Goal: Information Seeking & Learning: Learn about a topic

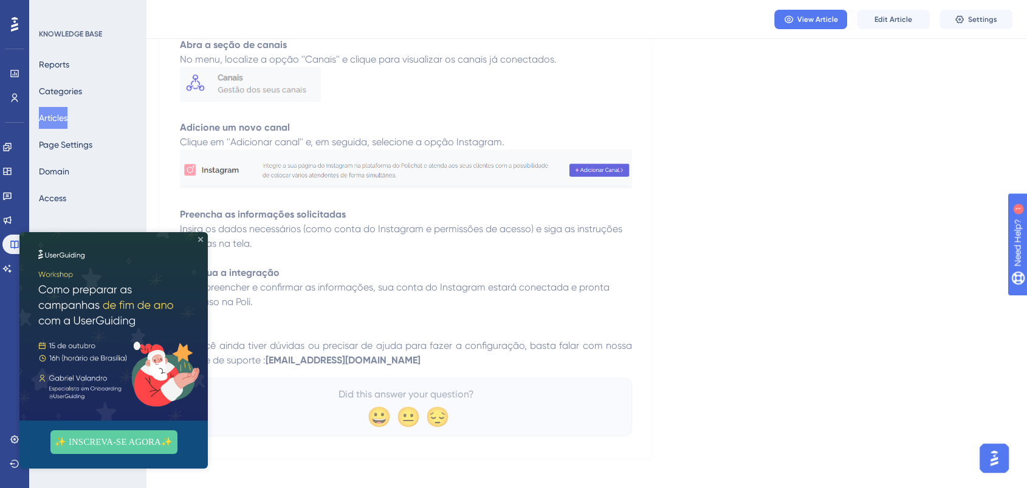
click at [198, 237] on icon "Close Preview" at bounding box center [200, 239] width 5 height 5
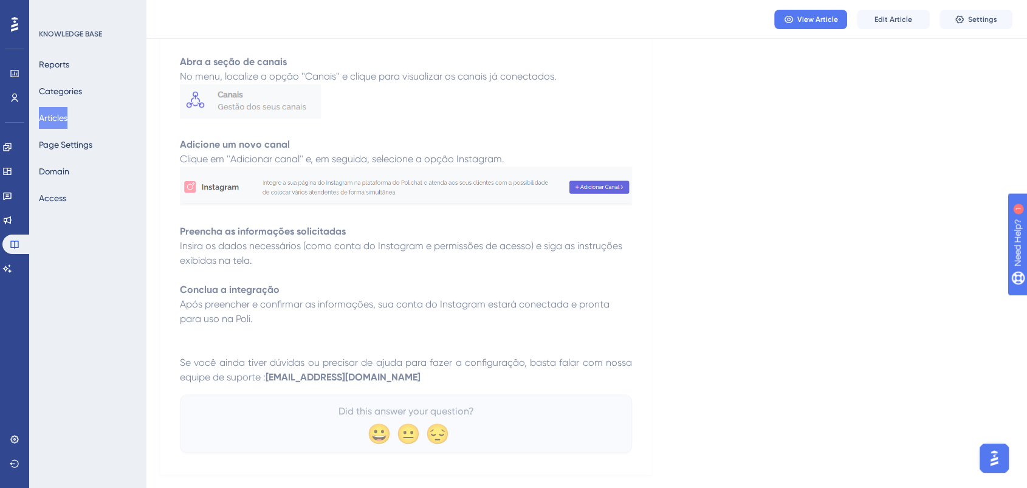
scroll to position [904, 0]
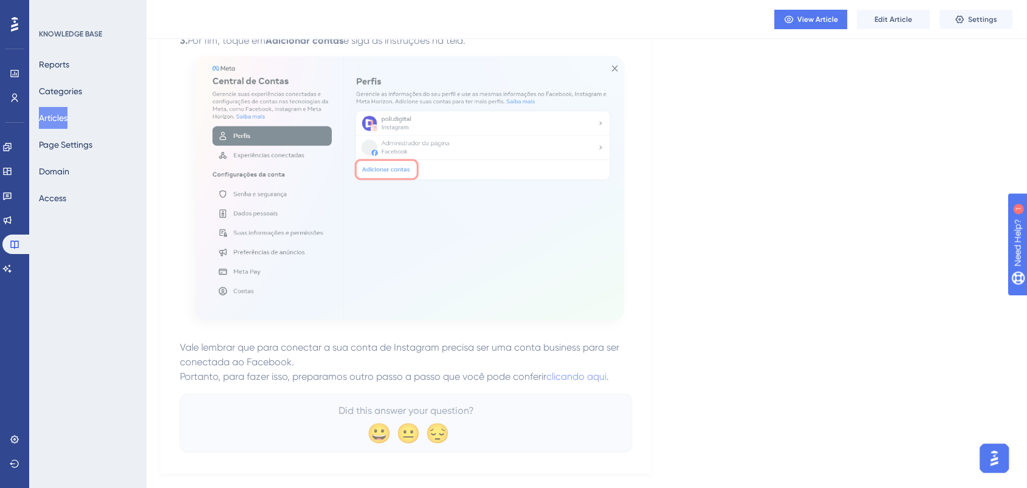
scroll to position [2286, 0]
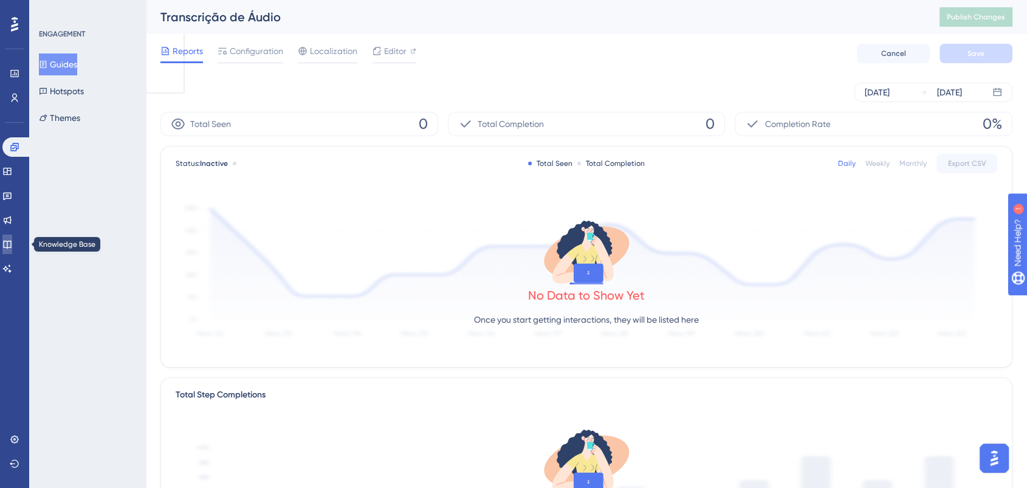
click at [11, 248] on icon at bounding box center [7, 244] width 10 height 10
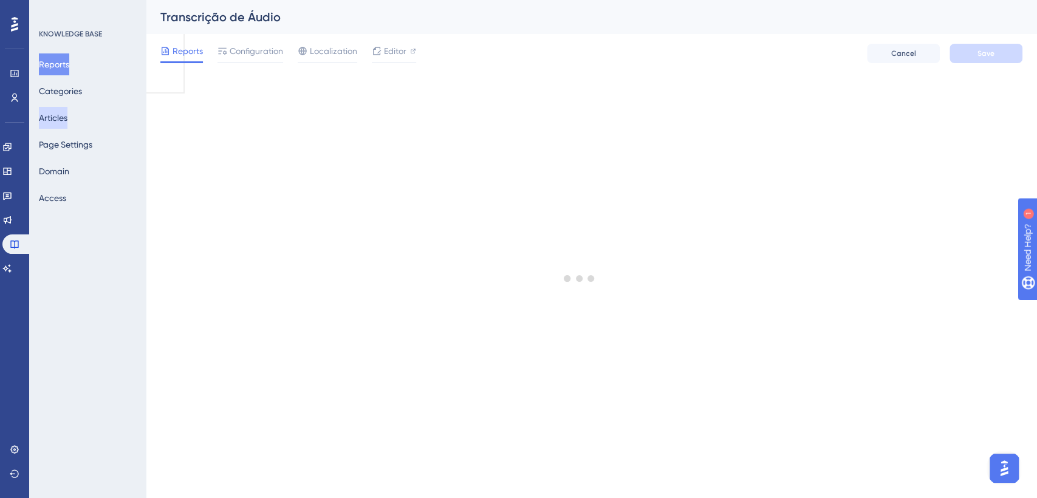
click at [62, 126] on button "Articles" at bounding box center [53, 118] width 29 height 22
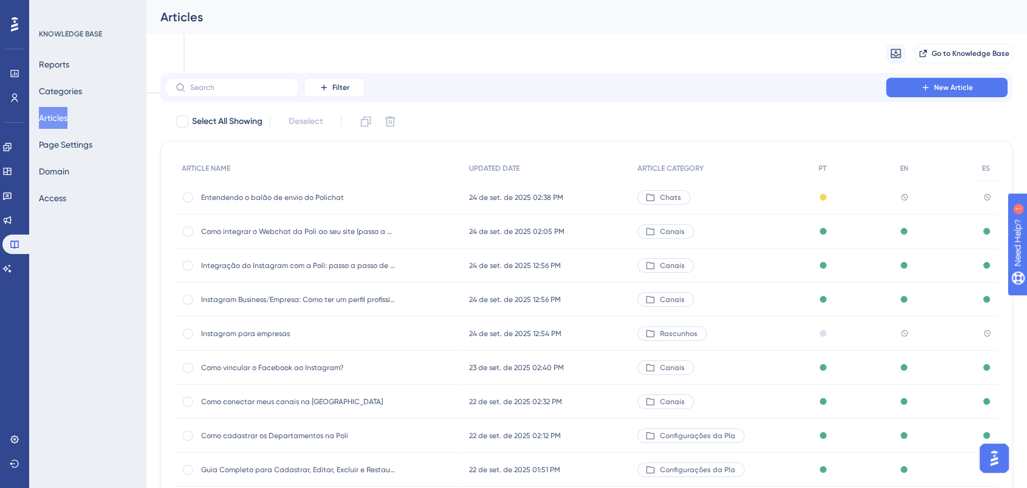
click at [251, 193] on span "Entendendo o balão de envio do Polichat" at bounding box center [298, 198] width 194 height 10
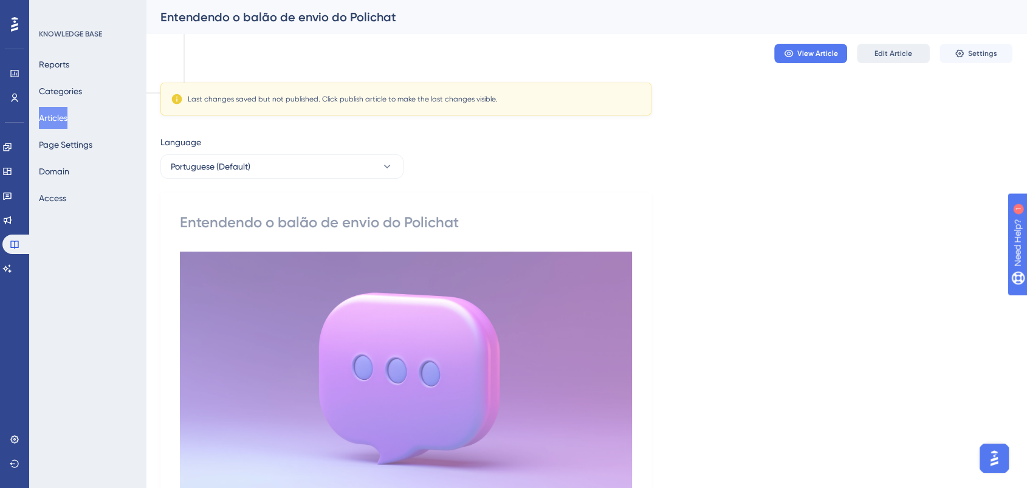
click at [886, 49] on span "Edit Article" at bounding box center [894, 54] width 38 height 10
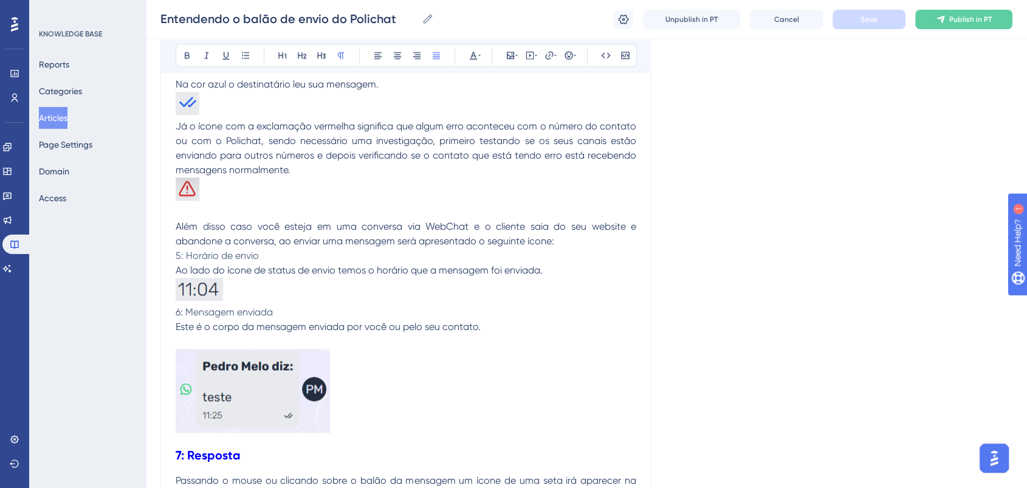
scroll to position [1488, 0]
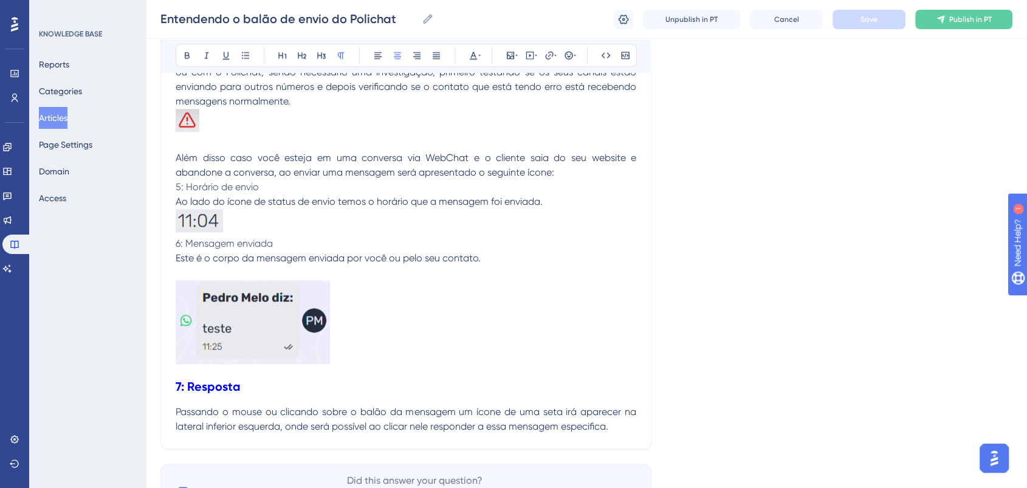
click at [302, 317] on img at bounding box center [253, 322] width 154 height 84
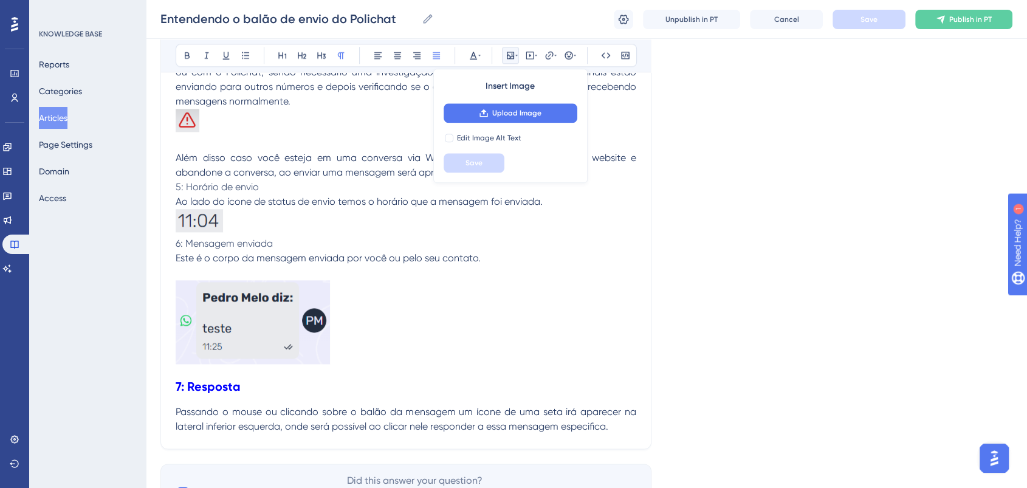
click at [391, 327] on p at bounding box center [406, 324] width 461 height 88
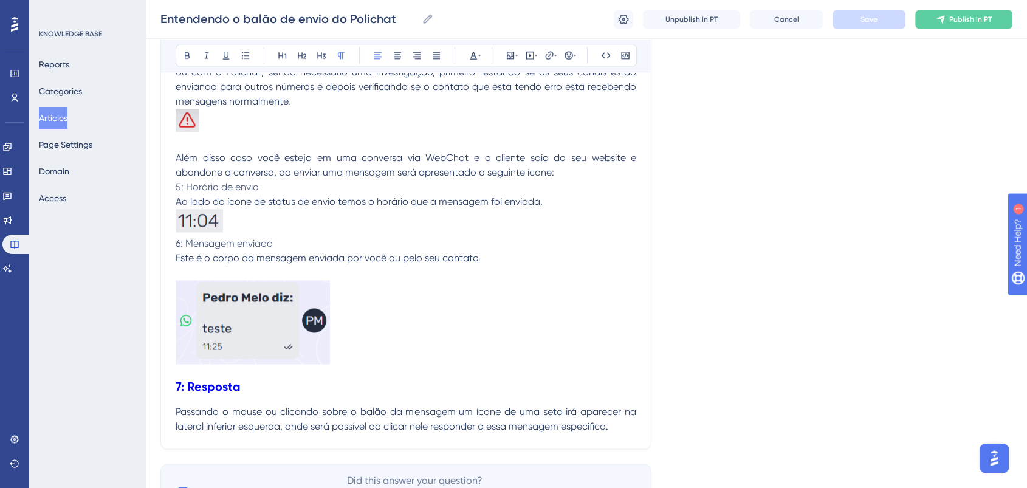
click at [315, 240] on p "6: Mensagem enviada" at bounding box center [406, 243] width 461 height 15
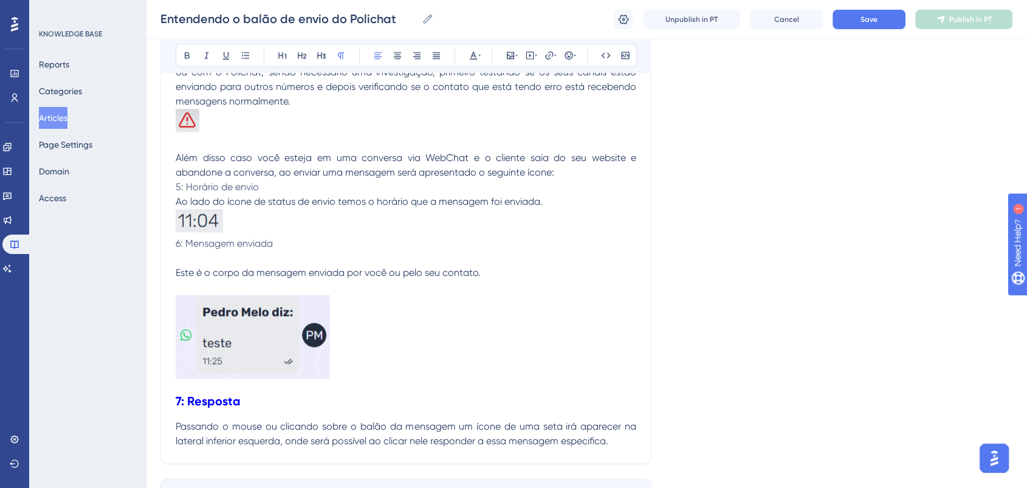
click at [311, 223] on p at bounding box center [406, 222] width 461 height 27
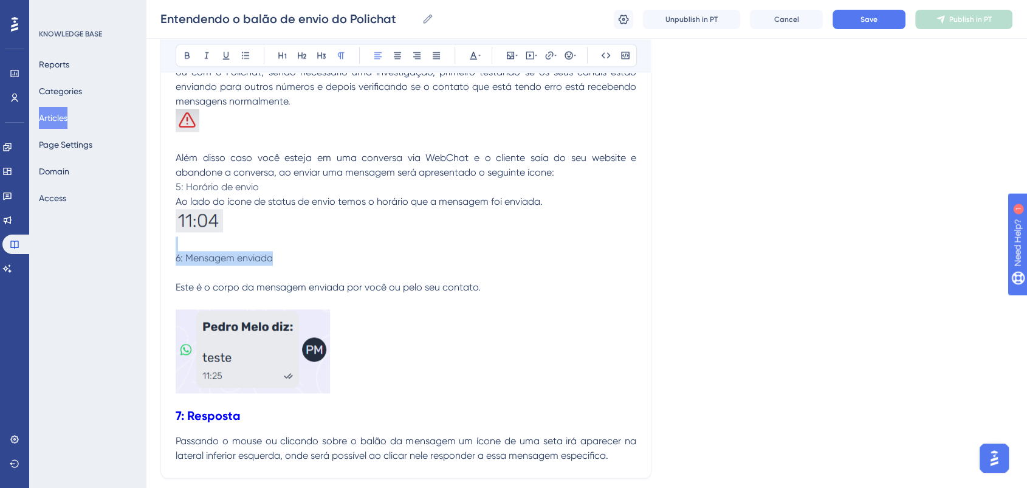
drag, startPoint x: 303, startPoint y: 249, endPoint x: 138, endPoint y: 232, distance: 166.3
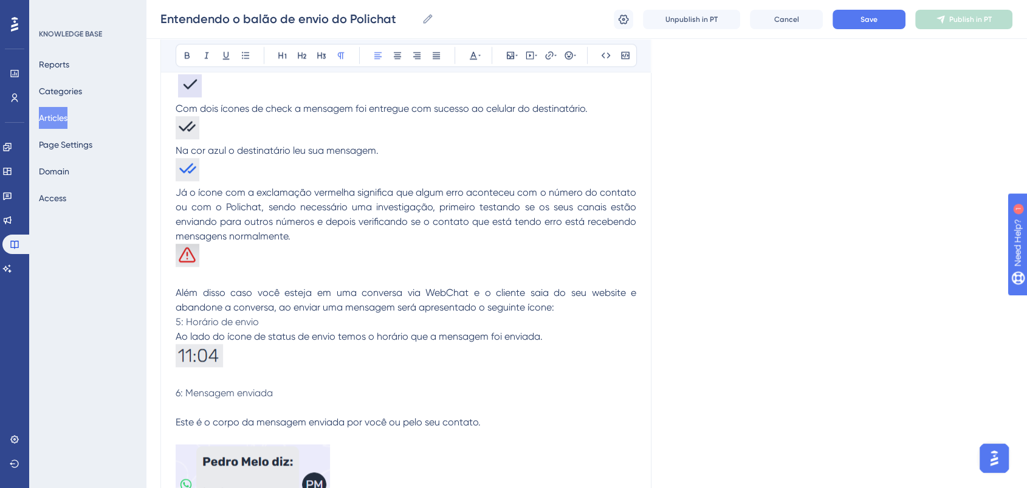
click at [322, 265] on p at bounding box center [406, 257] width 461 height 27
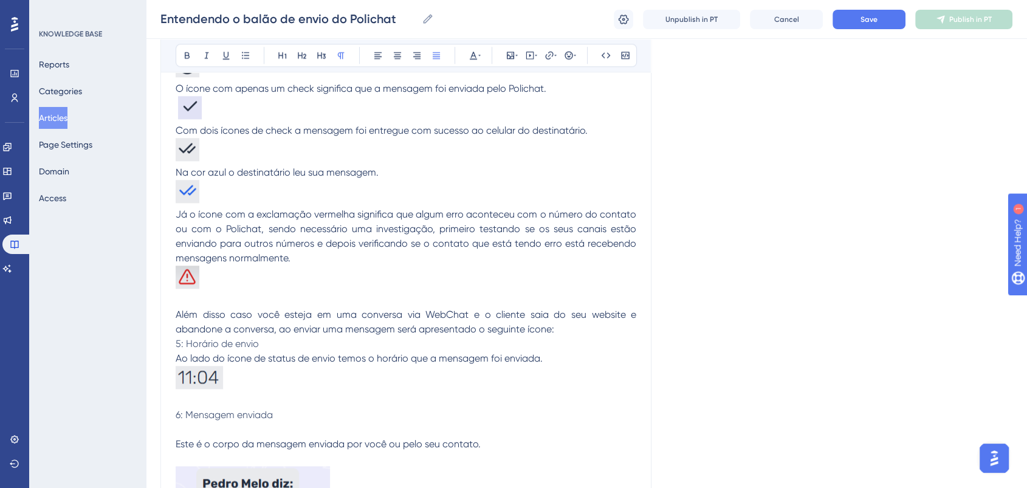
scroll to position [1420, 0]
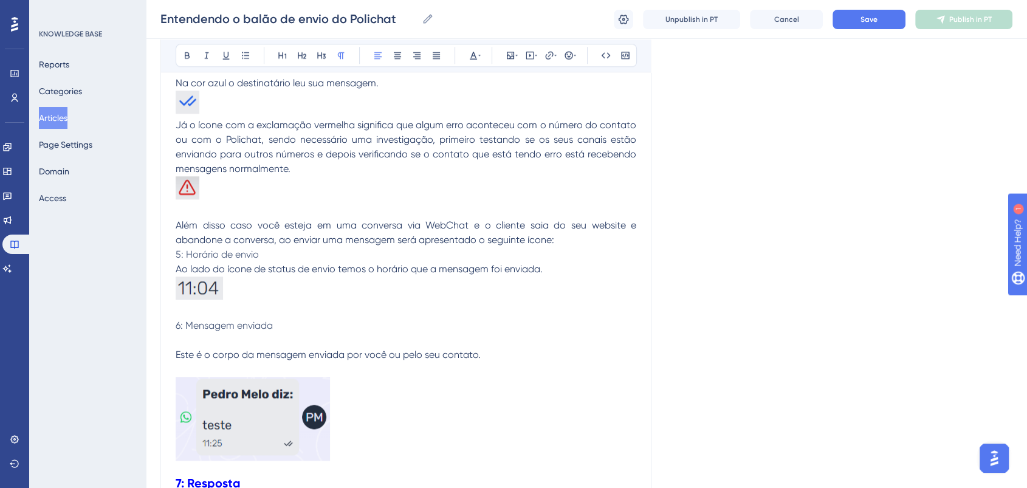
click at [276, 333] on p at bounding box center [406, 340] width 461 height 15
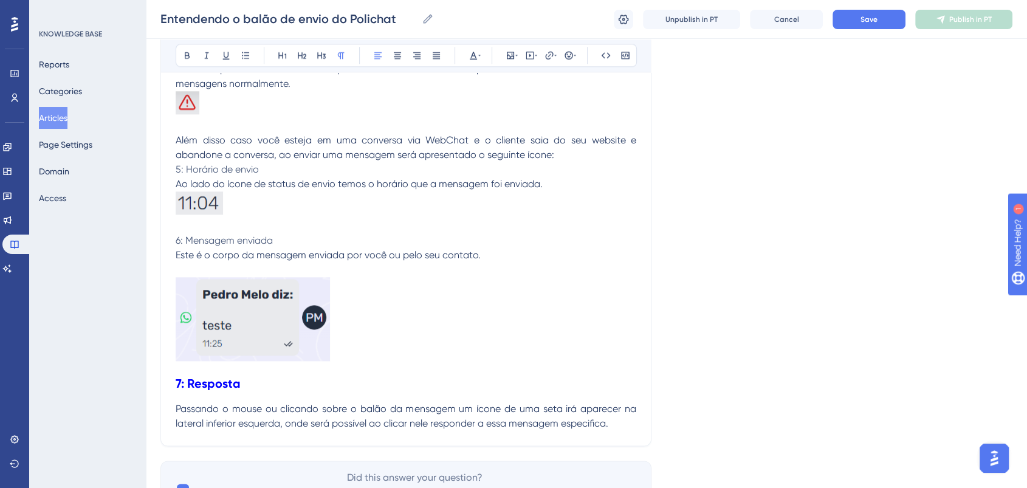
scroll to position [1570, 0]
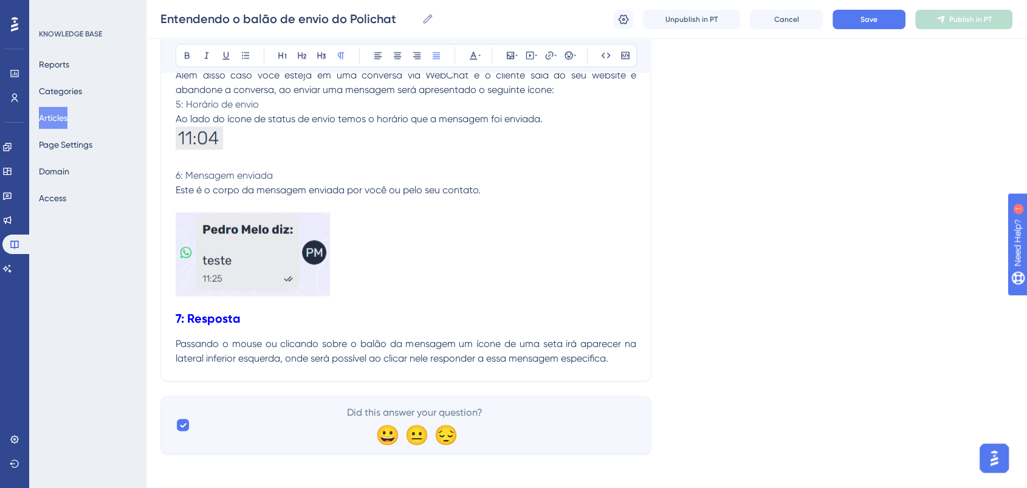
click at [464, 353] on span "Passando o mouse ou clicando sobre o balão da mensagem um ícone de uma seta irá…" at bounding box center [407, 351] width 463 height 26
click at [627, 356] on p "Passando o mouse ou clicando sobre o balão da mensagem um ícone de uma seta irá…" at bounding box center [406, 351] width 461 height 29
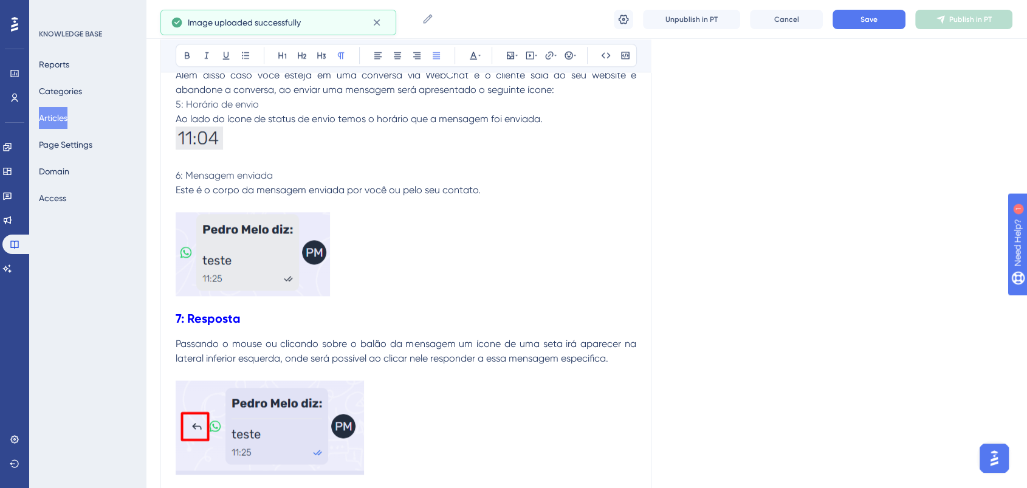
scroll to position [1682, 0]
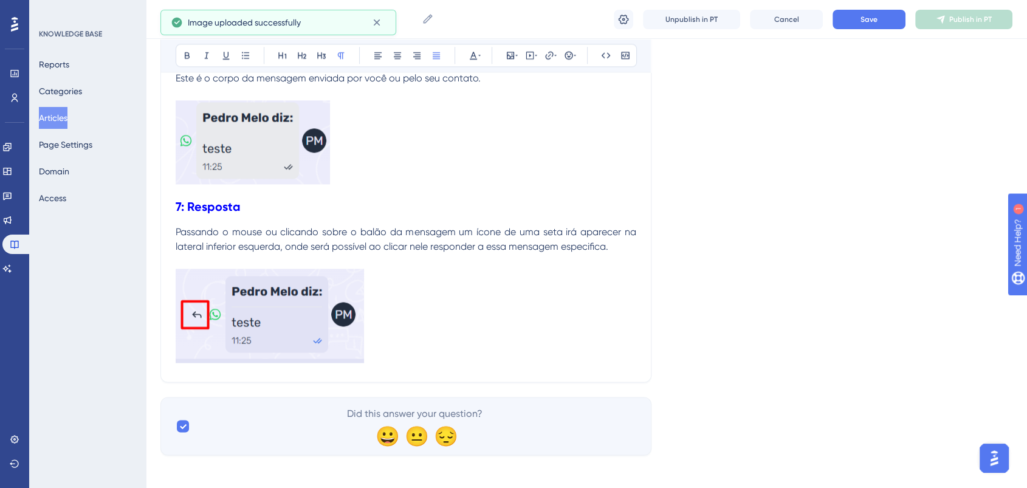
click at [328, 317] on img at bounding box center [270, 316] width 188 height 94
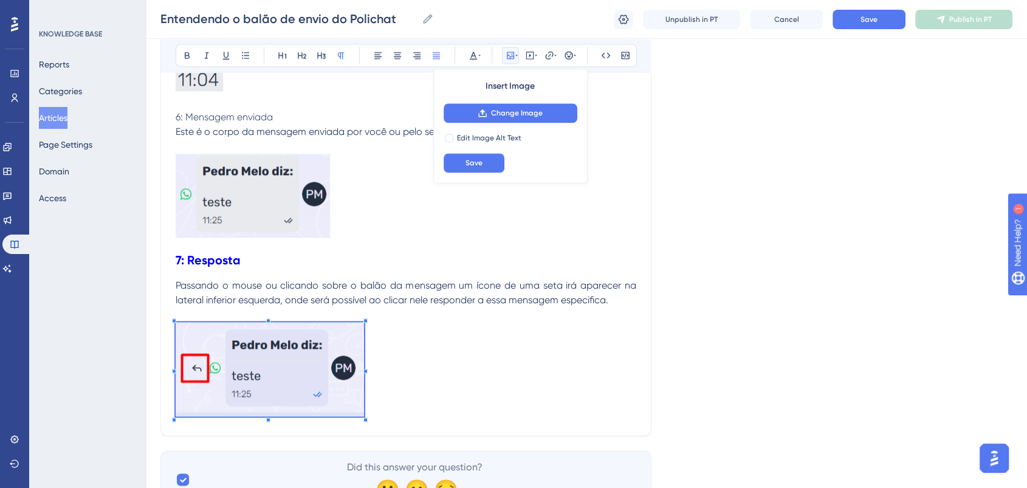
scroll to position [1547, 0]
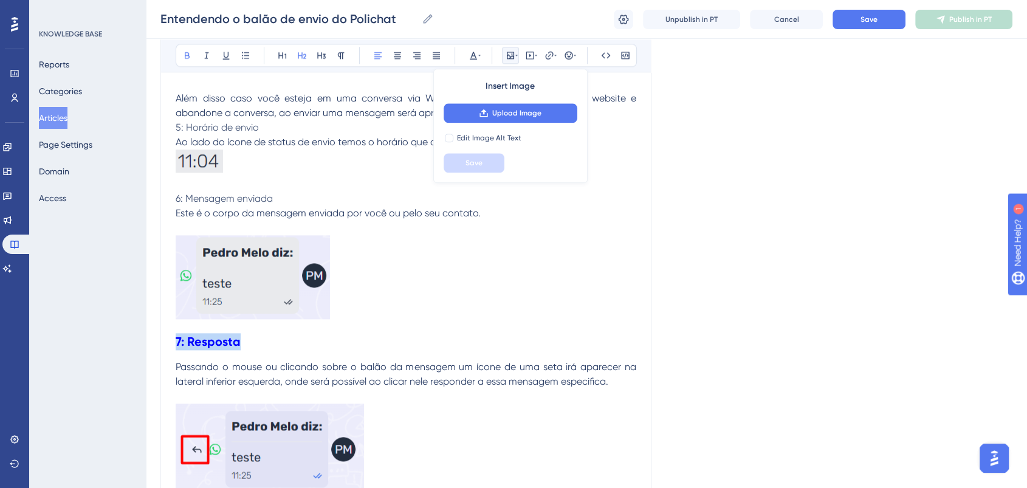
drag, startPoint x: 248, startPoint y: 338, endPoint x: 170, endPoint y: 345, distance: 78.7
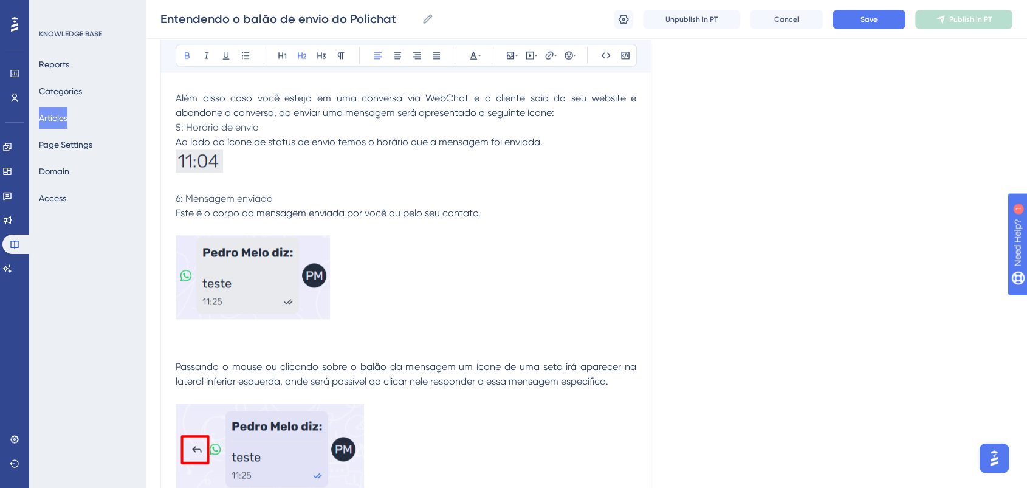
click at [353, 295] on p at bounding box center [406, 279] width 461 height 88
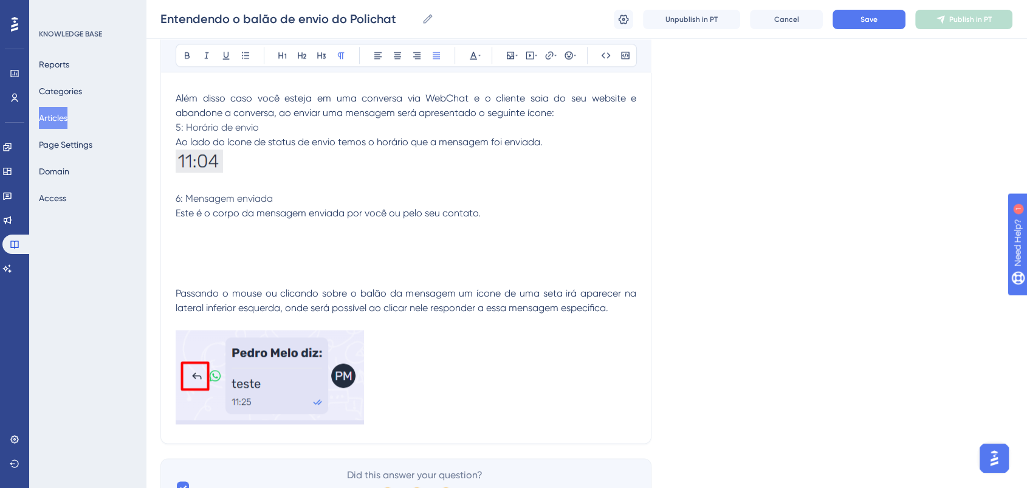
click at [328, 250] on h2 at bounding box center [406, 268] width 461 height 36
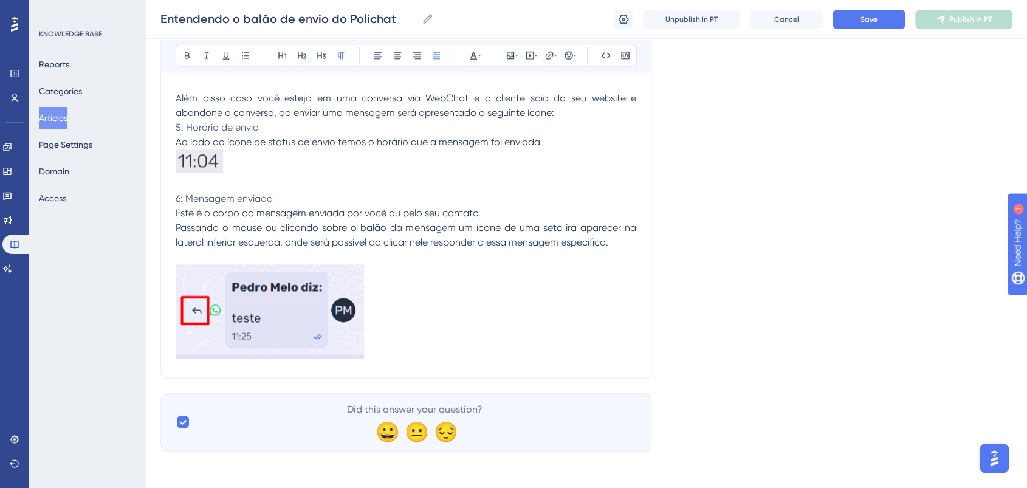
scroll to position [1544, 0]
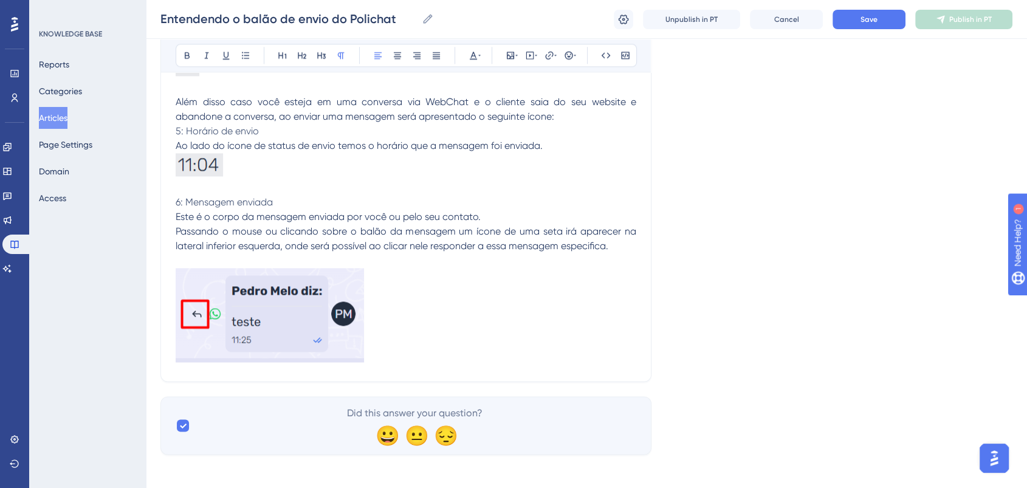
click at [319, 198] on p "6: Mensagem enviada" at bounding box center [406, 202] width 461 height 15
drag, startPoint x: 289, startPoint y: 198, endPoint x: 173, endPoint y: 196, distance: 115.5
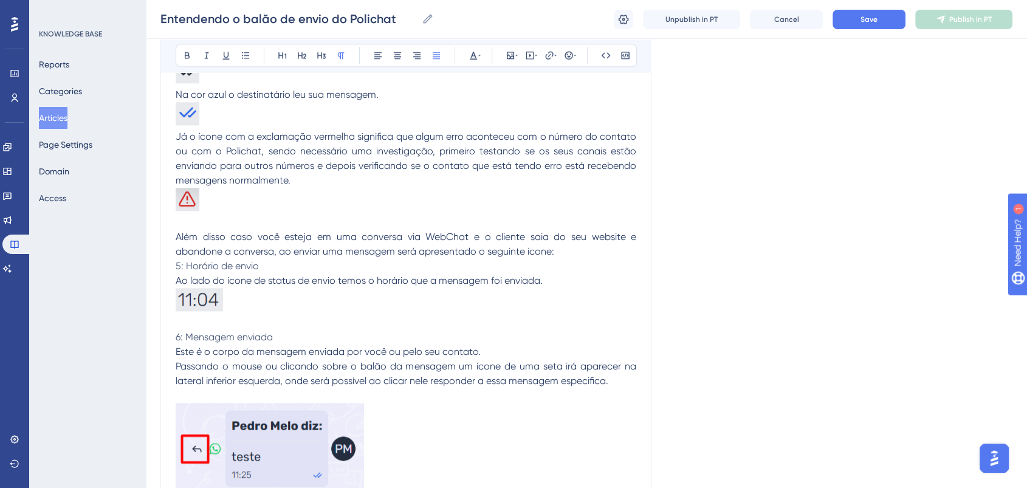
click at [297, 275] on span "Ao lado do ícone de status de envio temos o horário que a mensagem foi enviada." at bounding box center [359, 281] width 367 height 12
click at [272, 253] on span "Além disso caso você esteja em uma conversa via WebChat e o cliente saia do seu…" at bounding box center [407, 244] width 463 height 26
click at [595, 245] on p "Além disso caso você esteja em uma conversa via WebChat e o cliente saia do seu…" at bounding box center [406, 244] width 461 height 29
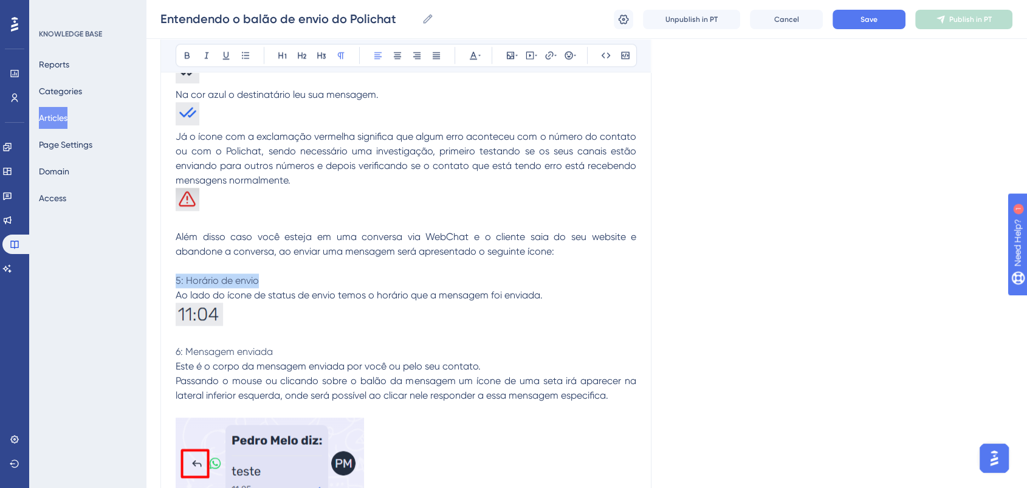
drag, startPoint x: 281, startPoint y: 279, endPoint x: 152, endPoint y: 278, distance: 129.5
click at [184, 53] on icon at bounding box center [187, 55] width 10 height 10
click at [292, 348] on p "6: Mensagem enviada" at bounding box center [406, 352] width 461 height 15
drag, startPoint x: 292, startPoint y: 348, endPoint x: 112, endPoint y: 348, distance: 179.9
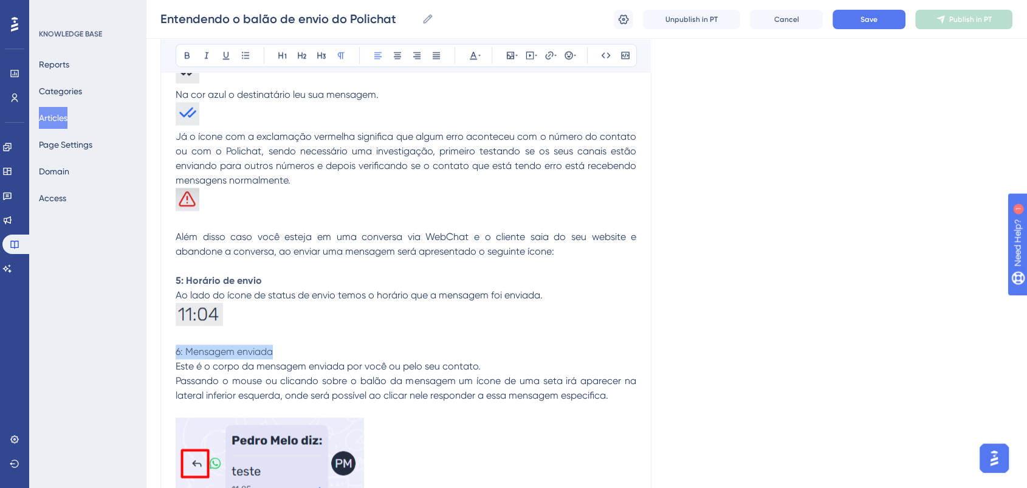
click at [186, 51] on icon at bounding box center [187, 55] width 10 height 10
click at [478, 339] on p at bounding box center [406, 337] width 461 height 15
click at [256, 305] on p at bounding box center [406, 316] width 461 height 27
click at [201, 306] on img at bounding box center [199, 314] width 47 height 23
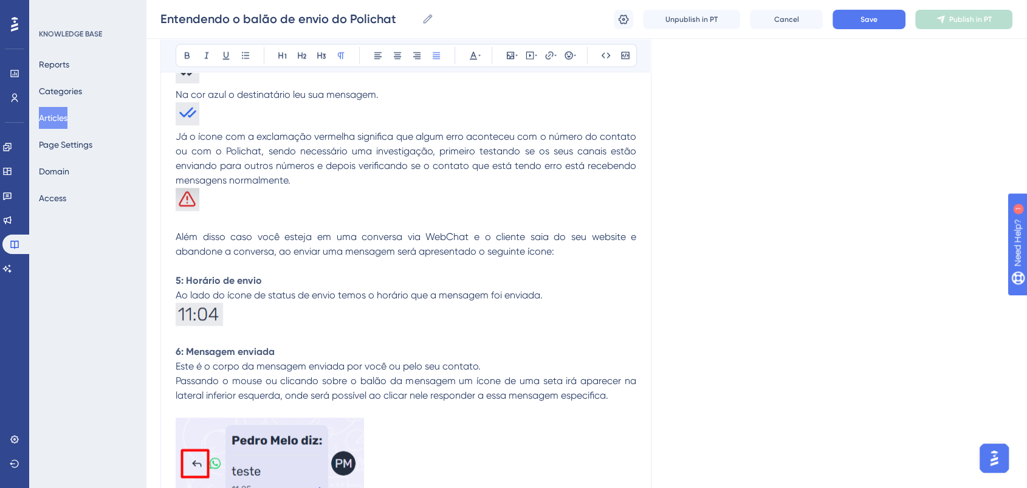
click at [219, 319] on img at bounding box center [199, 314] width 47 height 23
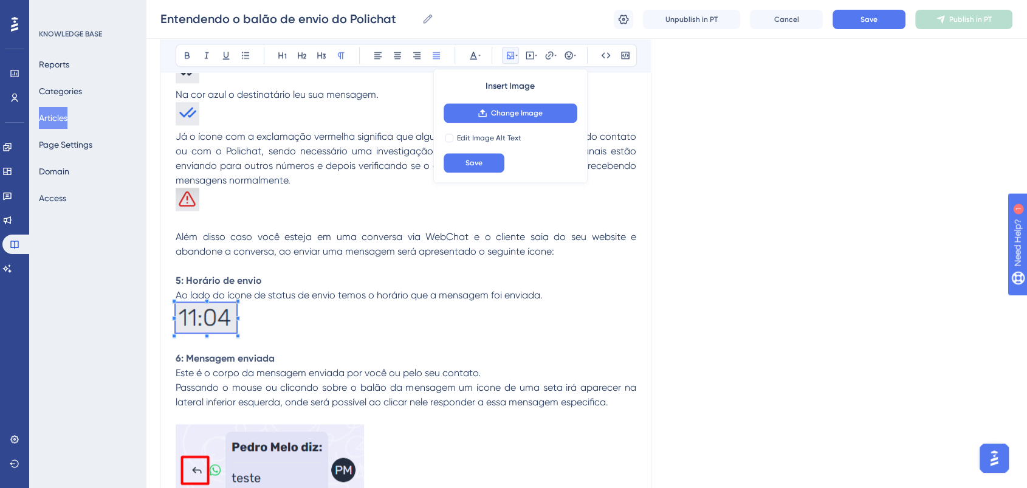
click at [233, 330] on span at bounding box center [206, 320] width 61 height 34
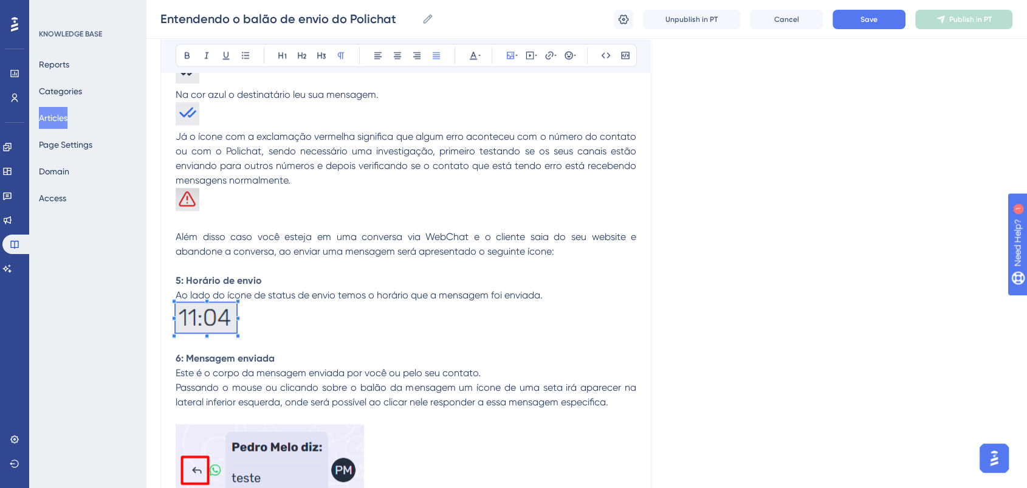
click at [222, 323] on span at bounding box center [206, 320] width 61 height 34
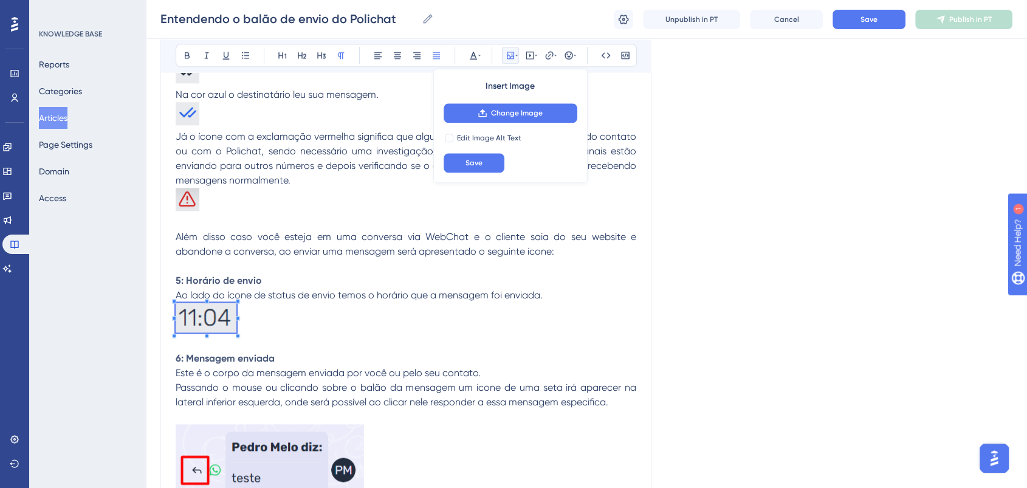
click at [201, 315] on span at bounding box center [206, 320] width 61 height 34
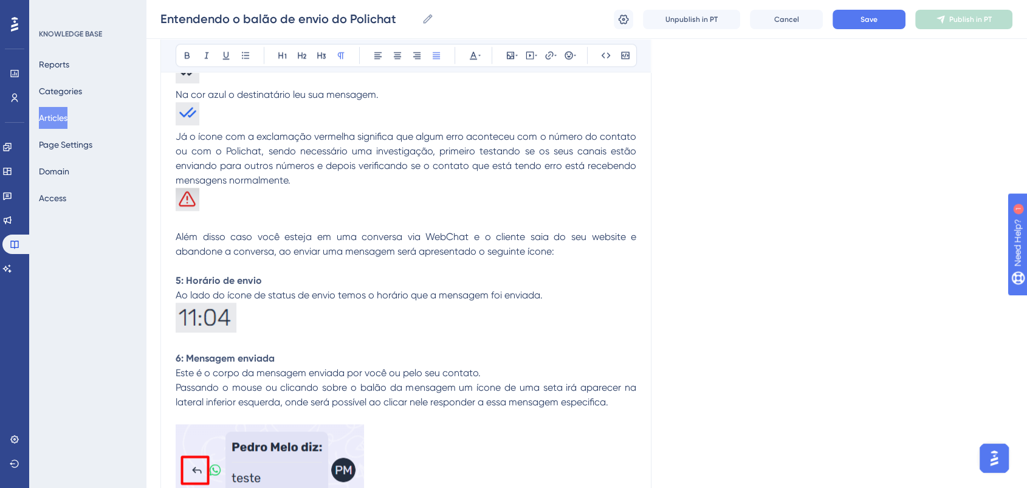
click at [264, 316] on p at bounding box center [406, 320] width 461 height 34
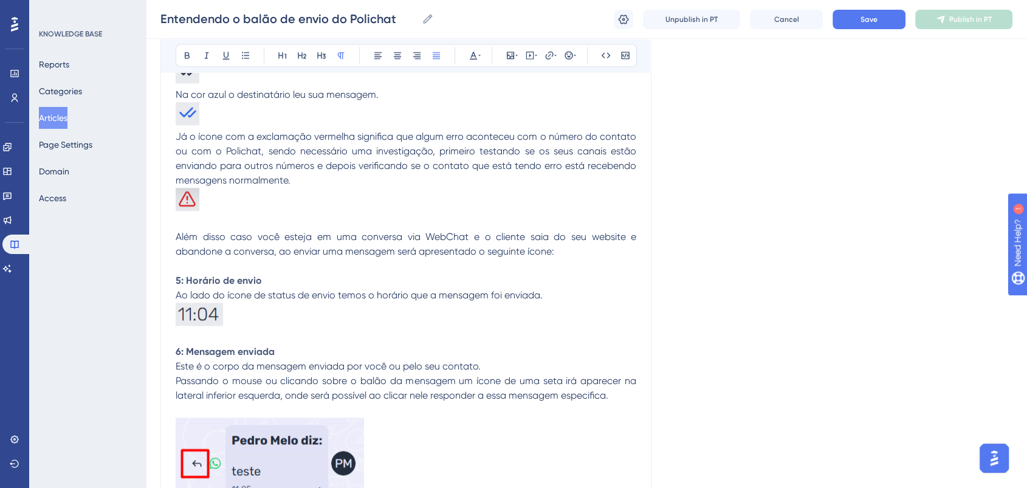
click at [269, 317] on p at bounding box center [406, 316] width 461 height 27
click at [422, 306] on p at bounding box center [406, 316] width 461 height 27
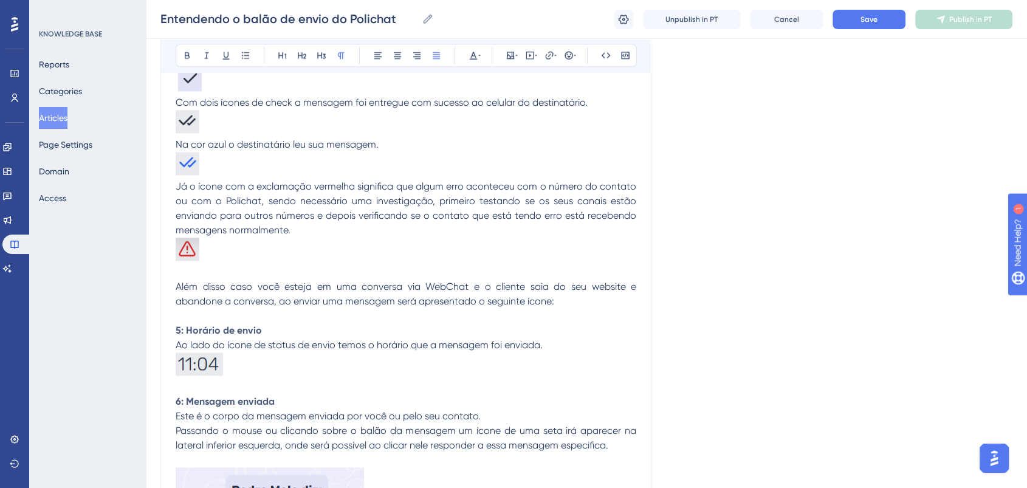
scroll to position [1206, 0]
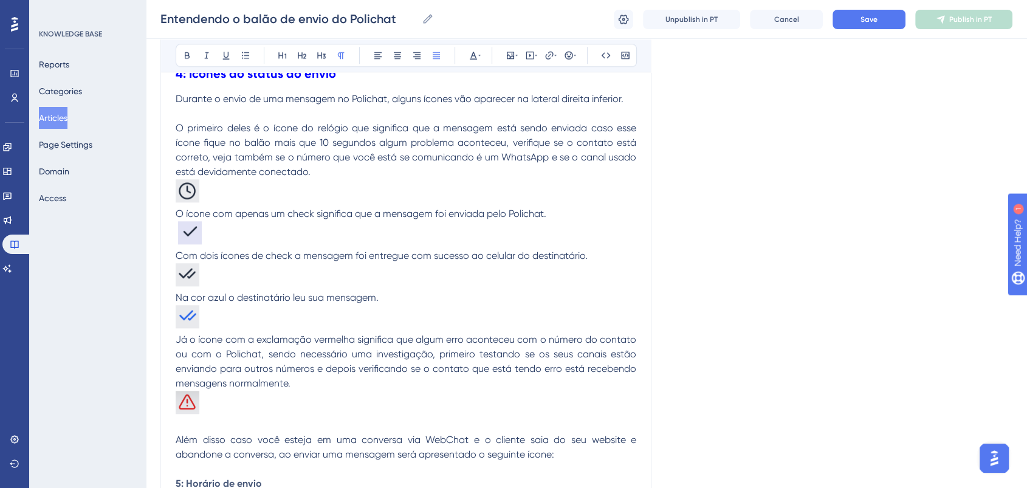
click at [298, 277] on p at bounding box center [406, 276] width 461 height 27
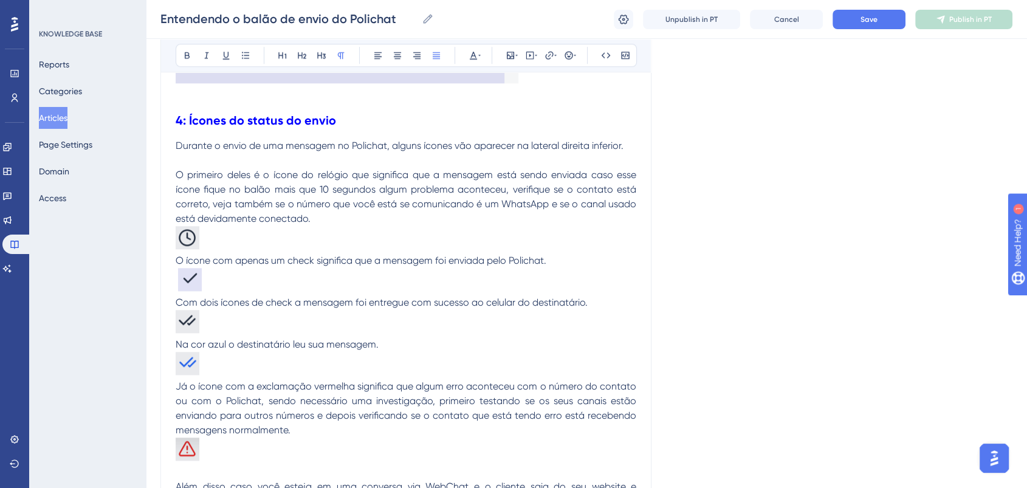
scroll to position [1138, 0]
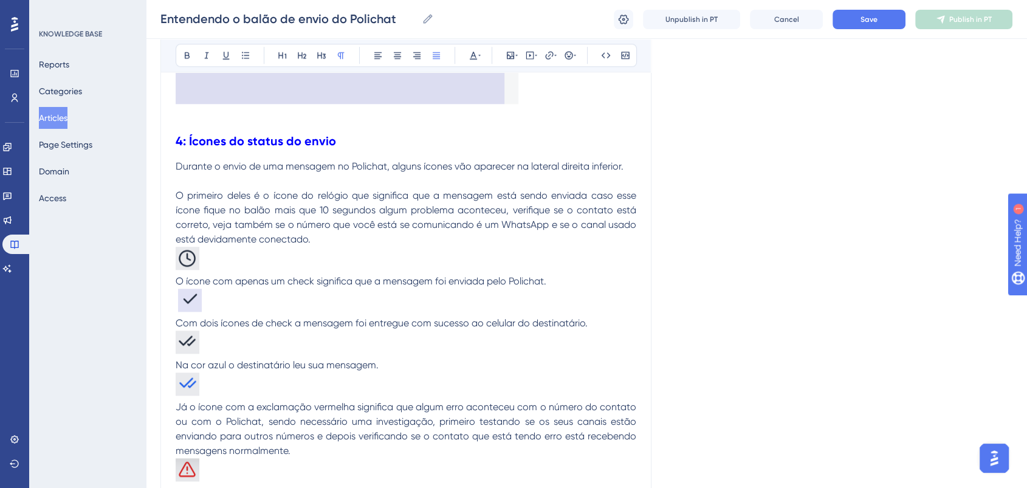
click at [298, 277] on span "O ícone com apenas um check significa que a mensagem foi enviada pelo Polichat." at bounding box center [361, 281] width 371 height 12
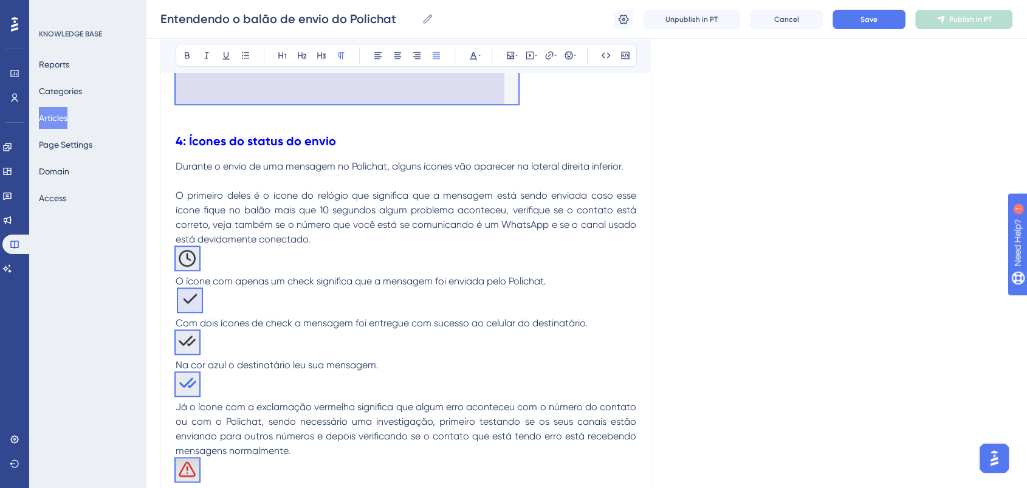
copy div "O balão de envio de mensagens é um dos itens mais importantes no Polichat, nele…"
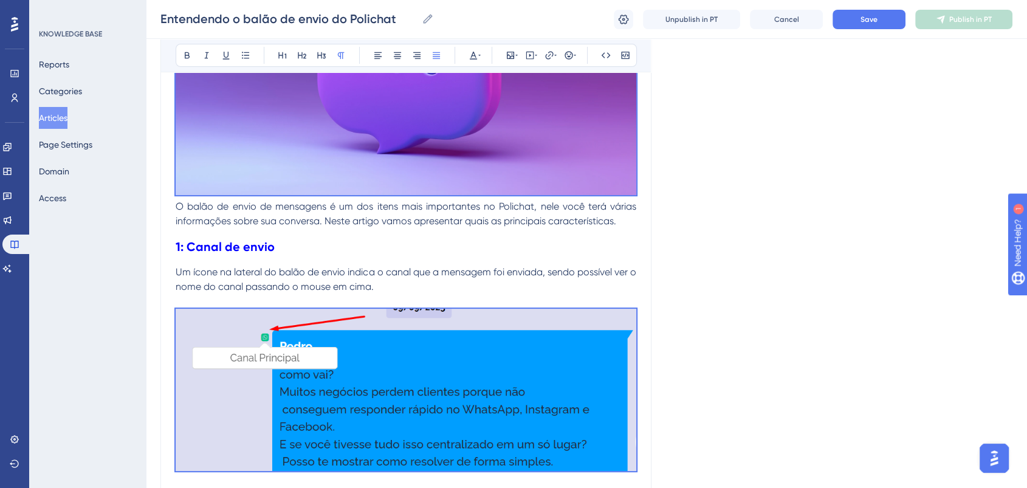
scroll to position [261, 0]
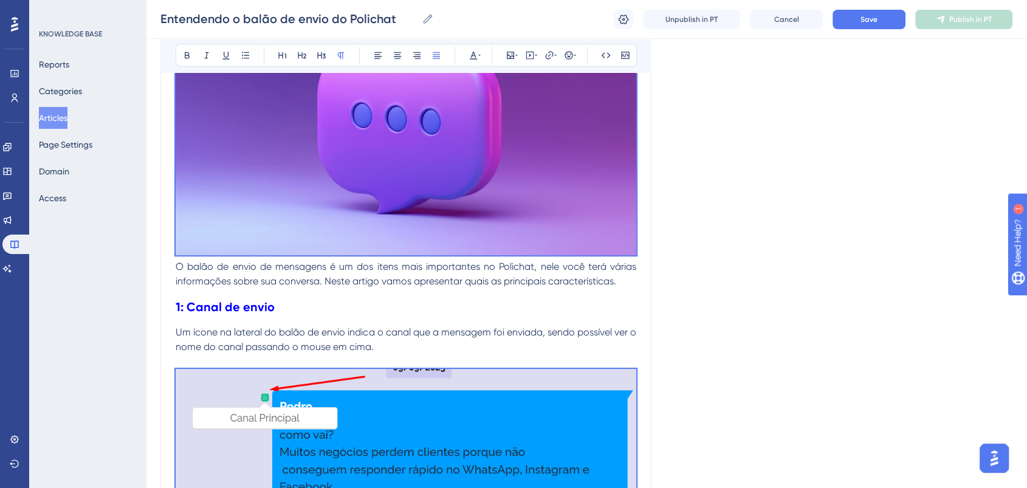
click at [335, 293] on h2 "1: Canal de envio" at bounding box center [406, 307] width 461 height 36
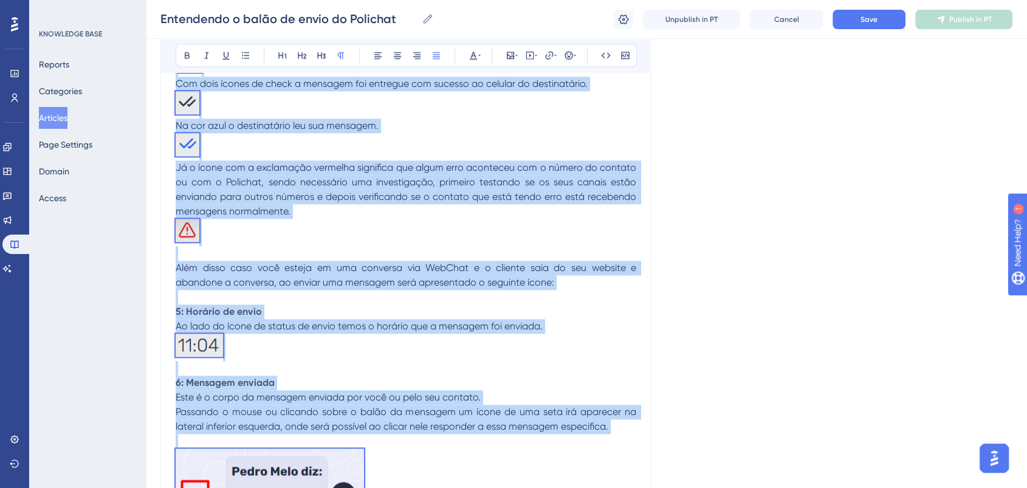
scroll to position [1485, 0]
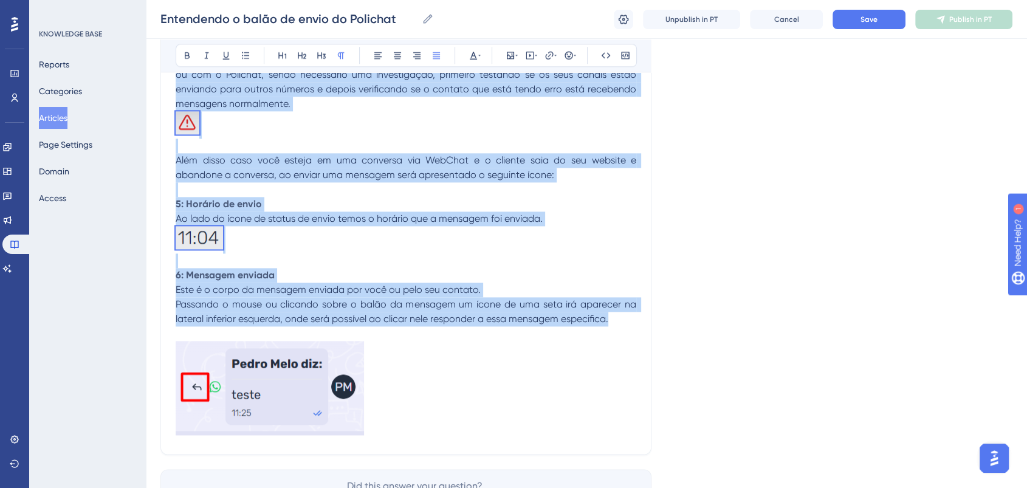
drag, startPoint x: 179, startPoint y: 322, endPoint x: 640, endPoint y: 311, distance: 461.4
copy div "O balão de envio de mensagens é um dos itens mais importantes no Polichat, nele…"
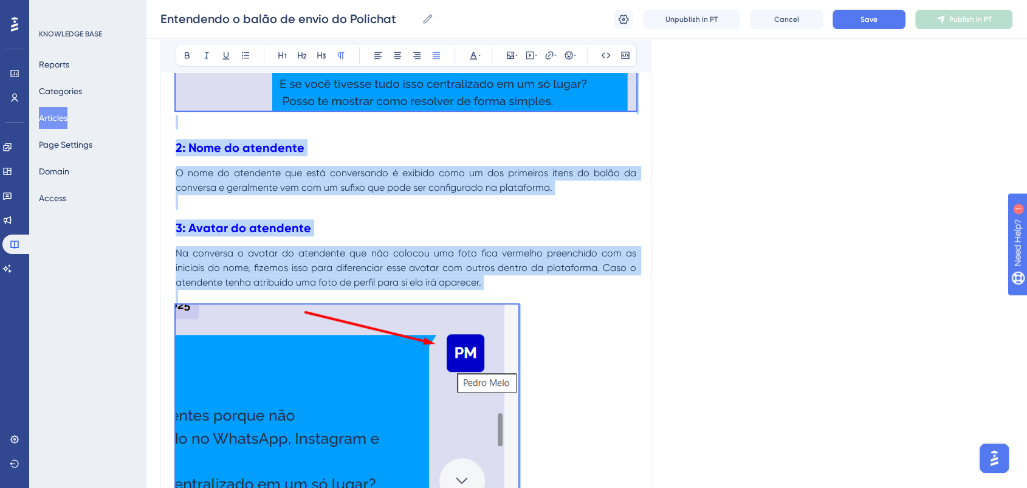
scroll to position [344, 0]
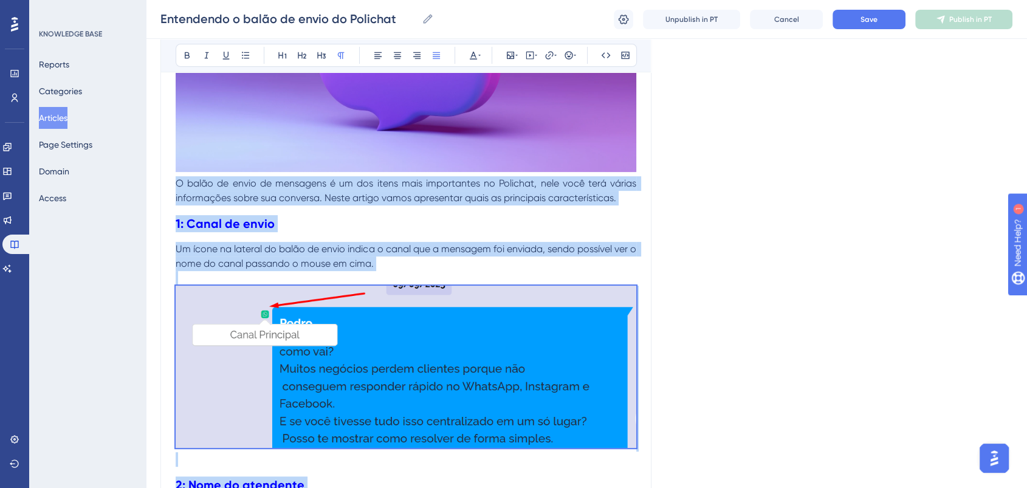
click at [391, 234] on h2 "1: Canal de envio" at bounding box center [406, 223] width 461 height 36
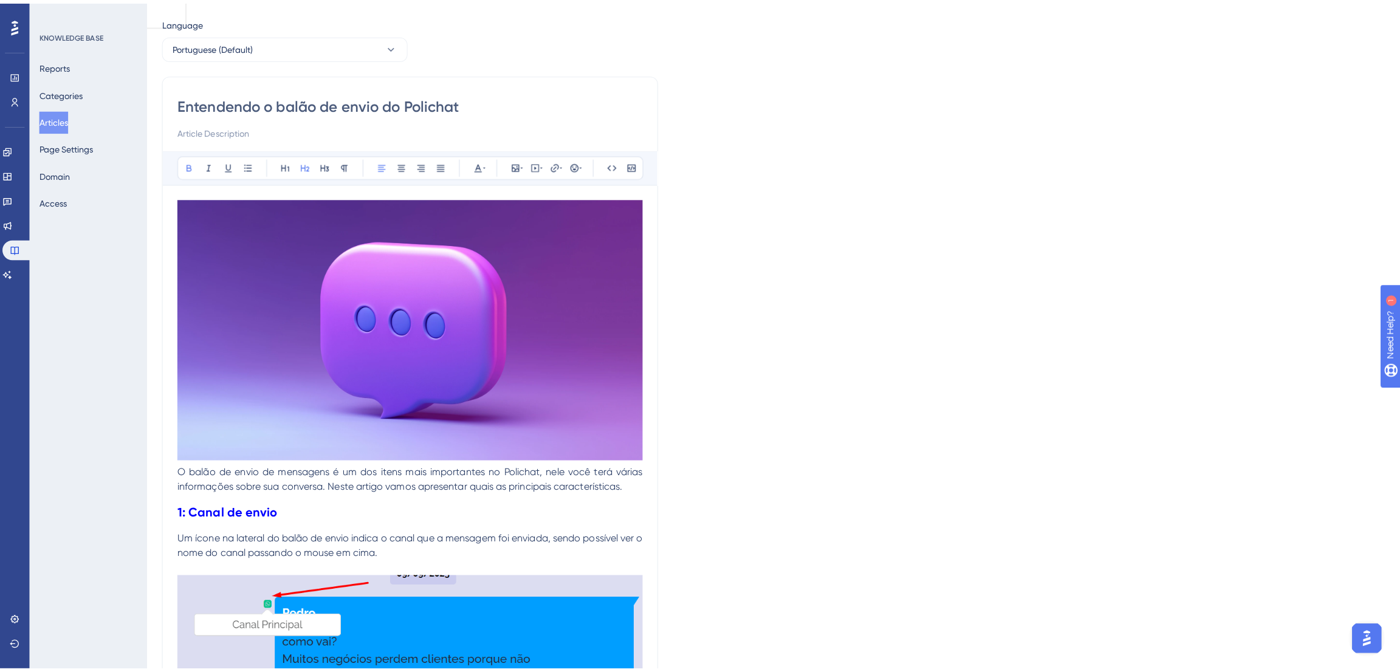
scroll to position [0, 0]
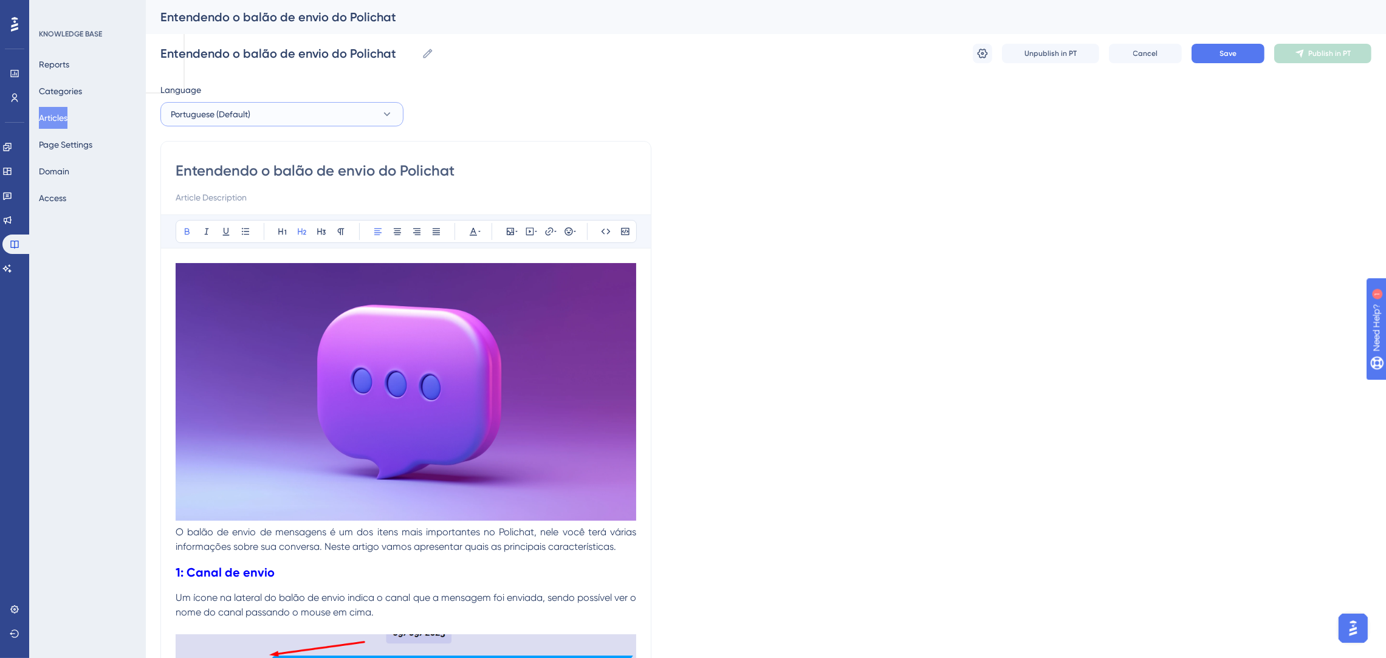
click at [292, 114] on button "Portuguese (Default)" at bounding box center [281, 114] width 243 height 24
drag, startPoint x: 816, startPoint y: 63, endPoint x: 1187, endPoint y: 38, distance: 372.2
click at [818, 63] on div "Entendendo o balão de envio do Polichat Entendendo o balão de envio do Polichat…" at bounding box center [765, 53] width 1211 height 39
click at [1037, 58] on button "Save" at bounding box center [1228, 53] width 73 height 19
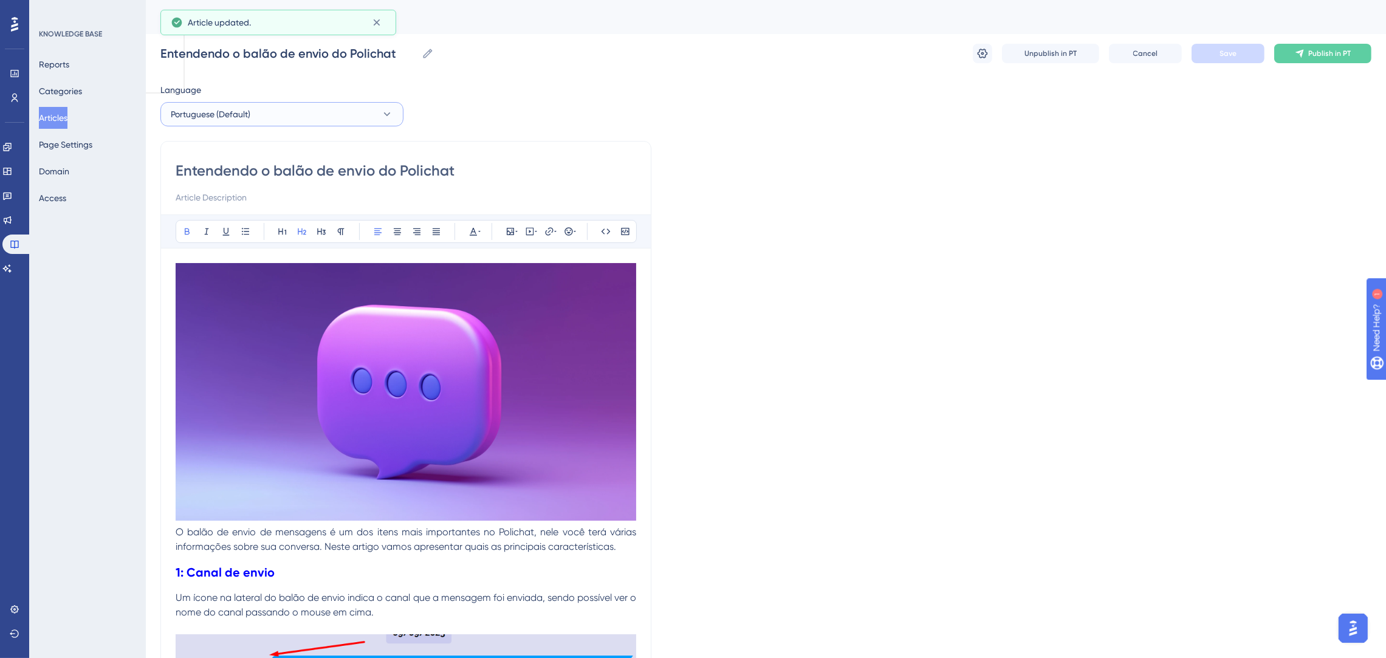
click at [258, 114] on button "Portuguese (Default)" at bounding box center [281, 114] width 243 height 24
click at [236, 187] on button "English English No translation" at bounding box center [281, 175] width 227 height 24
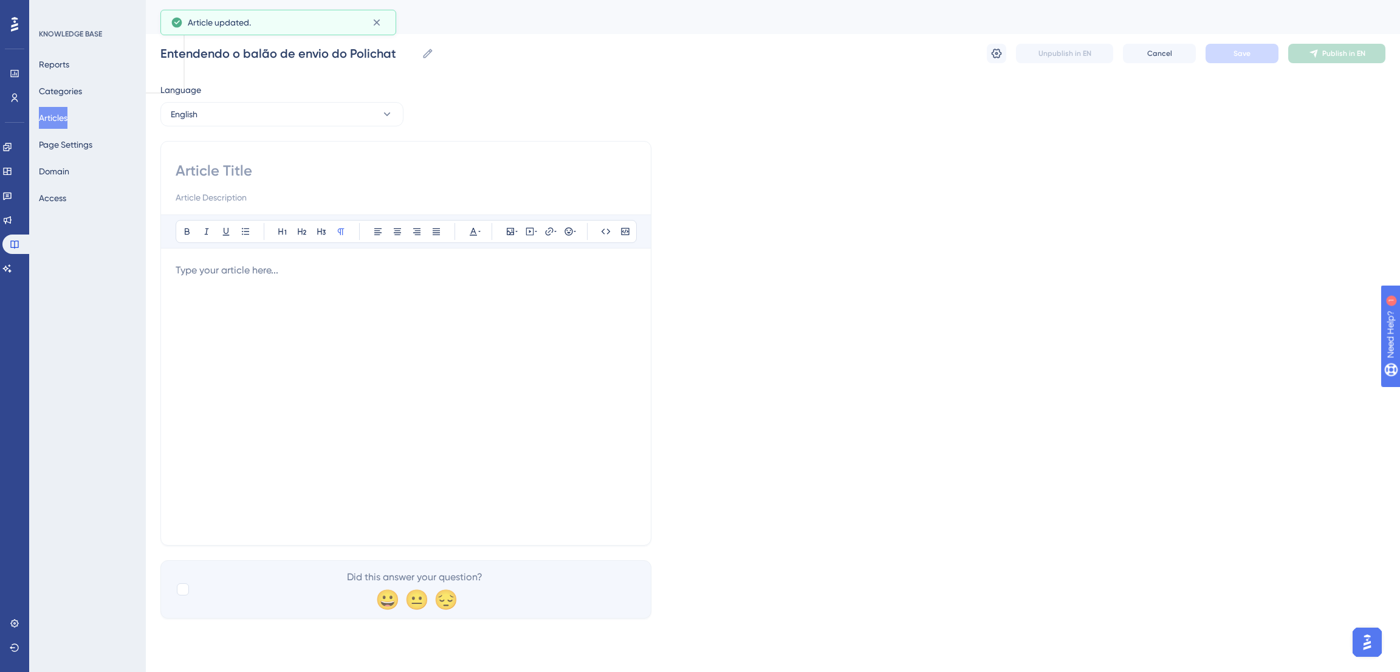
click at [305, 275] on p at bounding box center [406, 270] width 461 height 15
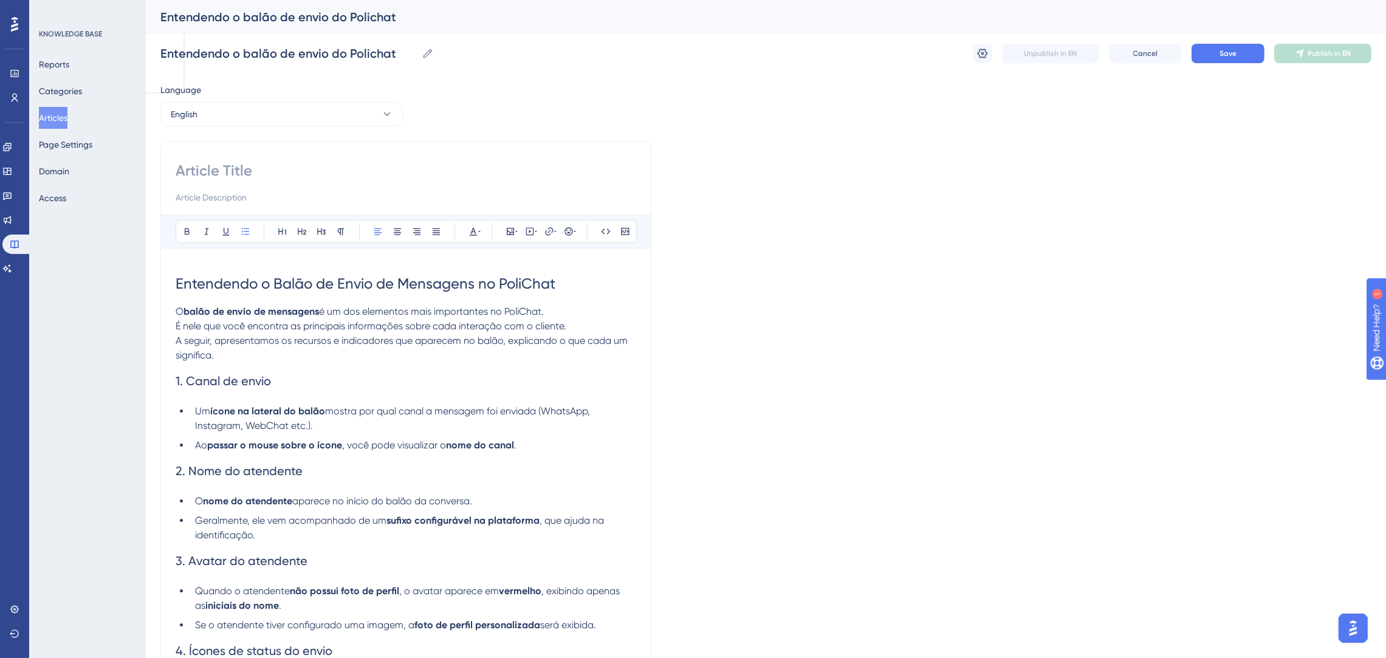
click at [225, 160] on div "Bold Italic Underline Bullet Point Heading 1 Heading 2 Heading 3 Normal Align L…" at bounding box center [405, 639] width 491 height 996
click at [232, 167] on input at bounding box center [406, 170] width 461 height 19
type input "asdf"
click at [876, 177] on div "Language English asdf Bold Italic Underline Bullet Point Heading 1 Heading 2 He…" at bounding box center [765, 646] width 1211 height 1127
click at [1037, 61] on button "Save" at bounding box center [1228, 53] width 73 height 19
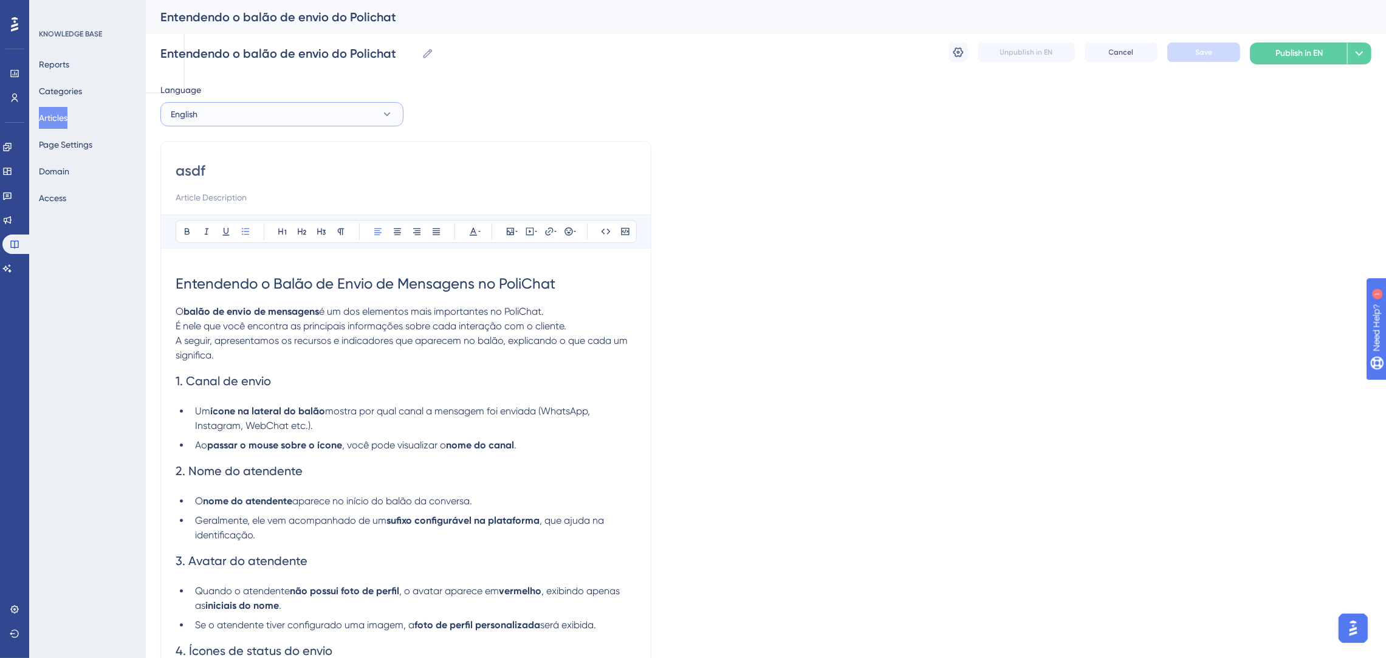
click at [280, 118] on button "English" at bounding box center [281, 114] width 243 height 24
click at [235, 145] on span "Portuguese (Default)" at bounding box center [218, 151] width 80 height 15
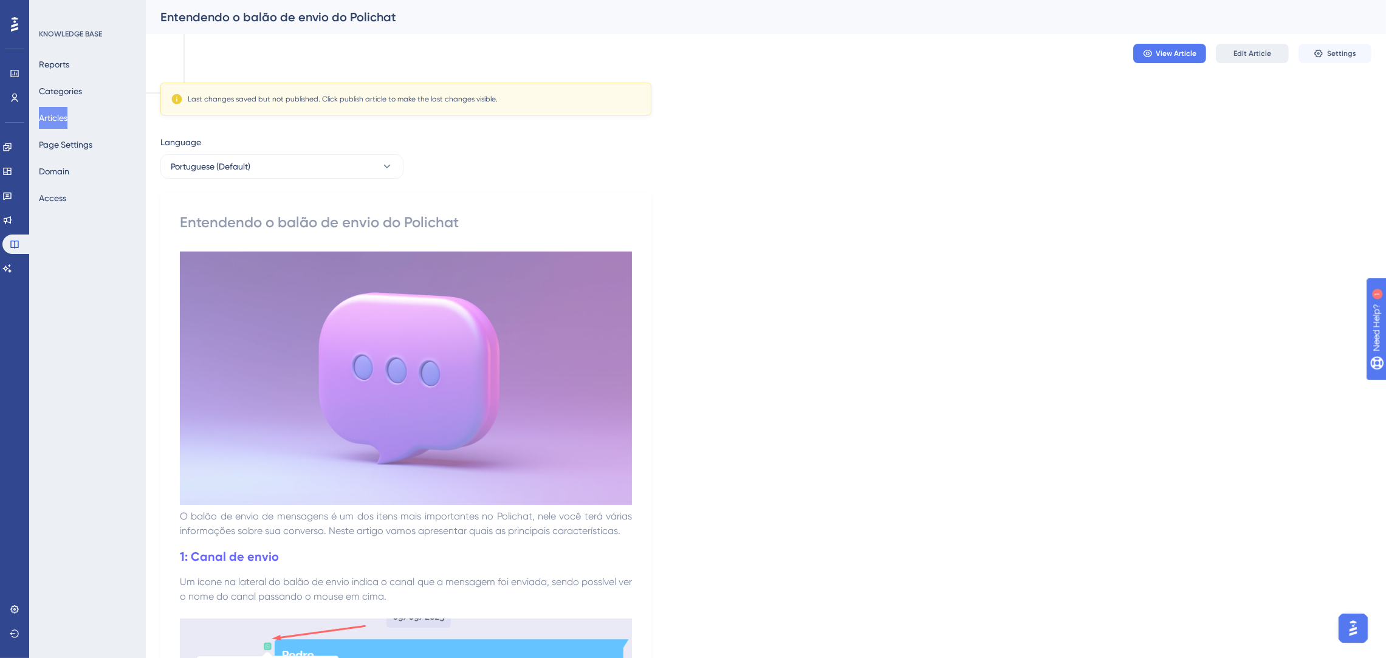
click at [1037, 44] on button "Edit Article" at bounding box center [1252, 53] width 73 height 19
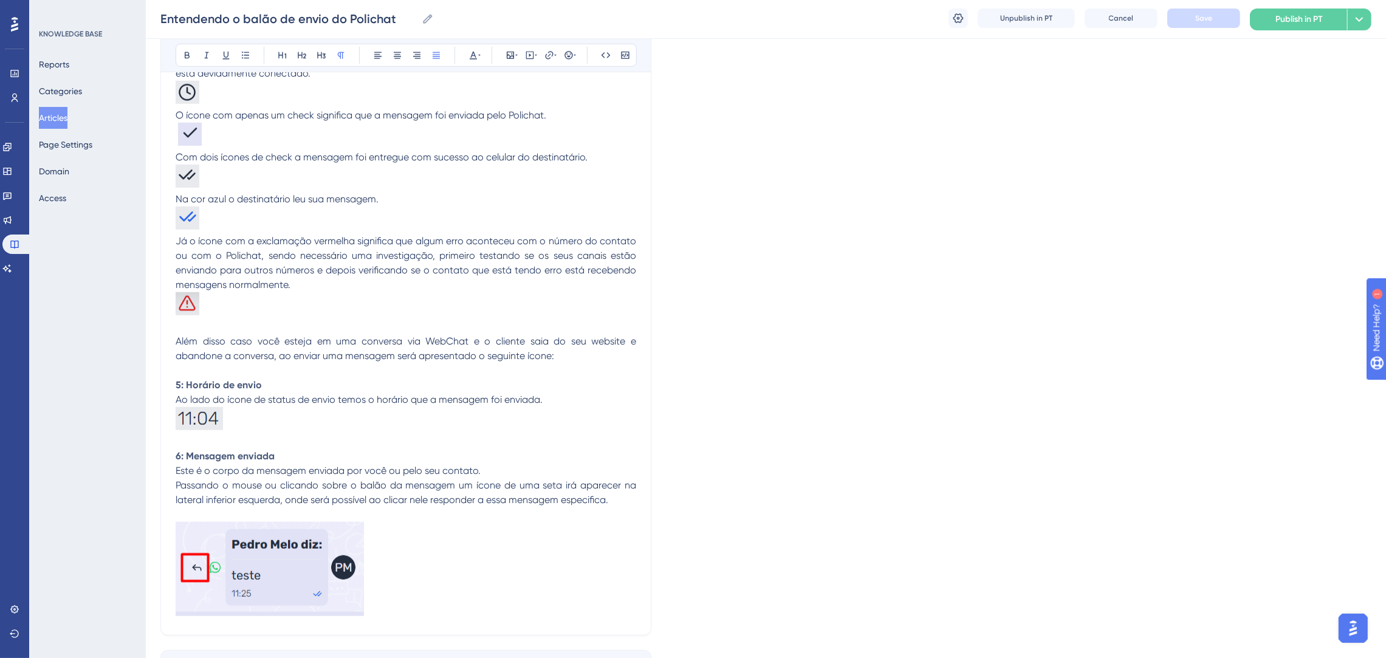
scroll to position [1031, 0]
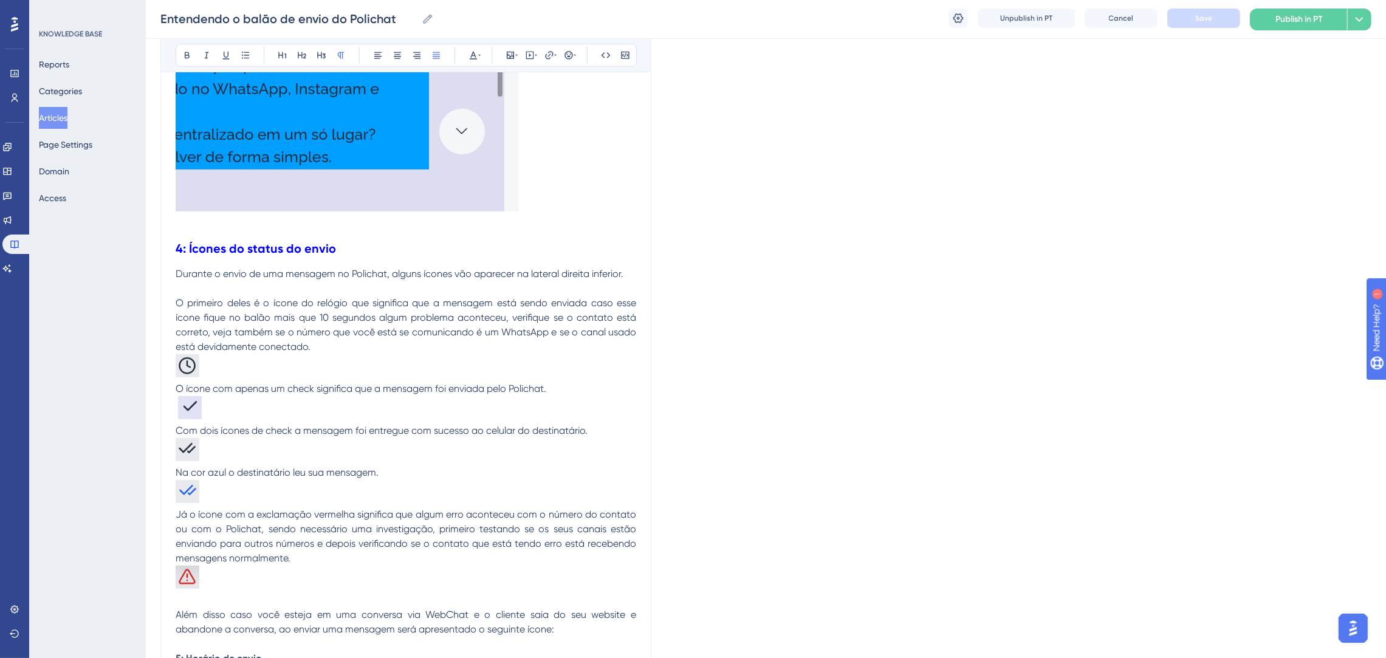
drag, startPoint x: 188, startPoint y: 361, endPoint x: 360, endPoint y: 450, distance: 193.8
click at [360, 450] on div "Entendendo o balão de envio do Polichat Bold Italic Underline Bullet Point Head…" at bounding box center [405, 7] width 491 height 1804
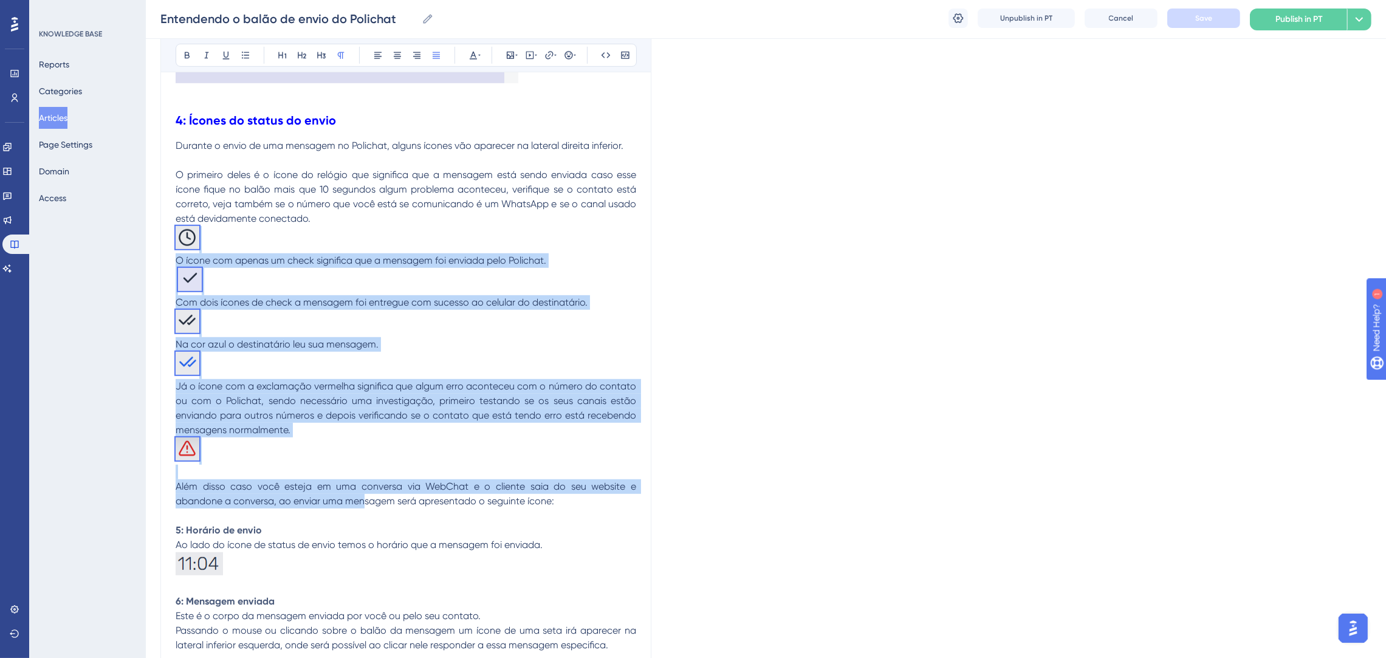
scroll to position [1213, 0]
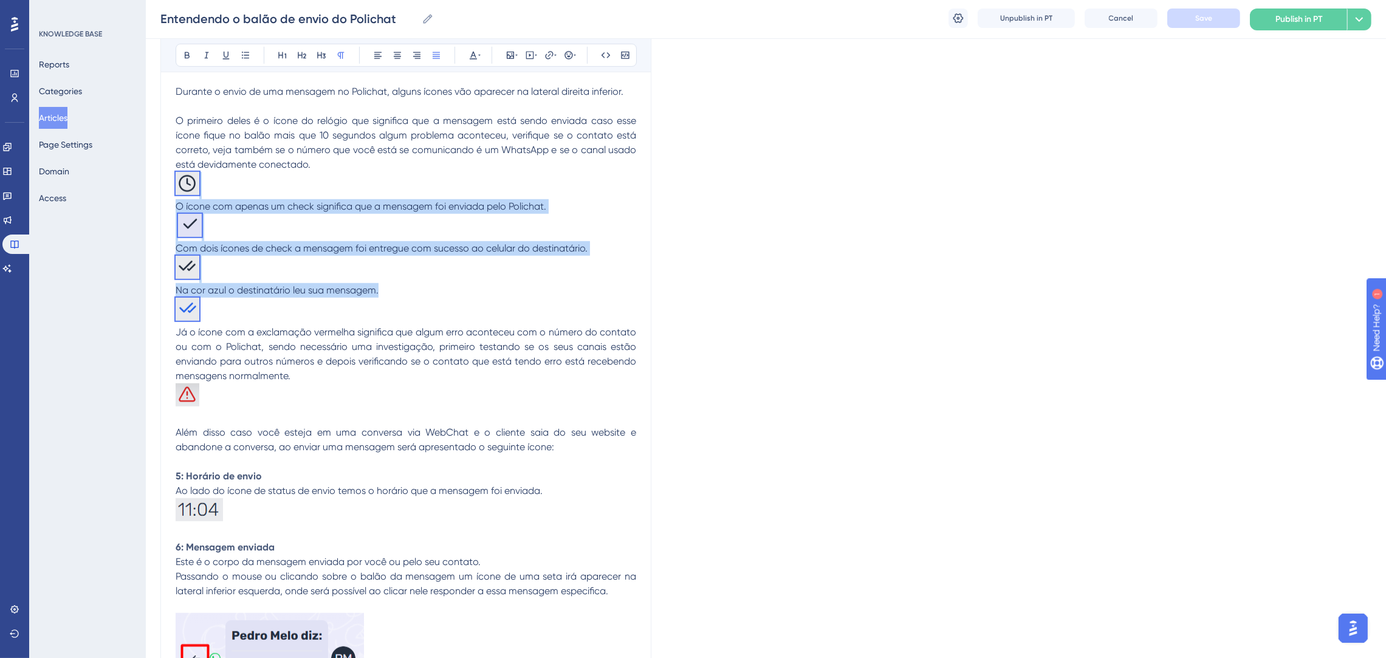
drag, startPoint x: 318, startPoint y: 342, endPoint x: 302, endPoint y: 315, distance: 31.9
copy div "O primeiro deles é o ícone do relógio que significa que a mensagem está sendo e…"
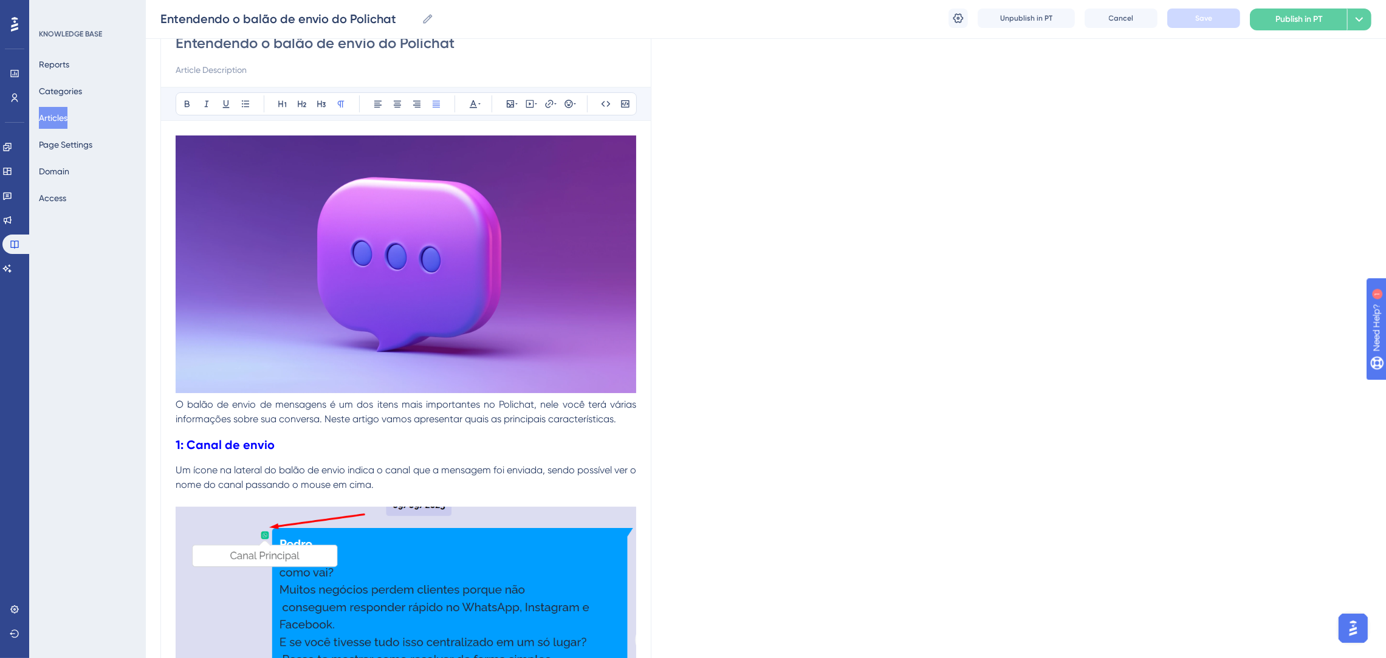
scroll to position [0, 0]
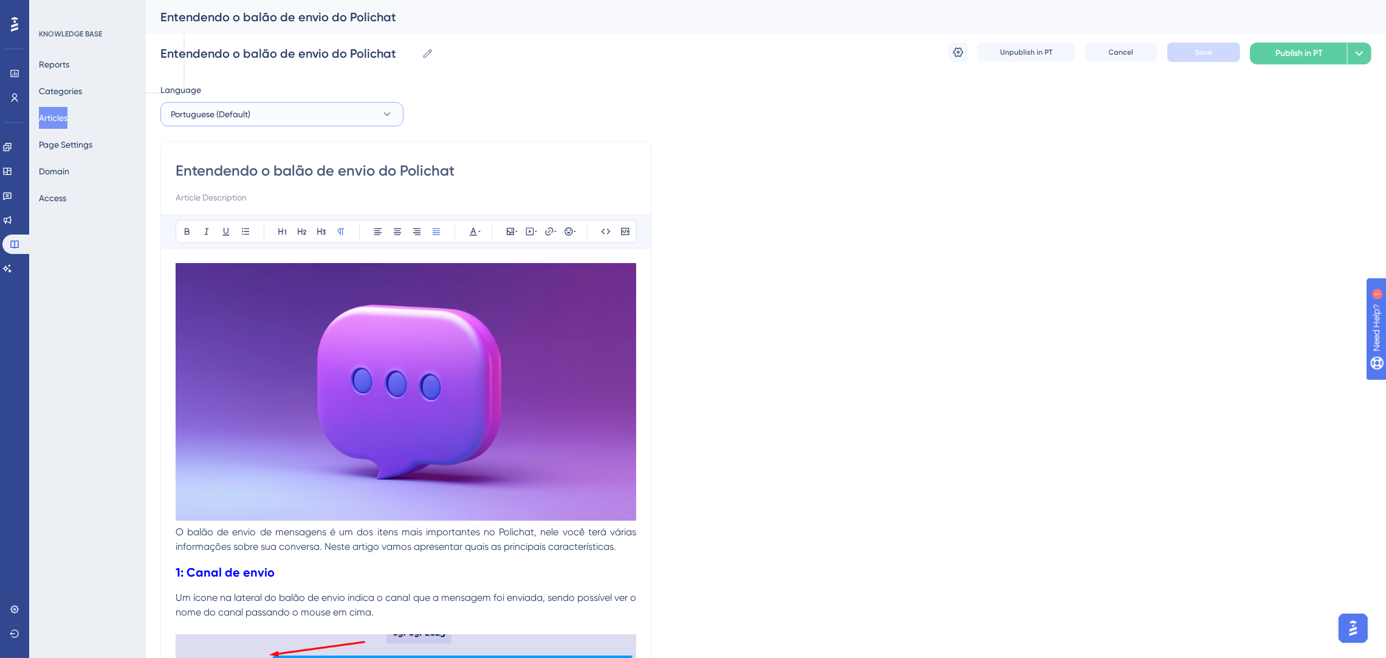
click at [322, 119] on button "Portuguese (Default)" at bounding box center [281, 114] width 243 height 24
click at [255, 175] on button "English English Draft" at bounding box center [281, 175] width 227 height 24
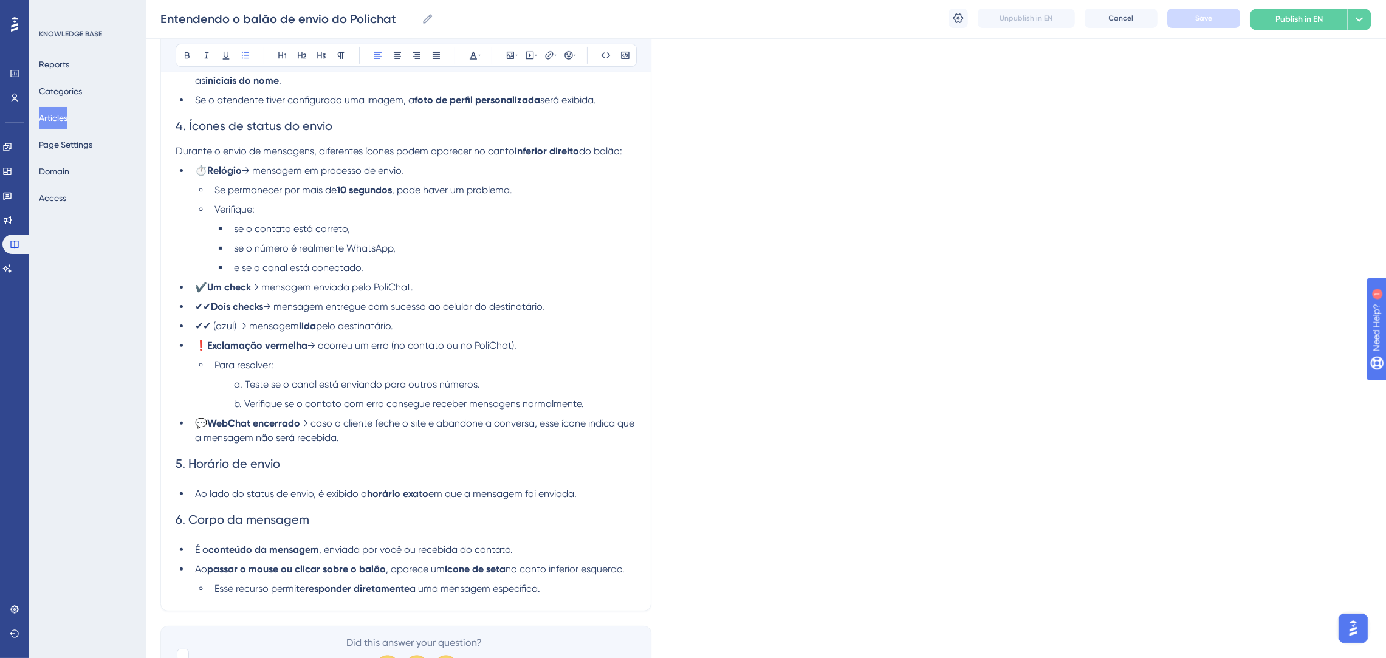
scroll to position [585, 0]
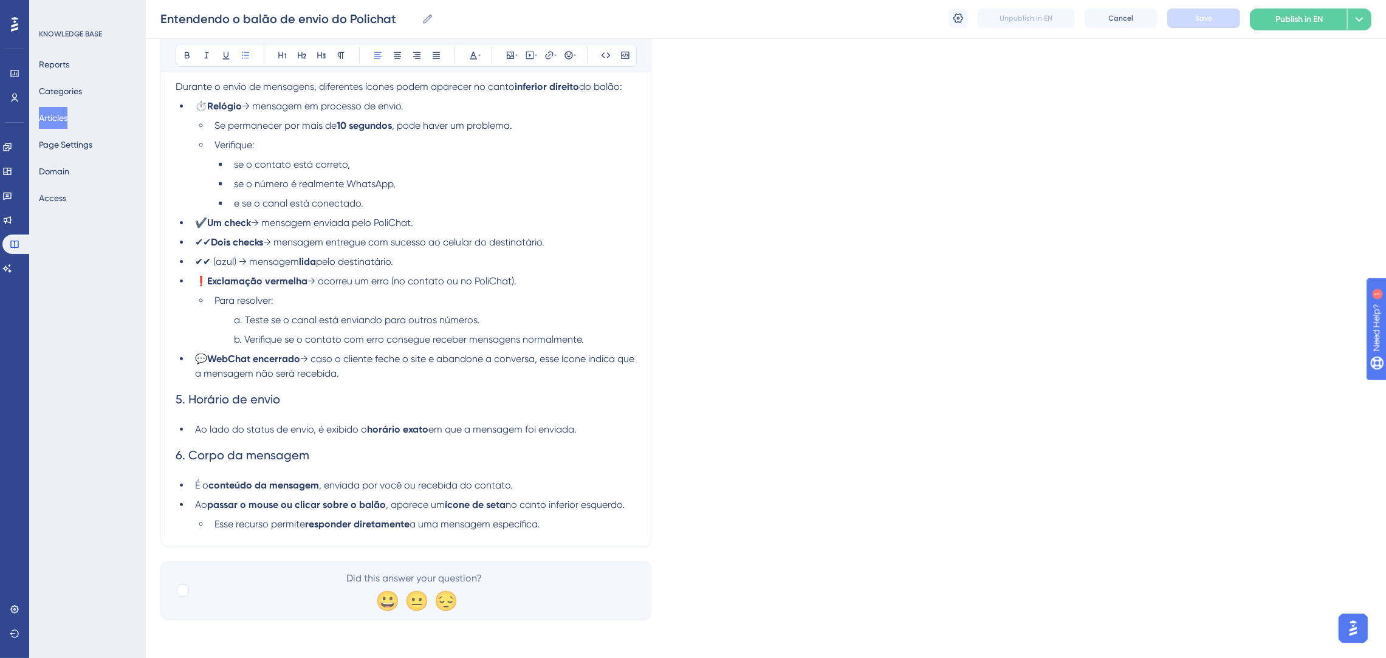
click at [560, 498] on li "Esse recurso permite responder diretamente a uma mensagem específica." at bounding box center [423, 524] width 427 height 15
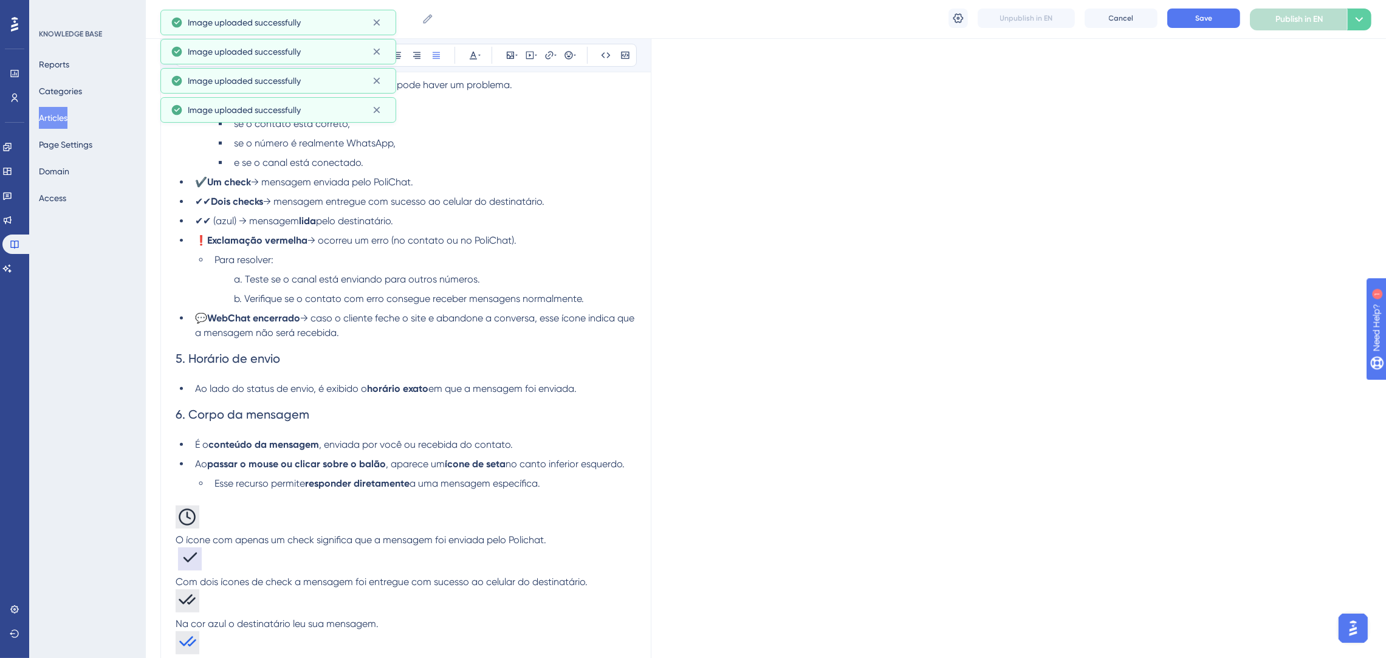
scroll to position [753, 0]
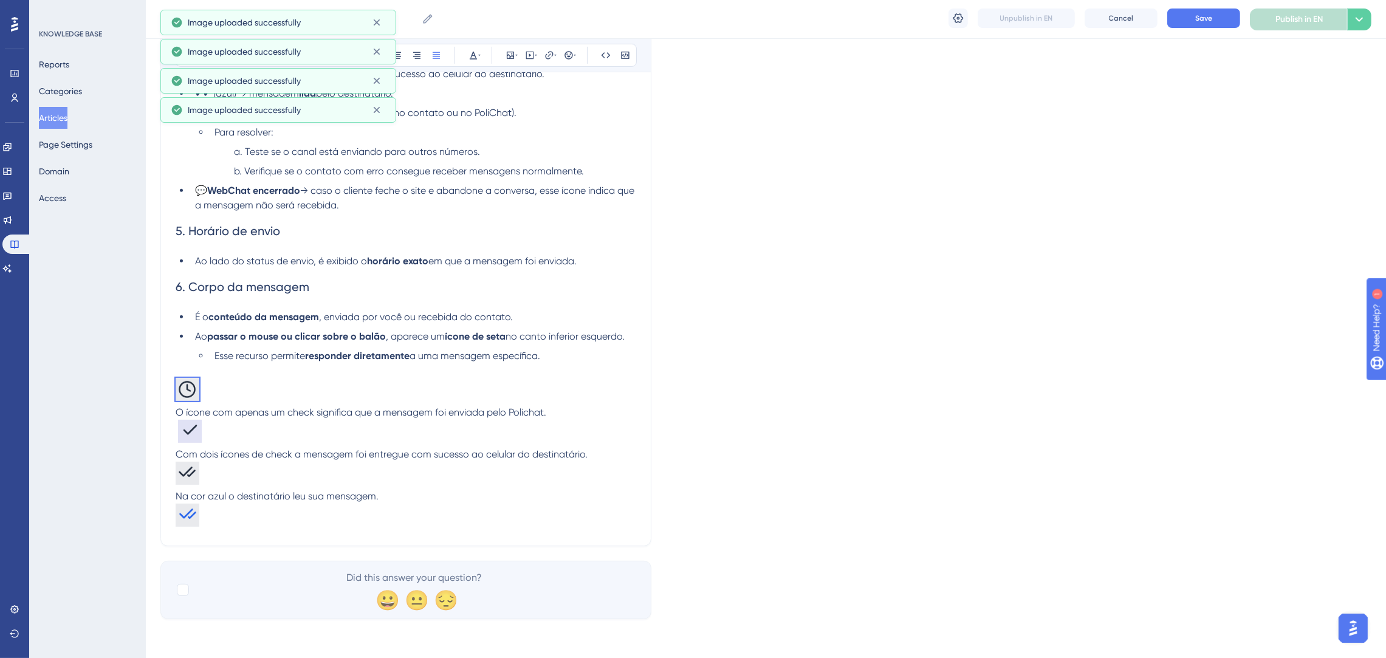
drag, startPoint x: 231, startPoint y: 387, endPoint x: 156, endPoint y: 384, distance: 74.8
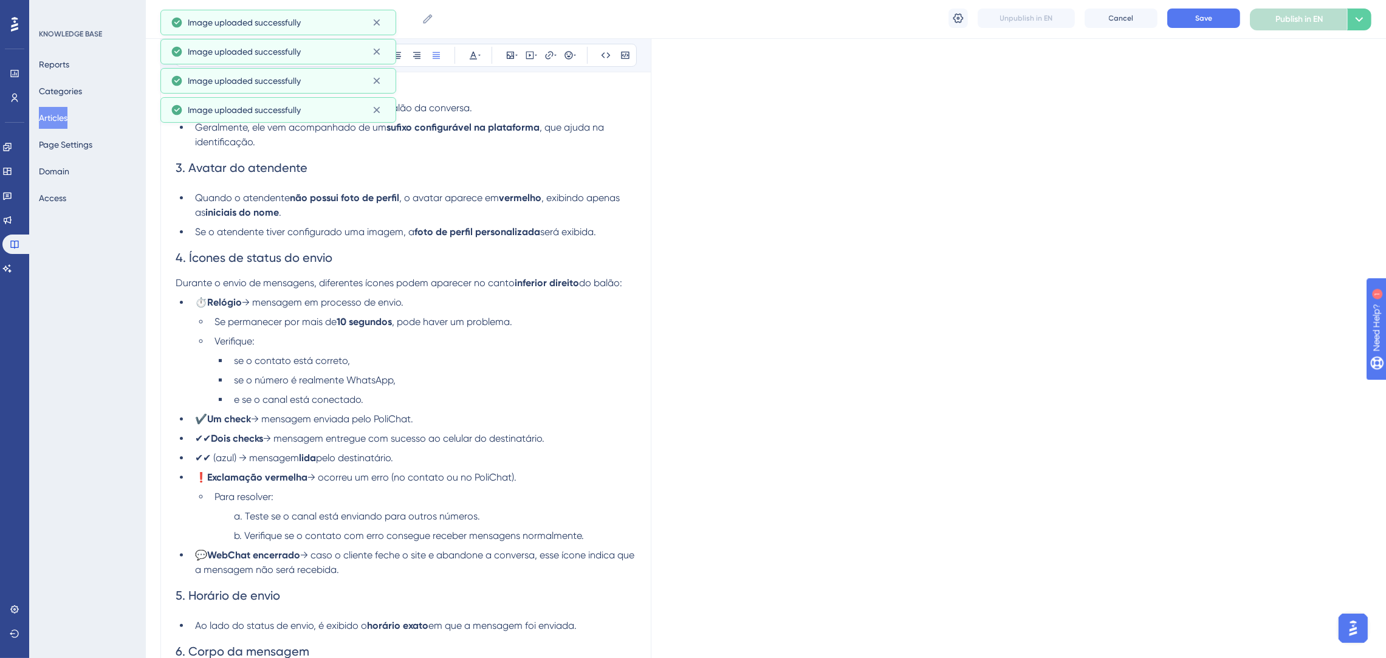
scroll to position [297, 0]
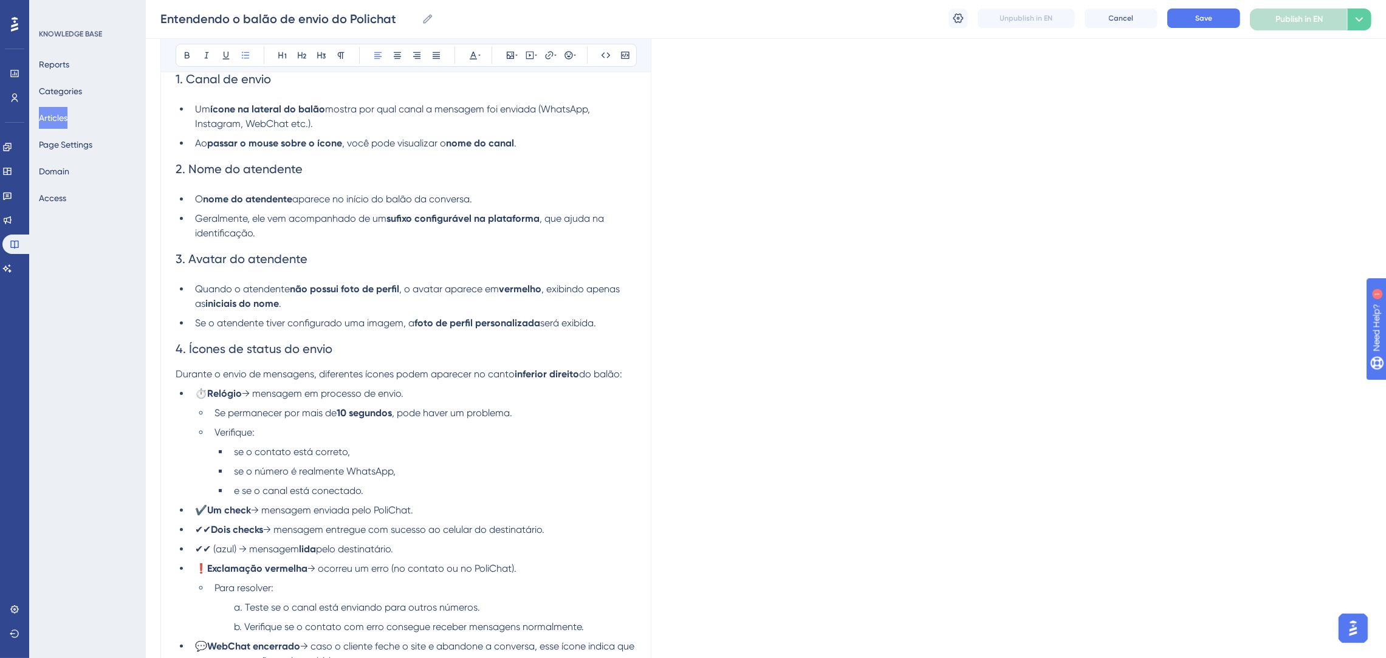
click at [206, 385] on div "Entendendo o Balão de Envio de Mensagens no PoliChat O balão de envio de mensag…" at bounding box center [406, 474] width 461 height 1026
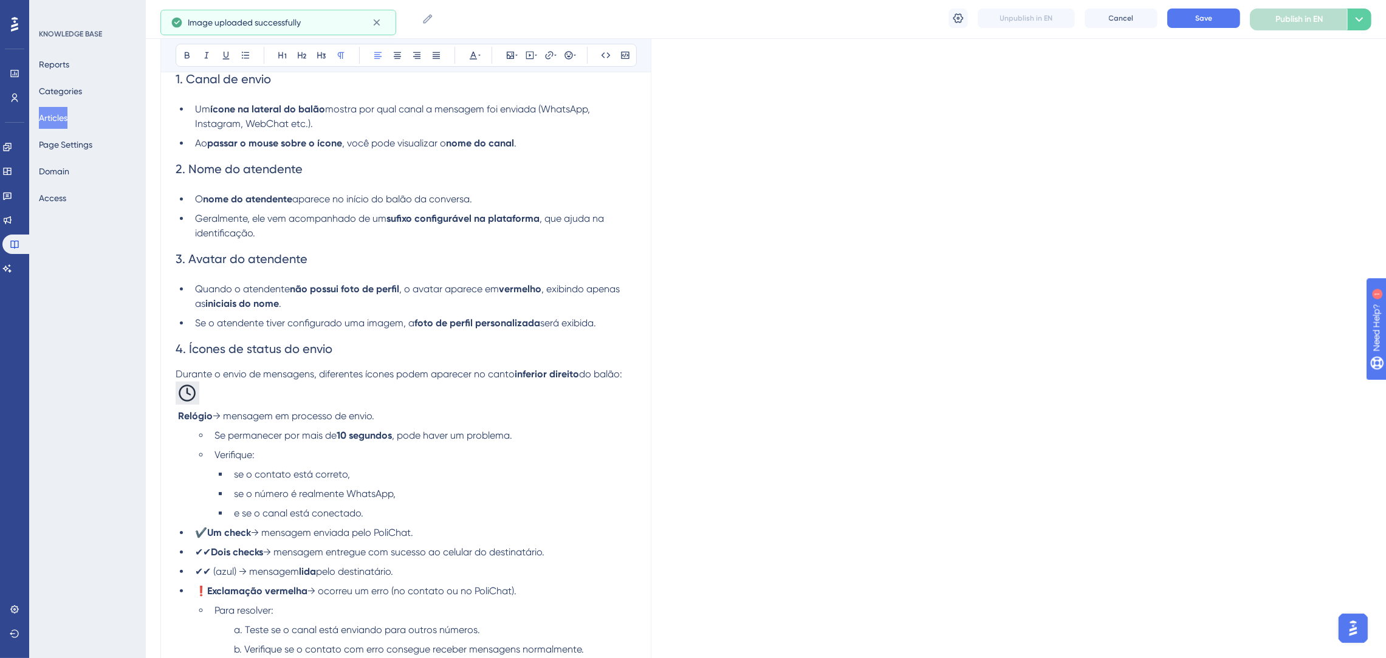
click at [331, 388] on p "Durante o envio de mensagens, diferentes ícones podem aparecer no canto inferio…" at bounding box center [406, 388] width 461 height 42
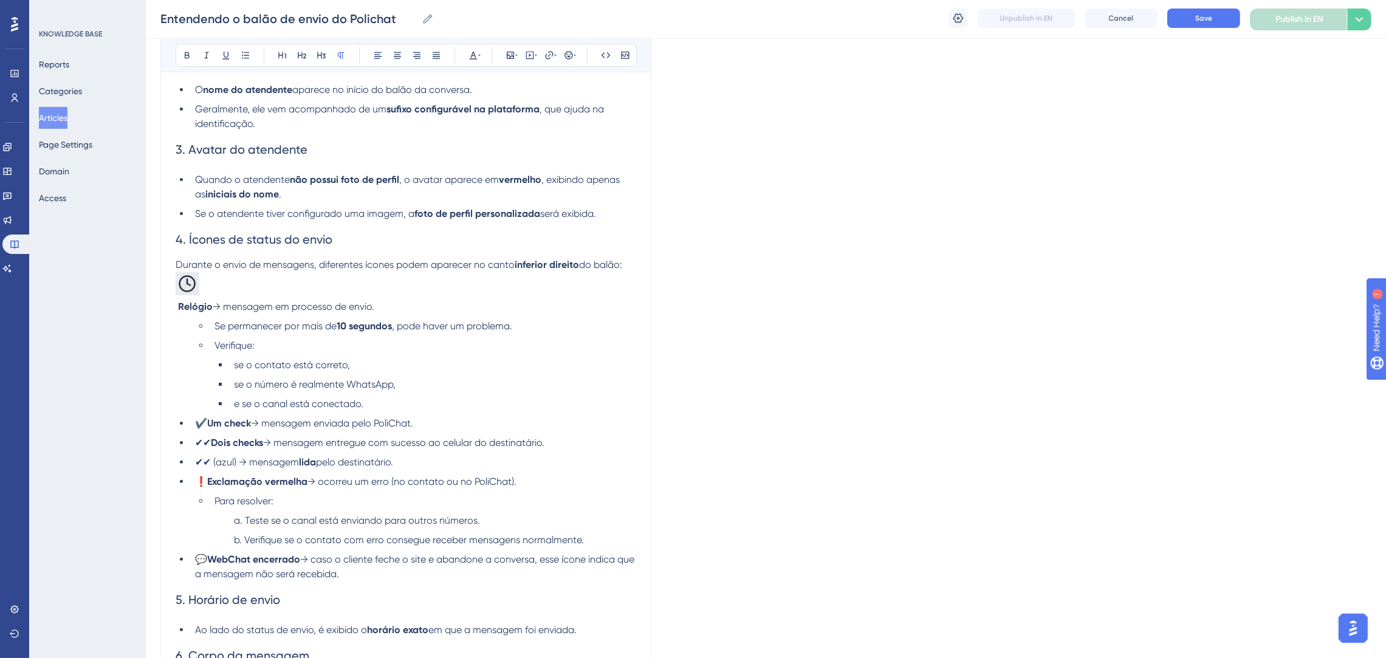
scroll to position [480, 0]
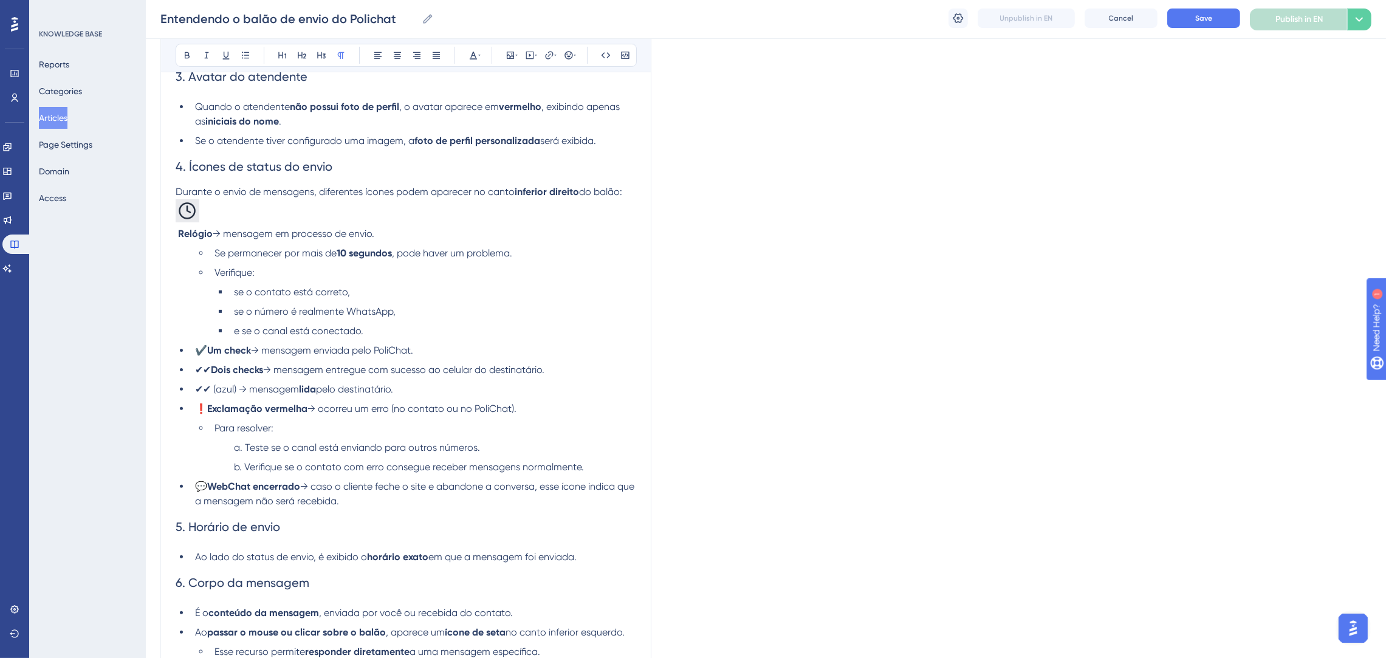
click at [356, 222] on p "Durante o envio de mensagens, diferentes ícones podem aparecer no canto inferio…" at bounding box center [406, 206] width 461 height 42
click at [180, 230] on strong "Relógio" at bounding box center [195, 234] width 35 height 12
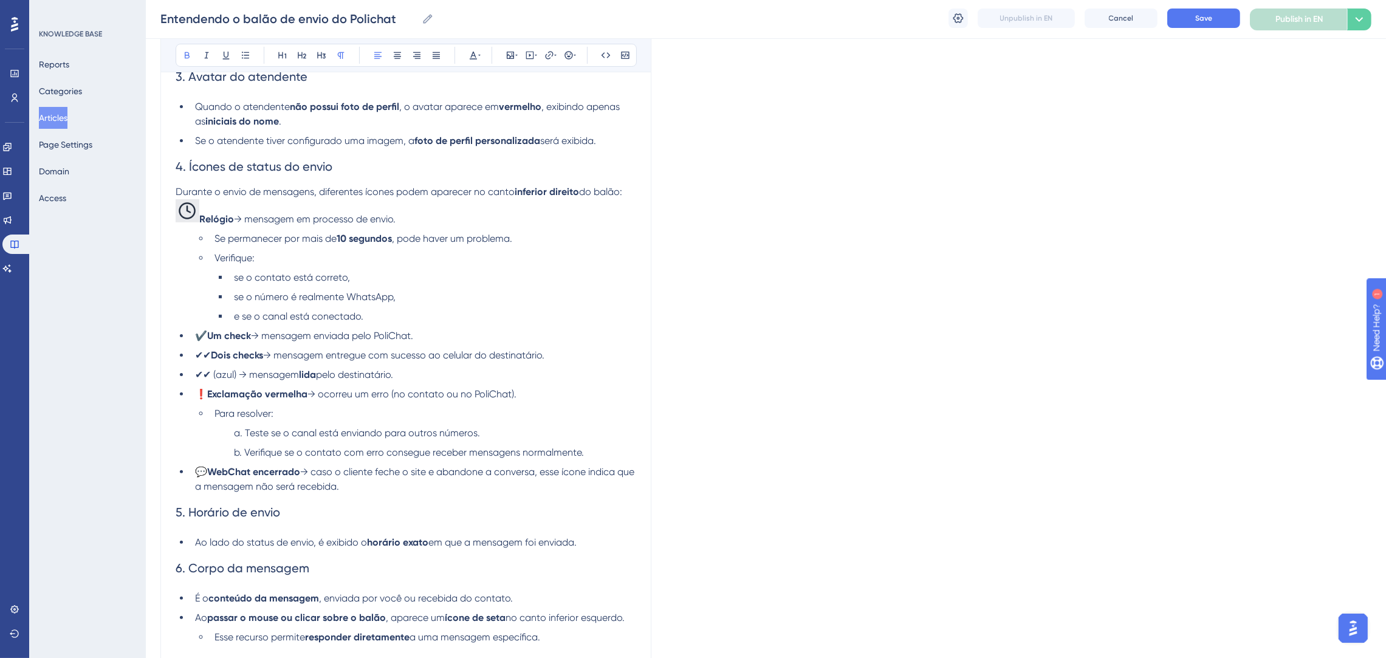
click at [439, 190] on span "Durante o envio de mensagens, diferentes ícones podem aparecer no canto" at bounding box center [345, 192] width 339 height 12
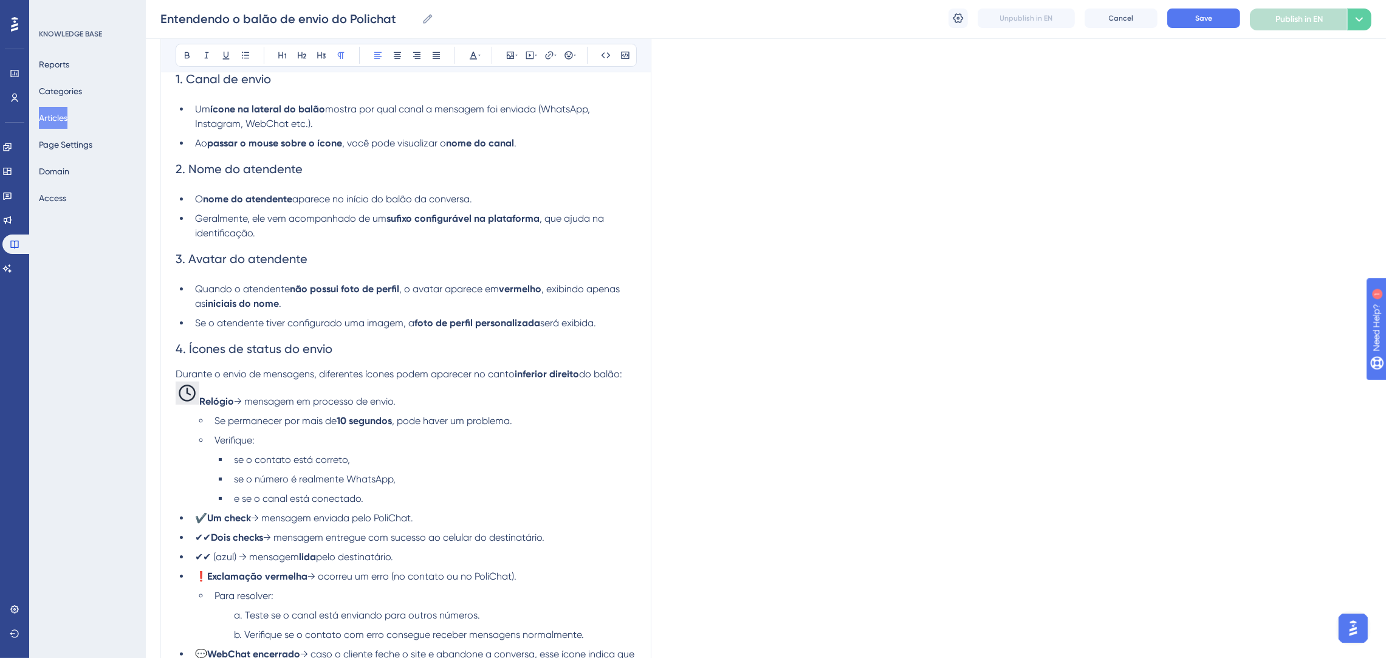
click at [204, 405] on strong "Relógio" at bounding box center [216, 402] width 35 height 12
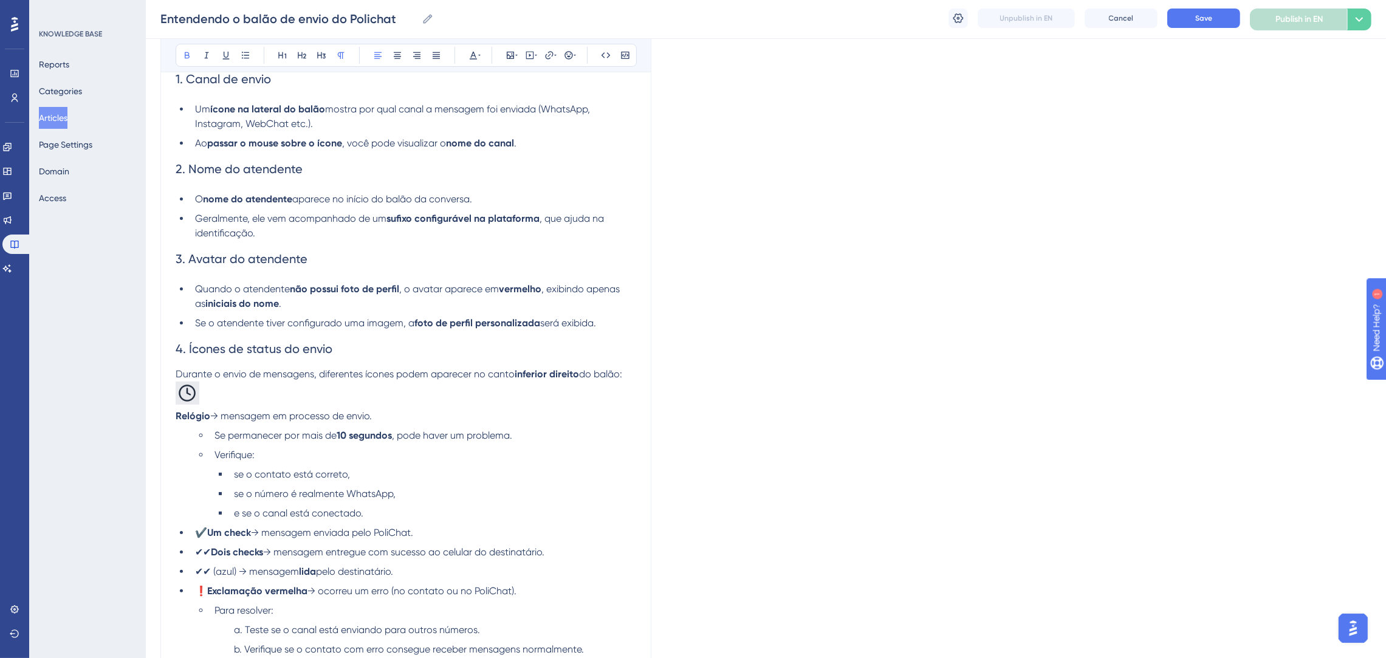
click at [424, 393] on p "Durante o envio de mensagens, diferentes ícones podem aparecer no canto inferio…" at bounding box center [406, 388] width 461 height 42
click at [414, 402] on p "Durante o envio de mensagens, diferentes ícones podem aparecer no canto inferio…" at bounding box center [406, 388] width 461 height 42
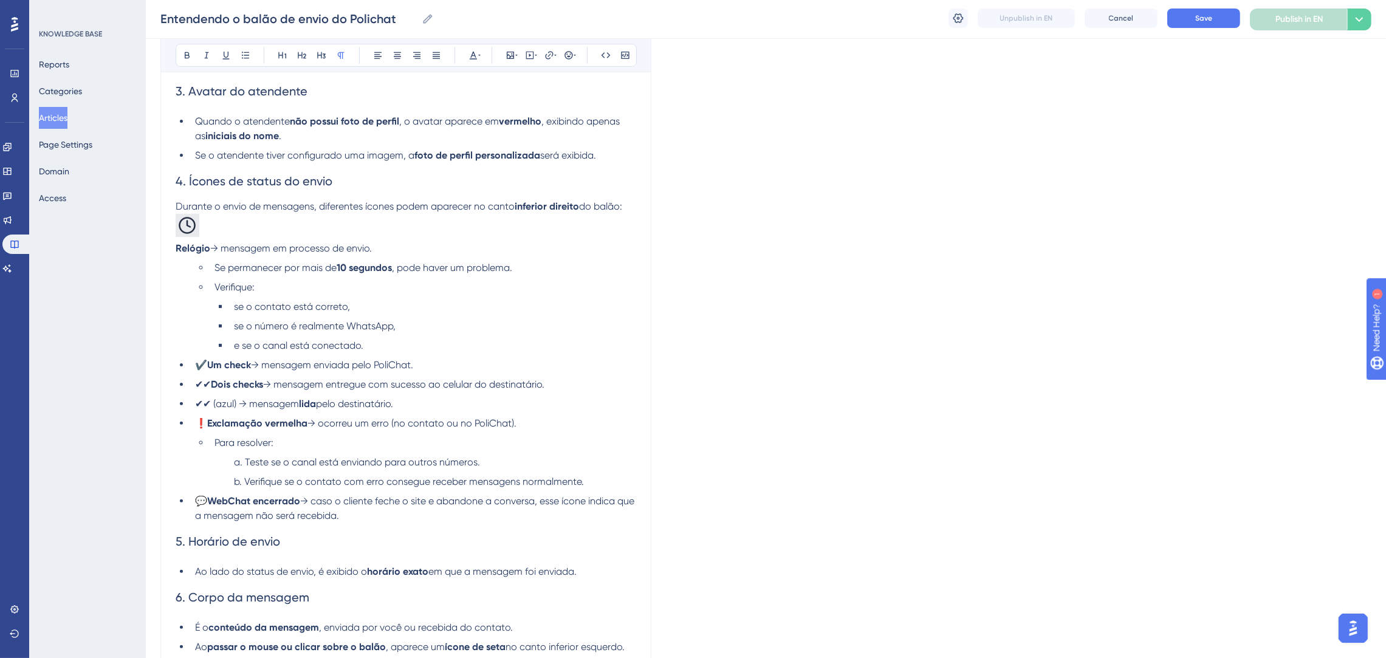
scroll to position [480, 0]
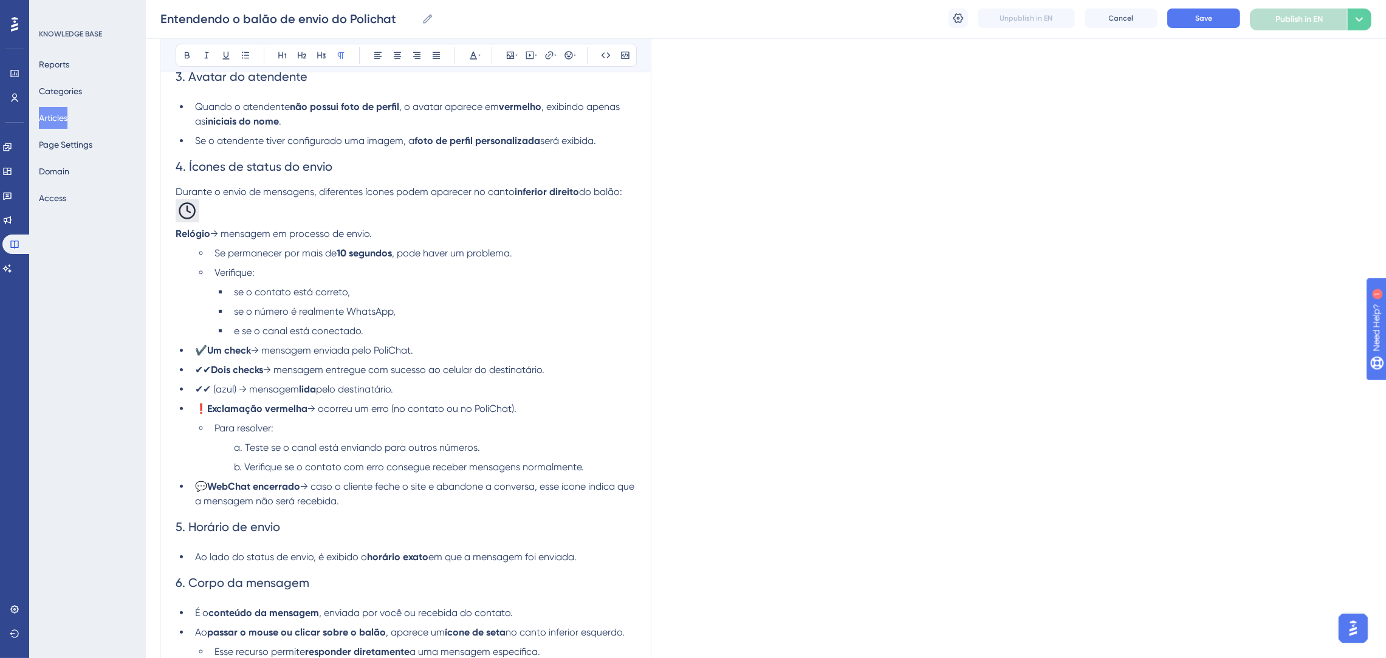
click at [403, 339] on ul "Se permanecer por mais de 10 segundos , pode haver um problema. Verifique: se o…" at bounding box center [406, 377] width 461 height 263
click at [407, 334] on li "e se o canal está conectado." at bounding box center [432, 331] width 407 height 15
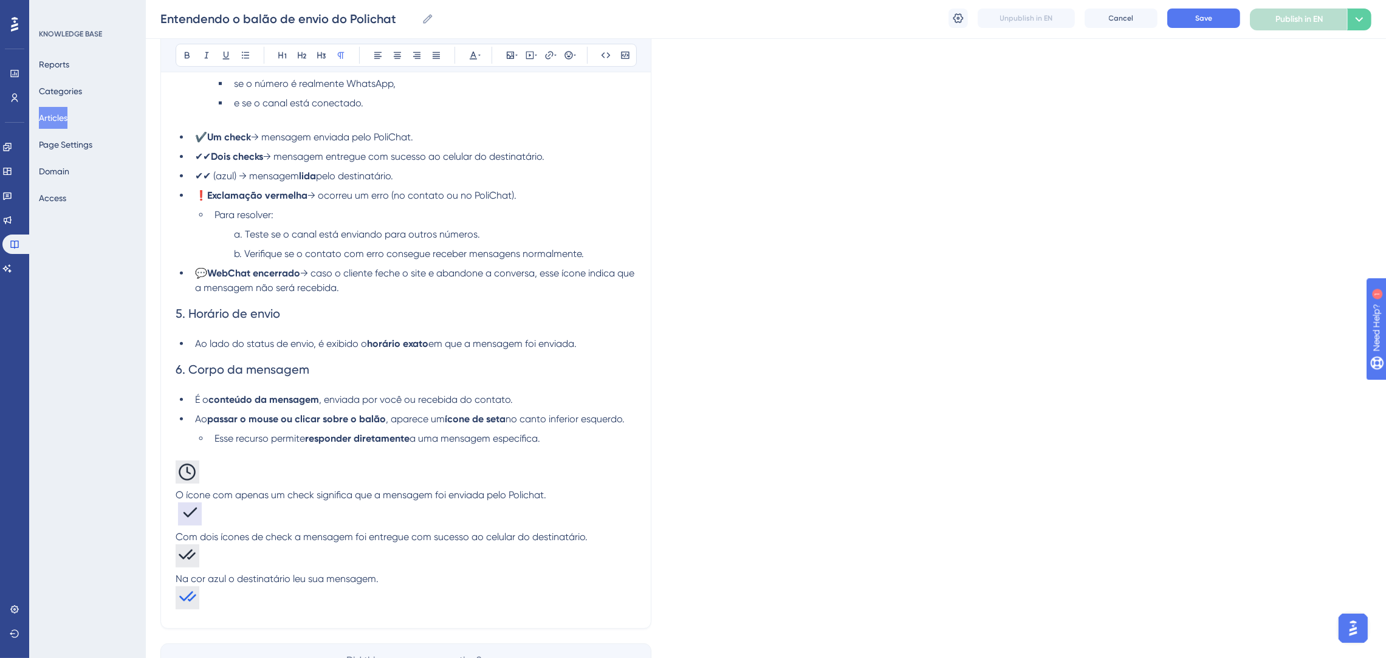
scroll to position [790, 0]
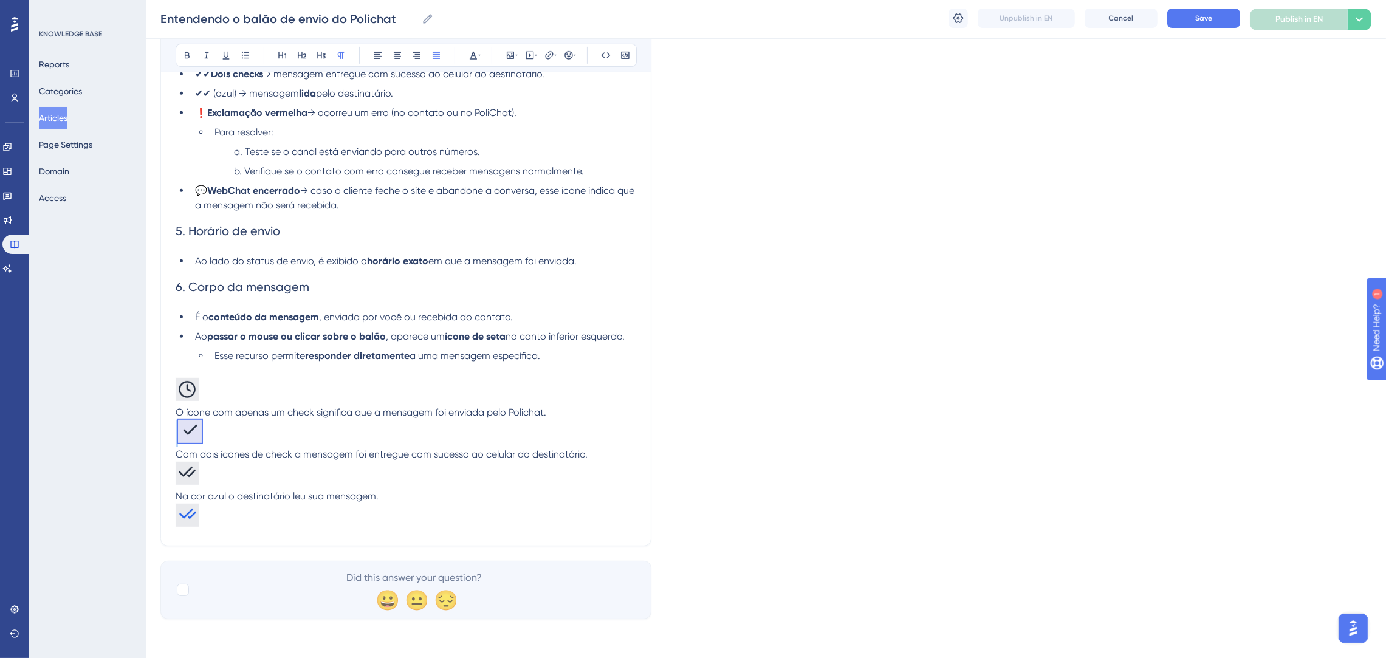
drag, startPoint x: 231, startPoint y: 426, endPoint x: 134, endPoint y: 427, distance: 97.3
copy span
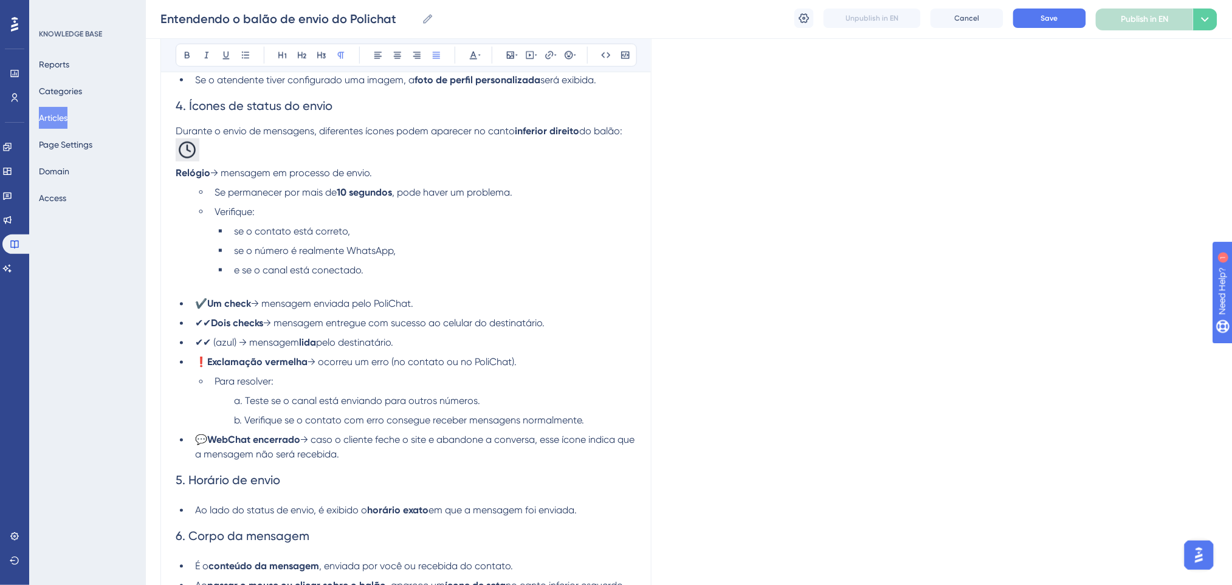
scroll to position [459, 0]
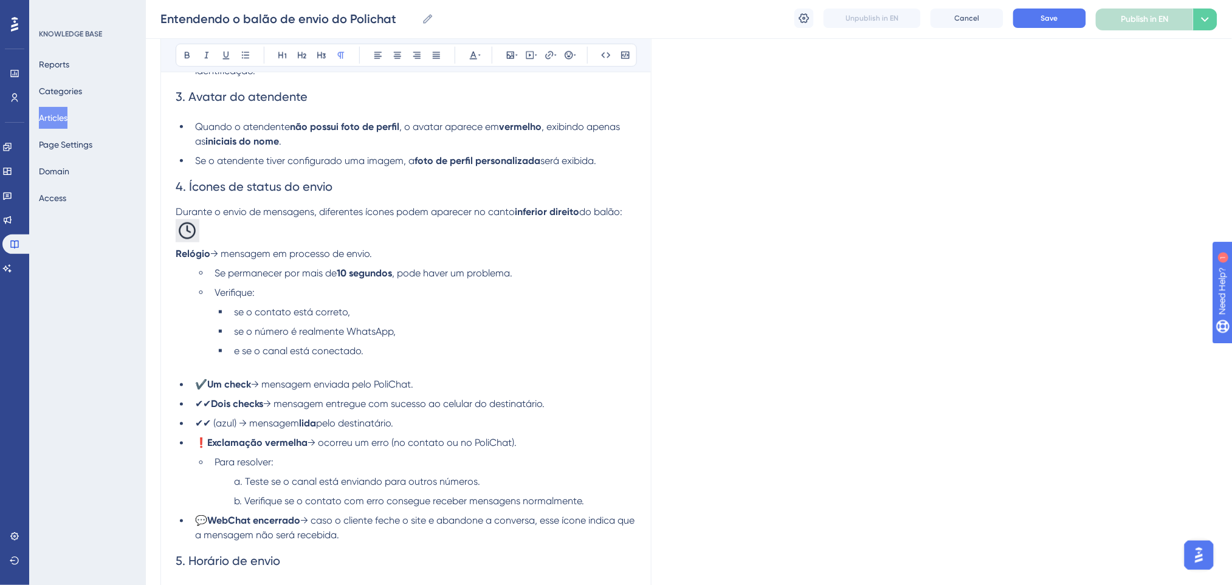
click at [272, 369] on p at bounding box center [406, 366] width 461 height 15
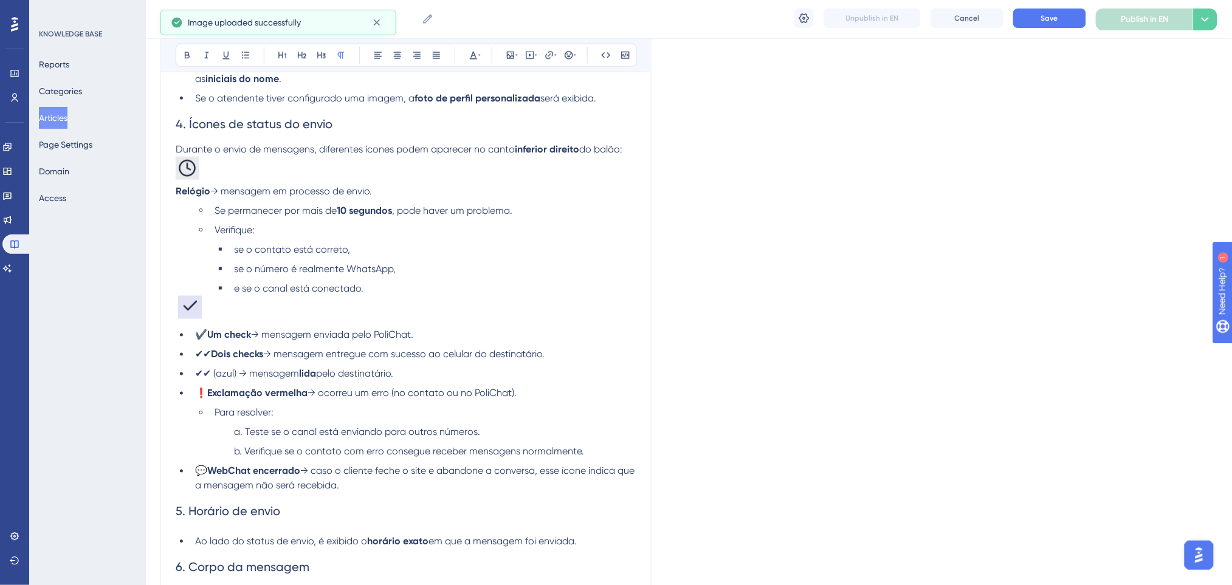
scroll to position [540, 0]
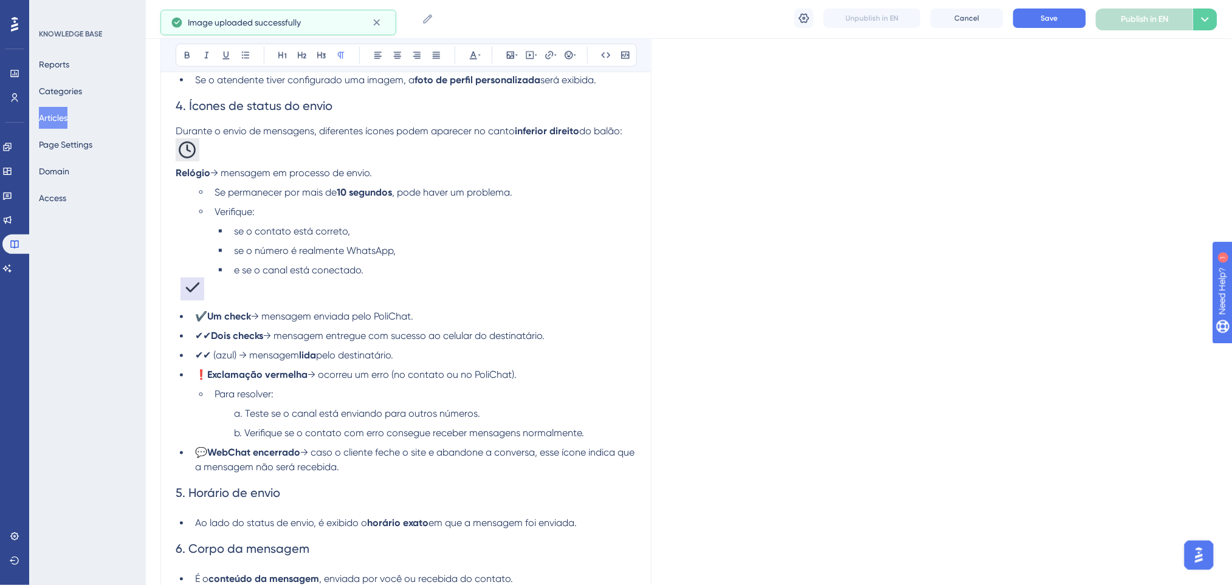
click at [207, 315] on span "✔️" at bounding box center [201, 317] width 12 height 12
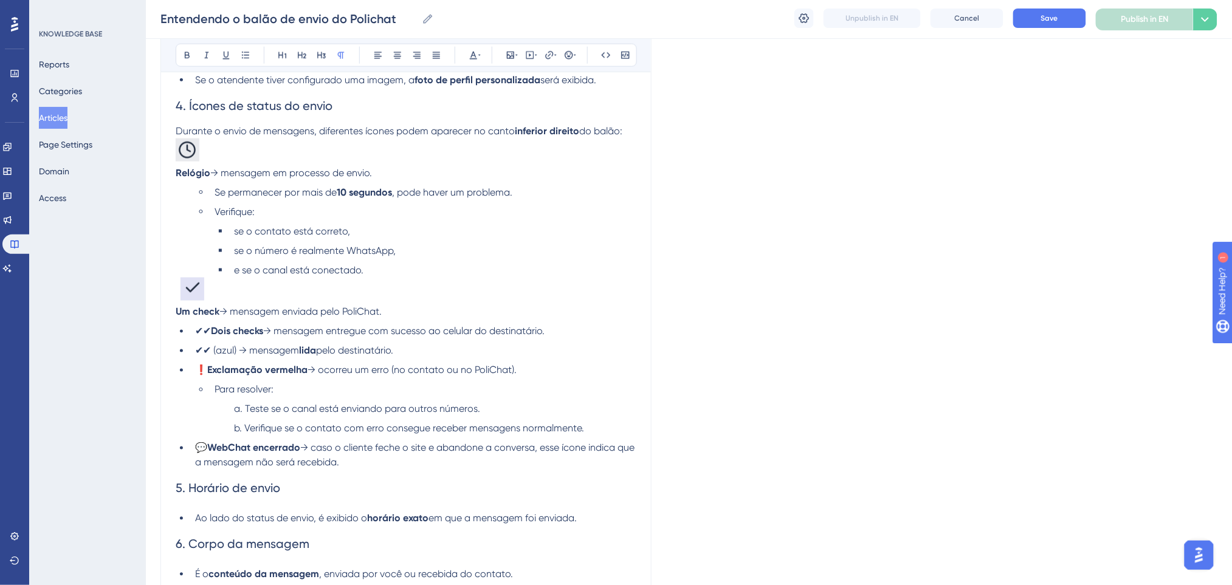
click at [255, 303] on p at bounding box center [406, 291] width 461 height 27
click at [215, 333] on strong "Dois checks" at bounding box center [237, 332] width 52 height 12
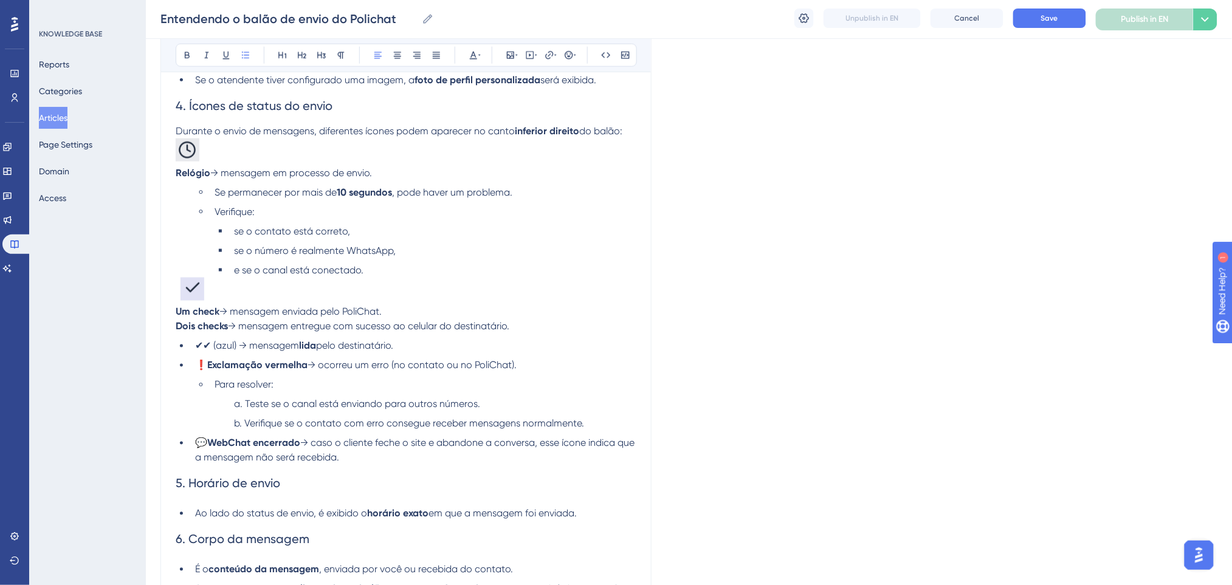
click at [214, 345] on span "✔✔ (azul) → mensagem" at bounding box center [247, 346] width 104 height 12
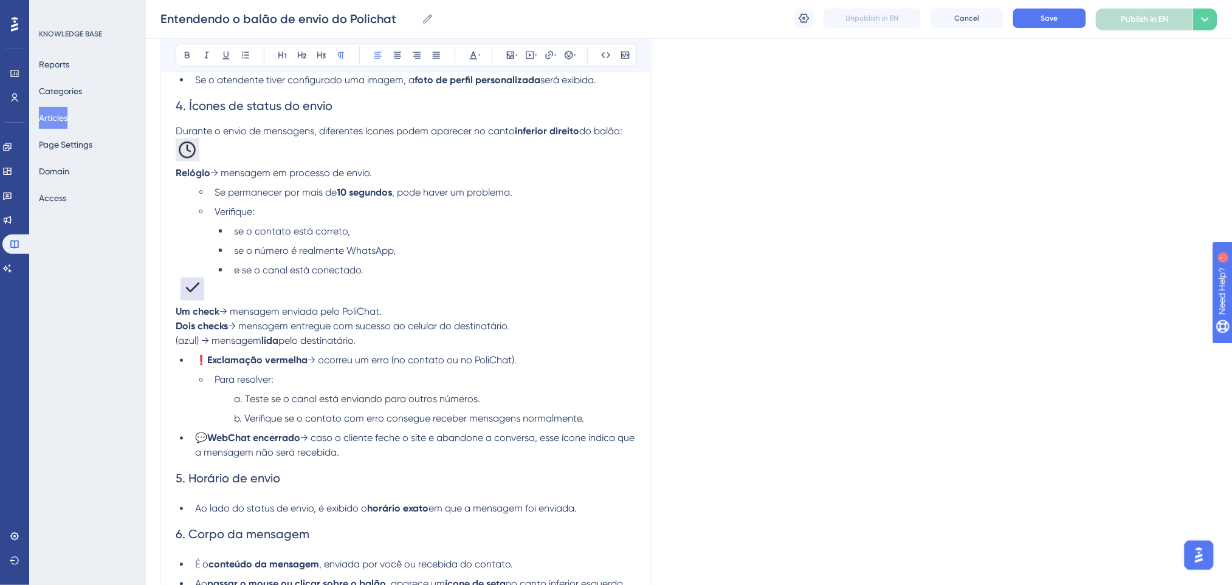
click at [377, 337] on p "(azul) → mensagem lida pelo destinatário." at bounding box center [406, 341] width 461 height 15
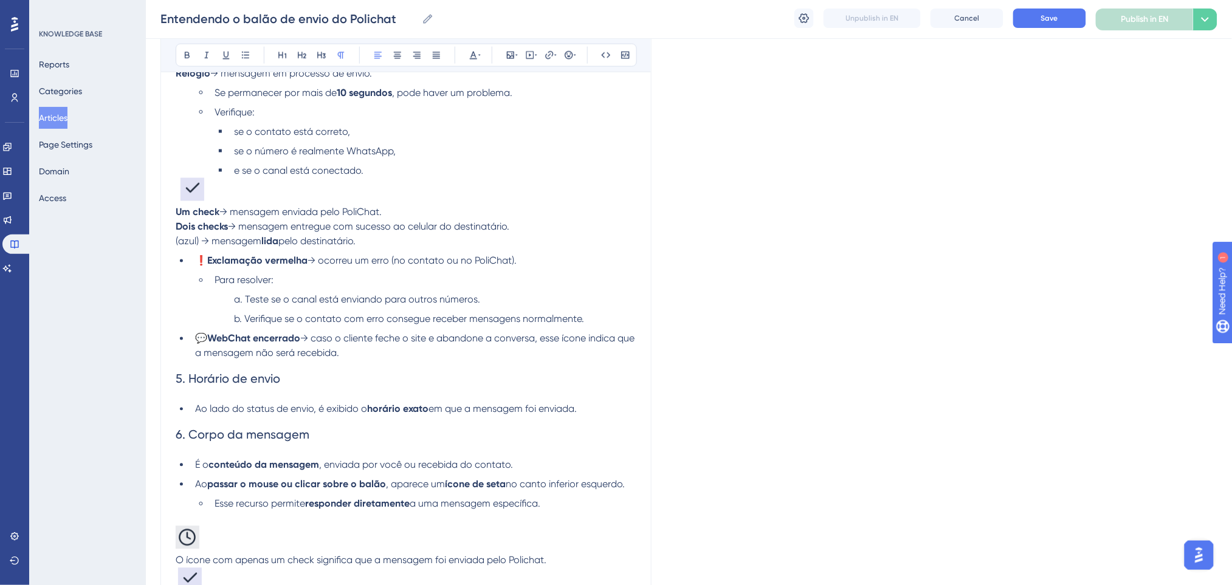
scroll to position [861, 0]
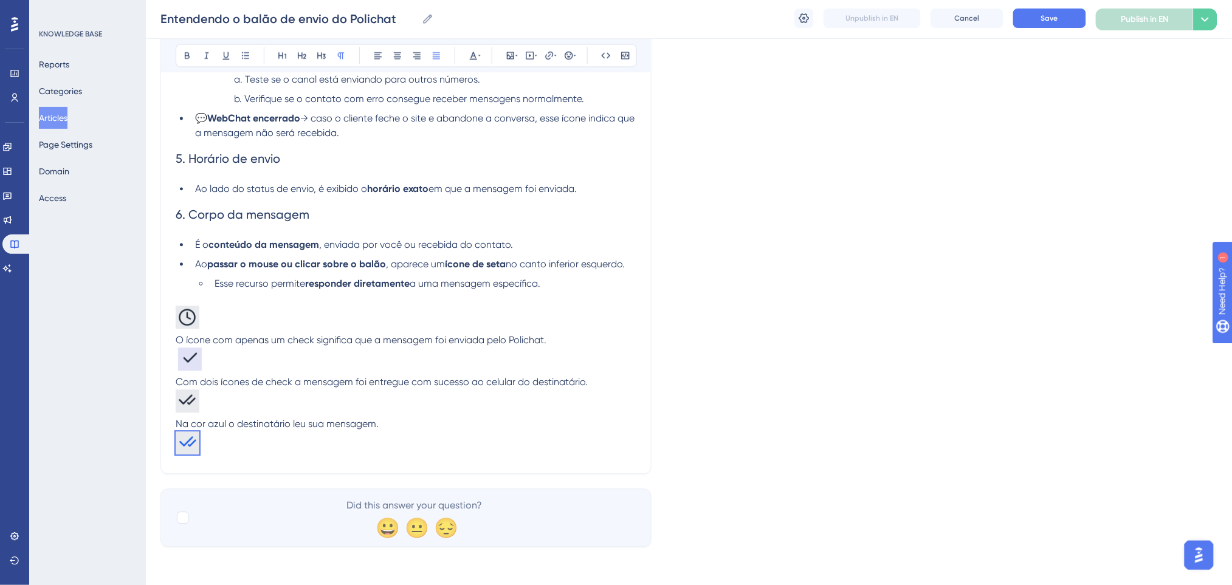
drag, startPoint x: 234, startPoint y: 442, endPoint x: 193, endPoint y: 440, distance: 40.8
click at [193, 440] on p at bounding box center [406, 445] width 461 height 27
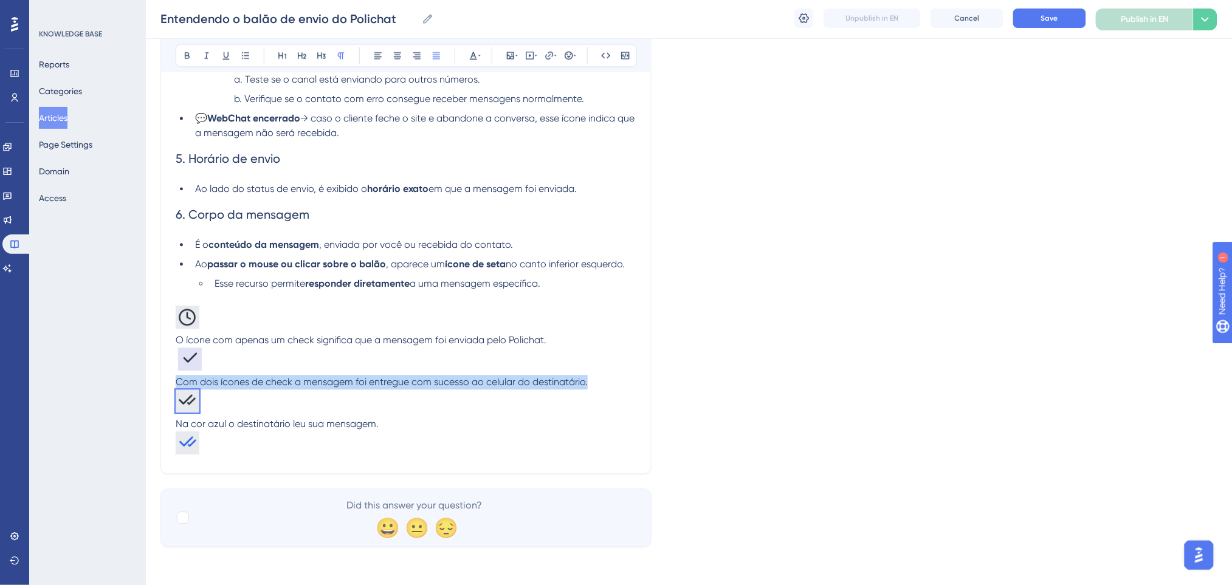
drag, startPoint x: 246, startPoint y: 400, endPoint x: 124, endPoint y: 389, distance: 122.7
click at [250, 398] on p at bounding box center [406, 403] width 461 height 27
drag, startPoint x: 253, startPoint y: 399, endPoint x: 111, endPoint y: 395, distance: 141.7
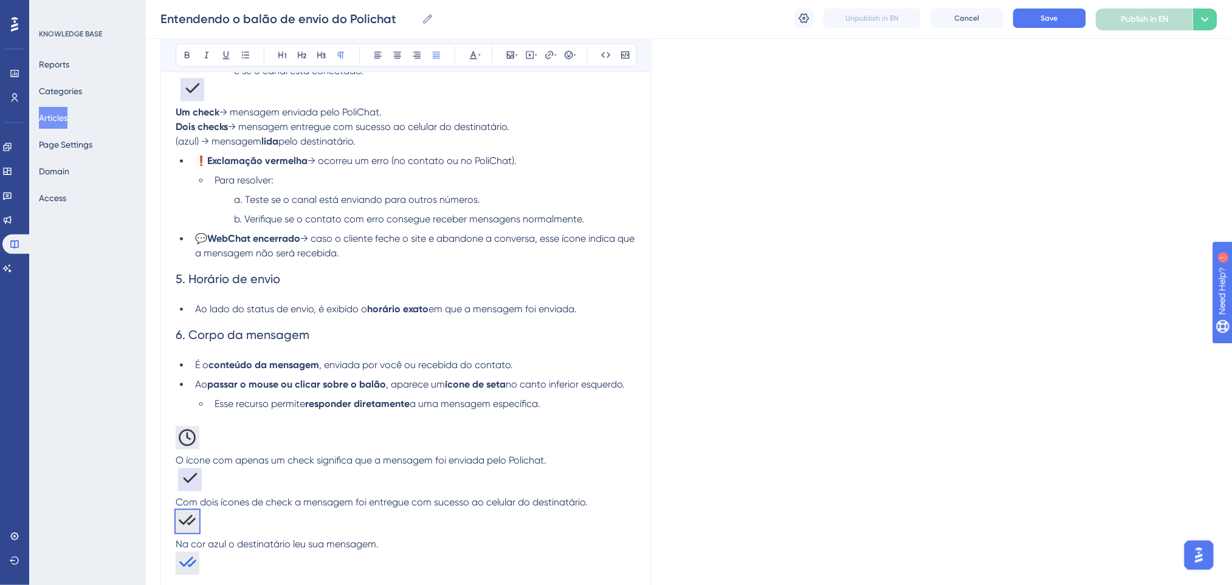
scroll to position [618, 0]
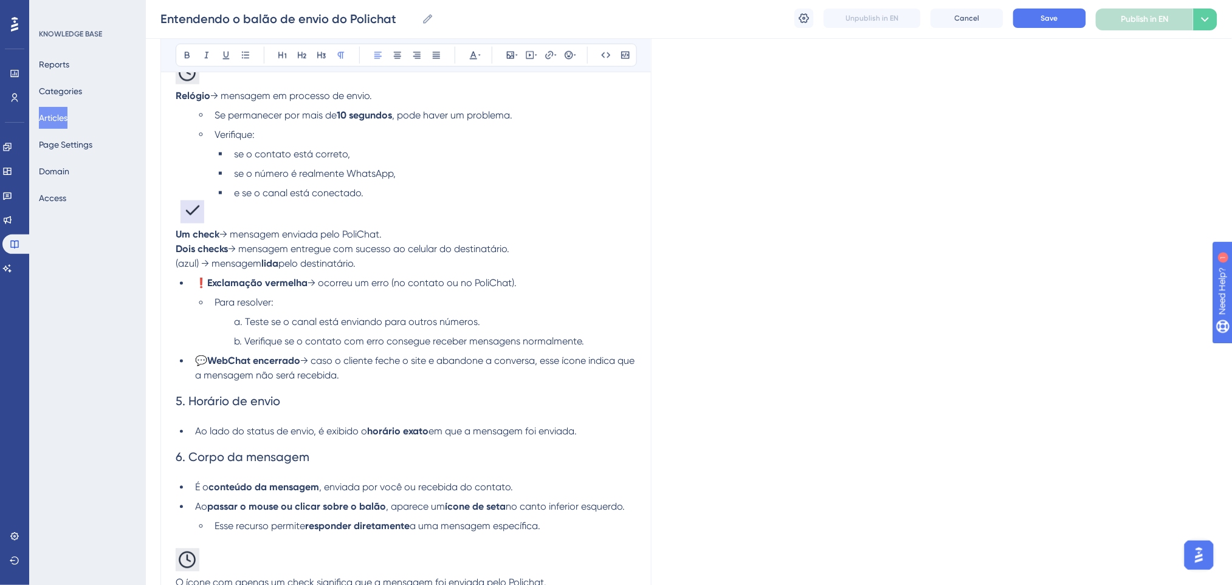
click at [404, 232] on p "Um check → mensagem enviada pelo PoliChat." at bounding box center [406, 235] width 461 height 15
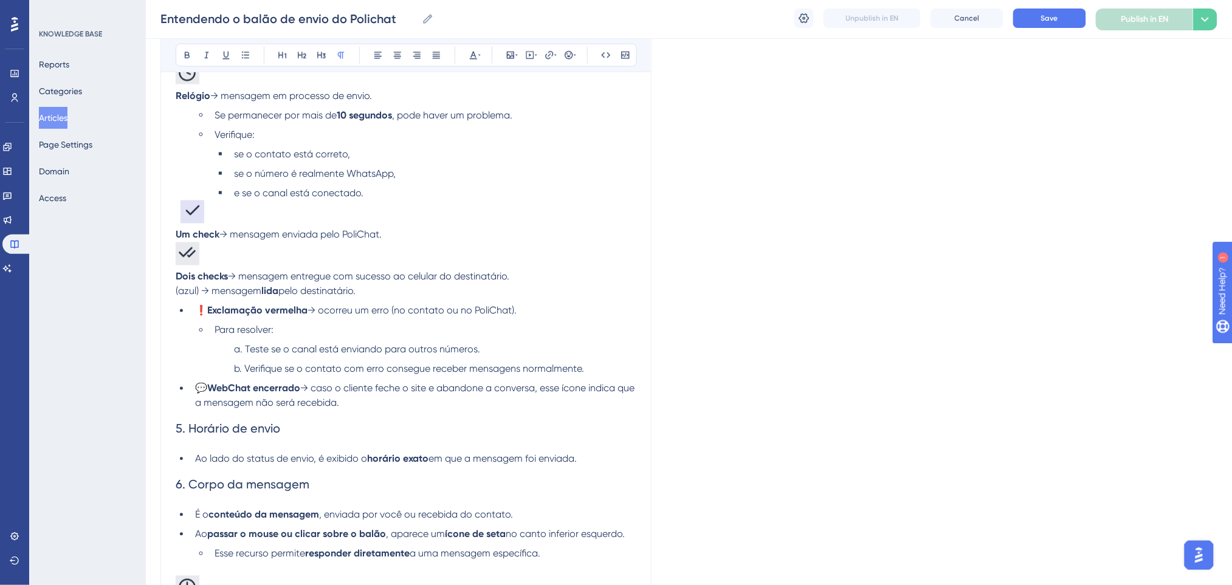
click at [433, 247] on p at bounding box center [406, 256] width 461 height 27
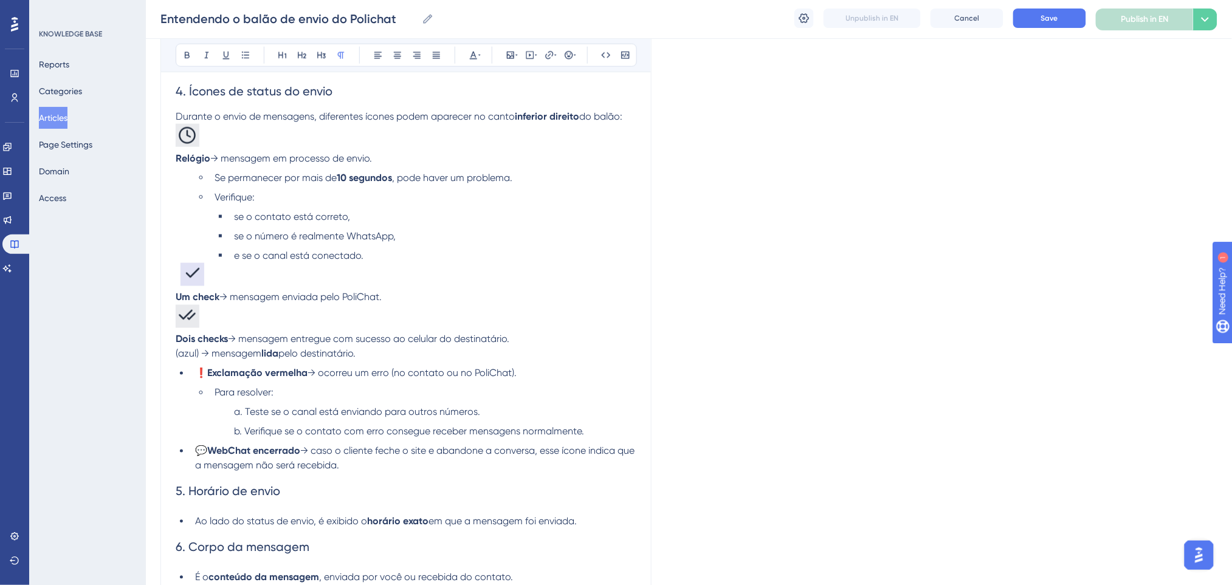
scroll to position [537, 0]
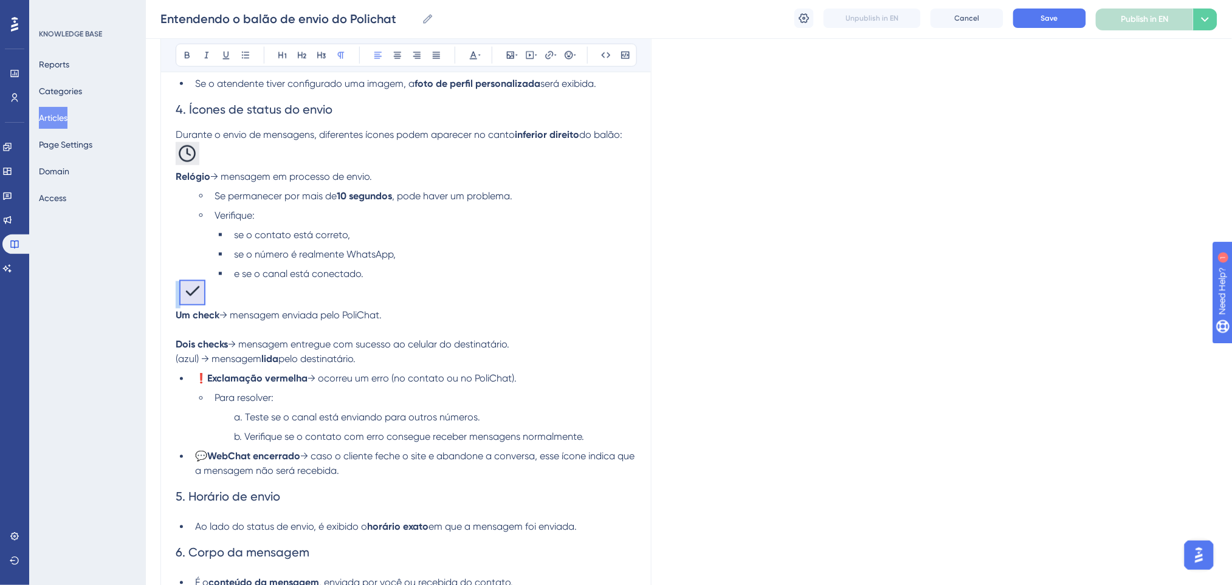
drag, startPoint x: 247, startPoint y: 295, endPoint x: 150, endPoint y: 294, distance: 97.2
click at [150, 294] on div "Performance Users Engagement Widgets Feedback Product Updates Knowledge Base AI…" at bounding box center [689, 184] width 1086 height 1442
copy span
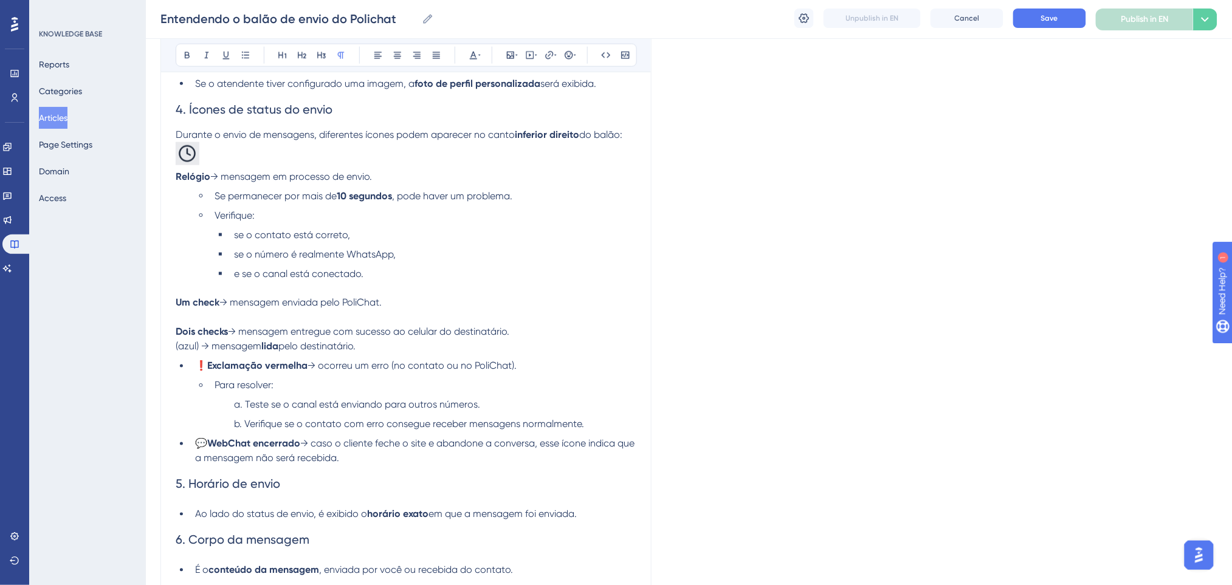
click at [364, 321] on p at bounding box center [406, 318] width 461 height 15
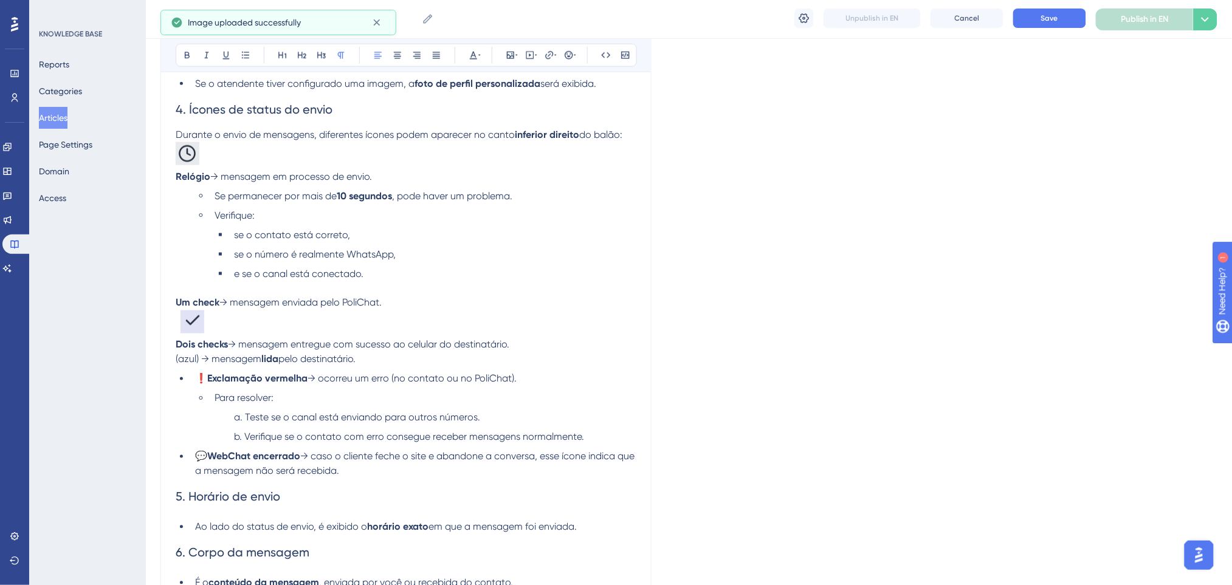
click at [525, 342] on p "Dois checks → mensagem entregue com sucesso ao celular do destinatário." at bounding box center [406, 345] width 461 height 15
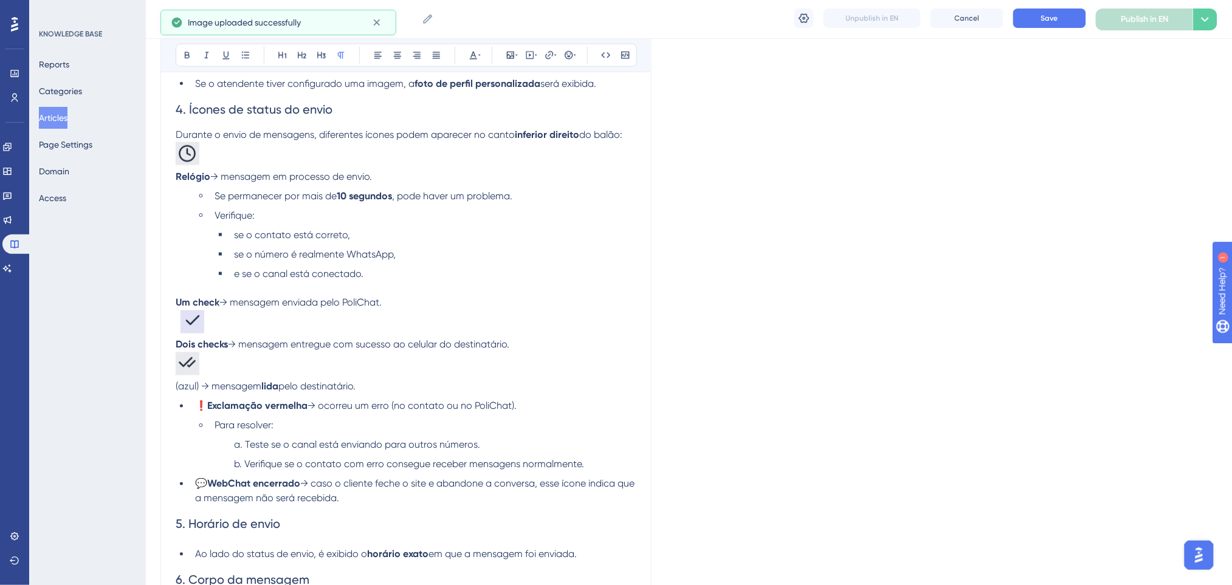
click at [446, 369] on p at bounding box center [406, 366] width 461 height 27
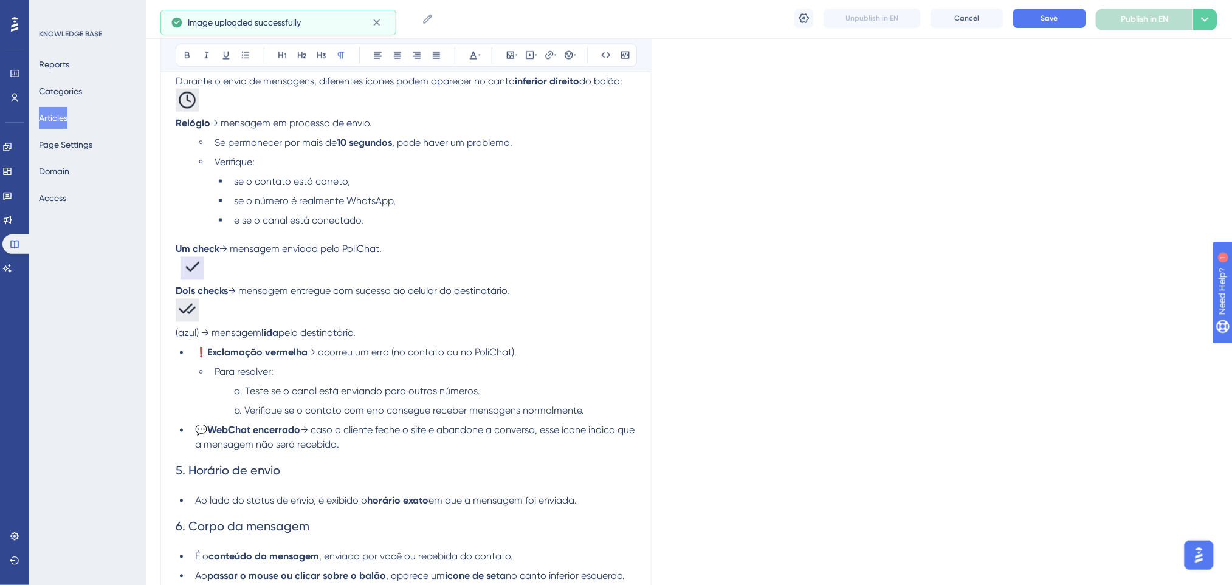
scroll to position [618, 0]
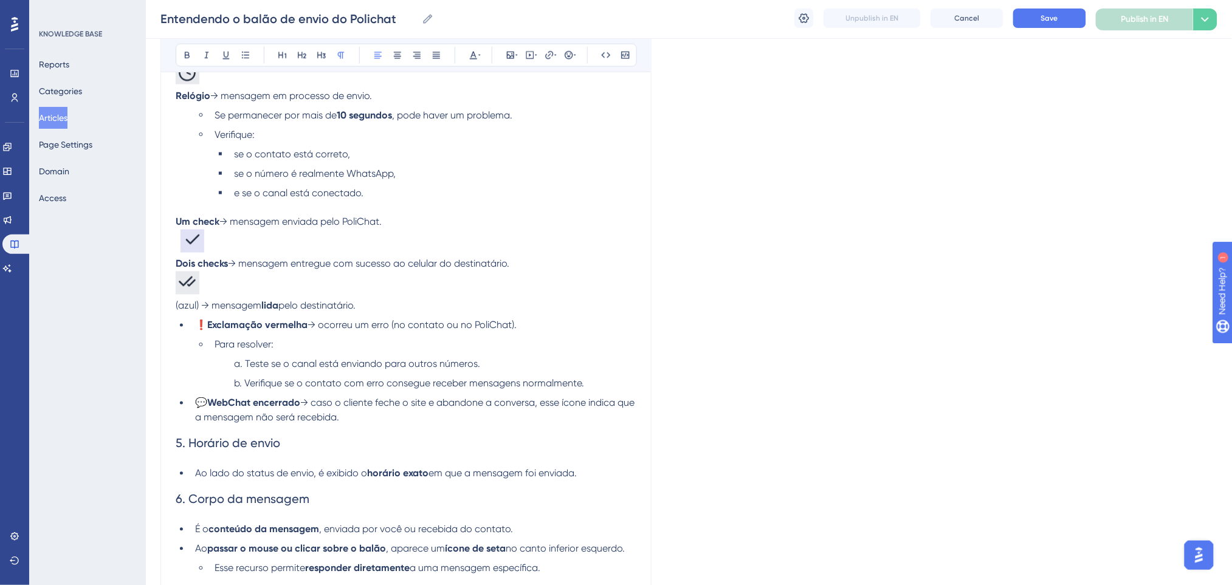
click at [365, 305] on p "(azul) → mensagem lida pelo destinatário." at bounding box center [406, 306] width 461 height 15
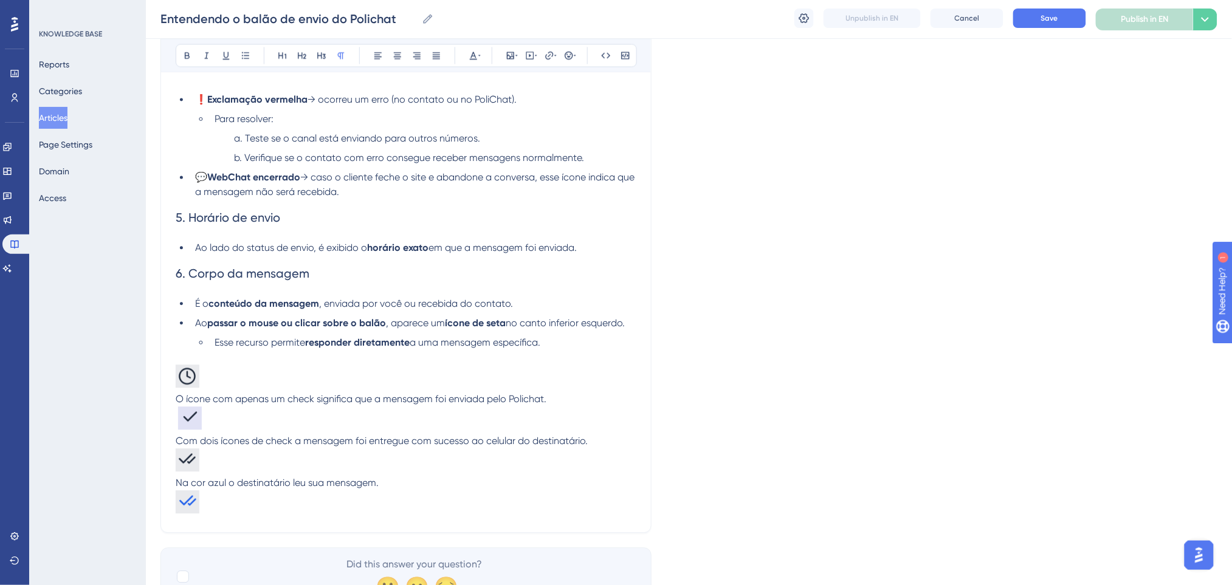
scroll to position [917, 0]
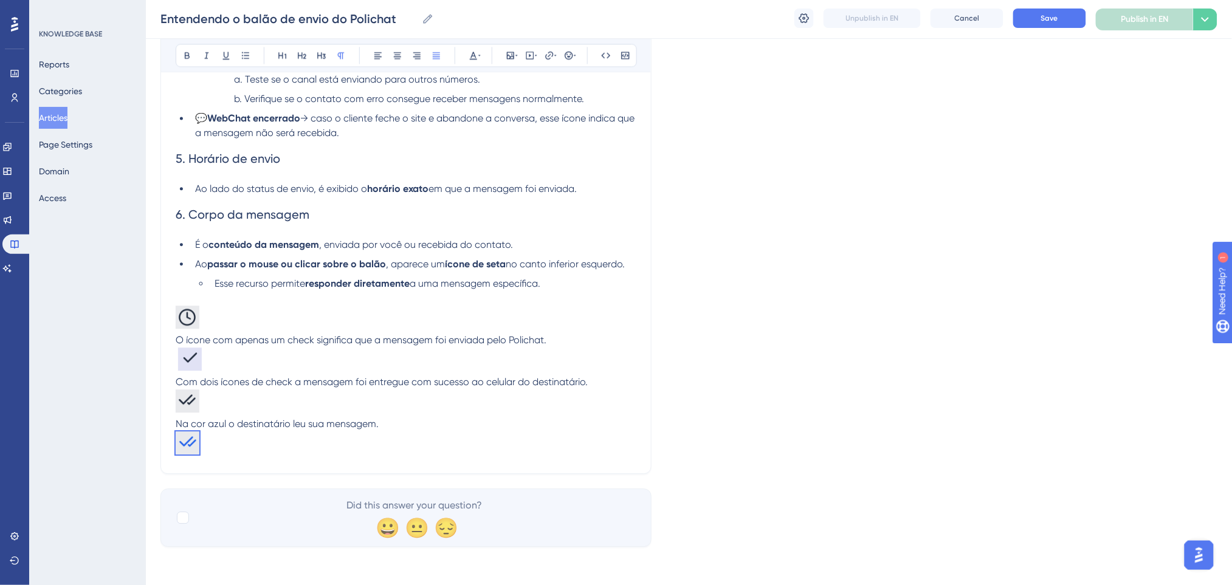
drag, startPoint x: 170, startPoint y: 441, endPoint x: 158, endPoint y: 432, distance: 15.2
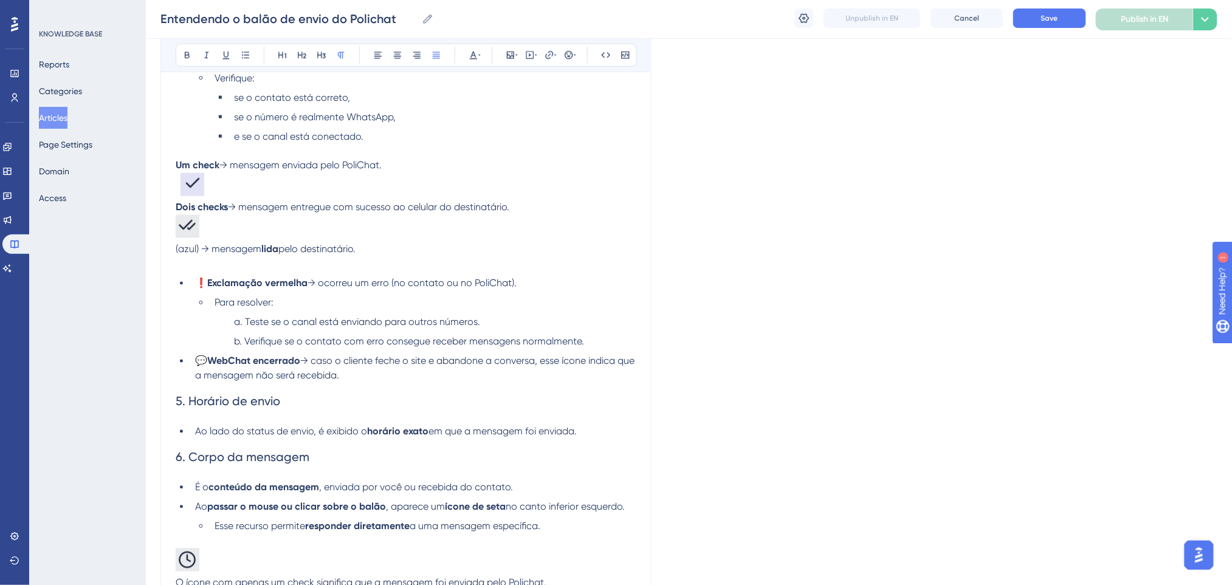
click at [201, 265] on p at bounding box center [406, 264] width 461 height 15
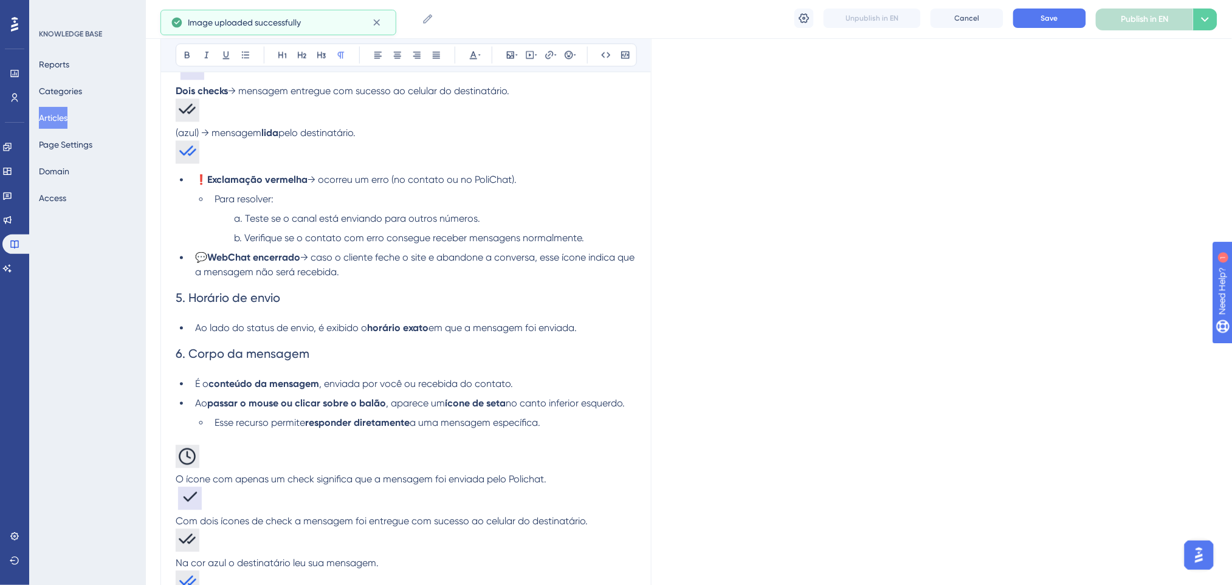
scroll to position [836, 0]
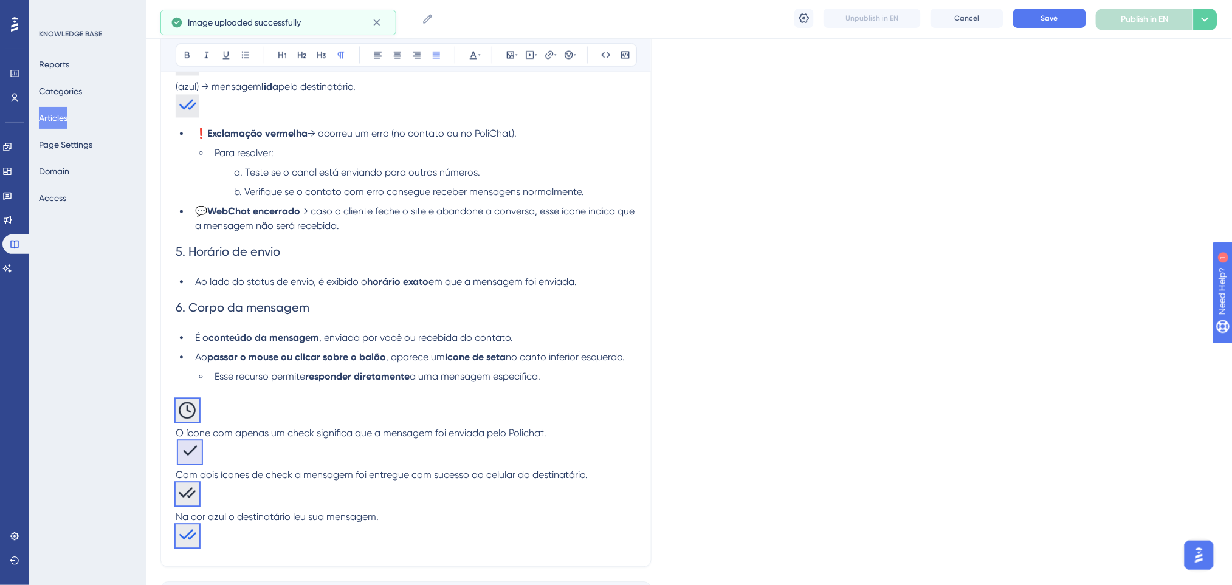
drag, startPoint x: 244, startPoint y: 525, endPoint x: 154, endPoint y: 404, distance: 151.1
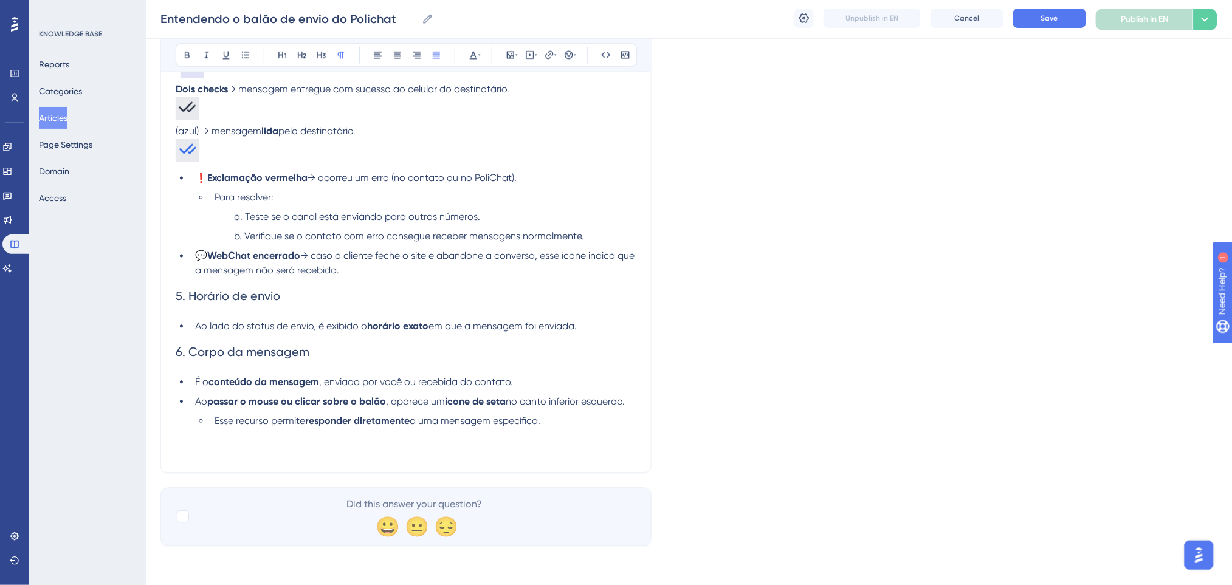
scroll to position [777, 0]
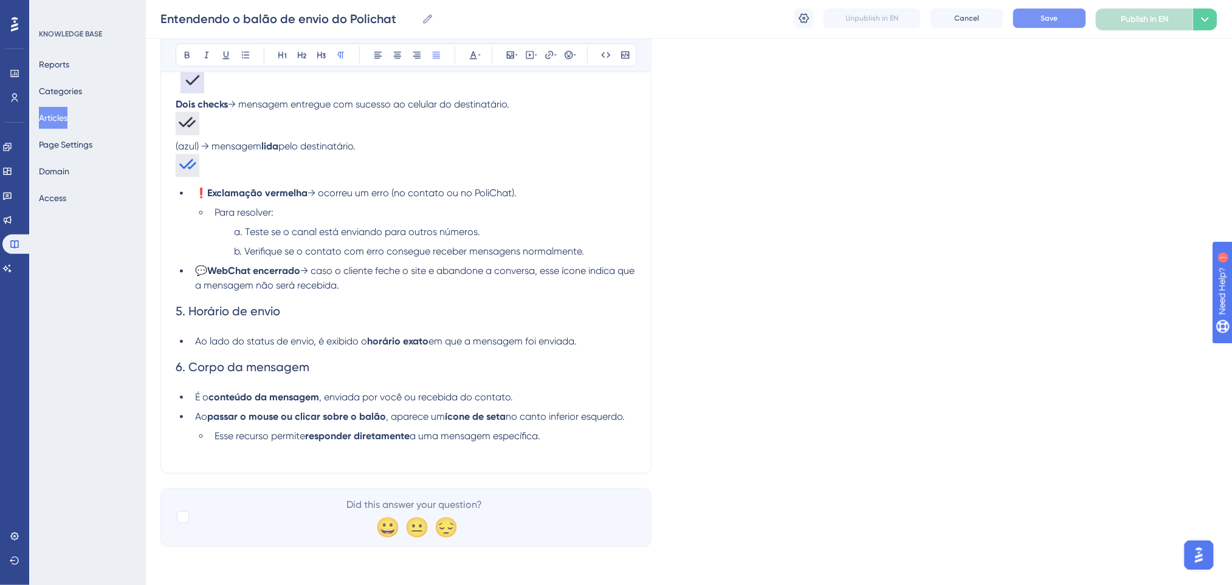
click at [1037, 22] on button "Save" at bounding box center [1049, 18] width 73 height 19
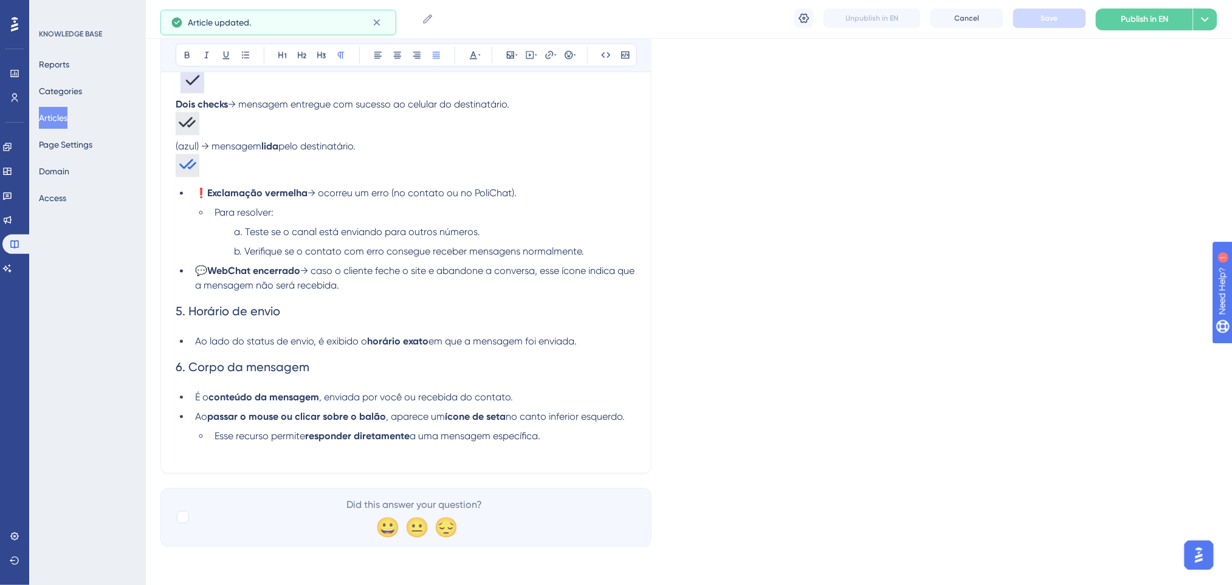
scroll to position [615, 0]
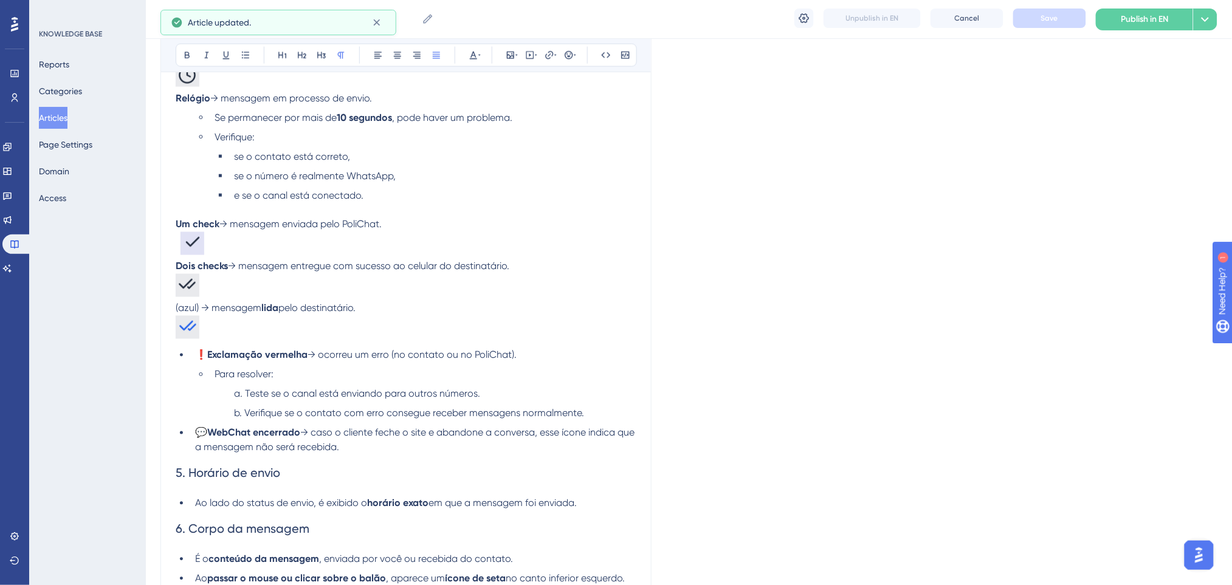
click at [207, 356] on strong "Exclamação vermelha" at bounding box center [257, 355] width 100 height 12
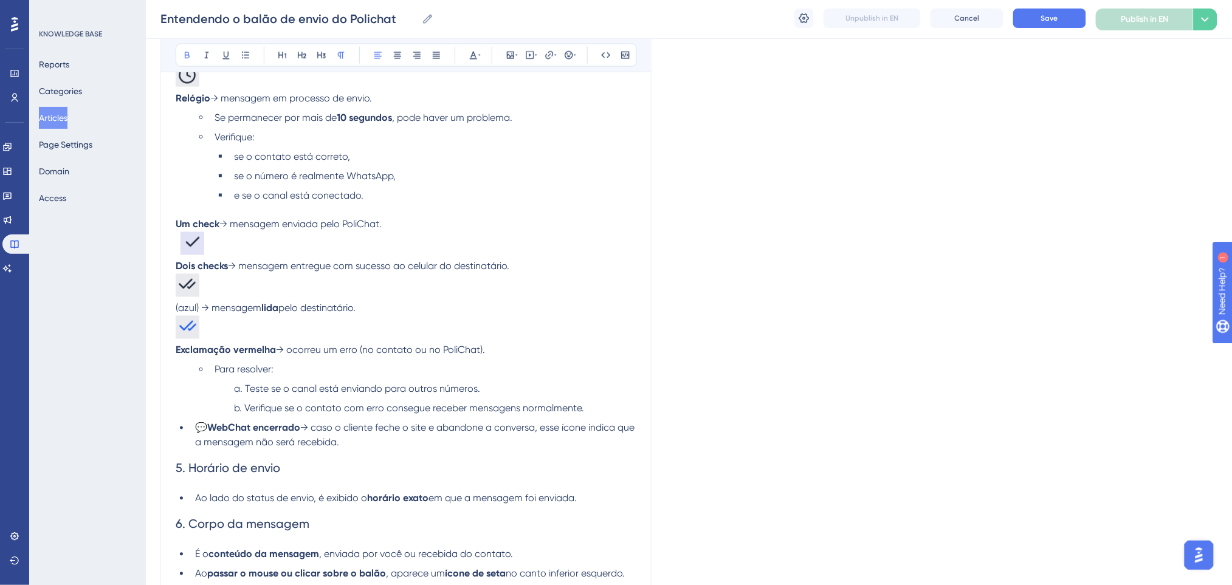
click at [176, 268] on strong "Dois checks" at bounding box center [202, 267] width 52 height 12
click at [181, 252] on img at bounding box center [193, 243] width 24 height 23
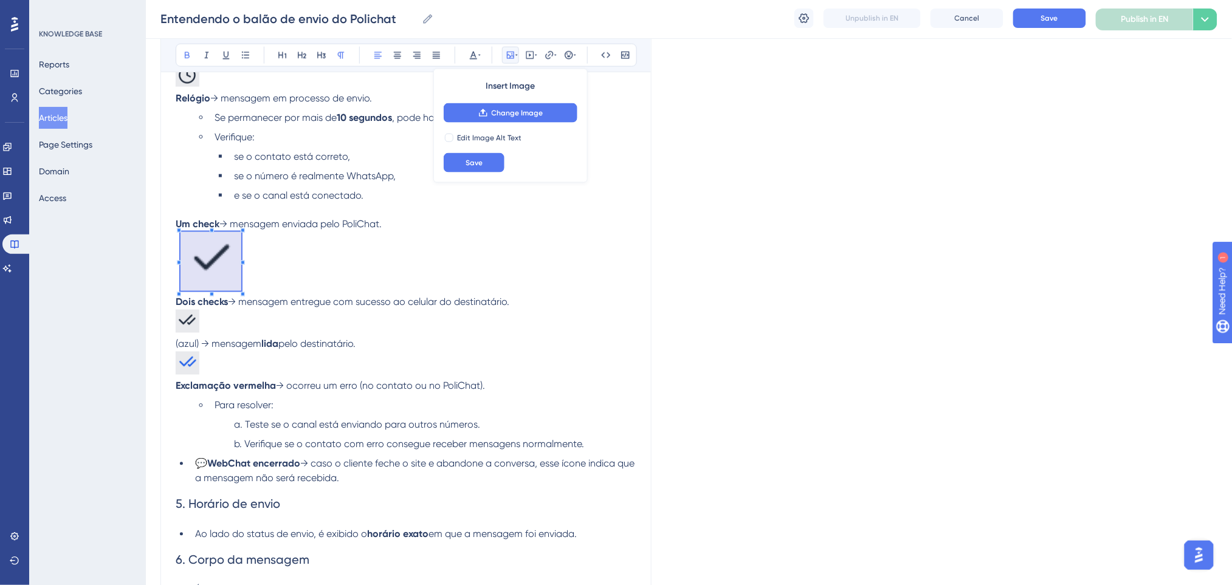
click at [207, 259] on span at bounding box center [211, 263] width 61 height 63
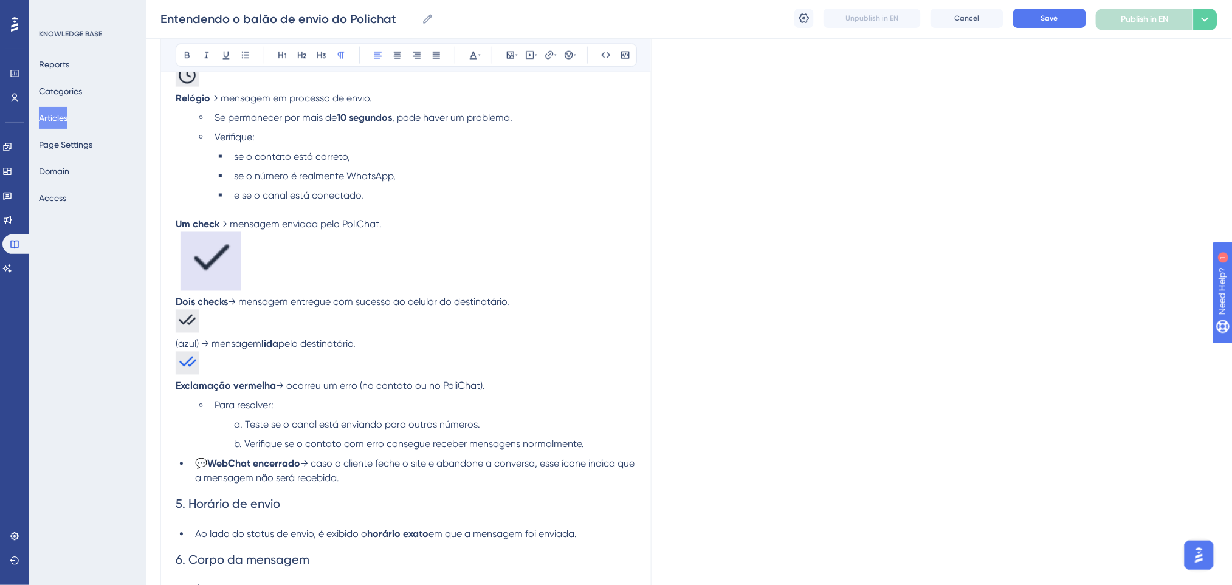
drag, startPoint x: 244, startPoint y: 296, endPoint x: 237, endPoint y: 291, distance: 8.8
click at [237, 291] on div "Entendendo o Balão de Envio de Mensagens no PoliChat O balão de envio de mensag…" at bounding box center [406, 147] width 461 height 1008
click at [234, 281] on img at bounding box center [211, 261] width 61 height 59
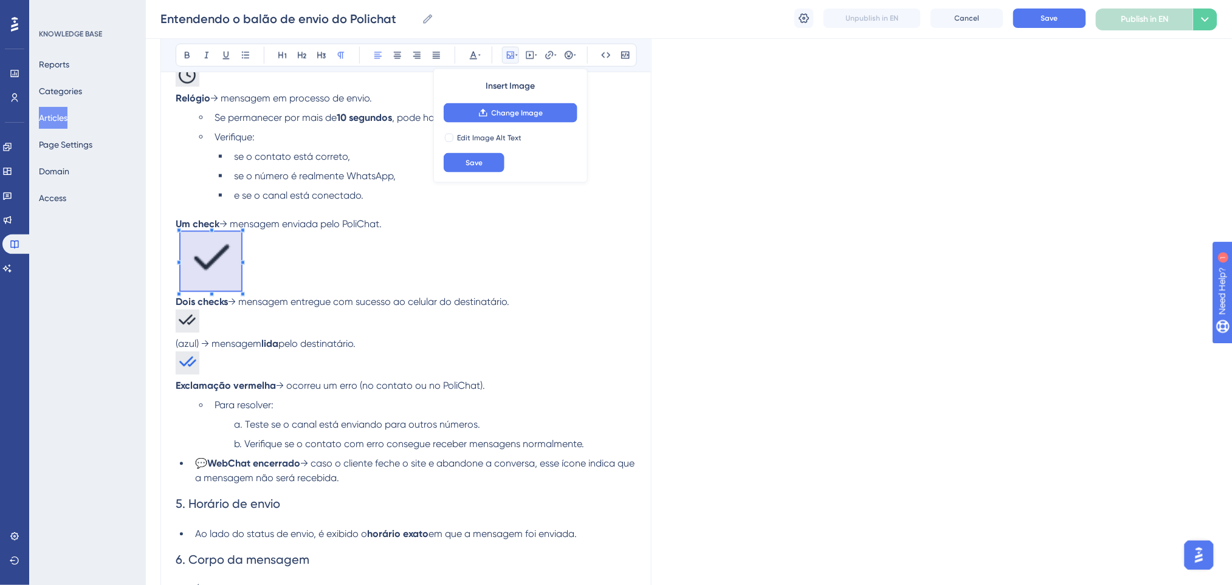
click at [210, 267] on span at bounding box center [211, 263] width 61 height 63
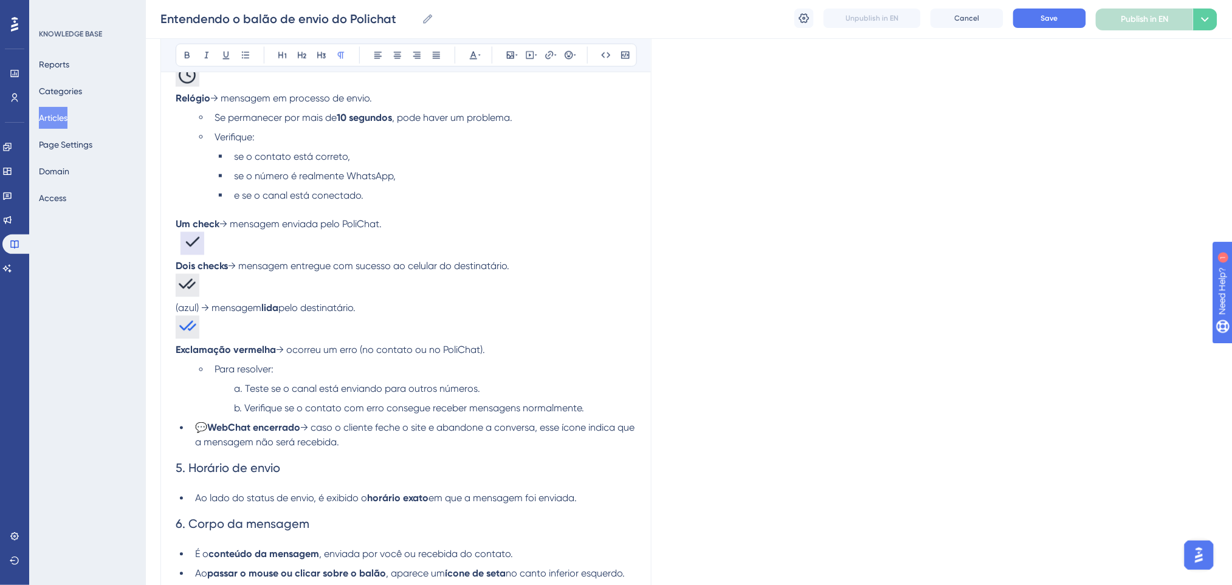
click at [216, 256] on p at bounding box center [406, 245] width 461 height 27
click at [305, 286] on p at bounding box center [406, 287] width 461 height 27
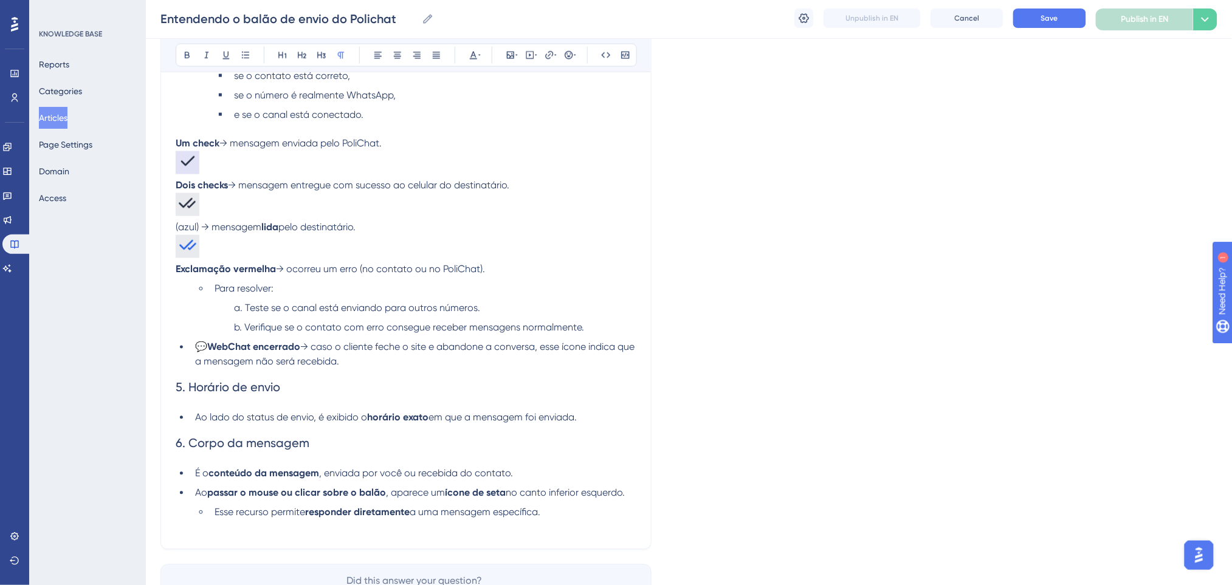
click at [397, 260] on p at bounding box center [406, 248] width 461 height 27
click at [1037, 14] on button "Save" at bounding box center [1049, 18] width 73 height 19
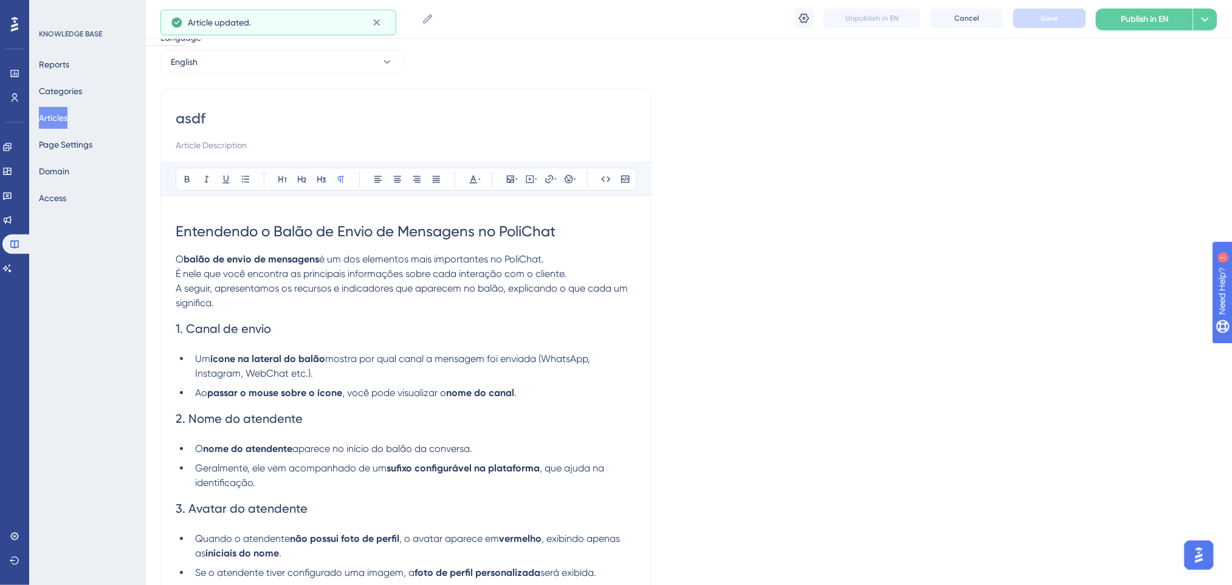
scroll to position [0, 0]
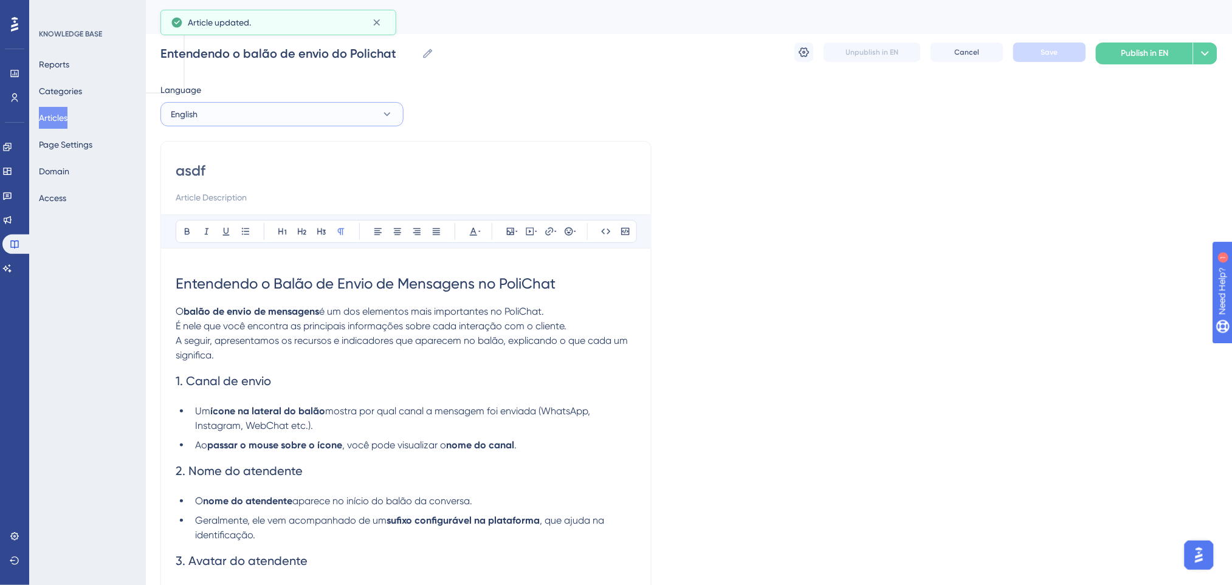
click at [255, 110] on button "English" at bounding box center [281, 114] width 243 height 24
click at [224, 150] on span "Portuguese (Default)" at bounding box center [218, 151] width 80 height 15
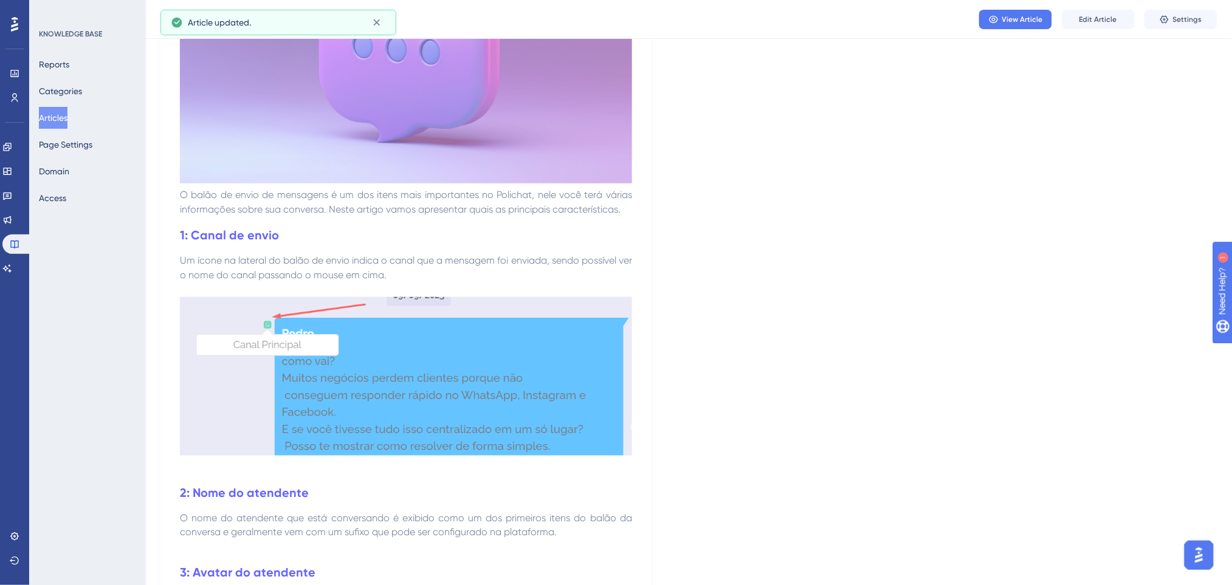
scroll to position [405, 0]
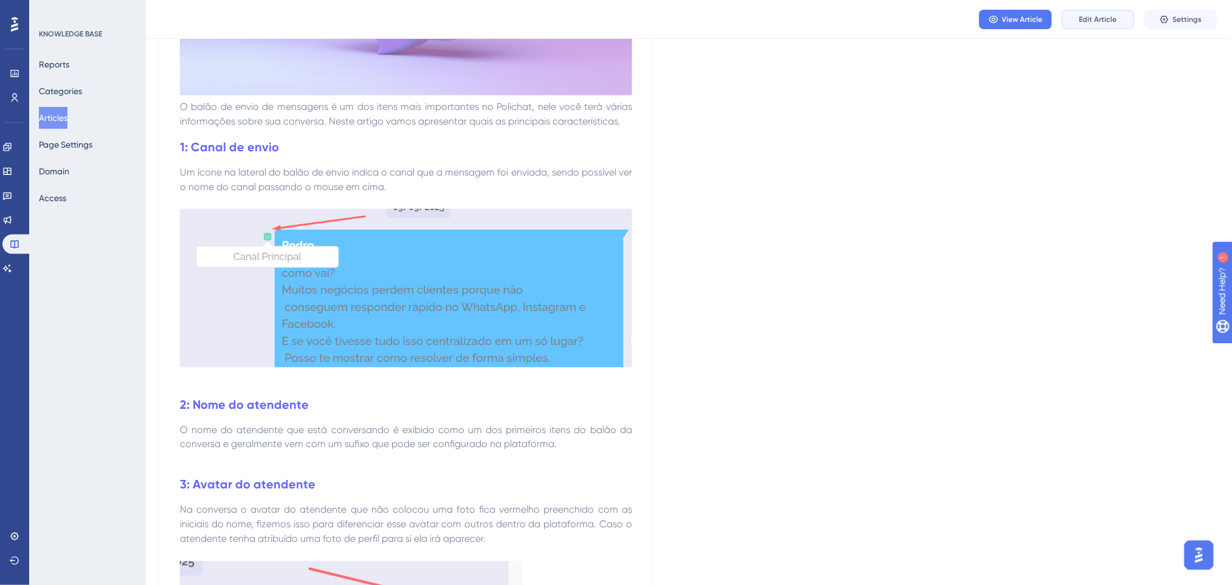
click at [1037, 27] on button "Edit Article" at bounding box center [1098, 19] width 73 height 19
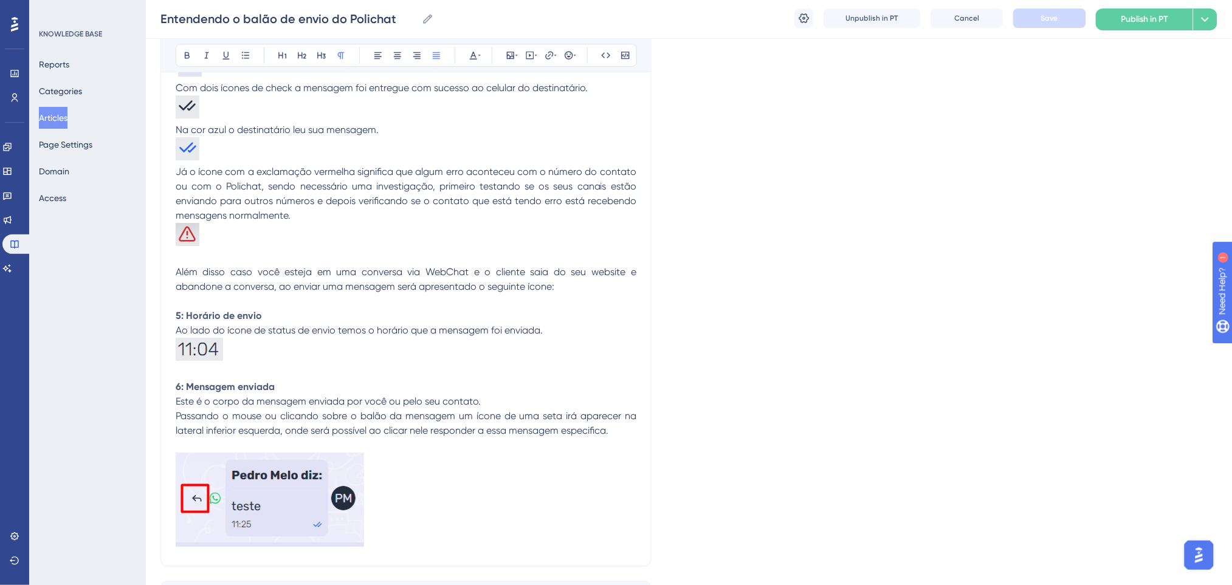
scroll to position [1222, 0]
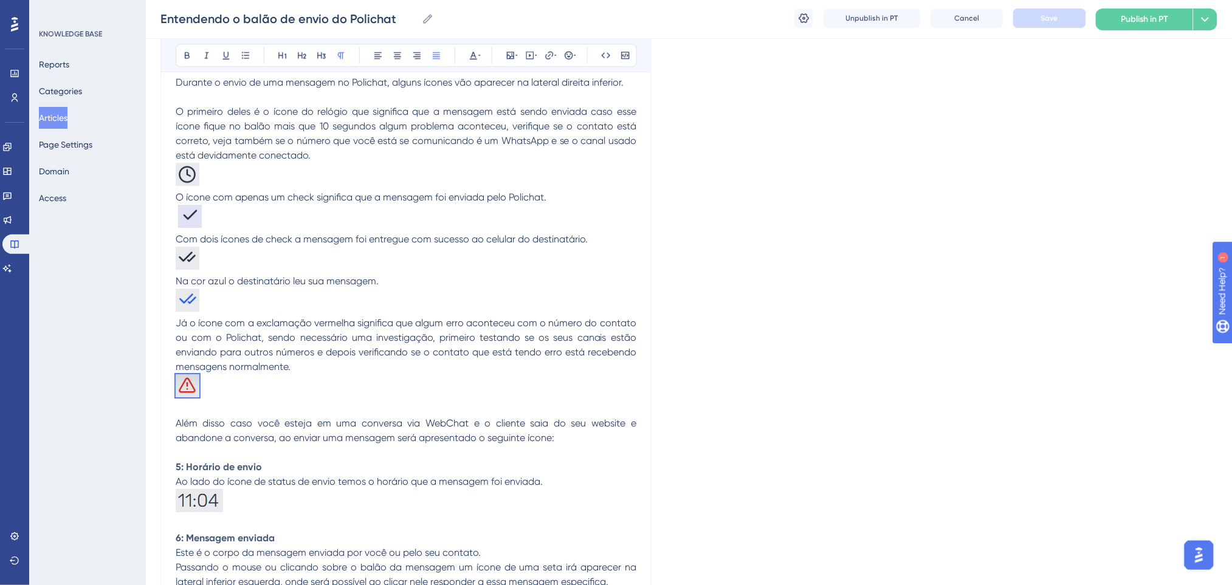
drag, startPoint x: 221, startPoint y: 389, endPoint x: 120, endPoint y: 381, distance: 101.2
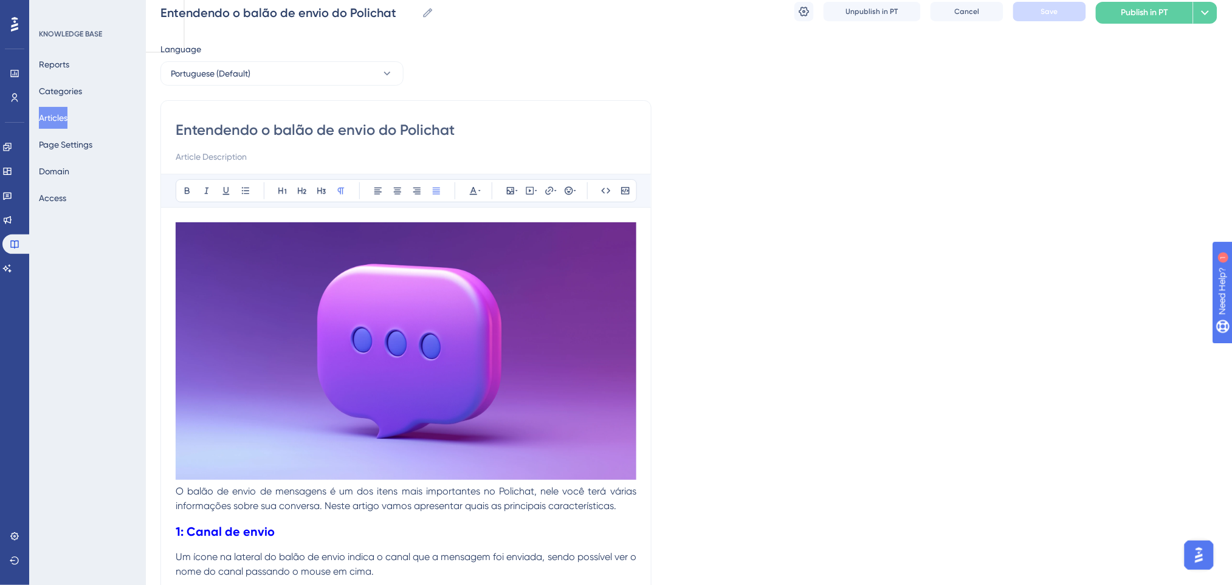
scroll to position [0, 0]
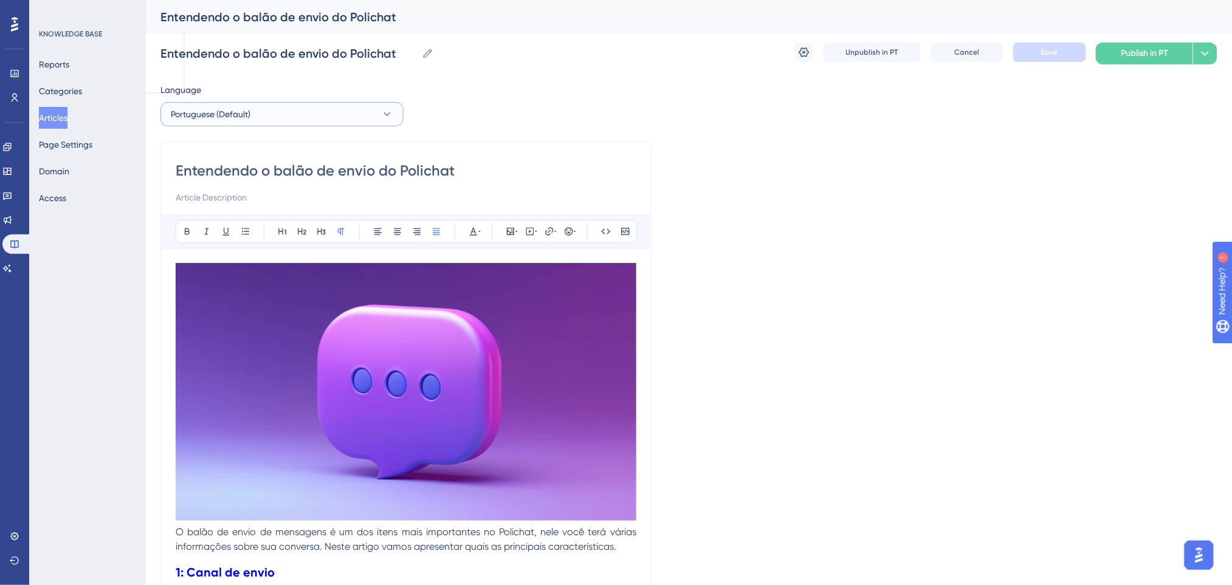
click at [255, 120] on button "Portuguese (Default)" at bounding box center [281, 114] width 243 height 24
click at [205, 174] on span "English" at bounding box center [191, 175] width 27 height 15
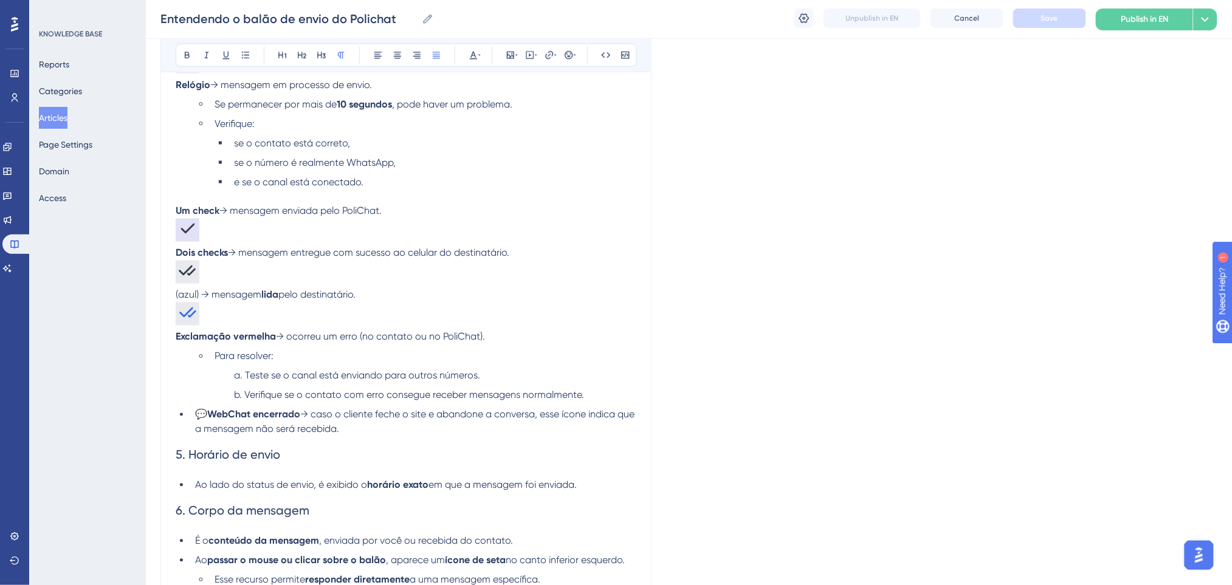
scroll to position [529, 0]
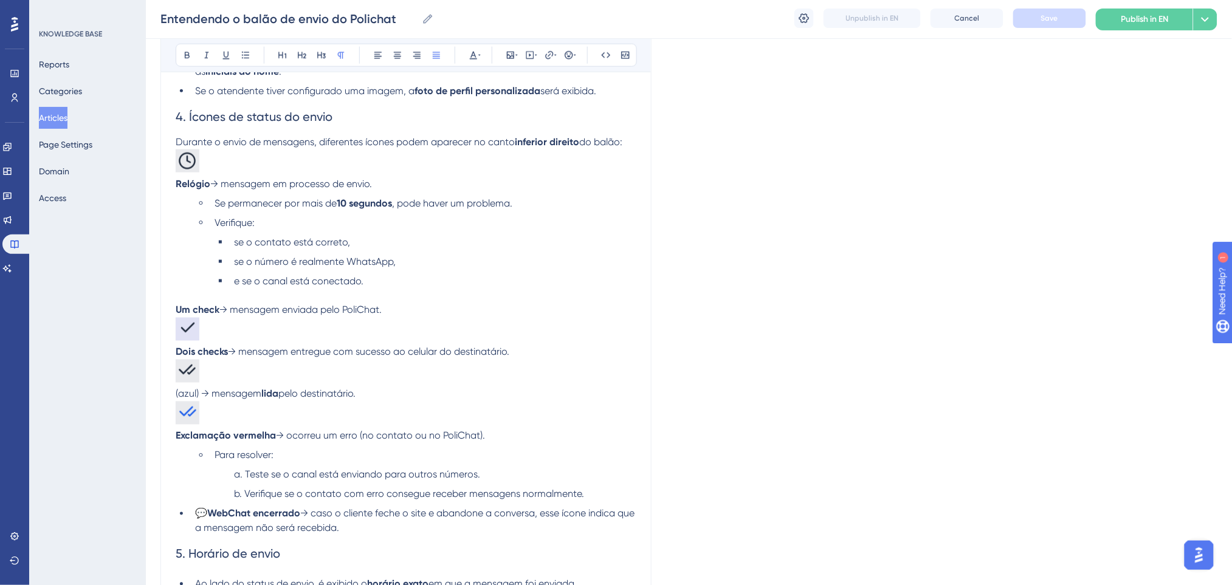
click at [494, 433] on p "Exclamação vermelha → ocorreu um erro (no contato ou no PoliChat)." at bounding box center [406, 436] width 461 height 15
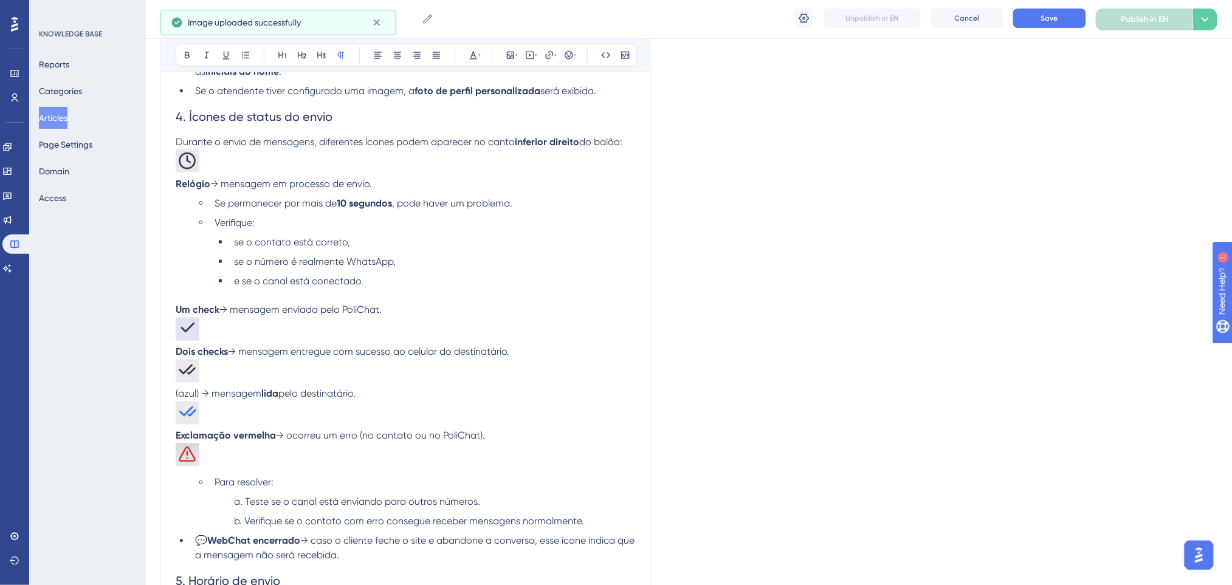
click at [407, 466] on p at bounding box center [406, 457] width 461 height 27
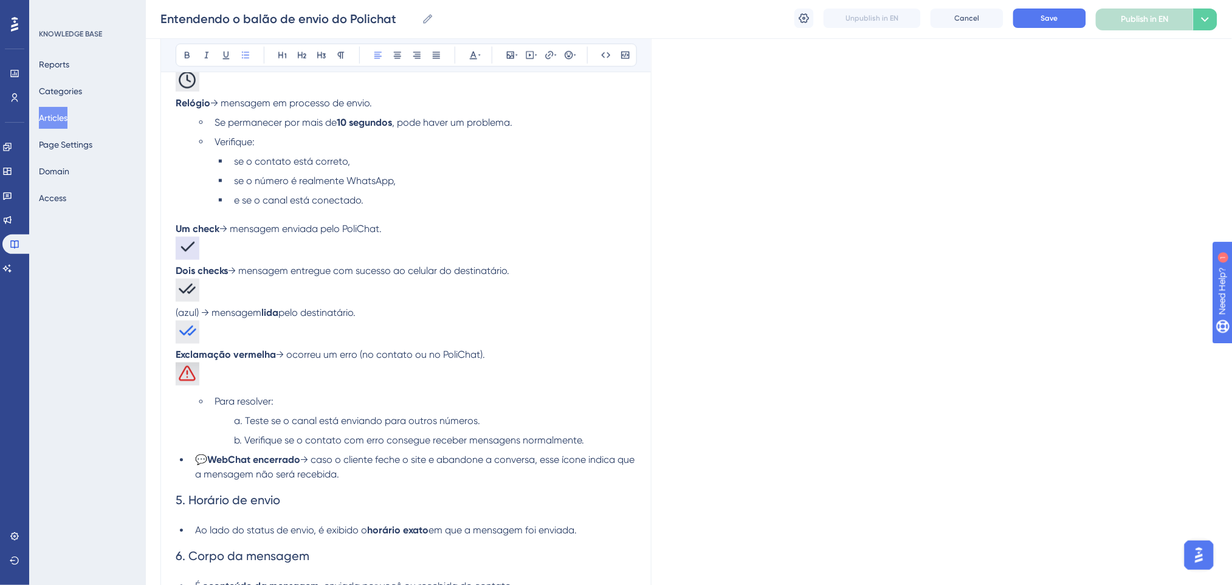
click at [216, 404] on span "Para resolver:" at bounding box center [244, 402] width 59 height 12
click at [314, 399] on li "Para resolver:" at bounding box center [413, 402] width 446 height 15
click at [315, 377] on p at bounding box center [406, 376] width 461 height 27
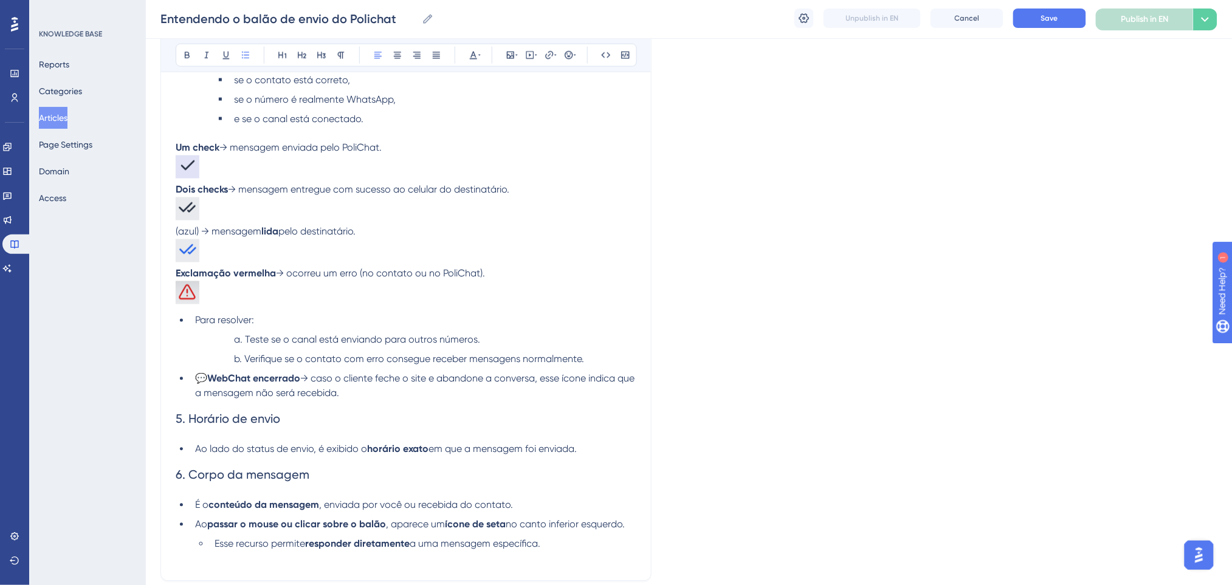
drag, startPoint x: 388, startPoint y: 394, endPoint x: 179, endPoint y: 377, distance: 209.8
click at [190, 377] on li "💬 WebChat encerrado → caso o cliente feche o site e abandone a conversa, esse í…" at bounding box center [413, 386] width 446 height 29
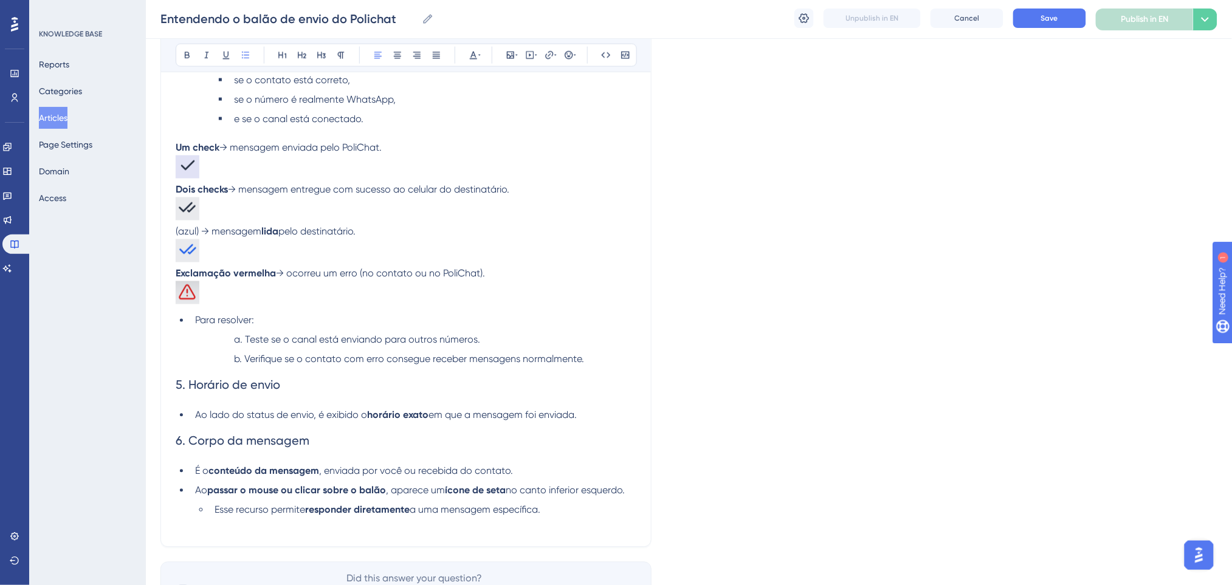
click at [314, 401] on h2 "5. Horário de envio" at bounding box center [406, 385] width 461 height 36
click at [597, 420] on li "Ao lado do status de envio, é exibido o horário exato em que a mensagem foi env…" at bounding box center [413, 415] width 446 height 15
click at [331, 399] on h2 "5. Horário de envio" at bounding box center [406, 385] width 461 height 36
click at [185, 401] on h2 "5. Horário de envio" at bounding box center [406, 385] width 461 height 36
click at [192, 411] on li "Ao lado do status de envio, é exibido o horário exato em que a mensagem foi env…" at bounding box center [413, 415] width 446 height 15
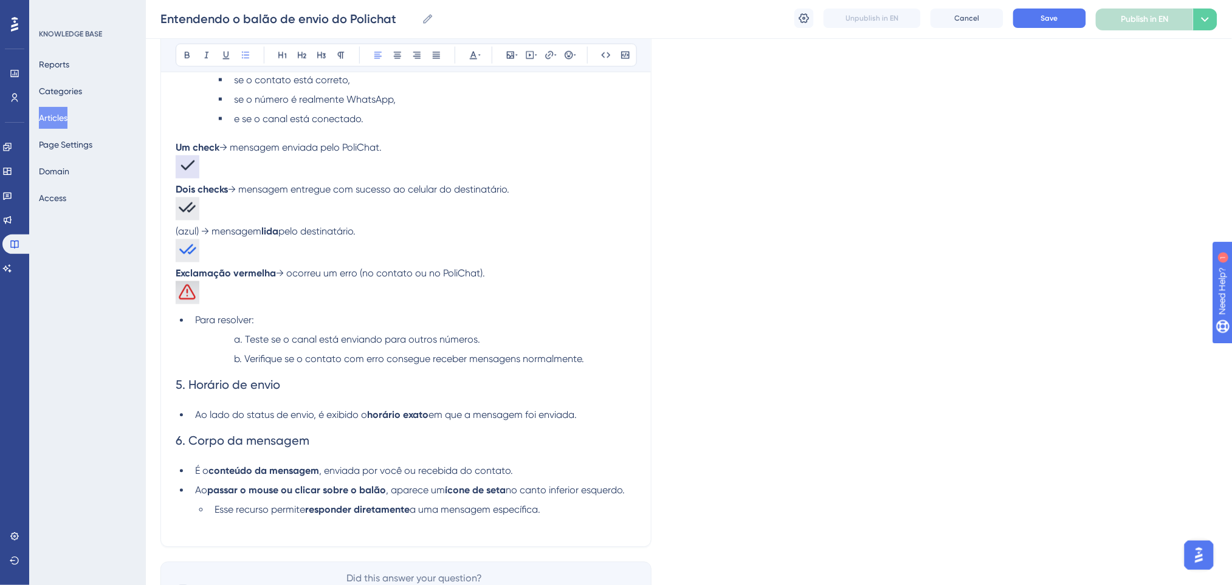
scroll to position [765, 0]
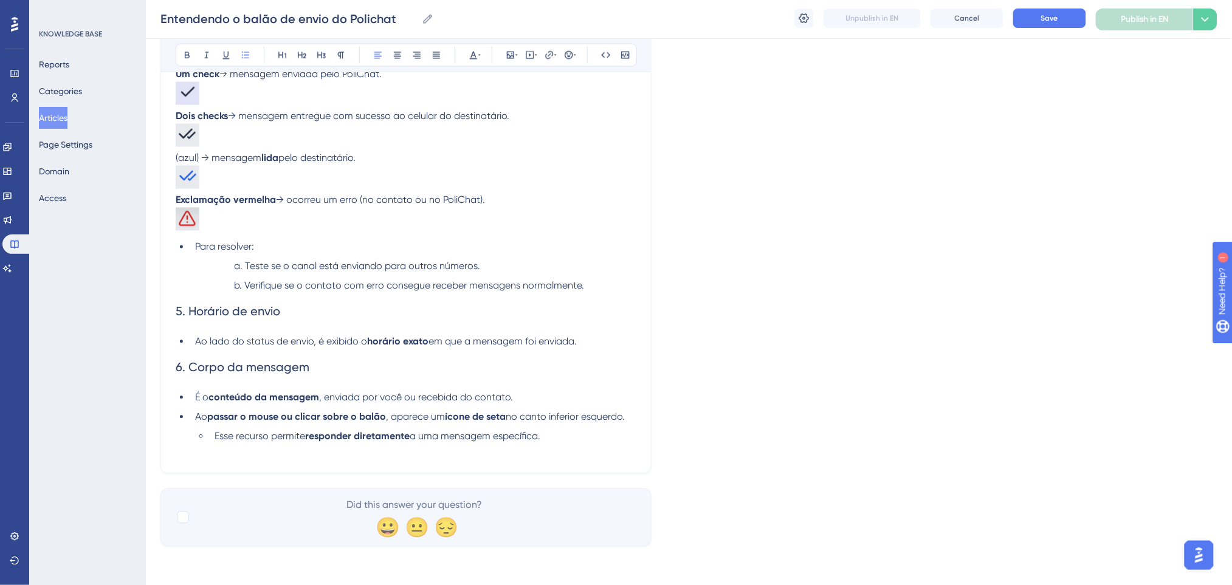
drag, startPoint x: 590, startPoint y: 339, endPoint x: 151, endPoint y: 334, distance: 438.8
copy li "Ao lado do status de envio, é exibido o horário exato em que a mensagem foi env…"
click at [332, 385] on h2 "6. Corpo da mensagem" at bounding box center [406, 367] width 461 height 36
click at [524, 400] on li "É o conteúdo da mensagem , enviada por você ou recebida do contato." at bounding box center [413, 398] width 446 height 15
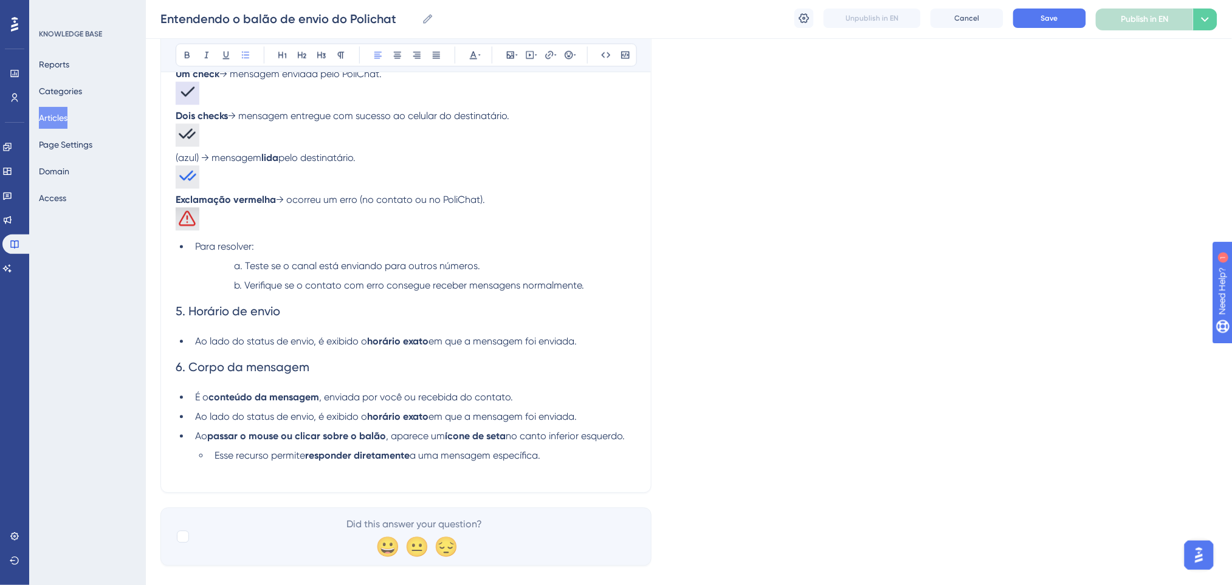
drag, startPoint x: 475, startPoint y: 332, endPoint x: 162, endPoint y: 311, distance: 314.3
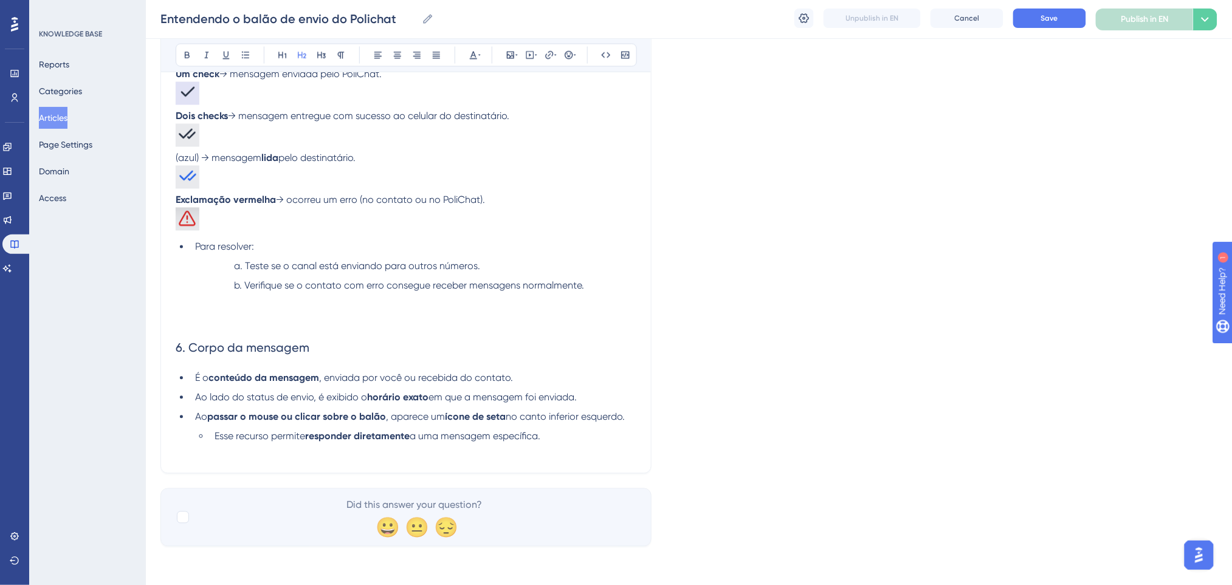
scroll to position [729, 0]
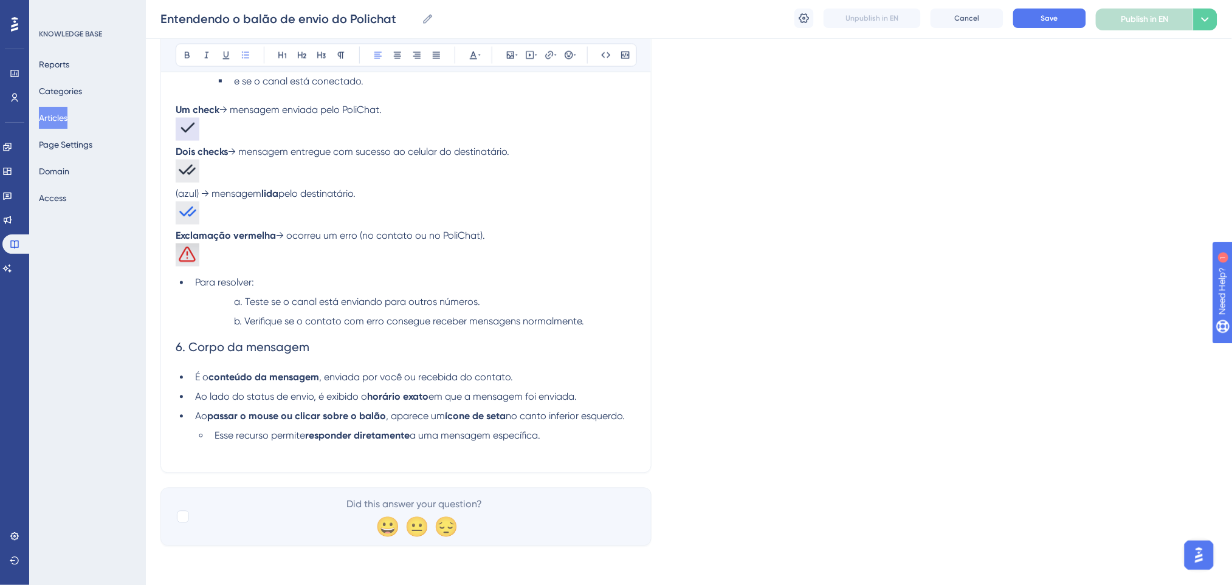
click at [561, 433] on li "Esse recurso permite responder diretamente a uma mensagem específica." at bounding box center [423, 436] width 427 height 15
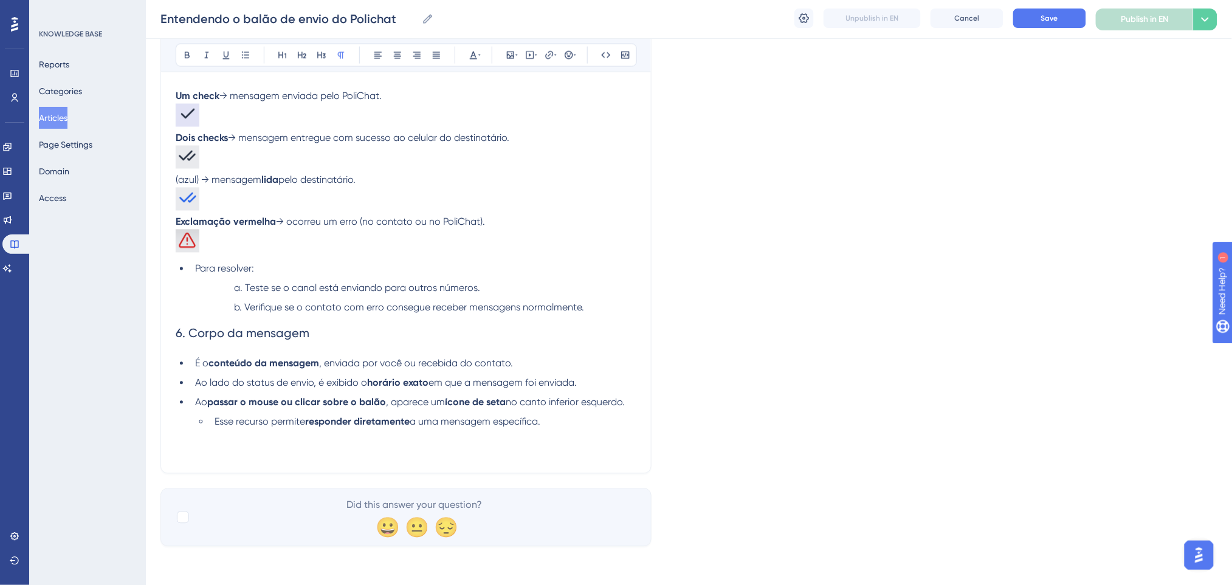
scroll to position [500, 0]
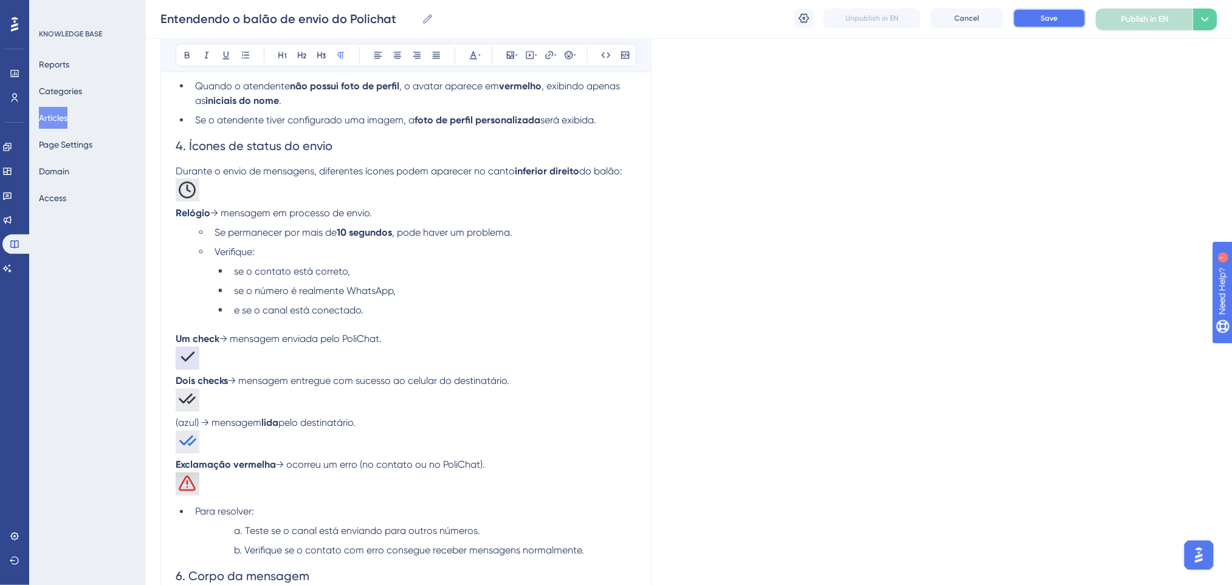
click at [1037, 19] on button "Save" at bounding box center [1049, 18] width 73 height 19
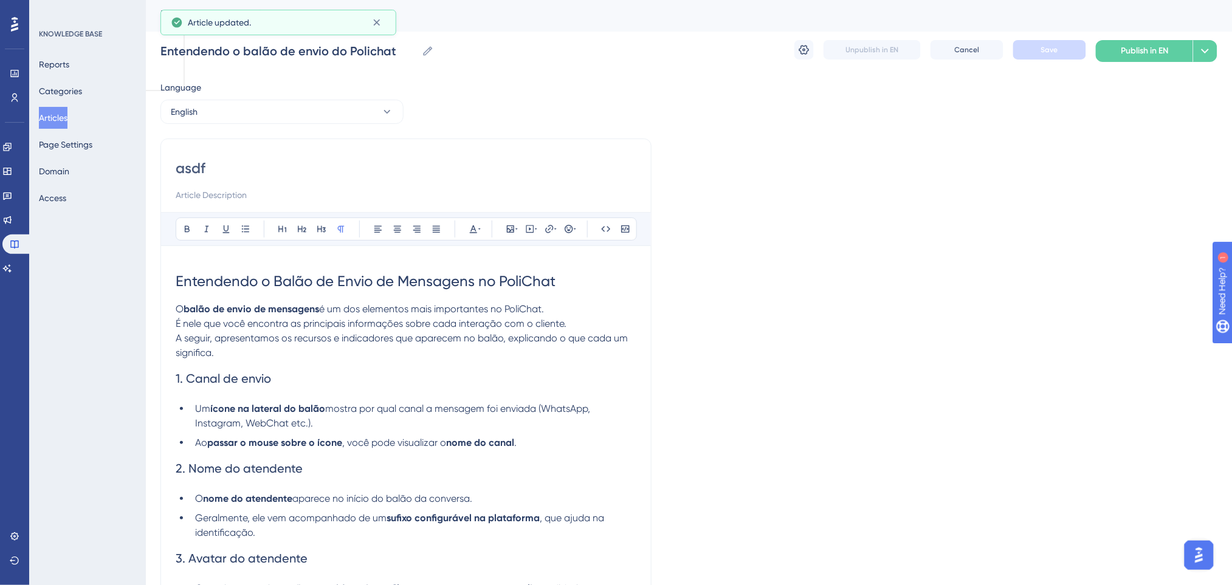
scroll to position [0, 0]
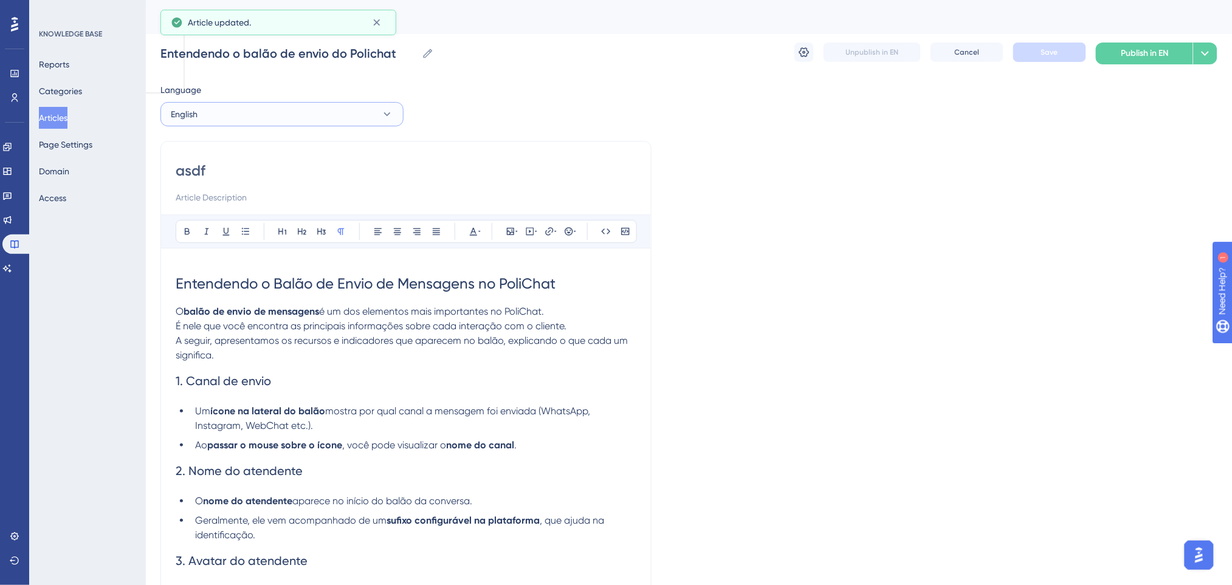
click at [279, 107] on button "English" at bounding box center [281, 114] width 243 height 24
click at [235, 153] on span "Portuguese (Default)" at bounding box center [218, 151] width 80 height 15
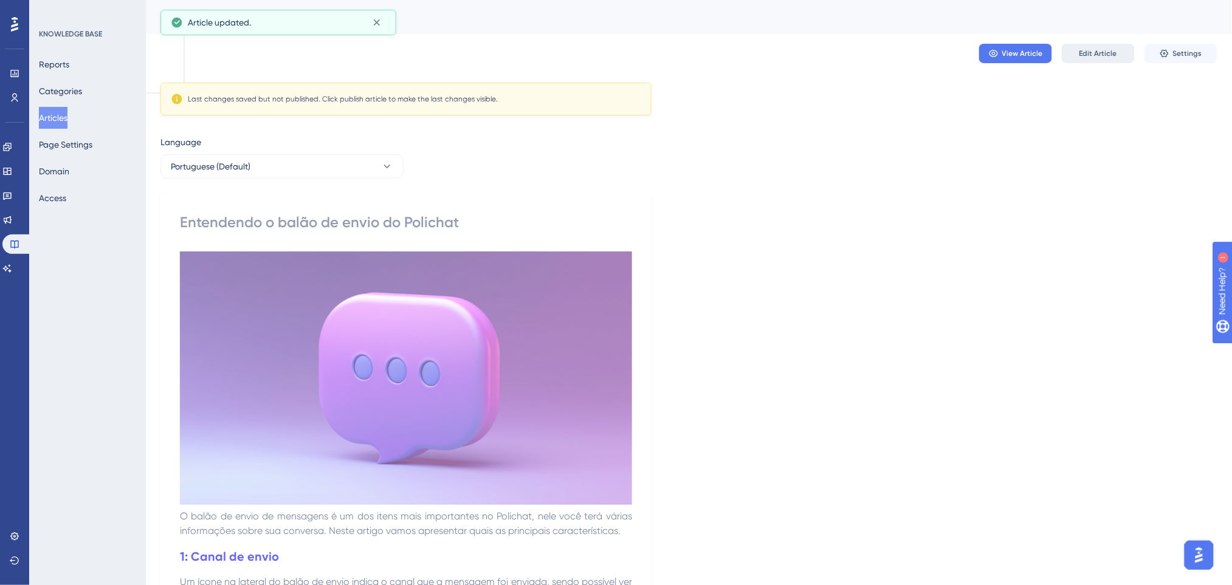
click at [1037, 57] on span "Edit Article" at bounding box center [1098, 54] width 38 height 10
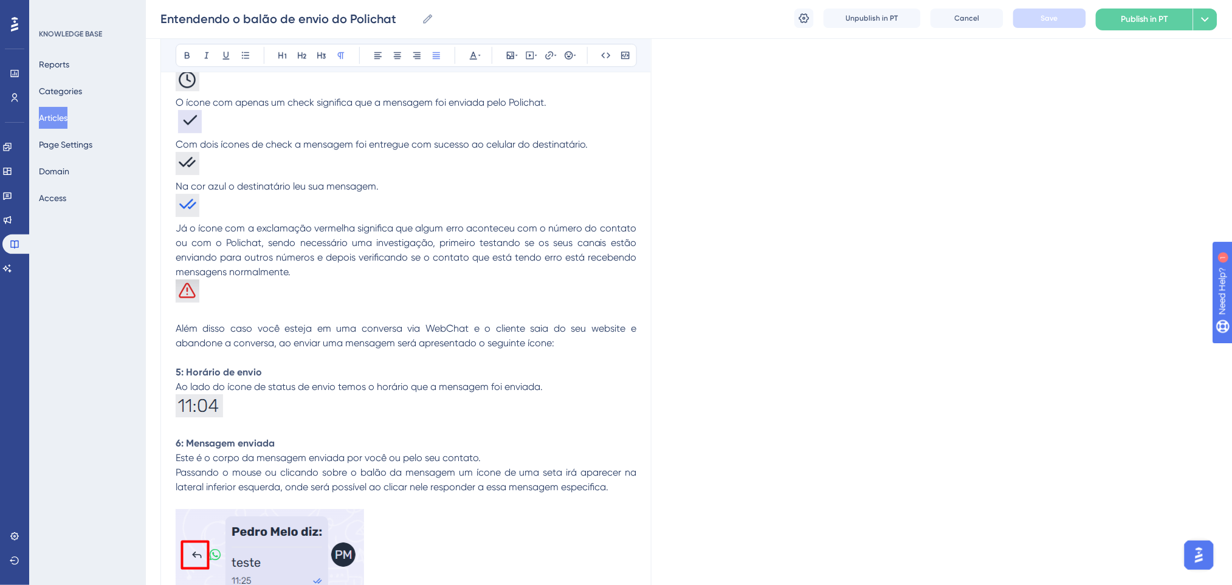
scroll to position [1465, 0]
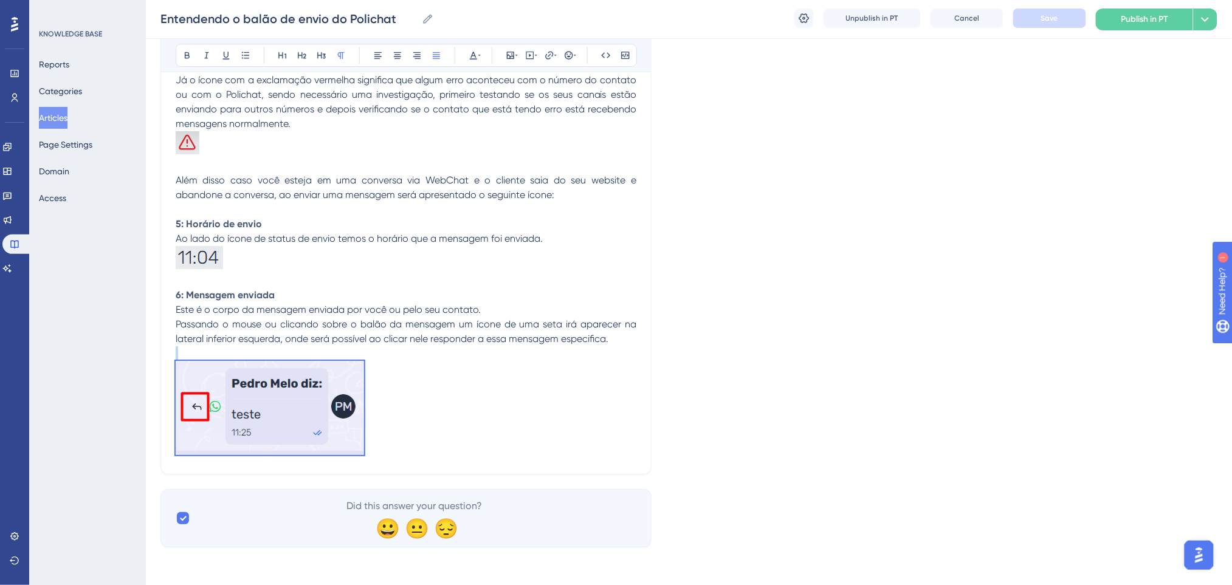
drag, startPoint x: 415, startPoint y: 409, endPoint x: 115, endPoint y: 360, distance: 304.3
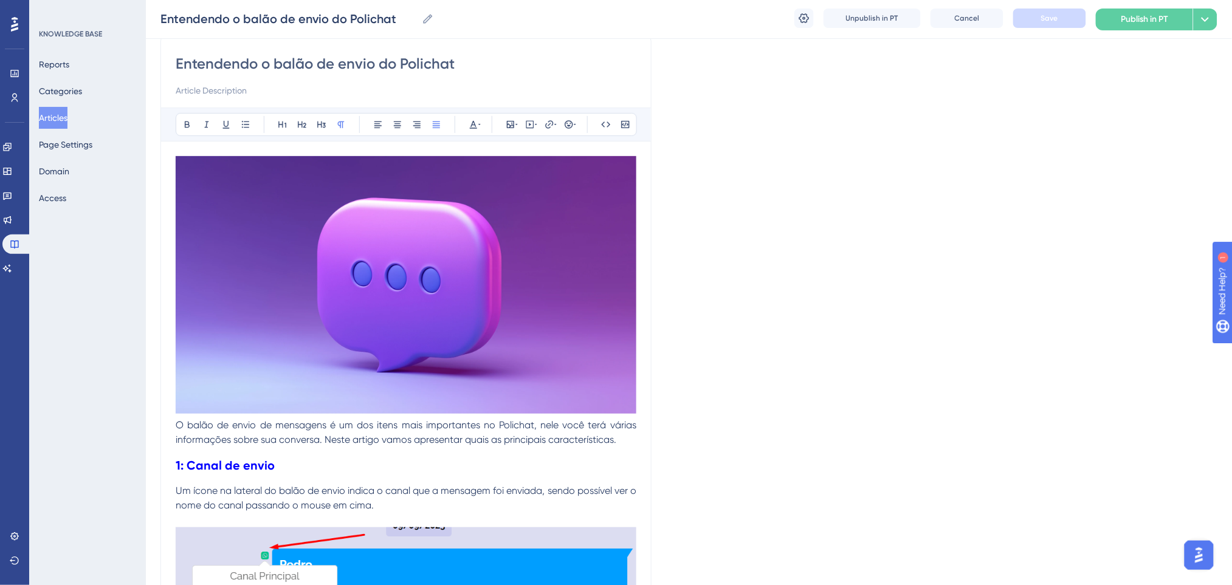
scroll to position [0, 0]
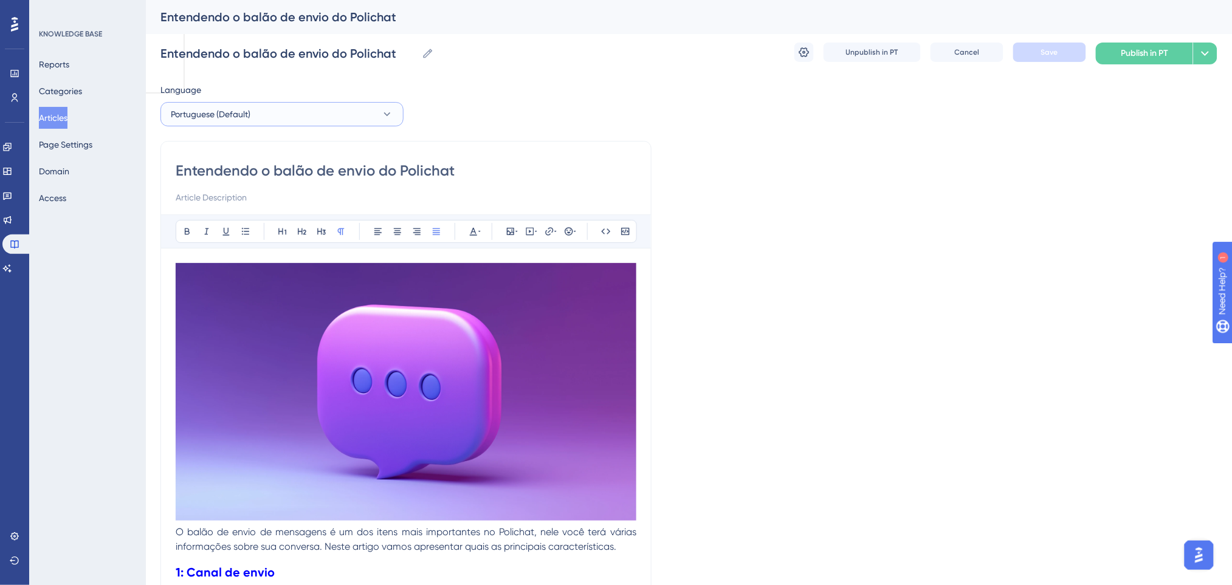
click at [286, 106] on button "Portuguese (Default)" at bounding box center [281, 114] width 243 height 24
click at [212, 174] on button "English English Draft" at bounding box center [281, 175] width 227 height 24
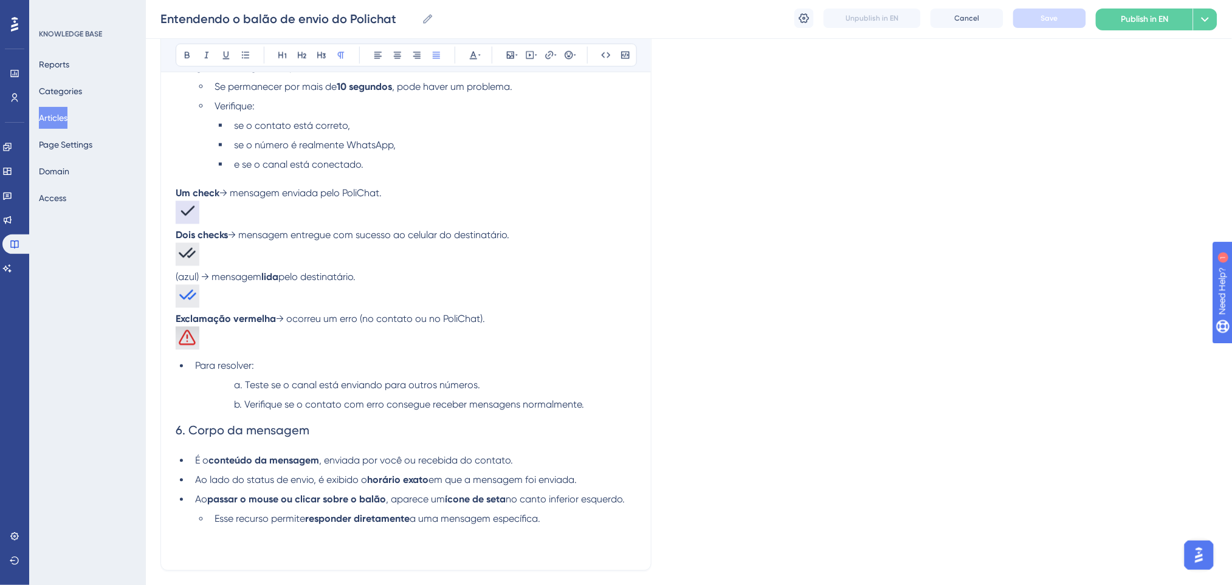
scroll to position [743, 0]
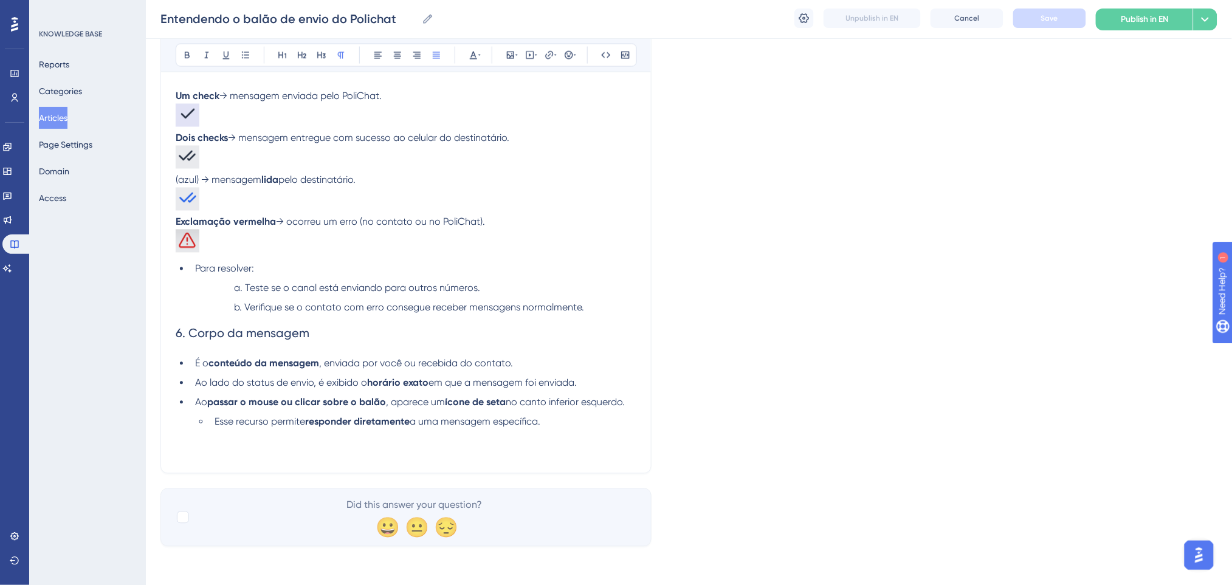
click at [569, 421] on li "Esse recurso permite responder diretamente a uma mensagem específica." at bounding box center [423, 422] width 427 height 15
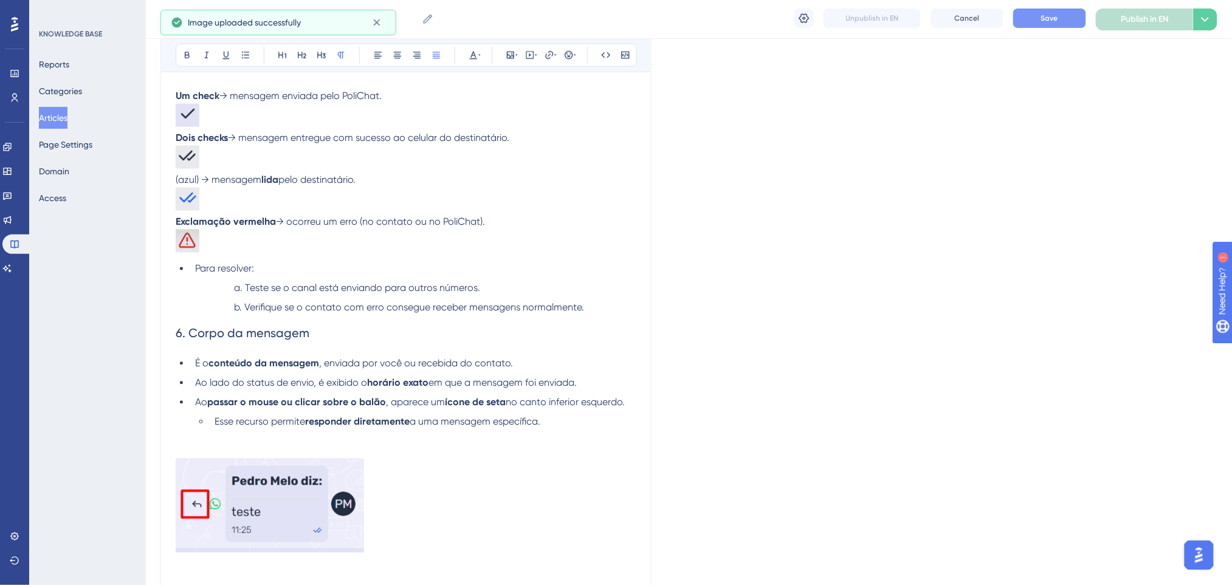
click at [1037, 22] on span "Save" at bounding box center [1049, 18] width 17 height 10
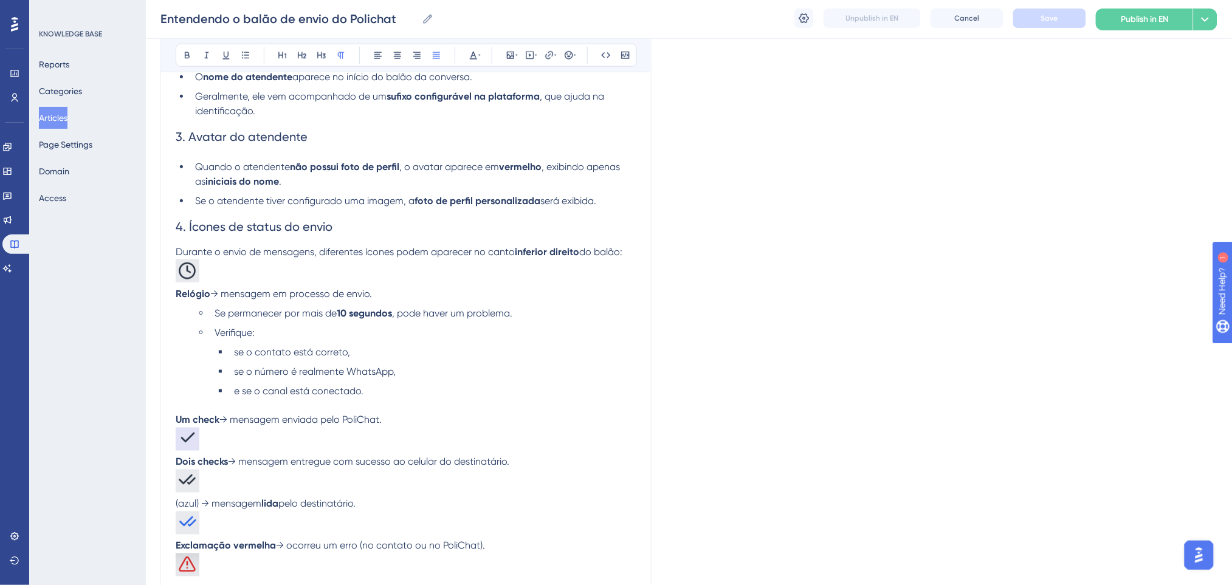
scroll to position [0, 0]
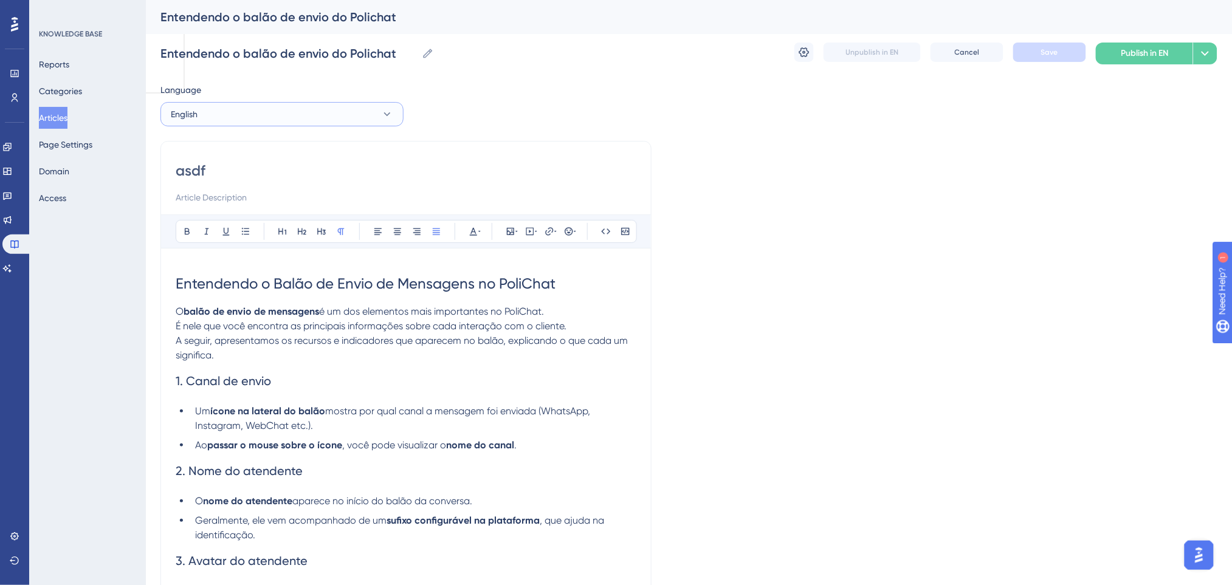
drag, startPoint x: 285, startPoint y: 120, endPoint x: 275, endPoint y: 120, distance: 9.7
click at [285, 119] on button "English" at bounding box center [281, 114] width 243 height 24
click at [240, 151] on span "Portuguese (Default)" at bounding box center [218, 151] width 80 height 15
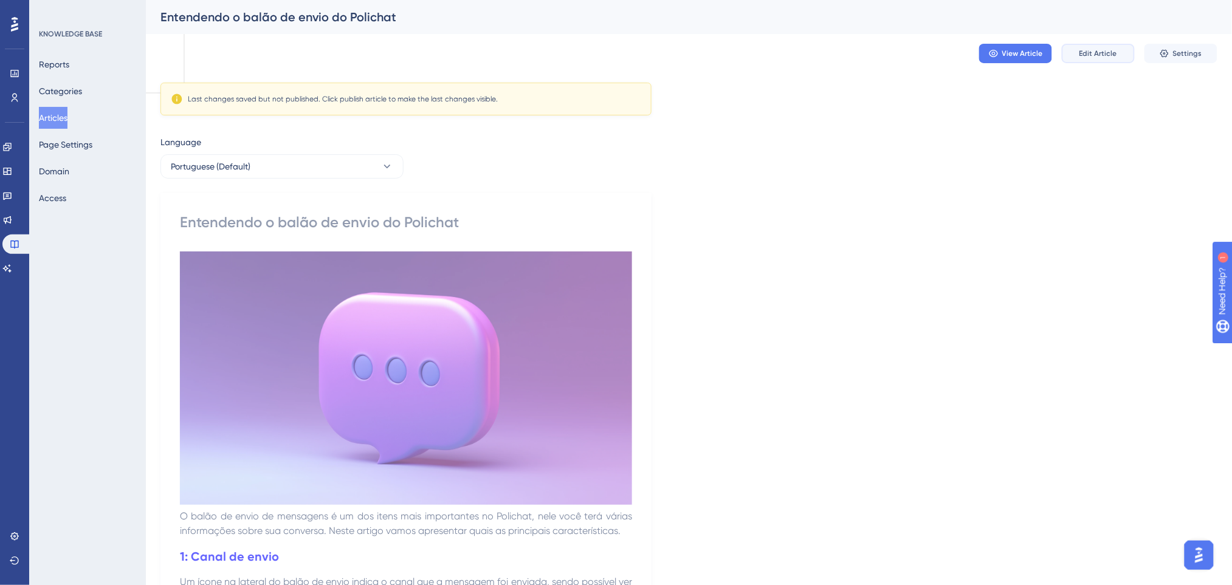
click at [1037, 55] on button "Edit Article" at bounding box center [1098, 53] width 73 height 19
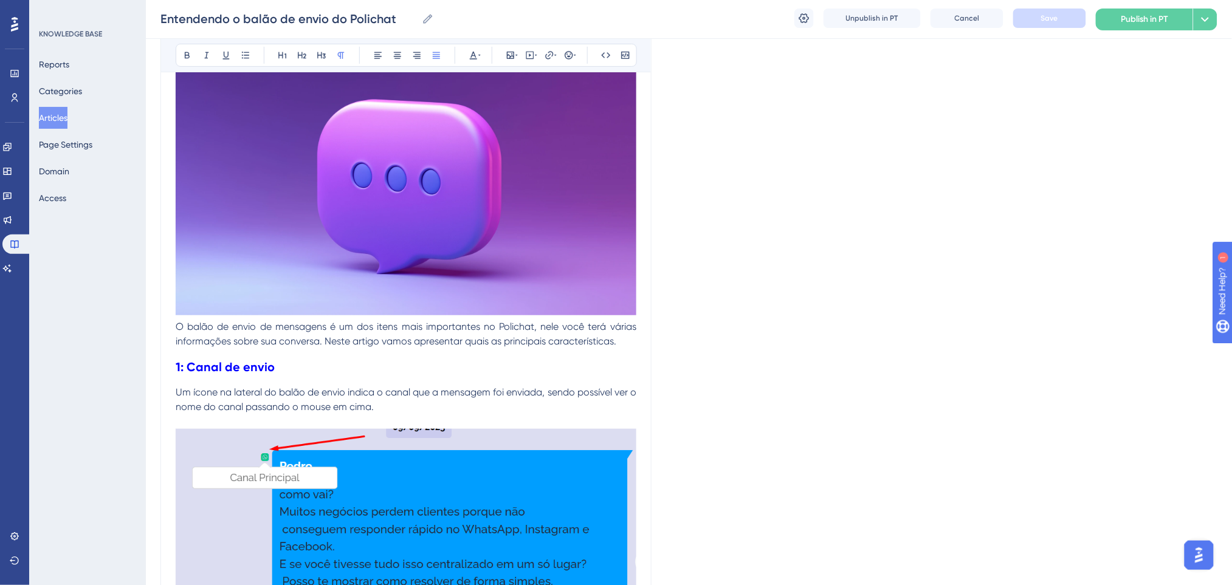
scroll to position [363, 0]
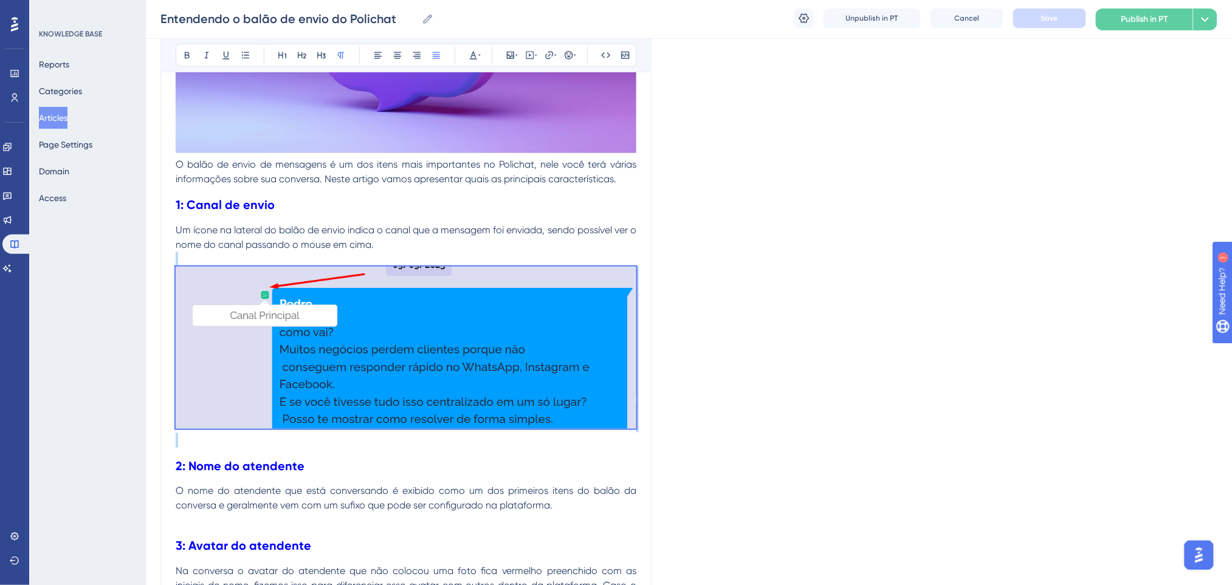
drag, startPoint x: 176, startPoint y: 263, endPoint x: 620, endPoint y: 436, distance: 476.9
copy div
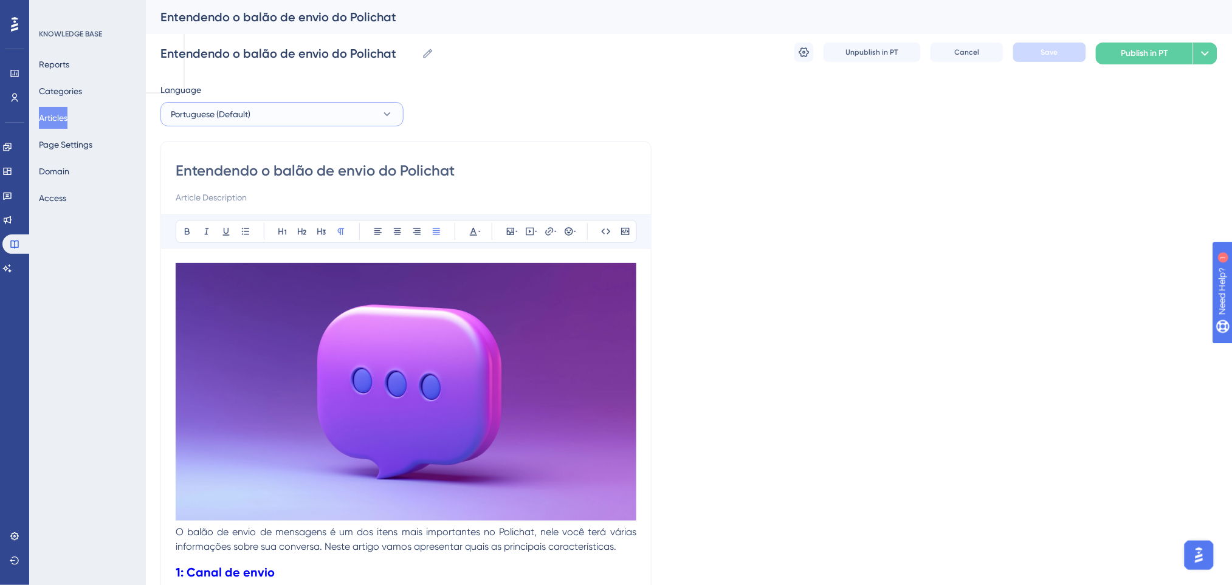
click at [268, 105] on button "Portuguese (Default)" at bounding box center [281, 114] width 243 height 24
click at [222, 177] on button "English English Draft" at bounding box center [281, 175] width 227 height 24
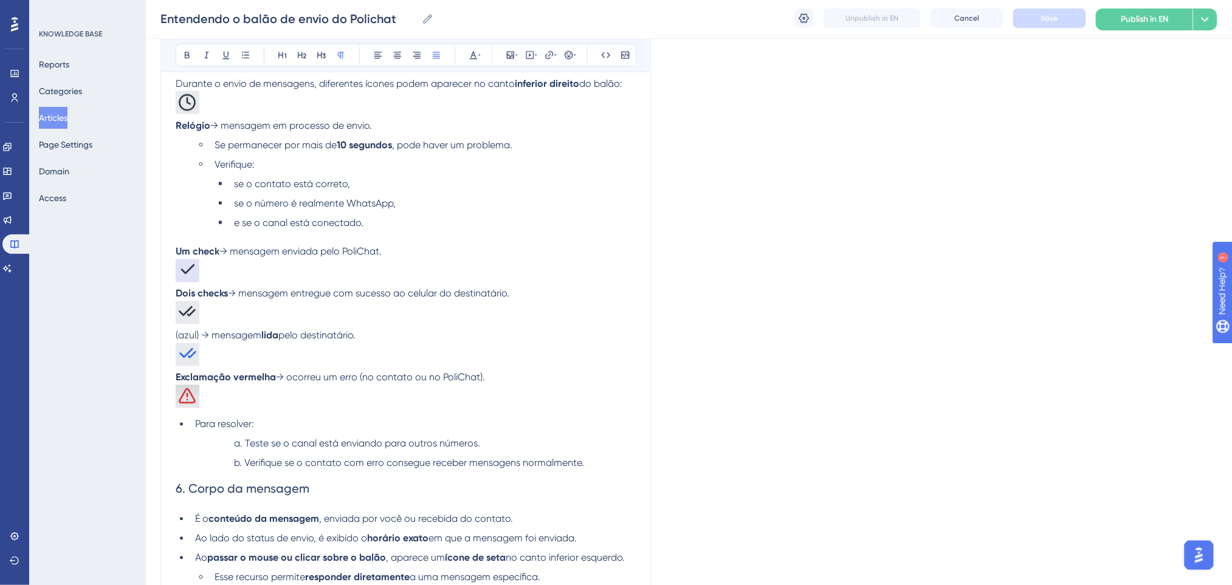
scroll to position [182, 0]
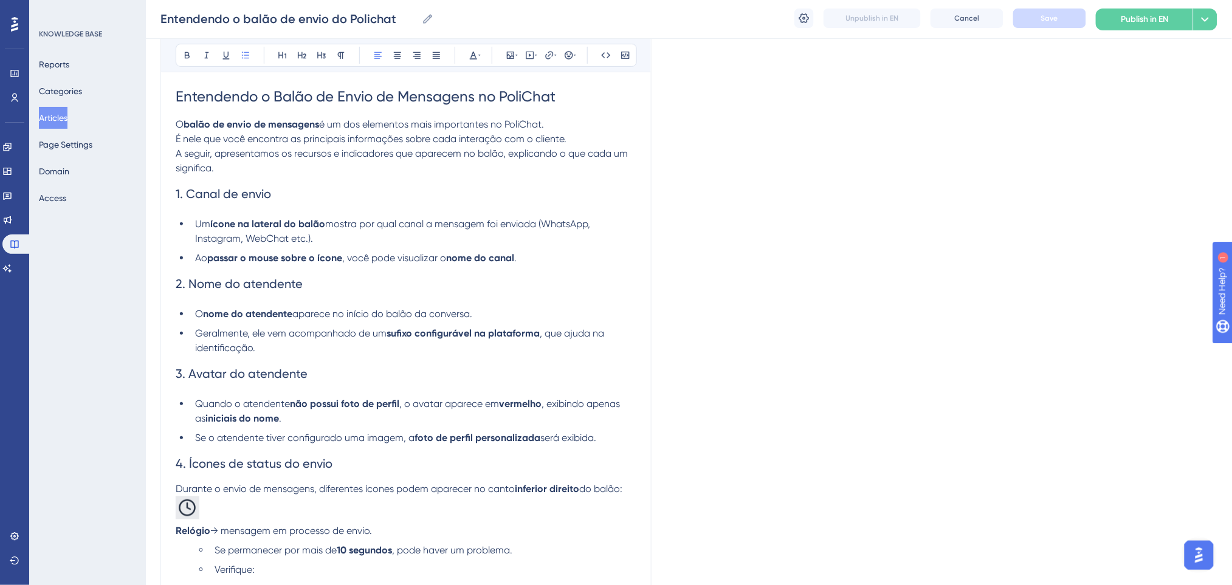
click at [533, 256] on li "Ao passar o mouse sobre o ícone , você pode visualizar o nome do canal ." at bounding box center [413, 258] width 446 height 15
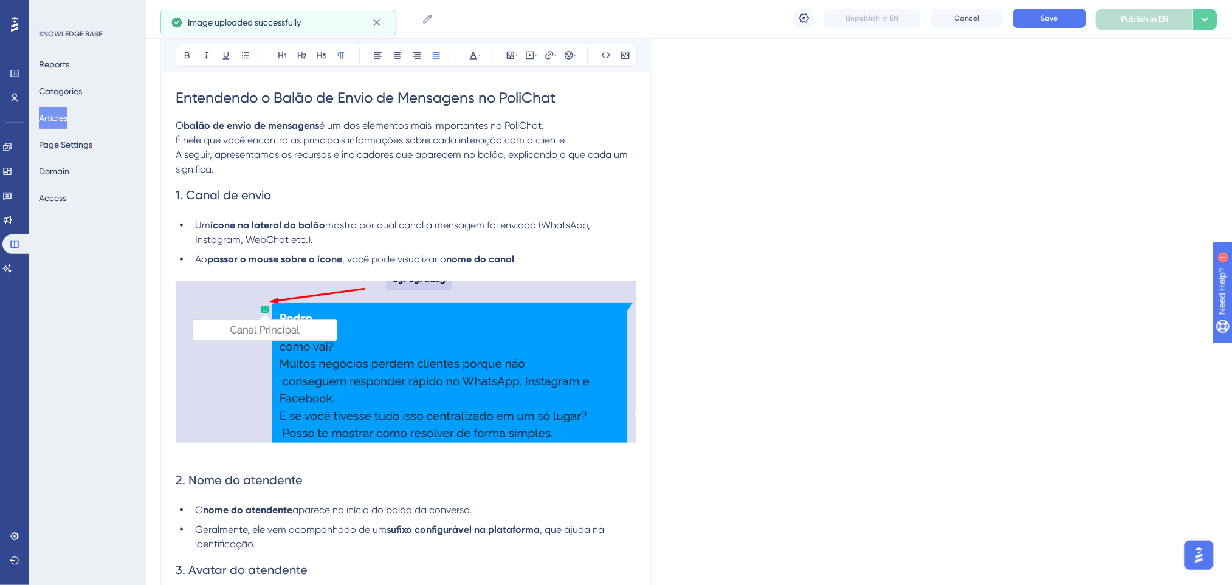
scroll to position [21, 0]
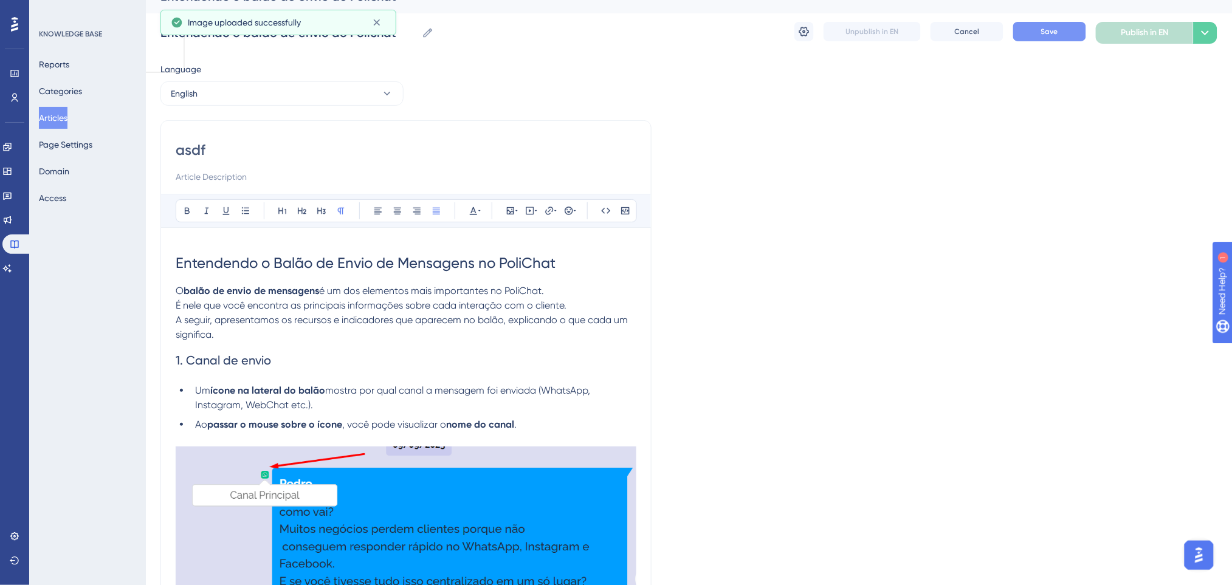
click at [1037, 30] on button "Save" at bounding box center [1049, 31] width 73 height 19
click at [219, 92] on button "English" at bounding box center [281, 93] width 243 height 24
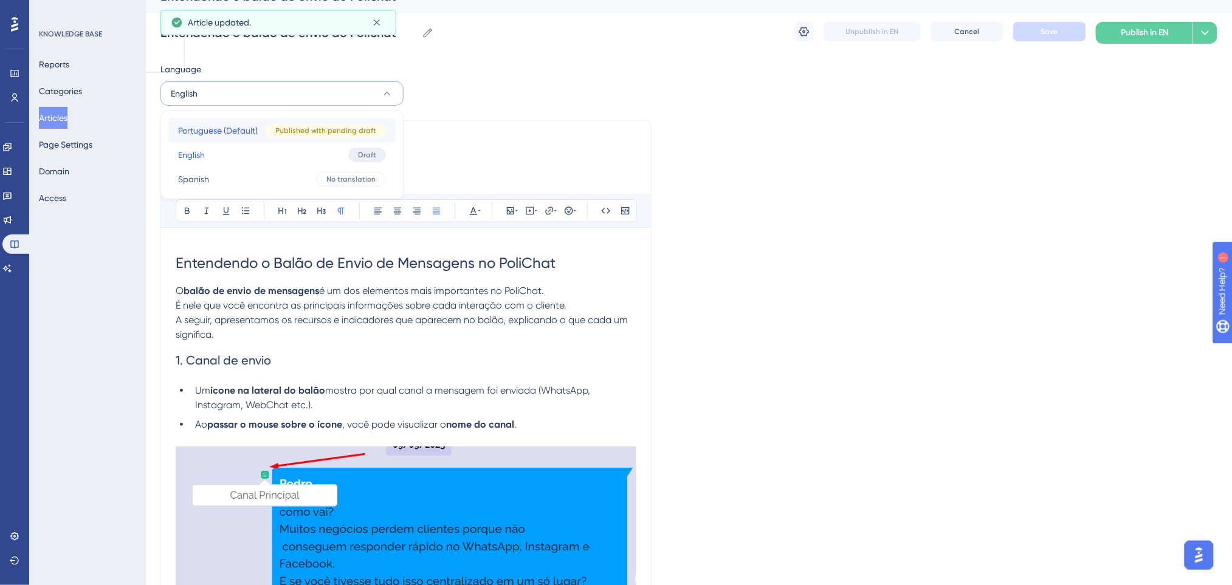
click at [222, 125] on span "Portuguese (Default)" at bounding box center [218, 130] width 80 height 15
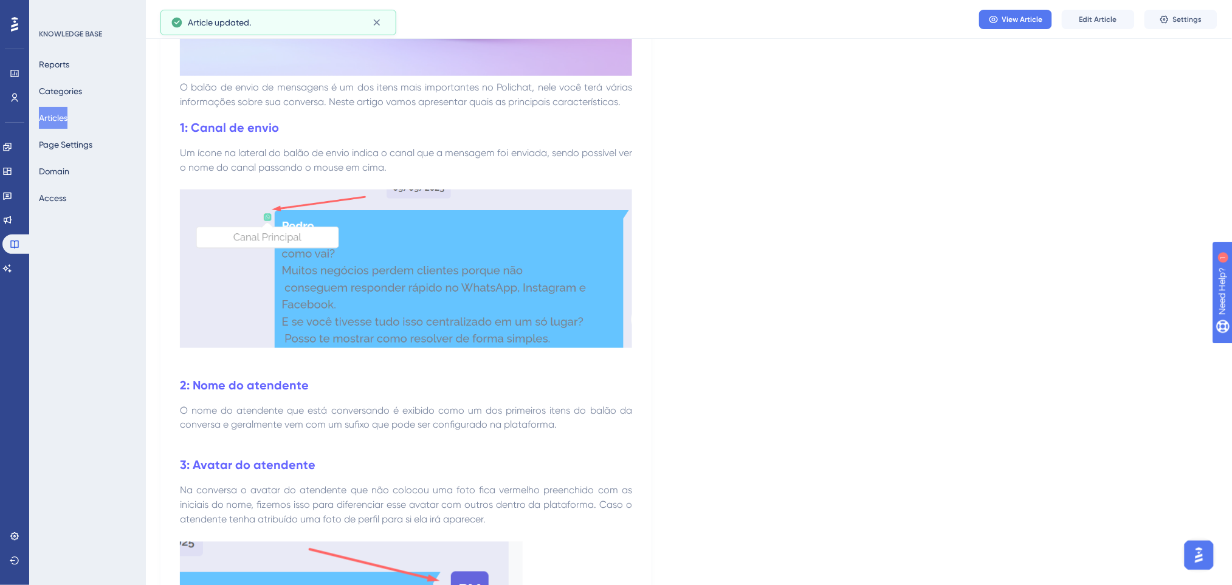
scroll to position [425, 0]
click at [1037, 27] on button "Edit Article" at bounding box center [1098, 19] width 73 height 19
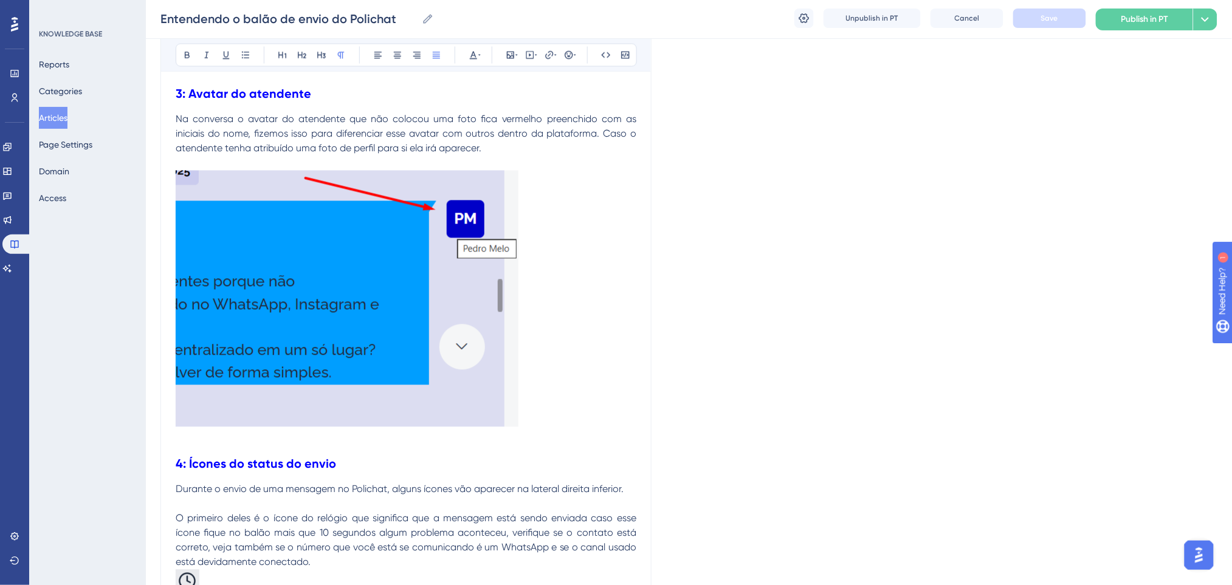
scroll to position [844, 0]
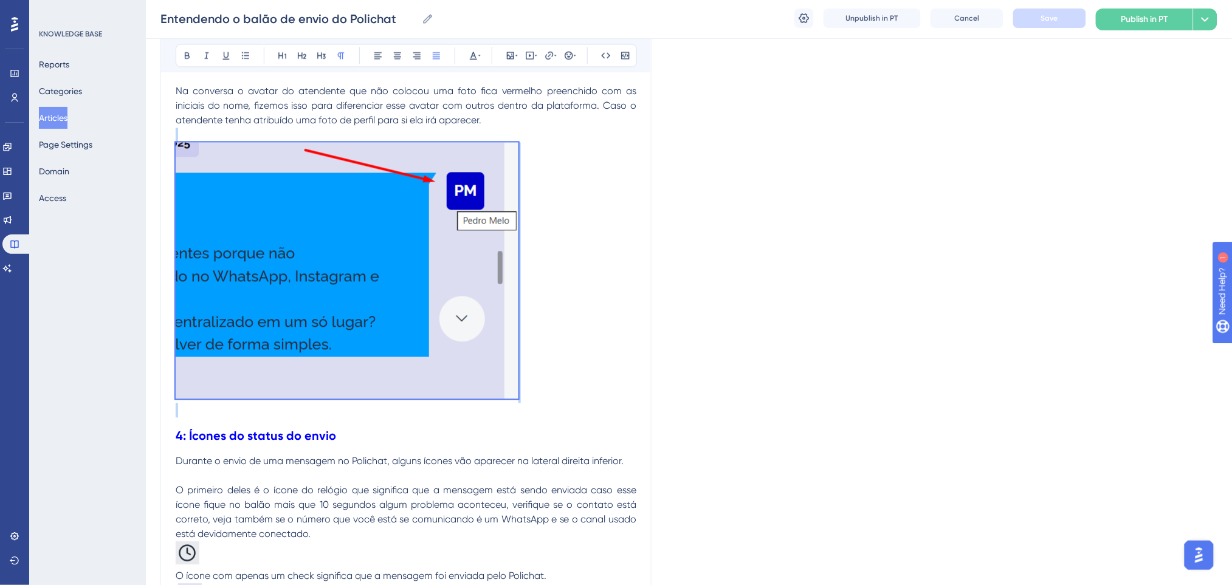
drag, startPoint x: 175, startPoint y: 293, endPoint x: 501, endPoint y: 408, distance: 346.0
click at [501, 408] on div "O balão de envio de mensagens é um dos itens mais importantes no Polichat, nele…" at bounding box center [406, 248] width 461 height 1667
copy div
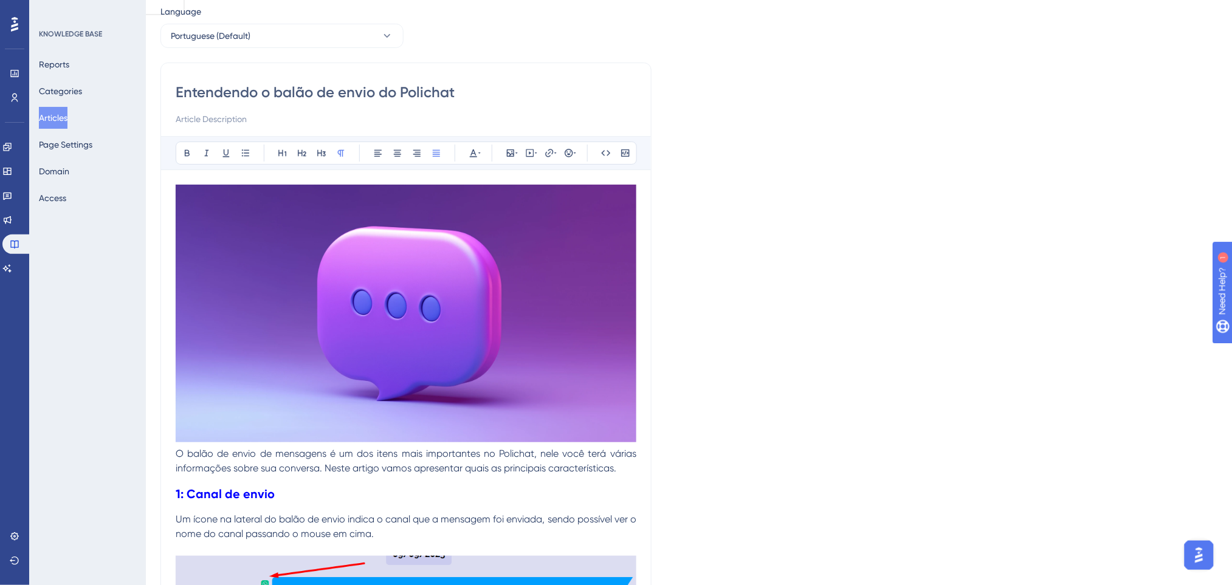
scroll to position [0, 0]
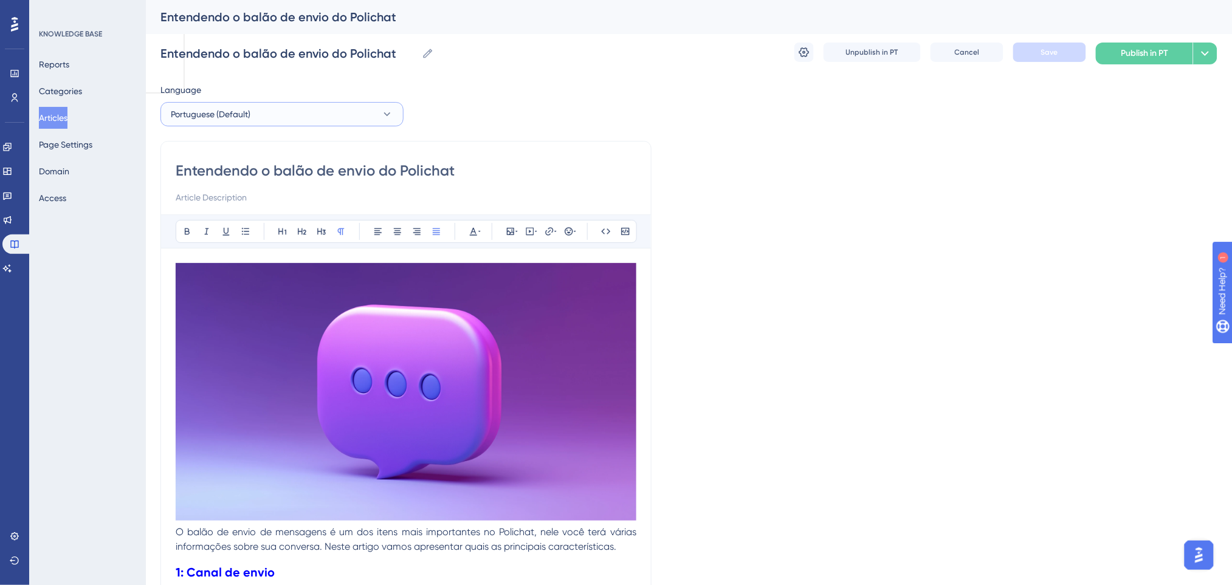
click at [199, 109] on span "Portuguese (Default)" at bounding box center [211, 114] width 80 height 15
click at [219, 180] on button "English English Draft" at bounding box center [281, 175] width 227 height 24
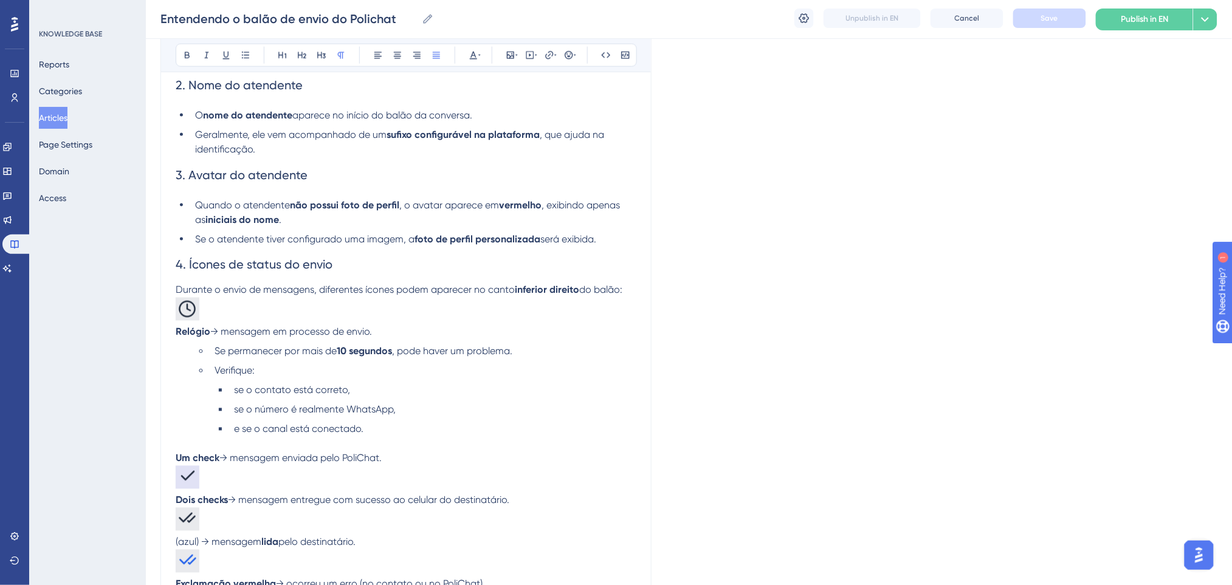
scroll to position [470, 0]
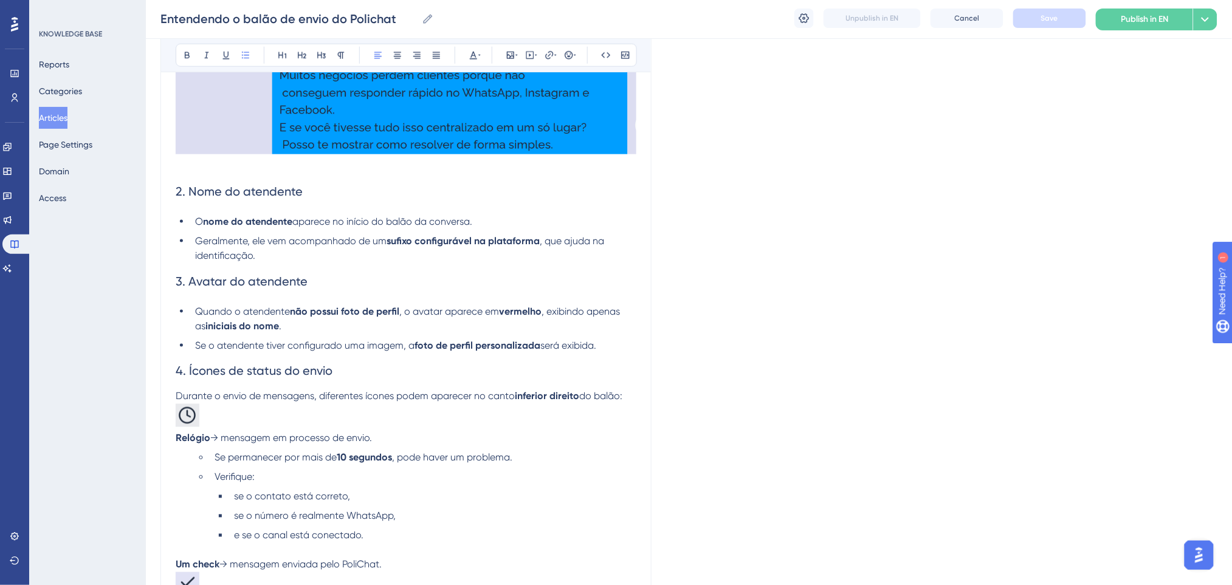
click at [607, 349] on li "Se o atendente tiver configurado uma imagem, a foto de perfil personalizada ser…" at bounding box center [413, 346] width 446 height 15
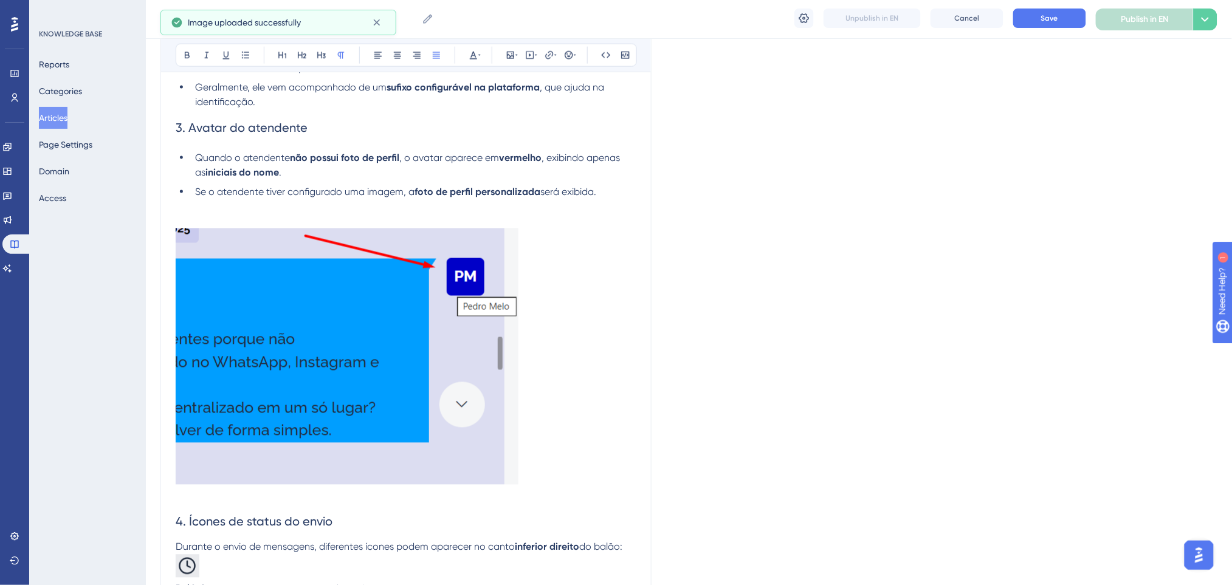
scroll to position [713, 0]
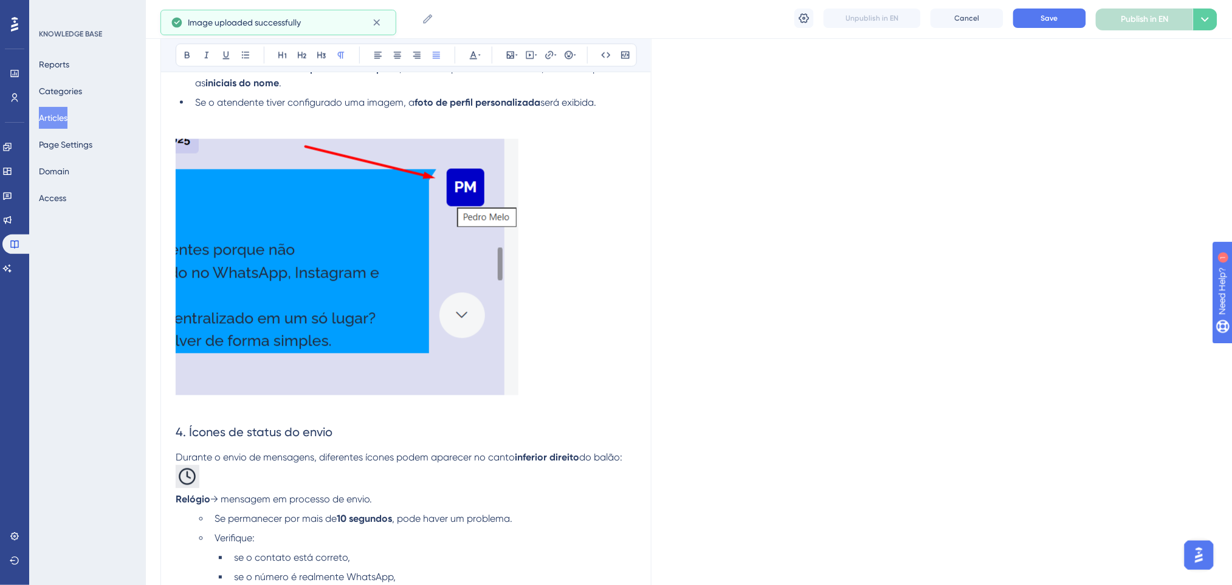
click at [481, 311] on img at bounding box center [347, 267] width 343 height 256
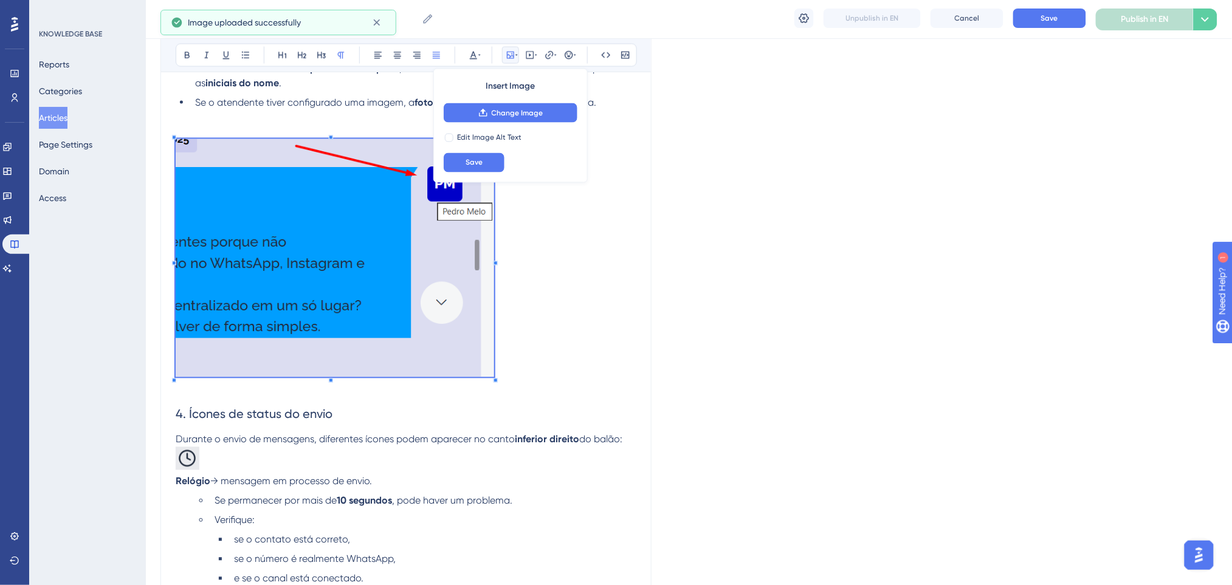
click at [492, 385] on div "Entendendo o Balão de Envio de Mensagens no PoliChat O balão de envio de mensag…" at bounding box center [406, 321] width 461 height 1553
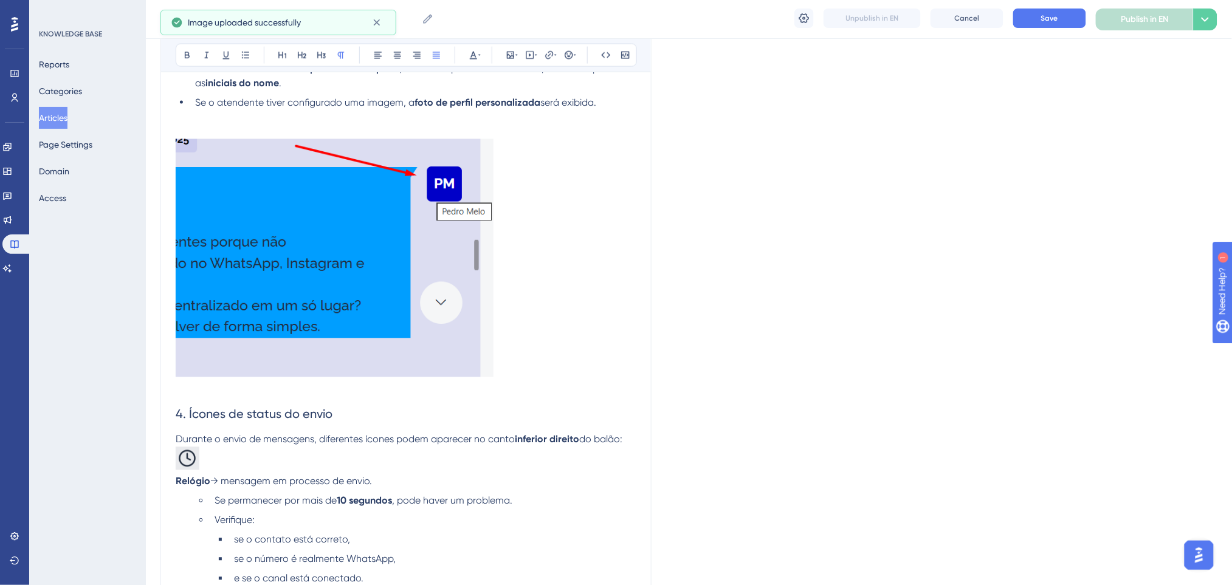
click at [621, 283] on p at bounding box center [406, 260] width 461 height 242
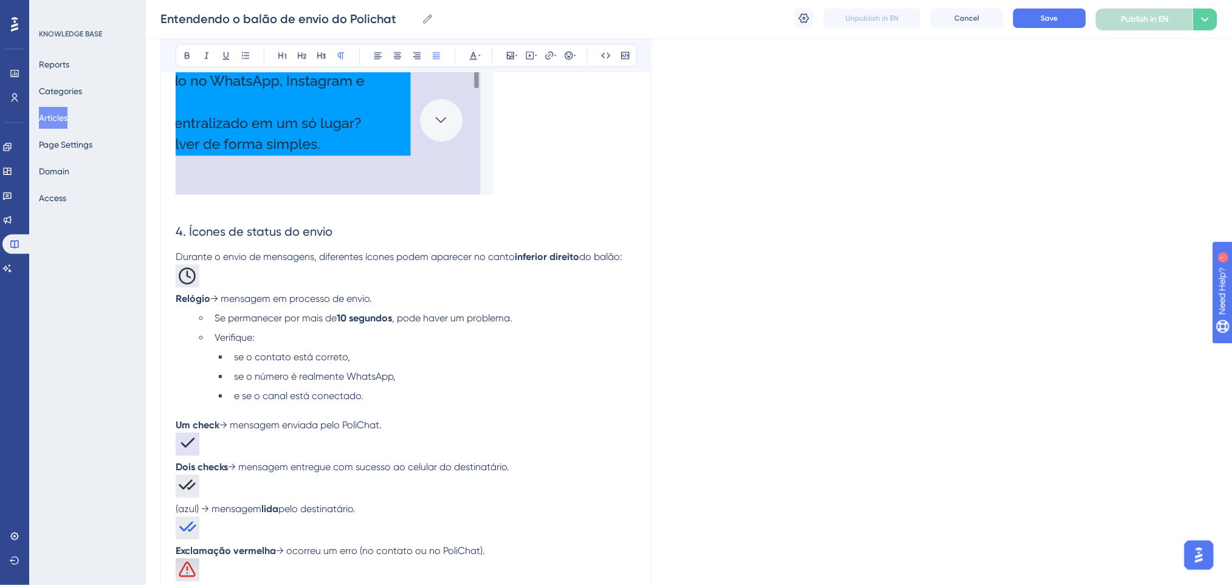
scroll to position [1118, 0]
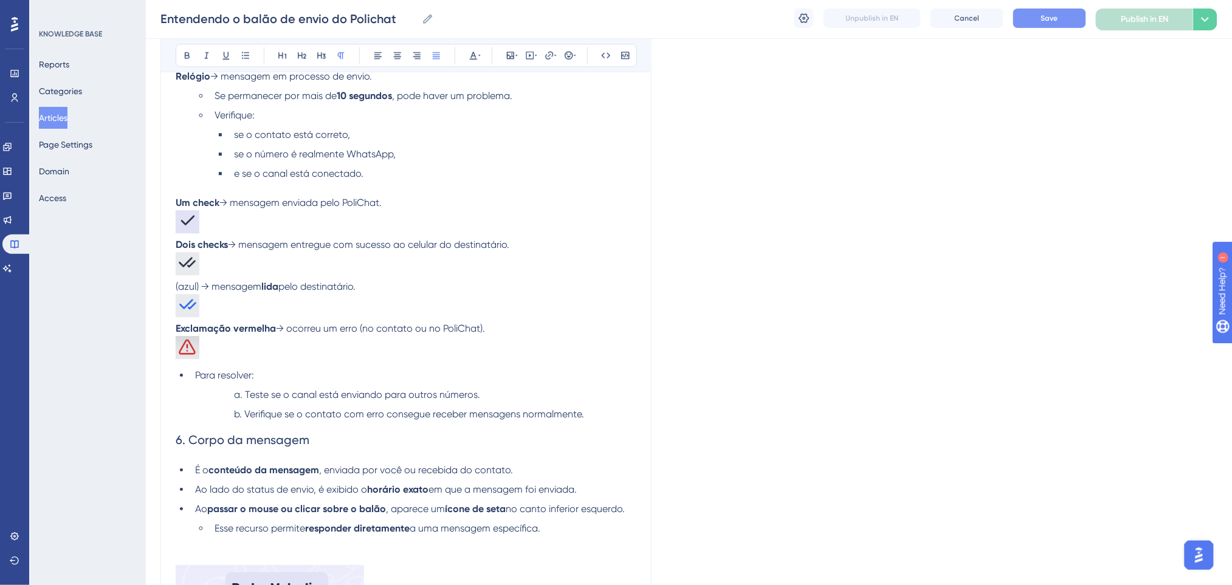
click at [1037, 26] on button "Save" at bounding box center [1049, 18] width 73 height 19
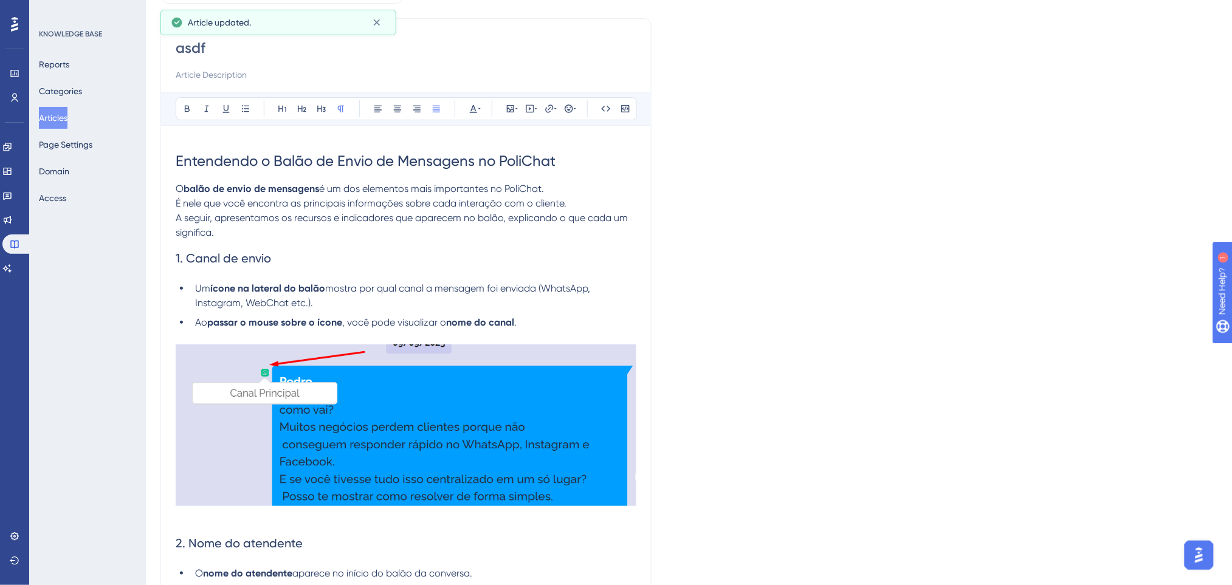
scroll to position [0, 0]
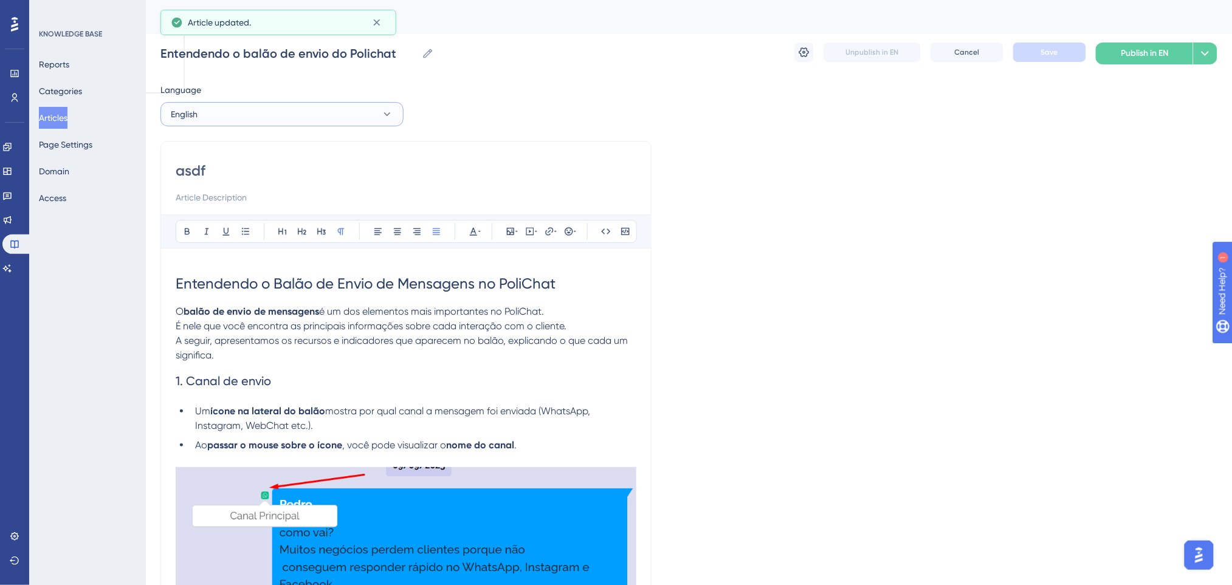
click at [196, 107] on span "English" at bounding box center [184, 114] width 27 height 15
click at [188, 146] on span "Portuguese (Default)" at bounding box center [218, 151] width 80 height 15
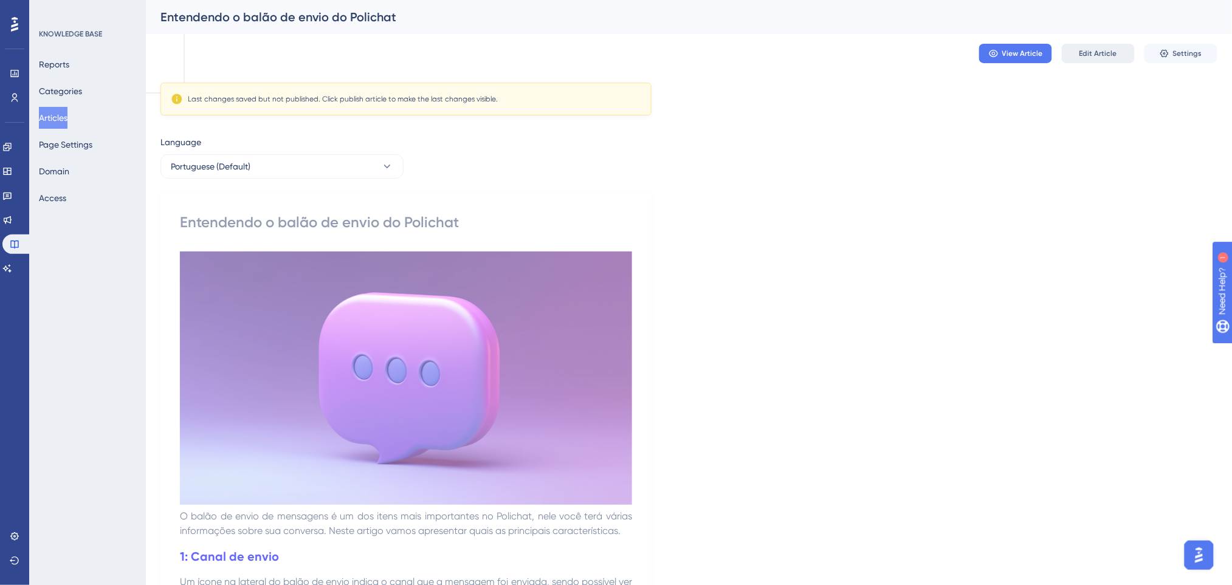
click at [1037, 55] on span "Edit Article" at bounding box center [1098, 54] width 38 height 10
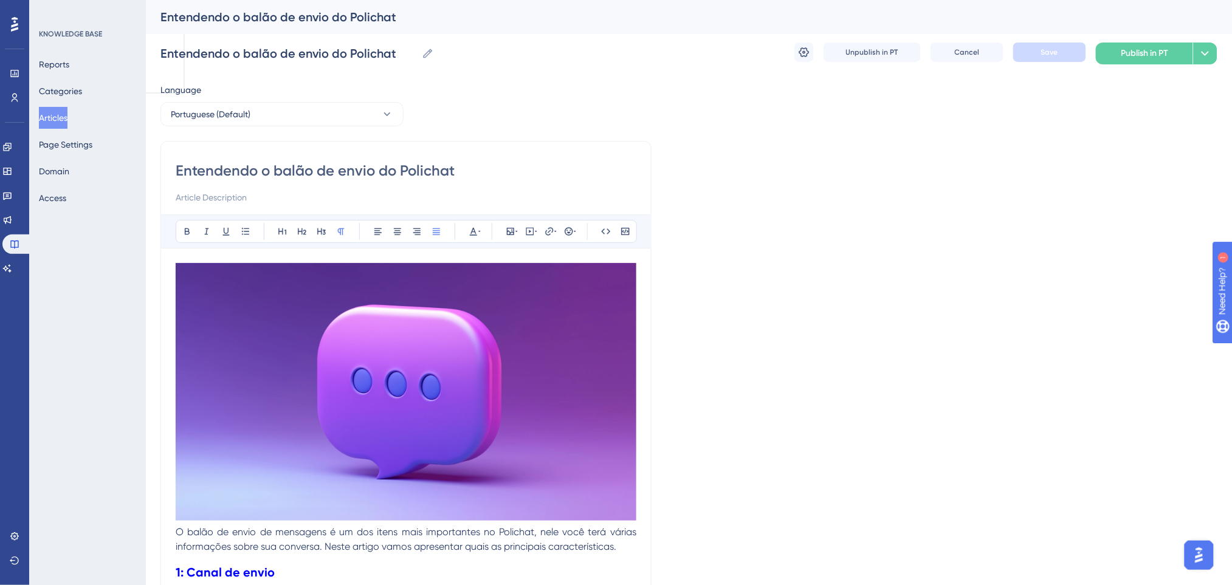
click at [176, 498] on span "O balão de envio de mensagens é um dos itens mais importantes no Polichat, nele…" at bounding box center [407, 539] width 463 height 26
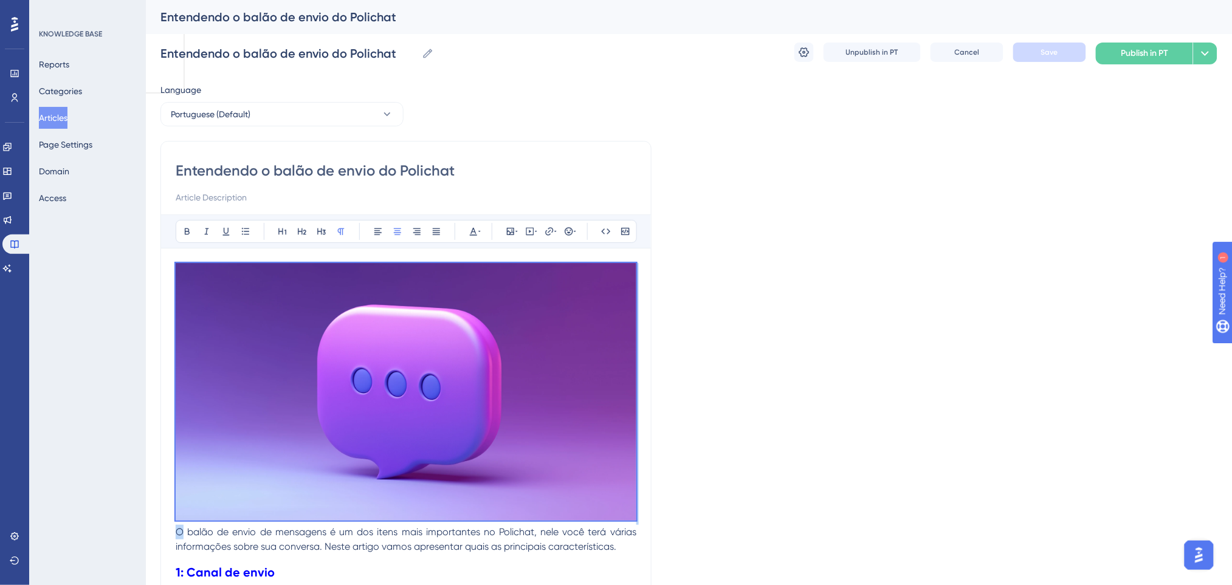
copy div "O"
drag, startPoint x: 175, startPoint y: 535, endPoint x: 0, endPoint y: 293, distance: 298.6
click at [324, 109] on button "Portuguese (Default)" at bounding box center [281, 114] width 243 height 24
click at [270, 175] on button "English English Draft" at bounding box center [281, 175] width 227 height 24
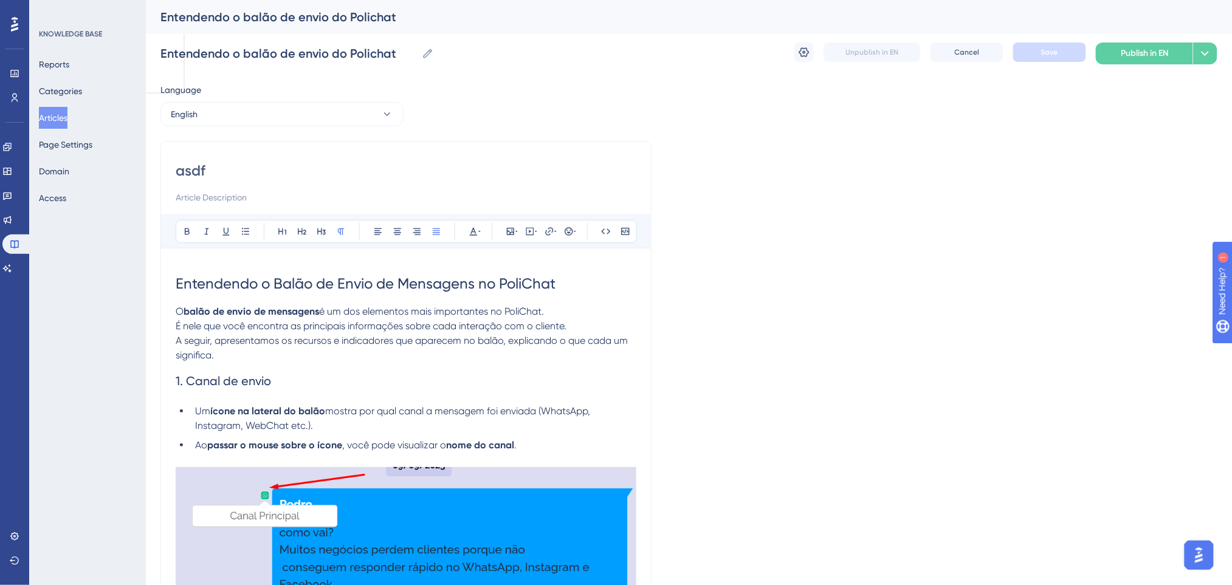
click at [176, 284] on span "Entendendo o Balão de Envio de Mensagens no PoliChat" at bounding box center [366, 283] width 380 height 17
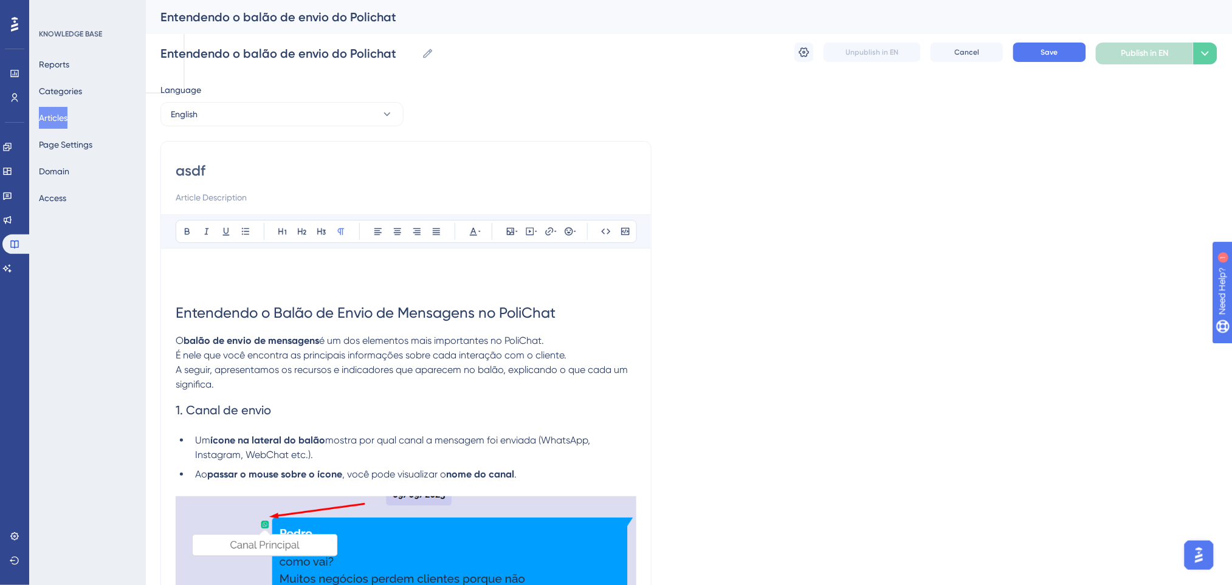
click at [209, 266] on p at bounding box center [406, 270] width 461 height 15
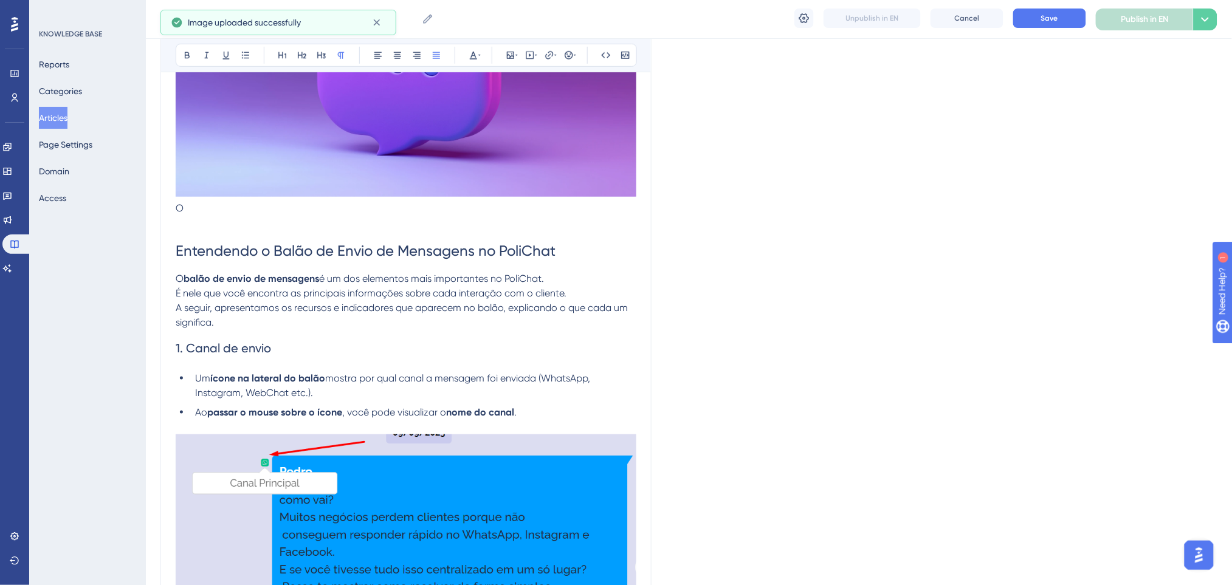
scroll to position [324, 0]
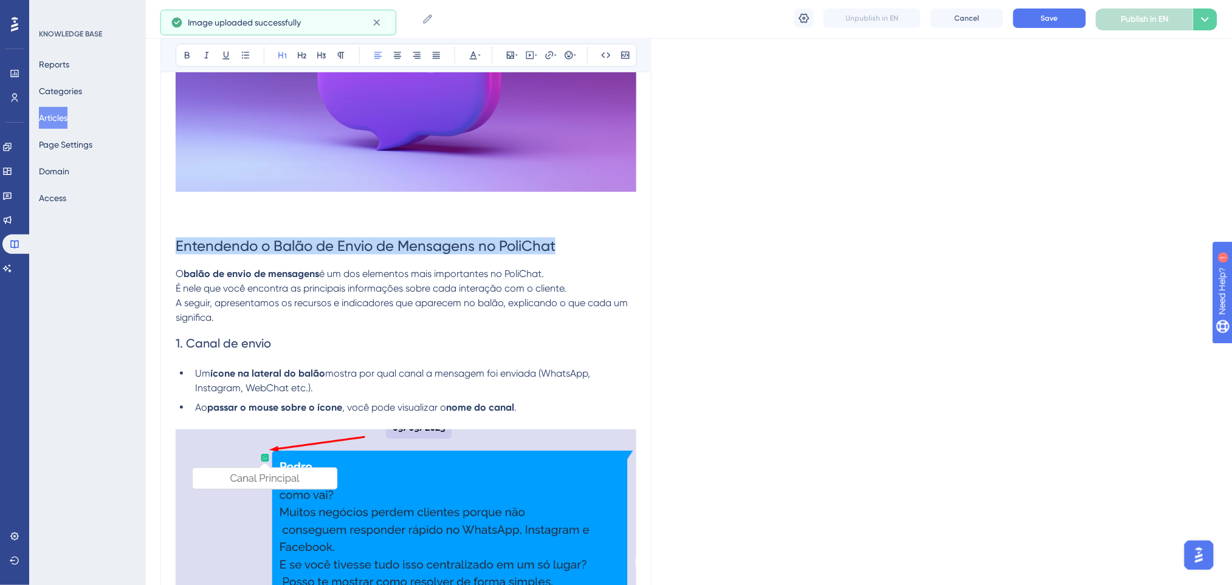
drag, startPoint x: 567, startPoint y: 246, endPoint x: 102, endPoint y: 254, distance: 465.0
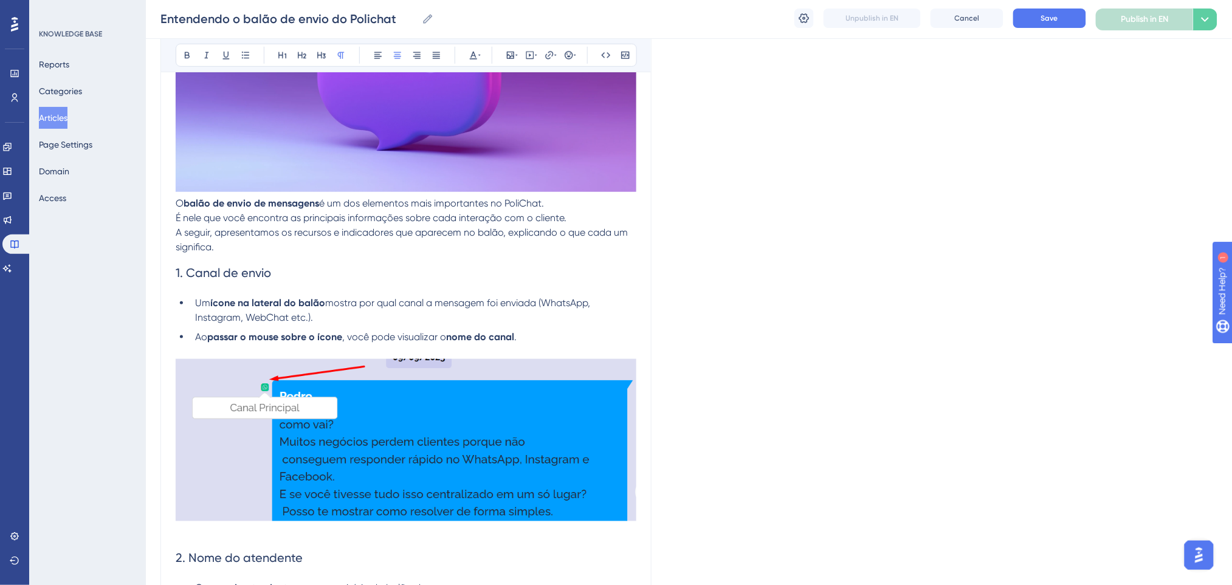
click at [179, 207] on span "O" at bounding box center [180, 204] width 8 height 12
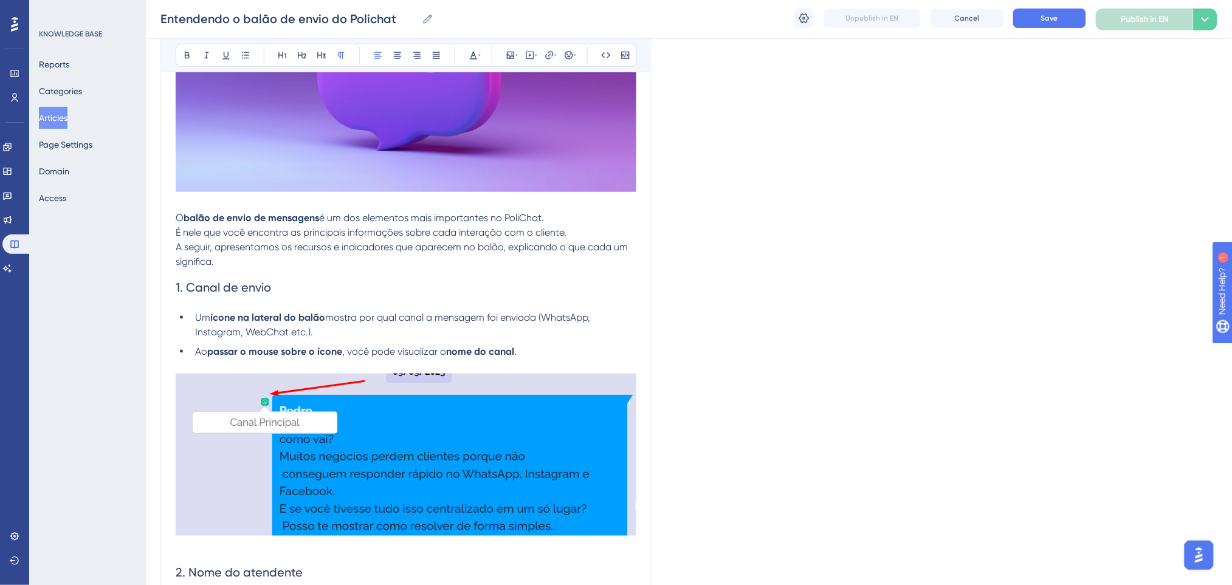
click at [441, 262] on p "O balão de envio de mensagens é um dos elementos mais importantes no PoliChat. …" at bounding box center [406, 240] width 461 height 58
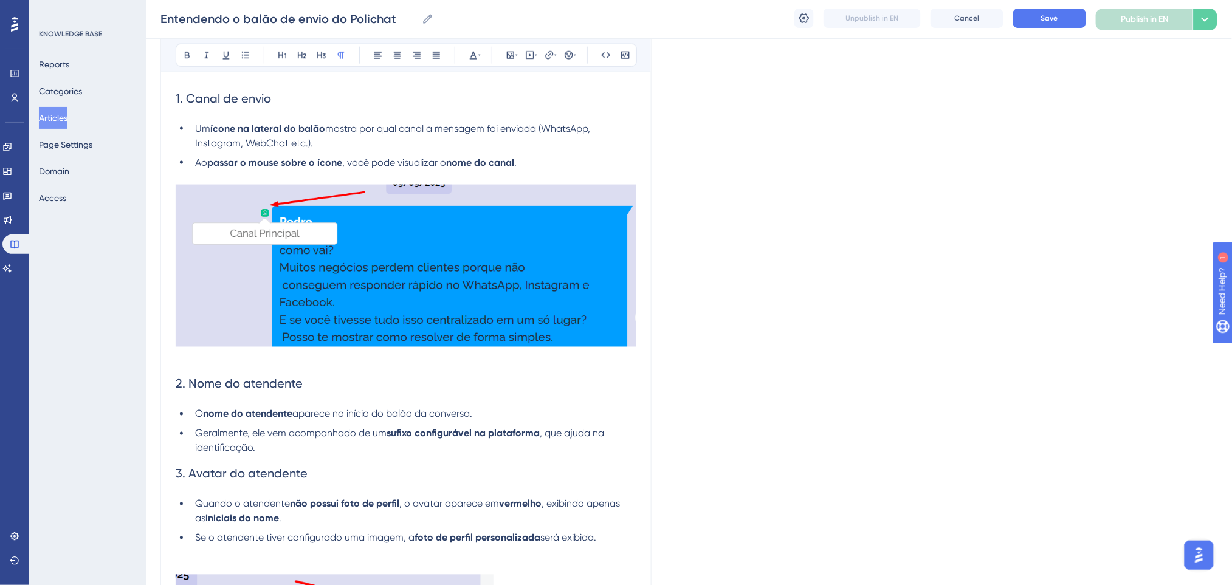
scroll to position [567, 0]
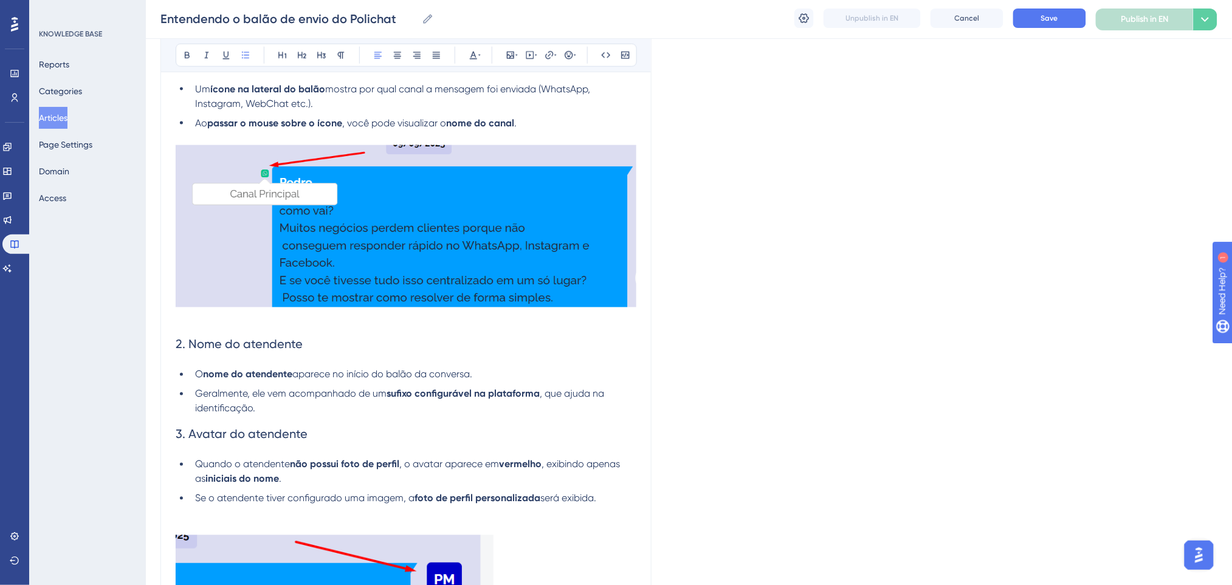
click at [315, 409] on li "Geralmente, ele vem acompanhado de um sufixo configurável na plataforma , que a…" at bounding box center [413, 401] width 446 height 29
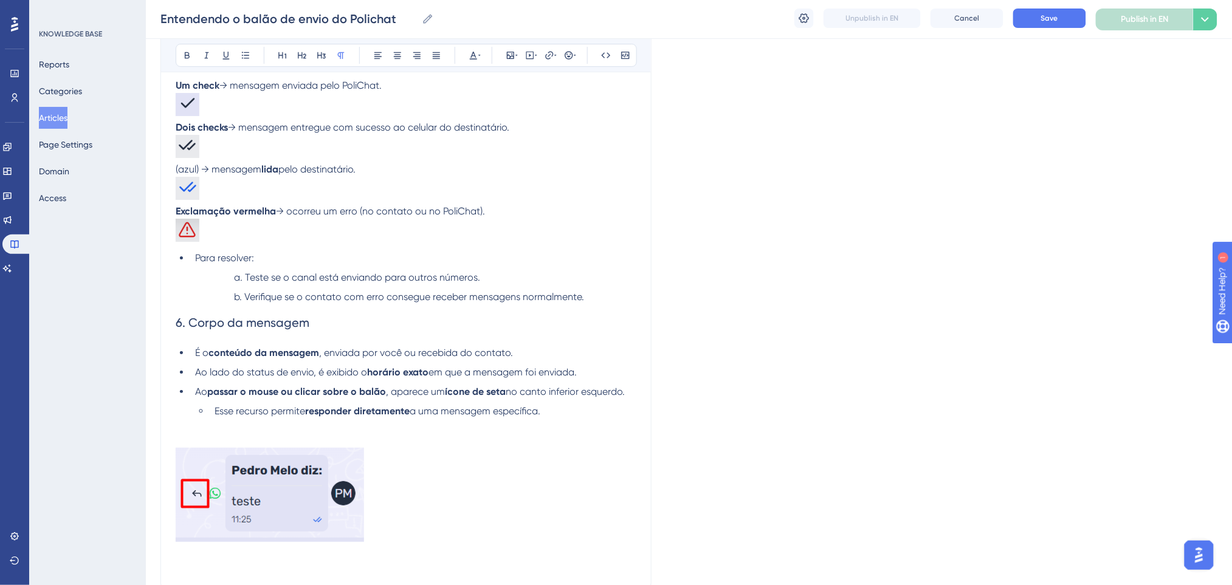
scroll to position [1539, 0]
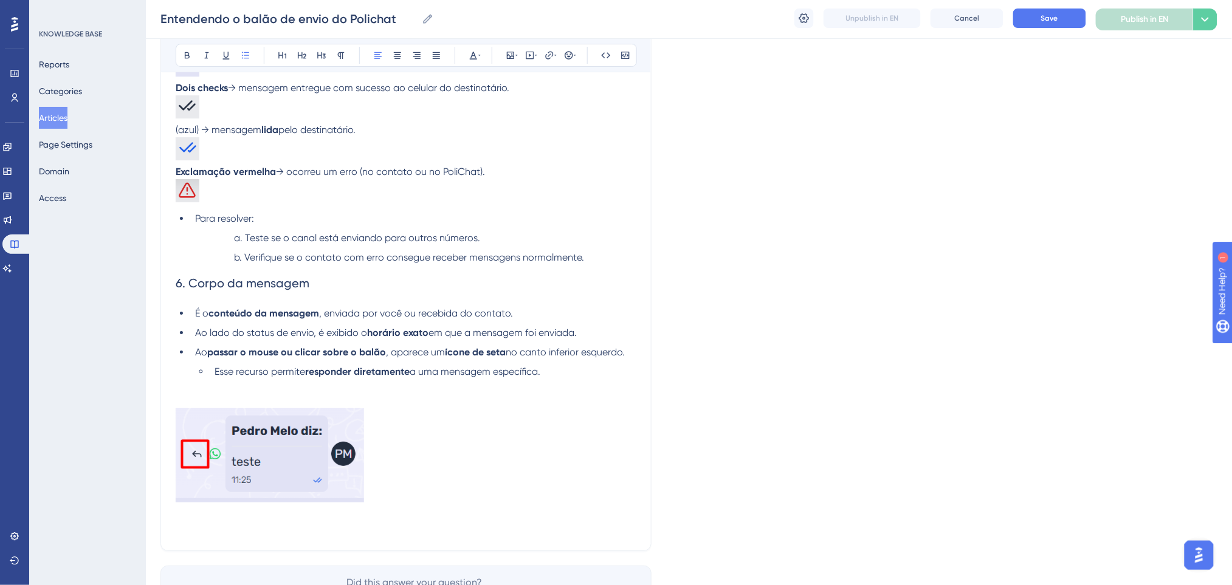
click at [587, 254] on li "Verifique se o contato com erro consegue receber mensagens normalmente." at bounding box center [432, 257] width 407 height 15
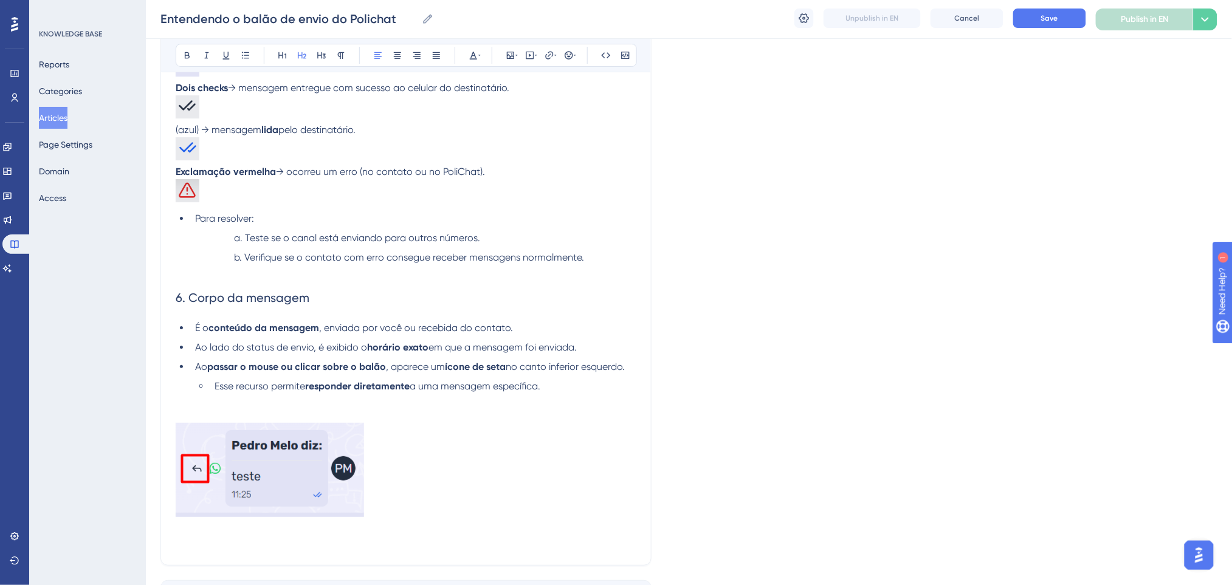
click at [545, 289] on h2 "6. Corpo da mensagem" at bounding box center [406, 298] width 461 height 36
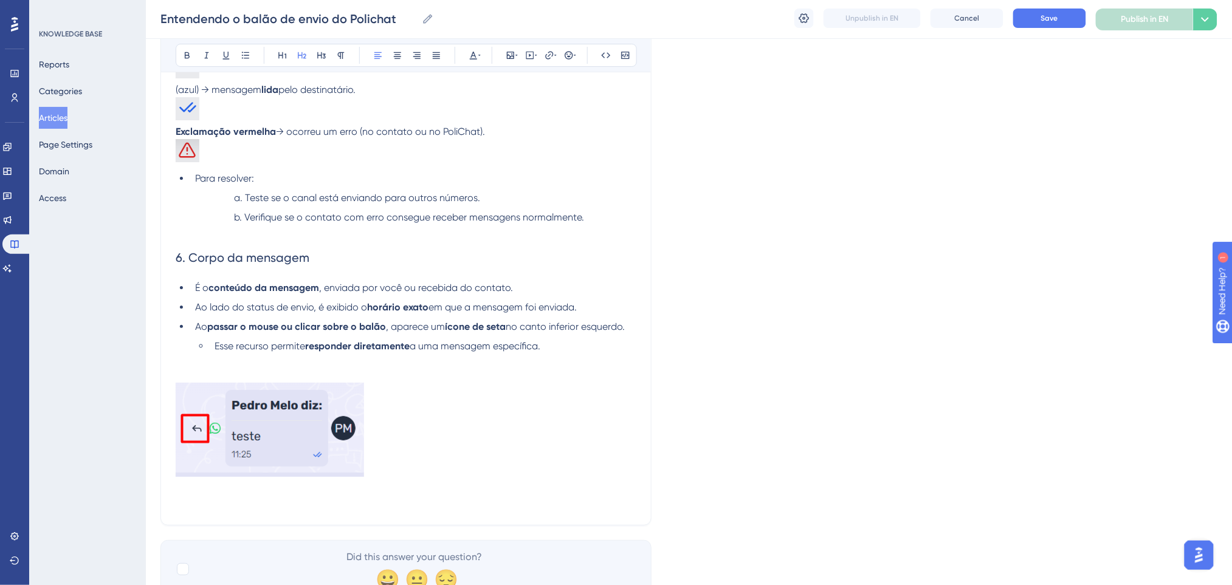
scroll to position [1631, 0]
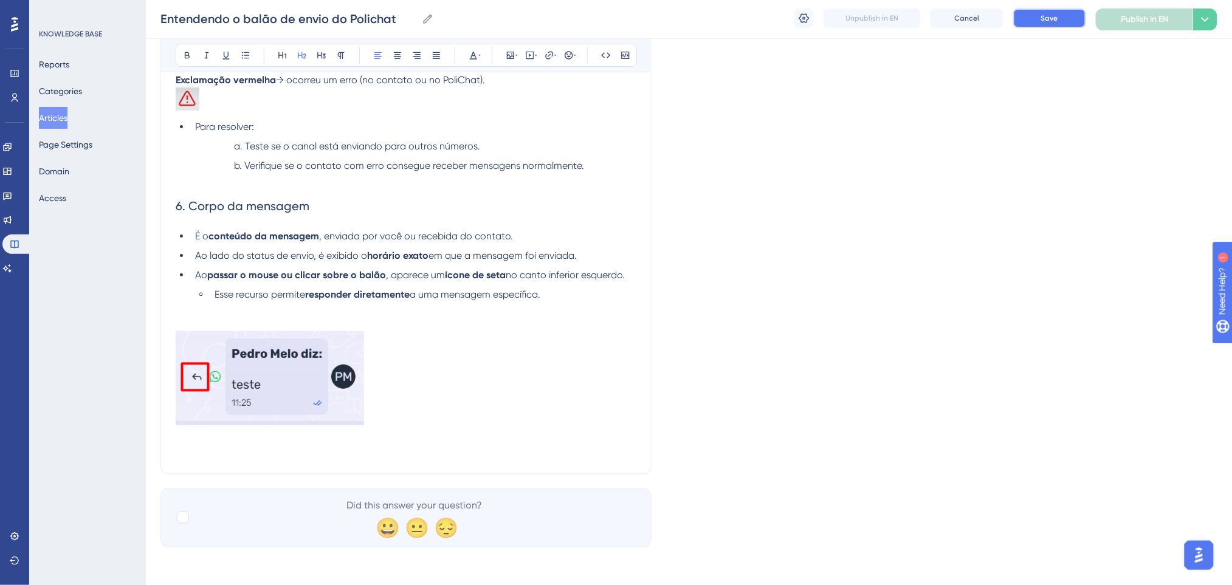
click at [1029, 22] on button "Save" at bounding box center [1049, 18] width 73 height 19
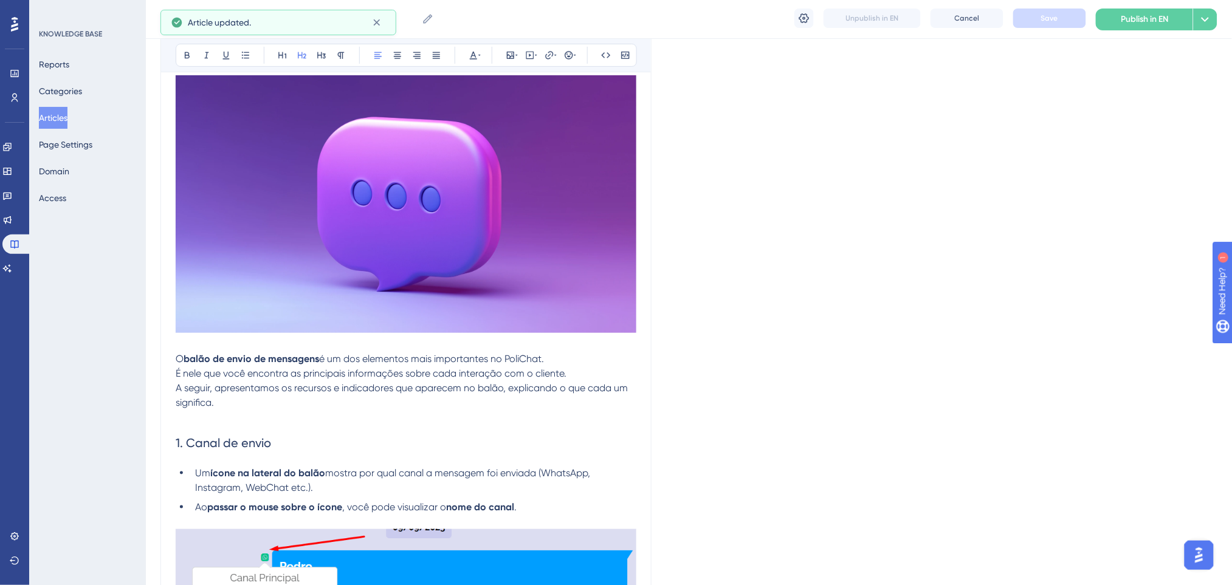
scroll to position [0, 0]
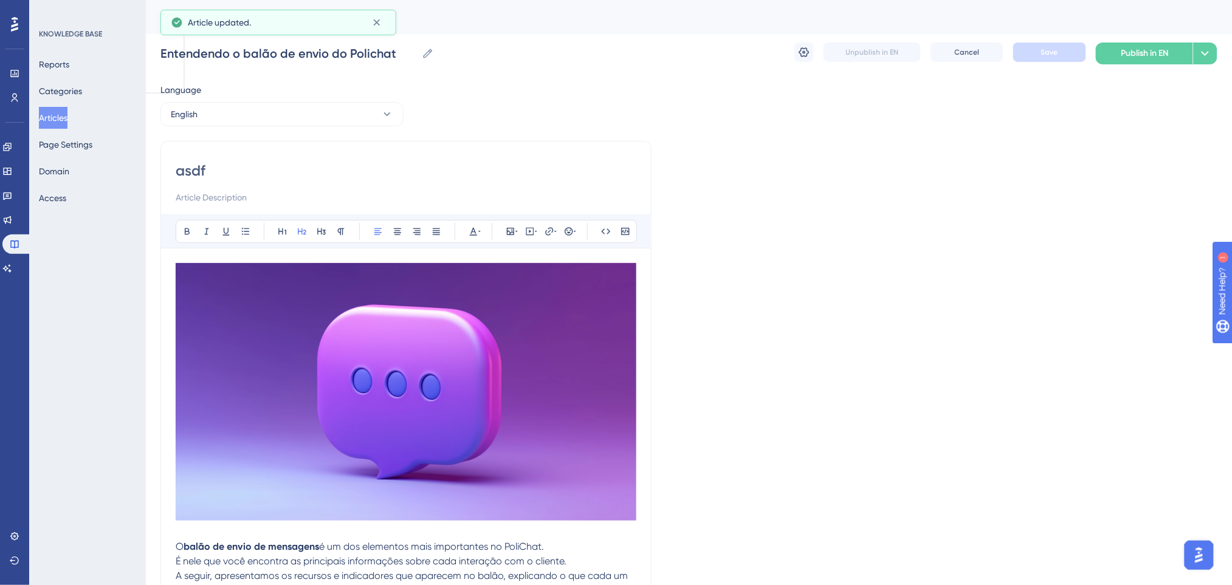
click at [307, 114] on button "English" at bounding box center [281, 114] width 243 height 24
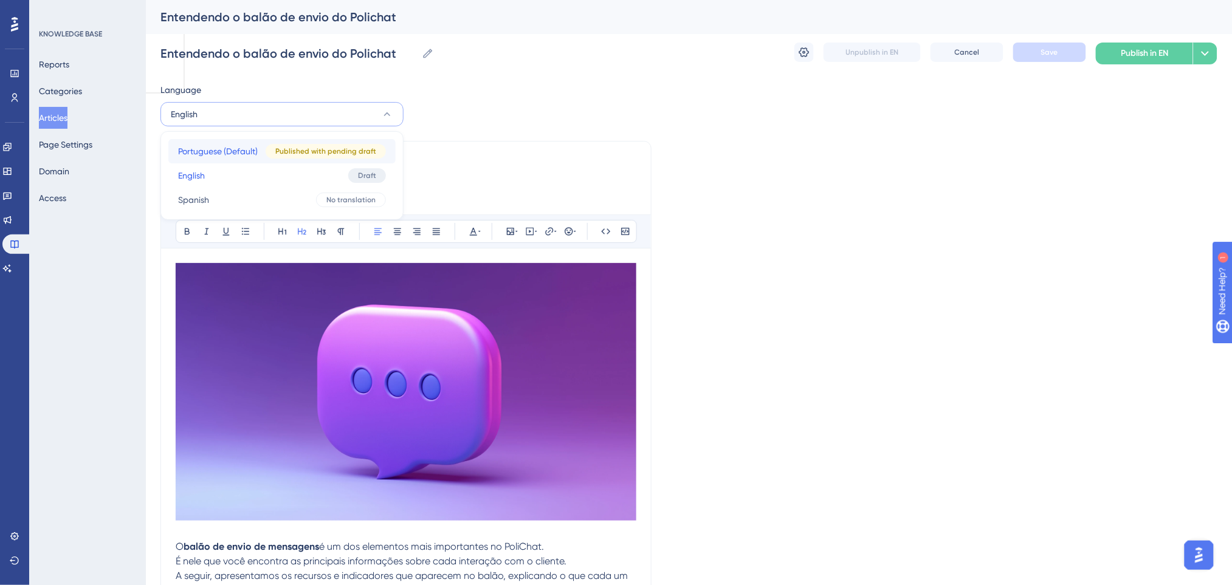
click at [236, 146] on span "Portuguese (Default)" at bounding box center [218, 151] width 80 height 15
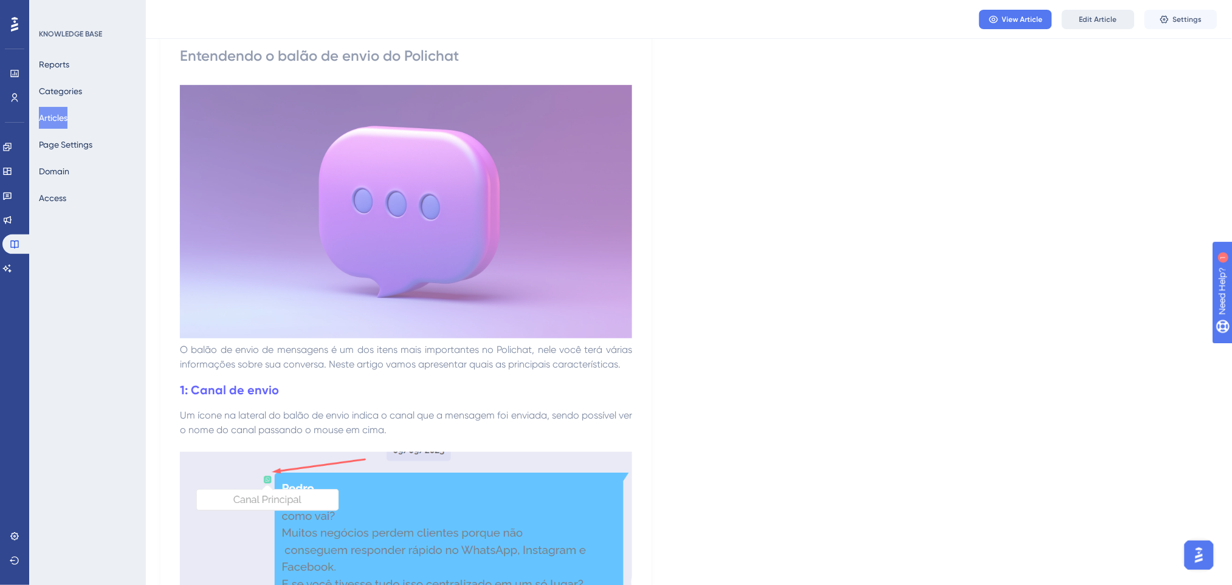
click at [1037, 17] on button "Edit Article" at bounding box center [1098, 19] width 73 height 19
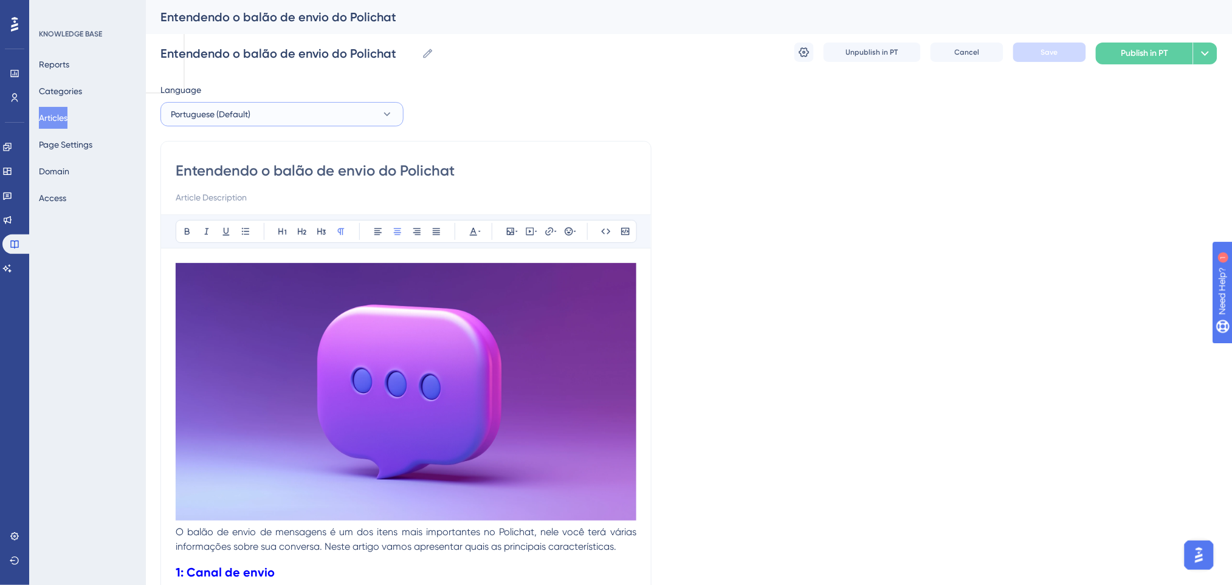
click at [327, 103] on button "Portuguese (Default)" at bounding box center [281, 114] width 243 height 24
click at [267, 171] on button "English English Draft" at bounding box center [281, 175] width 227 height 24
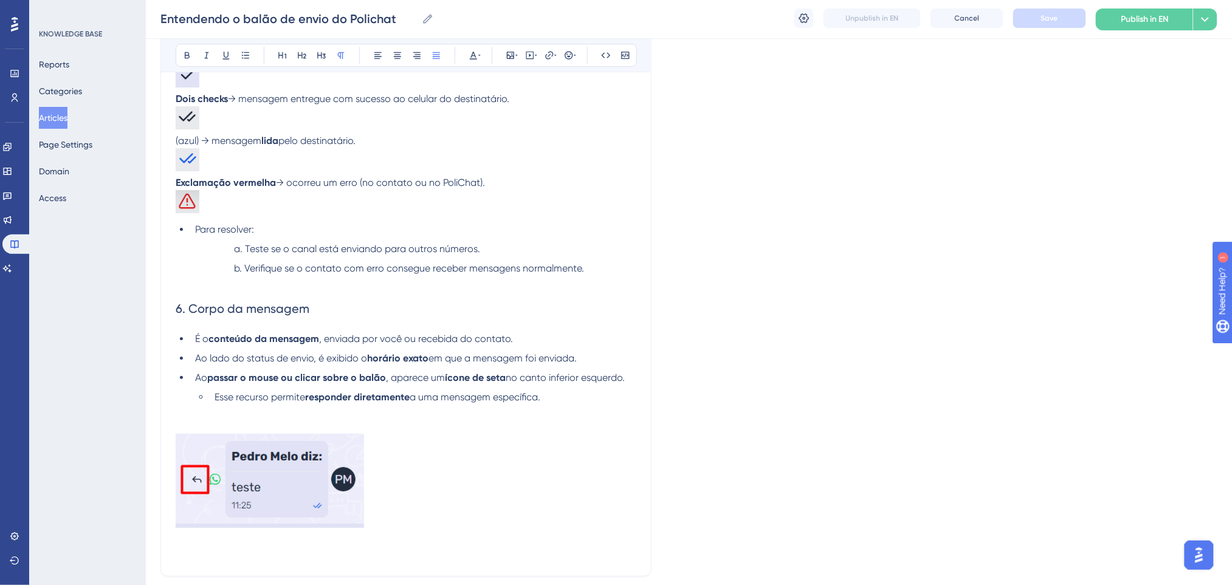
scroll to position [1532, 0]
click at [190, 229] on li "Para resolver:" at bounding box center [413, 226] width 446 height 15
click at [471, 156] on p at bounding box center [406, 158] width 461 height 27
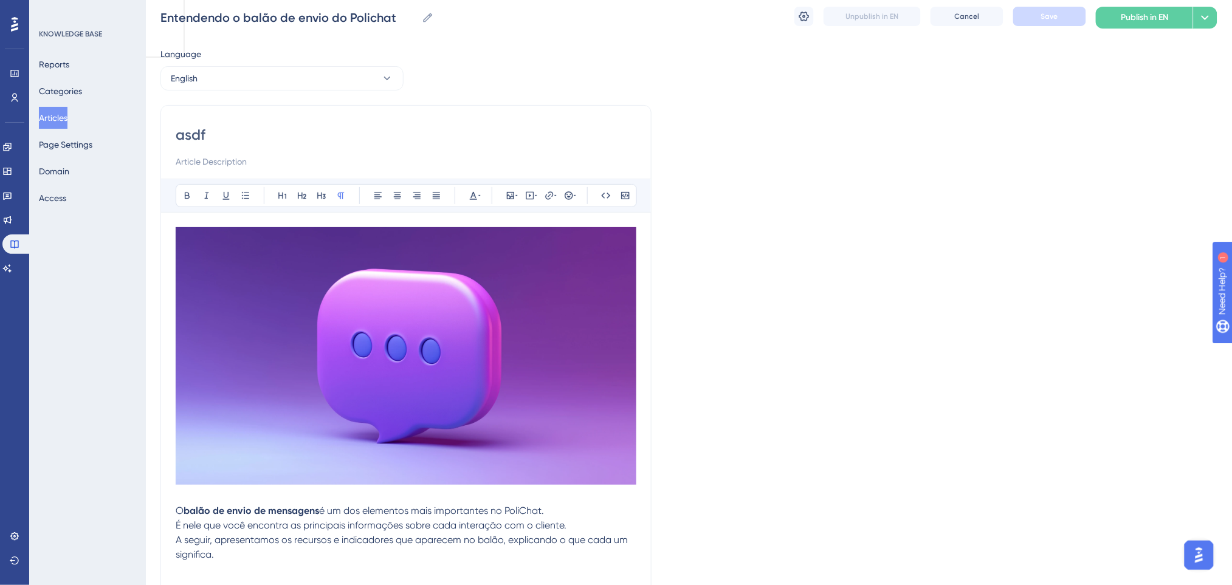
scroll to position [0, 0]
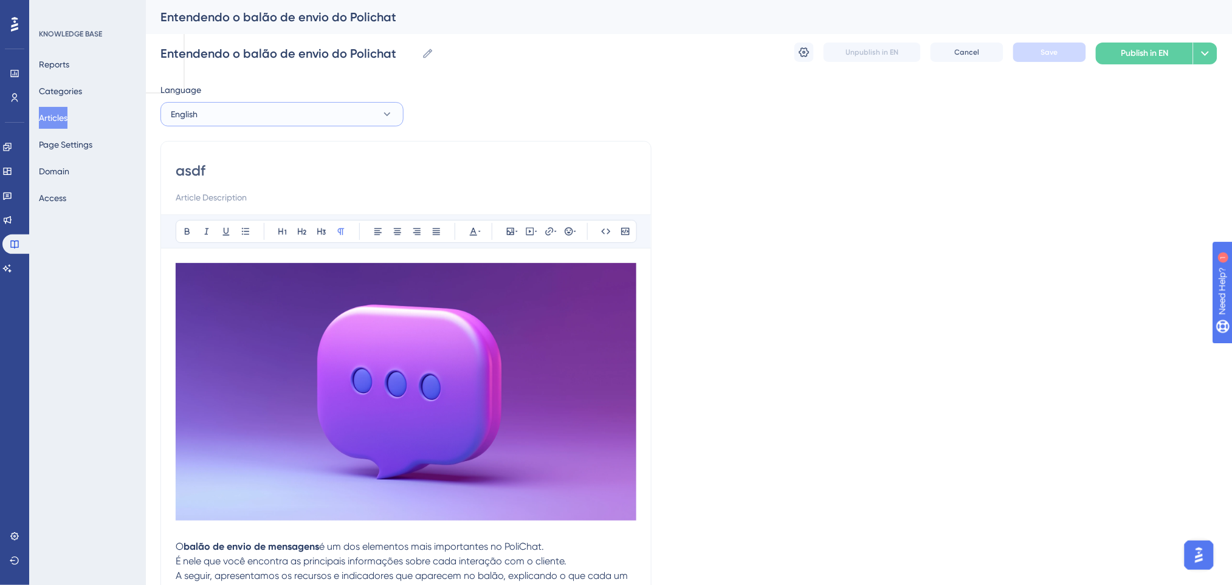
click at [304, 112] on button "English" at bounding box center [281, 114] width 243 height 24
click at [253, 148] on span "Portuguese (Default)" at bounding box center [218, 151] width 80 height 15
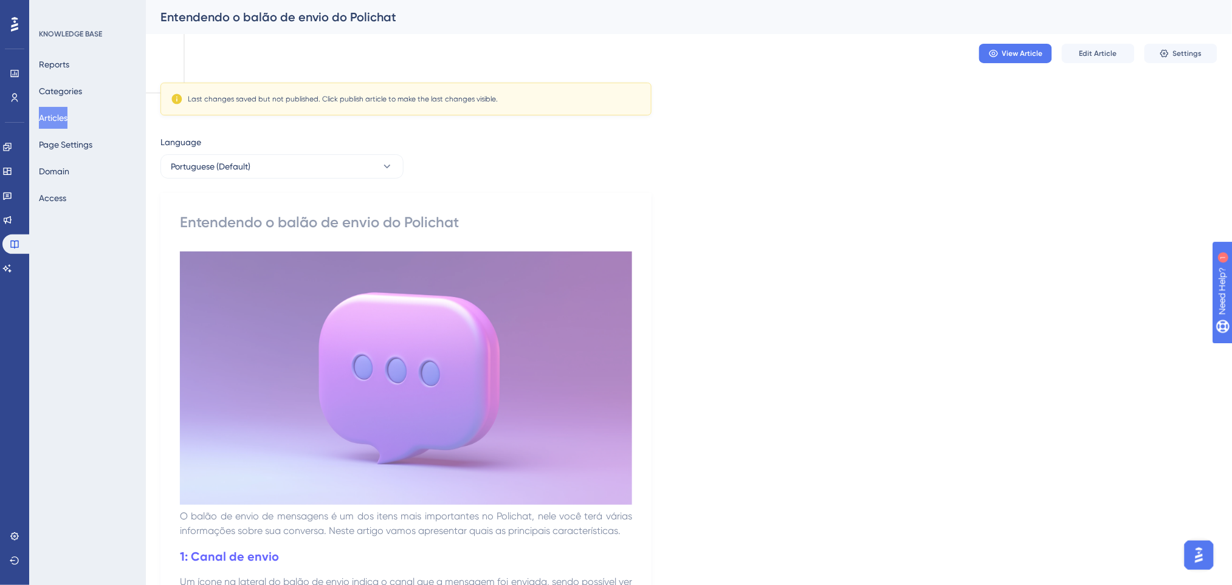
drag, startPoint x: 281, startPoint y: 103, endPoint x: 260, endPoint y: 146, distance: 48.4
click at [278, 103] on div "Last changes saved but not published. Click publish article to make the last ch…" at bounding box center [343, 99] width 310 height 10
click at [256, 157] on button "Portuguese (Default)" at bounding box center [281, 166] width 243 height 24
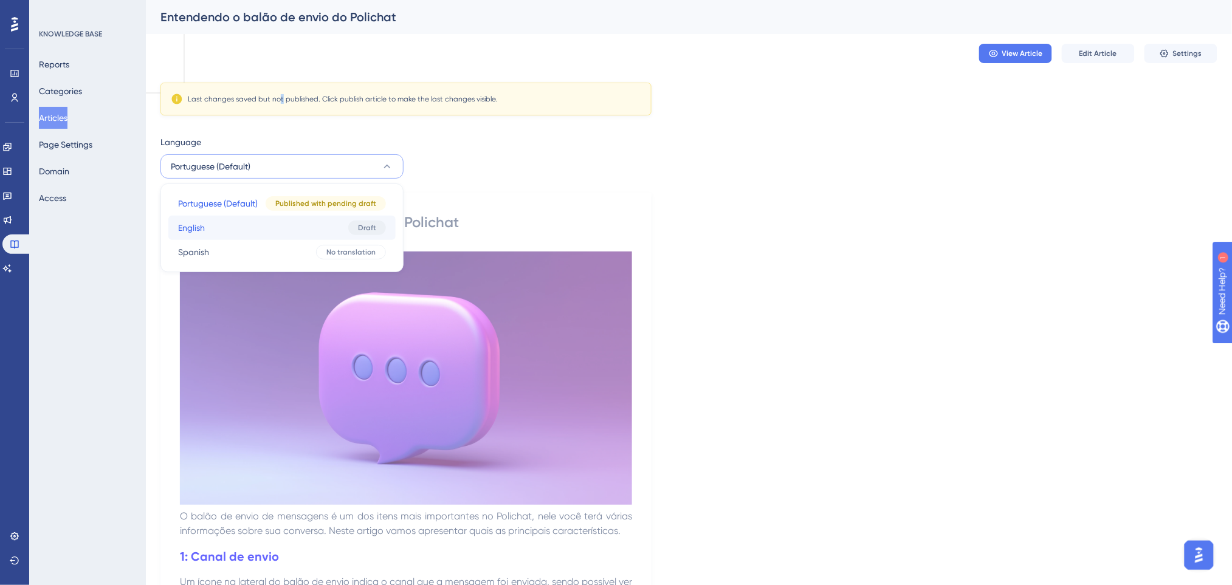
click at [252, 232] on button "English English Draft" at bounding box center [281, 228] width 227 height 24
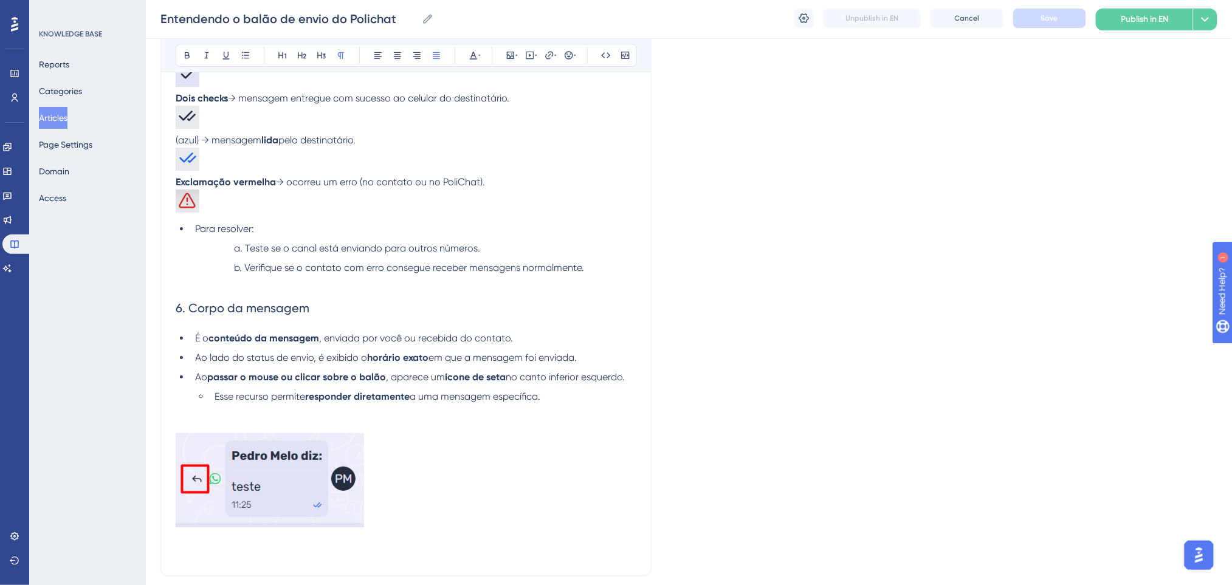
scroll to position [1631, 0]
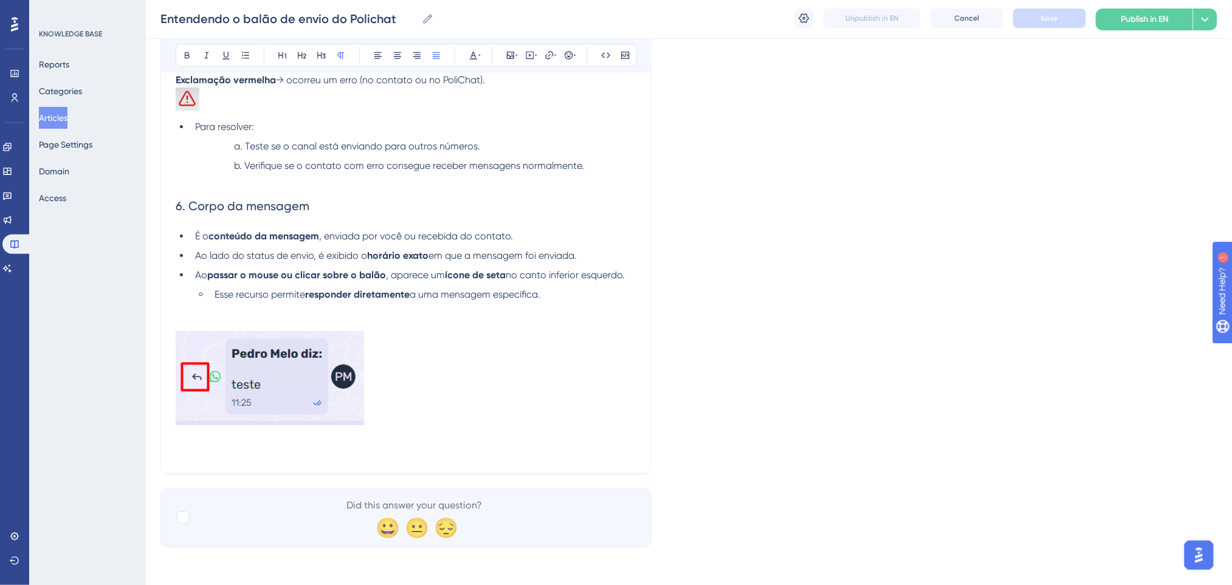
click at [471, 272] on strong "ícone de seta" at bounding box center [475, 275] width 61 height 12
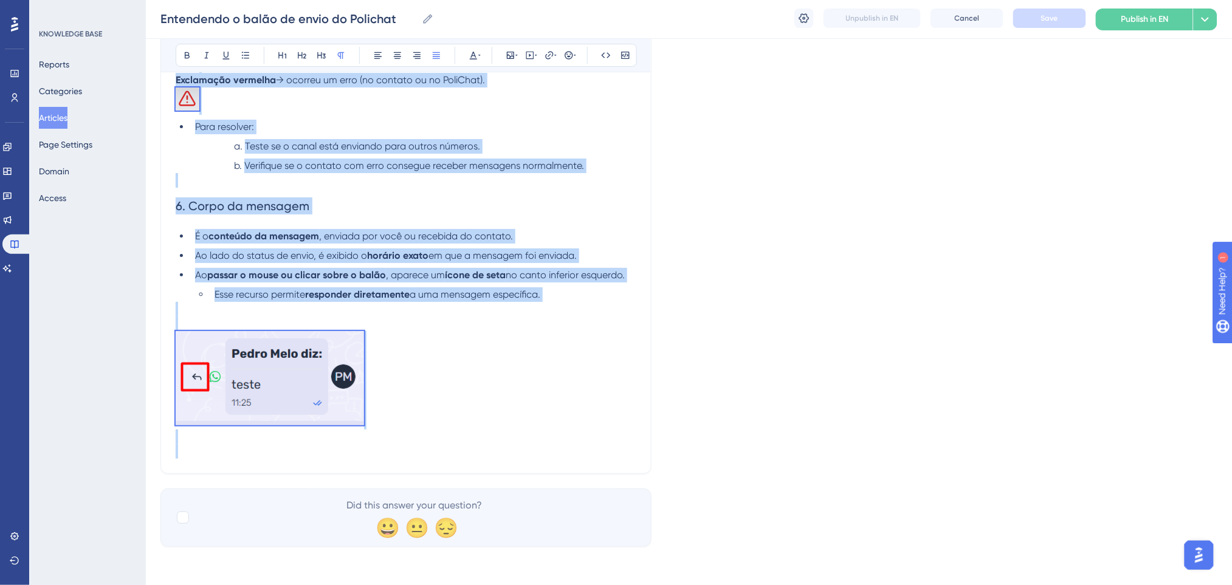
copy div "O balão de envio de mensagens é um dos elementos mais importantes no PoliChat. …"
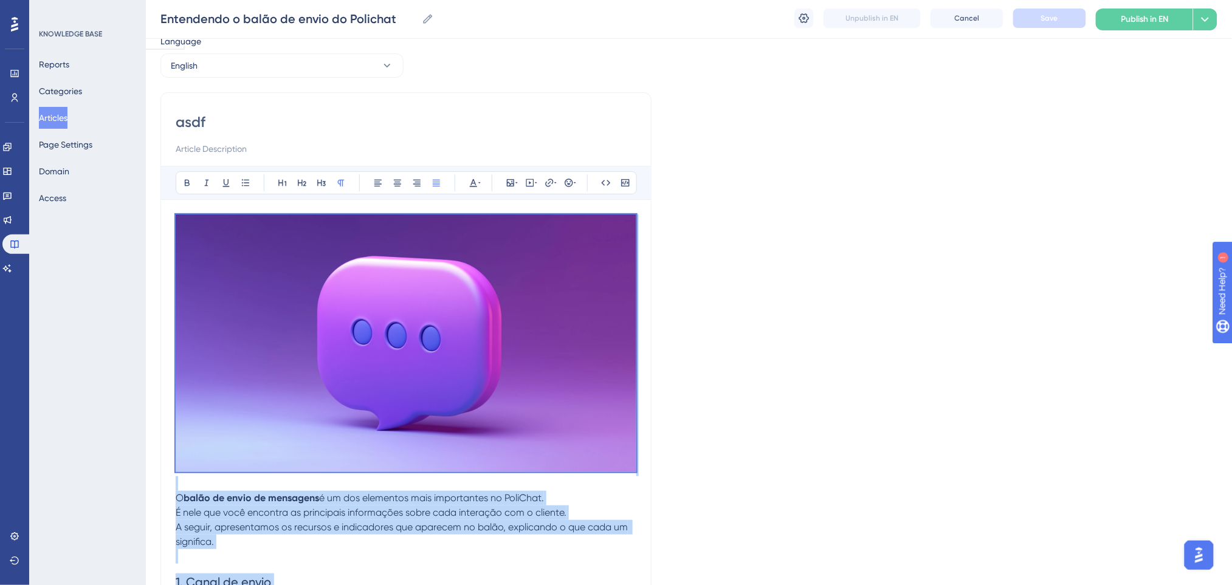
scroll to position [0, 0]
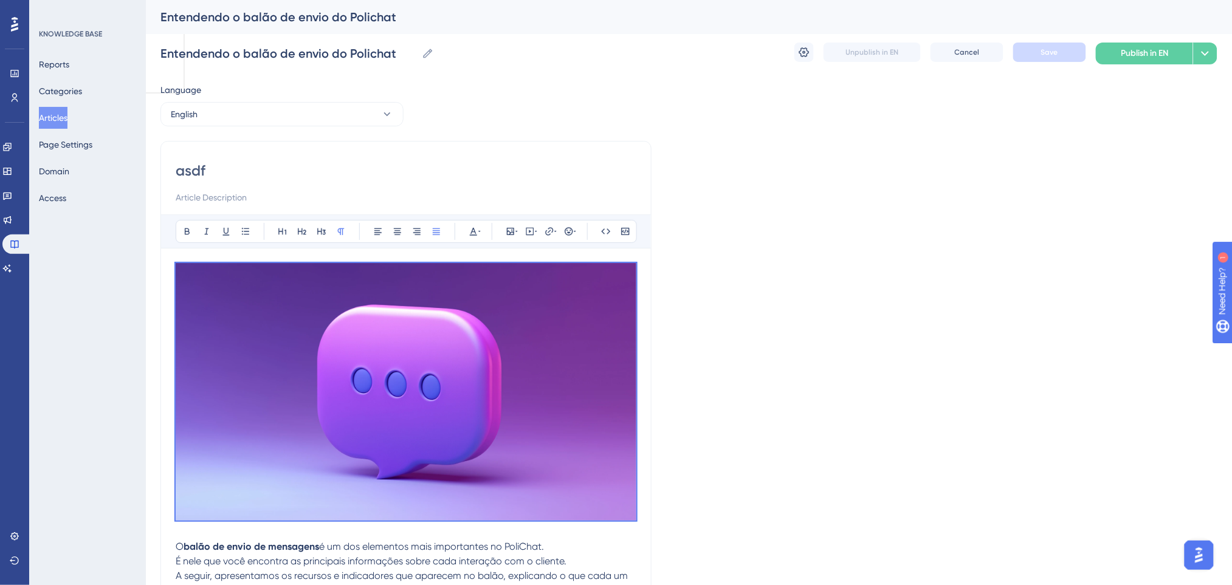
click at [263, 119] on button "English" at bounding box center [281, 114] width 243 height 24
click at [233, 152] on span "Portuguese (Default)" at bounding box center [218, 151] width 80 height 15
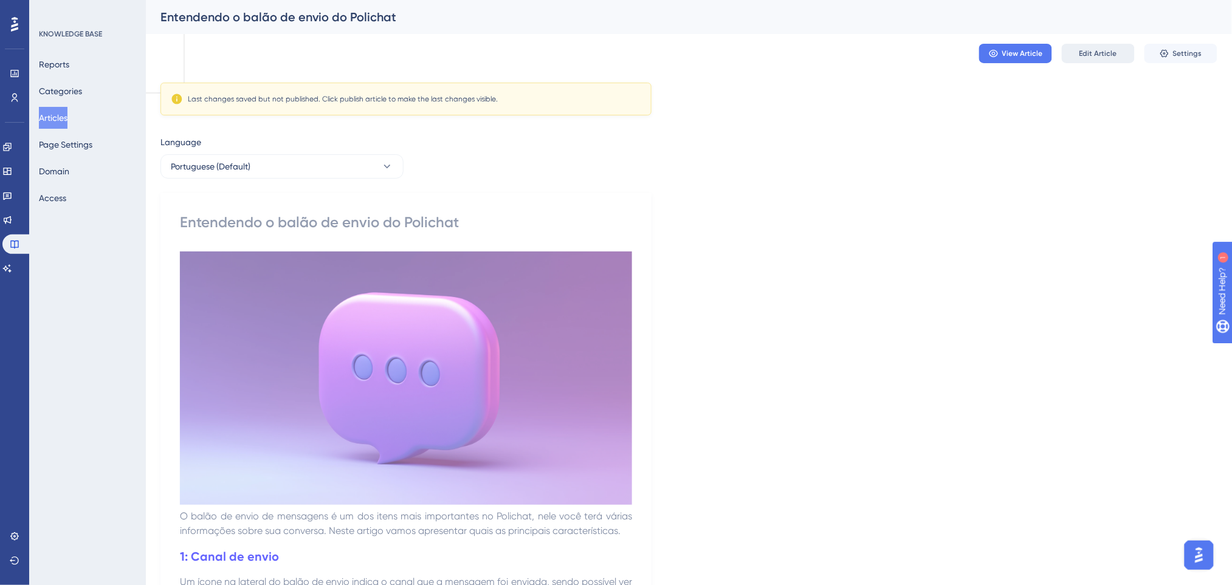
click at [1037, 60] on button "Edit Article" at bounding box center [1098, 53] width 73 height 19
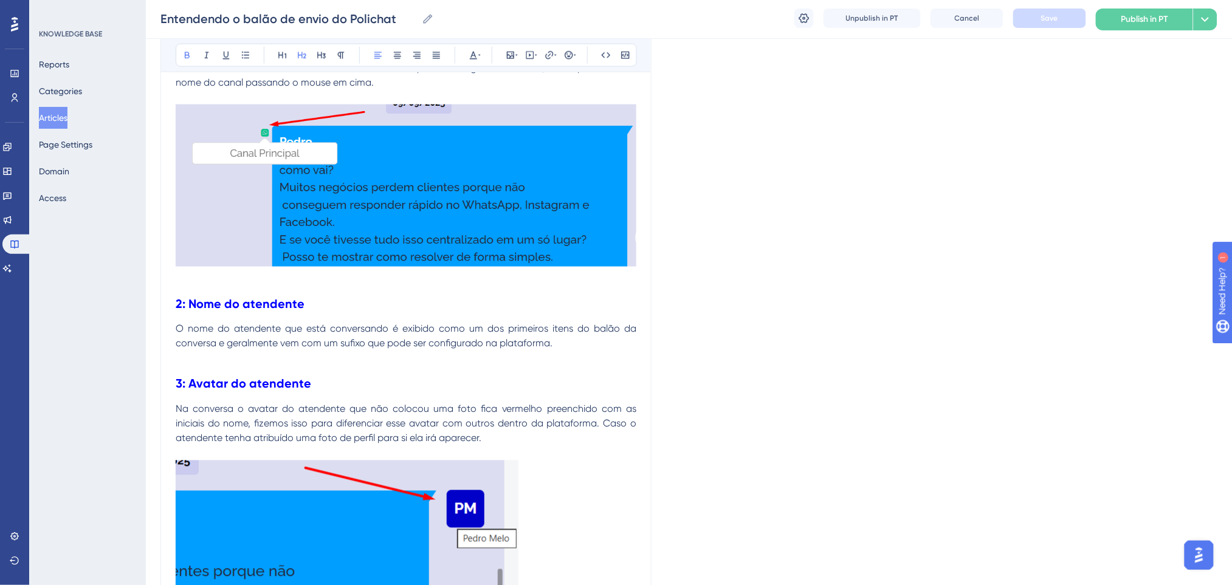
click at [353, 321] on h2 "2: Nome do atendente" at bounding box center [406, 304] width 461 height 36
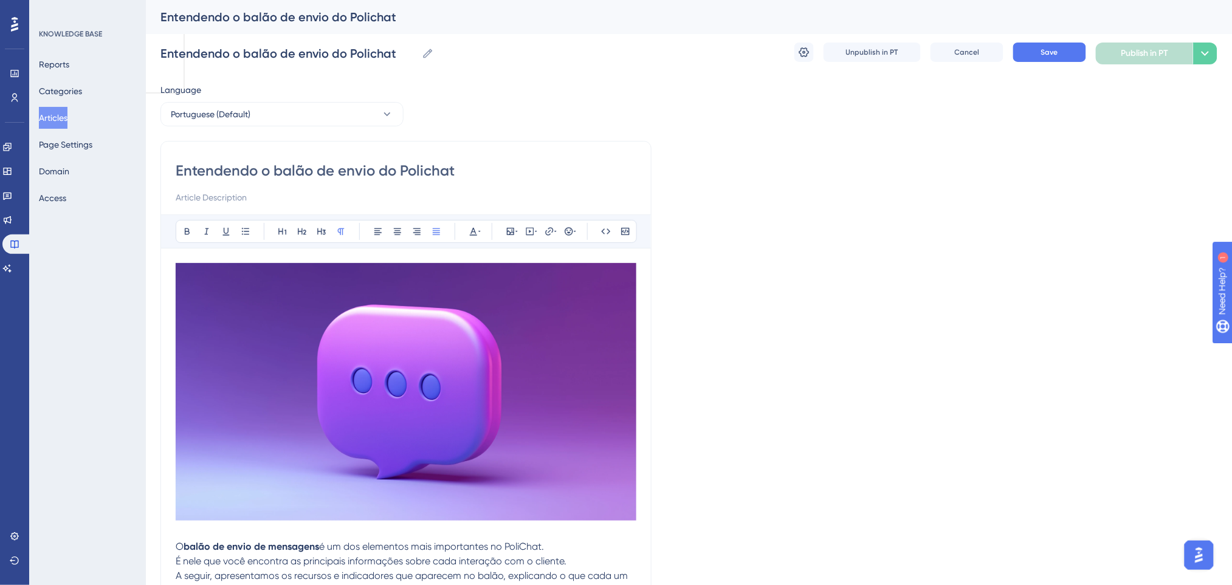
scroll to position [324, 0]
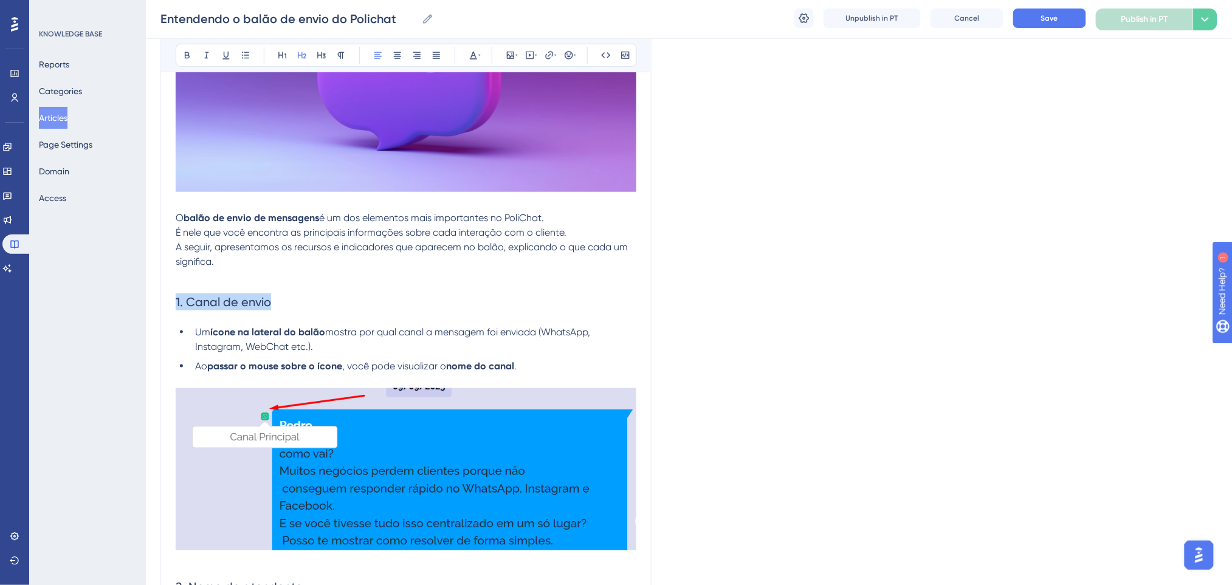
drag, startPoint x: 288, startPoint y: 298, endPoint x: 161, endPoint y: 299, distance: 127.0
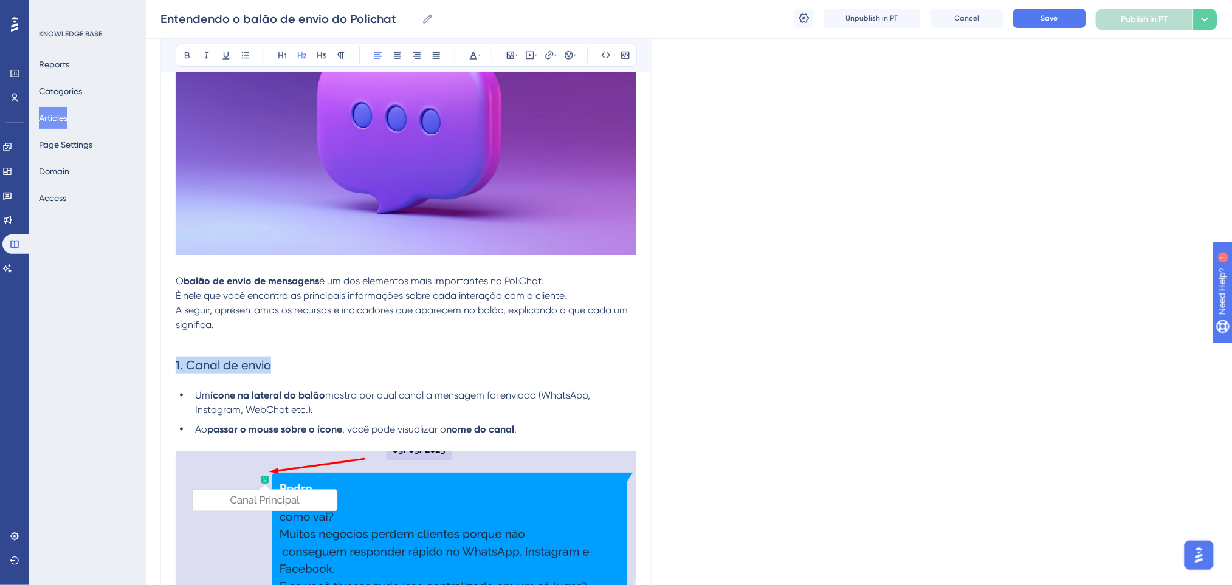
scroll to position [162, 0]
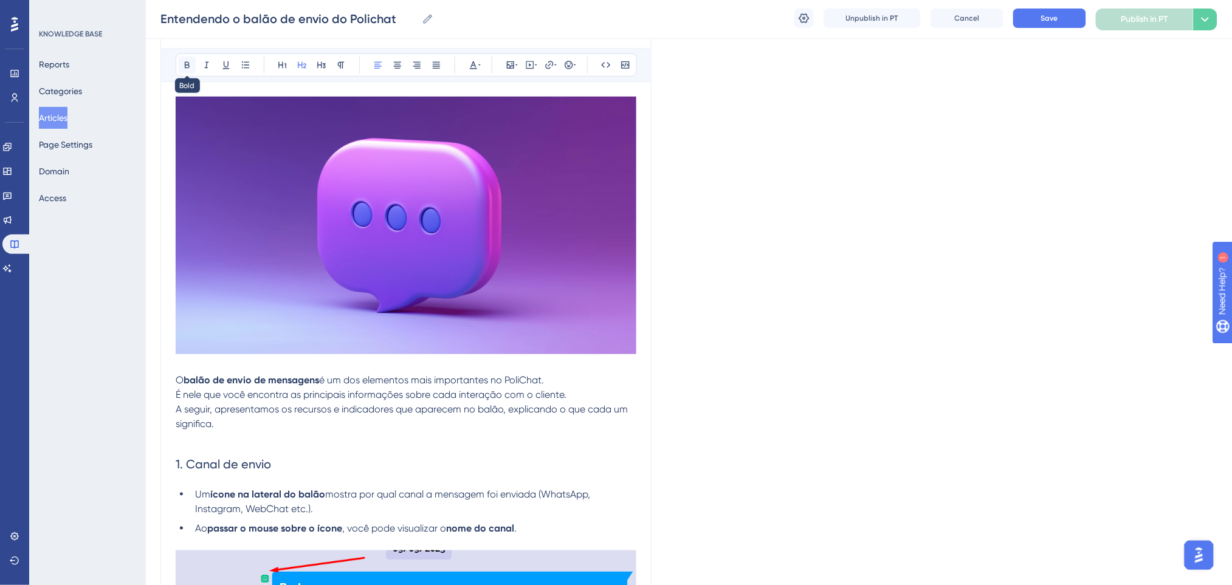
click at [186, 63] on icon at bounding box center [187, 65] width 10 height 10
click at [483, 67] on div "Bold Italic Underline Bullet Point Heading 1 Heading 2 Heading 3 Normal Align L…" at bounding box center [406, 64] width 461 height 23
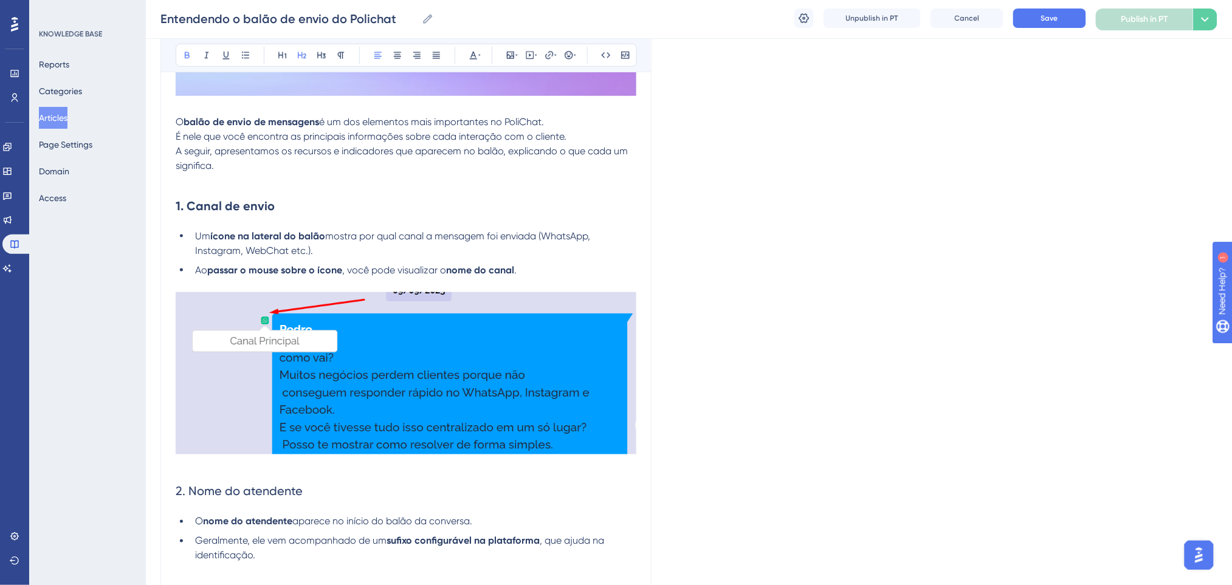
scroll to position [486, 0]
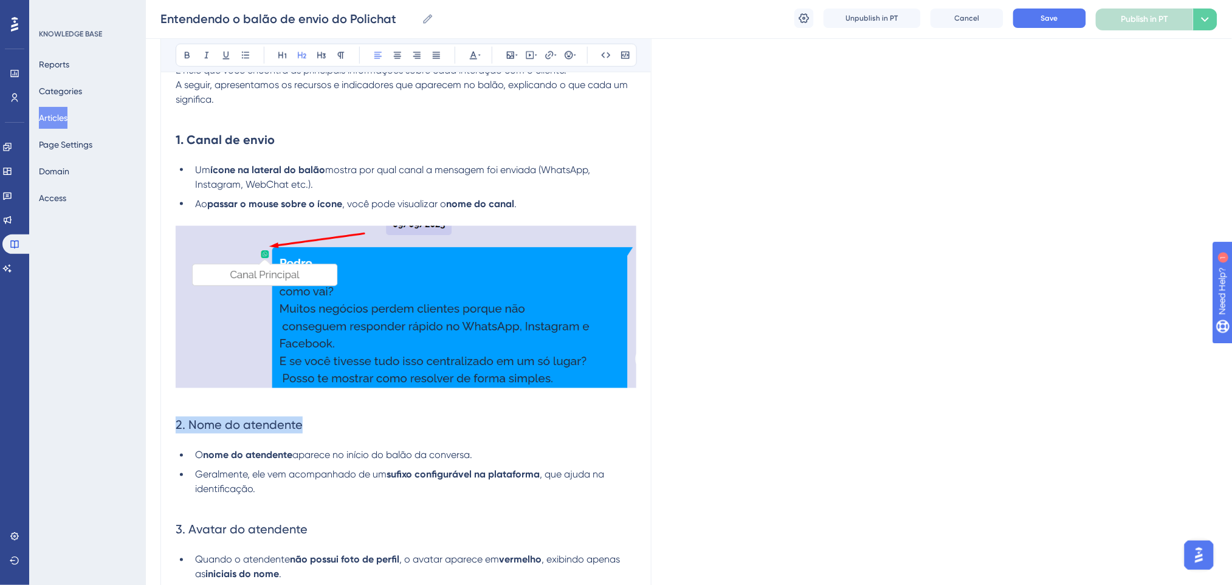
drag, startPoint x: 311, startPoint y: 419, endPoint x: 148, endPoint y: 427, distance: 163.7
click at [184, 57] on icon at bounding box center [187, 55] width 10 height 10
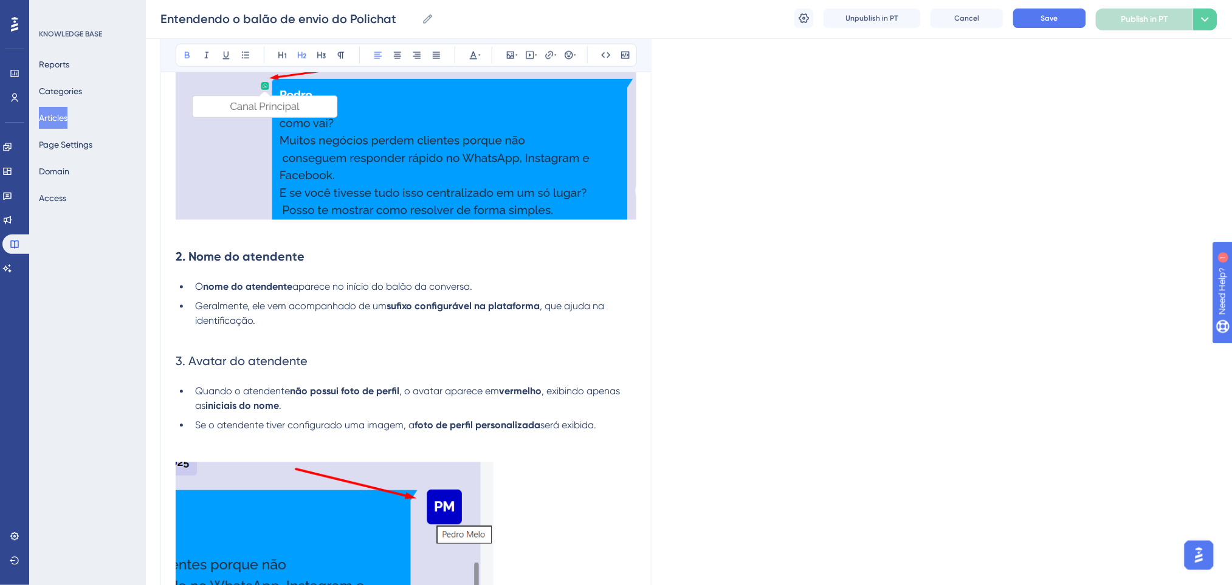
scroll to position [729, 0]
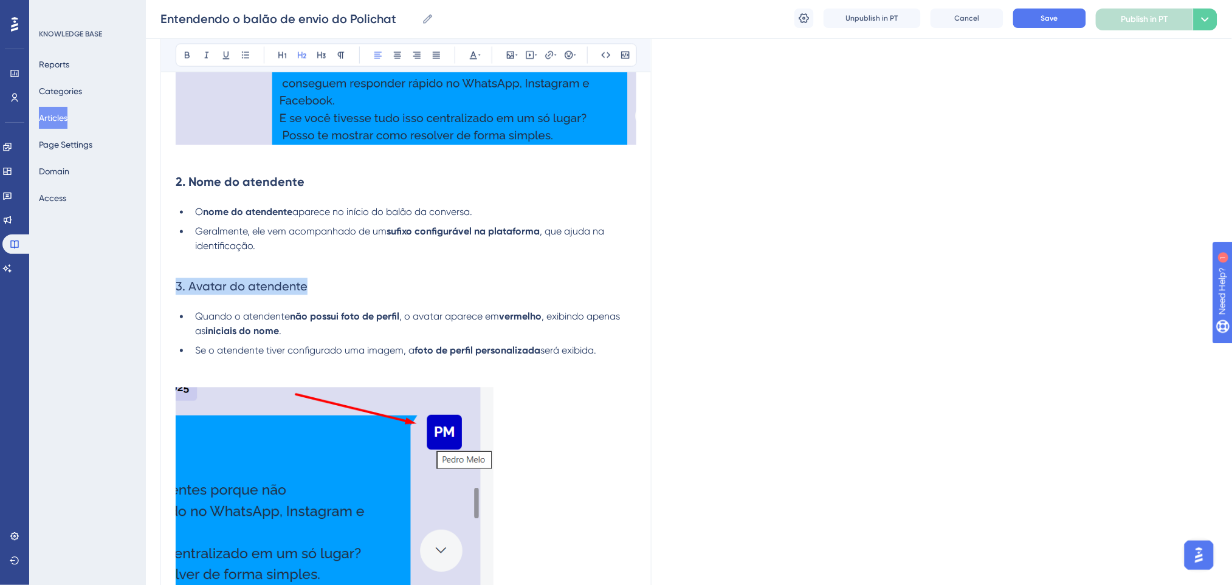
drag, startPoint x: 324, startPoint y: 286, endPoint x: 58, endPoint y: 232, distance: 270.9
click at [146, 289] on div "Performance Users Engagement Widgets Feedback Product Updates Knowledge Base AI…" at bounding box center [689, 370] width 1086 height 2198
click at [188, 57] on icon at bounding box center [187, 55] width 10 height 10
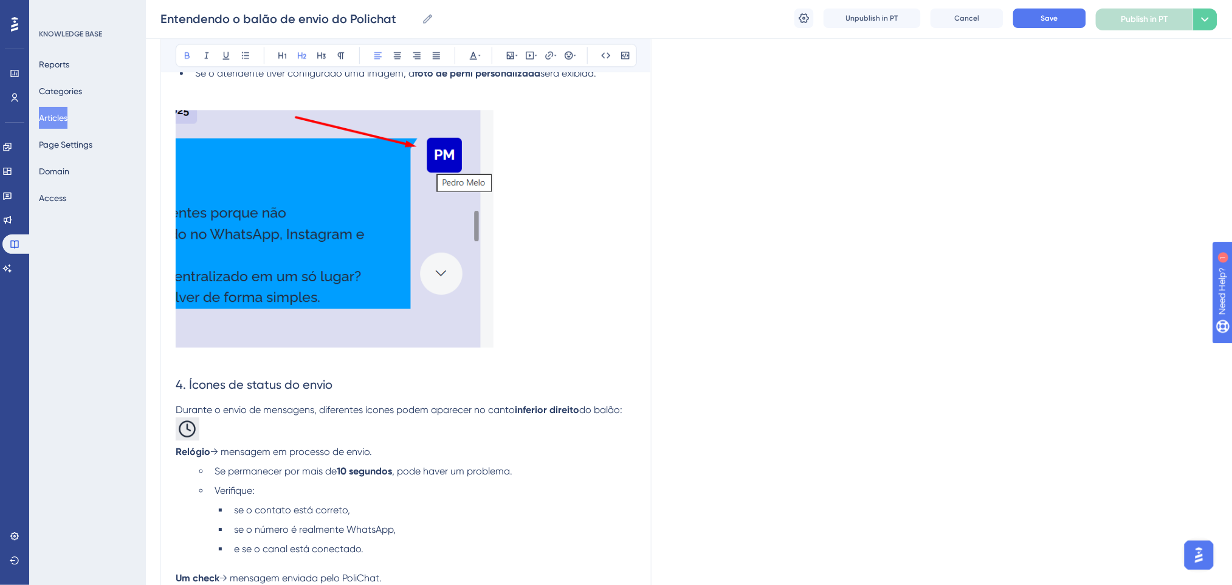
scroll to position [1134, 0]
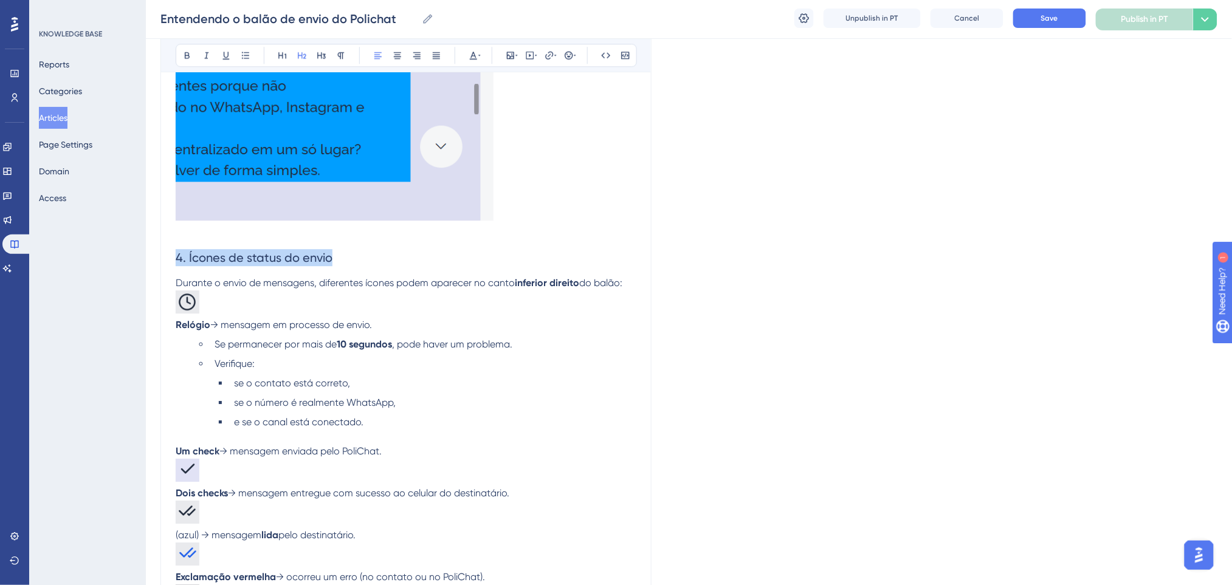
drag, startPoint x: 348, startPoint y: 252, endPoint x: 114, endPoint y: 246, distance: 233.5
click at [181, 52] on button at bounding box center [187, 55] width 17 height 17
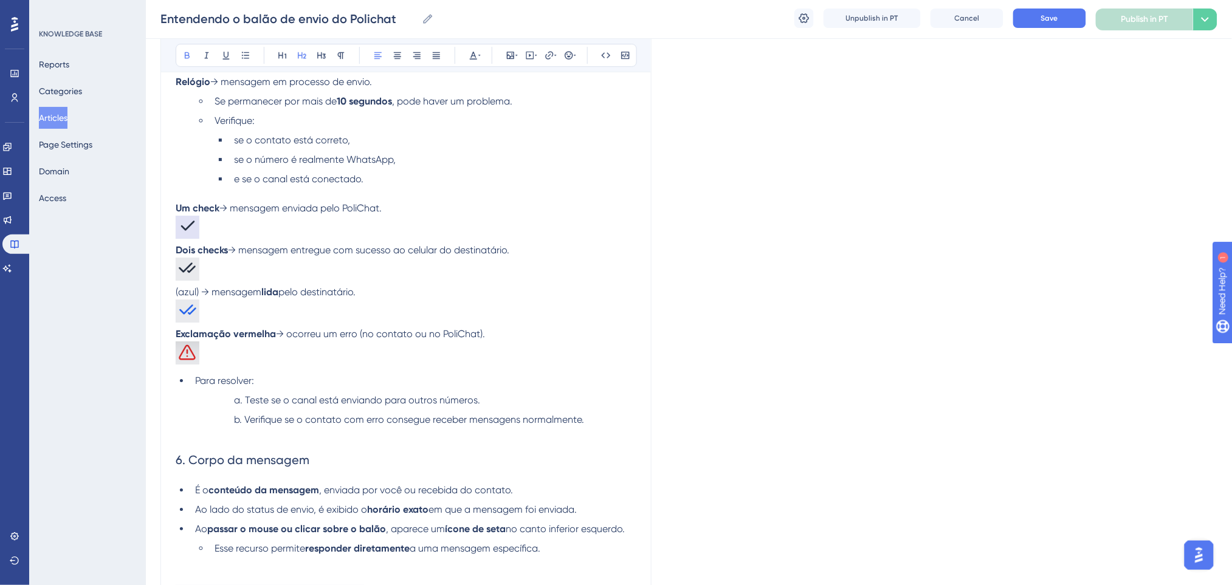
scroll to position [1539, 0]
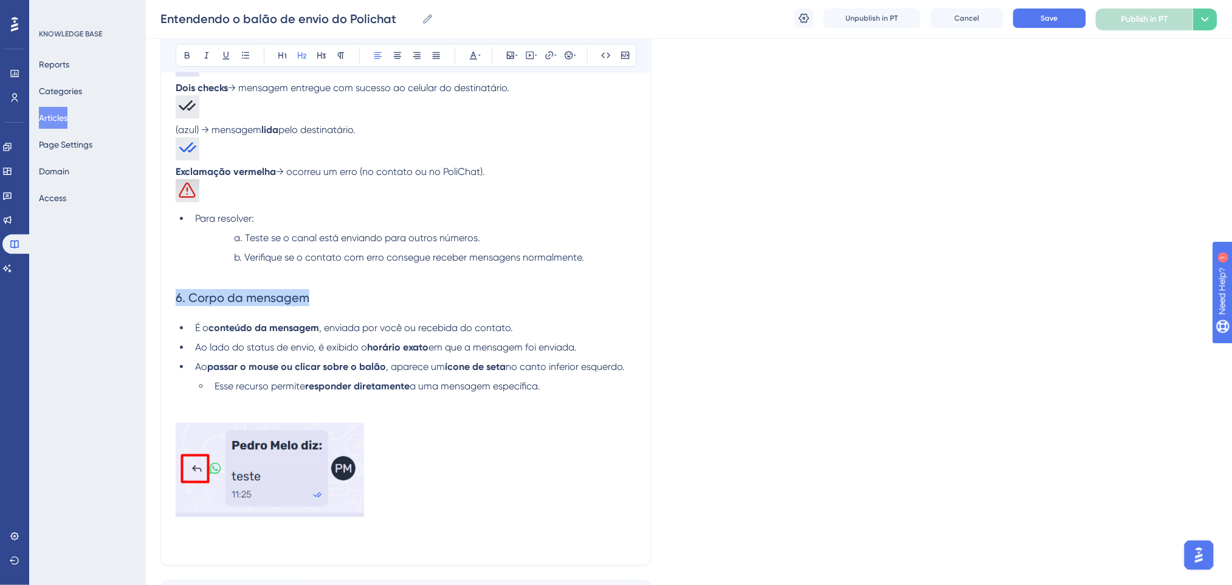
drag, startPoint x: 310, startPoint y: 297, endPoint x: 26, endPoint y: 297, distance: 283.8
click at [185, 59] on icon at bounding box center [187, 55] width 10 height 10
click at [452, 268] on p at bounding box center [406, 272] width 461 height 15
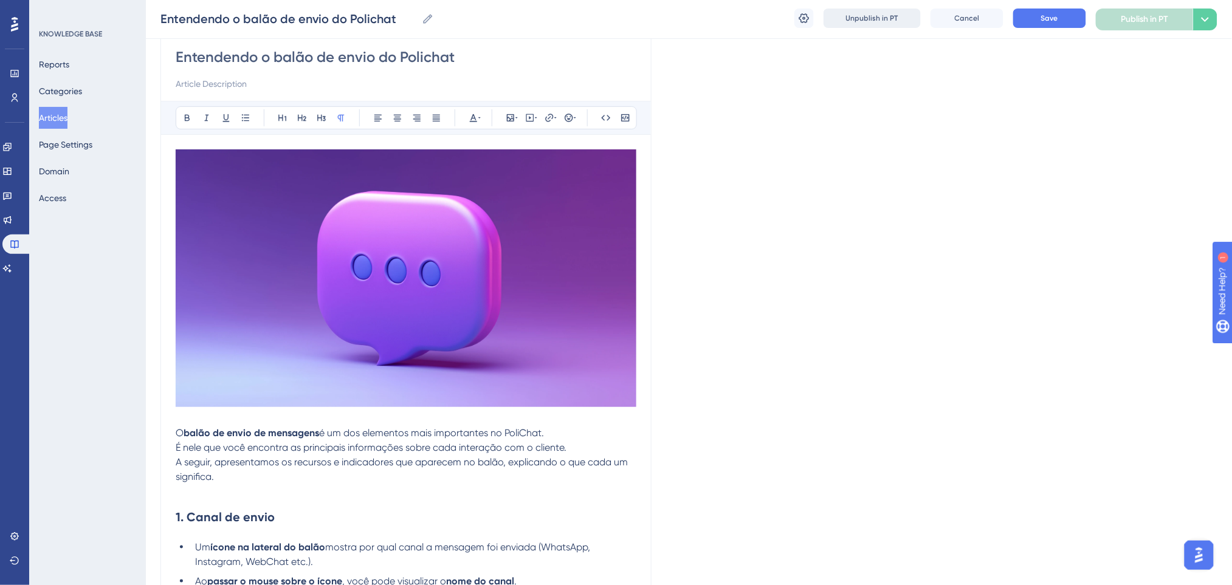
scroll to position [81, 0]
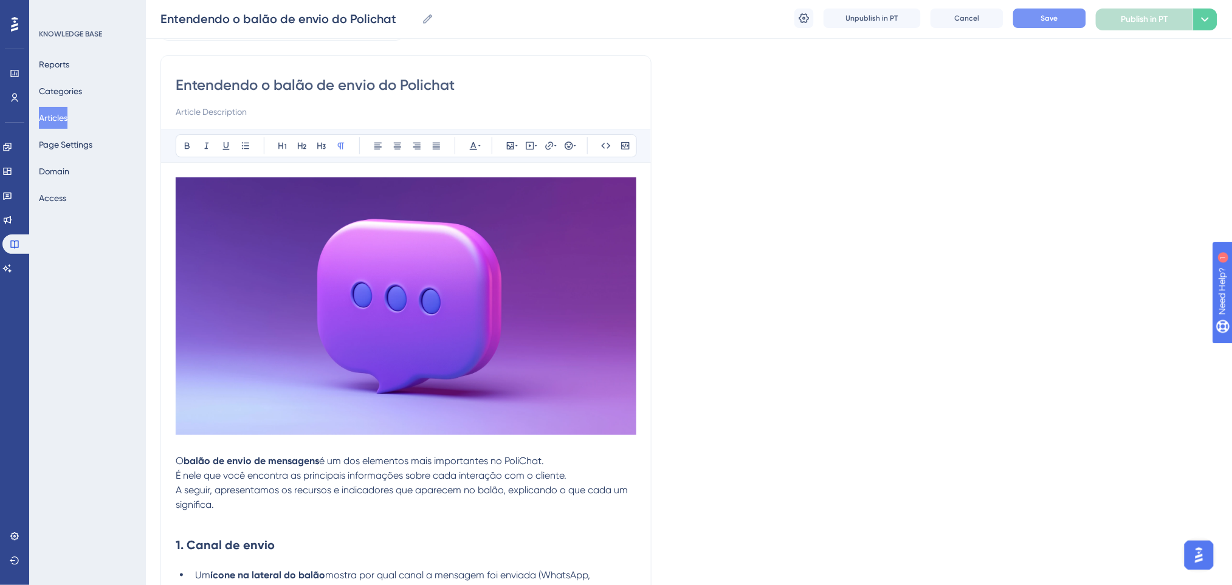
click at [1037, 14] on span "Save" at bounding box center [1049, 18] width 17 height 10
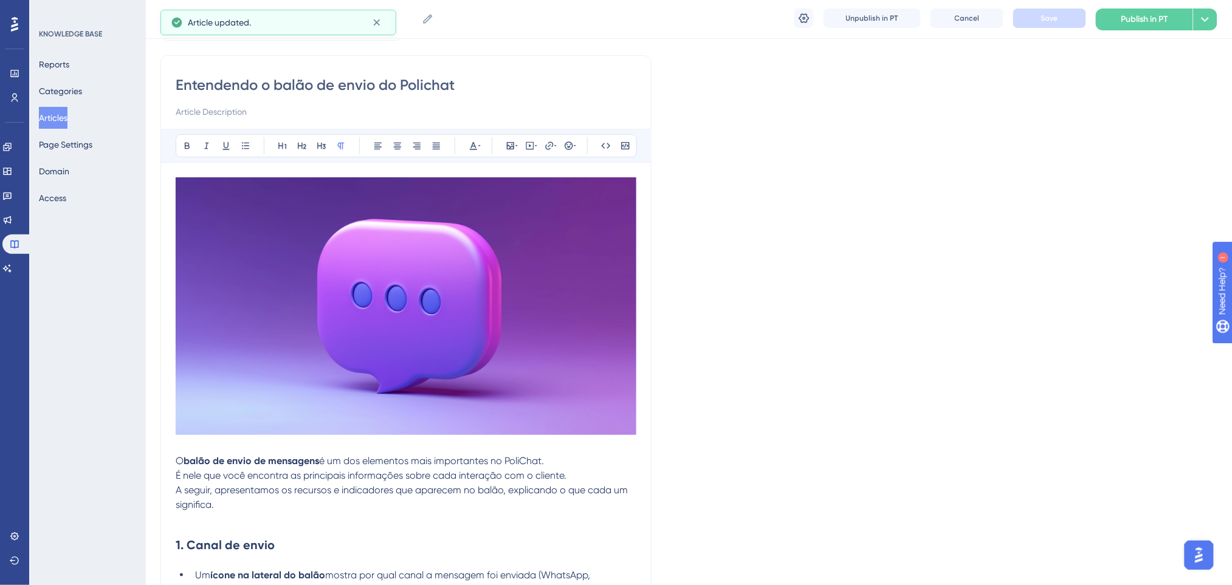
click at [328, 495] on span "A seguir, apresentamos os recursos e indicadores que aparecem no balão, explica…" at bounding box center [403, 497] width 455 height 26
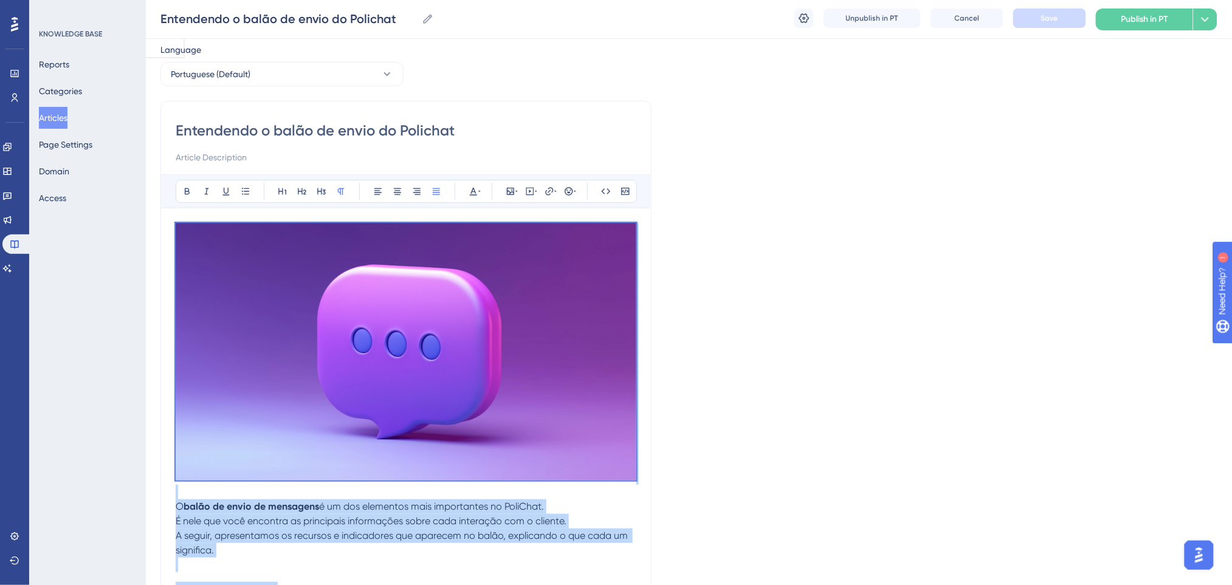
scroll to position [0, 0]
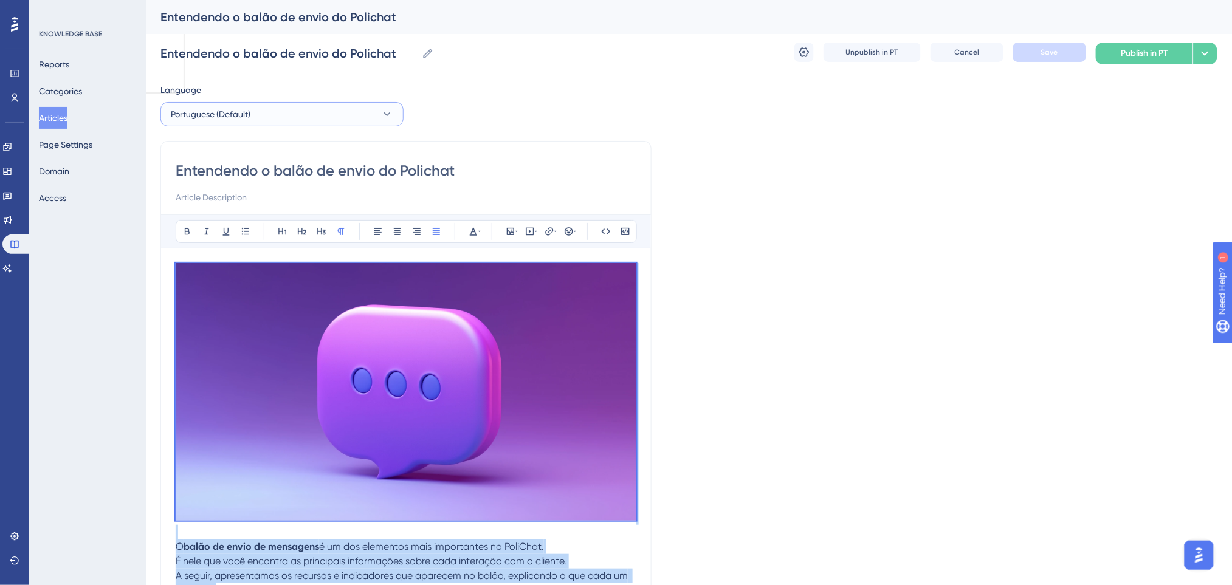
click at [273, 119] on button "Portuguese (Default)" at bounding box center [281, 114] width 243 height 24
click at [261, 169] on button "English English Draft" at bounding box center [281, 175] width 227 height 24
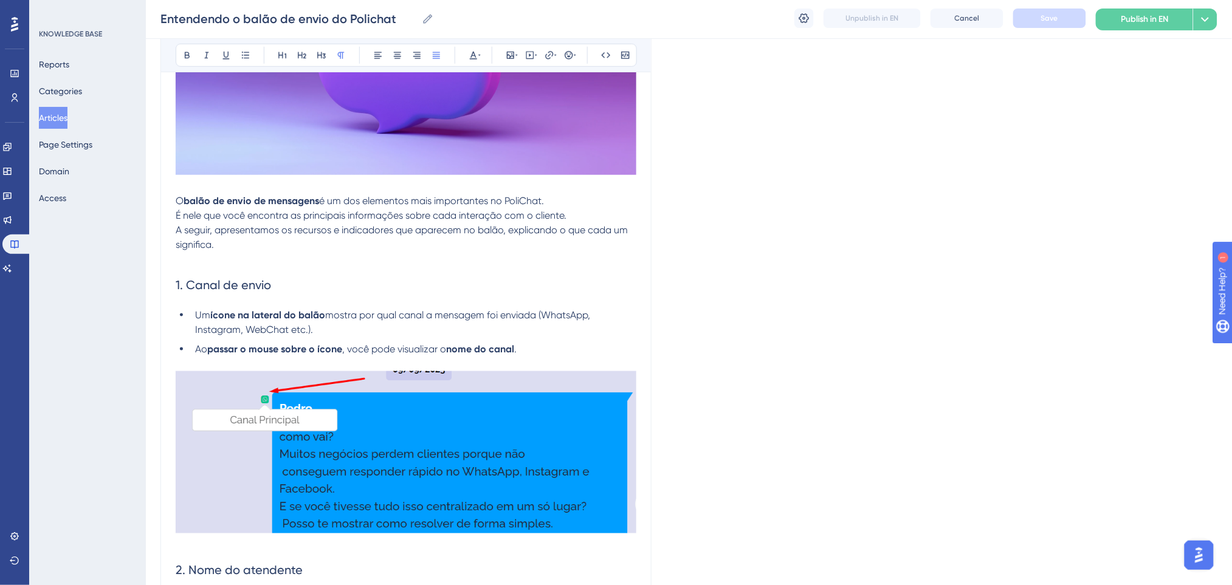
scroll to position [335, 0]
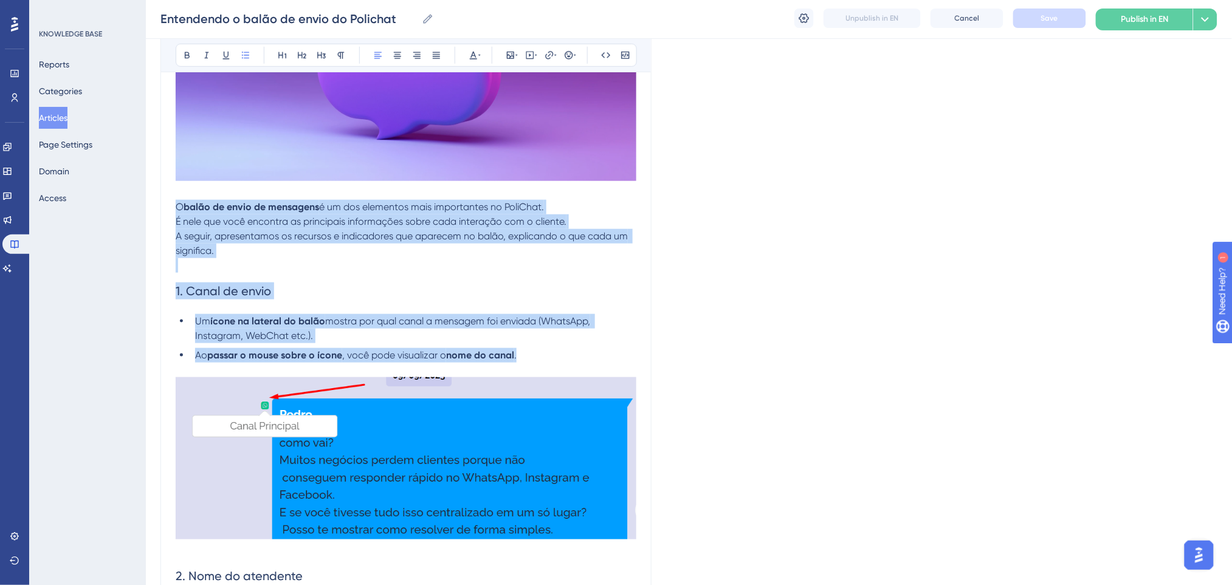
drag, startPoint x: 541, startPoint y: 357, endPoint x: 139, endPoint y: 205, distance: 430.1
click at [284, 272] on p at bounding box center [406, 265] width 461 height 15
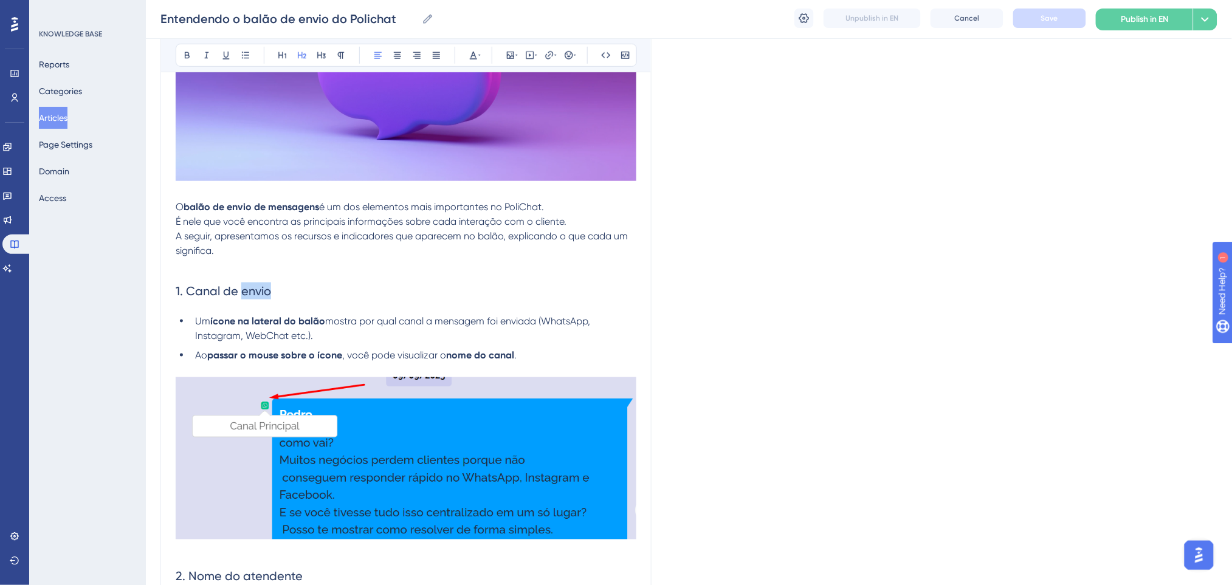
drag, startPoint x: 275, startPoint y: 288, endPoint x: 241, endPoint y: 287, distance: 33.4
click at [241, 287] on h2 "1. Canal de envio" at bounding box center [406, 291] width 461 height 36
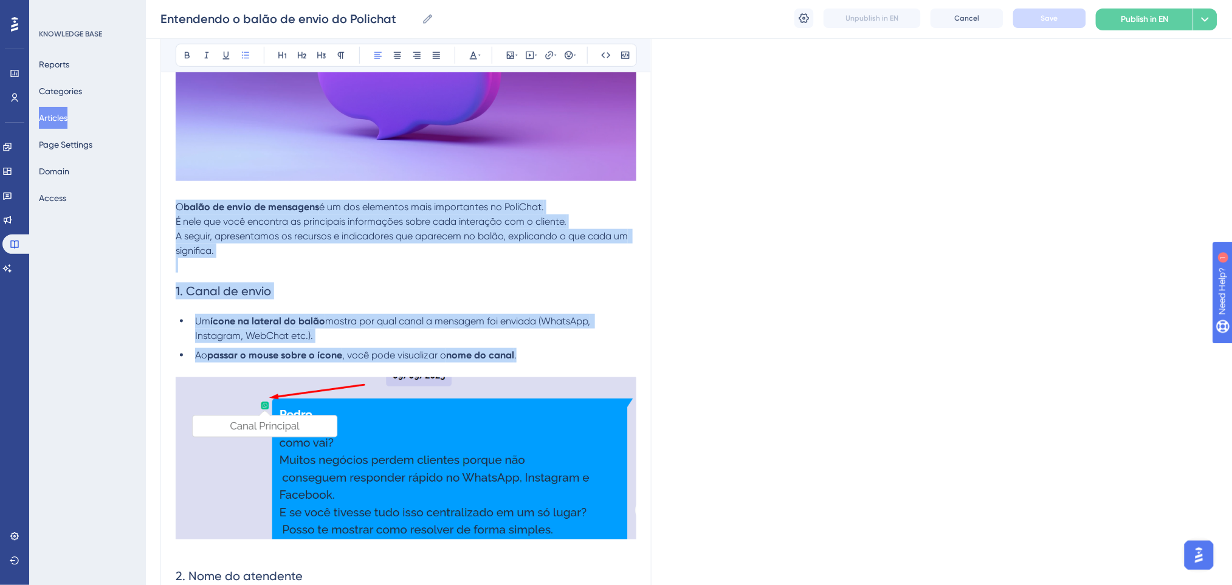
drag, startPoint x: 574, startPoint y: 341, endPoint x: 168, endPoint y: 205, distance: 428.2
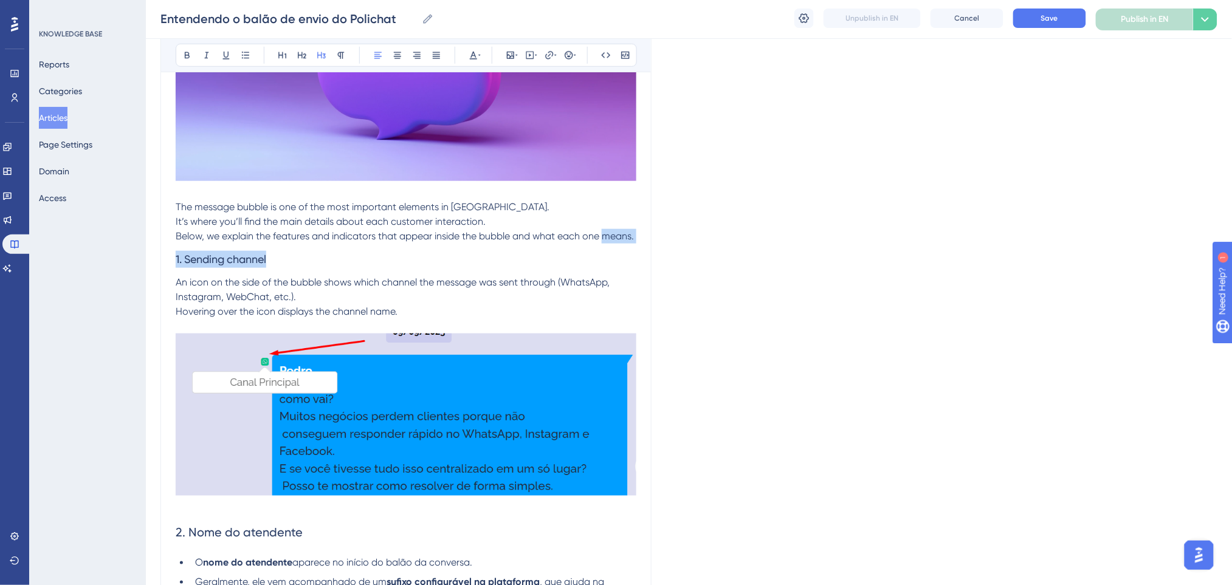
drag, startPoint x: 263, startPoint y: 273, endPoint x: 109, endPoint y: 256, distance: 154.6
click at [242, 264] on h3 "1. Sending channel" at bounding box center [406, 260] width 461 height 32
drag, startPoint x: 182, startPoint y: 274, endPoint x: 156, endPoint y: 275, distance: 26.8
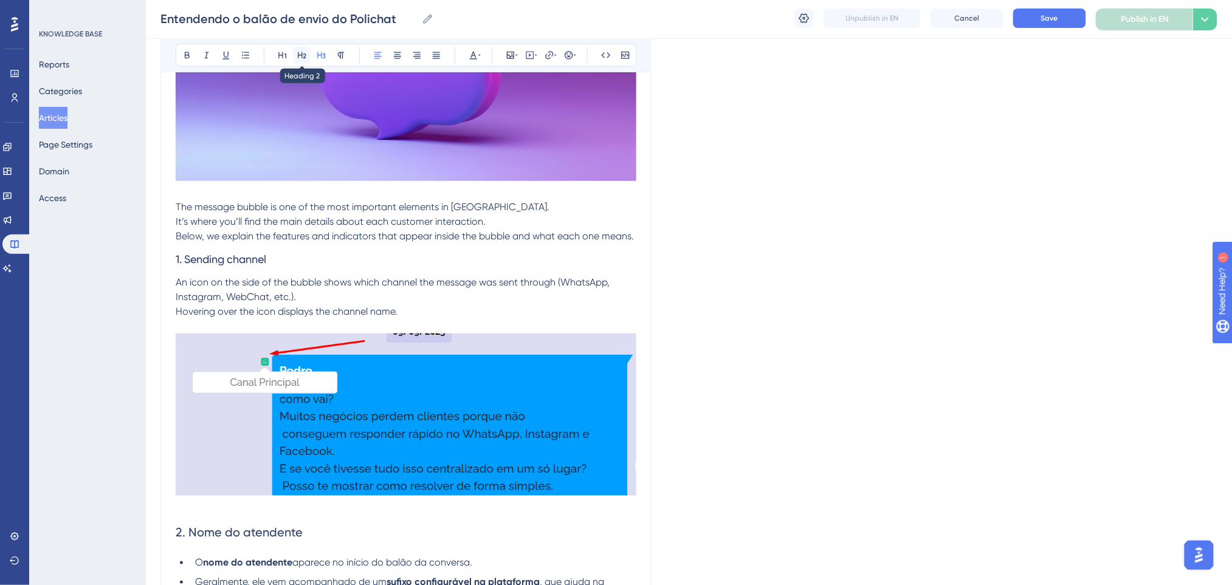
click at [304, 51] on icon at bounding box center [302, 55] width 10 height 10
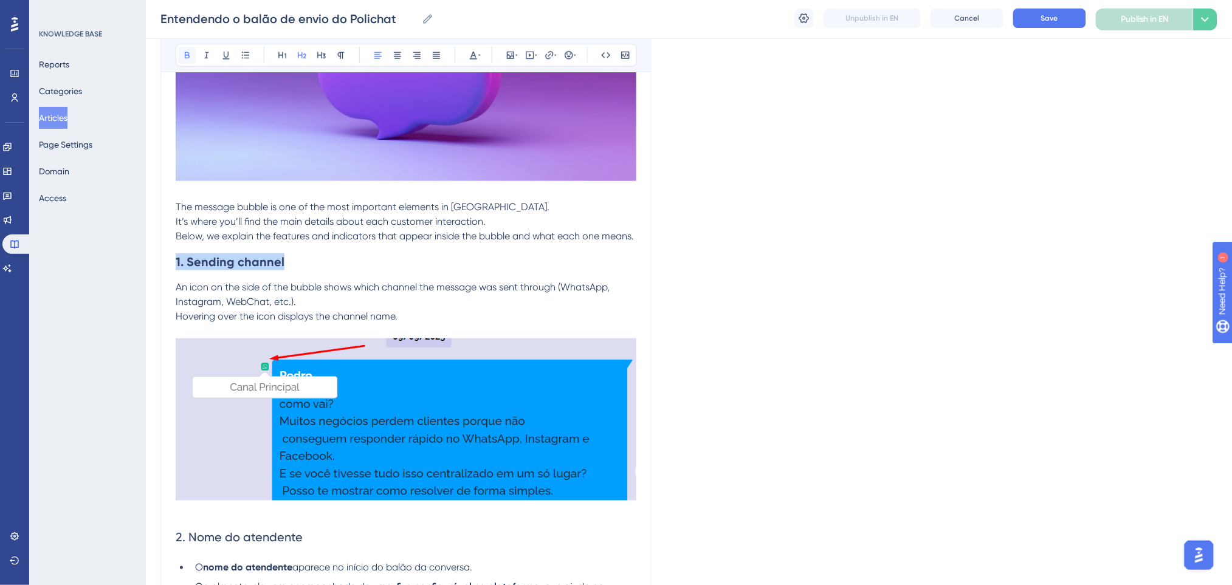
click at [187, 53] on icon at bounding box center [187, 55] width 10 height 10
click at [418, 236] on span "Below, we explain the features and indicators that appear inside the bubble and…" at bounding box center [405, 236] width 458 height 12
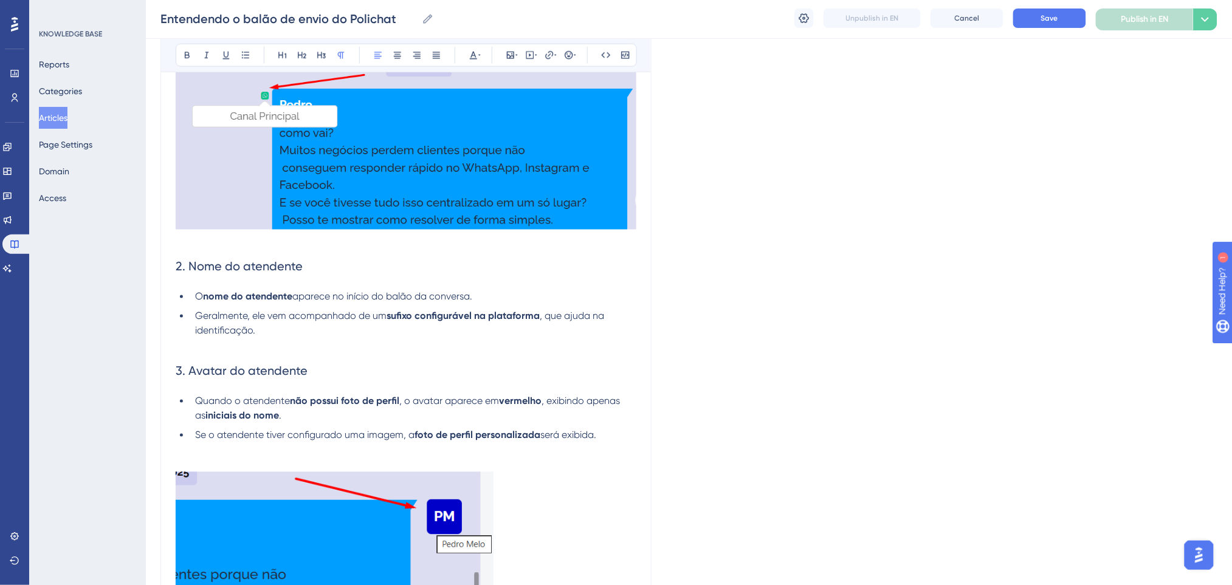
scroll to position [740, 0]
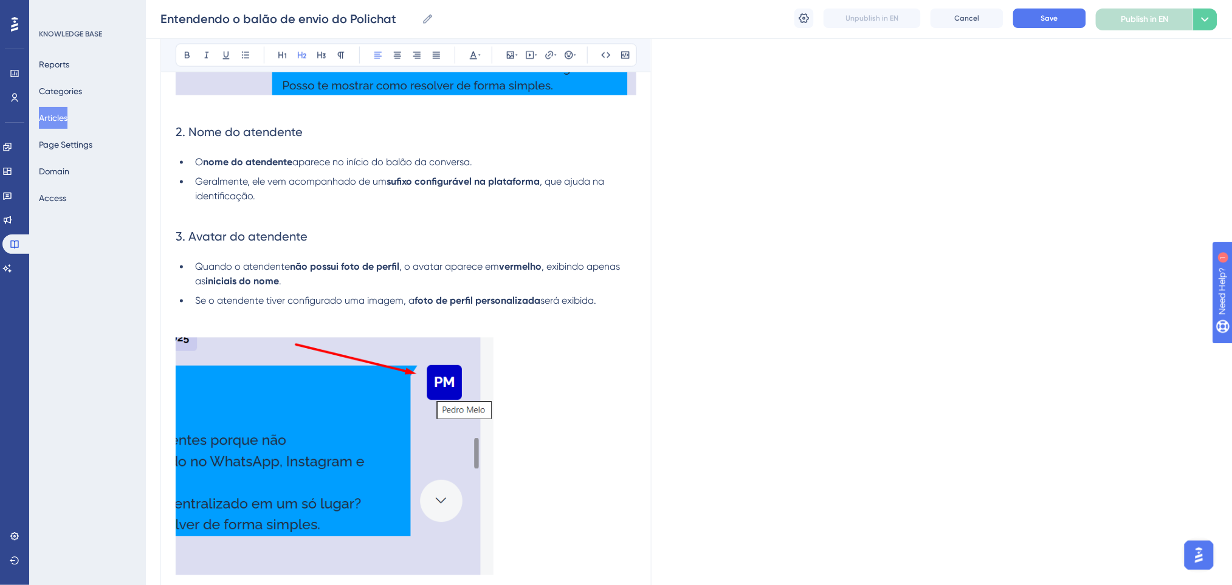
drag, startPoint x: 176, startPoint y: 142, endPoint x: 619, endPoint y: 312, distance: 474.8
click at [619, 312] on div "The message bubble is one of the most important elements in PoliChat. It’s wher…" at bounding box center [406, 414] width 461 height 1793
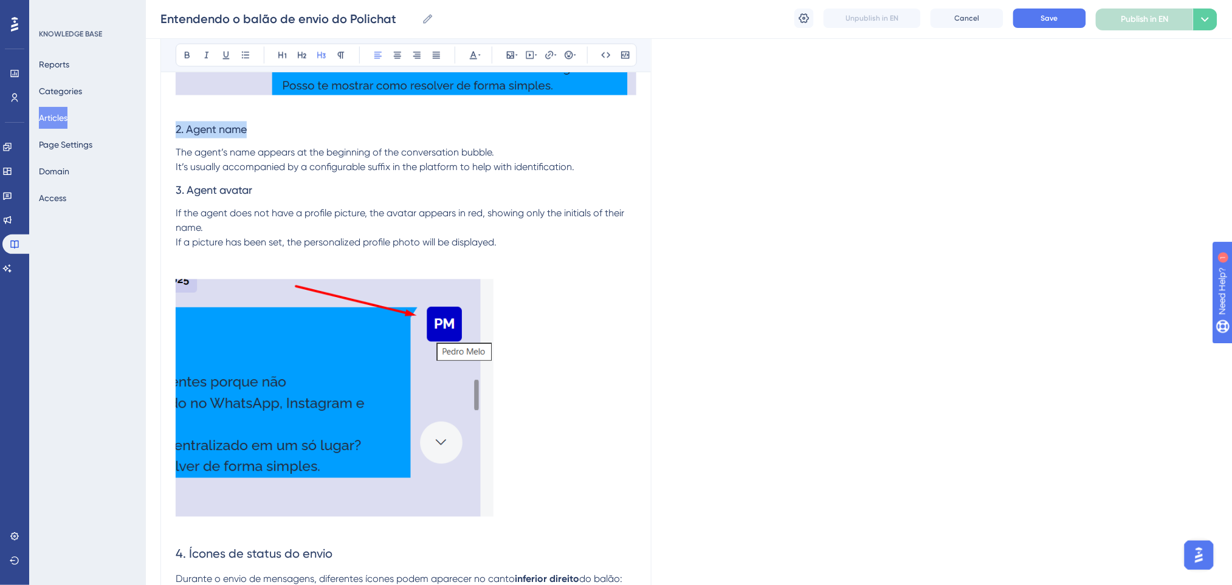
drag, startPoint x: 205, startPoint y: 141, endPoint x: 168, endPoint y: 141, distance: 37.1
click at [168, 141] on div "asdf Bold Italic Underline Bullet Point Heading 1 Heading 2 Heading 3 Normal Al…" at bounding box center [405, 332] width 491 height 1872
click at [187, 54] on icon at bounding box center [187, 55] width 10 height 10
click at [306, 52] on icon at bounding box center [302, 55] width 10 height 10
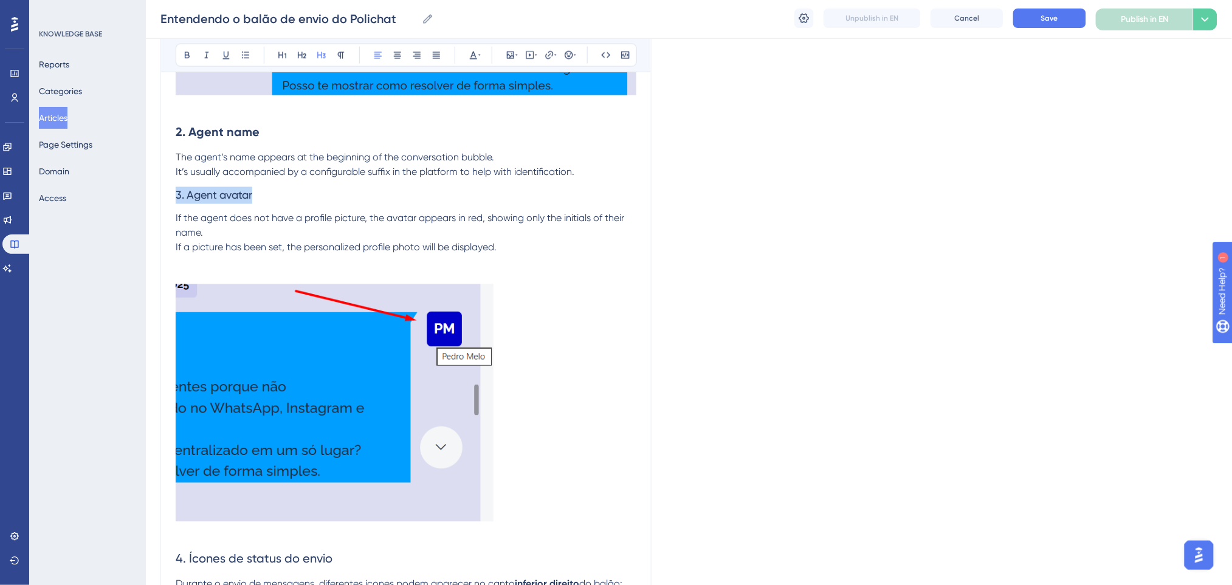
drag, startPoint x: 264, startPoint y: 208, endPoint x: 105, endPoint y: 212, distance: 159.3
click at [146, 212] on div "Performance Users Engagement Widgets Feedback Product Updates Knowledge Base AI…" at bounding box center [689, 312] width 1086 height 2105
click at [188, 54] on icon at bounding box center [187, 55] width 5 height 7
click at [297, 62] on button at bounding box center [302, 55] width 17 height 17
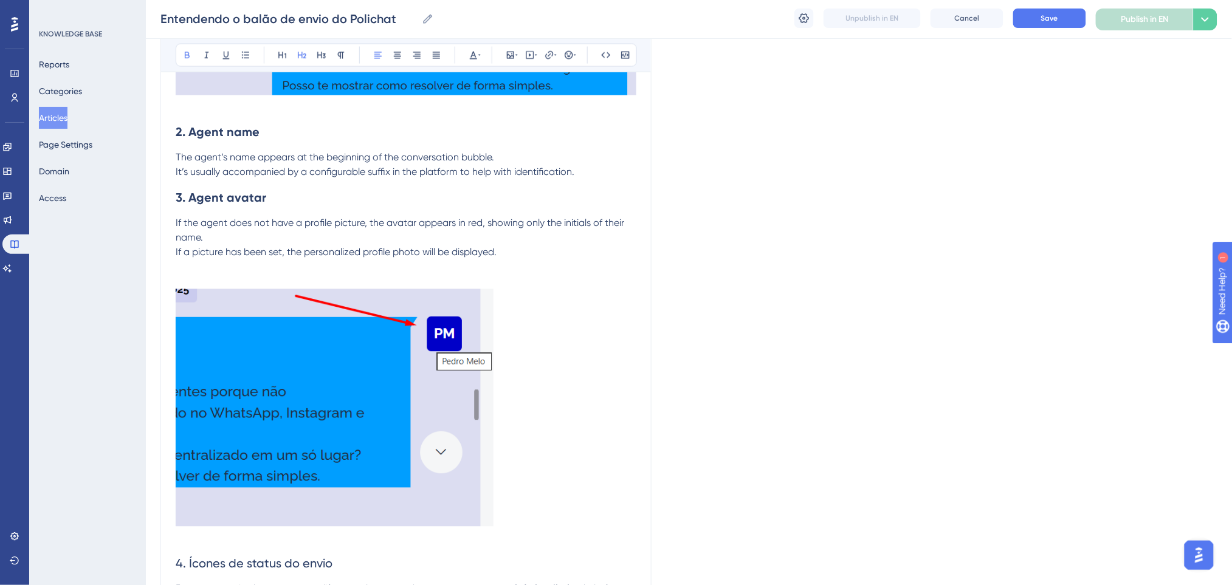
click at [290, 199] on h2 "3. Agent avatar" at bounding box center [406, 198] width 461 height 36
click at [596, 180] on p "The agent’s name appears at the beginning of the conversation bubble. It’s usua…" at bounding box center [406, 165] width 461 height 29
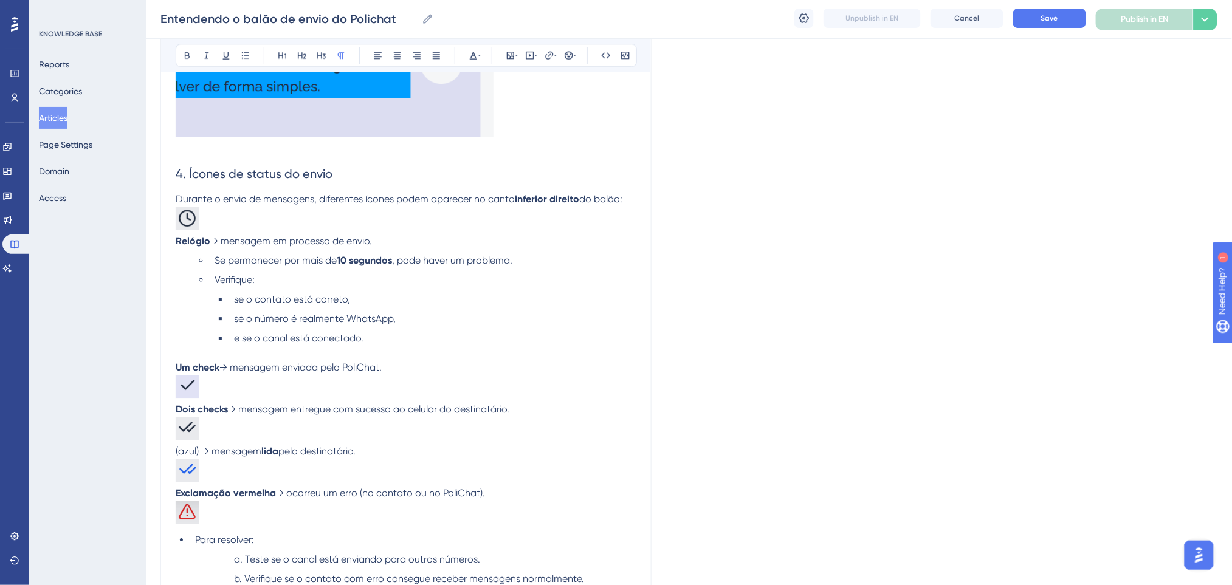
scroll to position [1226, 0]
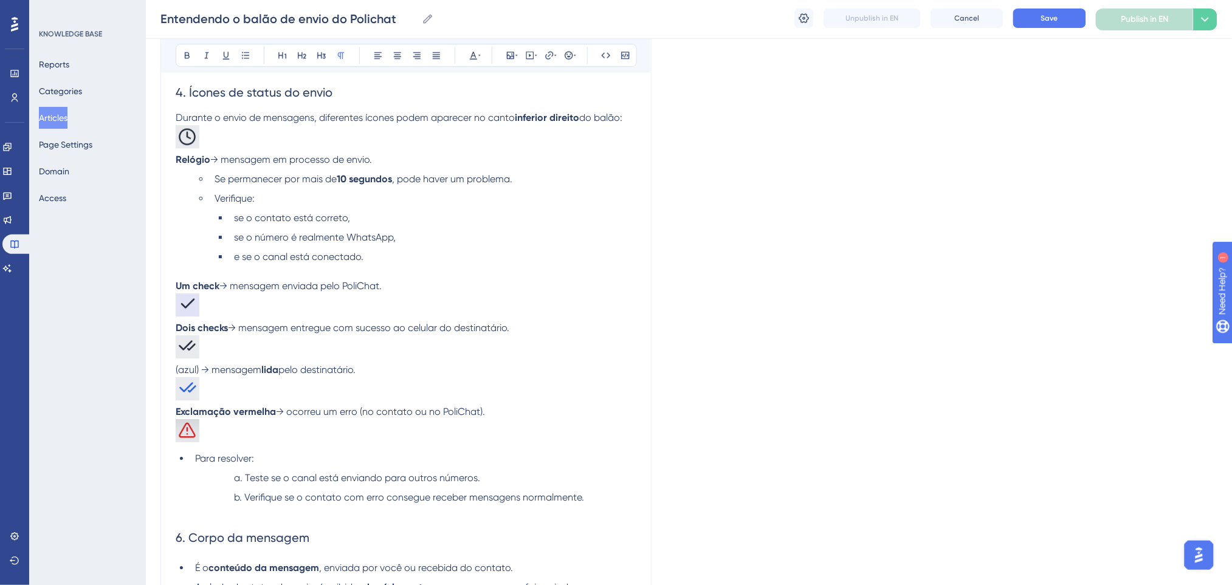
click at [342, 123] on span "Durante o envio de mensagens, diferentes ícones podem aparecer no canto" at bounding box center [345, 118] width 339 height 12
drag, startPoint x: 238, startPoint y: 110, endPoint x: 586, endPoint y: 136, distance: 348.6
drag, startPoint x: 627, startPoint y: 134, endPoint x: 170, endPoint y: 105, distance: 457.9
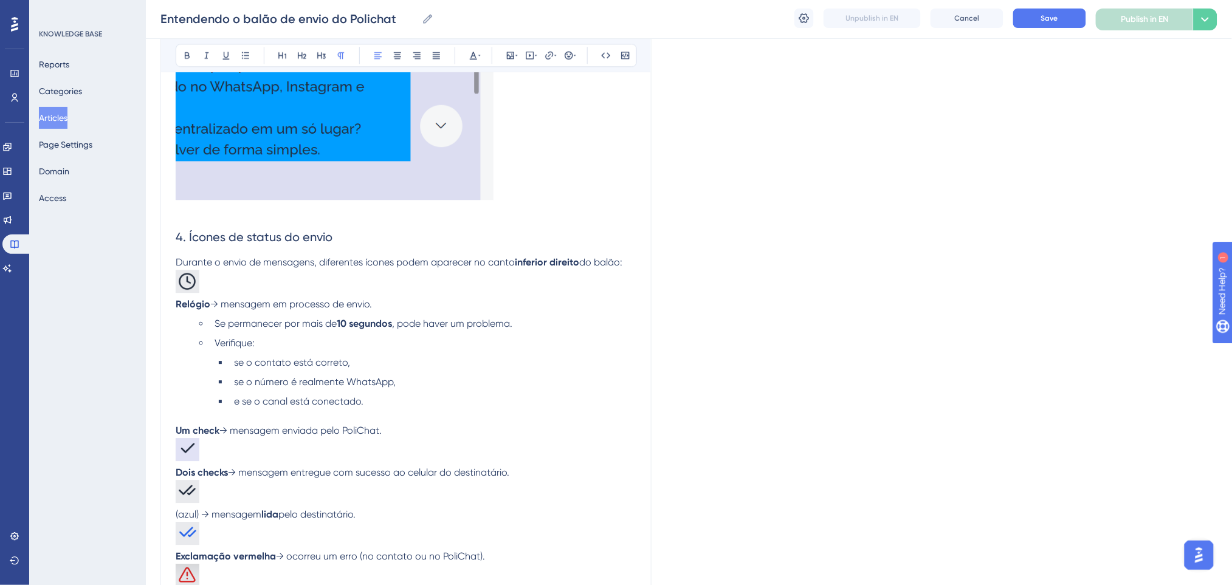
scroll to position [1064, 0]
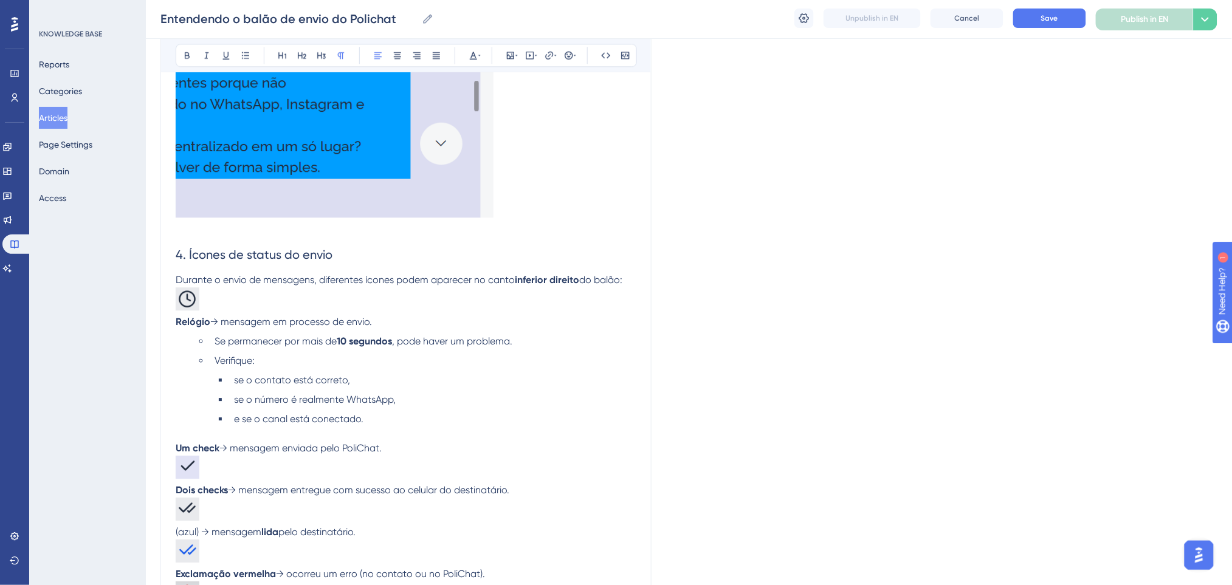
click at [357, 286] on span "Durante o envio de mensagens, diferentes ícones podem aparecer no canto" at bounding box center [345, 280] width 339 height 12
drag, startPoint x: 177, startPoint y: 266, endPoint x: 636, endPoint y: 292, distance: 459.6
click at [636, 292] on div "The message bubble is one of the most important elements in PoliChat. It’s wher…" at bounding box center [406, 73] width 461 height 1759
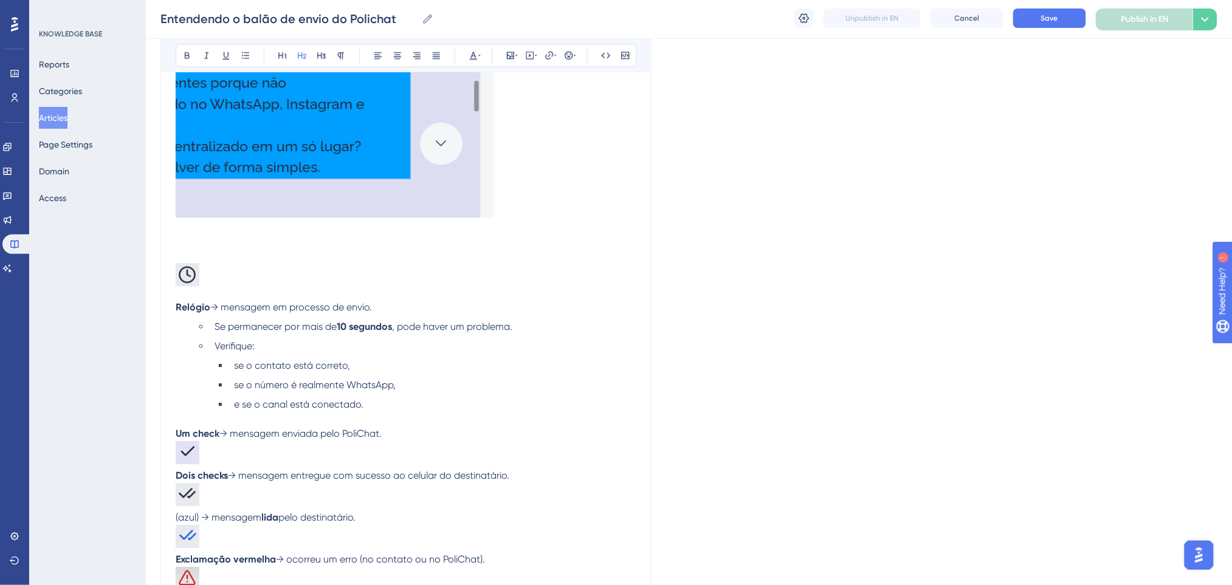
click at [219, 269] on h2 at bounding box center [406, 268] width 461 height 64
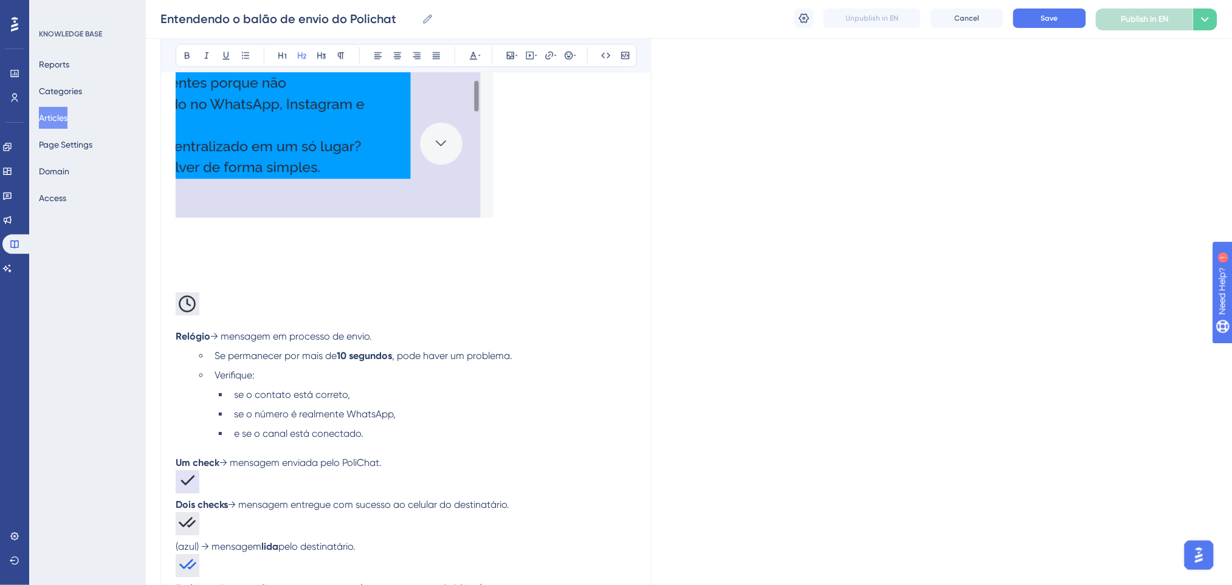
click at [219, 266] on p at bounding box center [406, 258] width 461 height 15
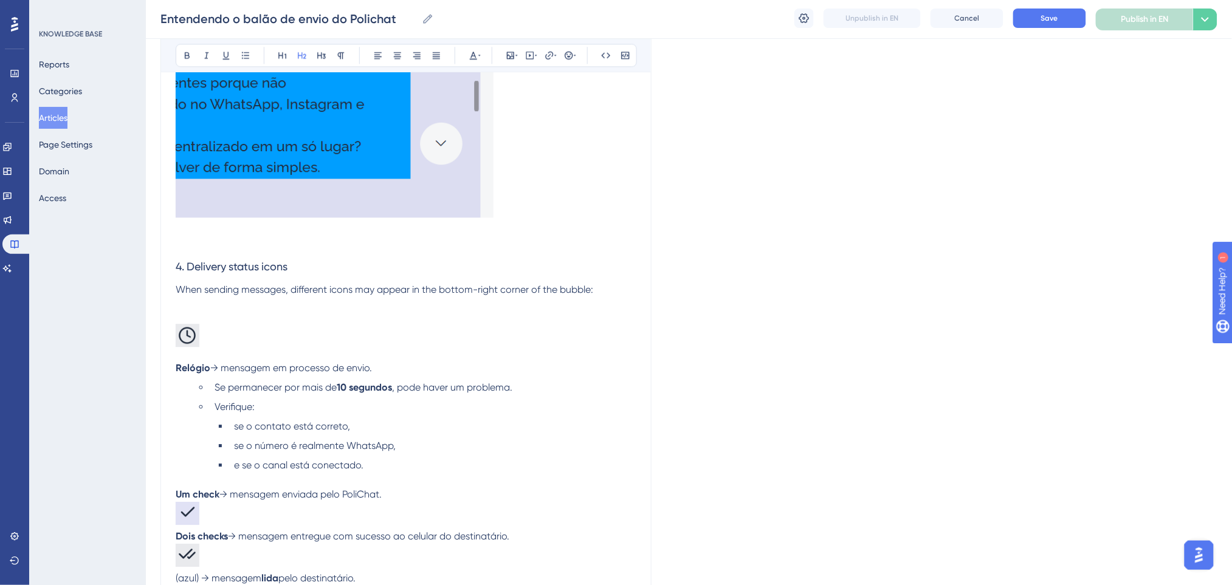
click at [222, 335] on h2 at bounding box center [406, 329] width 461 height 64
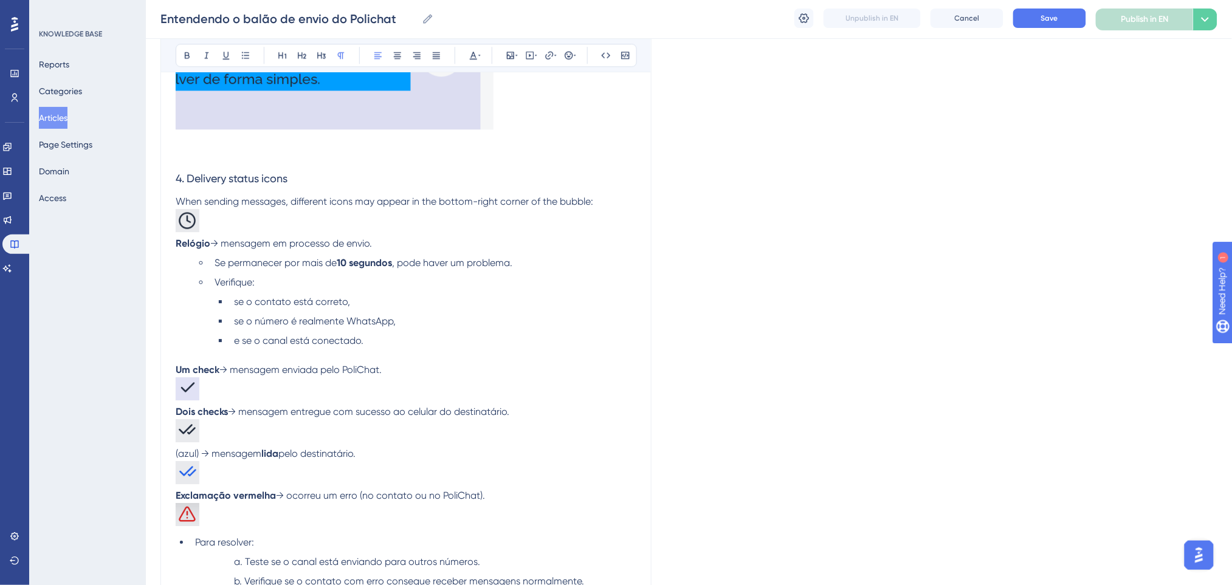
scroll to position [1226, 0]
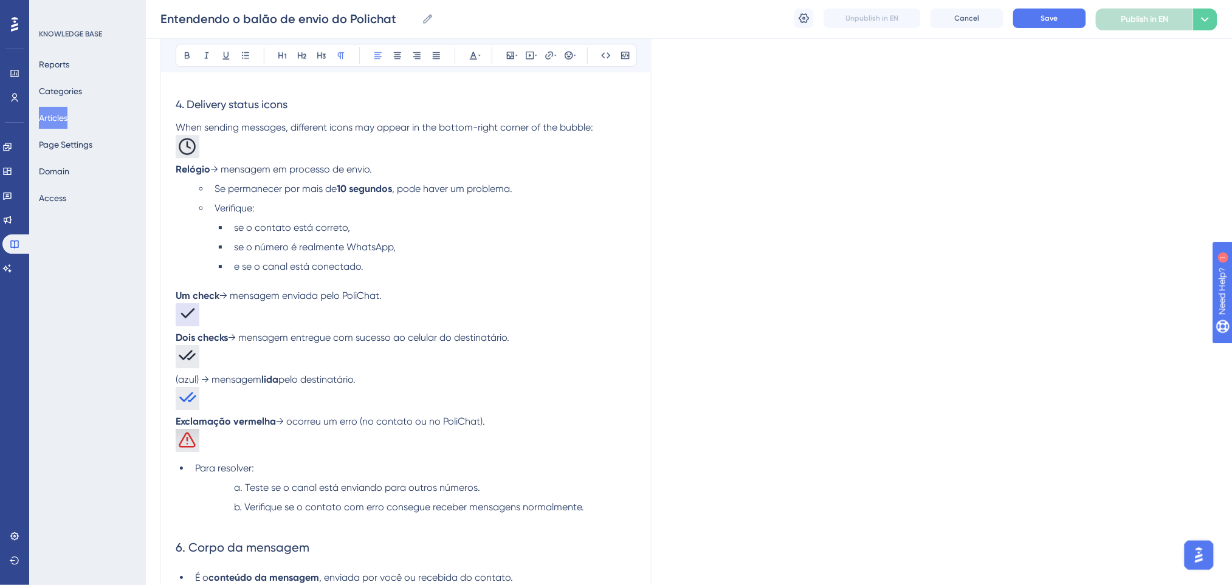
drag, startPoint x: 347, startPoint y: 214, endPoint x: 429, endPoint y: 269, distance: 98.6
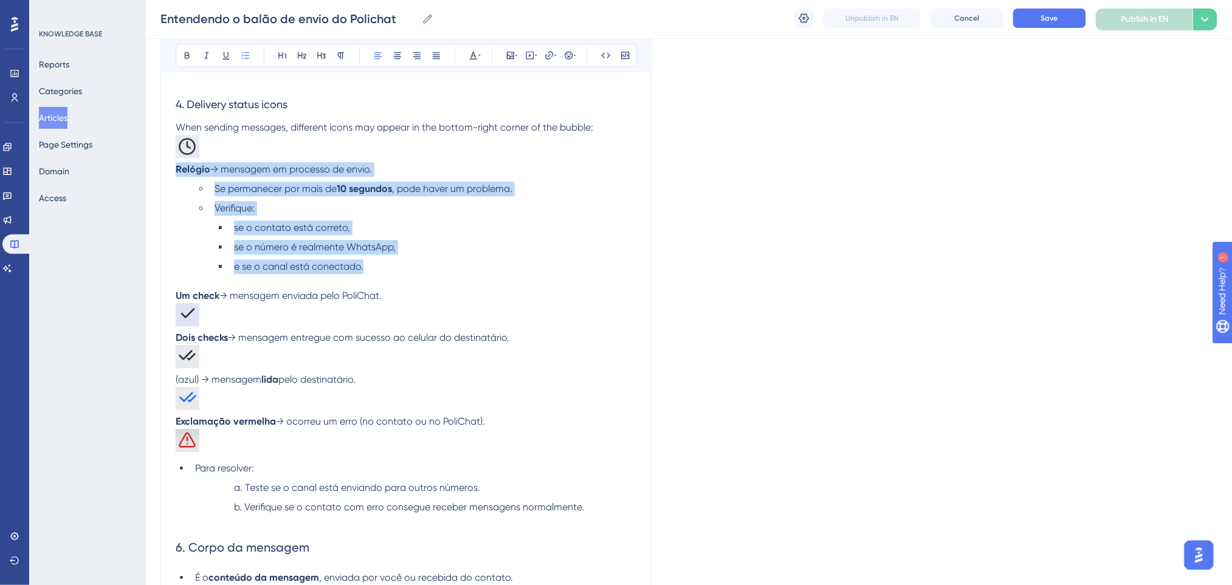
drag, startPoint x: 402, startPoint y: 273, endPoint x: 142, endPoint y: 185, distance: 274.1
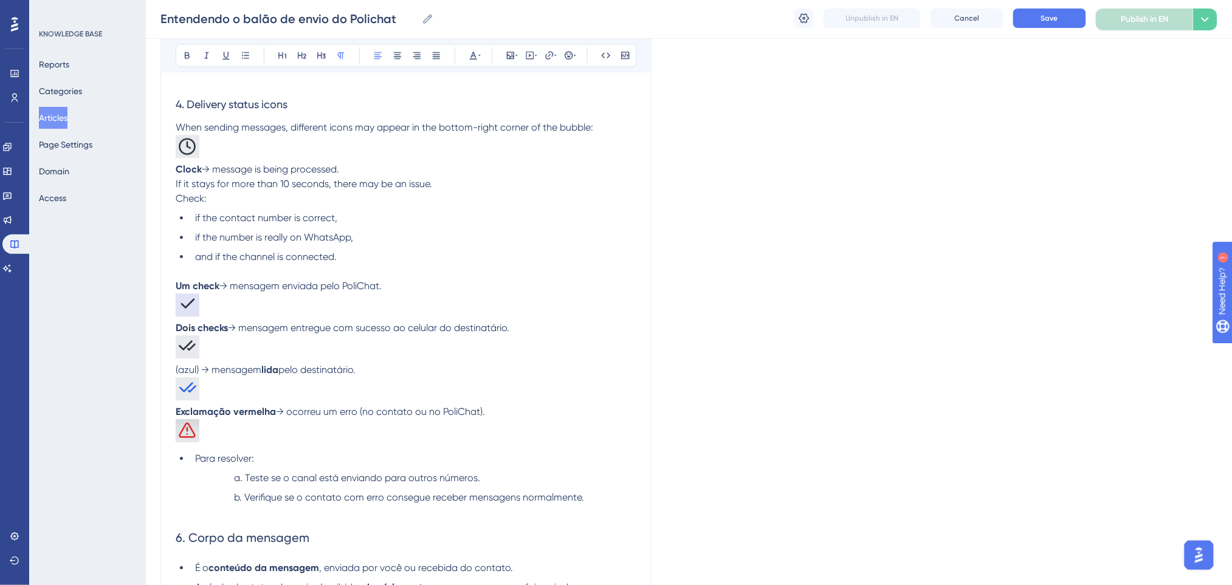
drag, startPoint x: 400, startPoint y: 297, endPoint x: 128, endPoint y: 300, distance: 271.7
drag, startPoint x: 535, startPoint y: 335, endPoint x: 159, endPoint y: 339, distance: 375.6
drag, startPoint x: 360, startPoint y: 388, endPoint x: 100, endPoint y: 384, distance: 260.8
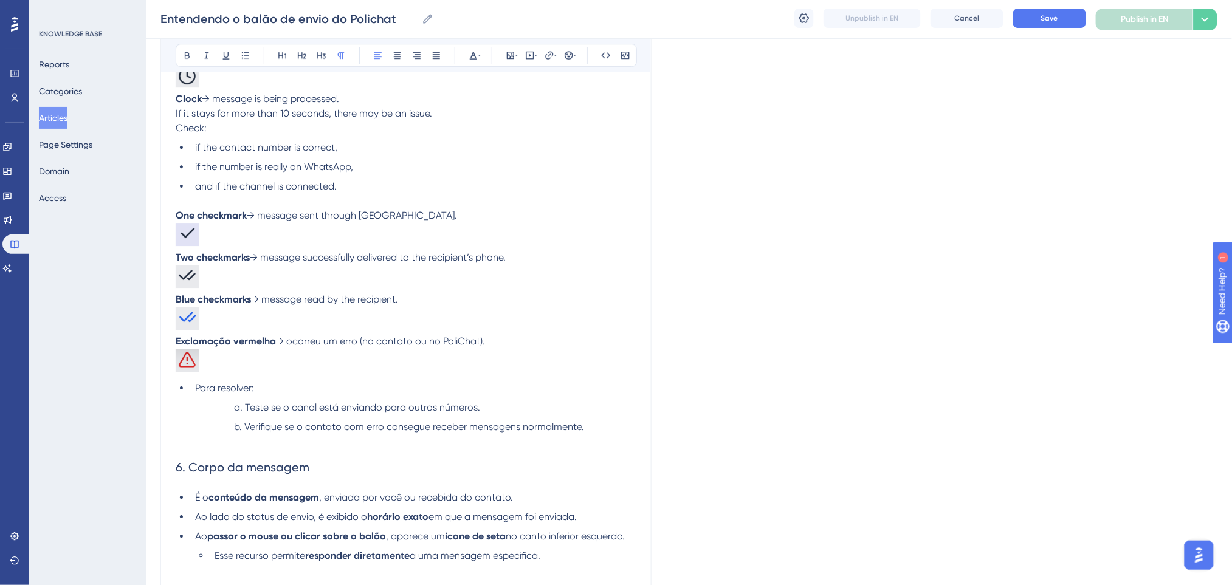
scroll to position [1388, 0]
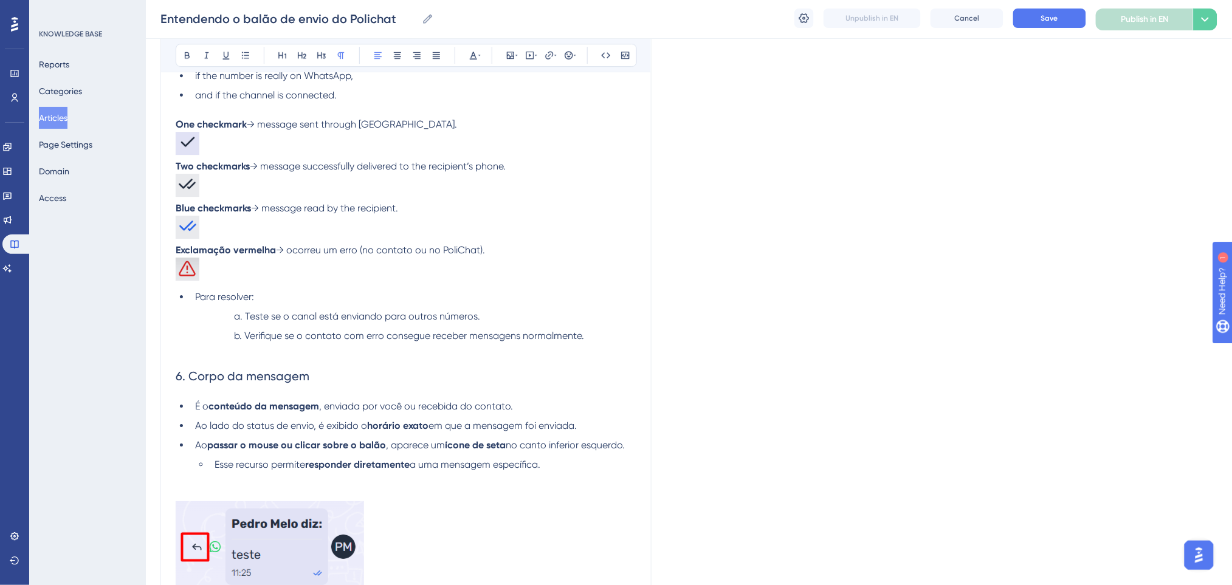
drag, startPoint x: 507, startPoint y: 263, endPoint x: 161, endPoint y: 264, distance: 345.8
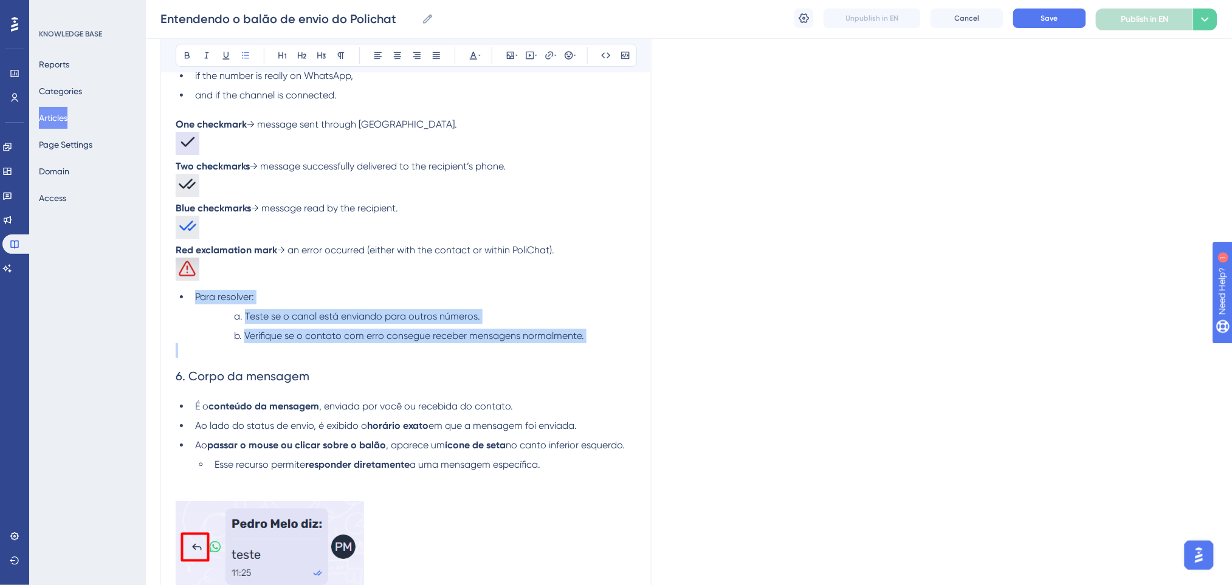
drag, startPoint x: 196, startPoint y: 309, endPoint x: 637, endPoint y: 363, distance: 443.9
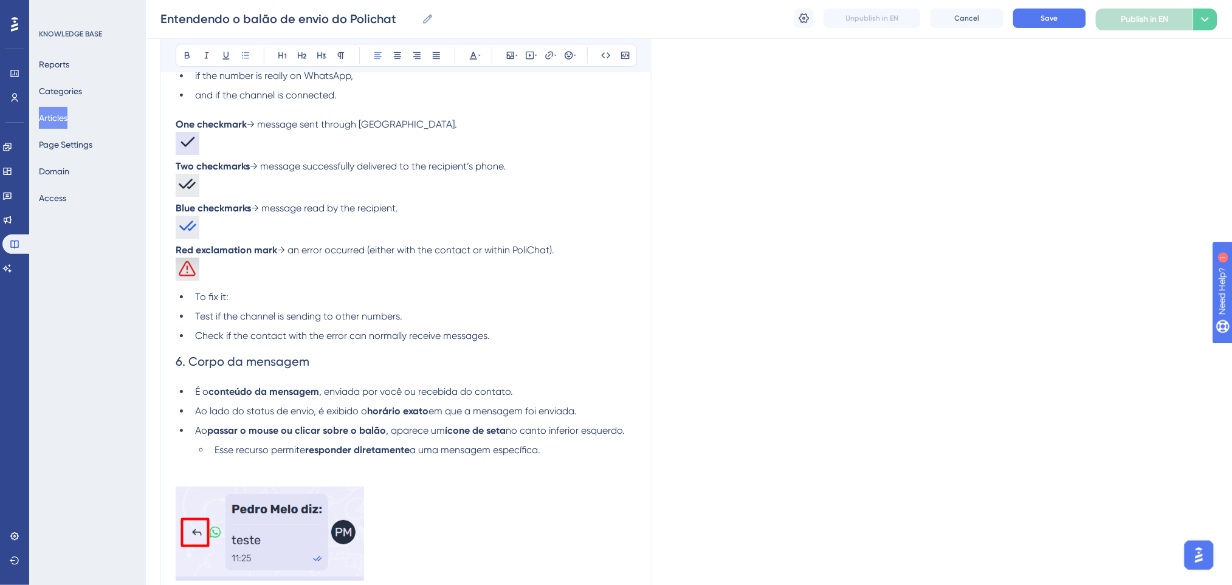
click at [197, 303] on span "To fix it:" at bounding box center [211, 297] width 33 height 12
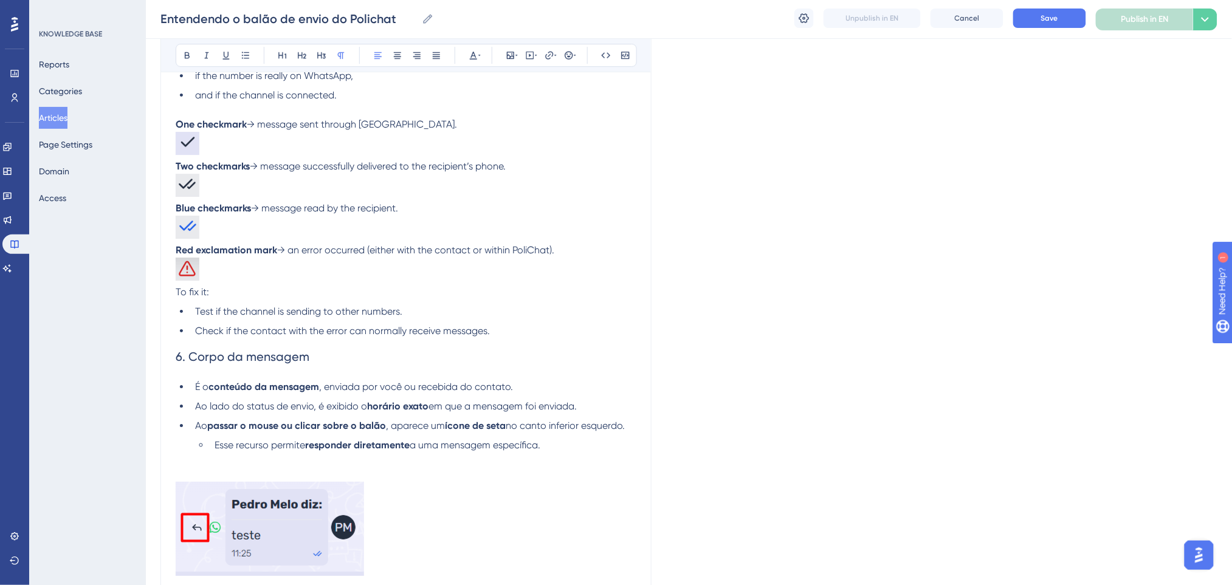
click at [264, 285] on p at bounding box center [406, 271] width 461 height 27
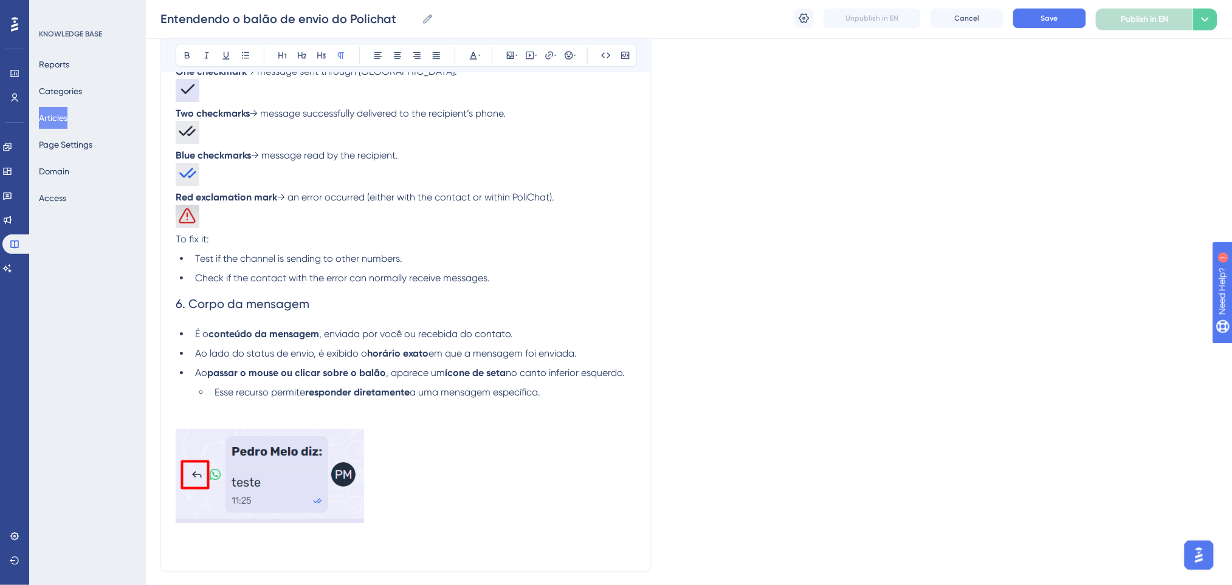
scroll to position [1470, 0]
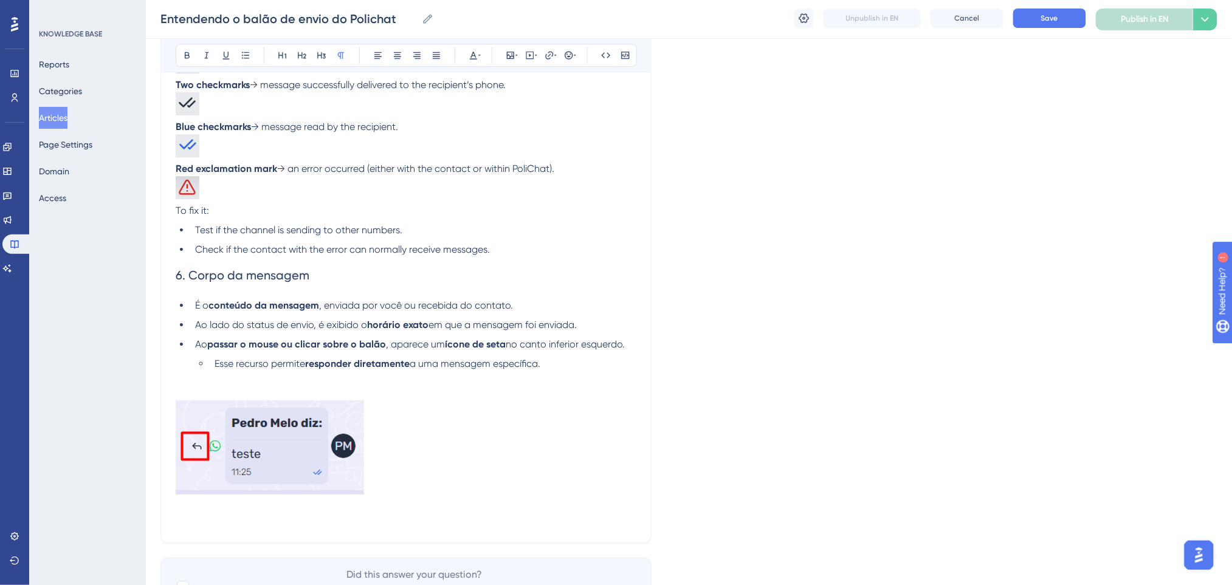
drag, startPoint x: 255, startPoint y: 300, endPoint x: 500, endPoint y: 353, distance: 250.6
drag, startPoint x: 548, startPoint y: 378, endPoint x: 172, endPoint y: 295, distance: 385.3
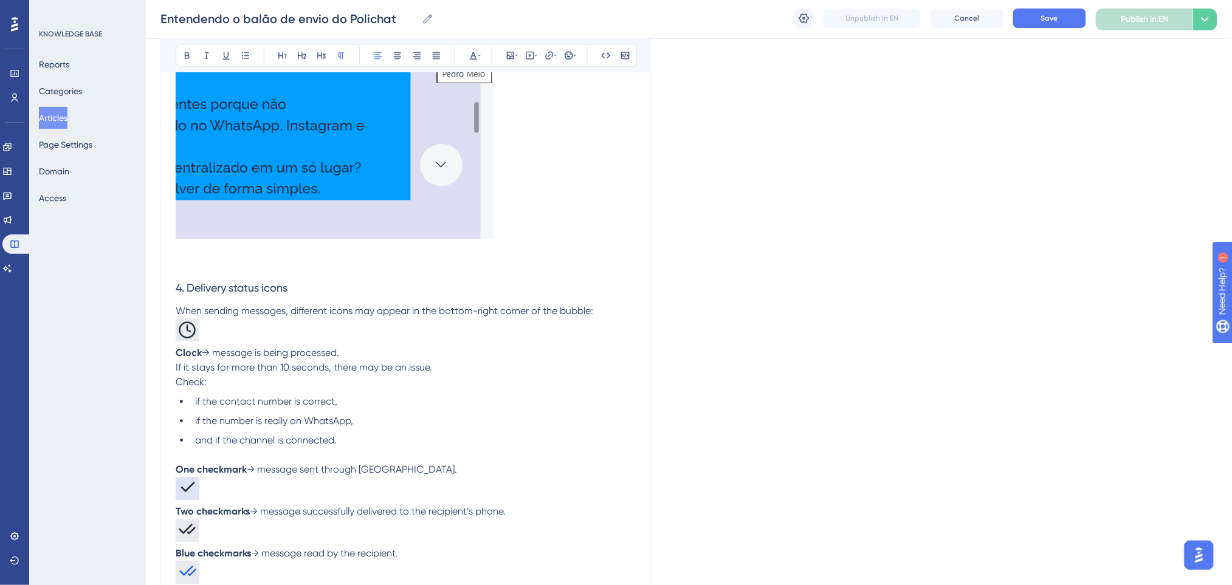
scroll to position [1448, 0]
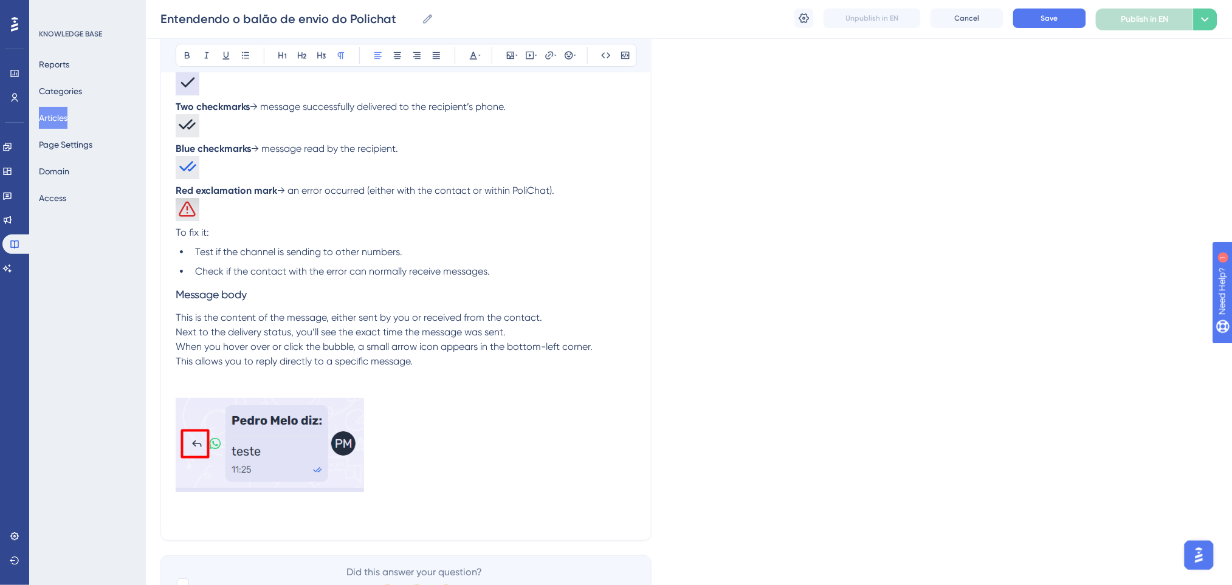
click at [177, 301] on span "Message body" at bounding box center [211, 294] width 71 height 13
drag, startPoint x: 277, startPoint y: 308, endPoint x: 169, endPoint y: 168, distance: 176.4
click at [303, 57] on icon at bounding box center [302, 55] width 10 height 10
click at [192, 53] on button at bounding box center [187, 55] width 17 height 17
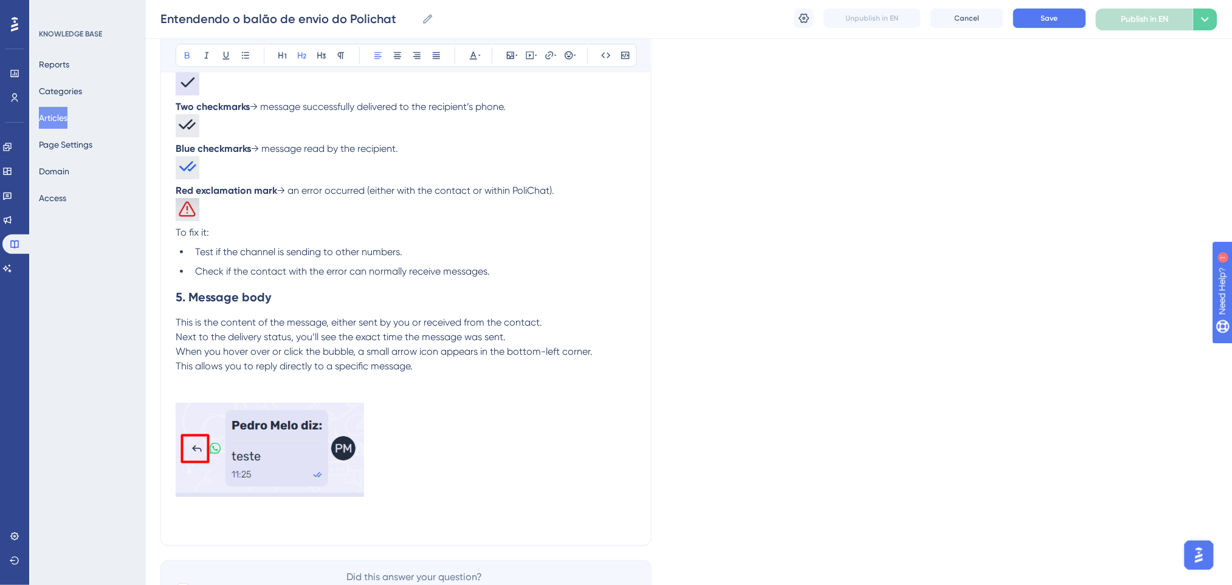
click at [340, 304] on h2 "5. Message body" at bounding box center [406, 297] width 461 height 36
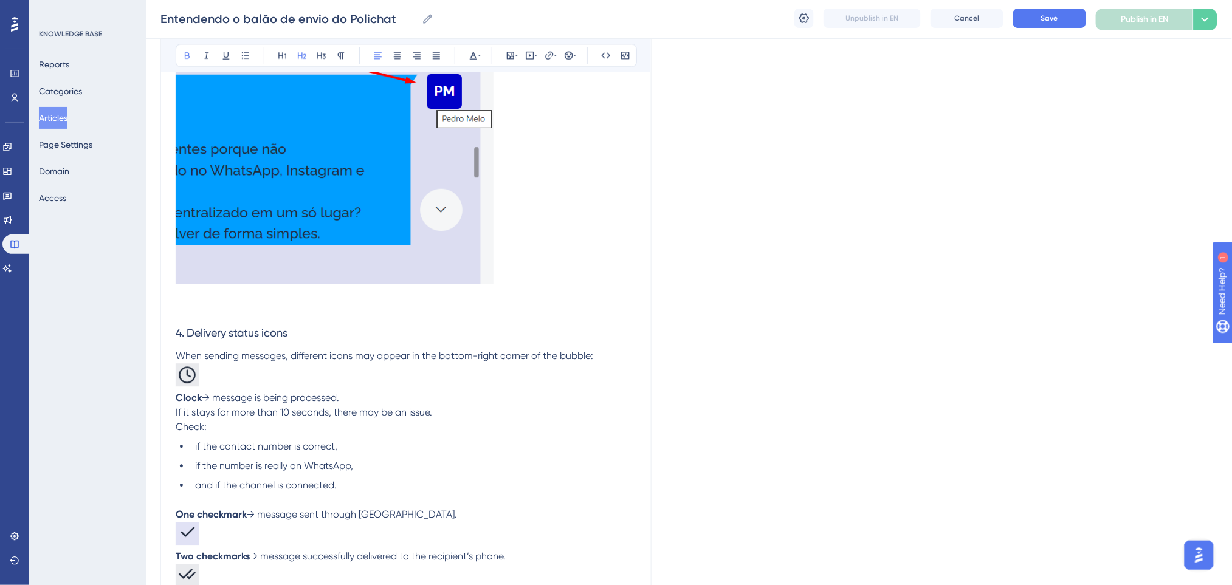
scroll to position [962, 0]
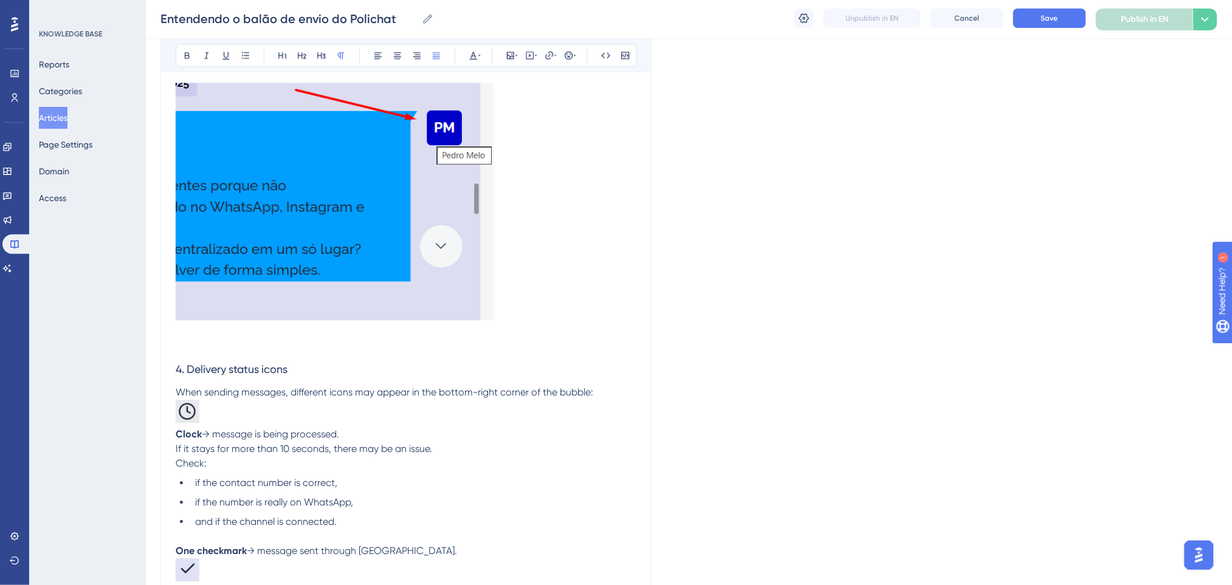
click at [308, 339] on p at bounding box center [406, 332] width 461 height 15
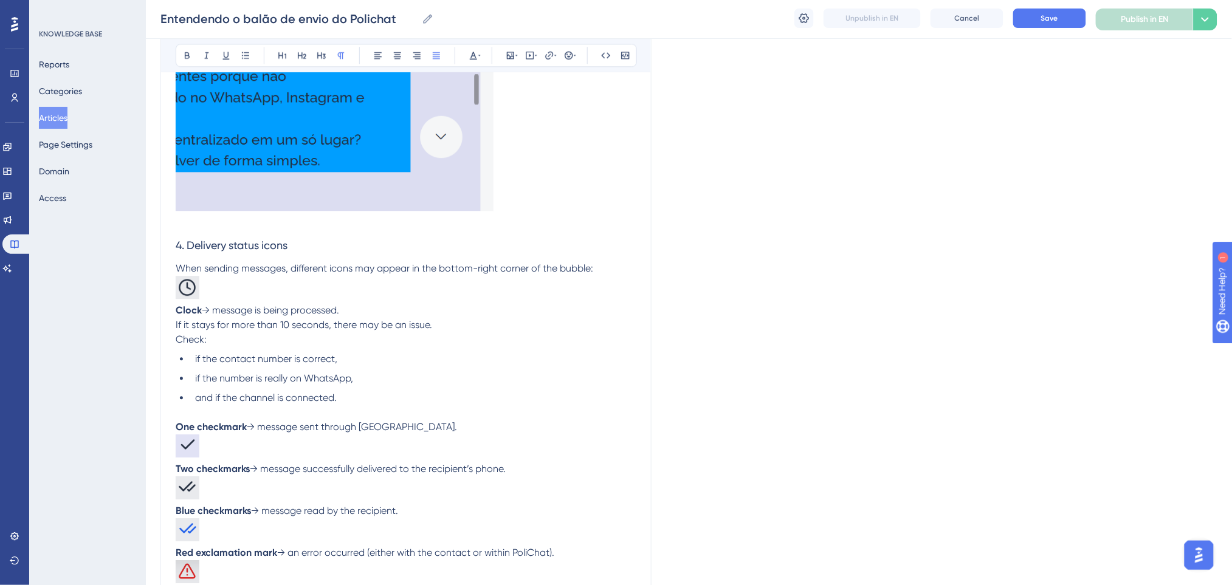
scroll to position [1124, 0]
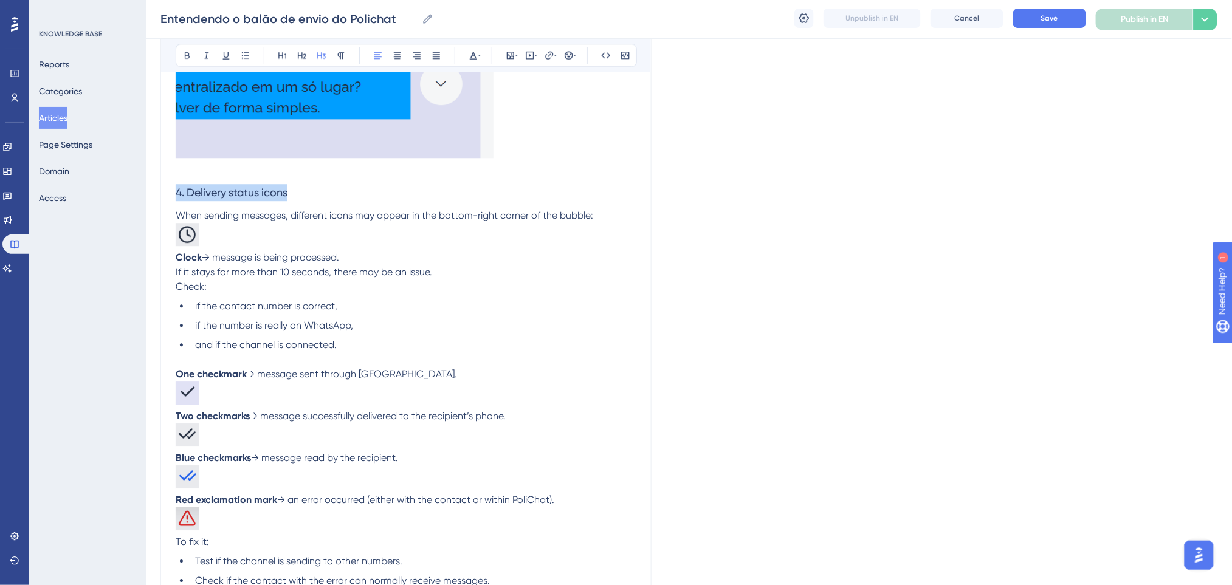
drag, startPoint x: 317, startPoint y: 214, endPoint x: 171, endPoint y: 213, distance: 145.3
click at [190, 57] on icon at bounding box center [187, 55] width 10 height 10
click at [299, 57] on icon at bounding box center [302, 55] width 10 height 10
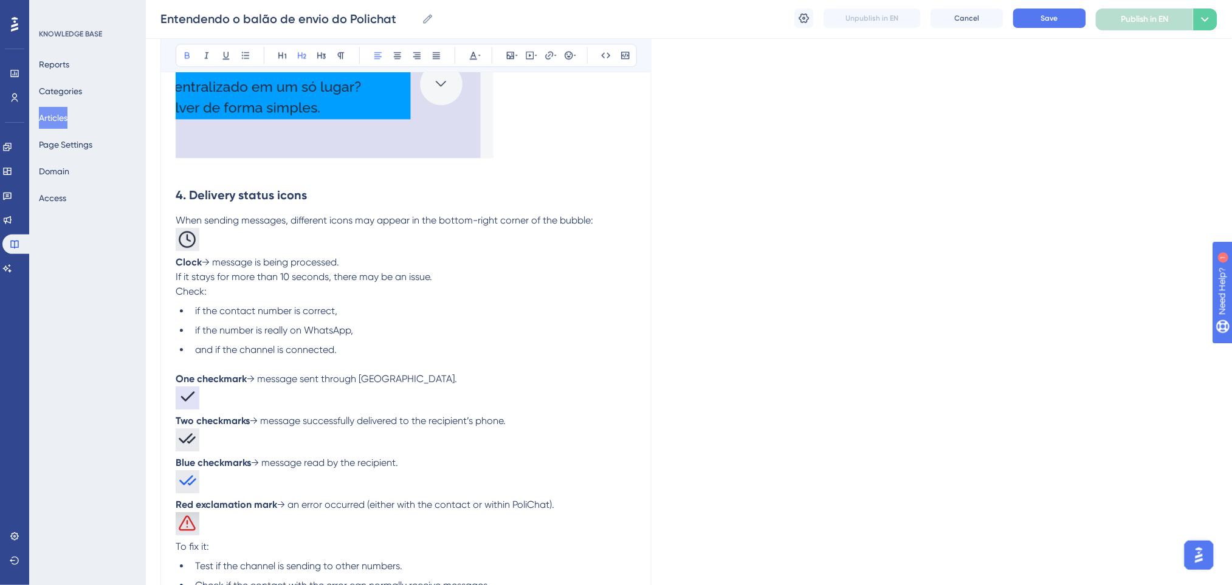
click at [399, 277] on p "Clock → message is being processed. If it stays for more than 10 seconds, there…" at bounding box center [406, 277] width 461 height 44
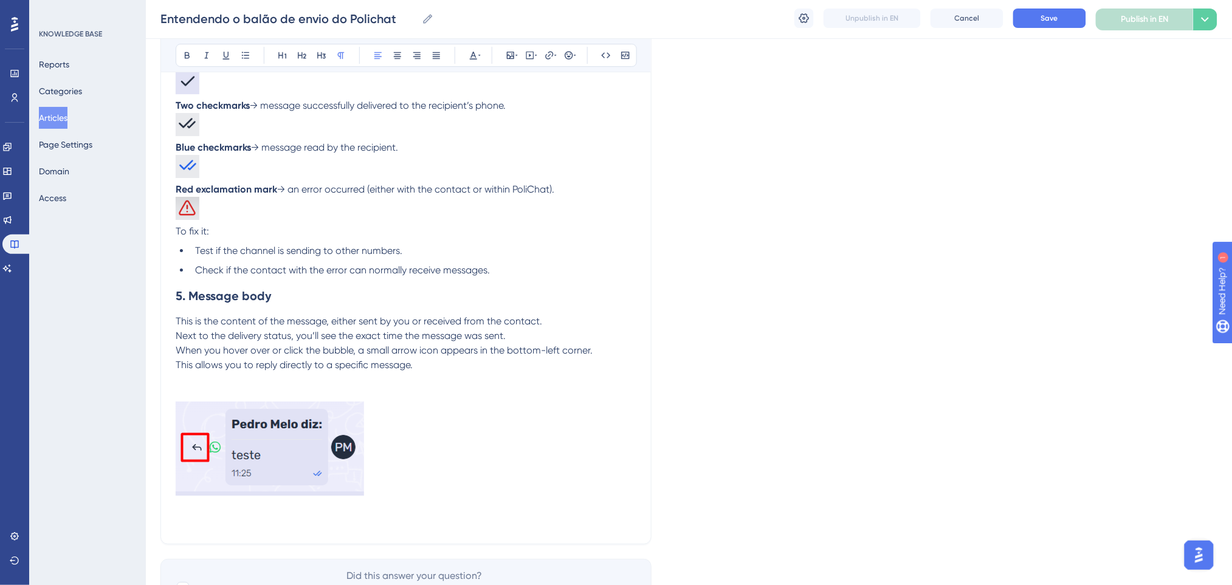
scroll to position [1524, 0]
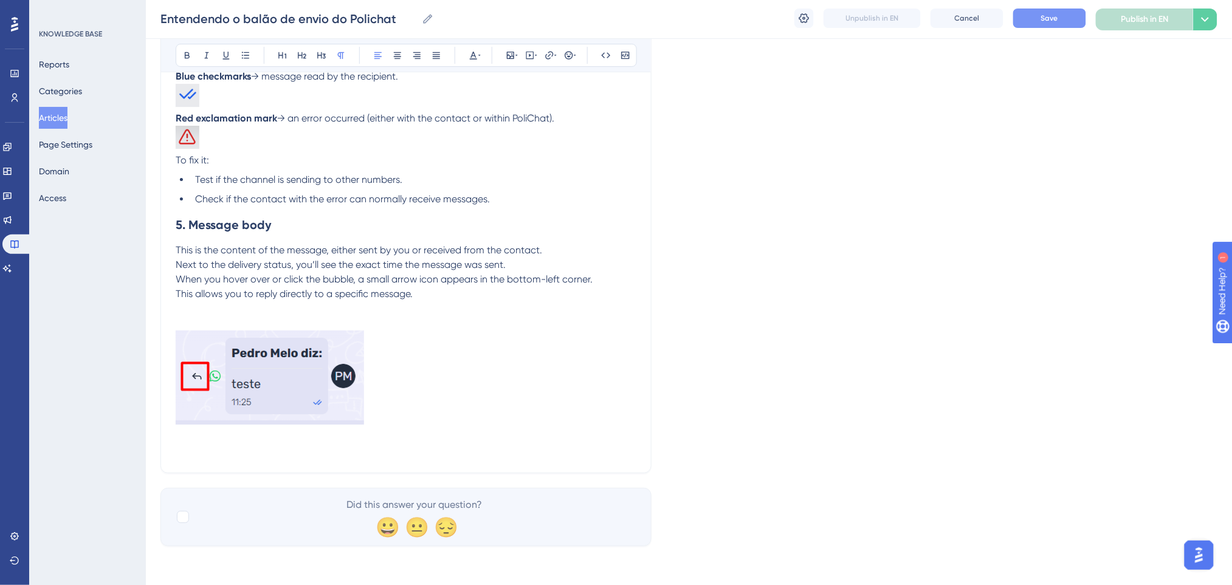
click at [1037, 21] on button "Save" at bounding box center [1049, 18] width 73 height 19
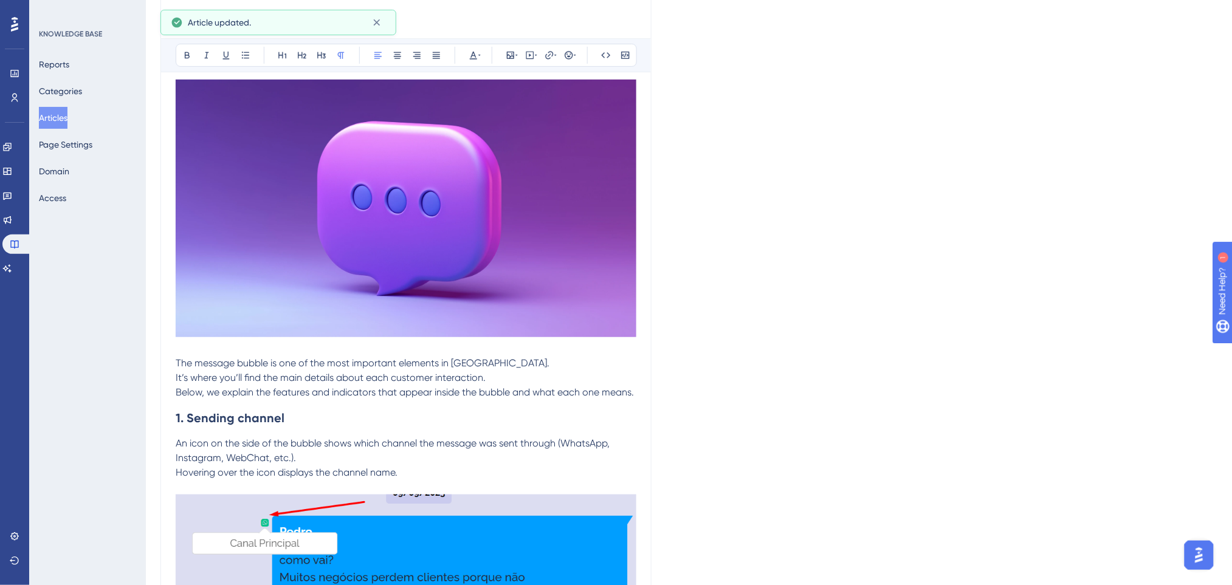
scroll to position [0, 0]
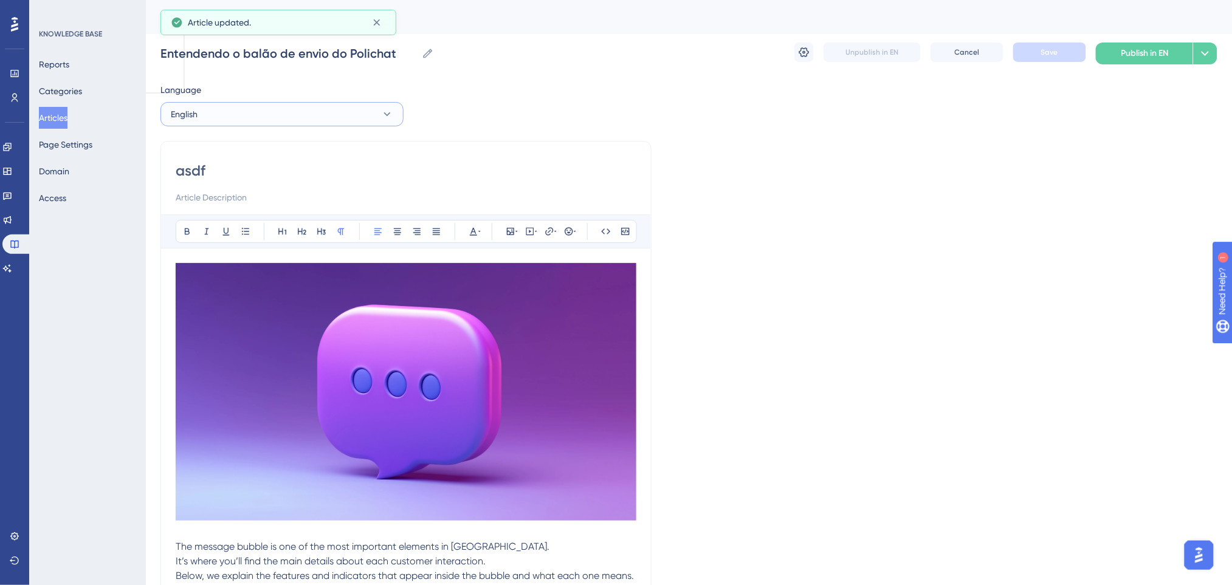
click at [239, 117] on button "English" at bounding box center [281, 114] width 243 height 24
click at [221, 153] on span "Portuguese (Default)" at bounding box center [218, 151] width 80 height 15
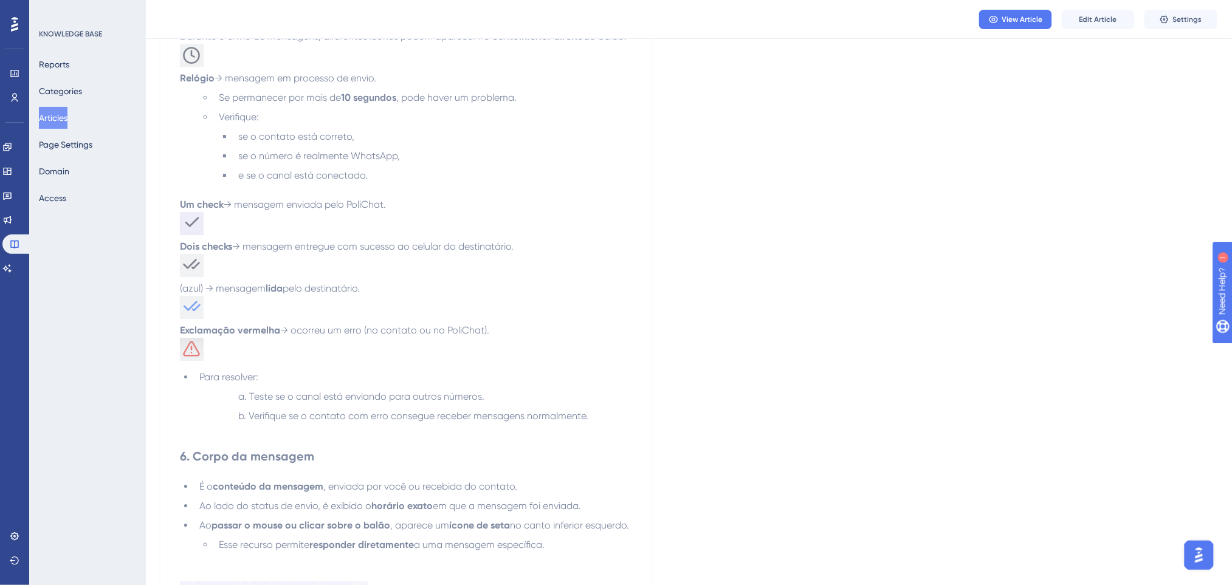
scroll to position [1459, 0]
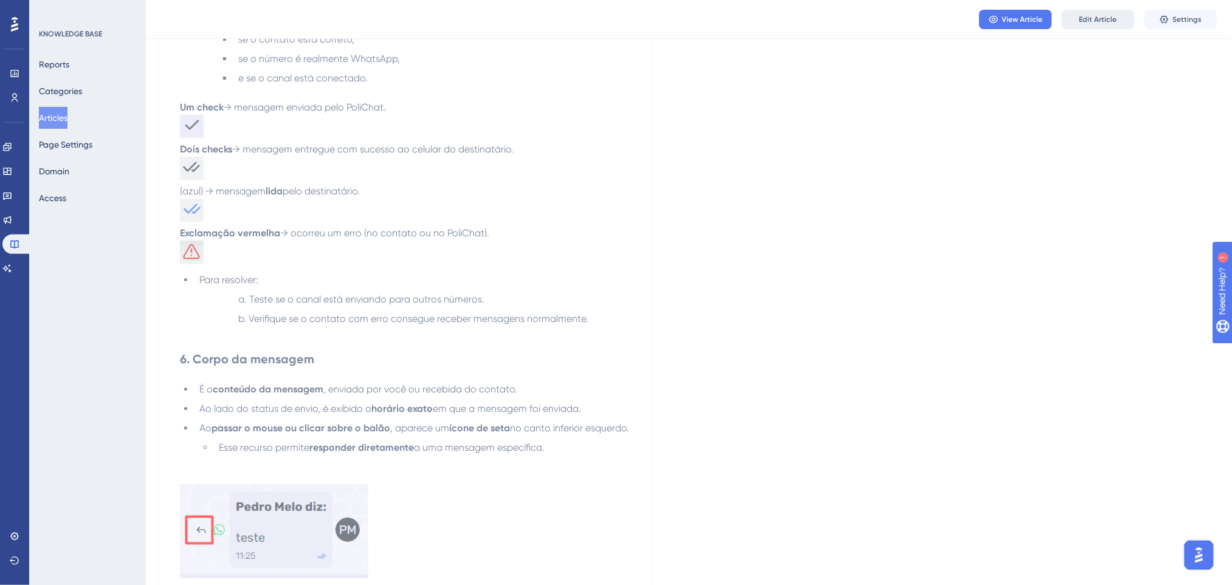
click at [1037, 18] on span "Edit Article" at bounding box center [1098, 20] width 38 height 10
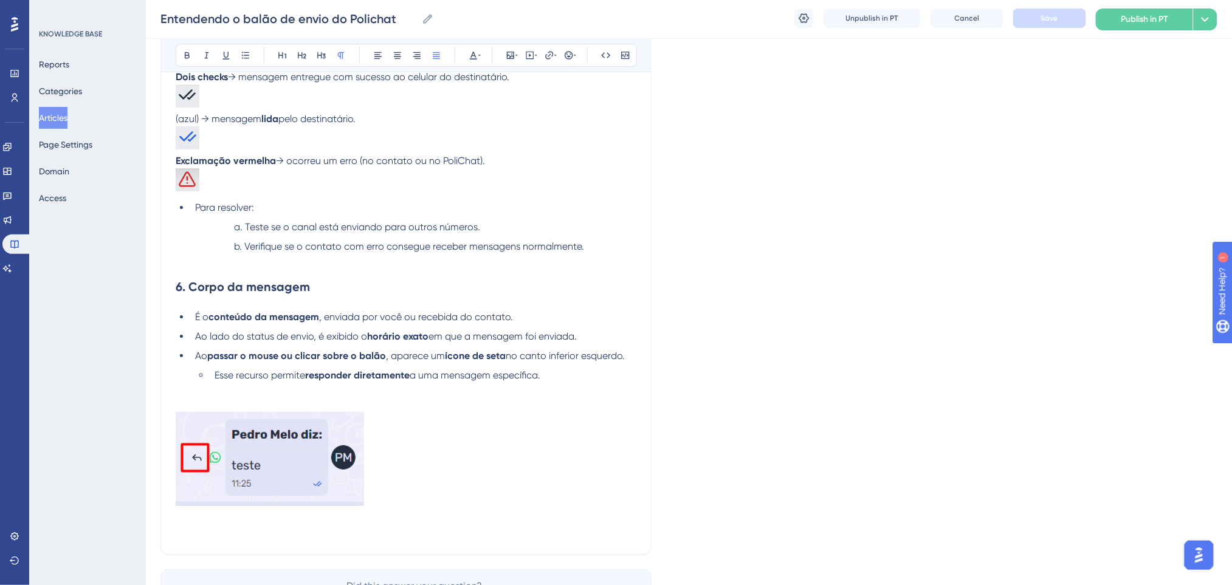
scroll to position [1631, 0]
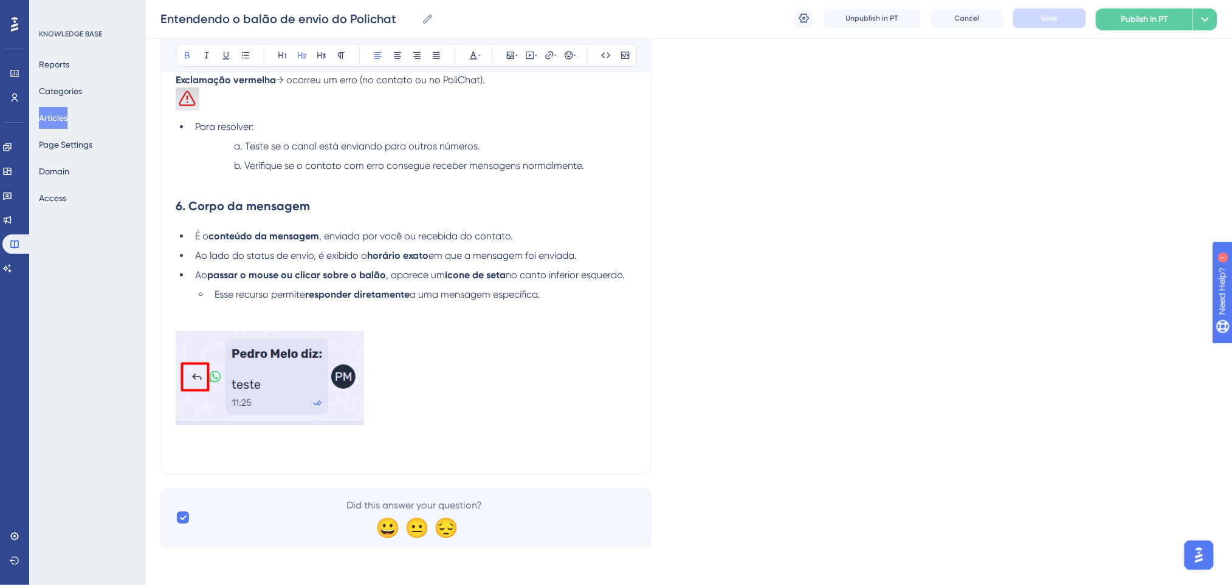
click at [181, 208] on strong "6. Corpo da mensagem" at bounding box center [243, 206] width 134 height 15
click at [1037, 12] on button "Save" at bounding box center [1049, 18] width 73 height 19
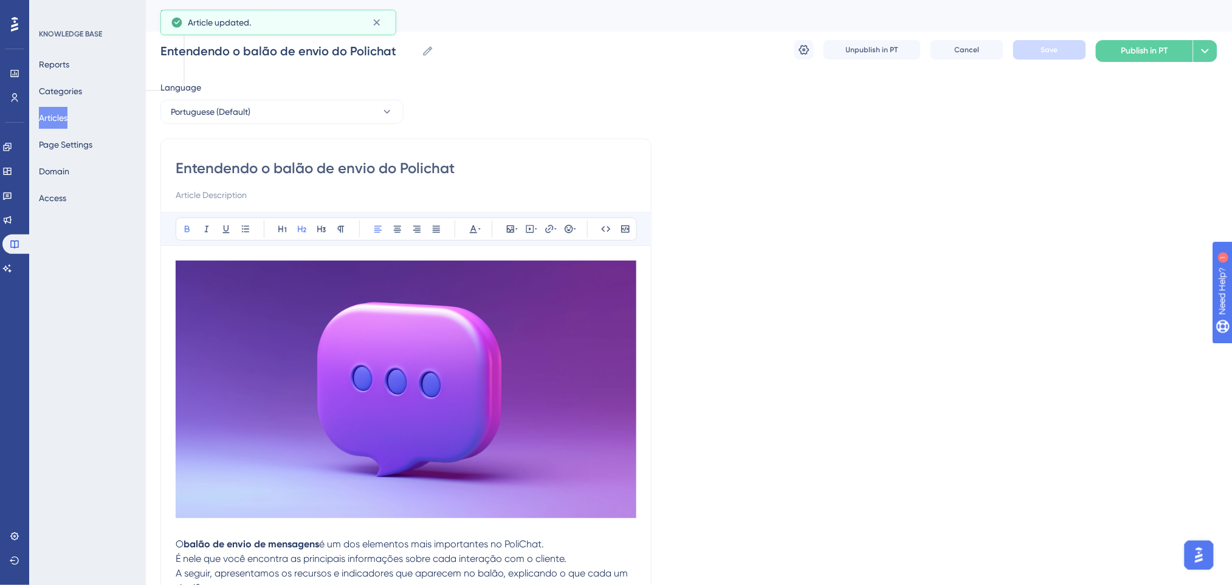
scroll to position [0, 0]
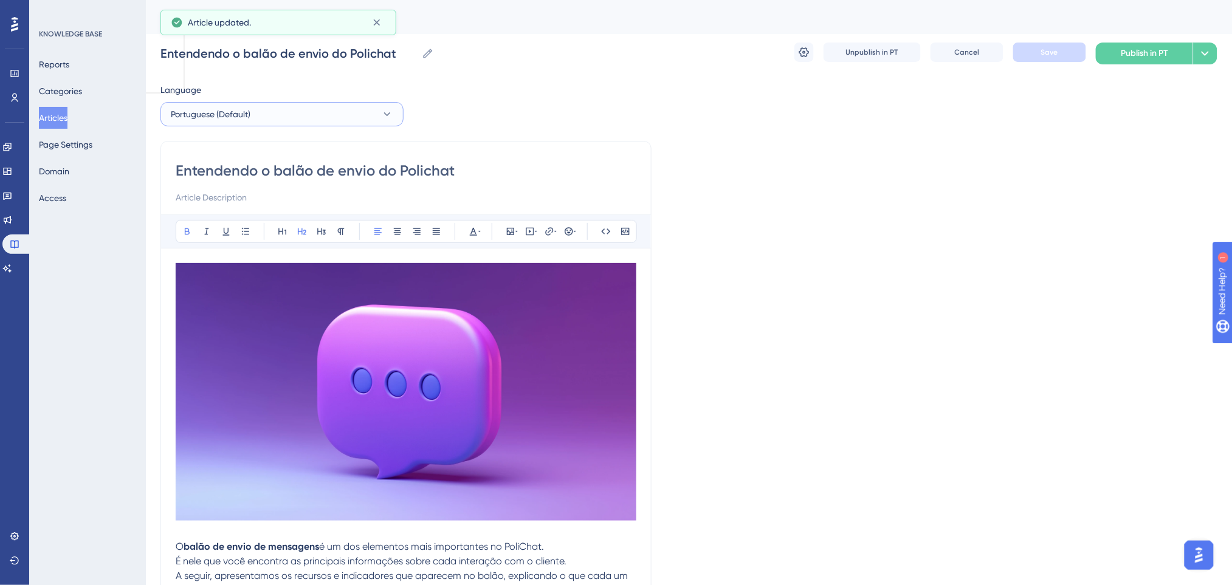
click at [278, 116] on button "Portuguese (Default)" at bounding box center [281, 114] width 243 height 24
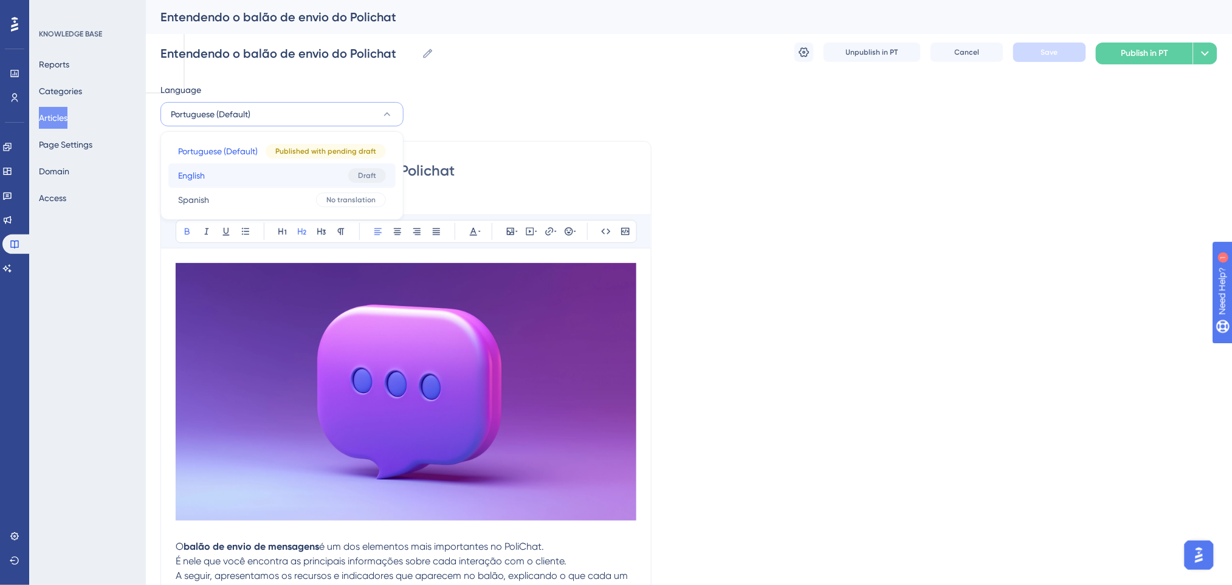
click at [230, 173] on button "English English Draft" at bounding box center [281, 175] width 227 height 24
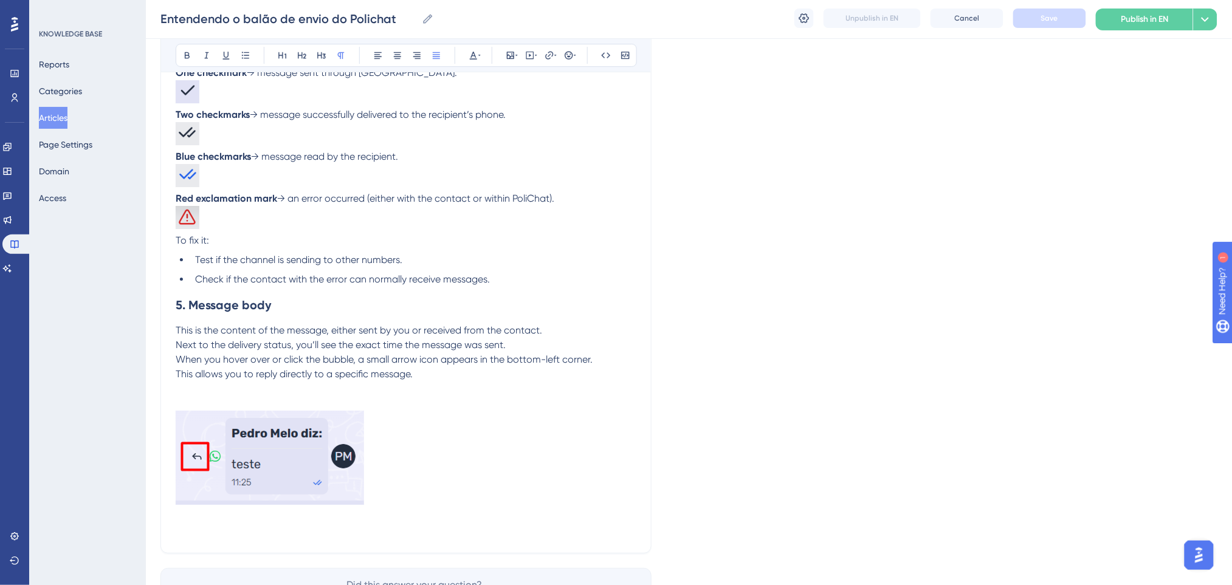
scroll to position [1459, 0]
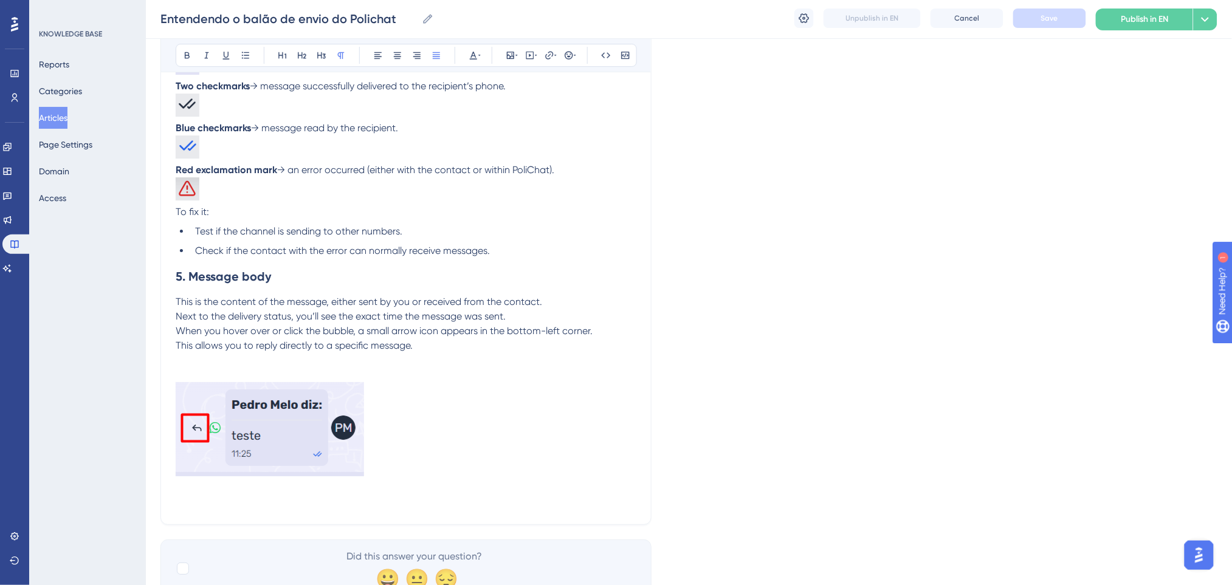
click at [503, 258] on li "Check if the contact with the error can normally receive messages." at bounding box center [413, 251] width 446 height 15
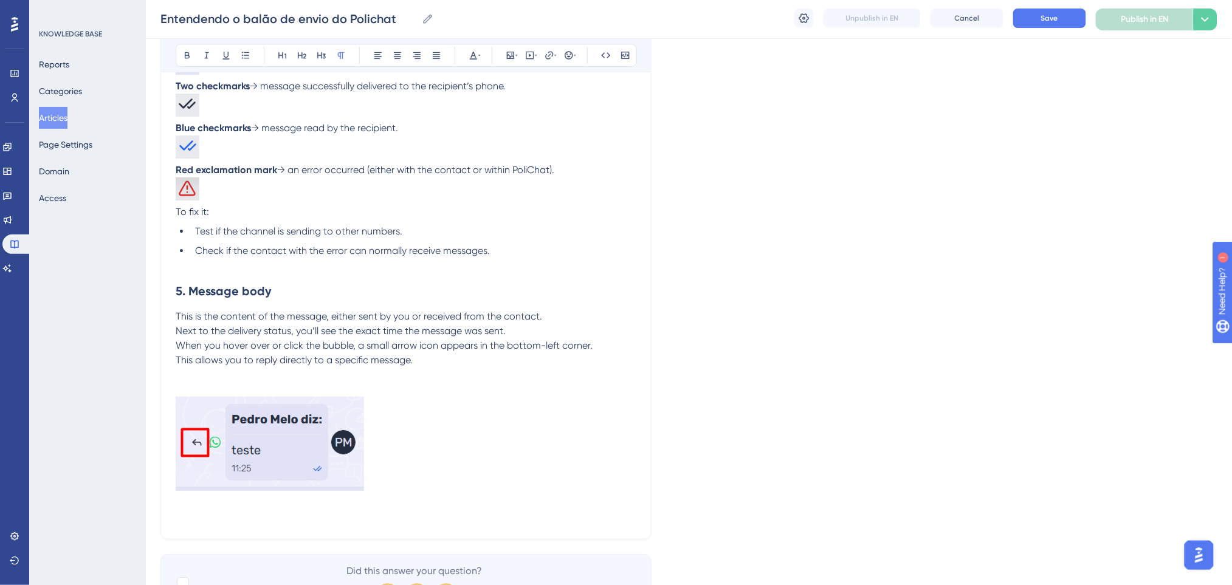
click at [462, 337] on p "This is the content of the message, either sent by you or received from the con…" at bounding box center [406, 338] width 461 height 58
click at [549, 329] on p "This is the content of the message, either sent by you or received from the con…" at bounding box center [406, 338] width 461 height 58
click at [451, 351] on span "When you hover over or click the bubble, a small arrow icon appears in the bott…" at bounding box center [384, 346] width 417 height 12
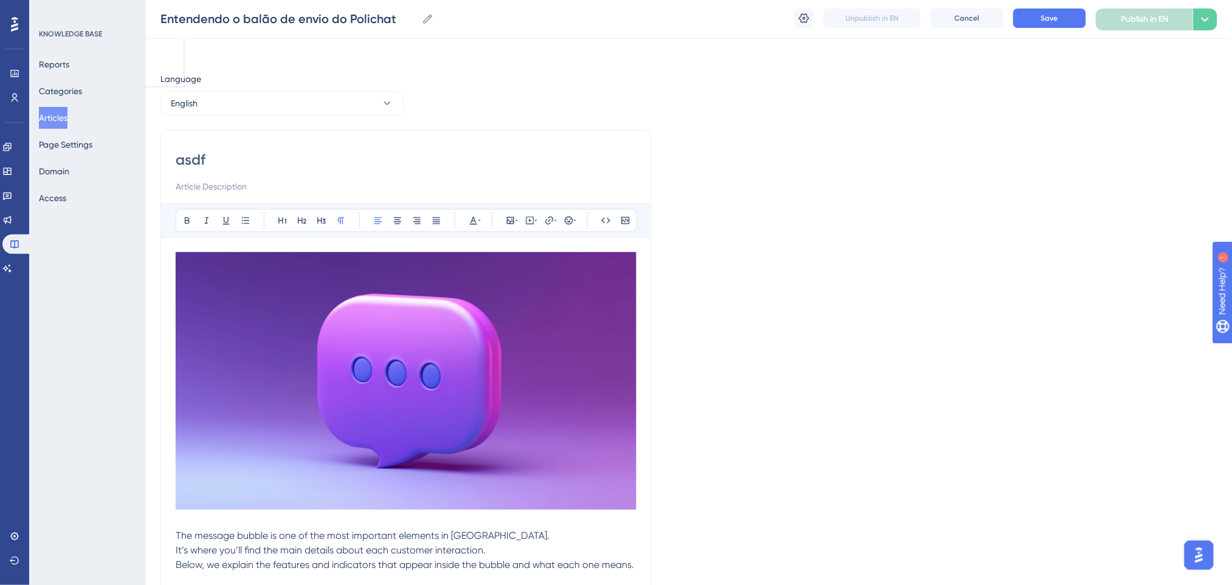
scroll to position [0, 0]
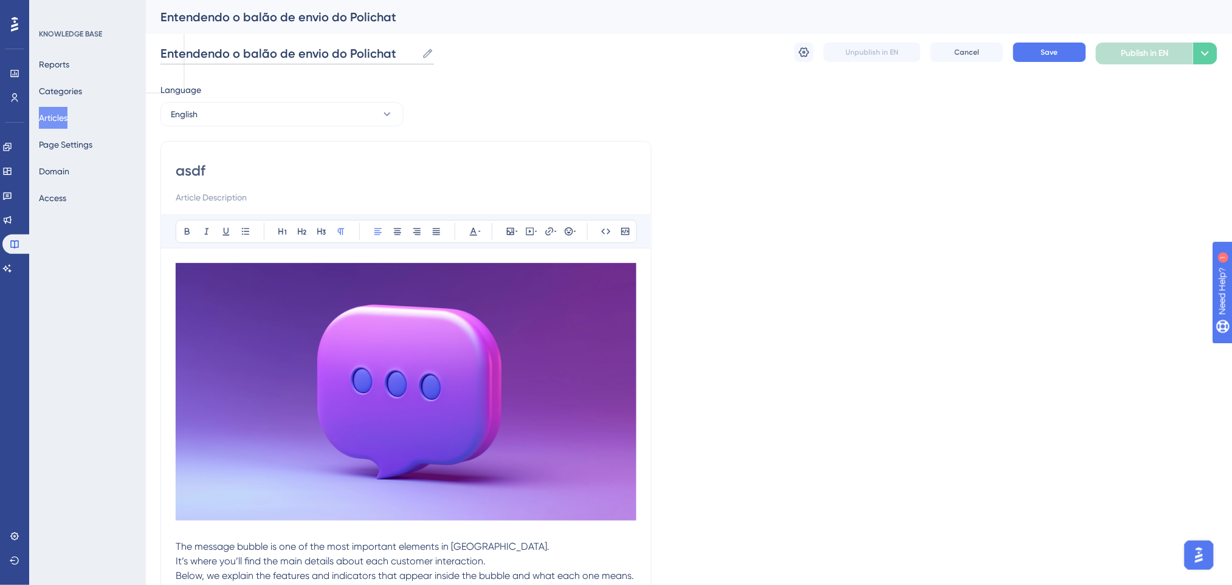
click at [359, 52] on input "Entendendo o balão de envio do Polichat" at bounding box center [288, 53] width 256 height 17
click at [277, 177] on input "asdf" at bounding box center [406, 170] width 461 height 19
paste input "Understanding the PoliChat Message Bubble"
type input "Understanding the PoliChat Message Bubble"
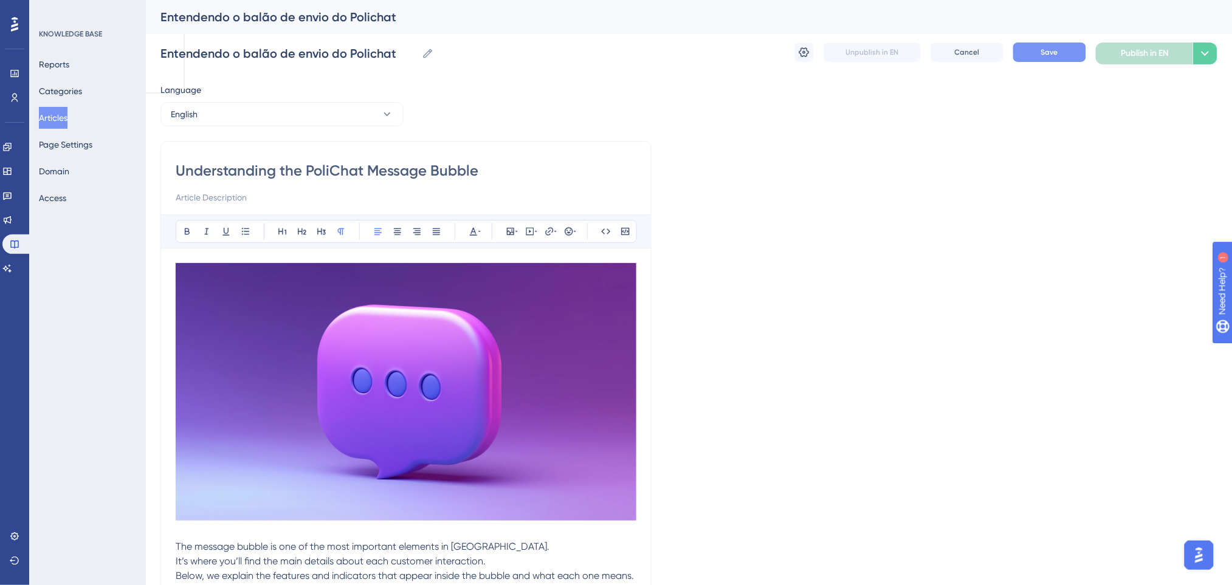
click at [1030, 47] on button "Save" at bounding box center [1049, 52] width 73 height 19
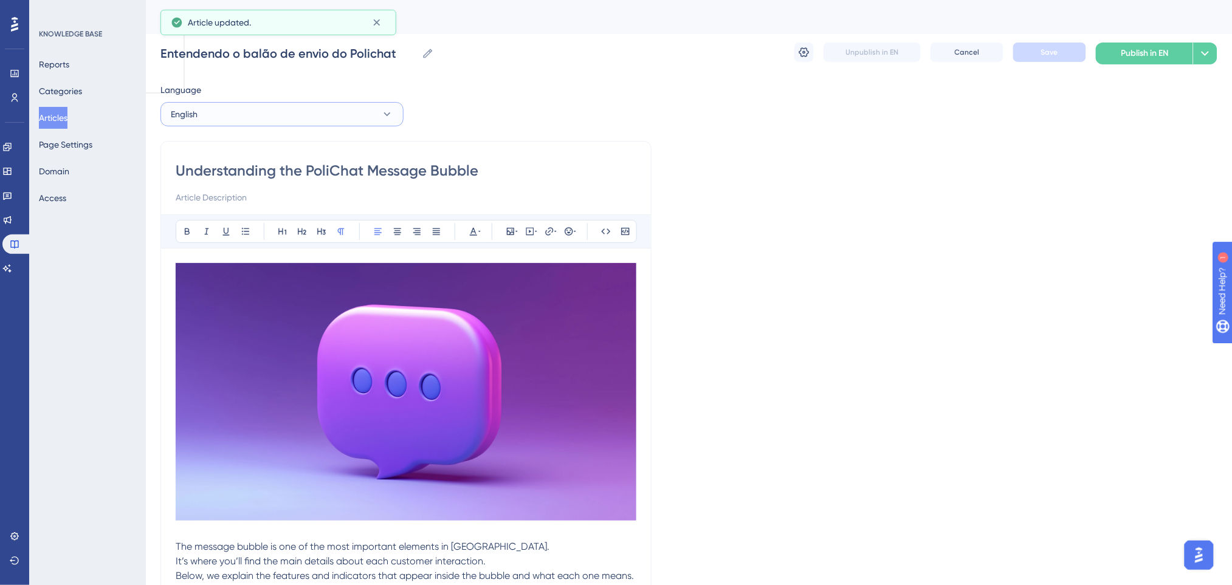
click at [343, 125] on button "English" at bounding box center [281, 114] width 243 height 24
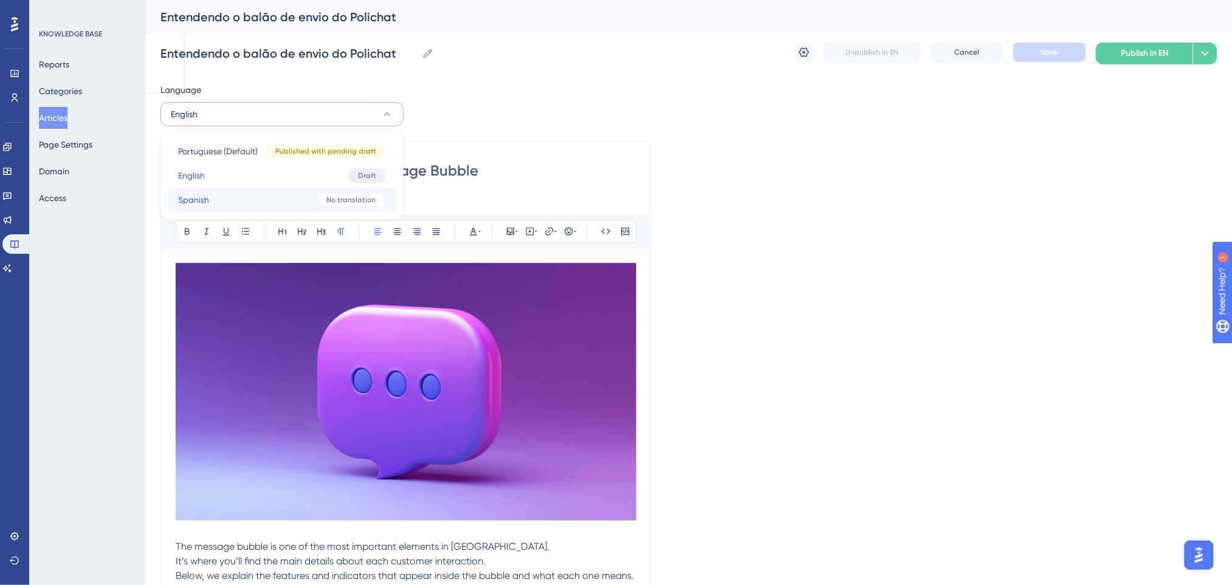
click at [271, 197] on button "Spanish Spanish No translation" at bounding box center [281, 200] width 227 height 24
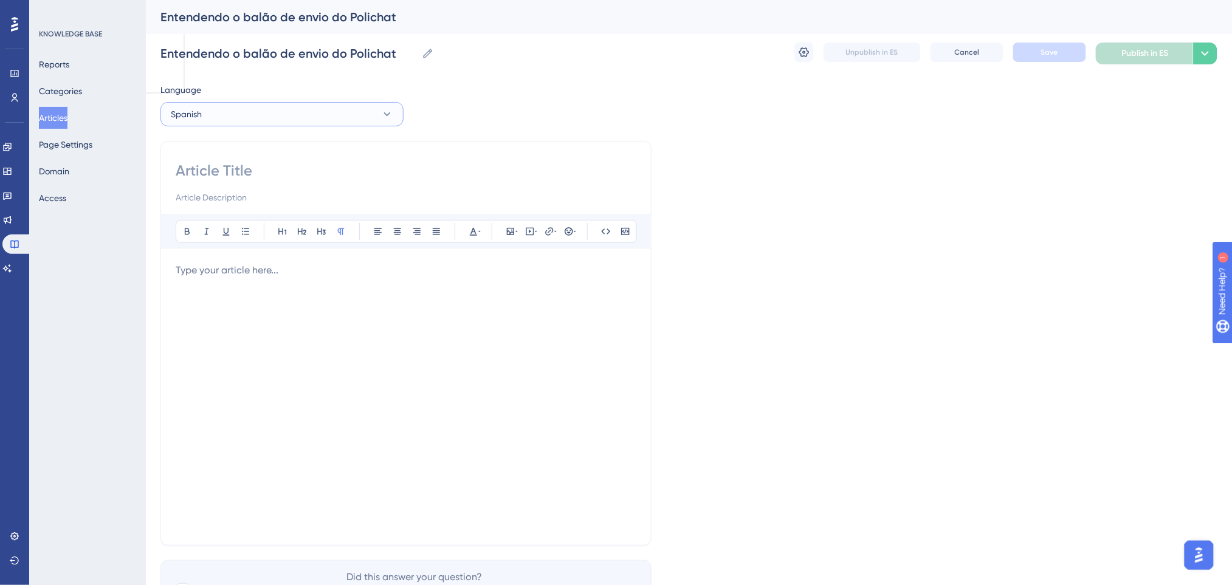
click at [317, 109] on button "Spanish" at bounding box center [281, 114] width 243 height 24
click at [245, 171] on button "English English Draft" at bounding box center [281, 175] width 227 height 24
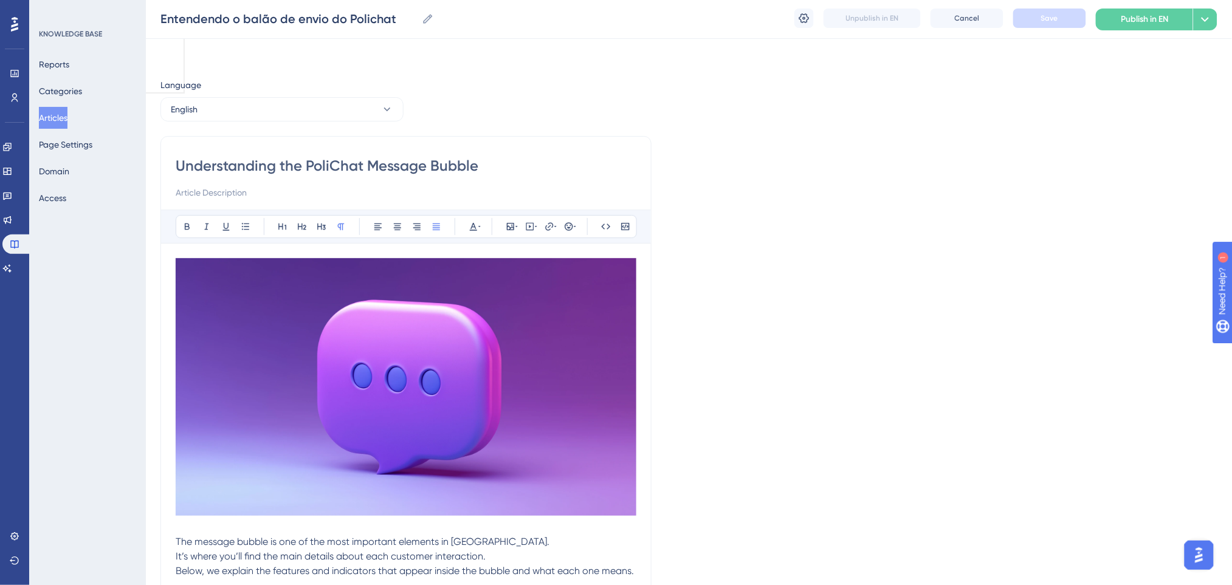
scroll to position [1028, 0]
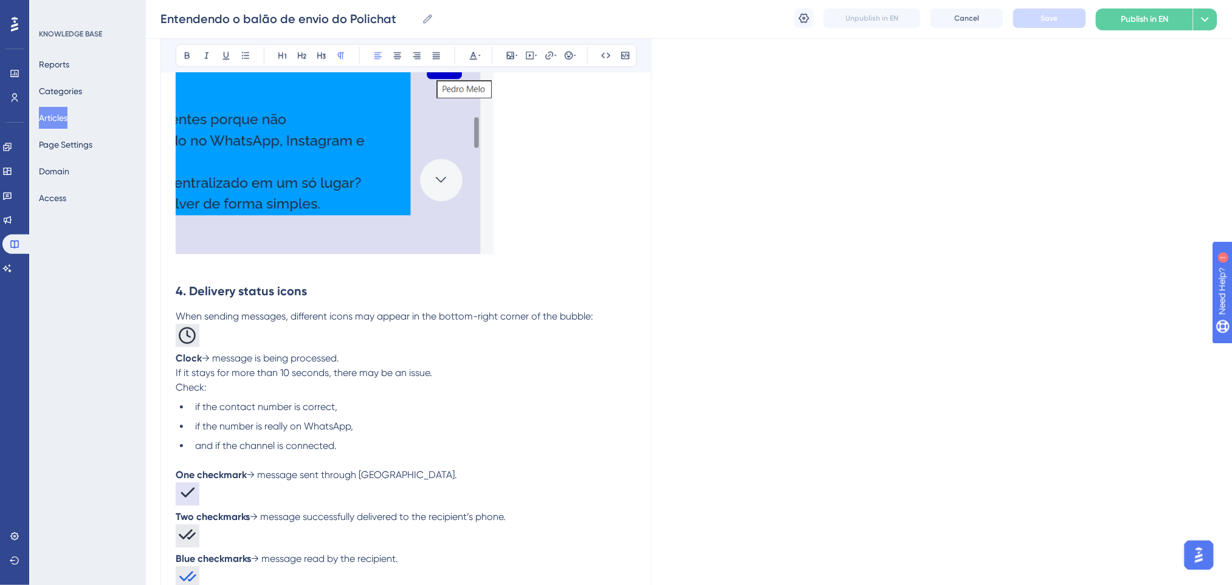
click at [396, 379] on span "If it stays for more than 10 seconds, there may be an issue." at bounding box center [304, 373] width 256 height 12
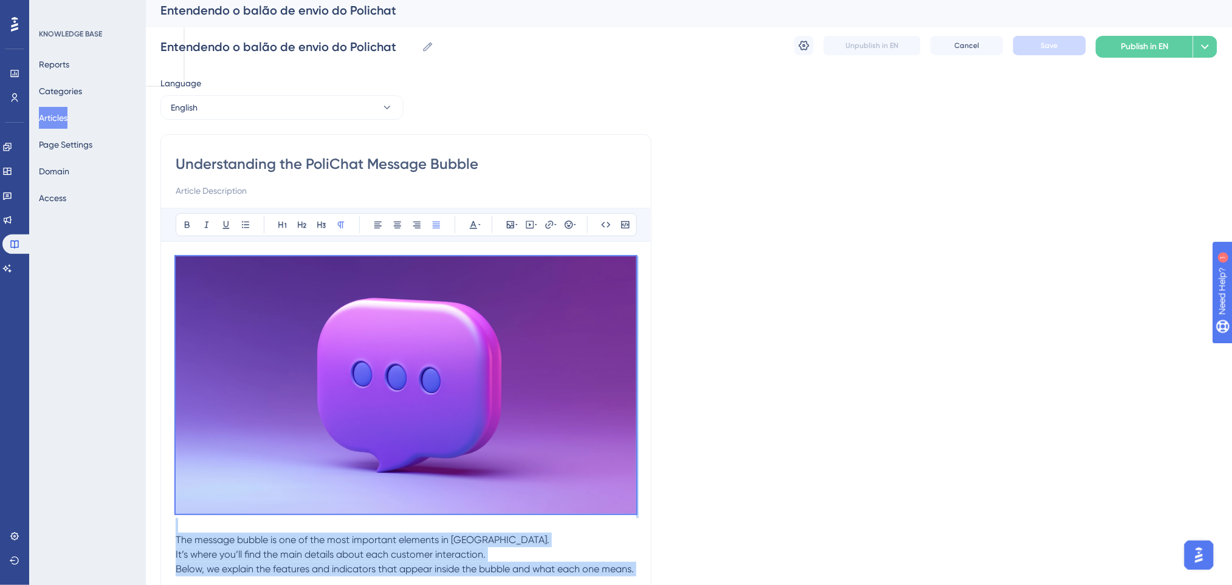
scroll to position [0, 0]
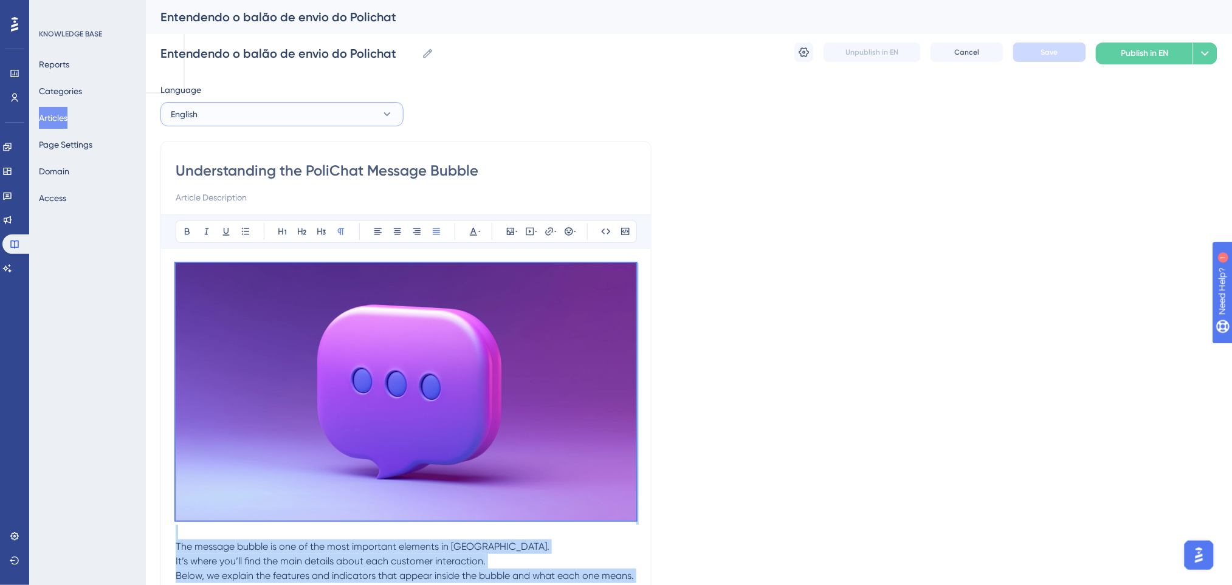
click at [328, 121] on button "English" at bounding box center [281, 114] width 243 height 24
click at [272, 197] on button "Spanish Spanish No translation" at bounding box center [281, 200] width 227 height 24
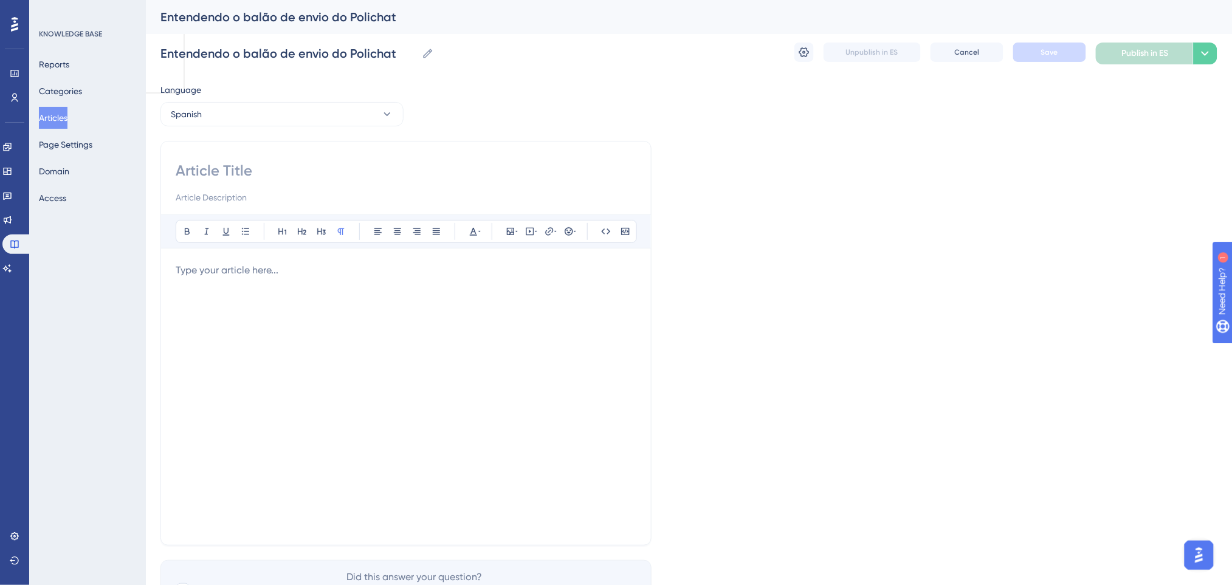
click at [340, 273] on p at bounding box center [406, 270] width 461 height 15
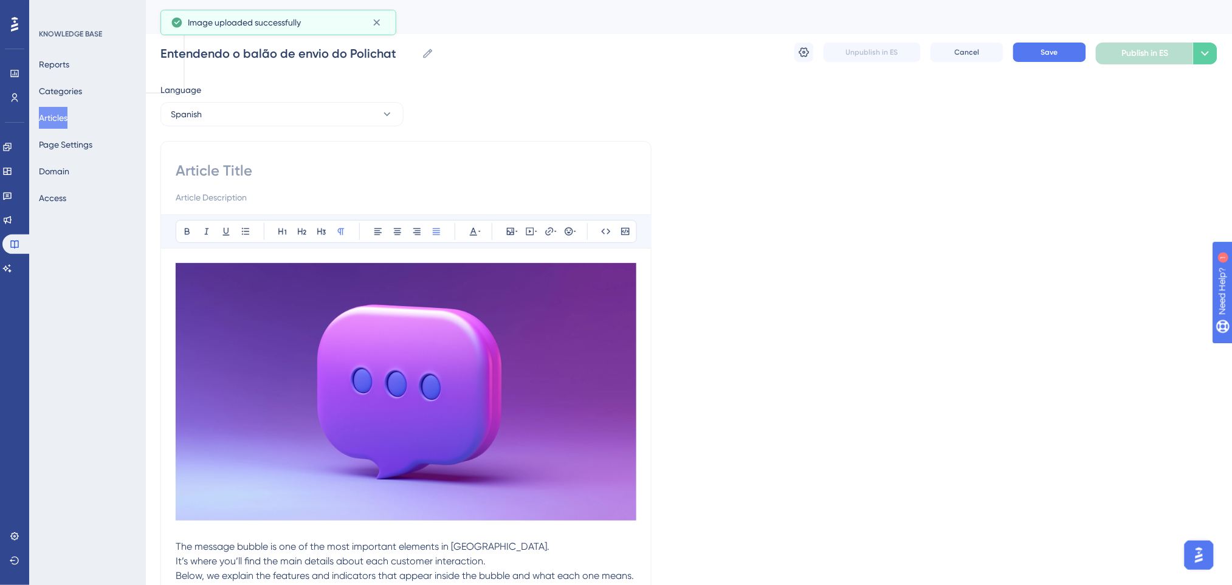
click at [306, 166] on input at bounding box center [406, 170] width 461 height 19
paste input "Entendiendo el globo de envío de PoliChat"
type input "Entendiendo el globo de envío de PoliChat"
drag, startPoint x: 870, startPoint y: 119, endPoint x: 1065, endPoint y: 47, distance: 207.9
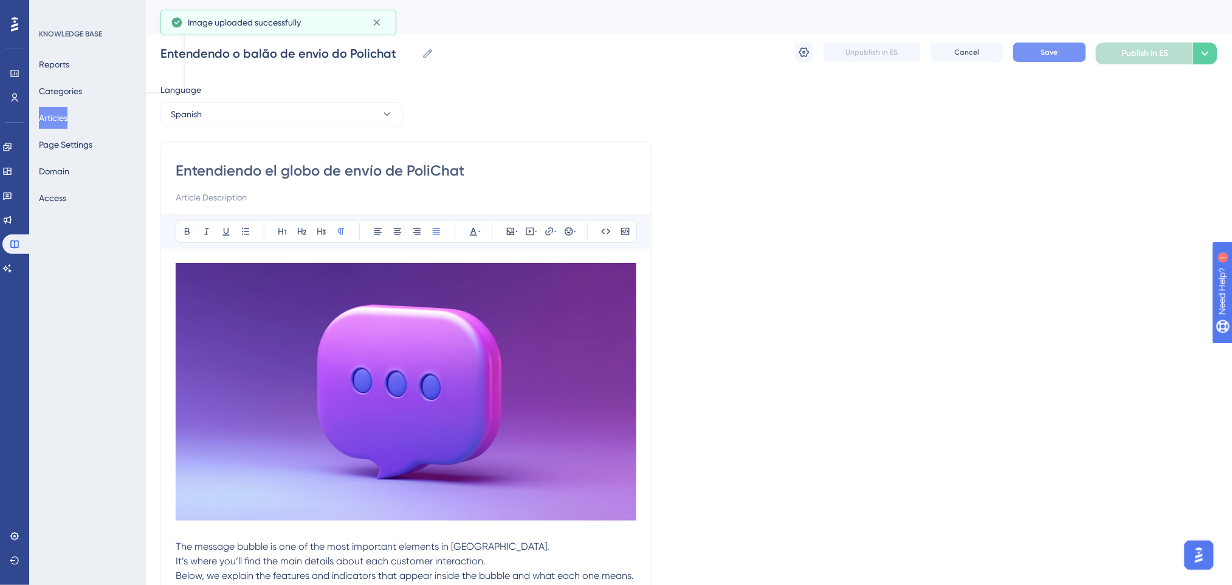
click at [1037, 57] on button "Save" at bounding box center [1049, 52] width 73 height 19
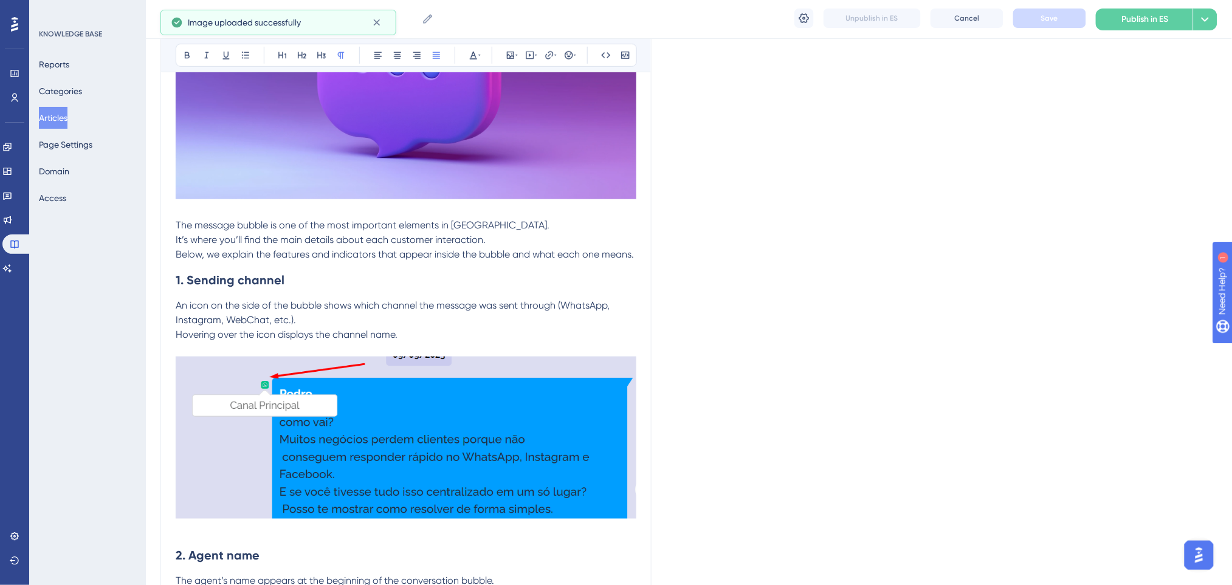
scroll to position [405, 0]
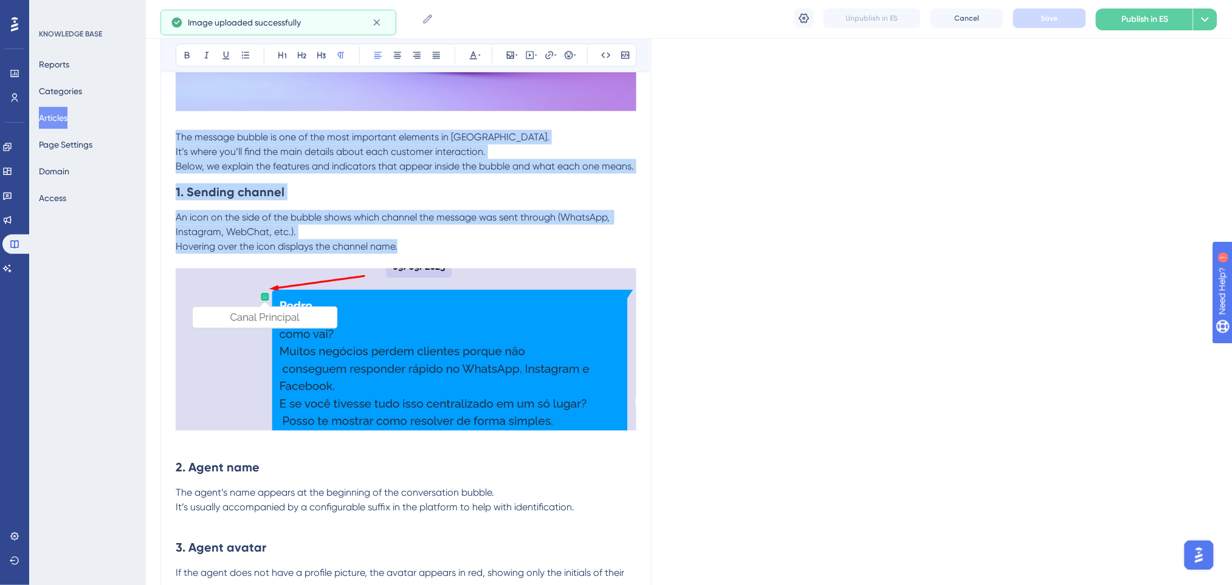
drag, startPoint x: 423, startPoint y: 261, endPoint x: 177, endPoint y: 141, distance: 274.0
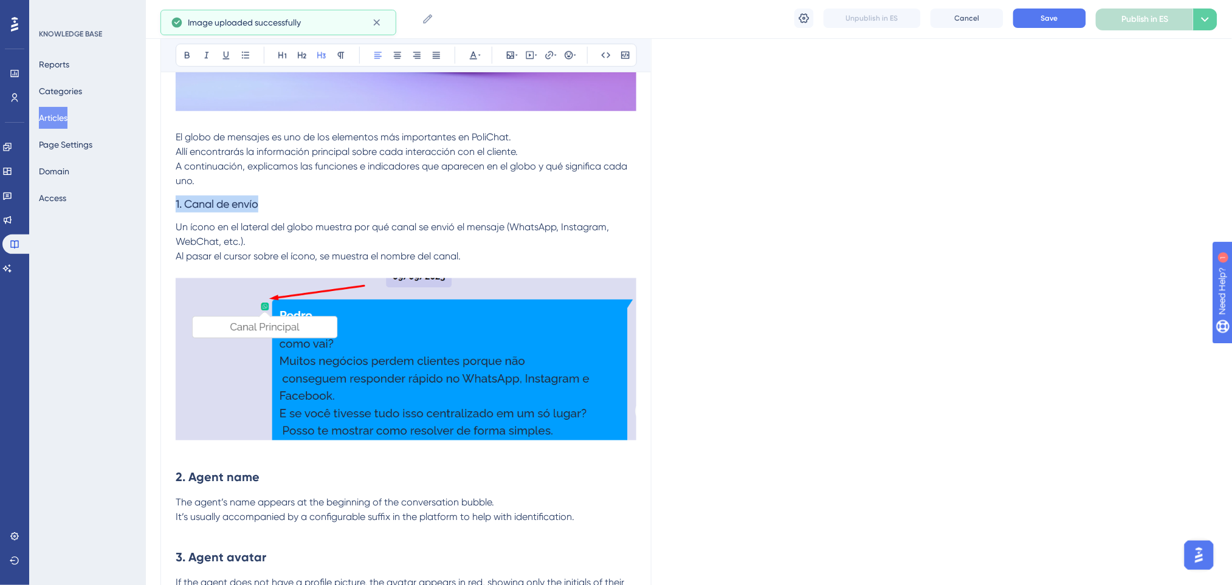
drag, startPoint x: 238, startPoint y: 203, endPoint x: 104, endPoint y: 200, distance: 134.4
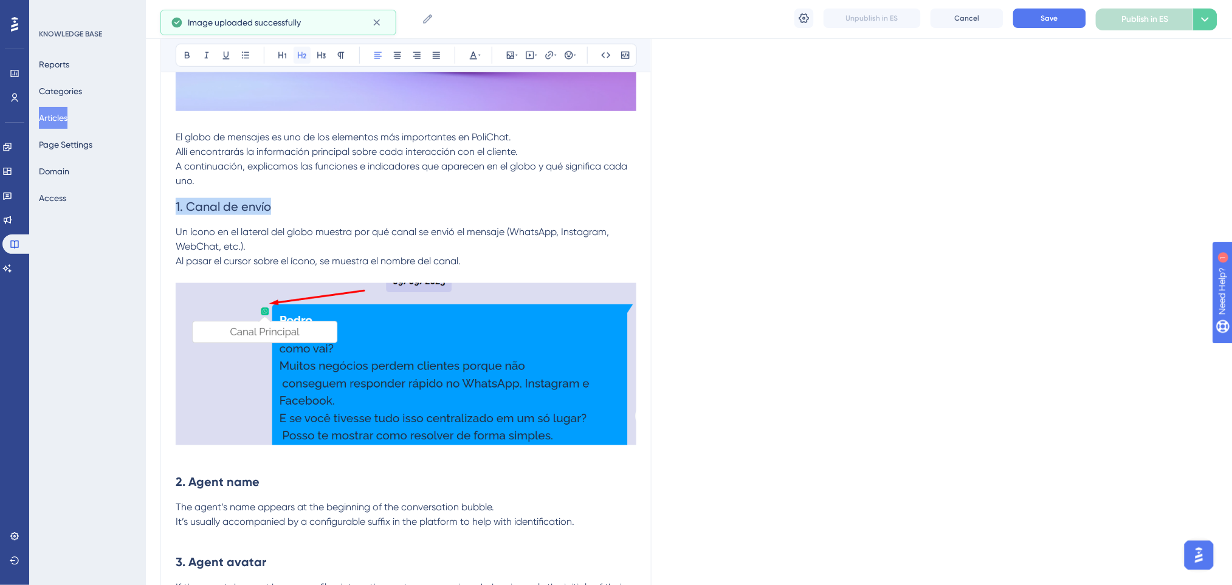
click at [306, 52] on icon at bounding box center [302, 55] width 10 height 10
click at [185, 52] on icon at bounding box center [187, 55] width 10 height 10
click at [532, 190] on h2 "1. Canal de envío" at bounding box center [406, 206] width 461 height 36
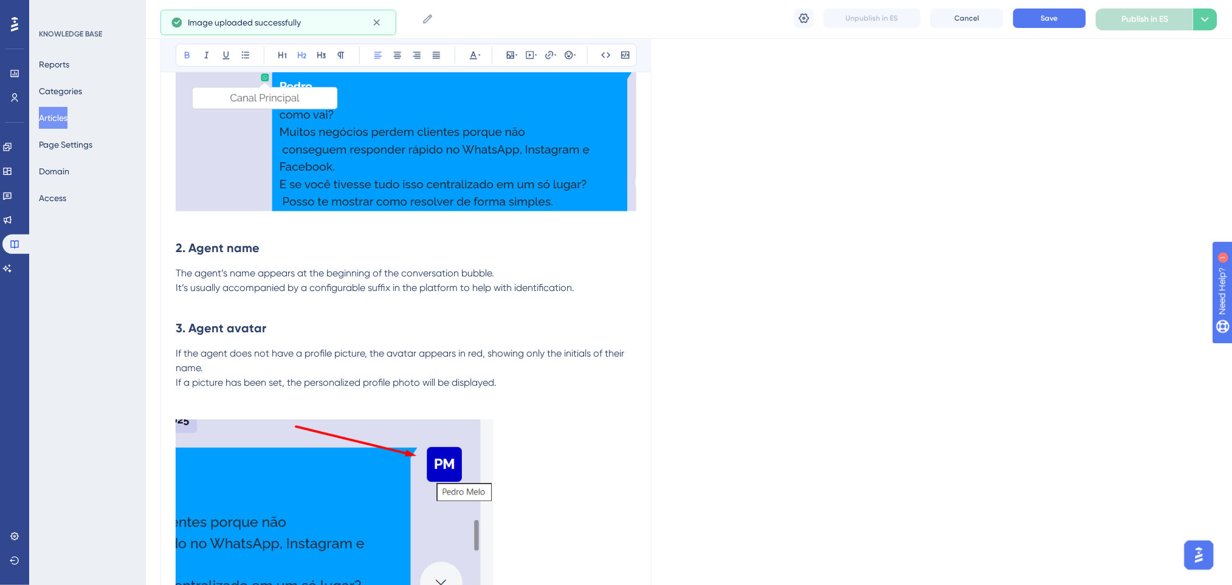
scroll to position [648, 0]
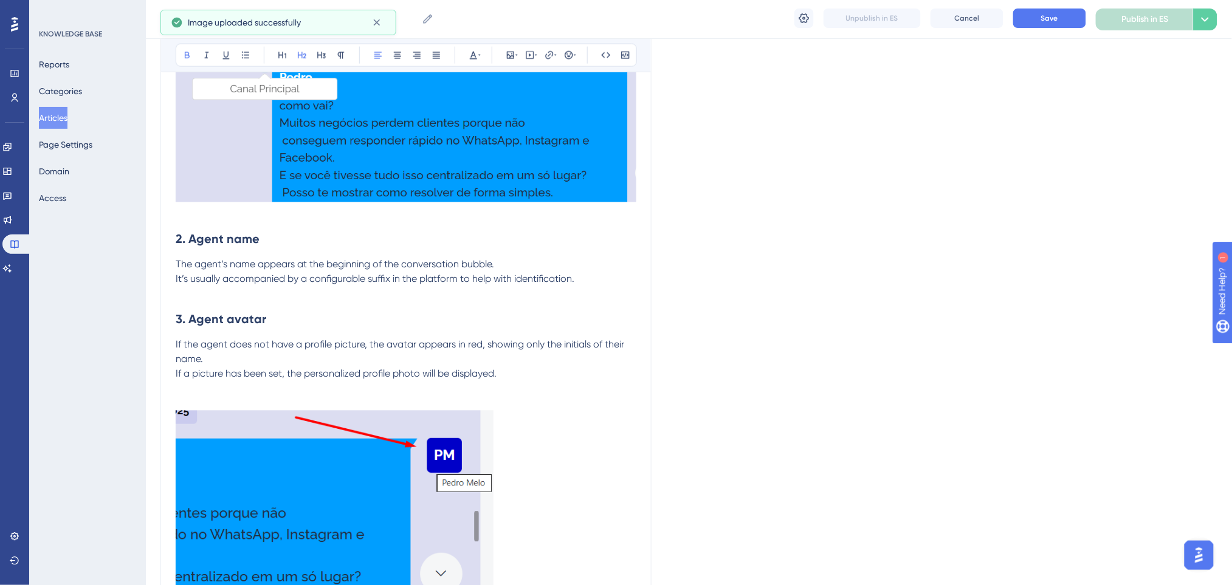
drag, startPoint x: 174, startPoint y: 236, endPoint x: 527, endPoint y: 356, distance: 372.7
click at [527, 354] on div "Entendiendo el globo de envío de PoliChat Bold Italic Underline Bullet Point He…" at bounding box center [405, 426] width 491 height 1877
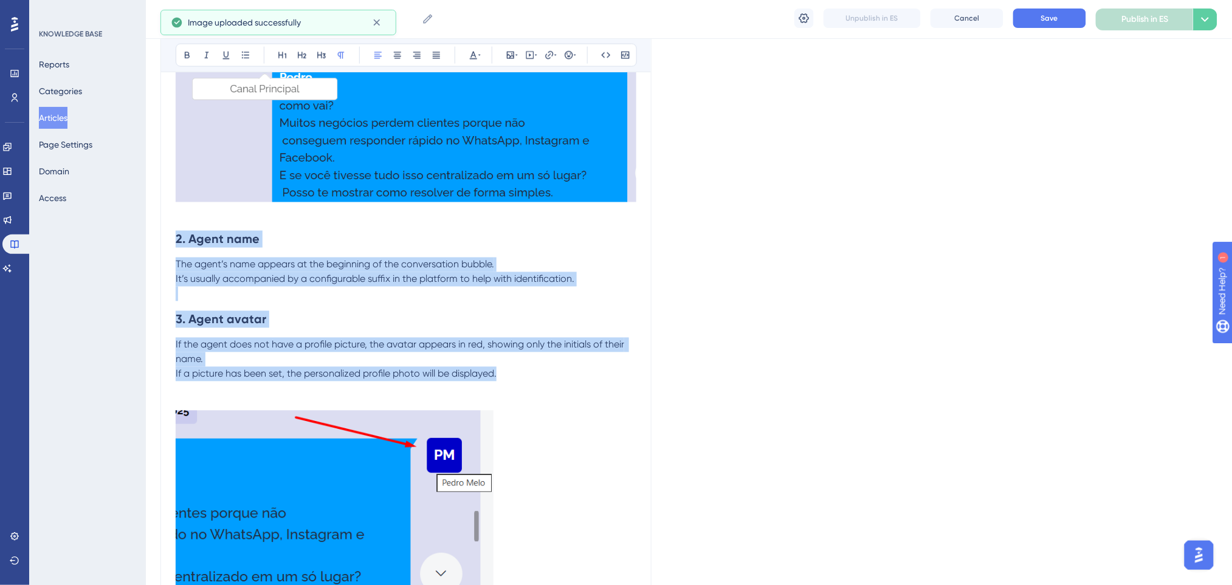
drag, startPoint x: 516, startPoint y: 379, endPoint x: 168, endPoint y: 244, distance: 373.5
click at [168, 244] on div "Entendiendo el globo de envío de PoliChat Bold Italic Underline Bullet Point He…" at bounding box center [405, 426] width 491 height 1877
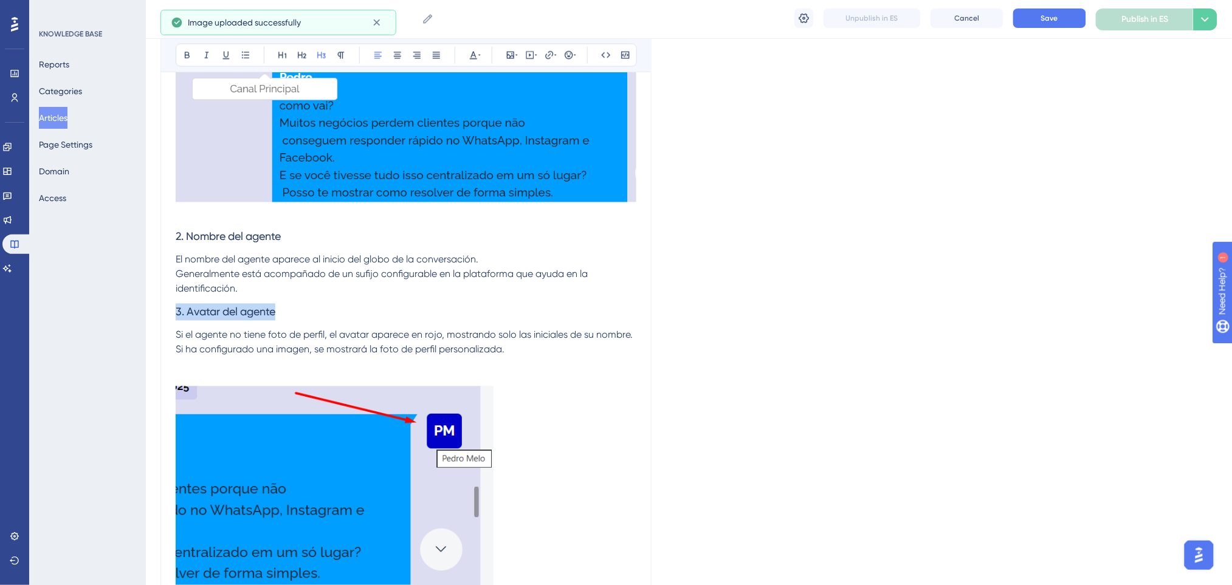
drag, startPoint x: 288, startPoint y: 311, endPoint x: 174, endPoint y: 311, distance: 114.3
click at [174, 311] on div "Entendiendo el globo de envío de PoliChat Bold Italic Underline Bullet Point He…" at bounding box center [405, 414] width 491 height 1853
drag, startPoint x: 185, startPoint y: 49, endPoint x: 256, endPoint y: 56, distance: 71.5
click at [185, 50] on button at bounding box center [187, 55] width 17 height 17
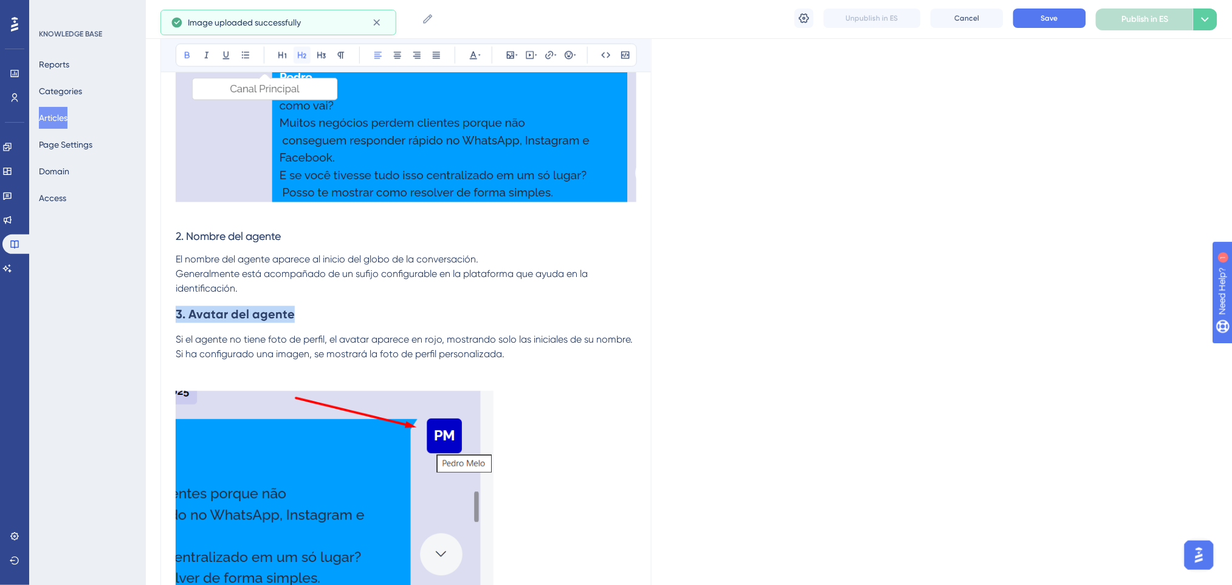
click at [298, 55] on icon at bounding box center [302, 55] width 9 height 7
drag, startPoint x: 202, startPoint y: 226, endPoint x: 173, endPoint y: 204, distance: 36.8
click at [173, 228] on div "Entendiendo el globo de envío de PoliChat Bold Italic Underline Bullet Point He…" at bounding box center [405, 416] width 491 height 1857
click at [187, 51] on icon at bounding box center [187, 55] width 10 height 10
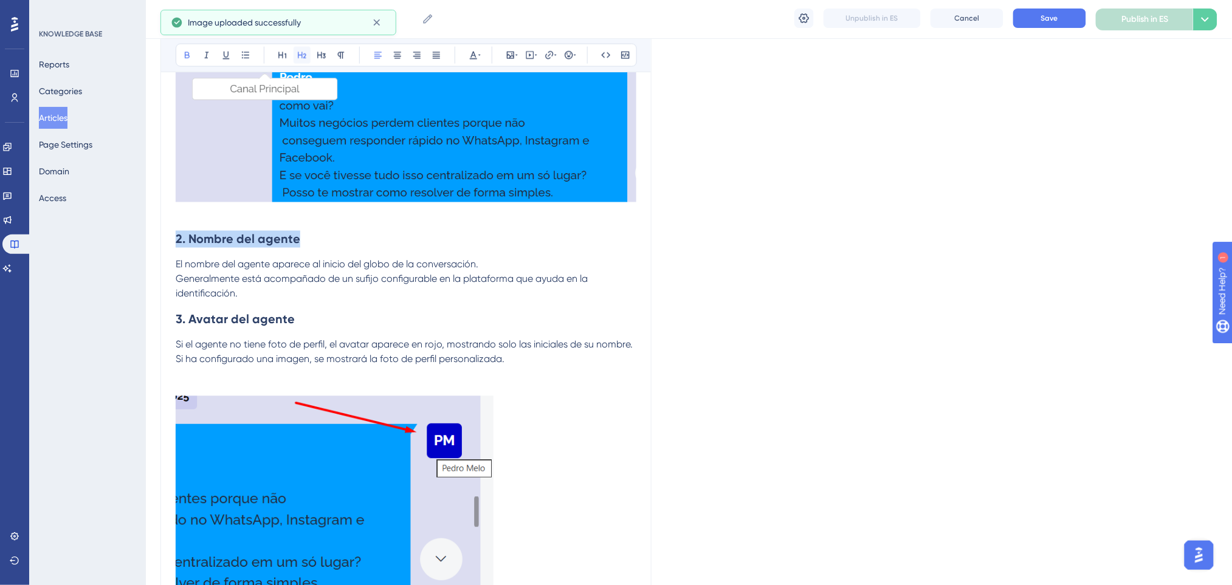
click at [304, 55] on icon at bounding box center [302, 55] width 9 height 7
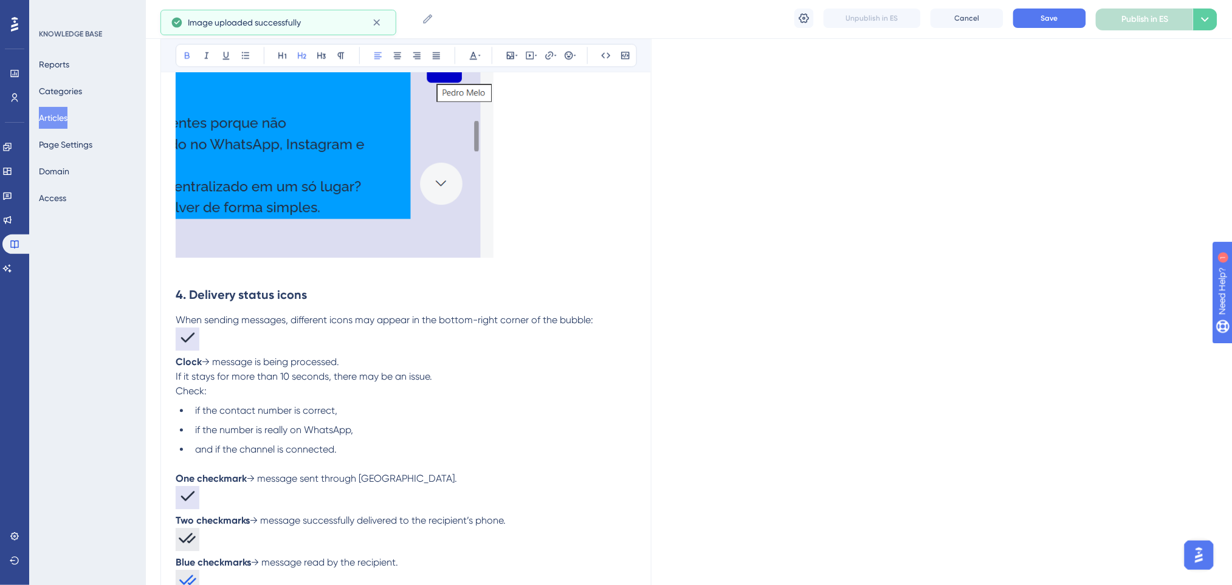
scroll to position [1053, 0]
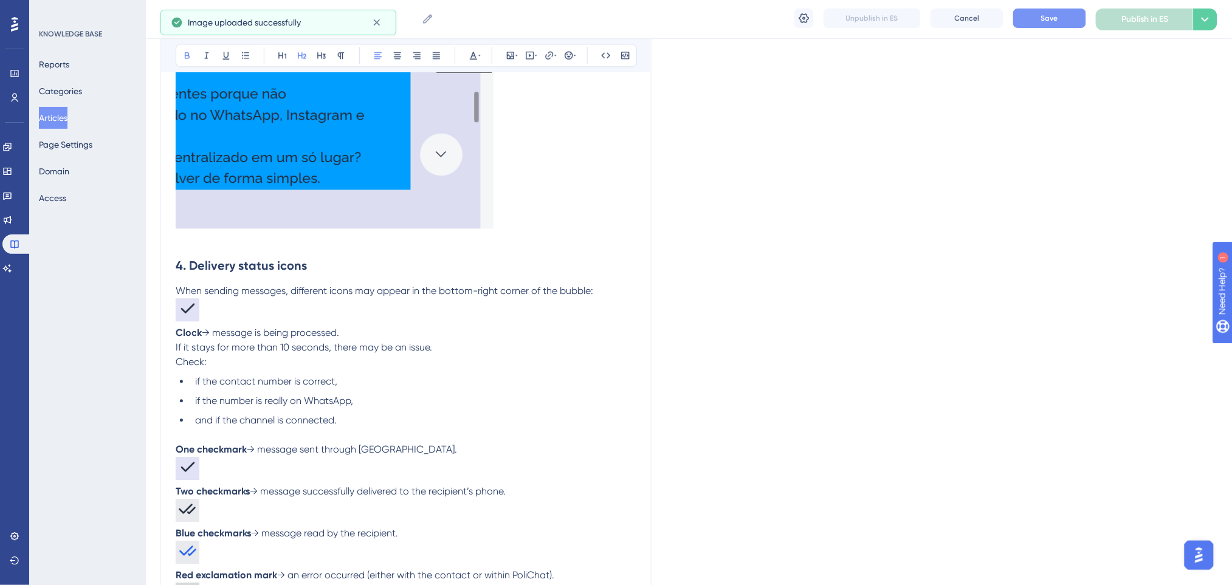
click at [1037, 20] on span "Save" at bounding box center [1049, 18] width 17 height 10
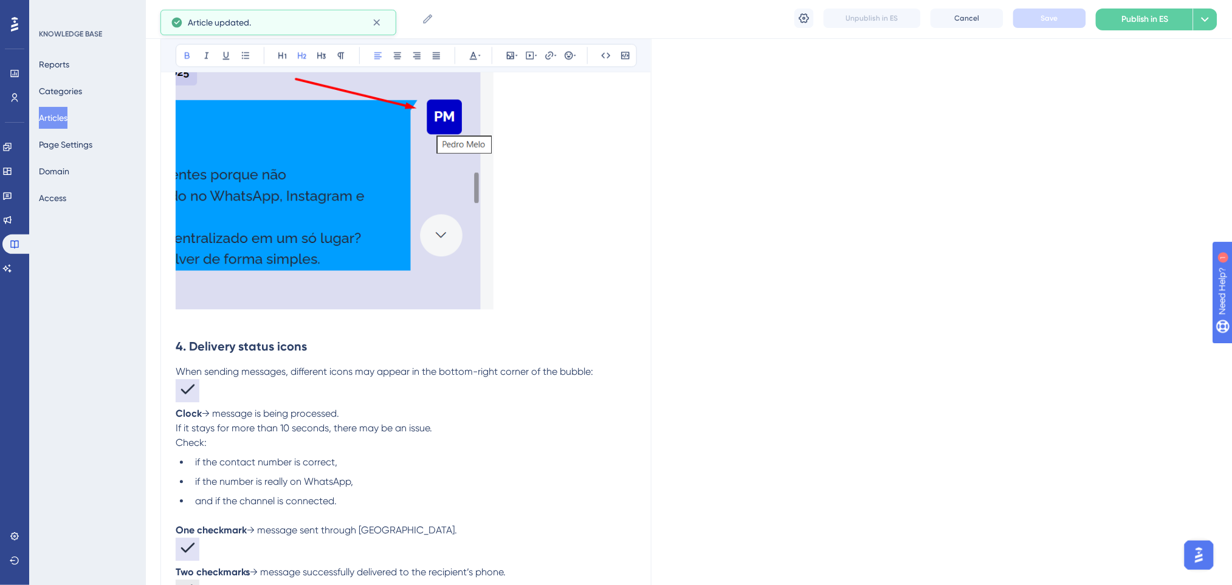
scroll to position [1134, 0]
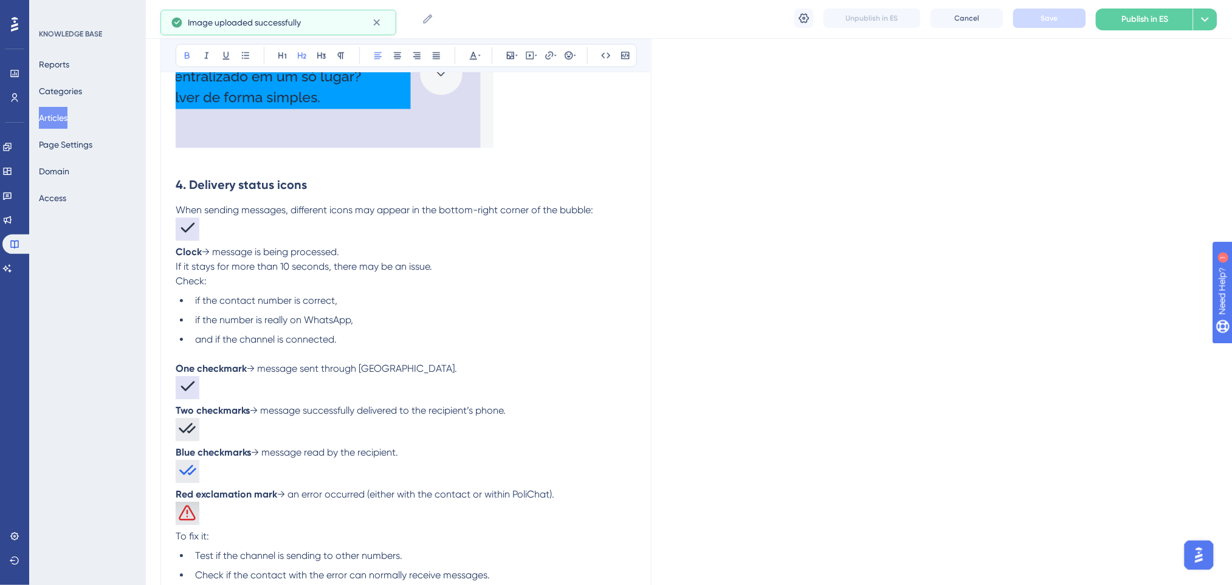
drag, startPoint x: 359, startPoint y: 210, endPoint x: 596, endPoint y: 214, distance: 237.1
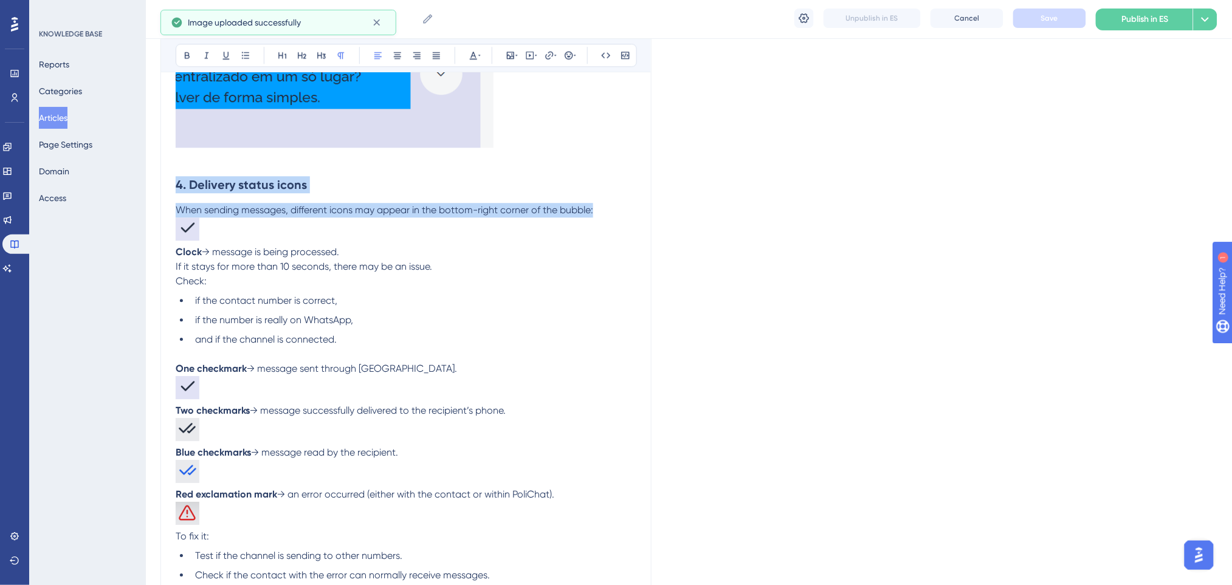
drag, startPoint x: 603, startPoint y: 214, endPoint x: 163, endPoint y: 179, distance: 440.8
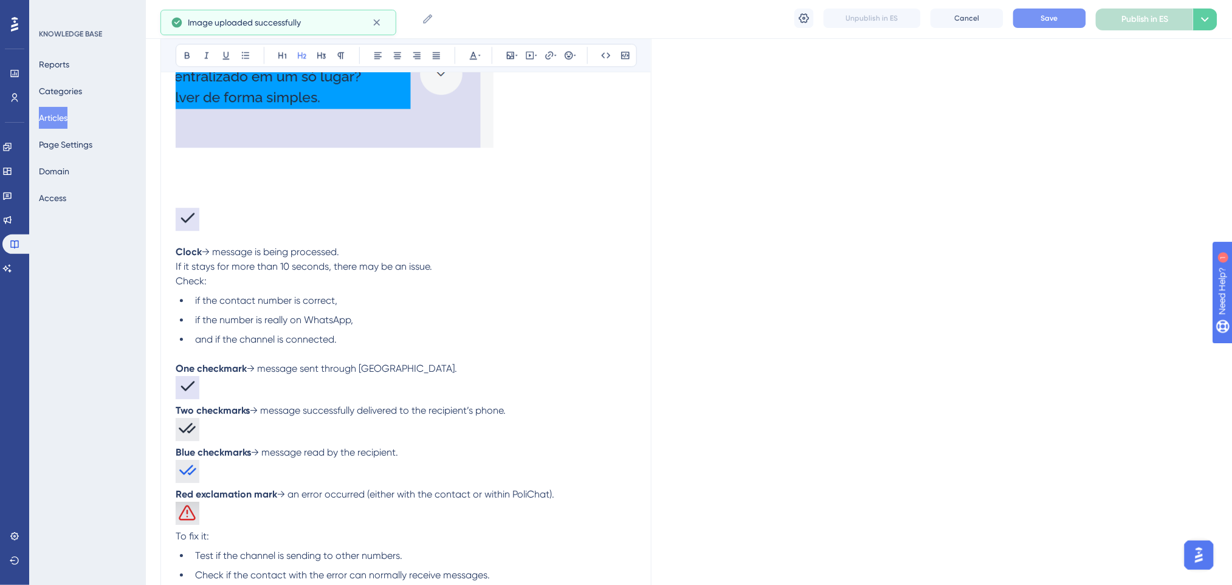
click at [335, 186] on h2 at bounding box center [406, 213] width 461 height 64
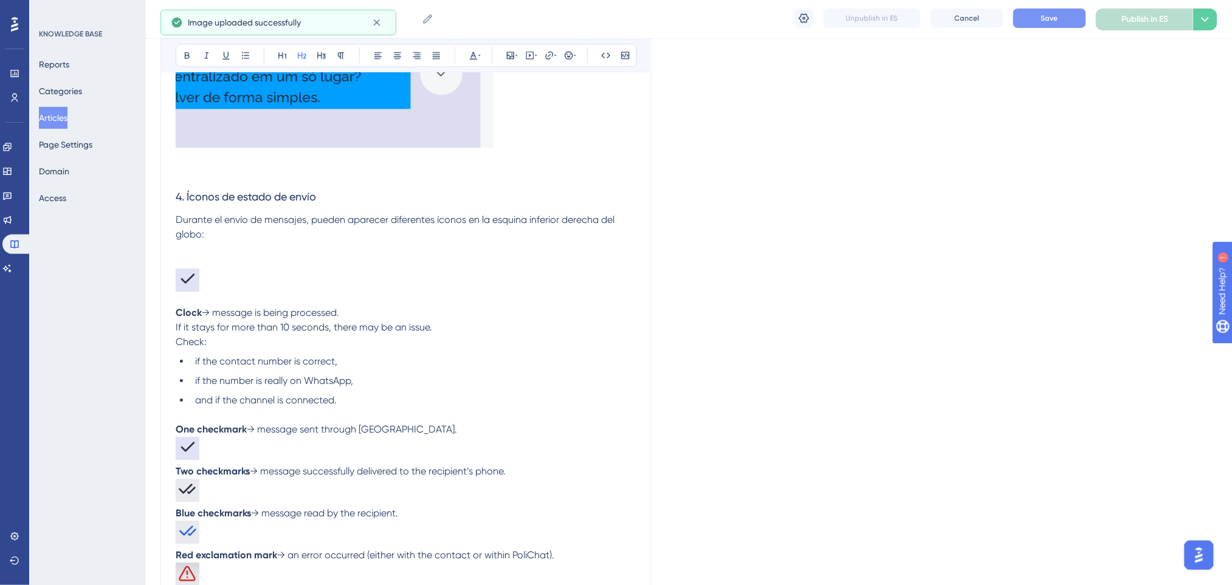
click at [218, 249] on h2 at bounding box center [406, 274] width 461 height 64
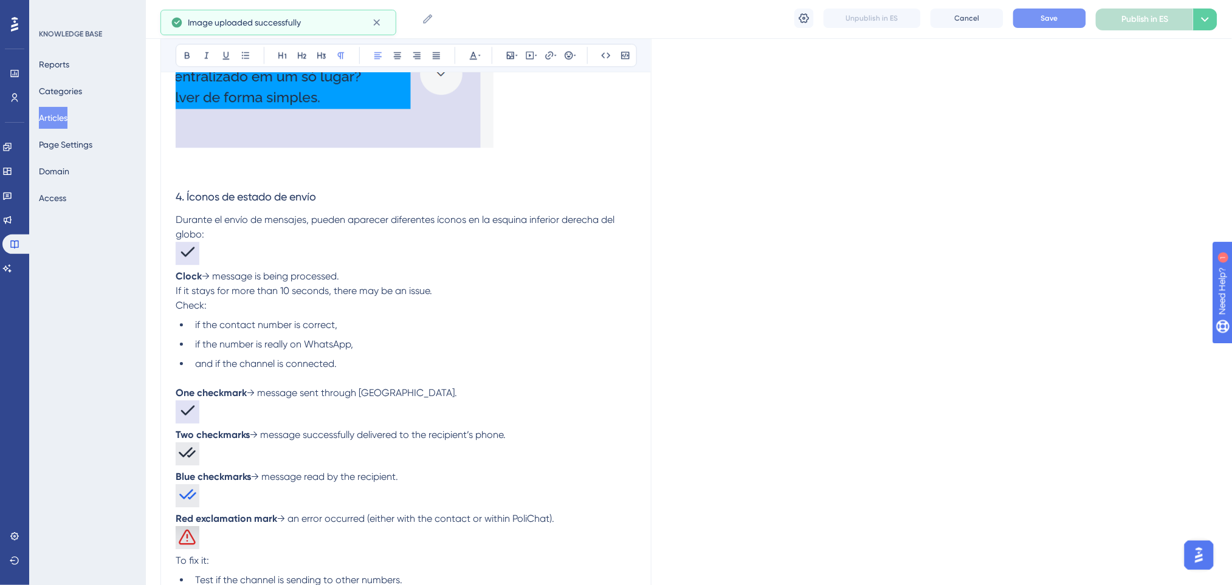
click at [295, 247] on p "Durante el envío de mensajes, pueden aparecer diferentes íconos en la esquina i…" at bounding box center [406, 241] width 461 height 57
click at [249, 255] on p "Durante el envío de mensajes, pueden aparecer diferentes íconos en la esquina i…" at bounding box center [406, 241] width 461 height 57
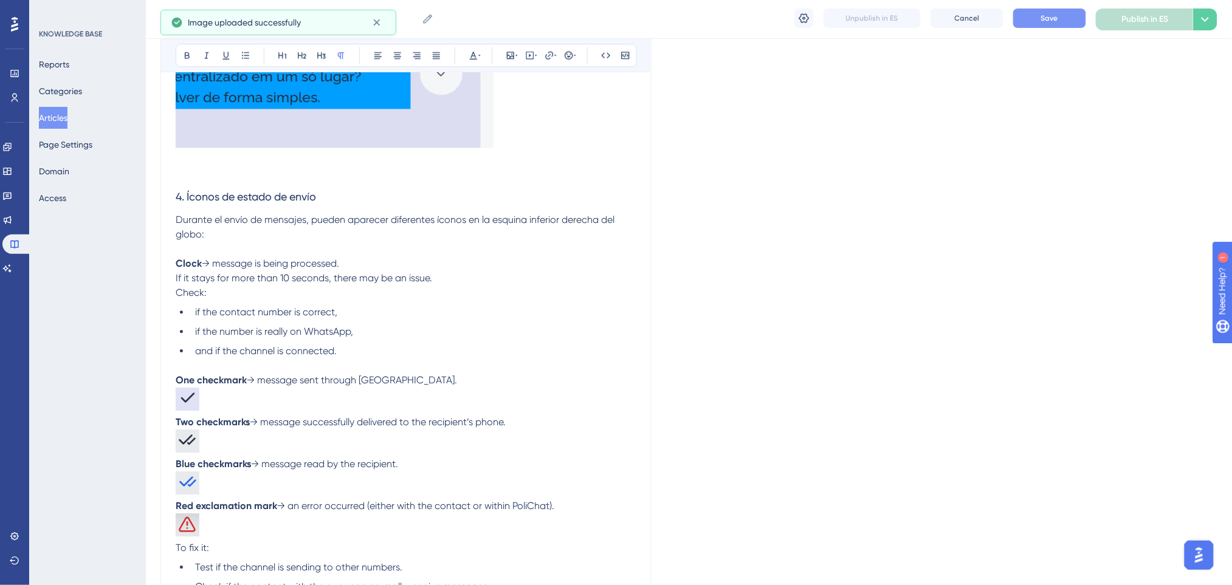
click at [238, 243] on p "Durante el envío de mensajes, pueden aparecer diferentes íconos en la esquina i…" at bounding box center [406, 235] width 461 height 44
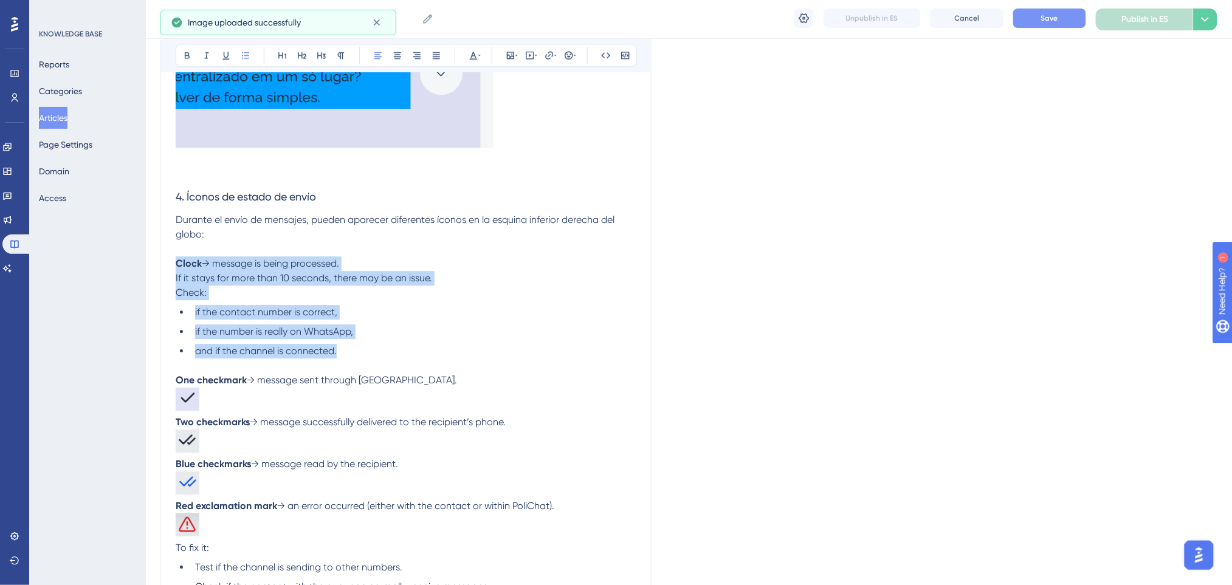
drag, startPoint x: 332, startPoint y: 344, endPoint x: 158, endPoint y: 264, distance: 191.4
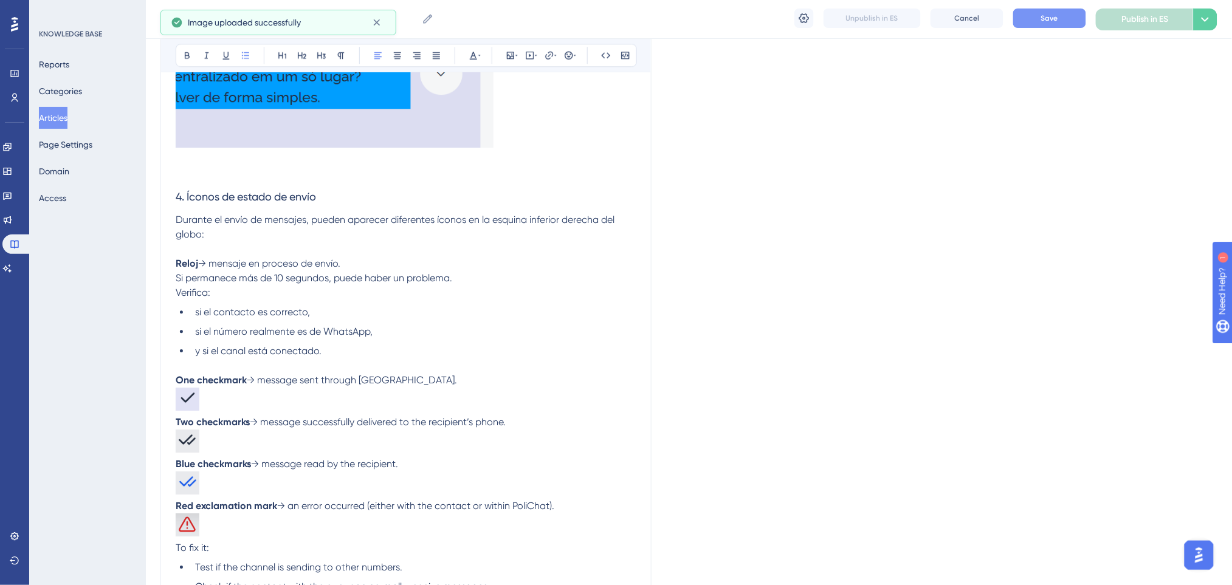
scroll to position [1216, 0]
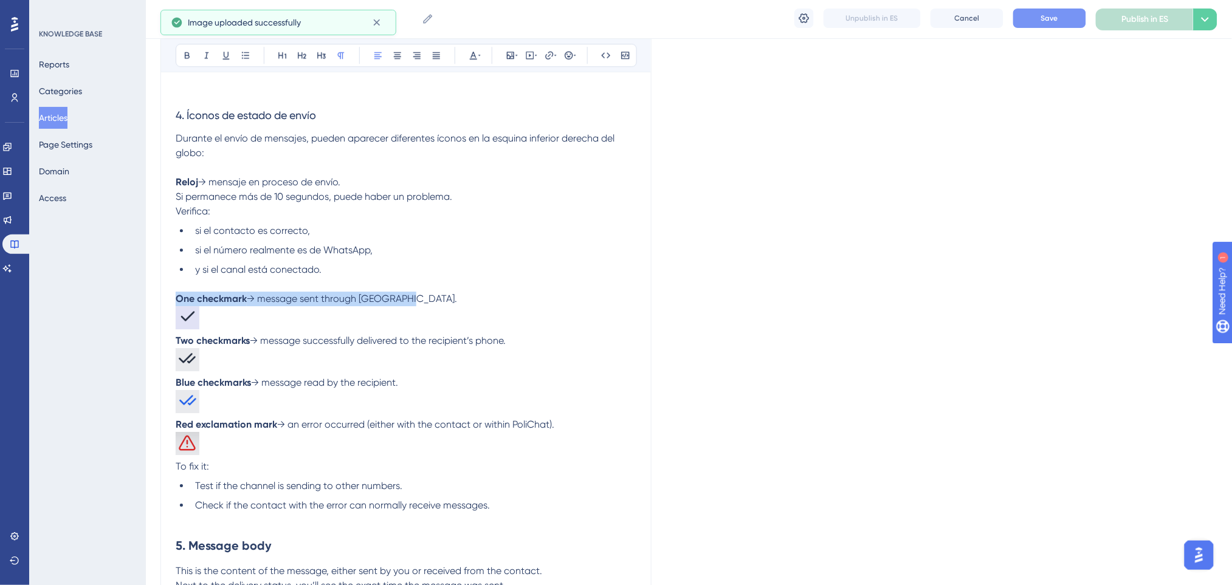
drag, startPoint x: 411, startPoint y: 295, endPoint x: 173, endPoint y: 294, distance: 238.9
drag, startPoint x: 520, startPoint y: 337, endPoint x: 168, endPoint y: 339, distance: 351.9
drag, startPoint x: 419, startPoint y: 381, endPoint x: 168, endPoint y: 381, distance: 250.4
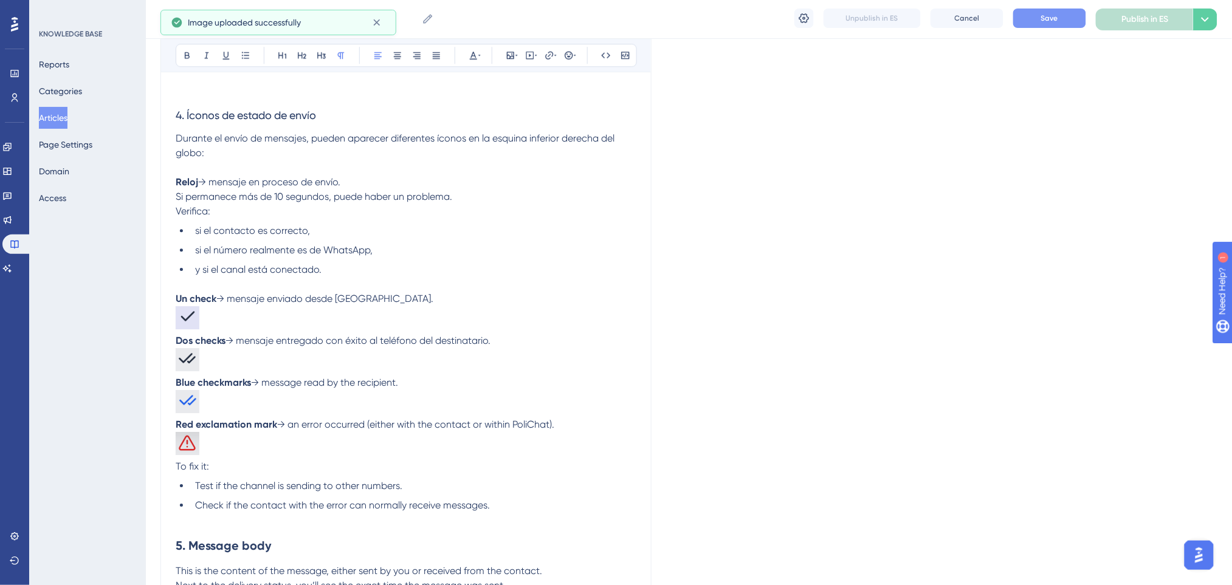
drag, startPoint x: 569, startPoint y: 422, endPoint x: 163, endPoint y: 419, distance: 406.6
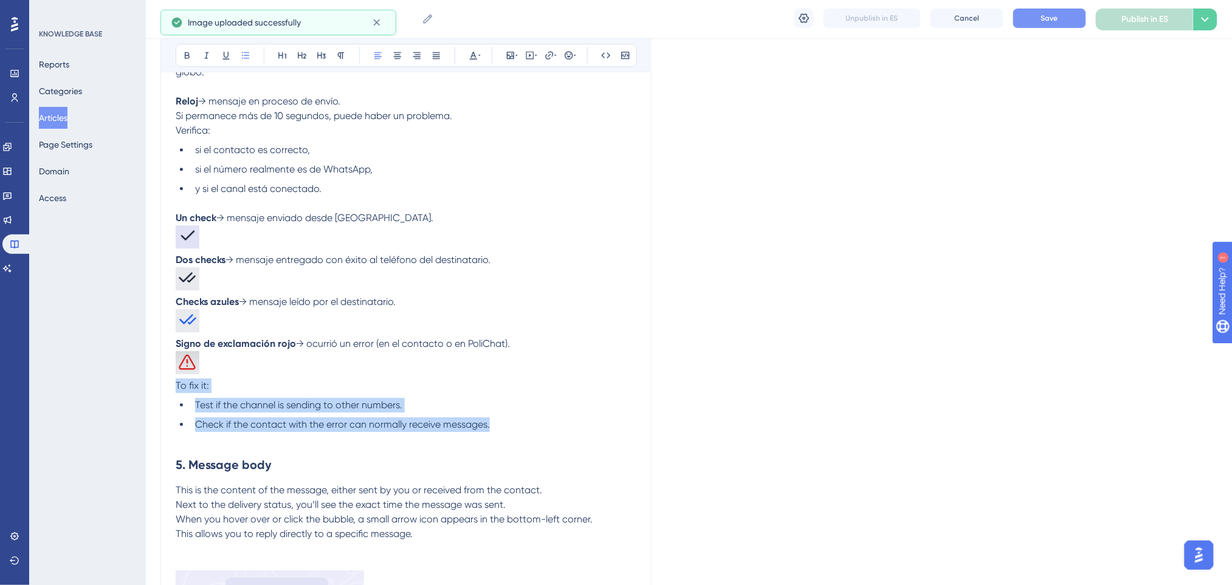
drag, startPoint x: 496, startPoint y: 431, endPoint x: 157, endPoint y: 388, distance: 341.8
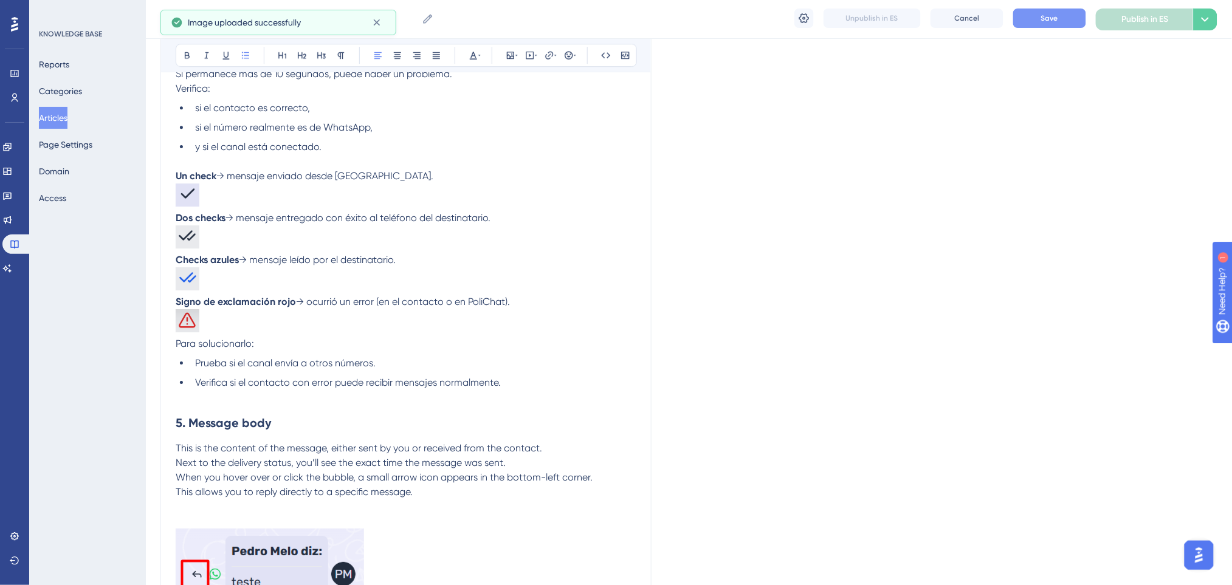
scroll to position [1459, 0]
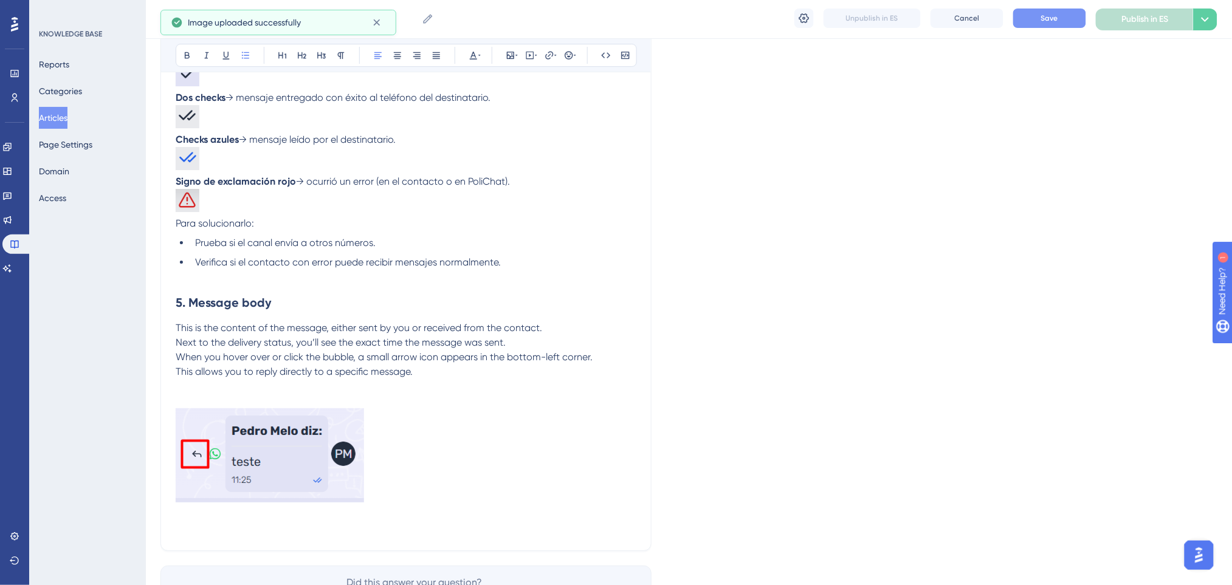
drag, startPoint x: 176, startPoint y: 292, endPoint x: 448, endPoint y: 359, distance: 280.5
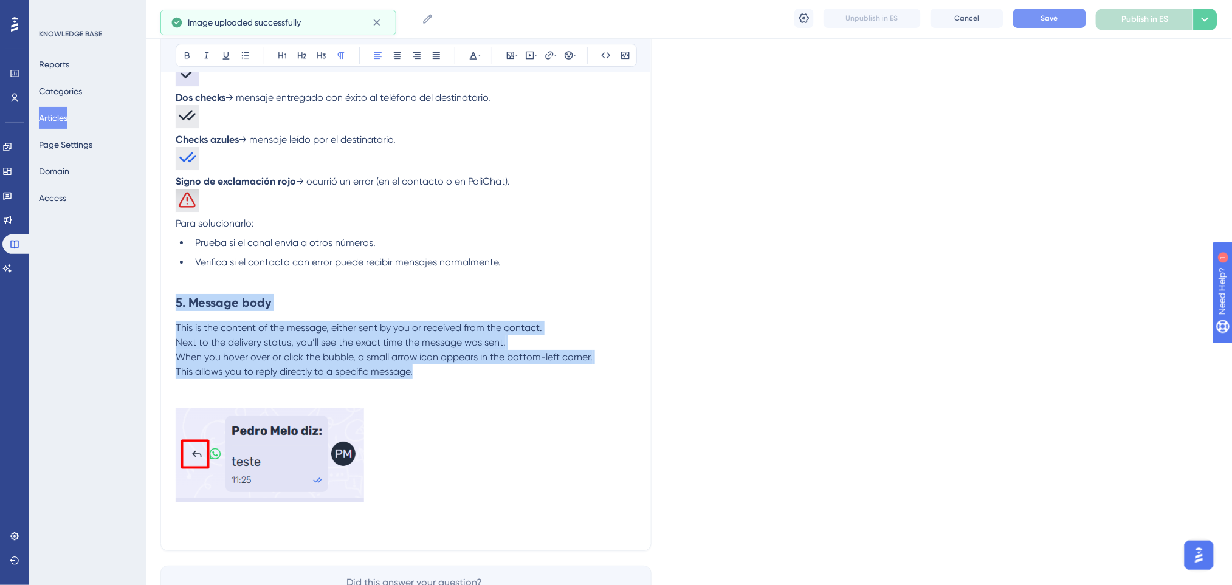
drag, startPoint x: 432, startPoint y: 374, endPoint x: 170, endPoint y: 309, distance: 269.8
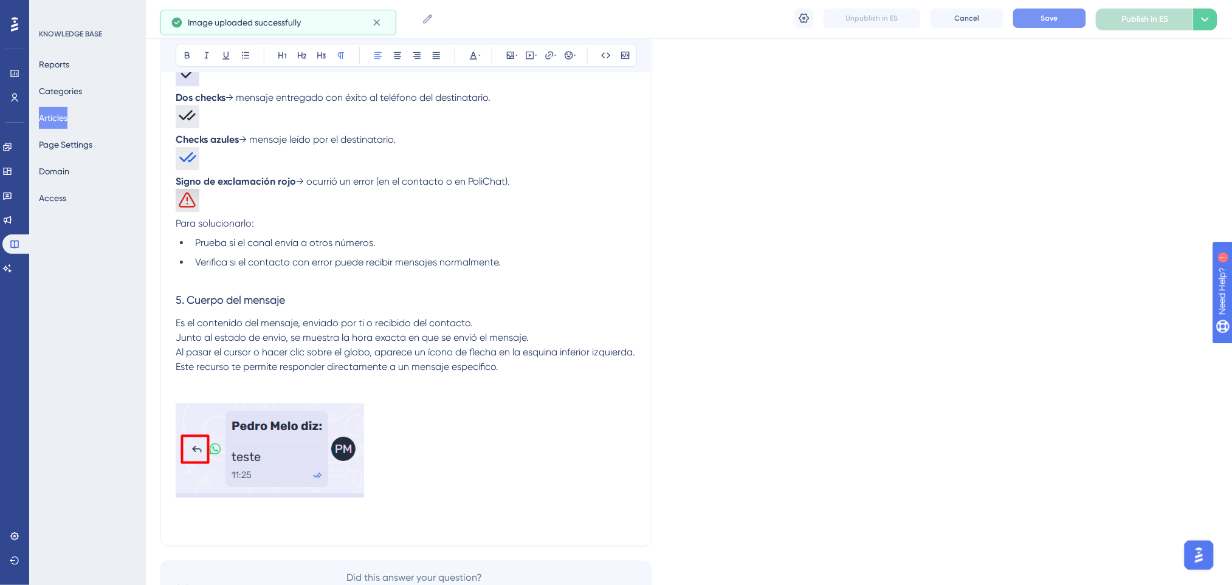
click at [455, 358] on span "Al pasar el cursor o hacer clic sobre el globo, aparece un ícono de flecha en l…" at bounding box center [405, 352] width 459 height 12
drag, startPoint x: 308, startPoint y: 297, endPoint x: 2, endPoint y: 277, distance: 306.4
click at [194, 59] on button at bounding box center [187, 55] width 17 height 17
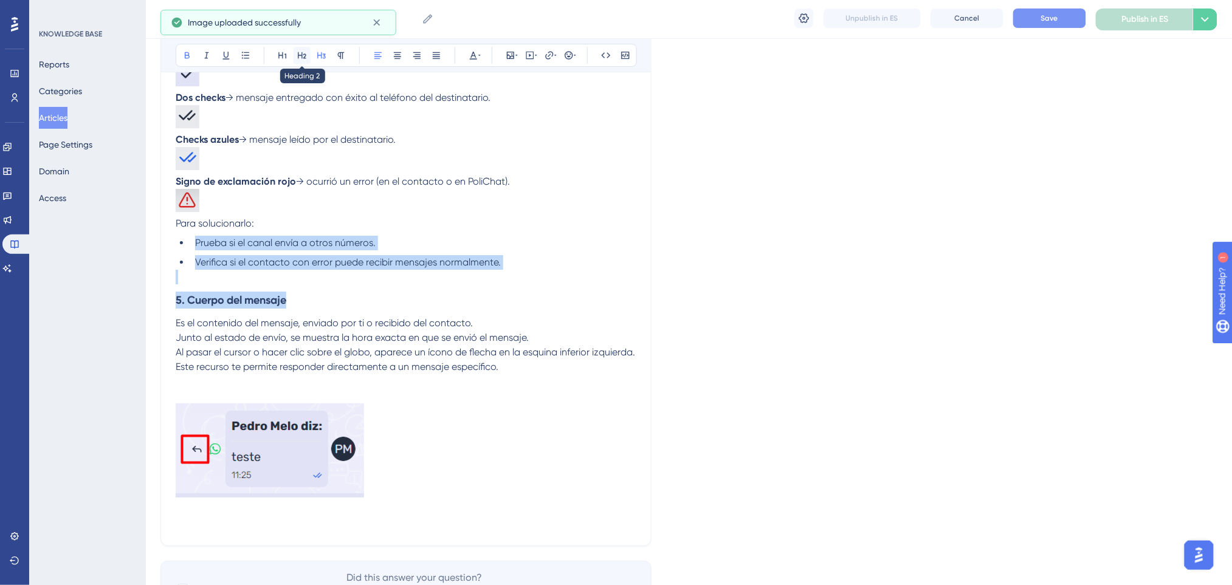
click at [310, 57] on button at bounding box center [302, 55] width 17 height 17
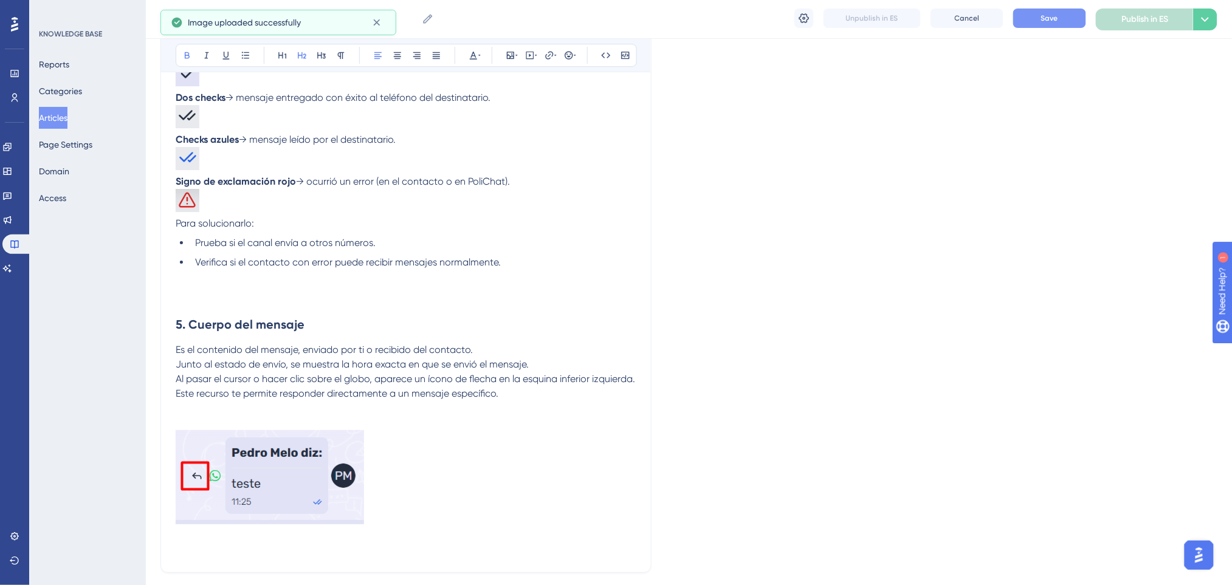
click at [404, 249] on li "Prueba si el canal envía a otros números." at bounding box center [413, 243] width 446 height 15
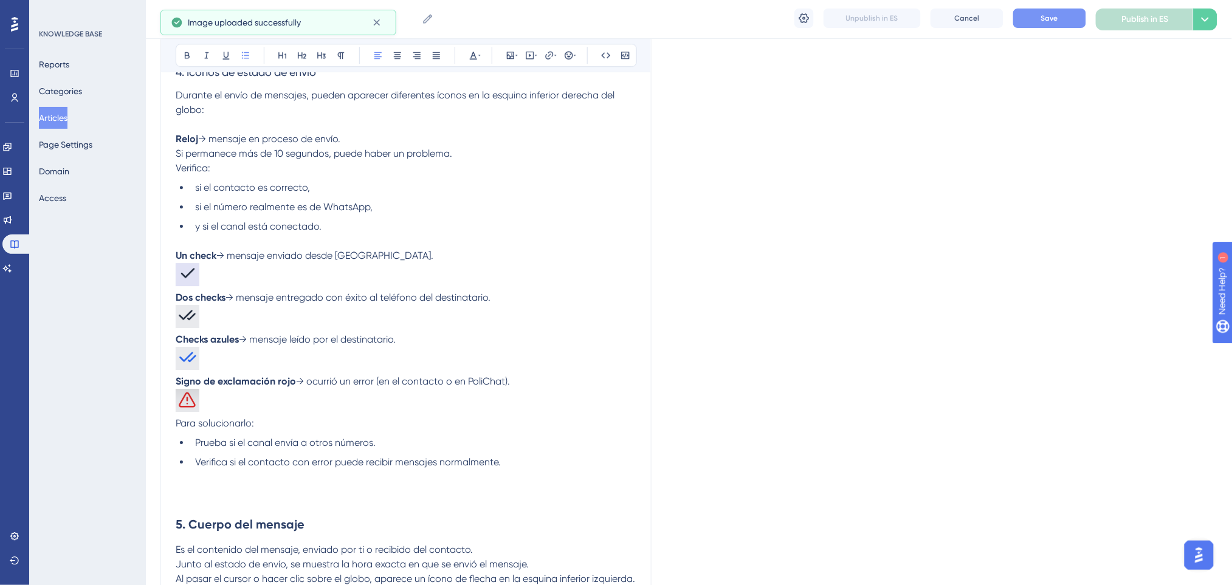
scroll to position [1296, 0]
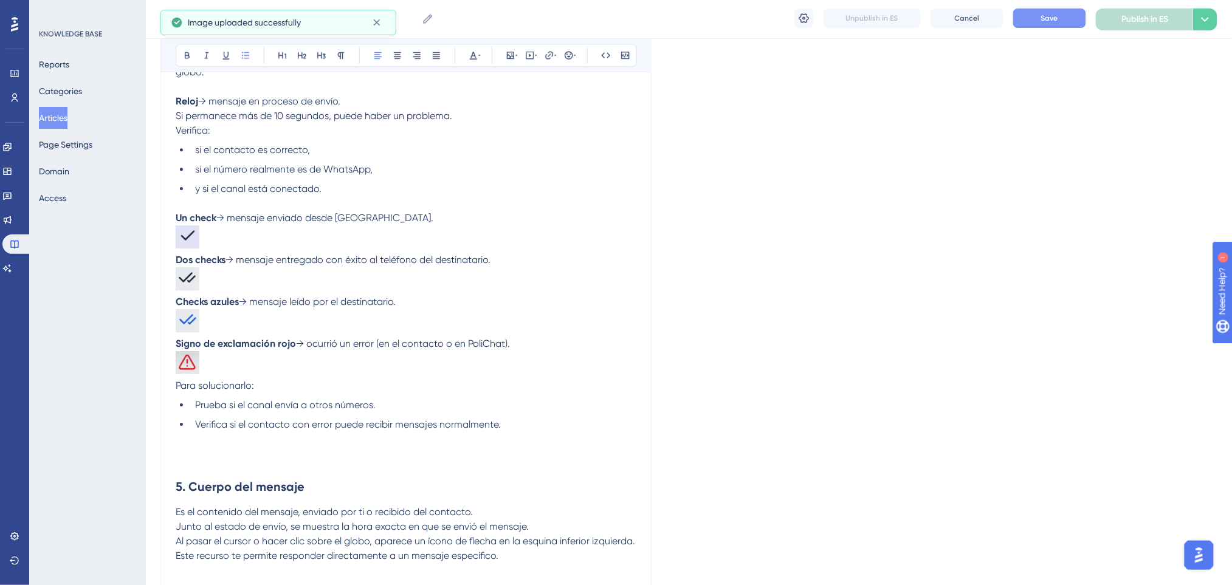
click at [278, 457] on h2 at bounding box center [406, 450] width 461 height 36
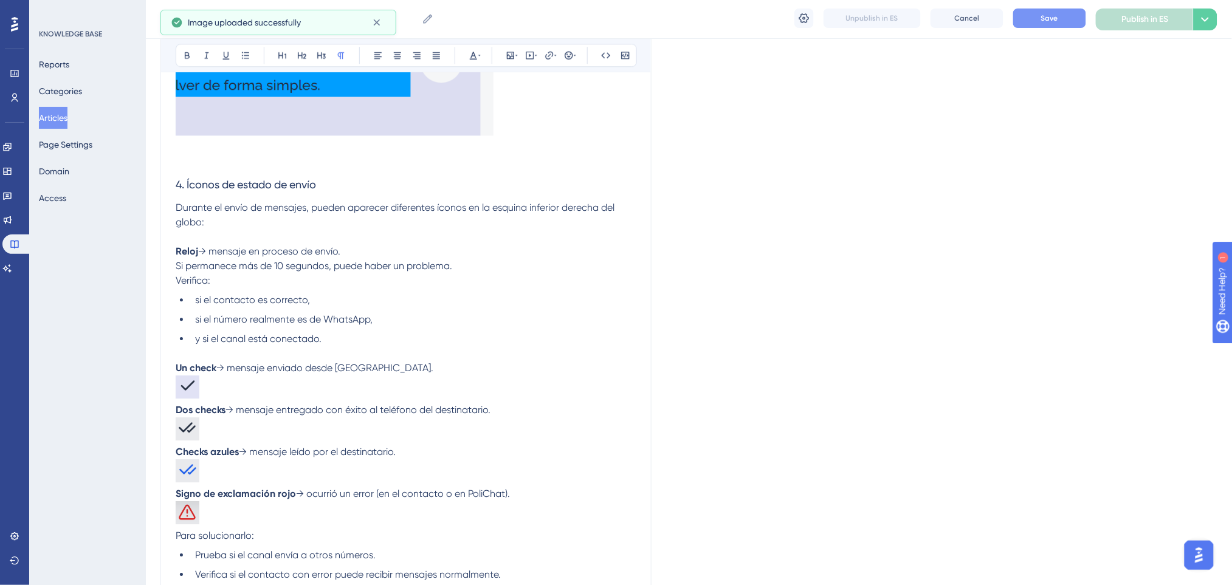
scroll to position [1053, 0]
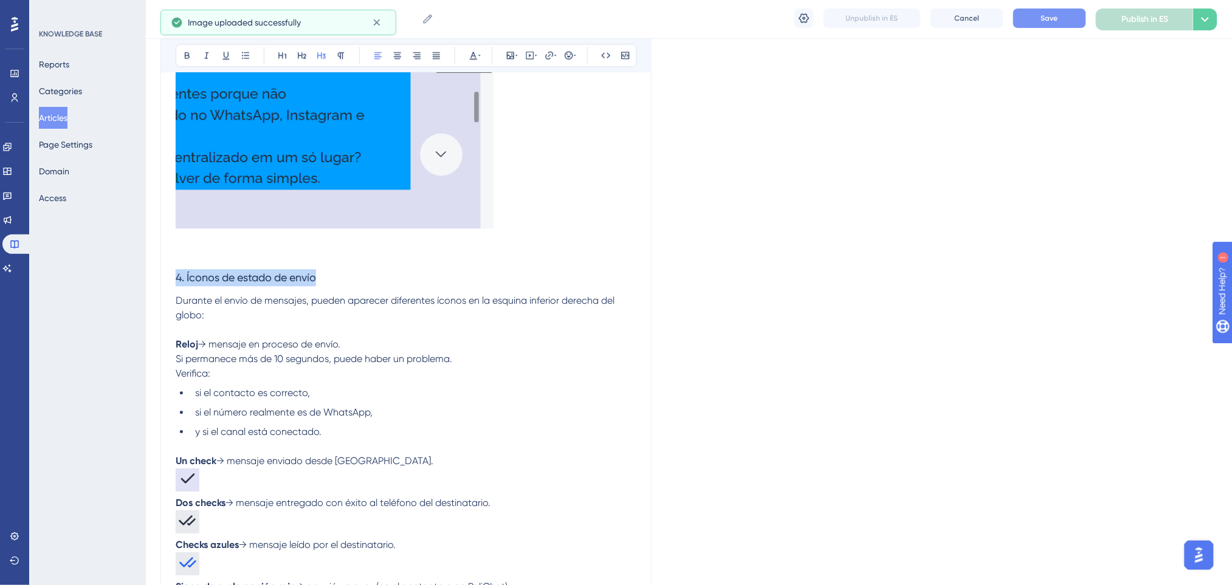
drag, startPoint x: 331, startPoint y: 273, endPoint x: 151, endPoint y: 287, distance: 179.8
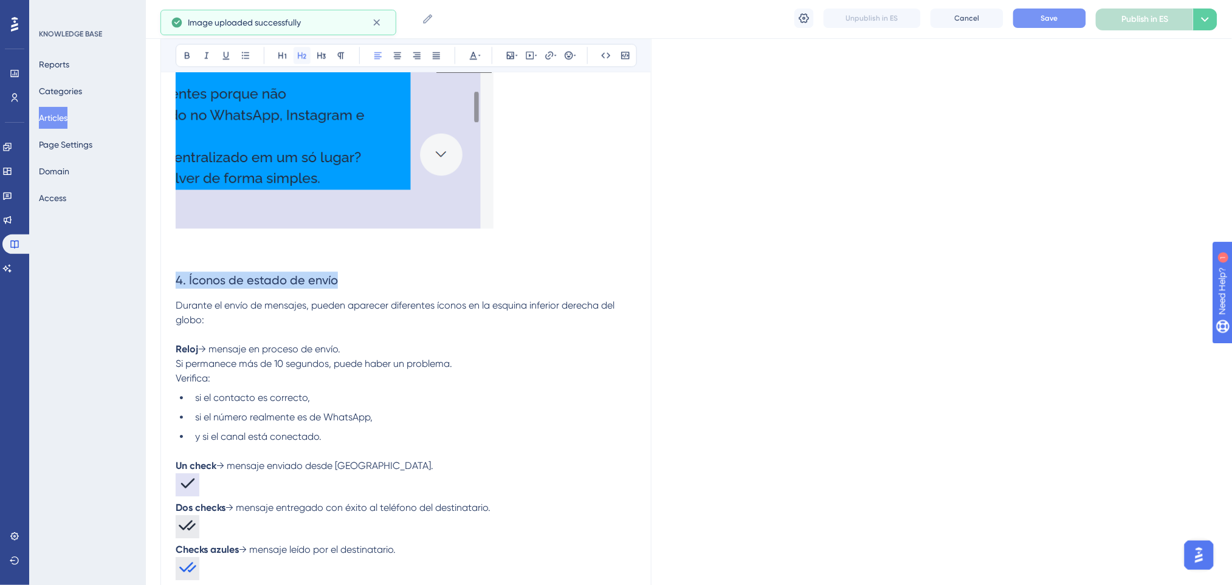
click at [303, 52] on icon at bounding box center [302, 55] width 10 height 10
click at [181, 57] on button at bounding box center [187, 55] width 17 height 17
click at [315, 252] on p at bounding box center [406, 254] width 461 height 15
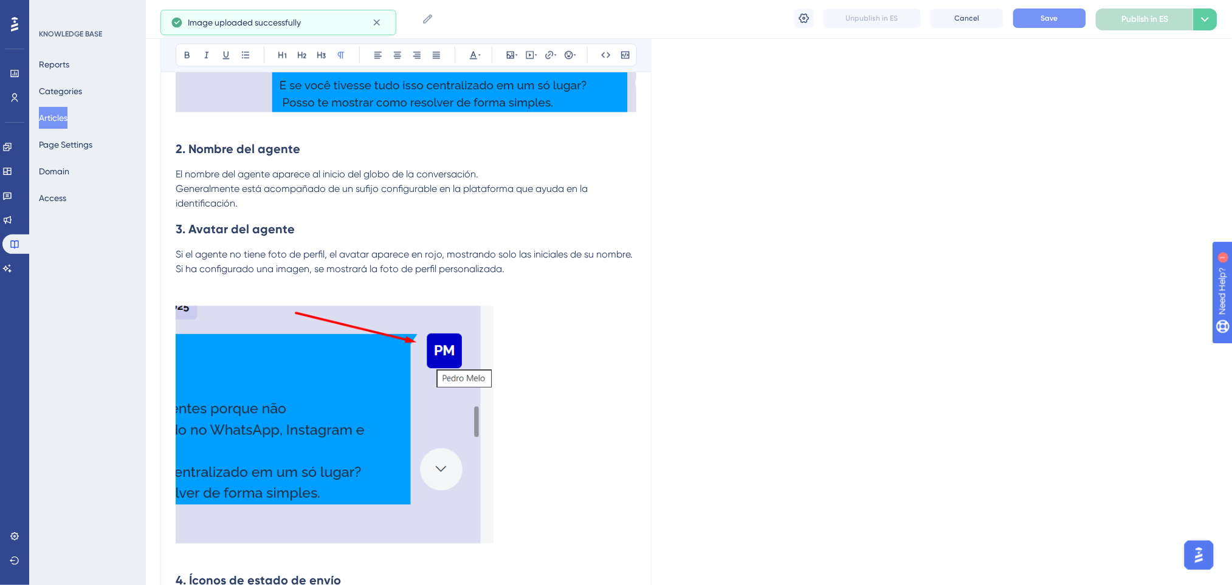
scroll to position [729, 0]
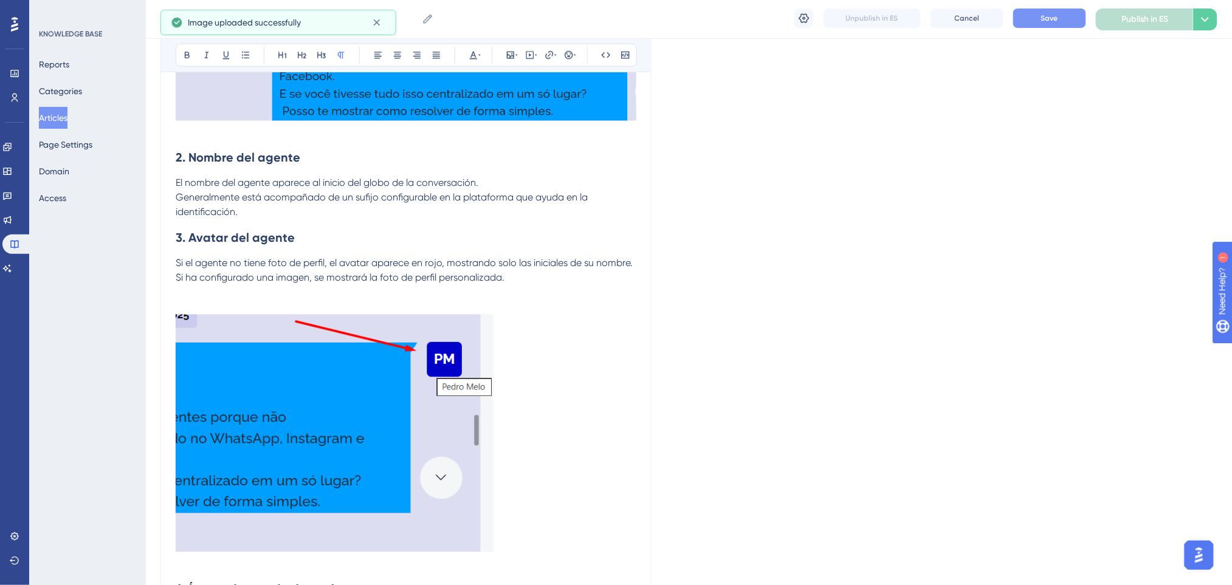
click at [314, 218] on p "El nombre del agente aparece al inicio del globo de la conversación. Generalmen…" at bounding box center [406, 198] width 461 height 44
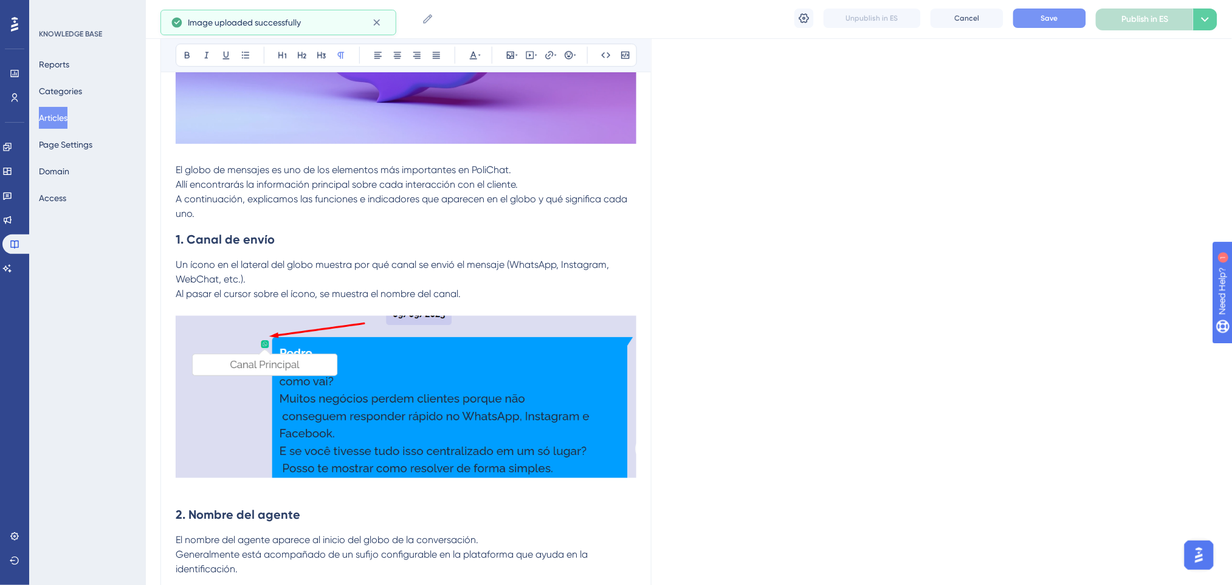
scroll to position [324, 0]
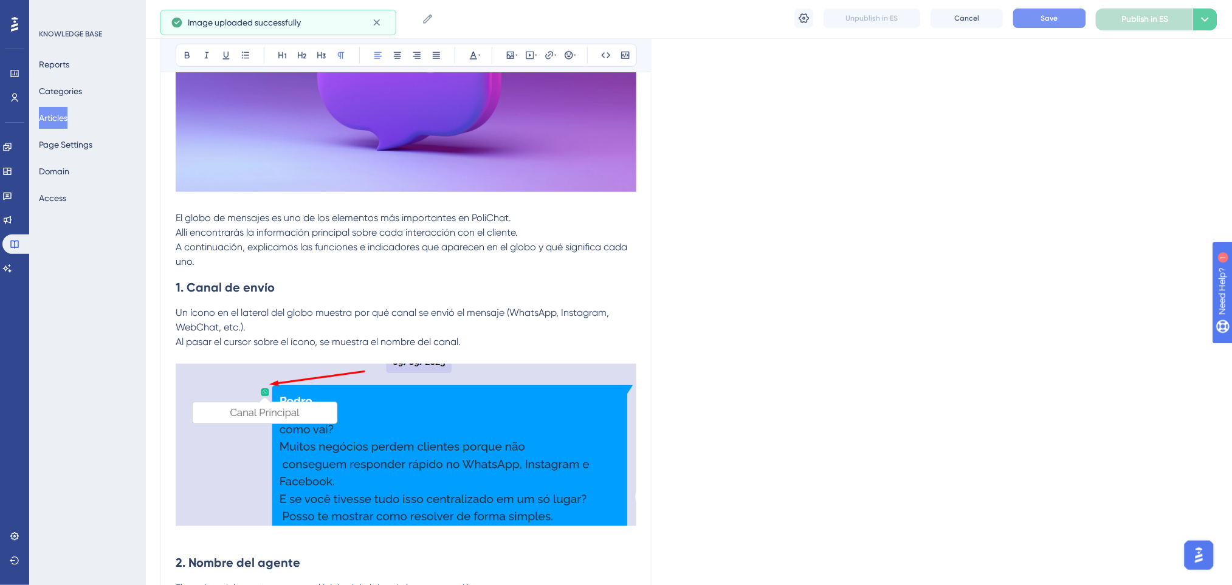
click at [334, 263] on p "El globo de mensajes es uno de los elementos más importantes en PoliChat. Allí …" at bounding box center [406, 240] width 461 height 58
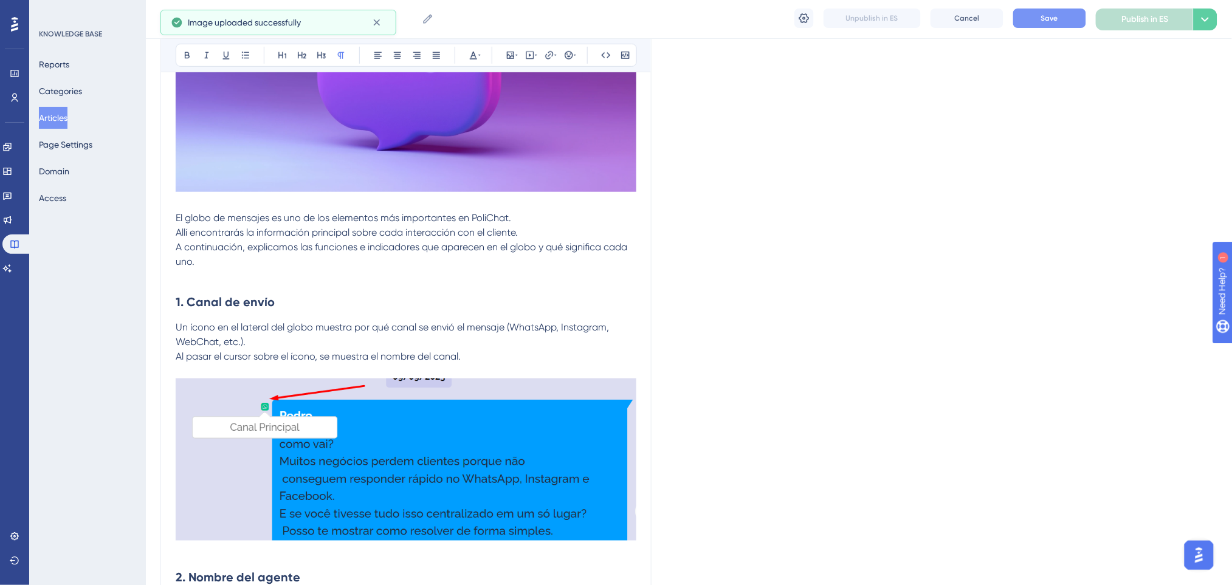
click at [492, 297] on h2 "1. Canal de envío" at bounding box center [406, 302] width 461 height 36
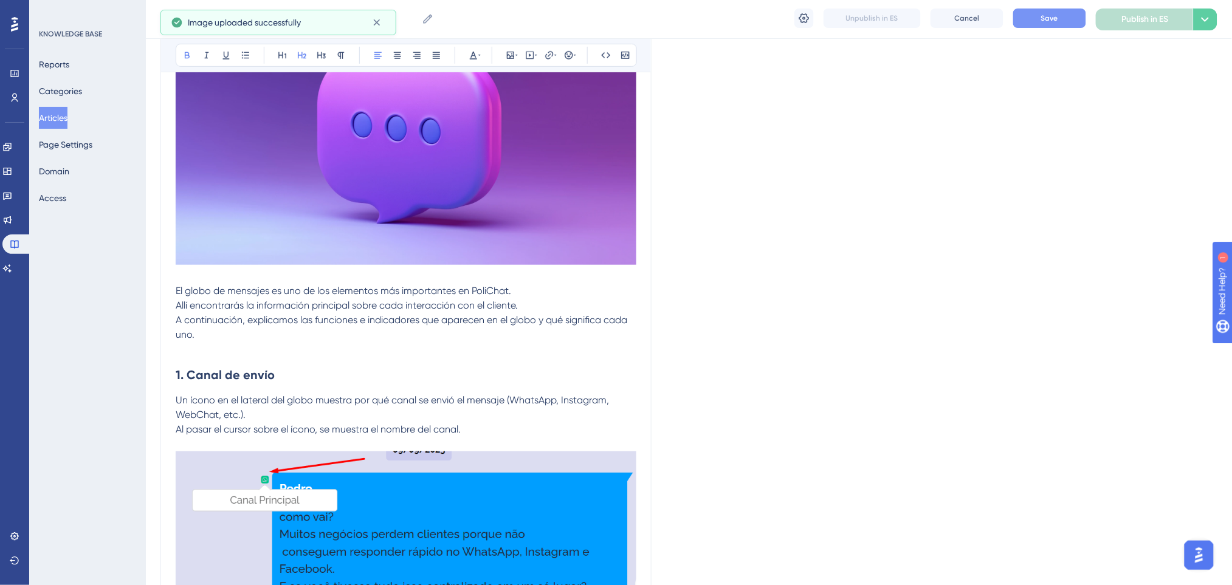
scroll to position [405, 0]
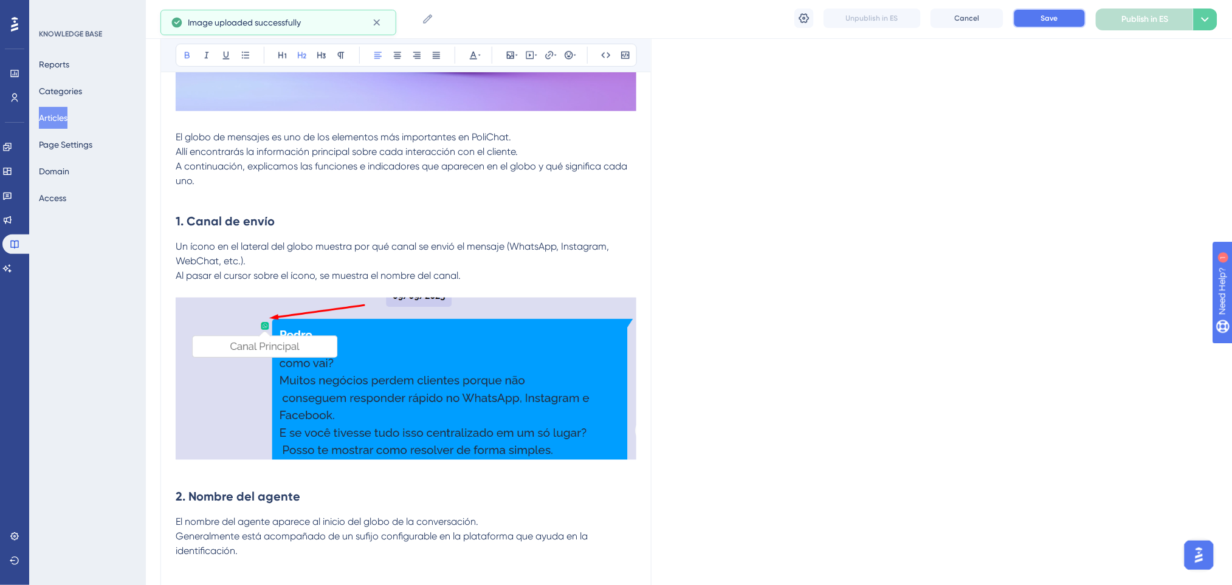
click at [1037, 17] on span "Save" at bounding box center [1049, 18] width 17 height 10
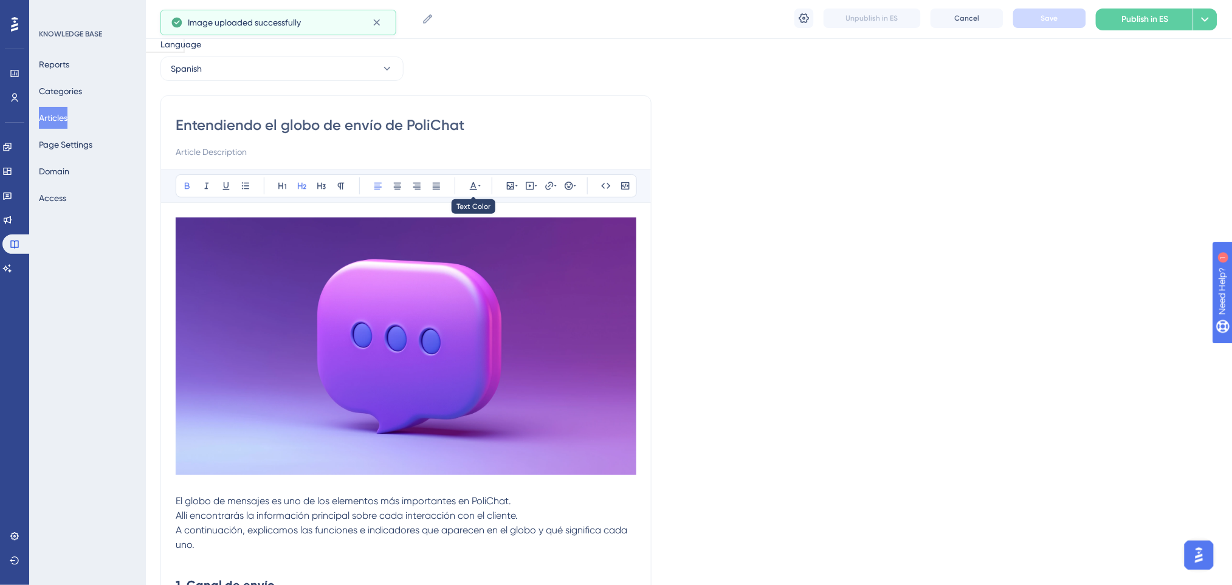
scroll to position [0, 0]
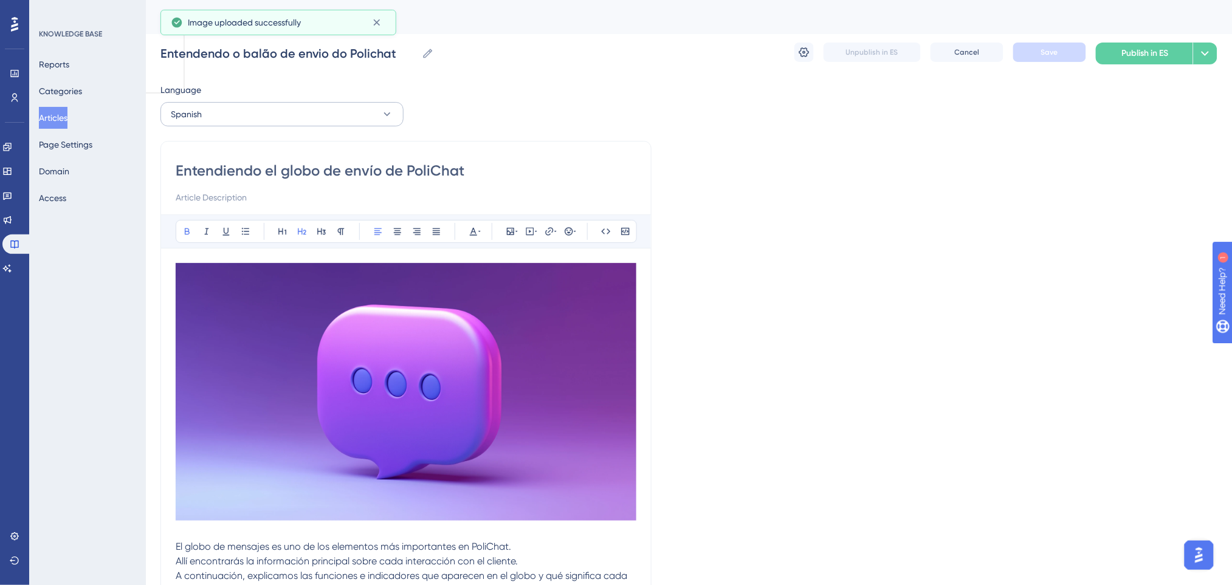
drag, startPoint x: 360, startPoint y: 100, endPoint x: 354, endPoint y: 105, distance: 8.3
click at [358, 100] on div "Language" at bounding box center [281, 92] width 243 height 19
click at [349, 111] on button "Spanish" at bounding box center [281, 114] width 243 height 24
click at [274, 173] on button "English English Draft" at bounding box center [281, 175] width 227 height 24
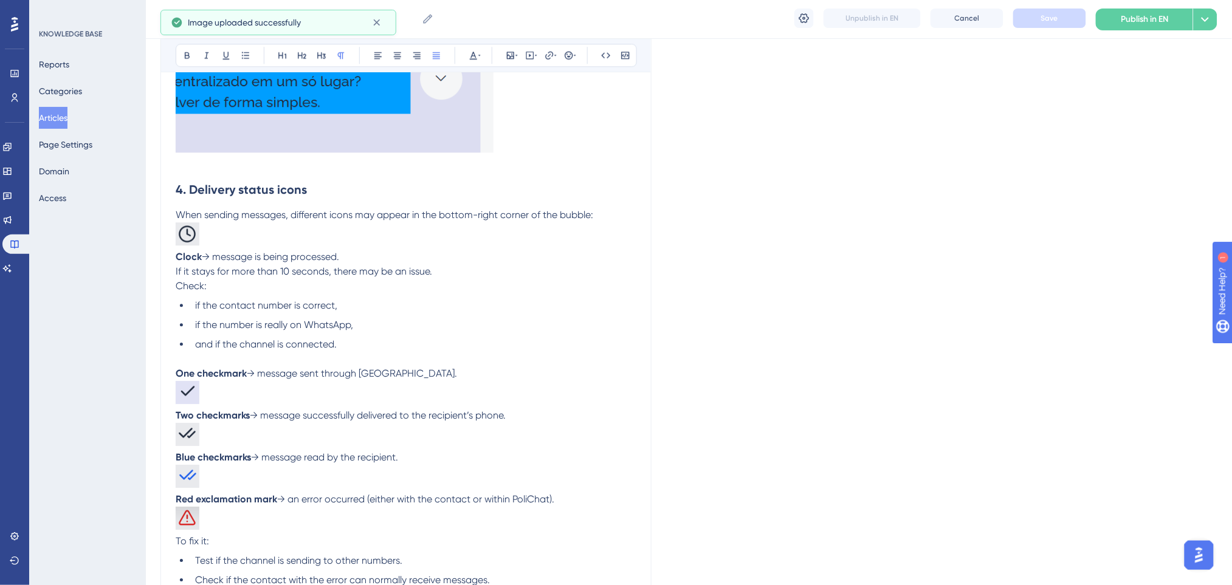
scroll to position [1134, 0]
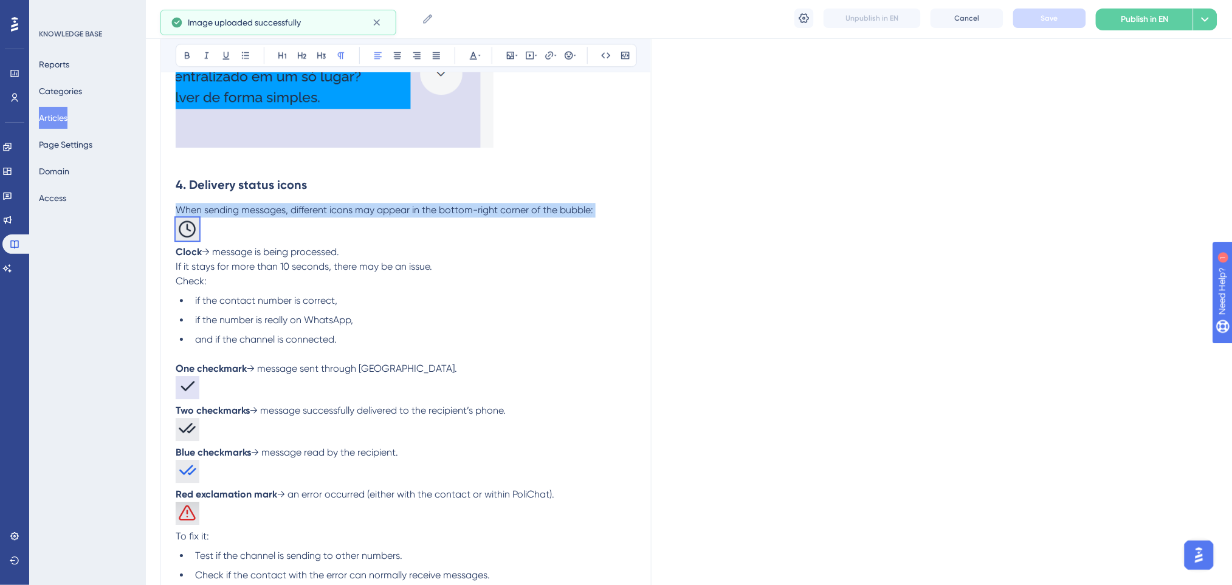
drag, startPoint x: 257, startPoint y: 244, endPoint x: 47, endPoint y: 219, distance: 211.2
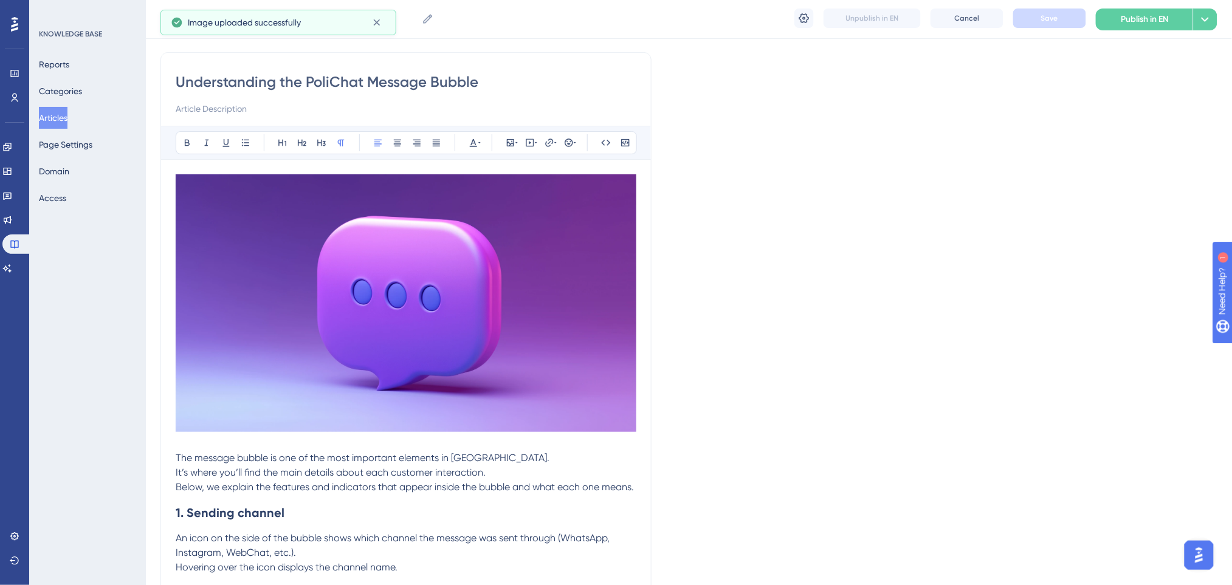
scroll to position [0, 0]
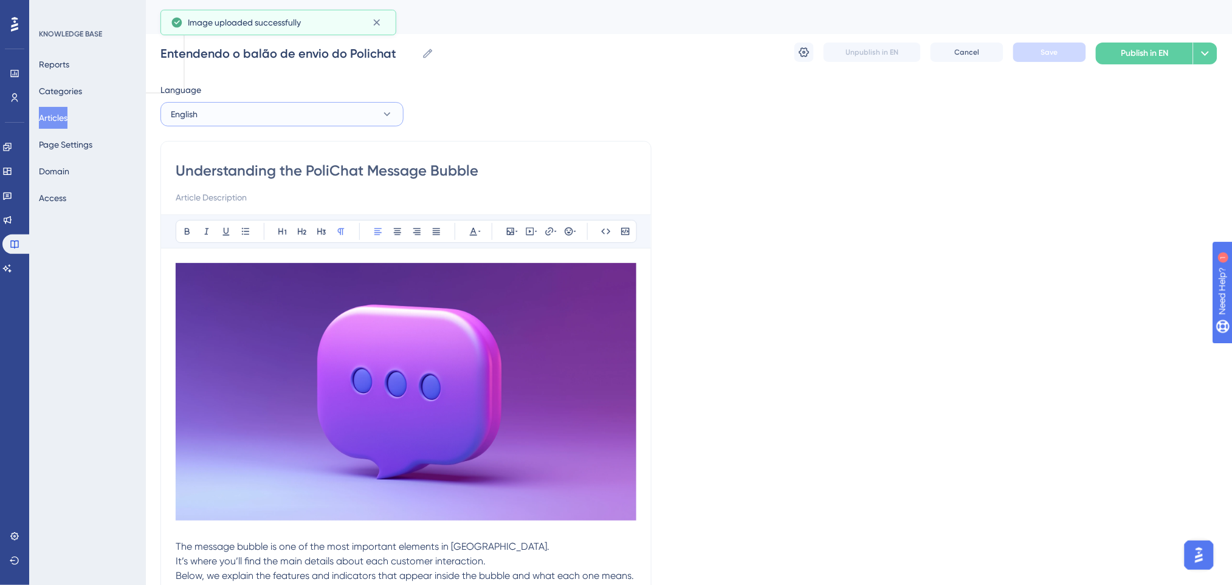
click at [275, 111] on button "English" at bounding box center [281, 114] width 243 height 24
click at [238, 197] on button "Spanish Spanish Draft" at bounding box center [281, 200] width 227 height 24
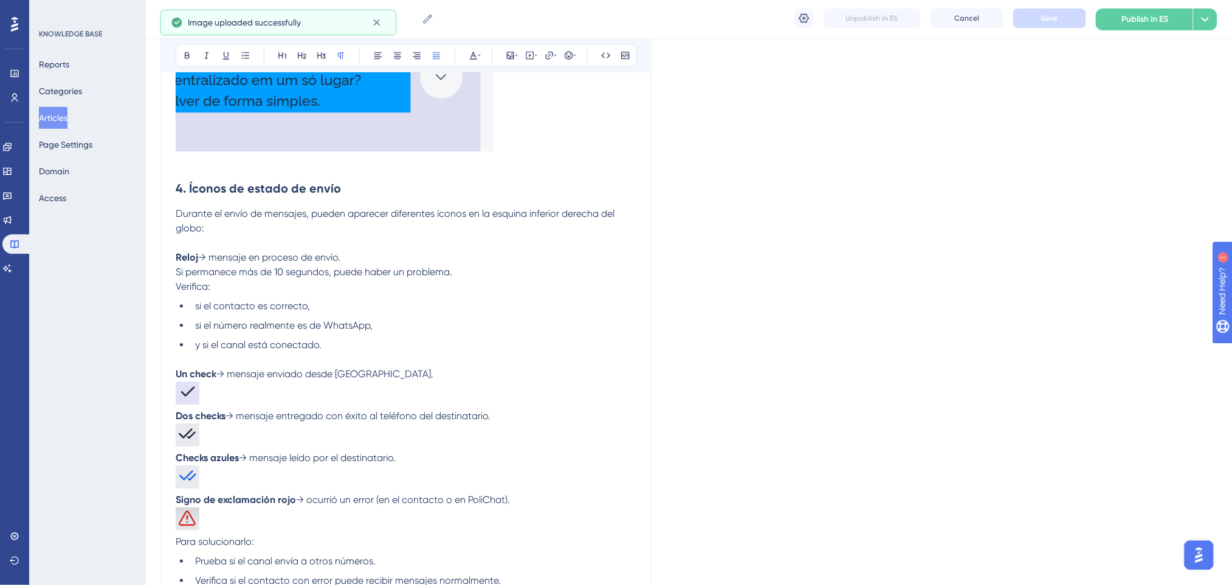
scroll to position [1159, 0]
click at [208, 248] on p "Durante el envío de mensajes, pueden aparecer diferentes íconos en la esquina i…" at bounding box center [406, 229] width 461 height 44
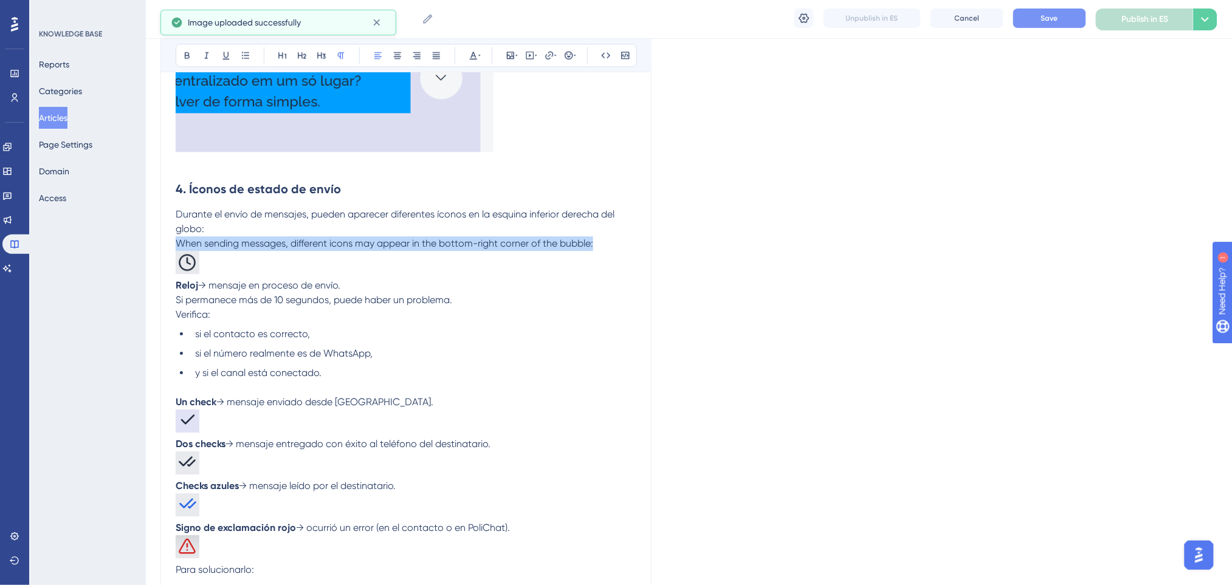
drag, startPoint x: 607, startPoint y: 243, endPoint x: 176, endPoint y: 244, distance: 430.3
click at [176, 244] on p "Durante el envío de mensajes, pueden aparecer diferentes íconos en la esquina i…" at bounding box center [406, 242] width 461 height 71
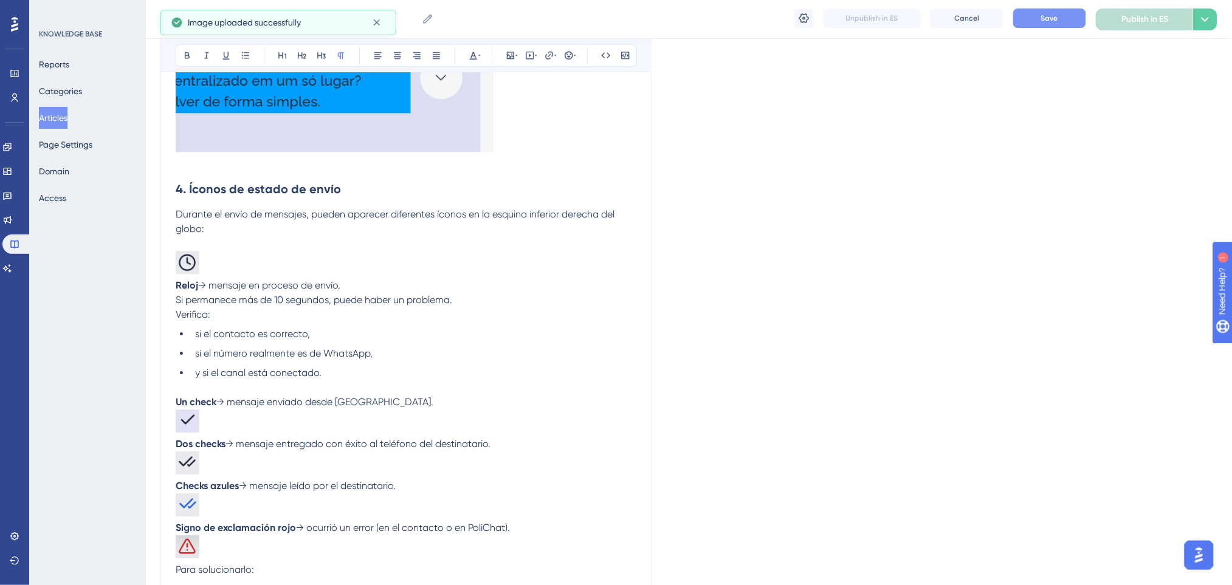
click at [335, 241] on p "Durante el envío de mensajes, pueden aparecer diferentes íconos en la esquina i…" at bounding box center [406, 242] width 461 height 71
click at [487, 246] on p "Durante el envío de mensajes, pueden aparecer diferentes íconos en la esquina i…" at bounding box center [406, 242] width 461 height 71
click at [1037, 13] on span "Save" at bounding box center [1049, 18] width 17 height 10
drag, startPoint x: 234, startPoint y: 261, endPoint x: 129, endPoint y: 245, distance: 105.7
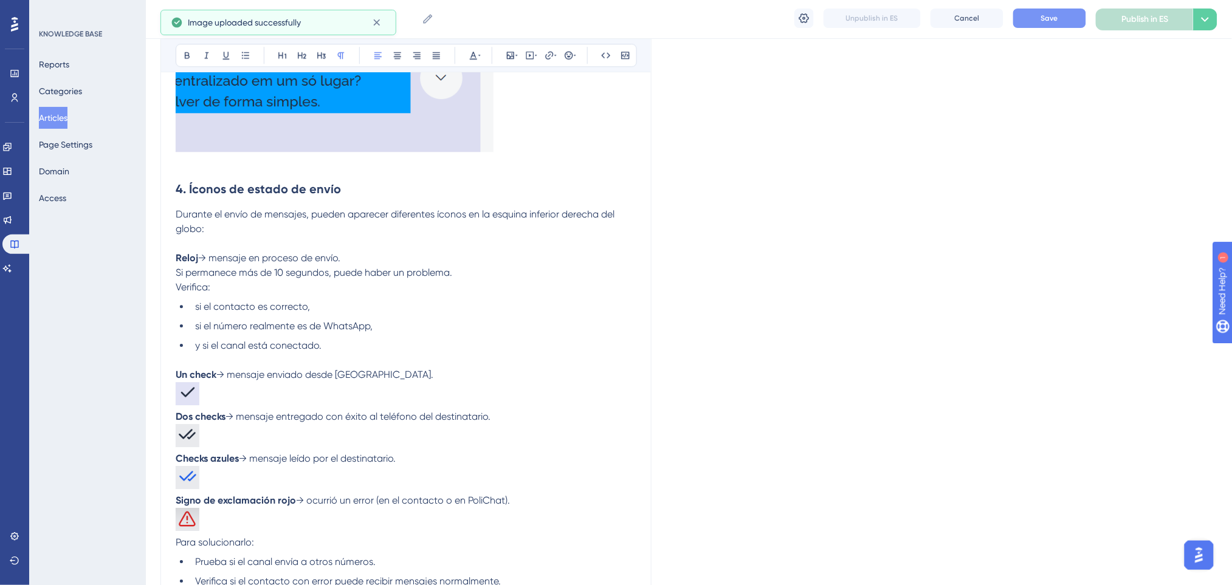
click at [350, 259] on p "Reloj → mensaje en proceso de envío. Si permanece más de 10 segundos, puede hab…" at bounding box center [406, 273] width 461 height 44
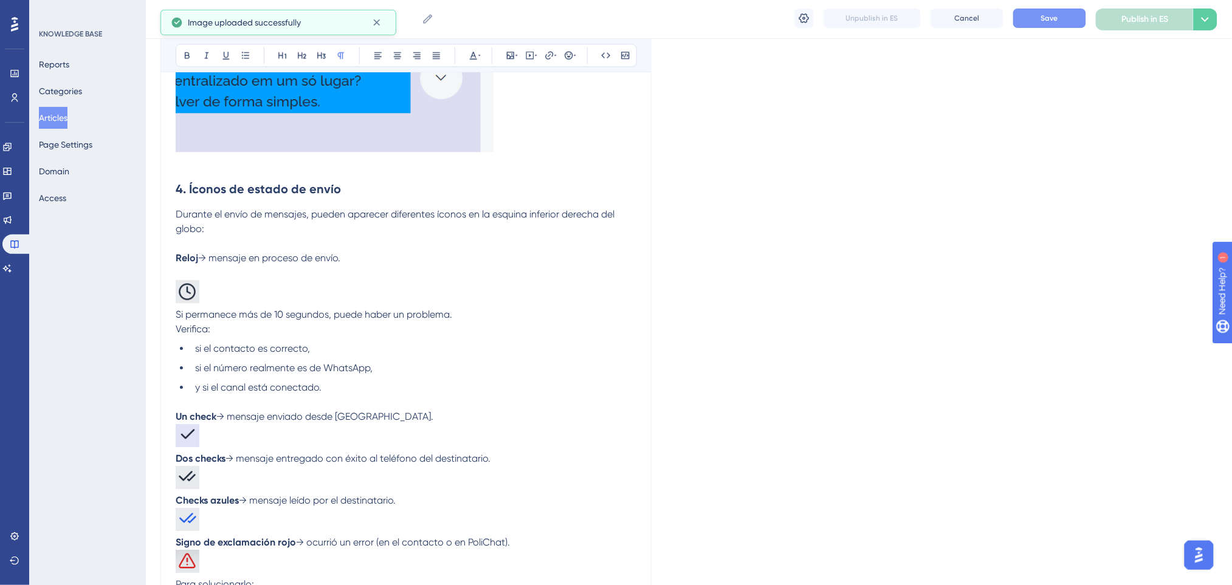
click at [227, 272] on p "Si permanece más de 10 segundos, puede haber un problema. Verifica:" at bounding box center [406, 301] width 461 height 71
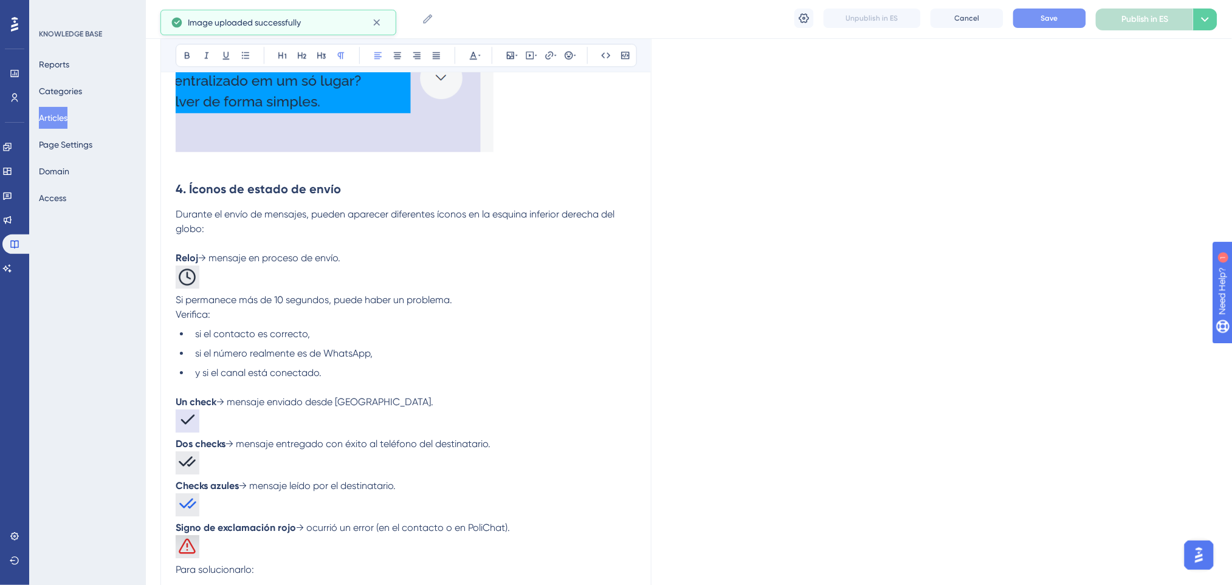
click at [234, 238] on p "Durante el envío de mensajes, pueden aparecer diferentes íconos en la esquina i…" at bounding box center [406, 229] width 461 height 44
click at [284, 280] on p "Reloj → mensaje en proceso de envío. Si permanece más de 10 segundos, puede hab…" at bounding box center [406, 286] width 461 height 71
click at [475, 239] on p "Durante el envío de mensajes, pueden aparecer diferentes íconos en la esquina i…" at bounding box center [406, 229] width 461 height 44
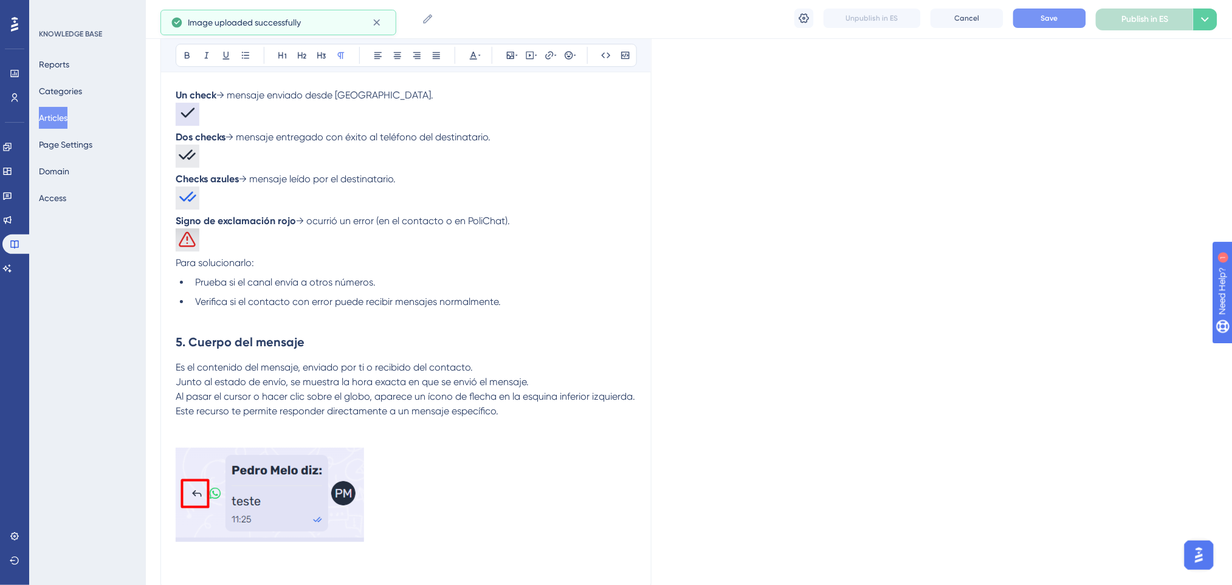
scroll to position [1483, 0]
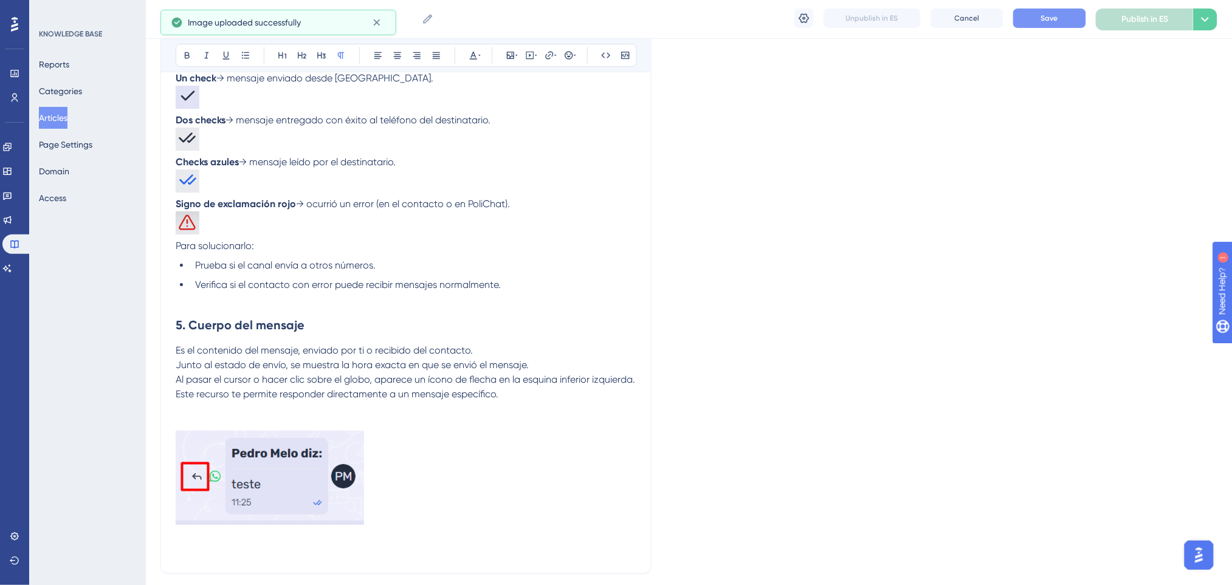
click at [1037, 22] on button "Save" at bounding box center [1049, 18] width 73 height 19
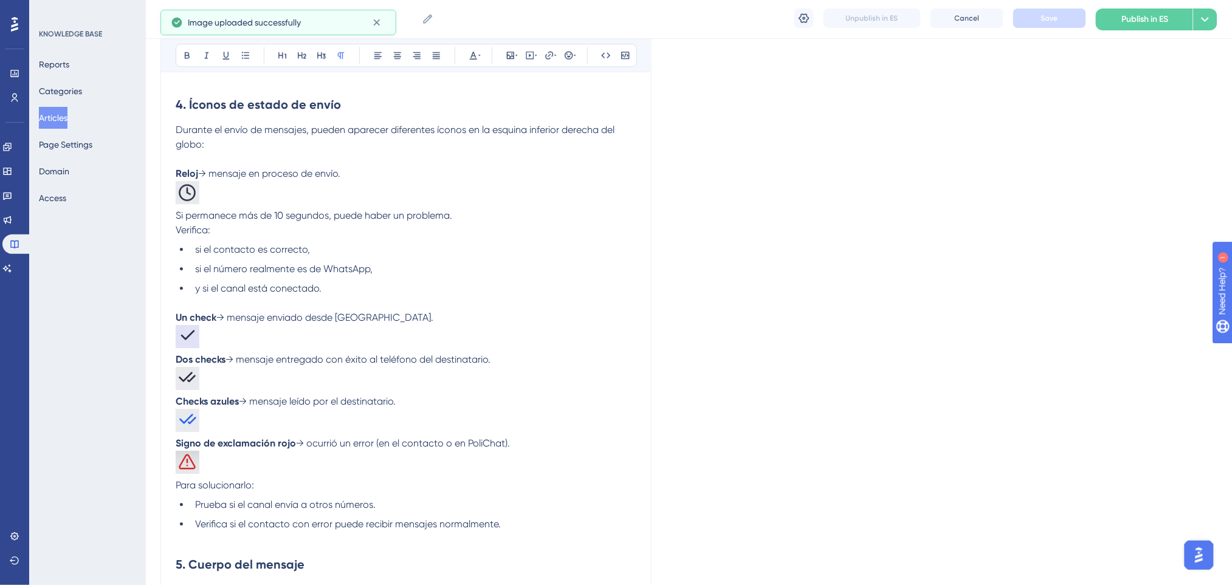
scroll to position [1516, 0]
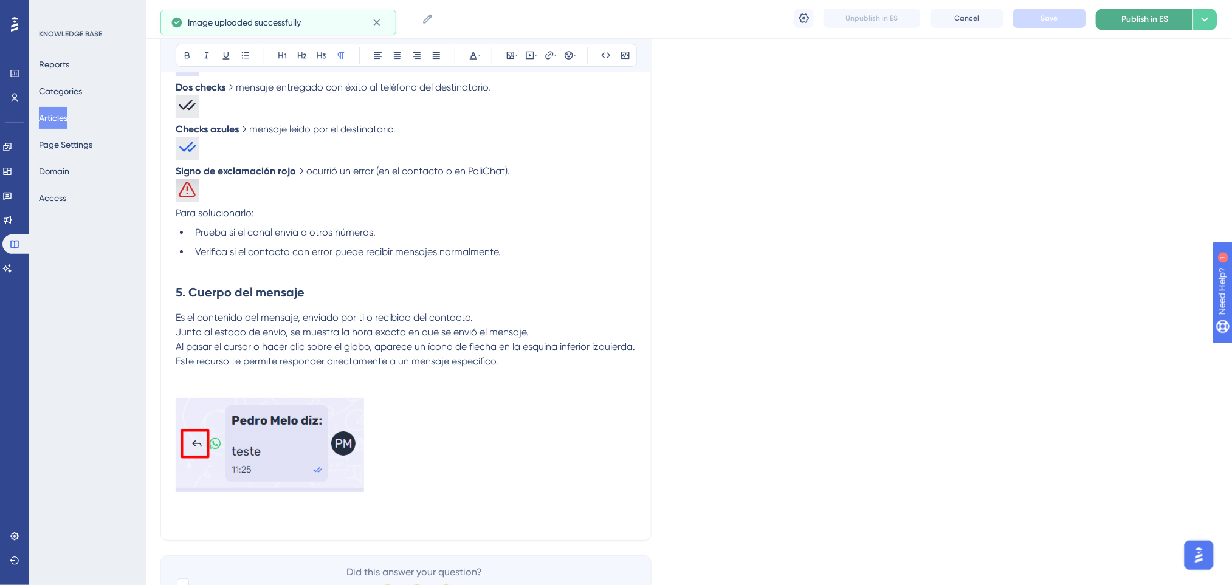
click at [1037, 13] on span "Publish in ES" at bounding box center [1145, 19] width 47 height 15
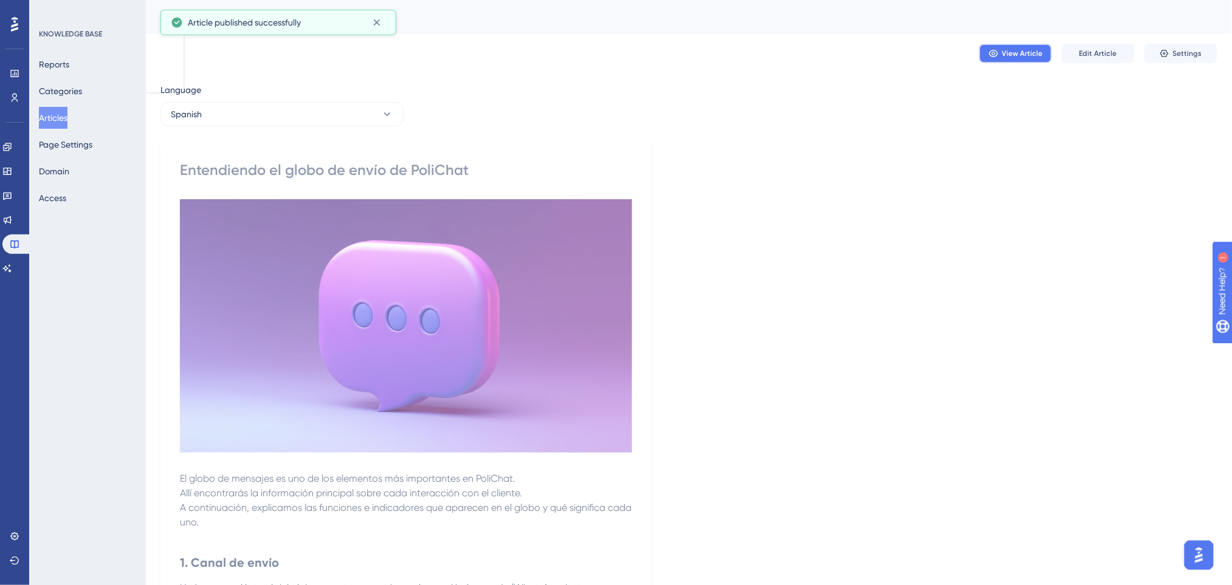
click at [1023, 53] on span "View Article" at bounding box center [1022, 54] width 41 height 10
click at [286, 111] on button "Spanish" at bounding box center [281, 114] width 243 height 24
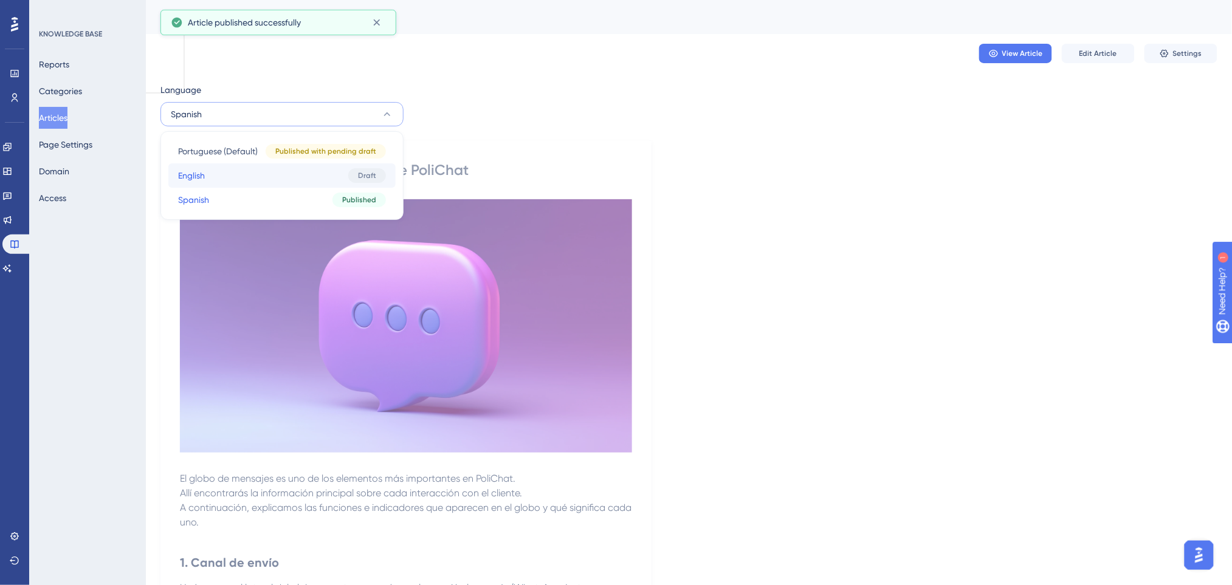
click at [230, 185] on button "English English Draft" at bounding box center [281, 175] width 227 height 24
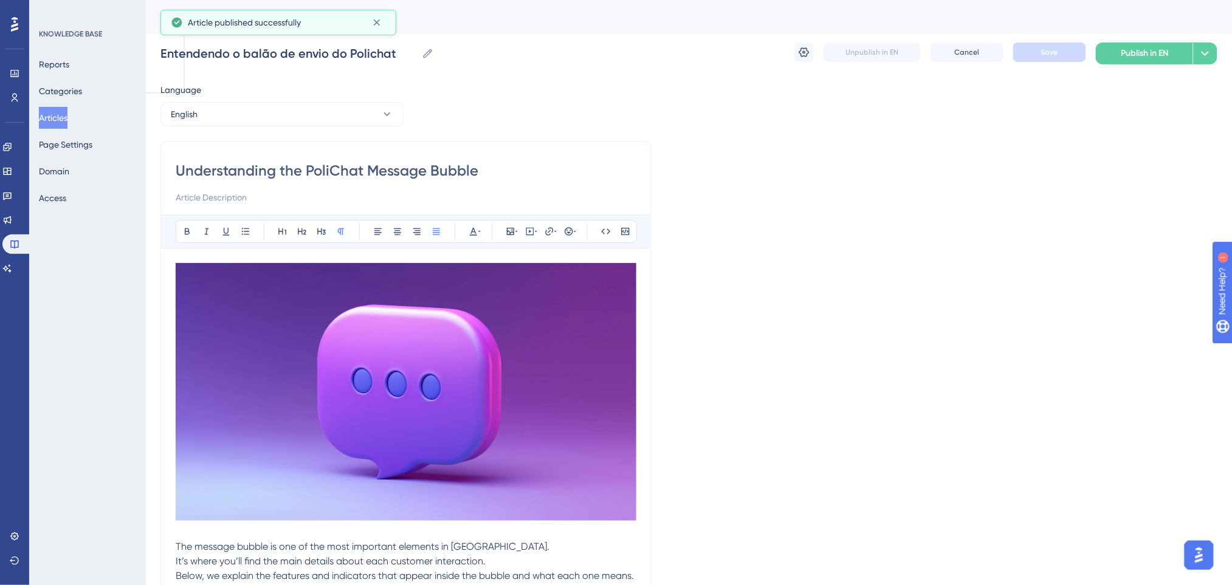
scroll to position [629, 0]
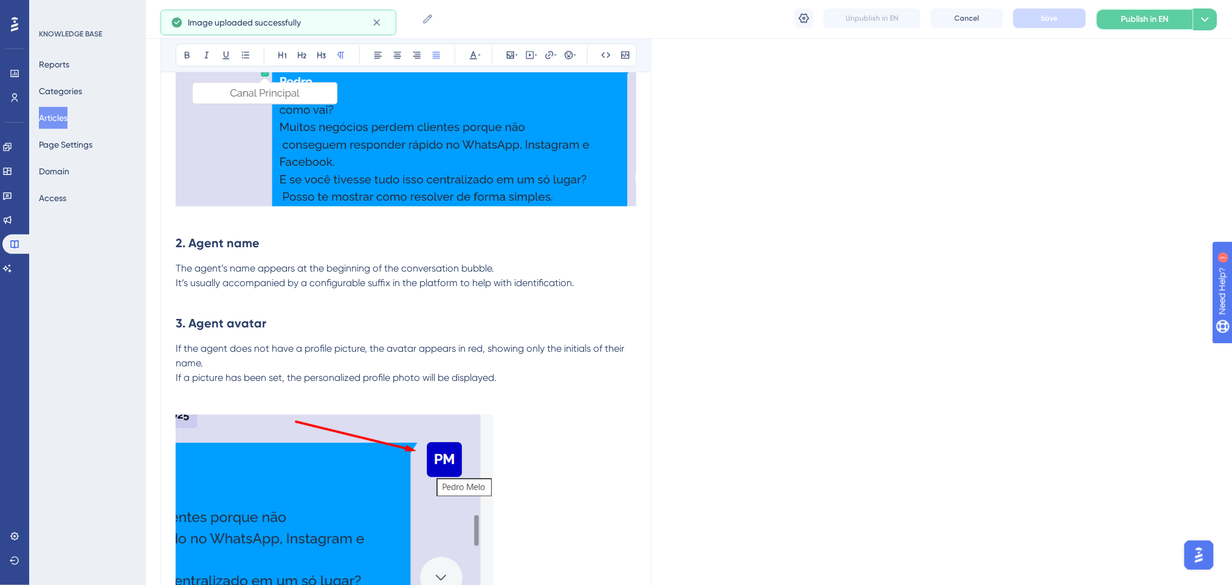
click at [1037, 21] on span "Publish in EN" at bounding box center [1144, 19] width 47 height 15
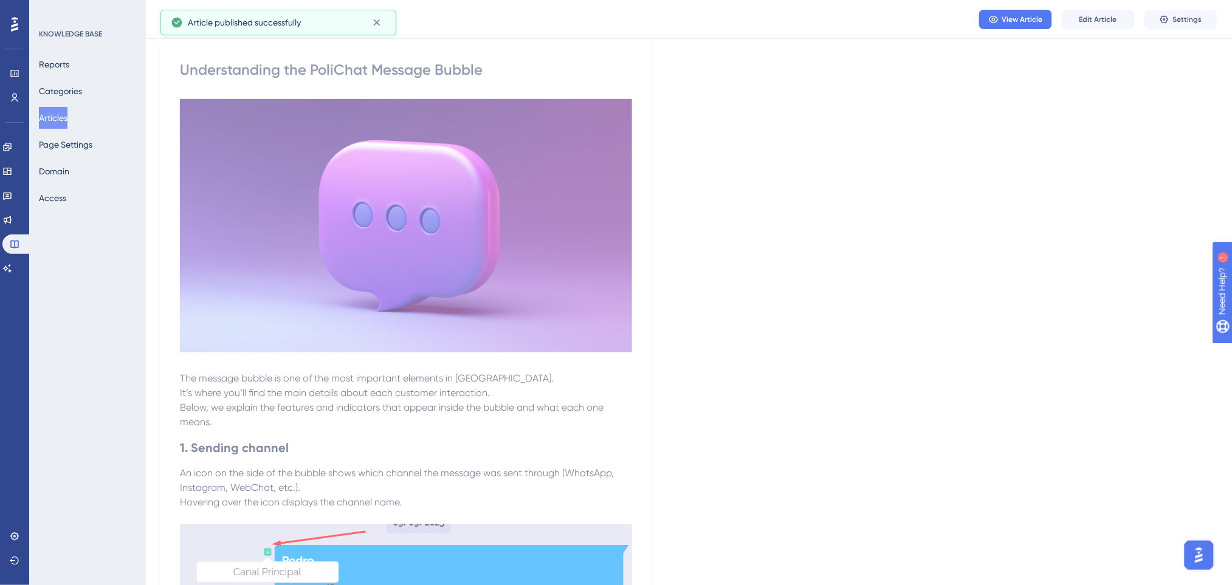
scroll to position [0, 0]
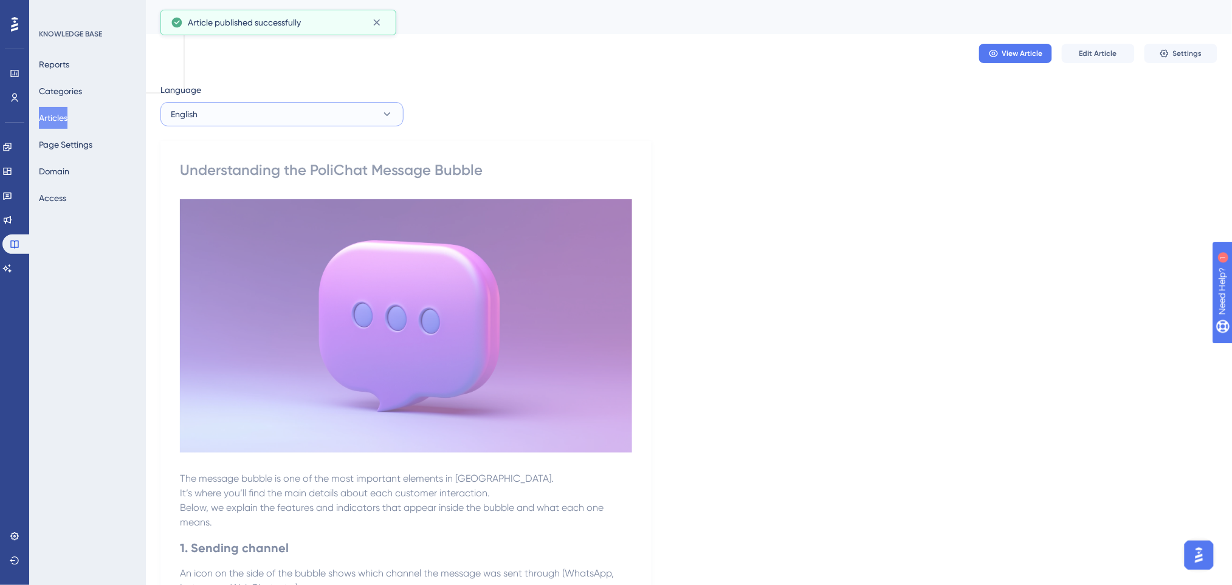
click at [243, 110] on button "English" at bounding box center [281, 114] width 243 height 24
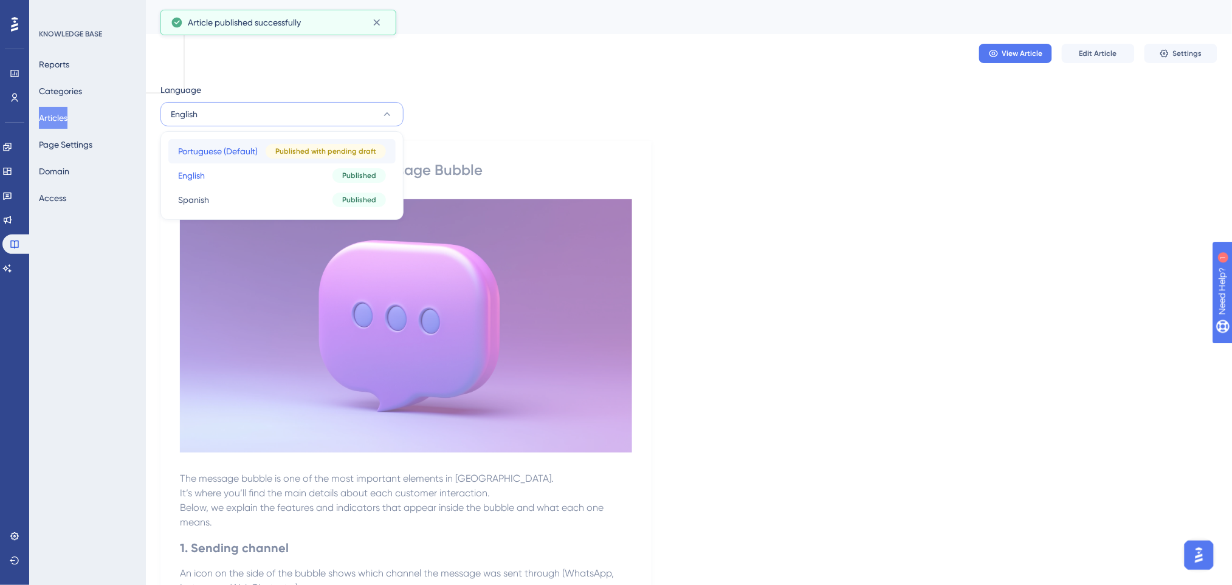
click at [203, 143] on button "Portuguese (Default) Portuguese (Default) Published with pending draft" at bounding box center [281, 151] width 227 height 24
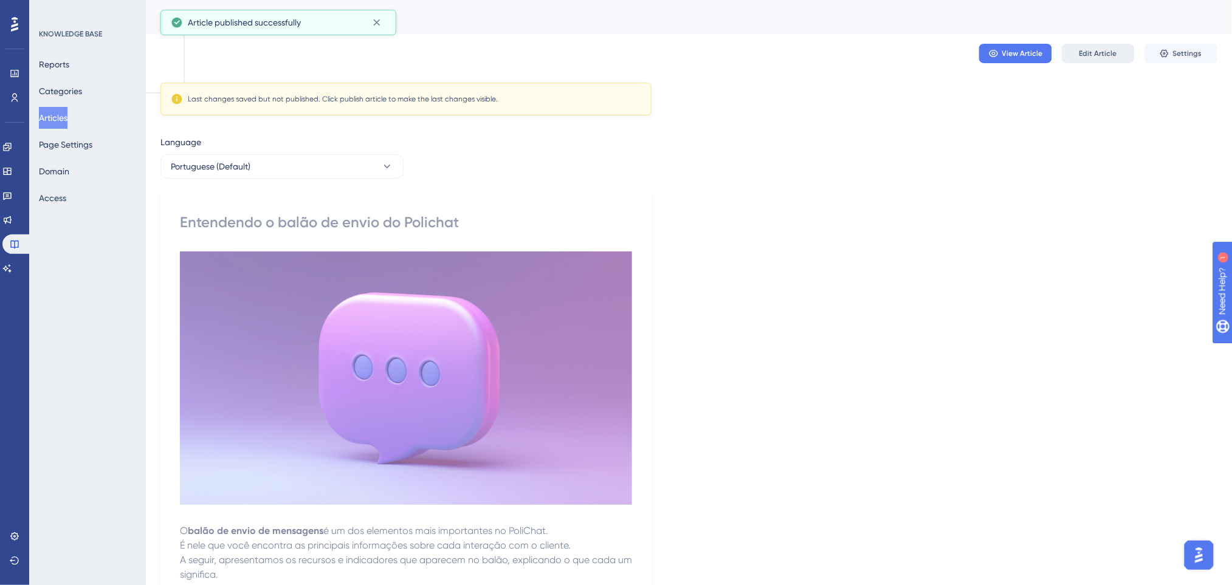
click at [1037, 53] on span "Edit Article" at bounding box center [1098, 54] width 38 height 10
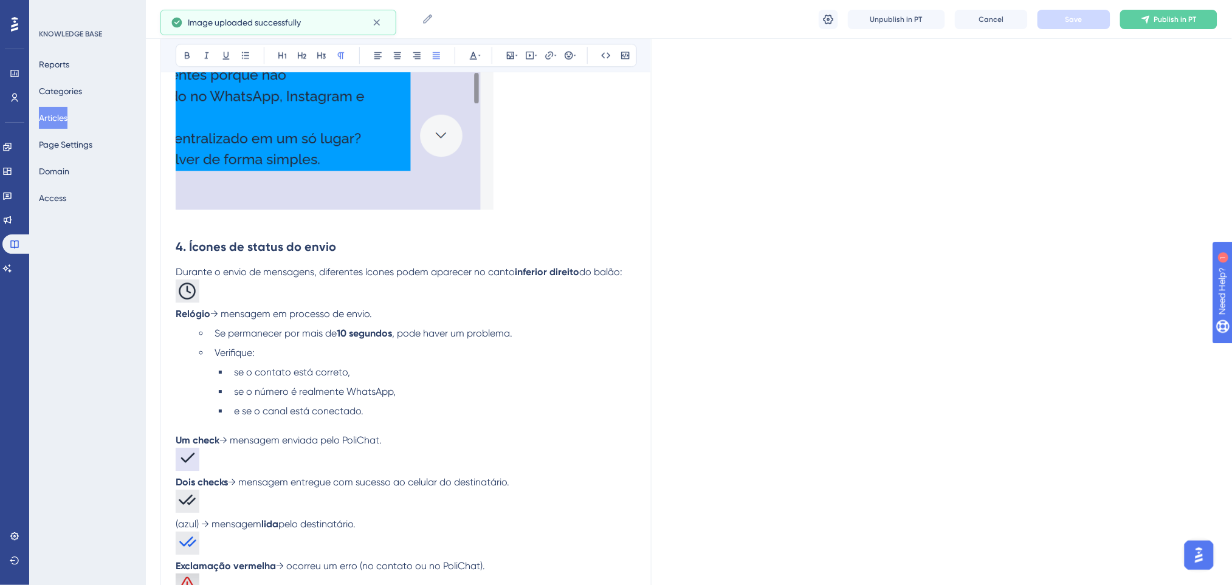
scroll to position [740, 0]
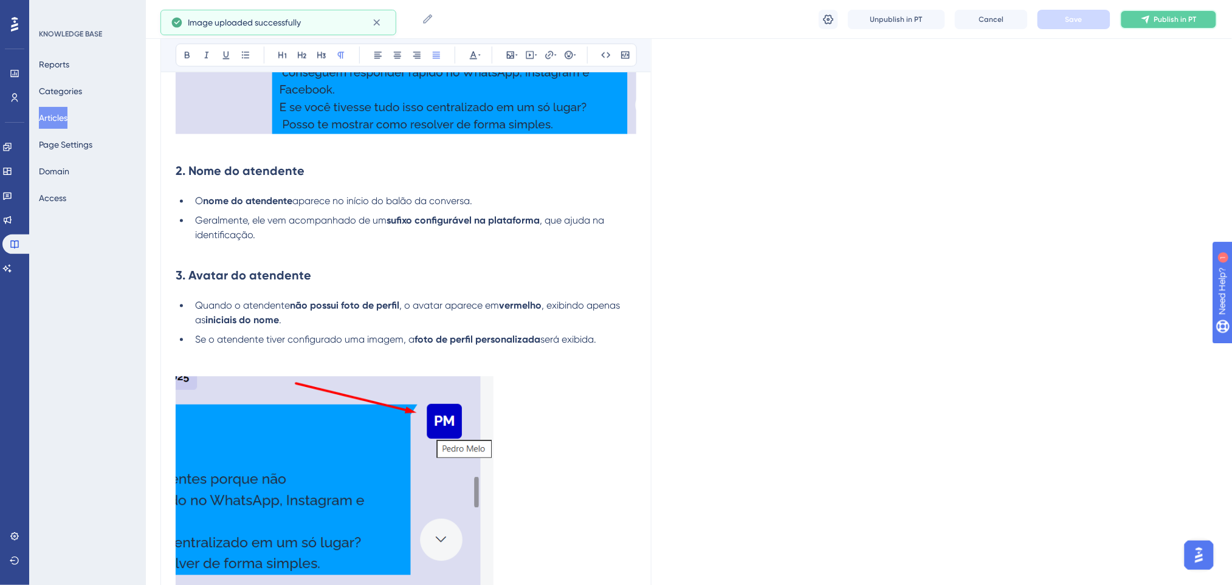
click at [1037, 21] on span "Publish in PT" at bounding box center [1175, 20] width 43 height 10
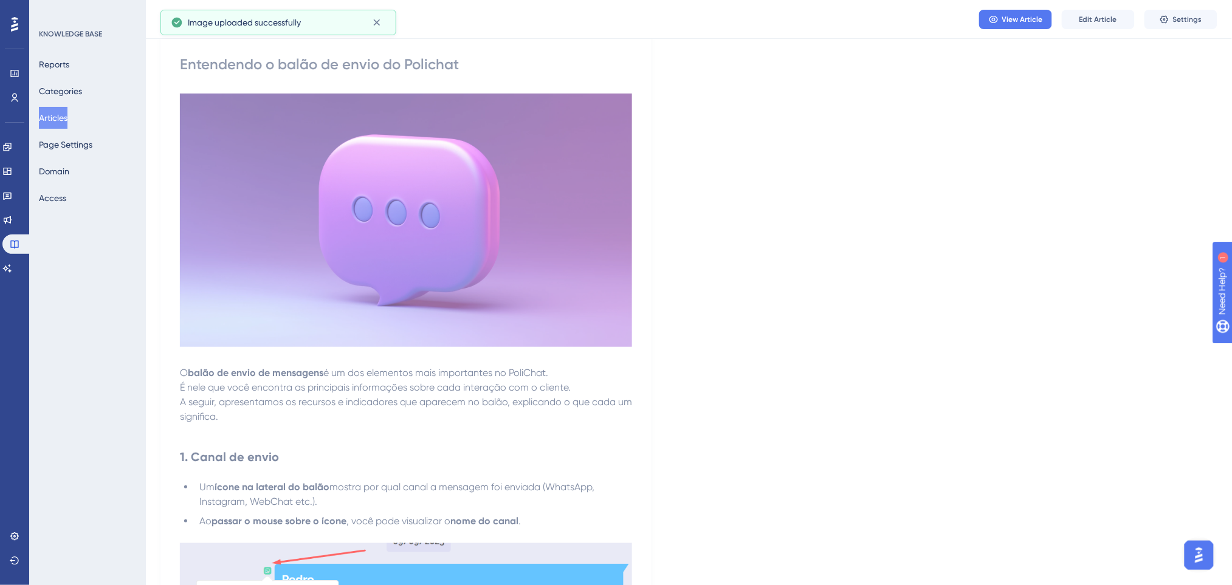
scroll to position [0, 0]
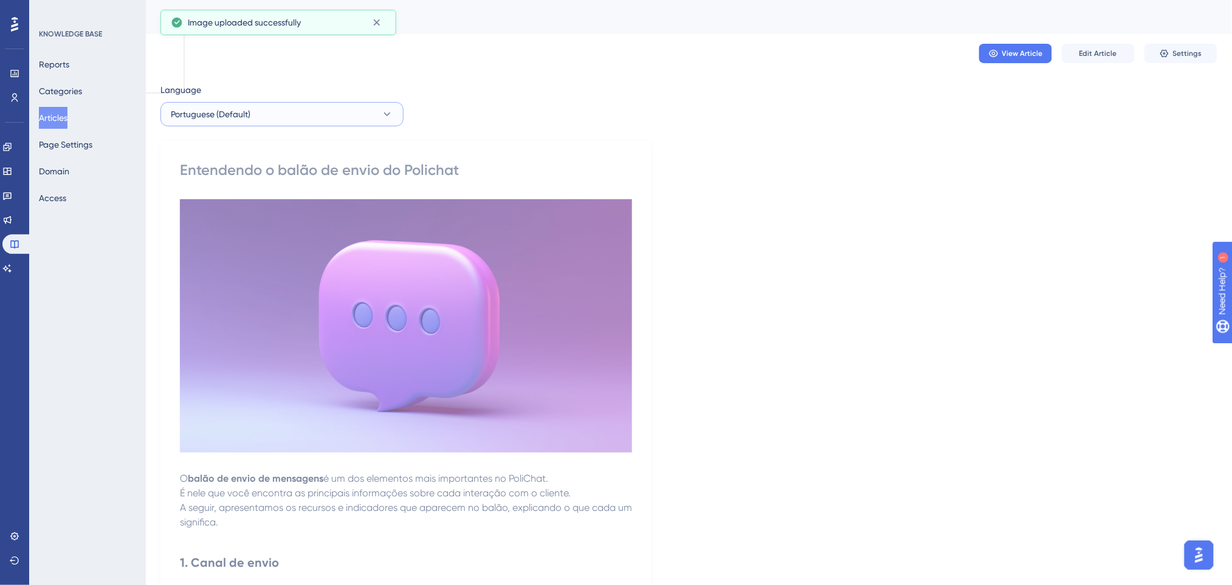
click at [241, 109] on span "Portuguese (Default)" at bounding box center [211, 114] width 80 height 15
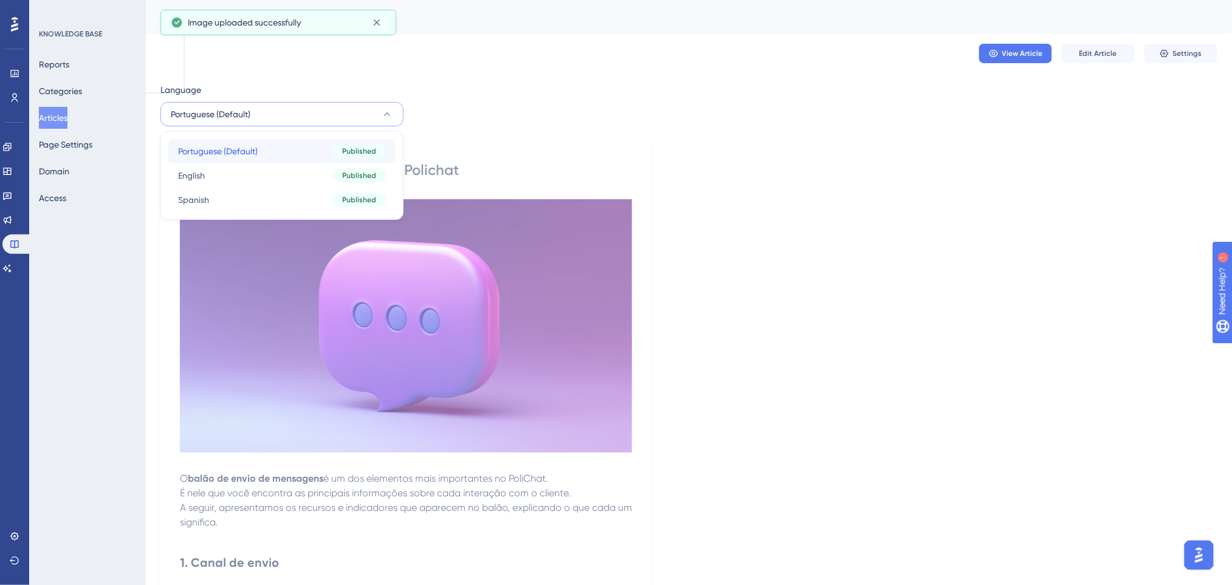
click at [238, 148] on span "Portuguese (Default)" at bounding box center [218, 151] width 80 height 15
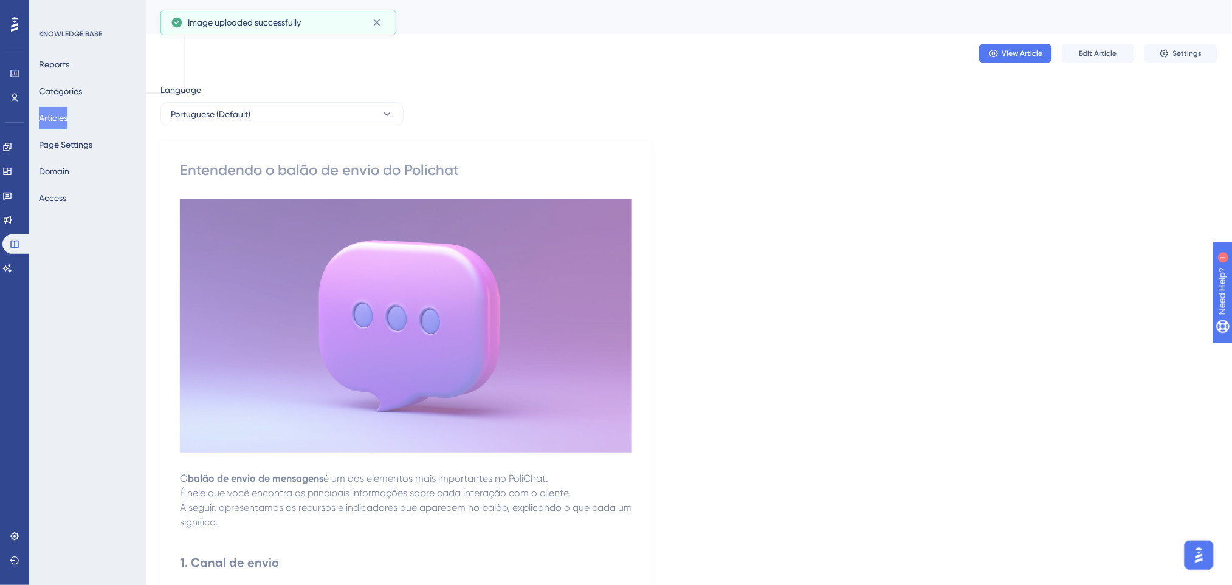
click at [46, 115] on button "Articles" at bounding box center [53, 118] width 29 height 22
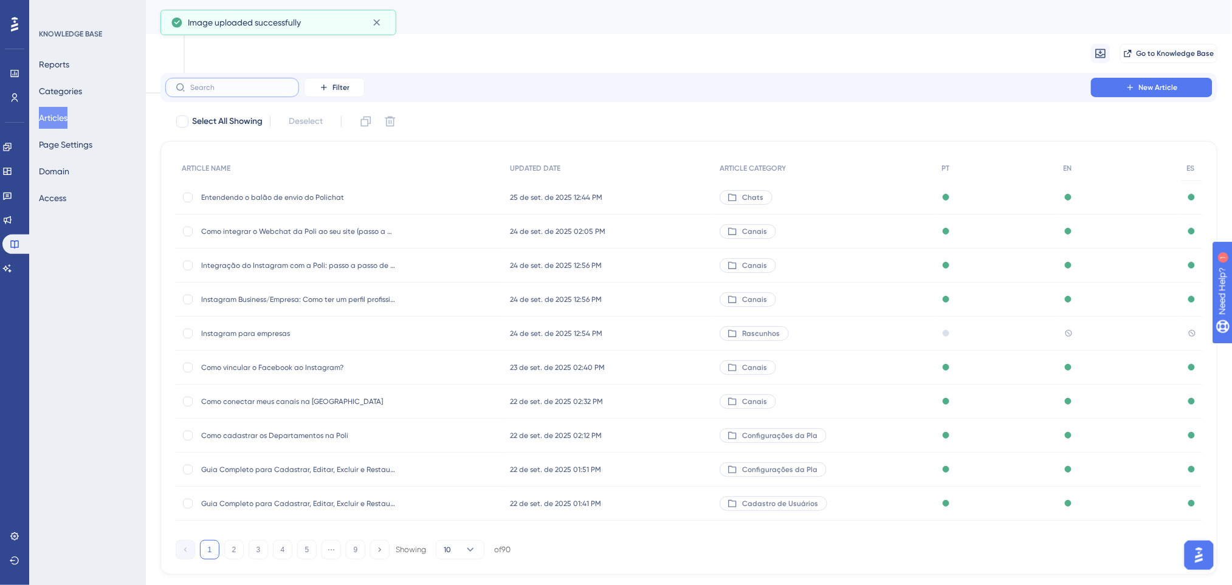
click at [226, 84] on input "text" at bounding box center [239, 87] width 98 height 9
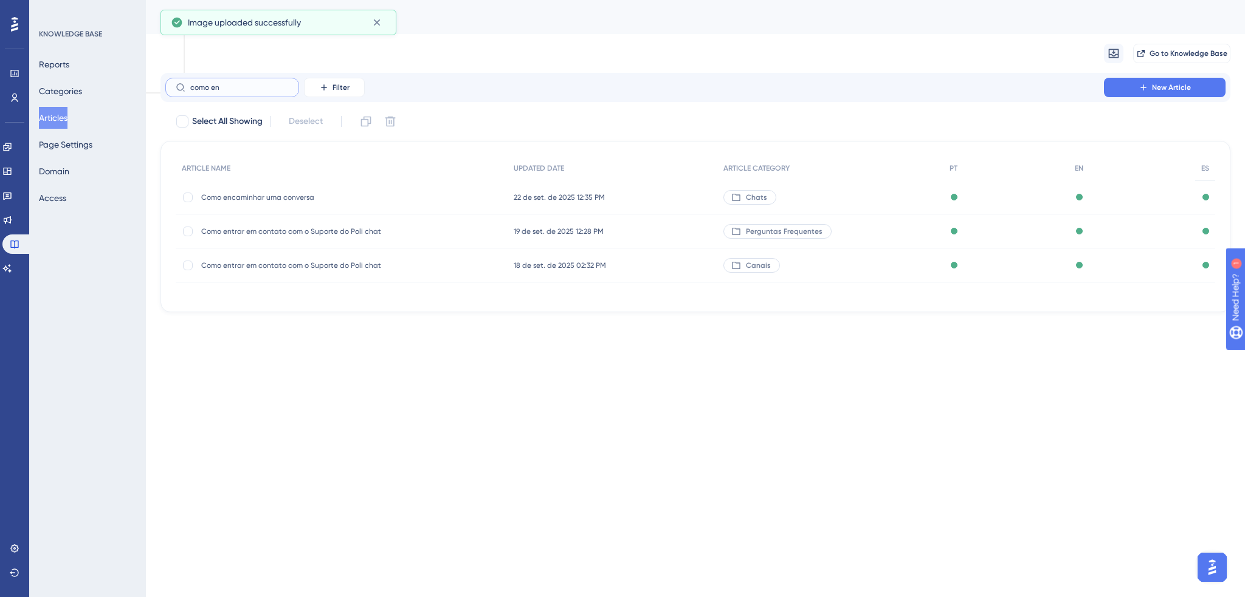
type input "como en"
click at [277, 193] on span "Como encaminhar uma conversa" at bounding box center [298, 198] width 194 height 10
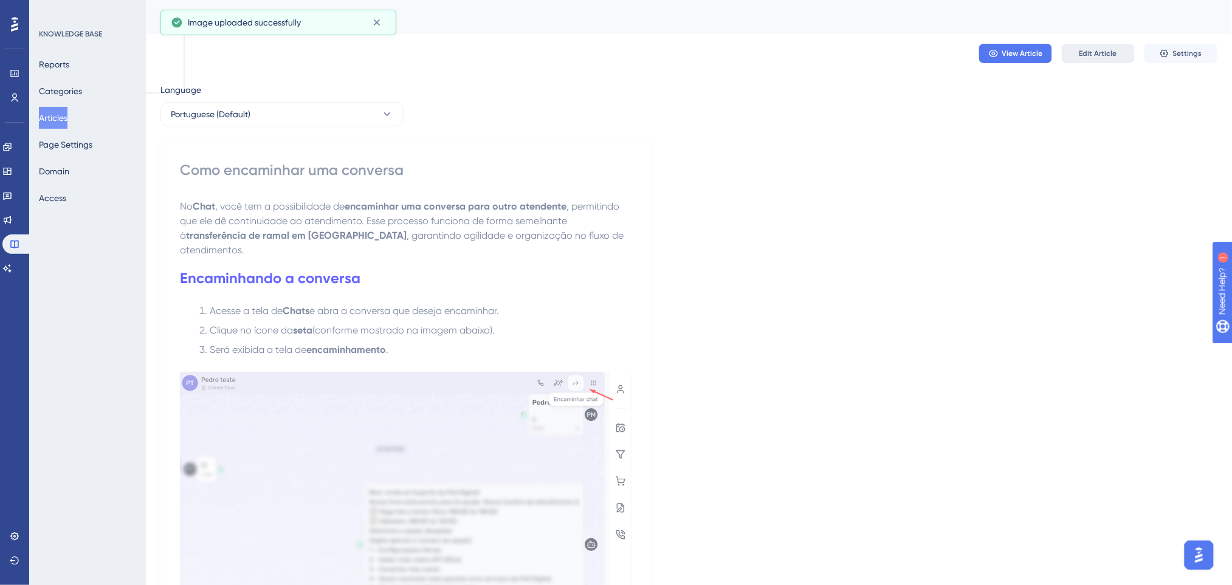
click at [1037, 53] on span "Edit Article" at bounding box center [1098, 54] width 38 height 10
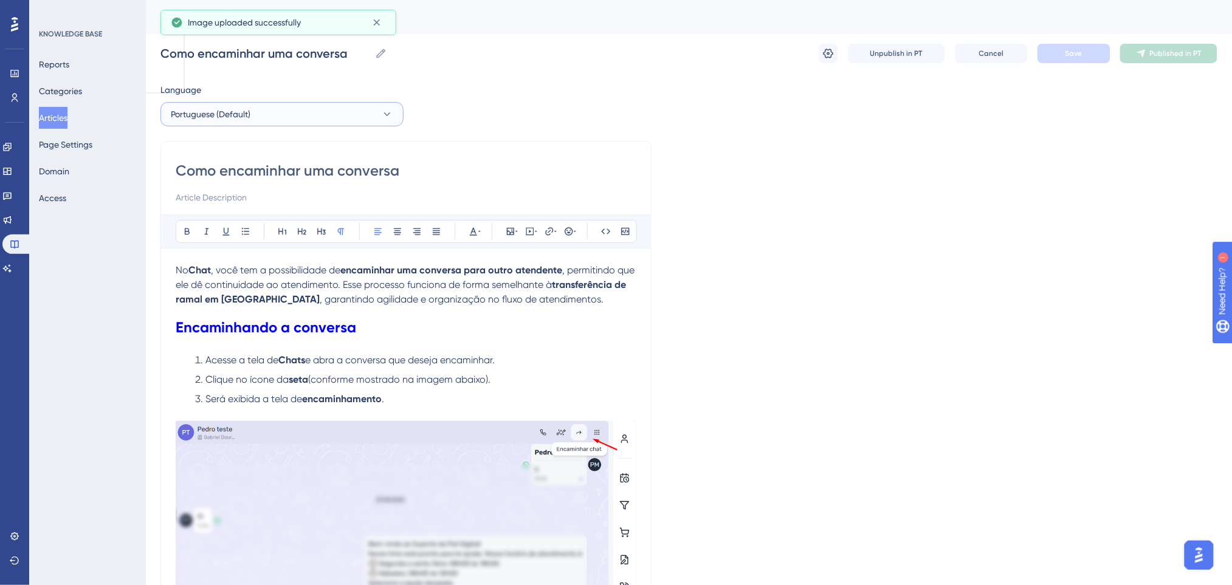
click at [267, 122] on button "Portuguese (Default)" at bounding box center [281, 114] width 243 height 24
click at [229, 179] on button "English English Published" at bounding box center [281, 175] width 227 height 24
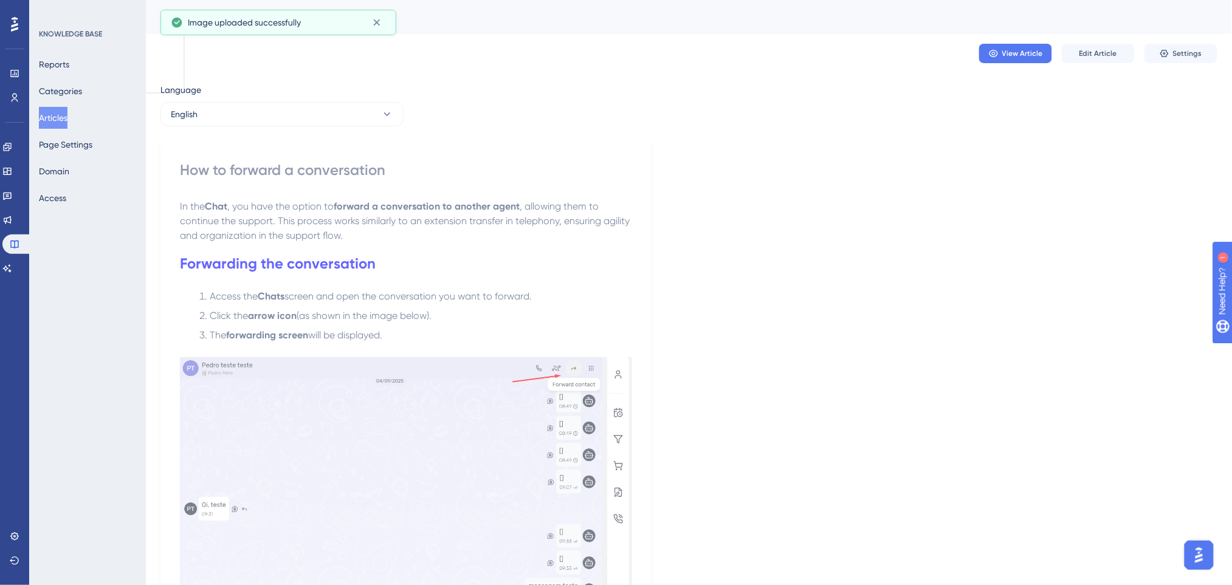
scroll to position [162, 0]
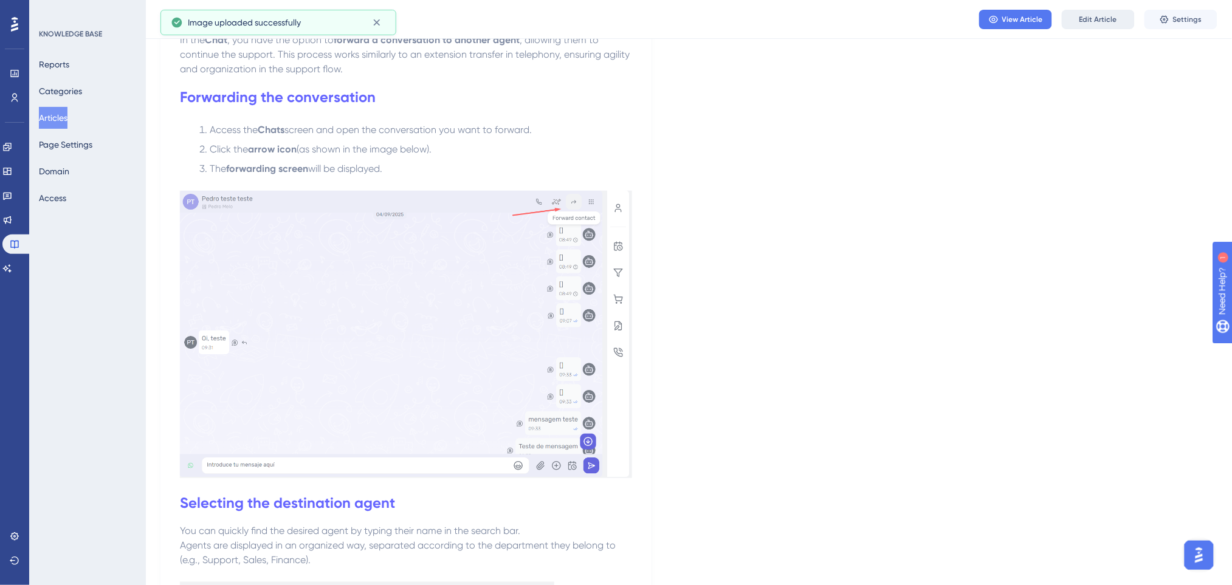
click at [1037, 17] on span "Edit Article" at bounding box center [1098, 20] width 38 height 10
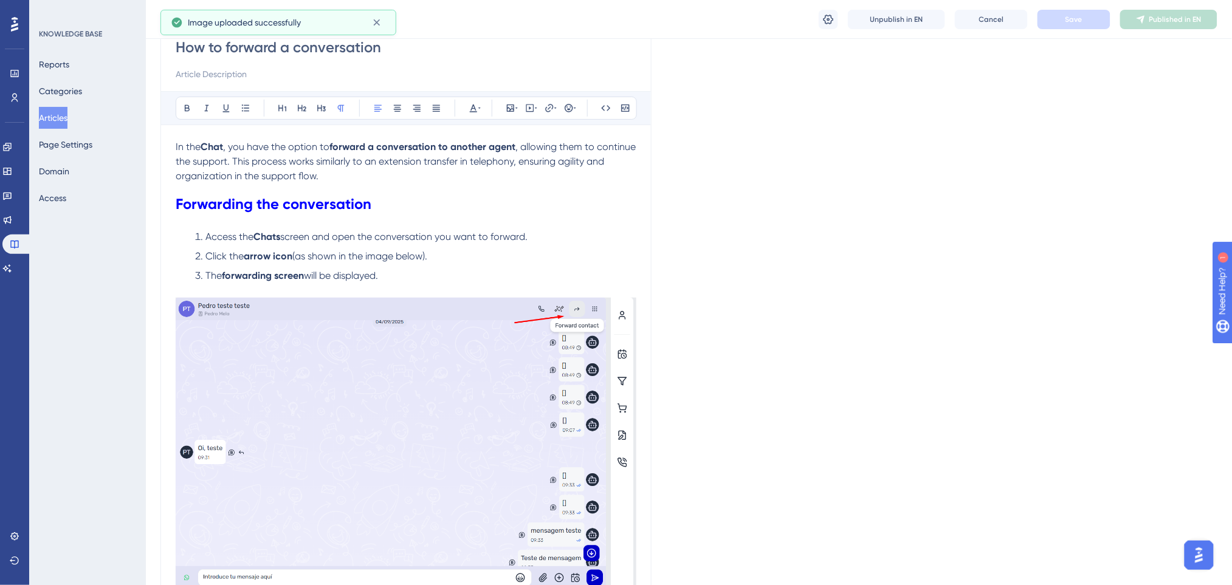
scroll to position [280, 0]
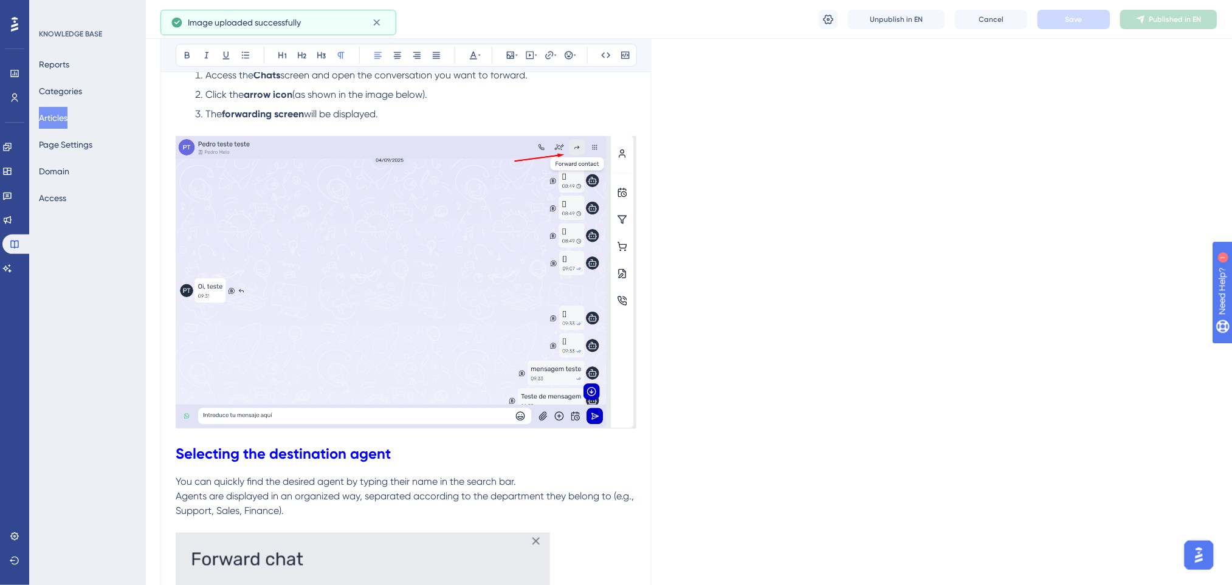
click at [177, 448] on strong "Selecting the destination agent" at bounding box center [283, 454] width 215 height 18
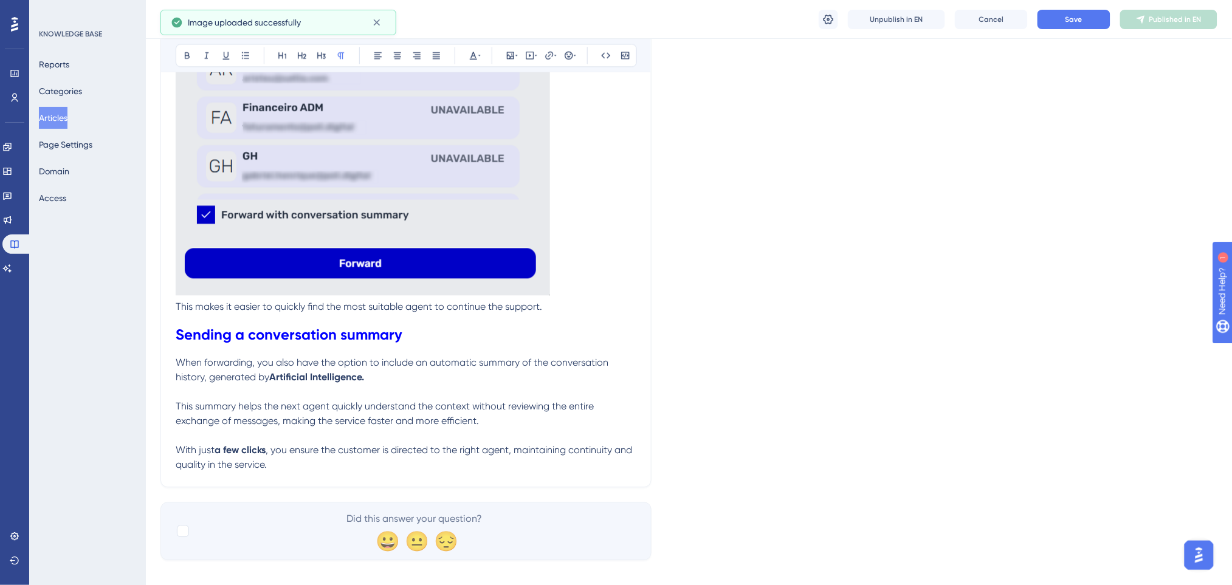
scroll to position [988, 0]
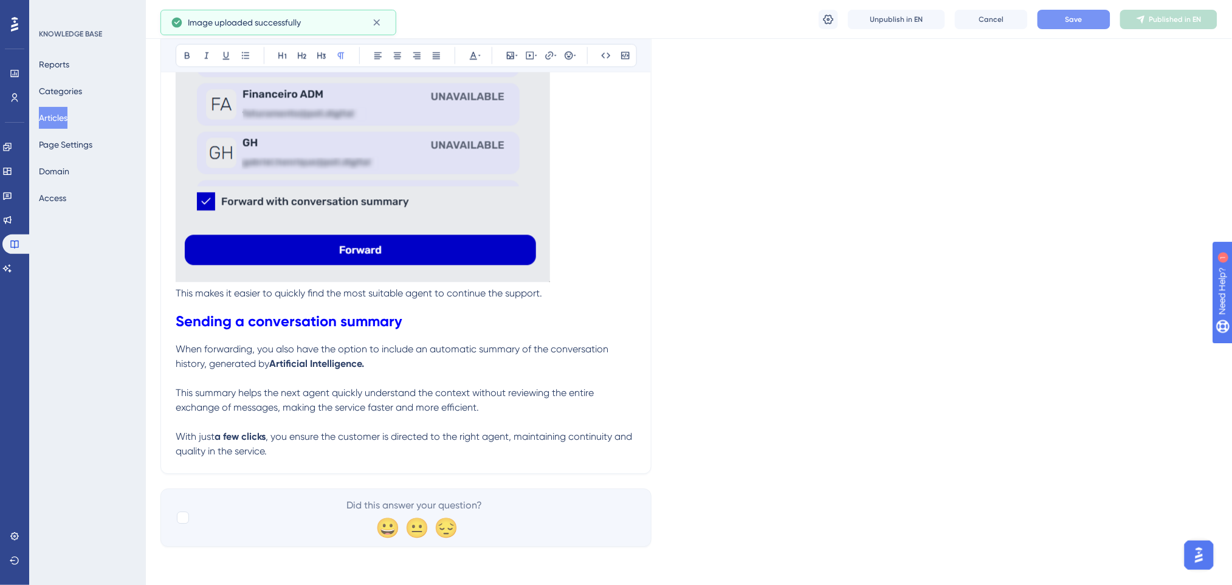
click at [1037, 16] on button "Save" at bounding box center [1073, 19] width 73 height 19
click at [1037, 19] on span "Publish in EN" at bounding box center [1175, 20] width 43 height 10
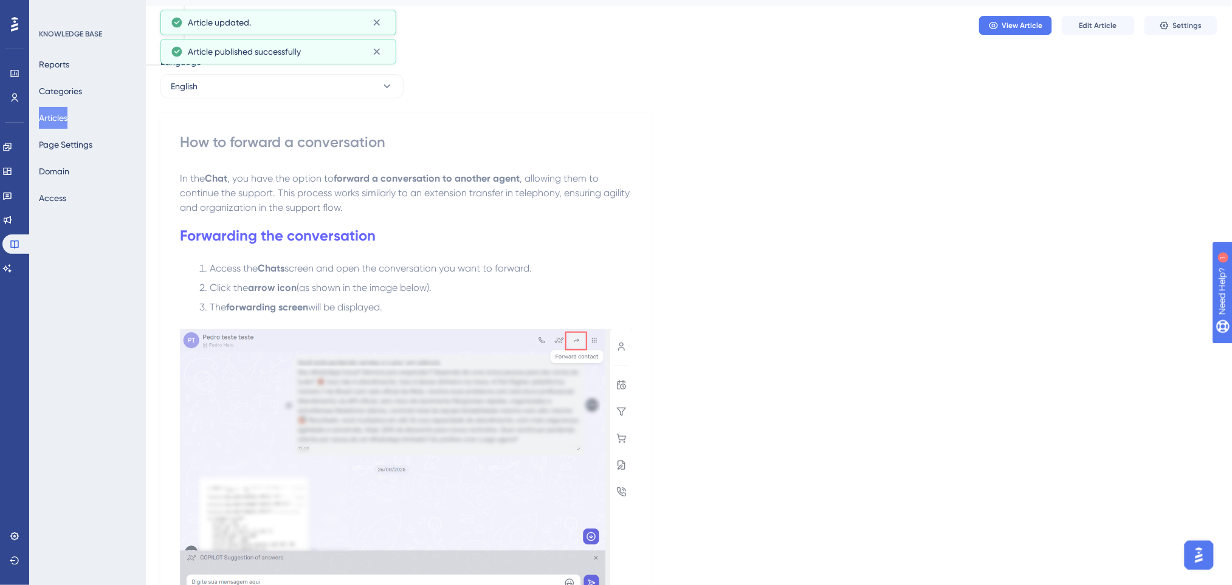
scroll to position [0, 0]
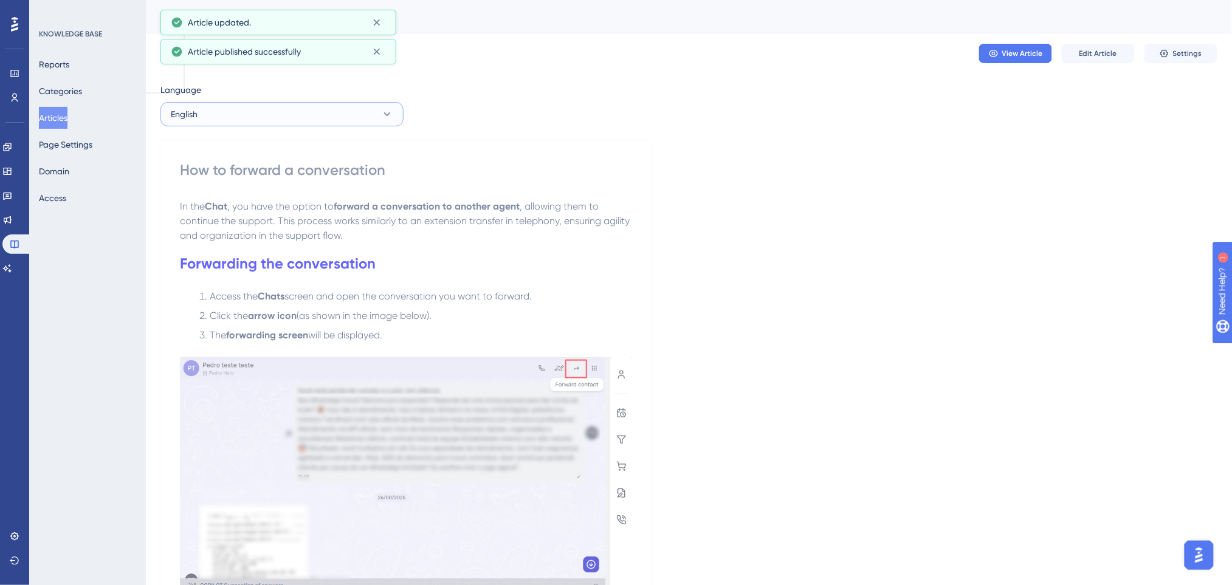
click at [329, 118] on button "English" at bounding box center [281, 114] width 243 height 24
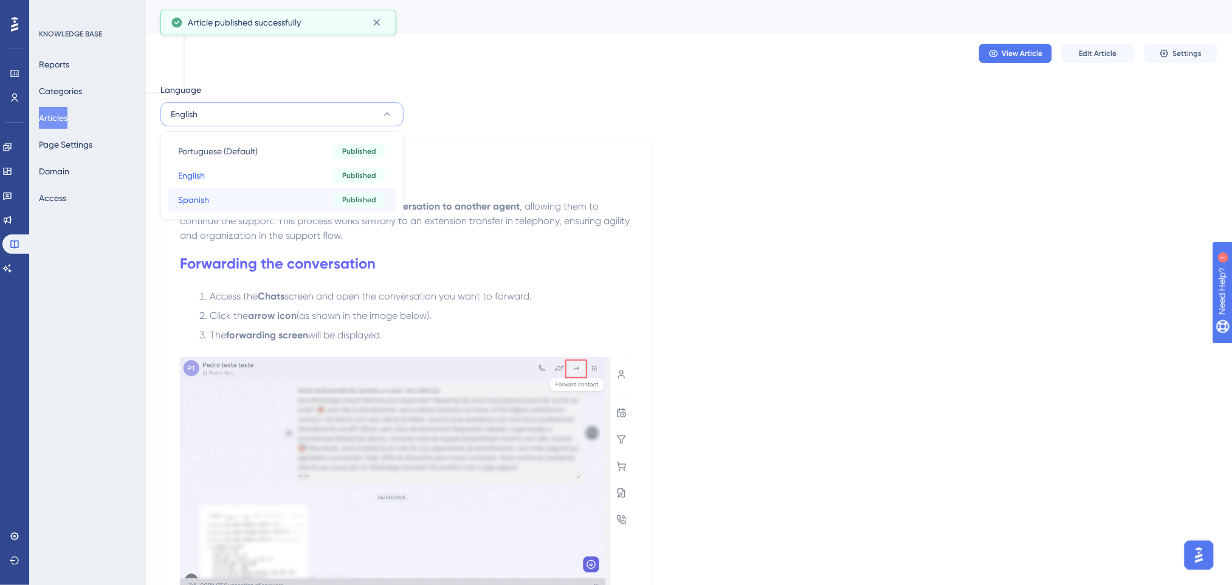
click at [270, 198] on button "Spanish Spanish Published" at bounding box center [281, 200] width 227 height 24
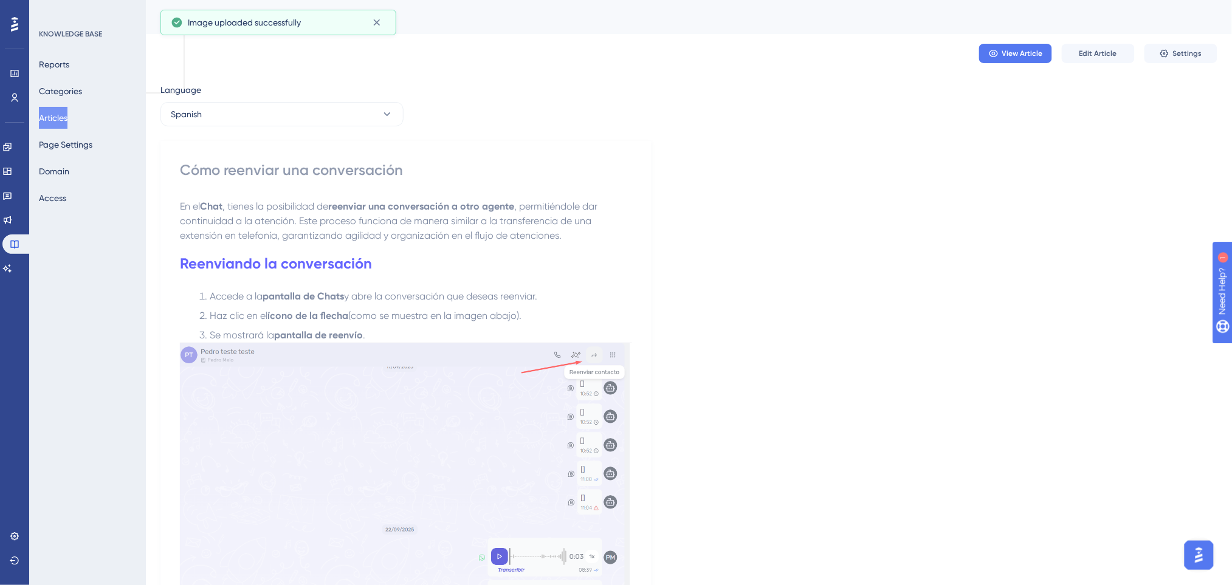
click at [55, 106] on div "Reports Categories Articles Page Settings Domain Access" at bounding box center [88, 131] width 98 height 156
click at [56, 117] on button "Articles" at bounding box center [53, 118] width 29 height 22
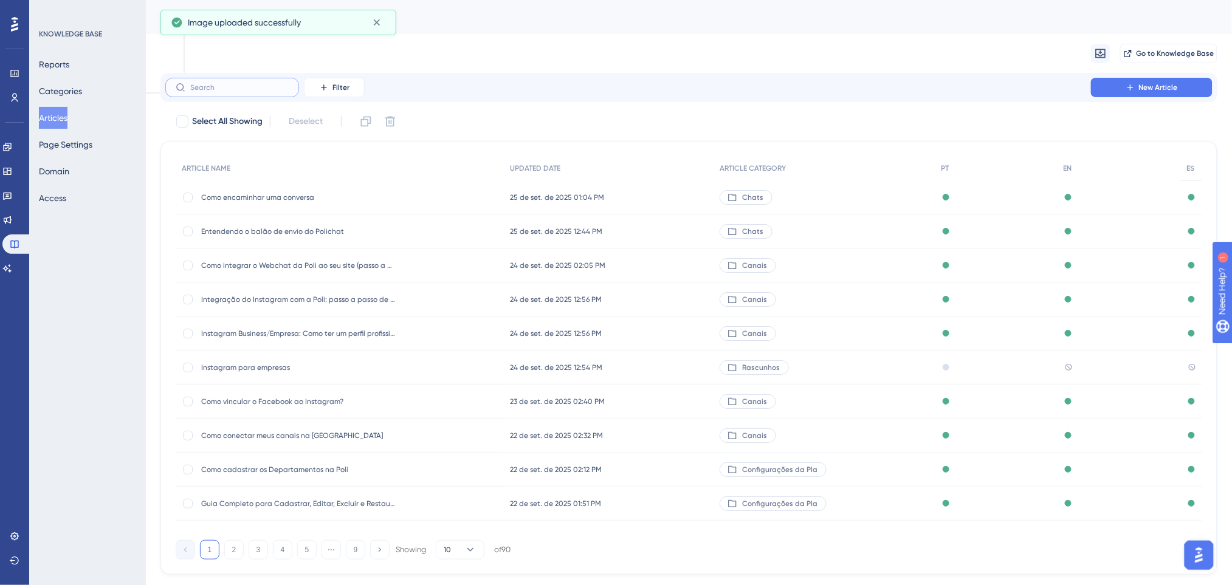
click at [249, 83] on input "text" at bounding box center [239, 87] width 98 height 9
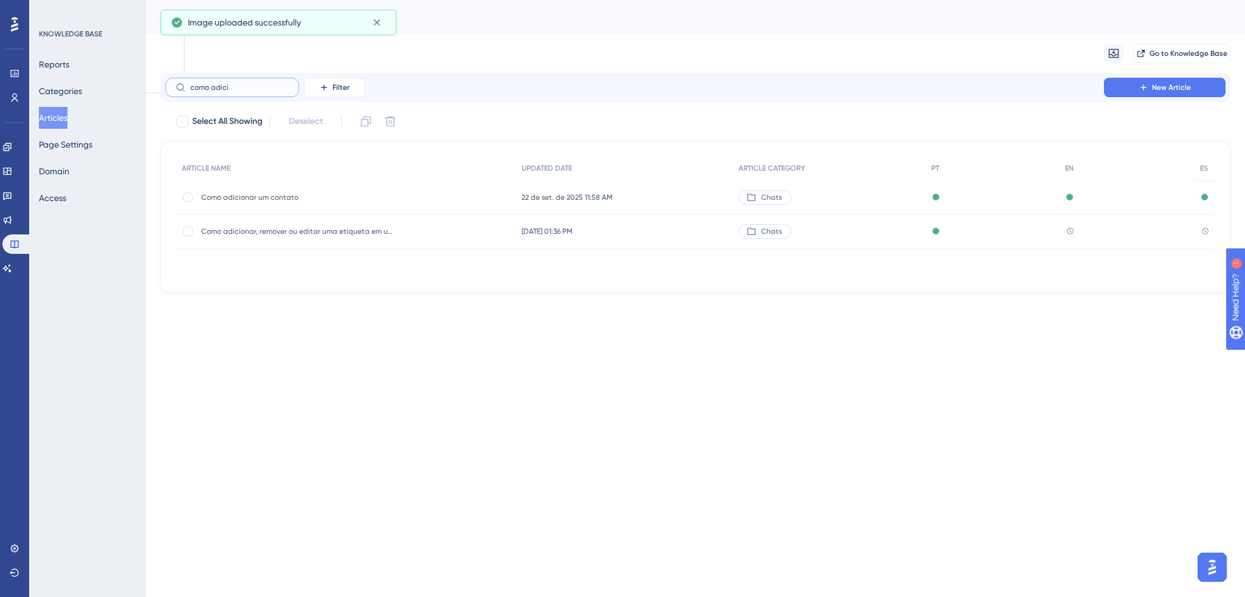
type input "como adici"
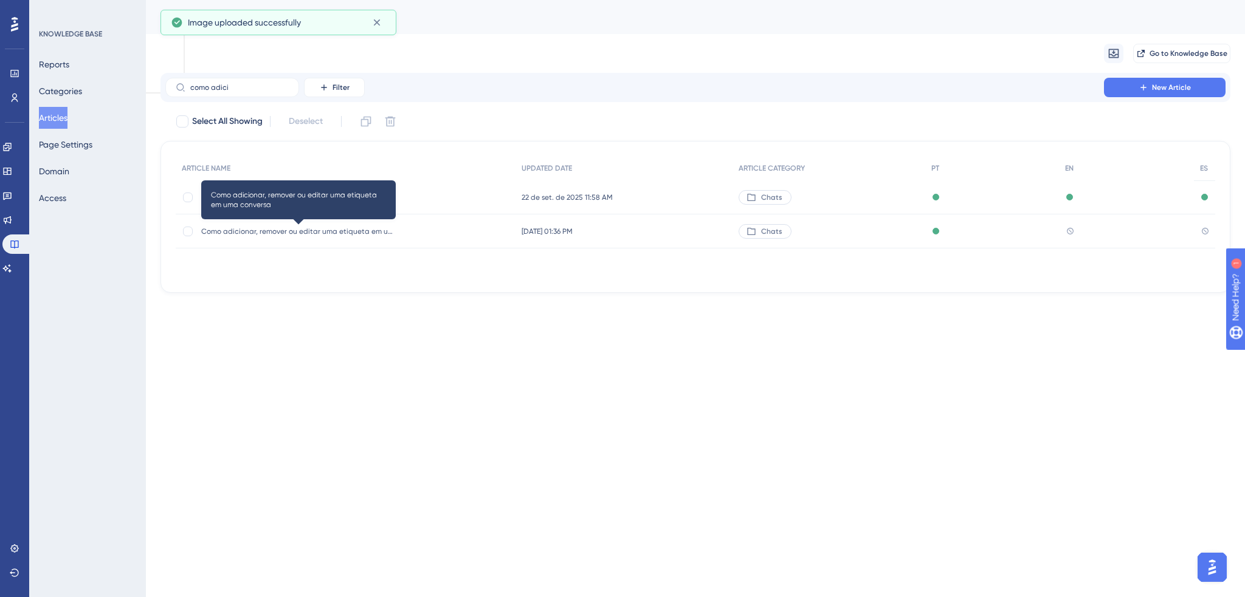
click at [307, 232] on span "Como adicionar, remover ou editar uma etiqueta em uma conversa" at bounding box center [298, 232] width 194 height 10
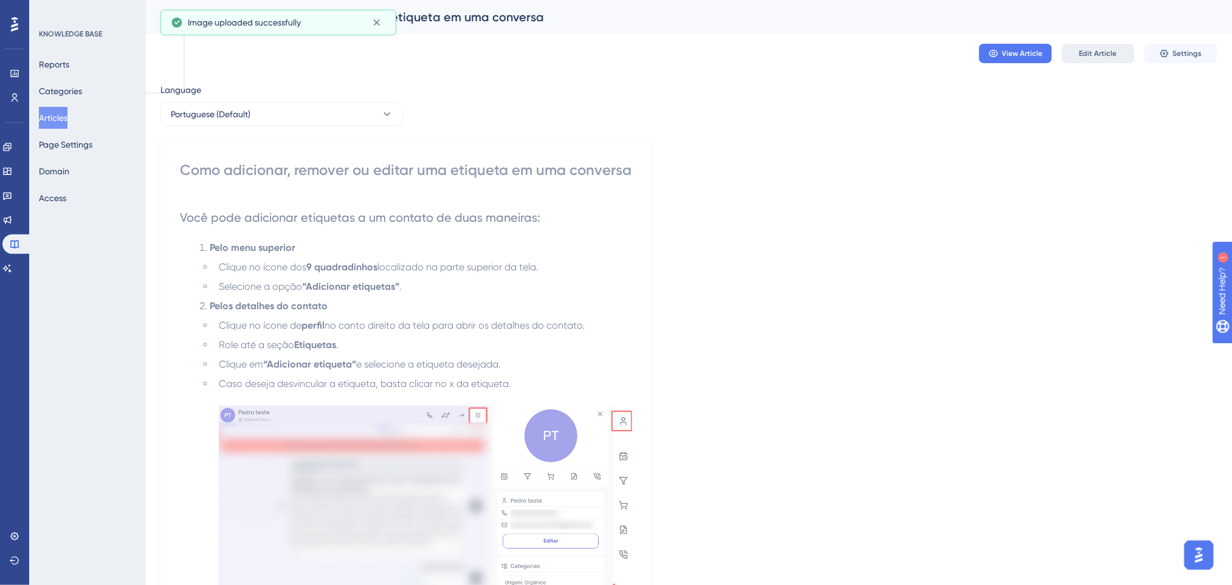
click at [1037, 50] on span "Edit Article" at bounding box center [1098, 54] width 38 height 10
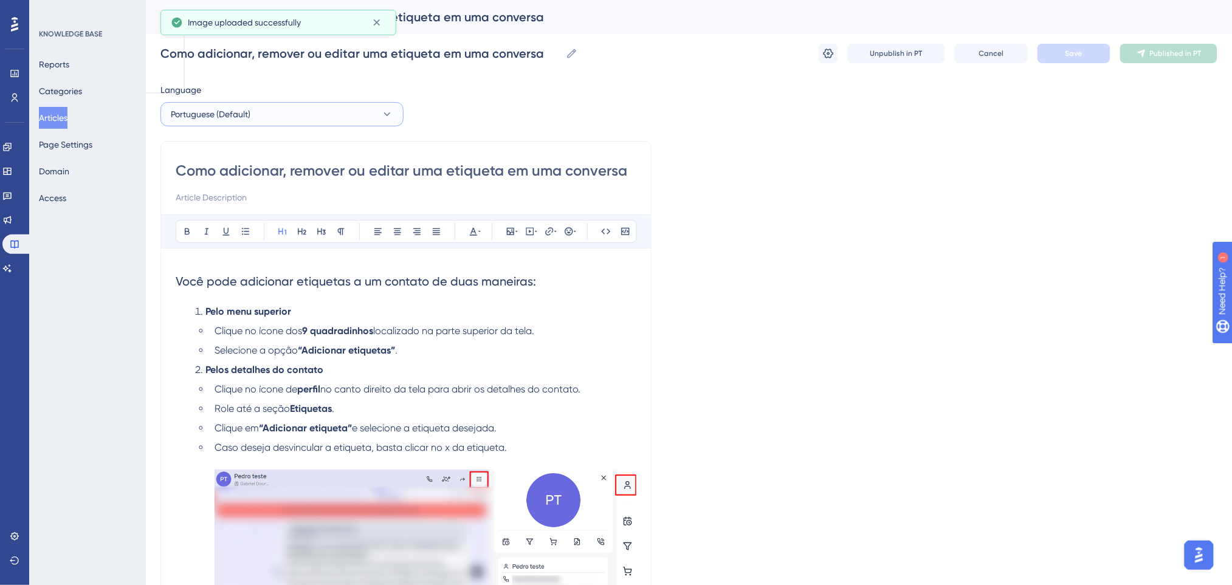
click at [269, 117] on button "Portuguese (Default)" at bounding box center [281, 114] width 243 height 24
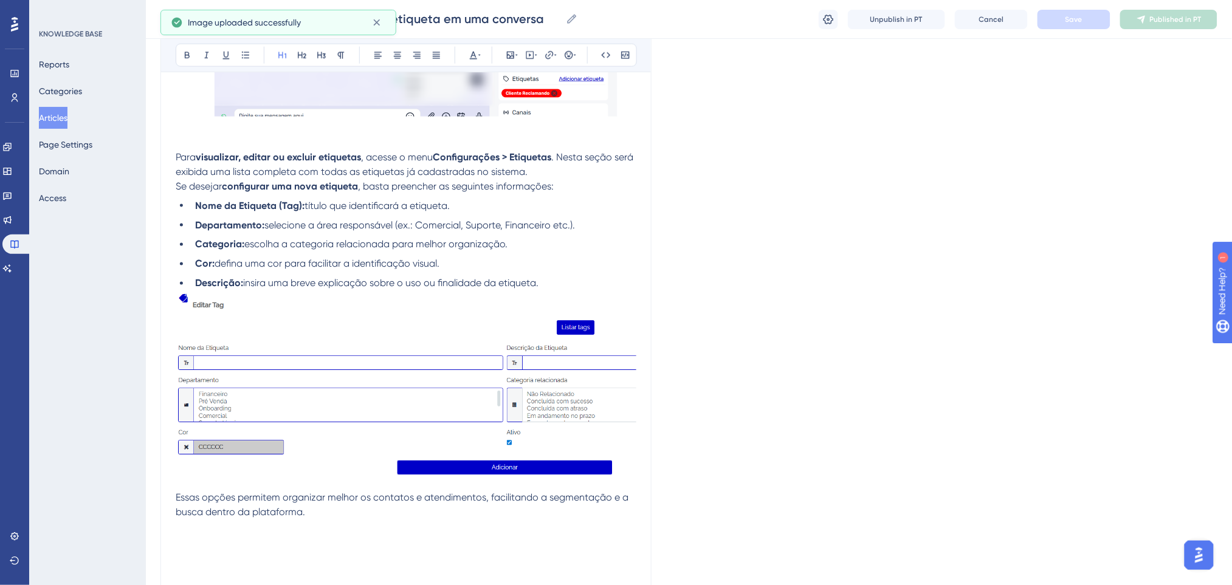
scroll to position [444, 0]
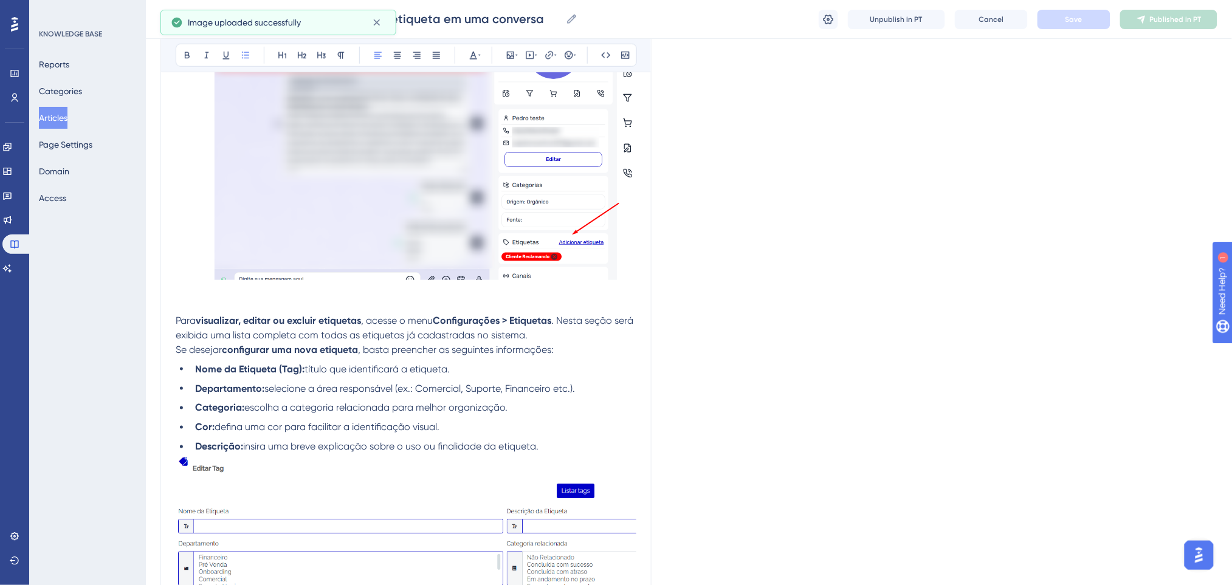
click at [345, 360] on div "Você pode adicionar etiquetas a um contato de duas maneiras: Pelo menu superior…" at bounding box center [406, 299] width 461 height 969
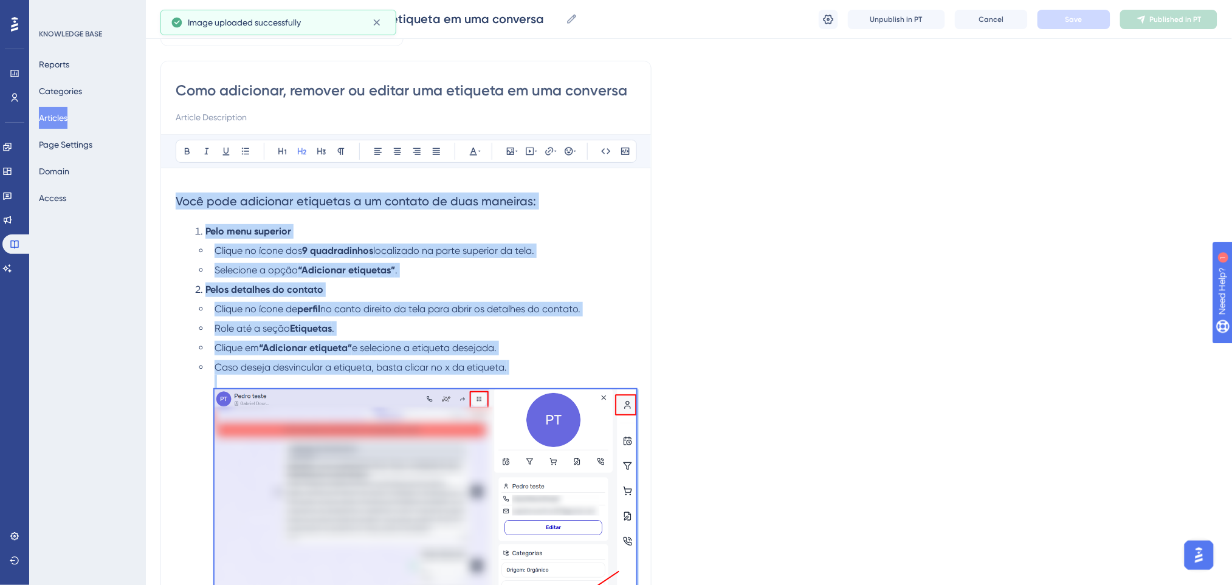
scroll to position [0, 0]
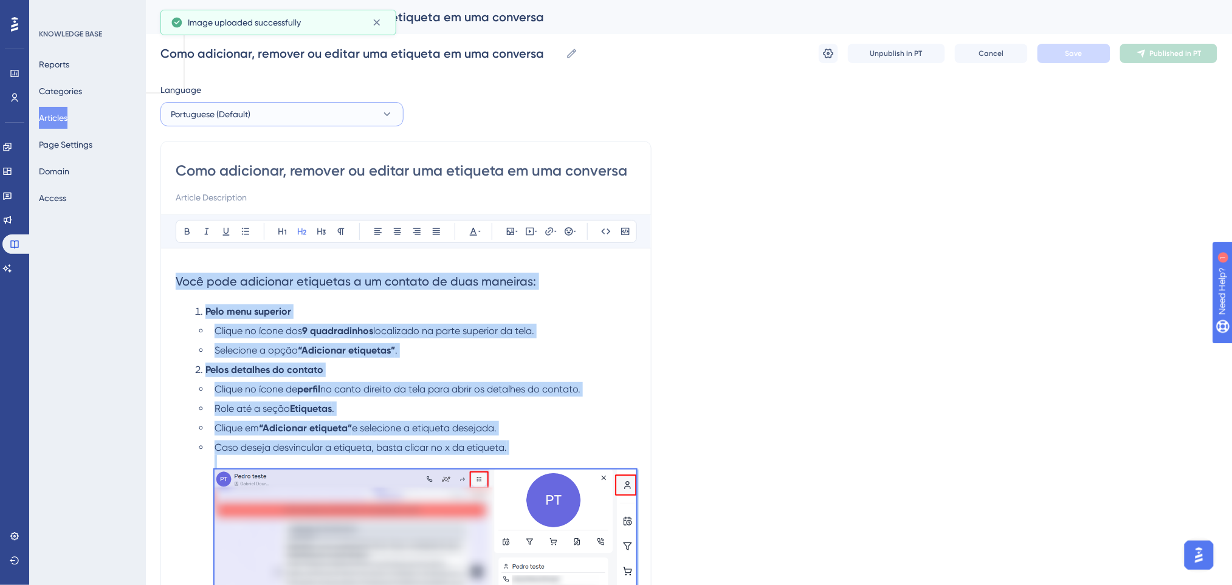
click at [316, 105] on button "Portuguese (Default)" at bounding box center [281, 114] width 243 height 24
click at [224, 180] on button "English English No translation" at bounding box center [281, 175] width 227 height 24
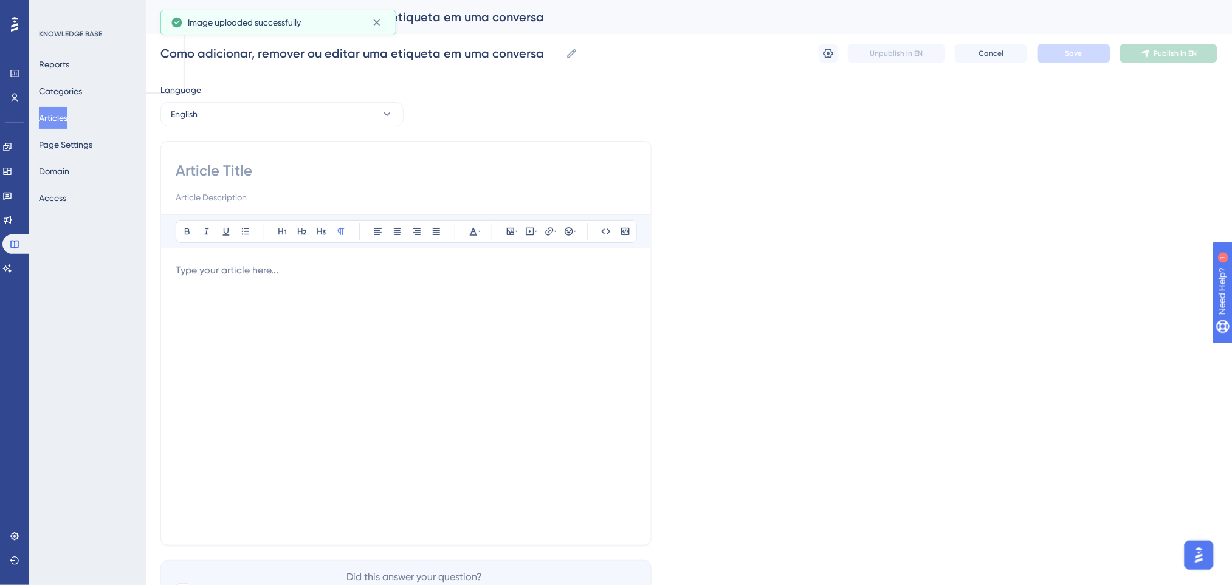
click at [240, 268] on p at bounding box center [406, 270] width 461 height 15
click at [240, 167] on input at bounding box center [406, 170] width 461 height 19
paste input "How to Add, Remove, or Edit a Tag in a Conversation"
type input "How to Add, Remove, or Edit a Tag in a Conversation"
click at [315, 275] on p at bounding box center [406, 270] width 461 height 15
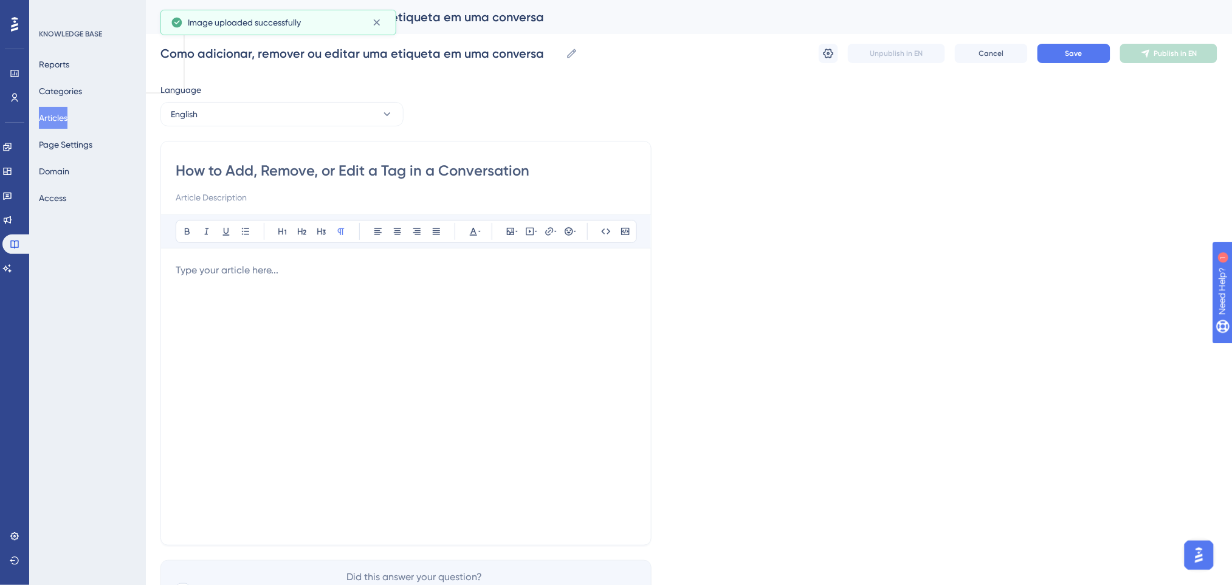
scroll to position [58, 0]
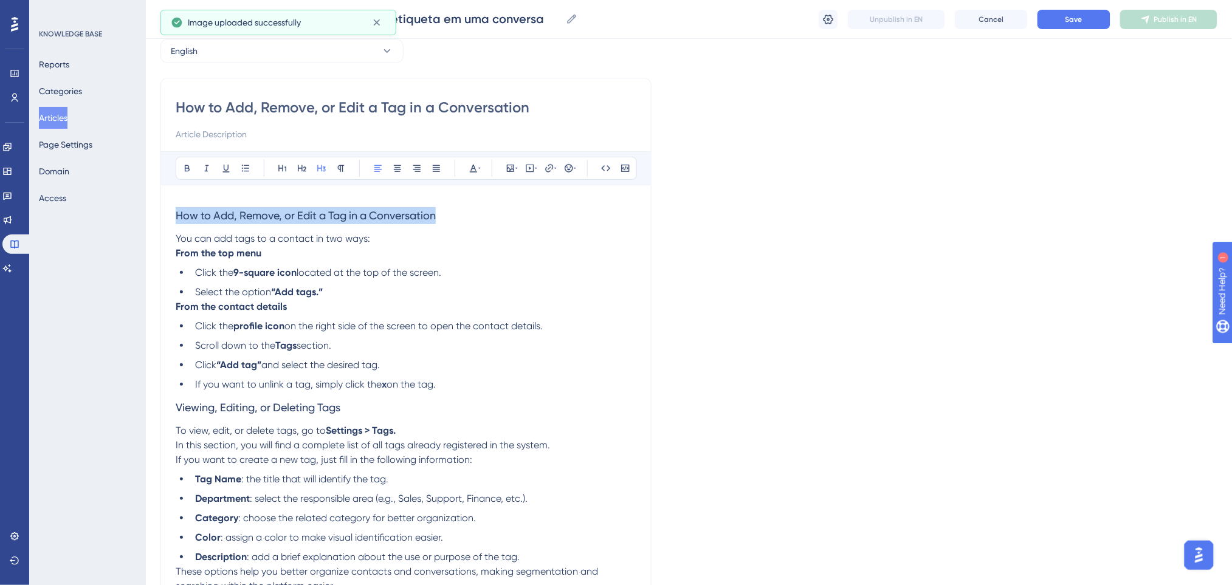
drag, startPoint x: 457, startPoint y: 213, endPoint x: 32, endPoint y: 213, distance: 425.4
click at [146, 213] on div "Performance Users Engagement Widgets Feedback Product Updates Knowledge Base AI…" at bounding box center [689, 322] width 1086 height 760
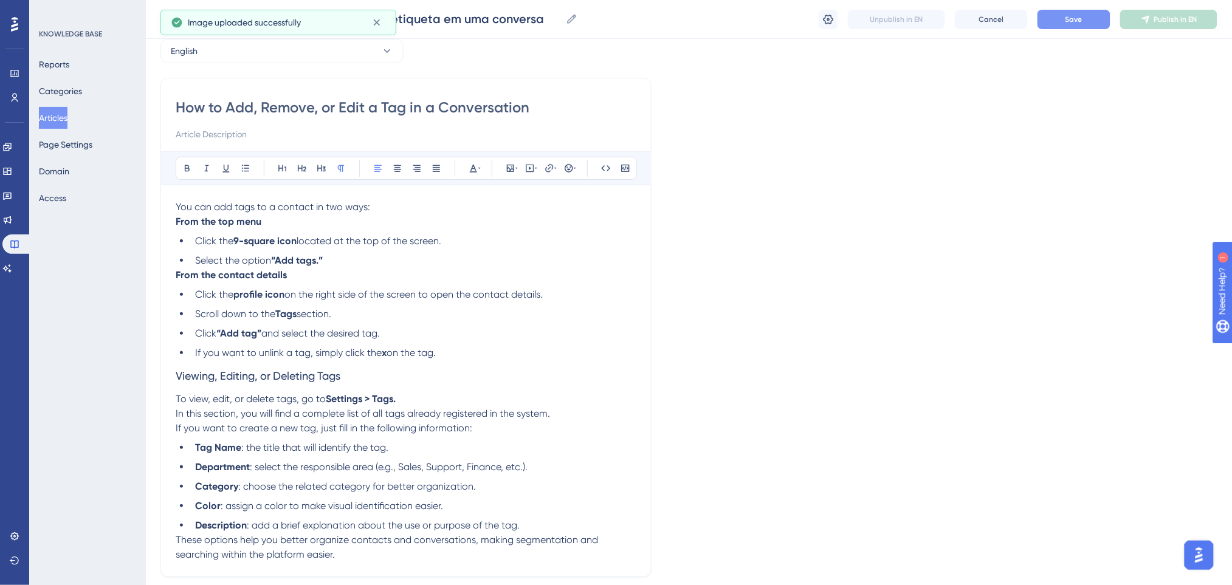
click at [1037, 18] on span "Save" at bounding box center [1073, 20] width 17 height 10
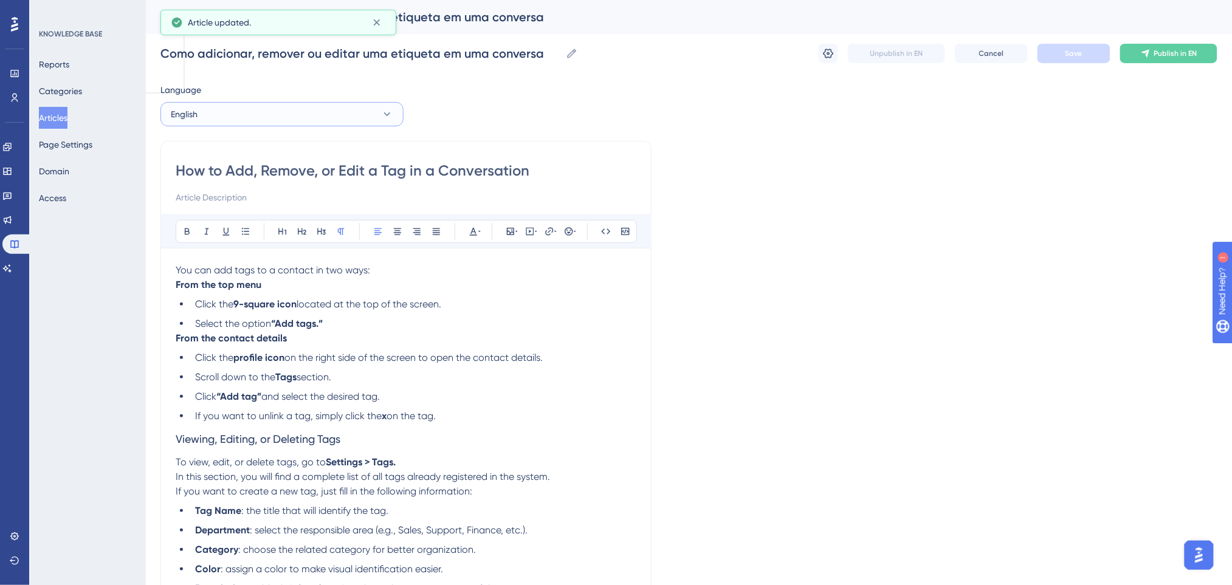
click at [350, 112] on button "English" at bounding box center [281, 114] width 243 height 24
click at [230, 148] on span "Portuguese (Default)" at bounding box center [218, 151] width 80 height 15
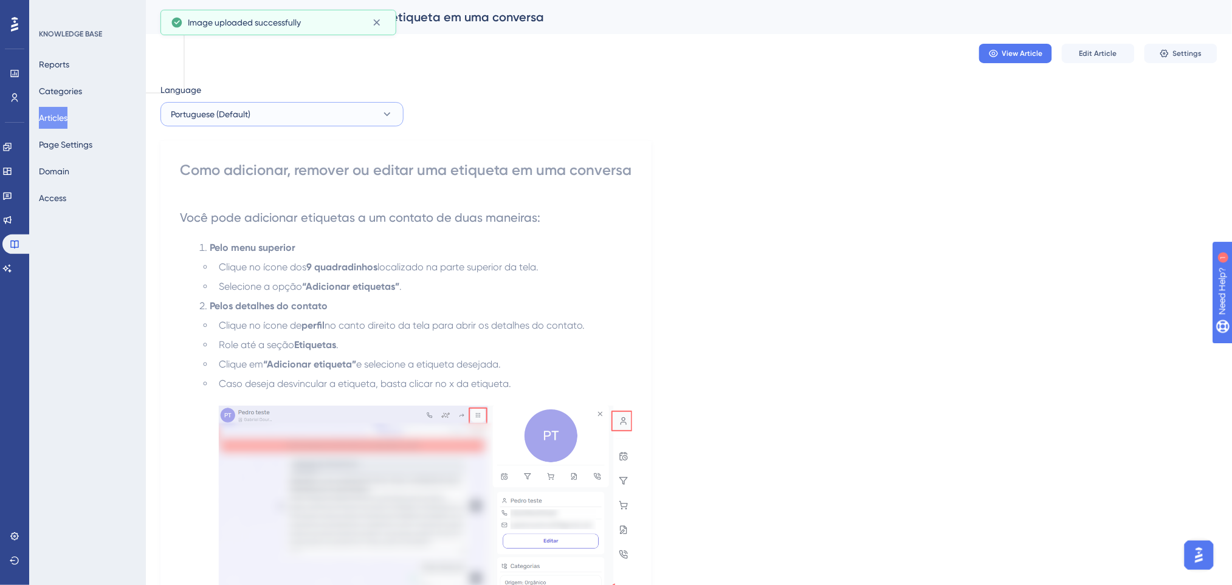
click at [331, 111] on button "Portuguese (Default)" at bounding box center [281, 114] width 243 height 24
click at [267, 174] on button "English English Draft" at bounding box center [281, 175] width 227 height 24
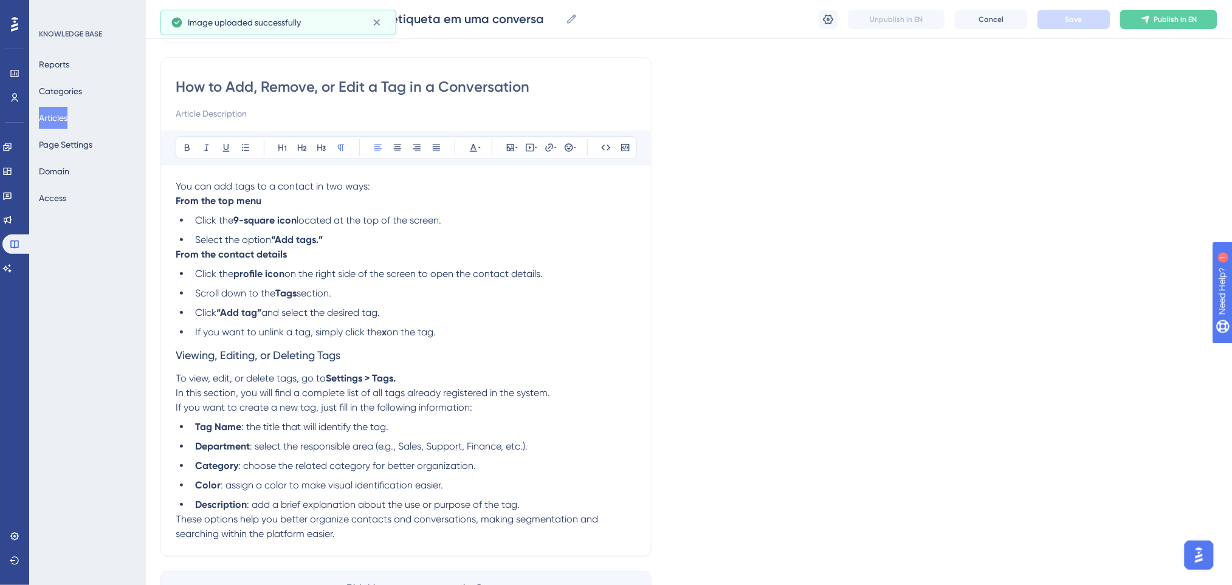
scroll to position [108, 0]
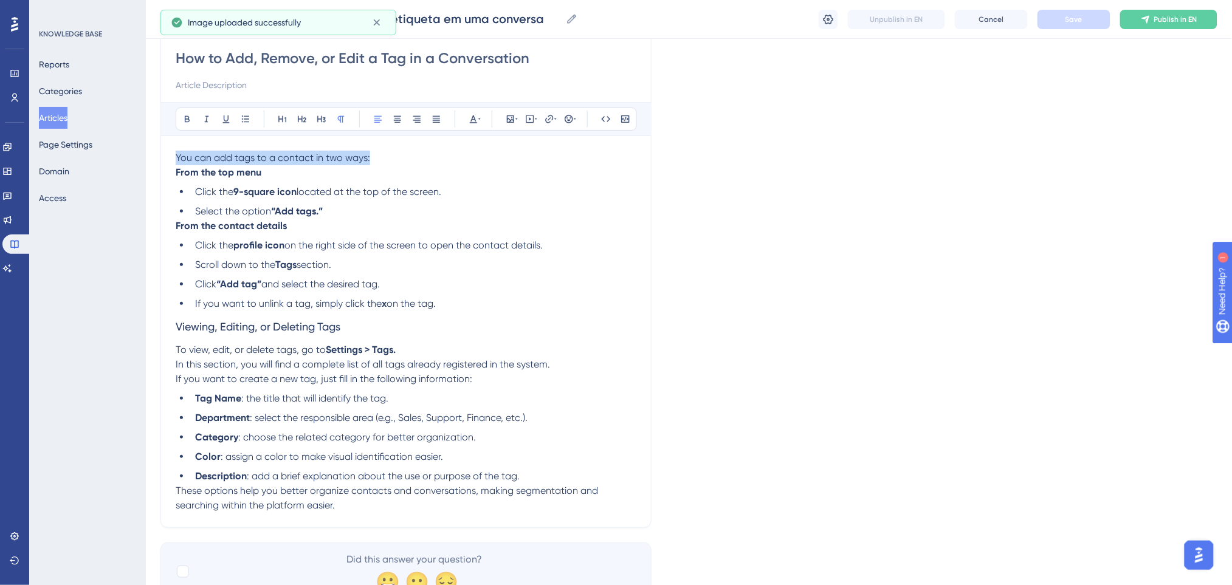
drag, startPoint x: 326, startPoint y: 158, endPoint x: 172, endPoint y: 158, distance: 154.4
click at [172, 158] on div "How to Add, Remove, or Edit a Tag in a Conversation Bold Italic Underline Bulle…" at bounding box center [405, 279] width 491 height 500
click at [303, 120] on icon at bounding box center [302, 119] width 10 height 10
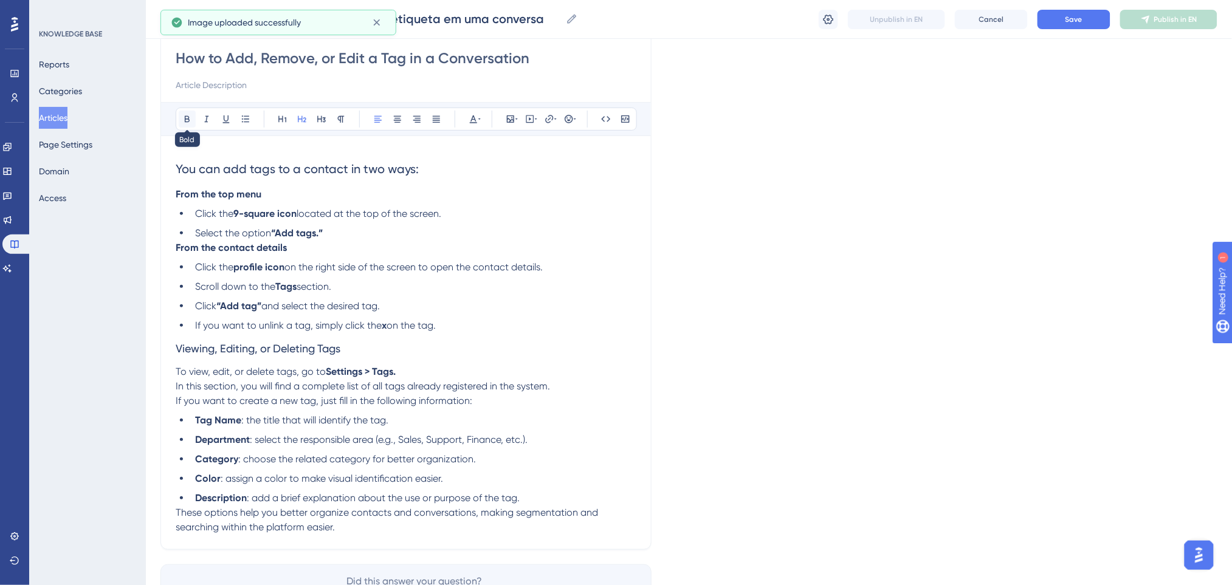
click at [182, 112] on button at bounding box center [187, 119] width 17 height 17
click at [439, 163] on h2 "You can add tags to a contact in two ways:" at bounding box center [406, 169] width 461 height 36
click at [432, 164] on h2 "You can add tags to a contact in two ways:" at bounding box center [406, 169] width 461 height 36
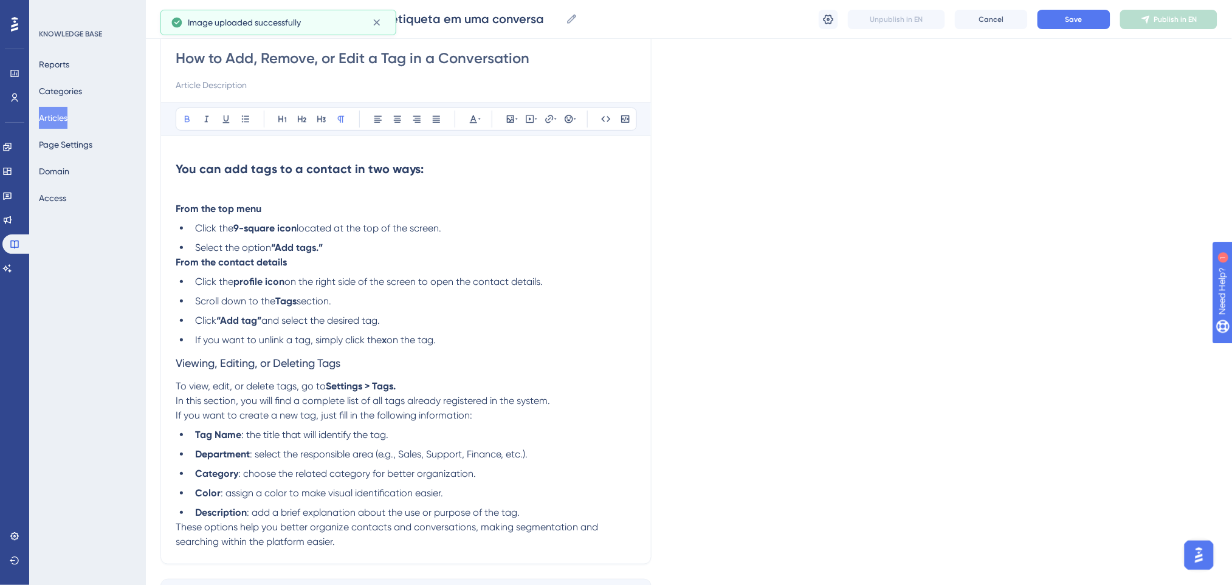
click at [440, 187] on p at bounding box center [406, 194] width 461 height 15
click at [346, 254] on li "Select the option “Add tags.”" at bounding box center [413, 248] width 446 height 15
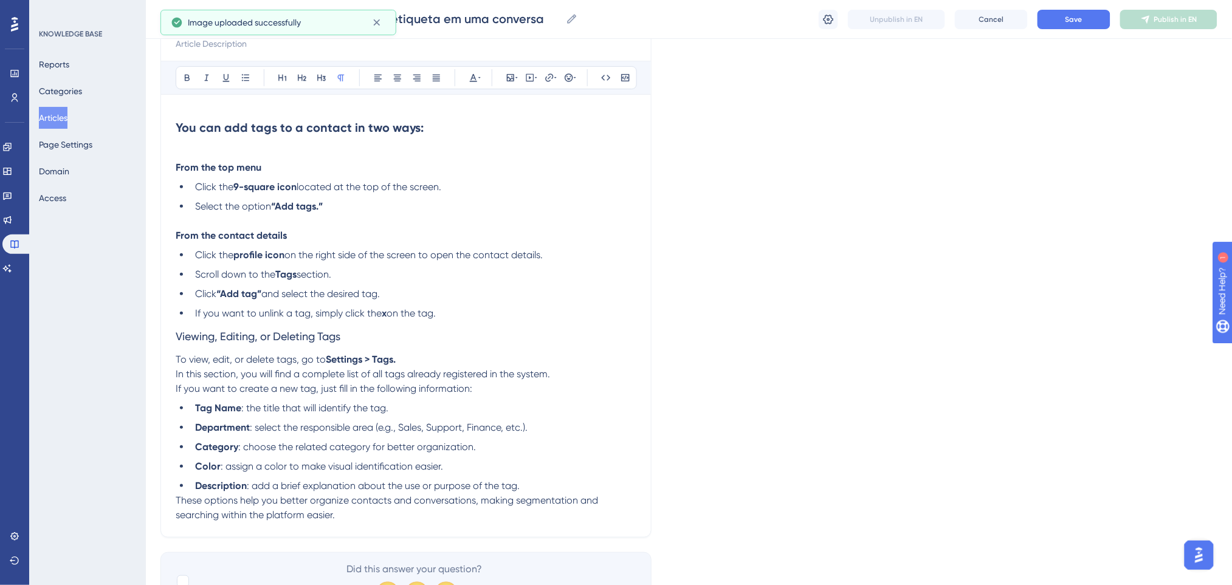
scroll to position [188, 0]
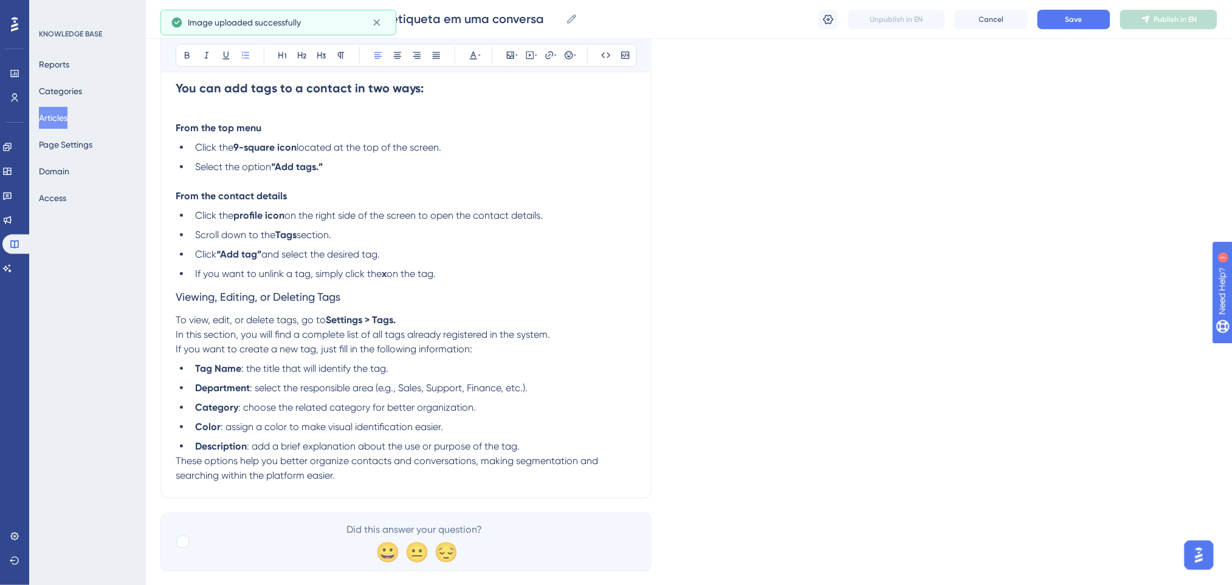
click at [444, 274] on li "If you want to unlink a tag, simply click the x on the tag." at bounding box center [413, 274] width 446 height 15
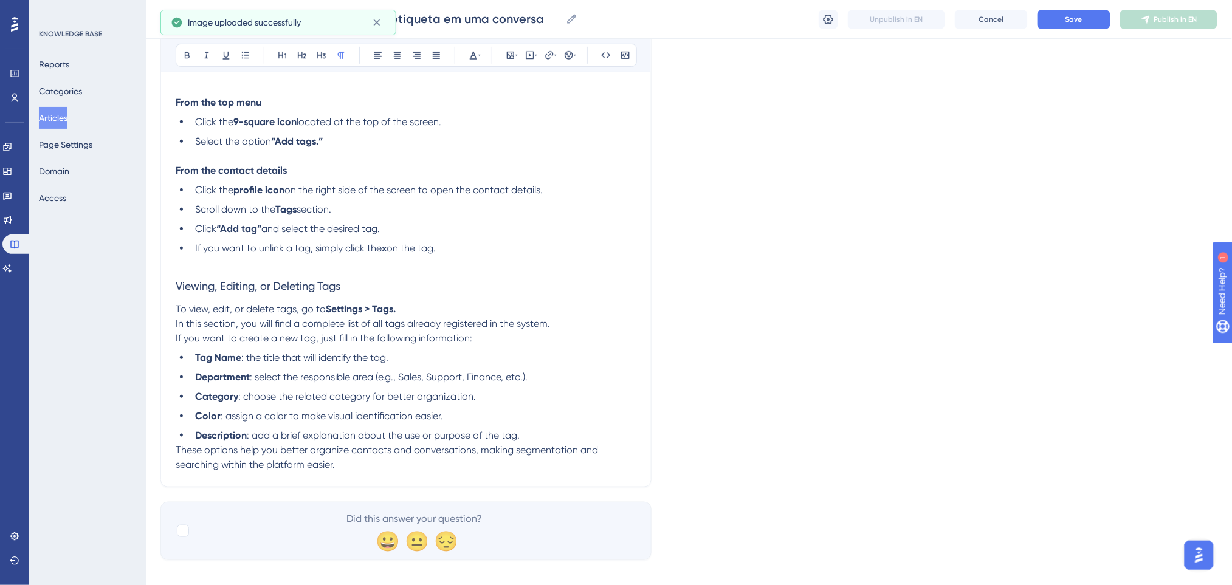
scroll to position [228, 0]
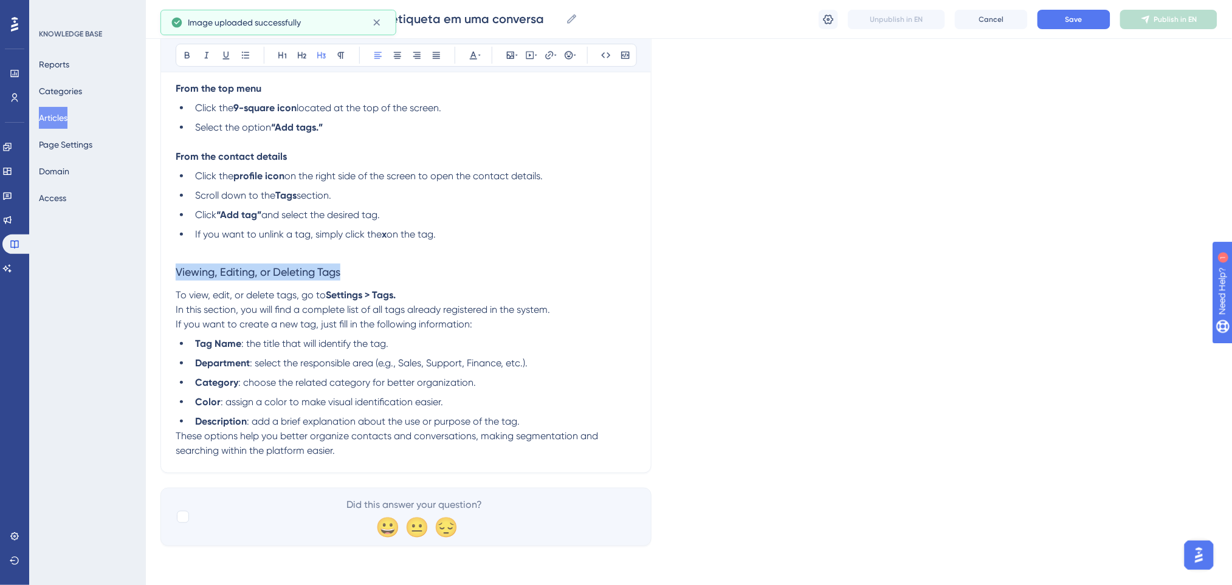
drag, startPoint x: 353, startPoint y: 265, endPoint x: 171, endPoint y: 274, distance: 182.6
click at [171, 274] on div "How to Add, Remove, or Edit a Tag in a Conversation Bold Italic Underline Bulle…" at bounding box center [405, 190] width 491 height 565
click at [184, 53] on icon at bounding box center [187, 55] width 10 height 10
click at [657, 298] on div "Language English How to Add, Remove, or Edit a Tag in a Conversation Bold Itali…" at bounding box center [688, 198] width 1057 height 697
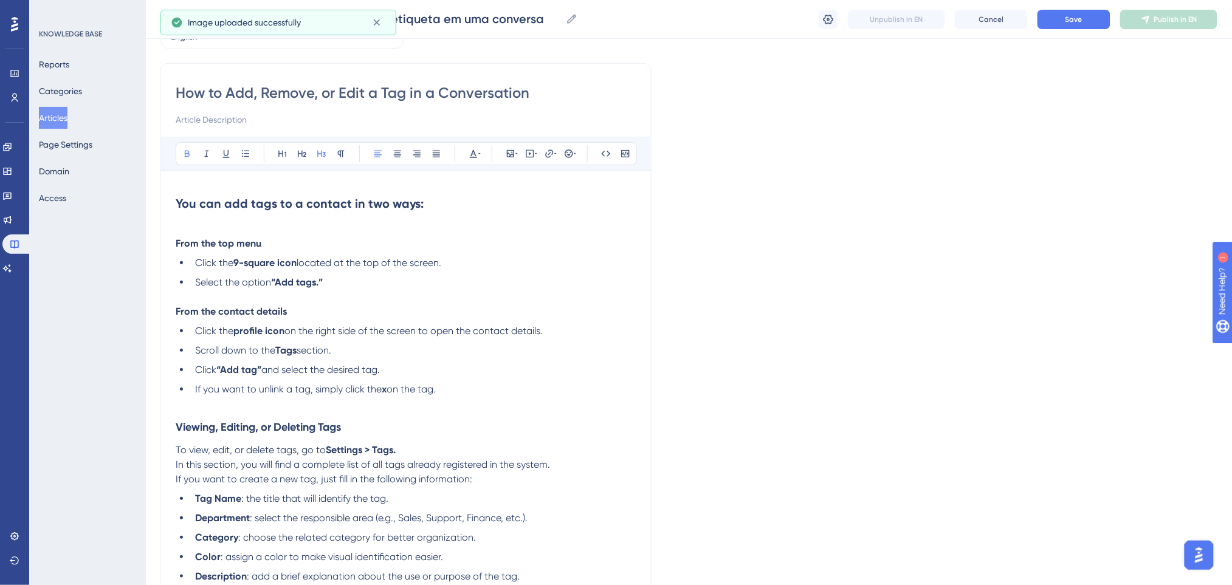
scroll to position [66, 0]
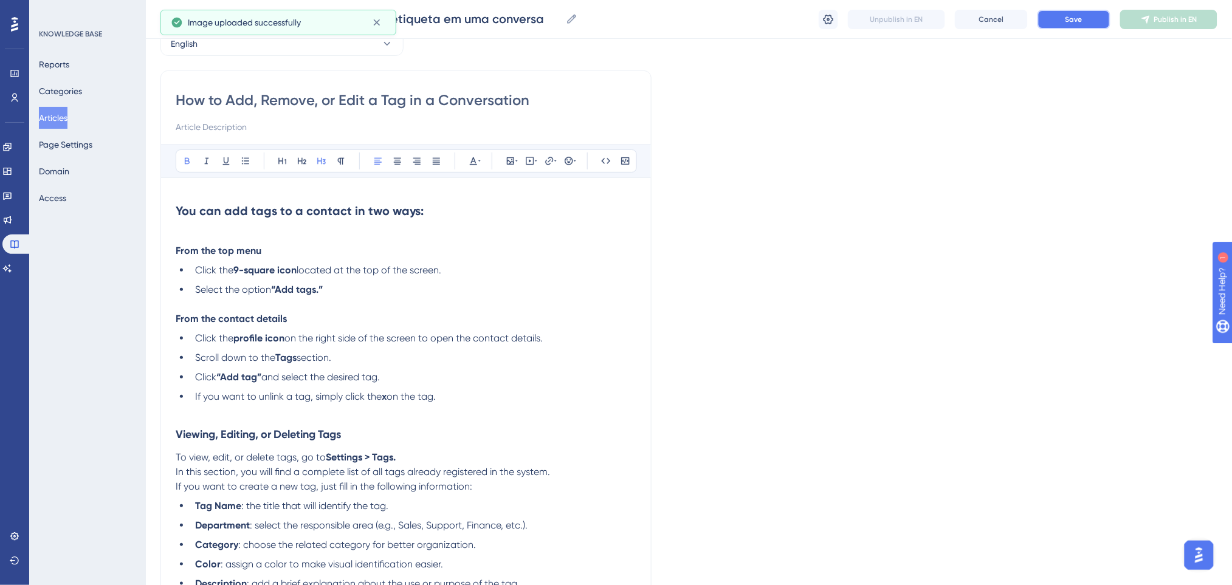
click at [1037, 15] on span "Save" at bounding box center [1073, 20] width 17 height 10
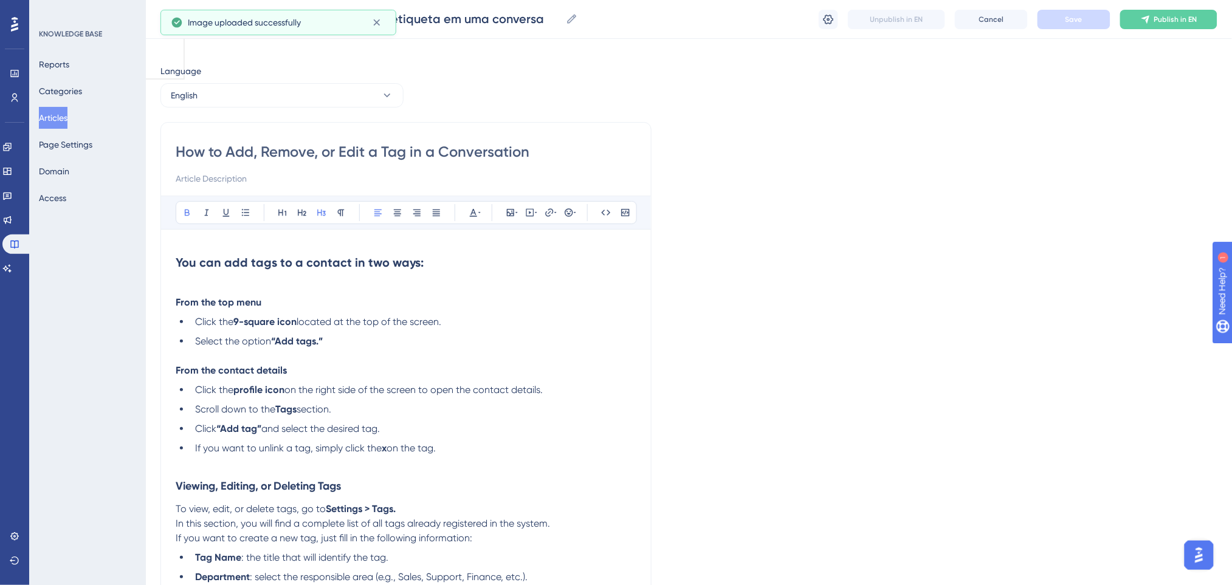
scroll to position [0, 0]
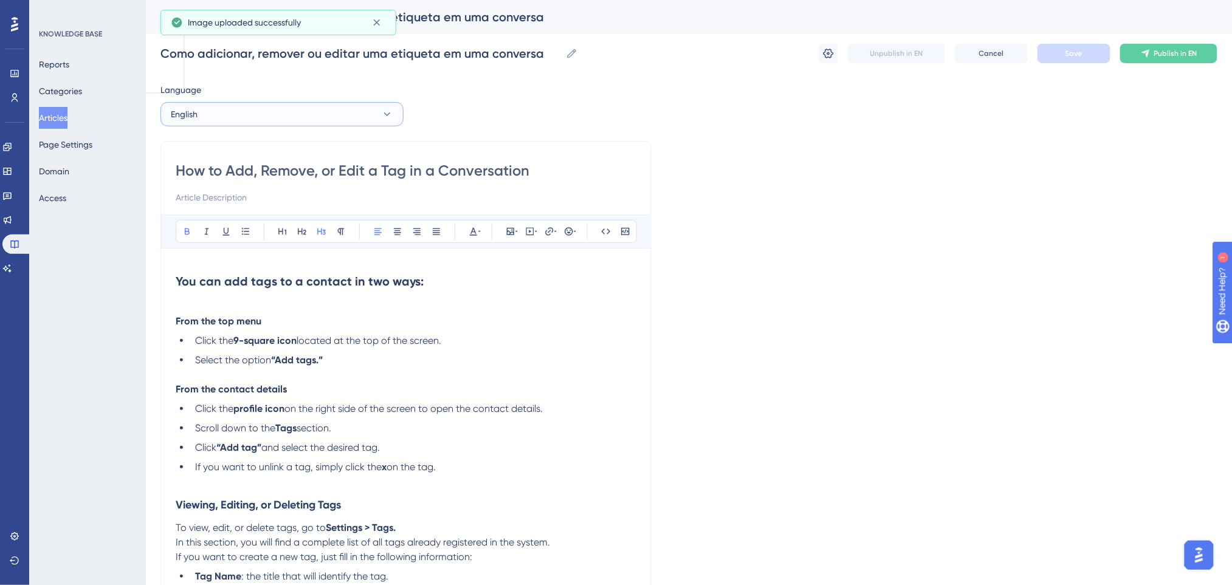
click at [260, 107] on button "English" at bounding box center [281, 114] width 243 height 24
click at [219, 154] on span "Portuguese (Default)" at bounding box center [218, 151] width 80 height 15
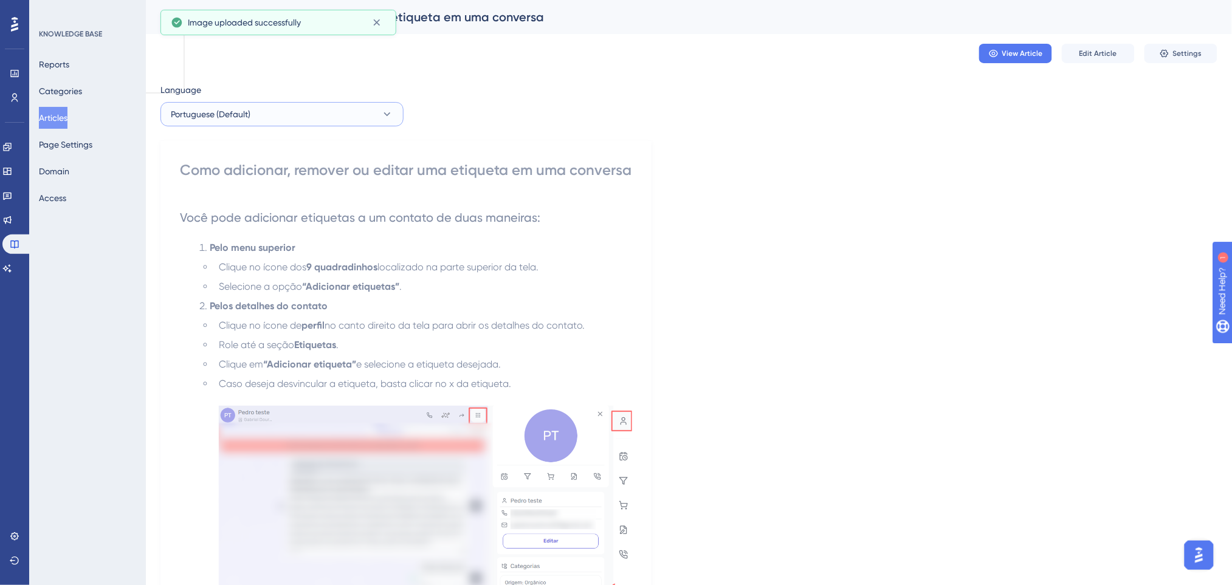
click at [284, 111] on button "Portuguese (Default)" at bounding box center [281, 114] width 243 height 24
click at [242, 177] on button "English English Draft" at bounding box center [281, 175] width 227 height 24
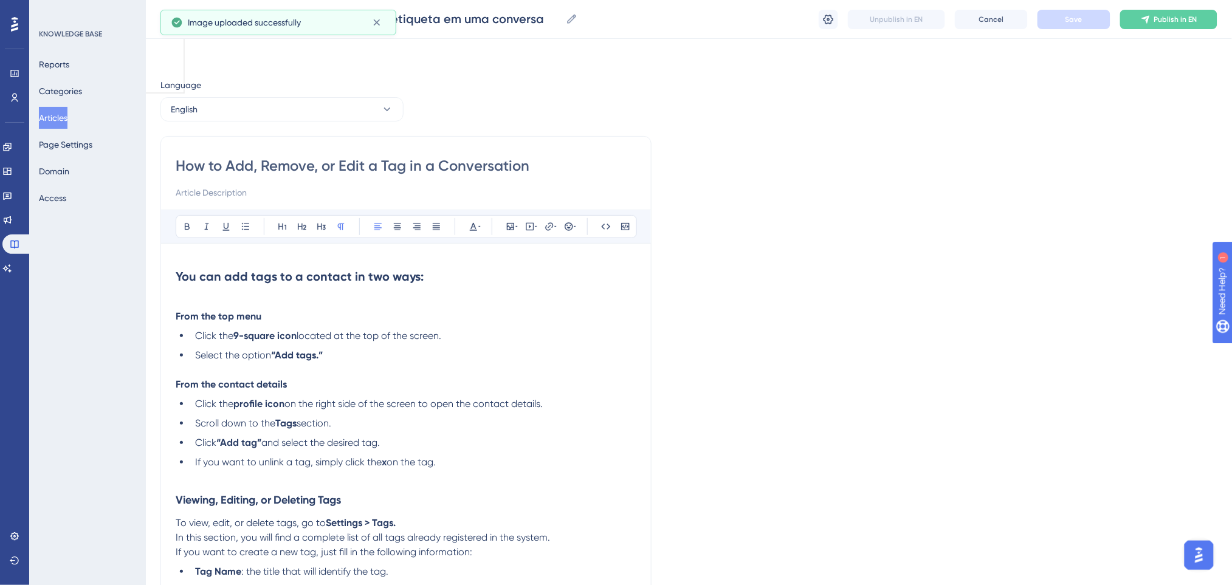
scroll to position [92, 0]
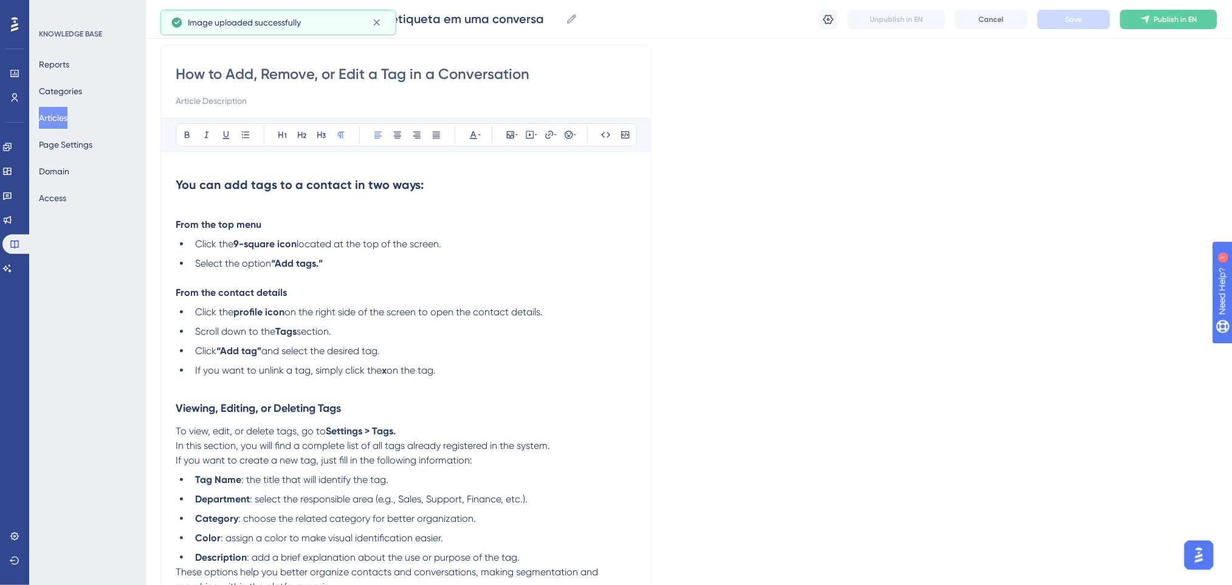
click at [487, 371] on li "If you want to unlink a tag, simply click the x on the tag." at bounding box center [413, 370] width 446 height 15
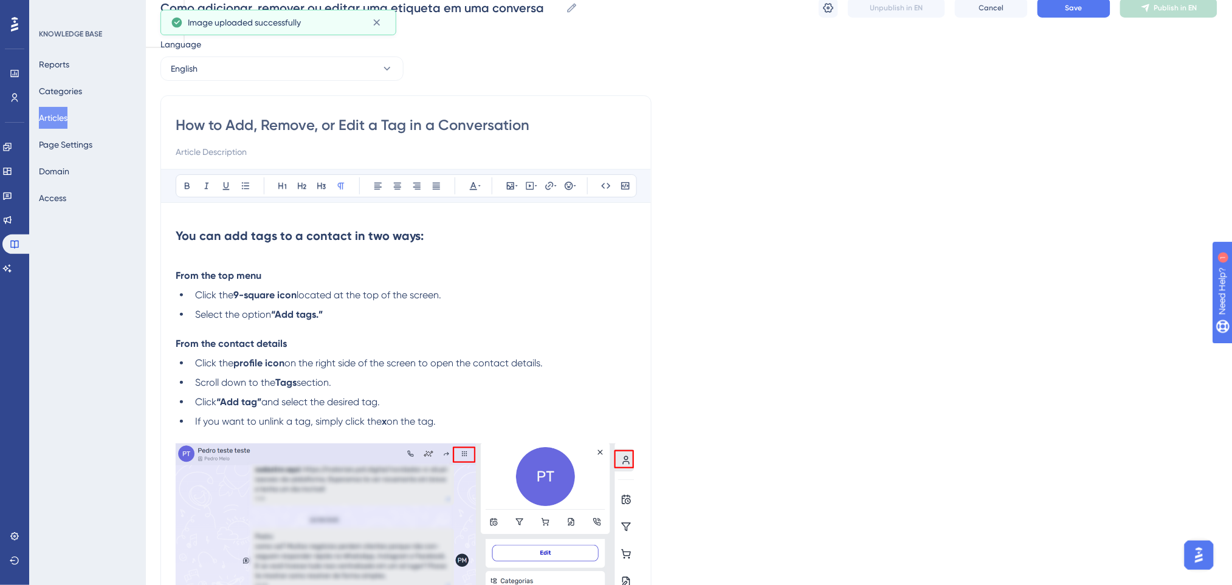
scroll to position [0, 0]
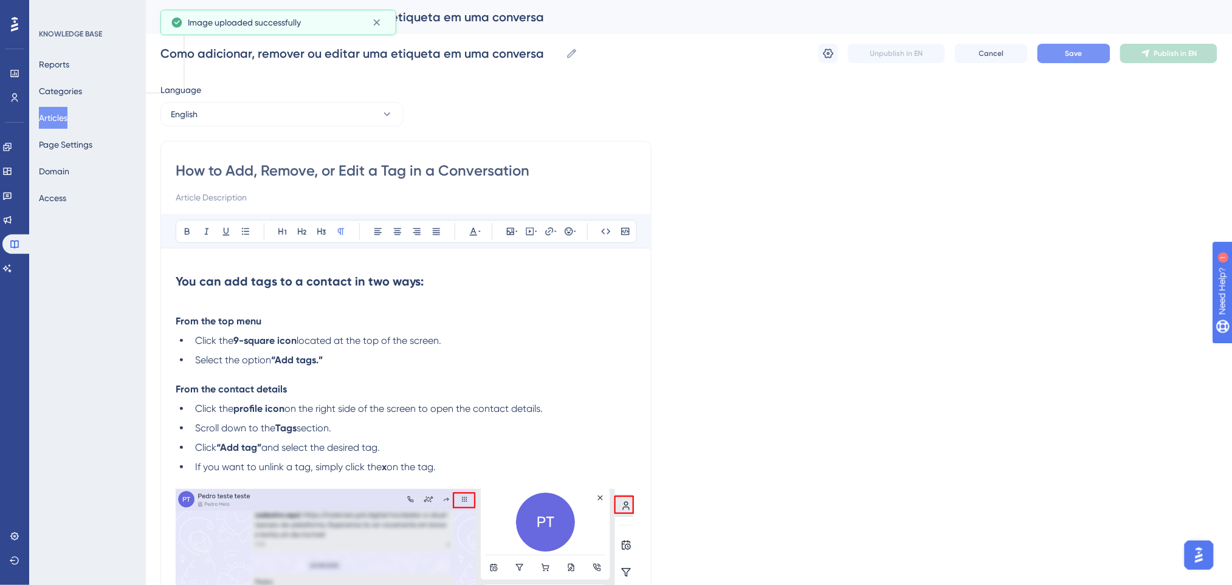
click at [1037, 57] on span "Save" at bounding box center [1073, 54] width 17 height 10
click at [314, 121] on button "English" at bounding box center [281, 114] width 243 height 24
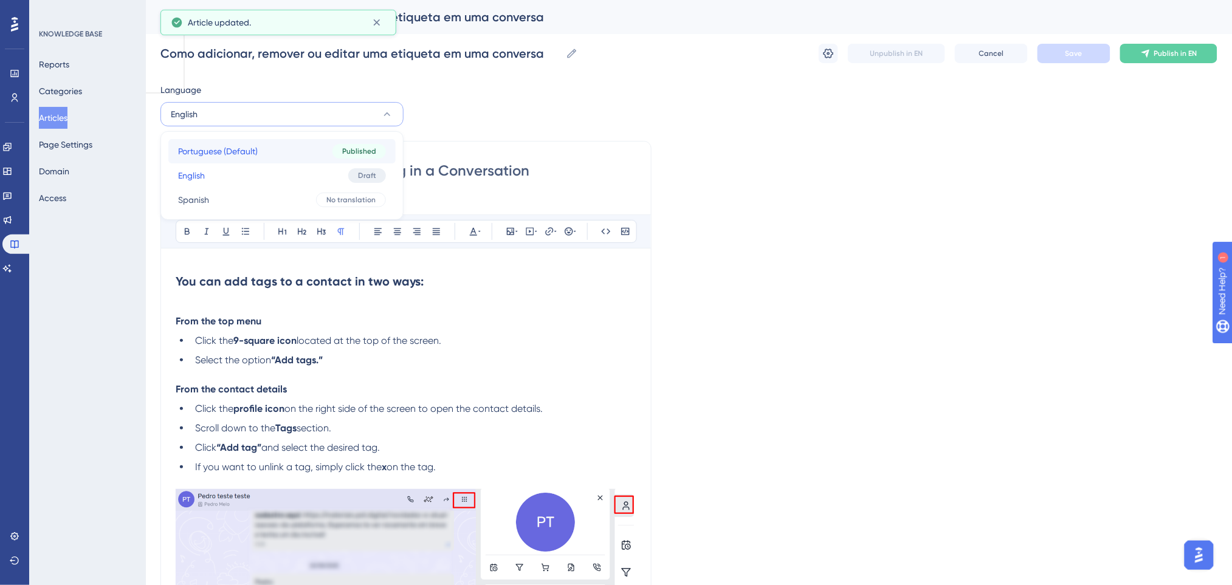
click at [229, 155] on span "Portuguese (Default)" at bounding box center [218, 151] width 80 height 15
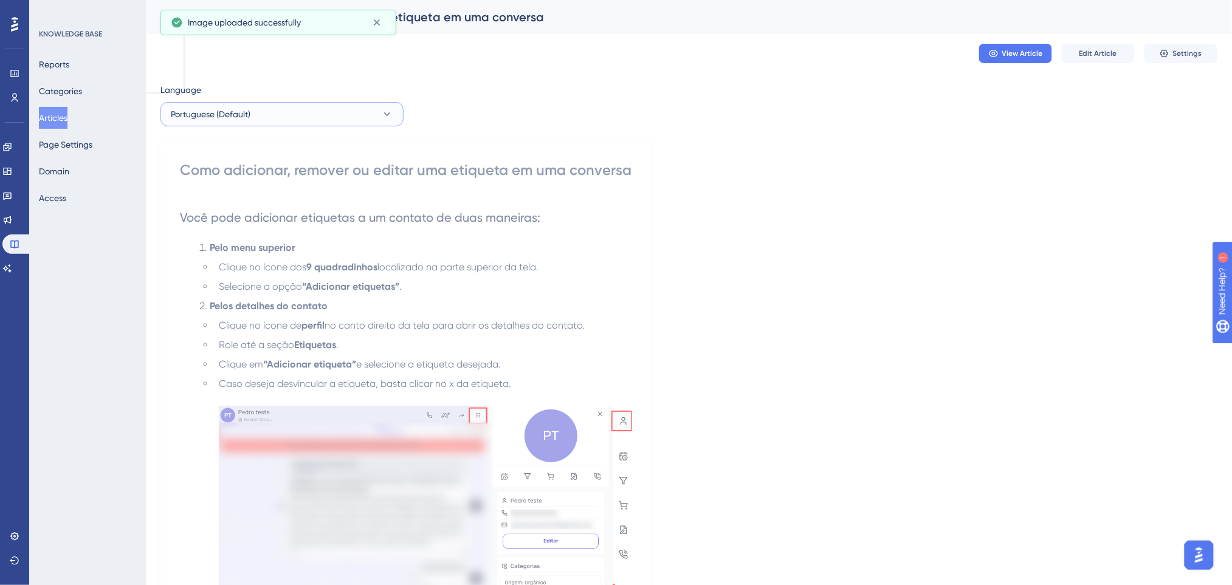
click at [306, 117] on button "Portuguese (Default)" at bounding box center [281, 114] width 243 height 24
click at [215, 173] on button "English English Draft" at bounding box center [281, 175] width 227 height 24
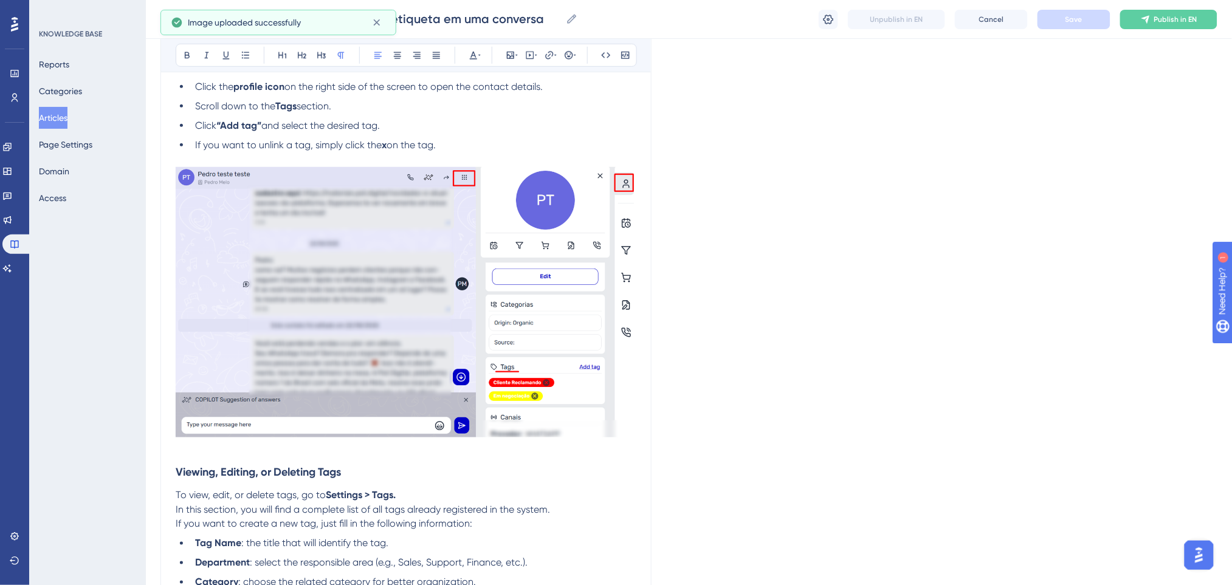
scroll to position [517, 0]
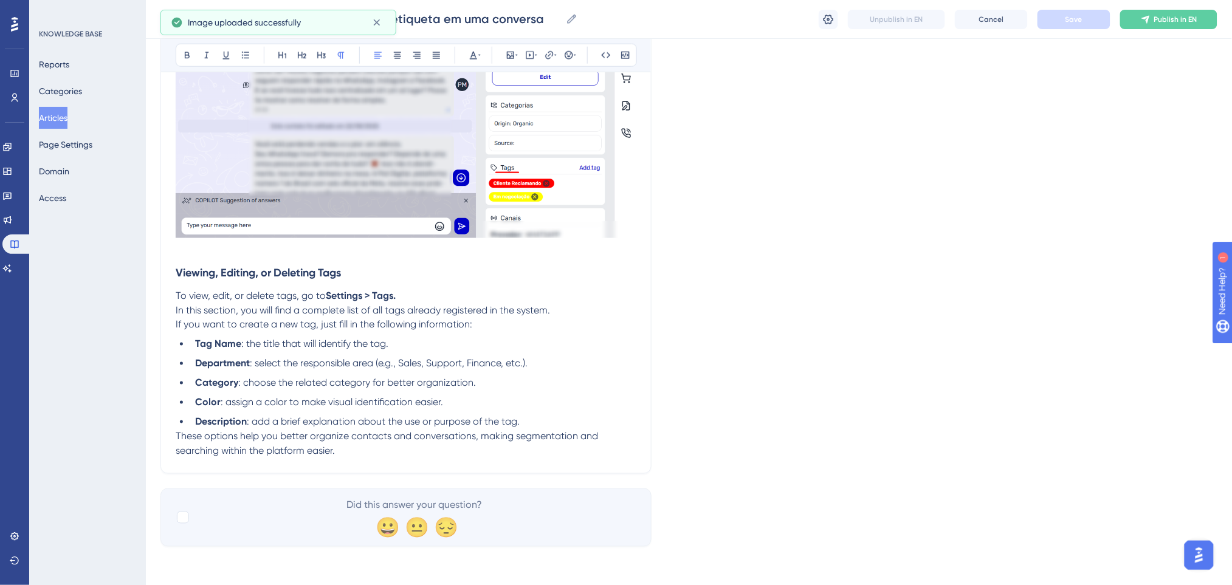
drag, startPoint x: 531, startPoint y: 416, endPoint x: 535, endPoint y: 424, distance: 9.0
click at [533, 422] on li "Description : add a brief explanation about the use or purpose of the tag." at bounding box center [413, 422] width 446 height 15
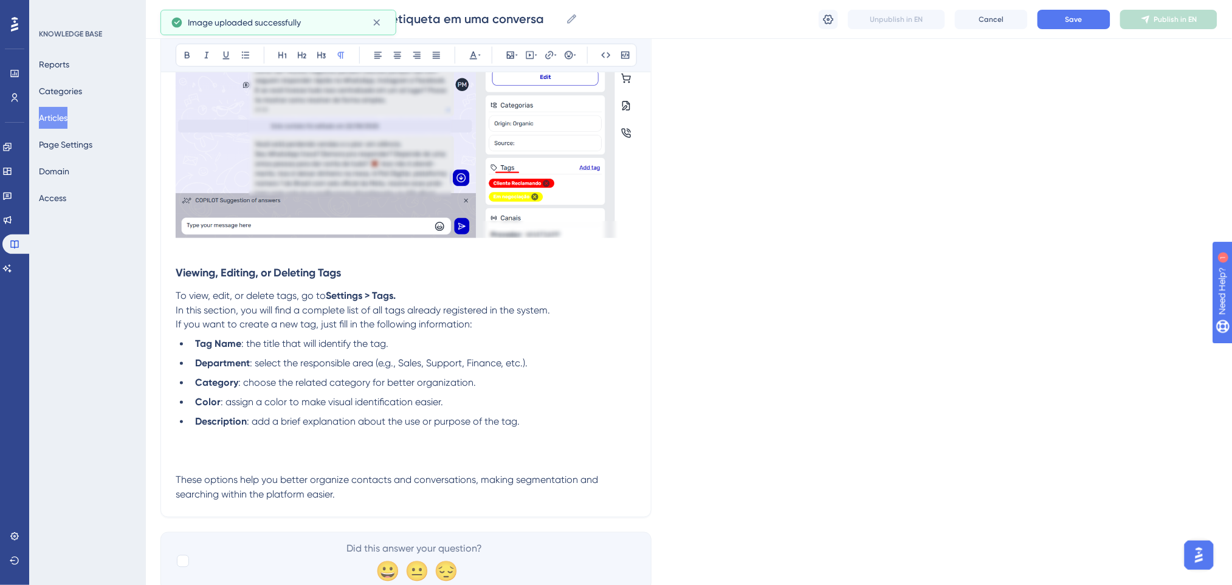
click at [463, 440] on p at bounding box center [406, 437] width 461 height 15
click at [452, 449] on p at bounding box center [406, 451] width 461 height 15
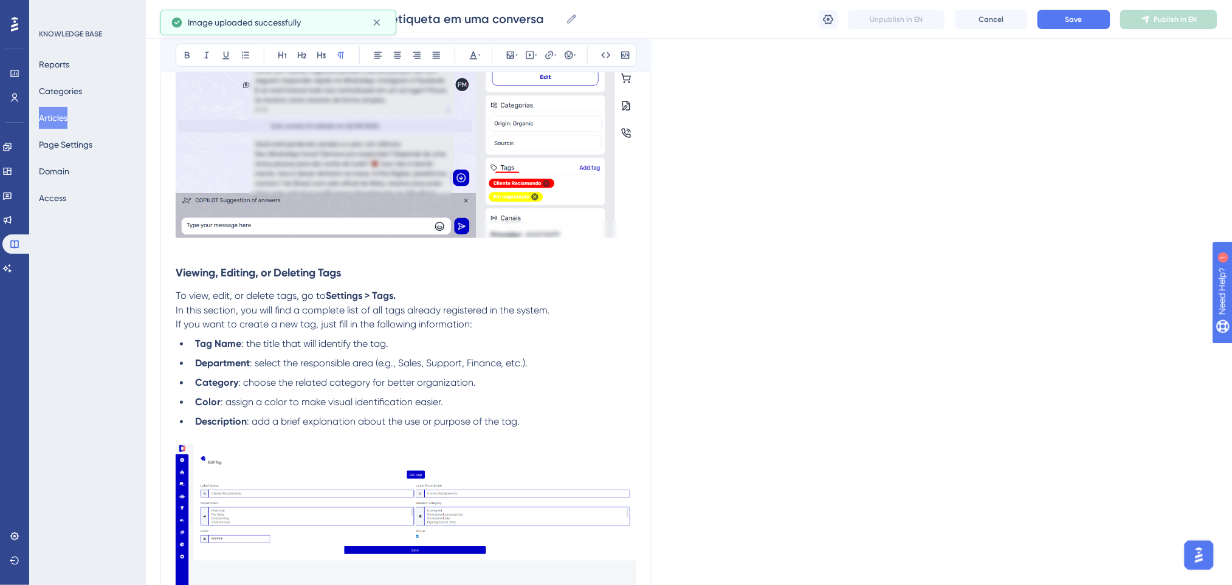
scroll to position [699, 0]
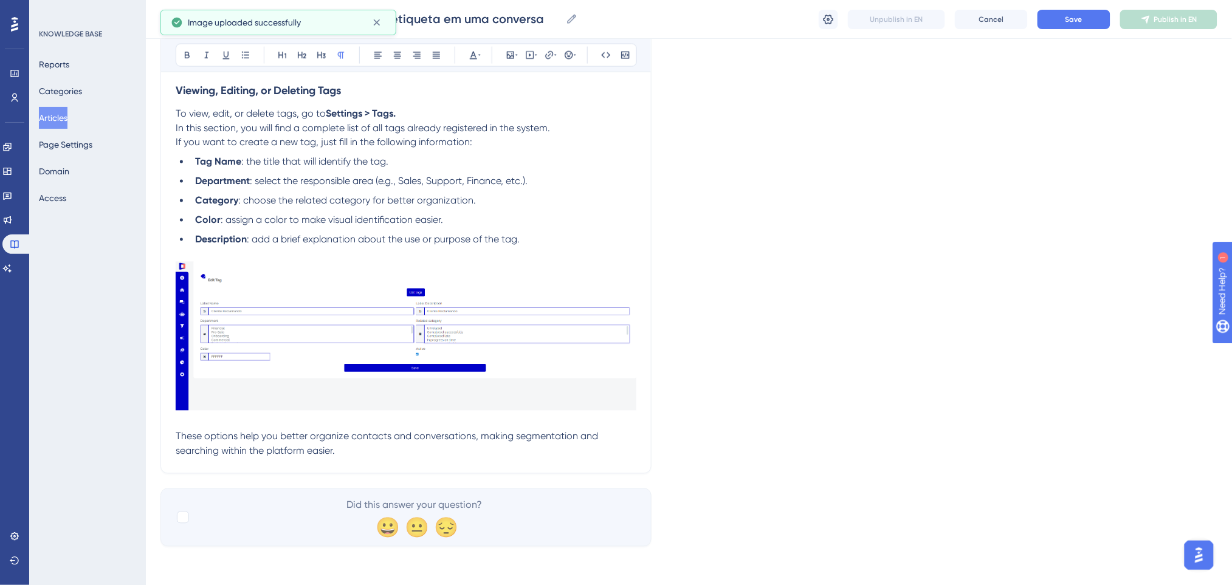
click at [583, 365] on img at bounding box center [406, 337] width 461 height 150
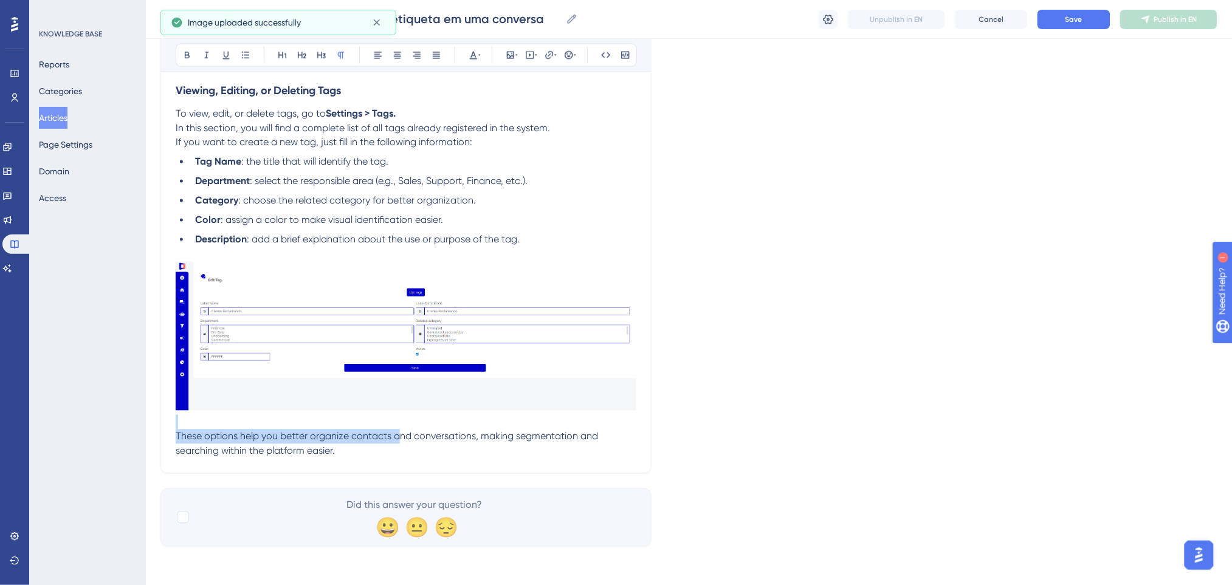
drag, startPoint x: 396, startPoint y: 416, endPoint x: 400, endPoint y: 441, distance: 25.2
click at [400, 441] on div "You can add tags to a contact in two ways: From the top menu Click the 9-square…" at bounding box center [406, 9] width 461 height 900
click at [427, 436] on span "These options help you better organize contacts and conversations, making segme…" at bounding box center [388, 444] width 425 height 26
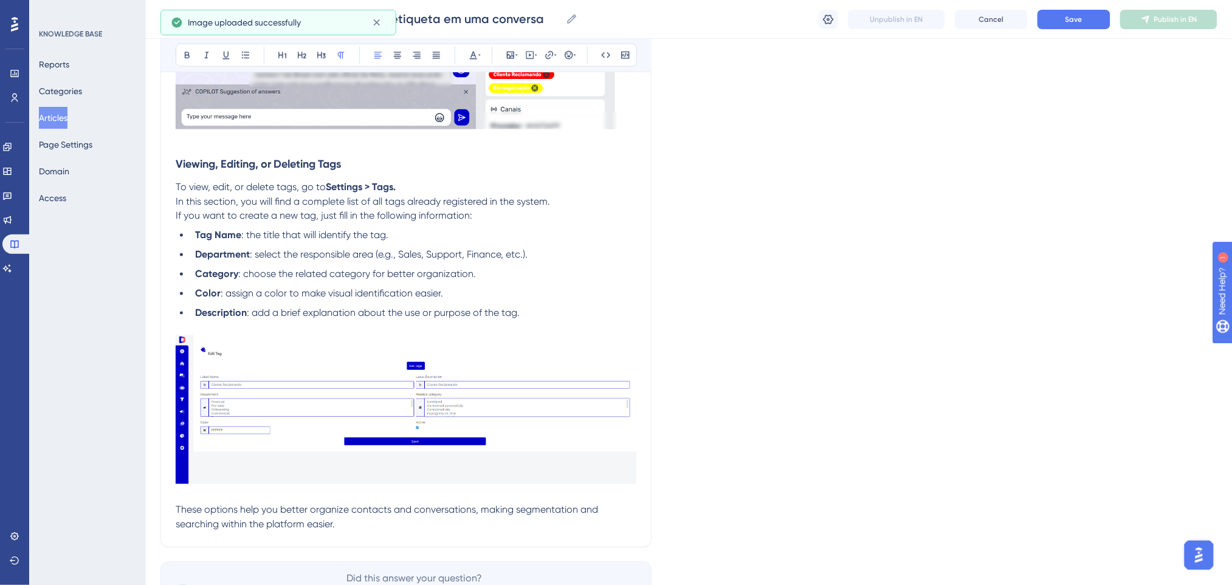
scroll to position [537, 0]
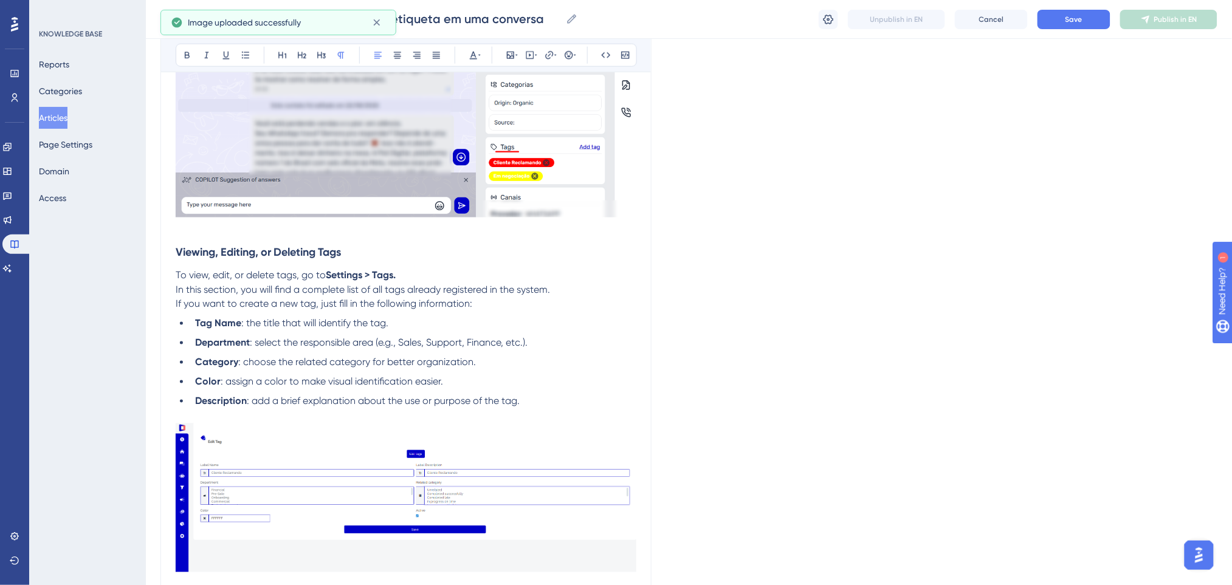
click at [540, 402] on li "Description : add a brief explanation about the use or purpose of the tag." at bounding box center [413, 401] width 446 height 15
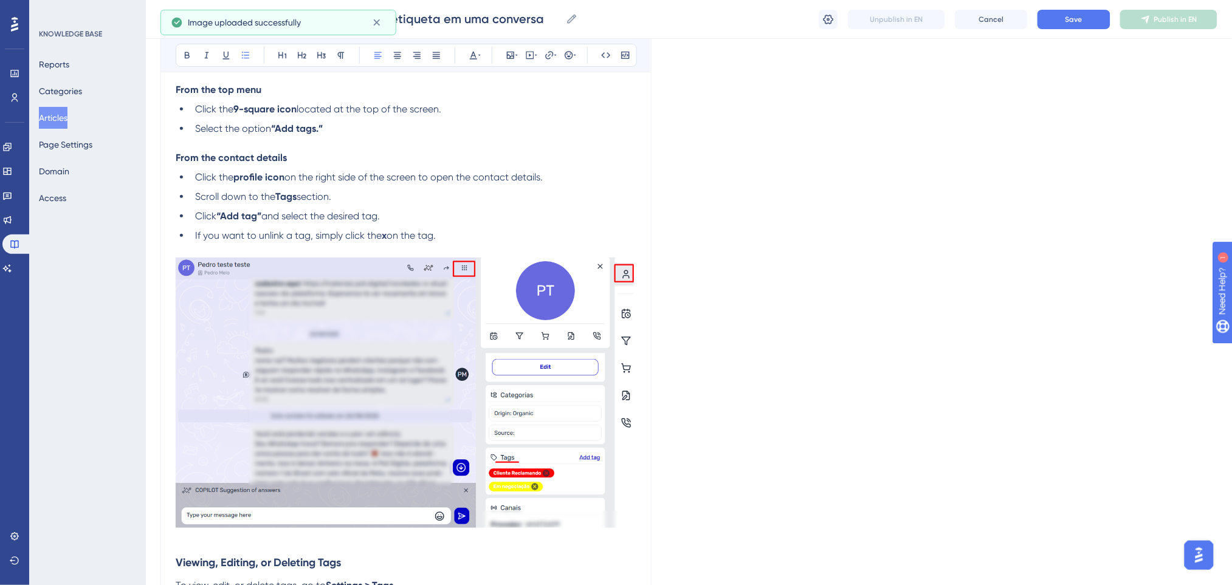
scroll to position [0, 0]
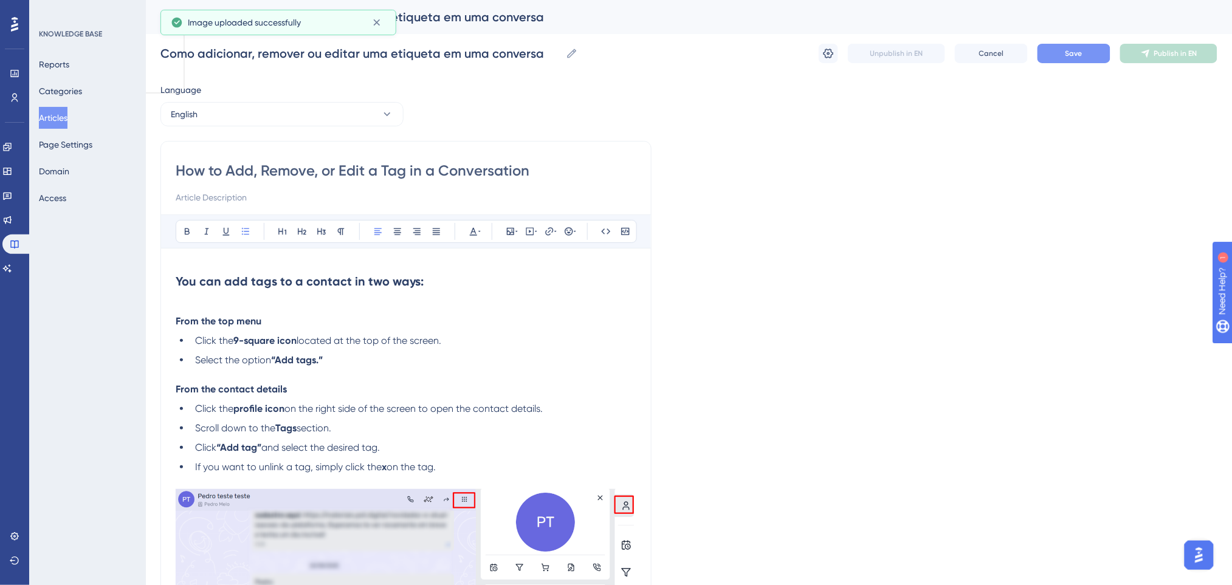
click at [1037, 59] on button "Save" at bounding box center [1073, 53] width 73 height 19
click at [282, 115] on button "English" at bounding box center [281, 114] width 243 height 24
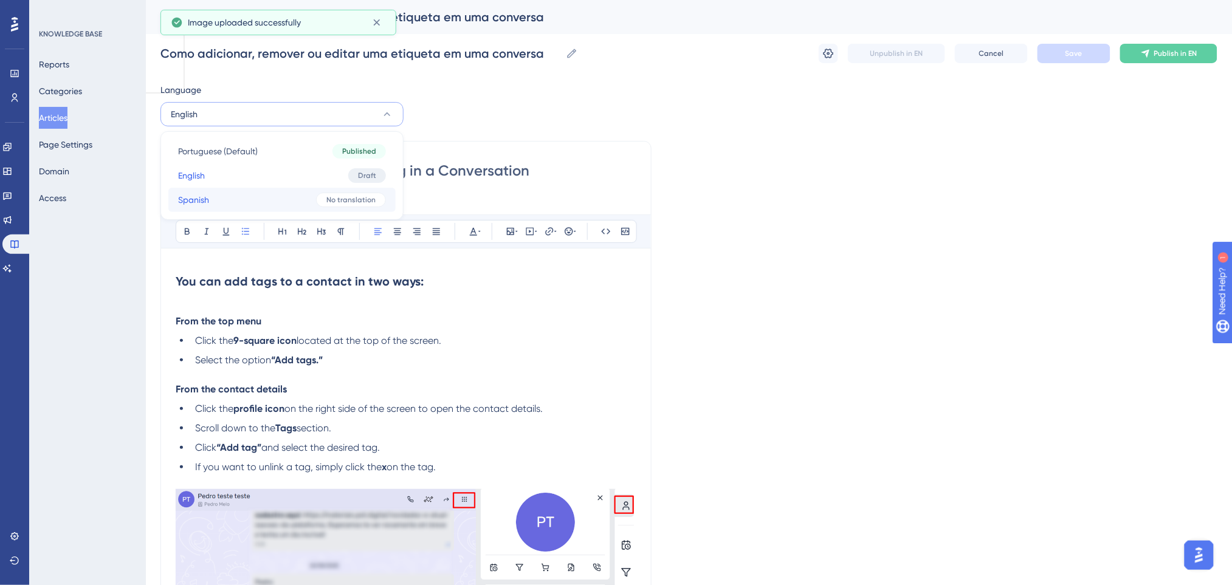
click at [251, 199] on button "Spanish Spanish No translation" at bounding box center [281, 200] width 227 height 24
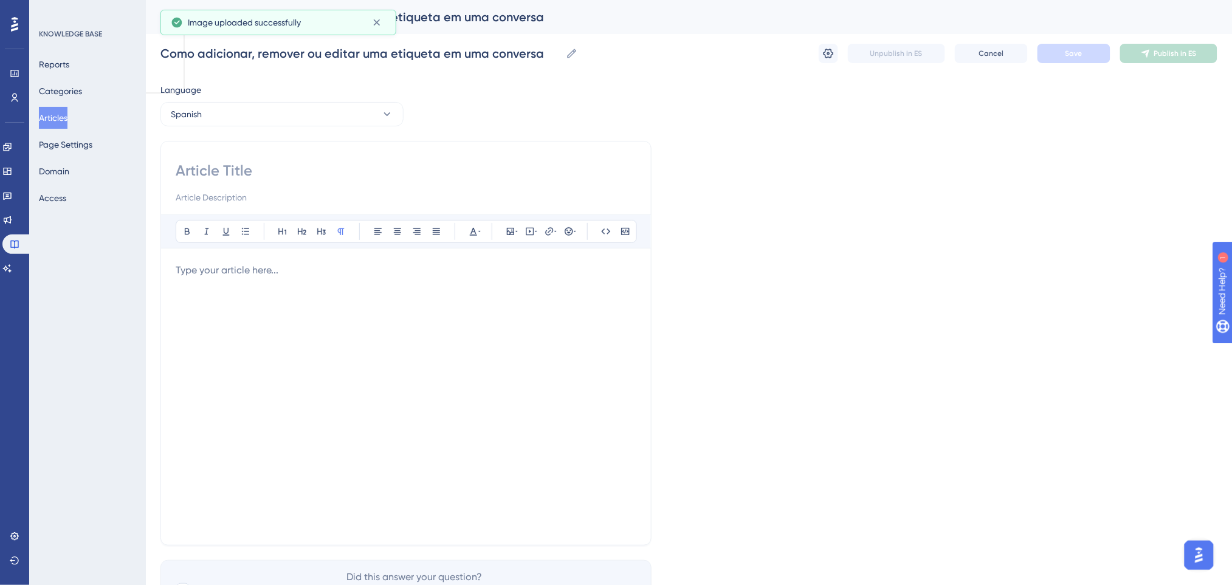
click at [280, 268] on p at bounding box center [406, 270] width 461 height 15
click at [251, 163] on input at bounding box center [406, 170] width 461 height 19
paste input "Cómo agregar, eliminar o editar una etiqueta en una conversación"
type input "Cómo agregar, eliminar o editar una etiqueta en una conversación"
click at [292, 272] on p at bounding box center [406, 270] width 461 height 15
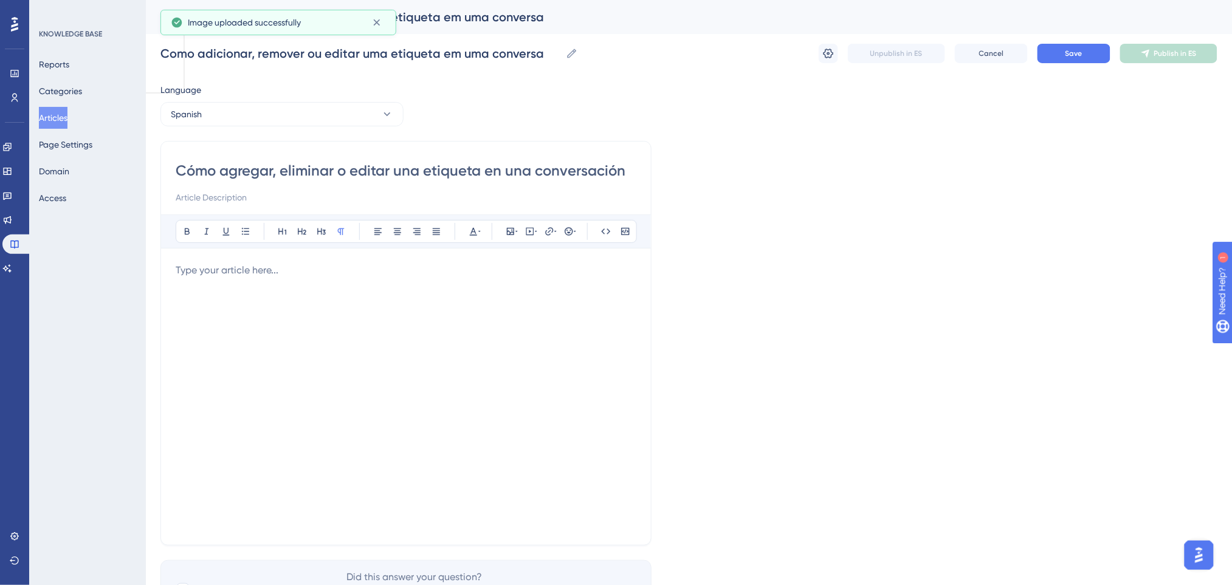
click at [260, 250] on div "Bold Italic Underline Bullet Point Heading 1 Heading 2 Heading 3 Normal Align L…" at bounding box center [406, 373] width 461 height 316
click at [253, 276] on p at bounding box center [406, 270] width 461 height 15
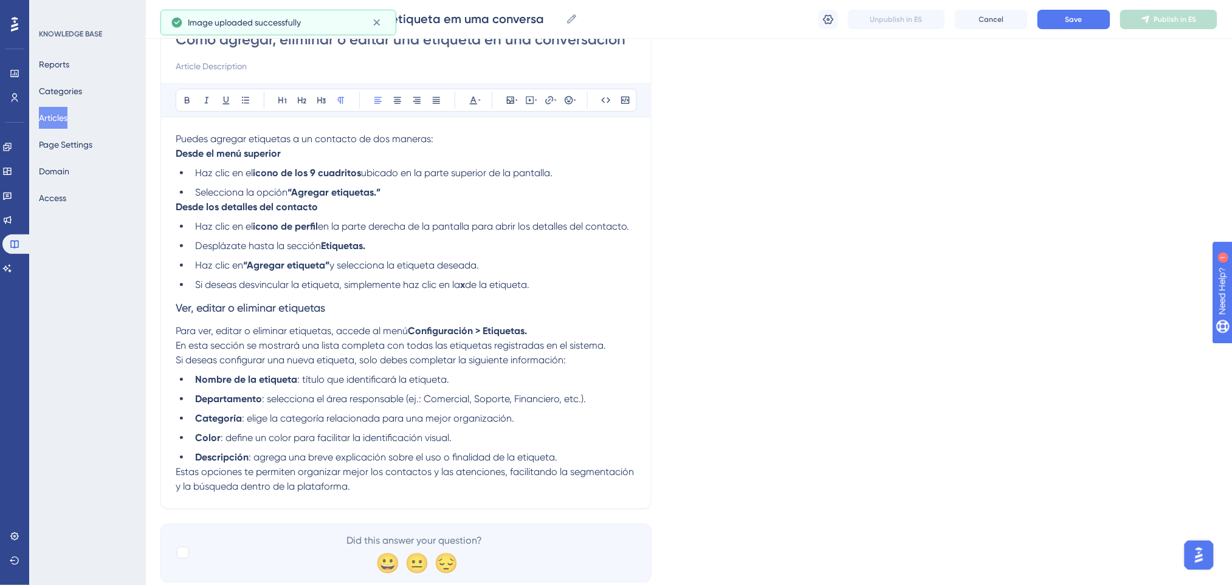
scroll to position [162, 0]
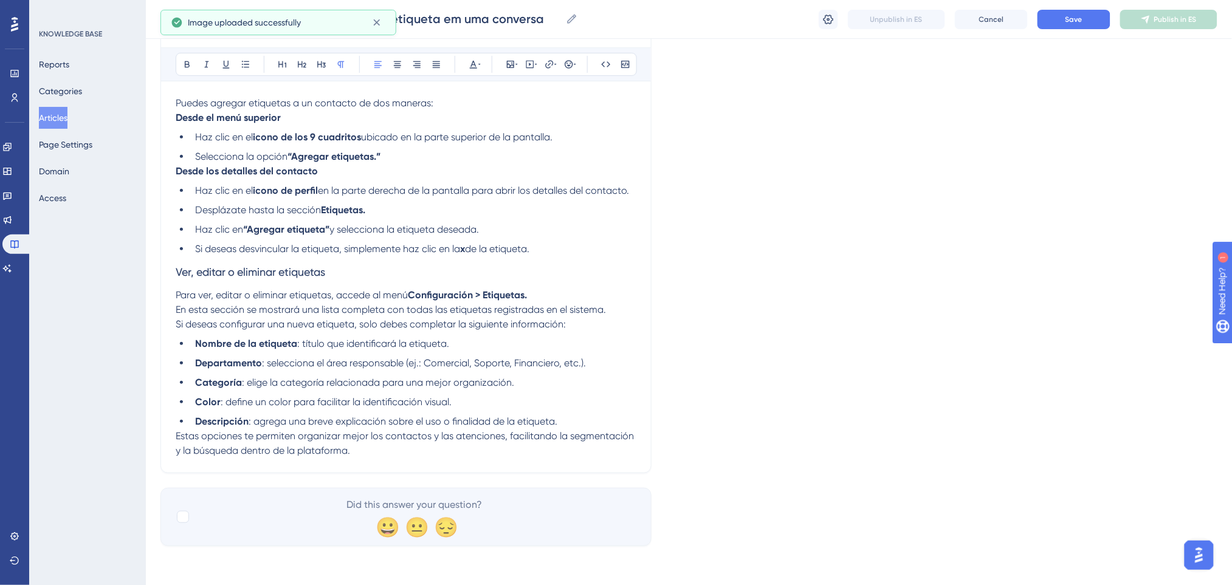
click at [569, 418] on li "Descripción : agrega una breve explicación sobre el uso o finalidad de la etiqu…" at bounding box center [413, 422] width 446 height 15
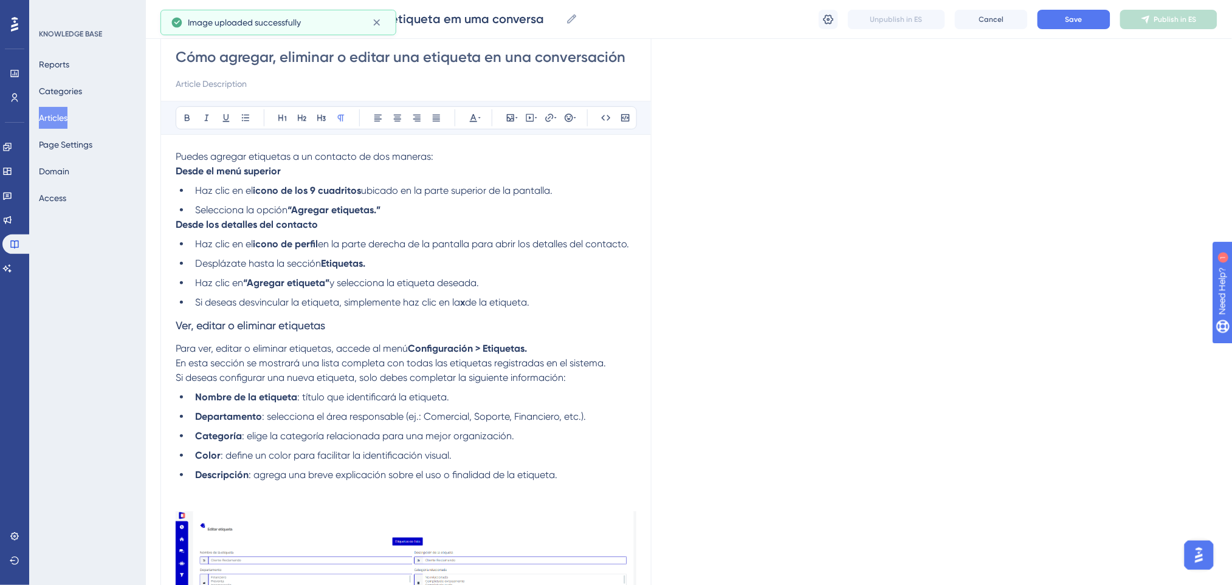
scroll to position [81, 0]
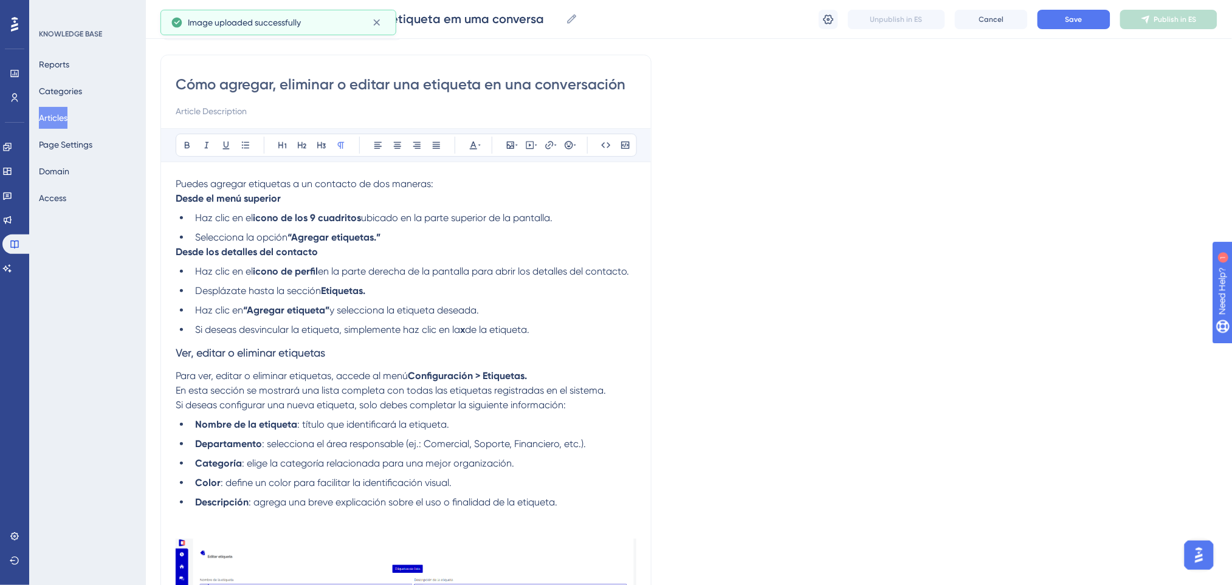
click at [568, 332] on li "Si deseas desvincular la etiqueta, simplemente haz clic en la x de la etiqueta." at bounding box center [413, 330] width 446 height 15
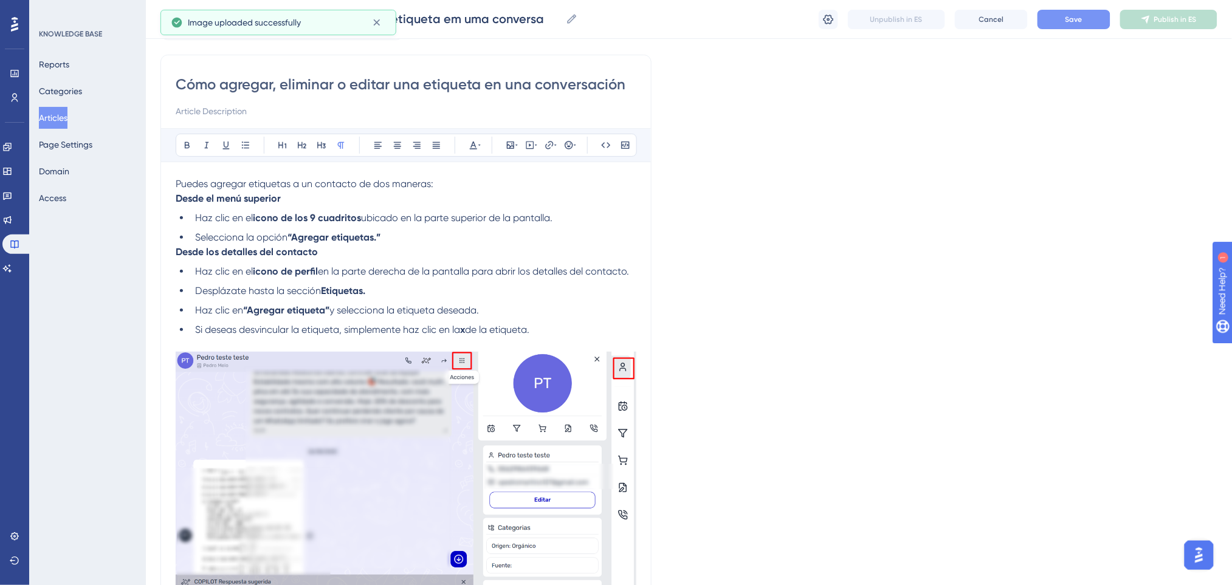
click at [1037, 22] on button "Save" at bounding box center [1073, 19] width 73 height 19
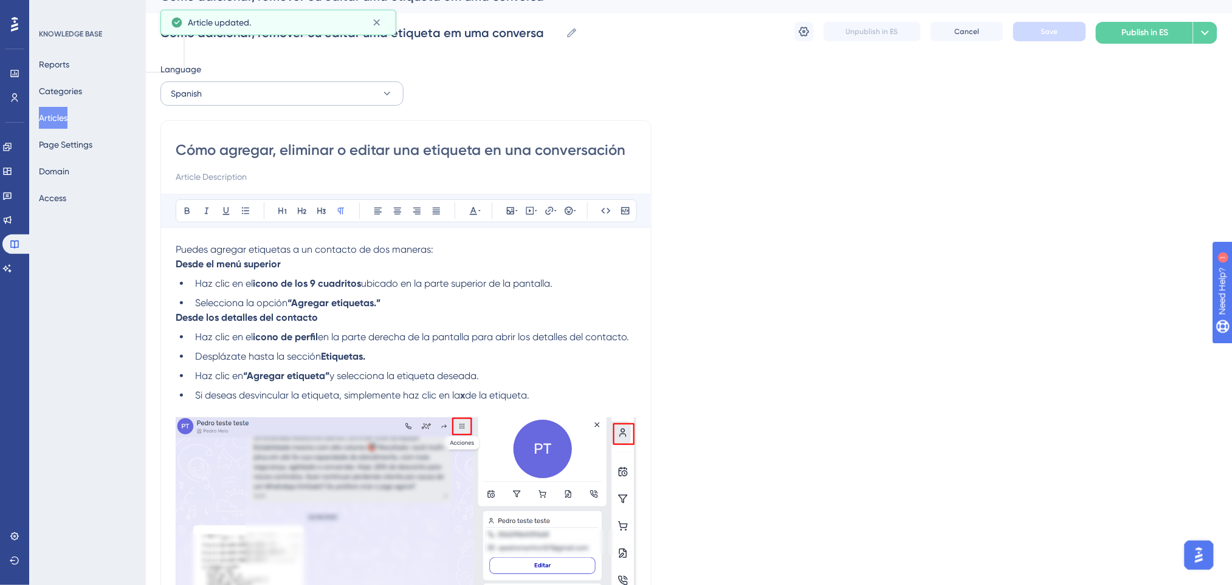
scroll to position [0, 0]
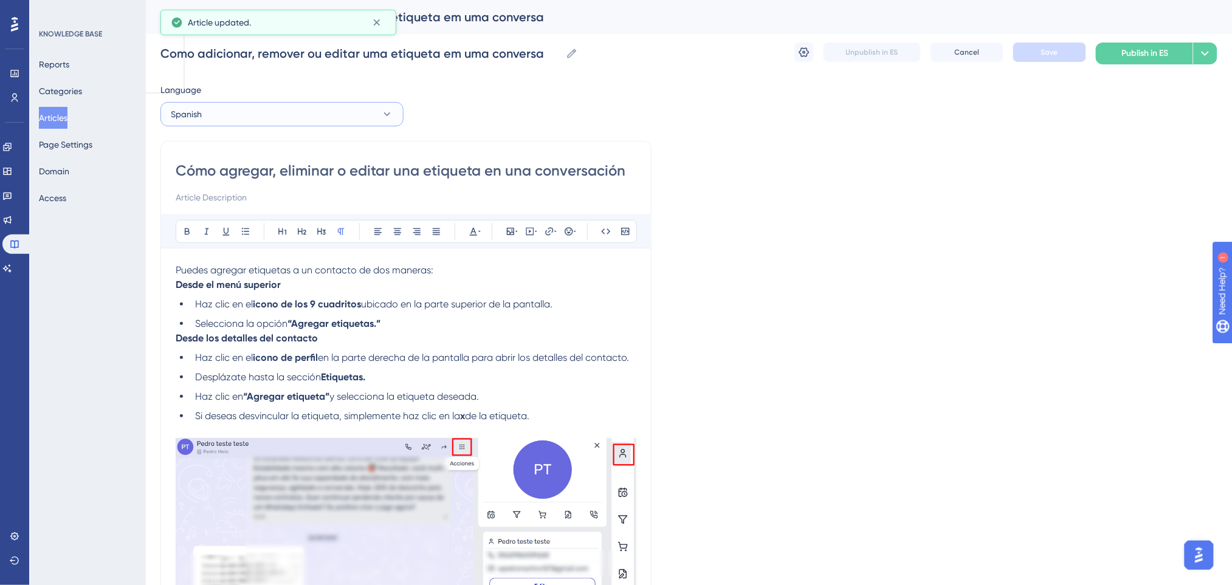
click at [334, 103] on button "Spanish" at bounding box center [281, 114] width 243 height 24
click at [212, 174] on button "English English Draft" at bounding box center [281, 175] width 227 height 24
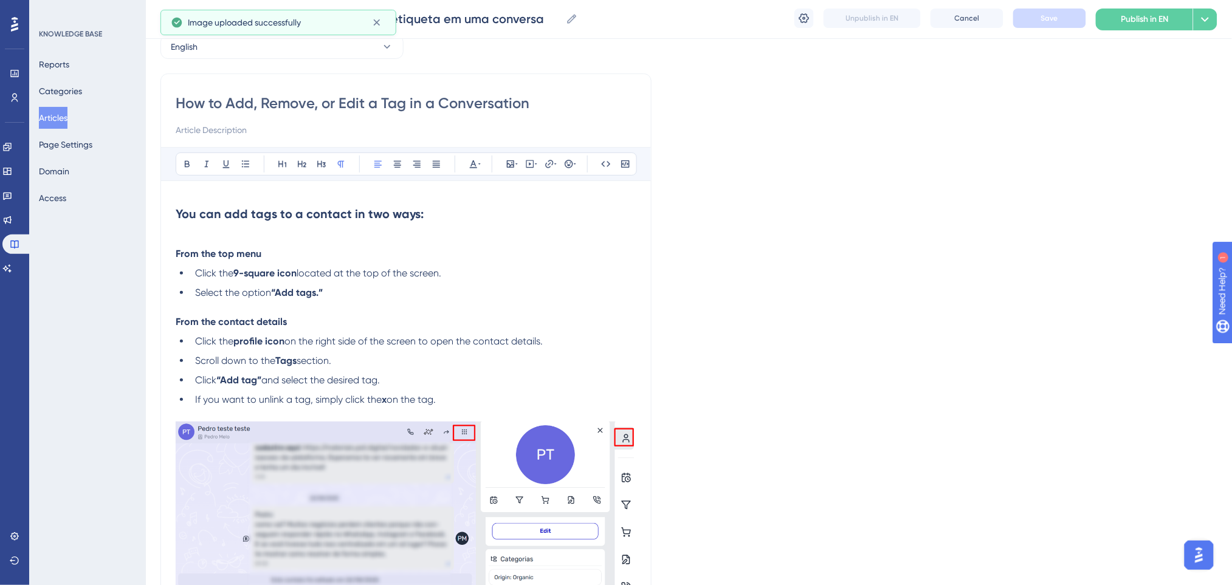
scroll to position [3, 0]
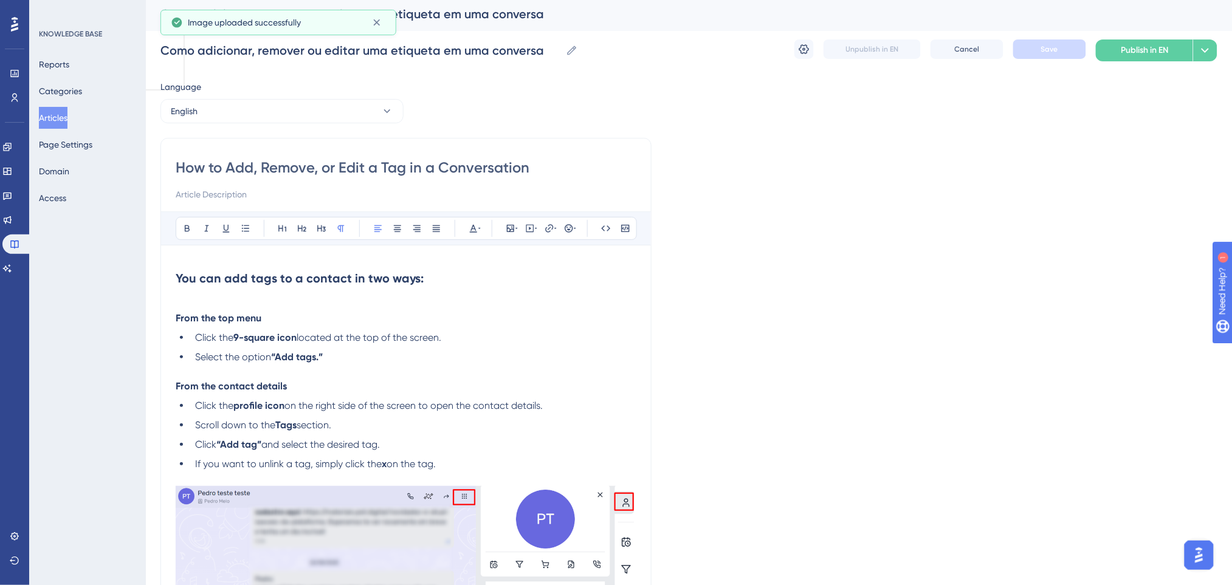
click at [294, 111] on button "English" at bounding box center [281, 111] width 243 height 24
click at [222, 142] on span "Portuguese (Default)" at bounding box center [218, 148] width 80 height 15
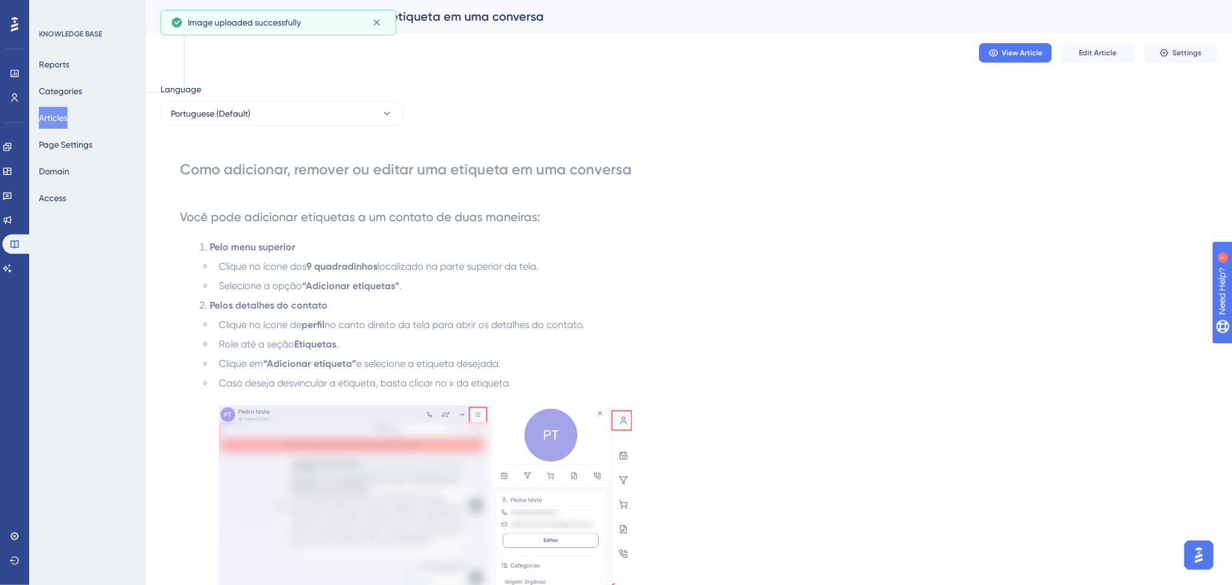
scroll to position [0, 0]
click at [305, 122] on button "Portuguese (Default)" at bounding box center [281, 114] width 243 height 24
click at [244, 178] on button "English English Draft" at bounding box center [281, 175] width 227 height 24
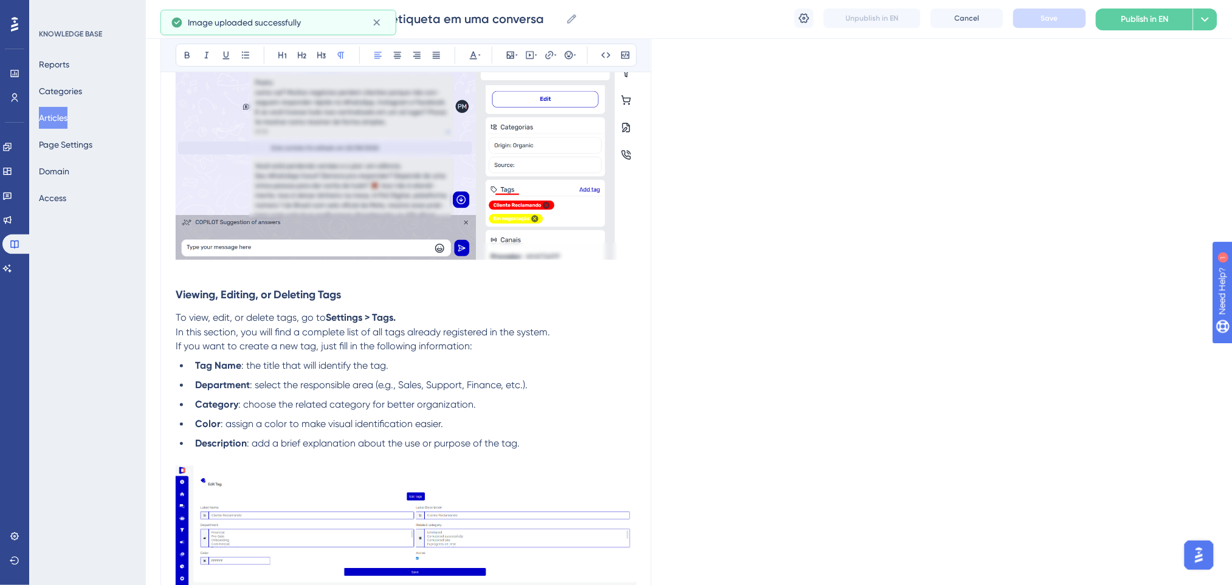
scroll to position [456, 0]
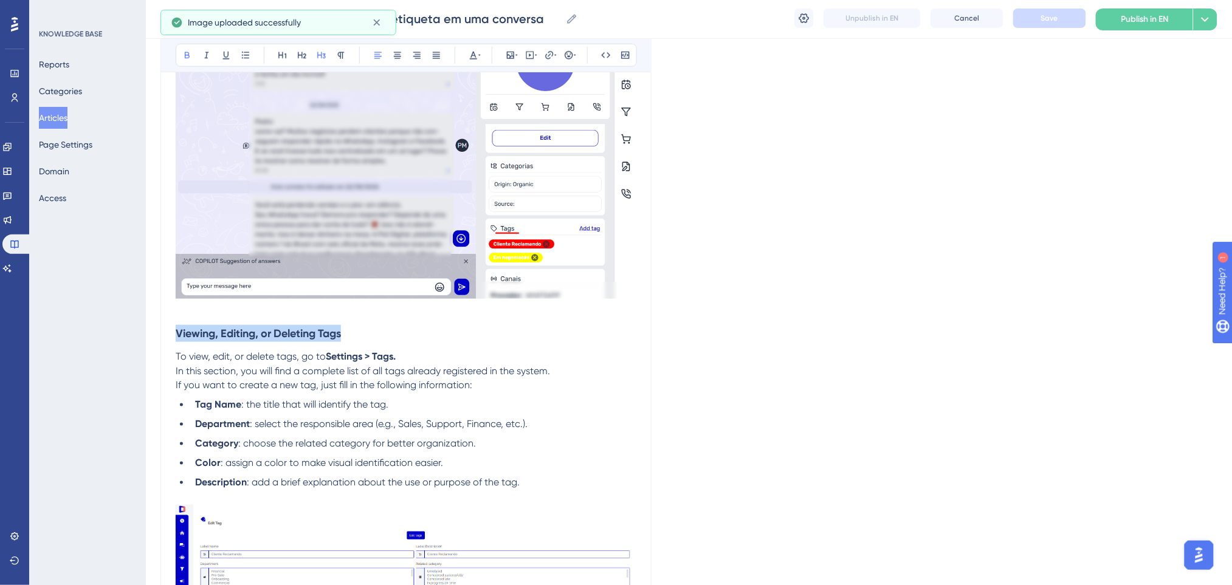
drag, startPoint x: 349, startPoint y: 334, endPoint x: 143, endPoint y: 337, distance: 205.4
click at [146, 337] on div "Performance Users Engagement Widgets Feedback Product Updates Knowledge Base AI…" at bounding box center [689, 176] width 1086 height 1265
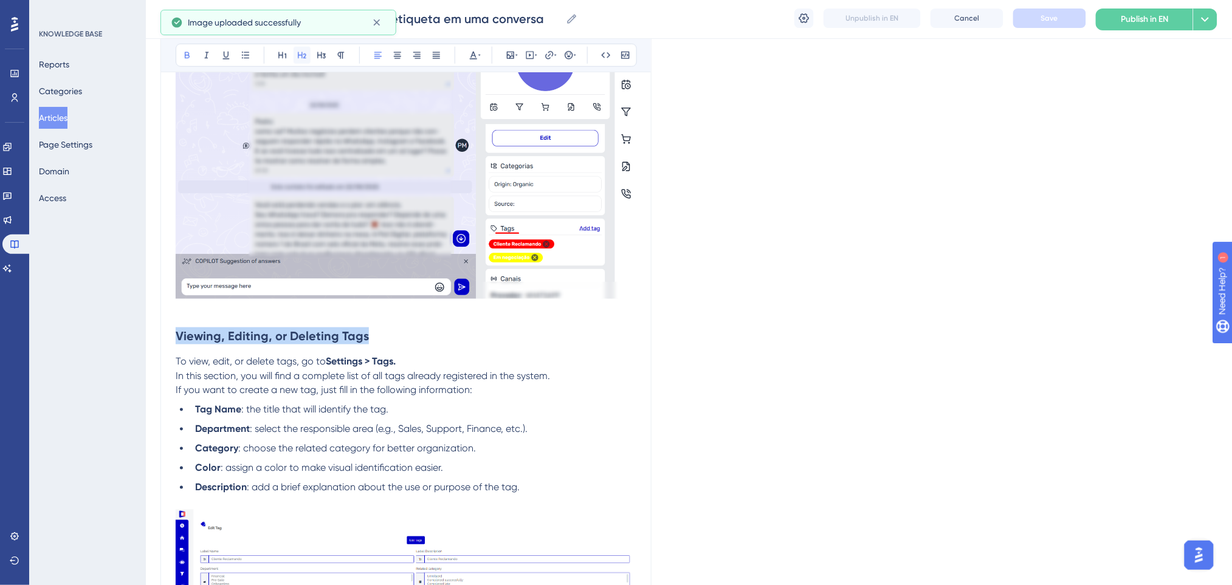
click at [304, 57] on icon at bounding box center [302, 55] width 10 height 10
click at [469, 381] on p "To view, edit, or delete tags, go to Settings > Tags. In this section, you will…" at bounding box center [406, 368] width 461 height 29
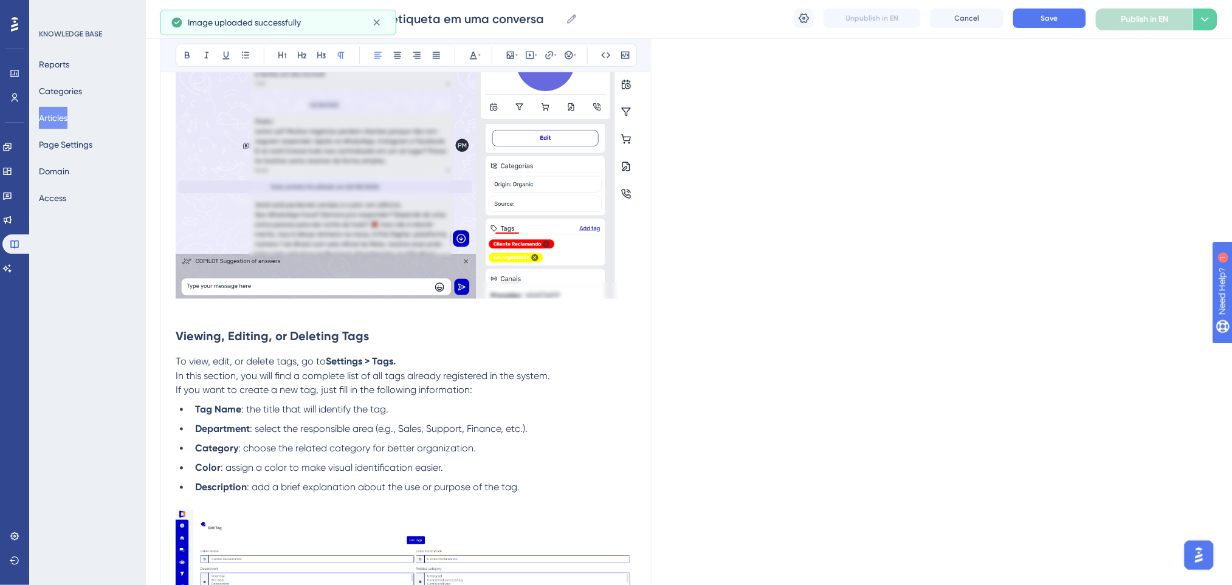
scroll to position [132, 0]
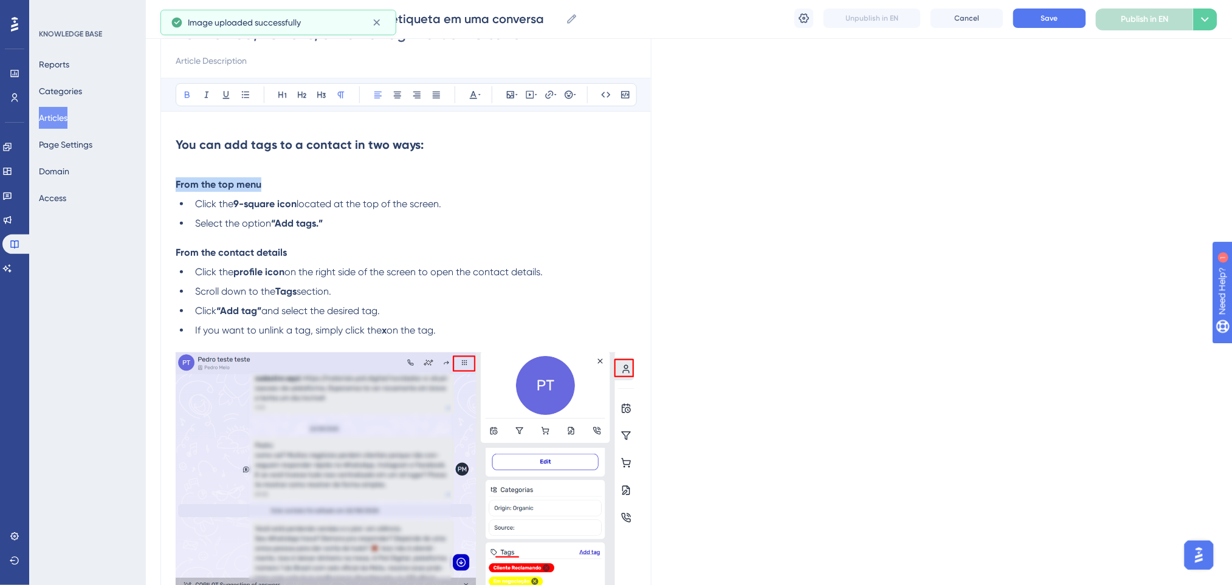
drag, startPoint x: 265, startPoint y: 185, endPoint x: 174, endPoint y: 185, distance: 91.2
click at [174, 185] on div "How to Add, Remove, or Edit a Tag in a Conversation Bold Italic Underline Bulle…" at bounding box center [405, 525] width 491 height 1042
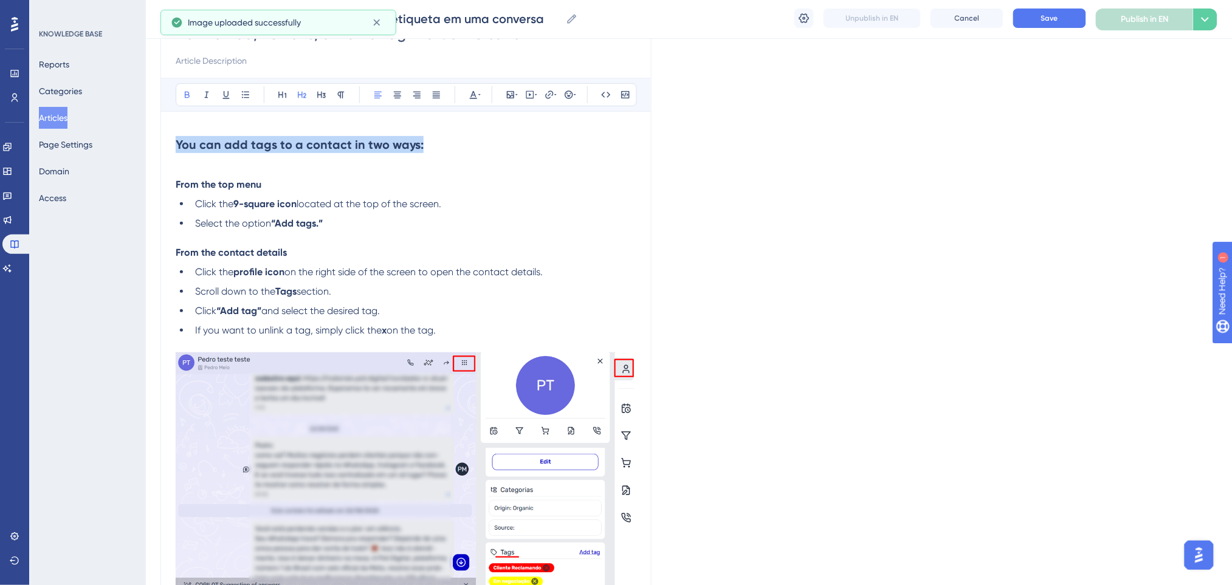
drag, startPoint x: 424, startPoint y: 144, endPoint x: 110, endPoint y: 149, distance: 314.3
click at [146, 149] on div "Performance Users Engagement Widgets Feedback Product Updates Knowledge Base AI…" at bounding box center [689, 503] width 1086 height 1270
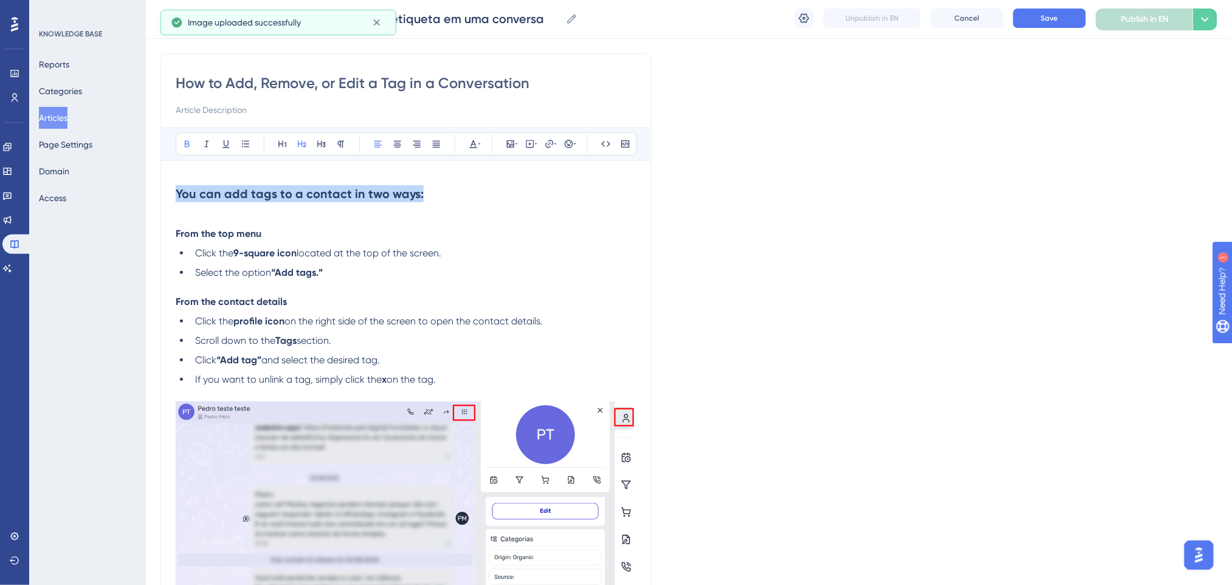
scroll to position [0, 0]
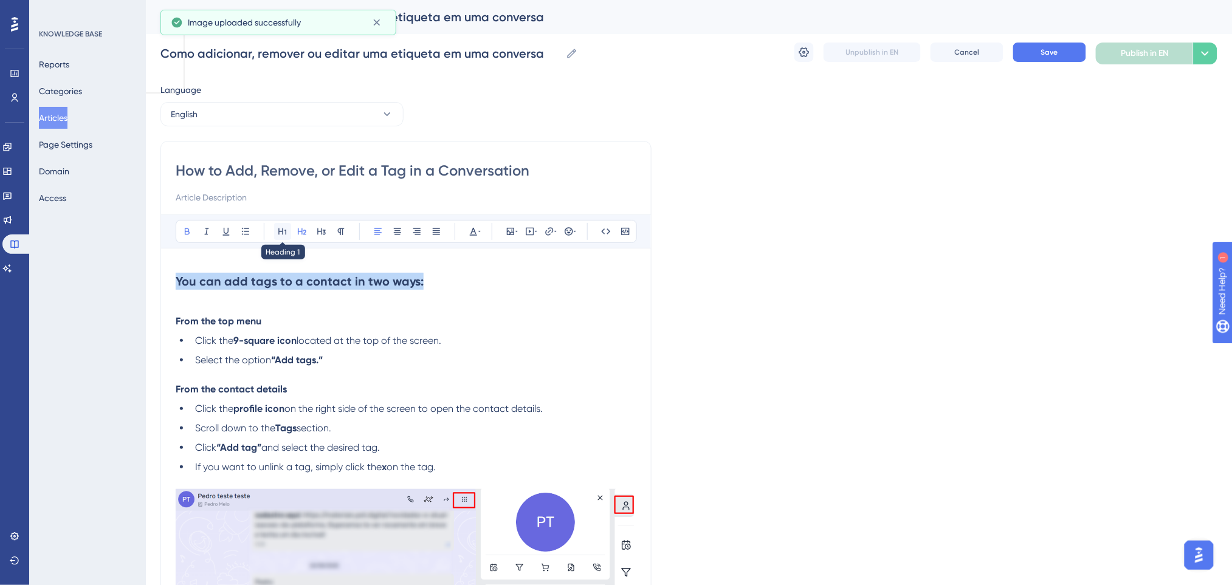
click at [285, 230] on icon at bounding box center [282, 232] width 8 height 7
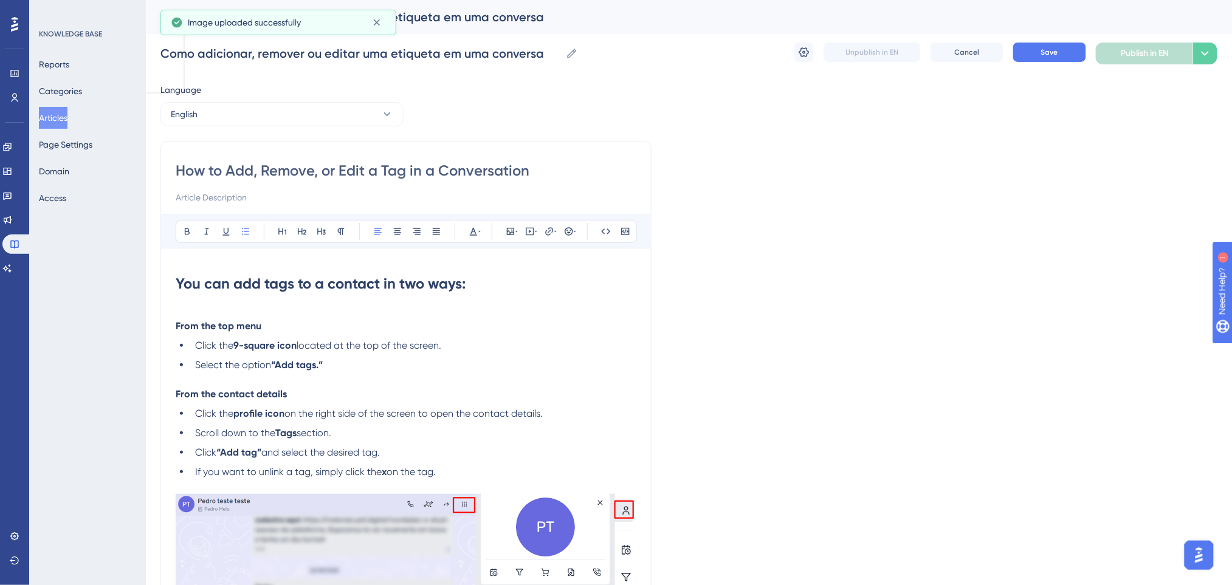
click at [479, 339] on li "Click the 9-square icon located at the top of the screen." at bounding box center [413, 346] width 446 height 15
drag, startPoint x: 297, startPoint y: 331, endPoint x: 84, endPoint y: 335, distance: 213.4
click at [1037, 55] on span "Save" at bounding box center [1049, 52] width 17 height 10
click at [328, 111] on button "English" at bounding box center [281, 114] width 243 height 24
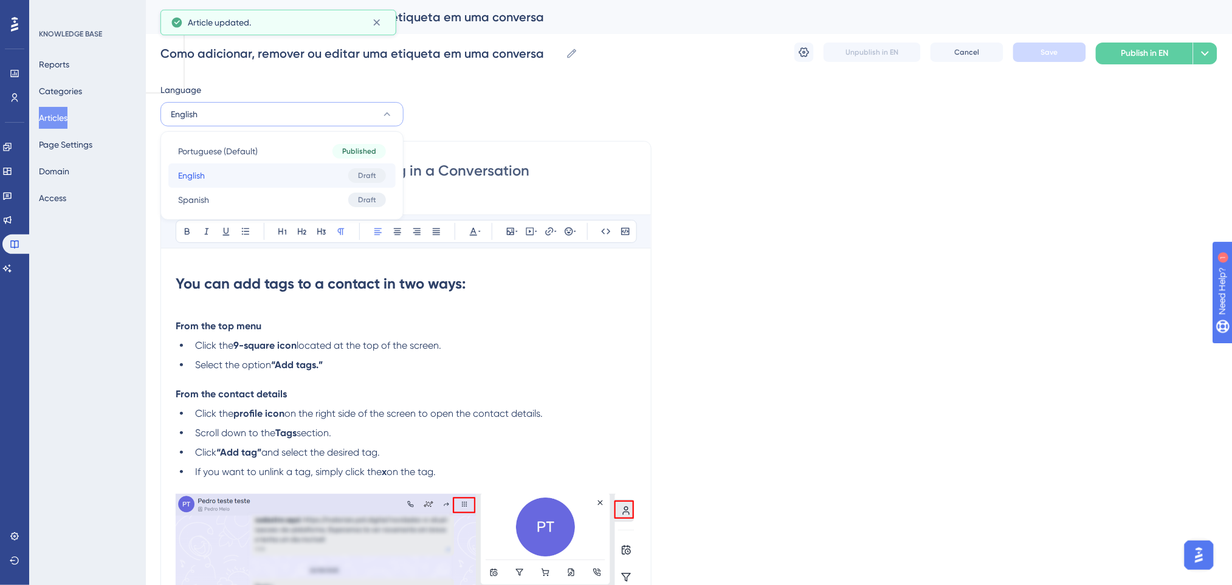
click at [260, 176] on button "English English Draft" at bounding box center [281, 175] width 227 height 24
click at [273, 114] on button "English" at bounding box center [281, 114] width 243 height 24
click at [230, 195] on button "Spanish Spanish Draft" at bounding box center [281, 200] width 227 height 24
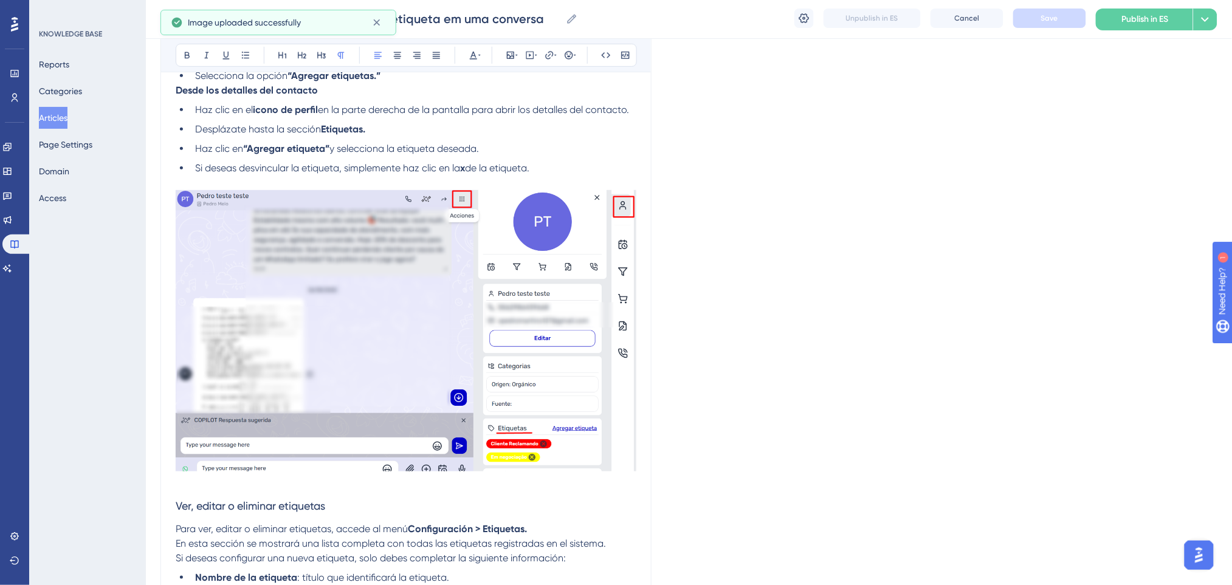
scroll to position [81, 0]
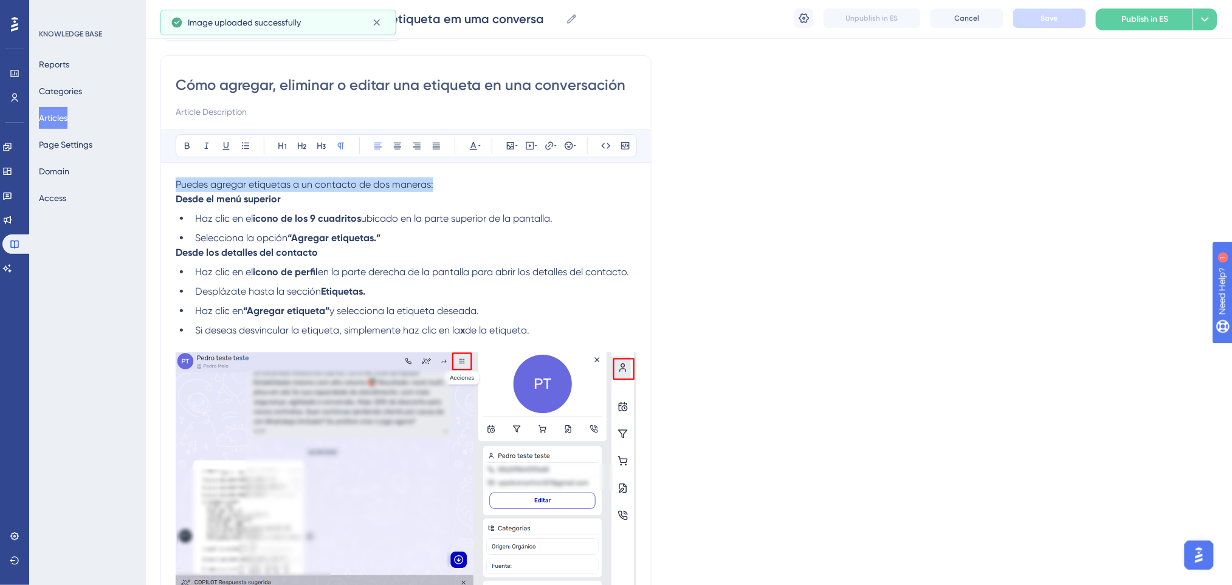
drag, startPoint x: 451, startPoint y: 185, endPoint x: 177, endPoint y: 184, distance: 274.1
click at [177, 184] on p "Puedes agregar etiquetas a un contacto de dos maneras:" at bounding box center [406, 184] width 461 height 15
click at [449, 188] on p "Puedes agregar etiquetas a un contacto de dos maneras:" at bounding box center [406, 184] width 461 height 15
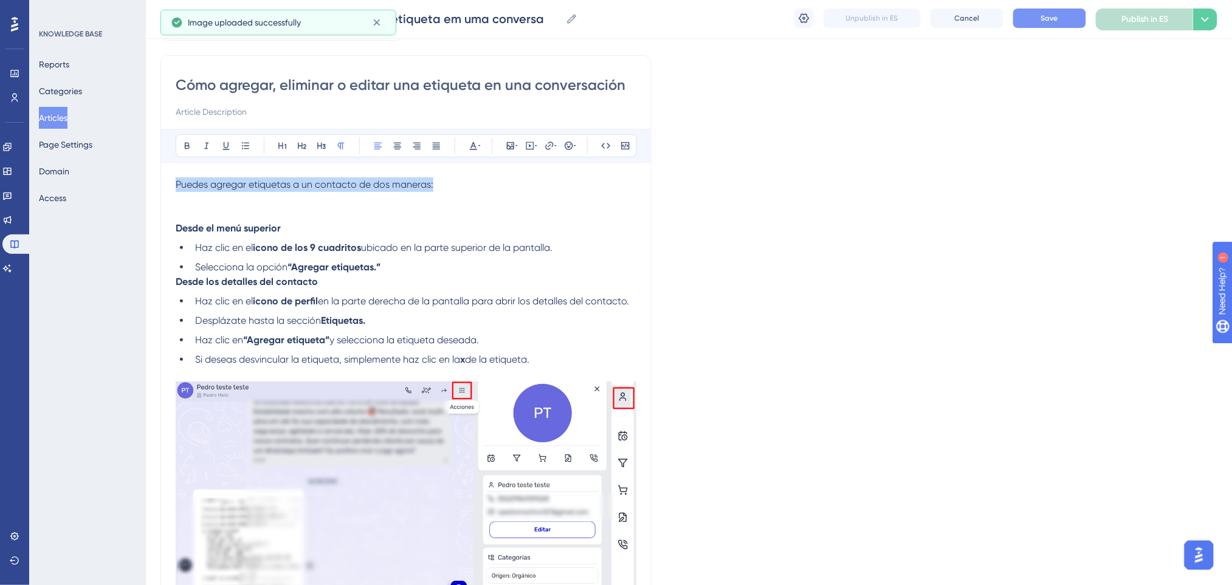
drag, startPoint x: 457, startPoint y: 188, endPoint x: 171, endPoint y: 190, distance: 285.7
click at [171, 190] on div "Cómo agregar, eliminar o editar una etiqueta en una conversación Bold Italic Un…" at bounding box center [405, 585] width 491 height 1061
click at [274, 148] on button at bounding box center [282, 145] width 17 height 17
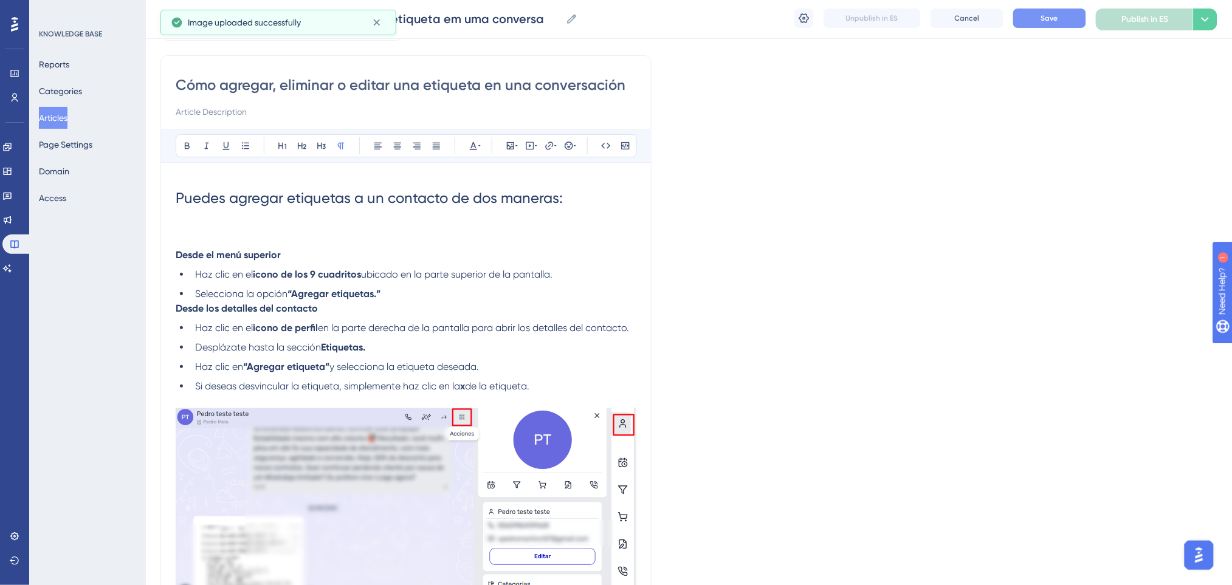
click at [288, 236] on p at bounding box center [406, 240] width 461 height 15
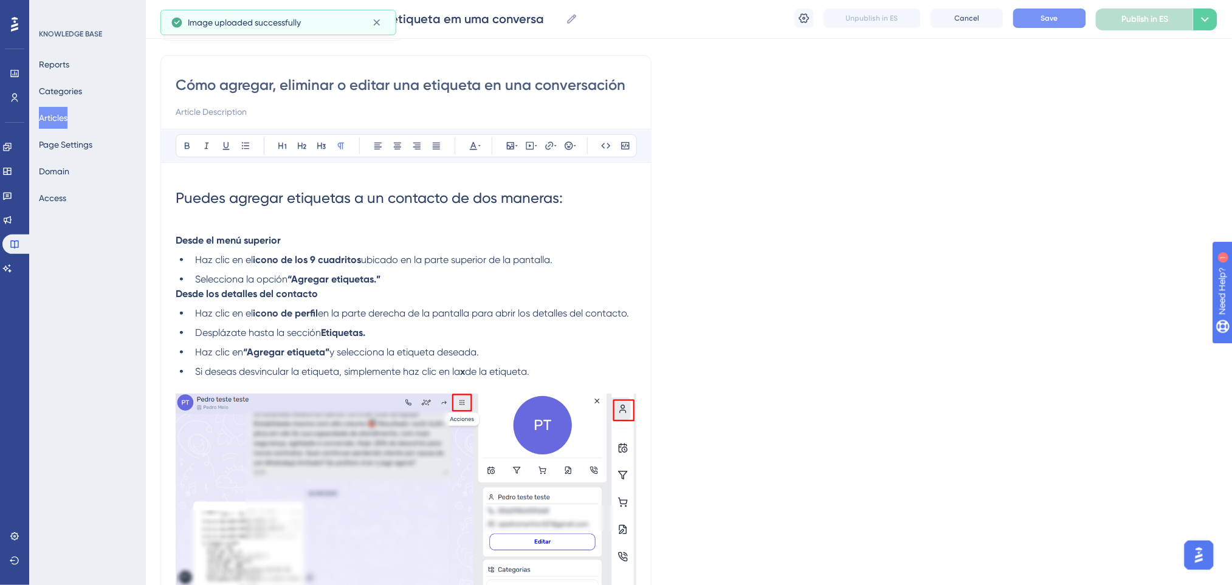
click at [309, 229] on p at bounding box center [406, 226] width 461 height 15
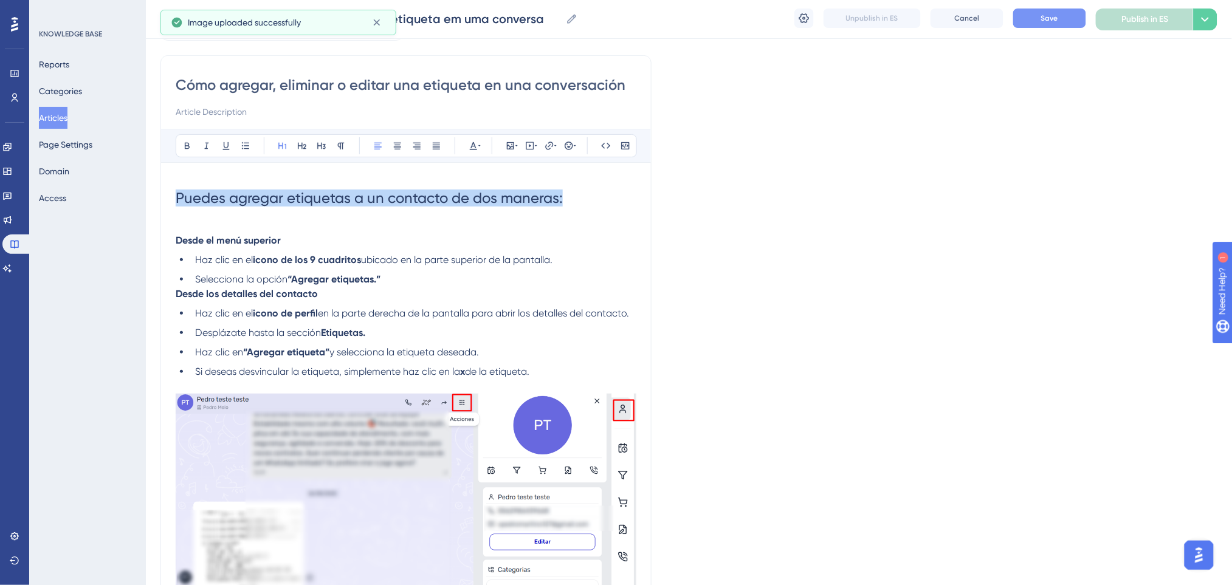
drag, startPoint x: 572, startPoint y: 198, endPoint x: 128, endPoint y: 198, distance: 444.3
click at [146, 198] on div "Performance Users Engagement Widgets Feedback Product Updates Knowledge Base AI…" at bounding box center [689, 569] width 1086 height 1301
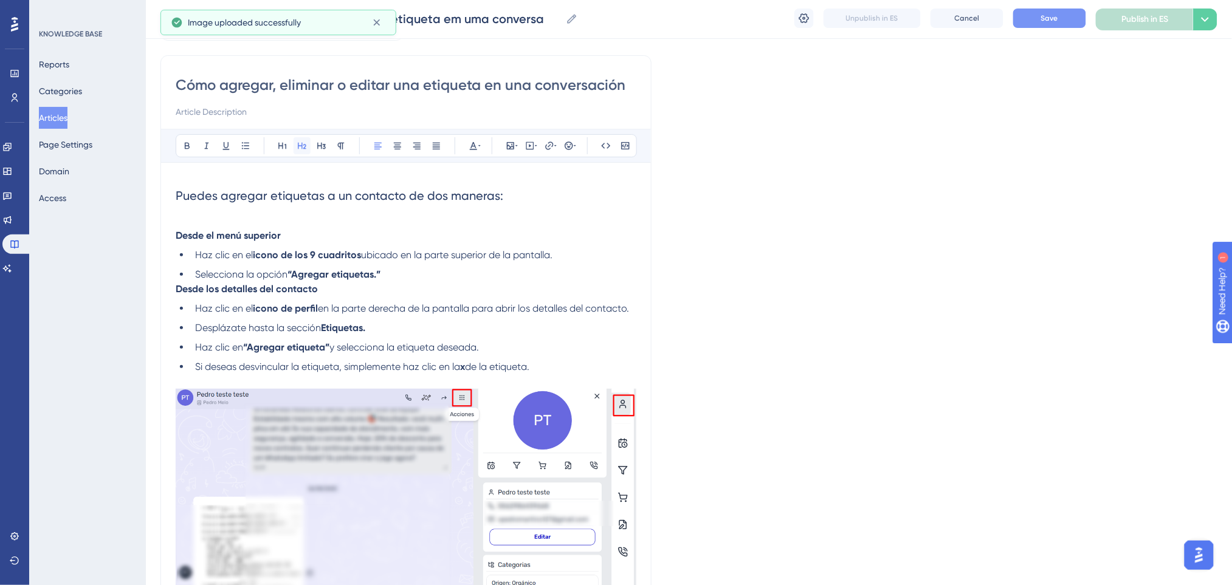
click at [306, 144] on icon at bounding box center [302, 146] width 10 height 10
click at [405, 210] on h2 "Puedes agregar etiquetas a un contacto de dos maneras:" at bounding box center [406, 195] width 461 height 36
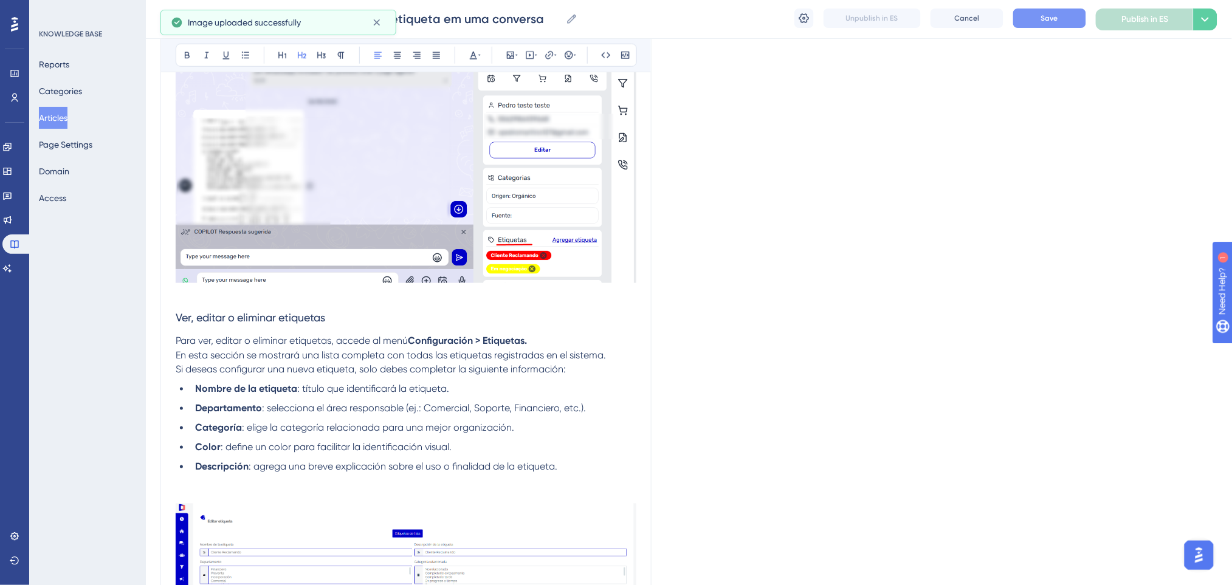
scroll to position [486, 0]
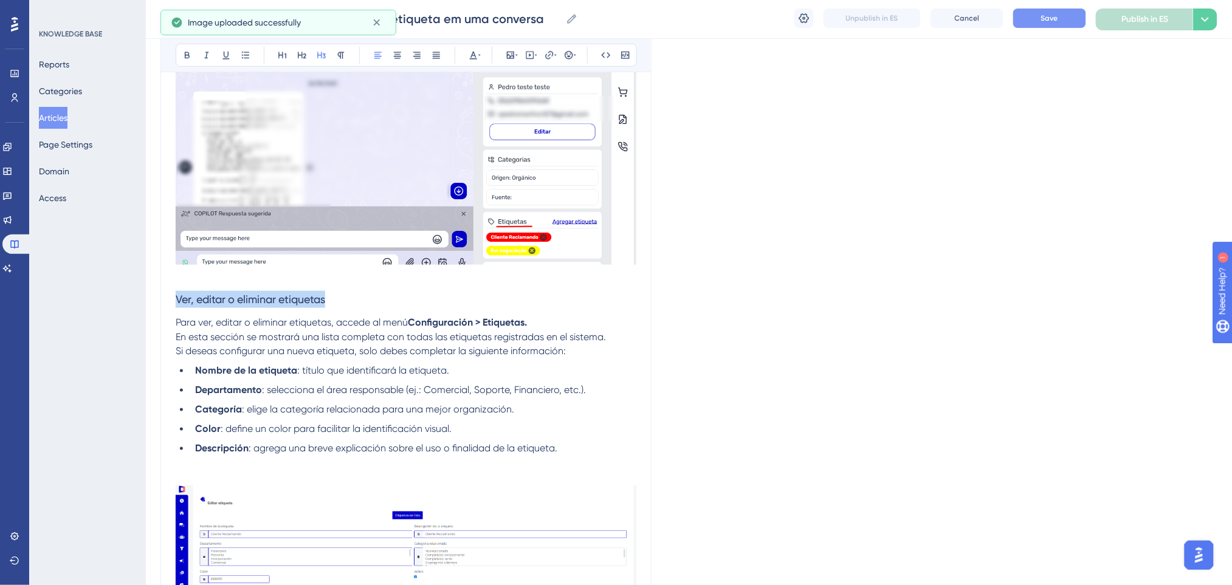
drag, startPoint x: 343, startPoint y: 300, endPoint x: 169, endPoint y: 300, distance: 174.4
click at [169, 300] on div "Cómo agregar, eliminar o editar una etiqueta en una conversación Bold Italic Un…" at bounding box center [405, 184] width 491 height 1068
click at [298, 52] on icon at bounding box center [302, 55] width 9 height 7
click at [386, 290] on h2 "Ver, editar o eliminar etiquetas" at bounding box center [406, 302] width 461 height 36
drag, startPoint x: 376, startPoint y: 298, endPoint x: 132, endPoint y: 303, distance: 244.4
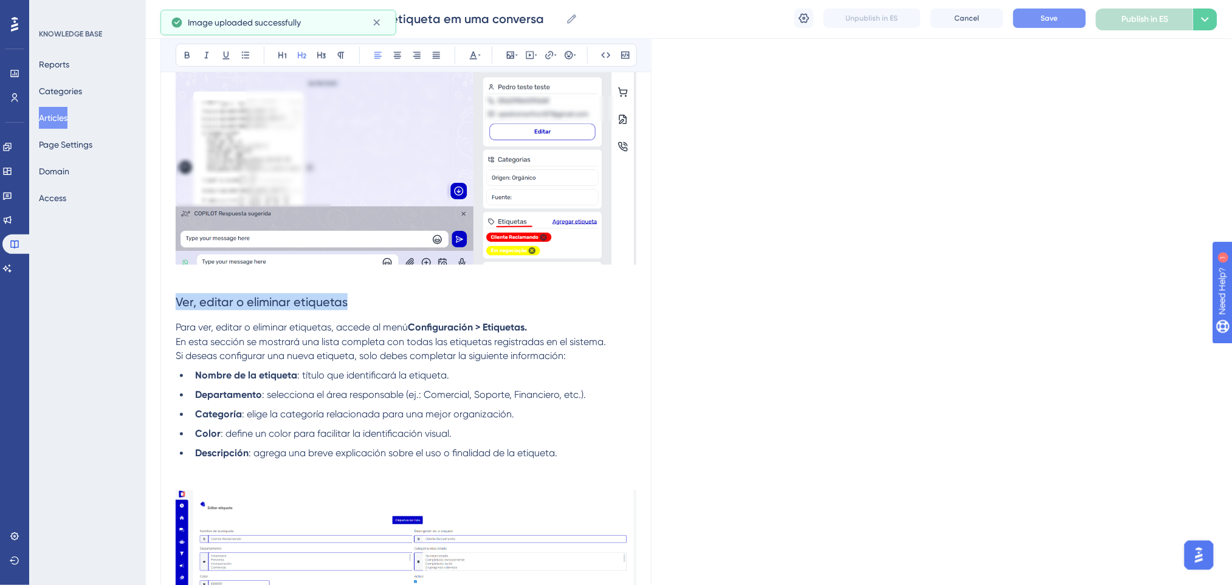
click at [146, 303] on div "Performance Users Engagement Widgets Feedback Product Updates Knowledge Base AI…" at bounding box center [689, 164] width 1086 height 1301
click at [187, 58] on icon at bounding box center [187, 55] width 5 height 7
click at [478, 316] on h2 "Ver, editar o eliminar etiquetas" at bounding box center [406, 302] width 461 height 36
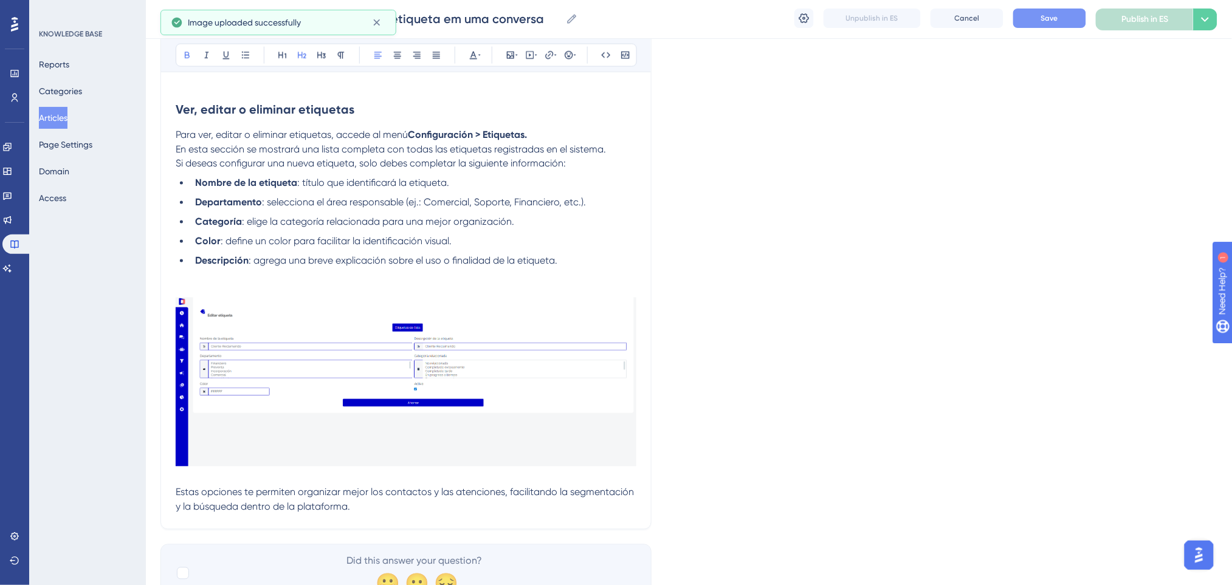
scroll to position [735, 0]
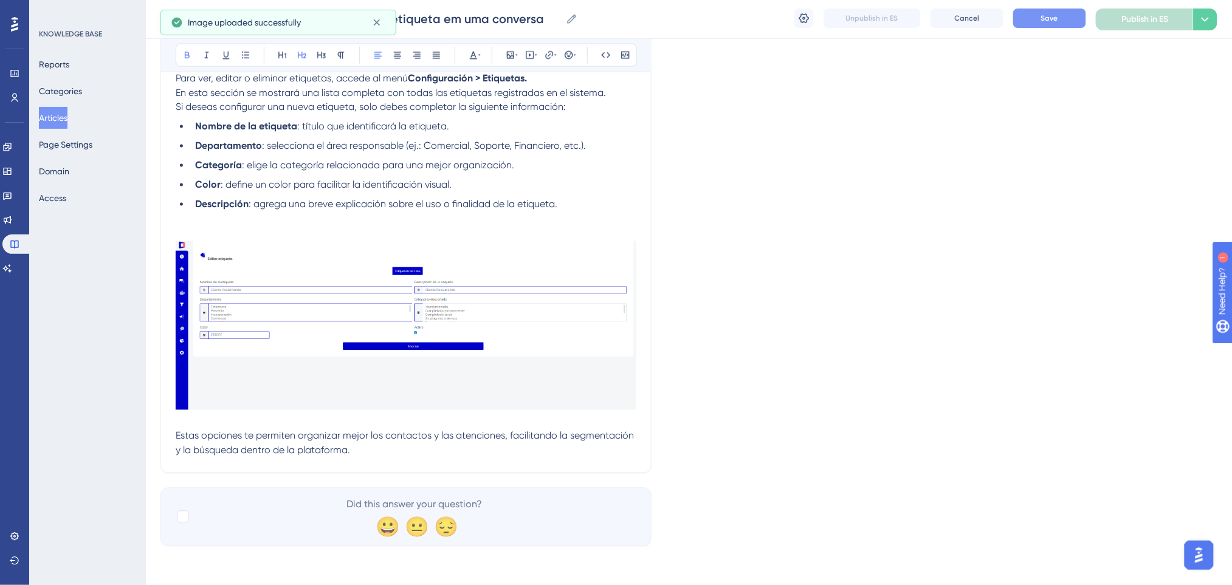
click at [176, 438] on span "Estas opciones te permiten organizar mejor los contactos y las atenciones, faci…" at bounding box center [406, 443] width 461 height 26
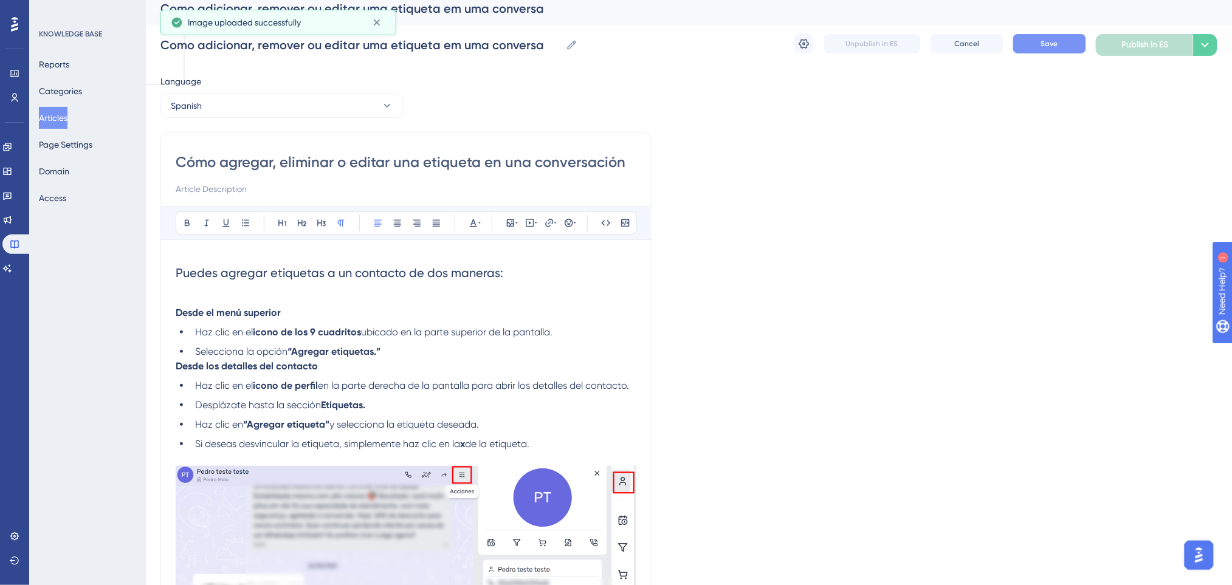
scroll to position [0, 0]
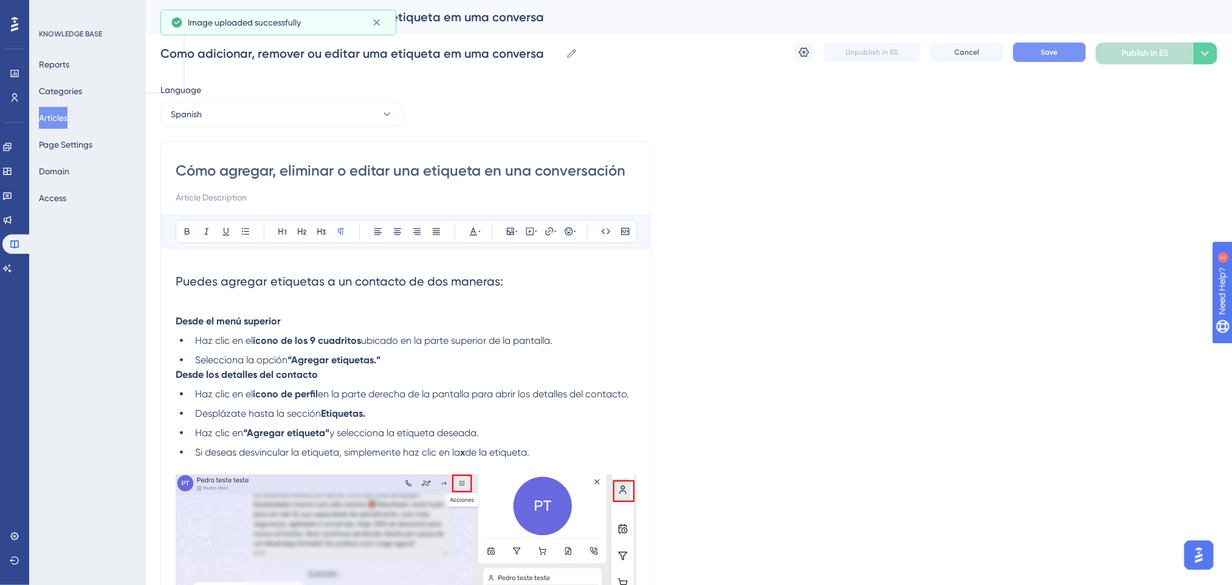
click at [342, 302] on p at bounding box center [406, 307] width 461 height 15
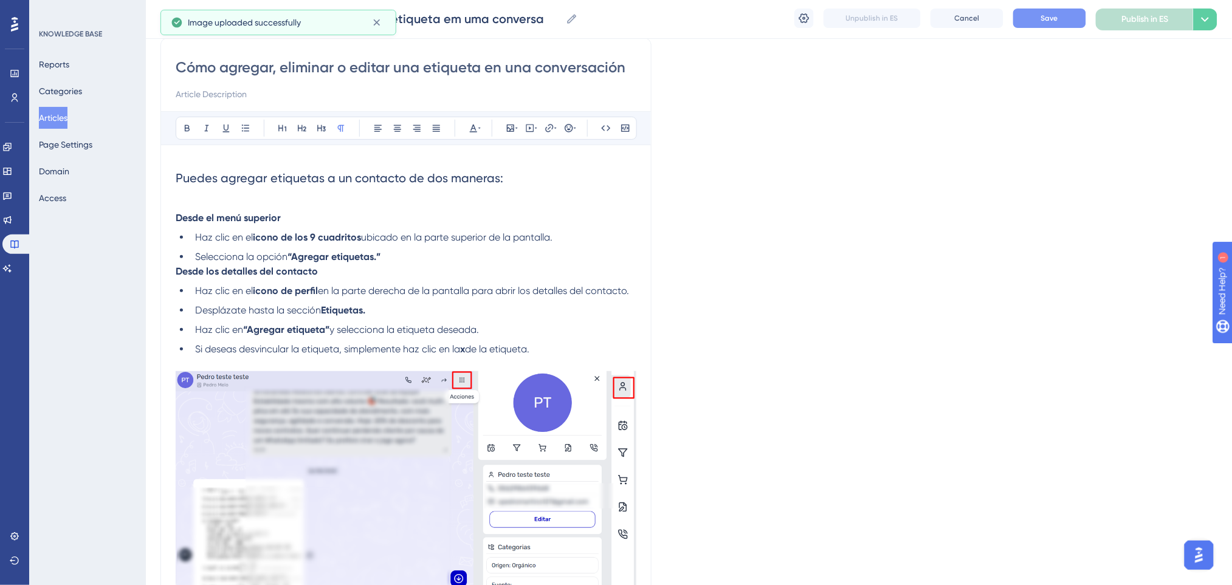
scroll to position [162, 0]
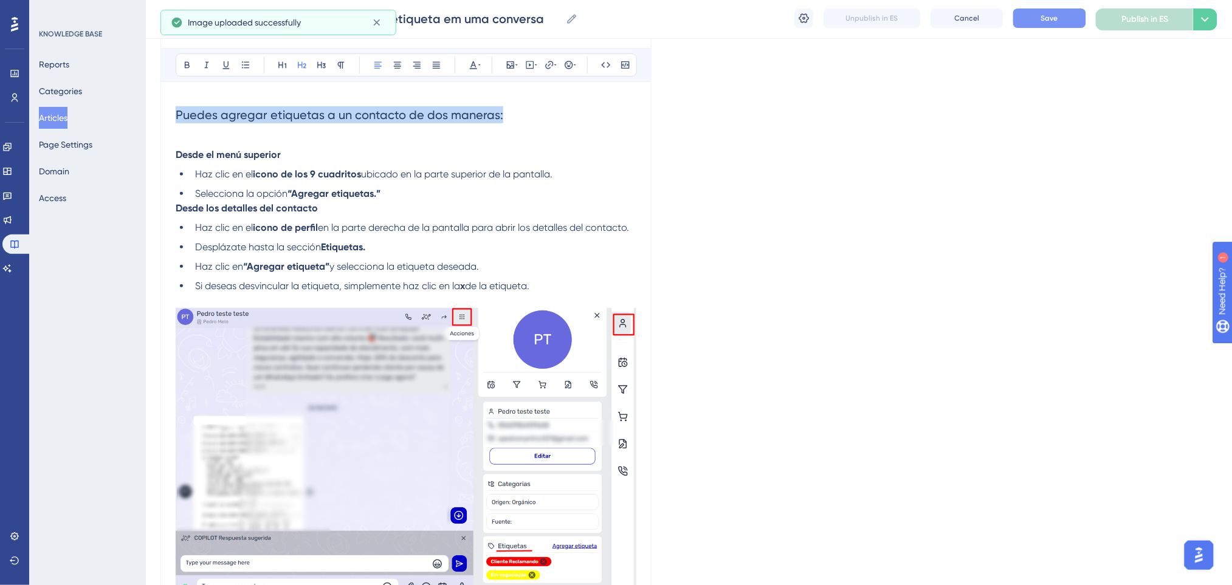
drag, startPoint x: 516, startPoint y: 119, endPoint x: 0, endPoint y: 124, distance: 516.0
click at [146, 124] on div "Performance Users Engagement Widgets Feedback Product Updates Knowledge Base AI…" at bounding box center [689, 496] width 1086 height 1316
click at [186, 68] on icon at bounding box center [187, 65] width 10 height 10
click at [367, 159] on p "Desde el menú superior" at bounding box center [406, 155] width 461 height 15
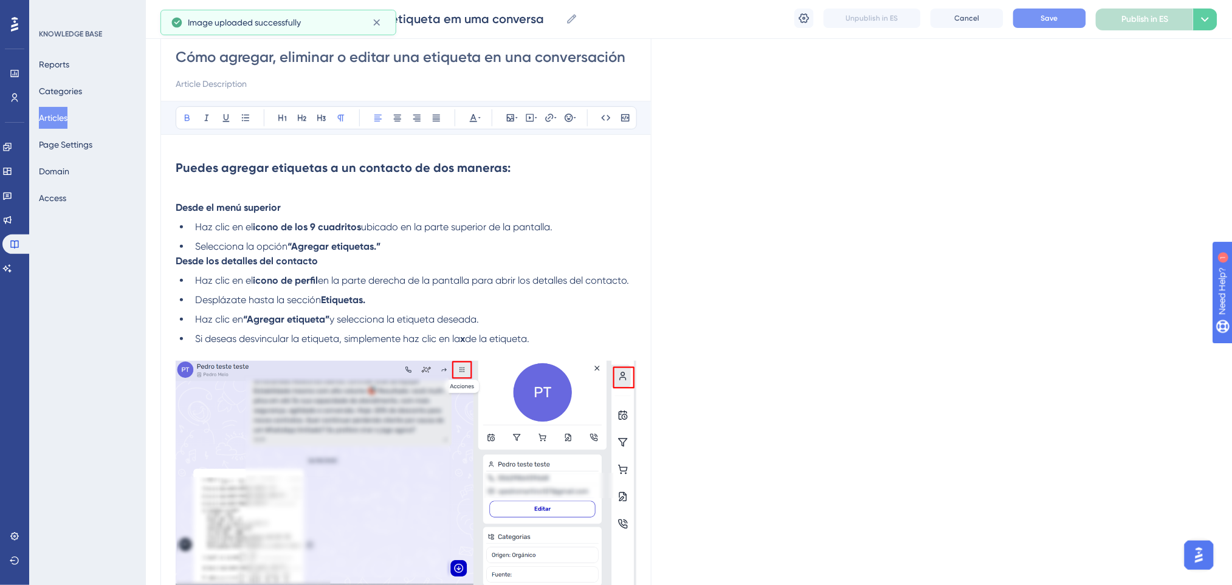
scroll to position [81, 0]
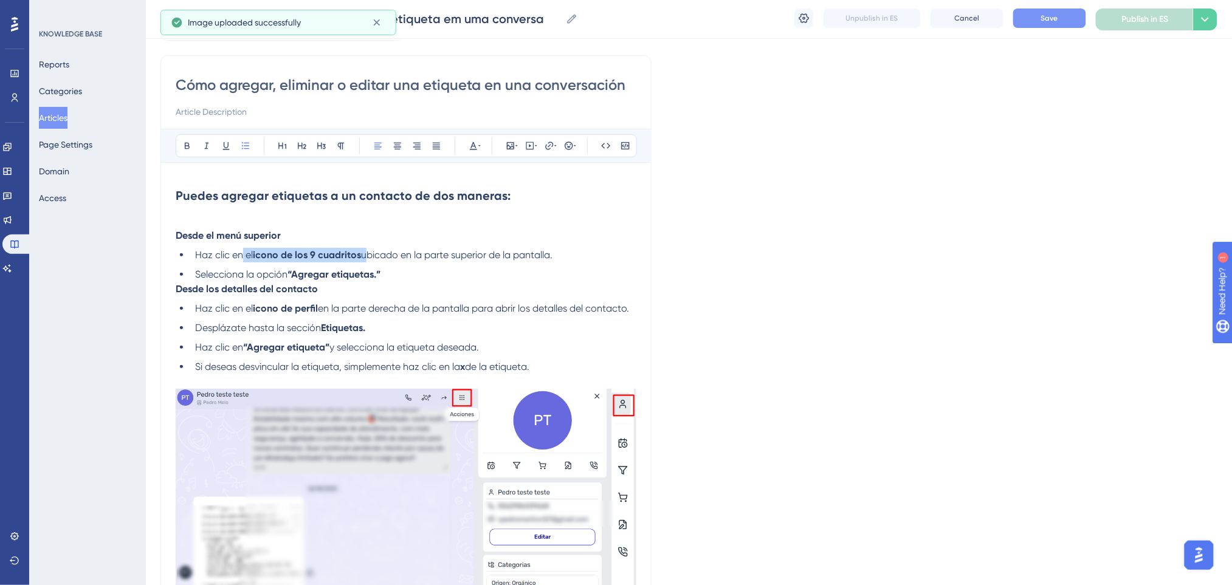
drag, startPoint x: 364, startPoint y: 258, endPoint x: 307, endPoint y: 267, distance: 57.8
click at [244, 255] on li "Haz clic en el icono de los 9 cuadritos ubicado en la parte superior de la pant…" at bounding box center [413, 255] width 446 height 15
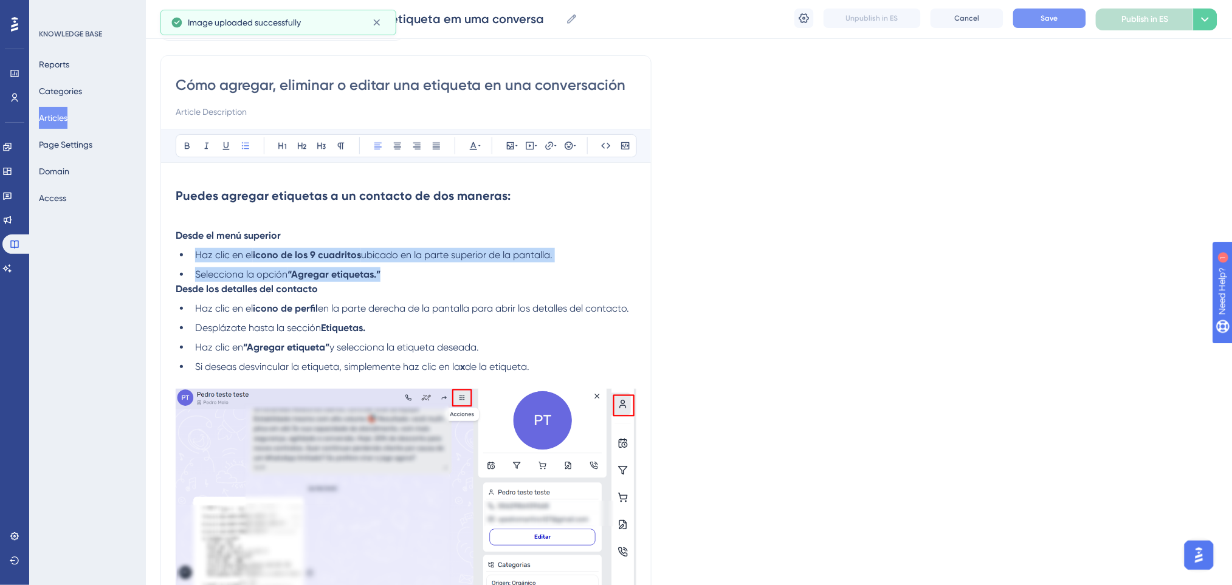
drag, startPoint x: 411, startPoint y: 264, endPoint x: 185, endPoint y: 233, distance: 227.6
click at [183, 251] on ul "Haz clic en el icono de los 9 cuadritos ubicado en la parte superior de la pant…" at bounding box center [406, 265] width 461 height 34
click at [183, 141] on icon at bounding box center [187, 146] width 10 height 10
click at [500, 275] on li "Selecciona la opción “Agregar etiquetas.”" at bounding box center [413, 274] width 446 height 15
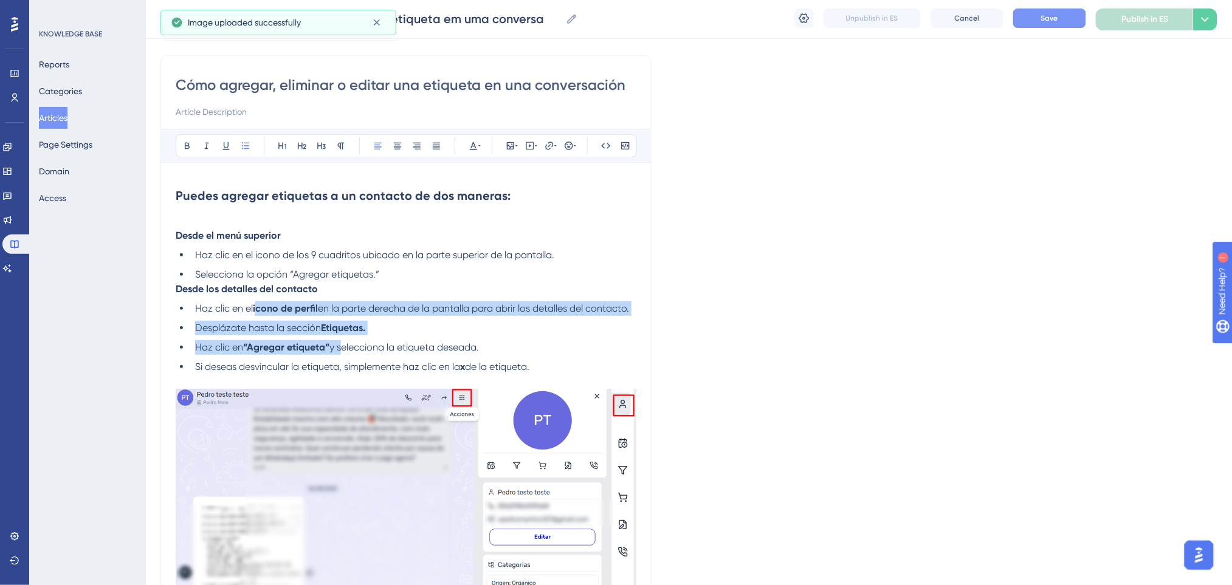
drag, startPoint x: 258, startPoint y: 308, endPoint x: 341, endPoint y: 342, distance: 89.4
click at [341, 342] on ul "Haz clic en el icono de perfil en la parte derecha de la pantalla para abrir lo…" at bounding box center [406, 337] width 461 height 73
click at [191, 145] on icon at bounding box center [187, 146] width 10 height 10
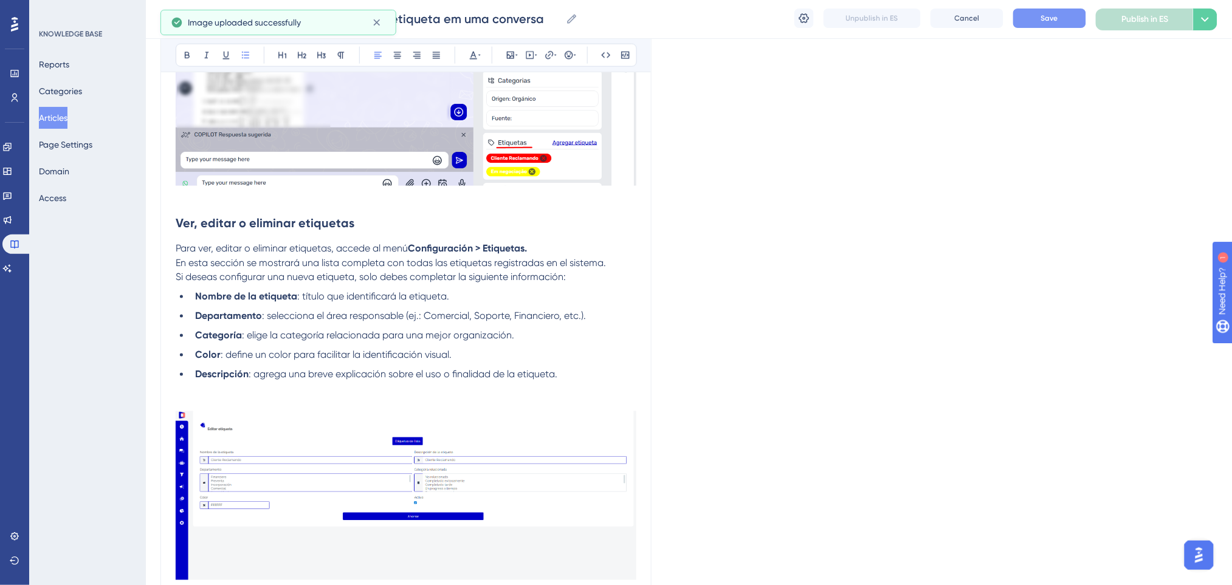
scroll to position [567, 0]
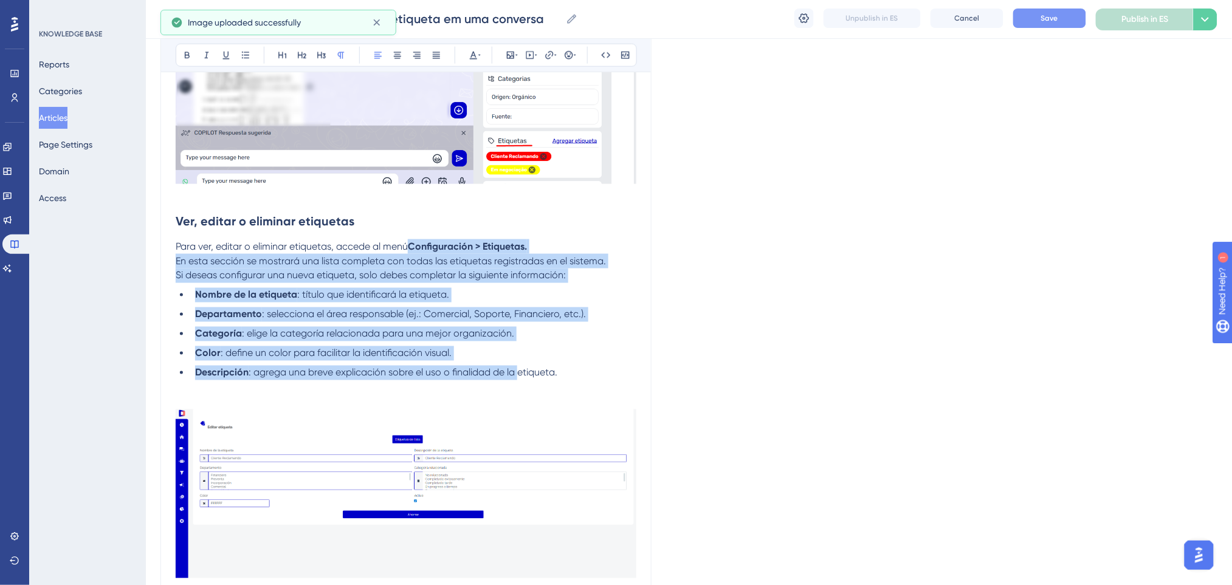
drag, startPoint x: 415, startPoint y: 239, endPoint x: 400, endPoint y: 227, distance: 19.1
click at [516, 369] on div "Puedes agregar etiquetas a un contacto de dos maneras: Desde el menú superior H…" at bounding box center [406, 166] width 461 height 950
click at [189, 56] on icon at bounding box center [187, 55] width 5 height 7
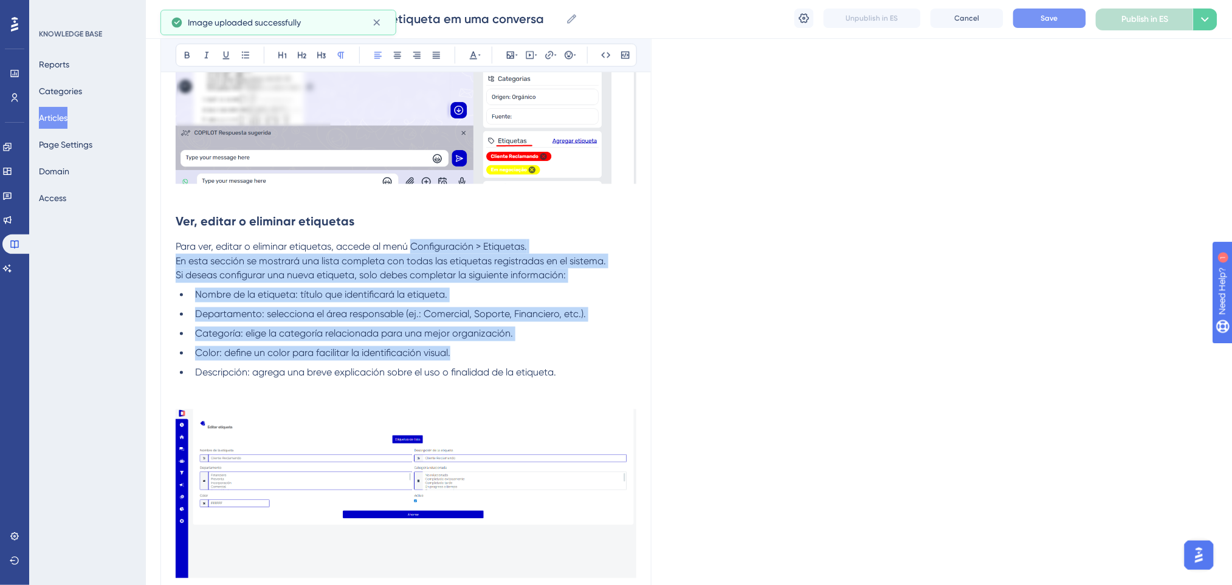
click at [590, 320] on li "Departamento: selecciona el área responsable (ej.: Comercial, Soporte, Financie…" at bounding box center [413, 315] width 446 height 15
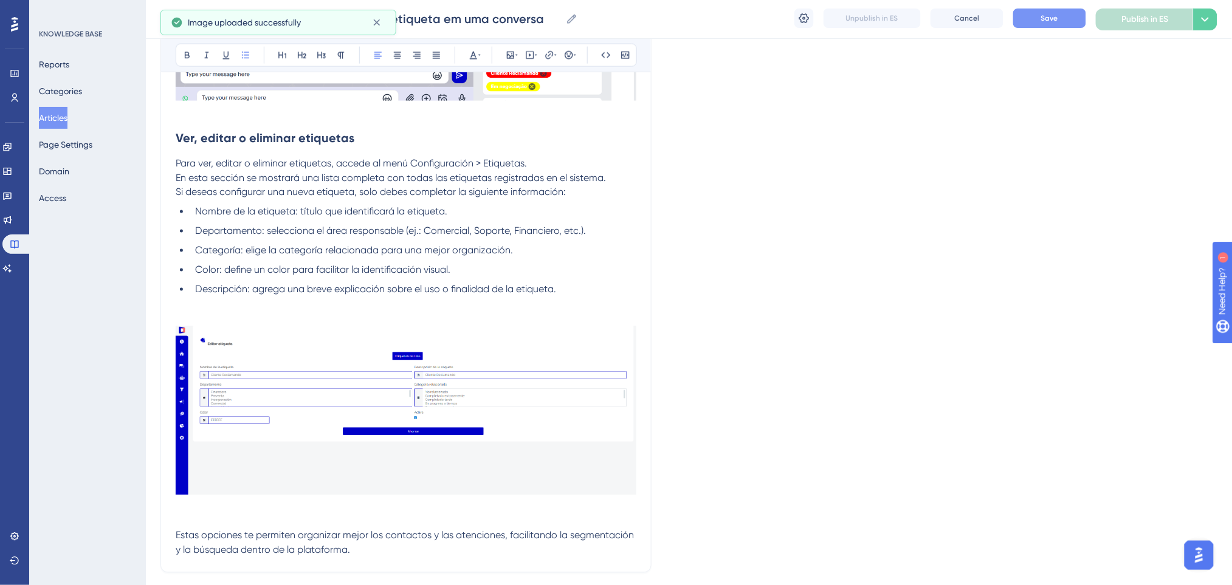
scroll to position [425, 0]
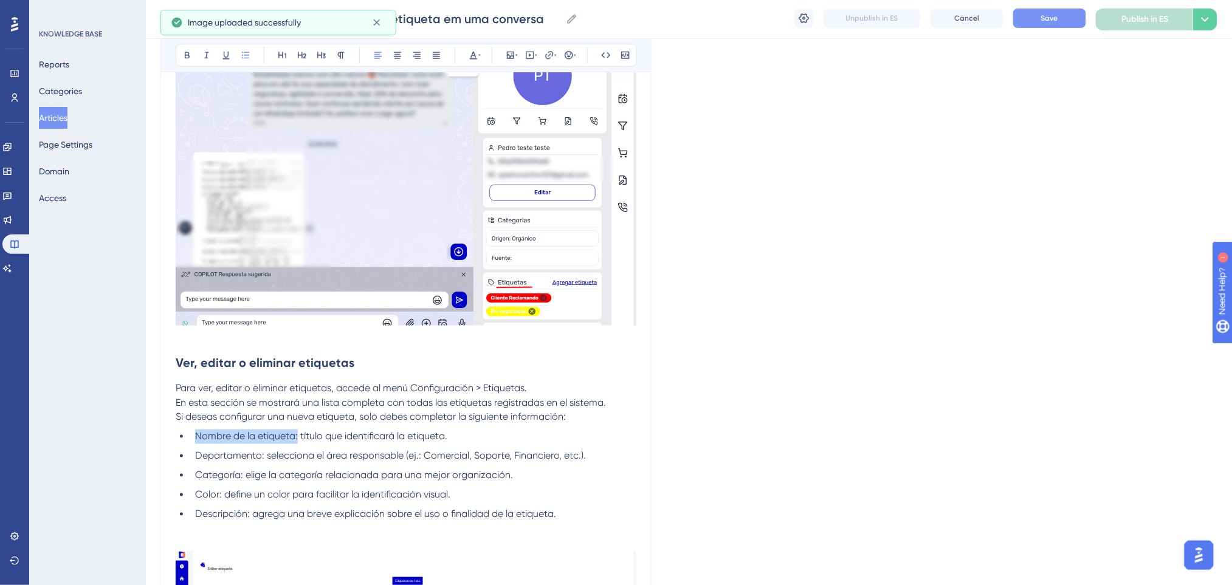
drag, startPoint x: 202, startPoint y: 437, endPoint x: 298, endPoint y: 437, distance: 95.4
click at [298, 437] on span "Nombre de la etiqueta: título que identificará la etiqueta." at bounding box center [321, 437] width 252 height 12
click at [192, 58] on button at bounding box center [187, 55] width 17 height 17
drag, startPoint x: 264, startPoint y: 456, endPoint x: 197, endPoint y: 449, distance: 67.9
click at [197, 449] on li "Departamento: selecciona el área responsable (ej.: Comercial, Soporte, Financie…" at bounding box center [413, 456] width 446 height 15
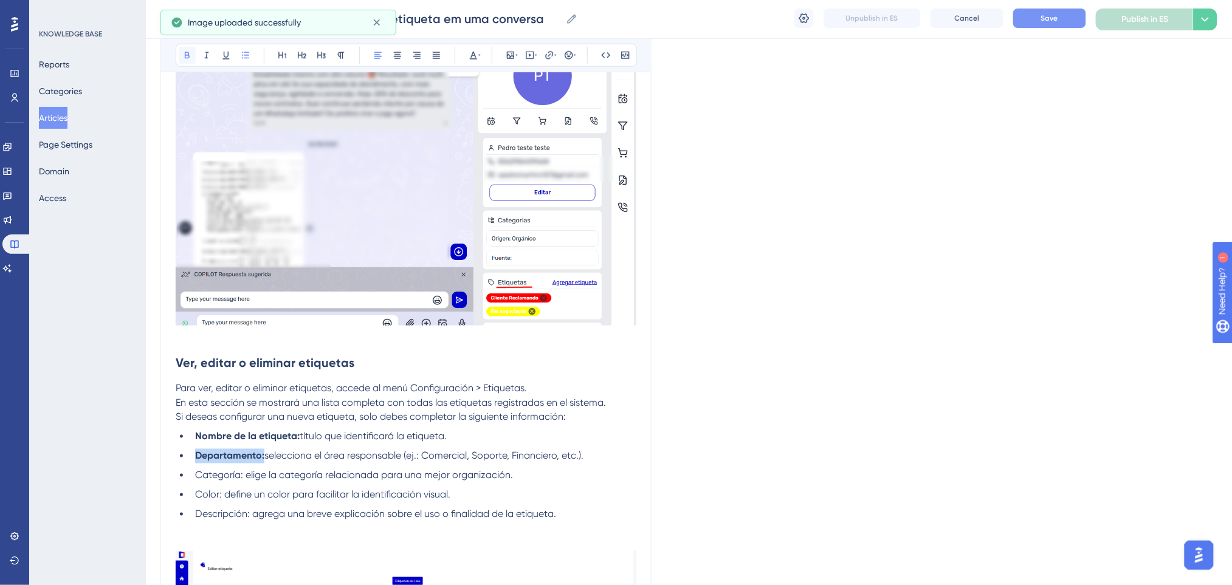
click at [188, 54] on icon at bounding box center [187, 55] width 10 height 10
drag, startPoint x: 244, startPoint y: 475, endPoint x: 194, endPoint y: 467, distance: 50.4
click at [194, 469] on li "Categoría: elige la categoría relacionada para una mejor organización." at bounding box center [413, 476] width 446 height 15
click at [182, 52] on icon at bounding box center [187, 55] width 10 height 10
drag, startPoint x: 222, startPoint y: 497, endPoint x: 190, endPoint y: 488, distance: 33.3
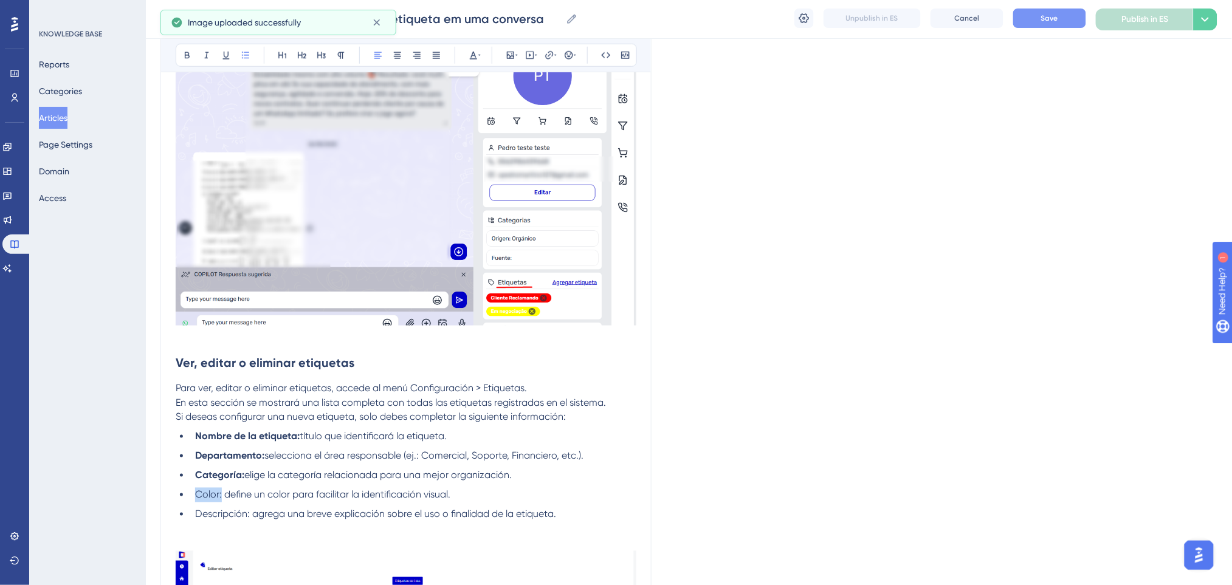
click at [190, 488] on li "Color: define un color para facilitar la identificación visual." at bounding box center [413, 495] width 446 height 15
drag, startPoint x: 190, startPoint y: 54, endPoint x: 181, endPoint y: 80, distance: 27.5
click at [188, 57] on icon at bounding box center [187, 55] width 10 height 10
drag, startPoint x: 250, startPoint y: 518, endPoint x: 196, endPoint y: 510, distance: 54.7
click at [196, 498] on span "Descripción: agrega una breve explicación sobre el uso o finalidad de la etique…" at bounding box center [375, 515] width 361 height 12
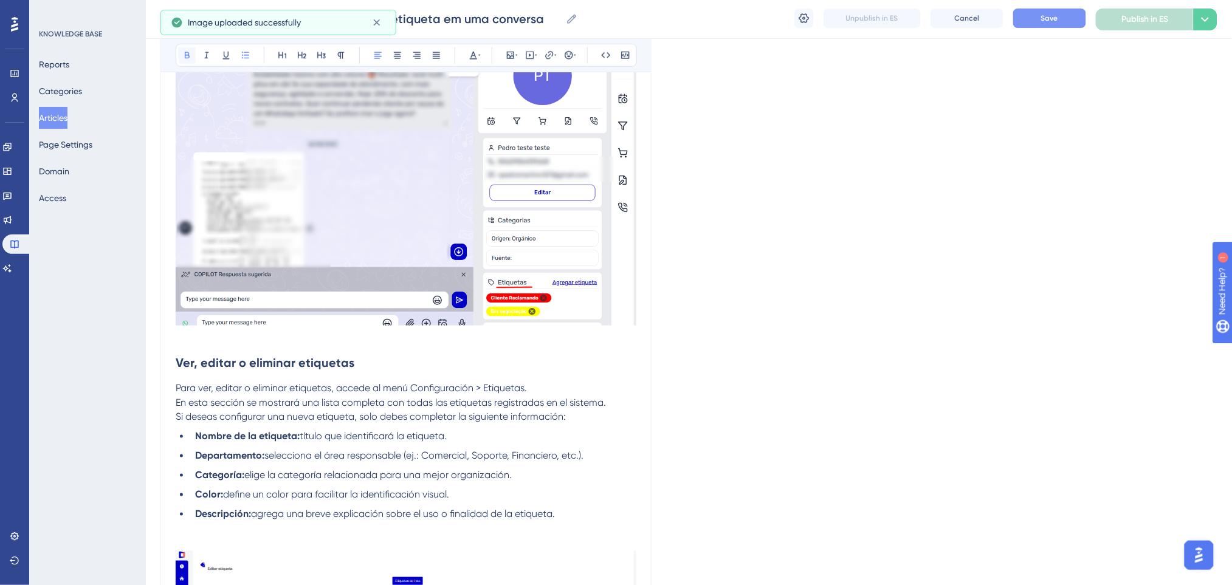
click at [190, 57] on icon at bounding box center [187, 55] width 10 height 10
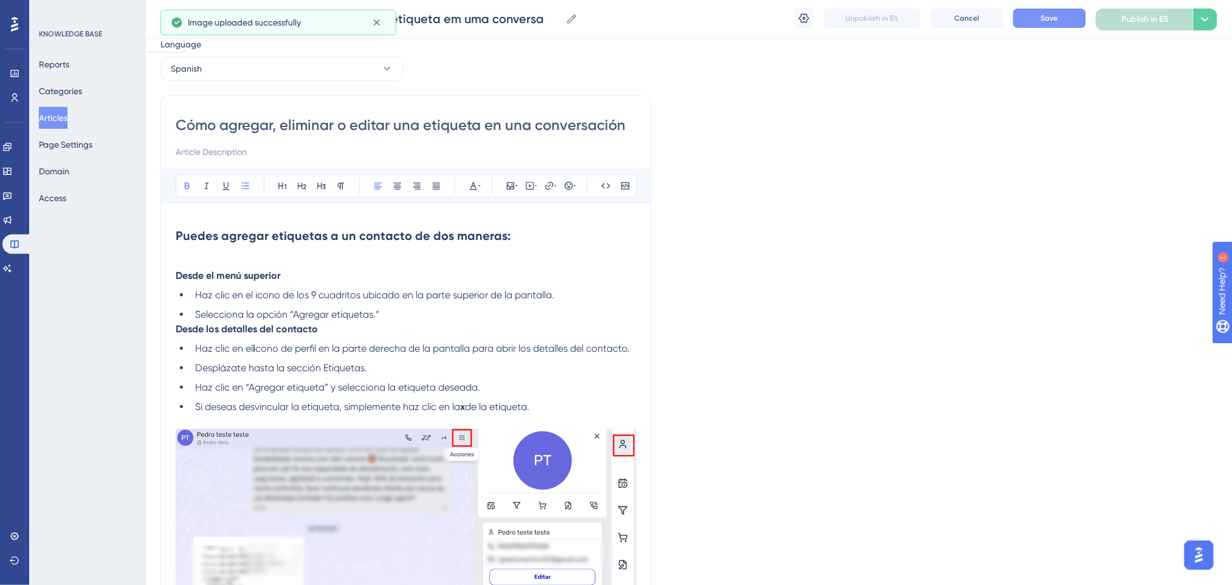
scroll to position [21, 0]
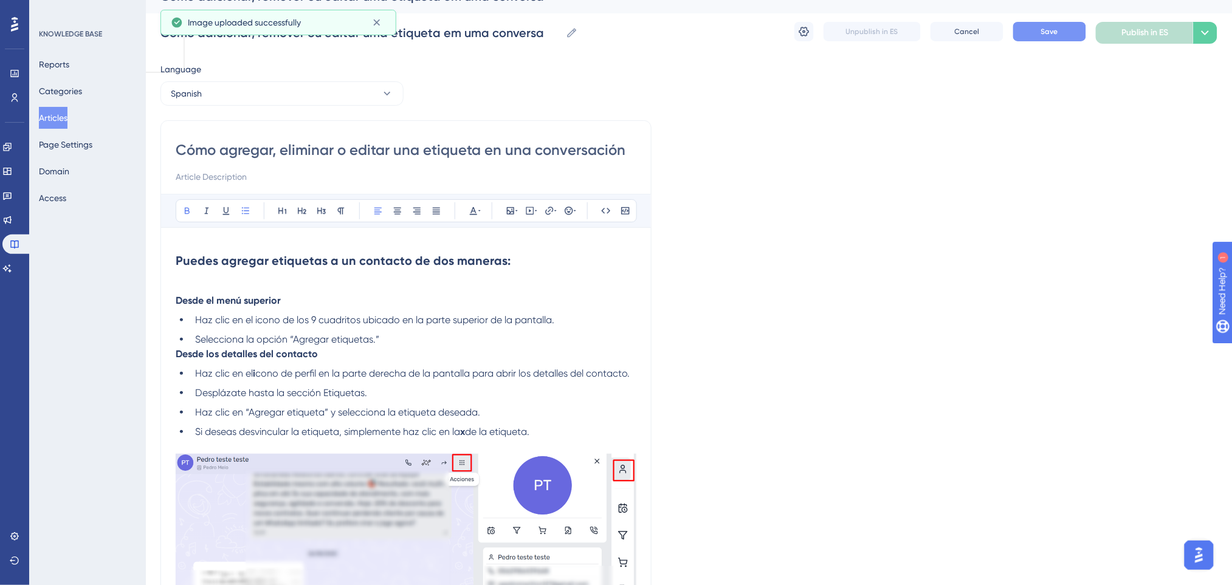
click at [1037, 30] on span "Save" at bounding box center [1049, 32] width 17 height 10
click at [276, 92] on button "Spanish" at bounding box center [281, 93] width 243 height 24
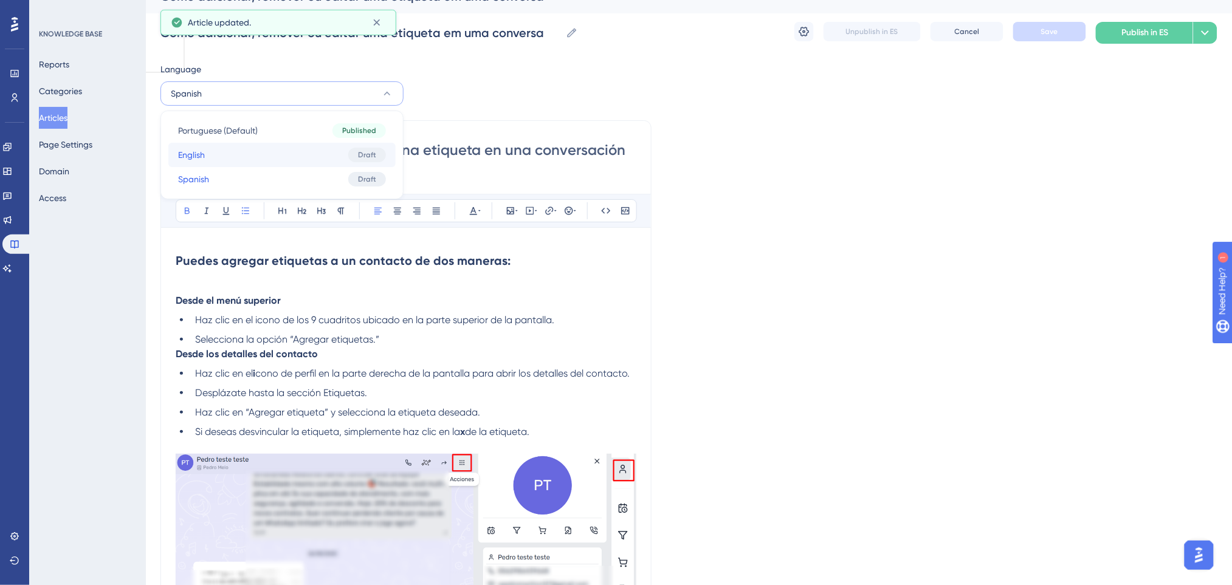
click at [247, 160] on button "English English Draft" at bounding box center [281, 155] width 227 height 24
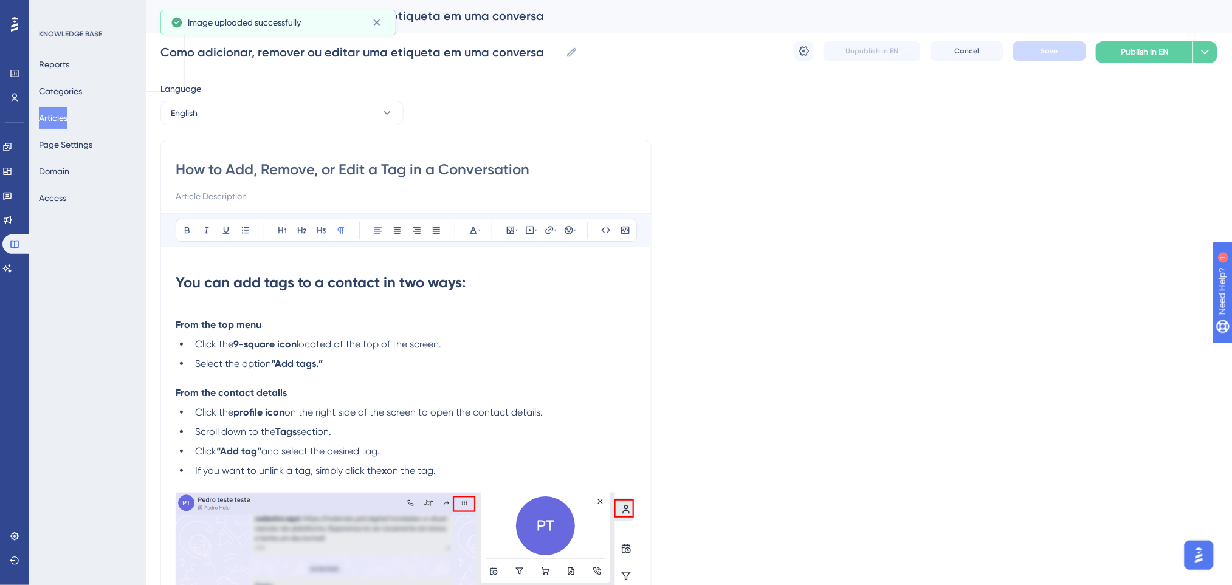
scroll to position [0, 0]
drag, startPoint x: 324, startPoint y: 373, endPoint x: 227, endPoint y: 343, distance: 101.5
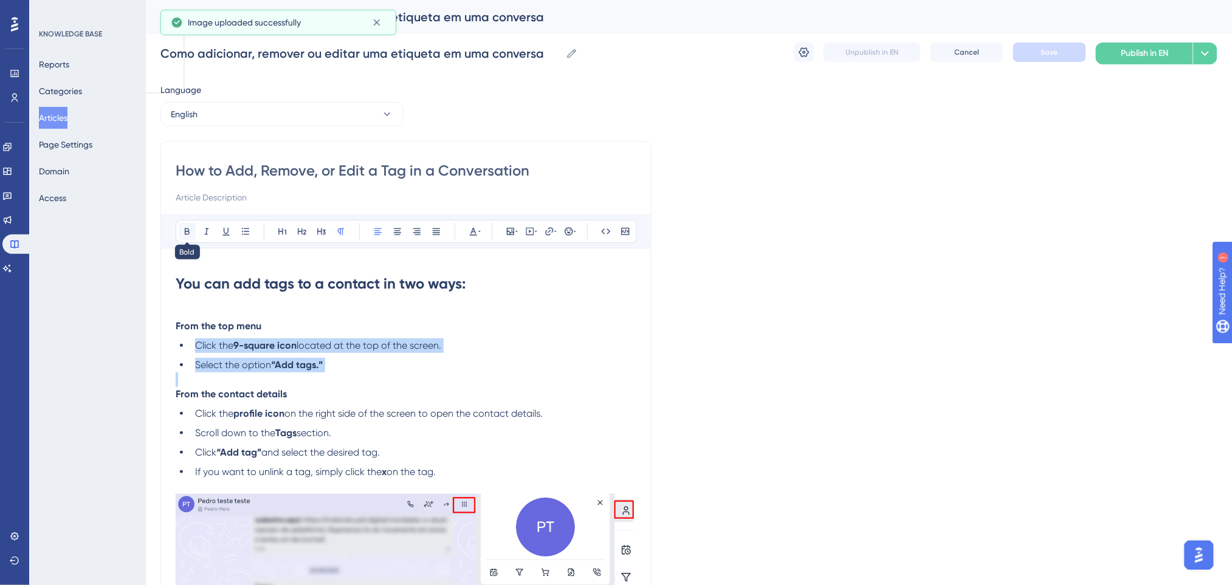
click at [185, 230] on icon at bounding box center [187, 232] width 10 height 10
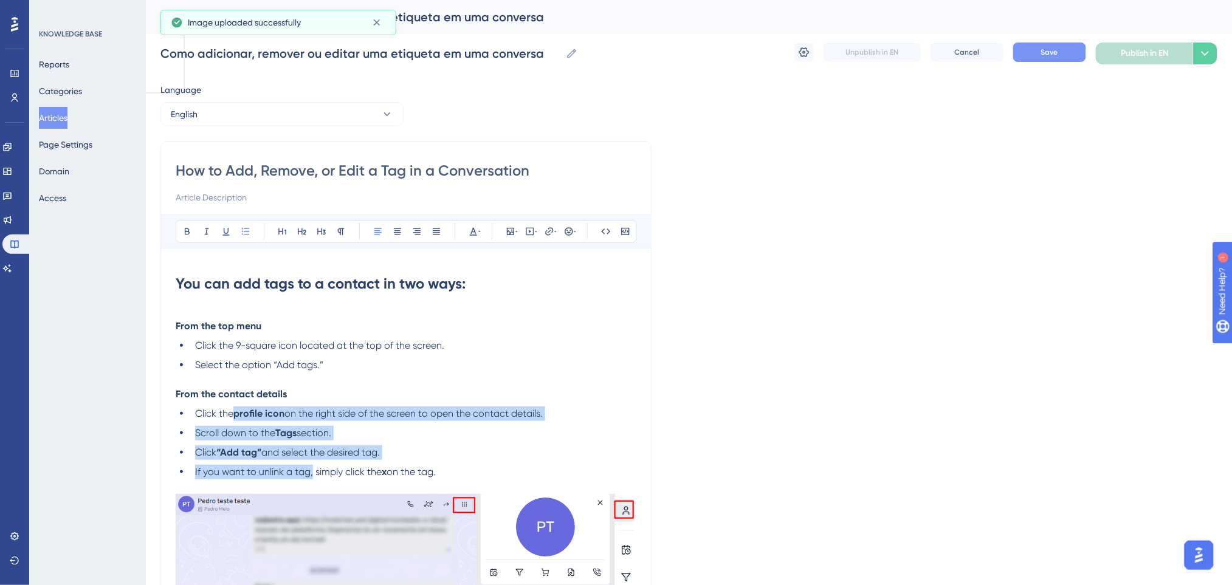
drag, startPoint x: 238, startPoint y: 413, endPoint x: 258, endPoint y: 285, distance: 129.1
click at [312, 470] on ul "Click the profile icon on the right side of the screen to open the contact deta…" at bounding box center [406, 443] width 461 height 73
click at [188, 232] on icon at bounding box center [187, 232] width 5 height 7
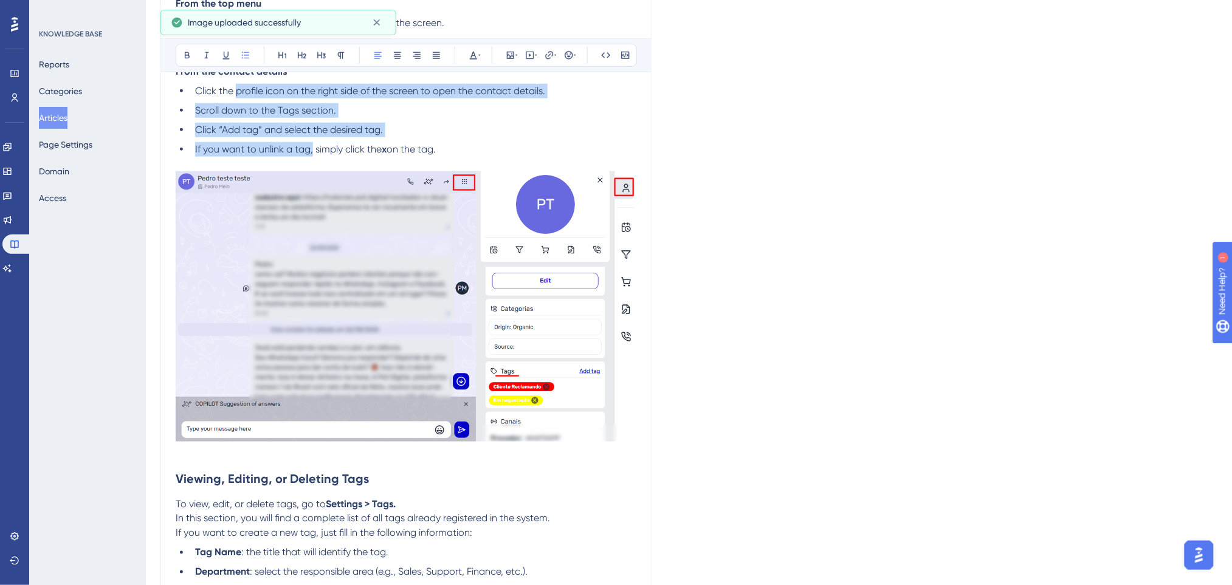
scroll to position [486, 0]
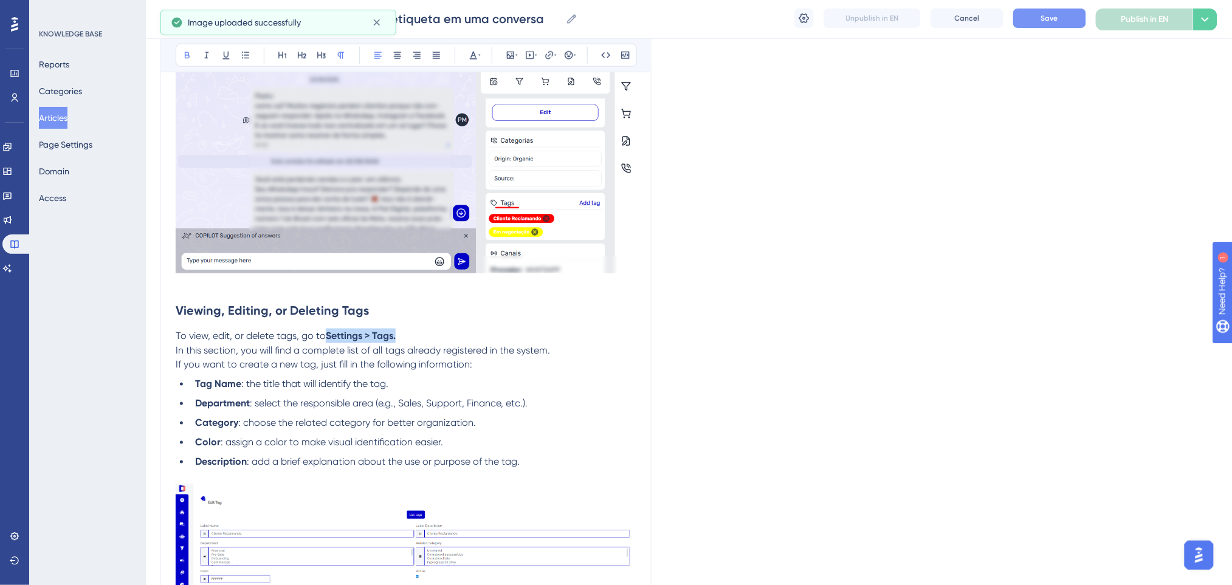
drag, startPoint x: 404, startPoint y: 339, endPoint x: 329, endPoint y: 336, distance: 74.2
click at [329, 336] on p "To view, edit, or delete tags, go to Settings > Tags. In this section, you will…" at bounding box center [406, 343] width 461 height 29
click at [185, 58] on icon at bounding box center [187, 55] width 10 height 10
click at [556, 343] on p "To view, edit, or delete tags, go to Settings > Tags. In this section, you will…" at bounding box center [406, 343] width 461 height 29
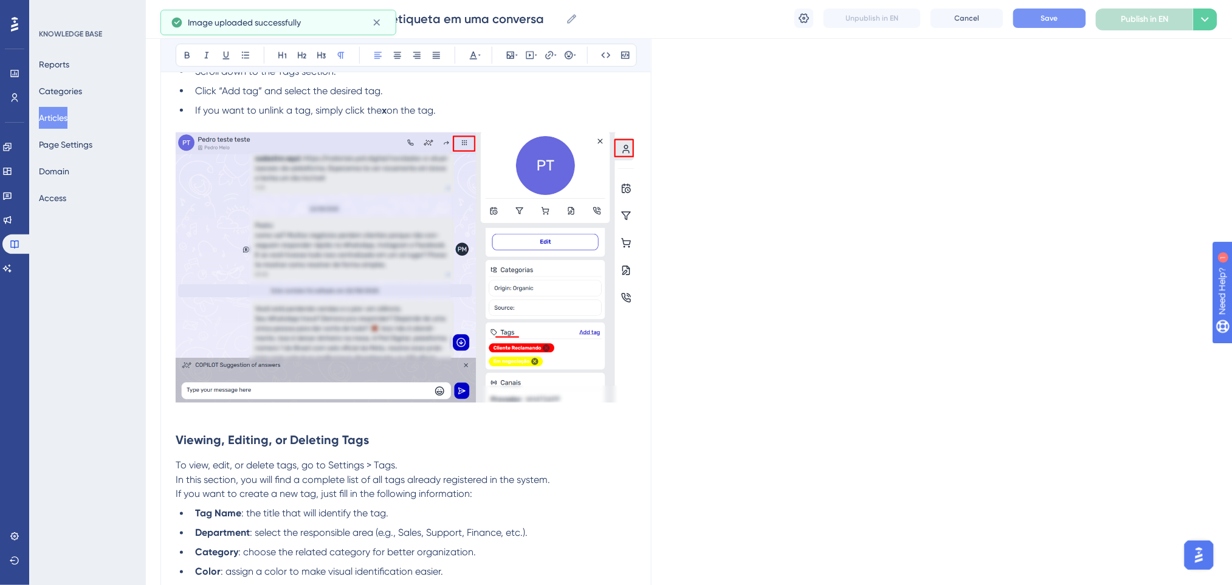
scroll to position [304, 0]
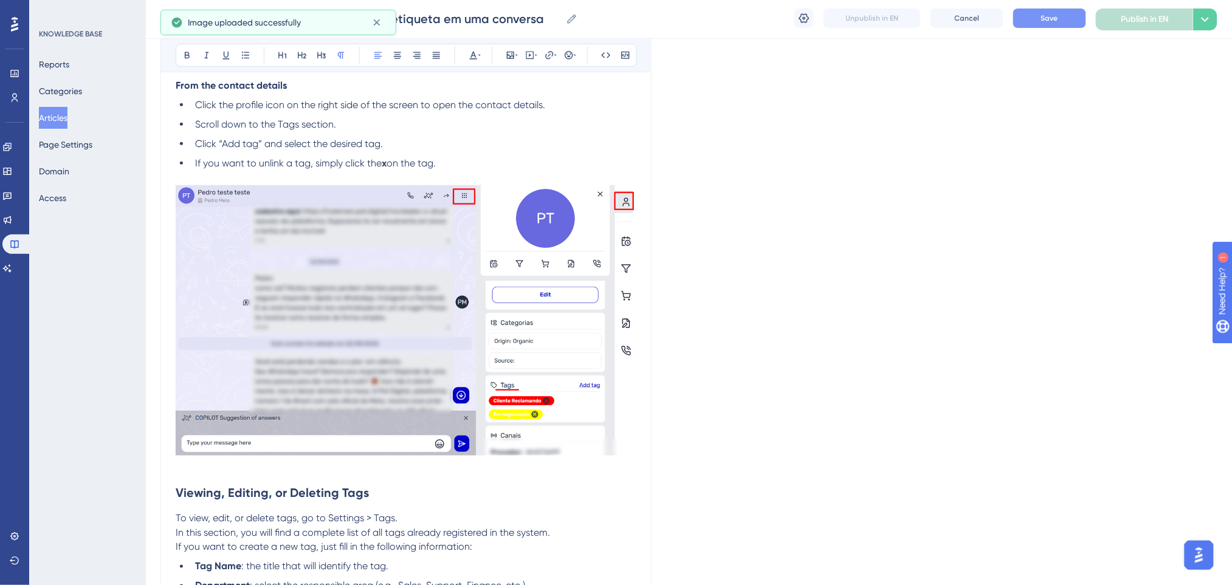
click at [1037, 27] on button "Save" at bounding box center [1049, 18] width 73 height 19
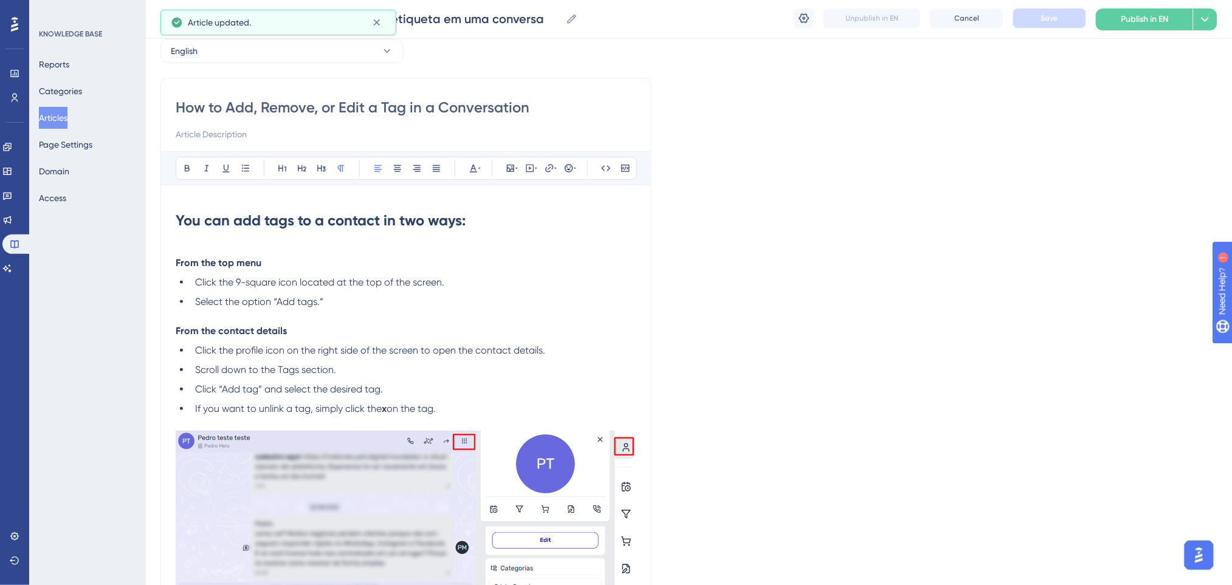
scroll to position [0, 0]
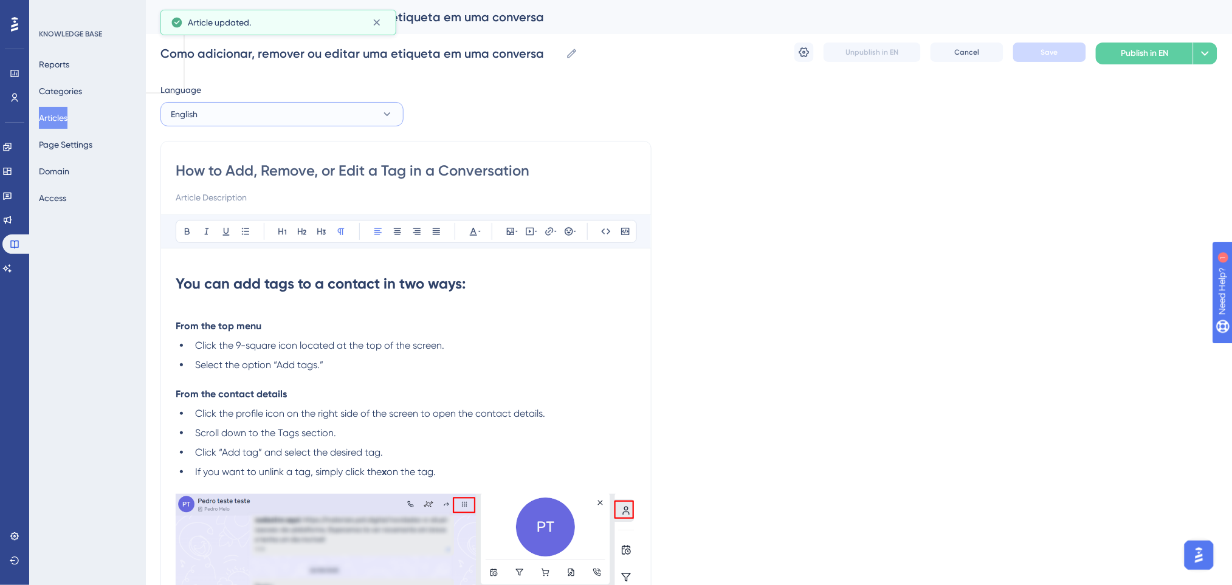
click at [337, 116] on button "English" at bounding box center [281, 114] width 243 height 24
click at [294, 149] on button "Portuguese (Default) Portuguese (Default) Published" at bounding box center [281, 151] width 227 height 24
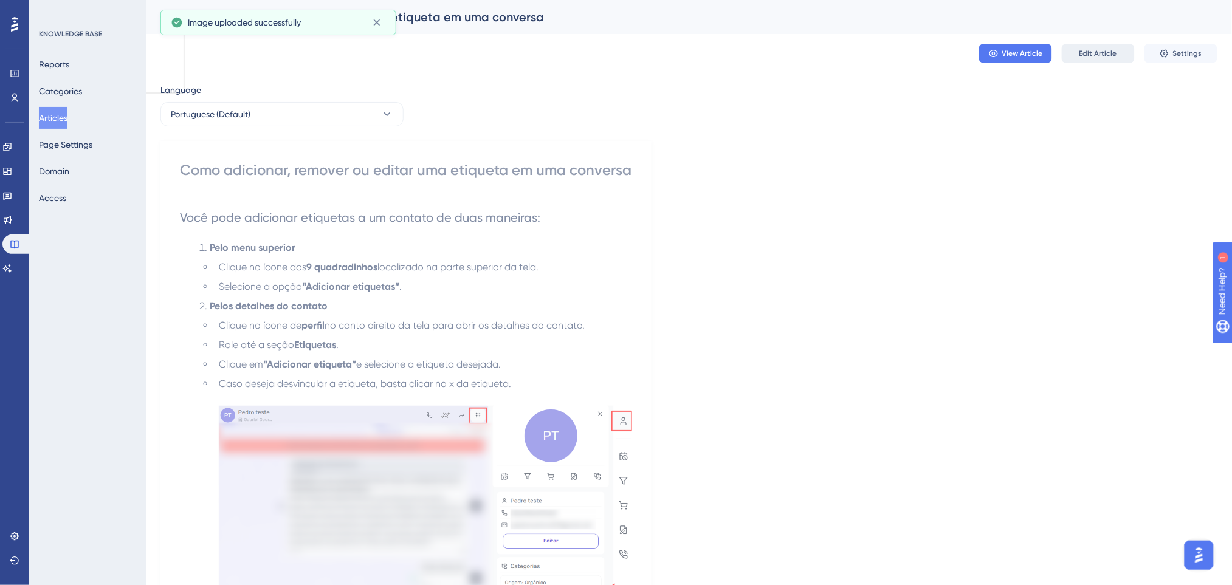
click at [1037, 49] on span "Edit Article" at bounding box center [1098, 54] width 38 height 10
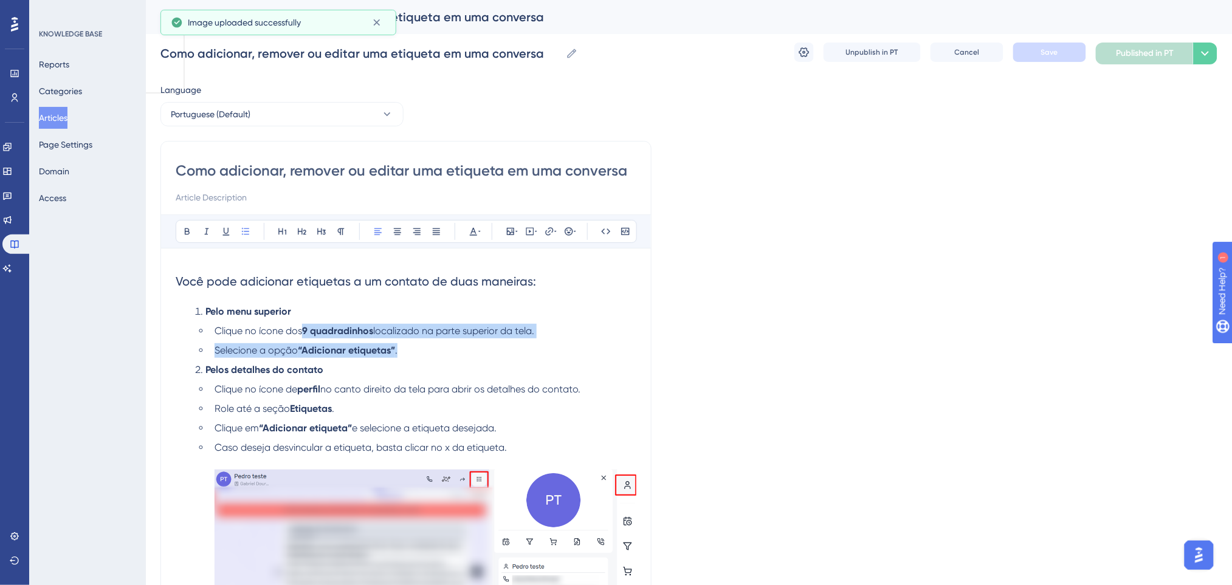
drag, startPoint x: 407, startPoint y: 351, endPoint x: 305, endPoint y: 330, distance: 103.6
click at [305, 330] on ul "Clique no ícone dos 9 quadradinhos localizado na parte superior da tela. Seleci…" at bounding box center [415, 341] width 441 height 34
click at [184, 229] on icon at bounding box center [187, 232] width 10 height 10
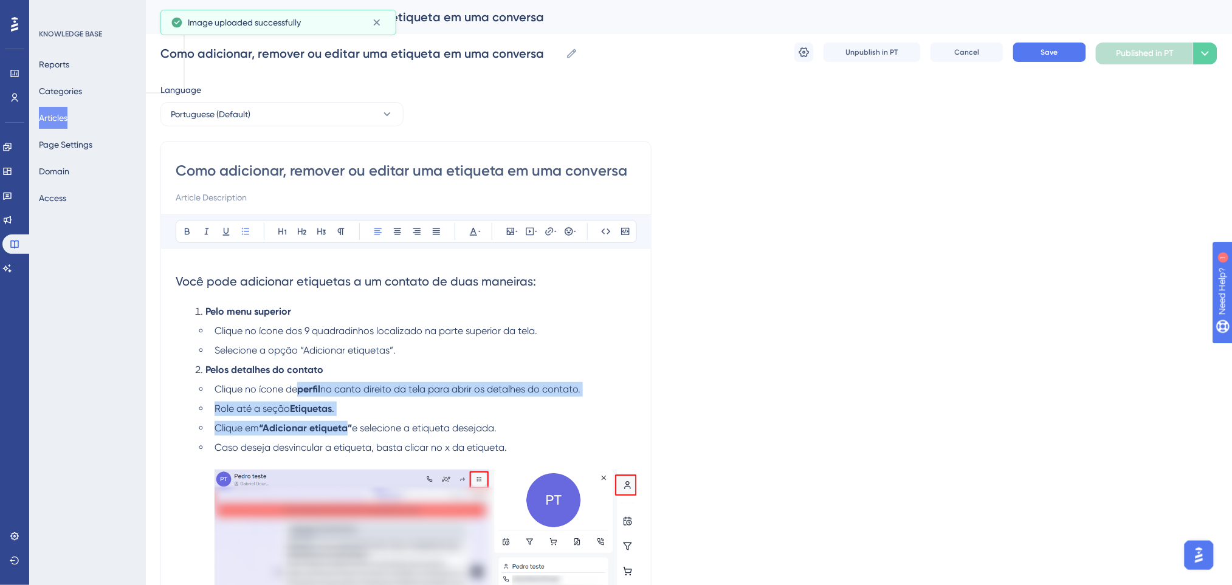
drag, startPoint x: 348, startPoint y: 433, endPoint x: 295, endPoint y: 393, distance: 66.7
click at [295, 393] on ul "Clique no ícone de perfil no canto direito da tela para abrir os detalhes do co…" at bounding box center [415, 557] width 441 height 351
click at [190, 228] on icon at bounding box center [187, 232] width 10 height 10
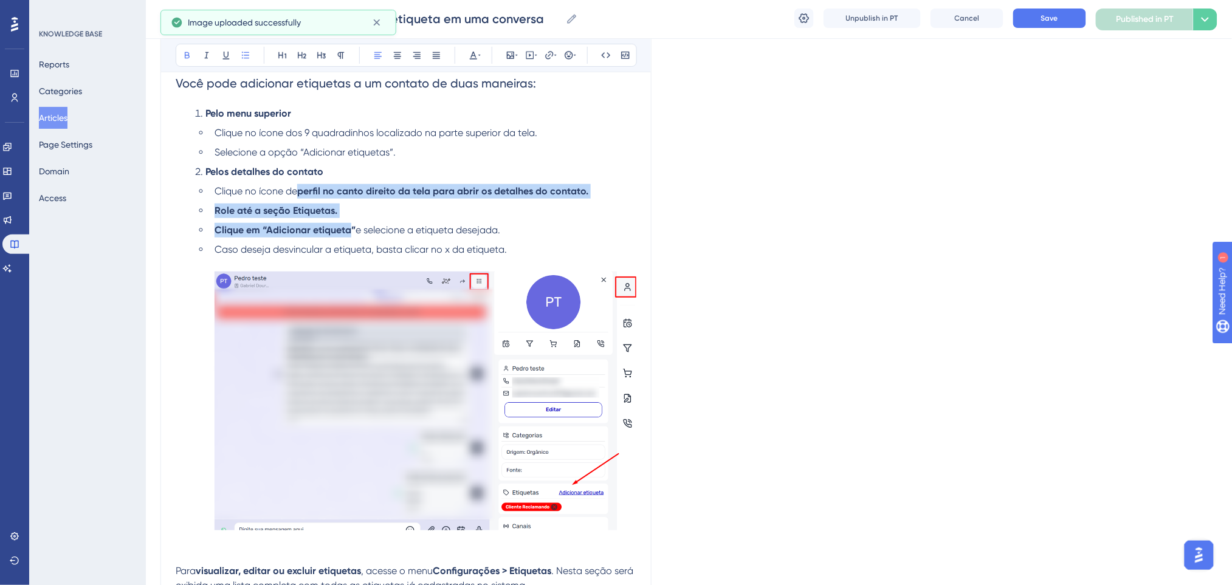
scroll to position [324, 0]
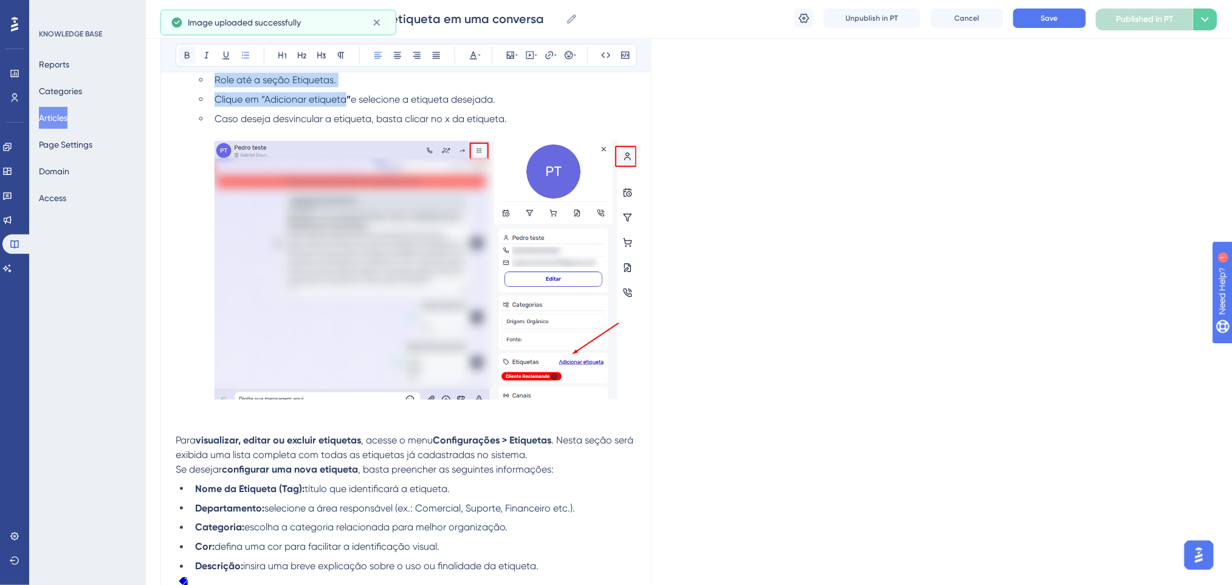
click at [186, 50] on icon at bounding box center [187, 55] width 10 height 10
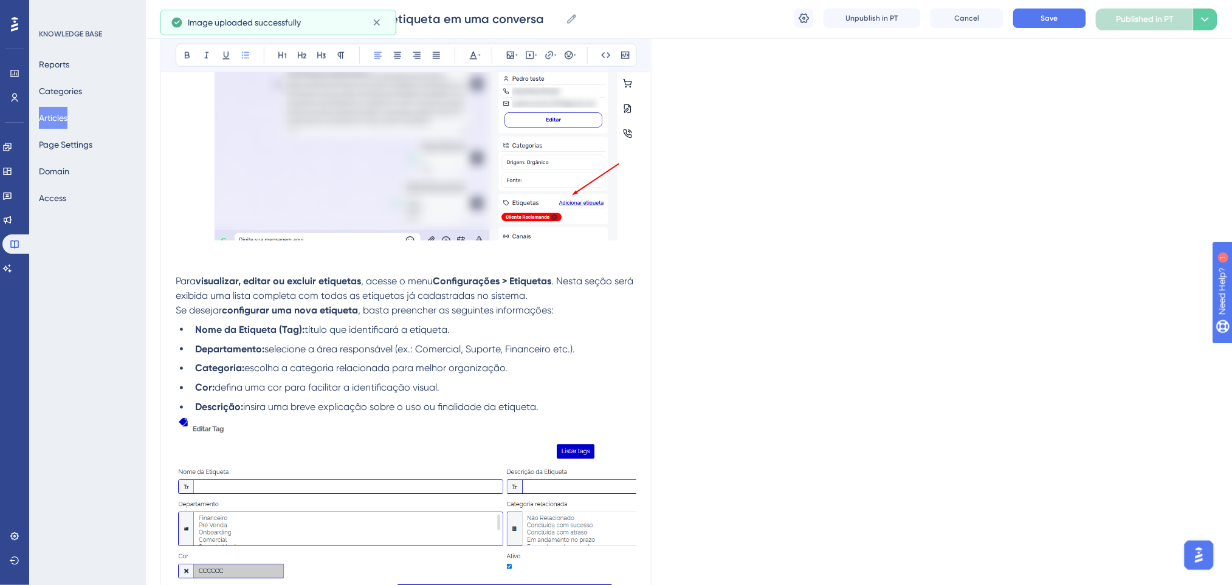
scroll to position [567, 0]
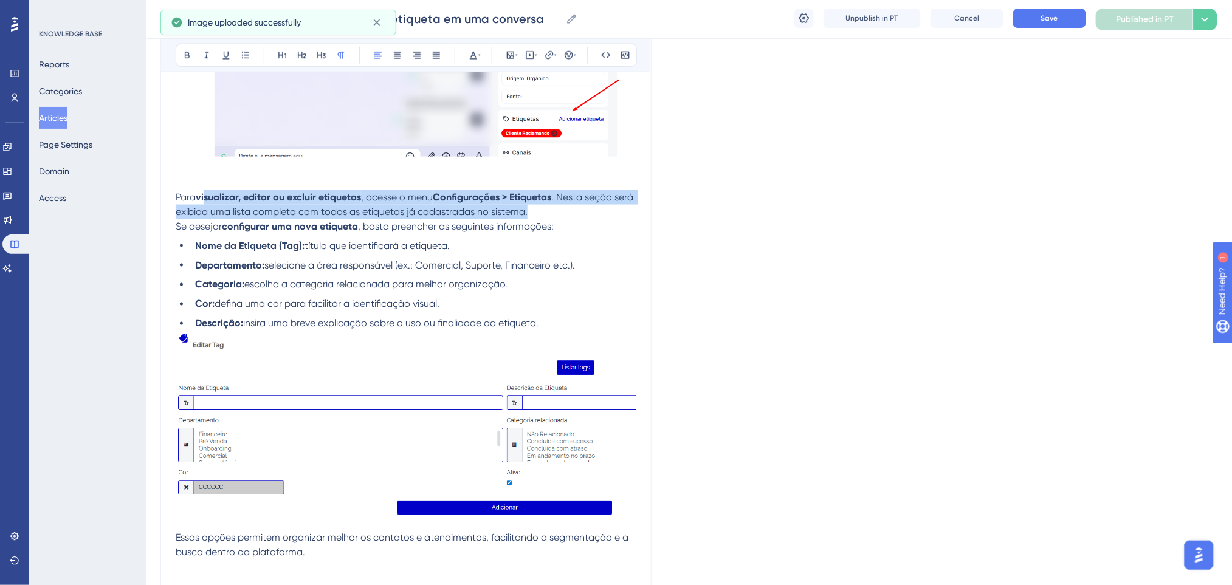
drag, startPoint x: 584, startPoint y: 210, endPoint x: 205, endPoint y: 195, distance: 378.9
click at [205, 195] on p "Para visualizar, editar ou excluir etiquetas , acesse o menu Configurações > Et…" at bounding box center [406, 190] width 461 height 58
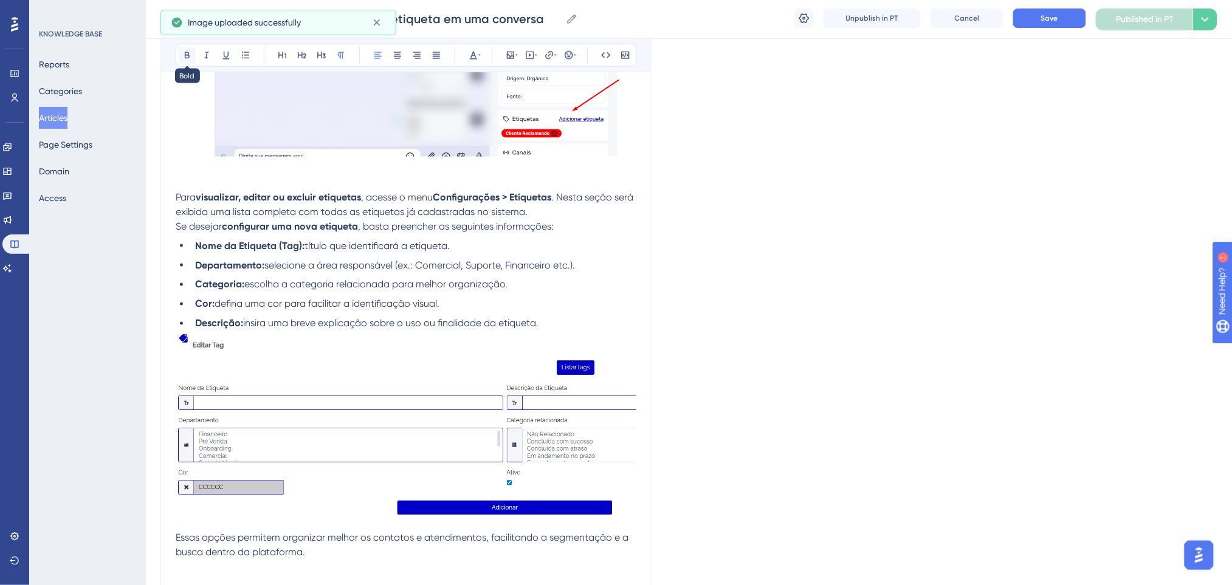
click at [186, 55] on icon at bounding box center [187, 55] width 5 height 7
drag, startPoint x: 363, startPoint y: 227, endPoint x: 226, endPoint y: 226, distance: 136.8
click at [226, 226] on p "Se desejar configurar uma nova etiqueta , basta preencher as seguintes informaç…" at bounding box center [406, 226] width 461 height 15
click at [191, 57] on icon at bounding box center [187, 55] width 10 height 10
click at [200, 197] on strong "vi" at bounding box center [200, 197] width 8 height 12
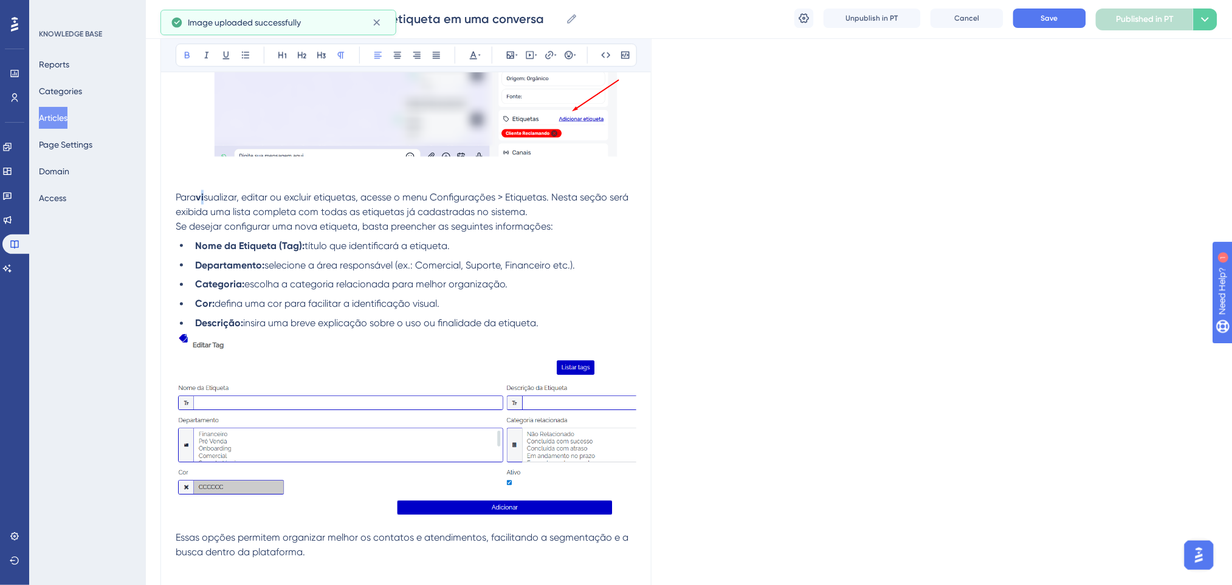
click at [202, 198] on p "Para vi sualizar, editar ou excluir etiquetas, acesse o menu Configurações > Et…" at bounding box center [406, 190] width 461 height 58
click at [187, 53] on icon at bounding box center [187, 55] width 10 height 10
click at [205, 196] on p "Para v isualizar, editar ou excluir etiquetas, acesse o menu Configurações > Et…" at bounding box center [406, 190] width 461 height 58
click at [187, 58] on icon at bounding box center [187, 55] width 5 height 7
click at [518, 243] on li "Nome da Etiqueta (Tag): título que identificará a etiqueta." at bounding box center [413, 246] width 446 height 15
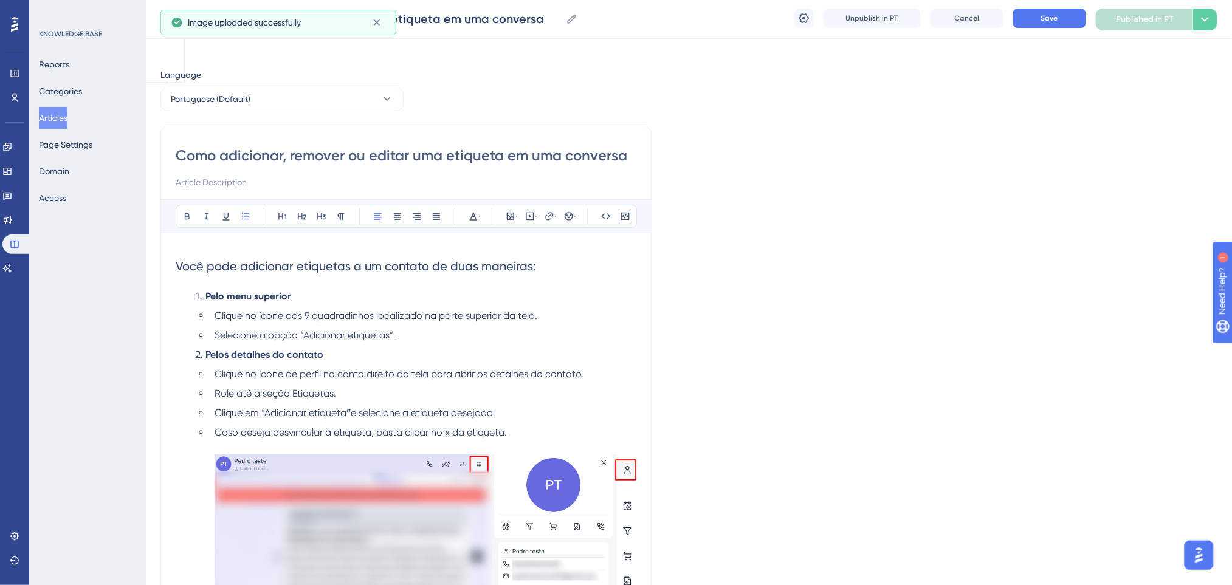
scroll to position [0, 0]
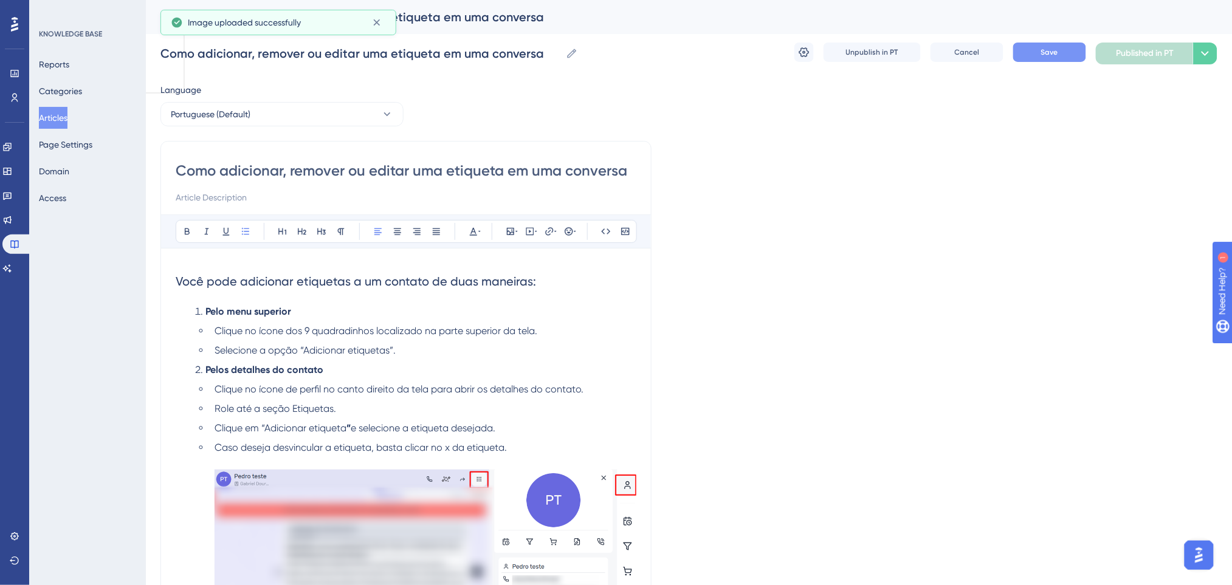
click at [1037, 60] on button "Save" at bounding box center [1049, 52] width 73 height 19
click at [210, 297] on h2 "Você pode adicionar etiquetas a um contato de duas maneiras:" at bounding box center [406, 281] width 461 height 36
click at [524, 267] on h2 "Você pode adicionar etiquetas a um contato de duas maneiras:" at bounding box center [406, 281] width 461 height 36
click at [177, 283] on span "Você pode adicionar etiquetas a um contato de duas maneiras:" at bounding box center [356, 281] width 360 height 15
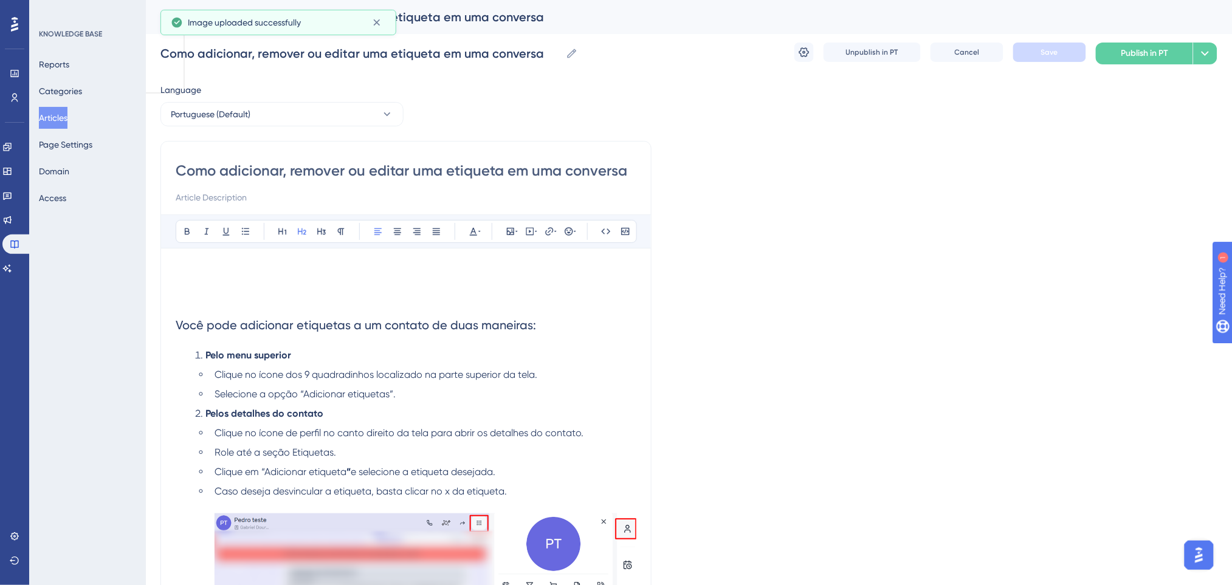
click at [215, 274] on p at bounding box center [406, 270] width 461 height 15
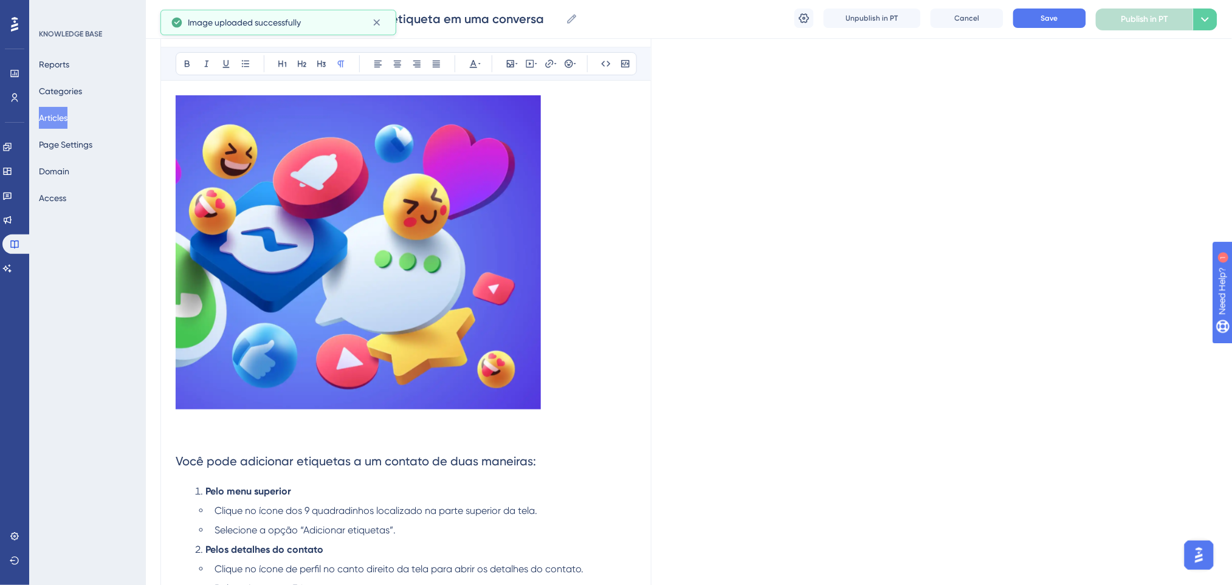
scroll to position [162, 0]
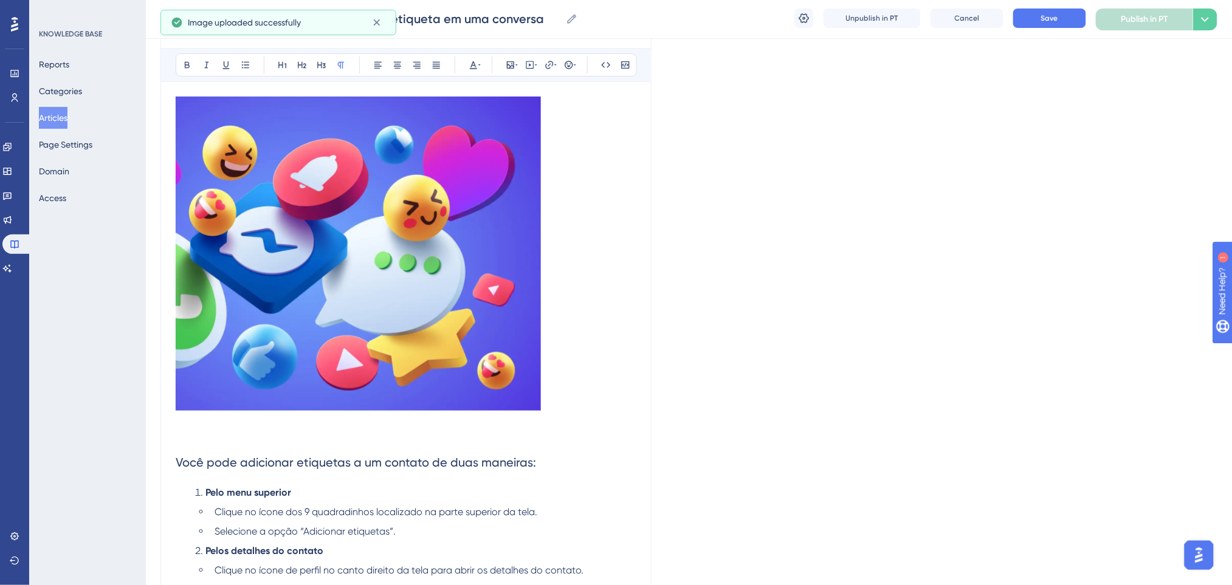
click at [235, 431] on p at bounding box center [406, 437] width 461 height 15
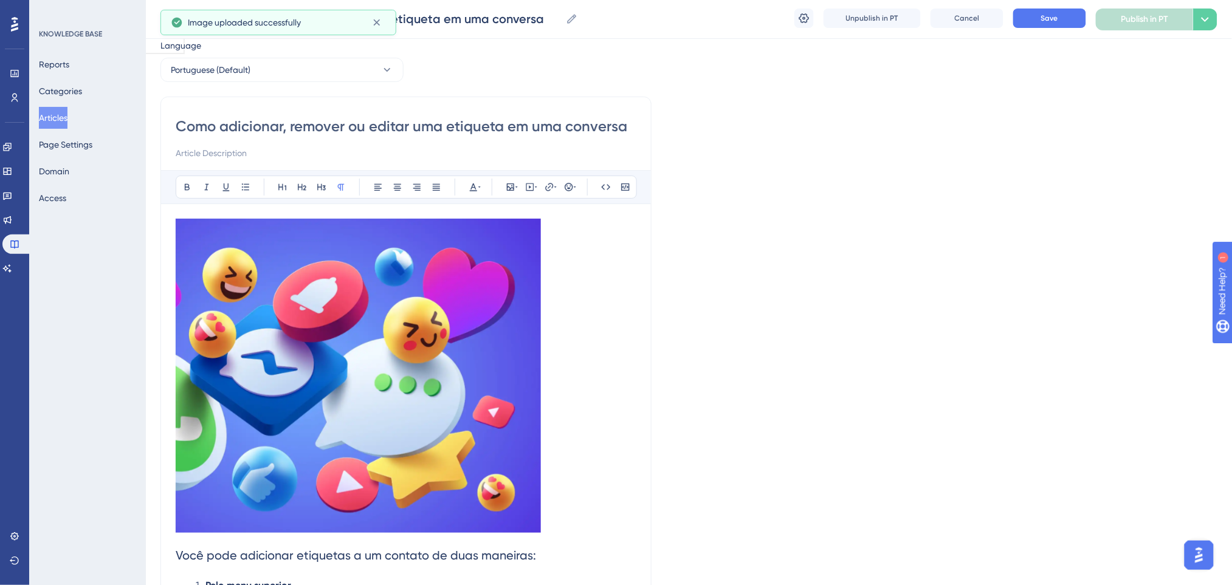
scroll to position [0, 0]
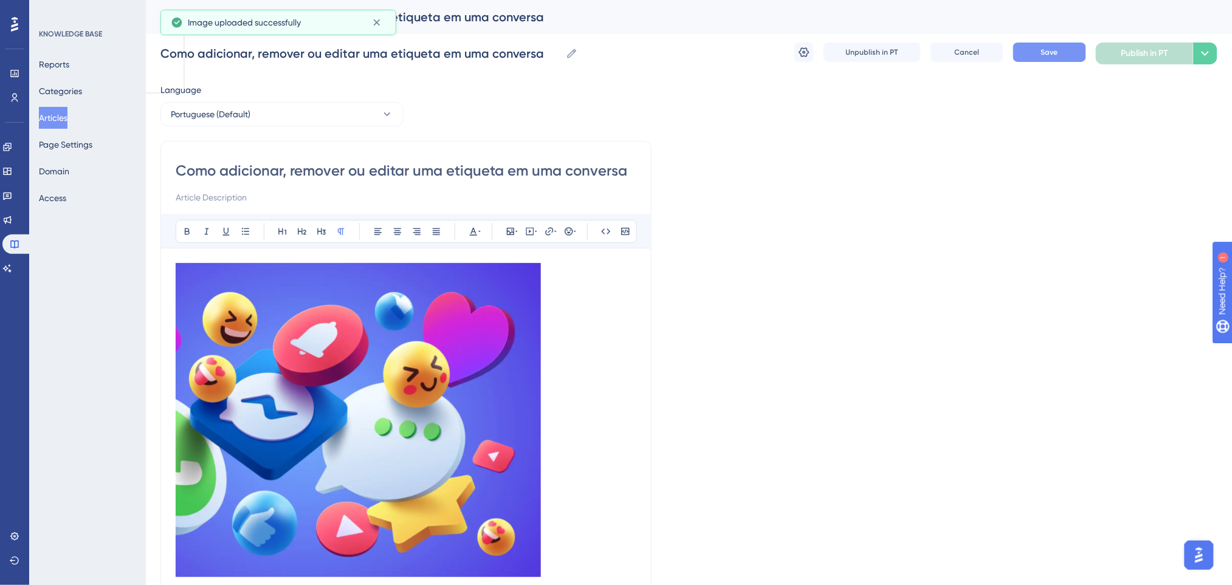
click at [1037, 44] on button "Save" at bounding box center [1049, 52] width 73 height 19
click at [357, 115] on button "Portuguese (Default)" at bounding box center [281, 114] width 243 height 24
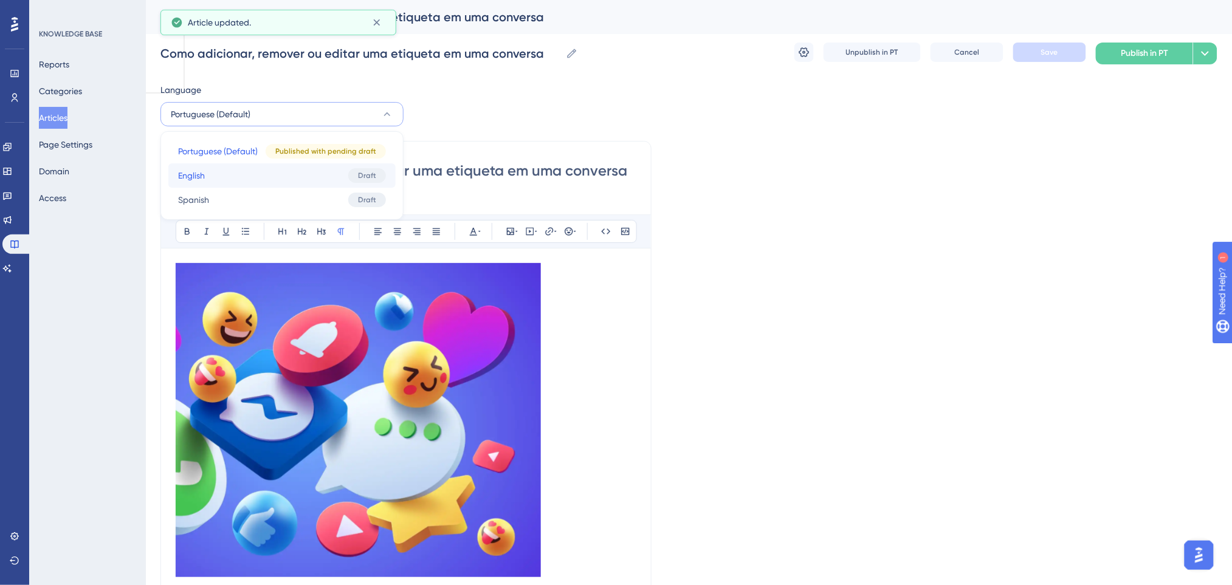
click at [260, 178] on button "English English Draft" at bounding box center [281, 175] width 227 height 24
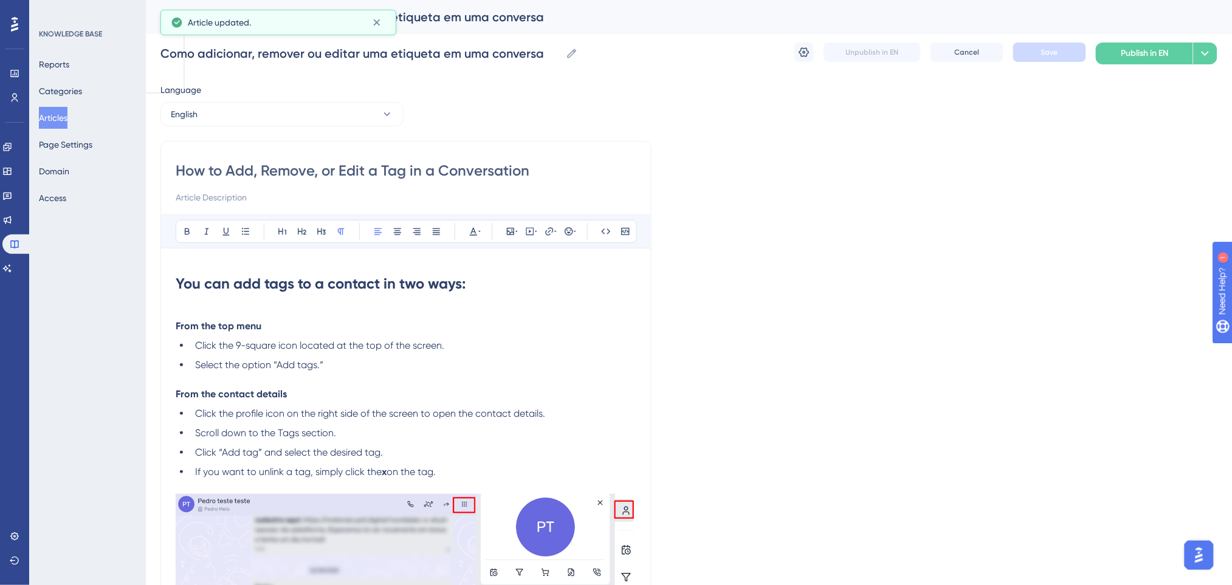
click at [178, 286] on strong "You can add tags to a contact in two ways:" at bounding box center [321, 284] width 290 height 18
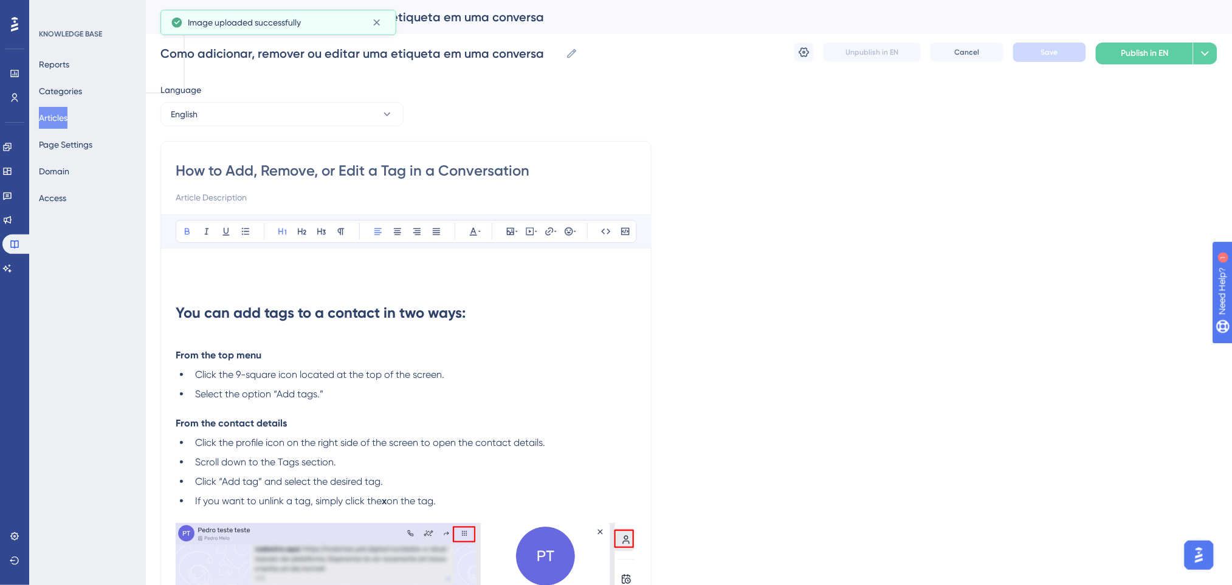
click at [207, 273] on p at bounding box center [406, 270] width 461 height 15
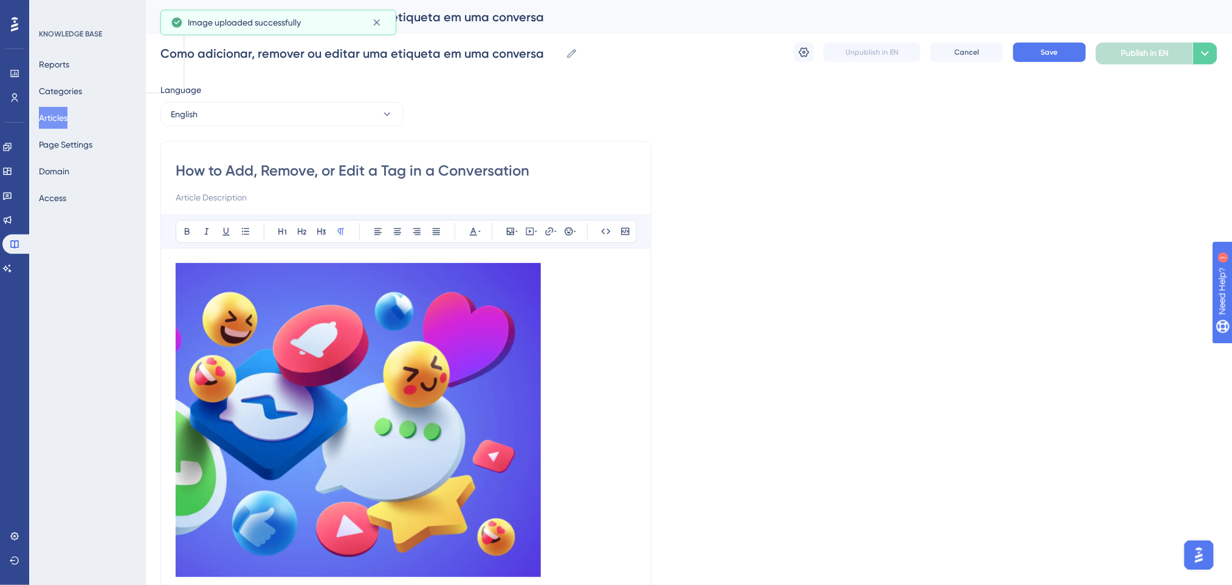
click at [590, 399] on p at bounding box center [406, 422] width 461 height 318
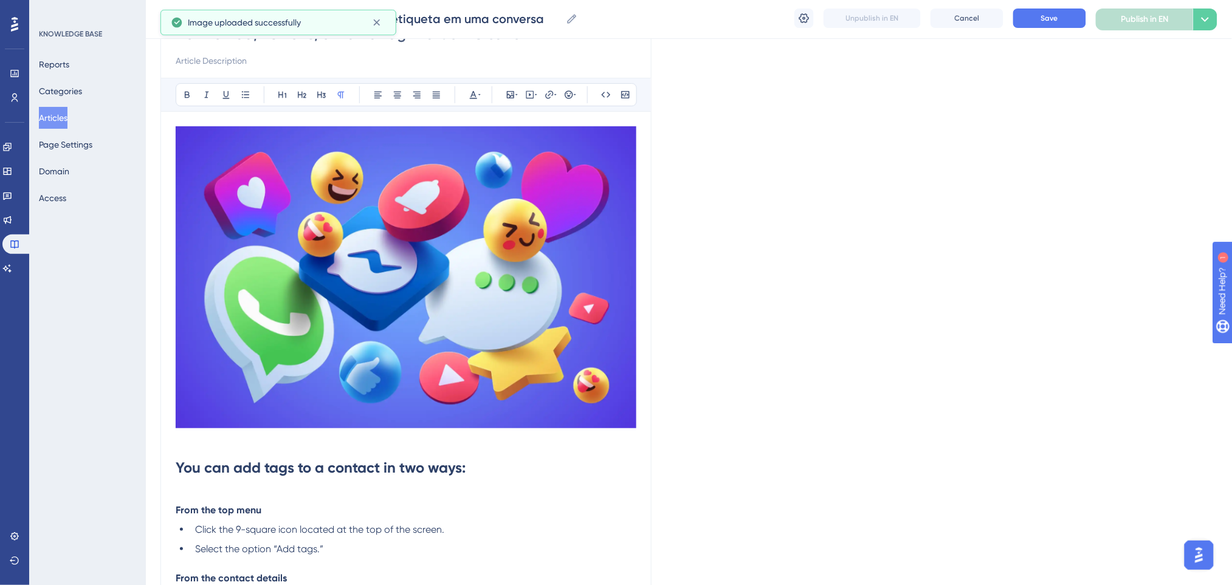
scroll to position [81, 0]
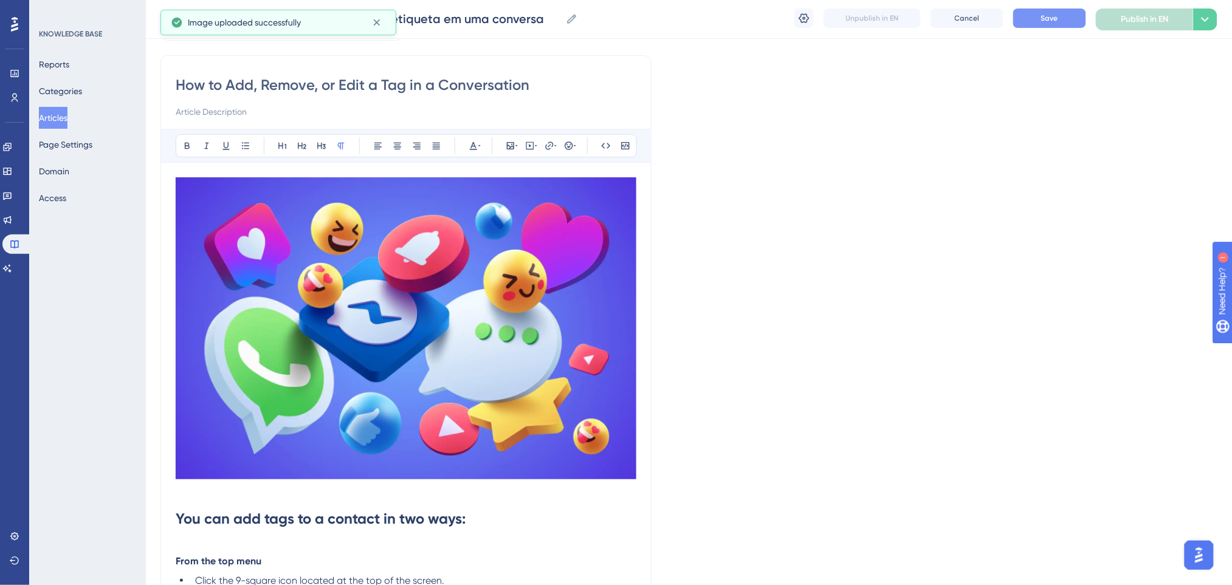
click at [1031, 14] on button "Save" at bounding box center [1049, 18] width 73 height 19
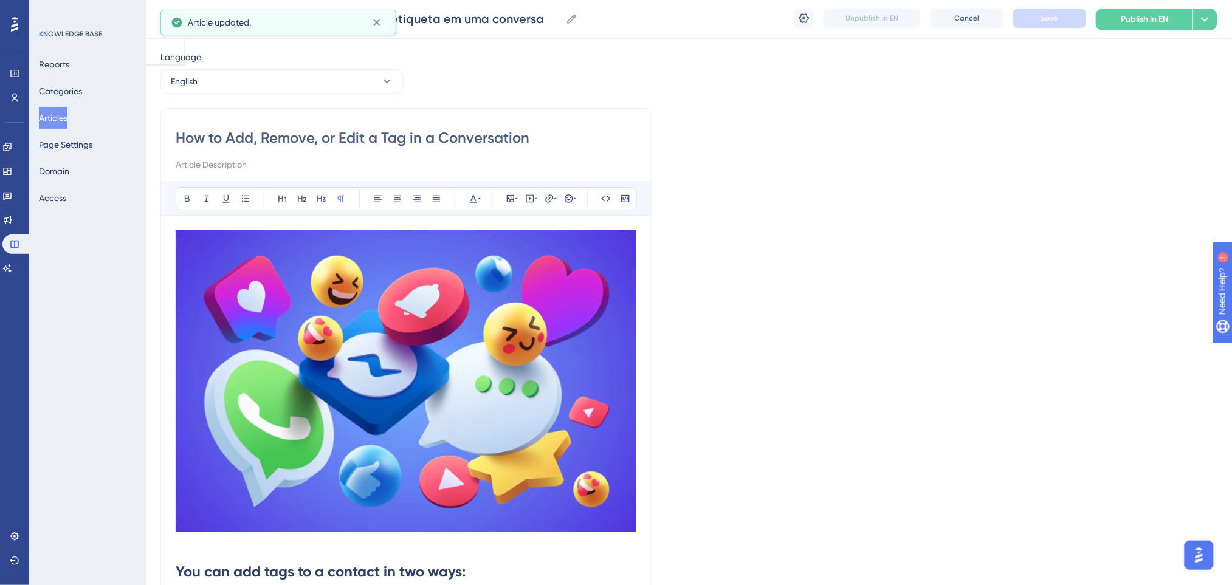
scroll to position [0, 0]
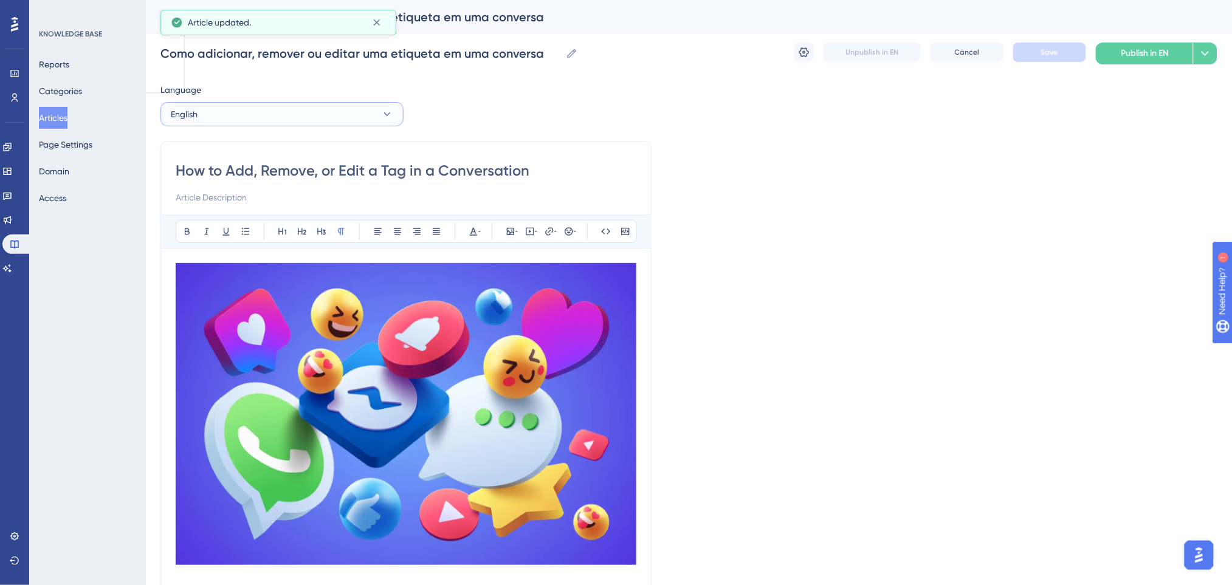
click at [346, 116] on button "English" at bounding box center [281, 114] width 243 height 24
click at [275, 199] on button "Spanish Spanish Draft" at bounding box center [281, 200] width 227 height 24
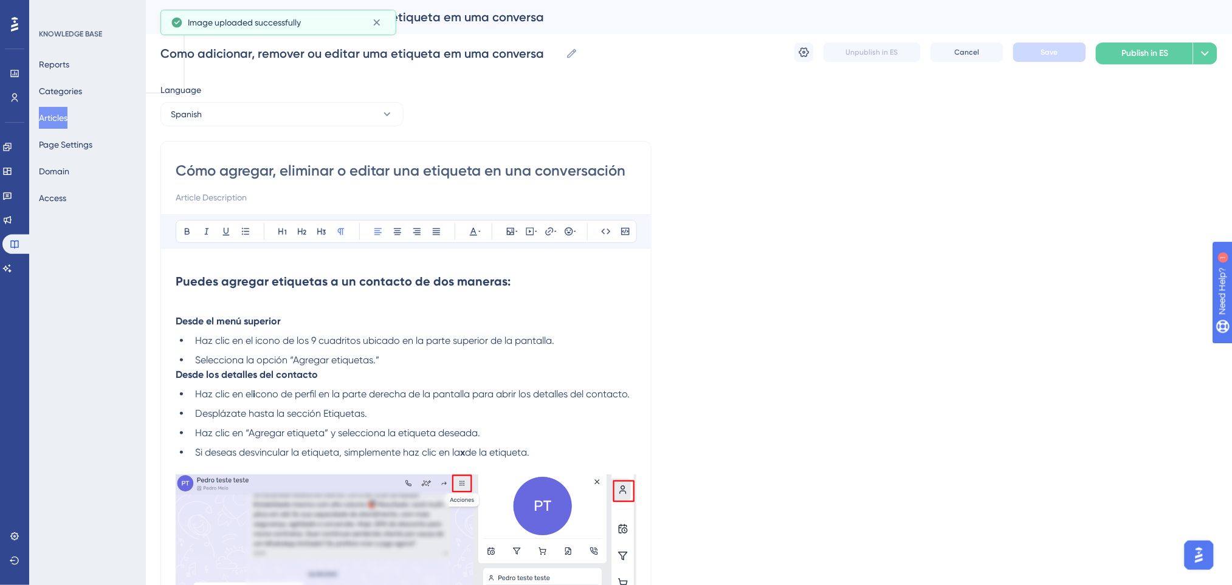
click at [178, 284] on strong "Puedes agregar etiquetas a un contacto de dos maneras:" at bounding box center [343, 281] width 335 height 15
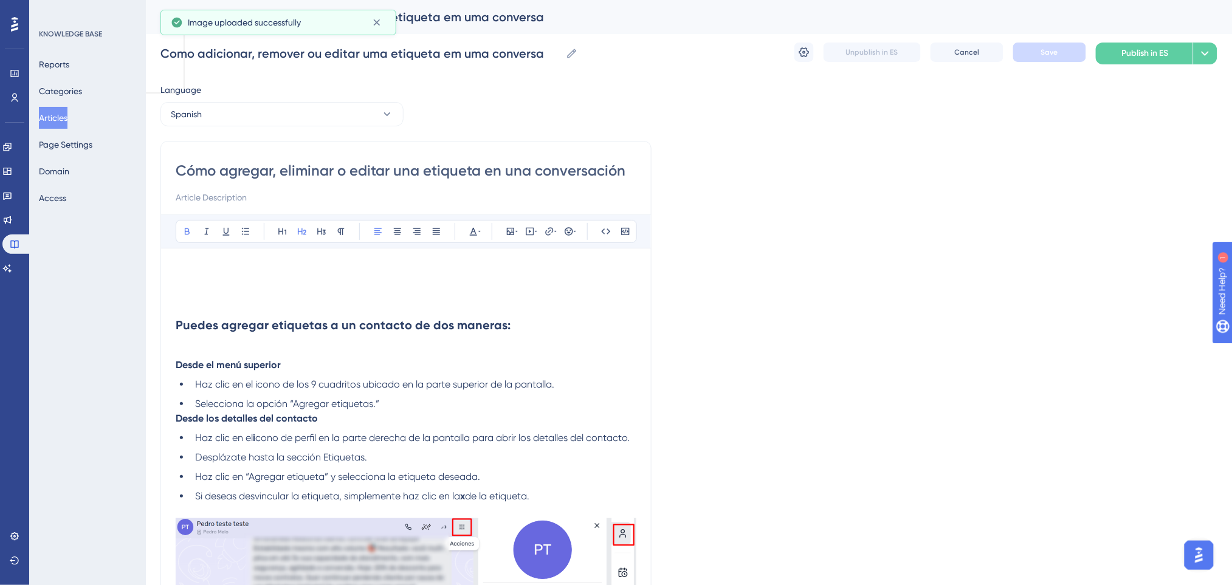
click at [194, 271] on p at bounding box center [406, 270] width 461 height 15
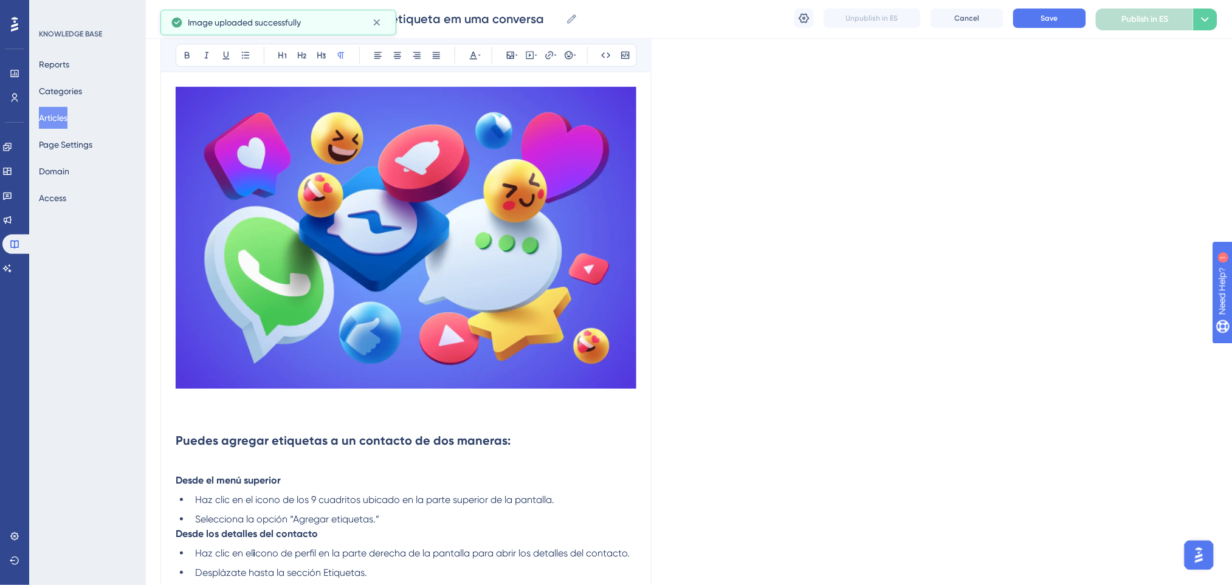
scroll to position [243, 0]
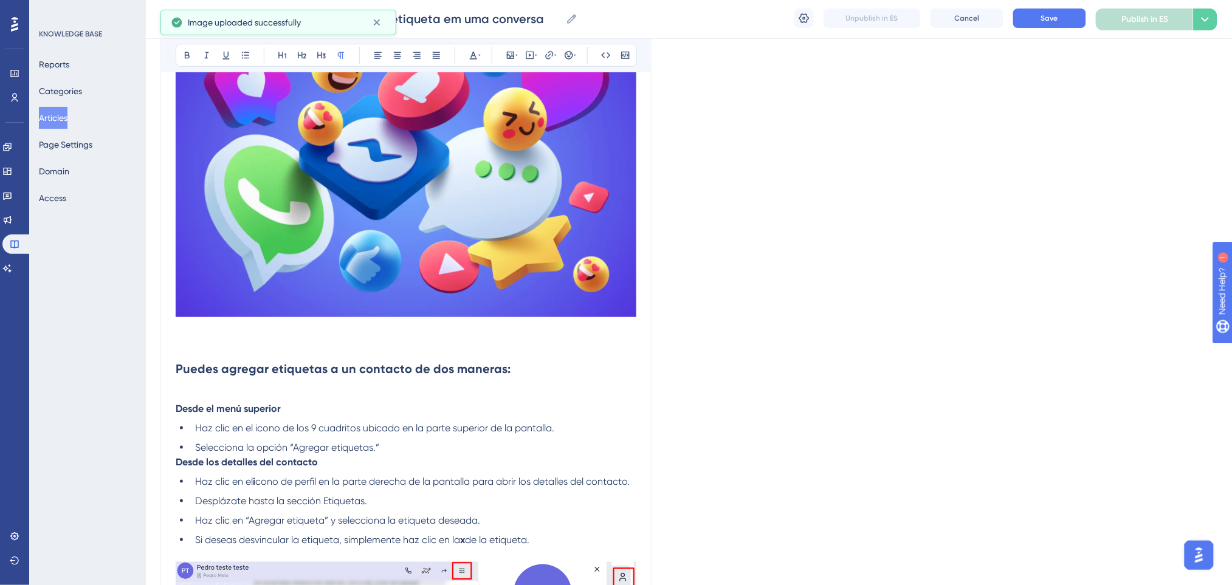
click at [240, 343] on p at bounding box center [406, 343] width 461 height 15
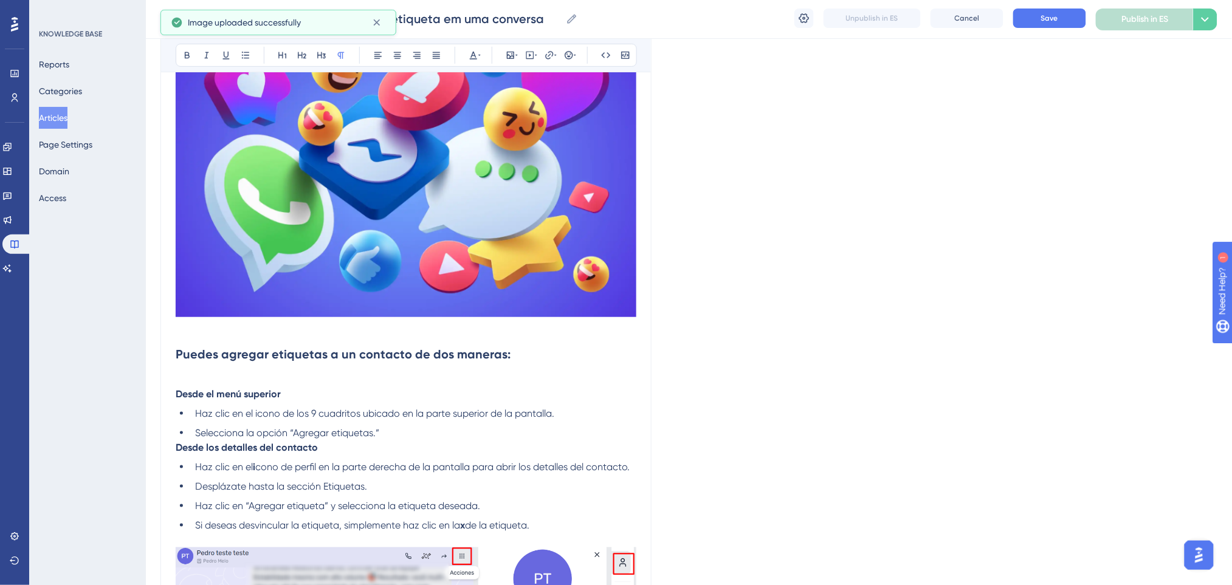
click at [177, 354] on strong "Puedes agregar etiquetas a un contacto de dos maneras:" at bounding box center [343, 354] width 335 height 15
click at [422, 340] on h2 "Puedes agregar etiquetas a un contacto de dos maneras:" at bounding box center [406, 354] width 461 height 36
click at [410, 335] on p at bounding box center [406, 329] width 461 height 15
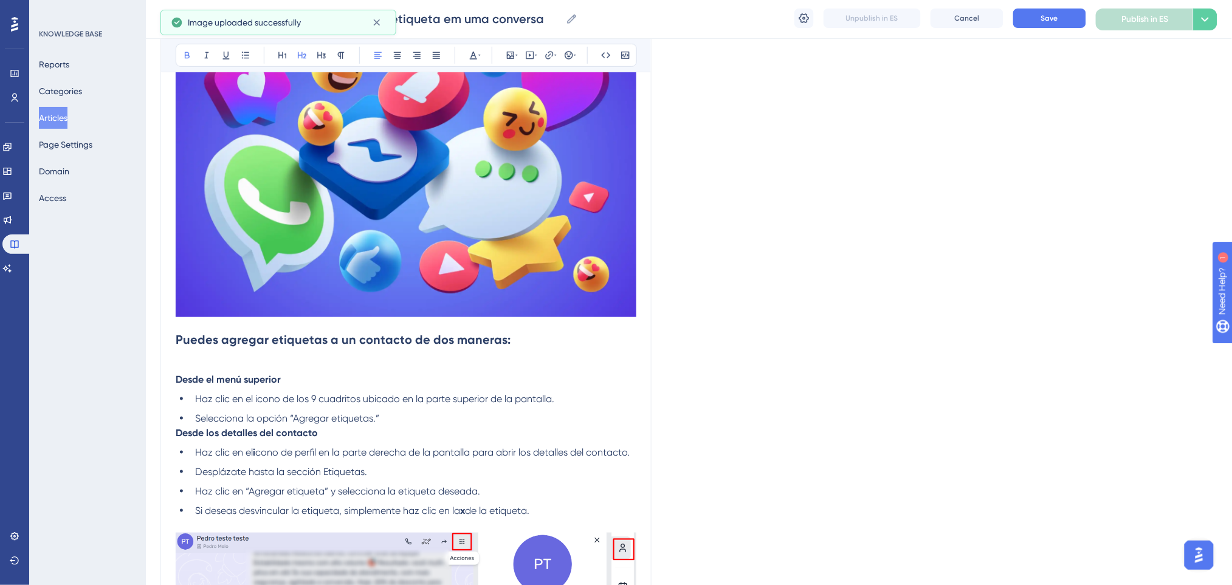
click at [562, 350] on h2 "Puedes agregar etiquetas a un contacto de dos maneras:" at bounding box center [406, 340] width 461 height 36
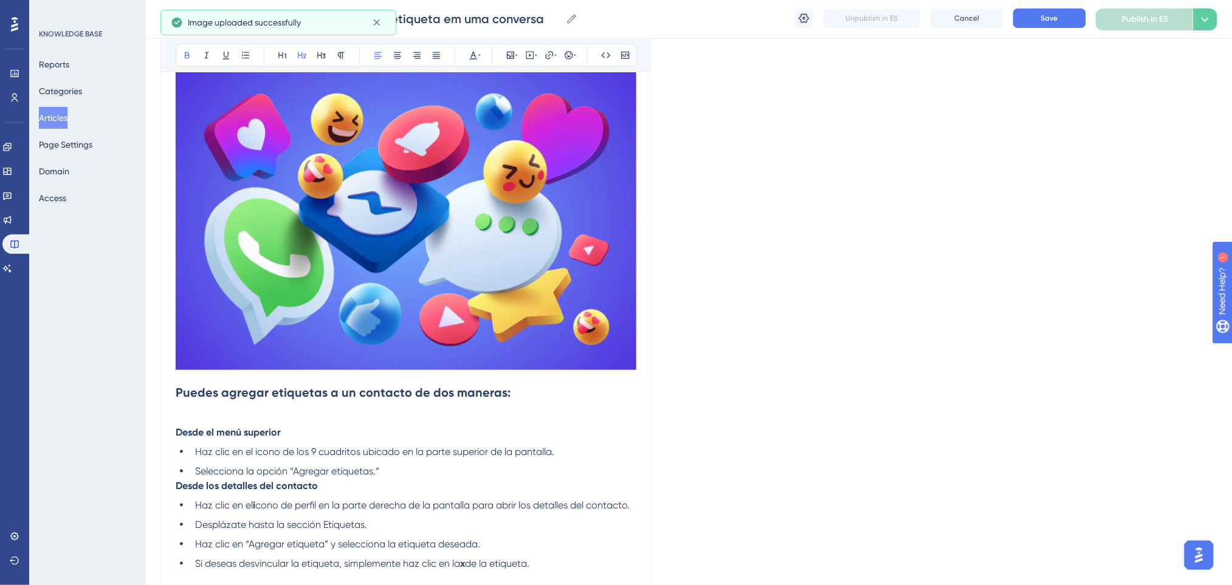
scroll to position [162, 0]
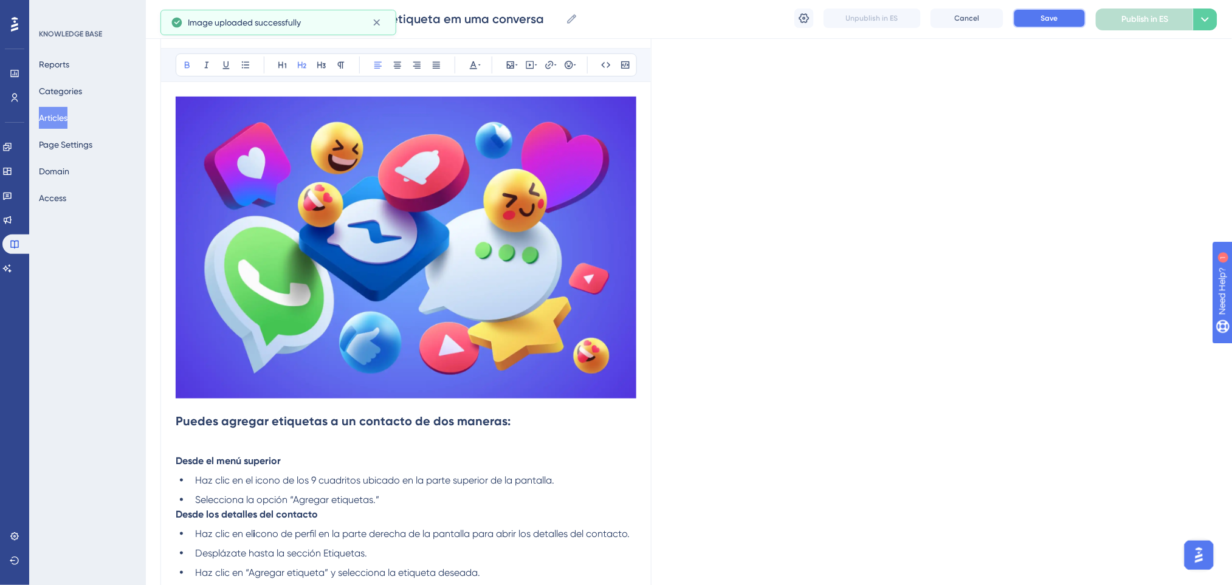
click at [1028, 27] on button "Save" at bounding box center [1049, 18] width 73 height 19
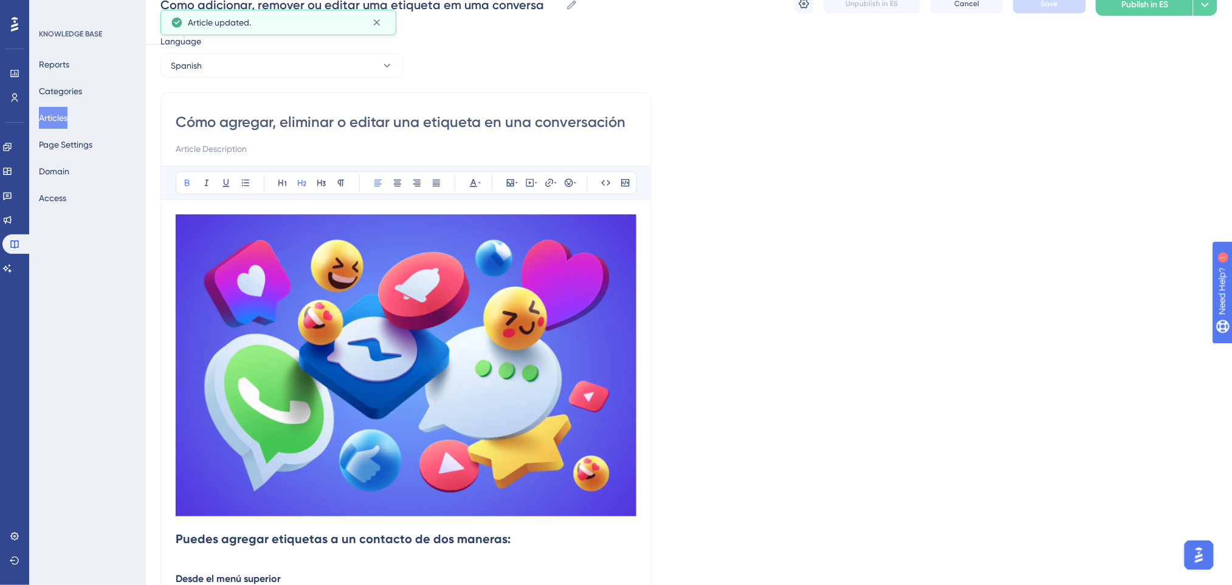
scroll to position [0, 0]
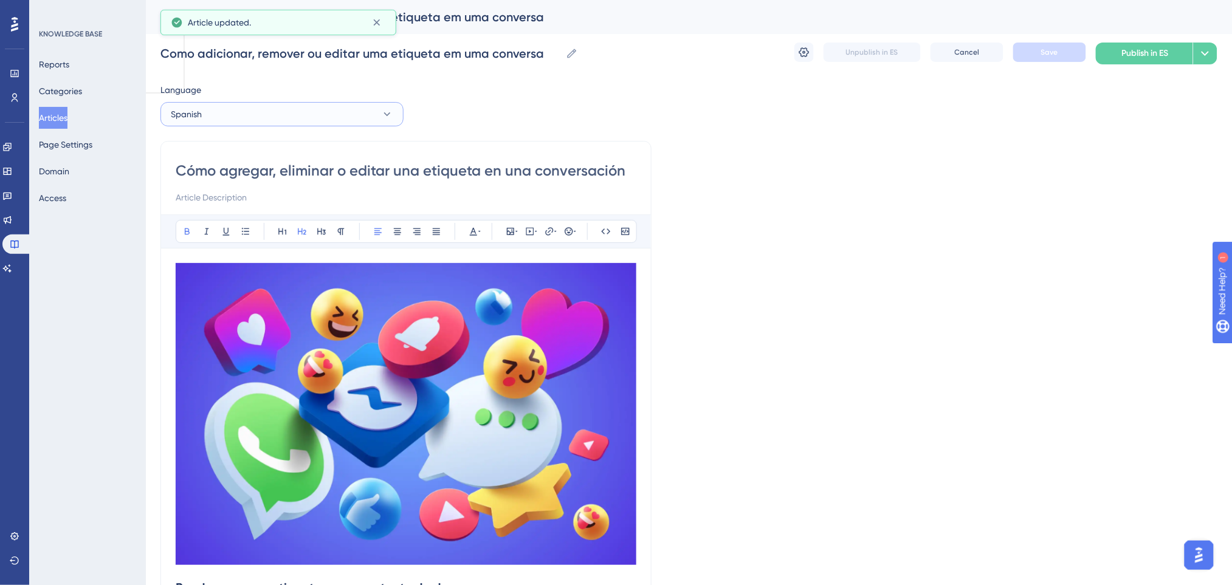
click at [368, 111] on button "Spanish" at bounding box center [281, 114] width 243 height 24
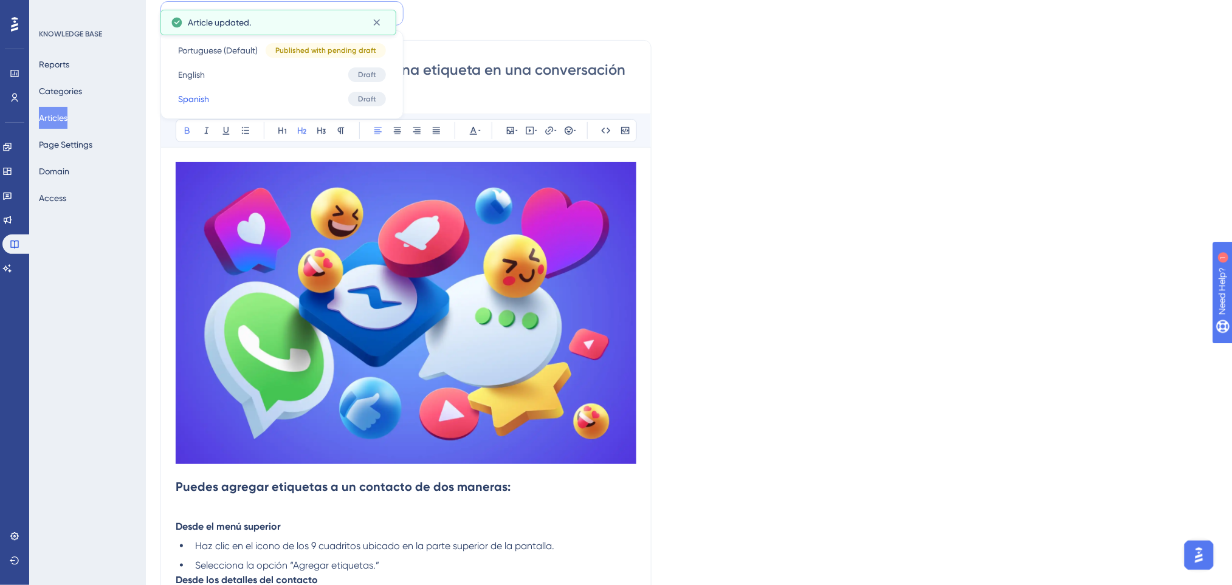
scroll to position [243, 0]
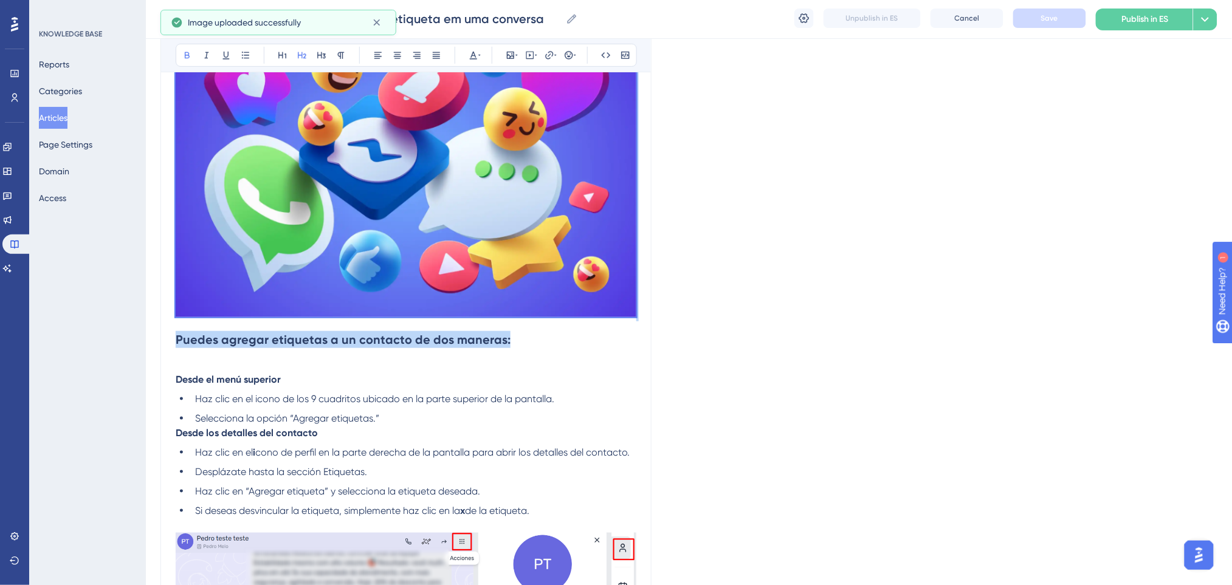
drag, startPoint x: 511, startPoint y: 336, endPoint x: 99, endPoint y: 320, distance: 411.8
click at [146, 320] on div "Performance Users Engagement Widgets Feedback Product Updates Knowledge Base AI…" at bounding box center [689, 568] width 1086 height 1623
click at [569, 381] on p "Desde el menú superior" at bounding box center [406, 380] width 461 height 15
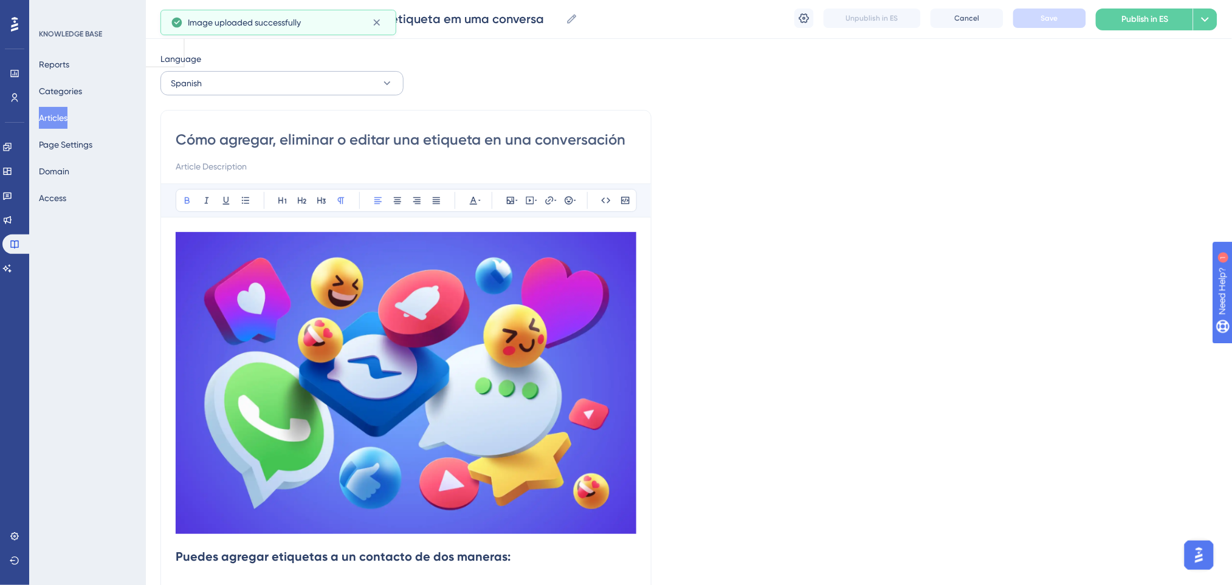
scroll to position [0, 0]
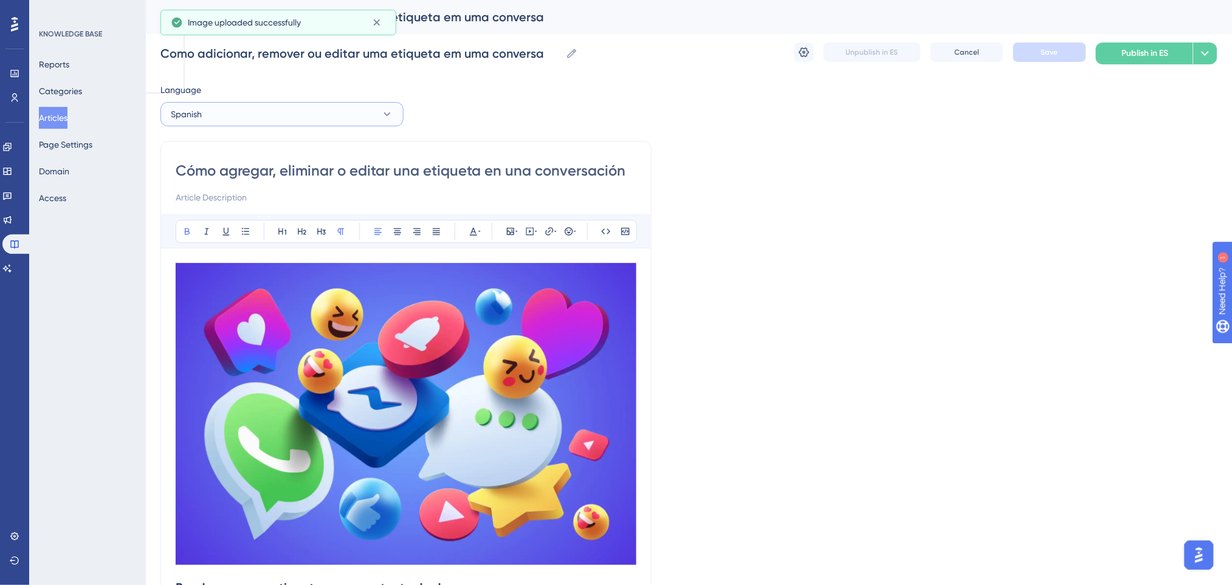
click at [335, 109] on button "Spanish" at bounding box center [281, 114] width 243 height 24
click at [247, 176] on button "English English Draft" at bounding box center [281, 175] width 227 height 24
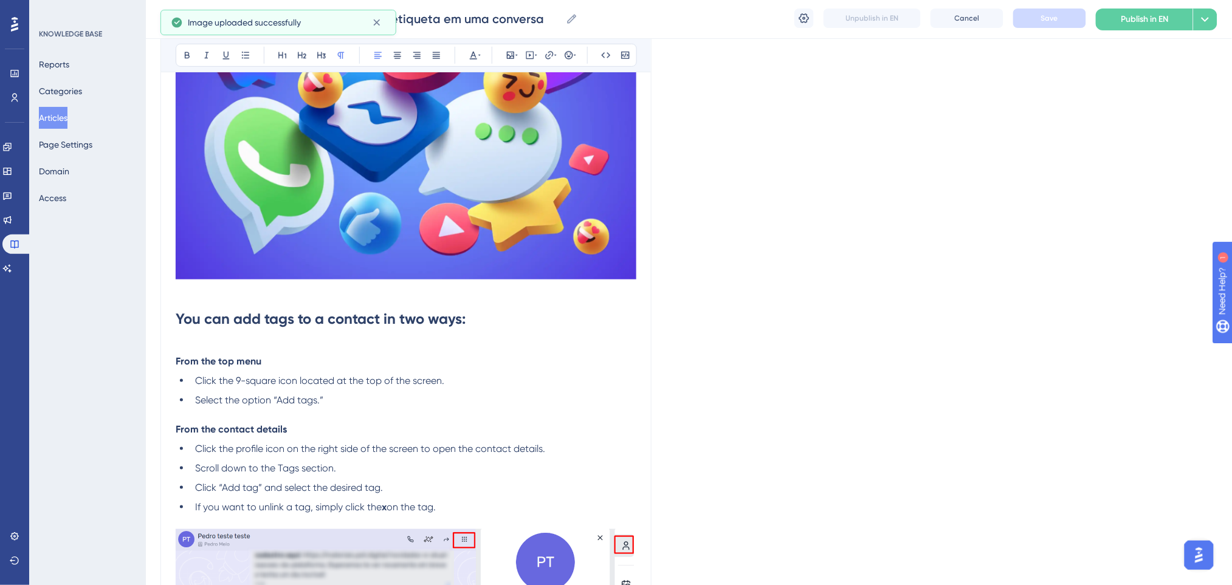
scroll to position [285, 0]
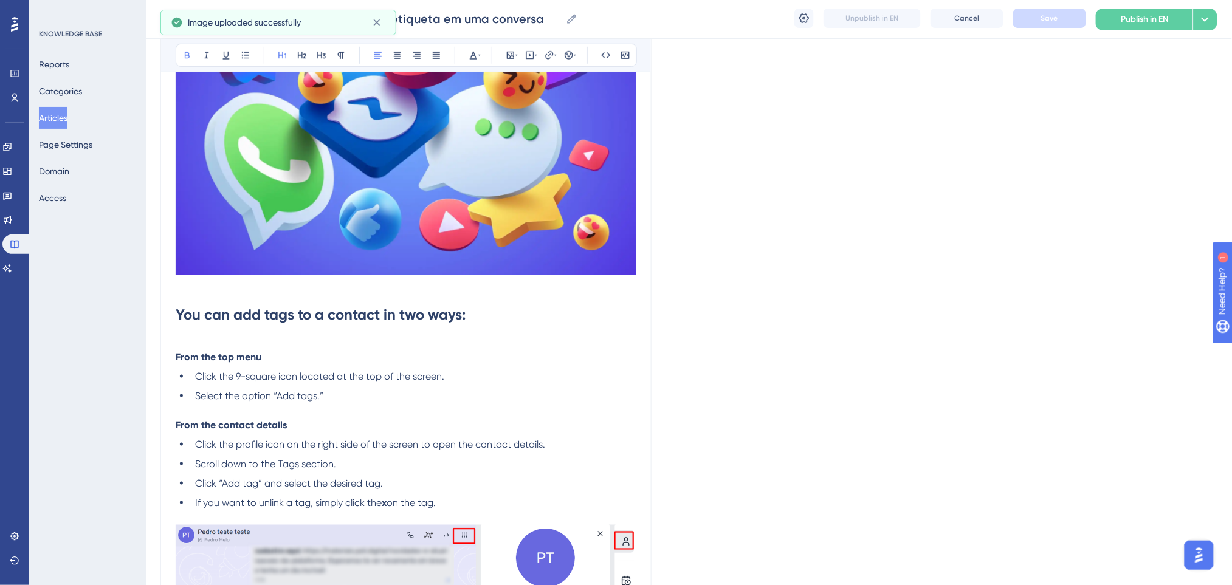
click at [446, 301] on h1 "You can add tags to a contact in two ways:" at bounding box center [406, 314] width 461 height 41
click at [315, 295] on h1 "You can add tags to a contact in two ways:" at bounding box center [406, 314] width 461 height 41
drag, startPoint x: 497, startPoint y: 315, endPoint x: 148, endPoint y: 317, distance: 349.5
click at [148, 317] on div "Performance Users Engagement Widgets Feedback Product Updates Knowledge Base AI…" at bounding box center [689, 513] width 1086 height 1597
click at [305, 60] on button at bounding box center [302, 55] width 17 height 17
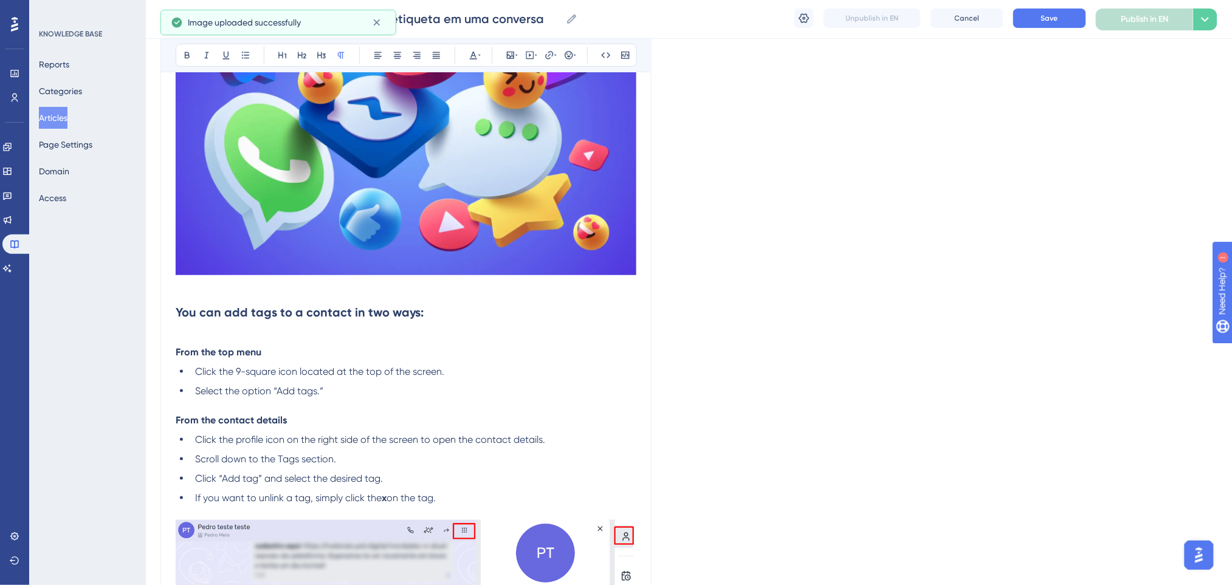
click at [274, 284] on p at bounding box center [406, 287] width 461 height 15
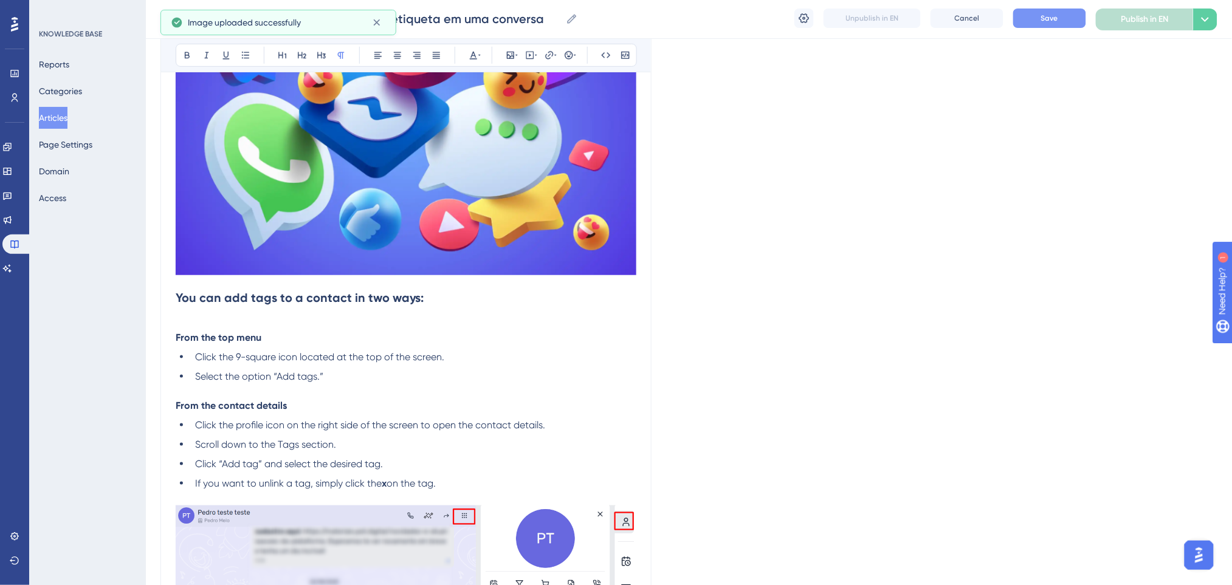
click at [1037, 12] on button "Save" at bounding box center [1049, 18] width 73 height 19
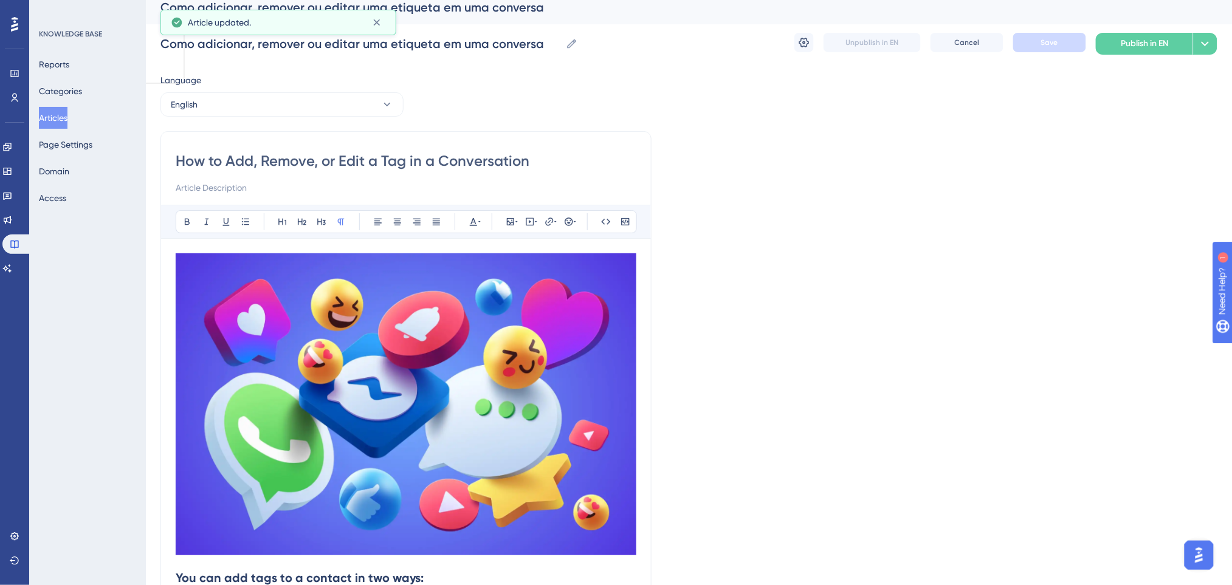
scroll to position [0, 0]
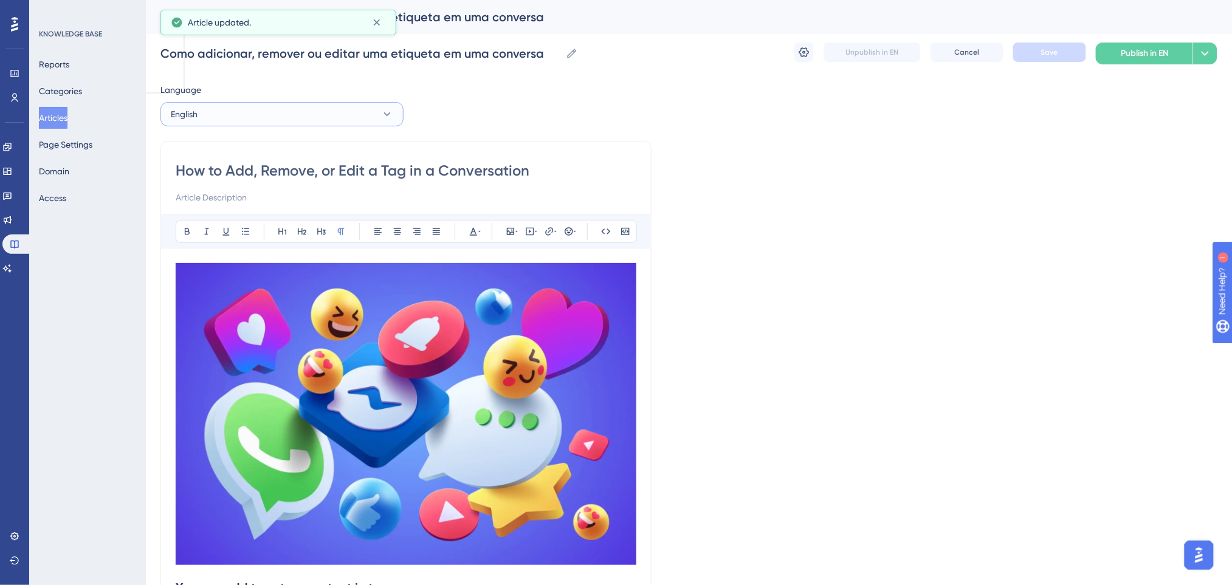
click at [302, 102] on button "English" at bounding box center [281, 114] width 243 height 24
click at [239, 153] on span "Portuguese (Default)" at bounding box center [218, 151] width 80 height 15
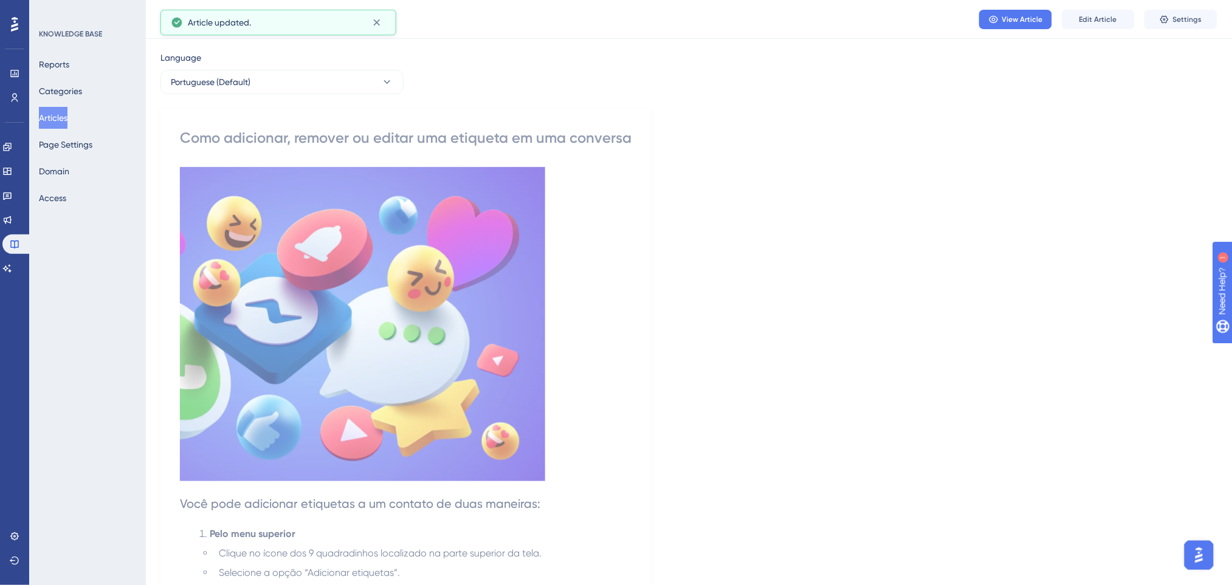
scroll to position [162, 0]
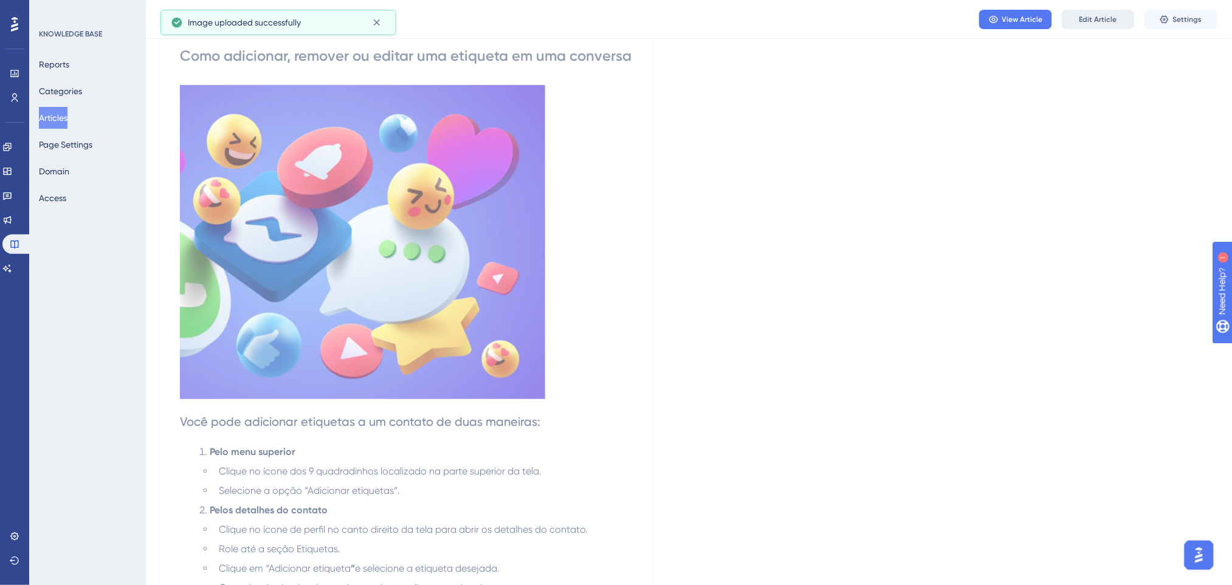
click at [1037, 20] on span "Edit Article" at bounding box center [1098, 20] width 38 height 10
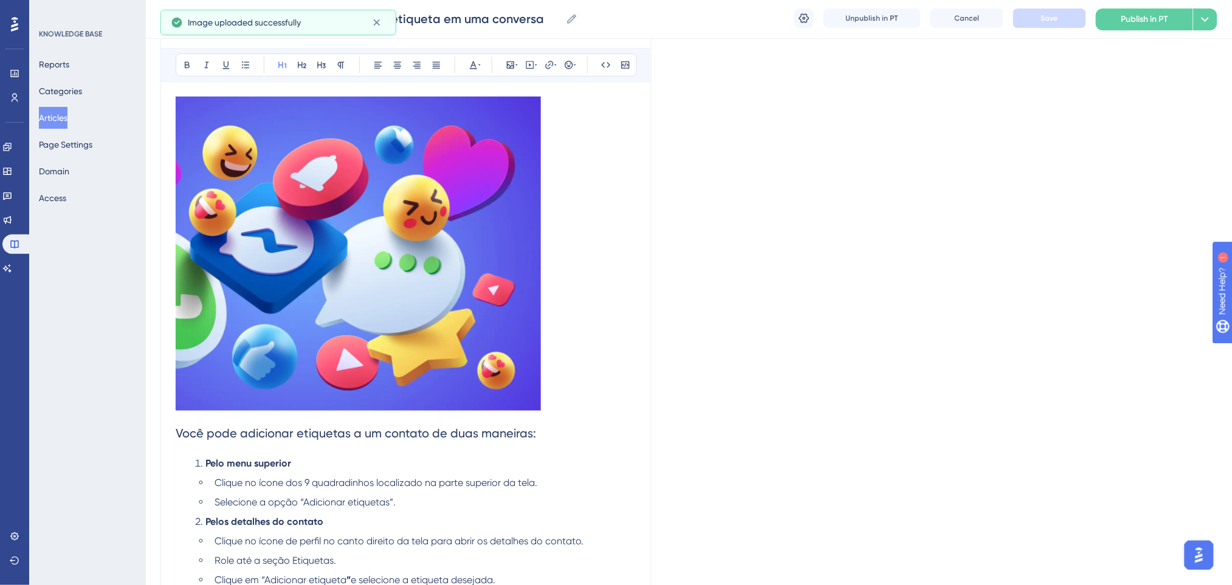
scroll to position [198, 0]
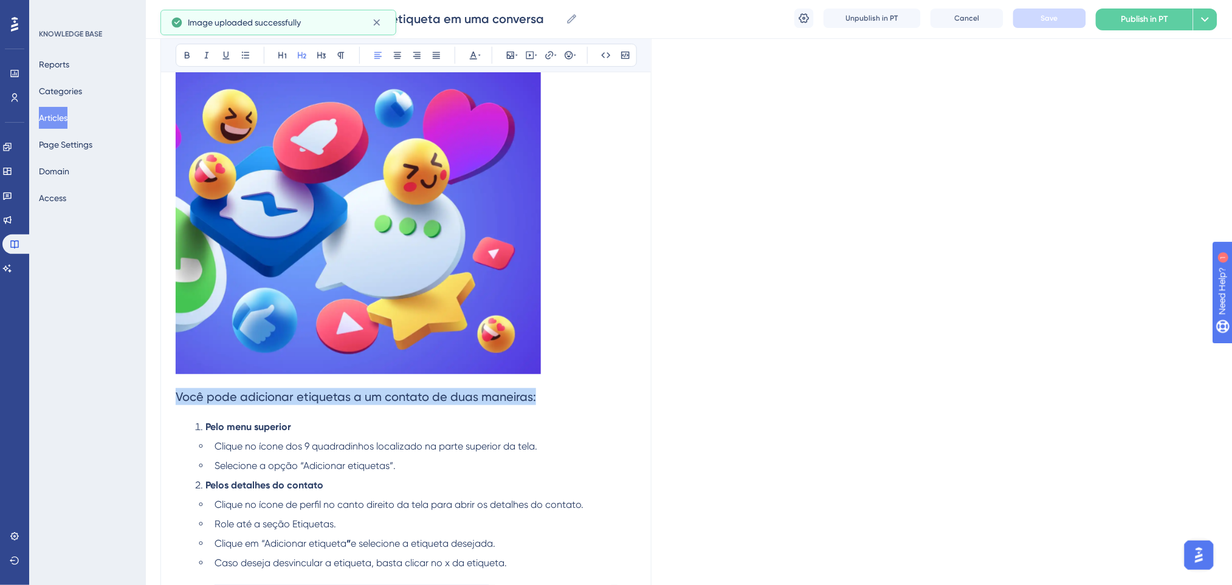
drag, startPoint x: 535, startPoint y: 394, endPoint x: 162, endPoint y: 394, distance: 373.2
click at [557, 373] on p at bounding box center [406, 219] width 461 height 318
drag, startPoint x: 542, startPoint y: 391, endPoint x: 191, endPoint y: 167, distance: 416.3
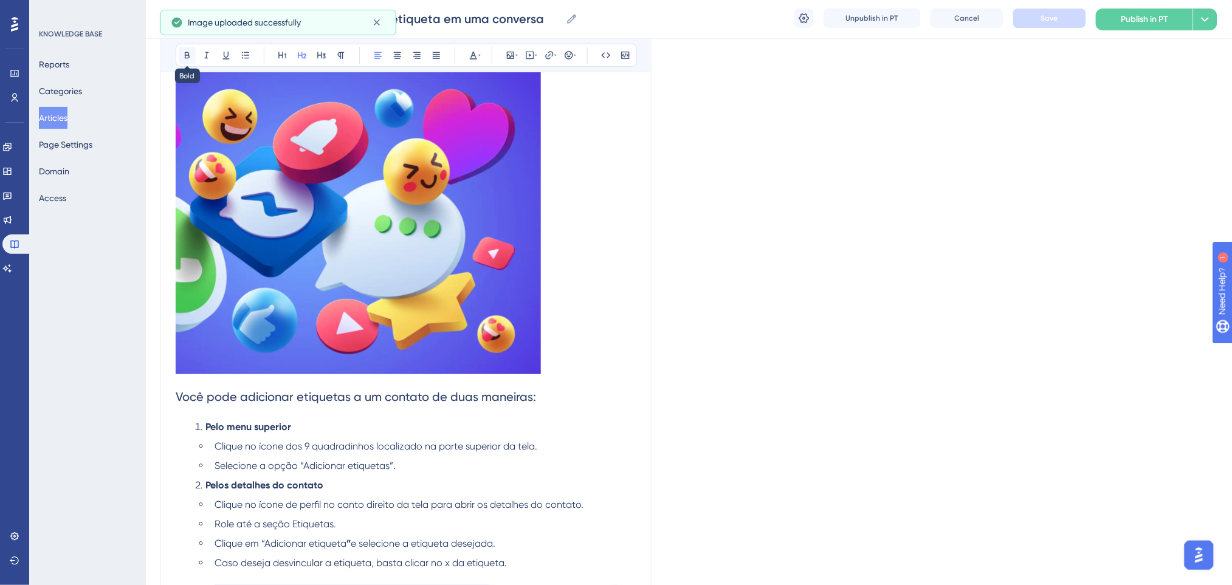
click at [190, 52] on icon at bounding box center [187, 55] width 10 height 10
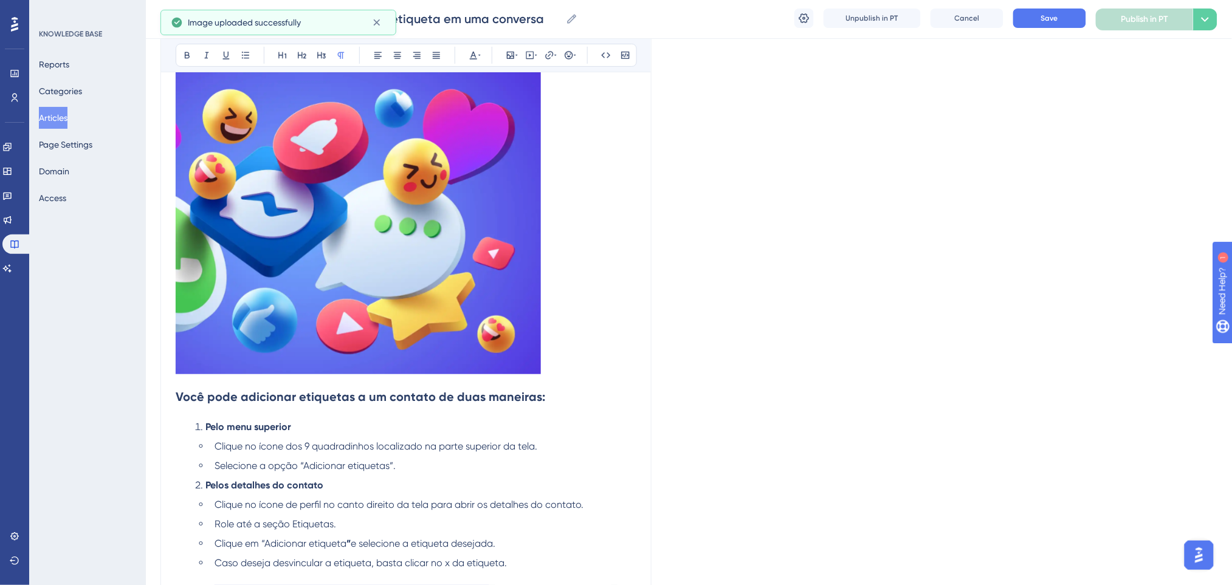
click at [565, 360] on p at bounding box center [406, 219] width 461 height 318
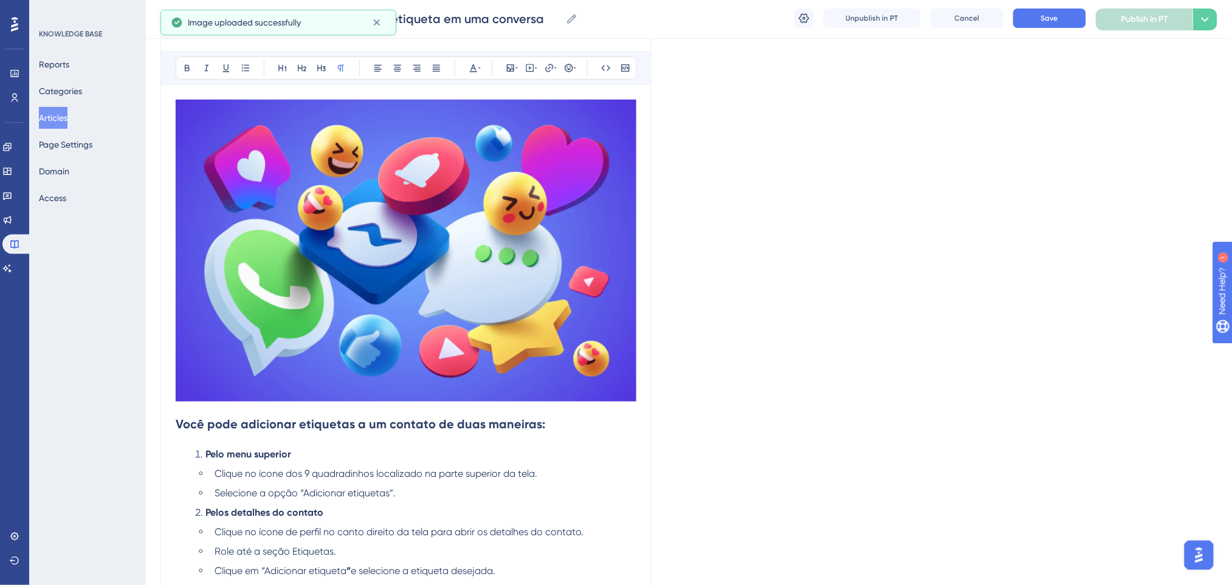
scroll to position [243, 0]
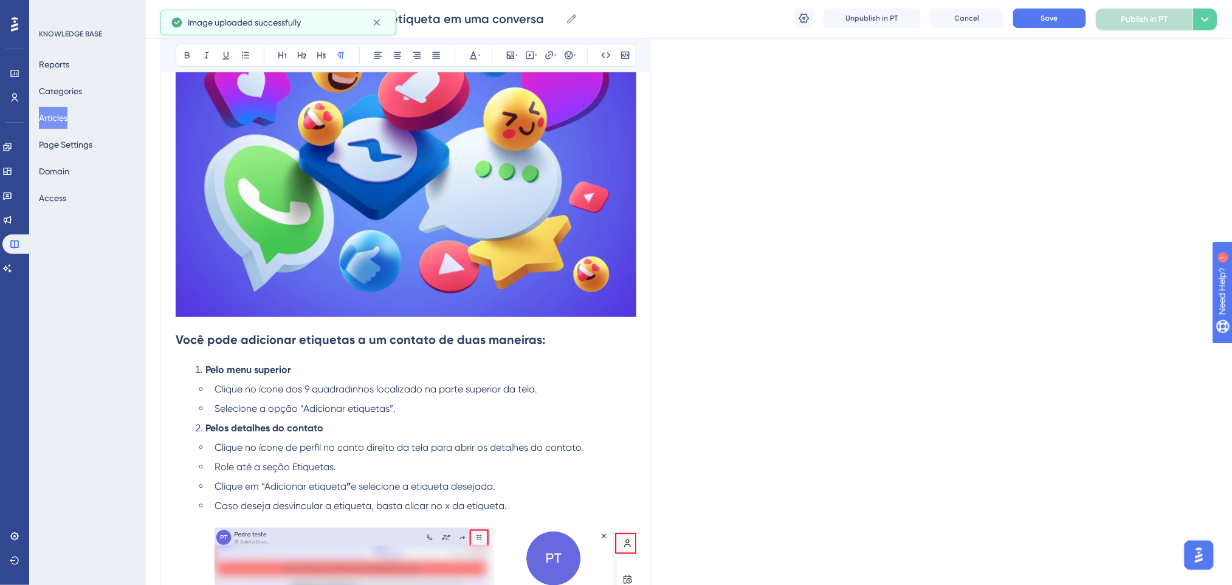
click at [549, 340] on h2 "Você pode adicionar etiquetas a um contato de duas maneiras:" at bounding box center [406, 340] width 461 height 36
click at [179, 344] on strong "Você pode adicionar etiquetas a um contato de duas maneiras:" at bounding box center [361, 339] width 370 height 15
click at [177, 343] on strong "Você pode adicionar etiquetas a um contato de duas maneiras:" at bounding box center [361, 339] width 370 height 15
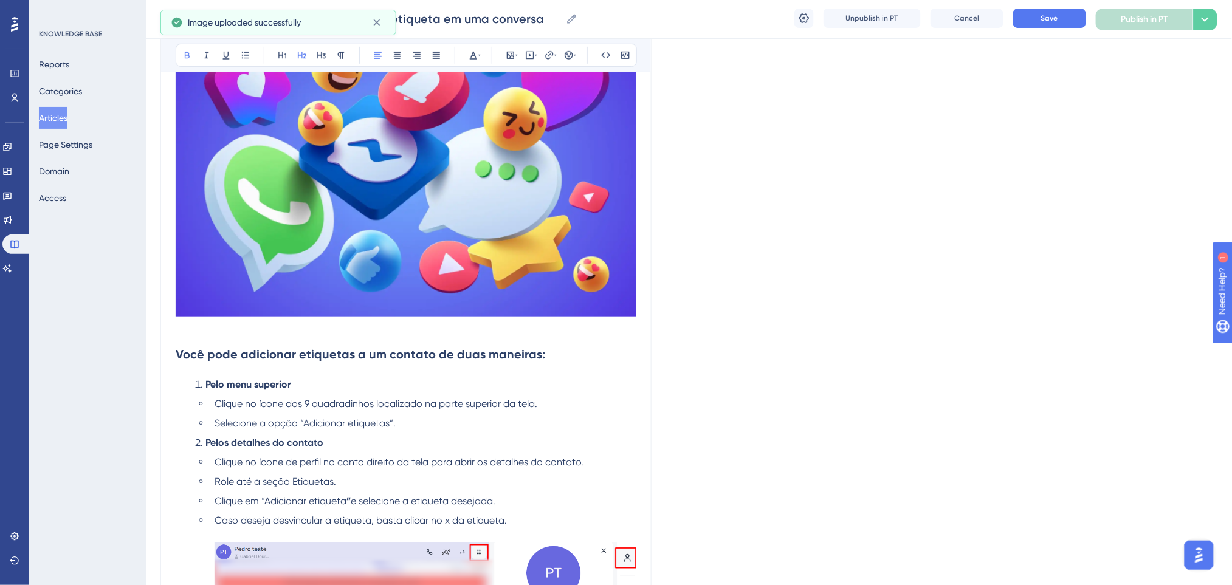
click at [511, 354] on strong "Você pode adicionar etiquetas a um contato de duas maneiras:" at bounding box center [361, 354] width 370 height 15
click at [1037, 15] on span "Save" at bounding box center [1049, 18] width 17 height 10
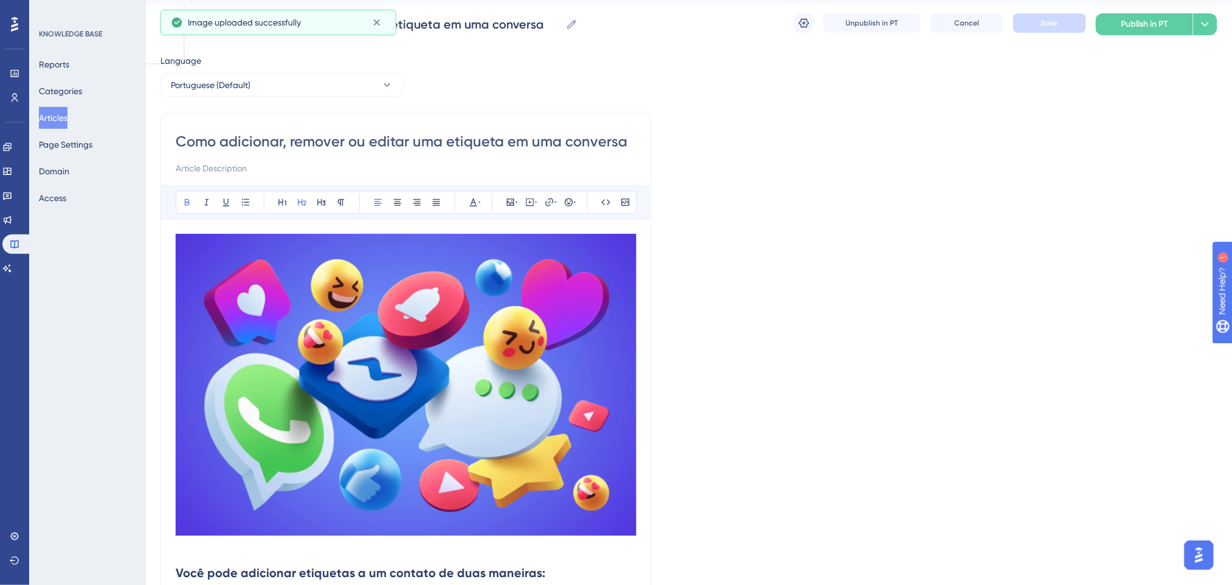
scroll to position [0, 0]
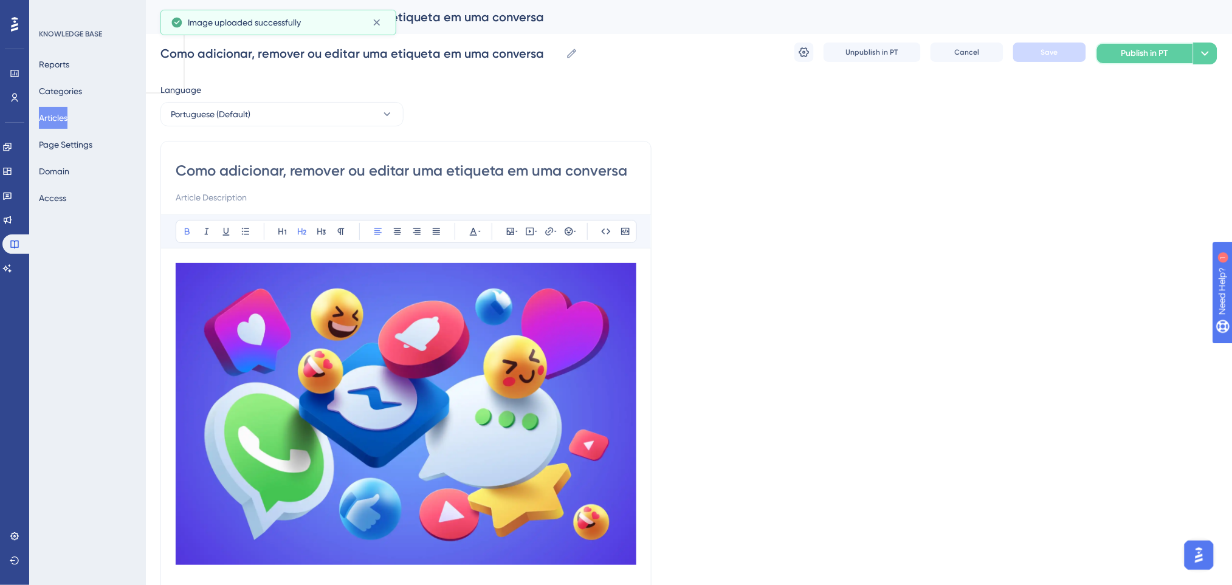
click at [1037, 50] on span "Publish in PT" at bounding box center [1144, 53] width 47 height 15
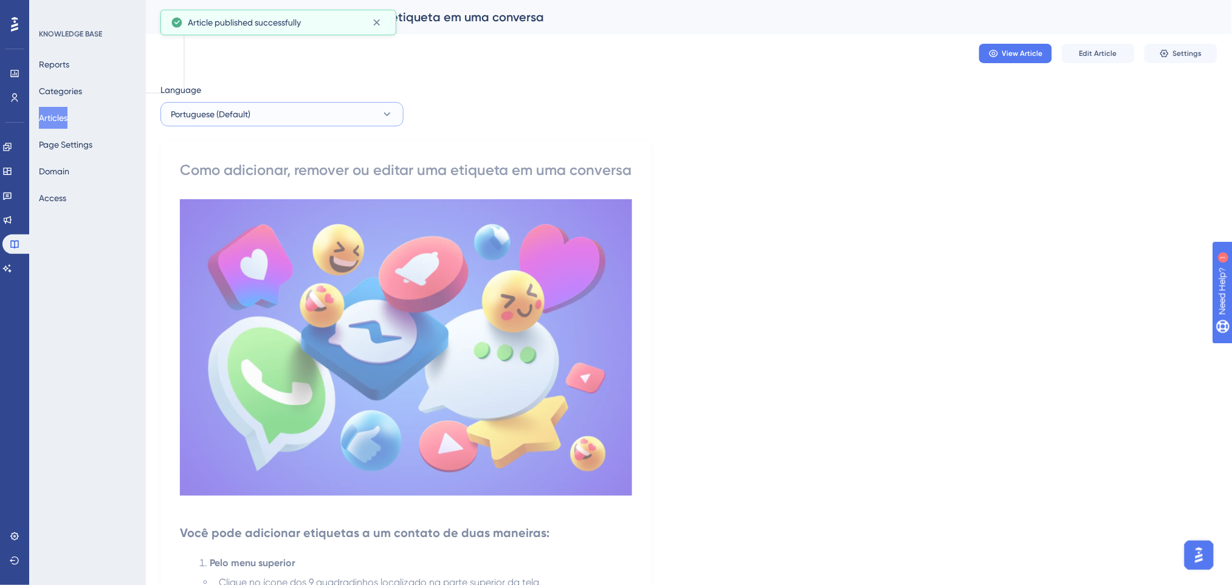
click at [224, 111] on span "Portuguese (Default)" at bounding box center [211, 114] width 80 height 15
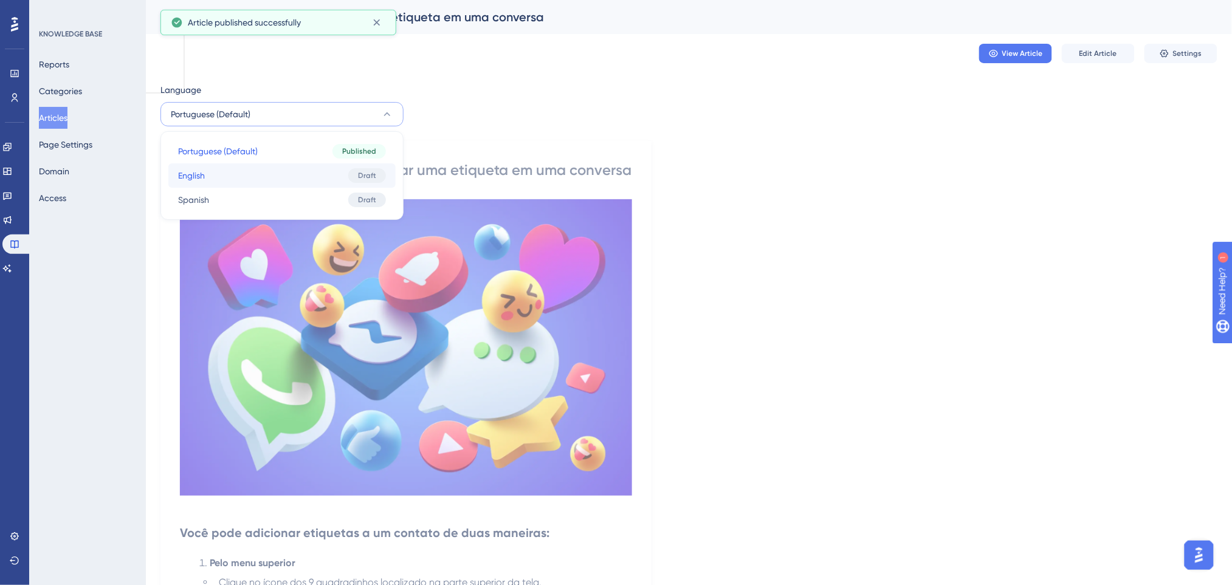
click at [210, 174] on button "English English Draft" at bounding box center [281, 175] width 227 height 24
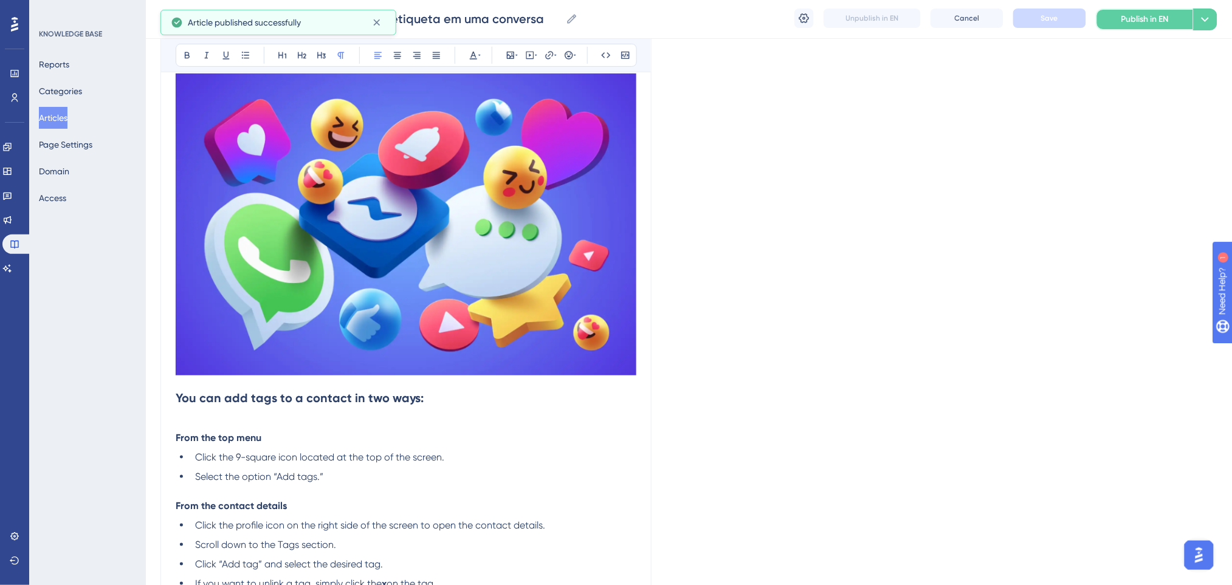
click at [1037, 24] on span "Publish in EN" at bounding box center [1144, 19] width 47 height 15
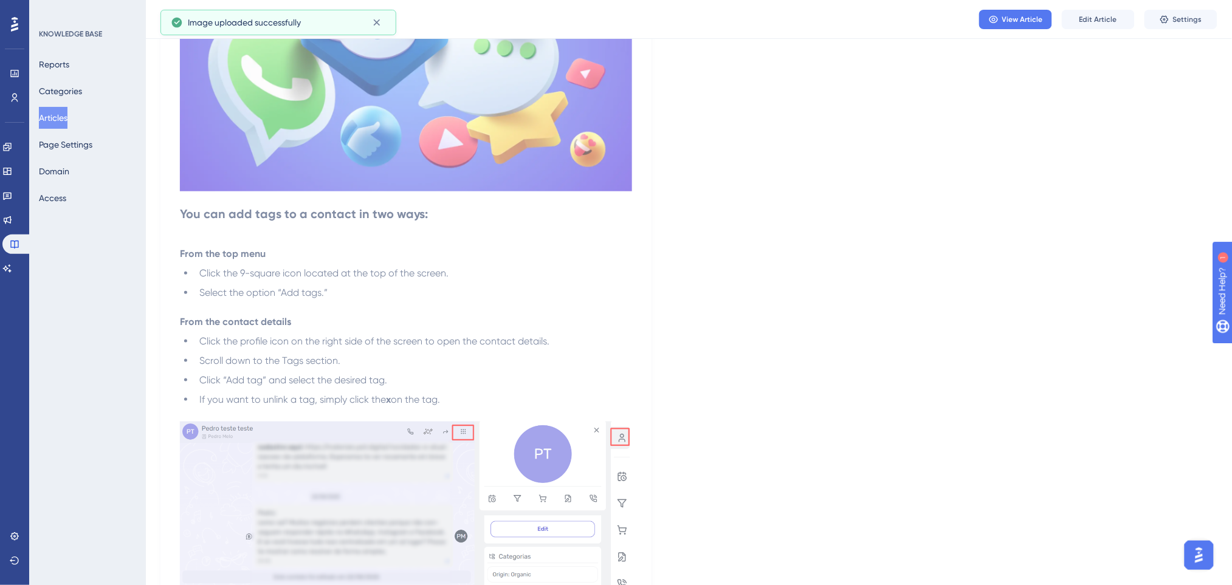
scroll to position [0, 0]
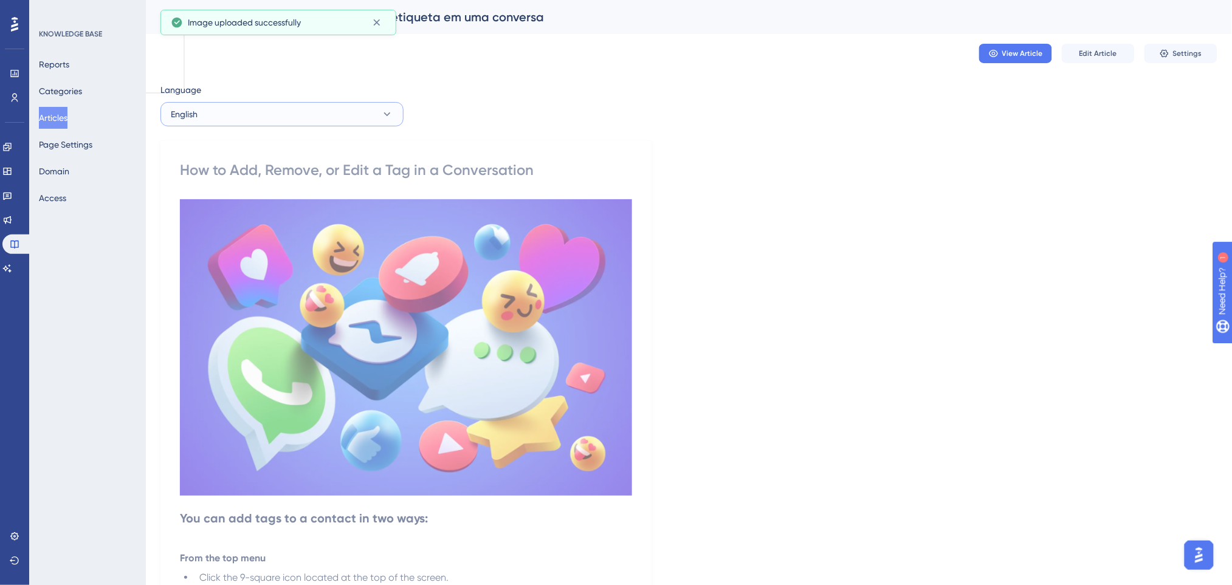
click at [342, 111] on button "English" at bounding box center [281, 114] width 243 height 24
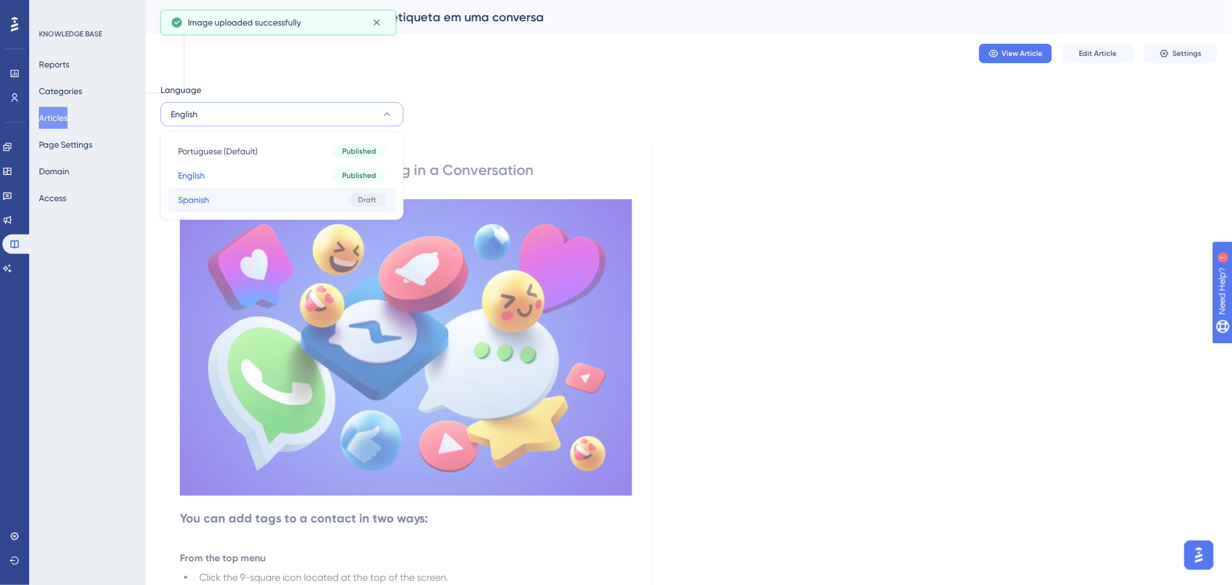
click at [298, 207] on button "Spanish Spanish Draft" at bounding box center [281, 200] width 227 height 24
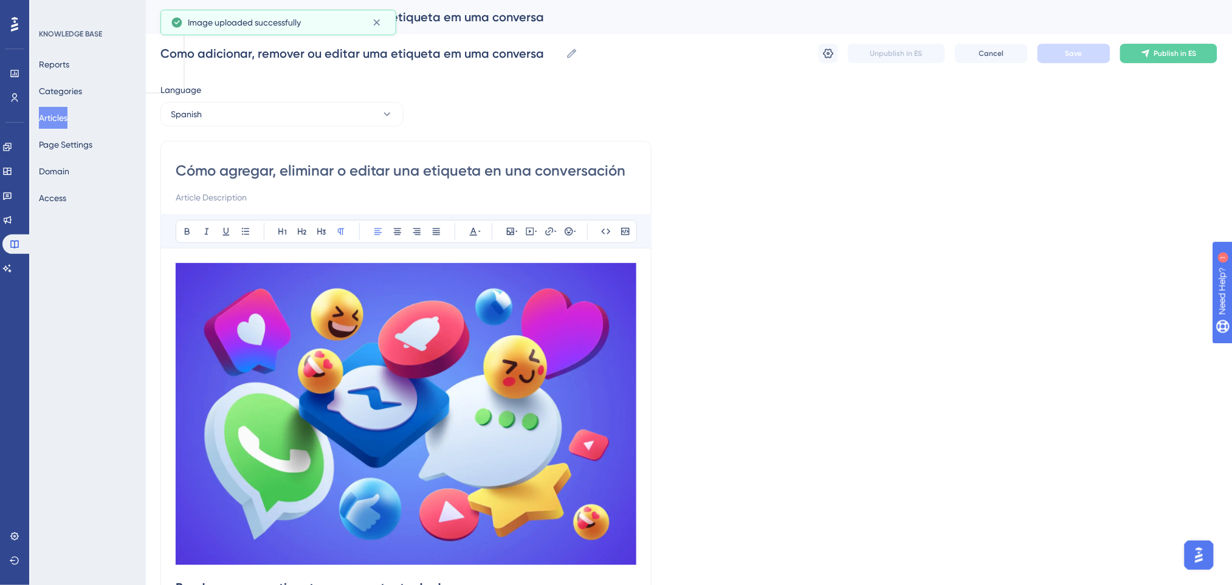
scroll to position [199, 0]
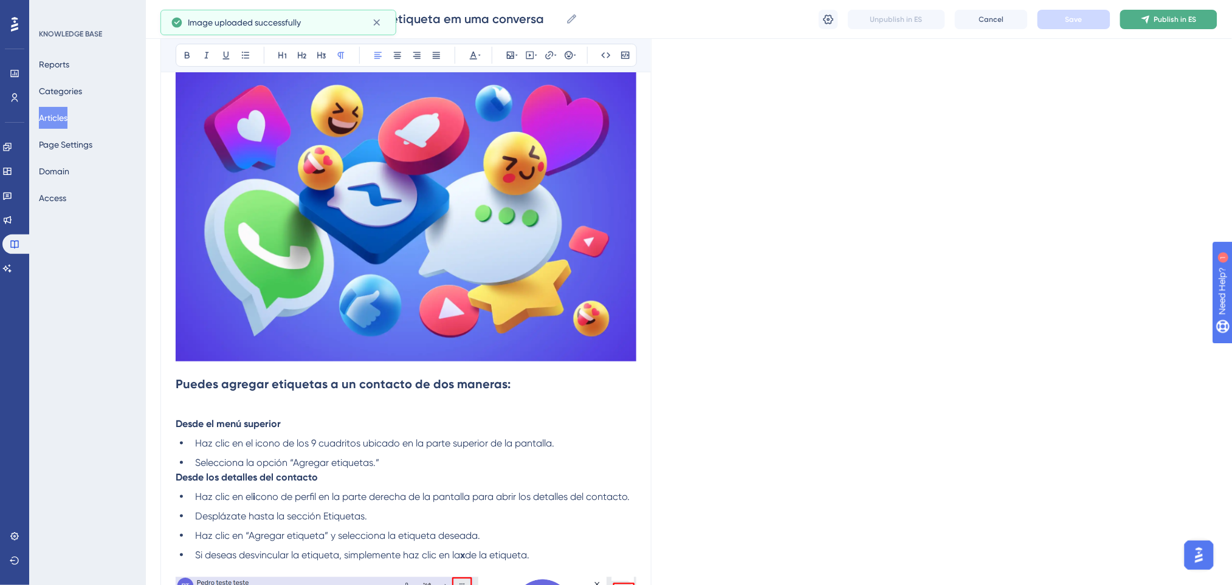
click at [1037, 15] on span "Publish in ES" at bounding box center [1175, 20] width 43 height 10
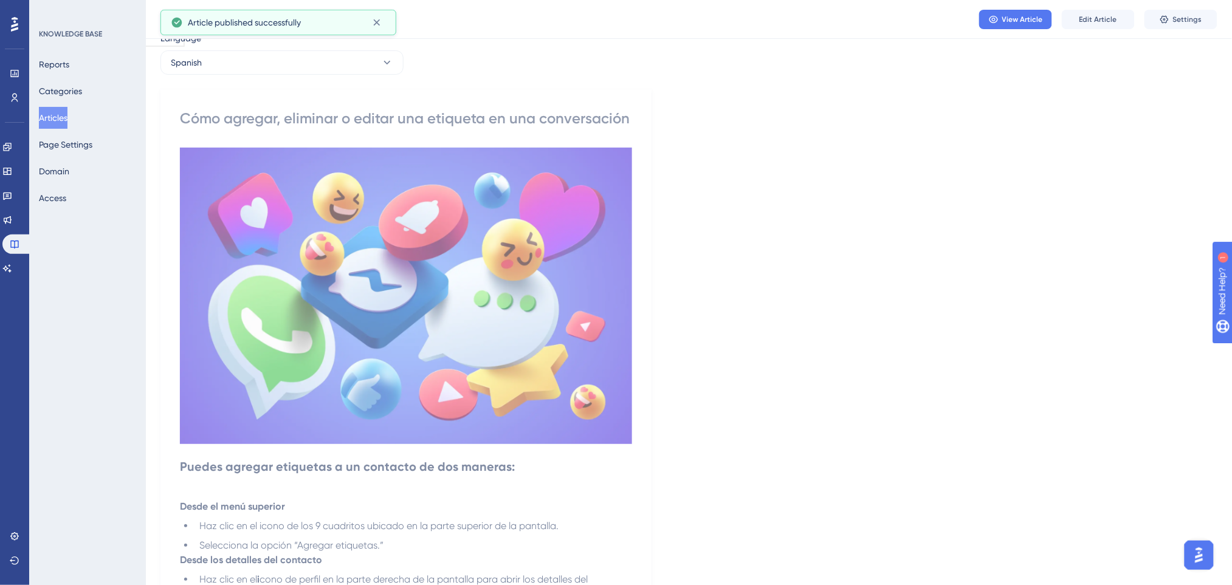
scroll to position [0, 0]
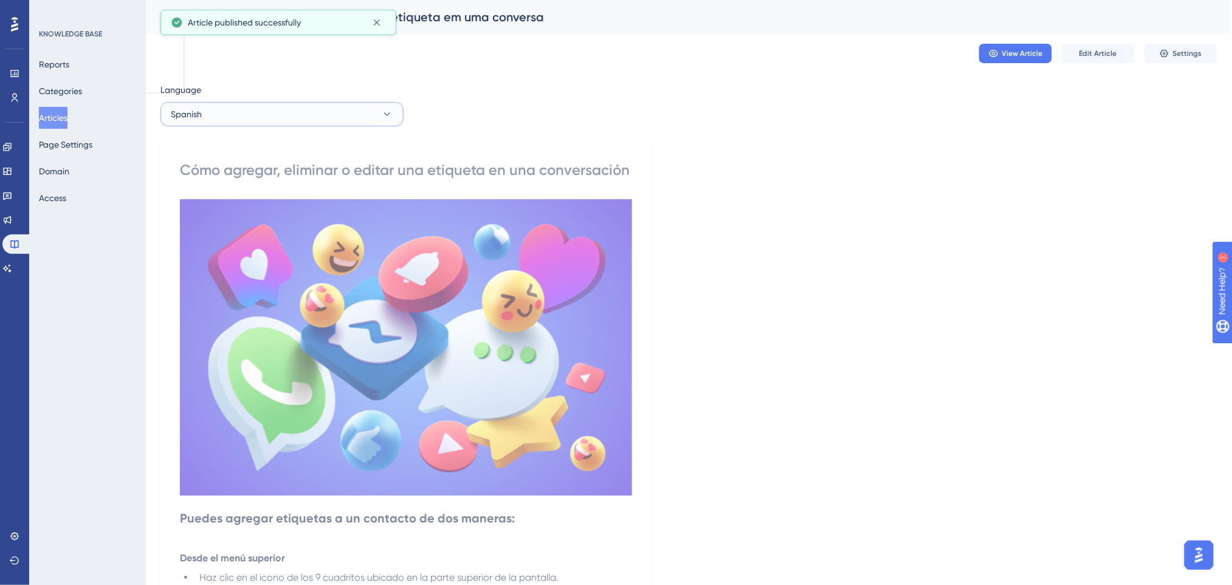
click at [357, 106] on button "Spanish" at bounding box center [281, 114] width 243 height 24
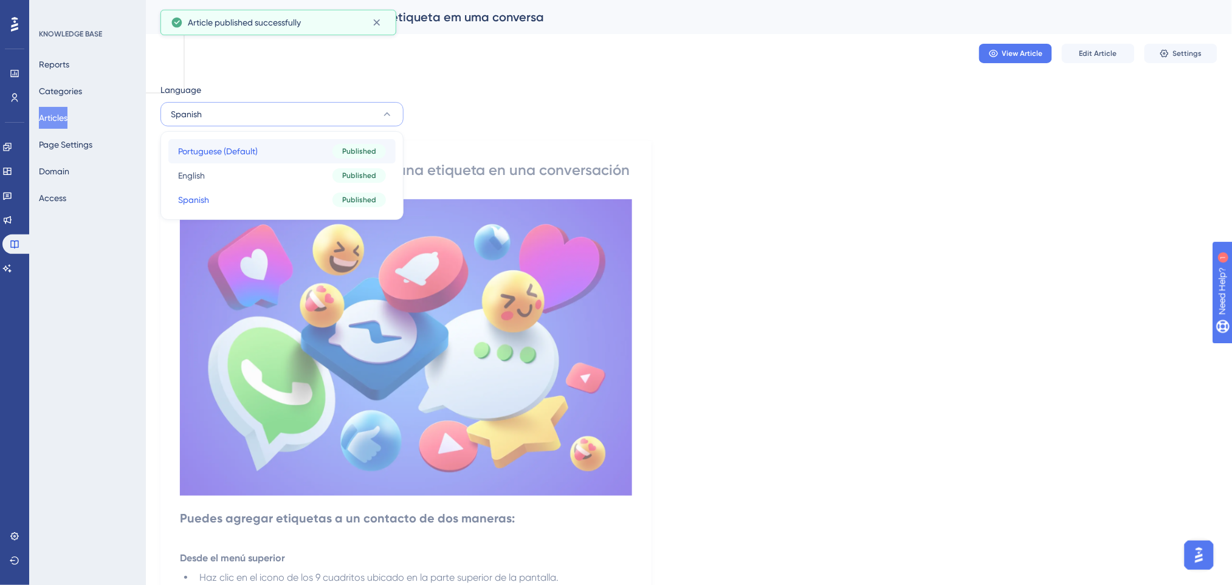
click at [310, 150] on button "Portuguese (Default) Portuguese (Default) Published" at bounding box center [281, 151] width 227 height 24
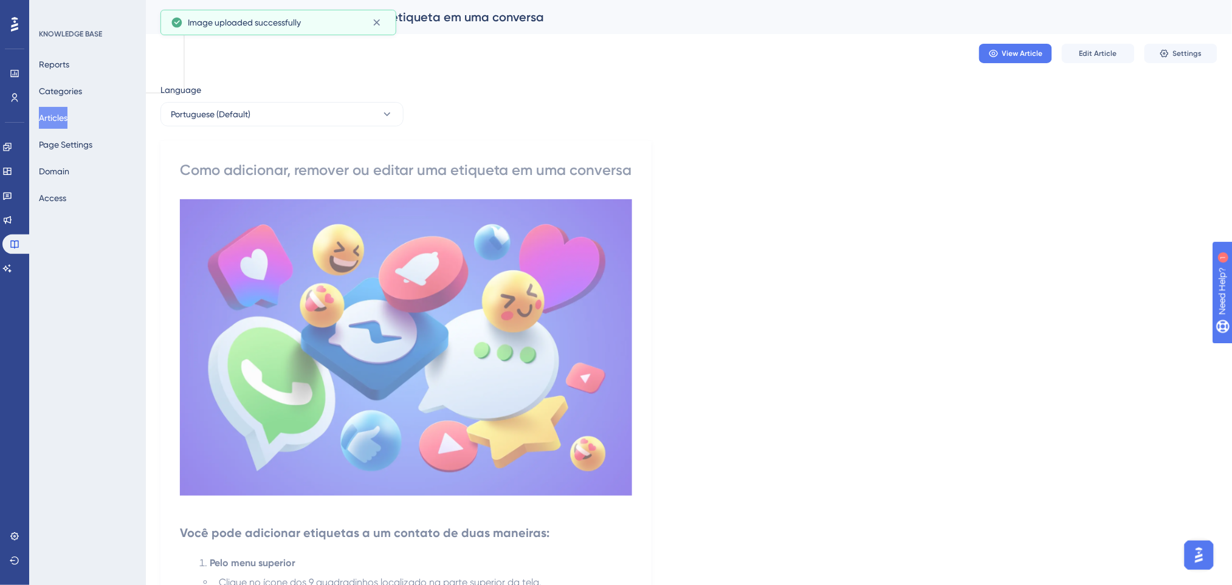
click at [53, 119] on button "Articles" at bounding box center [53, 118] width 29 height 22
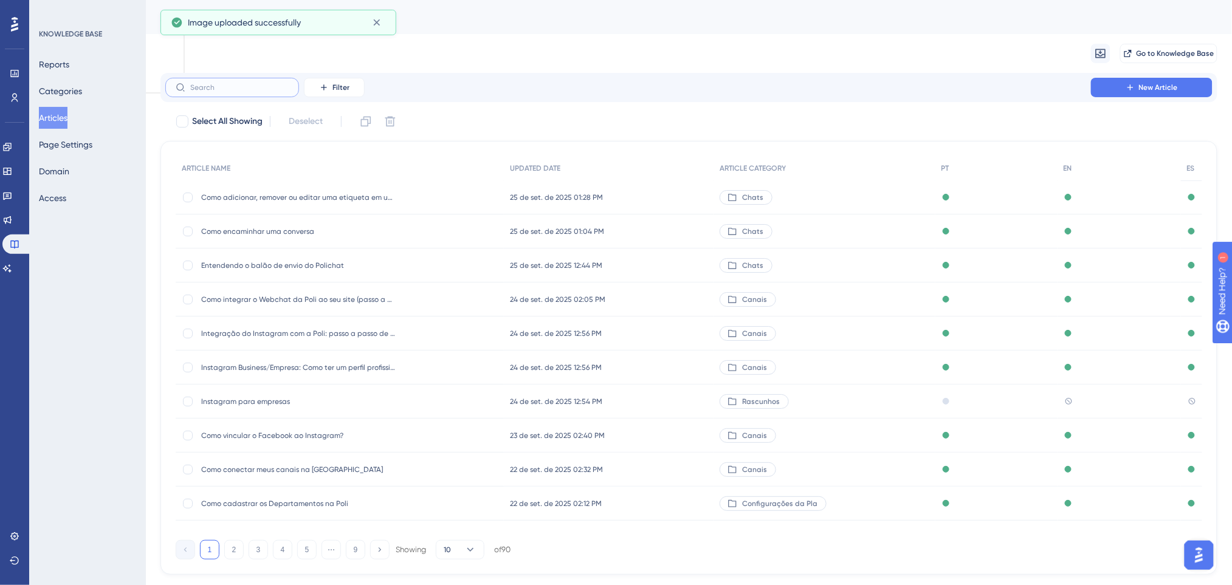
click at [219, 91] on input "text" at bounding box center [239, 87] width 98 height 9
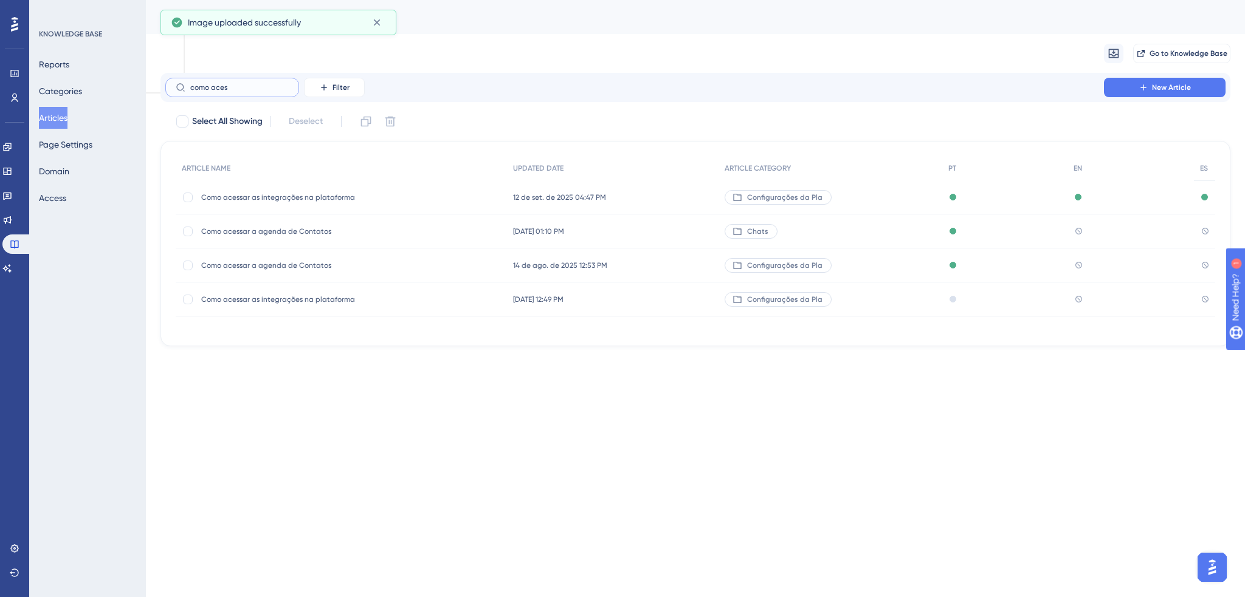
type input "como aces"
click at [266, 262] on span "Como acessar a agenda de Contatos" at bounding box center [298, 266] width 194 height 10
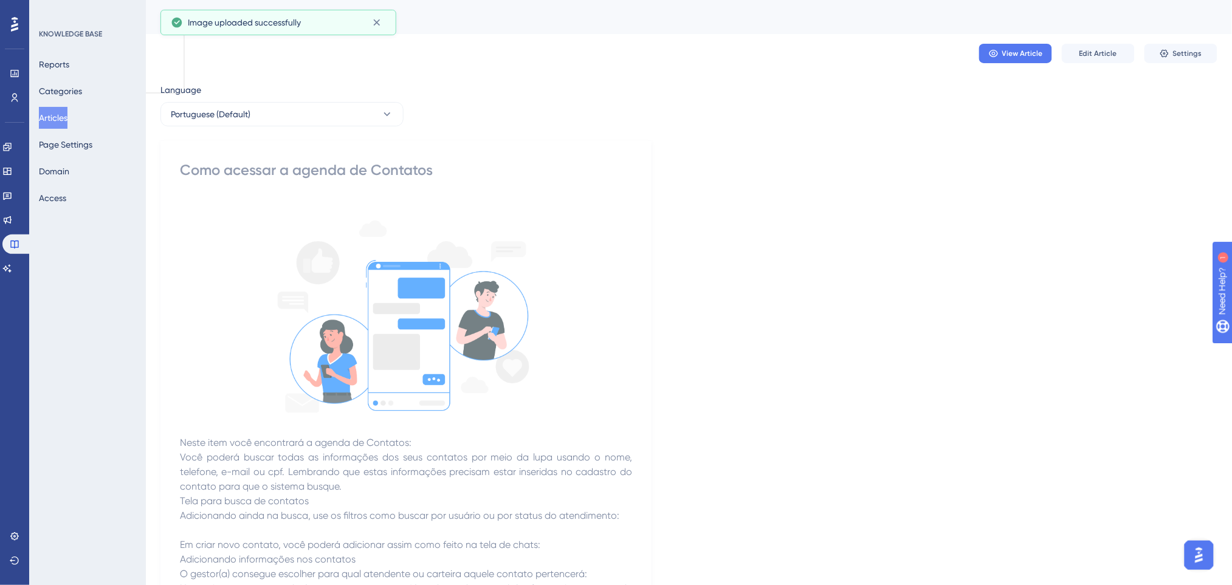
click at [55, 122] on button "Articles" at bounding box center [53, 118] width 29 height 22
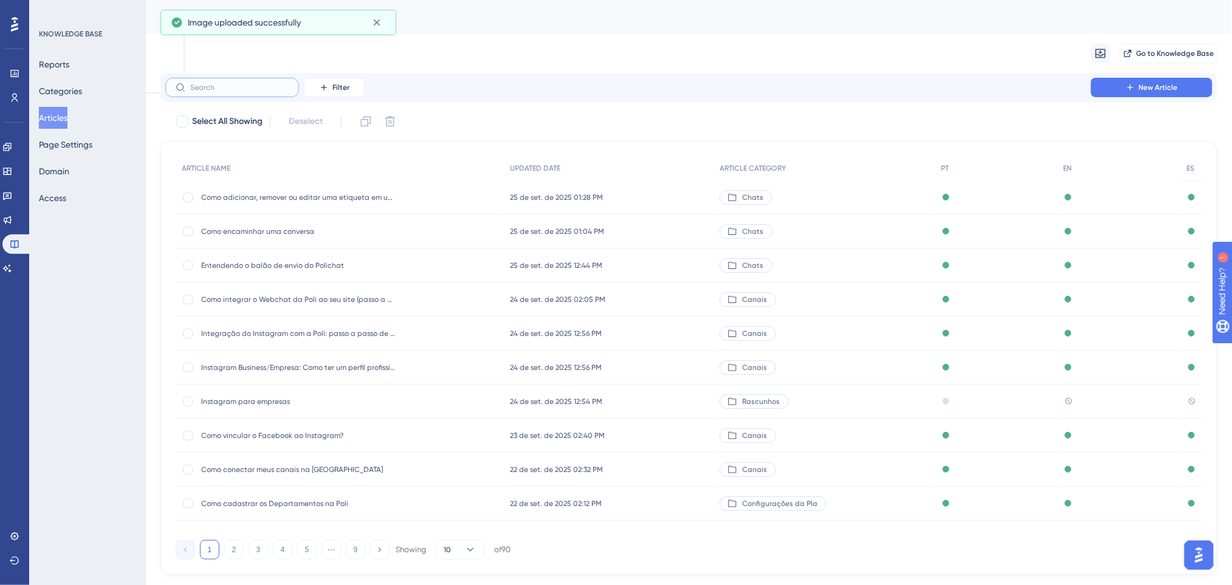
click at [230, 87] on input "text" at bounding box center [239, 87] width 98 height 9
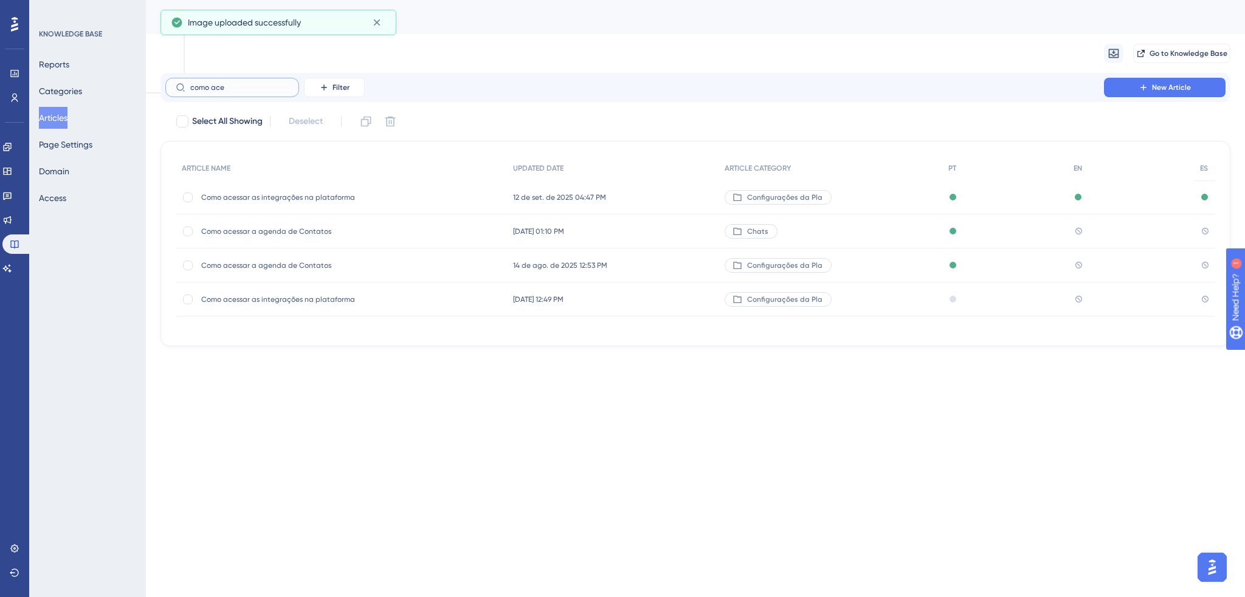
type input "como ace"
click at [313, 232] on span "Como acessar a agenda de Contatos" at bounding box center [298, 232] width 194 height 10
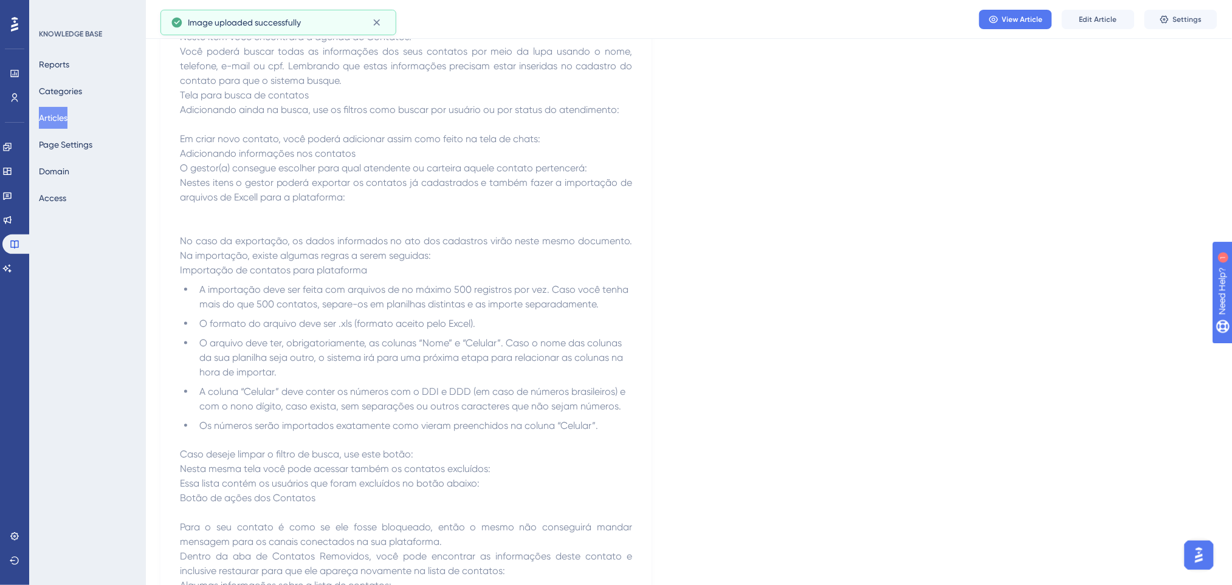
scroll to position [162, 0]
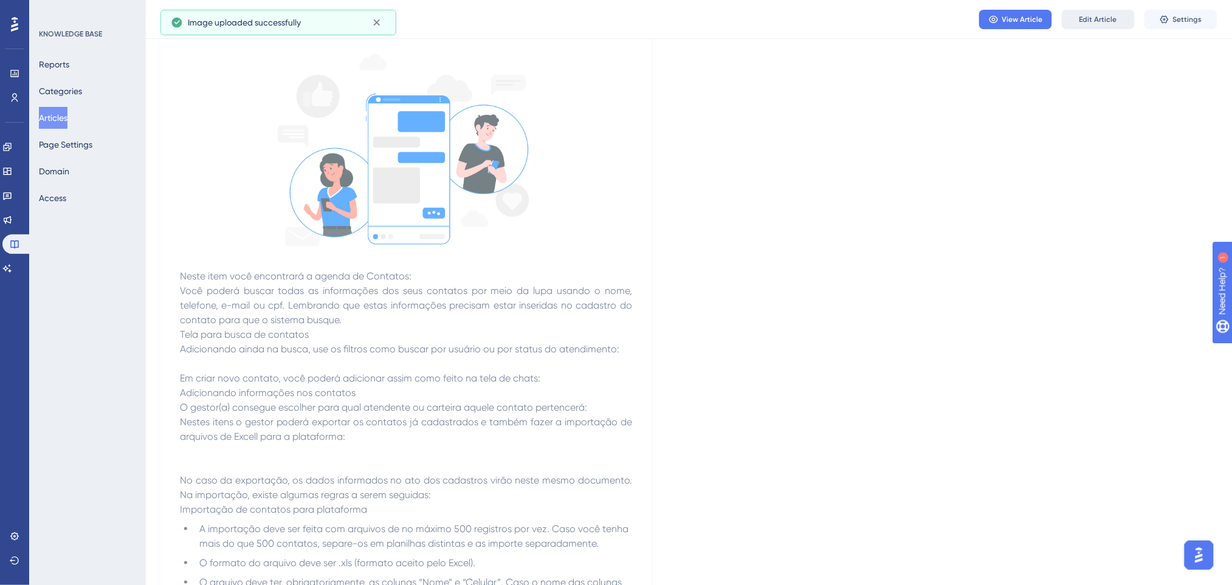
click at [1037, 10] on button "Edit Article" at bounding box center [1098, 19] width 73 height 19
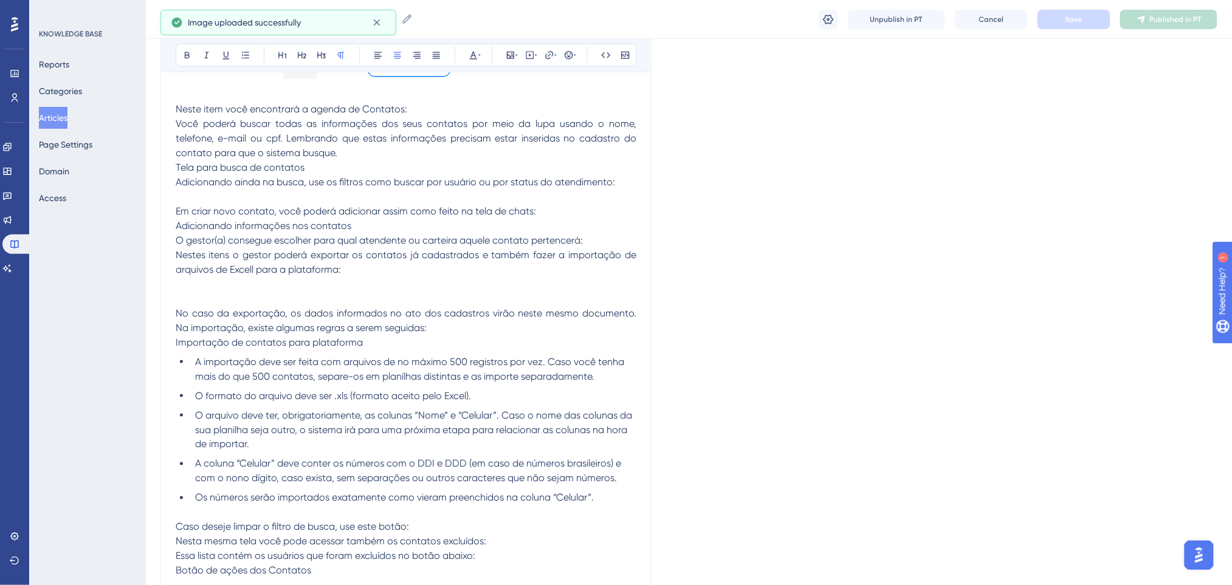
scroll to position [405, 0]
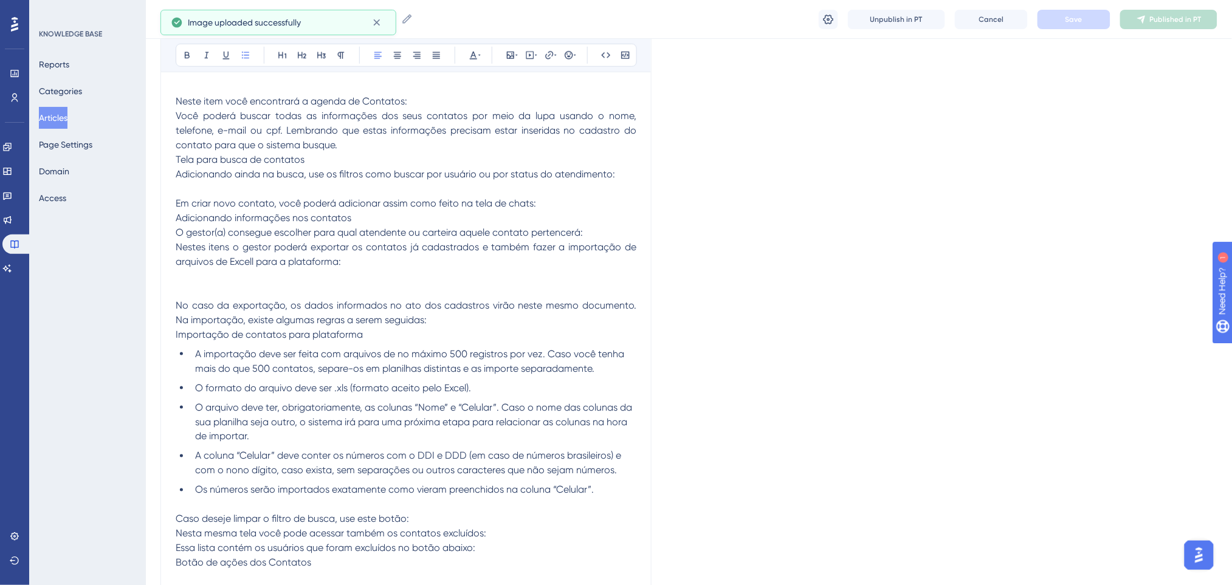
click at [416, 387] on span "O formato do arquivo deve ser .xls (formato aceito pelo Excel)." at bounding box center [333, 388] width 276 height 12
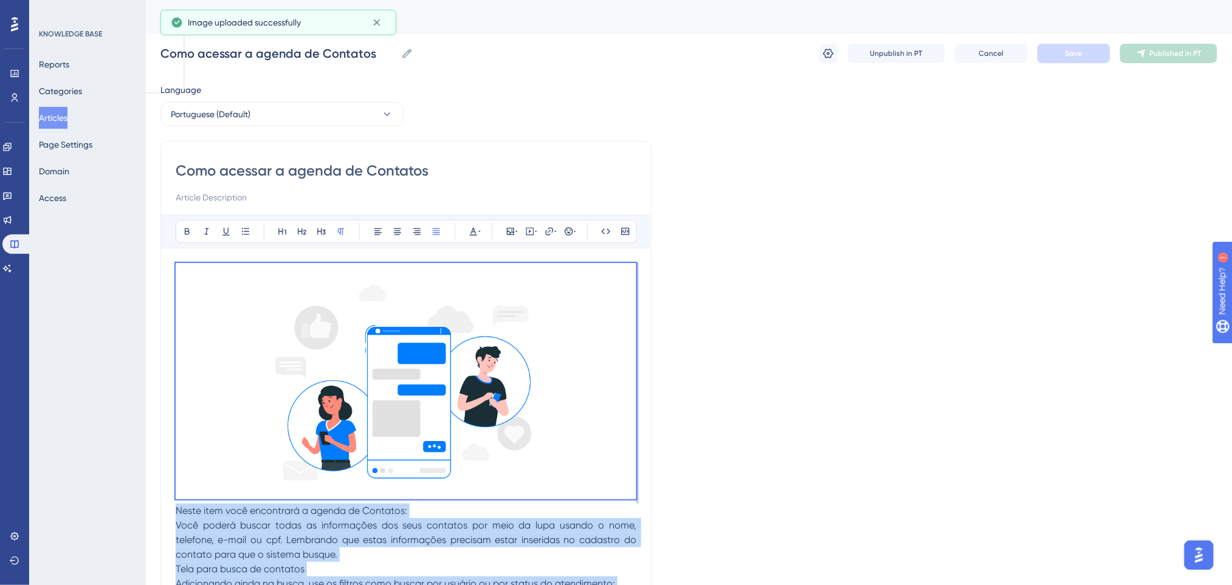
scroll to position [243, 0]
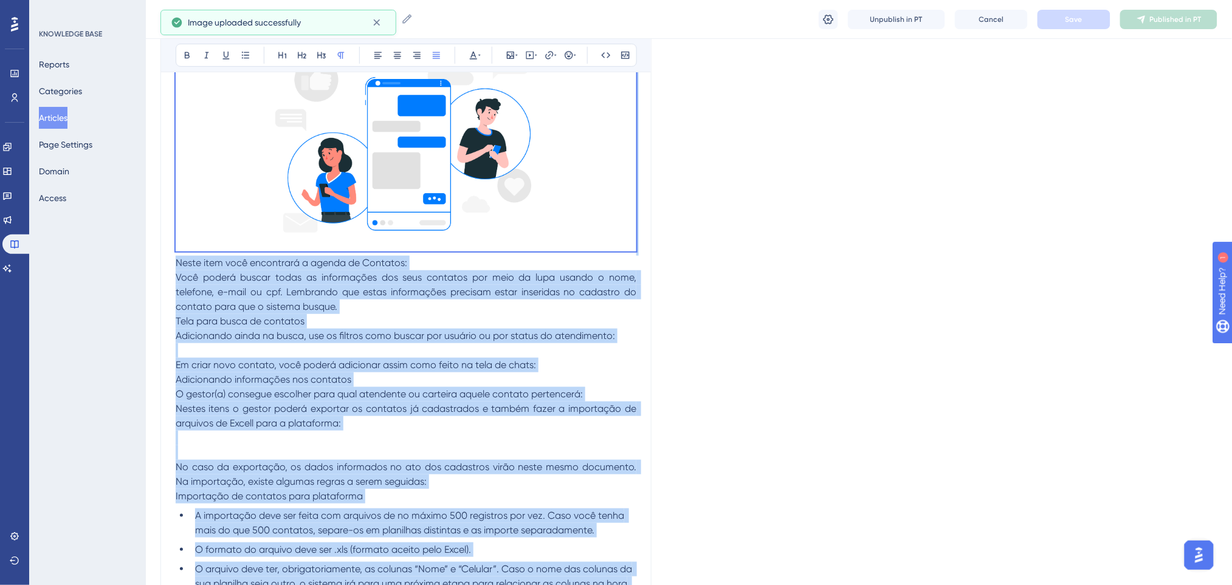
click at [611, 307] on p "Você poderá buscar todas as informações dos seus contatos por meio da lupa usan…" at bounding box center [406, 292] width 461 height 44
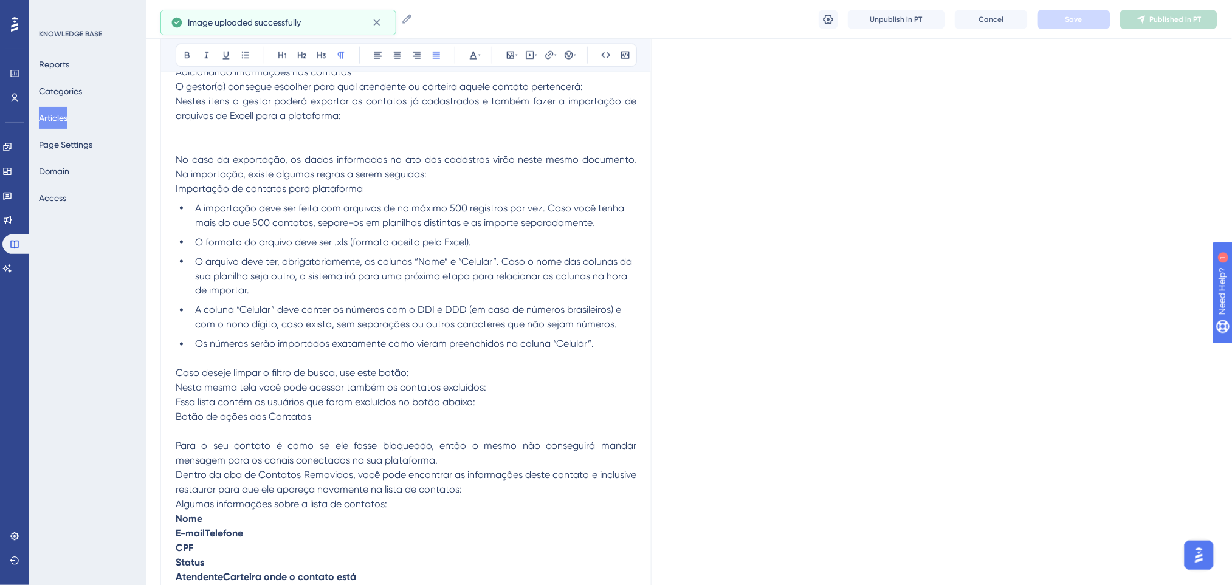
scroll to position [721, 0]
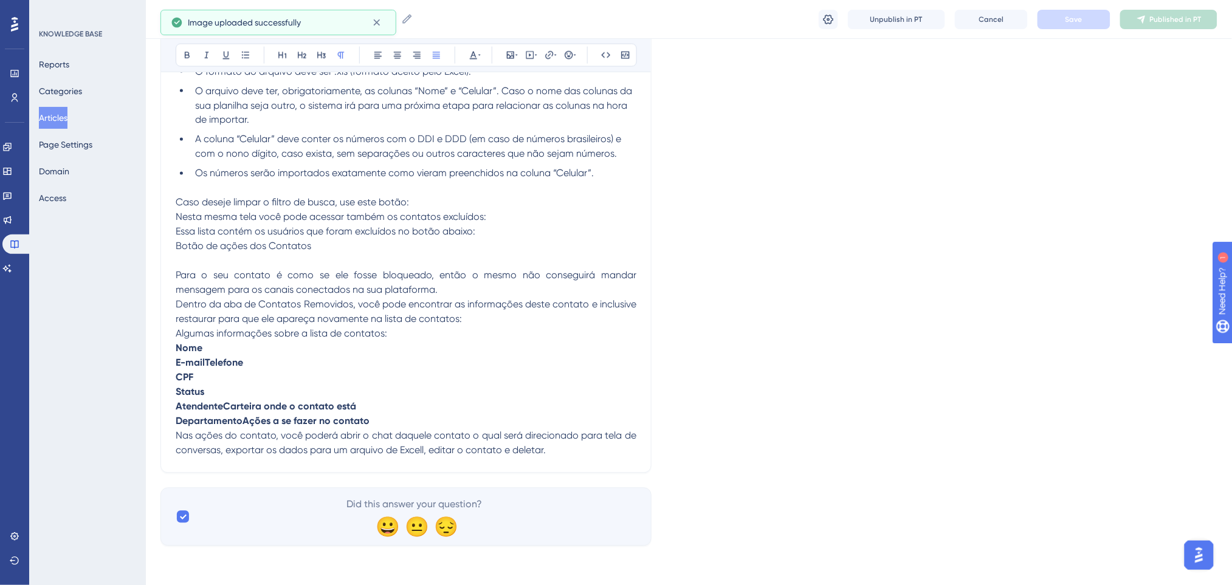
click at [469, 430] on span "Nas ações do contato, você poderá abrir o chat daquele contato o qual será dire…" at bounding box center [407, 443] width 463 height 26
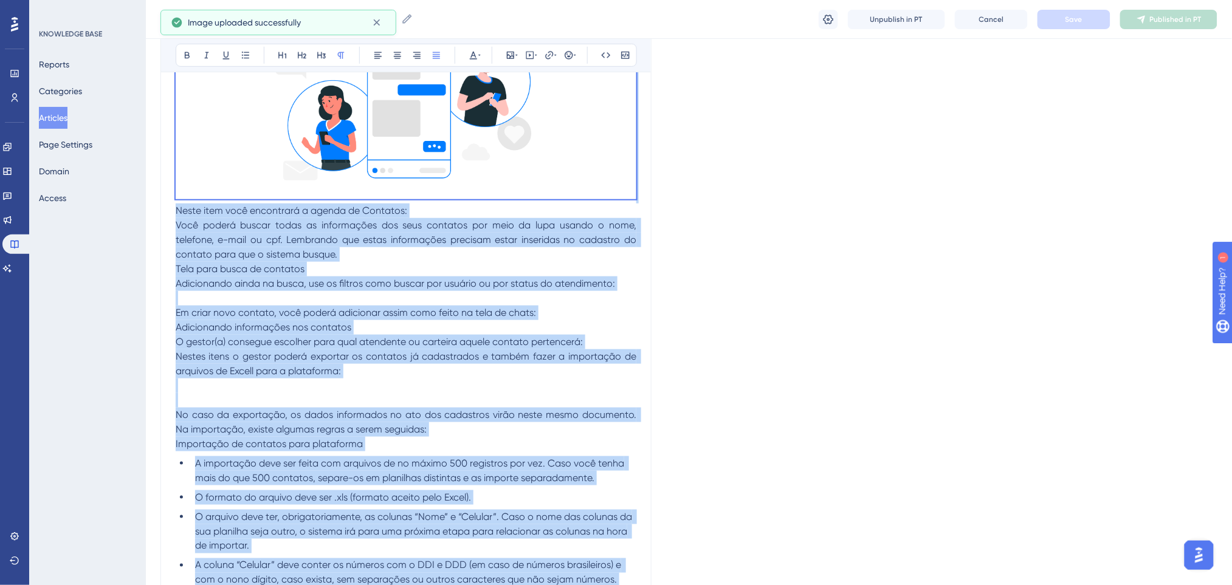
scroll to position [154, 0]
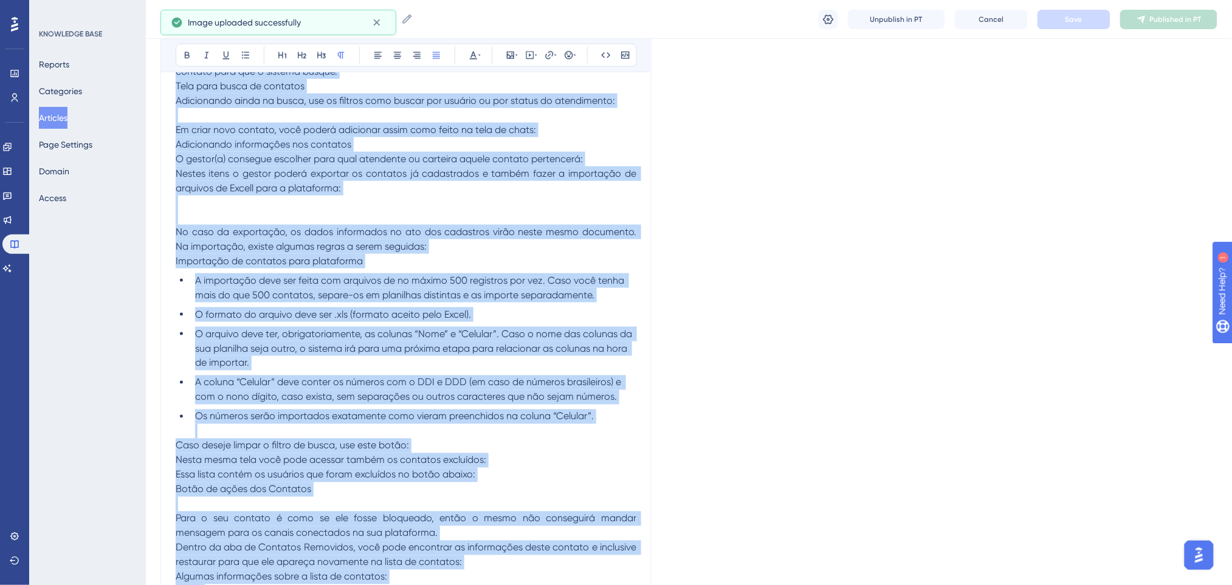
click at [294, 317] on span "O formato do arquivo deve ser .xls (formato aceito pelo Excel)." at bounding box center [333, 315] width 276 height 12
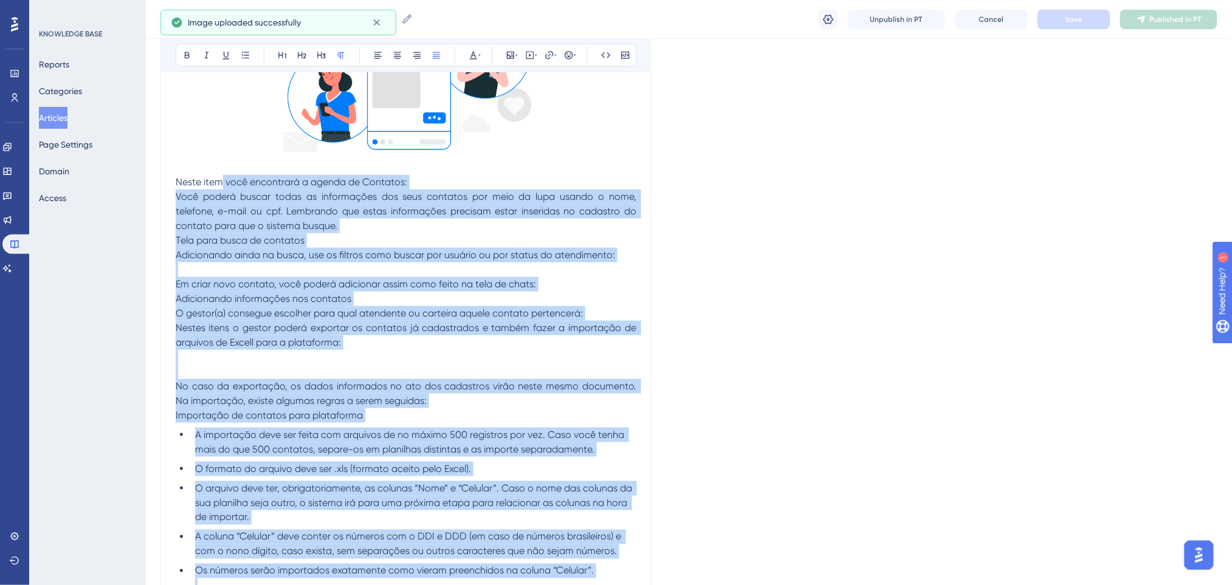
scroll to position [235, 0]
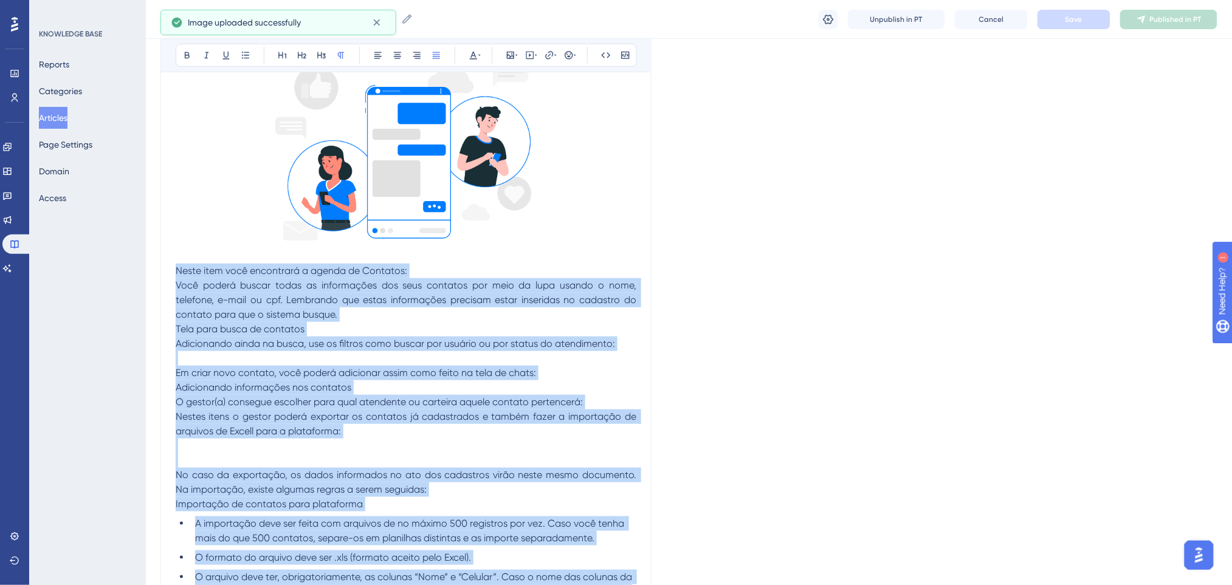
drag, startPoint x: 569, startPoint y: 446, endPoint x: 175, endPoint y: 271, distance: 431.5
click at [175, 271] on div "Como acessar a agenda de Contatos Bold Italic Underline Bullet Point Heading 1 …" at bounding box center [405, 430] width 491 height 1059
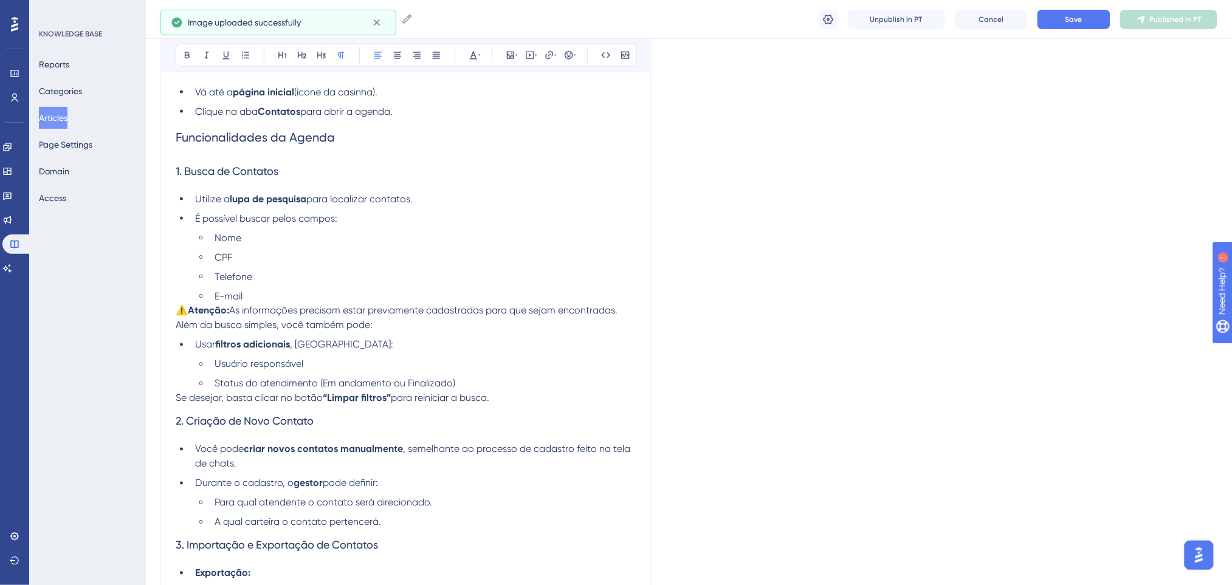
scroll to position [297, 0]
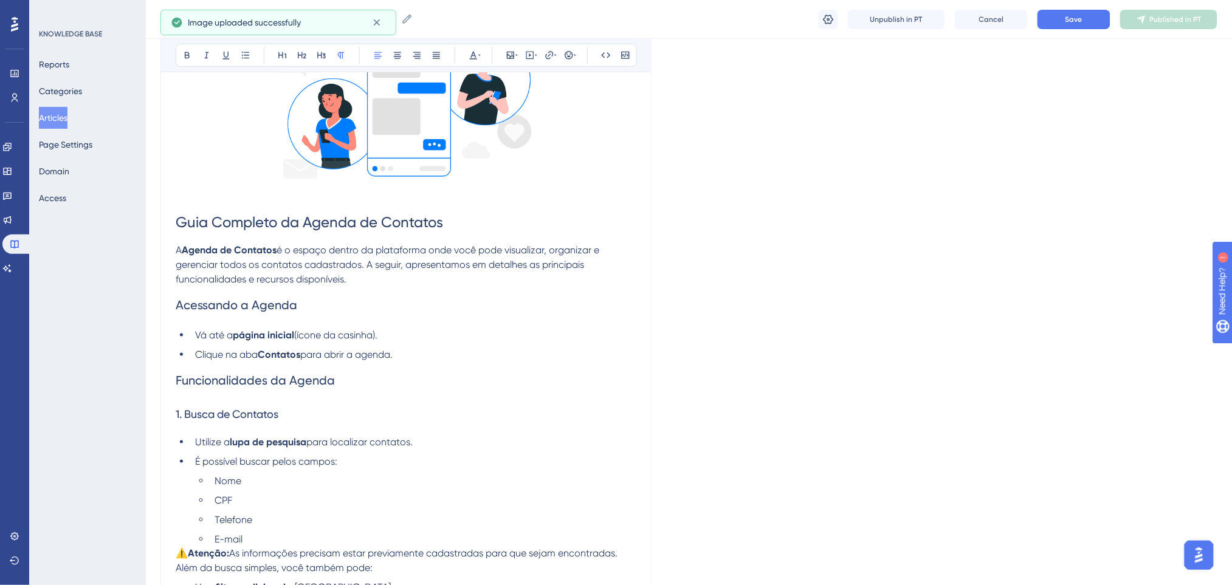
click at [332, 297] on h2 "Acessando a Agenda" at bounding box center [406, 305] width 461 height 36
click at [402, 359] on li "Clique na aba Contatos para abrir a agenda." at bounding box center [413, 355] width 446 height 15
click at [415, 360] on li "Clique na aba Contatos para abrir a agenda." at bounding box center [413, 355] width 446 height 15
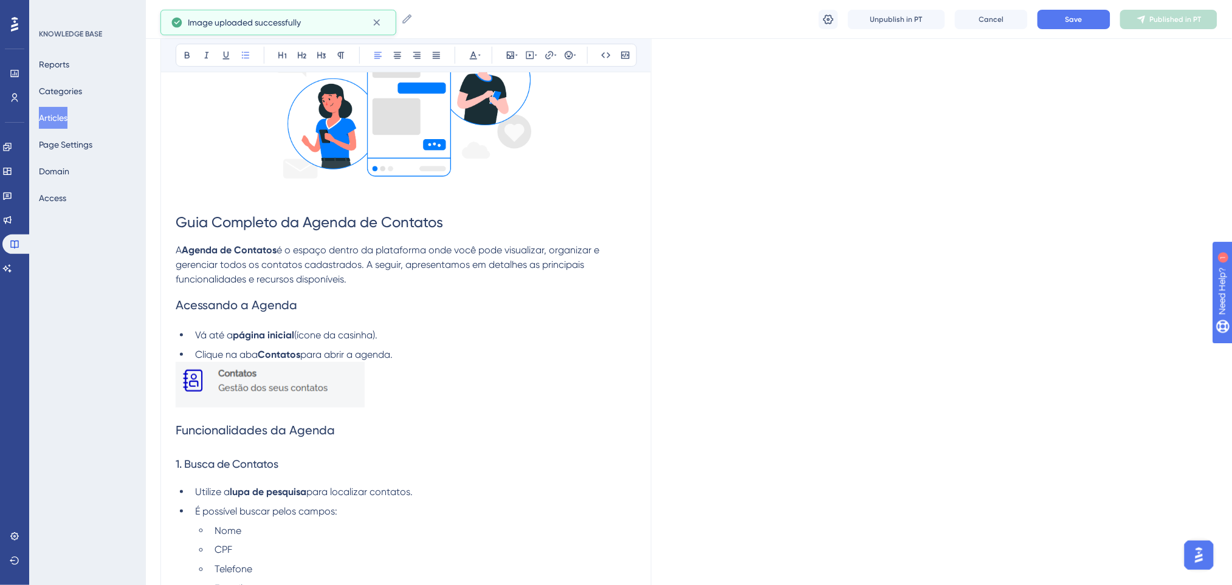
click at [435, 350] on li "Clique na aba Contatos para abrir a agenda." at bounding box center [413, 355] width 446 height 15
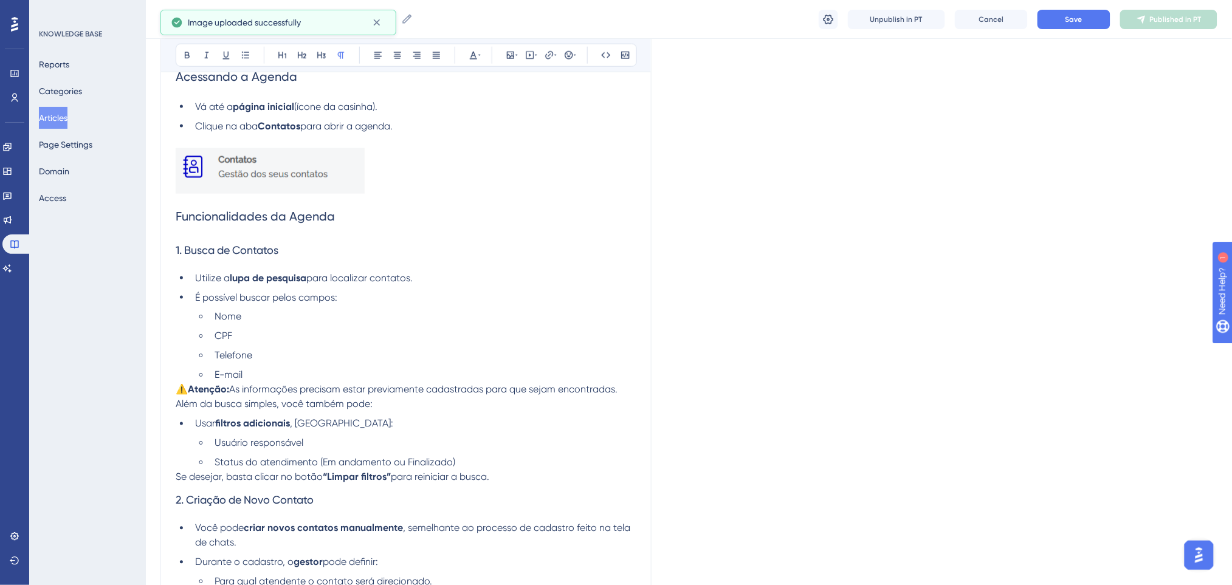
scroll to position [540, 0]
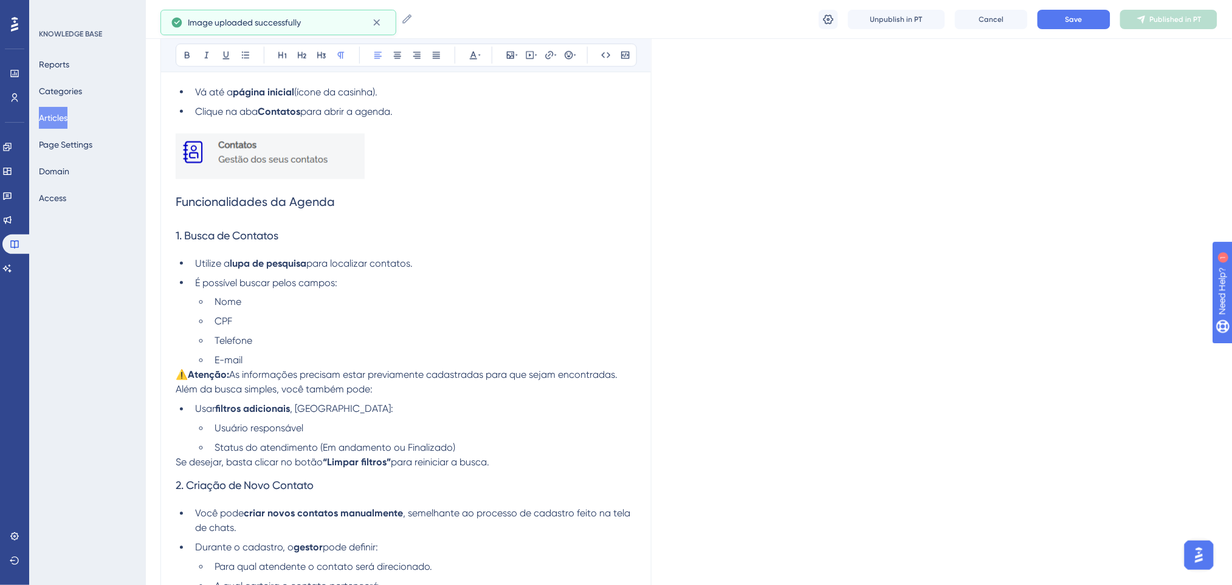
click at [192, 377] on strong "Atenção:" at bounding box center [208, 376] width 41 height 12
click at [370, 348] on li "Telefone" at bounding box center [423, 341] width 427 height 15
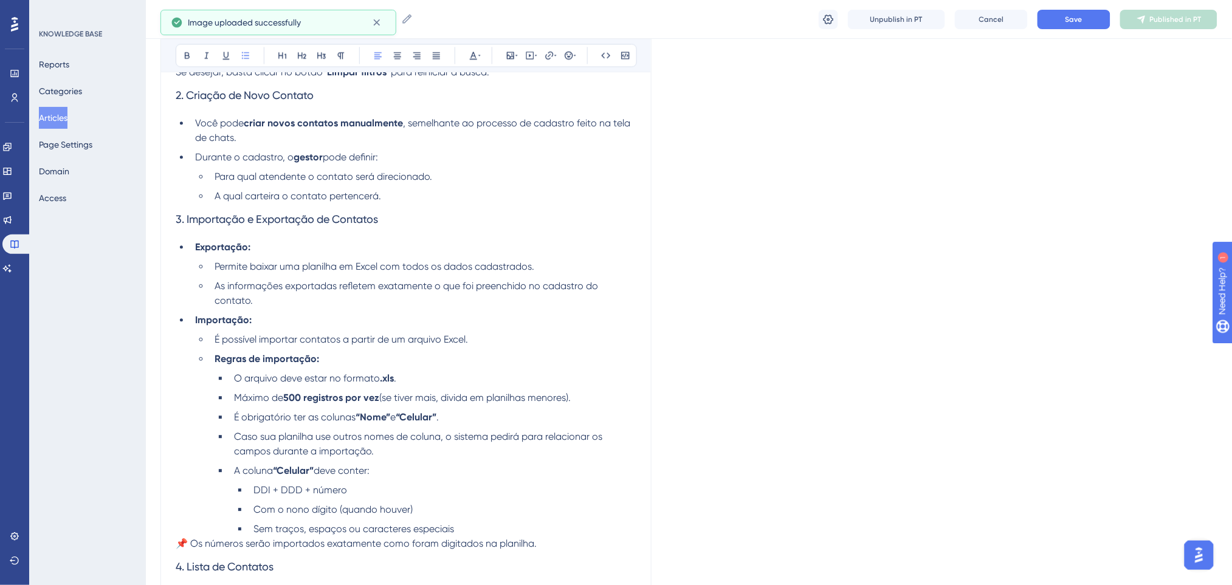
scroll to position [1027, 0]
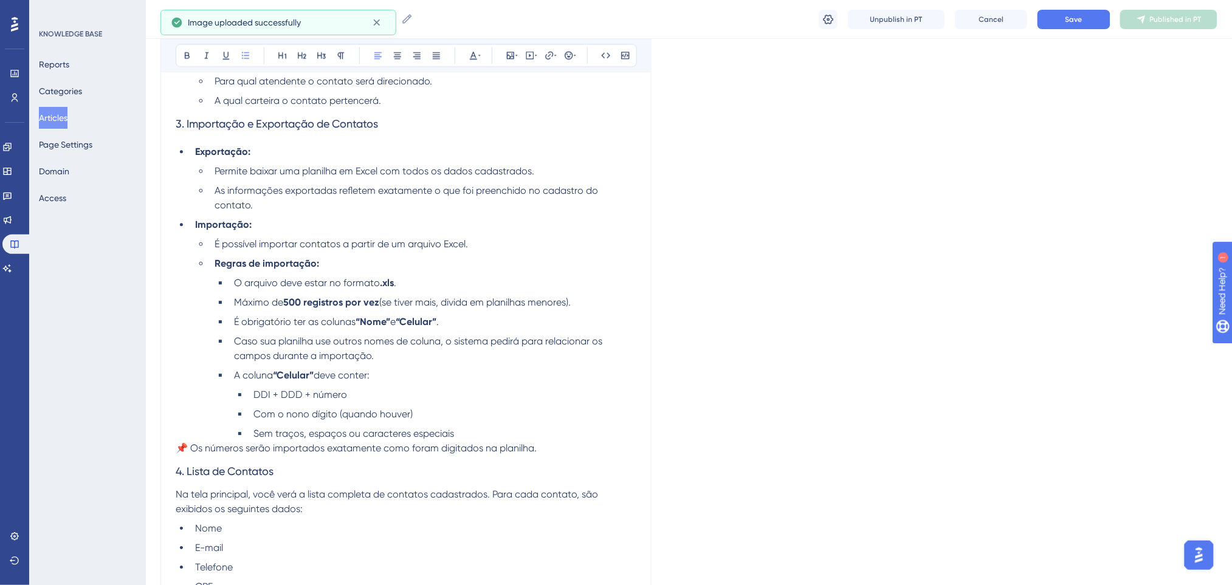
click at [191, 449] on span "📌 Os números serão importados exatamente como foram digitados na planilha." at bounding box center [356, 448] width 361 height 12
click at [512, 424] on ul "DDI + DDD + número Com o nono dígito (quando houver) Sem traços, espaços ou car…" at bounding box center [435, 414] width 402 height 53
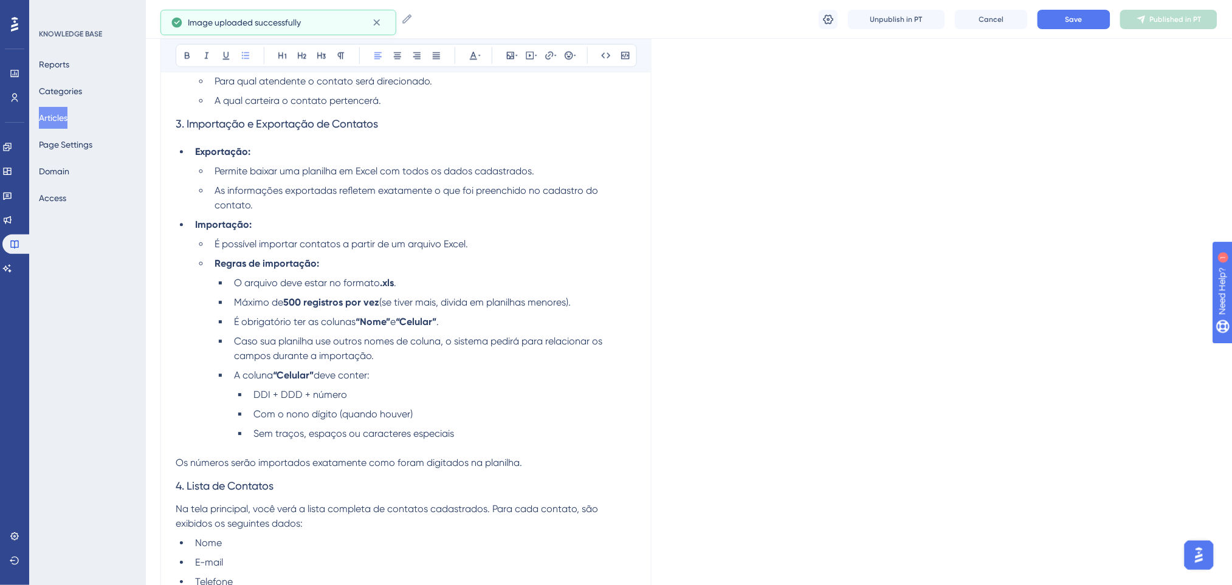
click at [512, 424] on ul "DDI + DDD + número Com o nono dígito (quando houver) Sem traços, espaços ou car…" at bounding box center [435, 414] width 402 height 53
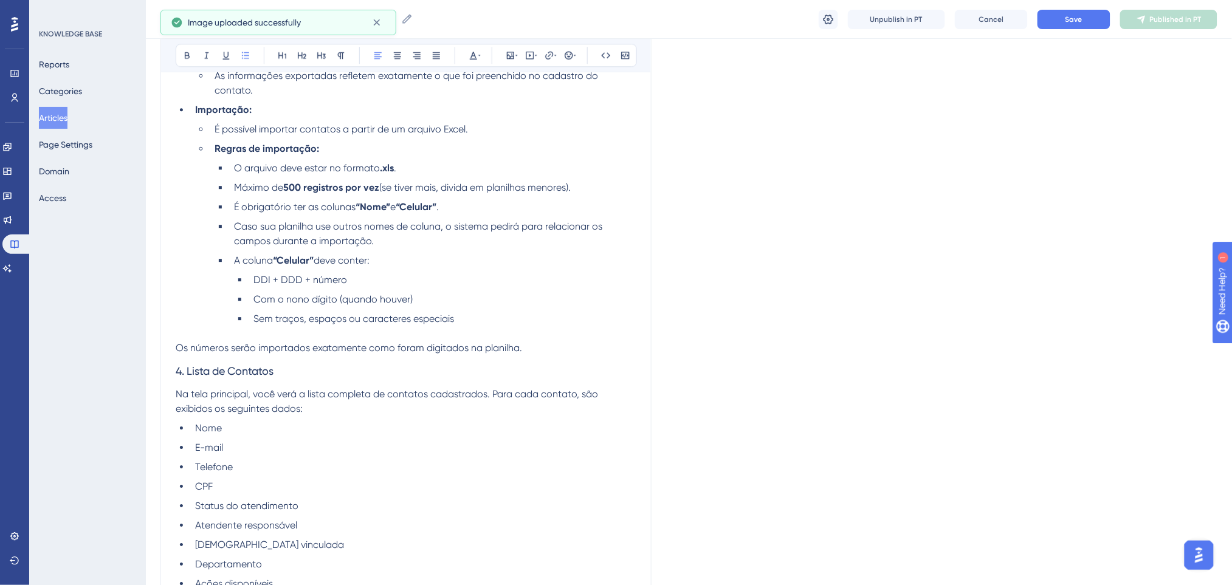
scroll to position [1189, 0]
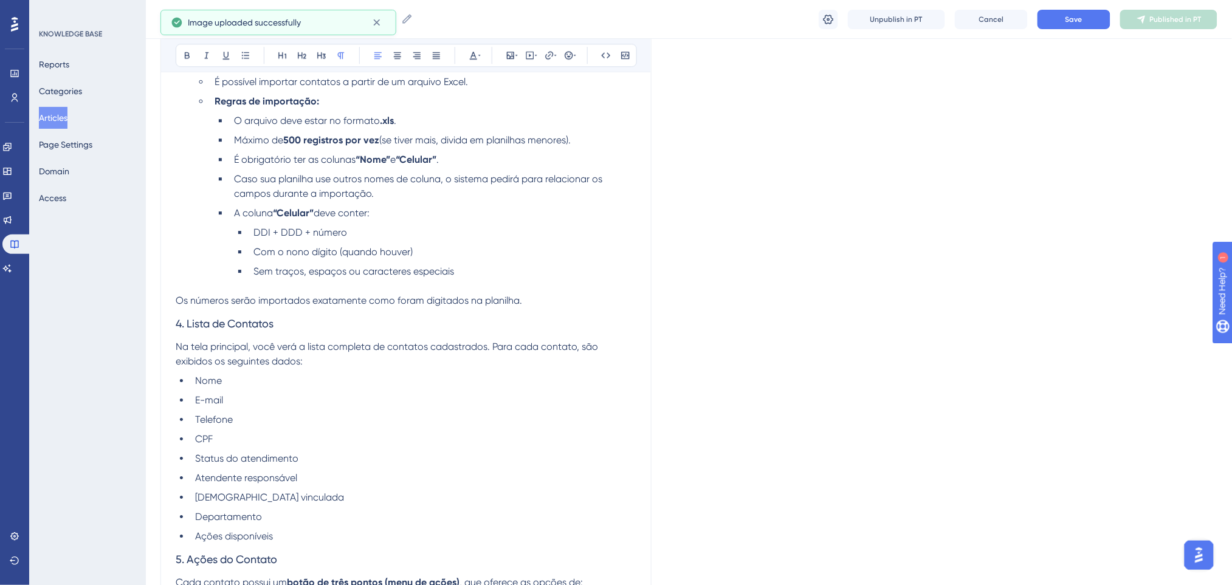
click at [551, 304] on p "Os números serão importados exatamente como foram digitados na planilha." at bounding box center [406, 301] width 461 height 15
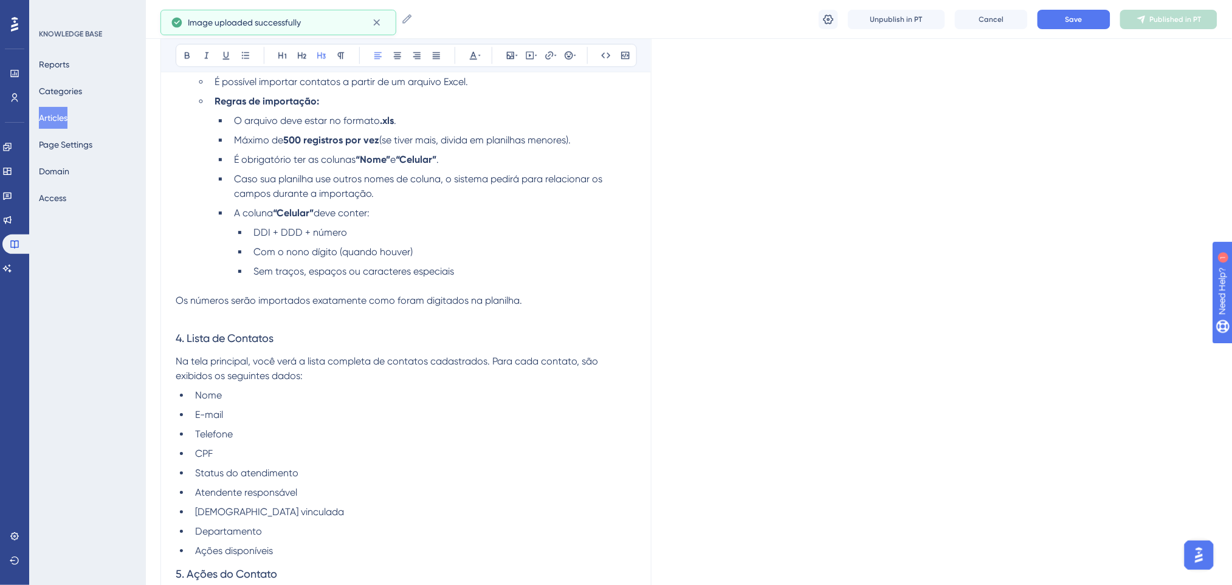
click at [490, 339] on h3 "4. Lista de Contatos" at bounding box center [406, 339] width 461 height 32
drag, startPoint x: 425, startPoint y: 333, endPoint x: 78, endPoint y: 339, distance: 346.5
click at [189, 49] on button at bounding box center [187, 55] width 17 height 17
click at [325, 277] on li "Sem traços, espaços ou caracteres especiais" at bounding box center [443, 271] width 388 height 15
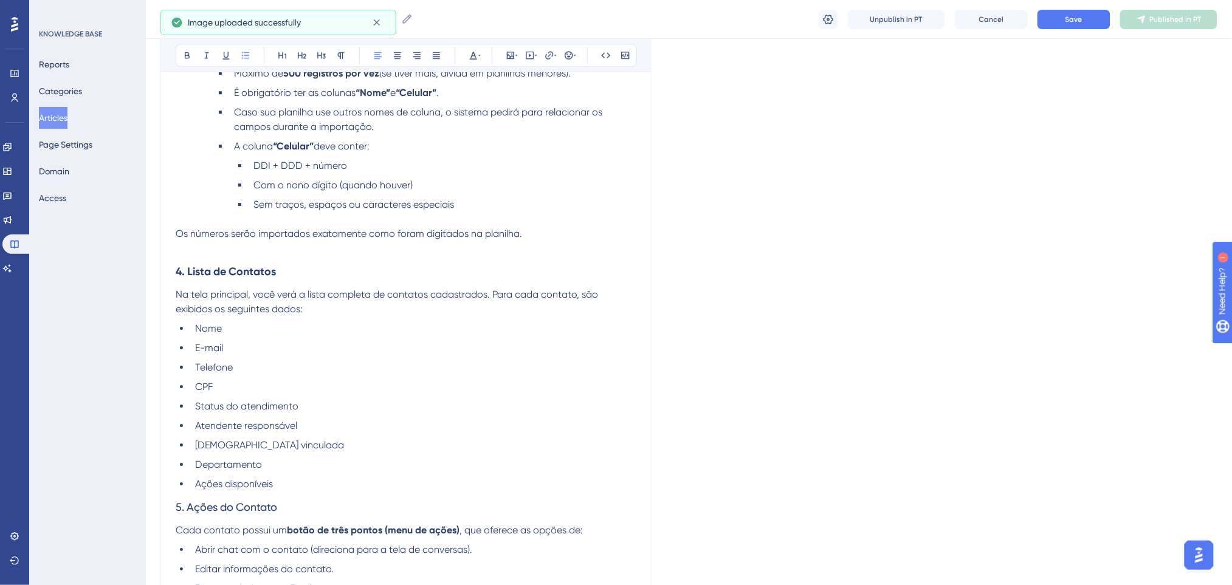
scroll to position [1350, 0]
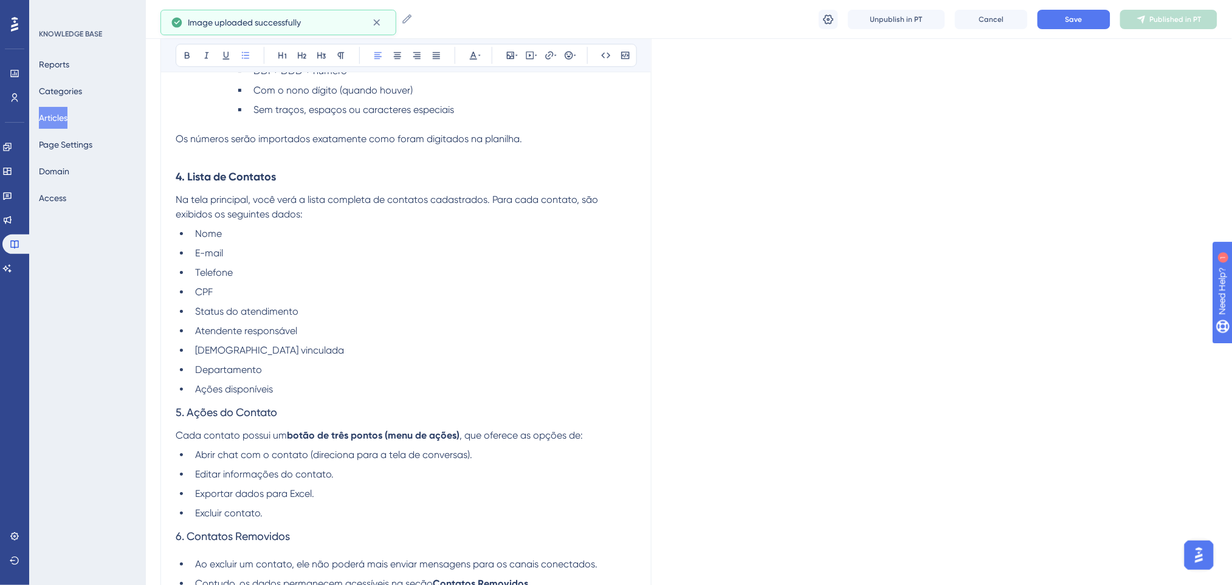
click at [286, 400] on h3 "5. Ações do Contato" at bounding box center [406, 413] width 461 height 32
click at [294, 388] on li "Ações disponíveis" at bounding box center [413, 389] width 446 height 15
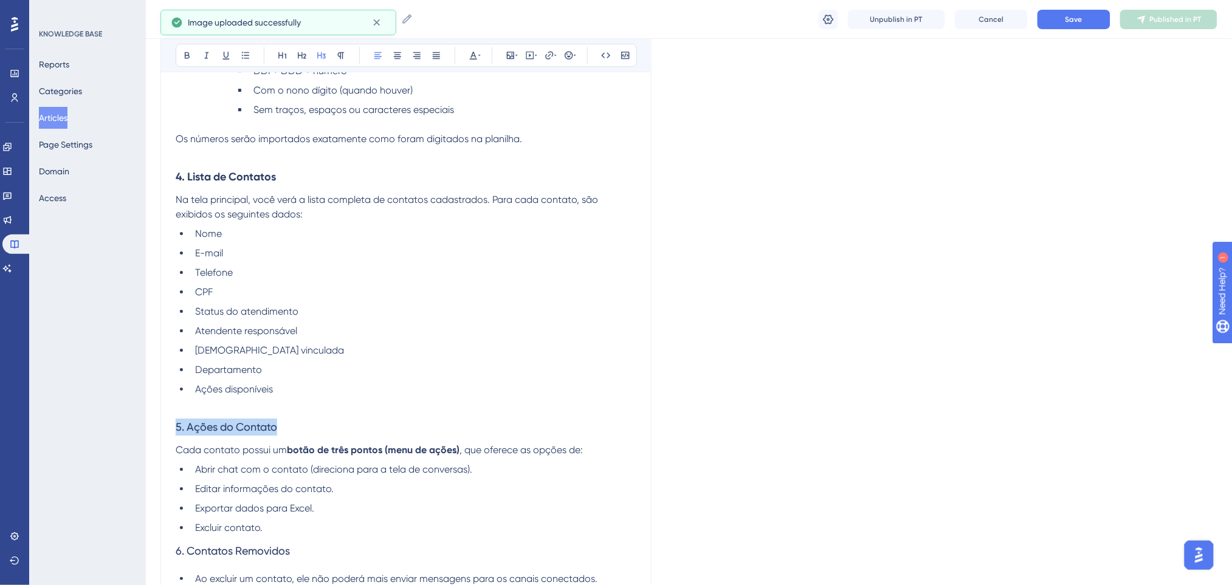
drag, startPoint x: 299, startPoint y: 422, endPoint x: 114, endPoint y: 426, distance: 185.4
click at [181, 51] on button at bounding box center [187, 55] width 17 height 17
click at [507, 343] on li "Carteira vinculada" at bounding box center [413, 350] width 446 height 15
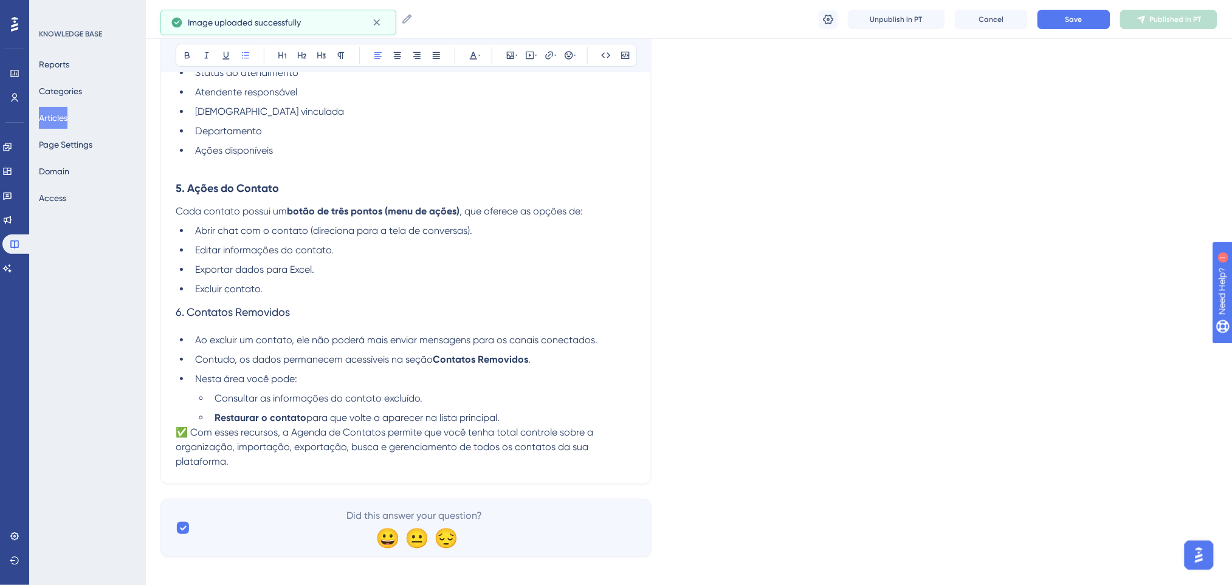
scroll to position [1594, 0]
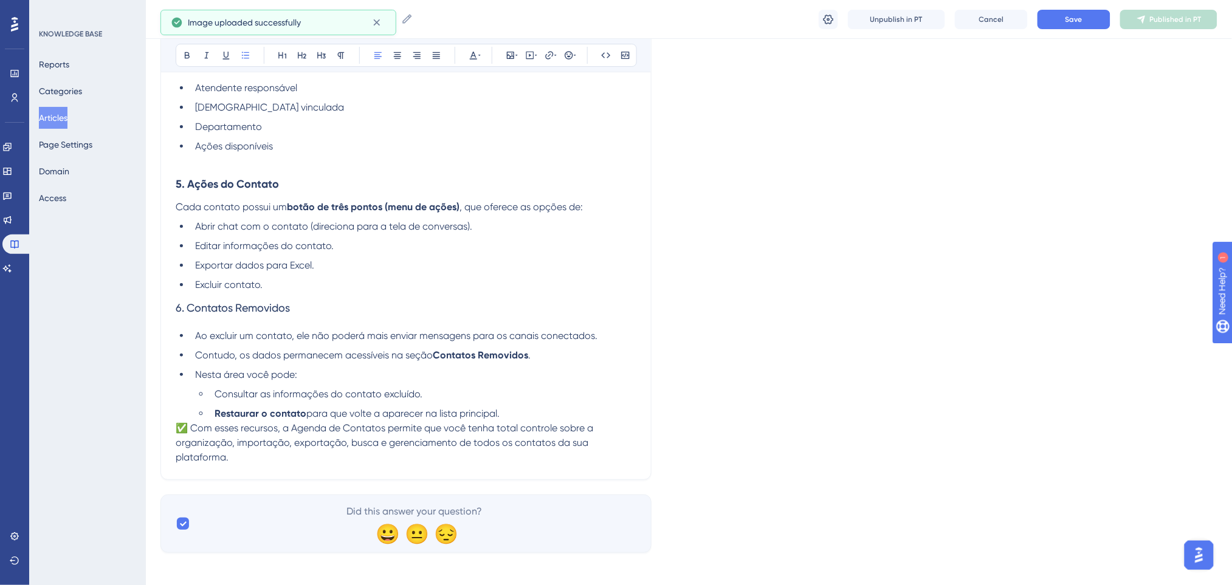
click at [361, 282] on li "Excluir contato." at bounding box center [413, 285] width 446 height 15
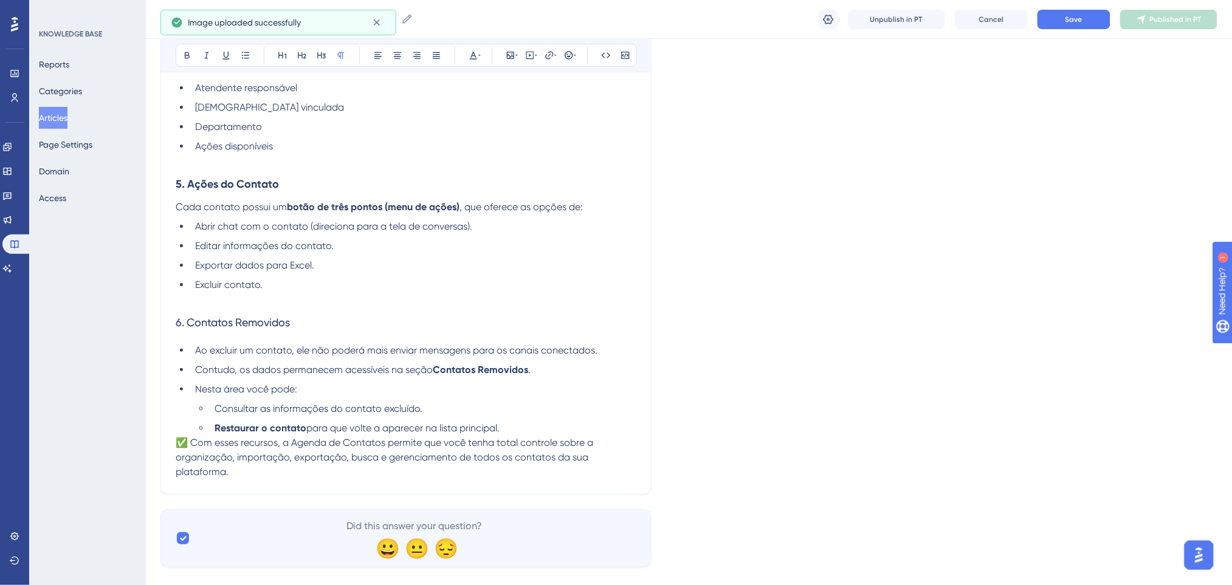
click at [361, 282] on li "Excluir contato." at bounding box center [413, 285] width 446 height 15
drag, startPoint x: 318, startPoint y: 314, endPoint x: 177, endPoint y: 290, distance: 143.1
click at [185, 57] on icon at bounding box center [187, 55] width 5 height 7
click at [335, 283] on li "Excluir contato." at bounding box center [413, 285] width 446 height 15
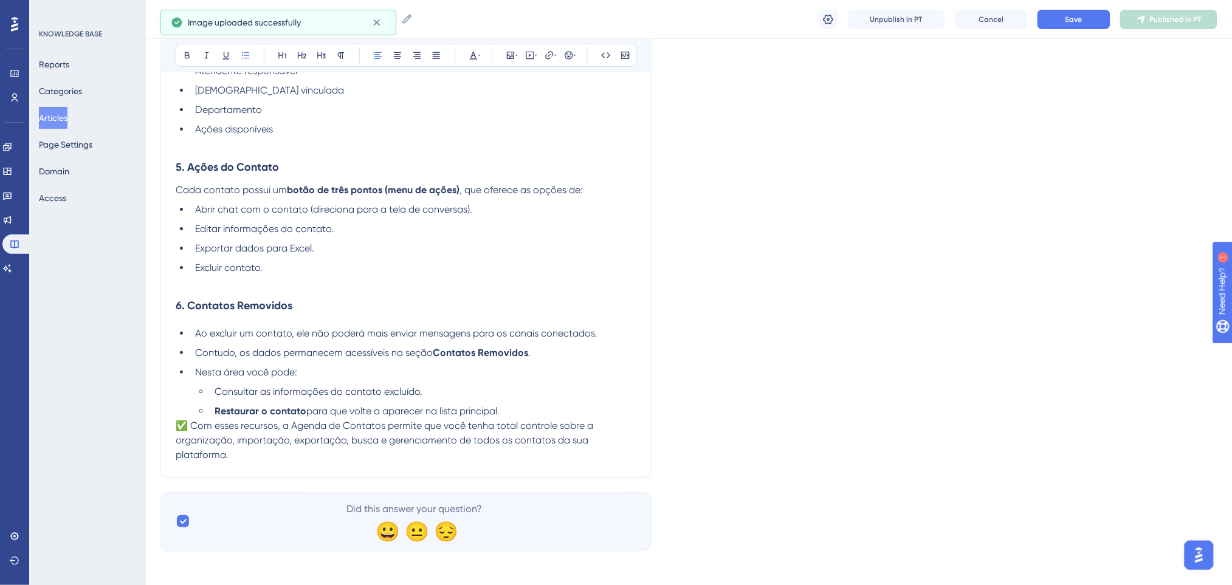
scroll to position [1615, 0]
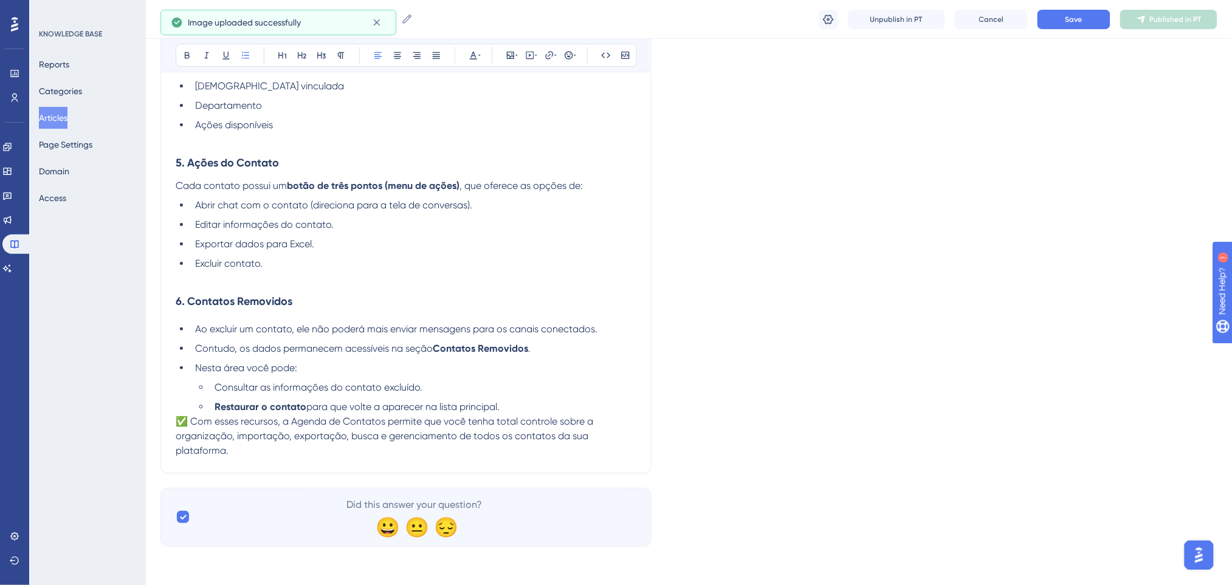
click at [545, 397] on ul "Consultar as informações do contato excluído. Restaurar o contato para que volt…" at bounding box center [415, 397] width 441 height 34
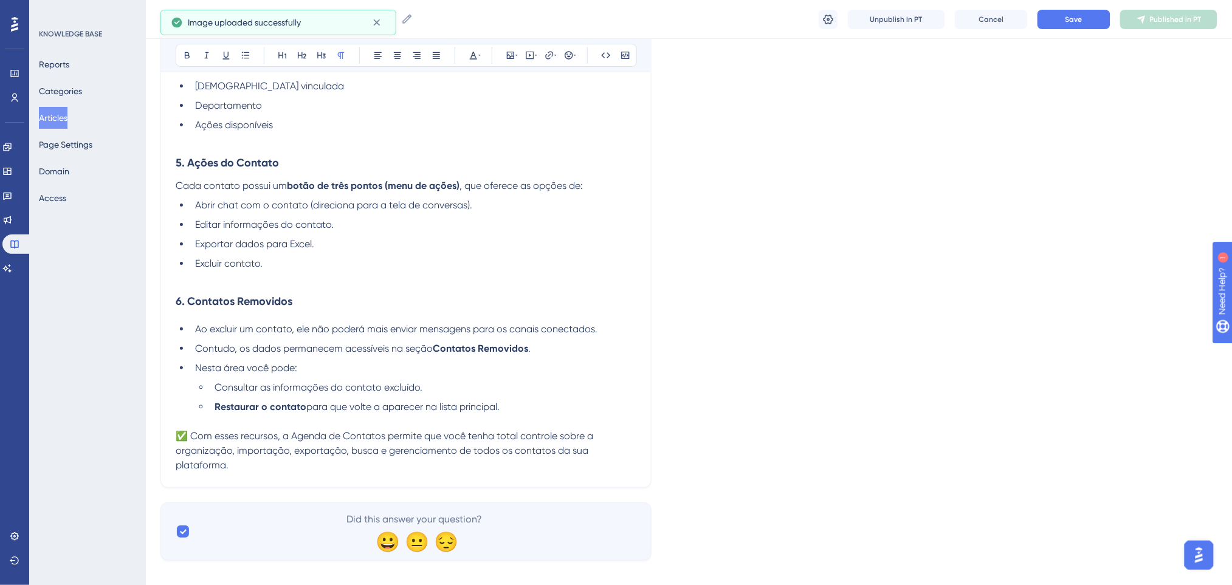
click at [192, 436] on span "✅ Com esses recursos, a Agenda de Contatos permite que você tenha total control…" at bounding box center [386, 450] width 420 height 41
click at [534, 416] on p at bounding box center [406, 422] width 461 height 15
click at [1037, 19] on button "Save" at bounding box center [1073, 19] width 73 height 19
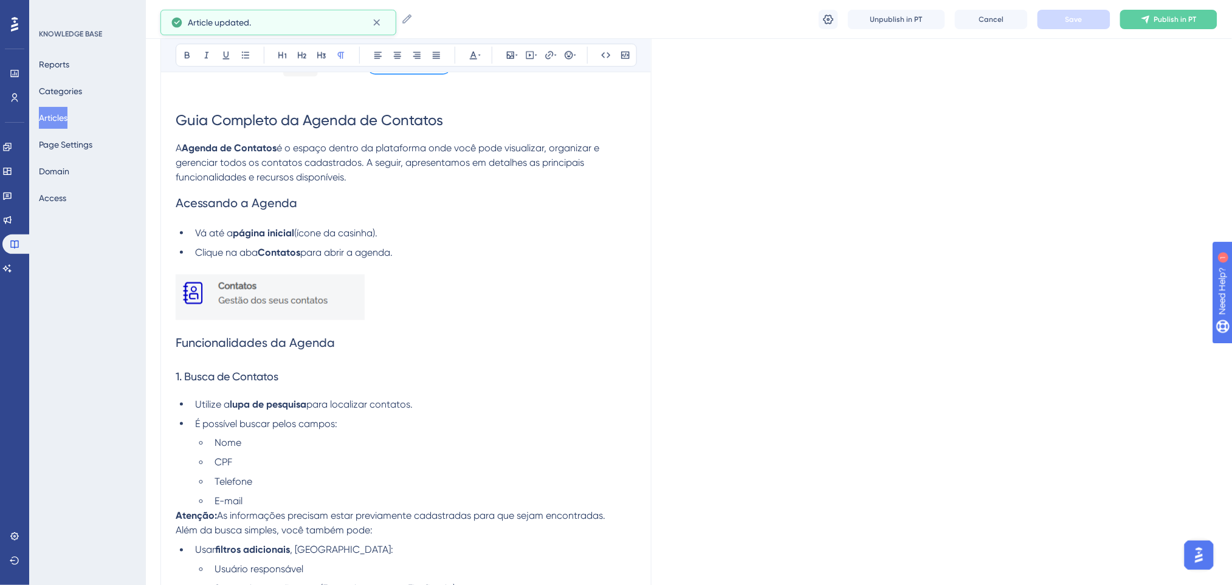
scroll to position [480, 0]
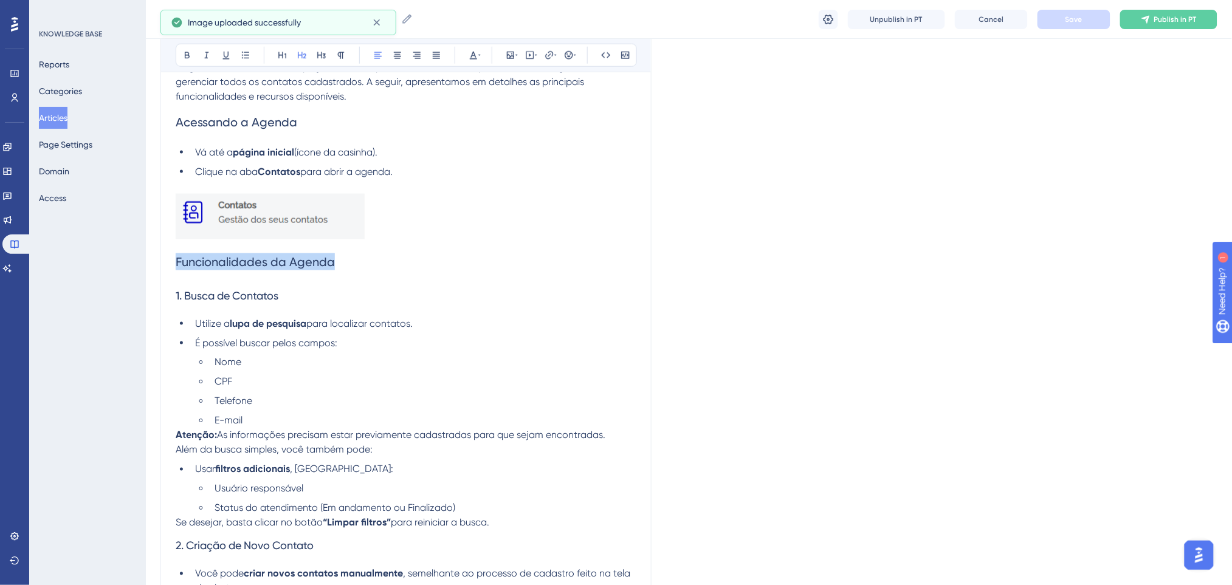
drag, startPoint x: 342, startPoint y: 262, endPoint x: 164, endPoint y: 265, distance: 178.1
click at [191, 54] on icon at bounding box center [187, 55] width 10 height 10
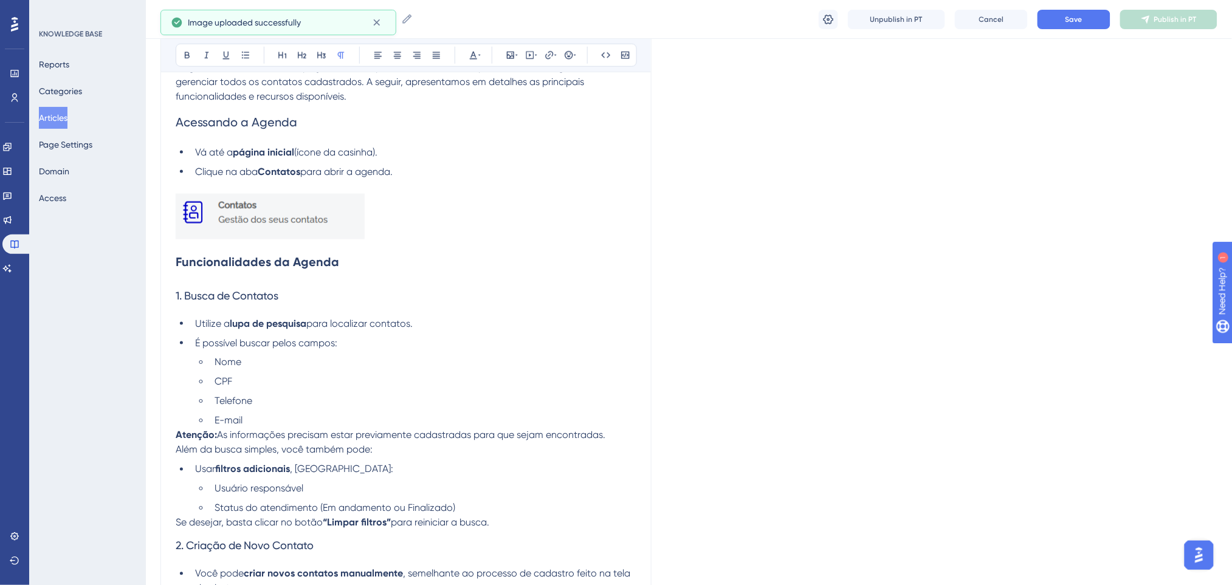
click at [522, 206] on p at bounding box center [406, 219] width 461 height 50
click at [371, 275] on h2 "Funcionalidades da Agenda" at bounding box center [406, 262] width 461 height 36
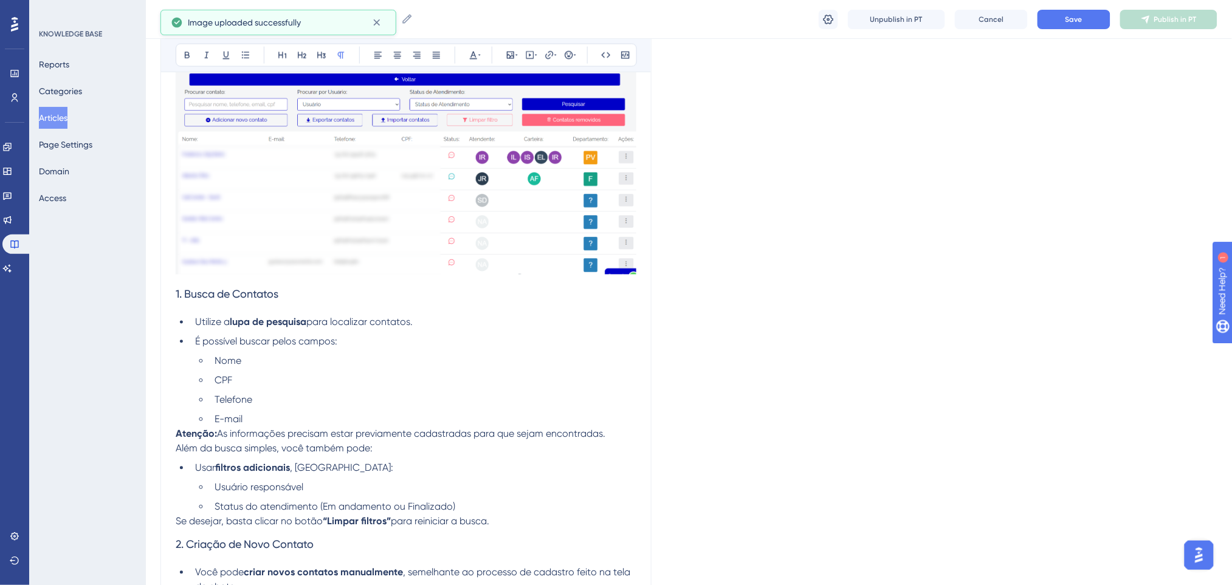
scroll to position [642, 0]
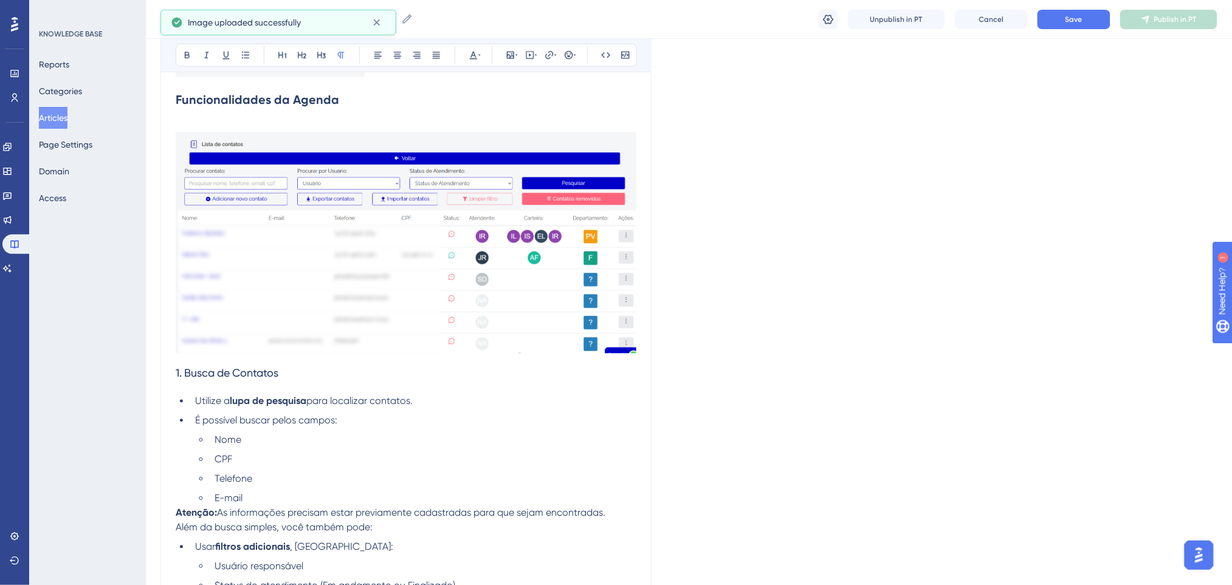
click at [481, 281] on img at bounding box center [406, 242] width 461 height 221
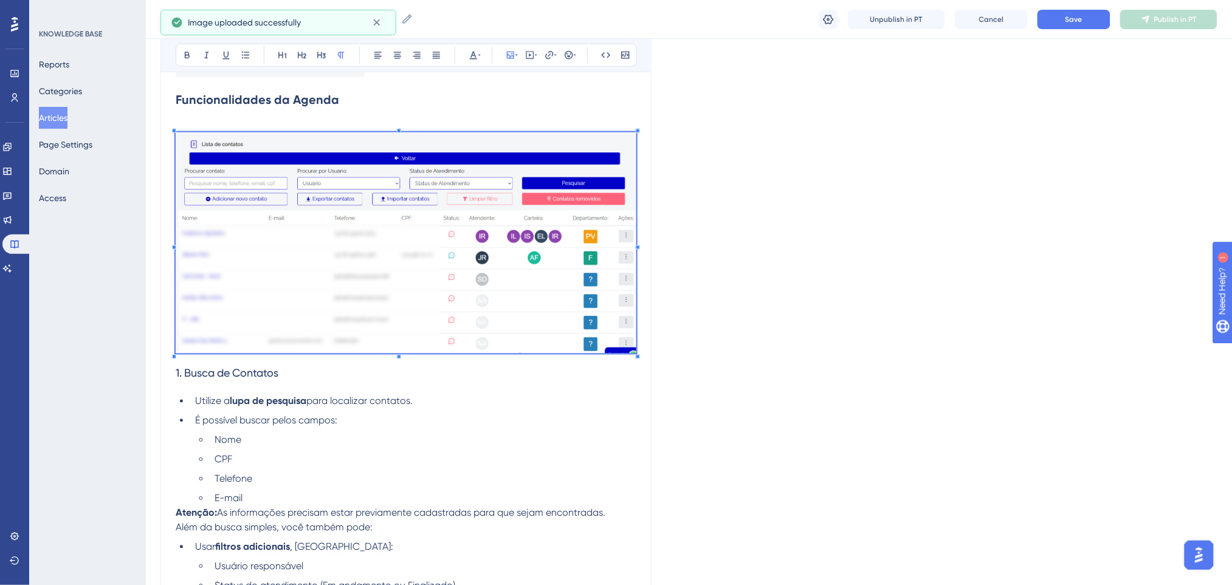
click at [397, 368] on h3 "1. Busca de Contatos" at bounding box center [406, 374] width 461 height 32
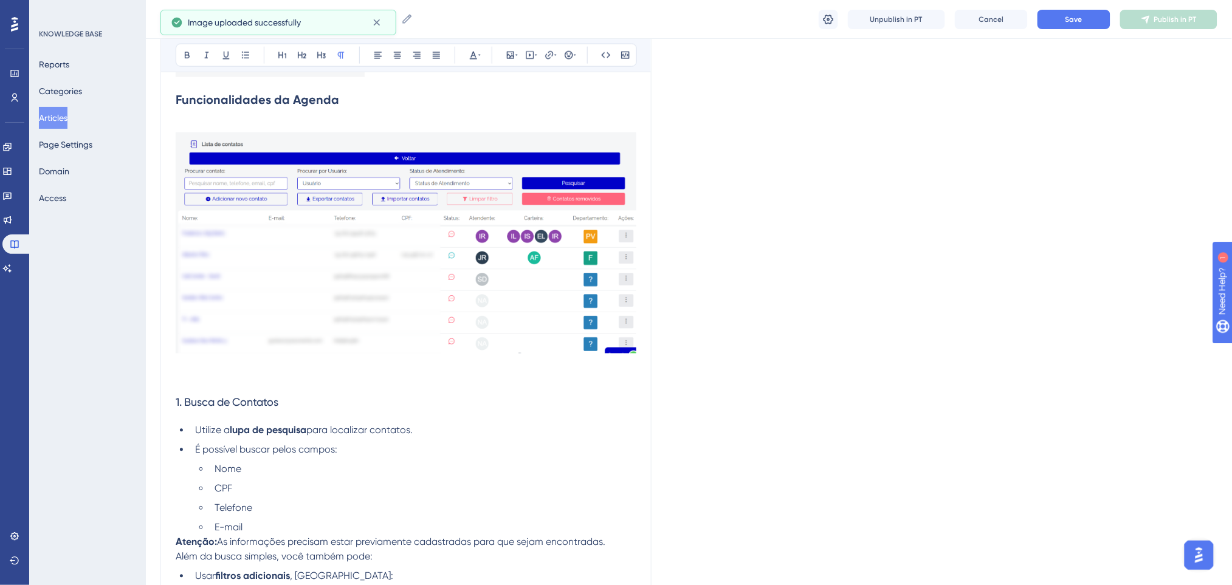
click at [362, 124] on p at bounding box center [406, 125] width 461 height 15
click at [489, 316] on img at bounding box center [406, 242] width 461 height 221
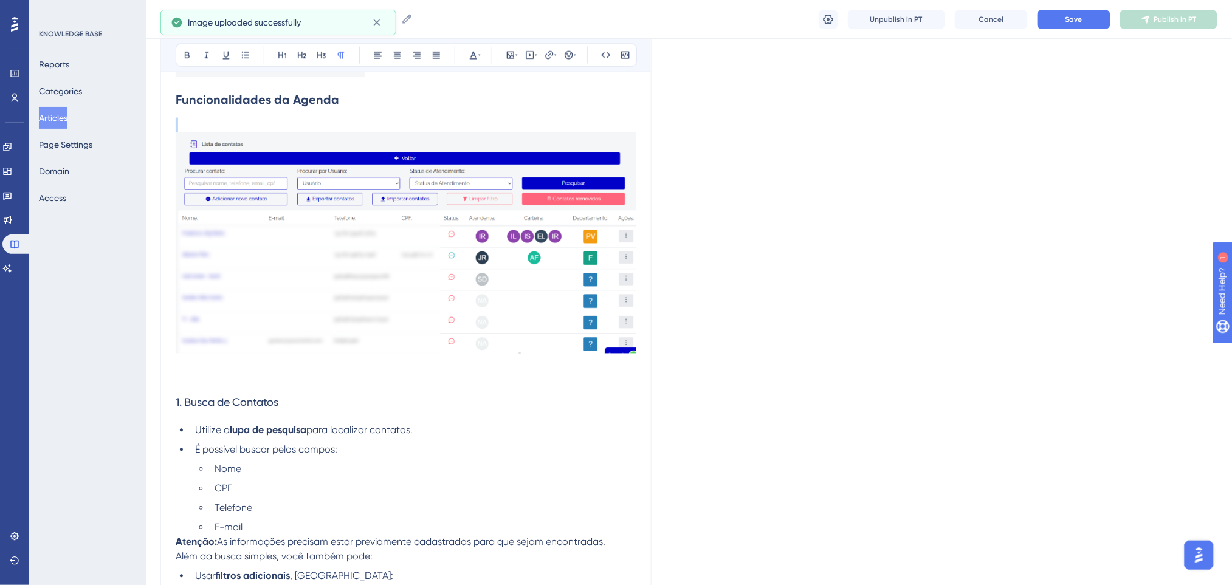
drag, startPoint x: 401, startPoint y: 131, endPoint x: 393, endPoint y: 94, distance: 37.9
click at [401, 137] on img at bounding box center [406, 242] width 461 height 221
click at [401, 129] on p at bounding box center [406, 125] width 461 height 15
click at [396, 151] on img at bounding box center [406, 242] width 461 height 221
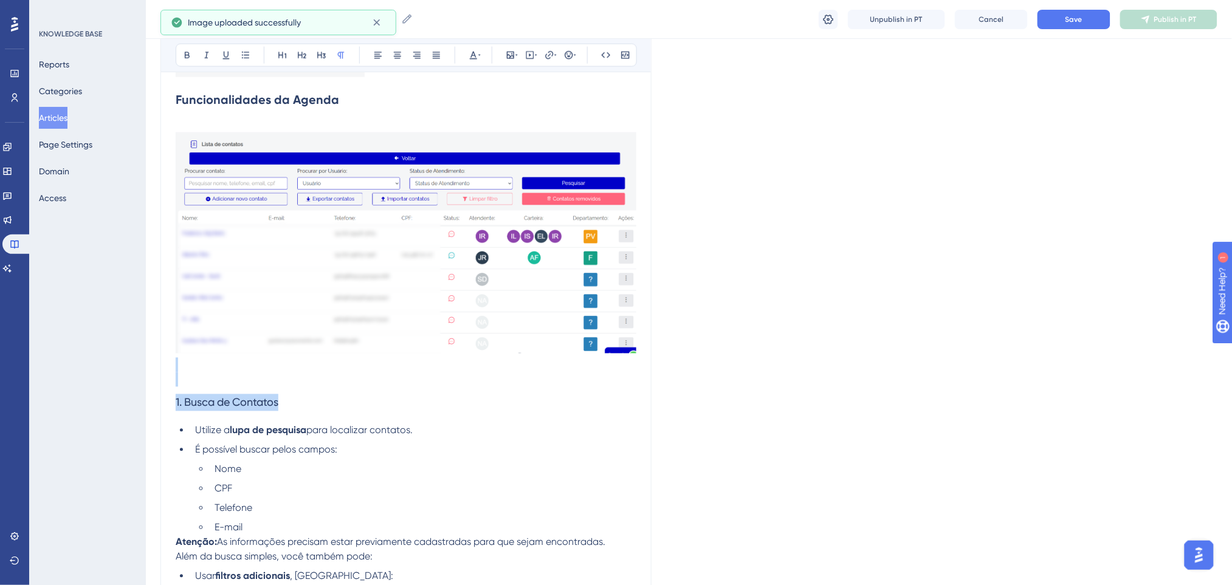
drag, startPoint x: 397, startPoint y: 367, endPoint x: 396, endPoint y: 395, distance: 28.0
click at [394, 396] on h3 "1. Busca de Contatos" at bounding box center [406, 403] width 461 height 32
click at [346, 392] on h3 "1. Busca de Contatos" at bounding box center [406, 403] width 461 height 32
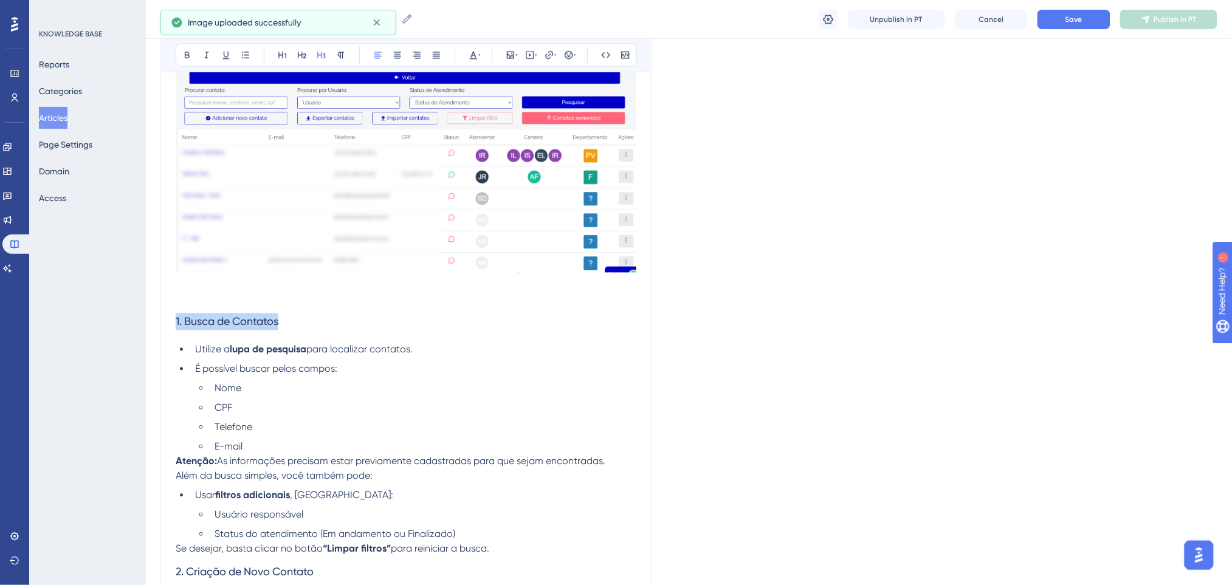
drag, startPoint x: 308, startPoint y: 321, endPoint x: 286, endPoint y: 129, distance: 193.3
click at [146, 321] on div "Performance Users Engagement Widgets Feedback Product Updates Knowledge Base AI…" at bounding box center [689, 509] width 1086 height 2465
click at [192, 55] on button at bounding box center [187, 55] width 17 height 17
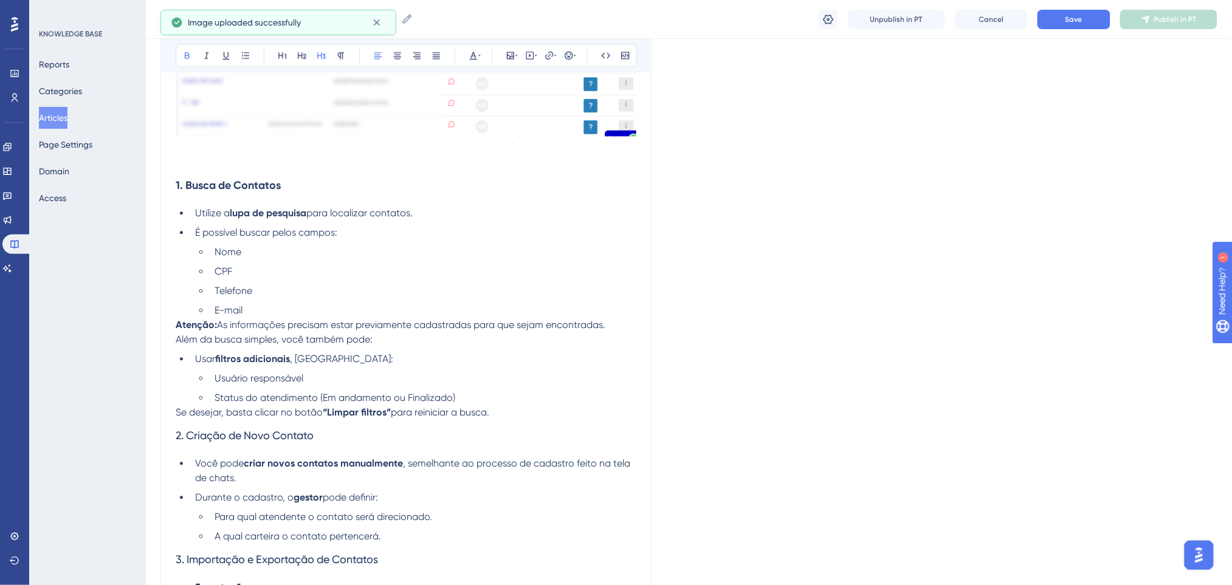
scroll to position [886, 0]
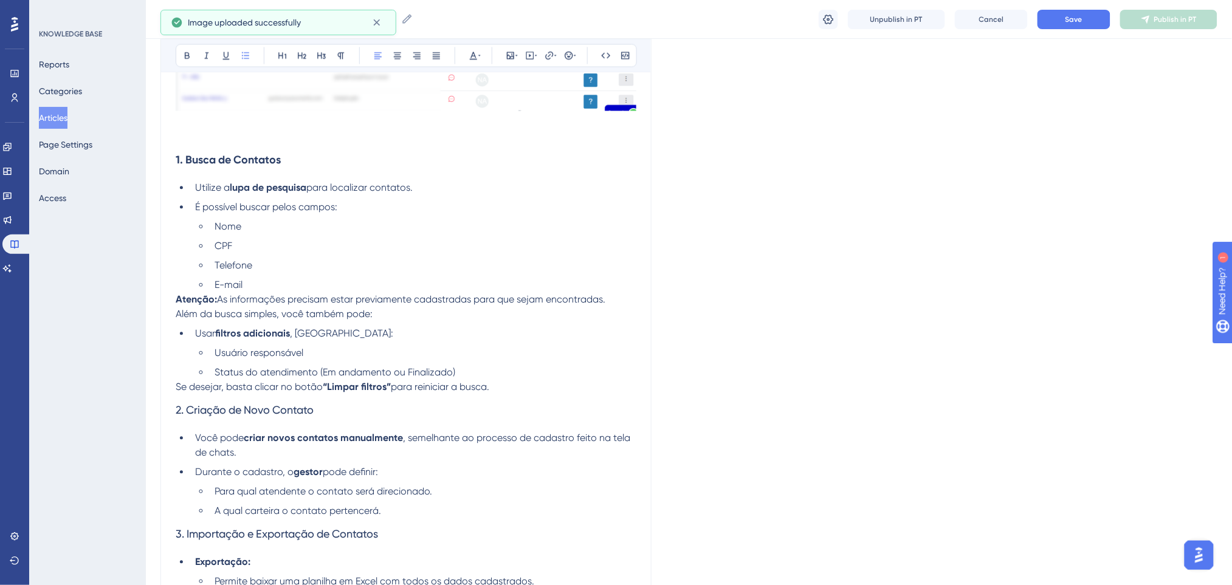
click at [331, 278] on li "E-mail" at bounding box center [423, 285] width 427 height 15
click at [331, 303] on span "As informações precisam estar previamente cadastradas para que sejam encontrada…" at bounding box center [411, 300] width 388 height 12
click at [292, 328] on span ", como:" at bounding box center [341, 334] width 103 height 12
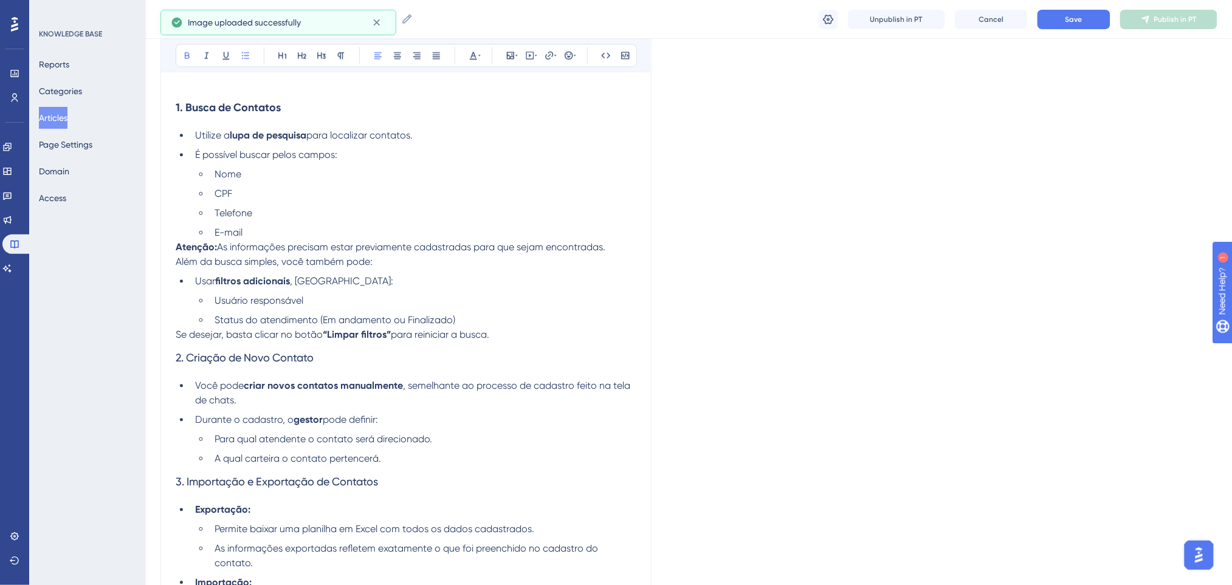
scroll to position [966, 0]
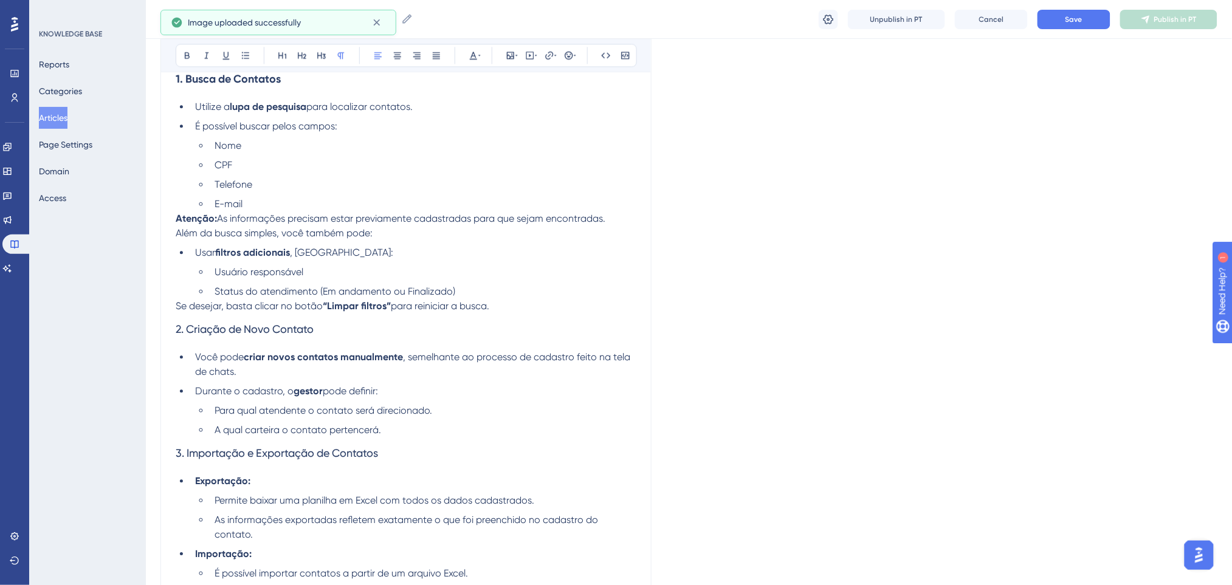
click at [510, 303] on p "Se desejar, basta clicar no botão “Limpar filtros” para reiniciar a busca." at bounding box center [406, 306] width 461 height 15
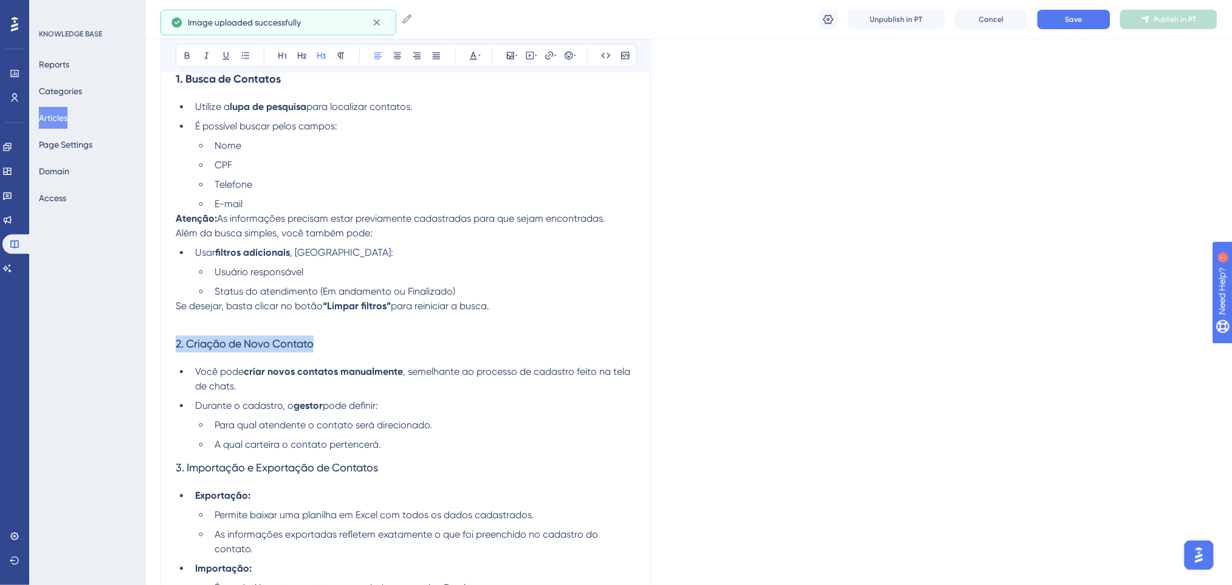
drag, startPoint x: 331, startPoint y: 342, endPoint x: 125, endPoint y: 335, distance: 205.6
click at [146, 335] on div "Performance Users Engagement Widgets Feedback Product Updates Knowledge Base AI…" at bounding box center [689, 273] width 1086 height 2479
click at [187, 55] on icon at bounding box center [187, 55] width 5 height 7
click at [432, 332] on h3 "2. Criação de Novo Contato" at bounding box center [406, 344] width 461 height 32
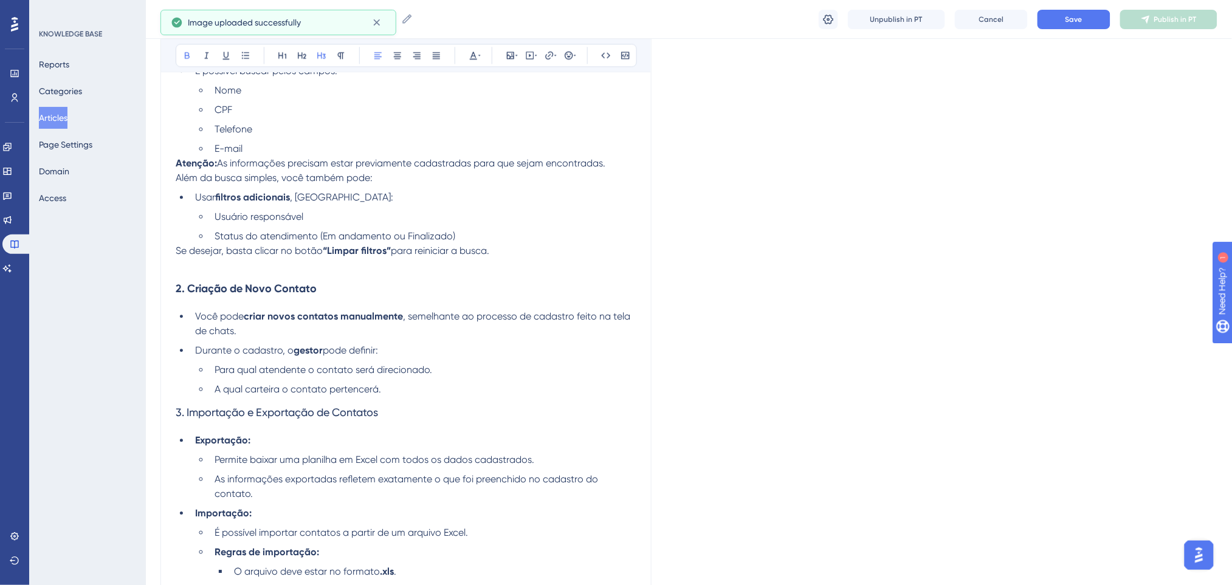
scroll to position [1047, 0]
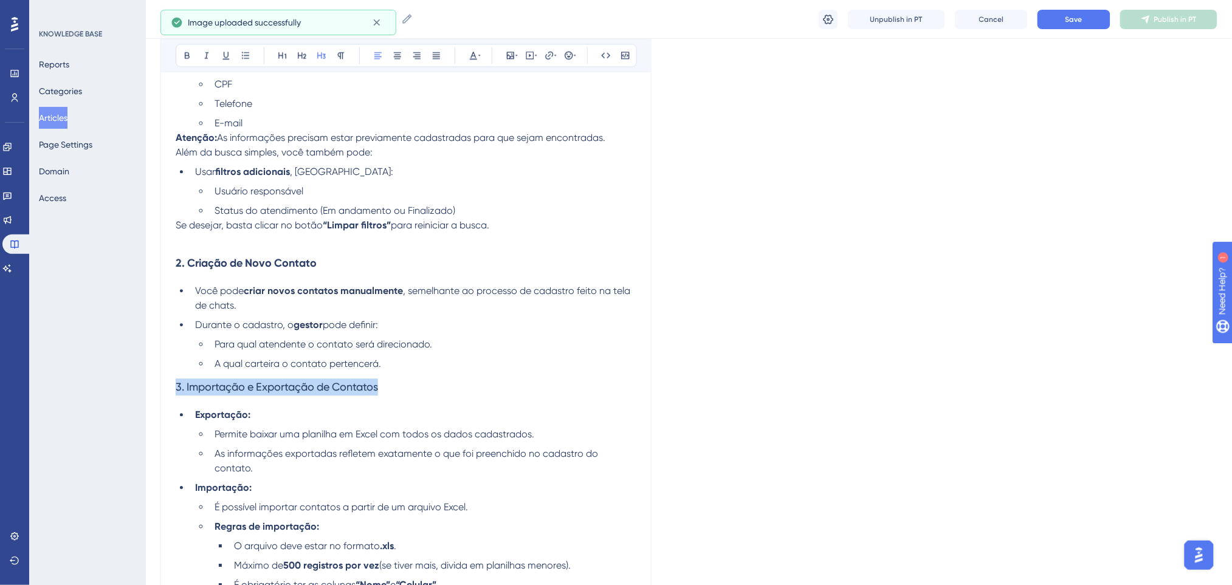
drag, startPoint x: 418, startPoint y: 380, endPoint x: 173, endPoint y: 395, distance: 245.4
click at [173, 395] on div "Como acessar a agenda de Contatos Bold Italic Underline Bullet Point Heading 1 …" at bounding box center [405, 214] width 491 height 2251
click at [187, 61] on button at bounding box center [187, 55] width 17 height 17
drag, startPoint x: 399, startPoint y: 266, endPoint x: 393, endPoint y: 351, distance: 85.3
click at [399, 274] on h3 "2. Criação de Novo Contato" at bounding box center [406, 263] width 461 height 32
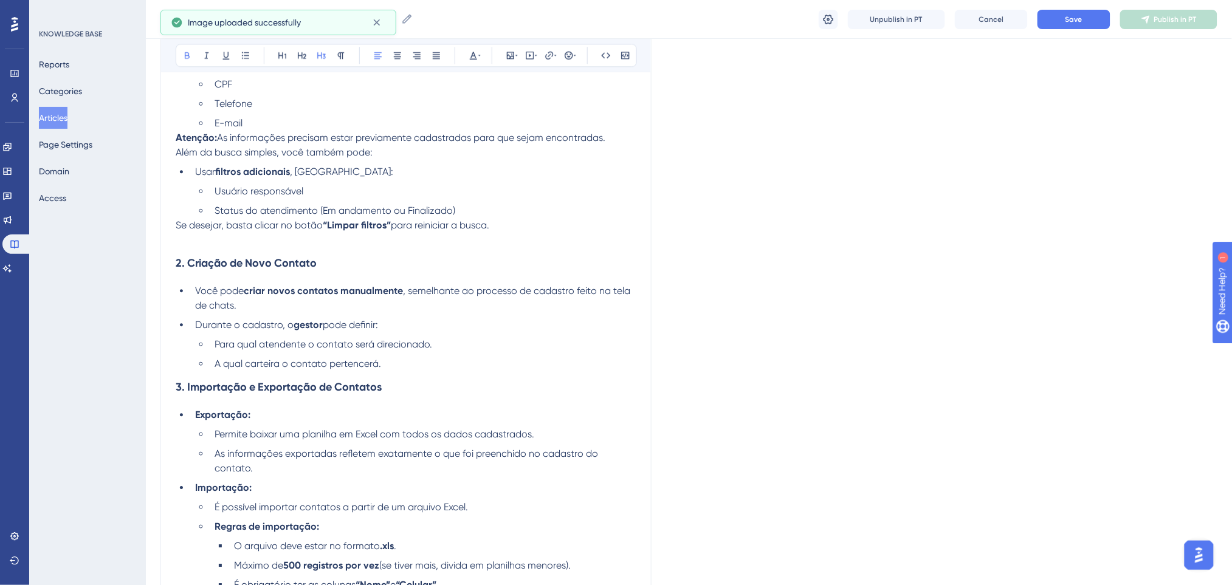
click at [397, 368] on li "A qual carteira o contato pertencerá." at bounding box center [423, 364] width 427 height 15
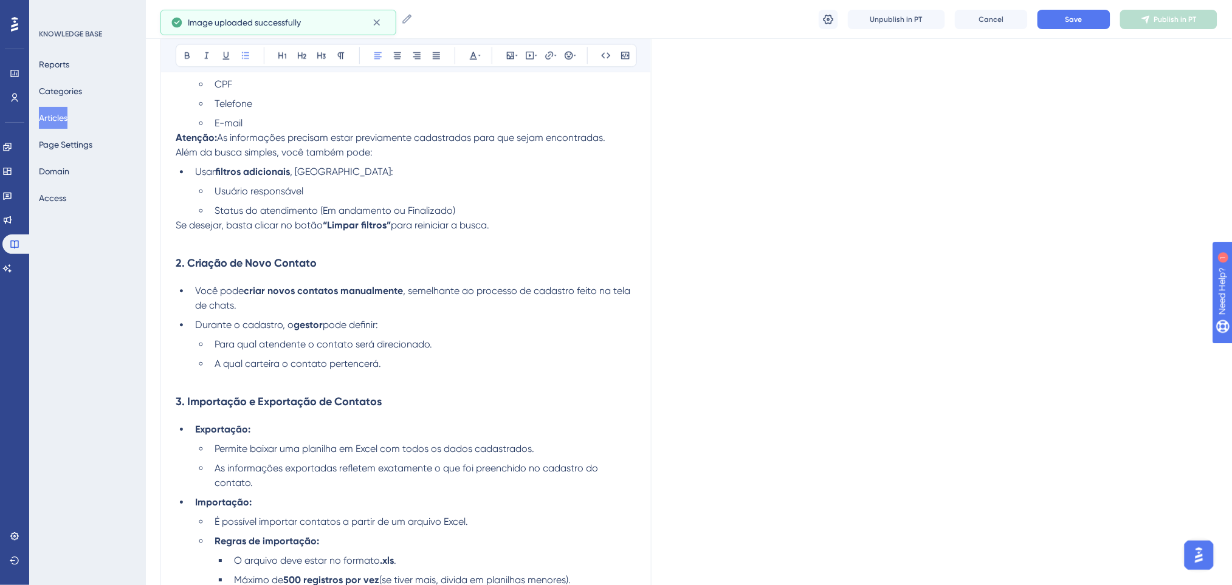
click at [456, 329] on li "Durante o cadastro, o gestor pode definir:" at bounding box center [413, 325] width 446 height 15
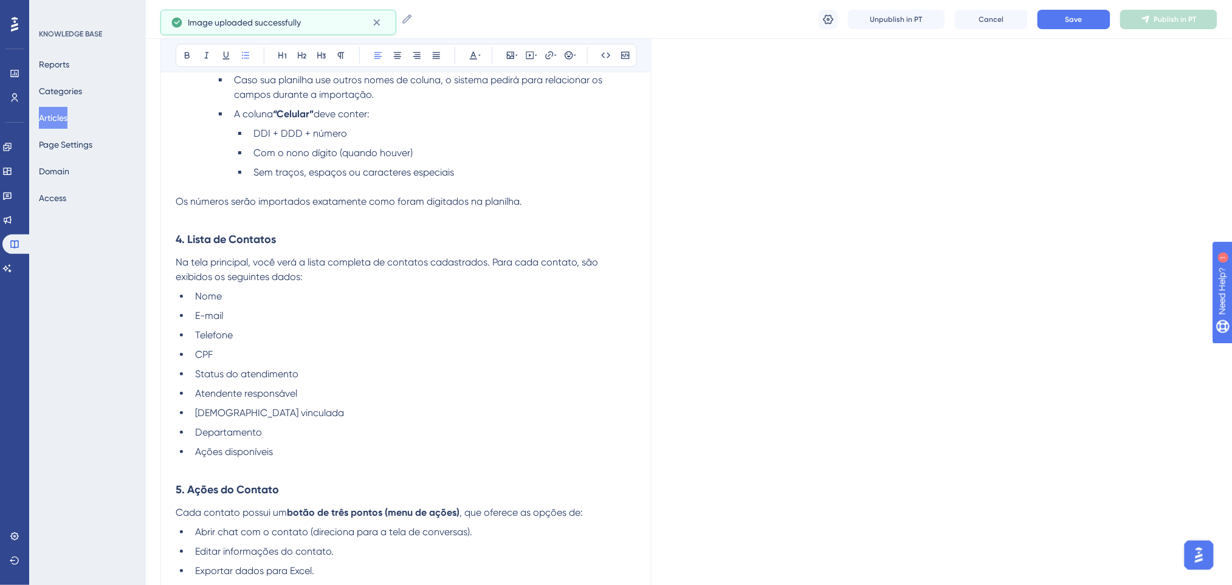
scroll to position [1615, 0]
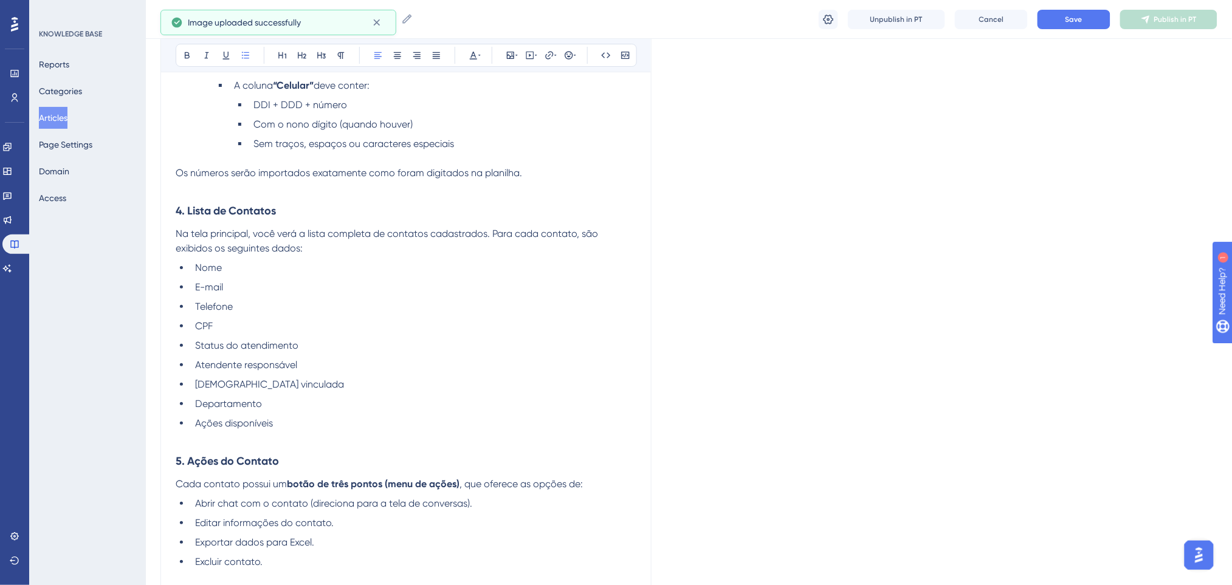
click at [371, 427] on li "Ações disponíveis" at bounding box center [413, 423] width 446 height 15
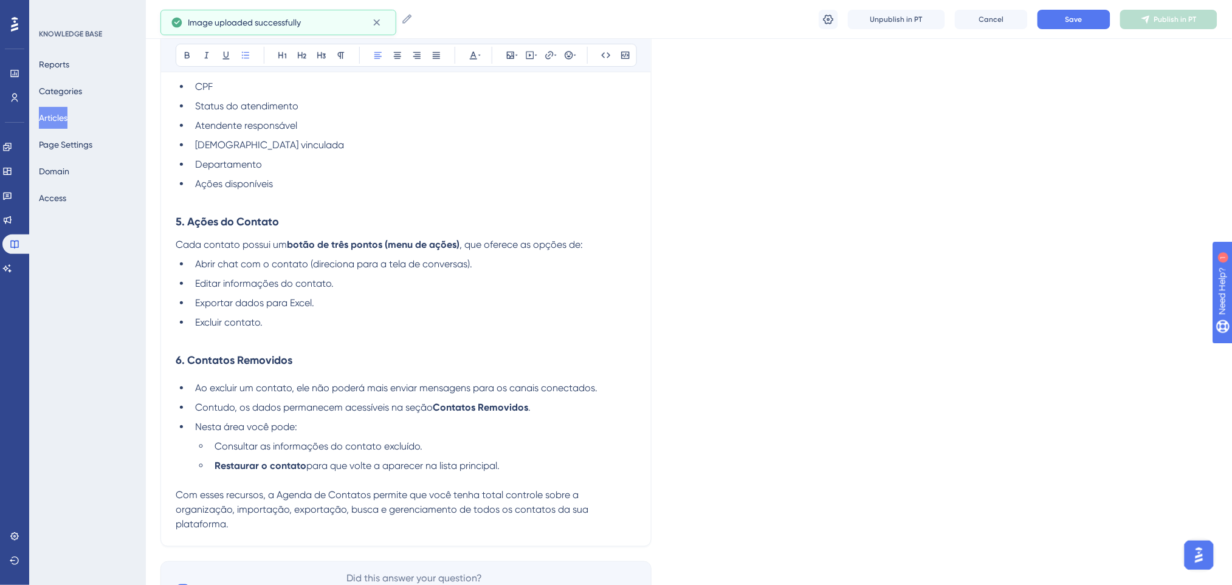
scroll to position [1858, 0]
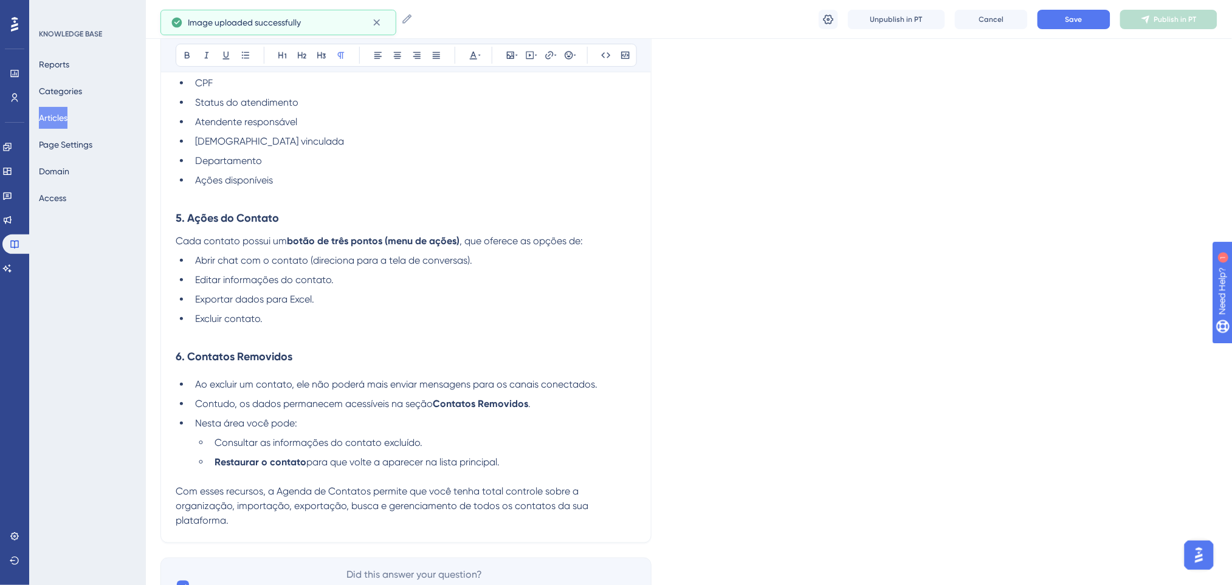
click at [347, 334] on p at bounding box center [406, 333] width 461 height 15
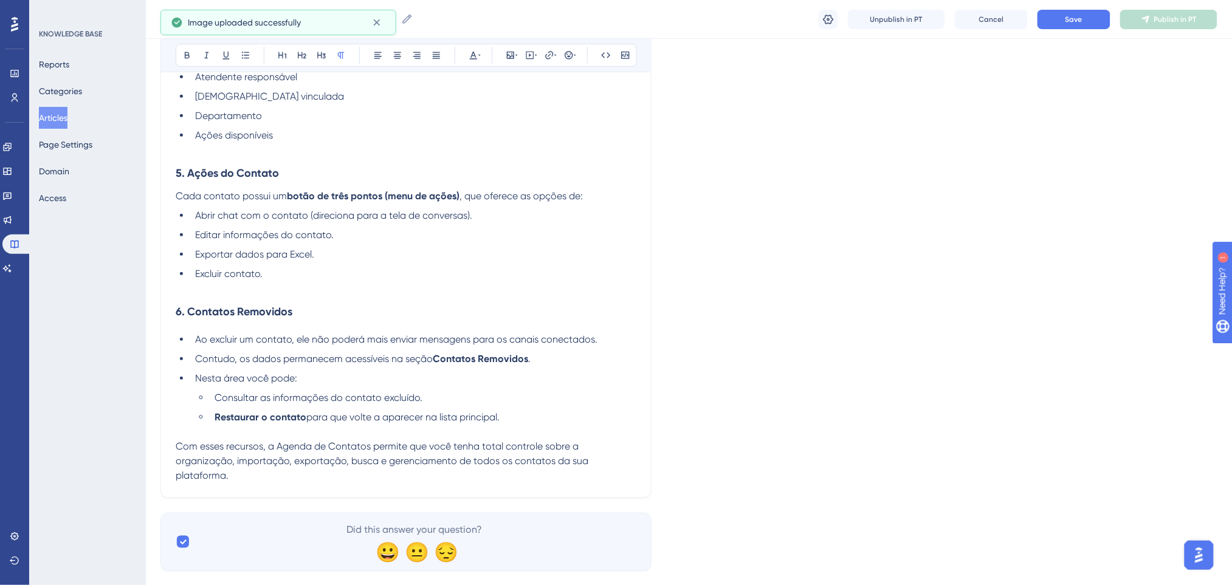
scroll to position [1928, 0]
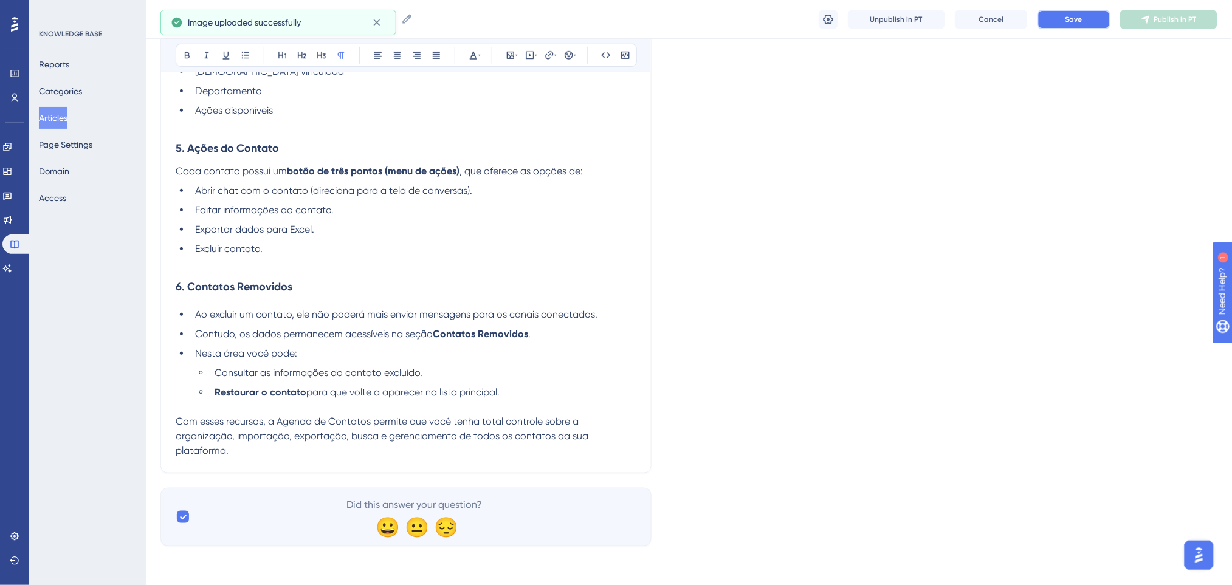
click at [1037, 28] on button "Save" at bounding box center [1073, 19] width 73 height 19
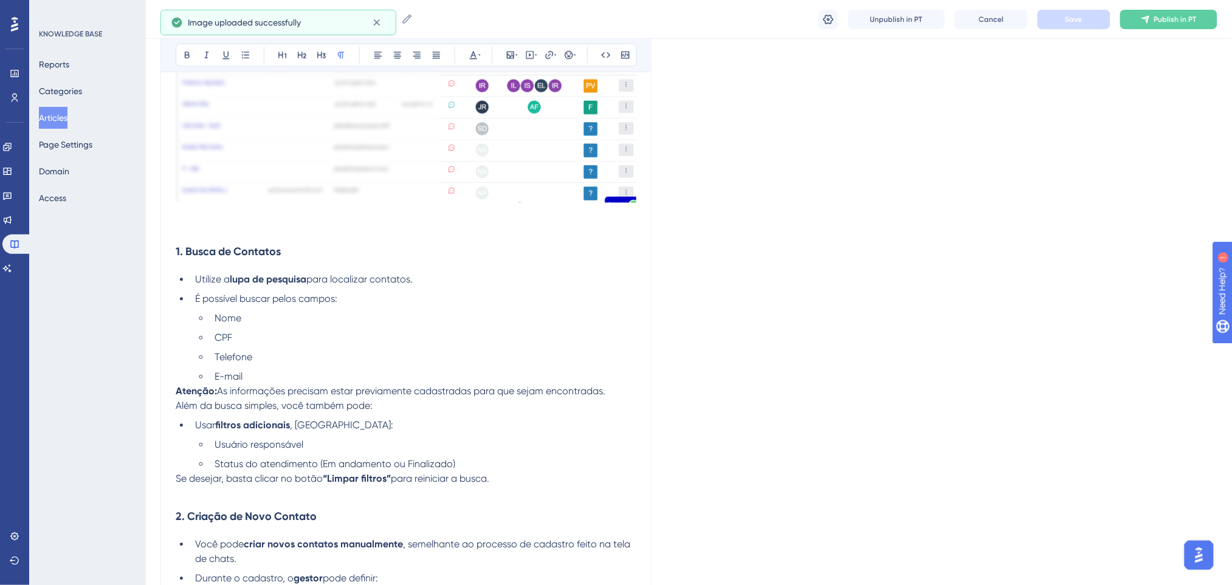
scroll to position [955, 0]
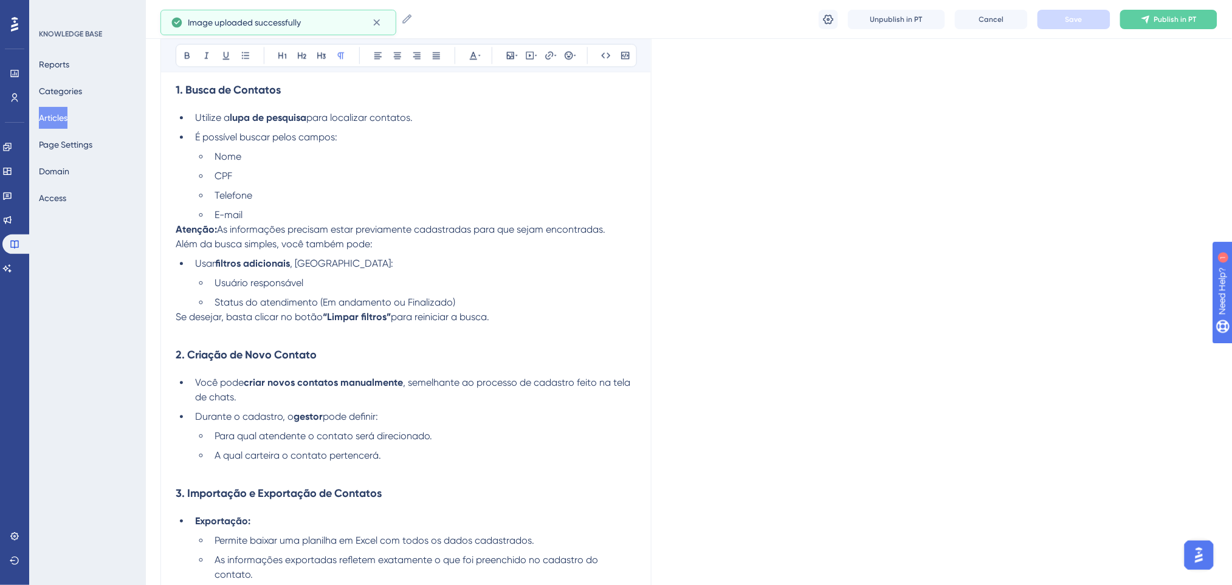
click at [430, 460] on li "A qual carteira o contato pertencerá." at bounding box center [423, 456] width 427 height 15
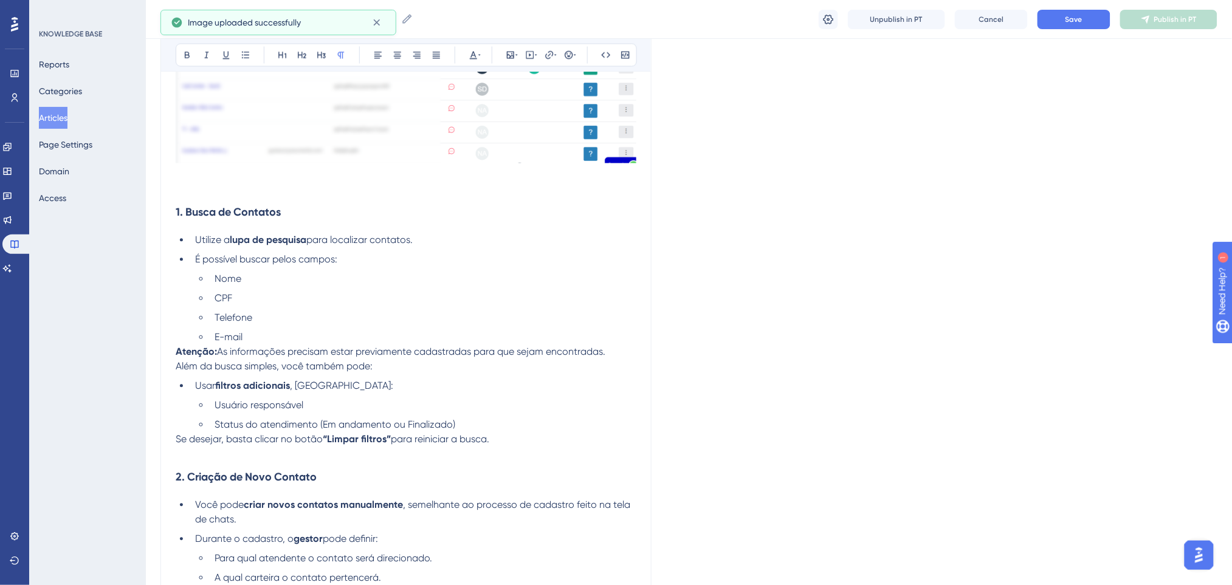
scroll to position [874, 0]
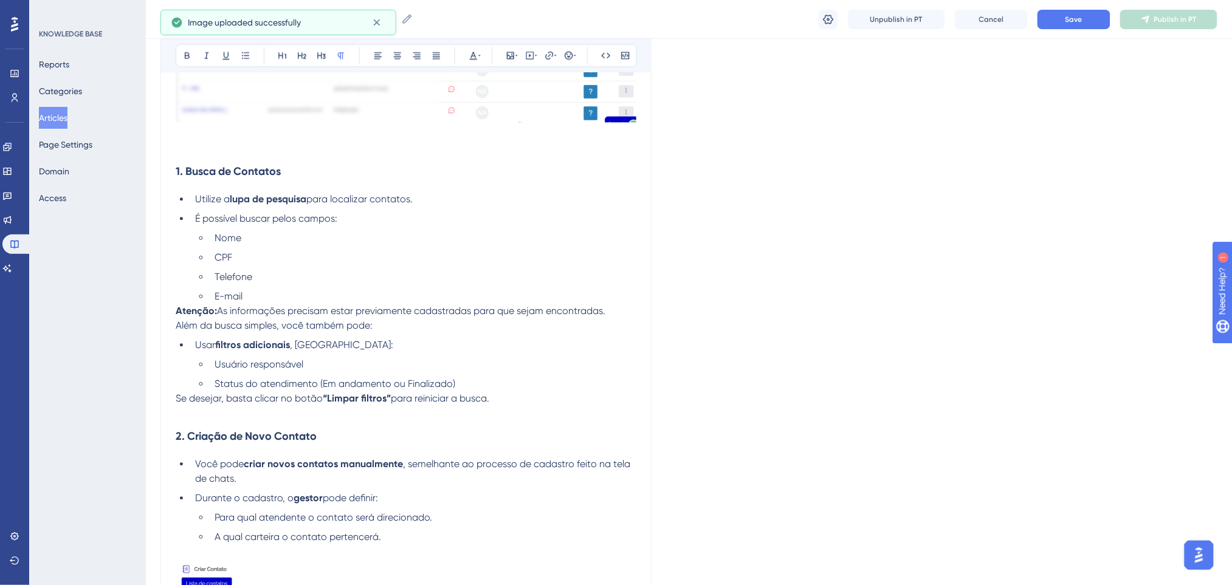
click at [344, 278] on li "Telefone" at bounding box center [423, 277] width 427 height 15
click at [331, 285] on ul "Nome CPF Telefone E-mail" at bounding box center [415, 267] width 441 height 73
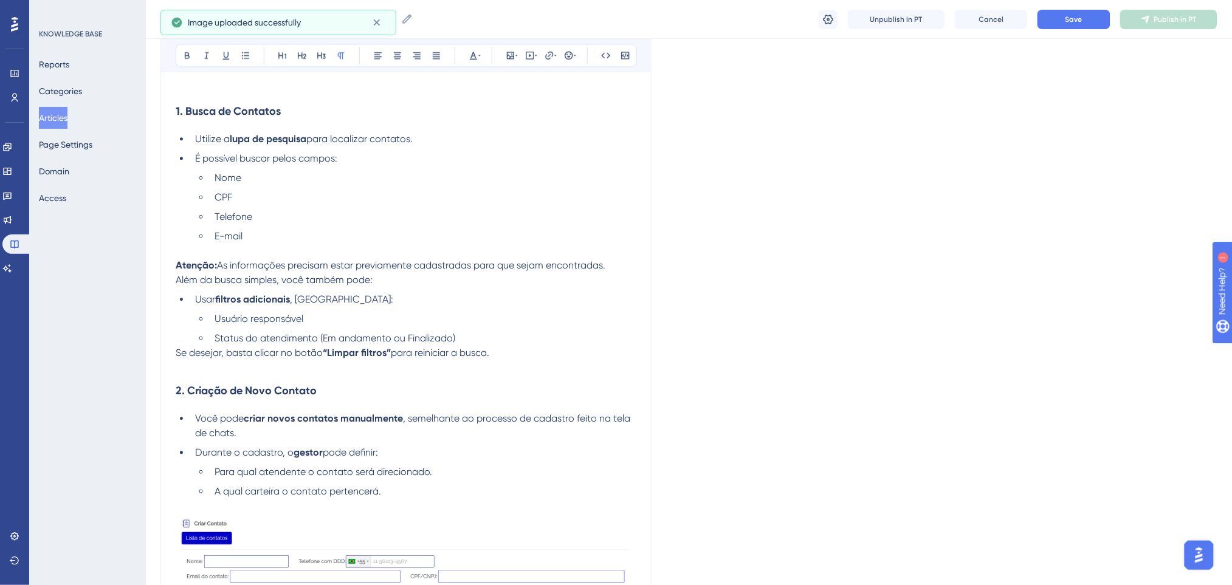
scroll to position [955, 0]
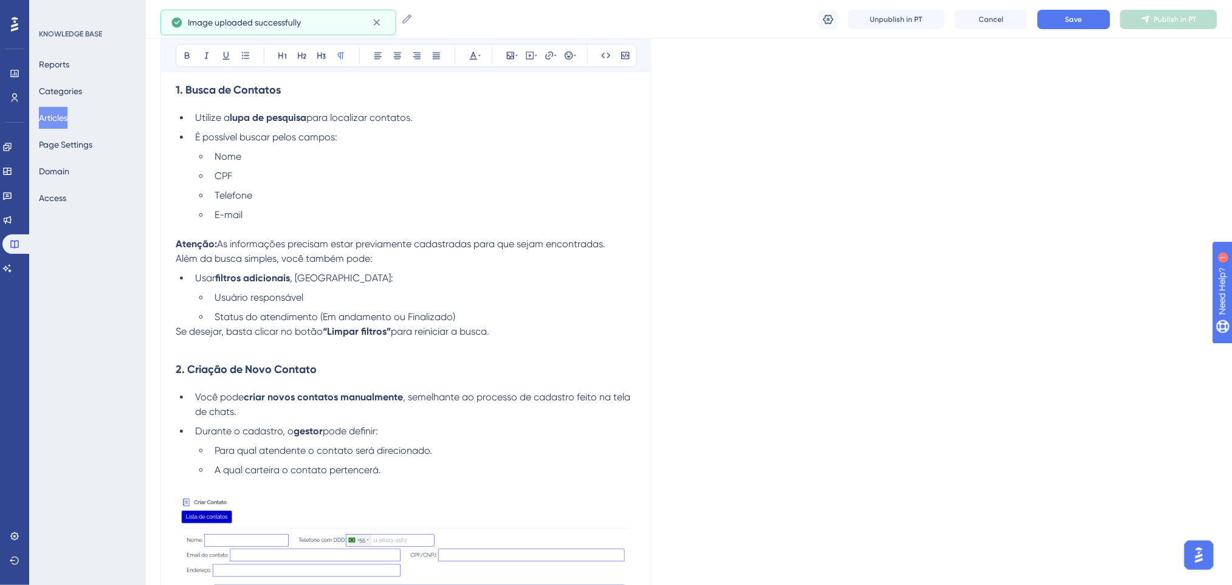
click at [513, 352] on p at bounding box center [406, 346] width 461 height 15
drag, startPoint x: 292, startPoint y: 280, endPoint x: 182, endPoint y: 60, distance: 246.0
click at [214, 269] on div "Guia Completo da Agenda de Contatos A Agenda de Contatos é o espaço dentro da p…" at bounding box center [406, 492] width 461 height 2378
click at [182, 47] on button at bounding box center [187, 55] width 17 height 17
click at [187, 54] on icon at bounding box center [187, 55] width 10 height 10
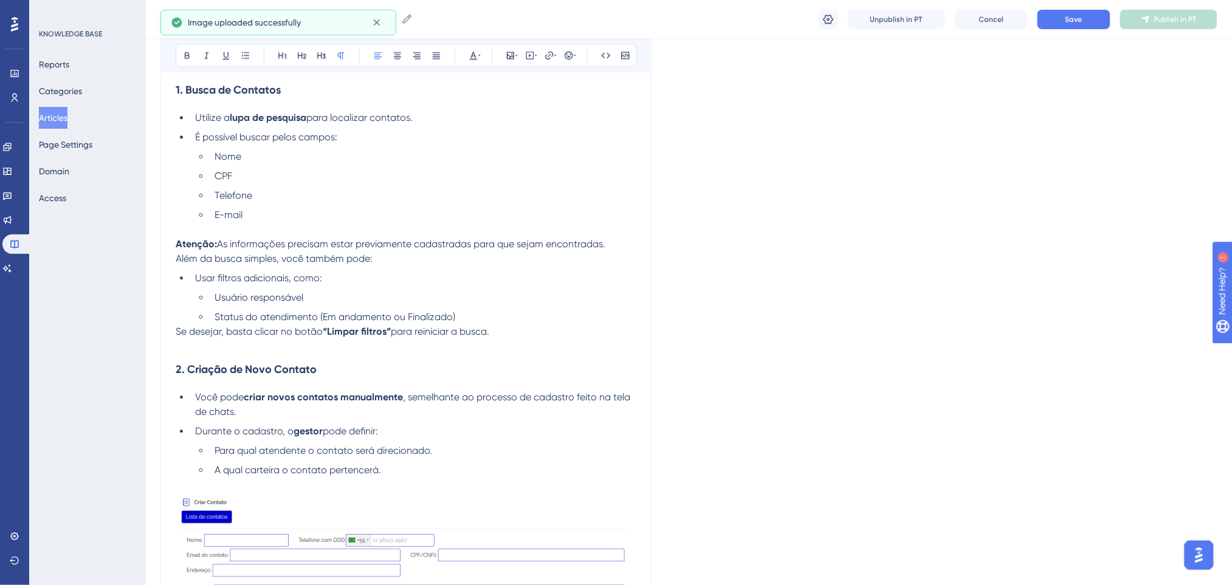
click at [425, 246] on span "As informações precisam estar previamente cadastradas para que sejam encontrada…" at bounding box center [411, 244] width 388 height 12
drag, startPoint x: 391, startPoint y: 331, endPoint x: 326, endPoint y: 326, distance: 65.2
click at [326, 326] on strong "“Limpar filtros”" at bounding box center [357, 332] width 68 height 12
click at [187, 50] on icon at bounding box center [187, 55] width 10 height 10
click at [537, 280] on li "Usar filtros adicionais, como:" at bounding box center [413, 278] width 446 height 15
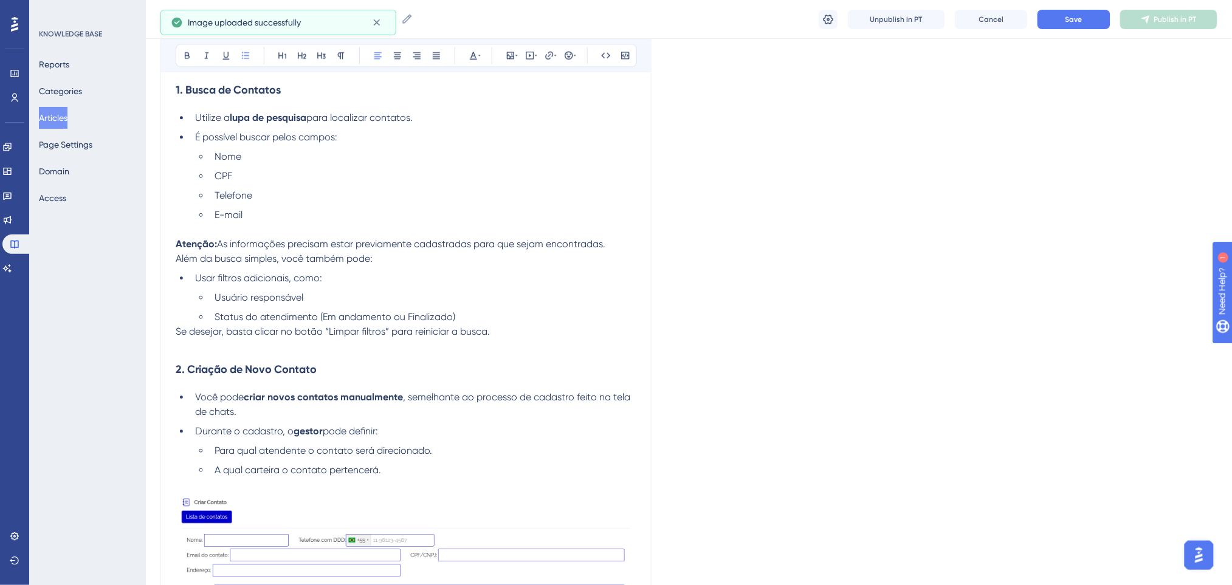
scroll to position [1036, 0]
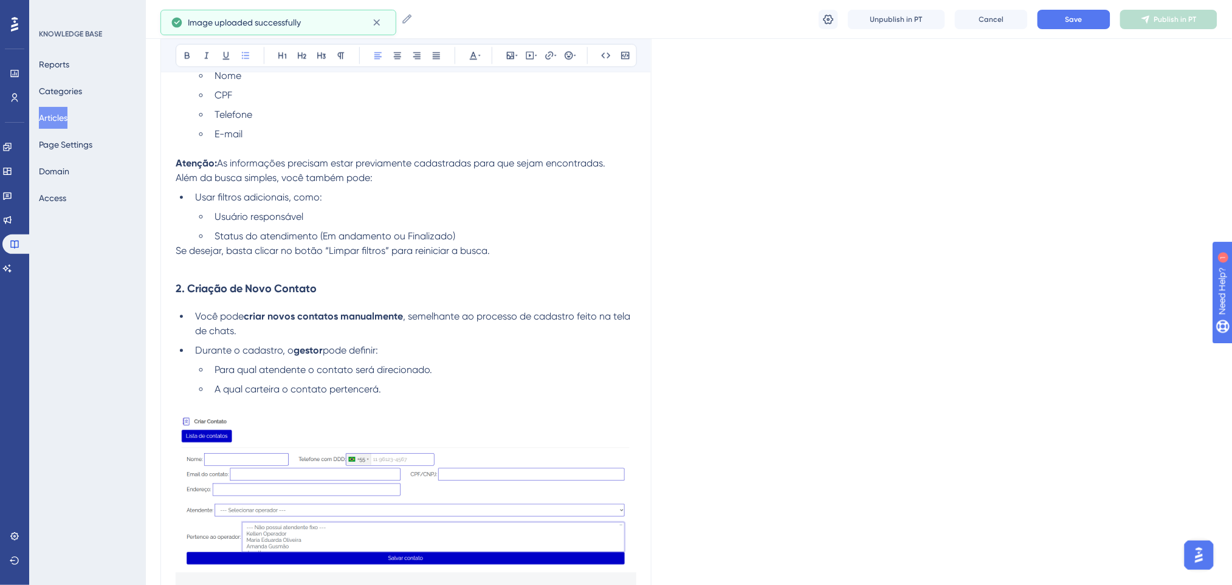
drag, startPoint x: 246, startPoint y: 314, endPoint x: 383, endPoint y: 344, distance: 140.5
click at [383, 344] on ul "Você pode criar novos contatos manualmente , semelhante ao processo de cadastro…" at bounding box center [406, 353] width 461 height 88
click at [190, 53] on icon at bounding box center [187, 55] width 10 height 10
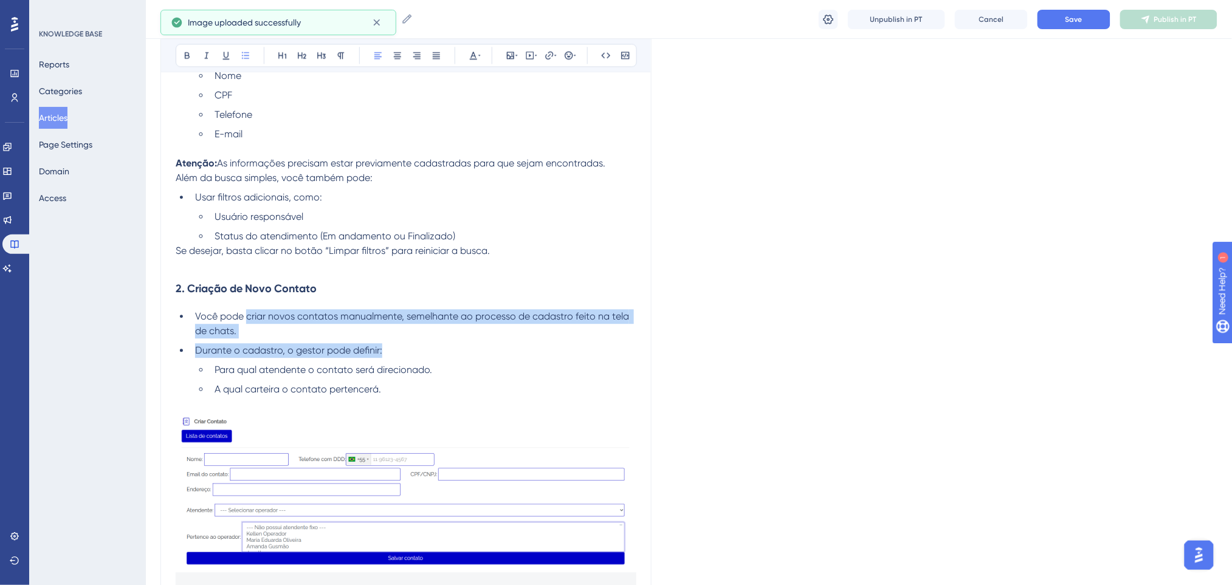
click at [542, 348] on li "Durante o cadastro, o gestor pode definir:" at bounding box center [413, 350] width 446 height 15
click at [513, 316] on span "Você pode criar novos contatos manualmente, semelhante ao processo de cadastro …" at bounding box center [413, 324] width 436 height 26
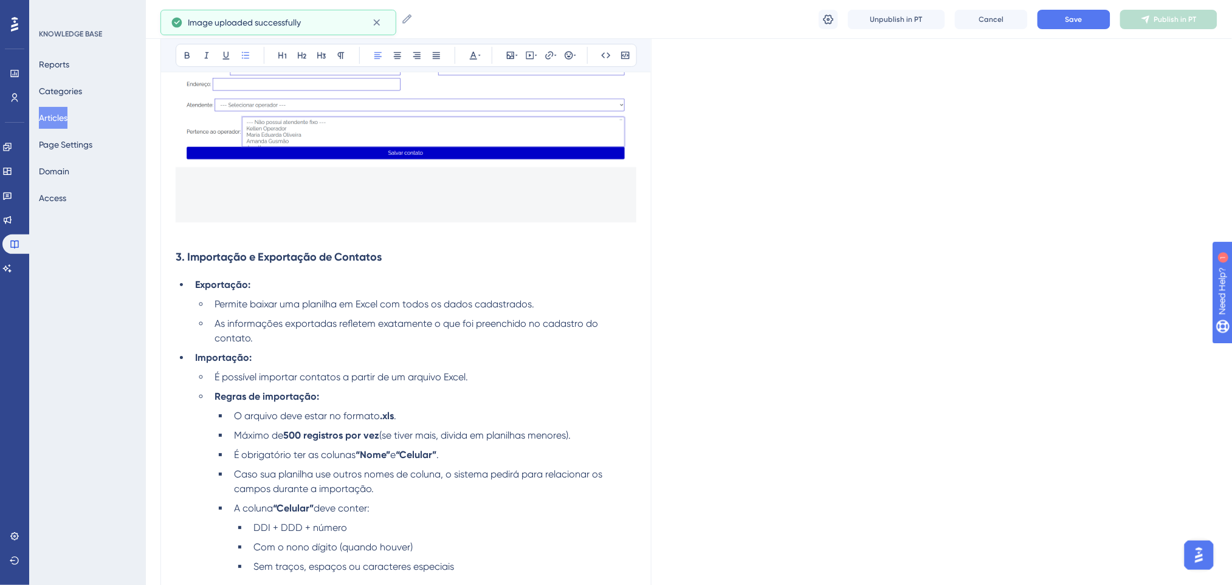
scroll to position [1522, 0]
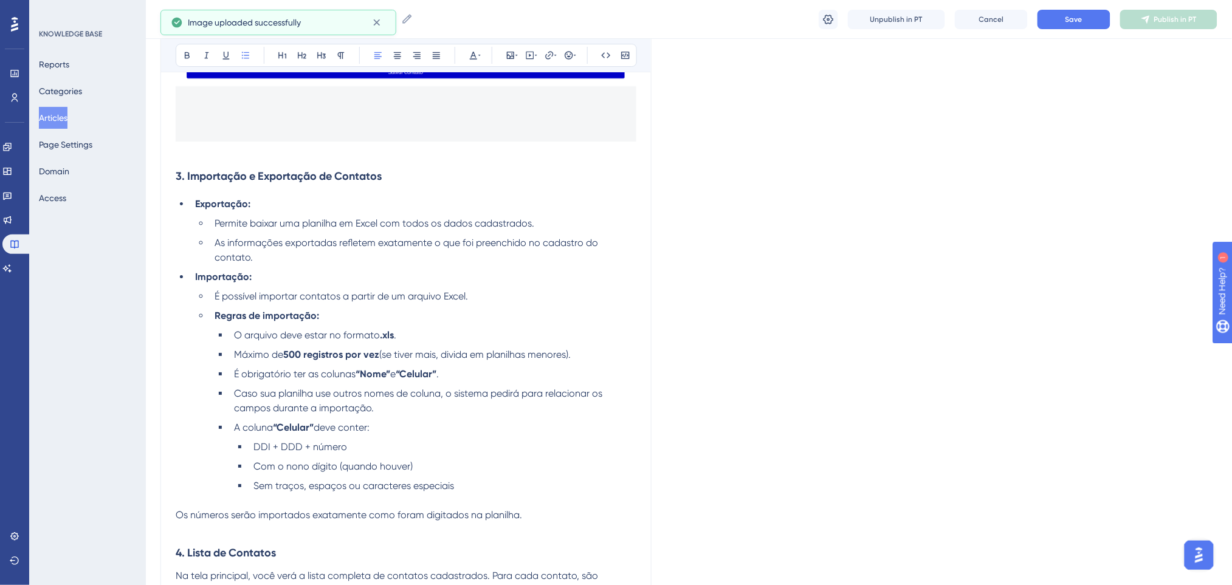
click at [403, 176] on h3 "3. Importação e Exportação de Contatos" at bounding box center [406, 176] width 461 height 32
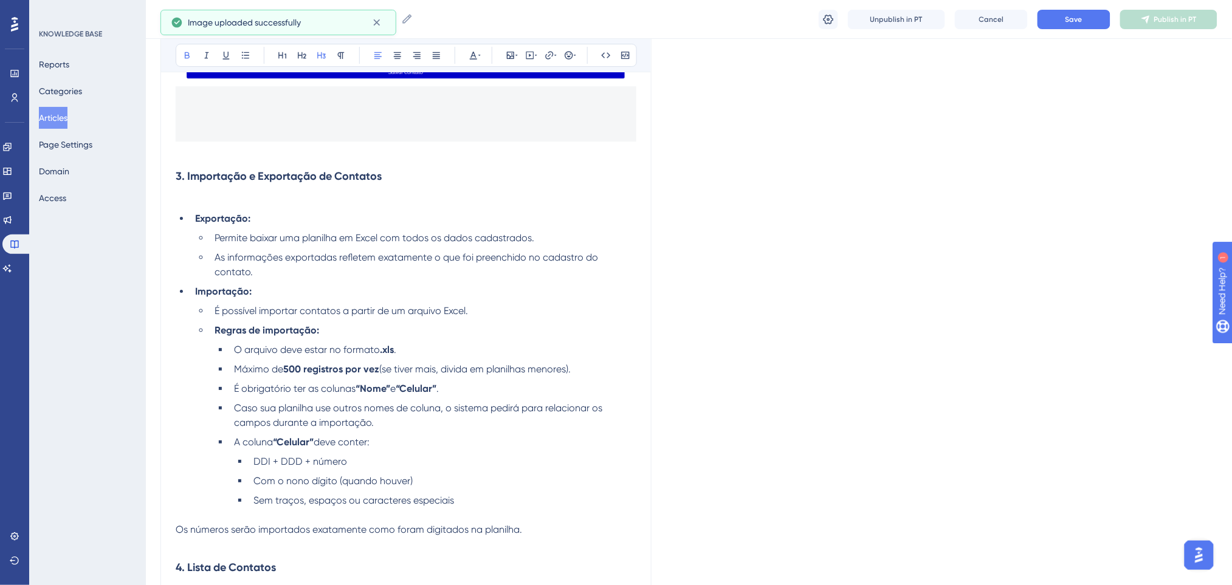
click at [403, 176] on h3 "3. Importação e Exportação de Contatos" at bounding box center [406, 176] width 461 height 32
drag, startPoint x: 403, startPoint y: 176, endPoint x: 78, endPoint y: 176, distance: 324.6
click at [302, 56] on icon at bounding box center [302, 55] width 9 height 7
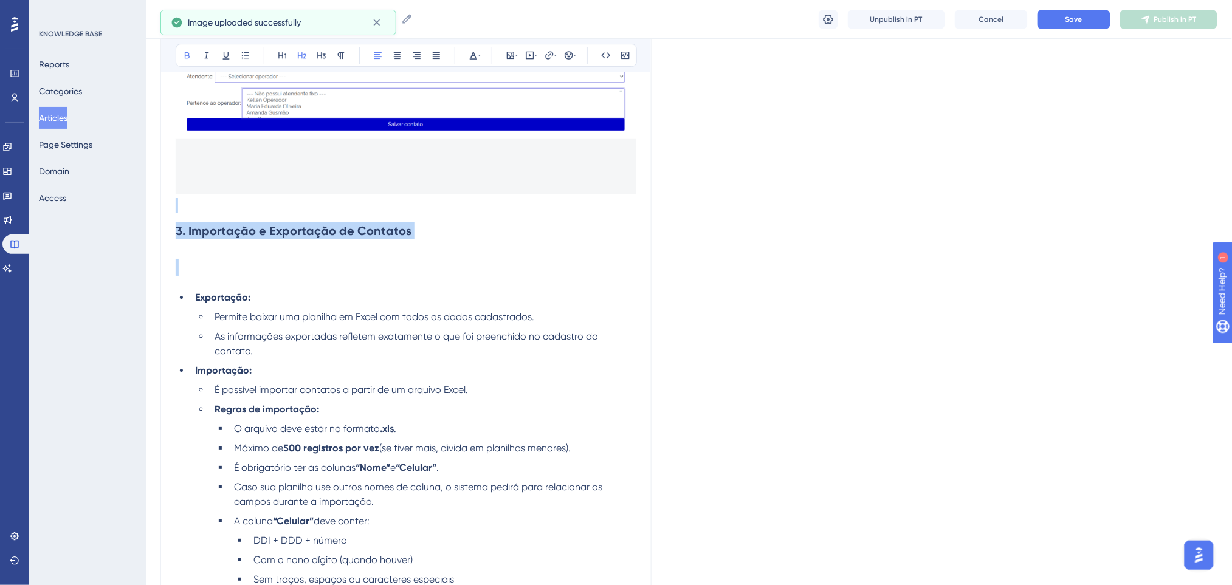
scroll to position [1360, 0]
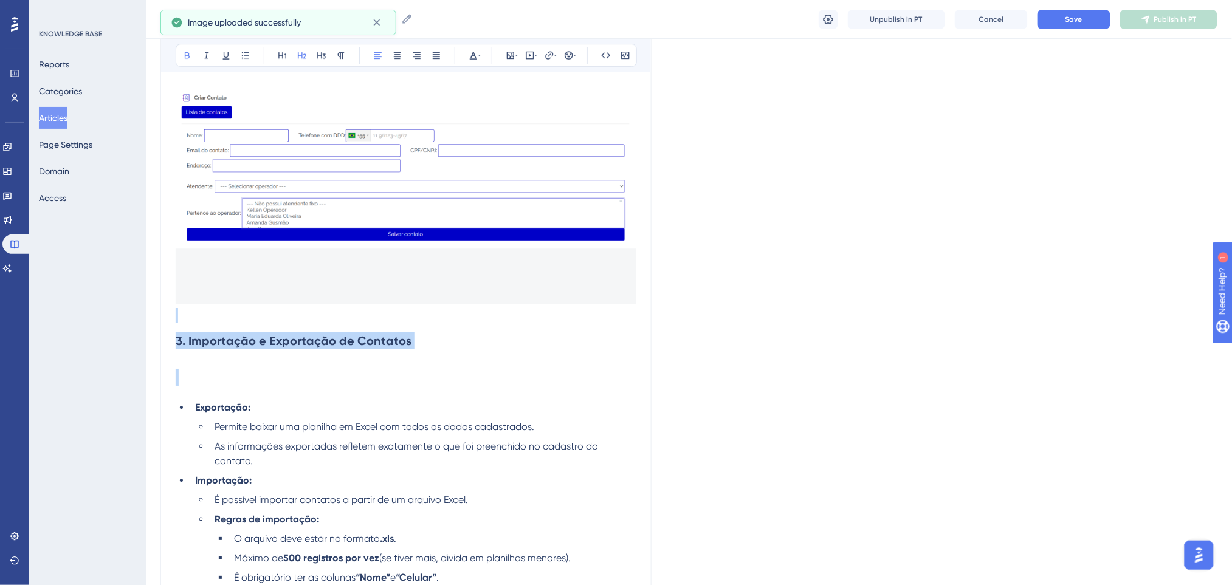
click at [394, 377] on h2 at bounding box center [406, 377] width 461 height 36
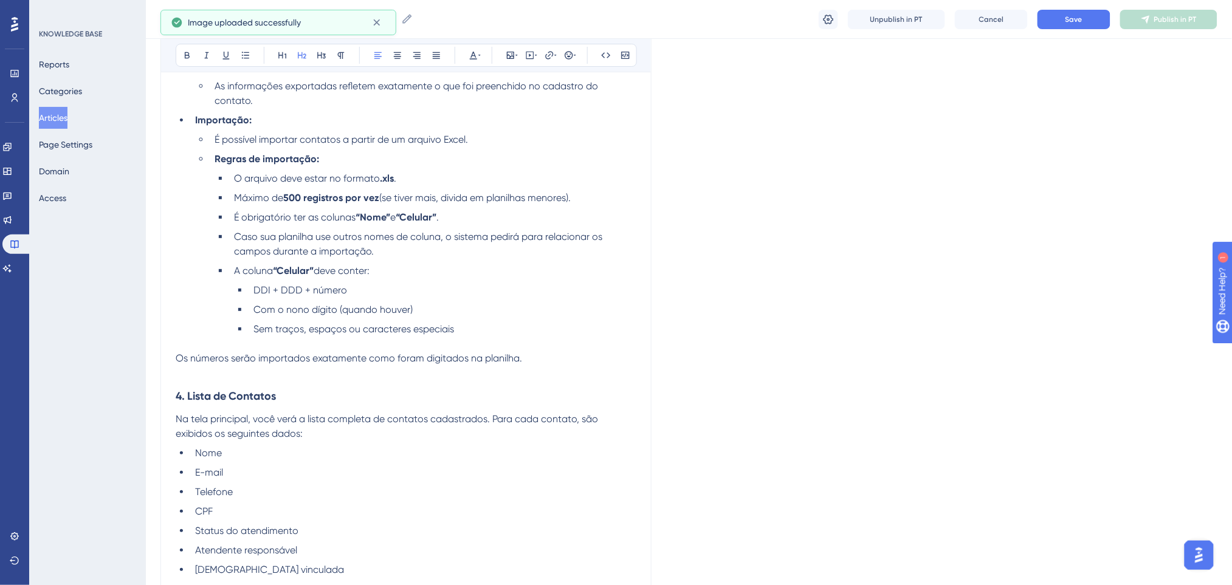
scroll to position [1685, 0]
drag, startPoint x: 220, startPoint y: 393, endPoint x: 171, endPoint y: 385, distance: 49.3
click at [304, 56] on icon at bounding box center [302, 55] width 10 height 10
click at [604, 379] on p at bounding box center [406, 372] width 461 height 15
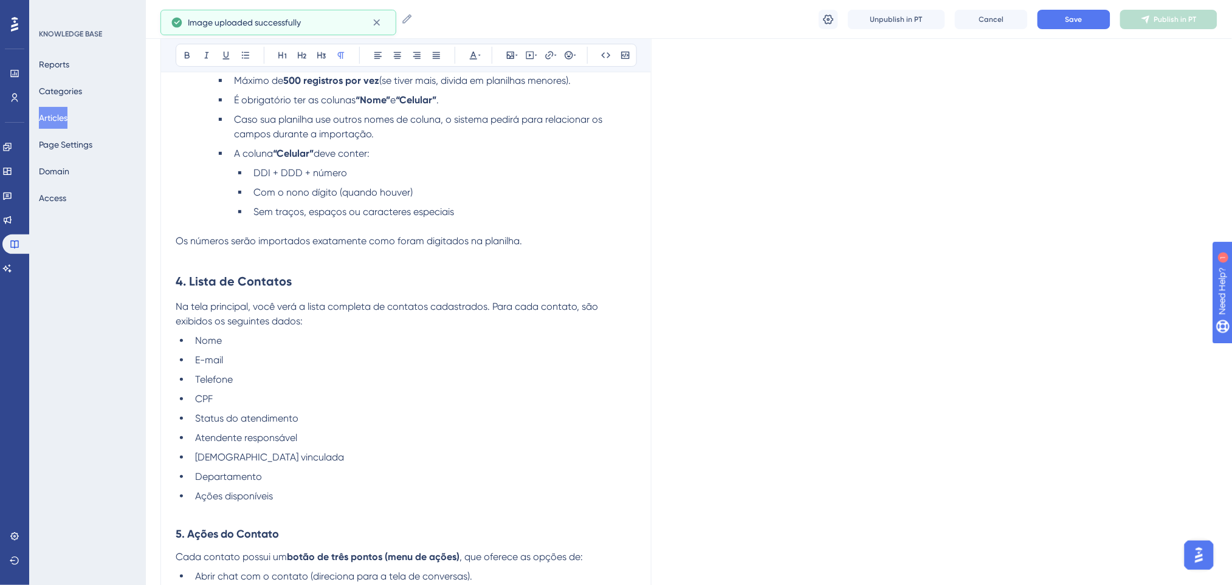
scroll to position [1928, 0]
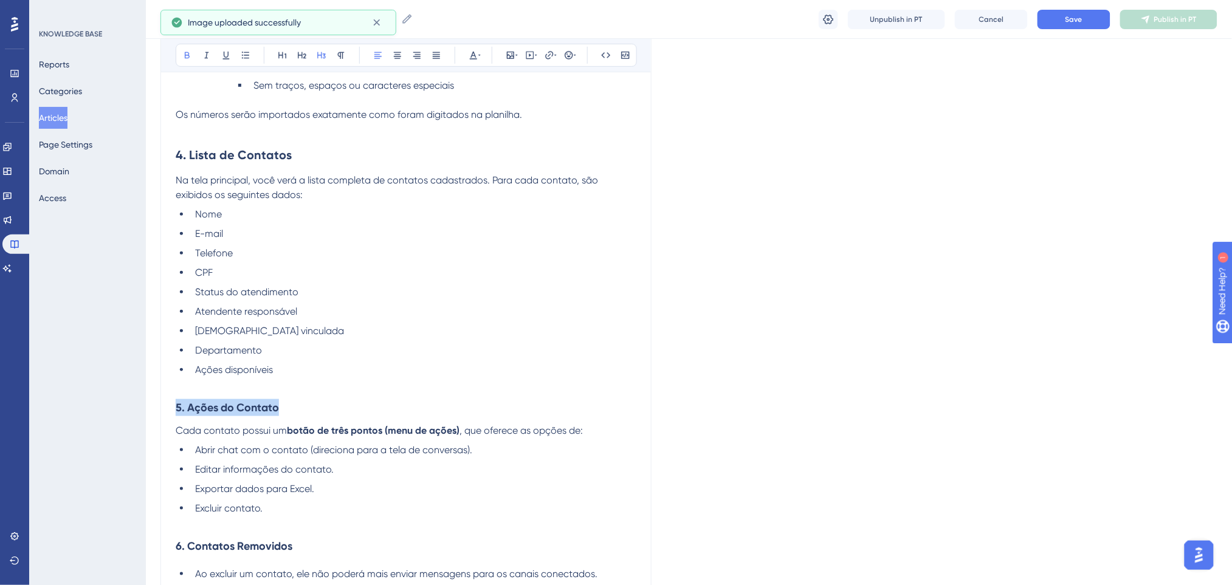
click at [303, 50] on icon at bounding box center [302, 55] width 10 height 10
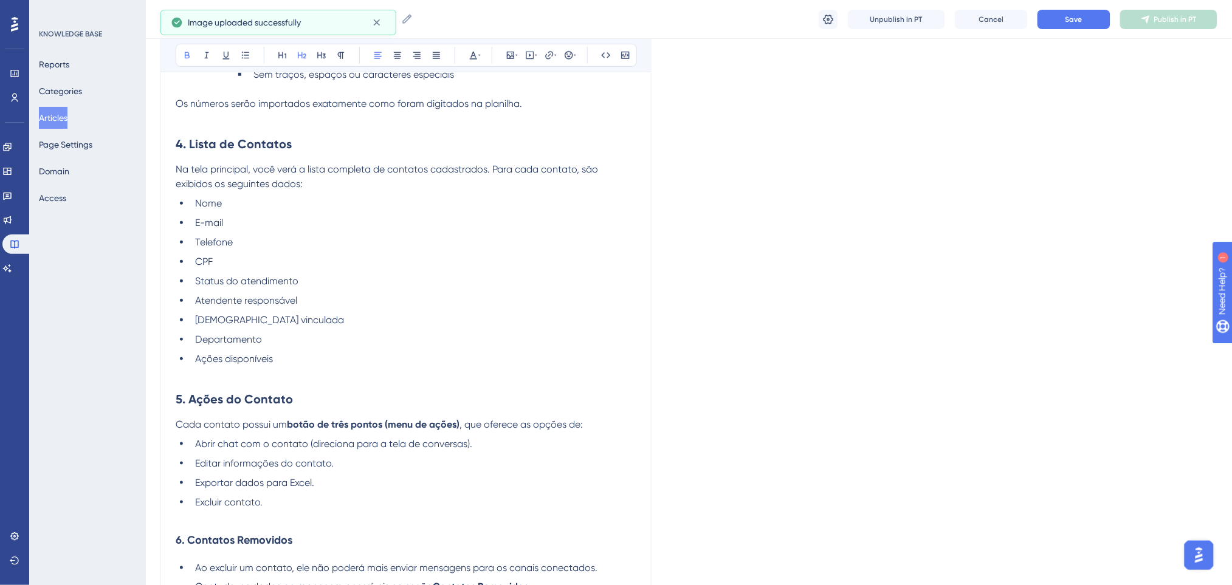
scroll to position [2090, 0]
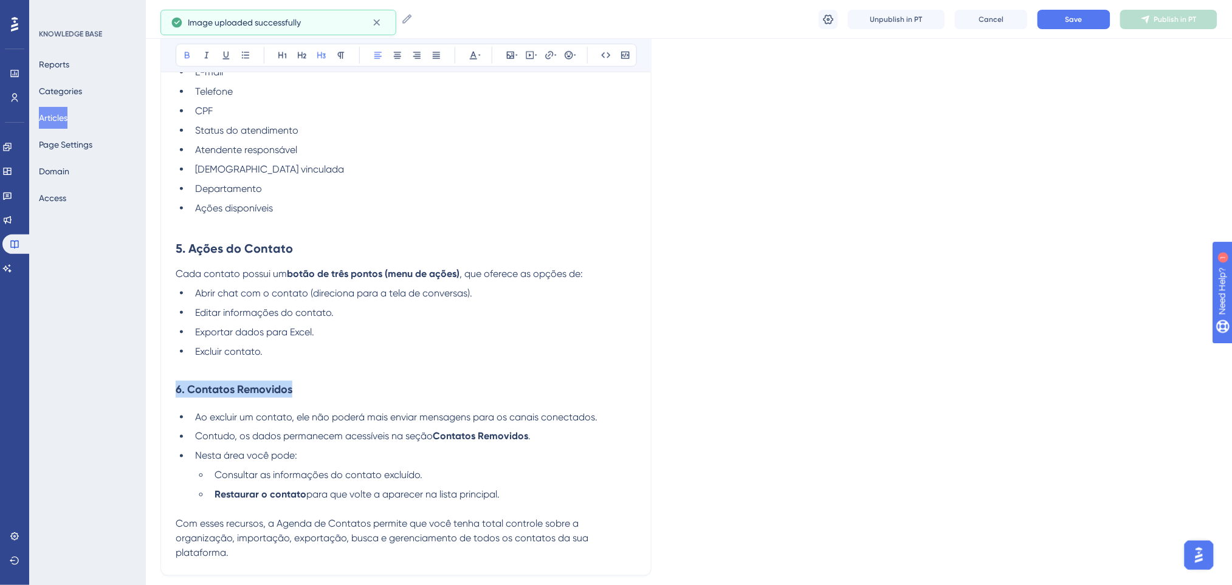
drag, startPoint x: 297, startPoint y: 391, endPoint x: 161, endPoint y: 385, distance: 136.3
click at [301, 57] on icon at bounding box center [302, 55] width 10 height 10
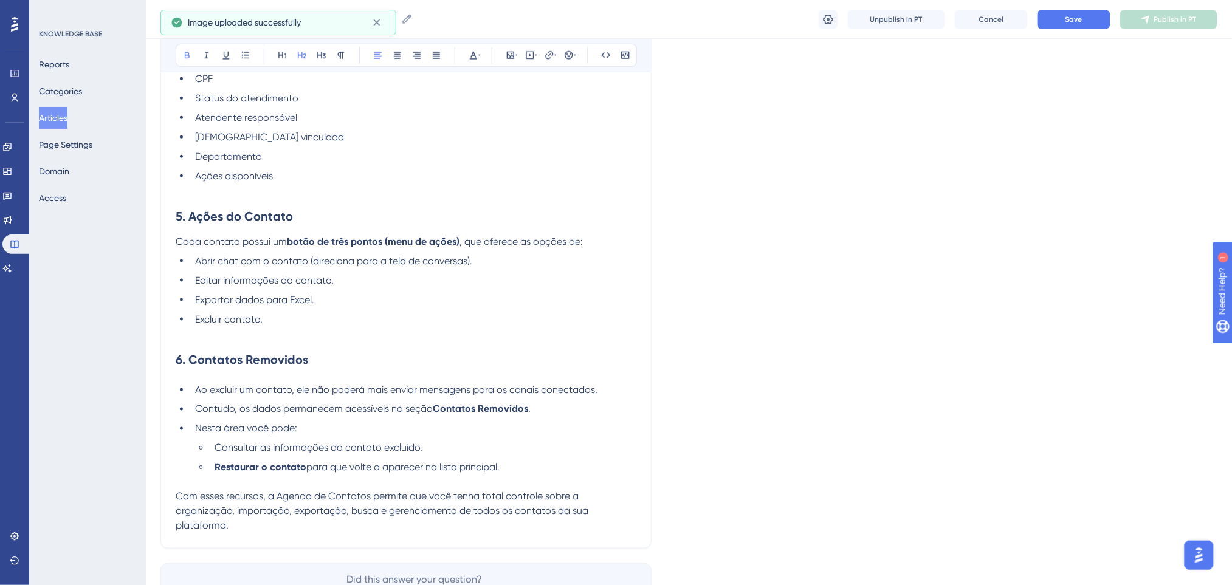
scroll to position [2197, 0]
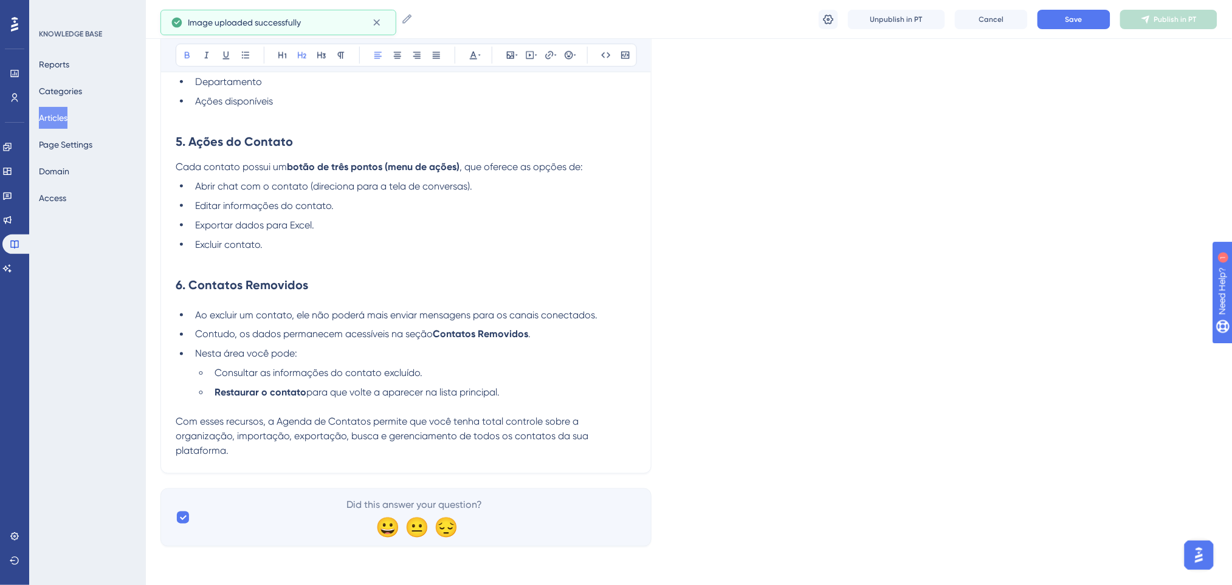
click at [324, 372] on span "Consultar as informações do contato excluído." at bounding box center [319, 374] width 208 height 12
drag, startPoint x: 536, startPoint y: 336, endPoint x: 435, endPoint y: 330, distance: 101.7
click at [435, 330] on li "Contudo, os dados permanecem acessíveis na seção Contatos Removidos ." at bounding box center [413, 335] width 446 height 15
click at [189, 55] on icon at bounding box center [187, 55] width 10 height 10
click at [456, 358] on li "Nesta área você pode:" at bounding box center [413, 354] width 446 height 15
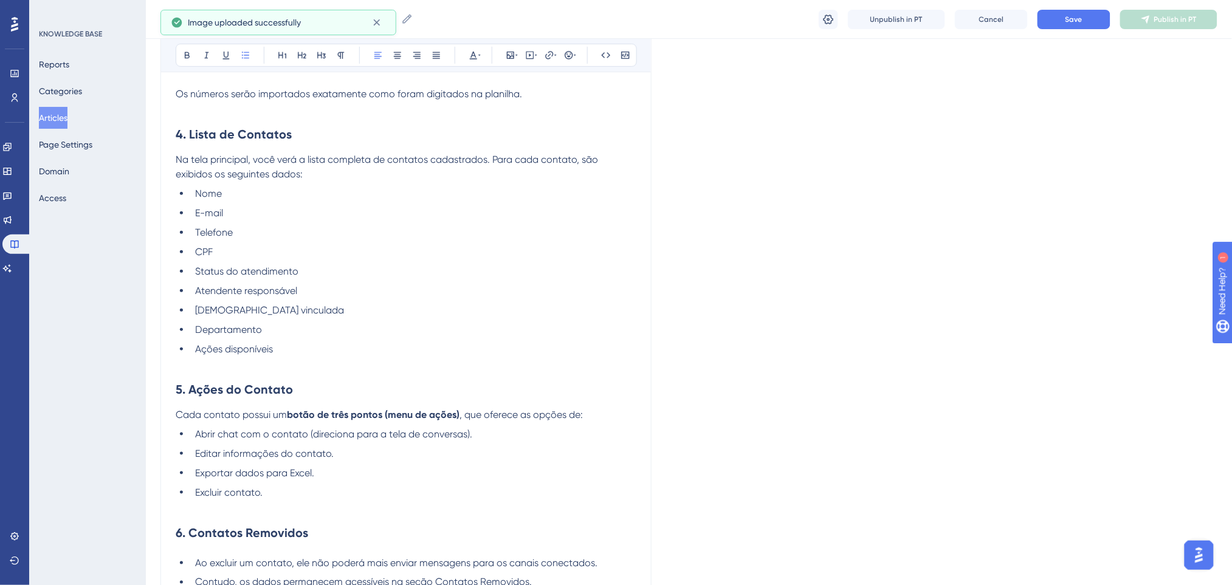
scroll to position [2035, 0]
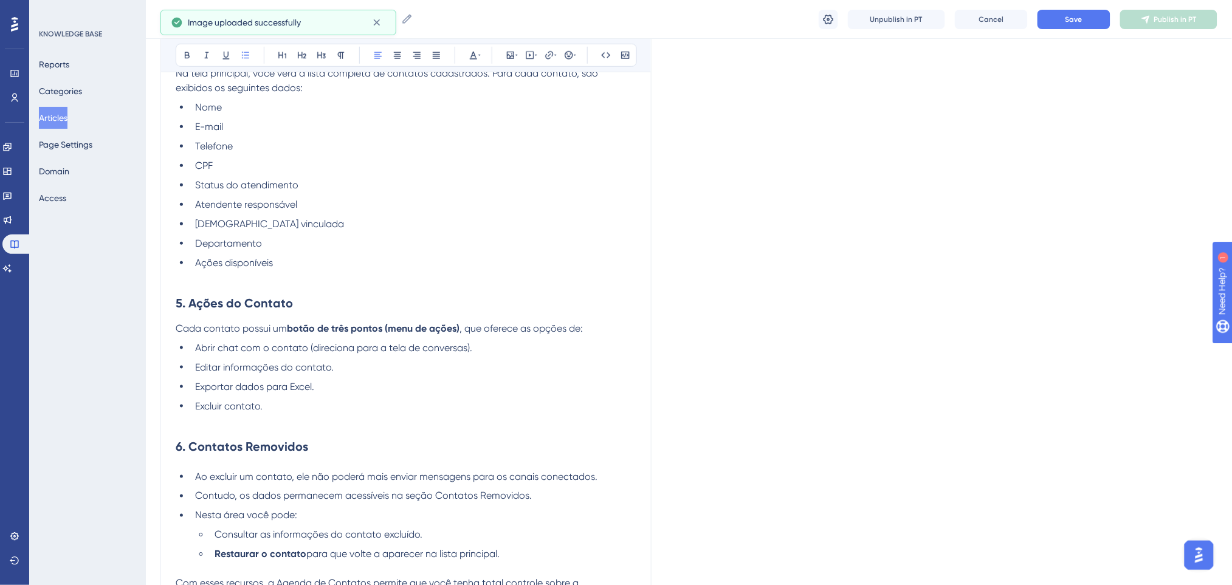
click at [295, 404] on li "Excluir contato." at bounding box center [413, 406] width 446 height 15
click at [289, 426] on p at bounding box center [406, 421] width 461 height 15
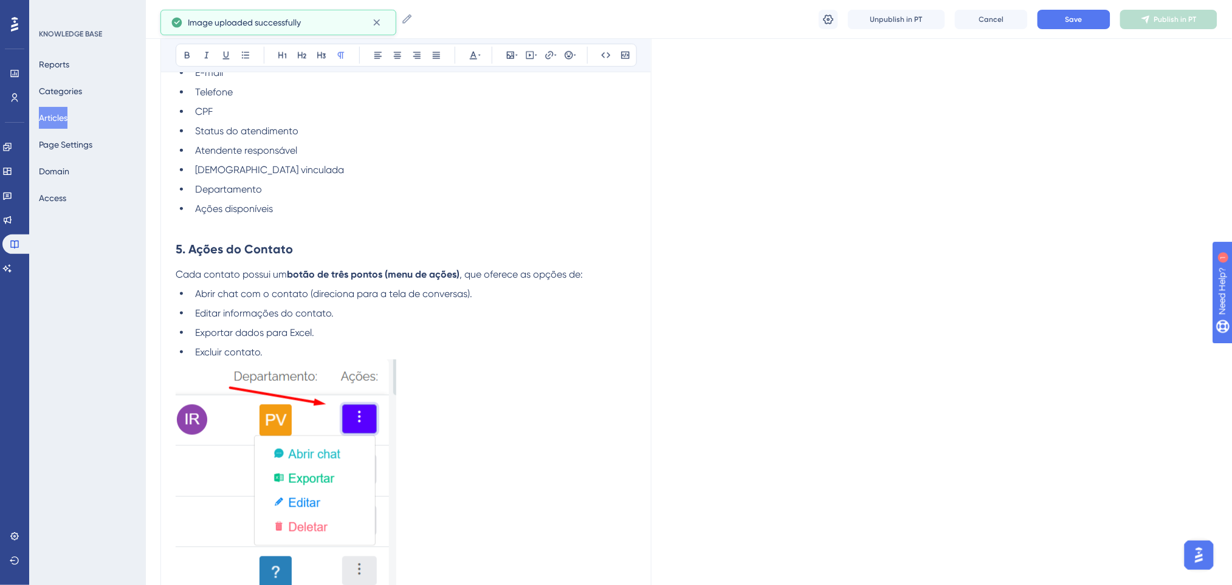
scroll to position [2116, 0]
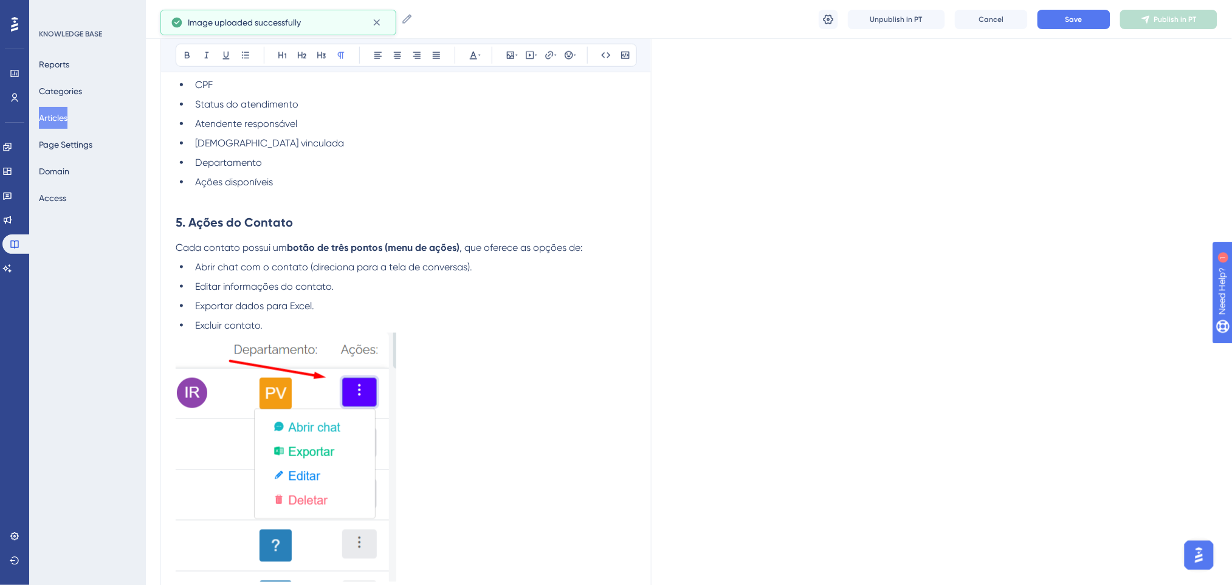
click at [354, 322] on li "Excluir contato." at bounding box center [413, 325] width 446 height 15
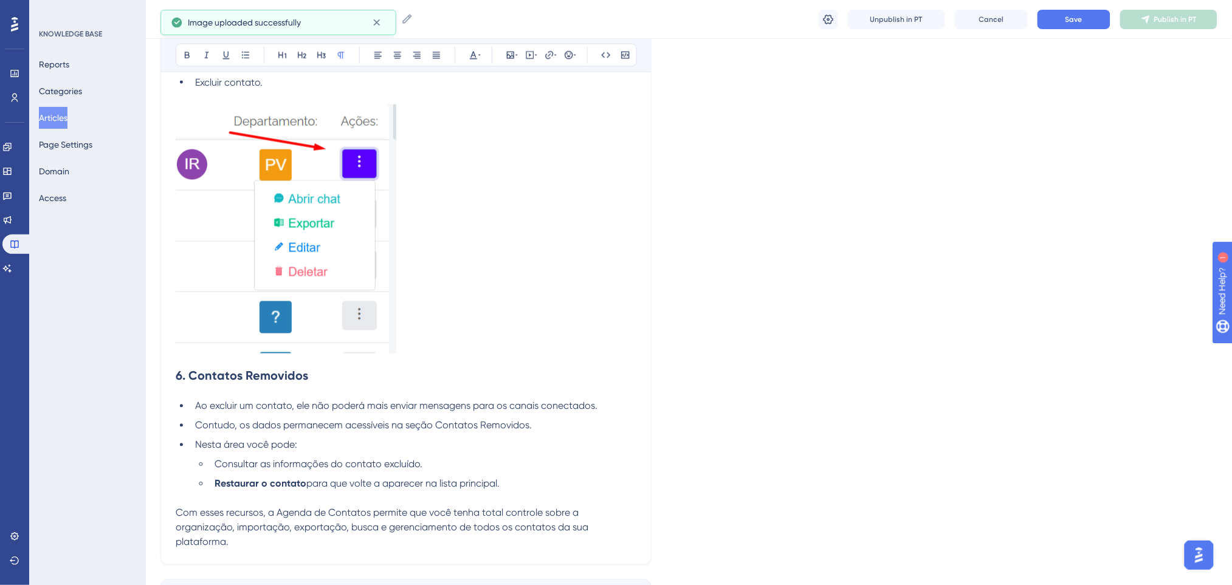
scroll to position [2449, 0]
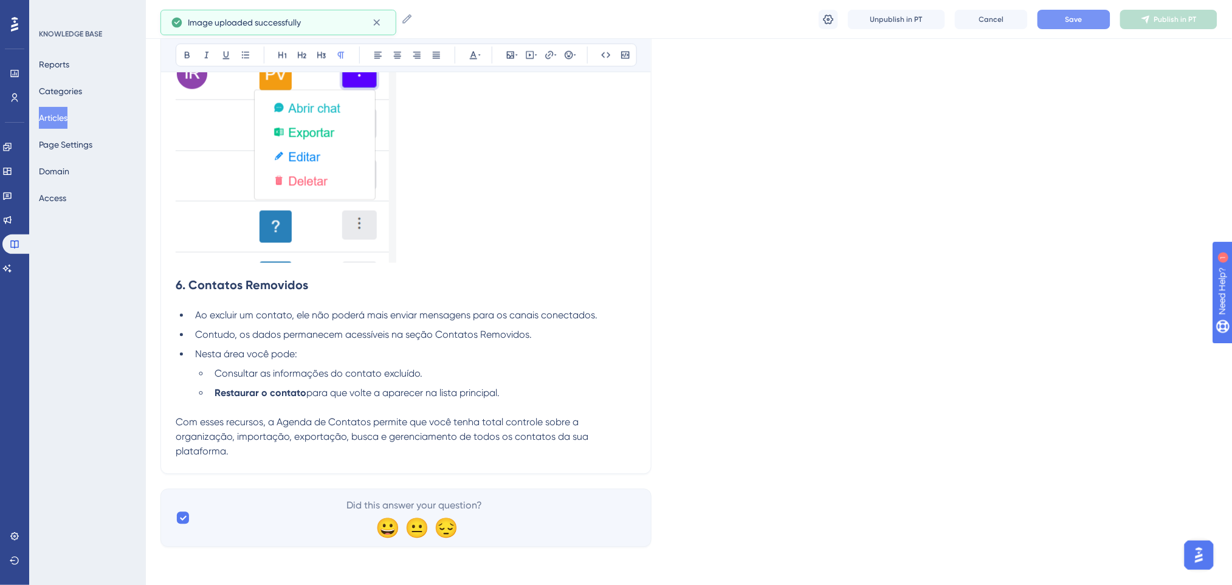
click at [1037, 18] on button "Save" at bounding box center [1073, 19] width 73 height 19
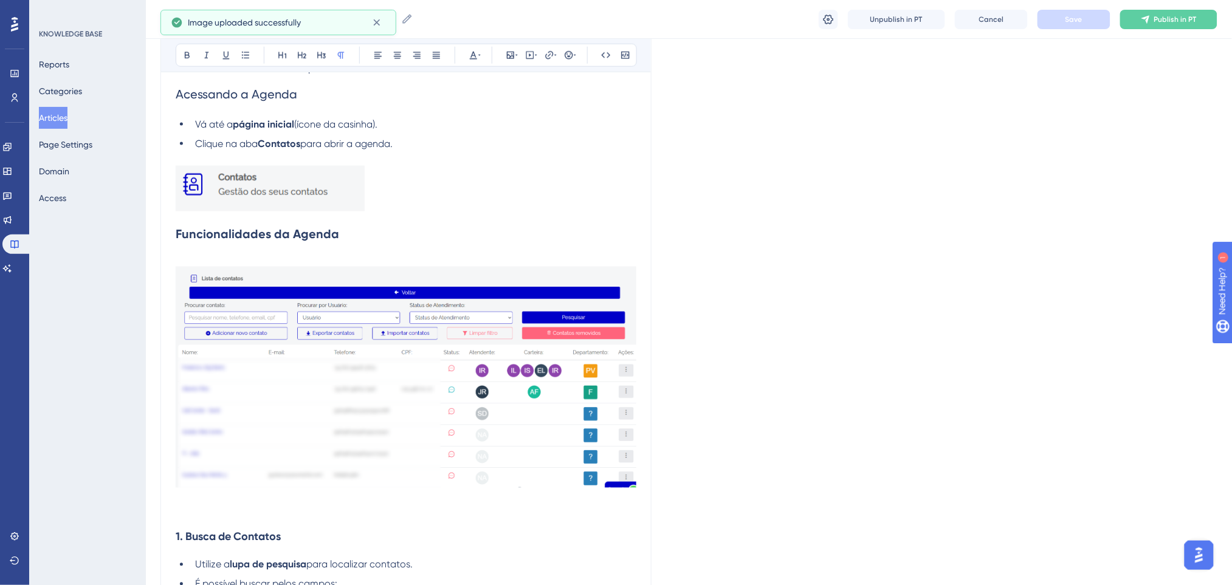
scroll to position [667, 0]
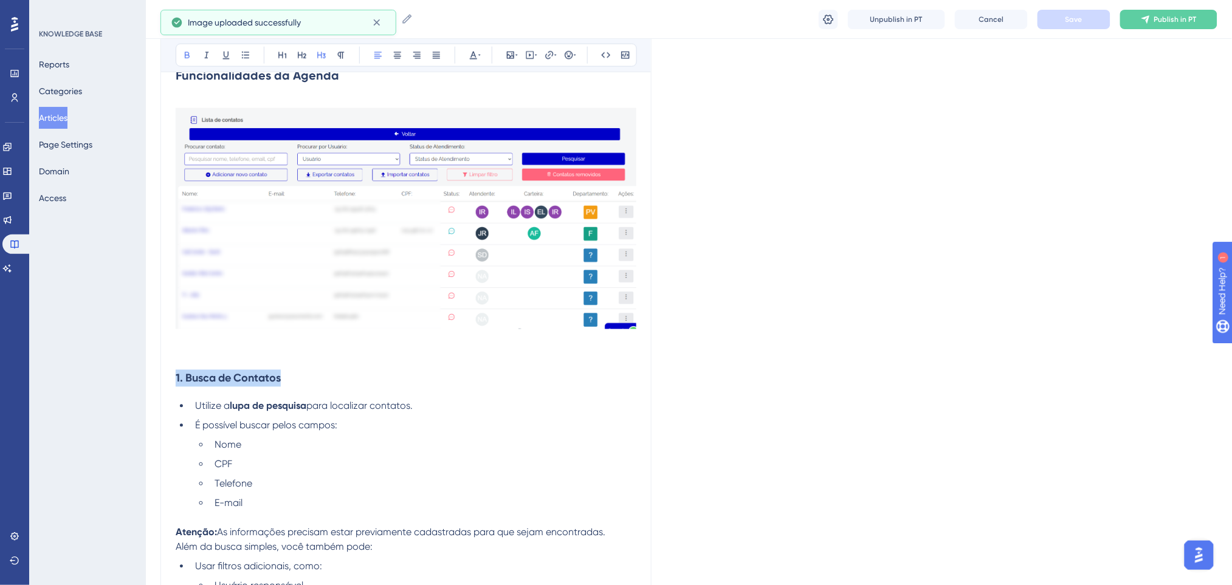
drag, startPoint x: 171, startPoint y: 379, endPoint x: 145, endPoint y: 381, distance: 26.2
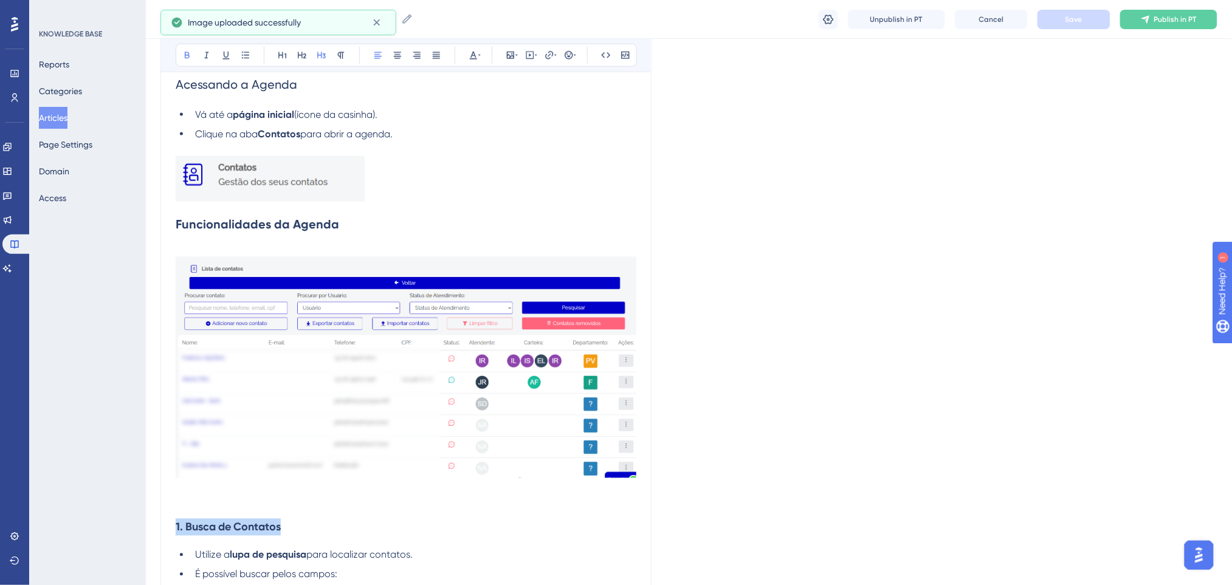
scroll to position [748, 0]
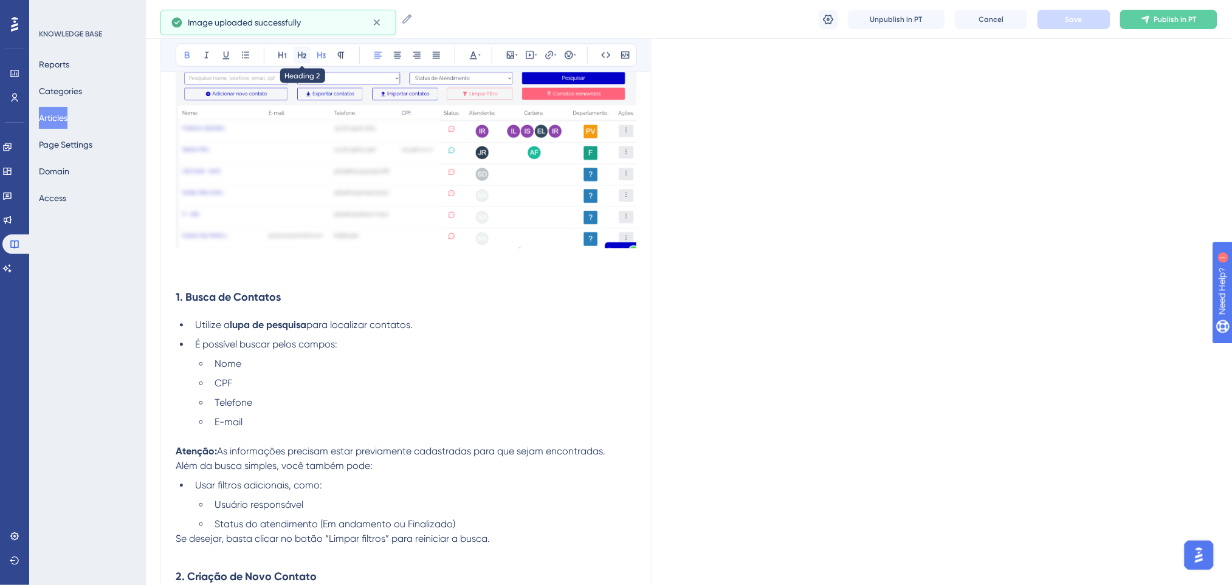
click at [306, 57] on icon at bounding box center [302, 55] width 10 height 10
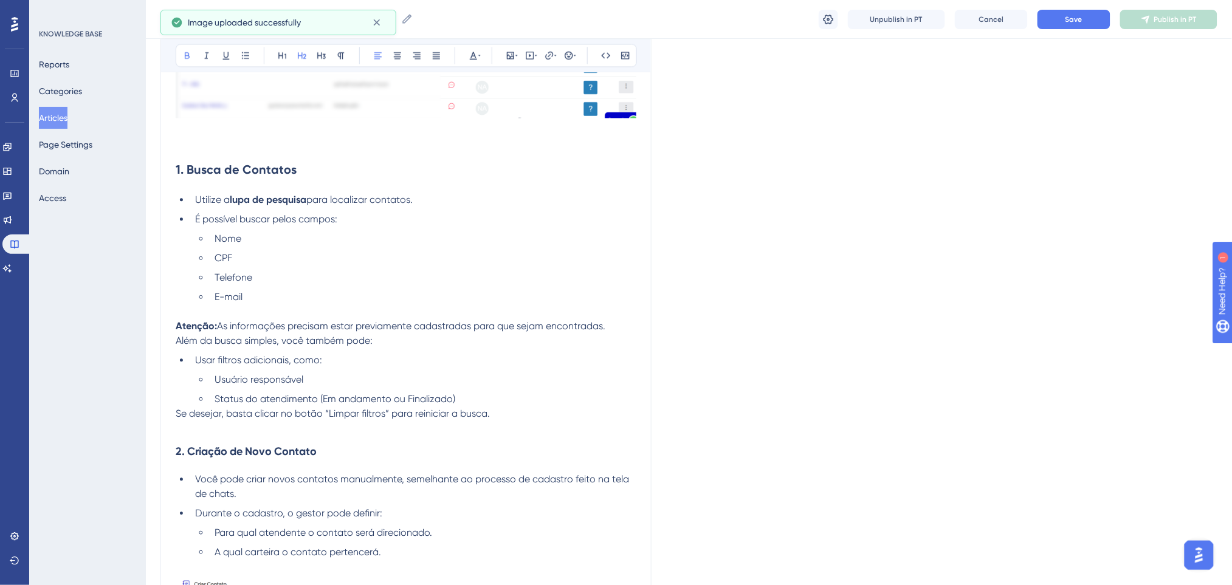
scroll to position [991, 0]
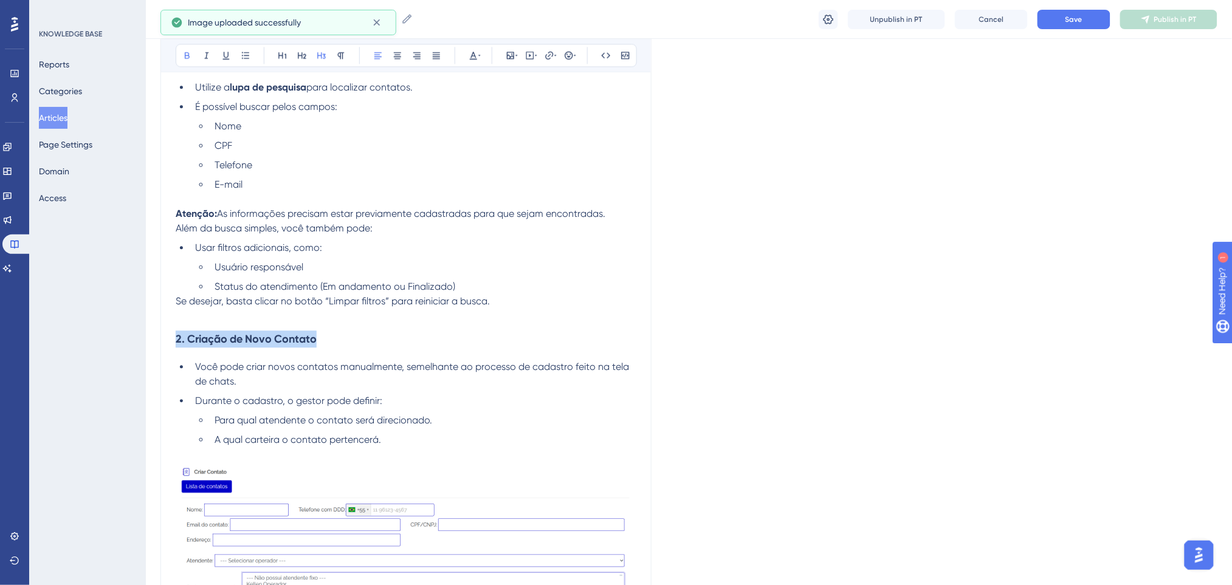
drag, startPoint x: 328, startPoint y: 343, endPoint x: 125, endPoint y: 345, distance: 202.4
click at [146, 345] on div "Performance Users Engagement Widgets Feedback Product Updates Knowledge Base AI…" at bounding box center [689, 519] width 1086 height 3021
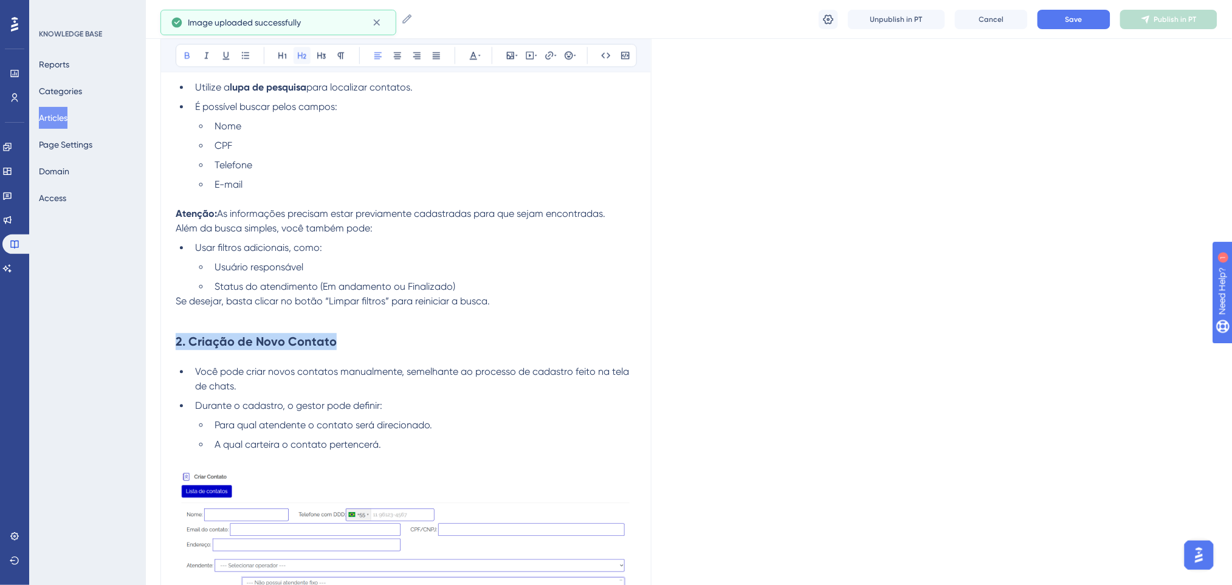
click at [301, 54] on icon at bounding box center [302, 55] width 10 height 10
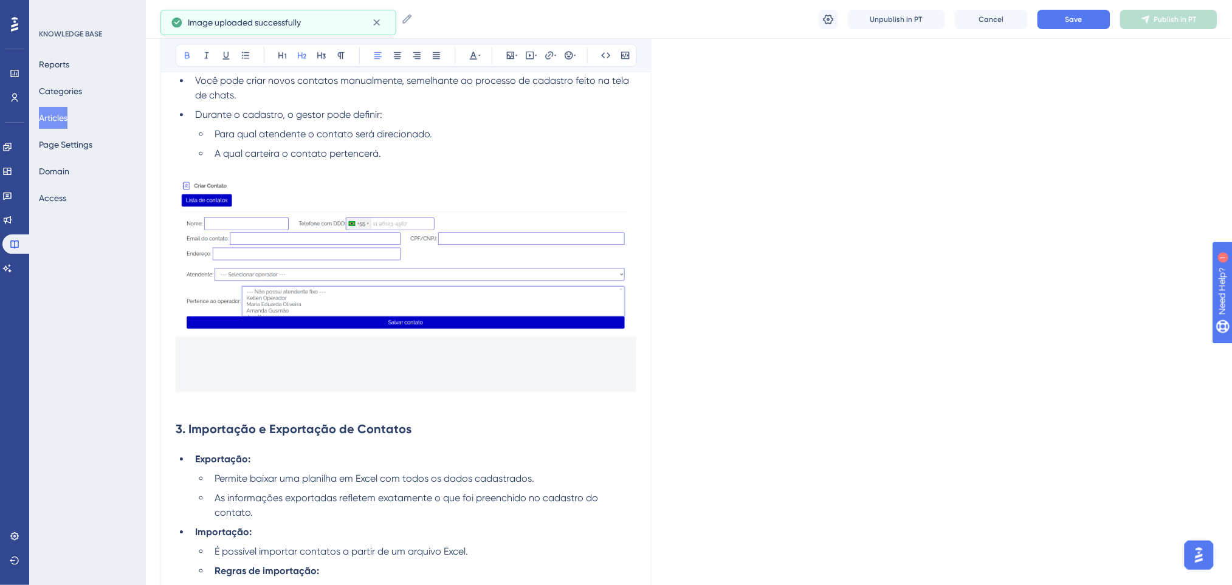
scroll to position [1477, 0]
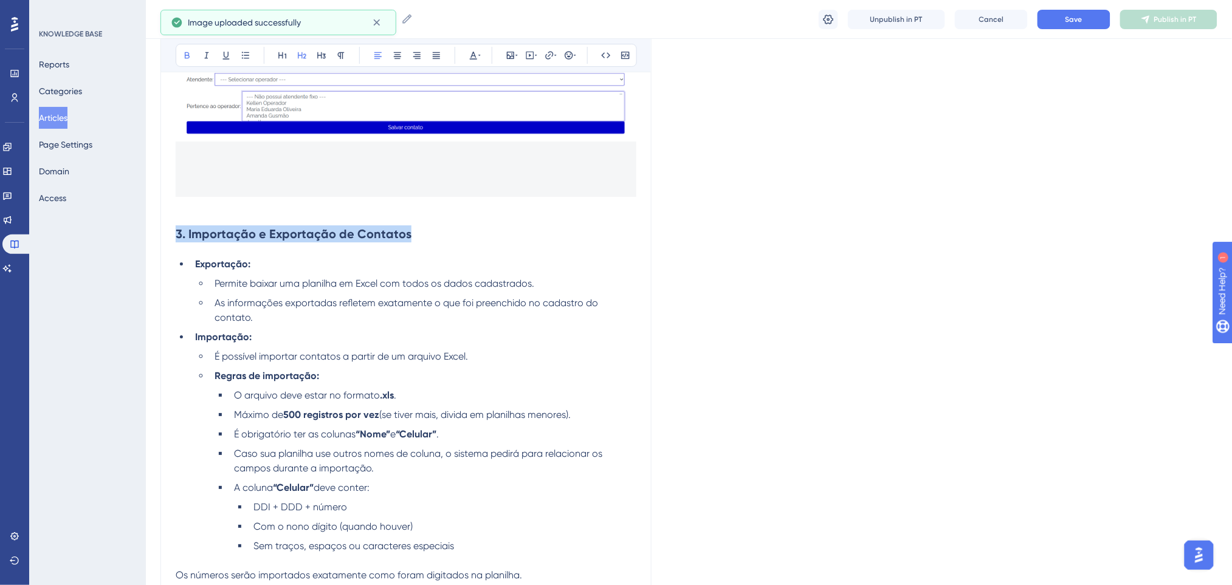
drag, startPoint x: 418, startPoint y: 233, endPoint x: 129, endPoint y: 229, distance: 288.7
click at [146, 229] on div "Performance Users Engagement Widgets Feedback Product Updates Knowledge Base AI…" at bounding box center [689, 36] width 1086 height 3026
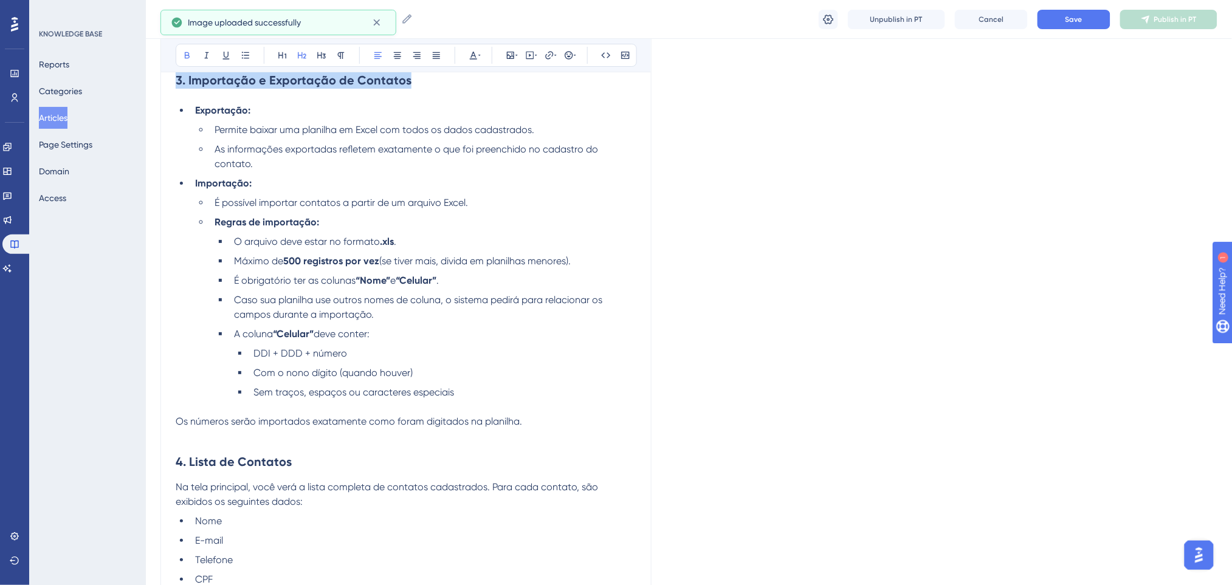
scroll to position [1882, 0]
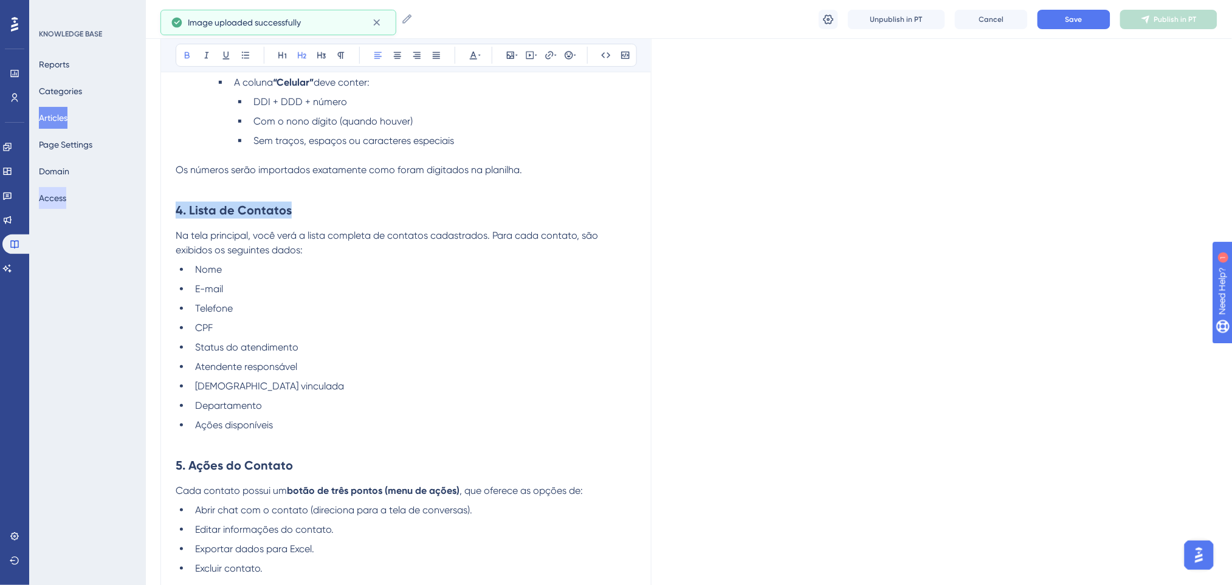
drag, startPoint x: 321, startPoint y: 203, endPoint x: 75, endPoint y: 203, distance: 245.5
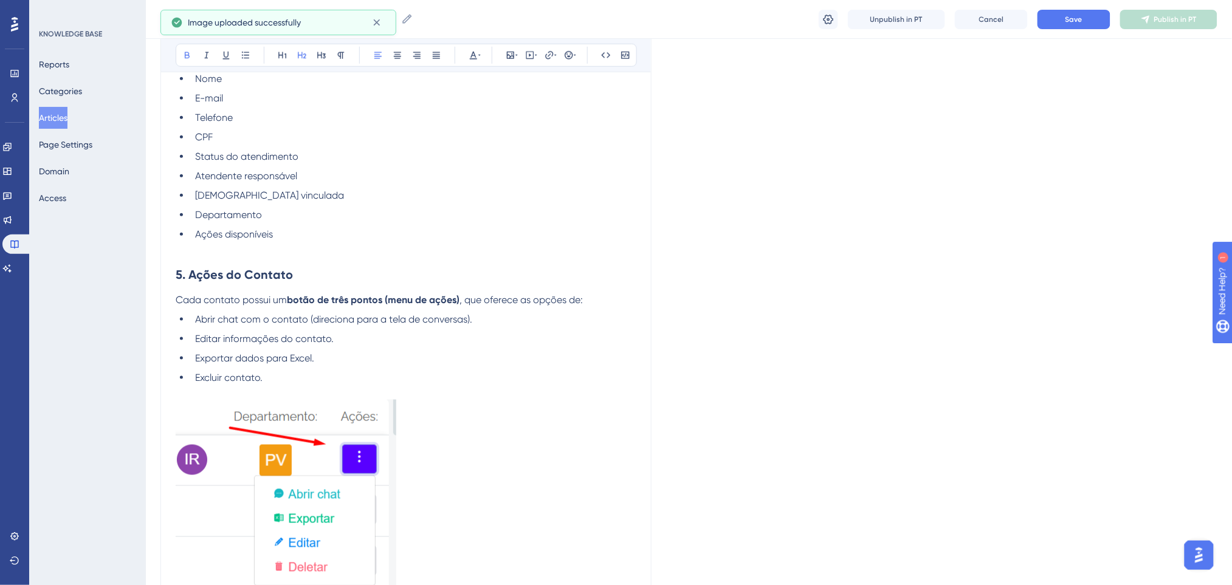
scroll to position [2206, 0]
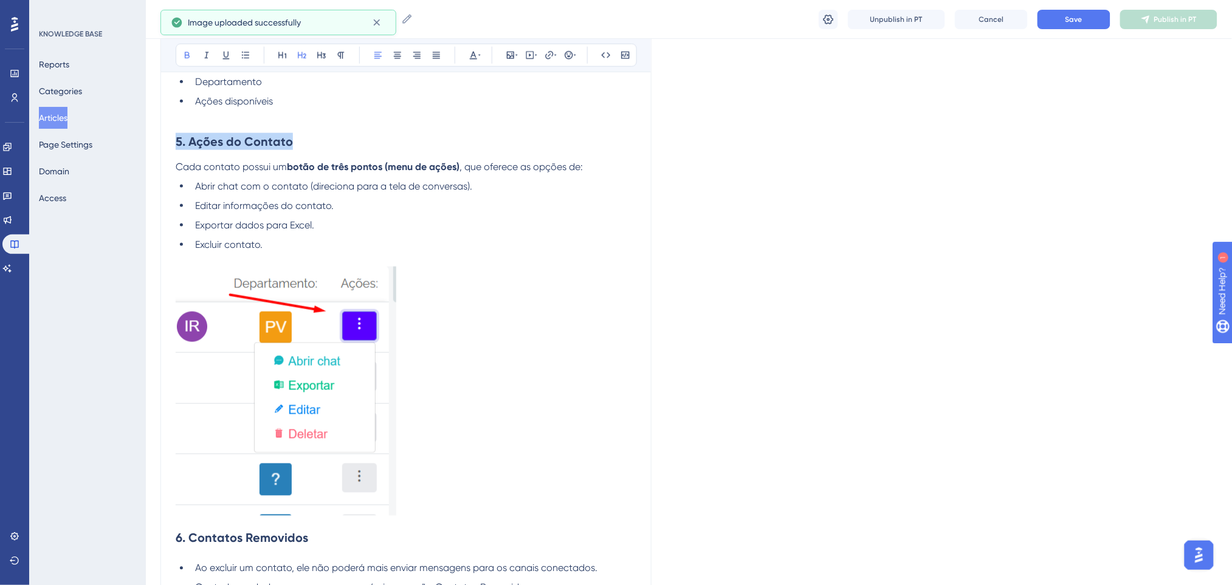
drag, startPoint x: 298, startPoint y: 137, endPoint x: 129, endPoint y: 140, distance: 169.0
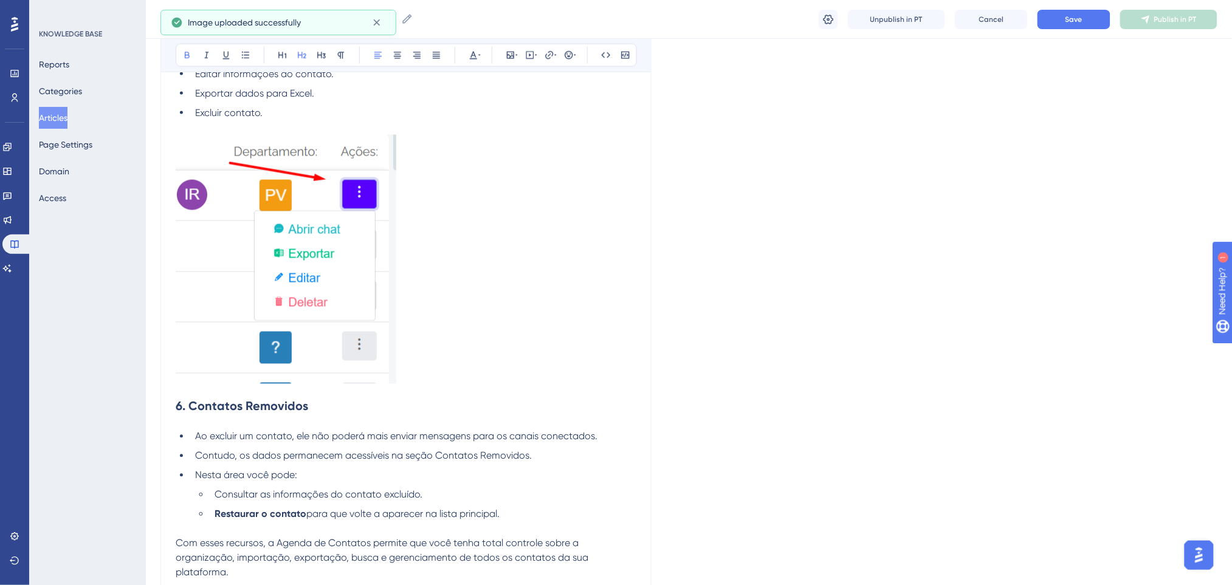
scroll to position [2459, 0]
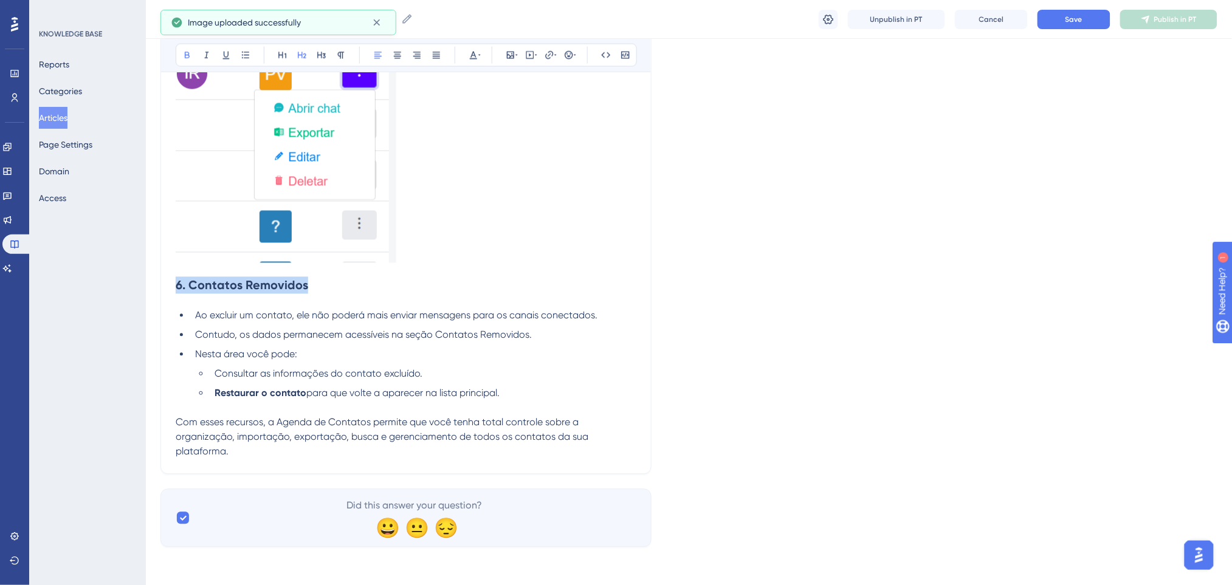
drag, startPoint x: 344, startPoint y: 284, endPoint x: 46, endPoint y: 280, distance: 297.8
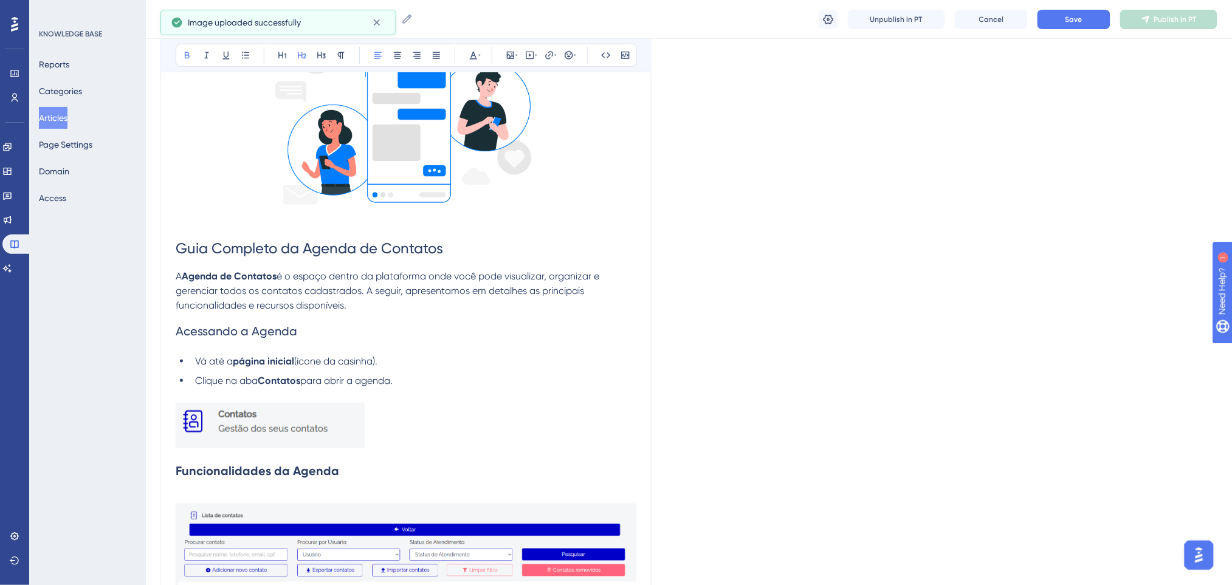
scroll to position [109, 0]
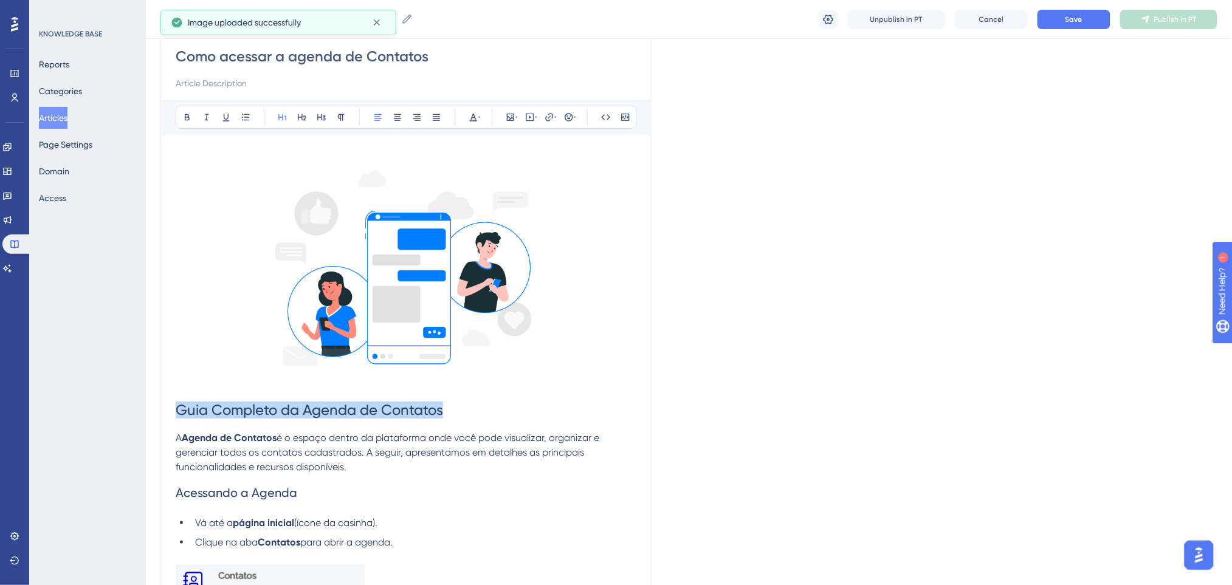
drag, startPoint x: 461, startPoint y: 419, endPoint x: 45, endPoint y: 416, distance: 416.3
click at [458, 59] on input "Como acessar a agenda de Contatos" at bounding box center [406, 56] width 461 height 19
drag, startPoint x: 458, startPoint y: 55, endPoint x: 175, endPoint y: 51, distance: 283.2
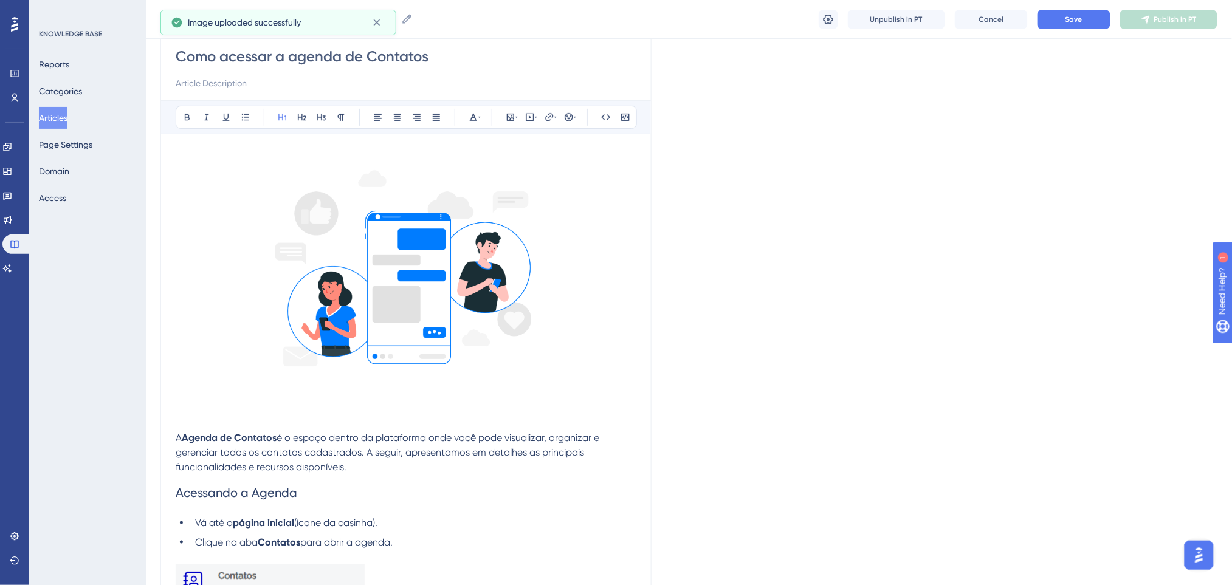
paste input "Guia Completo da A"
type input "Guia Completo da Agenda de Contatos"
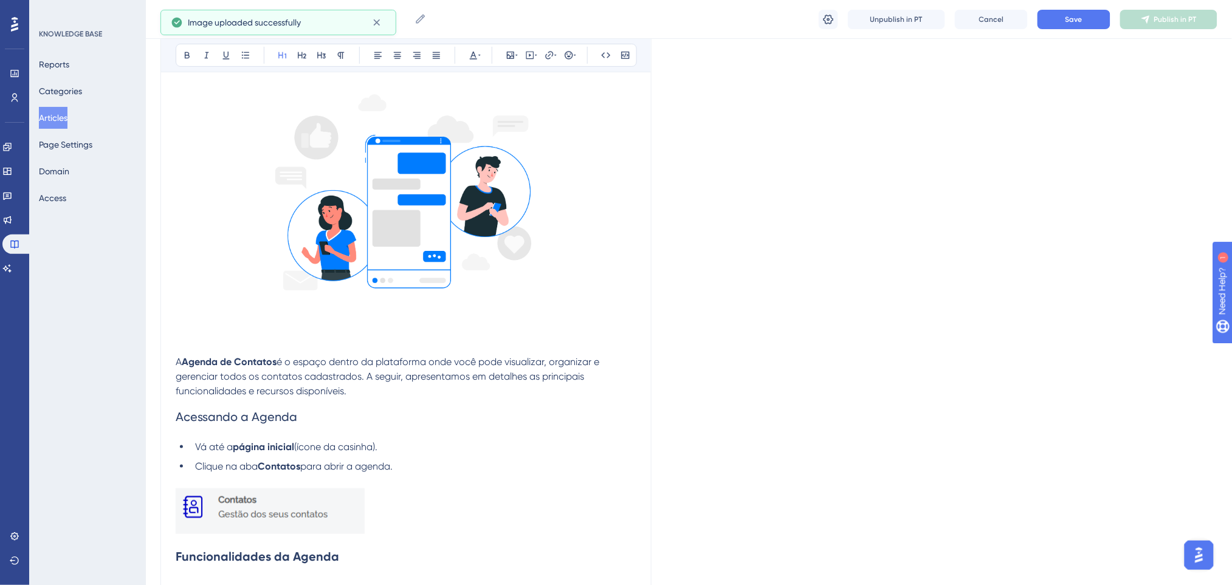
scroll to position [271, 0]
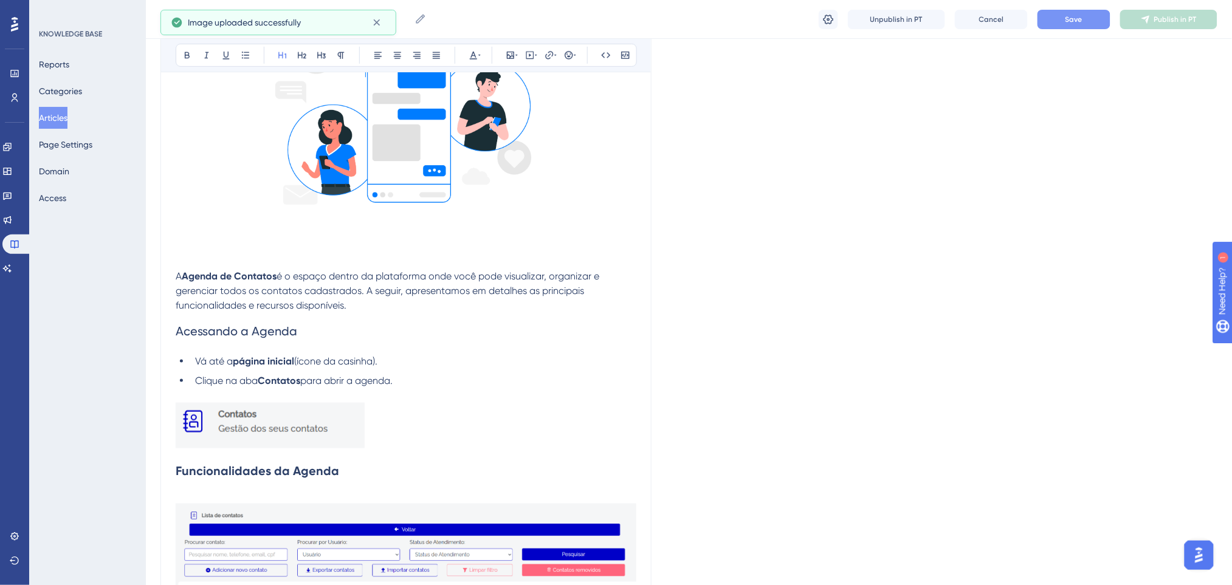
type input "Guia Completo da Agenda de Contatos"
click at [1037, 20] on span "Save" at bounding box center [1073, 20] width 17 height 10
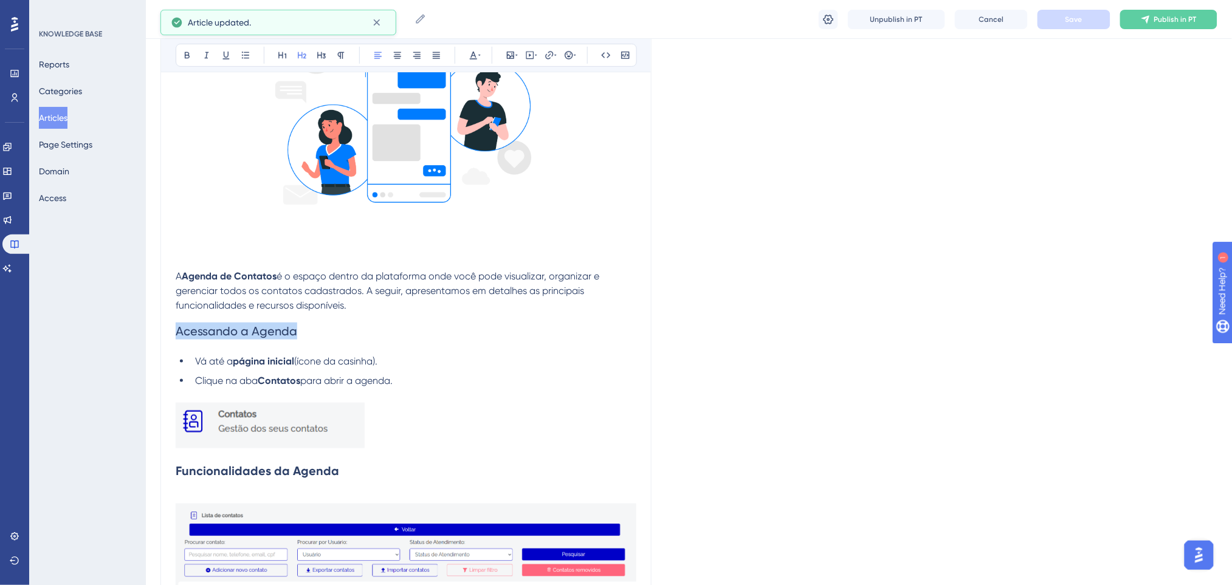
drag, startPoint x: 298, startPoint y: 335, endPoint x: 50, endPoint y: 334, distance: 248.6
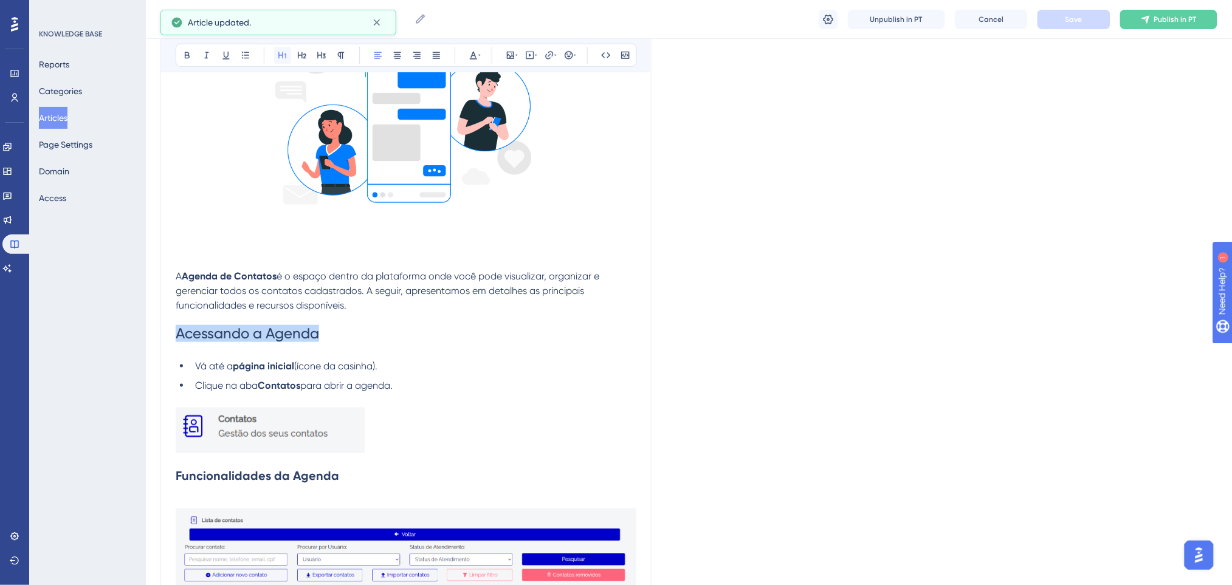
click at [279, 56] on icon at bounding box center [282, 55] width 8 height 7
click at [407, 364] on li "Vá até a página inicial (ícone da casinha)." at bounding box center [413, 366] width 446 height 15
drag, startPoint x: 332, startPoint y: 332, endPoint x: 106, endPoint y: 163, distance: 282.4
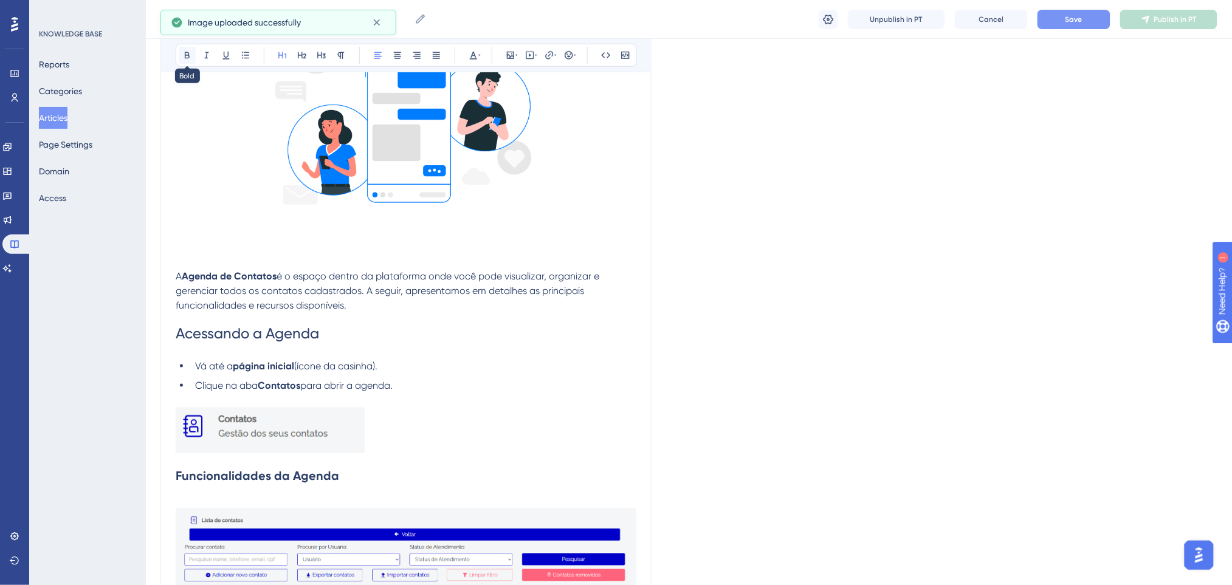
click at [187, 60] on icon at bounding box center [187, 55] width 10 height 10
click at [402, 266] on h1 at bounding box center [406, 248] width 461 height 41
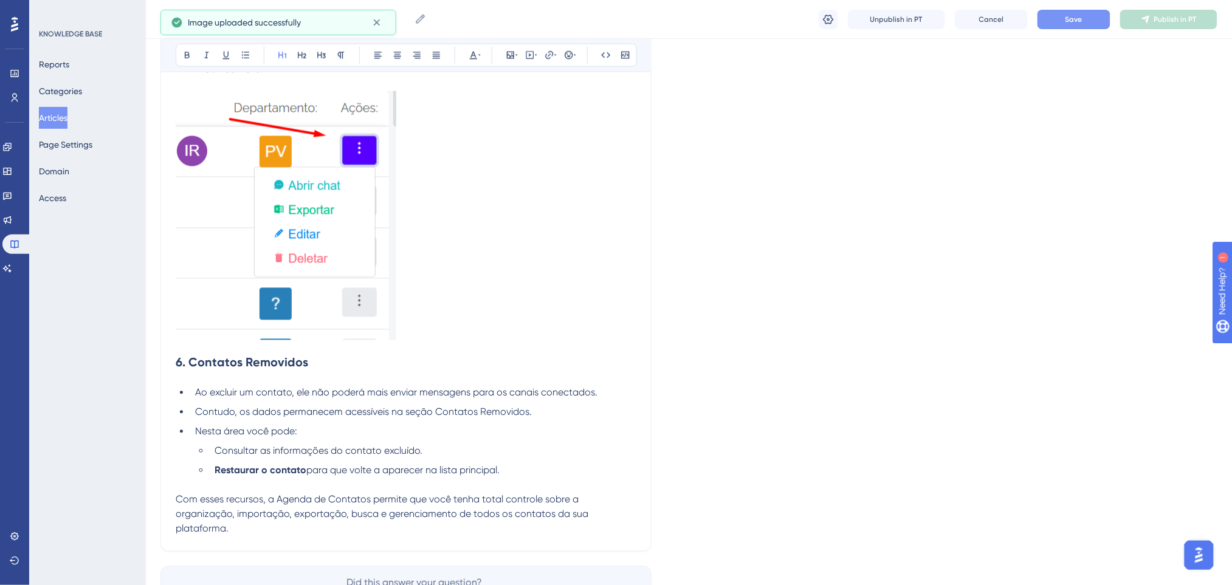
scroll to position [2465, 0]
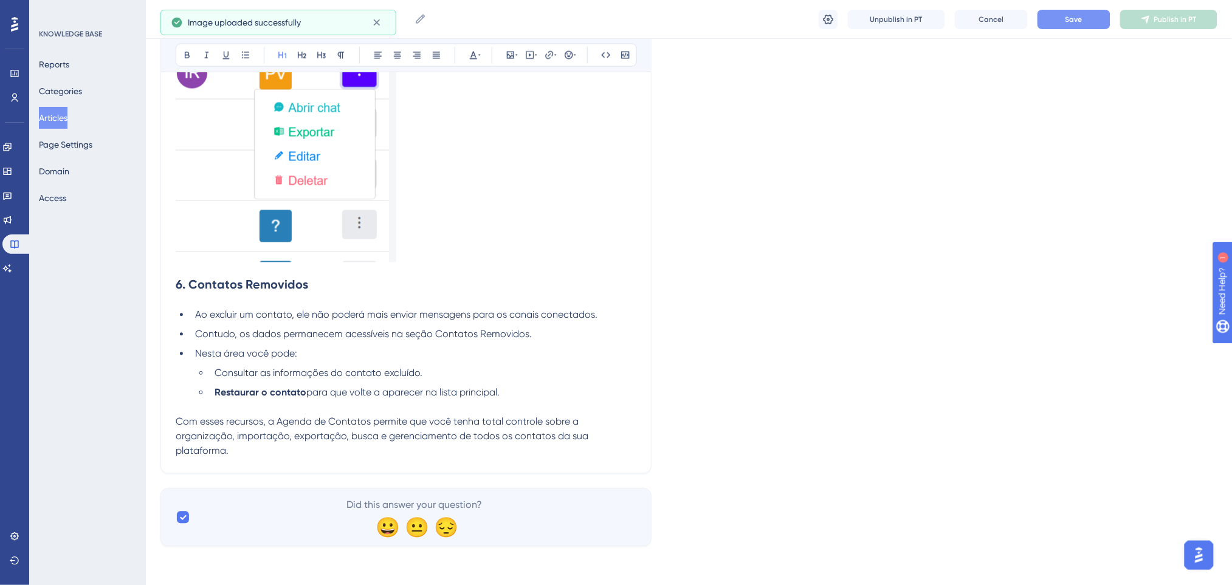
click at [1037, 21] on button "Save" at bounding box center [1073, 19] width 73 height 19
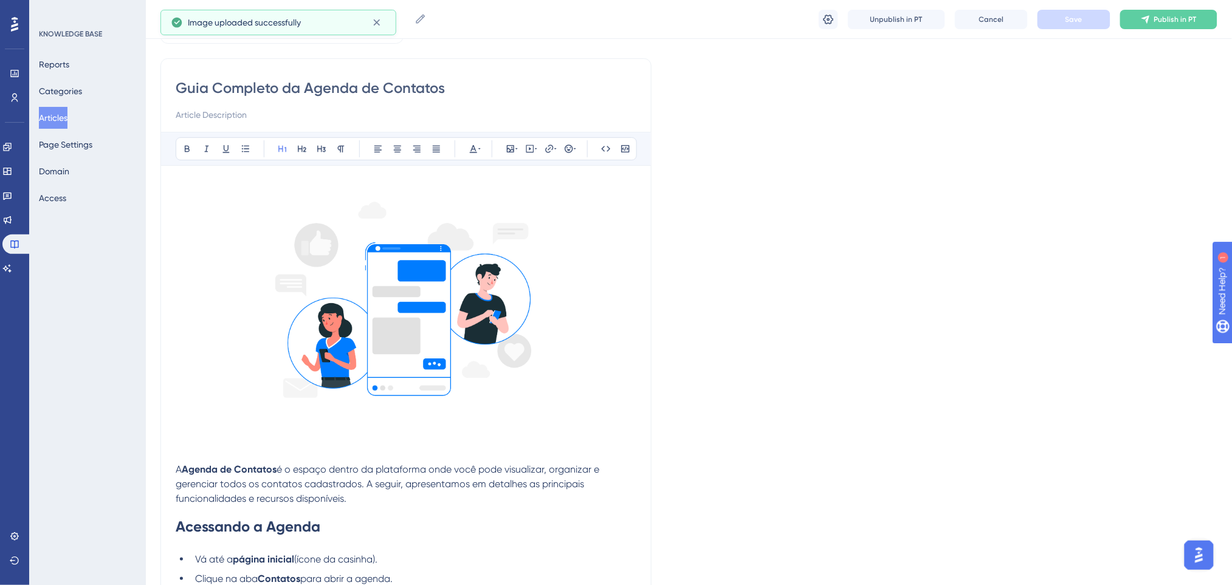
scroll to position [0, 0]
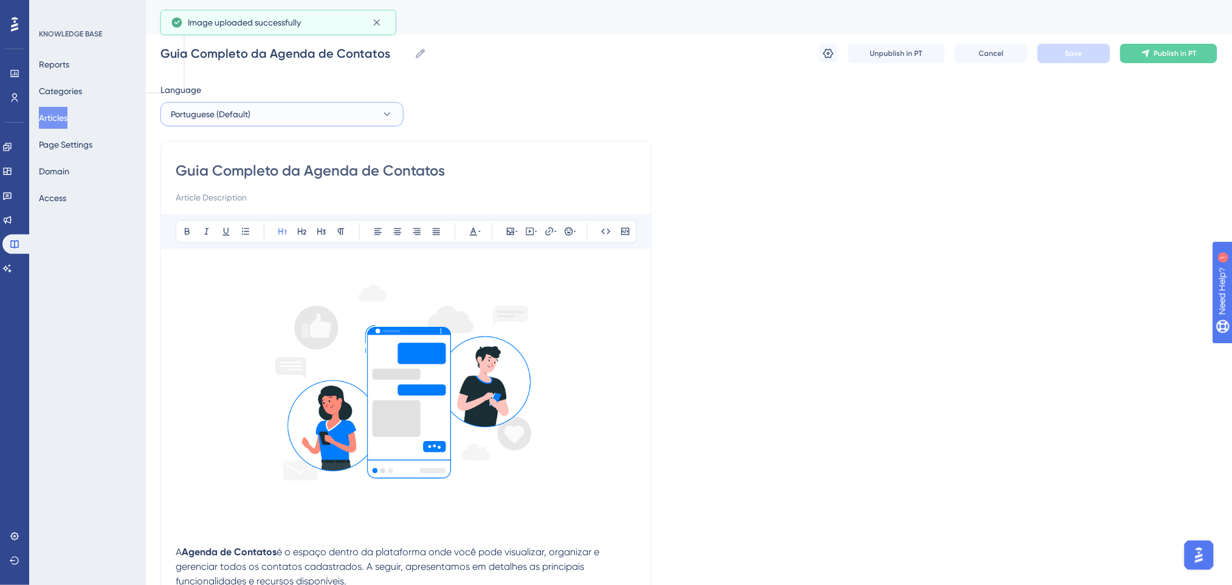
click at [283, 111] on button "Portuguese (Default)" at bounding box center [281, 114] width 243 height 24
click at [229, 178] on button "English English No translation" at bounding box center [281, 175] width 227 height 24
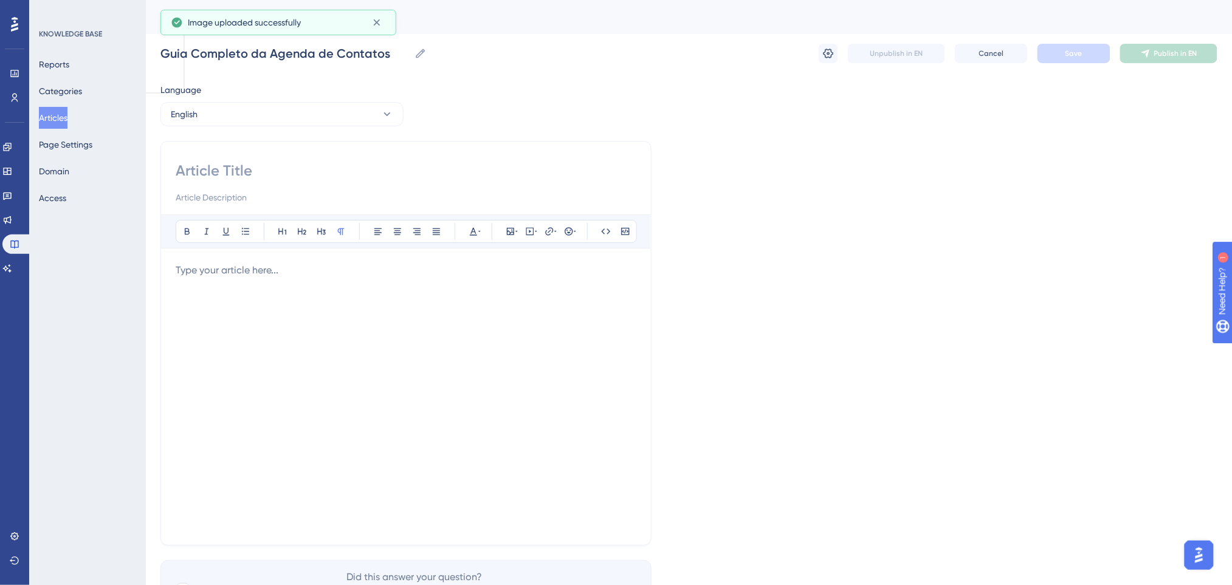
click at [254, 159] on div "Bold Italic Underline Bullet Point Heading 1 Heading 2 Heading 3 Normal Align L…" at bounding box center [405, 343] width 491 height 405
click at [256, 170] on input at bounding box center [406, 170] width 461 height 19
paste input "Complete Guide to the Contacts Agenda"
type input "Complete Guide to the Contacts Agenda"
click at [546, 284] on div at bounding box center [406, 396] width 461 height 267
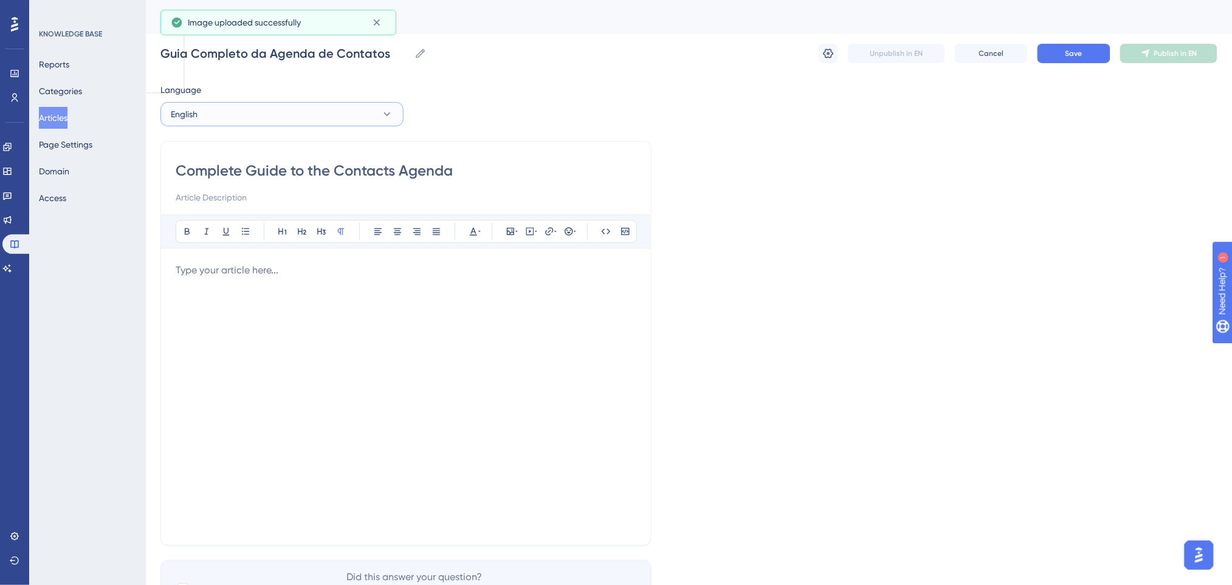
click at [230, 114] on button "English" at bounding box center [281, 114] width 243 height 24
click at [226, 148] on span "Portuguese (Default)" at bounding box center [218, 151] width 80 height 15
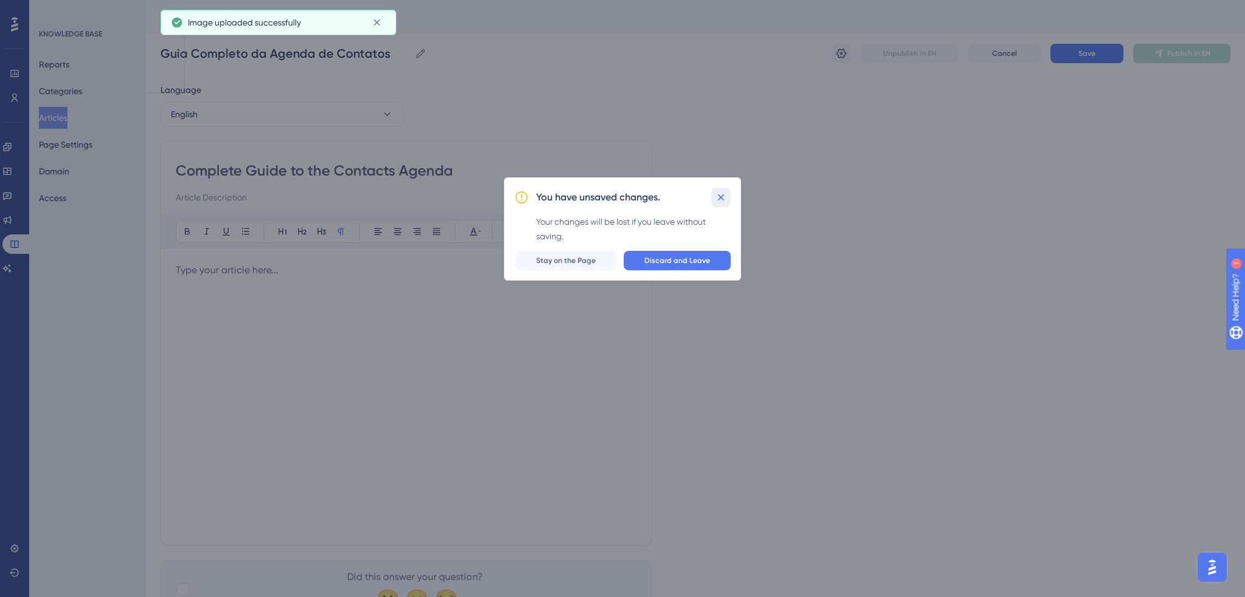
click at [718, 197] on icon at bounding box center [721, 197] width 12 height 12
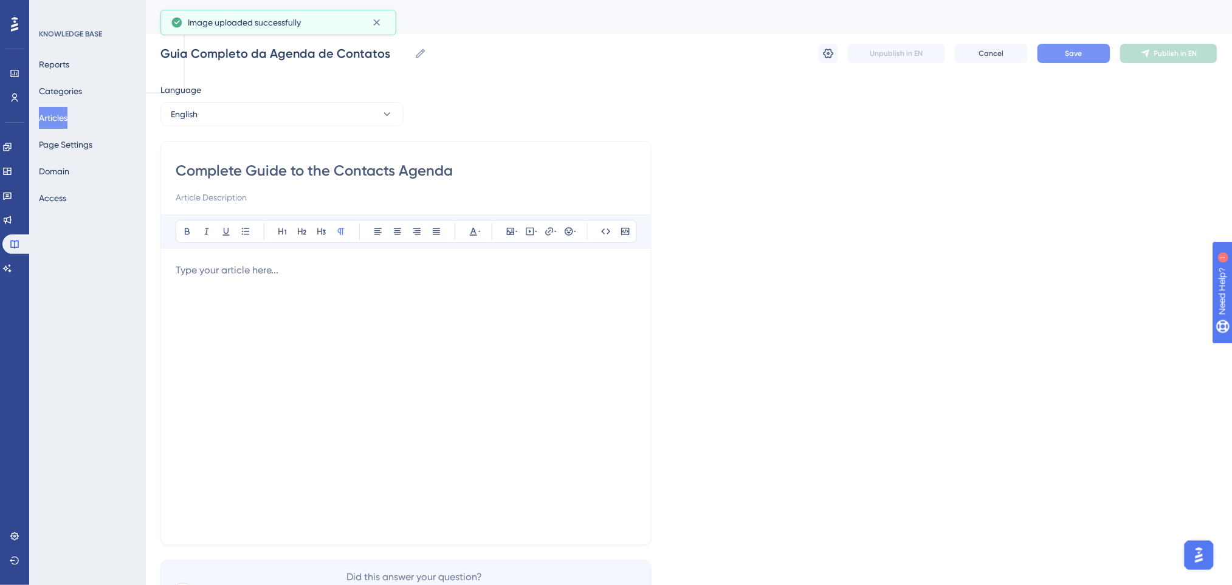
click at [1037, 49] on span "Save" at bounding box center [1073, 54] width 17 height 10
click at [256, 110] on button "English" at bounding box center [281, 114] width 243 height 24
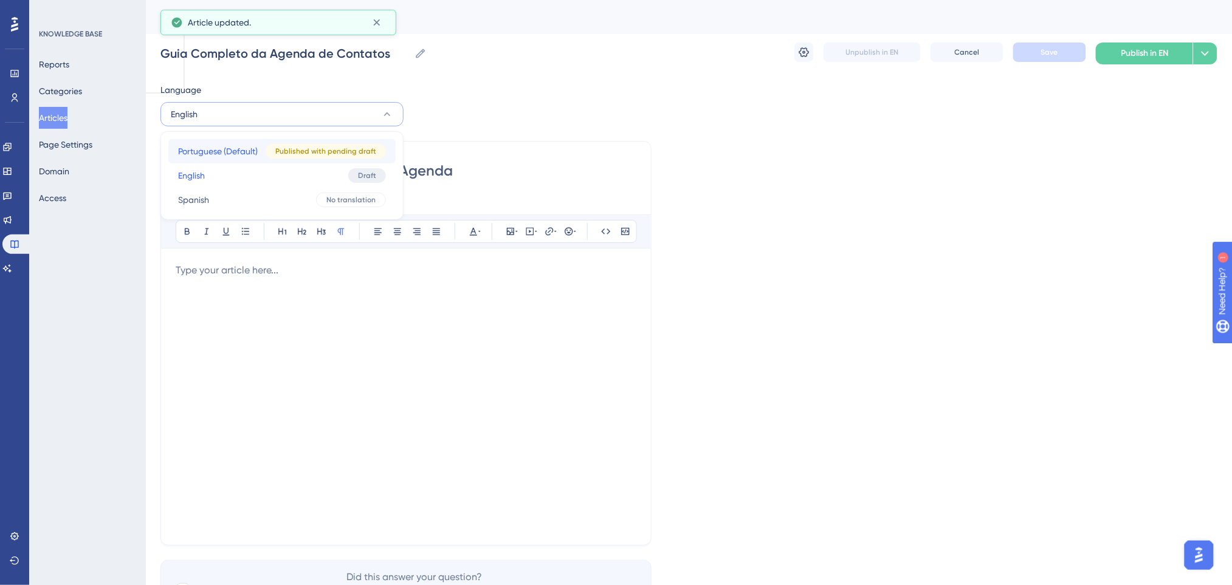
click at [224, 148] on span "Portuguese (Default)" at bounding box center [218, 151] width 80 height 15
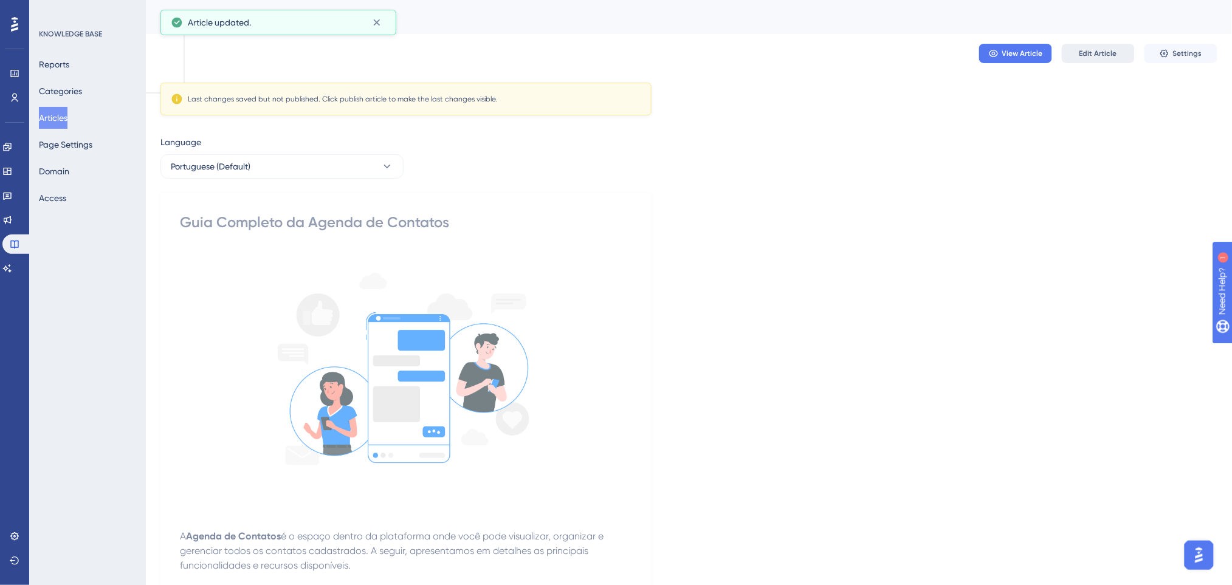
click at [1037, 54] on span "Edit Article" at bounding box center [1098, 54] width 38 height 10
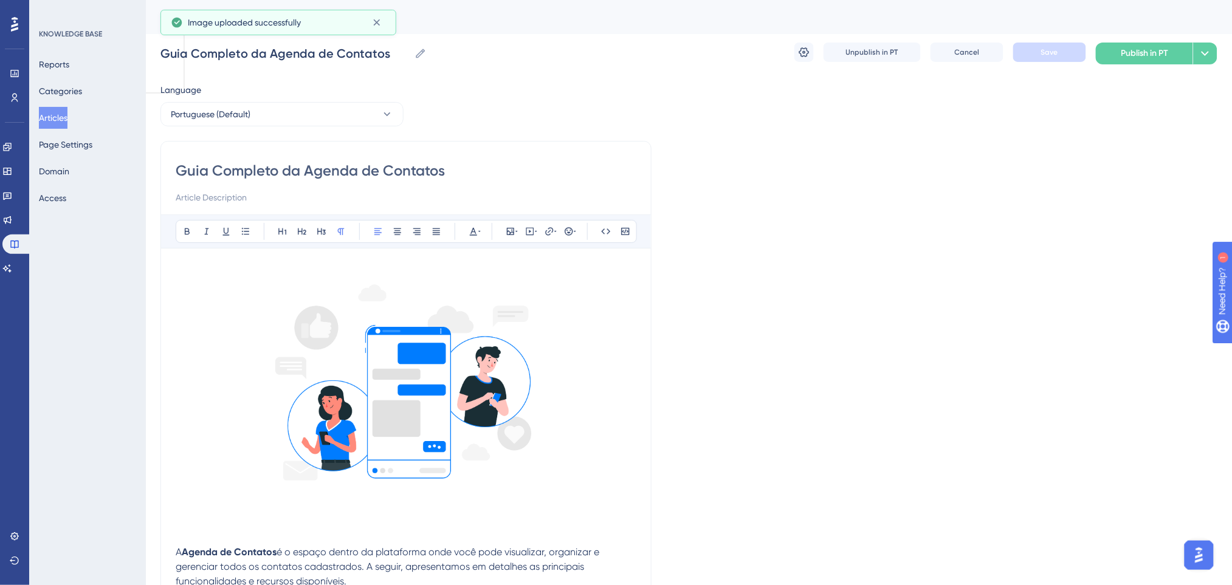
click at [201, 498] on h1 at bounding box center [406, 524] width 461 height 41
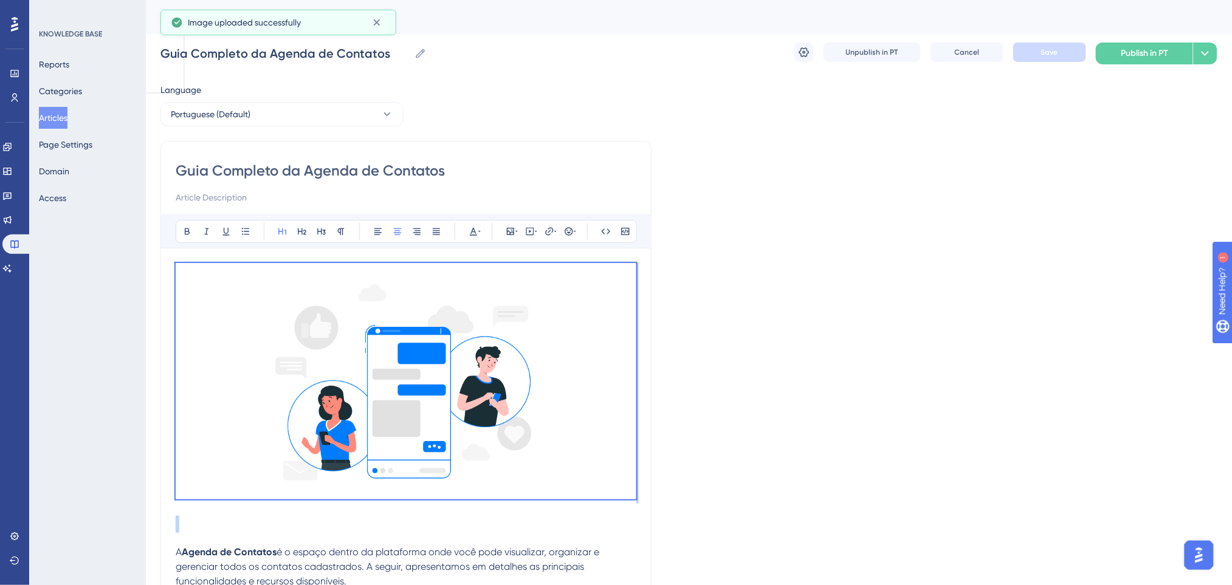
drag, startPoint x: 201, startPoint y: 531, endPoint x: 139, endPoint y: 177, distance: 359.2
click at [293, 117] on button "Portuguese (Default)" at bounding box center [281, 114] width 243 height 24
click at [250, 173] on button "English English Draft" at bounding box center [281, 175] width 227 height 24
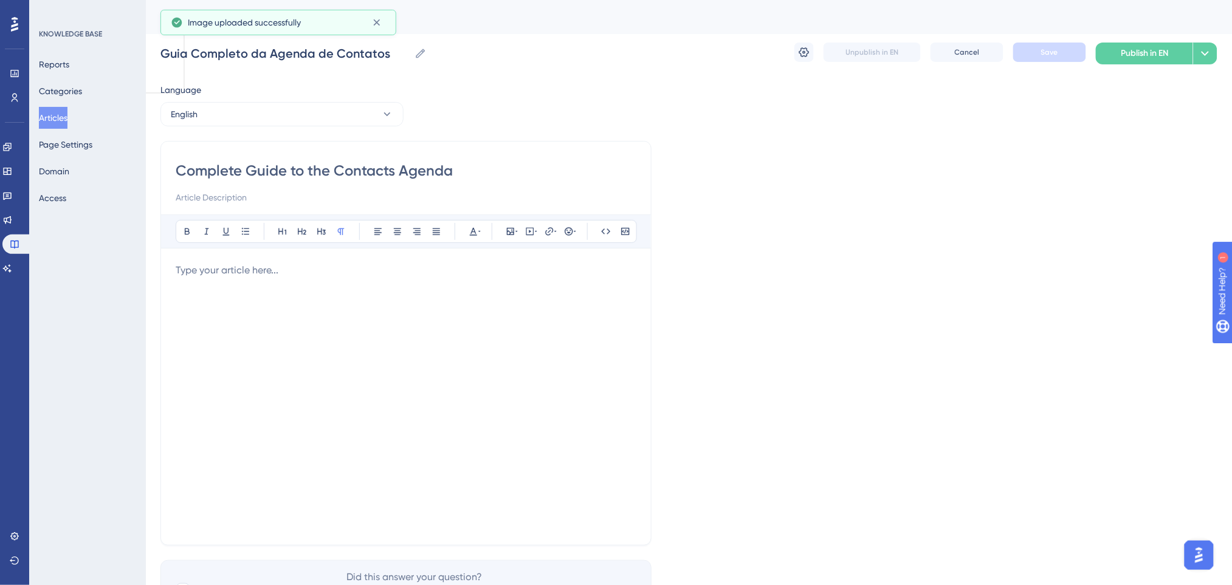
click at [213, 270] on p at bounding box center [406, 270] width 461 height 15
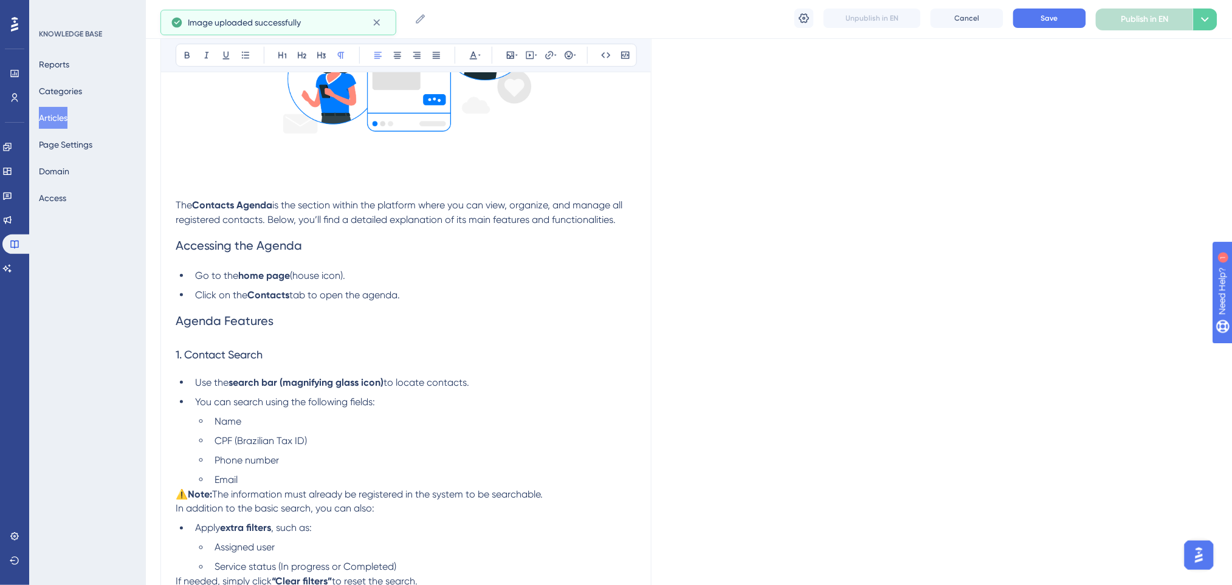
scroll to position [254, 0]
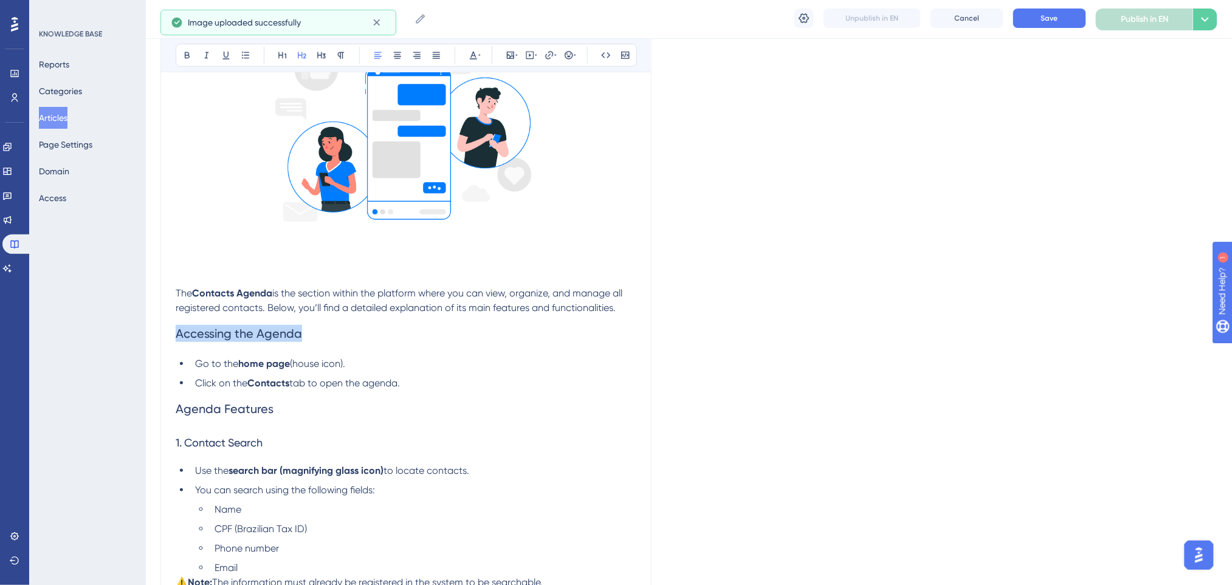
drag, startPoint x: 342, startPoint y: 327, endPoint x: 149, endPoint y: 339, distance: 193.0
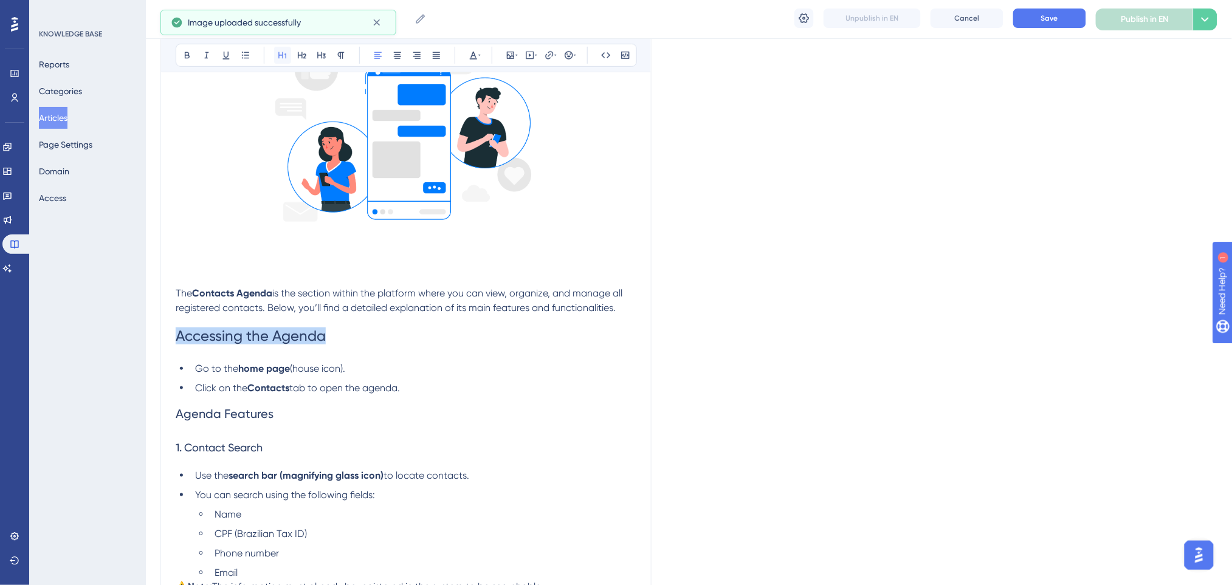
click at [280, 52] on icon at bounding box center [283, 55] width 10 height 10
click at [190, 54] on icon at bounding box center [187, 55] width 10 height 10
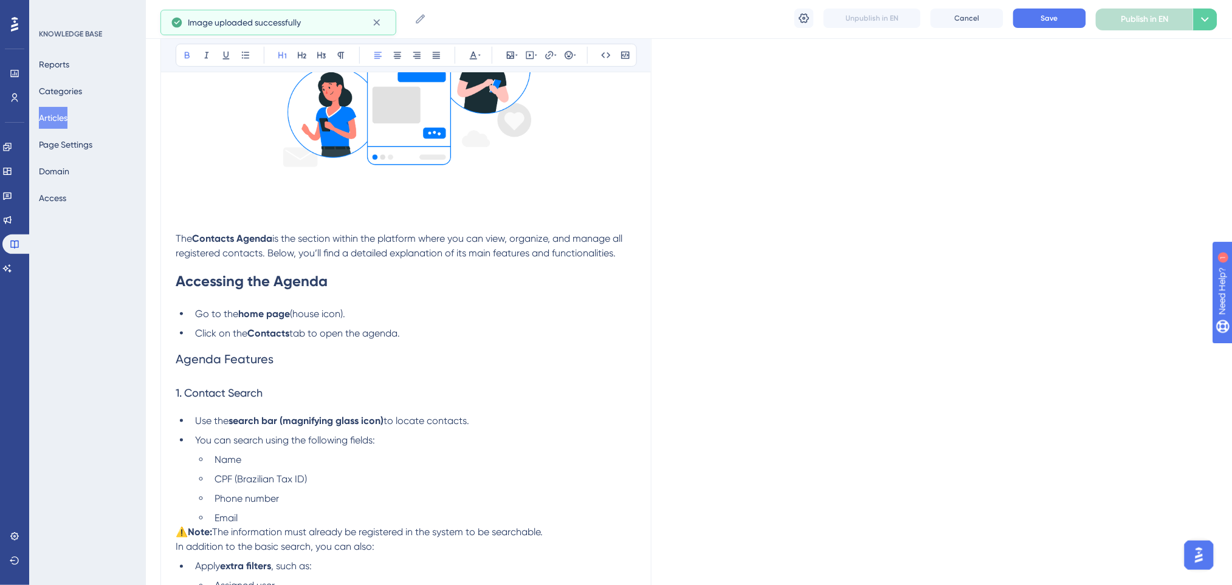
scroll to position [335, 0]
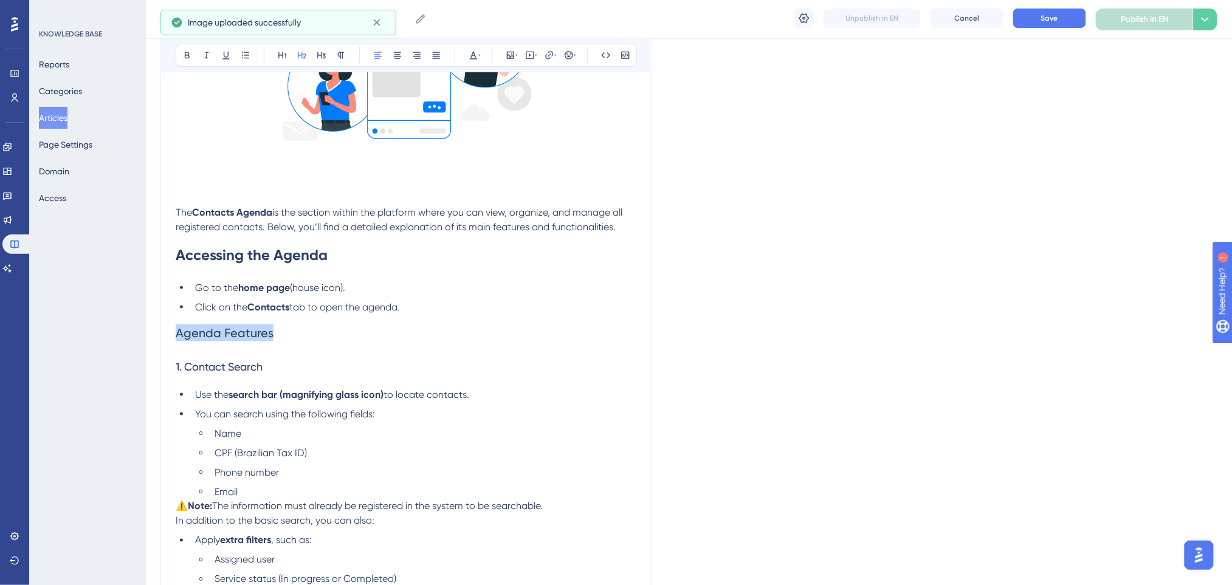
drag, startPoint x: 286, startPoint y: 329, endPoint x: 94, endPoint y: 329, distance: 192.1
click at [383, 329] on h2 "Agenda Features" at bounding box center [406, 333] width 461 height 36
drag, startPoint x: 278, startPoint y: 364, endPoint x: 113, endPoint y: 362, distance: 164.7
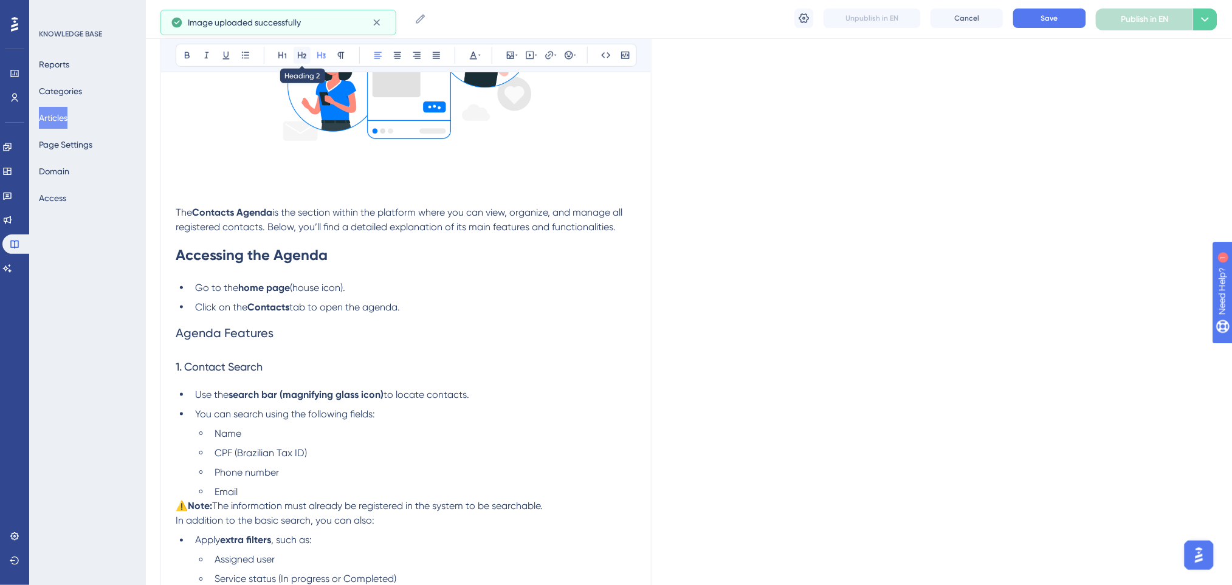
click at [303, 53] on icon at bounding box center [302, 55] width 10 height 10
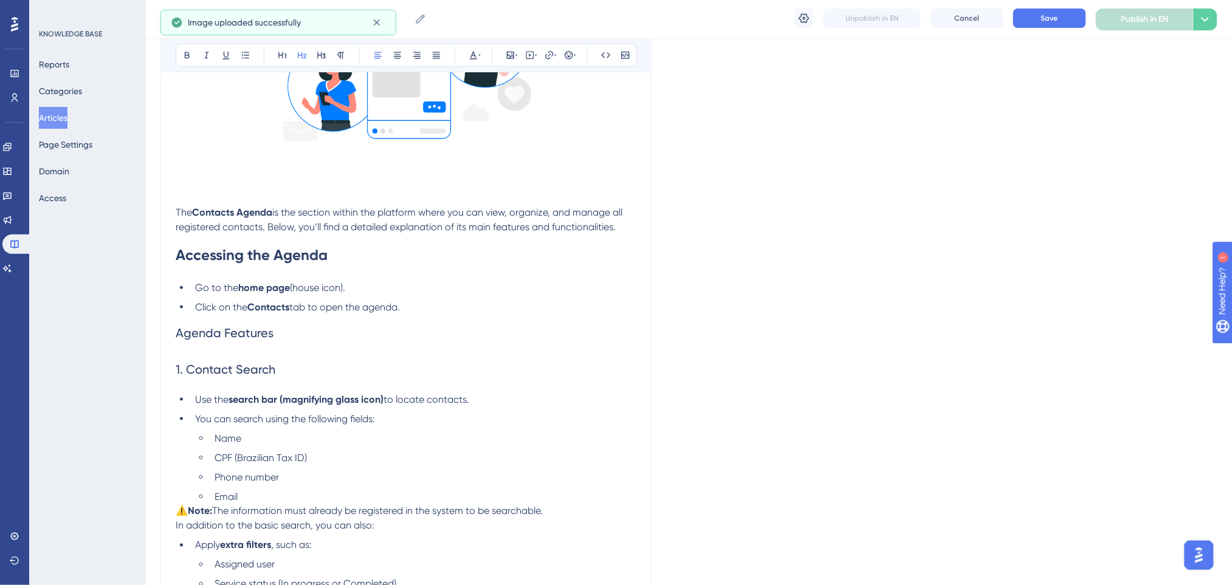
click at [444, 360] on h2 "1. Contact Search" at bounding box center [406, 369] width 461 height 36
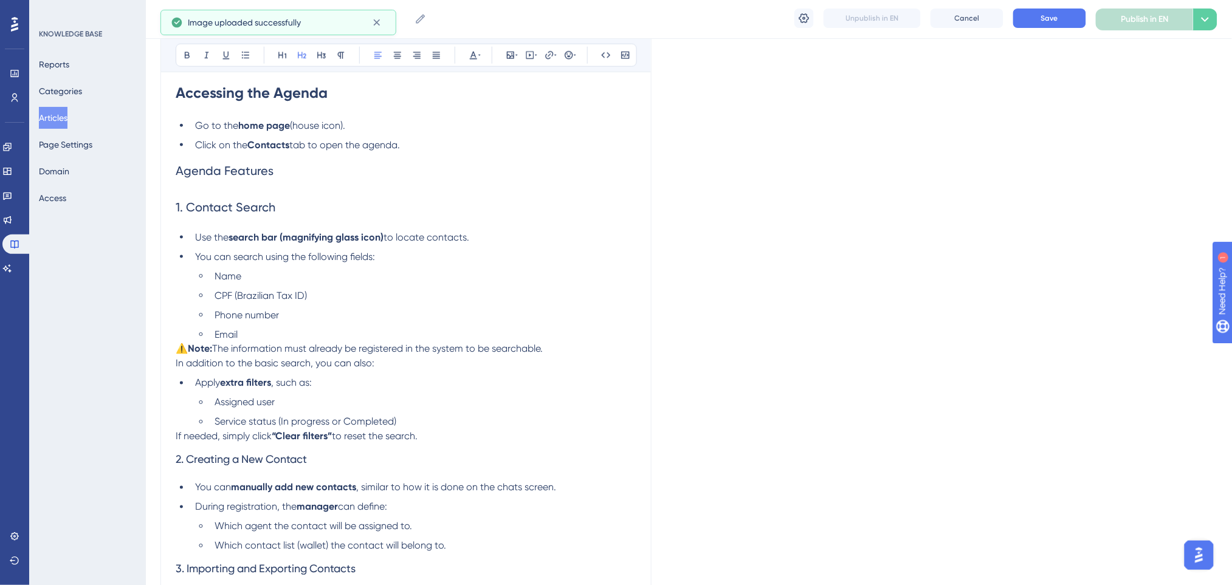
scroll to position [578, 0]
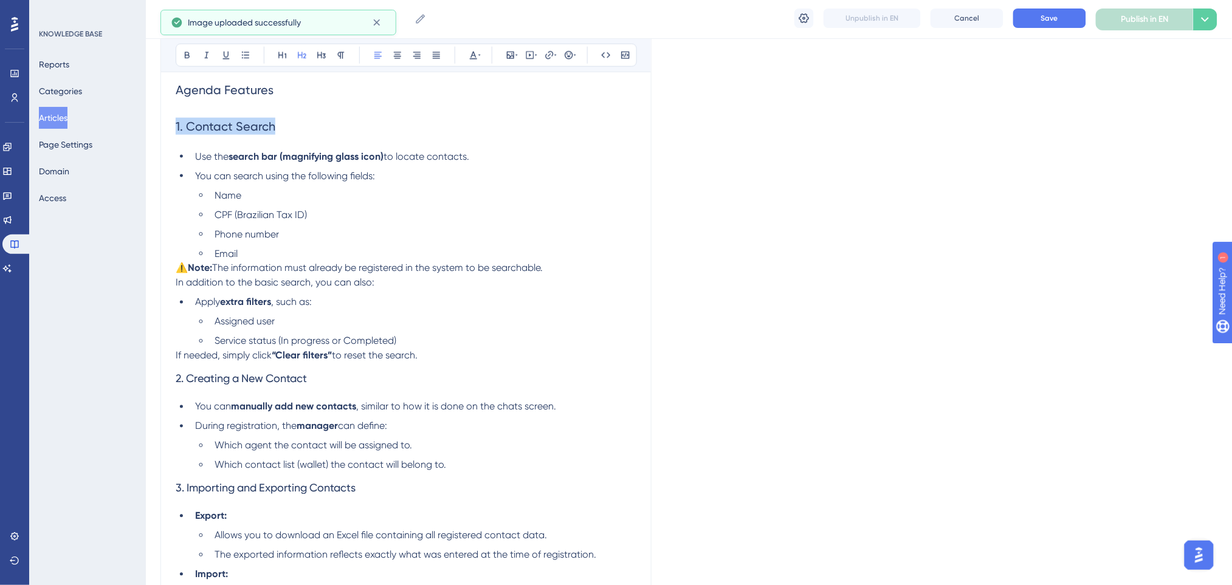
drag, startPoint x: 292, startPoint y: 126, endPoint x: 196, endPoint y: 70, distance: 110.9
click at [153, 126] on div "Performance Users Engagement Widgets Feedback Product Updates Knowledge Base AI…" at bounding box center [689, 434] width 1086 height 2024
click at [187, 53] on icon at bounding box center [187, 55] width 10 height 10
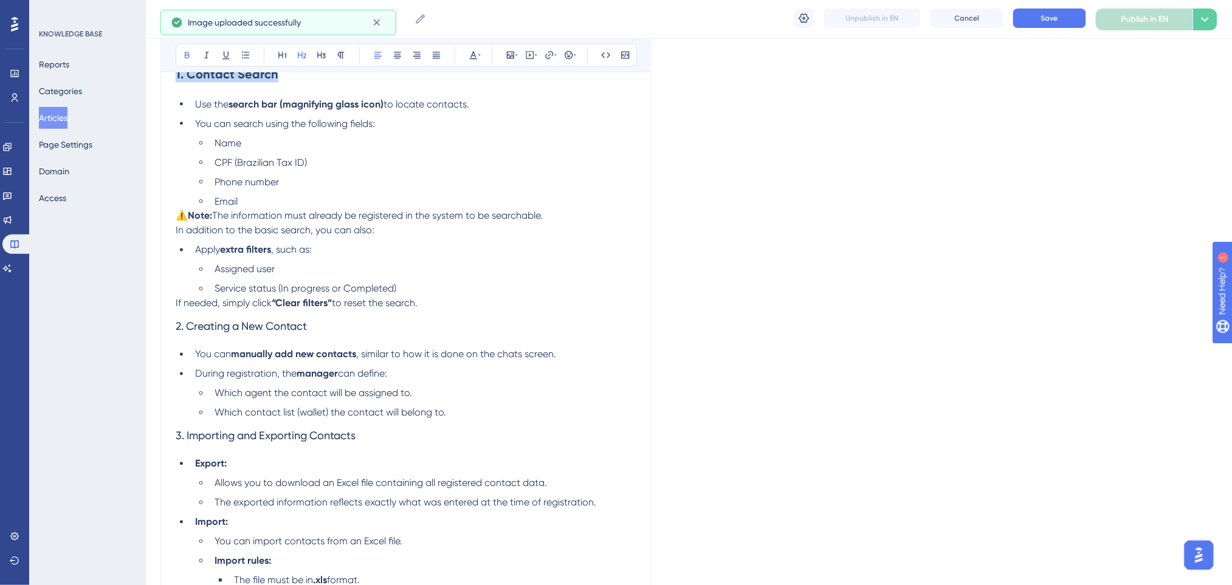
scroll to position [659, 0]
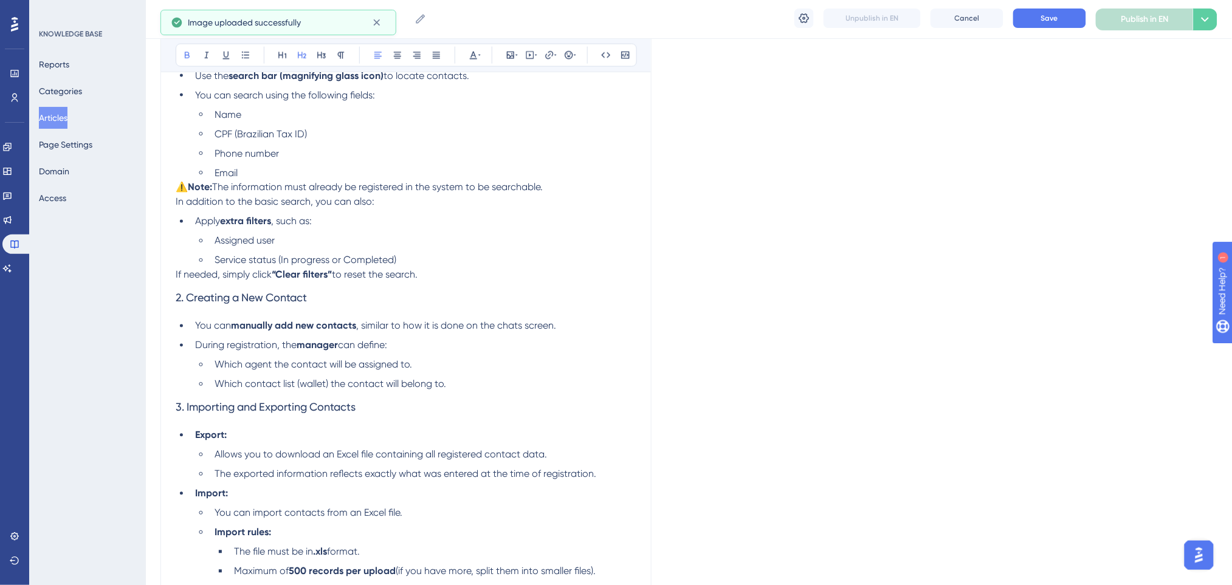
click at [441, 276] on p "If needed, simply click “Clear filters” to reset the search." at bounding box center [406, 275] width 461 height 15
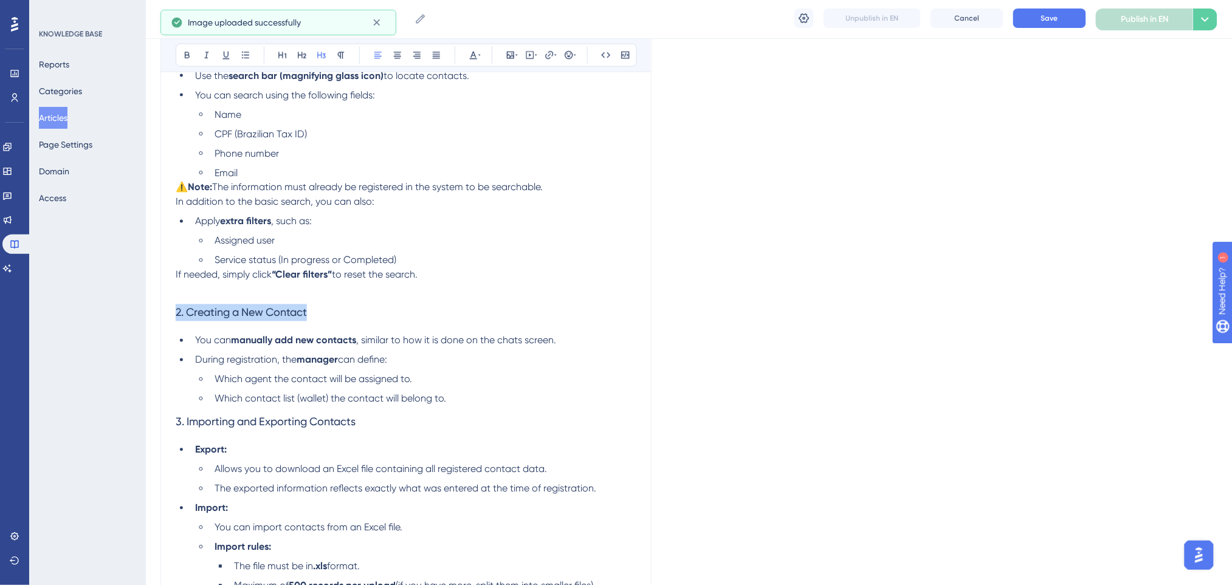
drag, startPoint x: 321, startPoint y: 312, endPoint x: 122, endPoint y: 238, distance: 212.9
click at [146, 294] on div "Performance Users Engagement Widgets Feedback Product Updates Knowledge Base AI…" at bounding box center [689, 360] width 1086 height 2038
click at [185, 50] on icon at bounding box center [187, 55] width 10 height 10
click at [307, 58] on button at bounding box center [302, 55] width 17 height 17
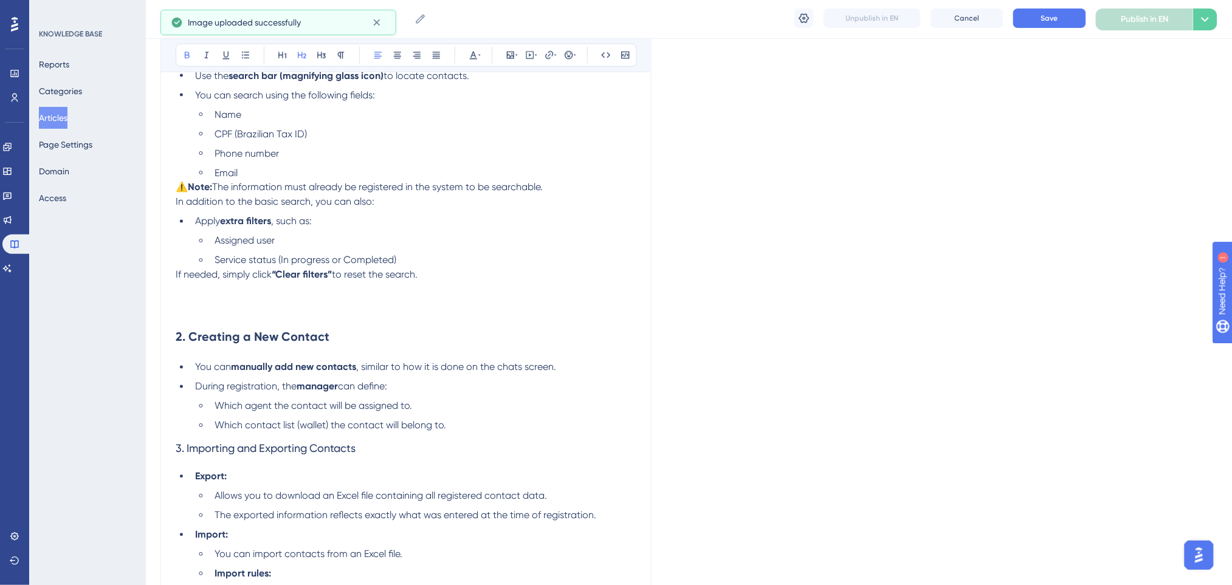
click at [458, 263] on li "Service status (In progress or Completed)" at bounding box center [423, 260] width 427 height 15
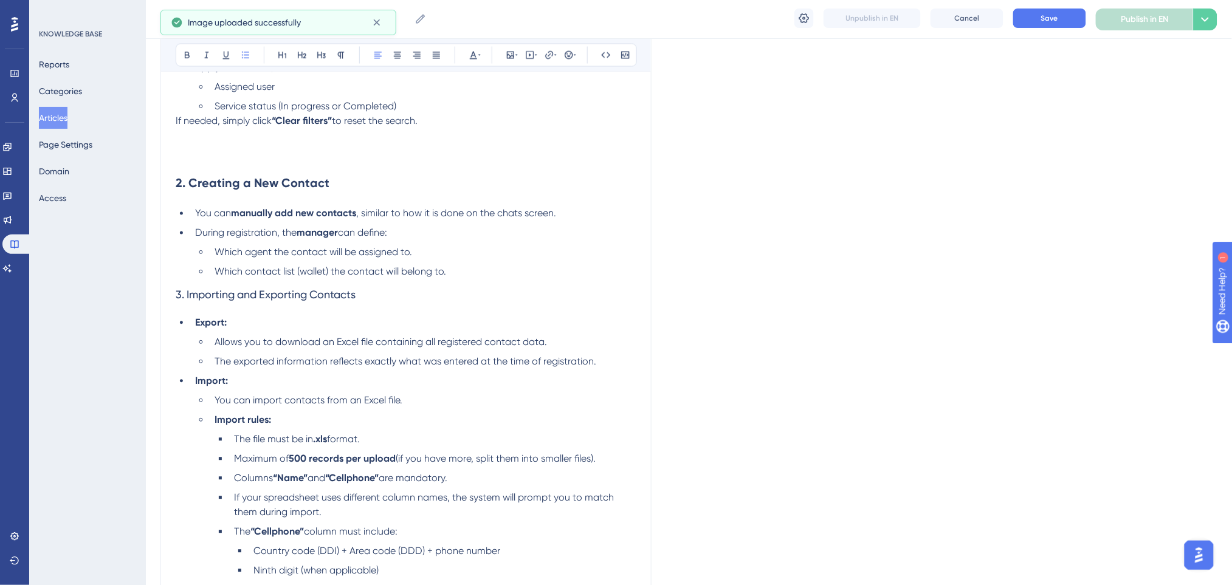
scroll to position [821, 0]
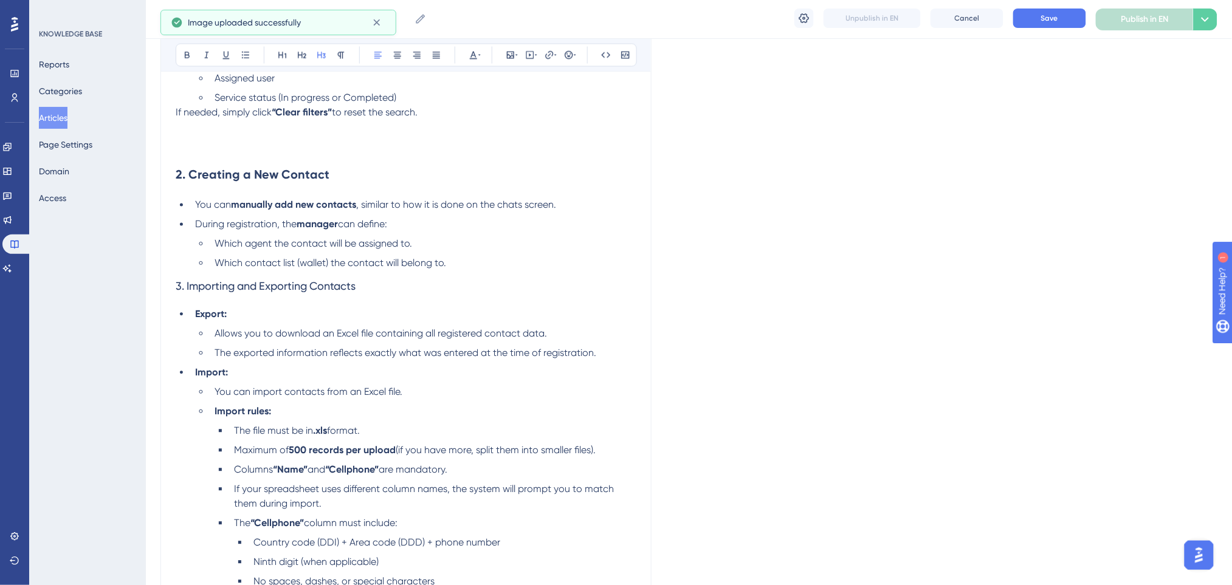
drag, startPoint x: 379, startPoint y: 283, endPoint x: 441, endPoint y: 267, distance: 63.4
click at [411, 297] on h3 "3. Importing and Exporting Contacts" at bounding box center [406, 287] width 461 height 32
click at [469, 261] on li "Which contact list (wallet) the contact will belong to." at bounding box center [423, 263] width 427 height 15
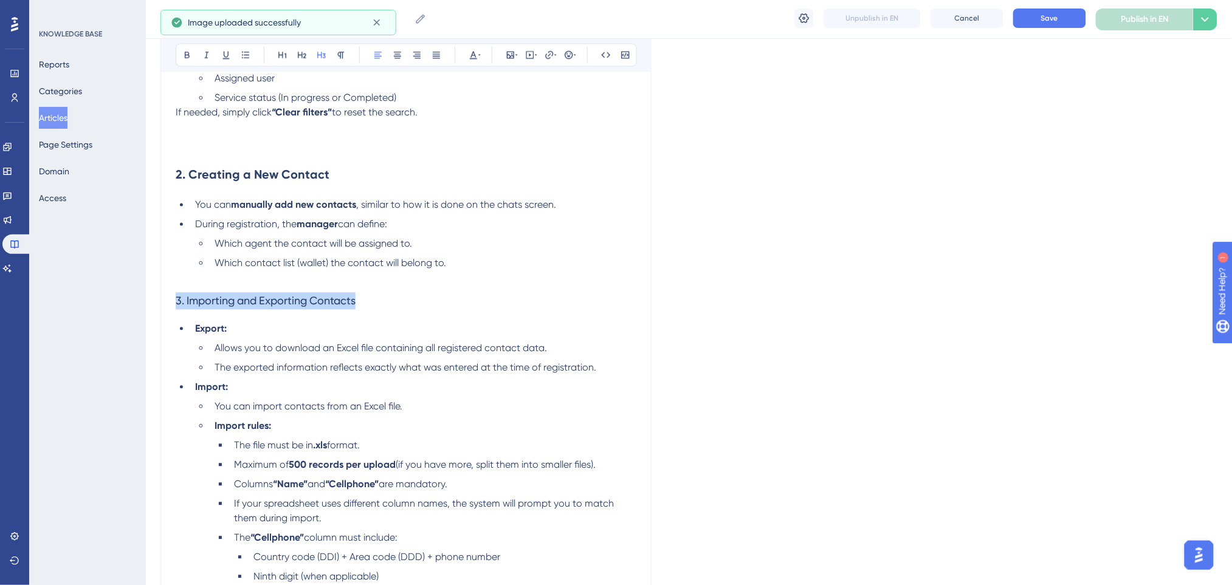
drag, startPoint x: 370, startPoint y: 301, endPoint x: 125, endPoint y: 297, distance: 245.0
click at [146, 297] on div "Performance Users Engagement Widgets Feedback Product Updates Knowledge Base AI…" at bounding box center [689, 219] width 1086 height 2080
click at [302, 55] on icon at bounding box center [302, 55] width 9 height 7
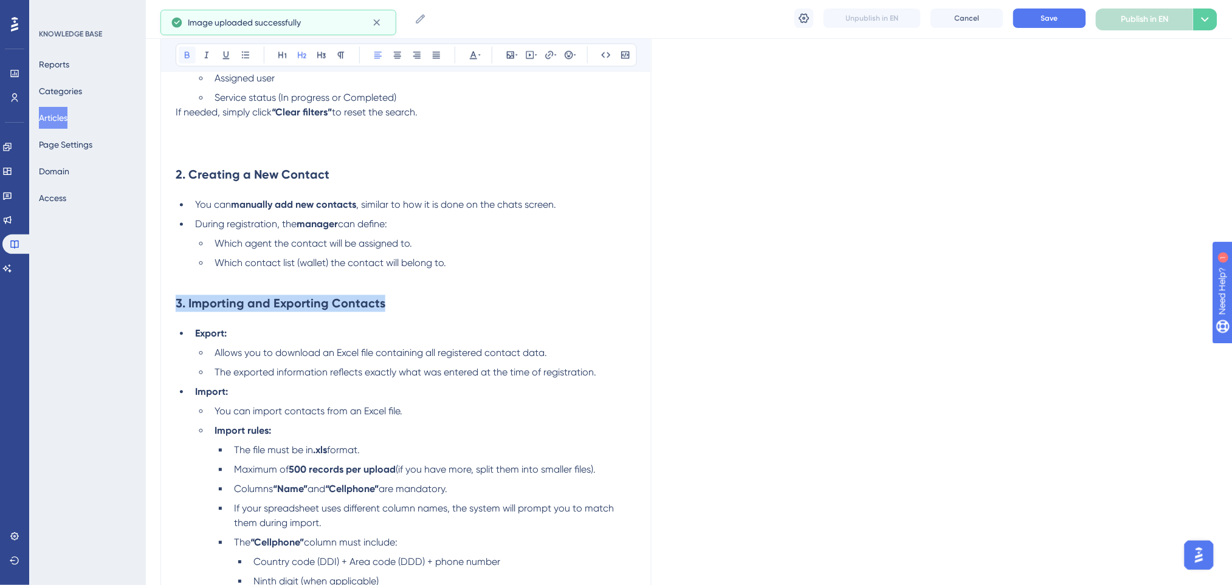
click at [183, 55] on icon at bounding box center [187, 55] width 10 height 10
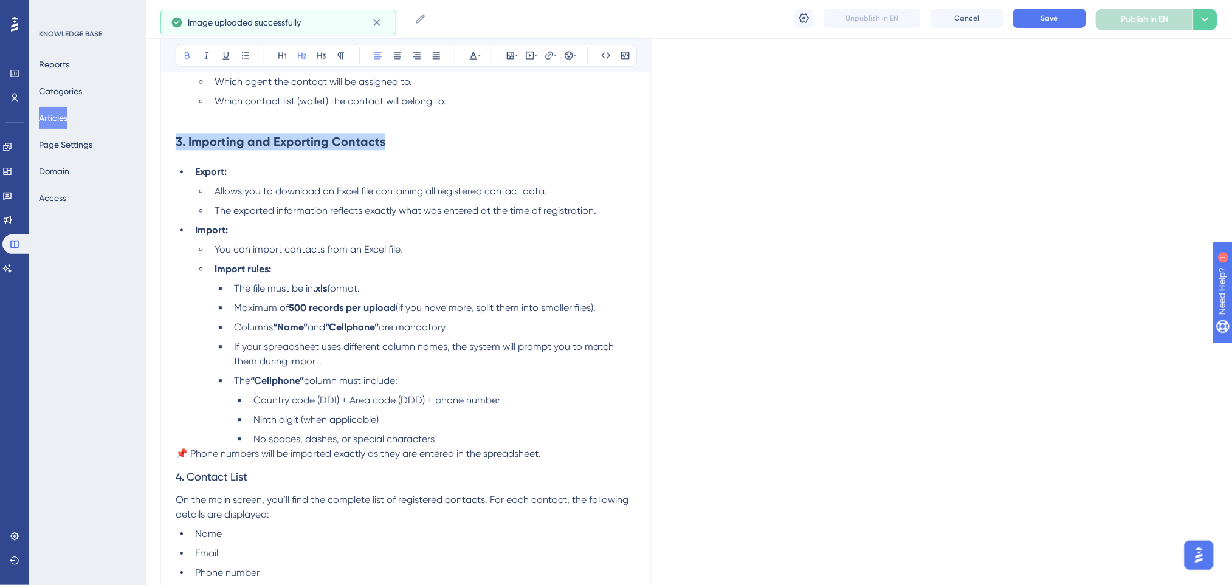
scroll to position [1064, 0]
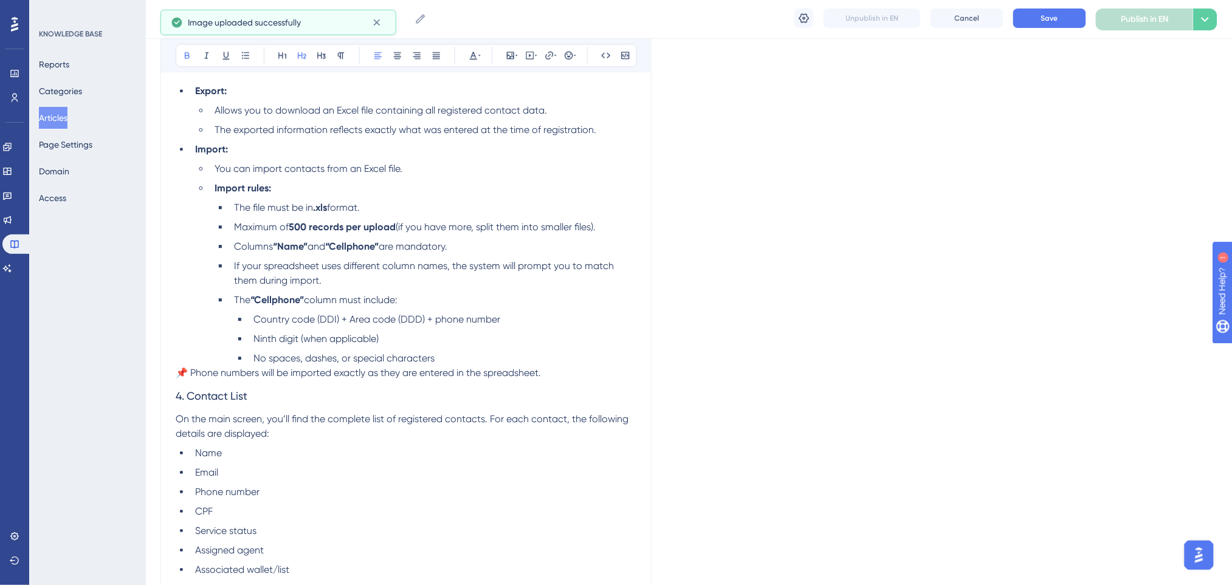
click at [569, 366] on p "📌 Phone numbers will be imported exactly as they are entered in the spreadsheet." at bounding box center [406, 373] width 461 height 15
click at [567, 373] on p "📌 Phone numbers will be imported exactly as they are entered in the spreadsheet." at bounding box center [406, 373] width 461 height 15
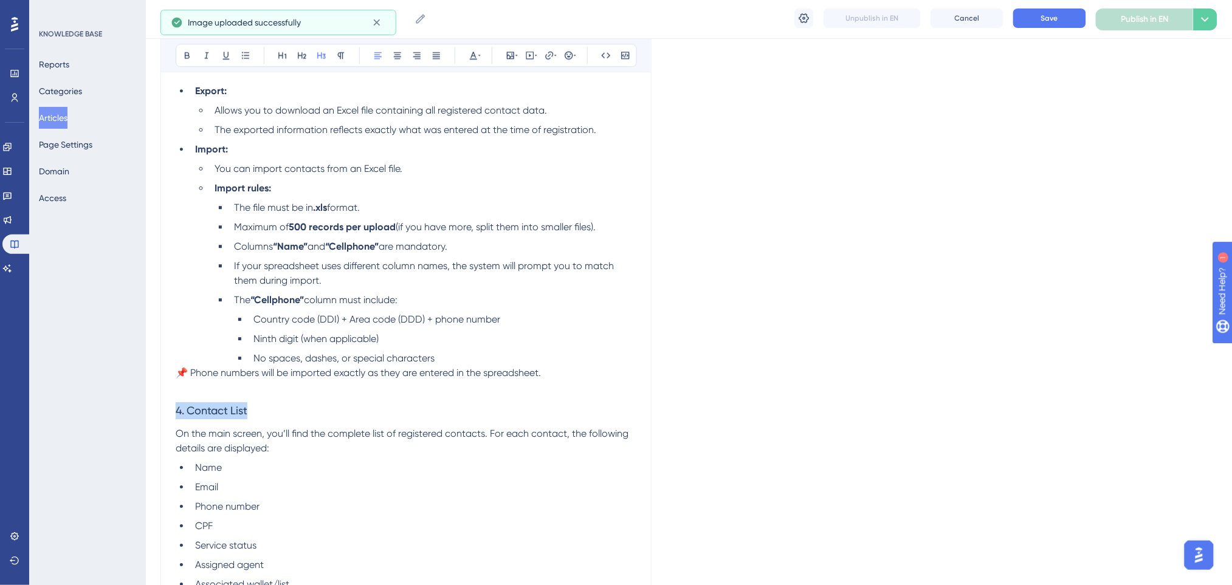
drag, startPoint x: 385, startPoint y: 399, endPoint x: 134, endPoint y: 267, distance: 283.0
drag, startPoint x: 304, startPoint y: 53, endPoint x: 232, endPoint y: 58, distance: 72.5
click at [303, 52] on icon at bounding box center [302, 55] width 10 height 10
click at [188, 55] on icon at bounding box center [187, 55] width 5 height 7
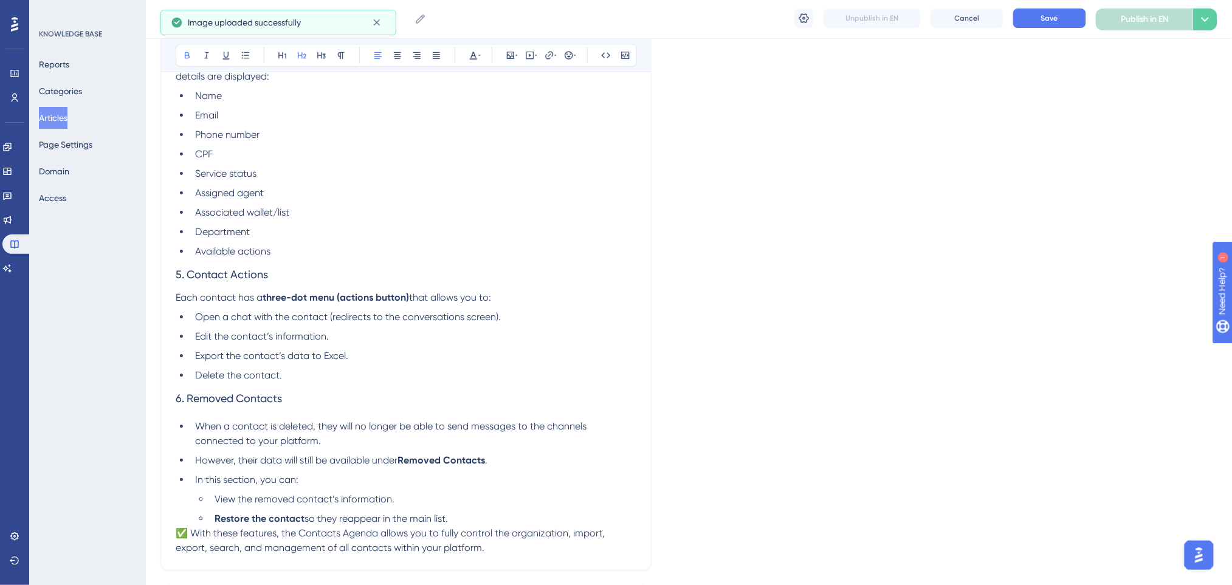
scroll to position [1470, 0]
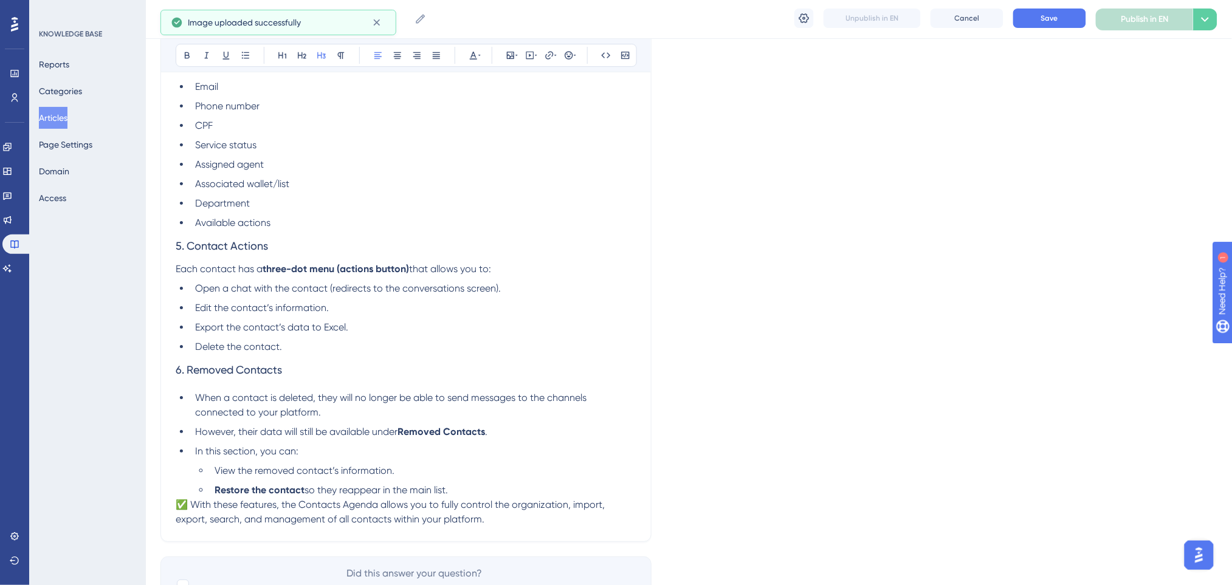
click at [345, 230] on h3 "5. Contact Actions" at bounding box center [406, 246] width 461 height 32
click at [339, 219] on li "Available actions" at bounding box center [413, 223] width 446 height 15
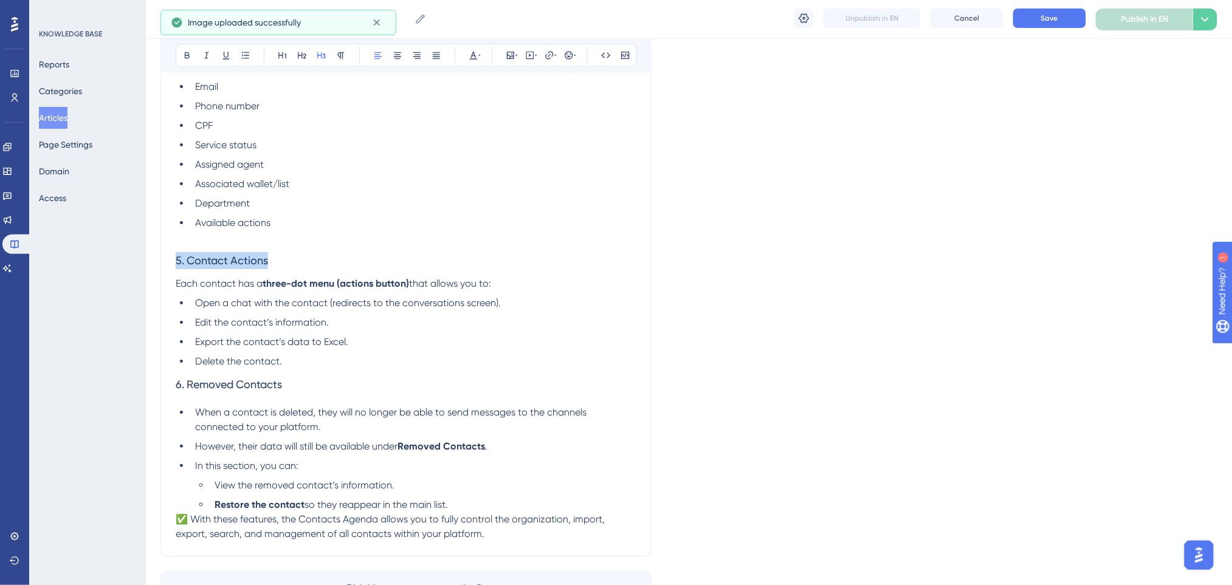
drag, startPoint x: 278, startPoint y: 262, endPoint x: 74, endPoint y: 252, distance: 204.5
drag, startPoint x: 187, startPoint y: 52, endPoint x: 279, endPoint y: 57, distance: 92.5
click at [187, 52] on icon at bounding box center [187, 55] width 5 height 7
click at [302, 54] on icon at bounding box center [302, 55] width 9 height 7
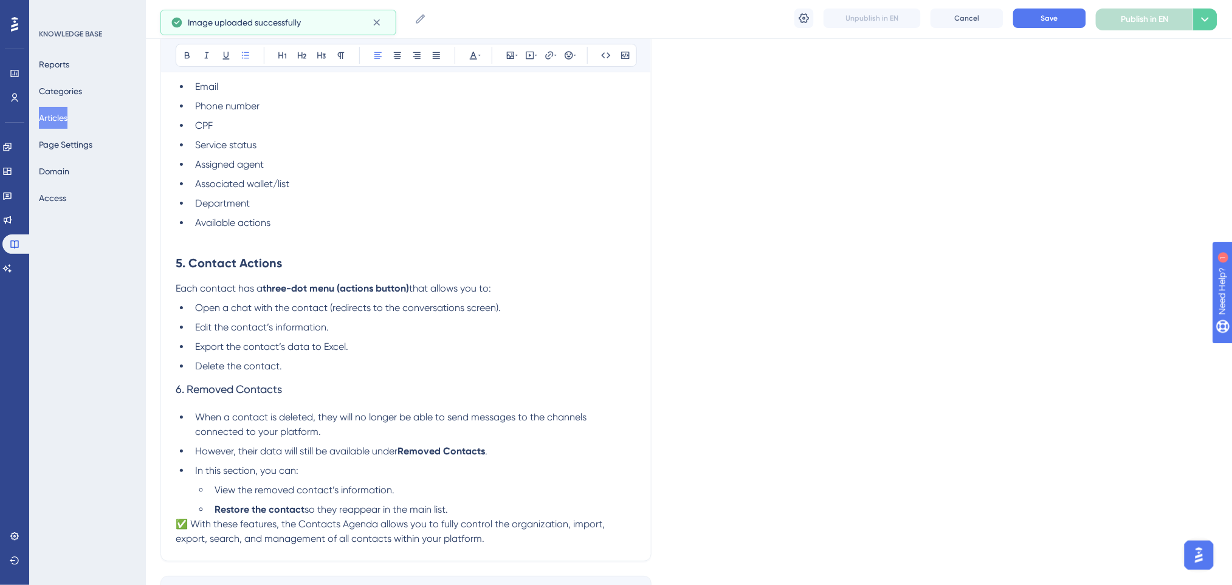
click at [452, 196] on li "Department" at bounding box center [413, 203] width 446 height 15
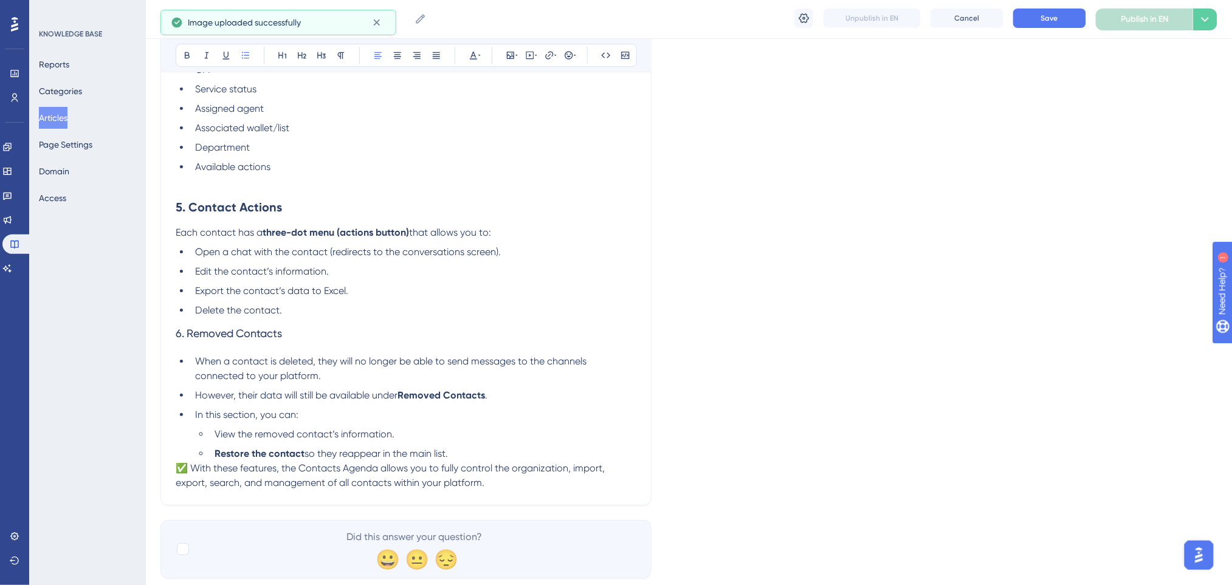
scroll to position [1550, 0]
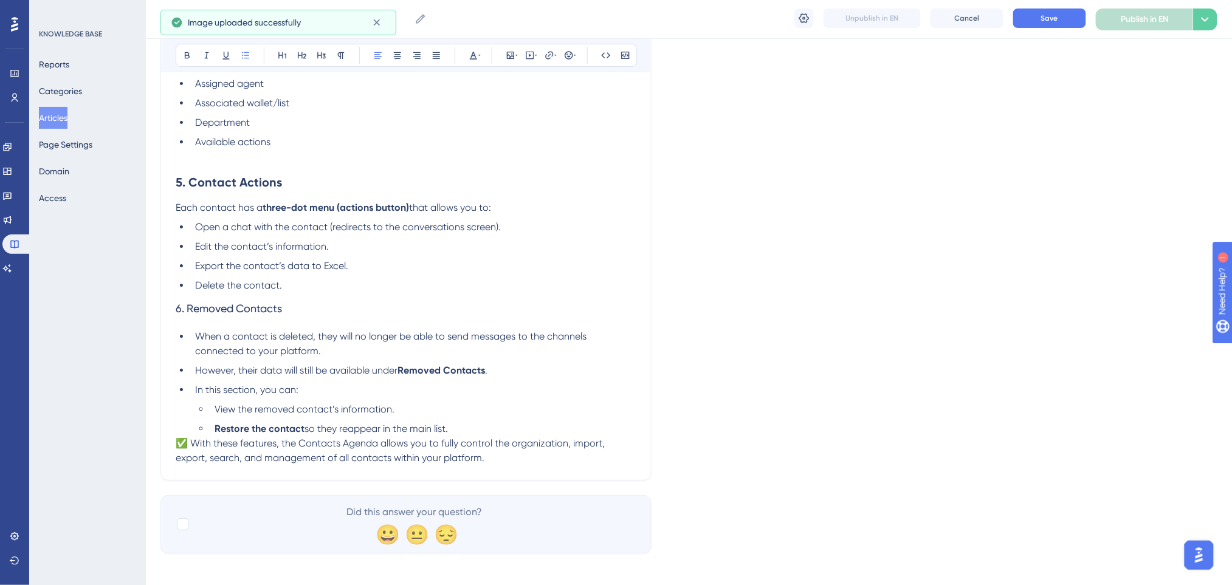
click at [311, 288] on li "Delete the contact." at bounding box center [413, 285] width 446 height 15
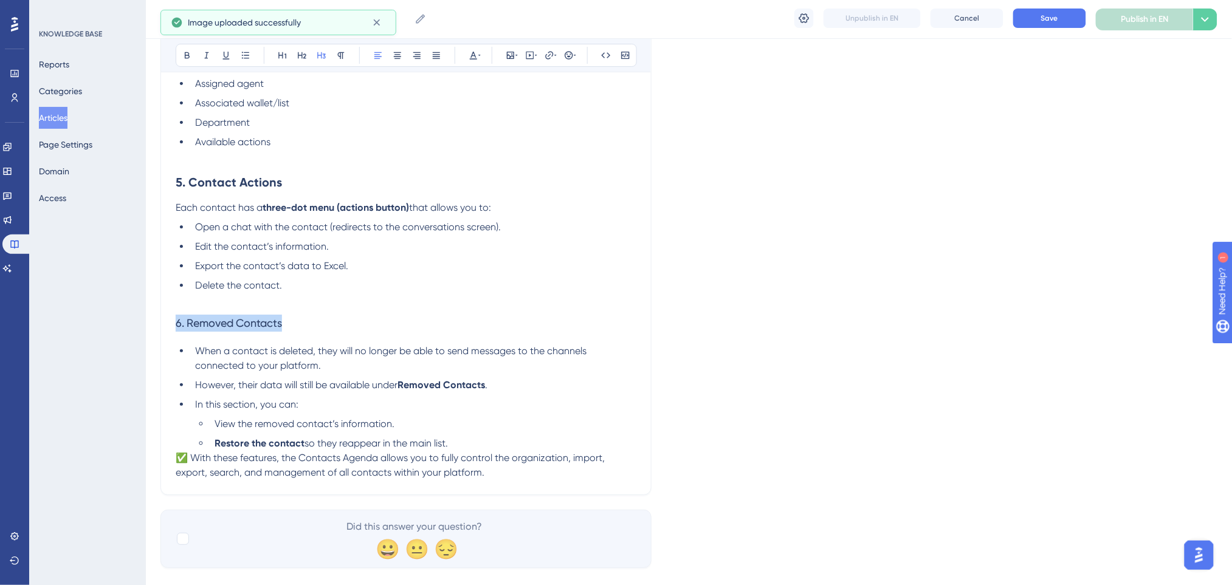
drag, startPoint x: 189, startPoint y: 324, endPoint x: 154, endPoint y: 321, distance: 35.4
click at [191, 53] on icon at bounding box center [187, 55] width 10 height 10
click at [302, 60] on icon at bounding box center [302, 55] width 10 height 10
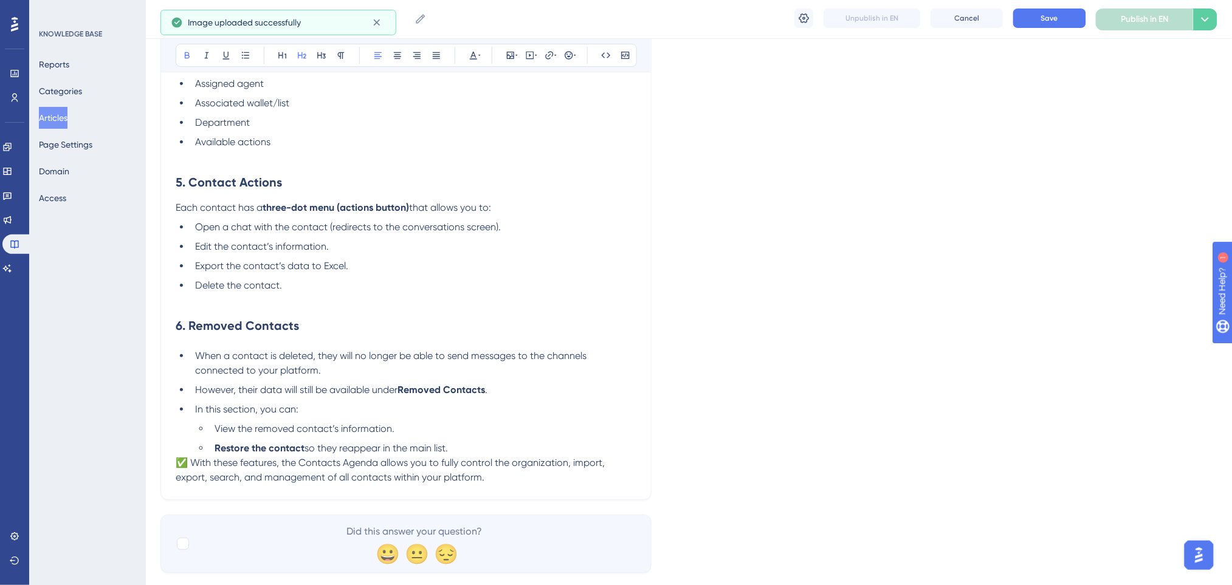
click at [333, 296] on p at bounding box center [406, 300] width 461 height 15
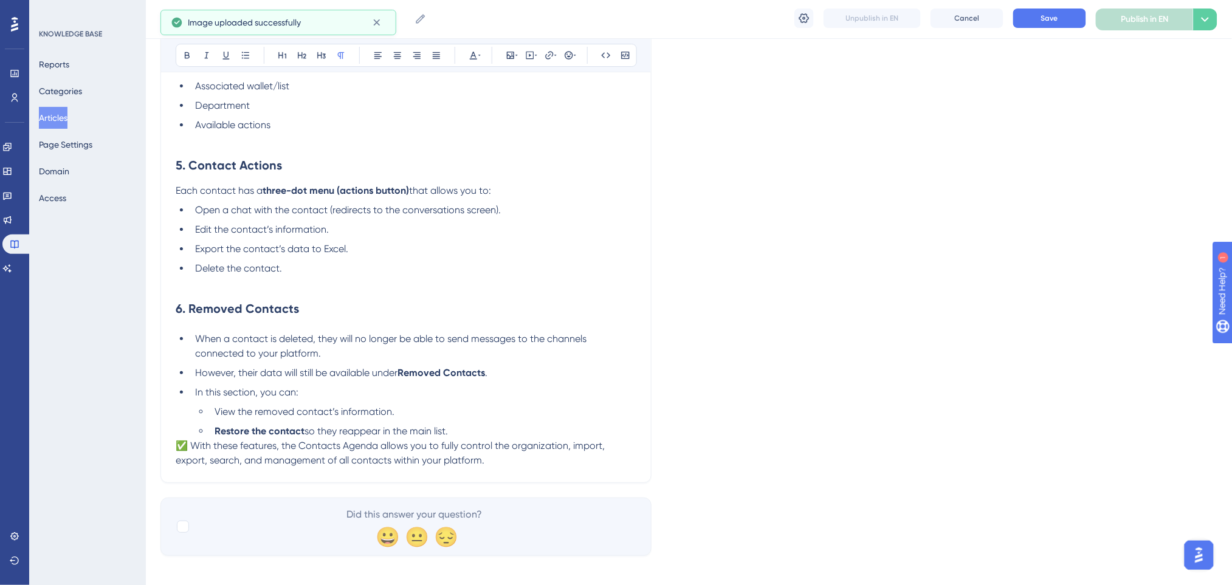
scroll to position [1577, 0]
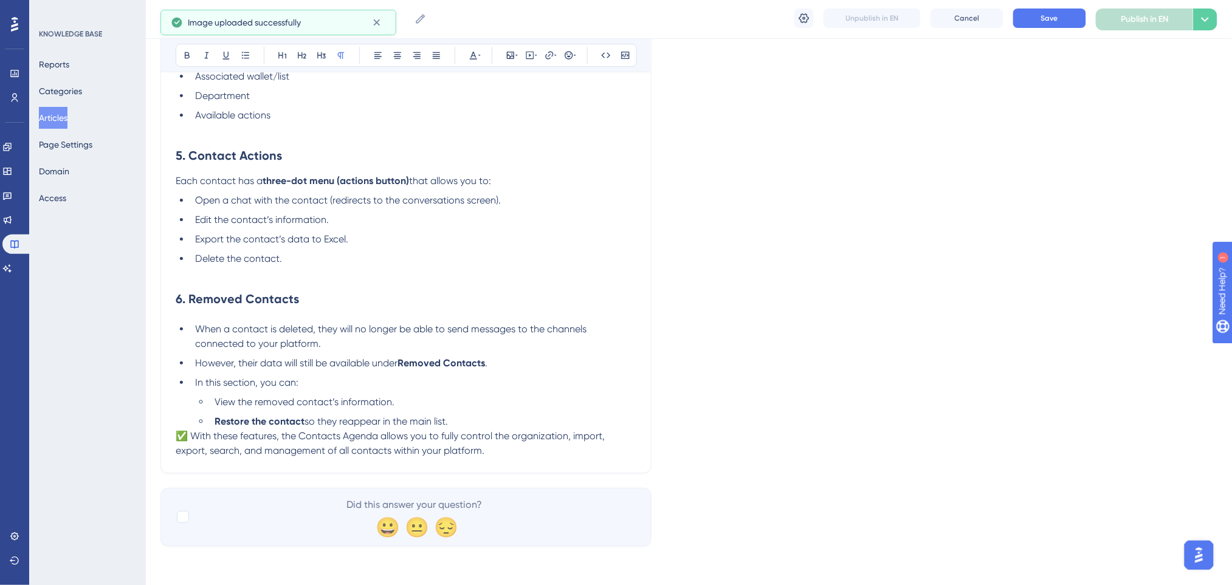
click at [487, 421] on li "Restore the contact so they reappear in the main list." at bounding box center [423, 422] width 427 height 15
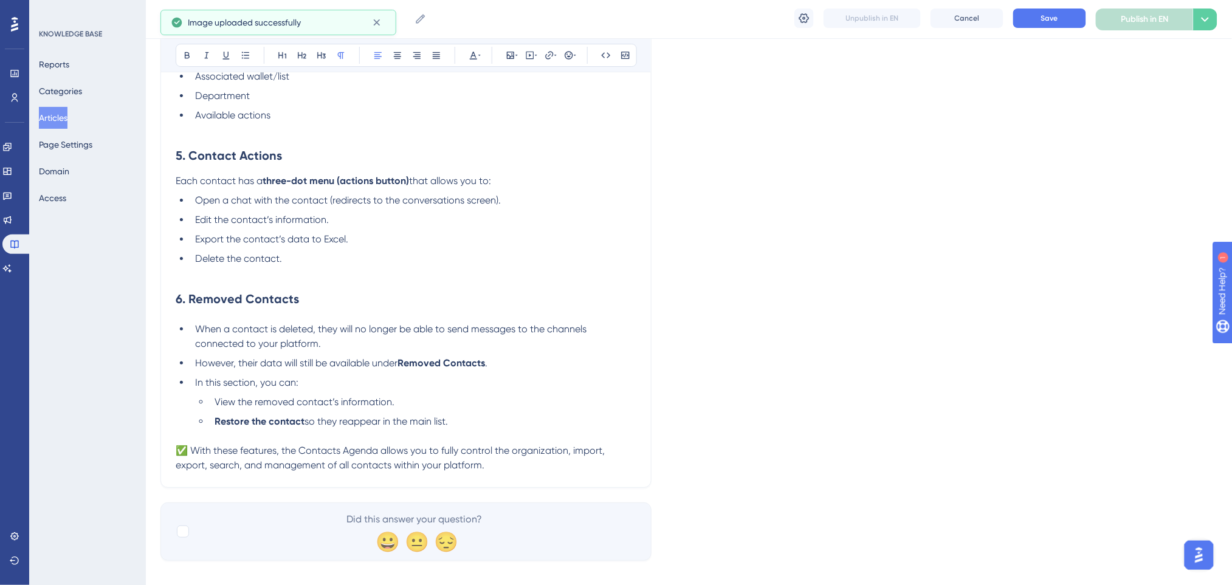
click at [192, 449] on span "✅ With these features, the Contacts Agenda allows you to fully control the orga…" at bounding box center [392, 458] width 432 height 26
click at [443, 455] on span "With these features, the Contacts Agenda allows you to fully control the organi…" at bounding box center [401, 458] width 451 height 26
drag, startPoint x: 500, startPoint y: 361, endPoint x: 404, endPoint y: 362, distance: 96.0
click at [404, 362] on li "However, their data will still be available under Removed Contacts ." at bounding box center [413, 363] width 446 height 15
click at [184, 59] on icon at bounding box center [187, 55] width 10 height 10
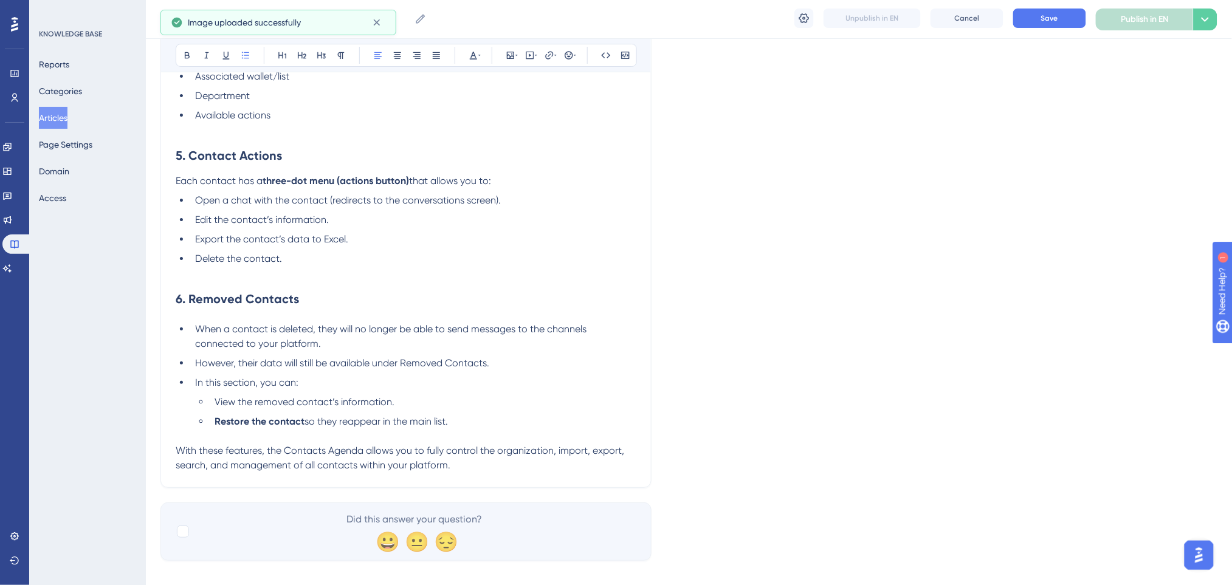
click at [480, 272] on p at bounding box center [406, 273] width 461 height 15
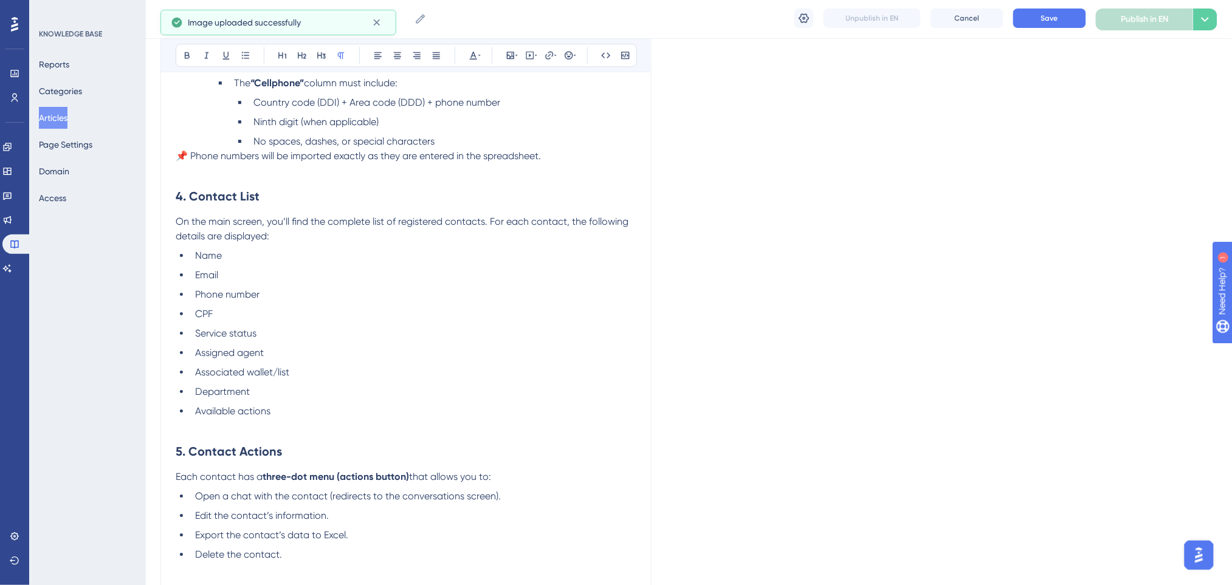
scroll to position [1253, 0]
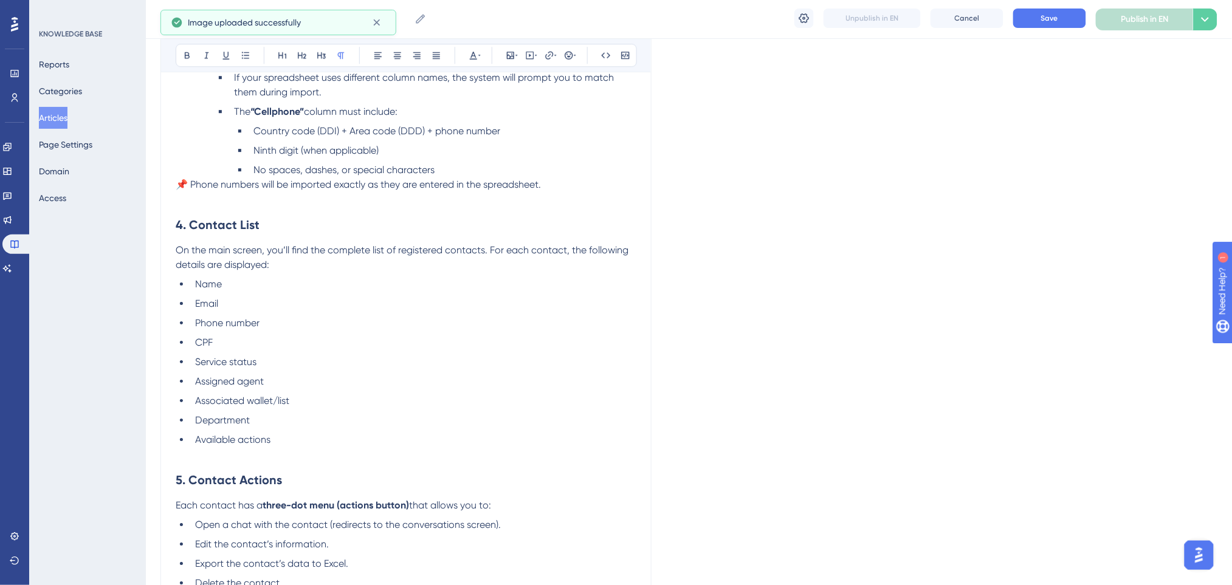
click at [193, 185] on span "📌 Phone numbers will be imported exactly as they are entered in the spreadsheet." at bounding box center [358, 185] width 365 height 12
click at [452, 169] on li "No spaces, dashes, or special characters" at bounding box center [443, 170] width 388 height 15
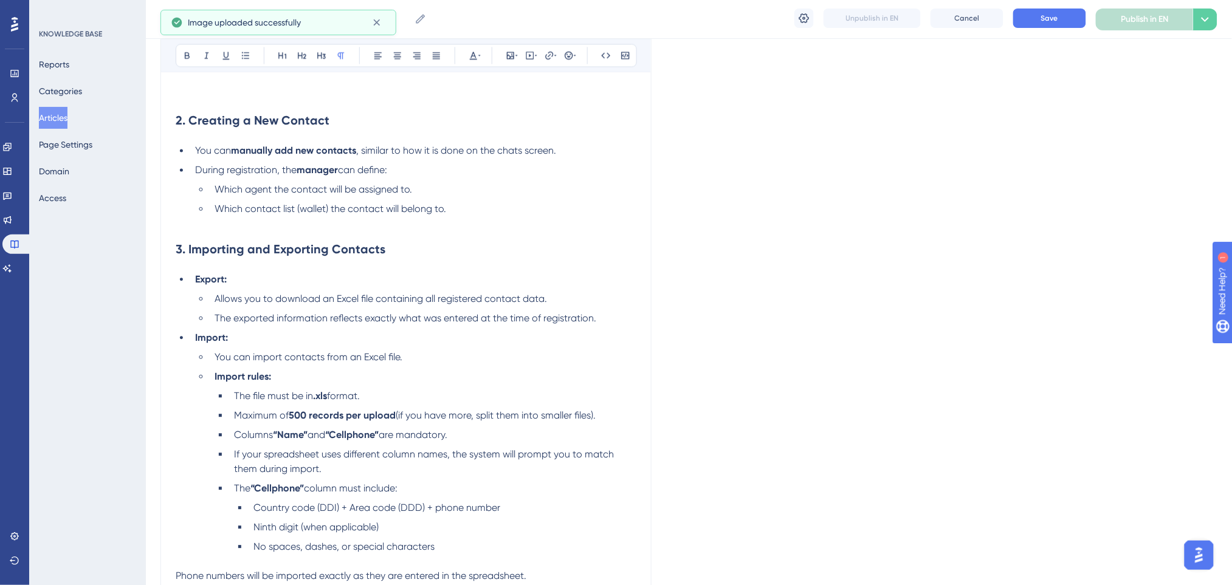
scroll to position [848, 0]
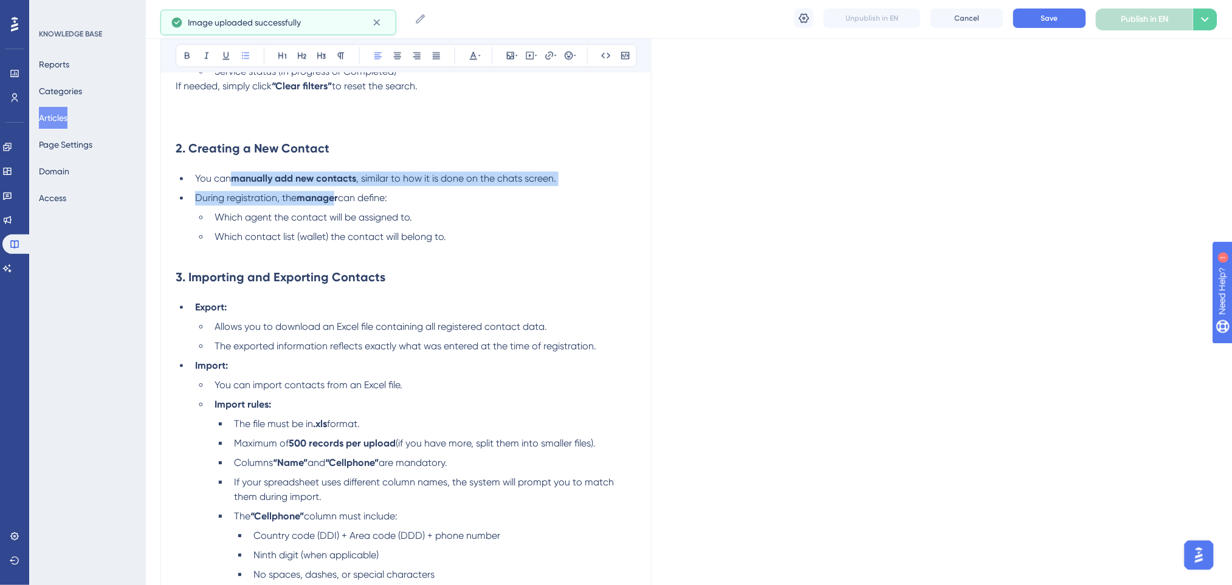
drag, startPoint x: 336, startPoint y: 197, endPoint x: 227, endPoint y: 169, distance: 112.3
click at [230, 176] on ul "You can manually add new contacts , similar to how it is done on the chats scre…" at bounding box center [406, 207] width 461 height 73
click at [186, 57] on icon at bounding box center [187, 55] width 10 height 10
click at [180, 58] on button at bounding box center [187, 55] width 17 height 17
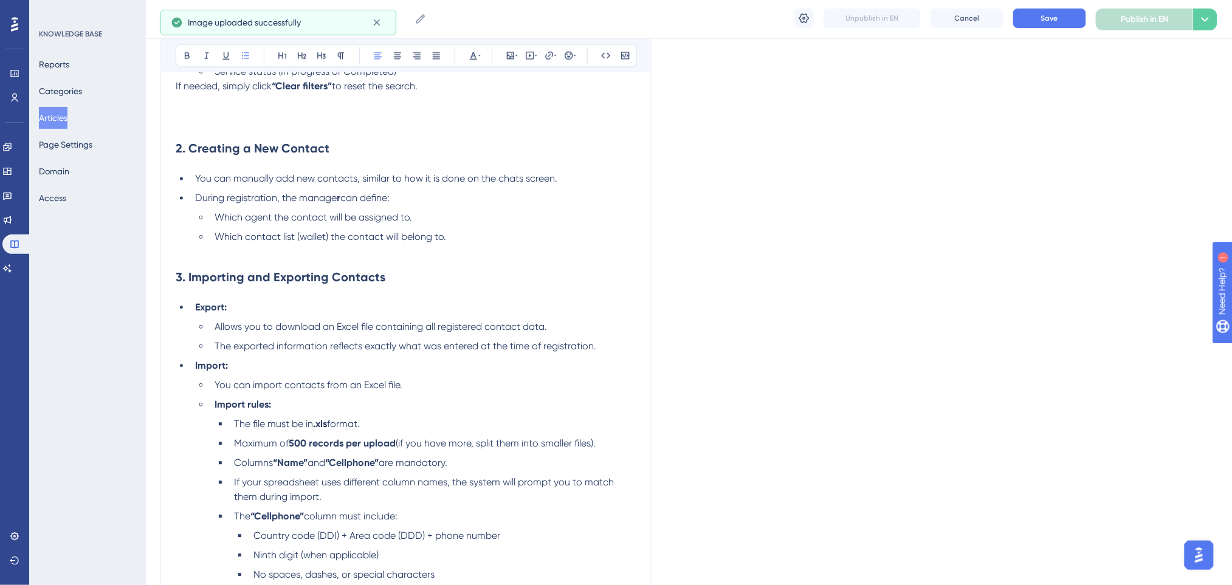
click at [444, 208] on ul "You can manually add new contacts, similar to how it is done on the chats scree…" at bounding box center [406, 207] width 461 height 73
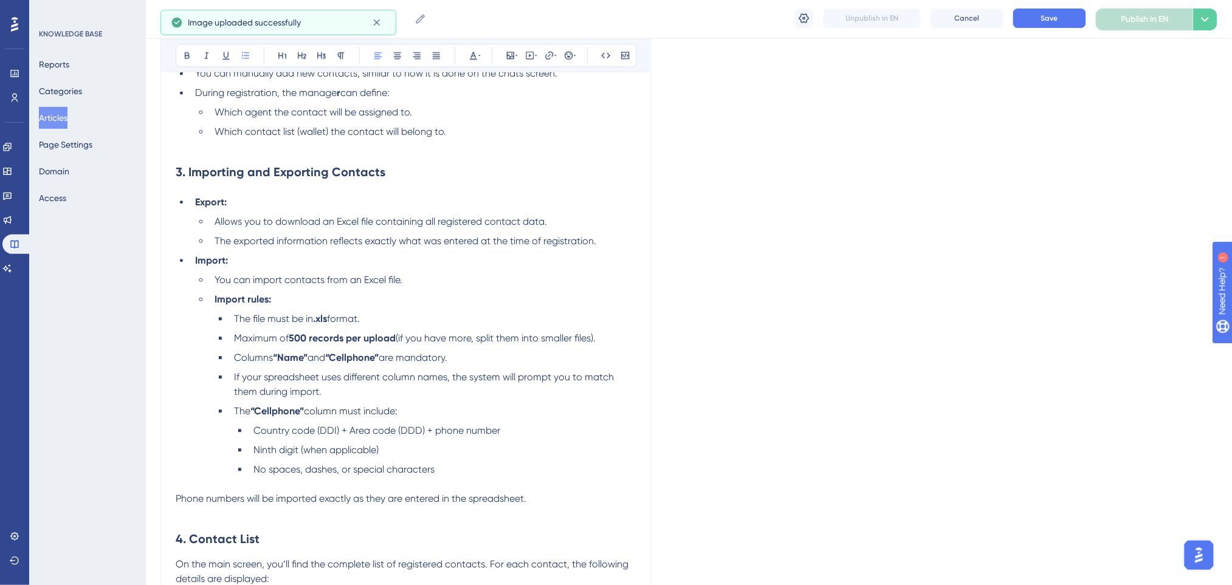
scroll to position [1010, 0]
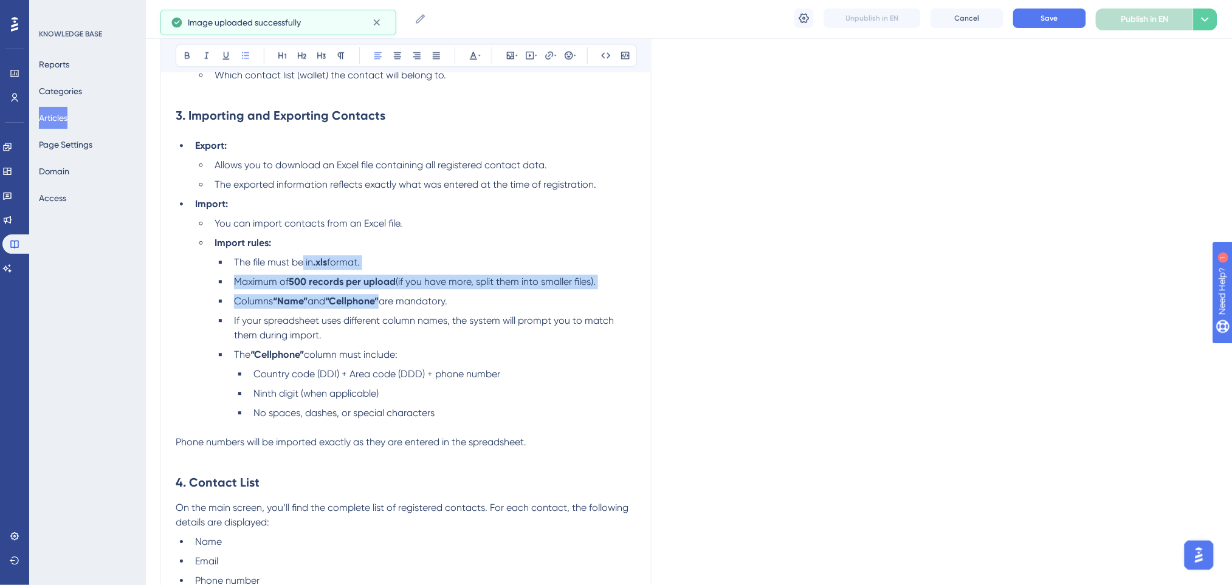
drag, startPoint x: 387, startPoint y: 303, endPoint x: 304, endPoint y: 265, distance: 91.4
click at [304, 265] on ul "The file must be in .xls format. Maximum of 500 records per upload (if you have…" at bounding box center [426, 337] width 422 height 165
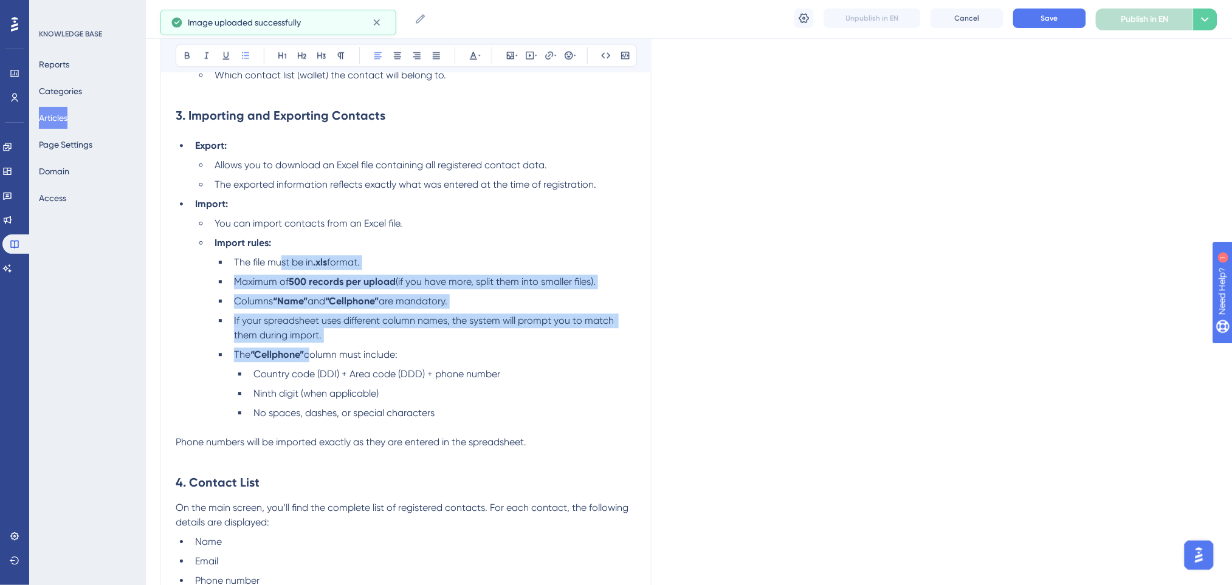
drag, startPoint x: 310, startPoint y: 353, endPoint x: 252, endPoint y: 114, distance: 245.9
click at [281, 259] on ul "The file must be in .xls format. Maximum of 500 records per upload (if you have…" at bounding box center [426, 337] width 422 height 165
click at [190, 57] on icon at bounding box center [187, 55] width 10 height 10
click at [591, 326] on li "If your spreadsheet uses different column names, the system will prompt you to …" at bounding box center [432, 328] width 407 height 29
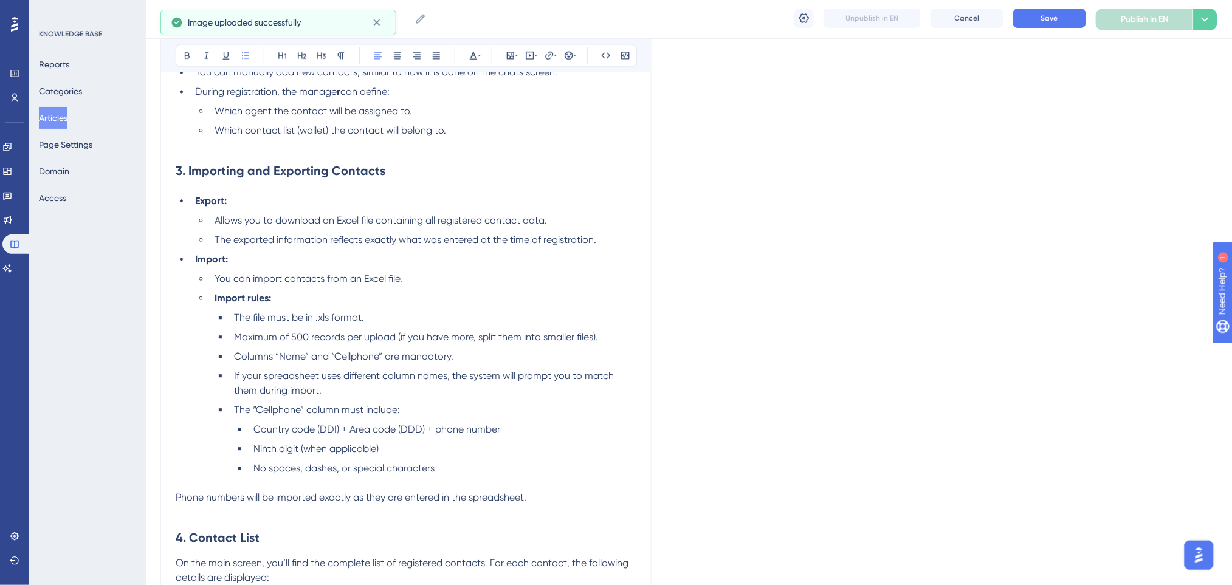
scroll to position [929, 0]
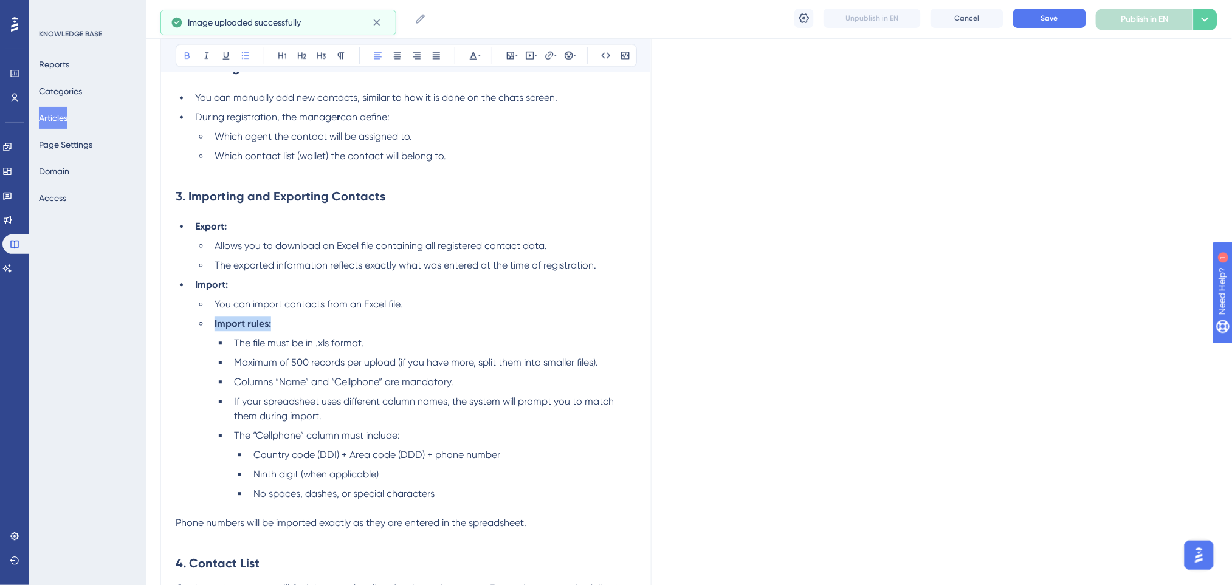
drag, startPoint x: 277, startPoint y: 323, endPoint x: 188, endPoint y: 327, distance: 88.2
click at [188, 327] on ul "Export: Allows you to download an Excel file containing all registered contact …" at bounding box center [406, 360] width 461 height 282
click at [189, 53] on icon at bounding box center [187, 55] width 10 height 10
click at [385, 249] on span "Allows you to download an Excel file containing all registered contact data." at bounding box center [381, 246] width 332 height 12
click at [608, 269] on li "The exported information reflects exactly what was entered at the time of regis…" at bounding box center [423, 265] width 427 height 15
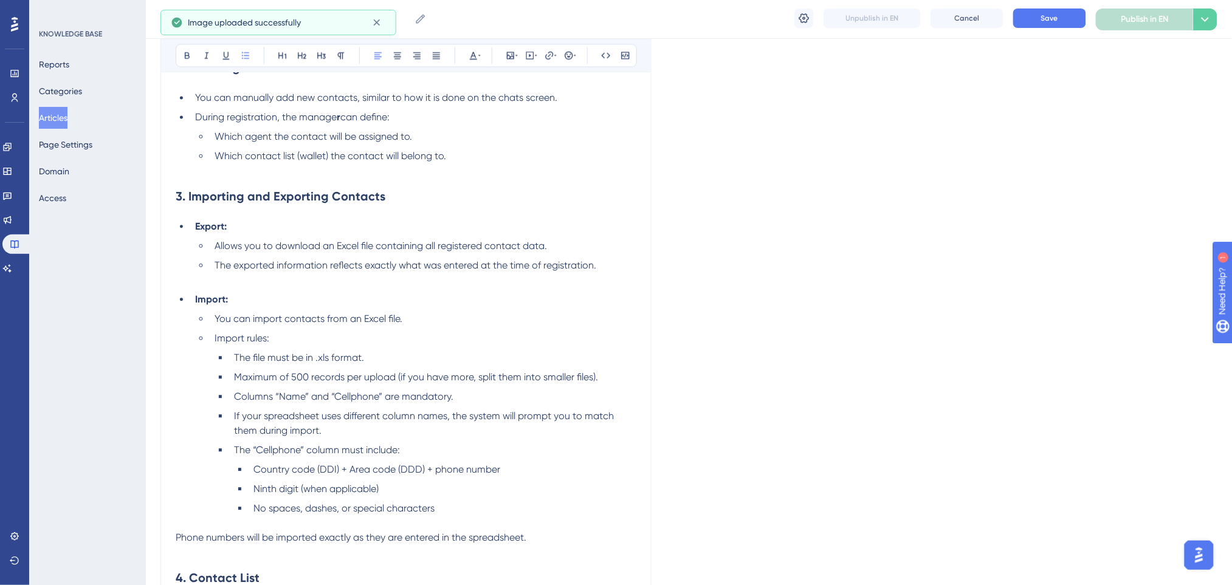
click at [483, 314] on li "You can import contacts from an Excel file." at bounding box center [423, 319] width 427 height 15
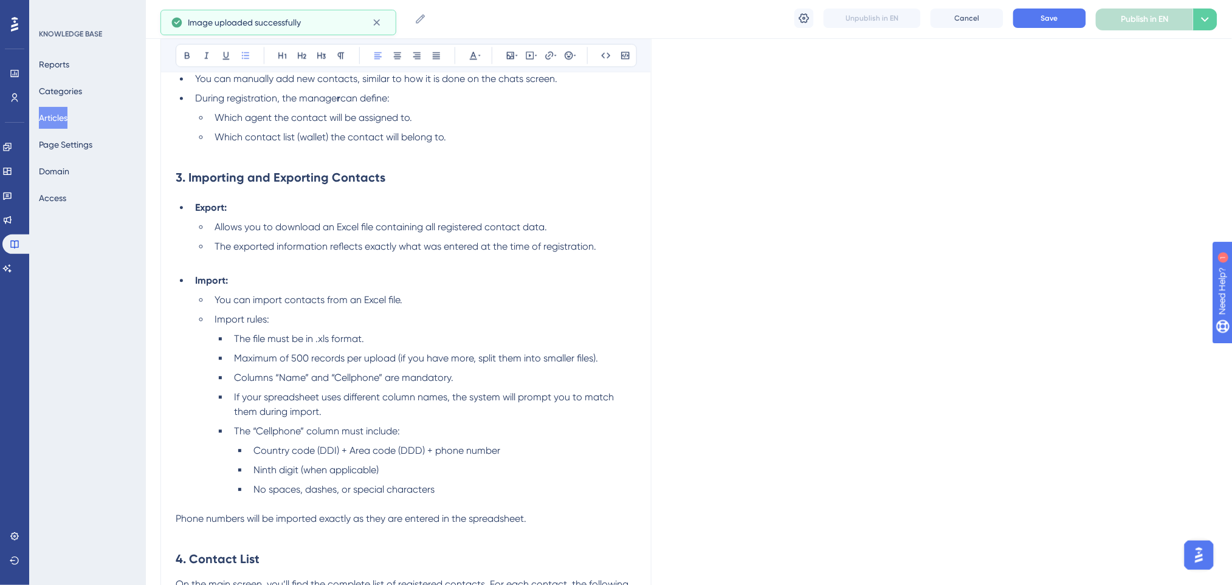
scroll to position [848, 0]
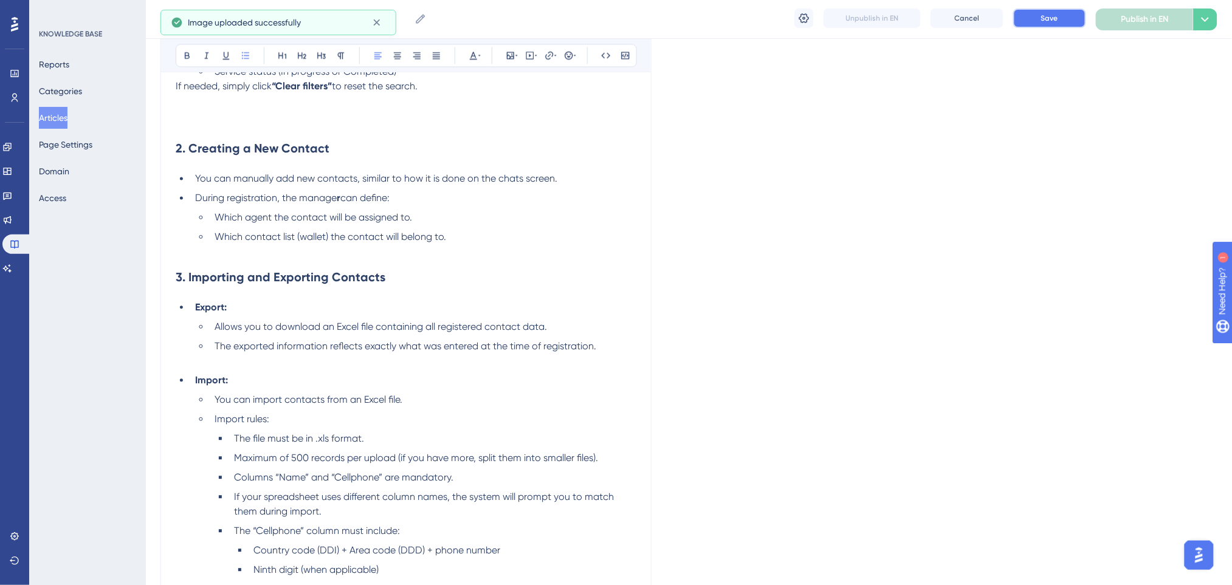
click at [1034, 21] on button "Save" at bounding box center [1049, 18] width 73 height 19
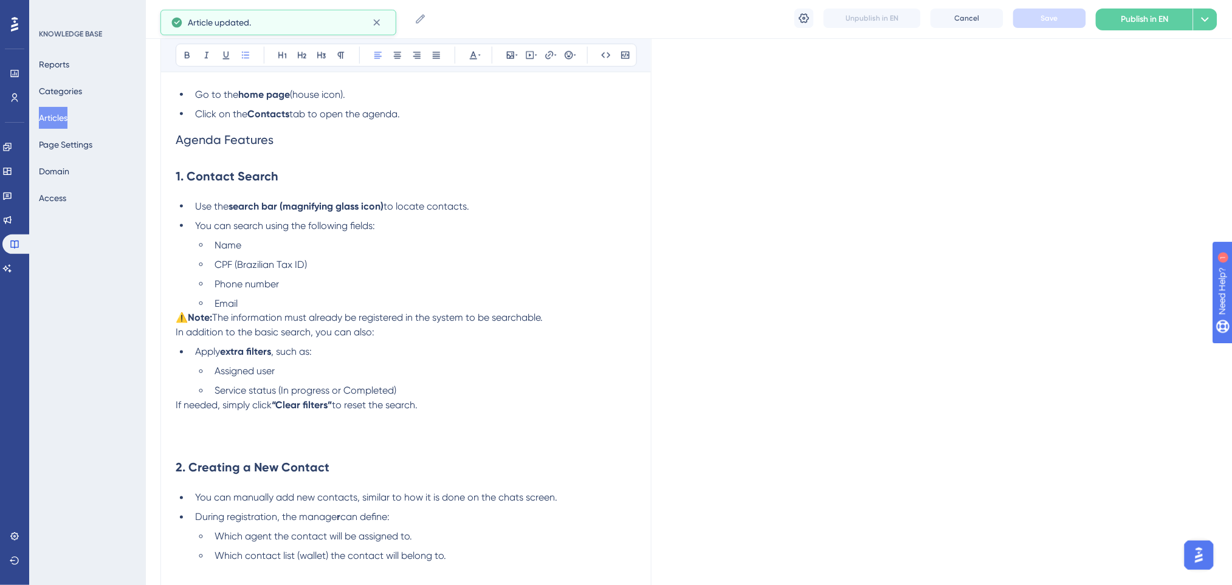
scroll to position [523, 0]
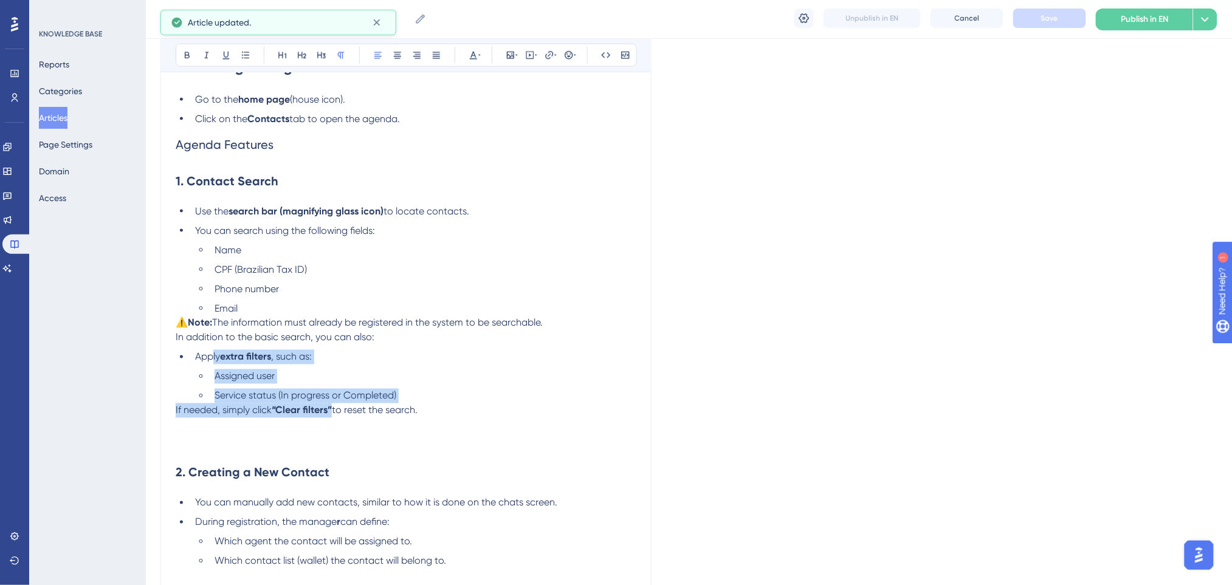
drag, startPoint x: 325, startPoint y: 407, endPoint x: 214, endPoint y: 360, distance: 119.9
click at [188, 55] on icon at bounding box center [187, 55] width 5 height 7
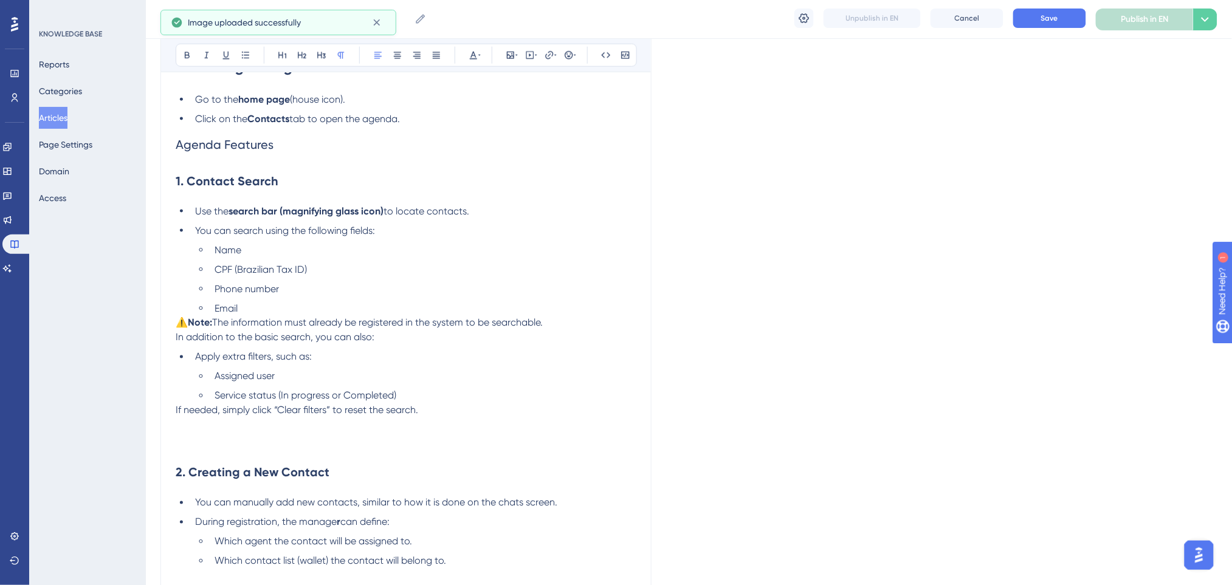
click at [193, 325] on strong "Note:" at bounding box center [200, 323] width 24 height 12
click at [320, 350] on li "Apply extra filters, such as:" at bounding box center [413, 357] width 446 height 15
click at [280, 303] on li "Email" at bounding box center [423, 308] width 427 height 15
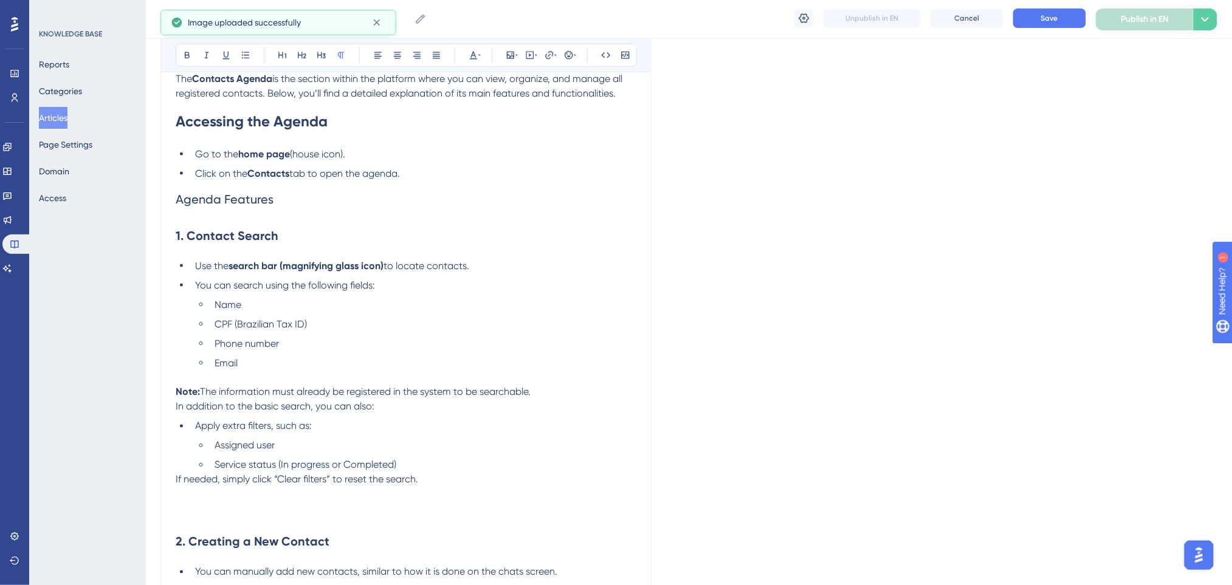
scroll to position [442, 0]
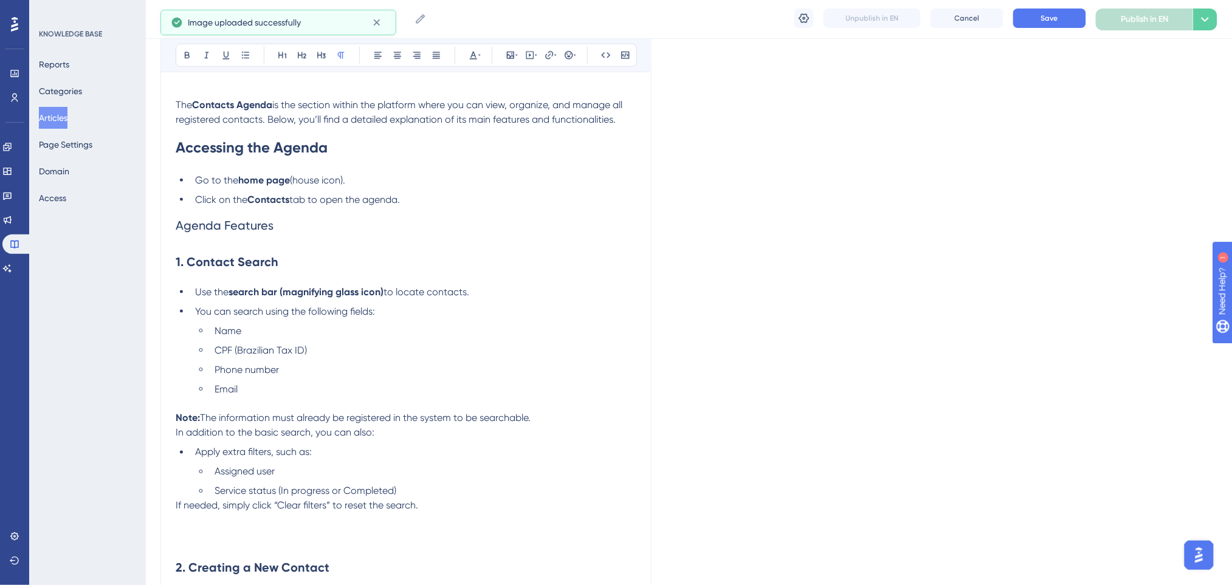
click at [403, 286] on span "to locate contacts." at bounding box center [427, 292] width 86 height 12
drag, startPoint x: 389, startPoint y: 292, endPoint x: 232, endPoint y: 292, distance: 157.4
click at [232, 292] on li "Use the search bar (magnifying glass icon) to locate contacts." at bounding box center [413, 292] width 446 height 15
click at [191, 55] on icon at bounding box center [187, 55] width 10 height 10
click at [421, 248] on h2 "1. Contact Search" at bounding box center [406, 262] width 461 height 36
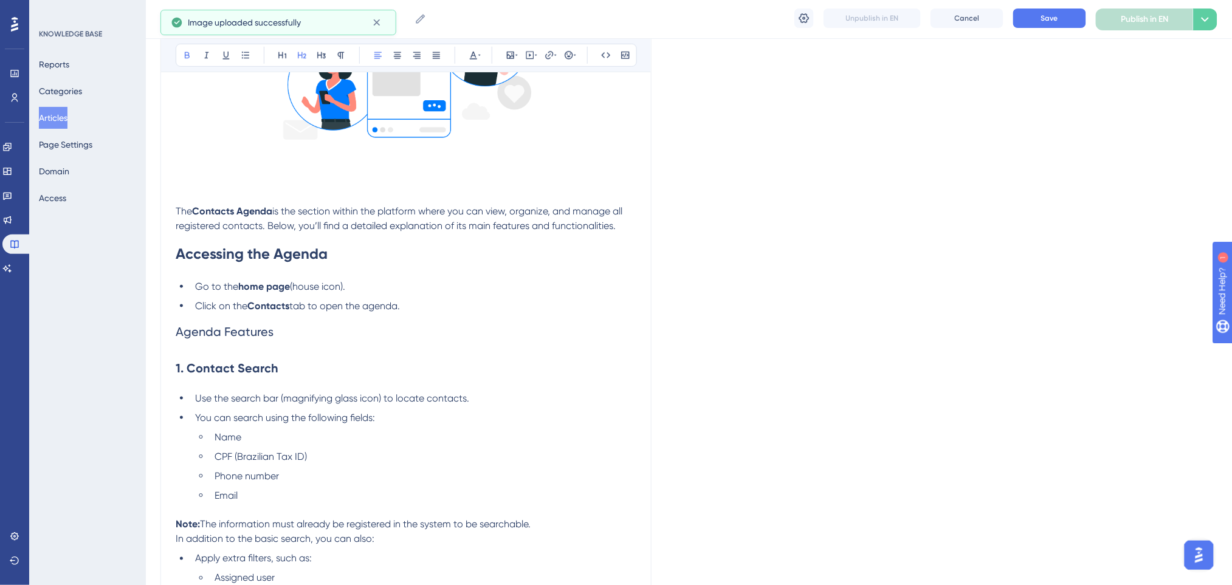
scroll to position [362, 0]
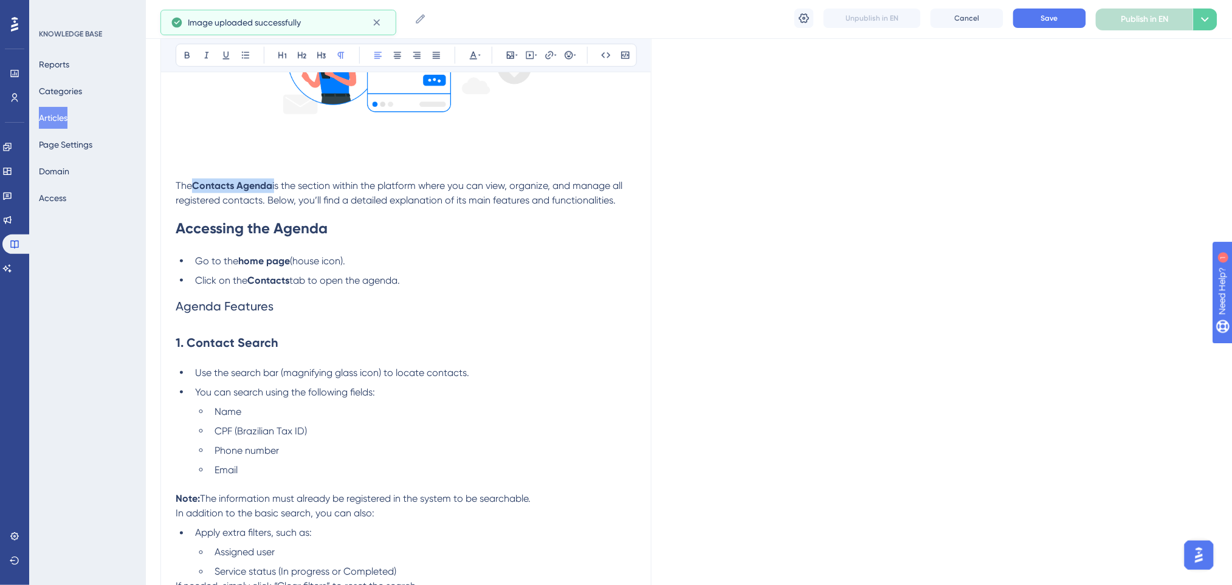
drag, startPoint x: 275, startPoint y: 186, endPoint x: 197, endPoint y: 179, distance: 78.7
click at [197, 179] on p "The Contacts Agenda is the section within the platform where you can view, orga…" at bounding box center [406, 193] width 461 height 29
click at [184, 53] on icon at bounding box center [187, 55] width 10 height 10
click at [1031, 17] on button "Save" at bounding box center [1049, 18] width 73 height 19
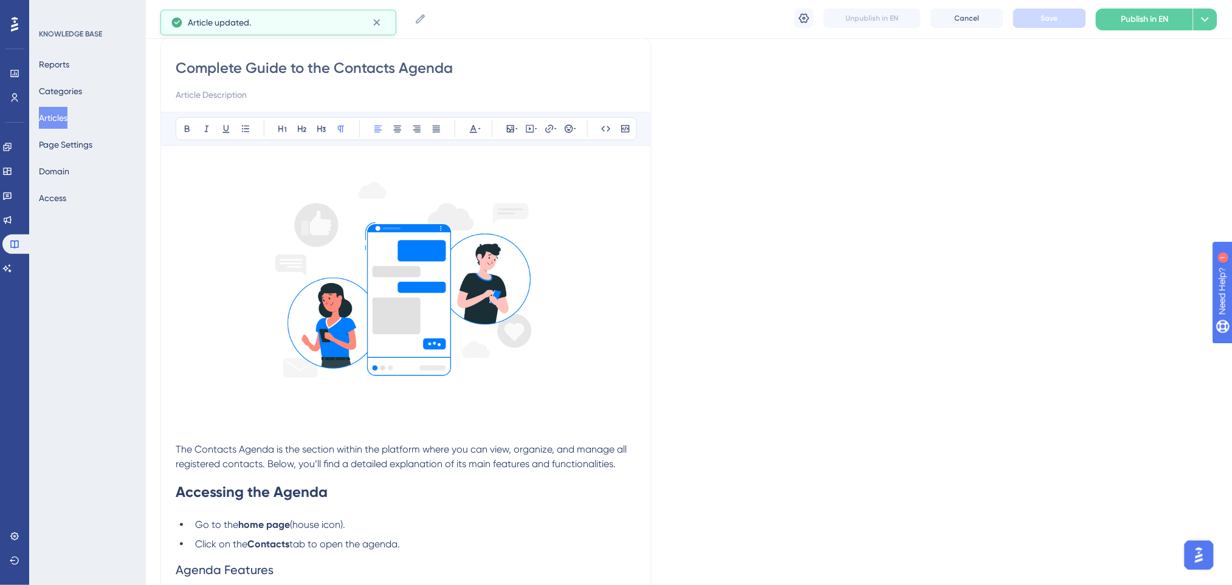
scroll to position [0, 0]
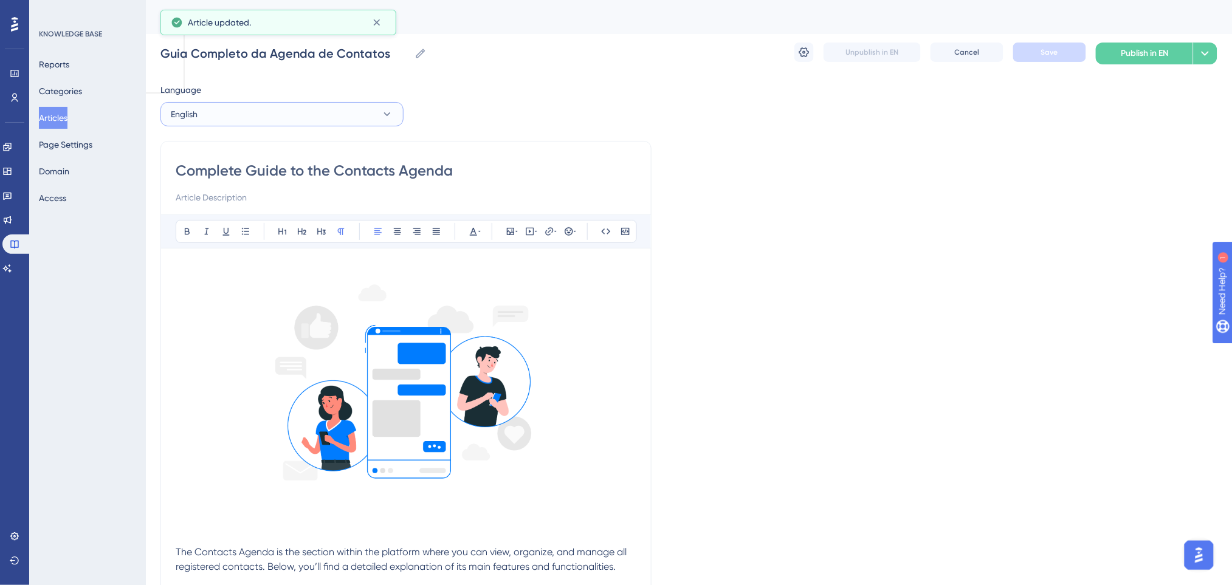
click at [232, 110] on button "English" at bounding box center [281, 114] width 243 height 24
click at [220, 151] on span "Portuguese (Default)" at bounding box center [218, 151] width 80 height 15
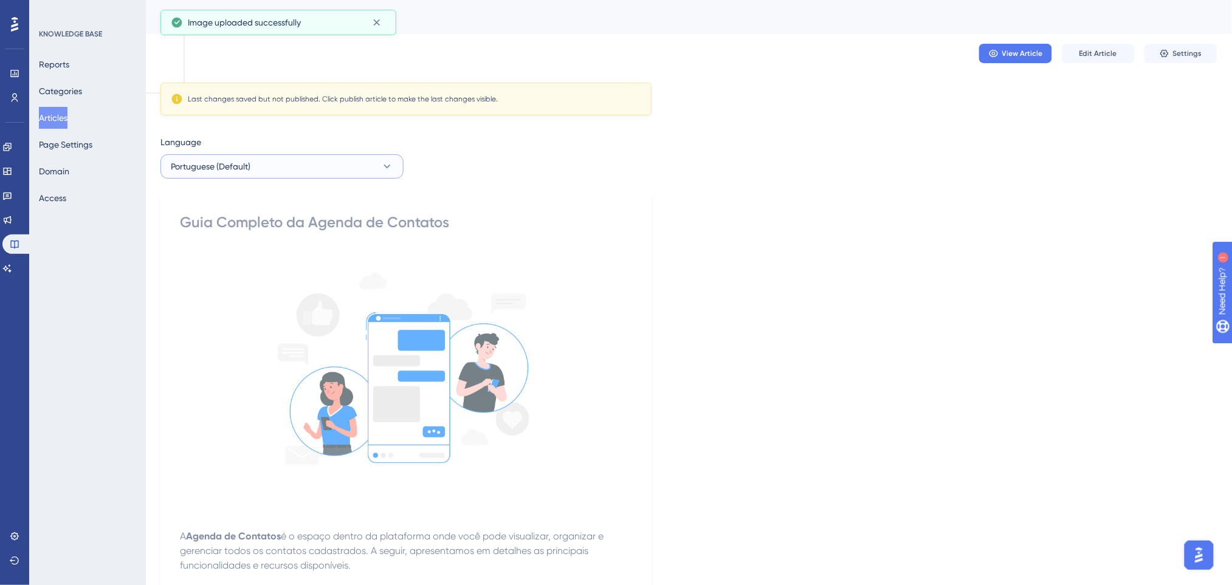
click at [306, 177] on button "Portuguese (Default)" at bounding box center [281, 166] width 243 height 24
click at [250, 231] on button "English English Draft" at bounding box center [281, 228] width 227 height 24
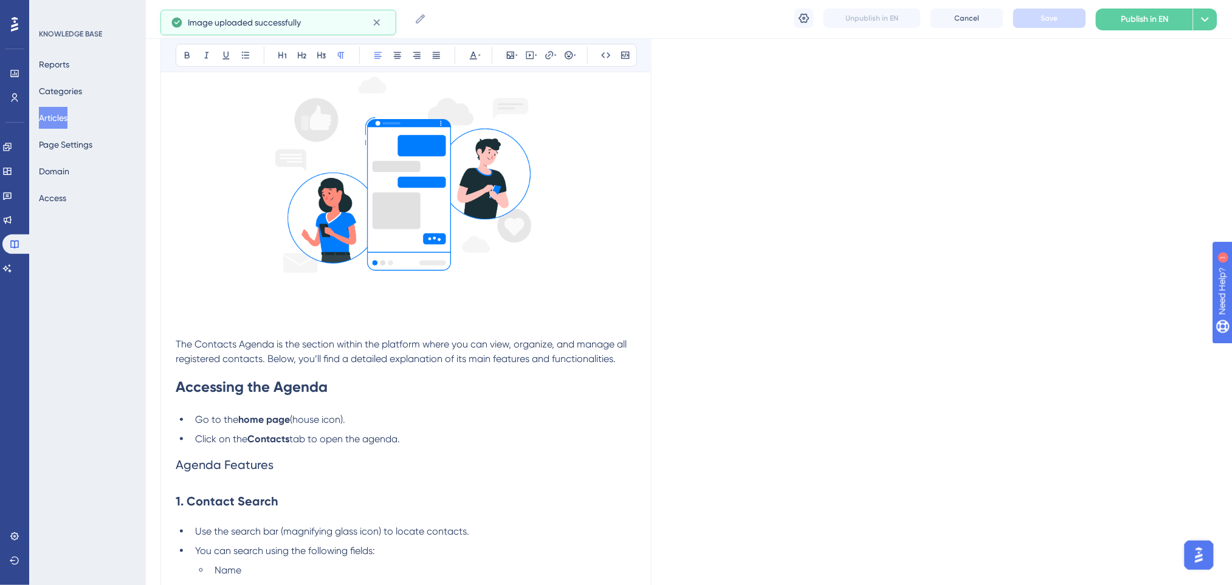
scroll to position [324, 0]
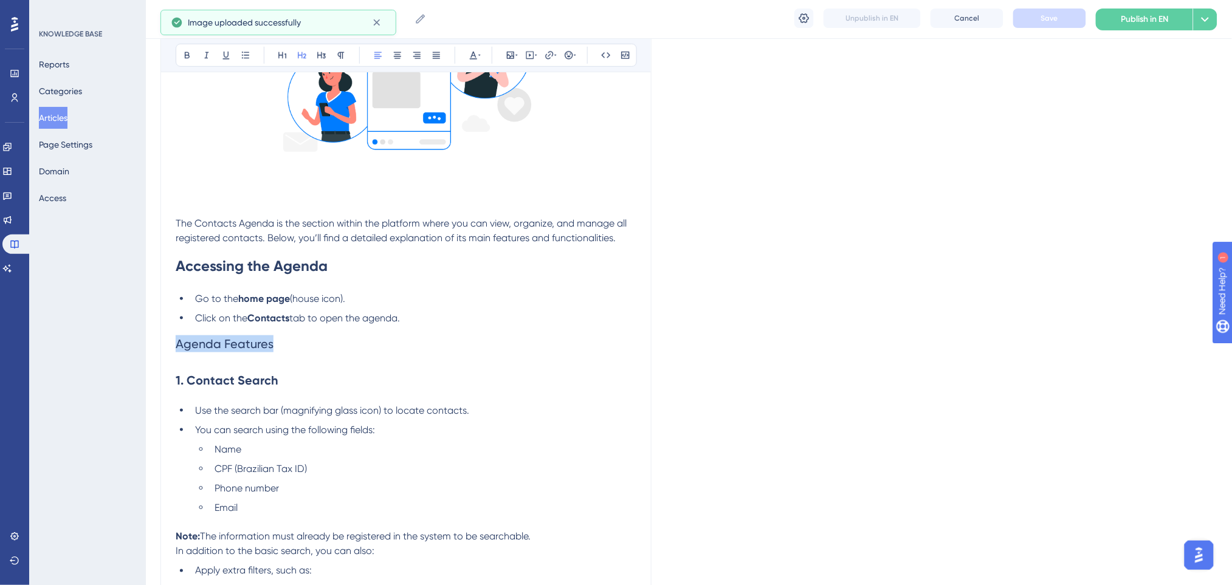
drag, startPoint x: 315, startPoint y: 344, endPoint x: 139, endPoint y: 344, distance: 176.3
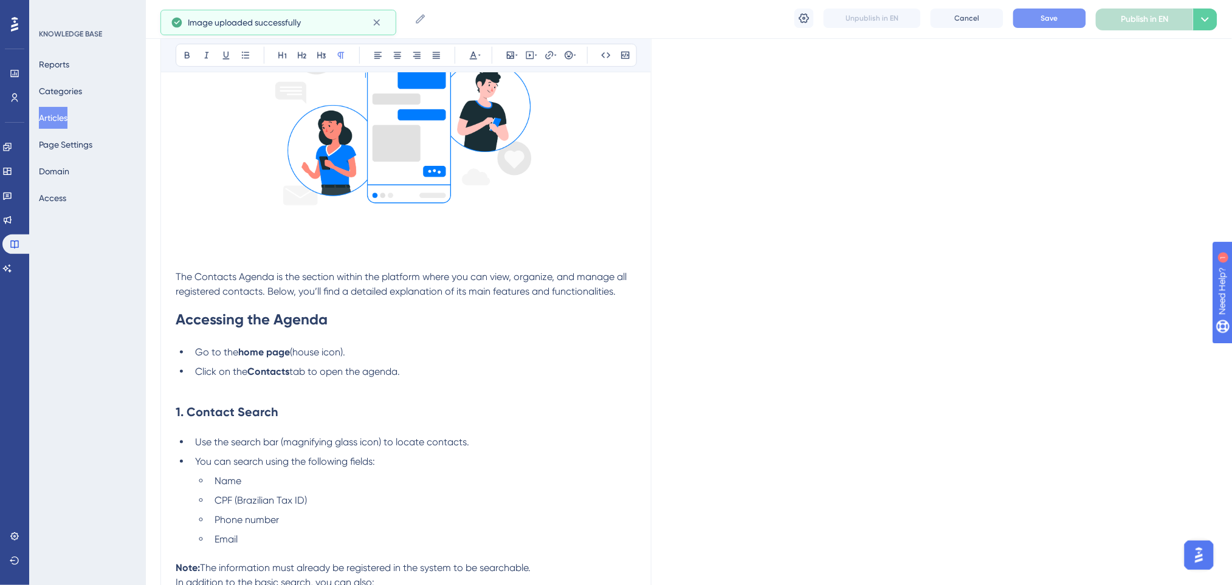
scroll to position [243, 0]
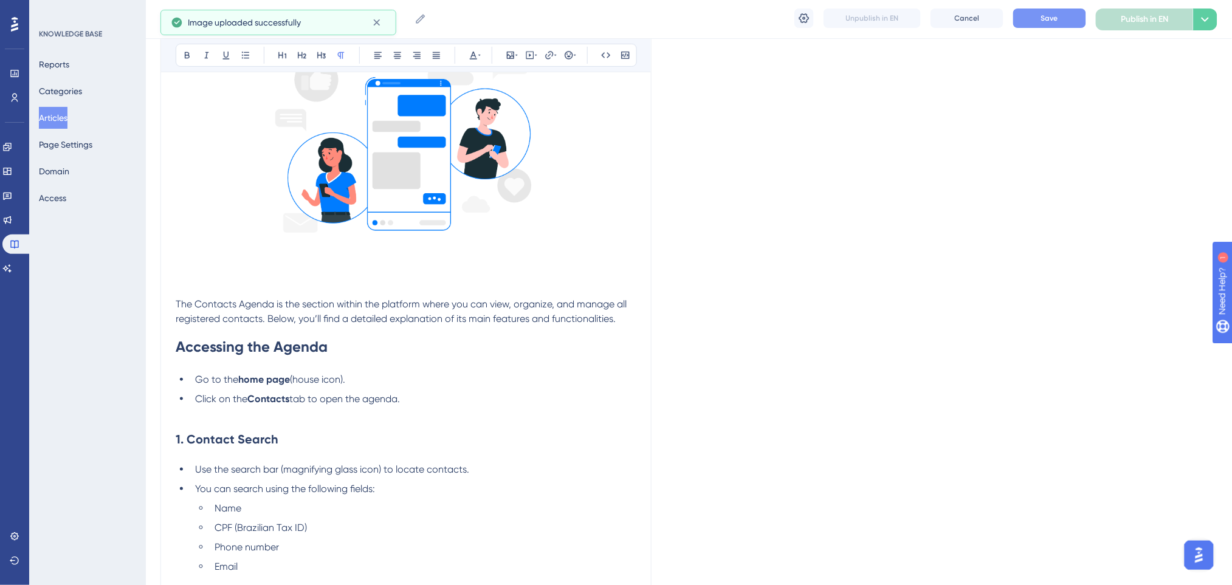
click at [1037, 12] on button "Save" at bounding box center [1049, 18] width 73 height 19
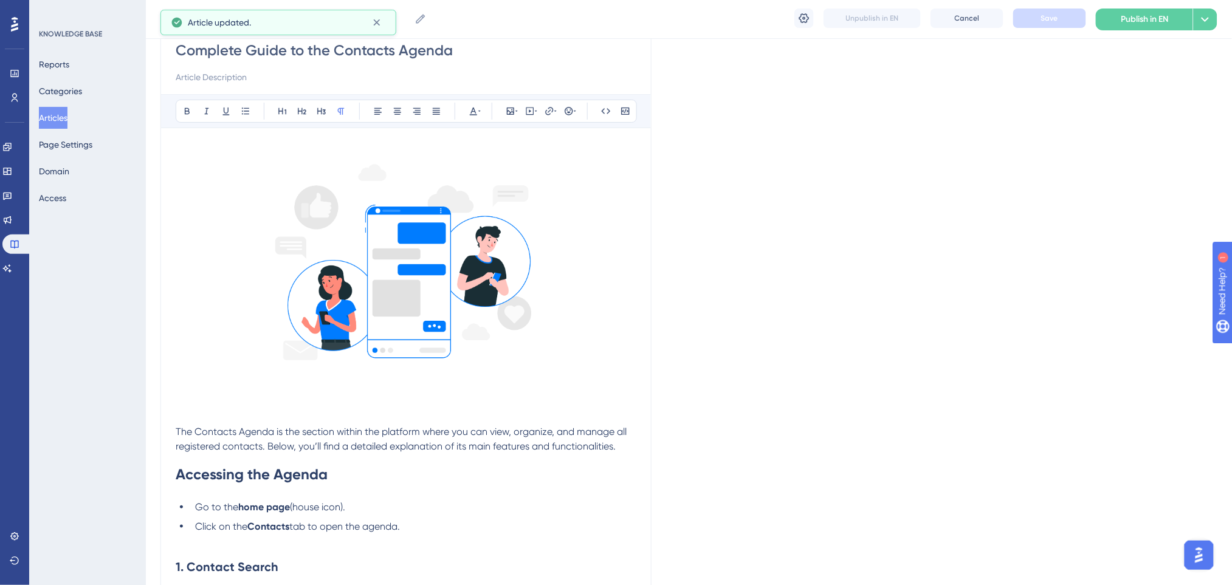
scroll to position [0, 0]
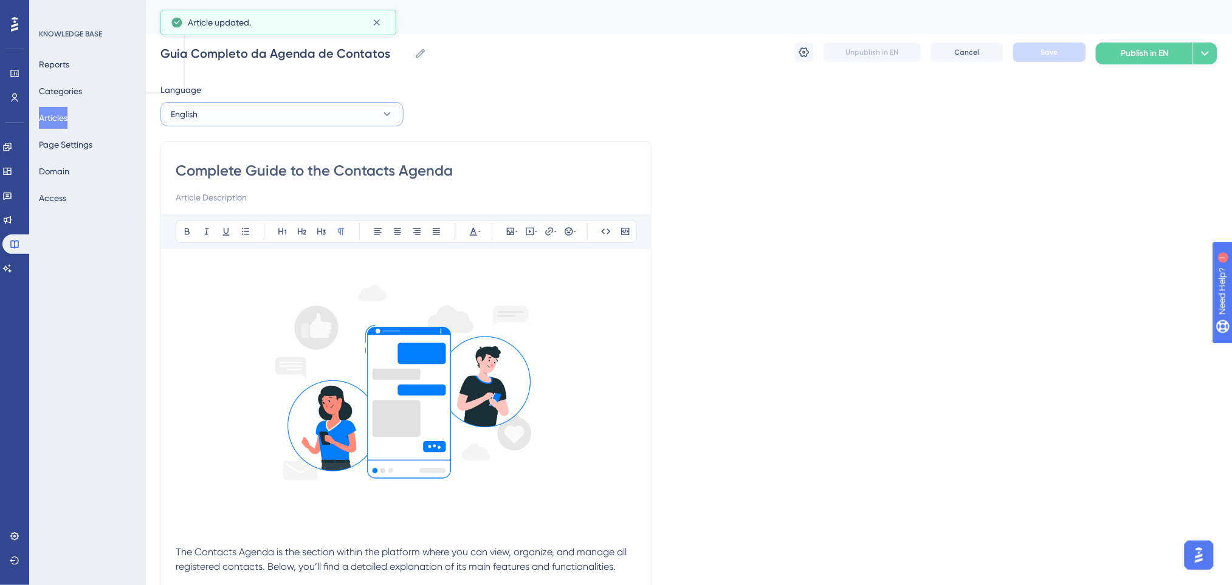
click at [287, 115] on button "English" at bounding box center [281, 114] width 243 height 24
click at [216, 150] on span "Portuguese (Default)" at bounding box center [218, 151] width 80 height 15
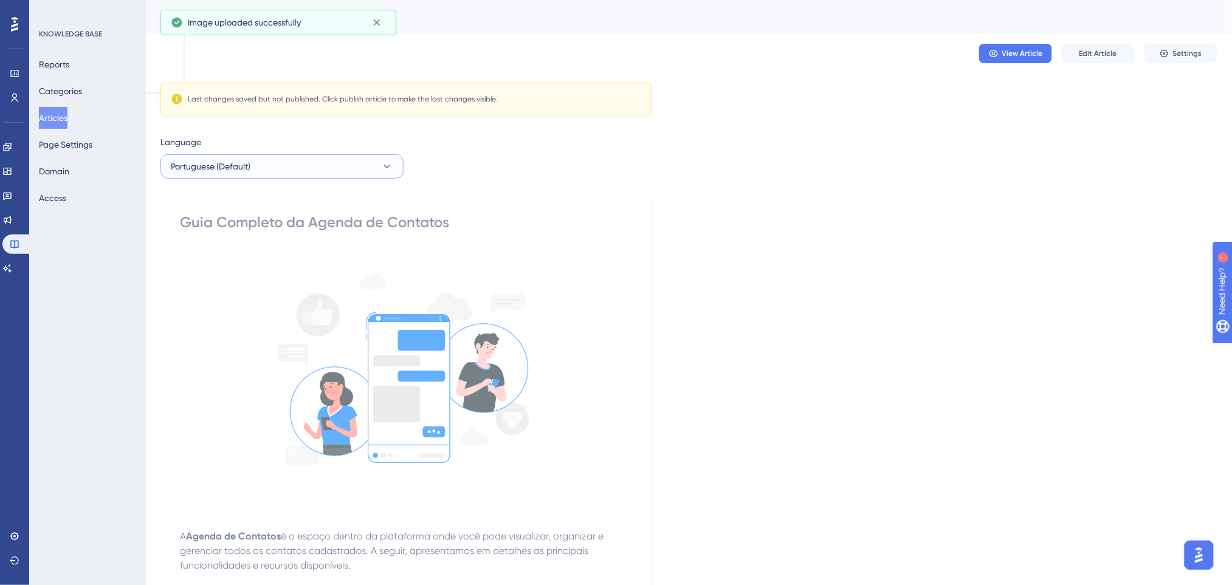
click at [290, 161] on button "Portuguese (Default)" at bounding box center [281, 166] width 243 height 24
click at [255, 225] on button "English English Draft" at bounding box center [281, 228] width 227 height 24
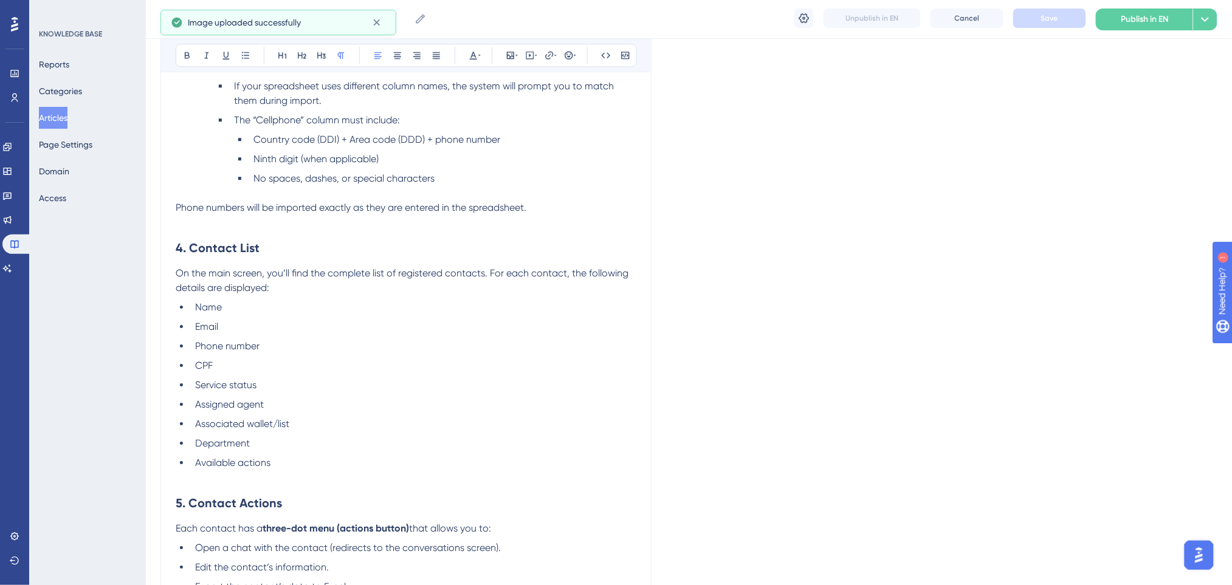
click at [344, 273] on span "On the main screen, you’ll find the complete list of registered contacts. For e…" at bounding box center [403, 280] width 455 height 26
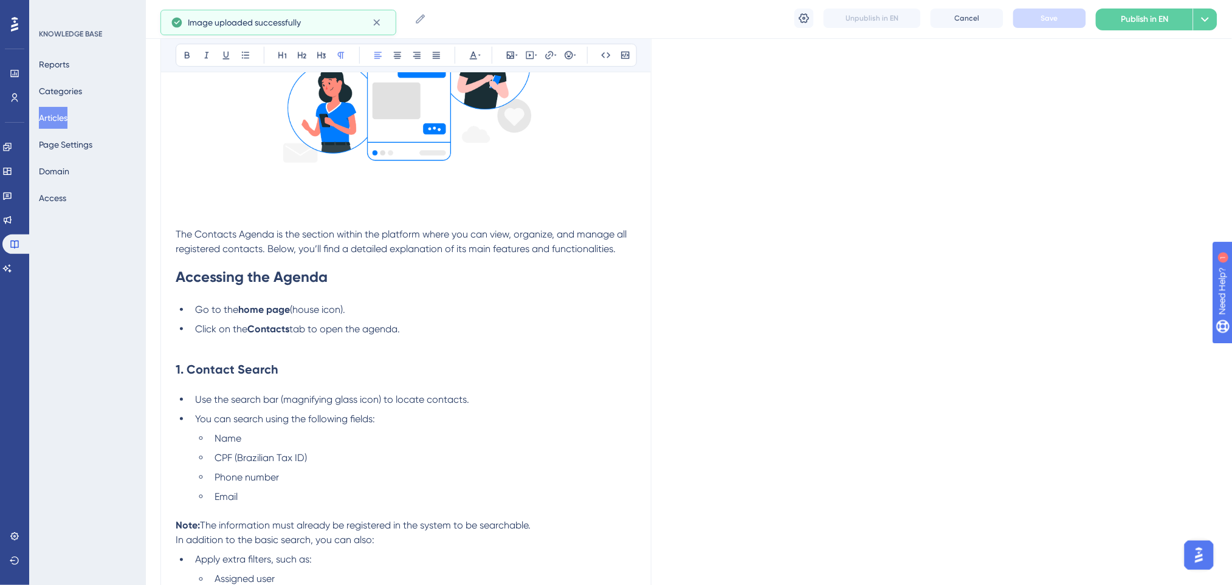
scroll to position [198, 0]
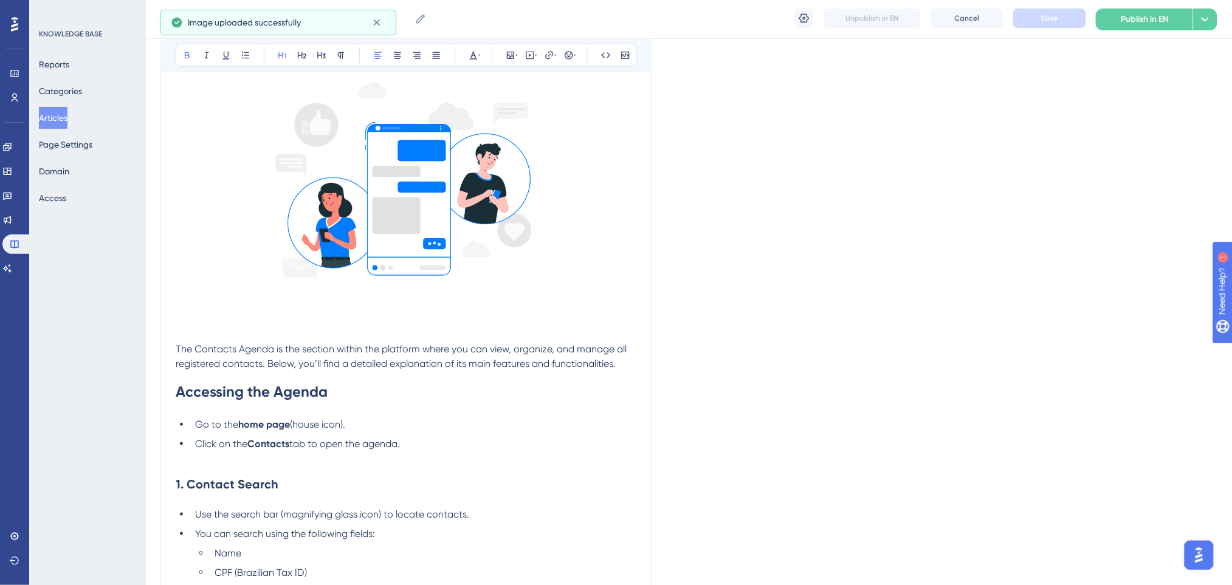
click at [370, 391] on h1 "Accessing the Agenda" at bounding box center [406, 391] width 461 height 41
click at [427, 437] on li "Click on the Contacts tab to open the agenda." at bounding box center [413, 444] width 446 height 15
click at [621, 364] on p "The Contacts Agenda is the section within the platform where you can view, orga…" at bounding box center [406, 356] width 461 height 29
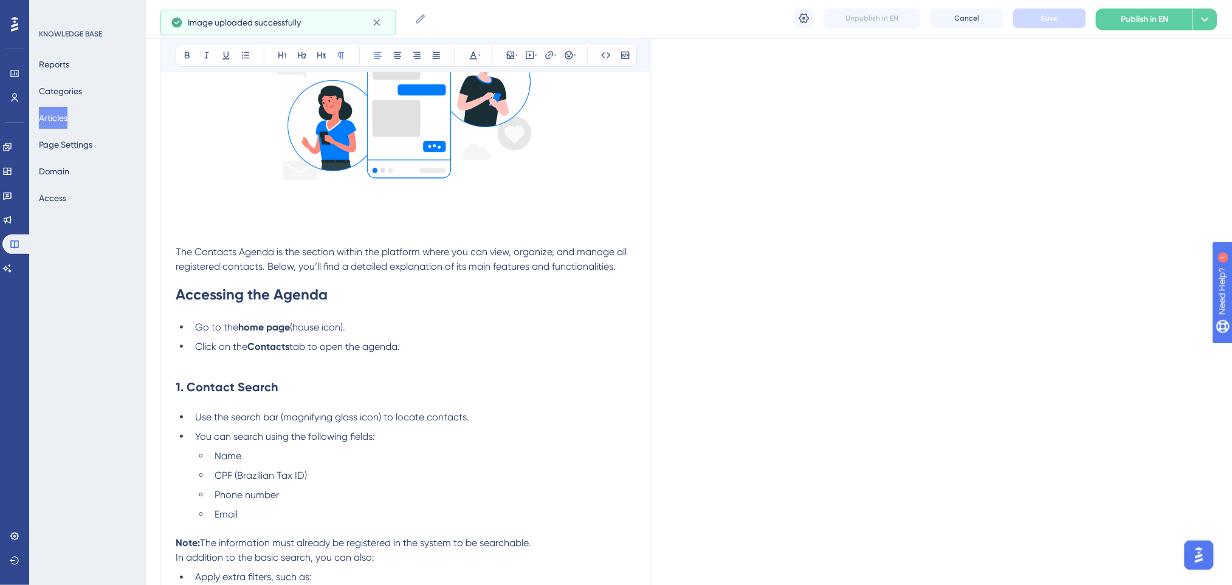
scroll to position [360, 0]
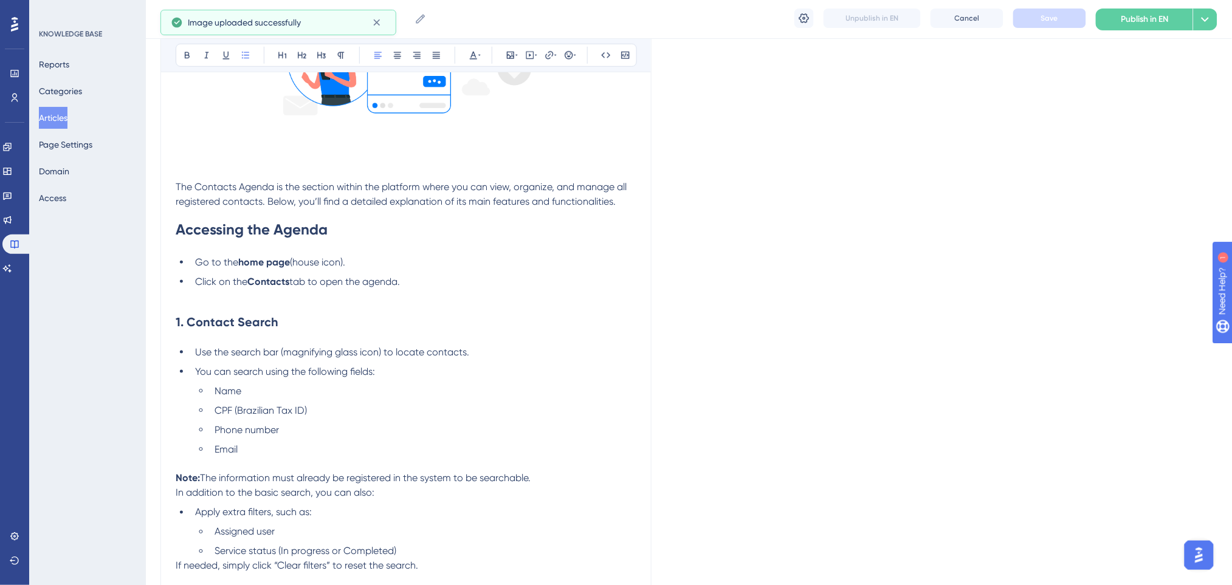
click at [436, 287] on li "Click on the Contacts tab to open the agenda." at bounding box center [413, 282] width 446 height 15
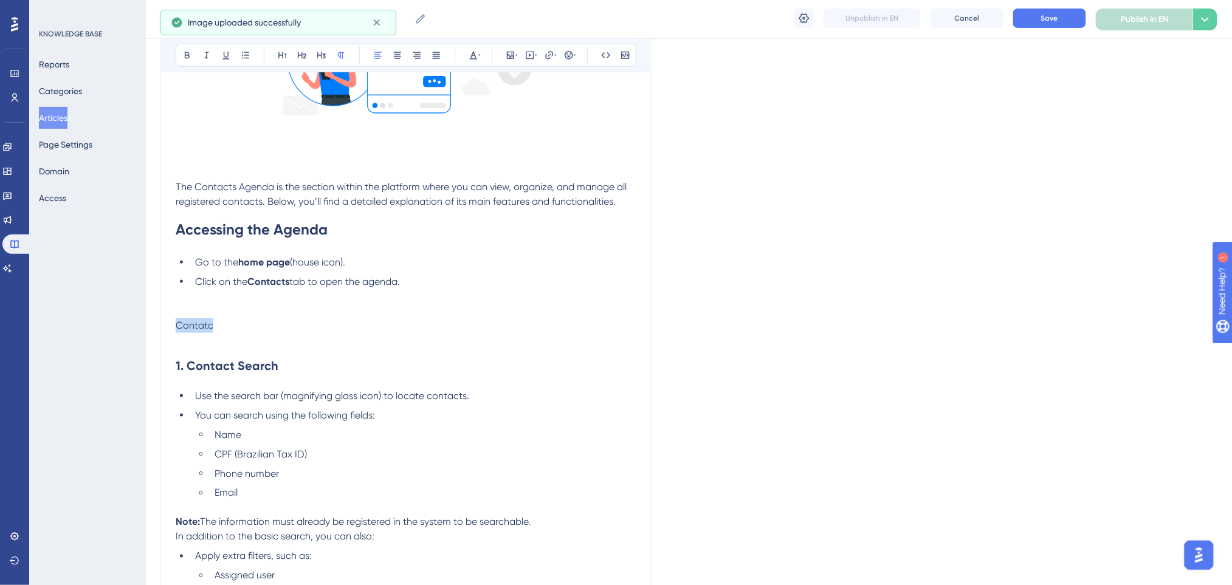
drag, startPoint x: 253, startPoint y: 318, endPoint x: 128, endPoint y: 326, distance: 125.4
drag, startPoint x: 252, startPoint y: 327, endPoint x: 164, endPoint y: 320, distance: 87.8
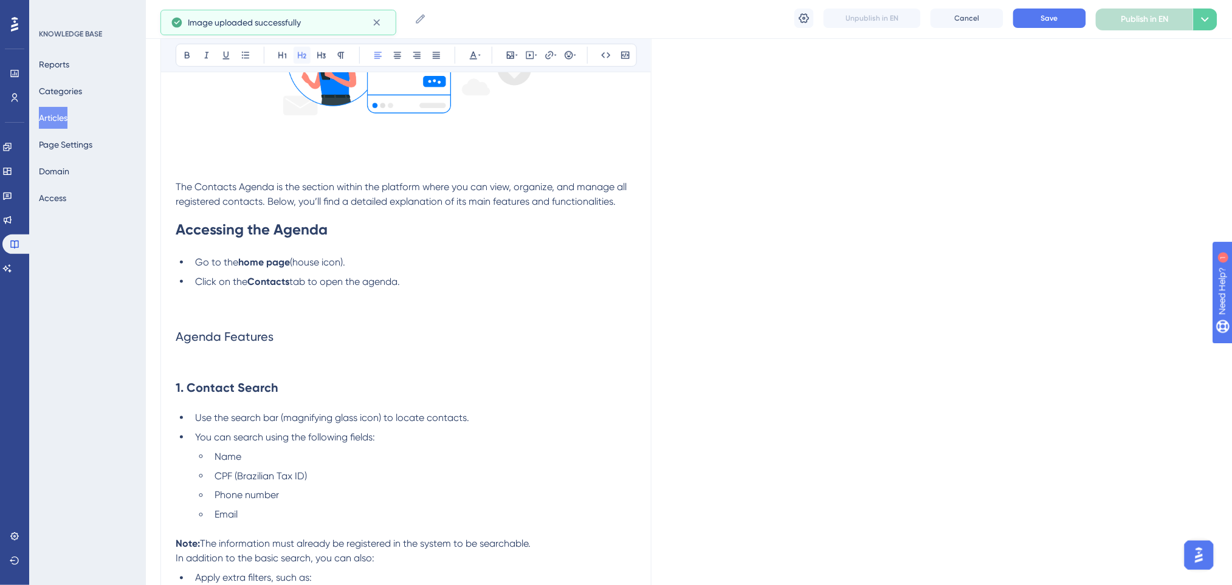
click at [304, 54] on icon at bounding box center [302, 55] width 10 height 10
click at [182, 51] on icon at bounding box center [187, 55] width 10 height 10
click at [296, 302] on p at bounding box center [406, 296] width 461 height 15
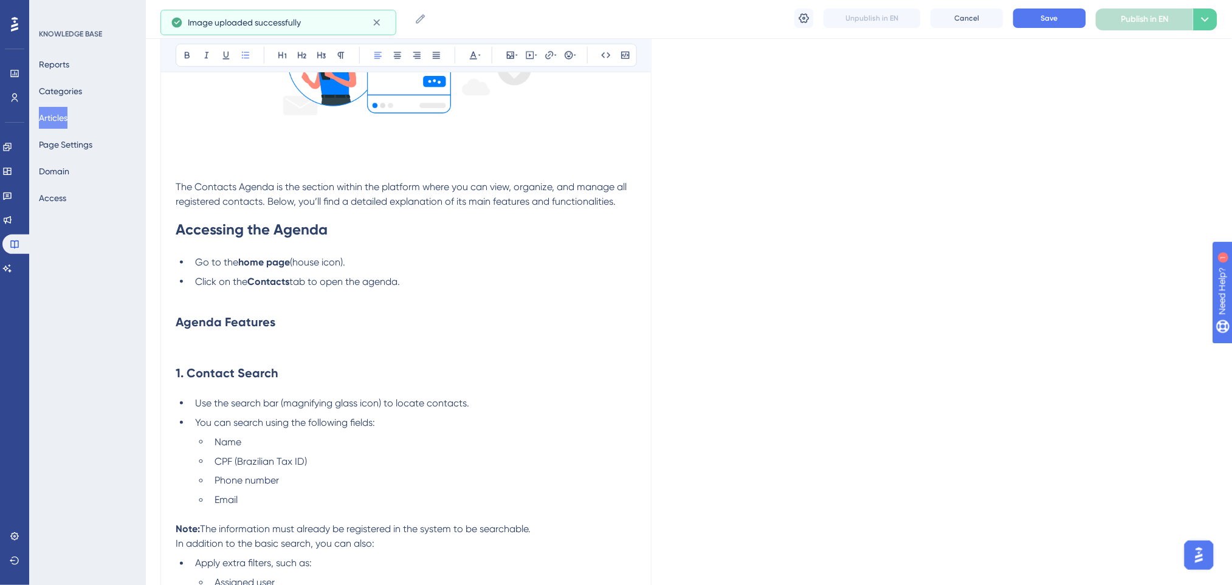
click at [277, 343] on p at bounding box center [406, 347] width 461 height 15
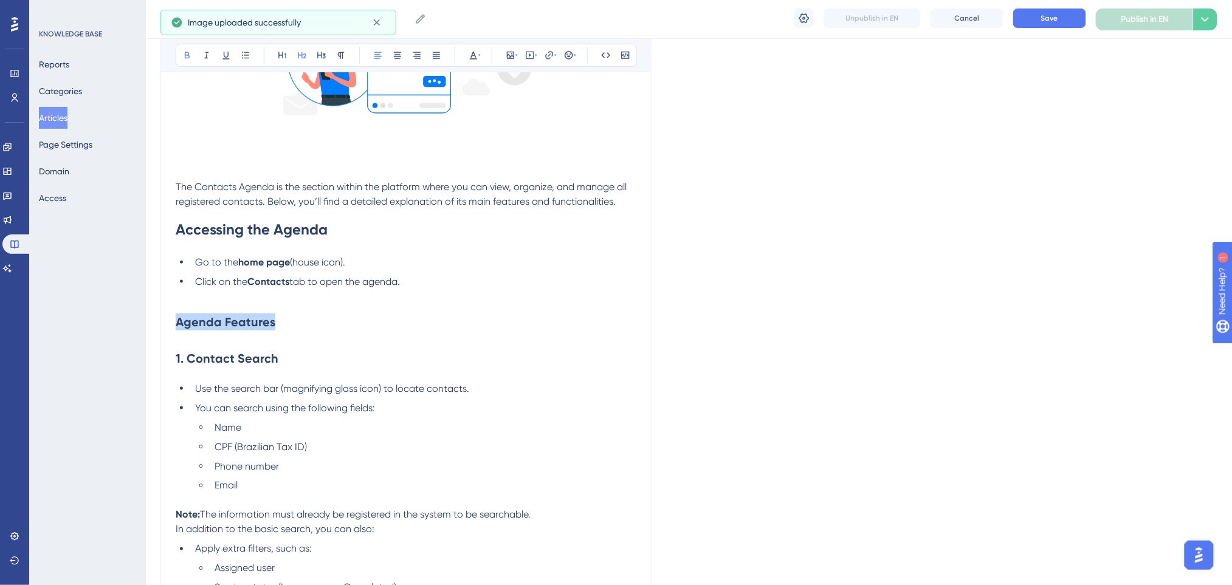
drag, startPoint x: 300, startPoint y: 314, endPoint x: 157, endPoint y: 325, distance: 142.6
click at [282, 57] on icon at bounding box center [283, 55] width 10 height 10
click at [315, 323] on h1 "Agenda Features" at bounding box center [406, 324] width 461 height 41
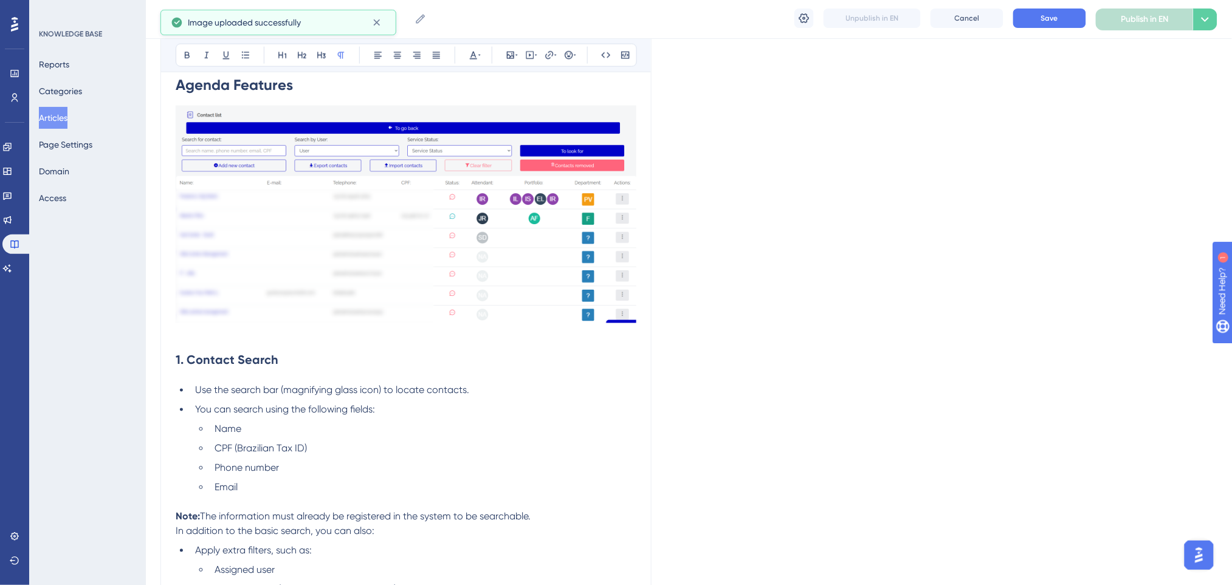
scroll to position [684, 0]
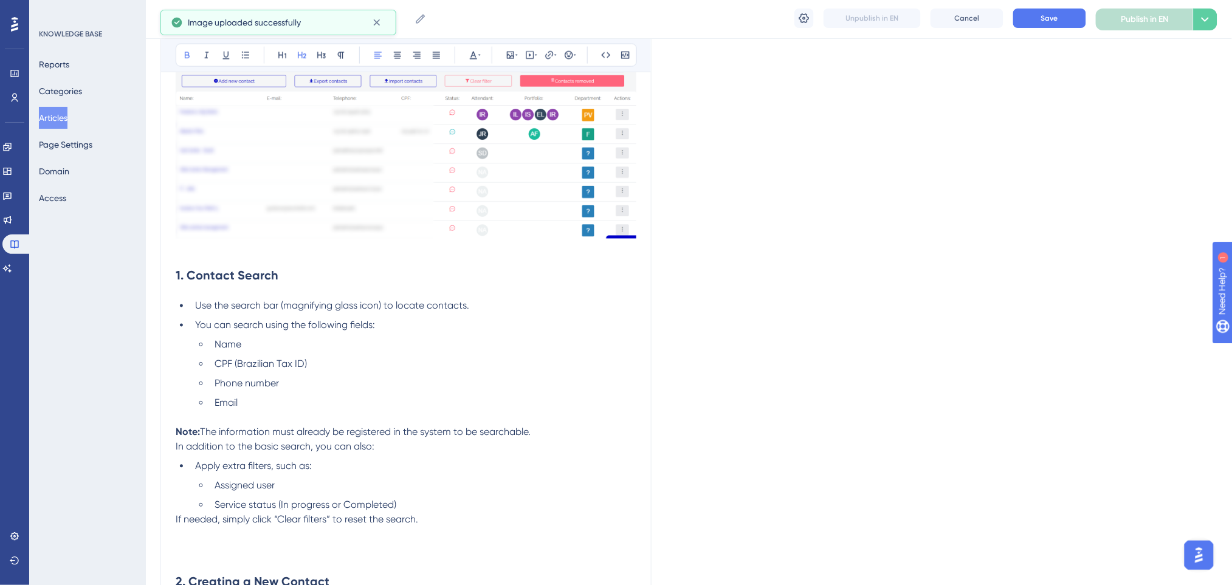
click at [281, 266] on h2 "1. Contact Search" at bounding box center [406, 276] width 461 height 36
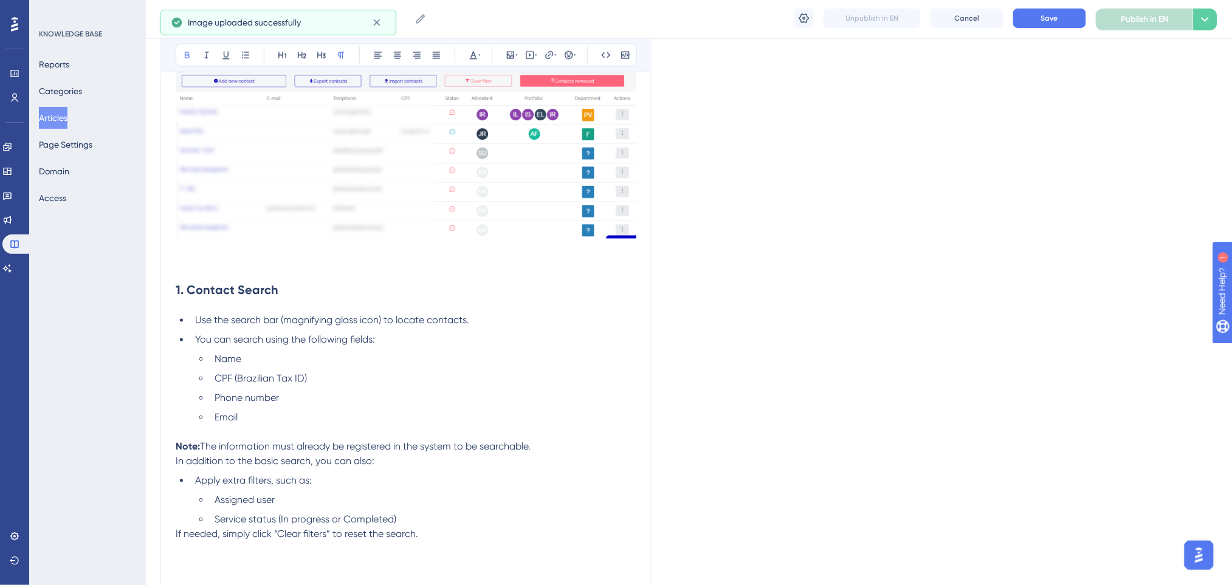
click at [507, 317] on li "Use the search bar (magnifying glass icon) to locate contacts." at bounding box center [413, 321] width 446 height 15
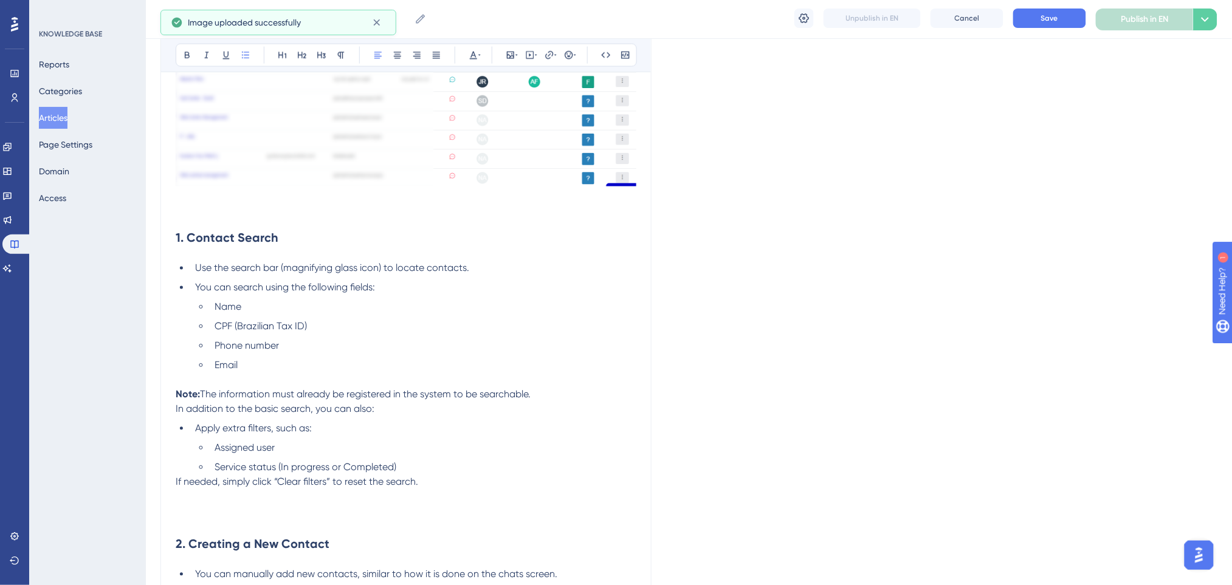
scroll to position [765, 0]
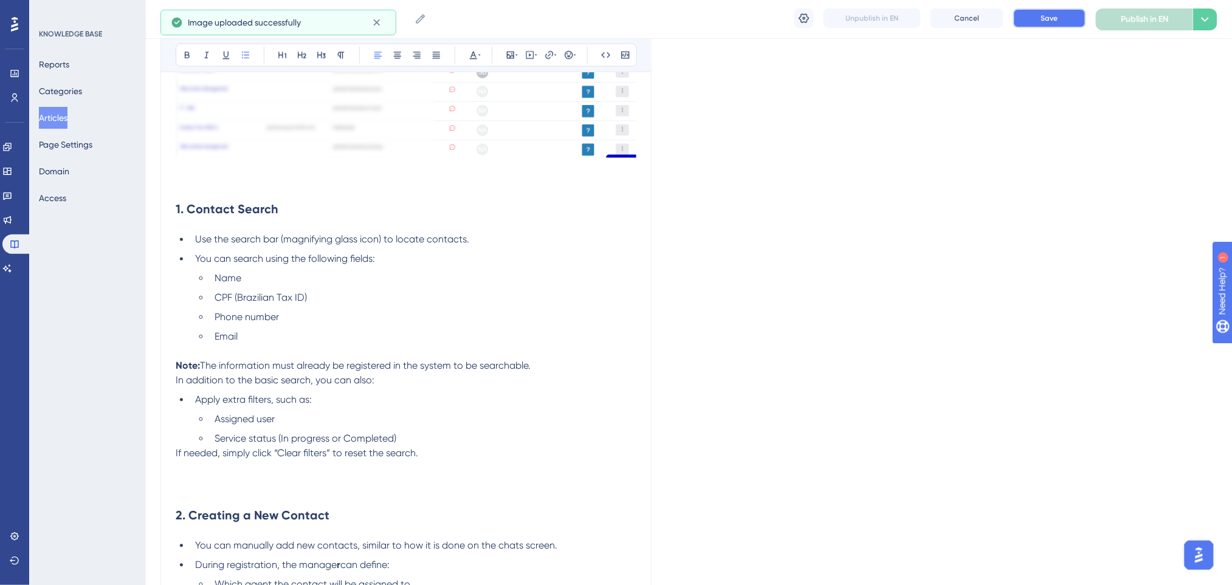
click at [1034, 21] on button "Save" at bounding box center [1049, 18] width 73 height 19
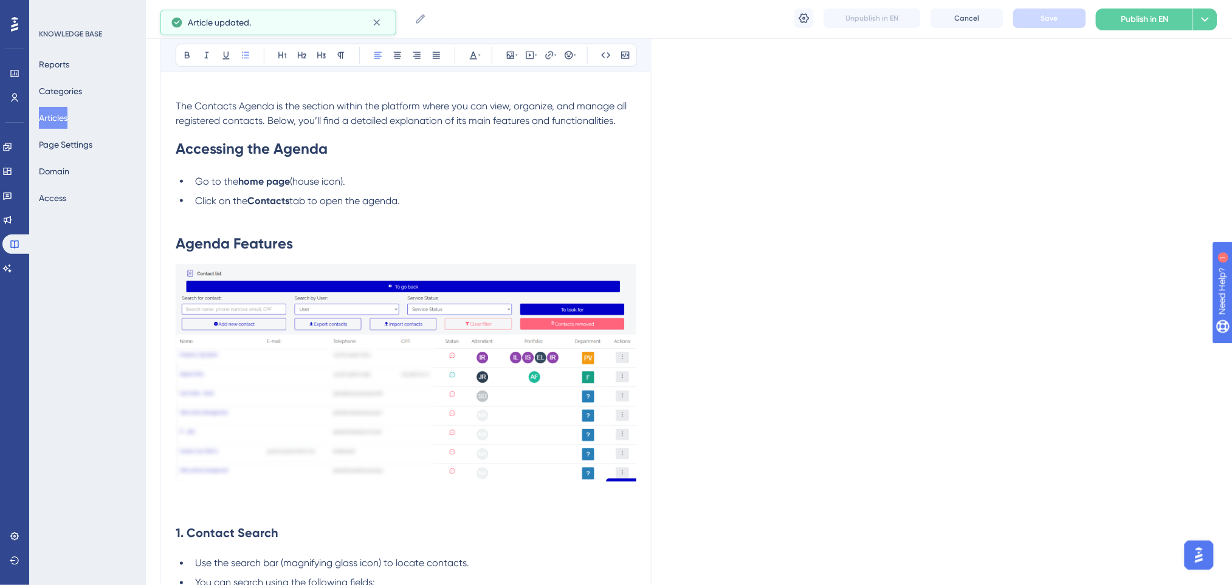
scroll to position [36, 0]
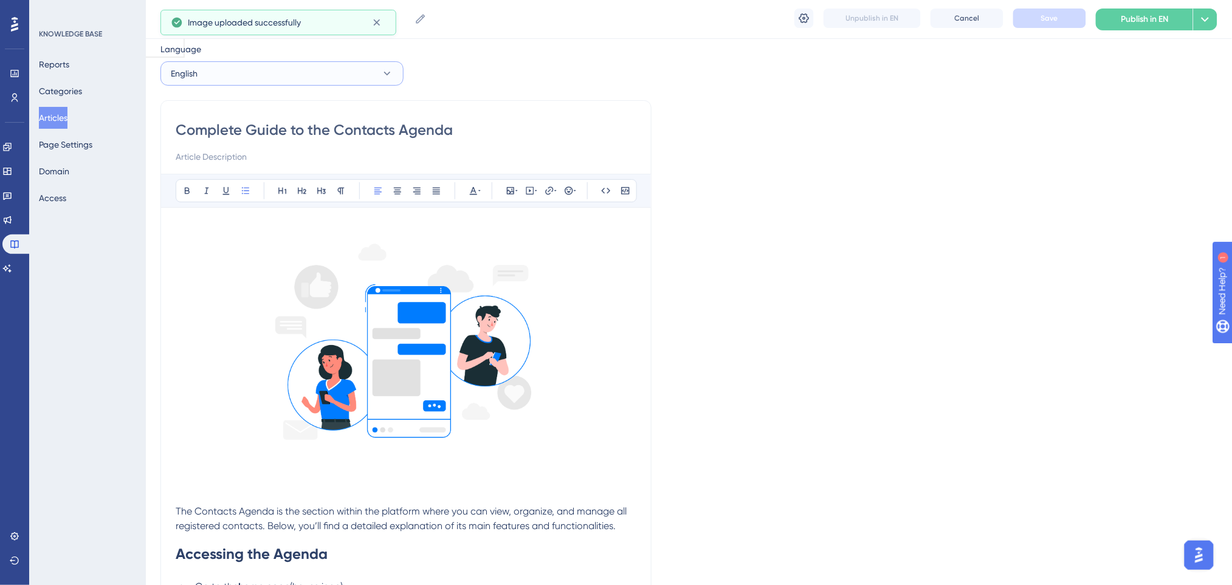
click at [241, 73] on button "English" at bounding box center [281, 73] width 243 height 24
click at [215, 109] on span "Portuguese (Default)" at bounding box center [218, 110] width 80 height 15
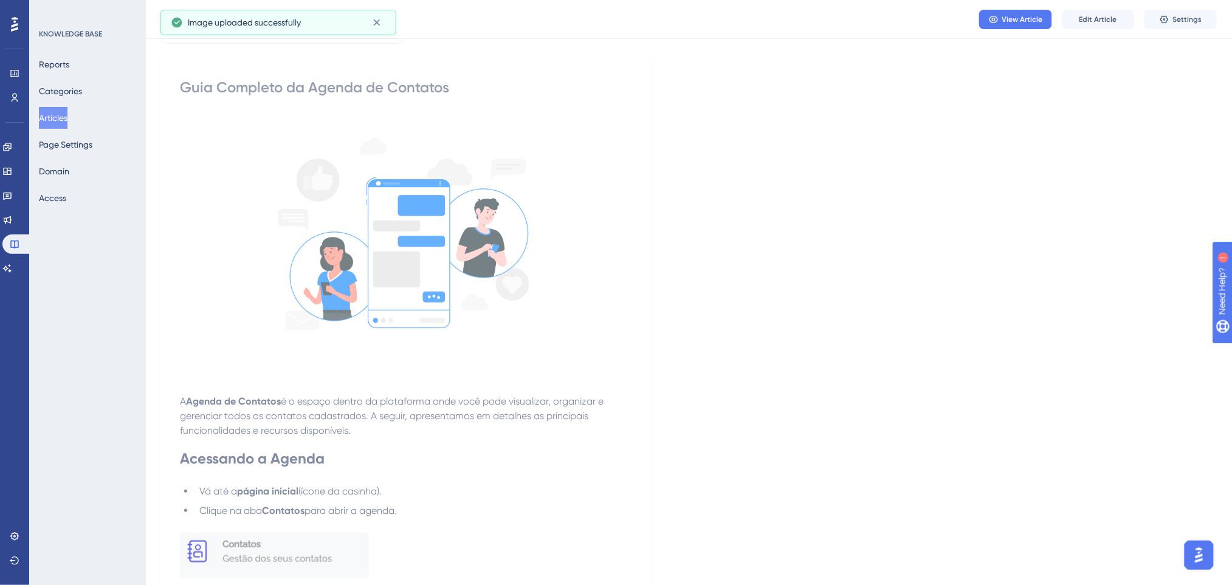
scroll to position [0, 0]
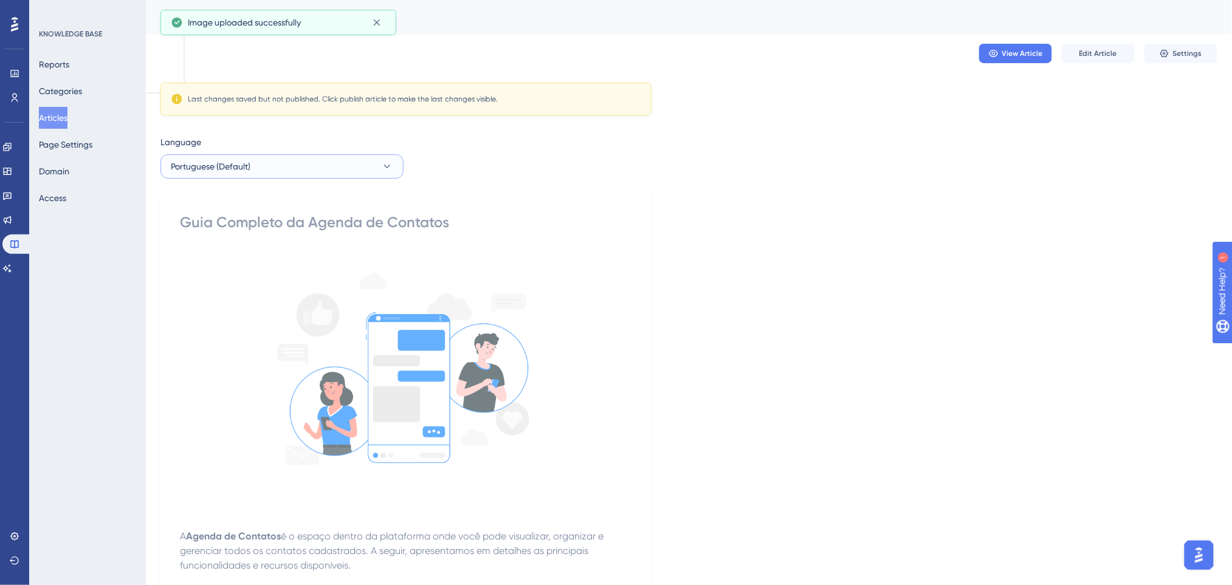
click at [264, 159] on button "Portuguese (Default)" at bounding box center [281, 166] width 243 height 24
click at [242, 225] on button "English English Draft" at bounding box center [281, 228] width 227 height 24
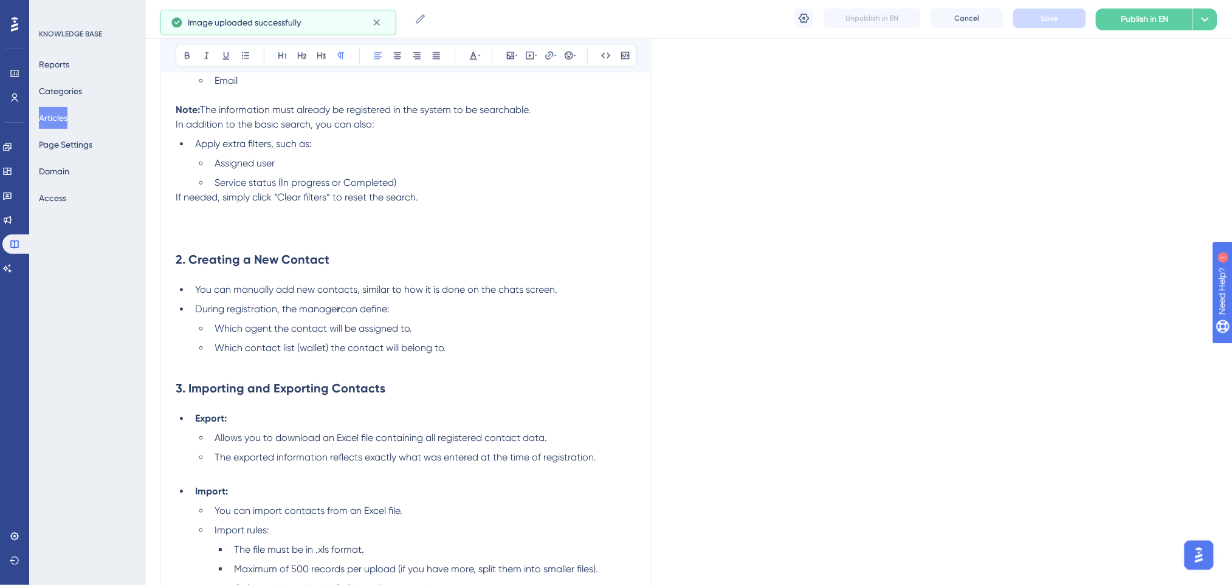
scroll to position [934, 0]
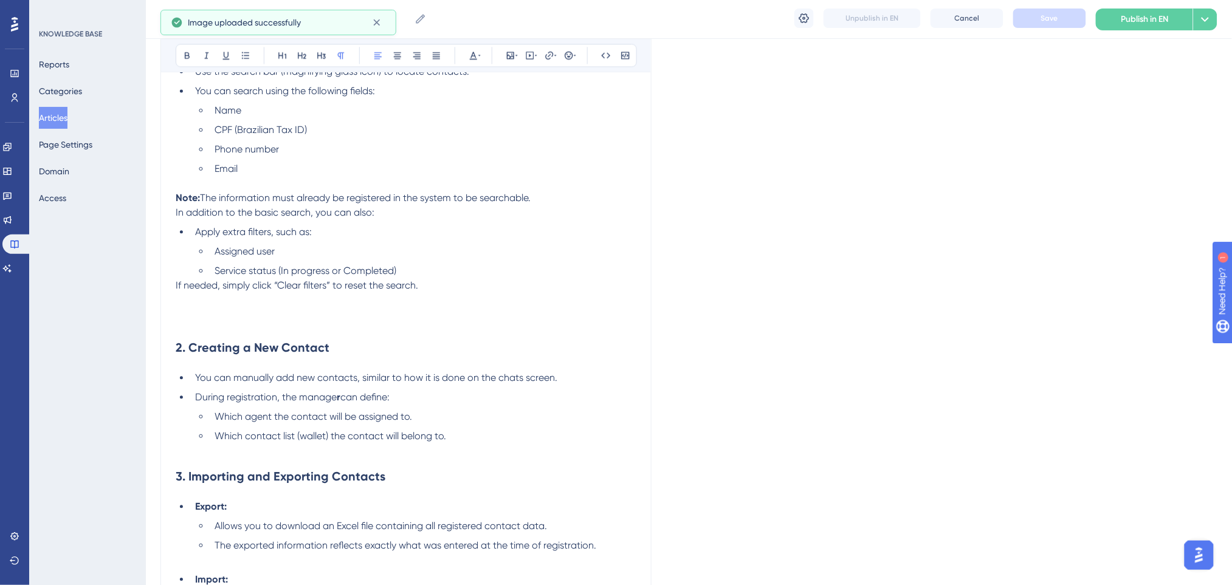
click at [469, 444] on p at bounding box center [406, 451] width 461 height 15
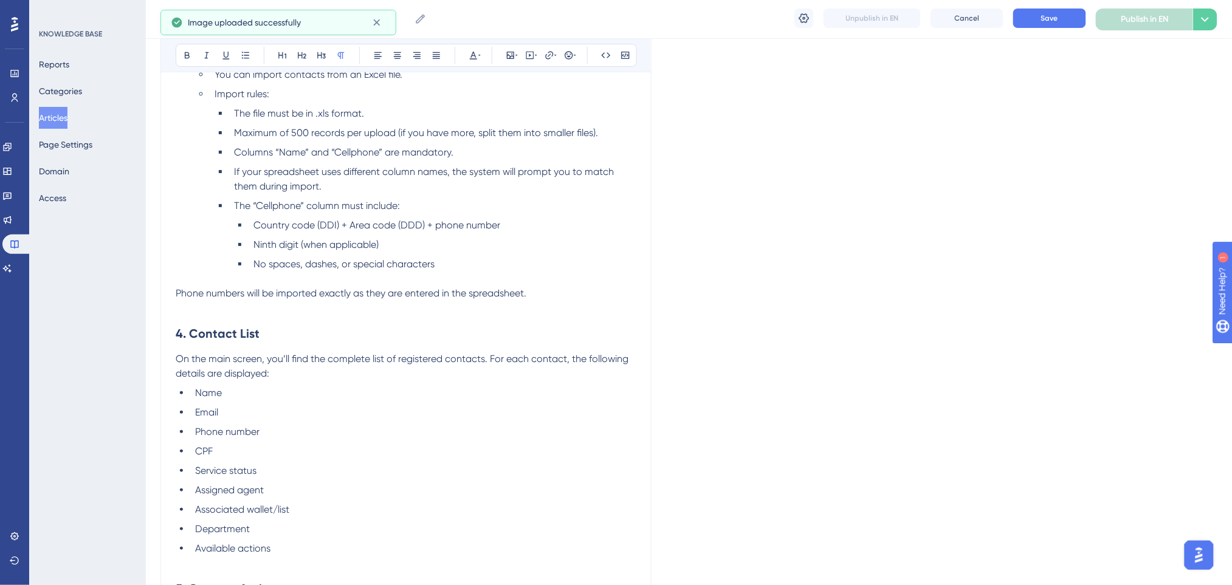
scroll to position [1177, 0]
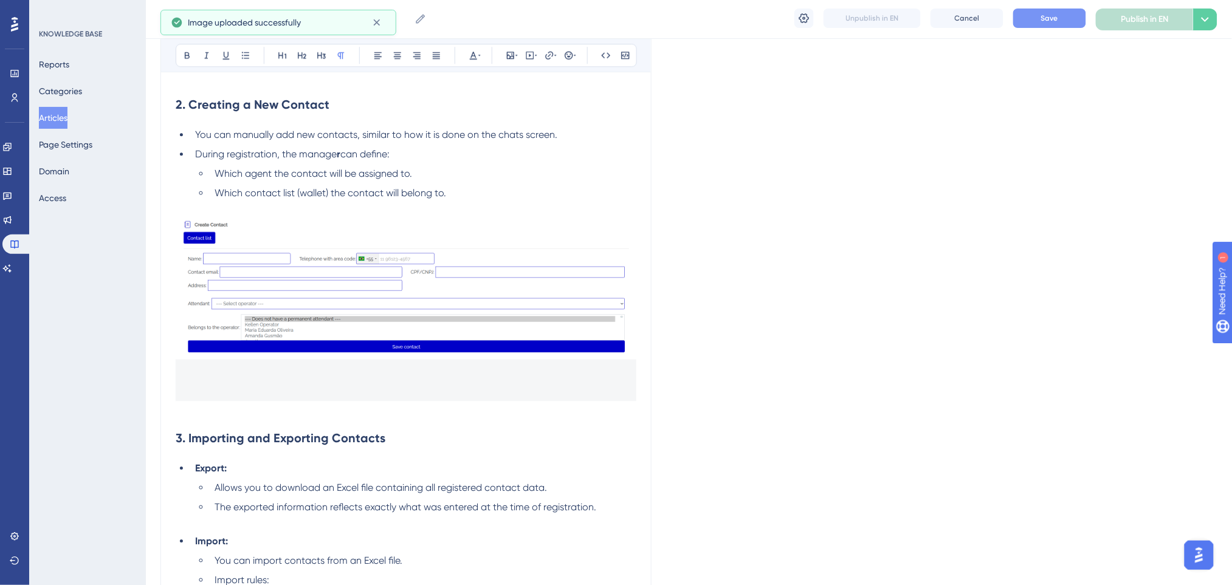
click at [1033, 18] on button "Save" at bounding box center [1049, 18] width 73 height 19
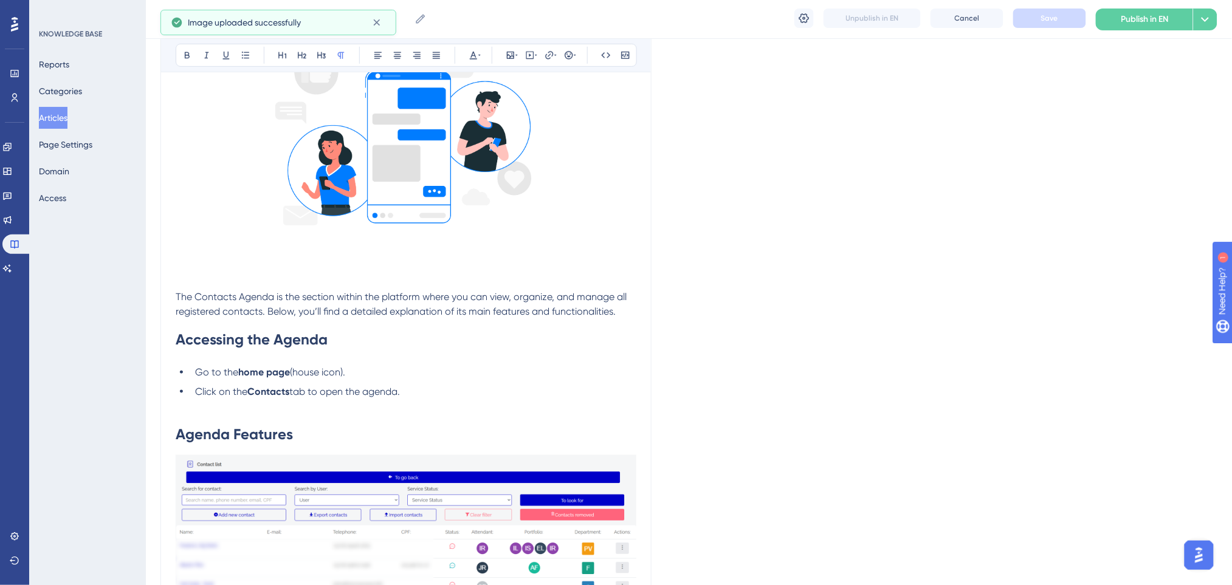
scroll to position [324, 0]
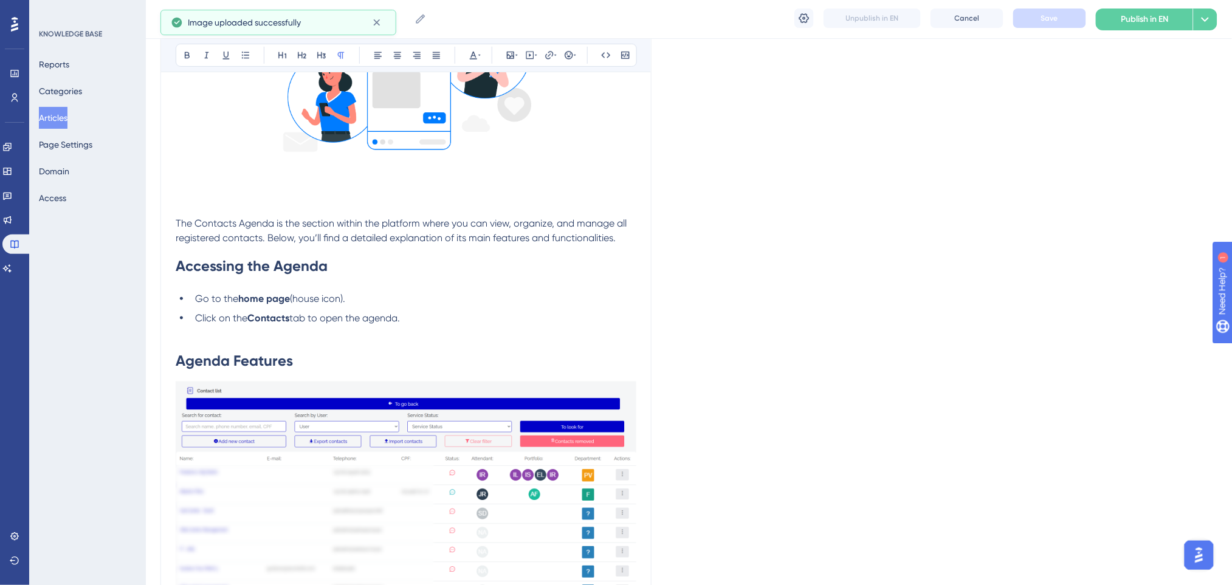
click at [426, 316] on li "Click on the Contacts tab to open the agenda." at bounding box center [413, 318] width 446 height 15
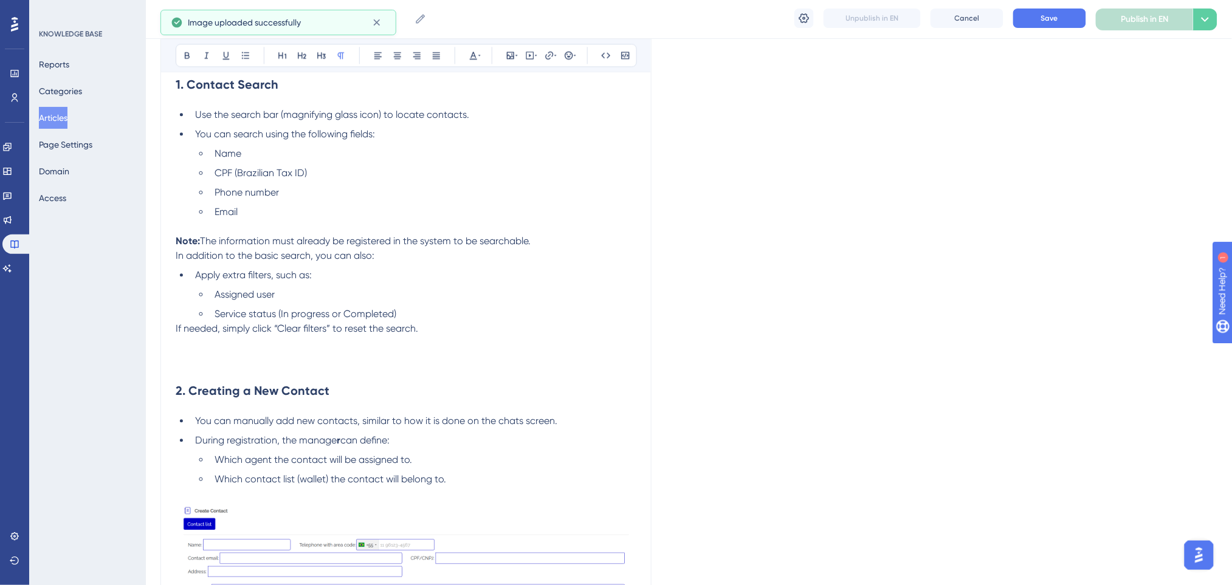
scroll to position [972, 0]
click at [375, 356] on h2 at bounding box center [406, 351] width 461 height 36
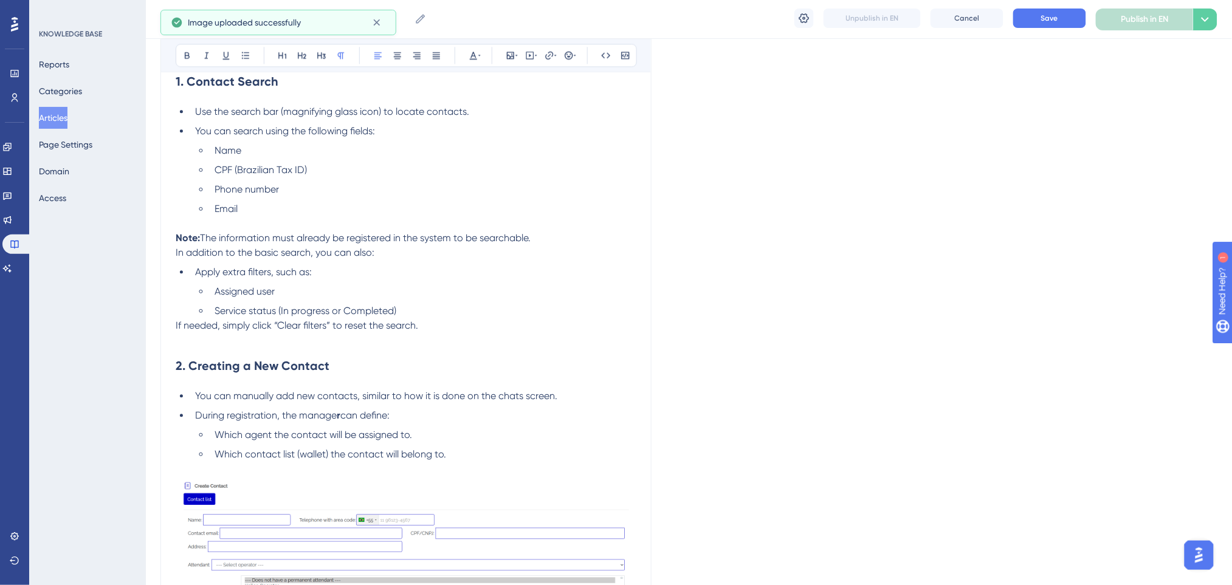
click at [479, 322] on p "If needed, simply click “Clear filters” to reset the search." at bounding box center [406, 325] width 461 height 15
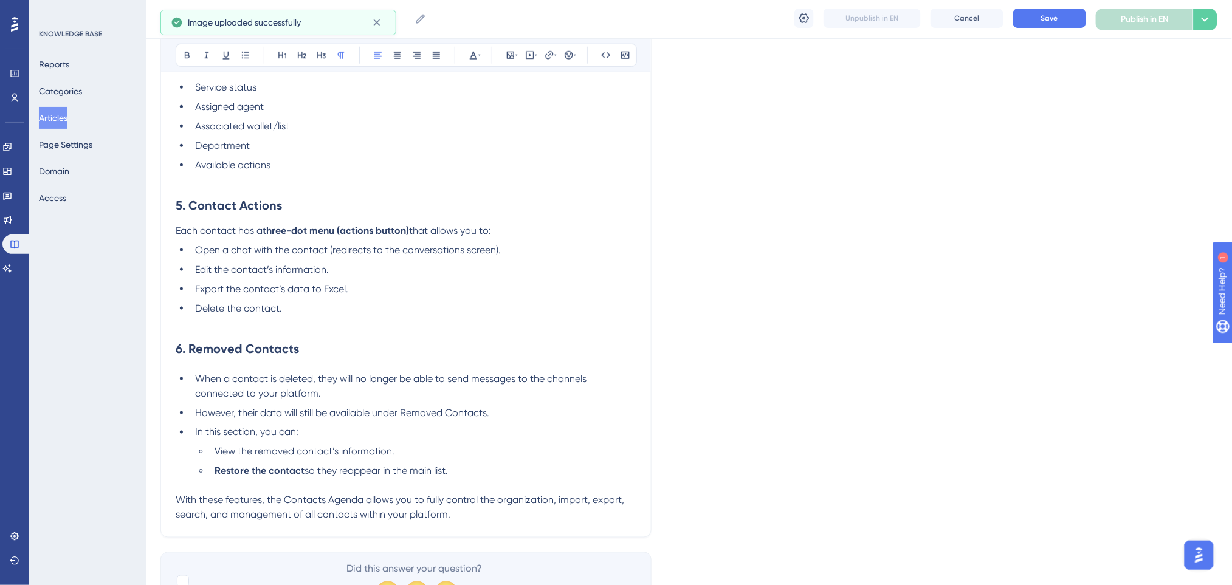
scroll to position [2107, 0]
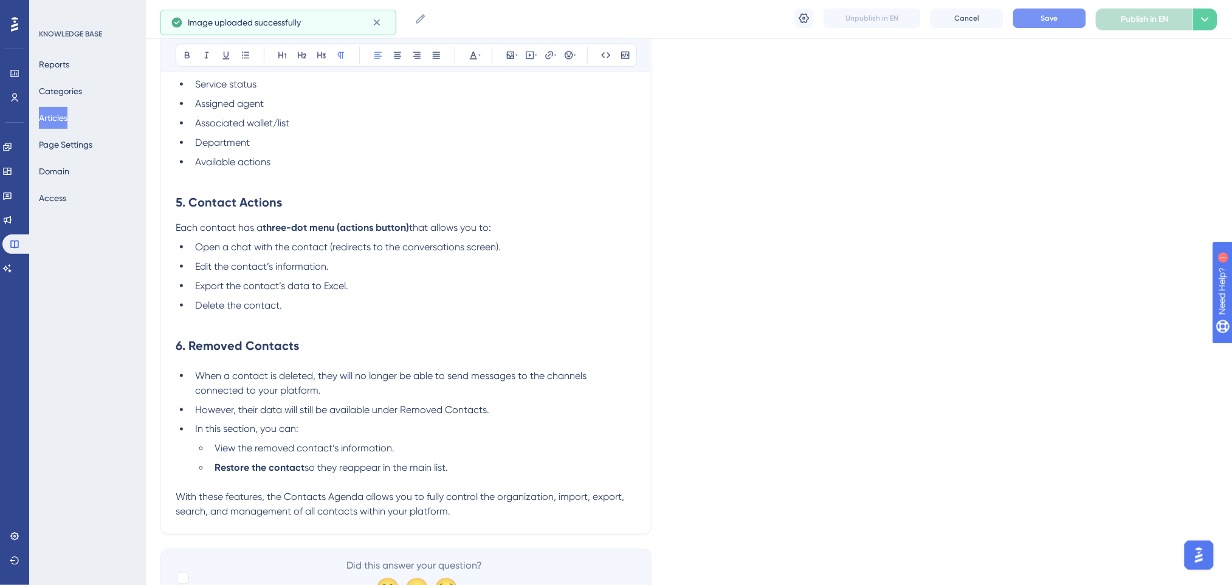
click at [1037, 20] on span "Save" at bounding box center [1049, 18] width 17 height 10
click at [364, 300] on li "Delete the contact." at bounding box center [413, 305] width 446 height 15
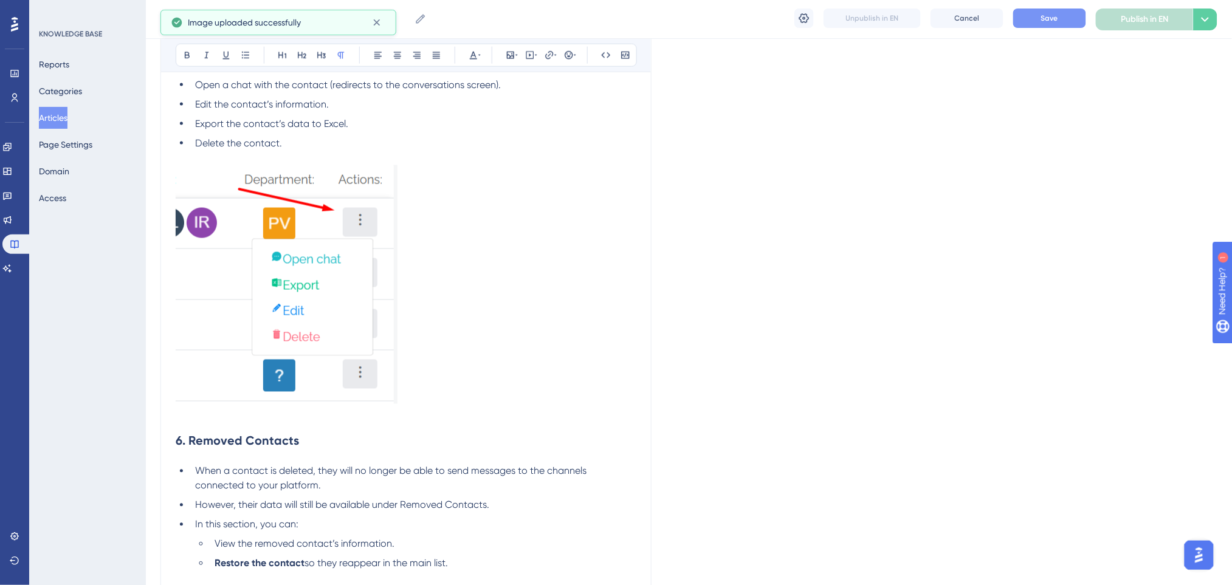
scroll to position [2426, 0]
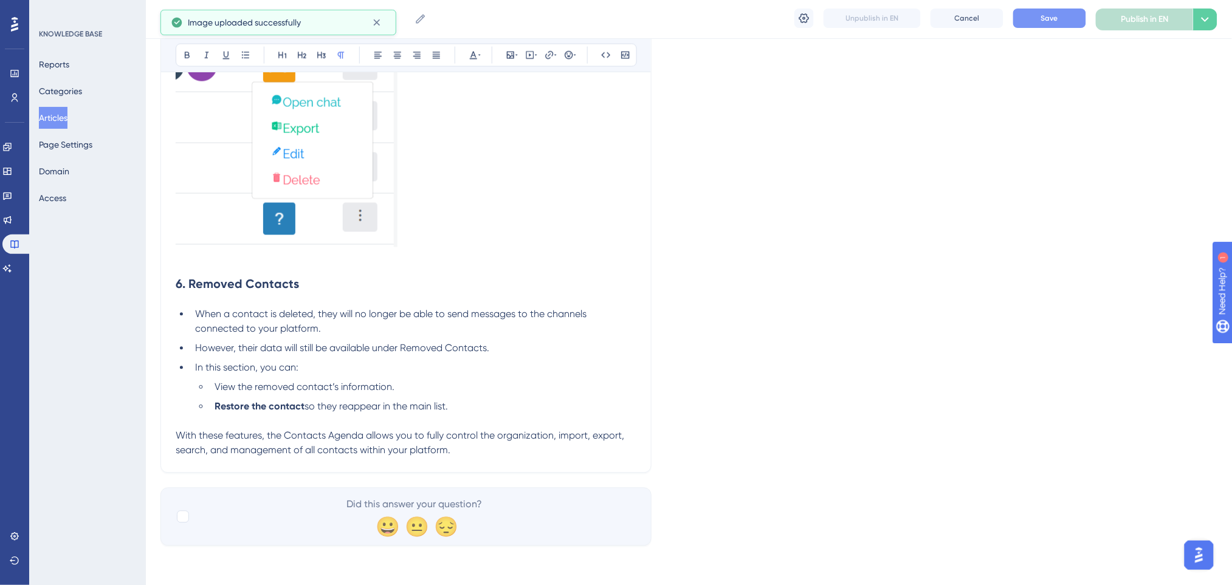
click at [1037, 15] on button "Save" at bounding box center [1049, 18] width 73 height 19
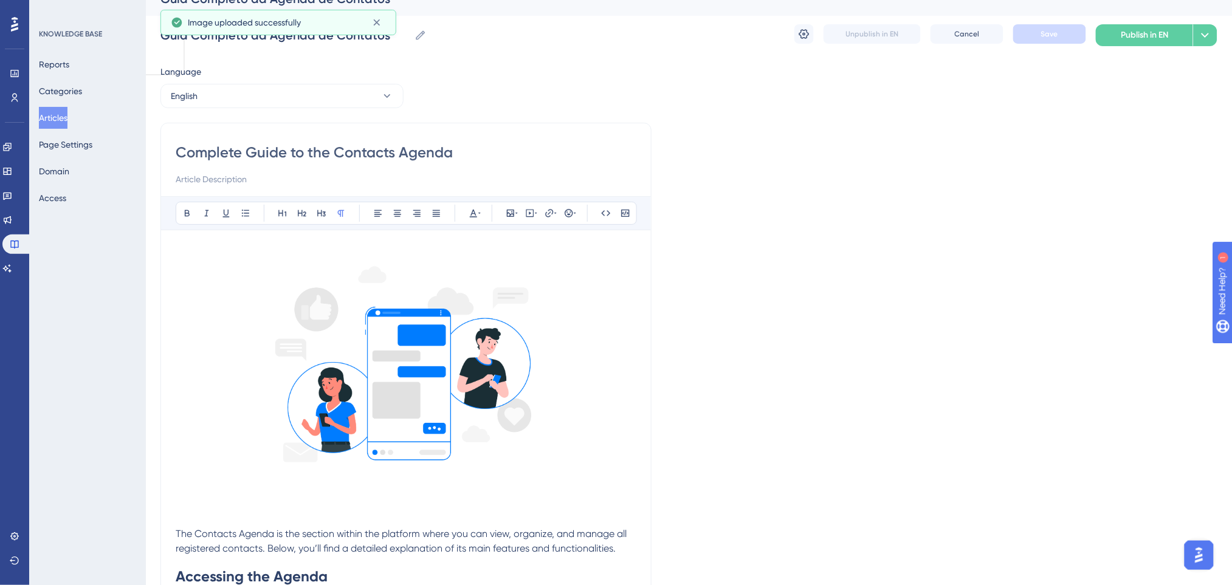
scroll to position [0, 0]
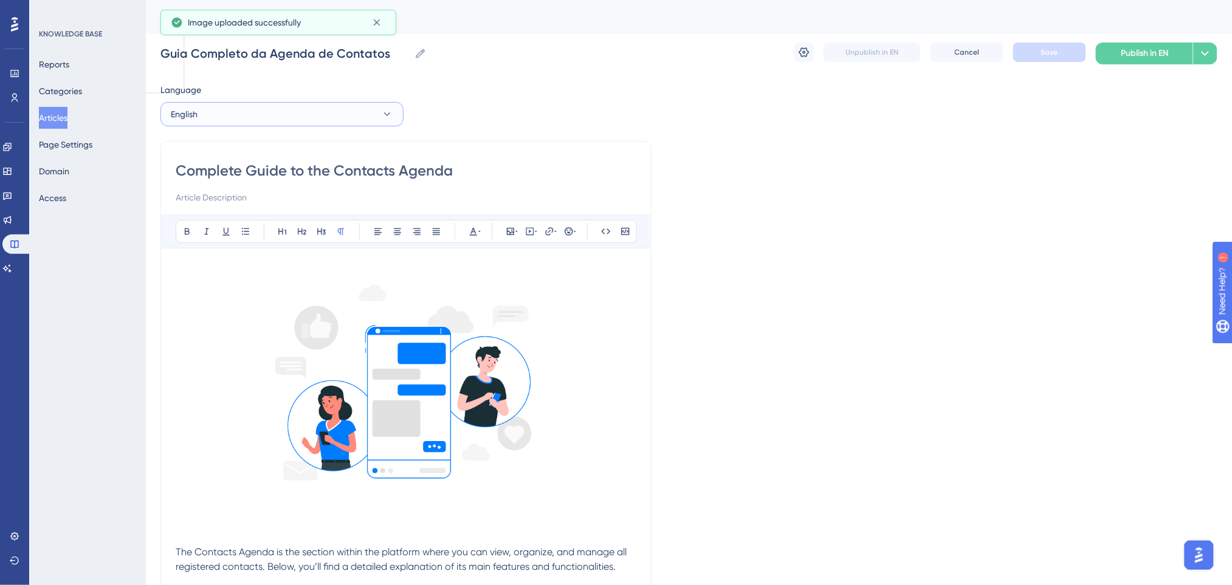
click at [295, 108] on button "English" at bounding box center [281, 114] width 243 height 24
click at [221, 150] on span "Portuguese (Default)" at bounding box center [218, 151] width 80 height 15
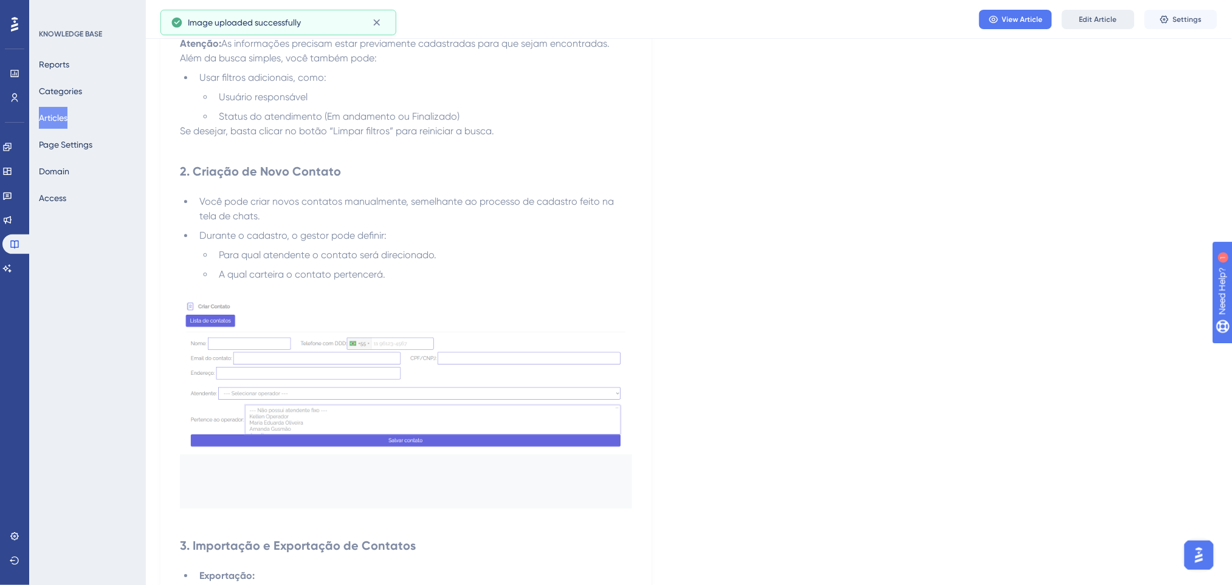
click at [1037, 15] on button "Edit Article" at bounding box center [1098, 19] width 73 height 19
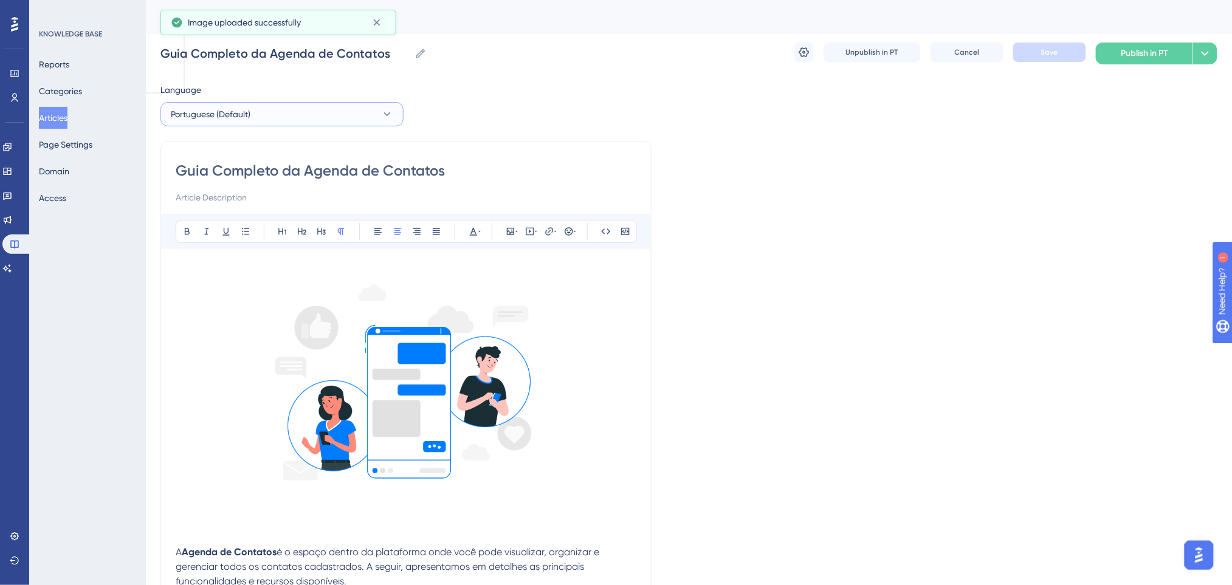
click at [298, 120] on button "Portuguese (Default)" at bounding box center [281, 114] width 243 height 24
click at [228, 198] on button "Spanish Spanish No translation" at bounding box center [281, 200] width 227 height 24
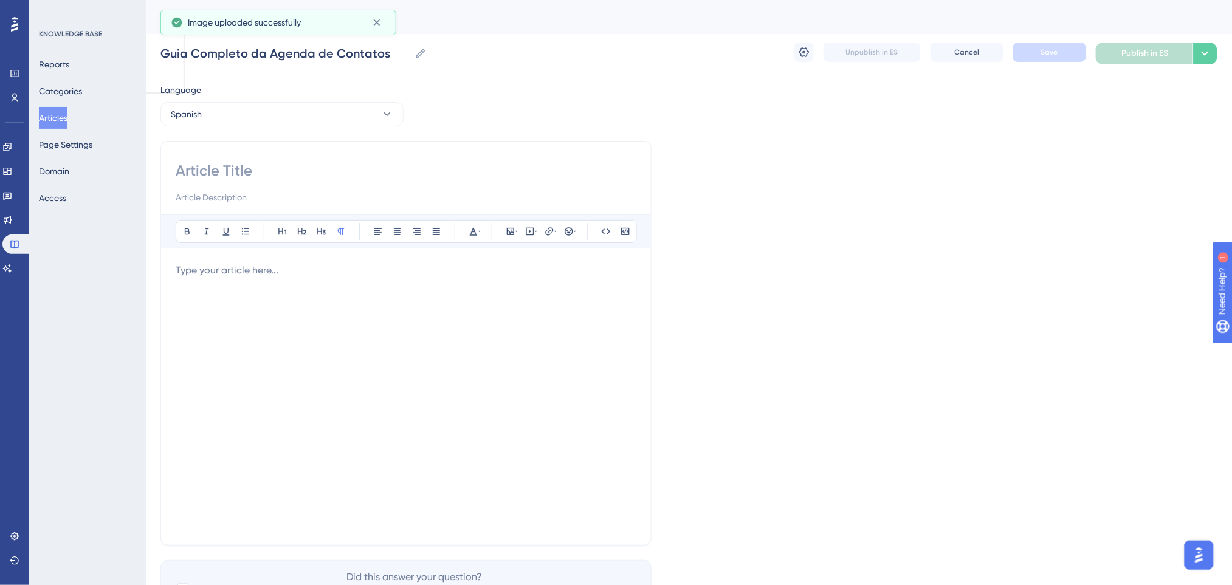
click at [247, 168] on input at bounding box center [406, 170] width 461 height 19
paste input "Guía Completa de la Agenda de Contactos"
type input "Guía Completa de la Agenda de Contactos"
click at [780, 157] on div "Language Spanish Guía Completa de la Agenda de Contactos Bold Italic Underline …" at bounding box center [688, 351] width 1057 height 536
click at [244, 124] on button "Spanish" at bounding box center [281, 114] width 243 height 24
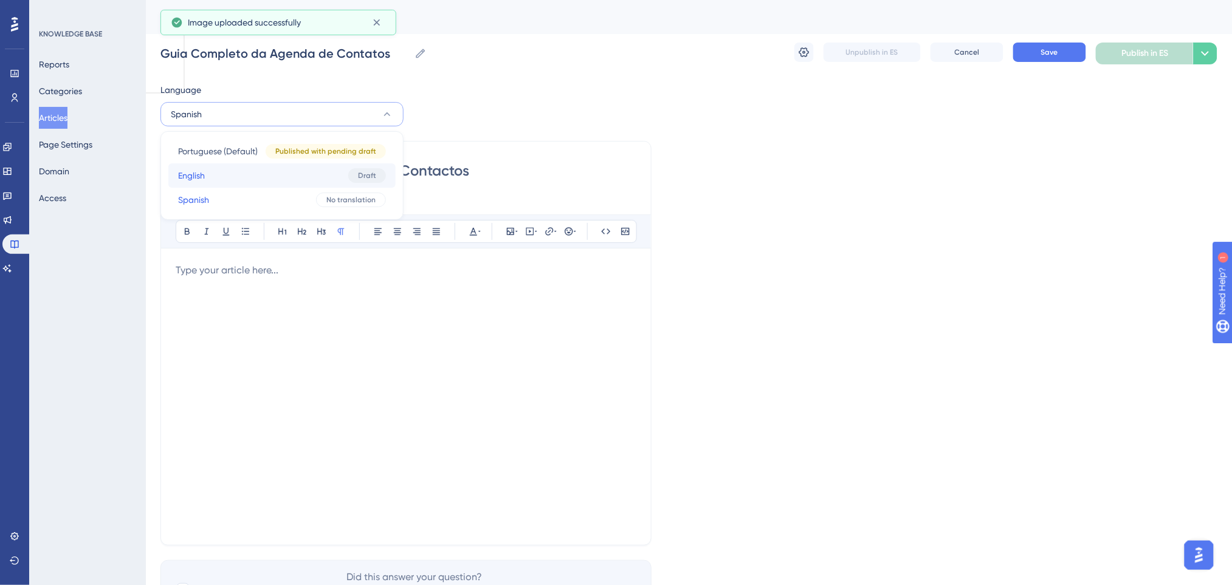
click at [221, 170] on button "English English Draft" at bounding box center [281, 175] width 227 height 24
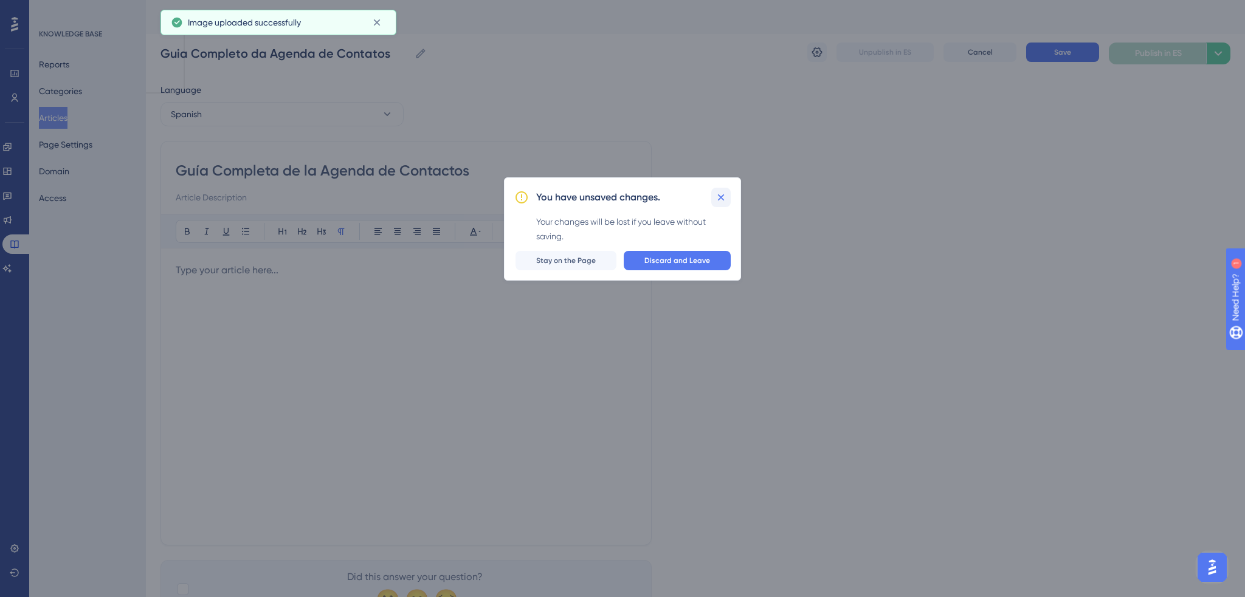
click at [718, 198] on icon at bounding box center [721, 197] width 12 height 12
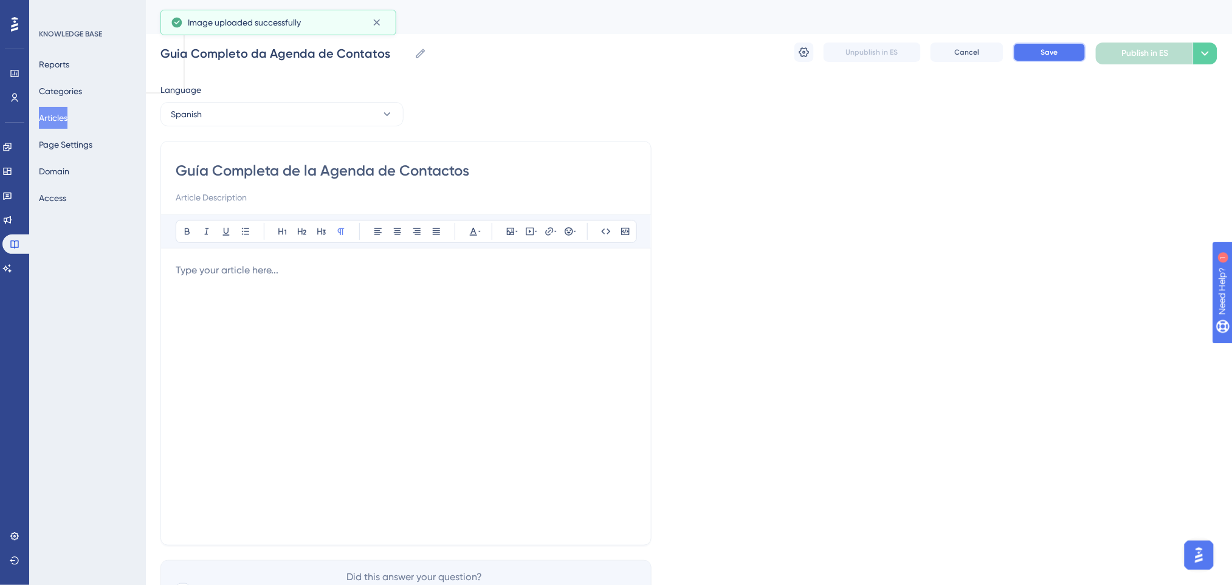
click at [1037, 47] on button "Save" at bounding box center [1049, 52] width 73 height 19
click at [275, 118] on button "Spanish" at bounding box center [281, 114] width 243 height 24
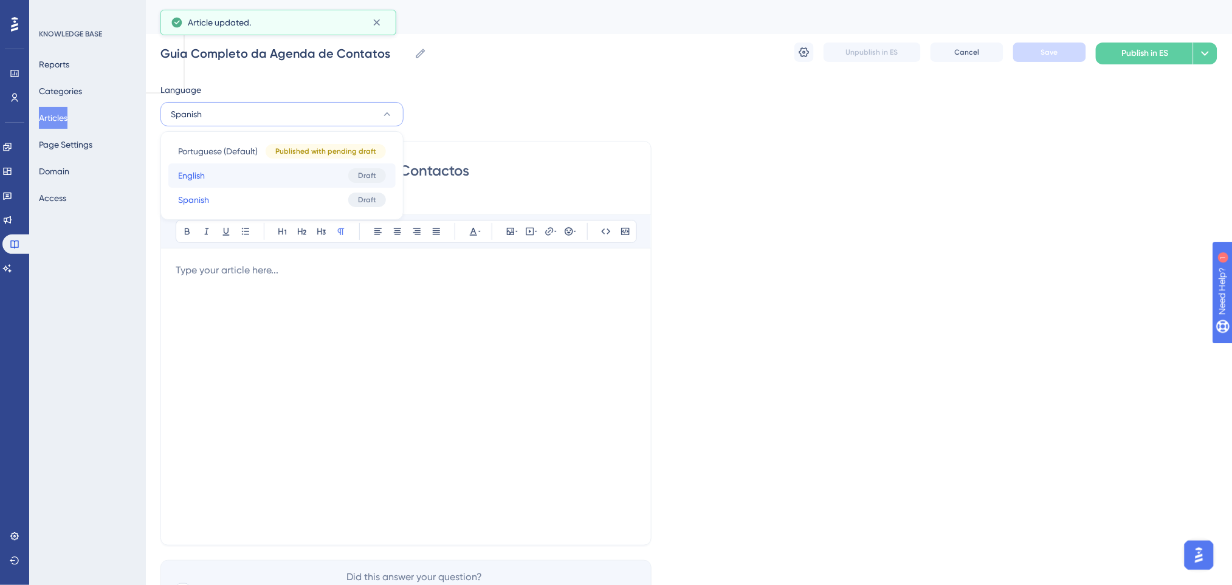
click at [224, 173] on button "English English Draft" at bounding box center [281, 175] width 227 height 24
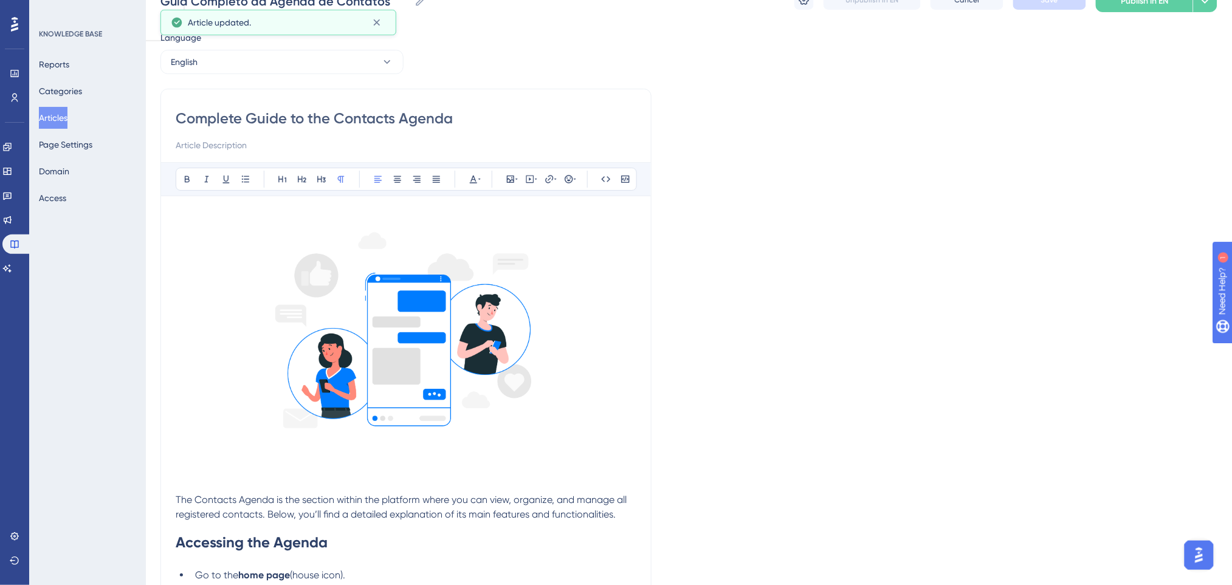
scroll to position [81, 0]
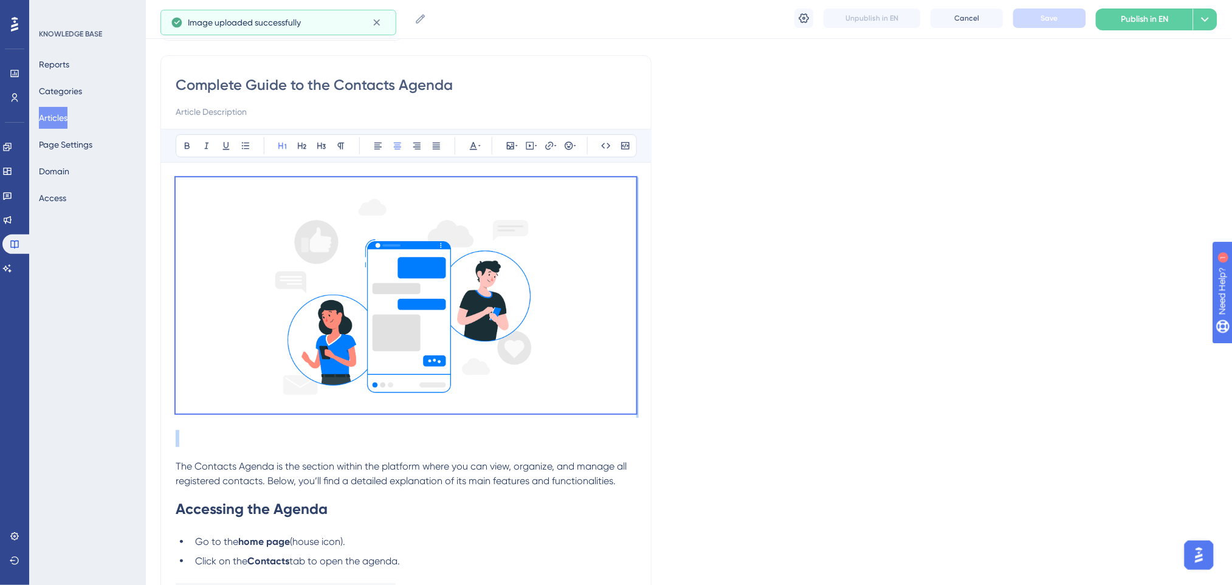
drag, startPoint x: 199, startPoint y: 447, endPoint x: 114, endPoint y: 66, distance: 390.5
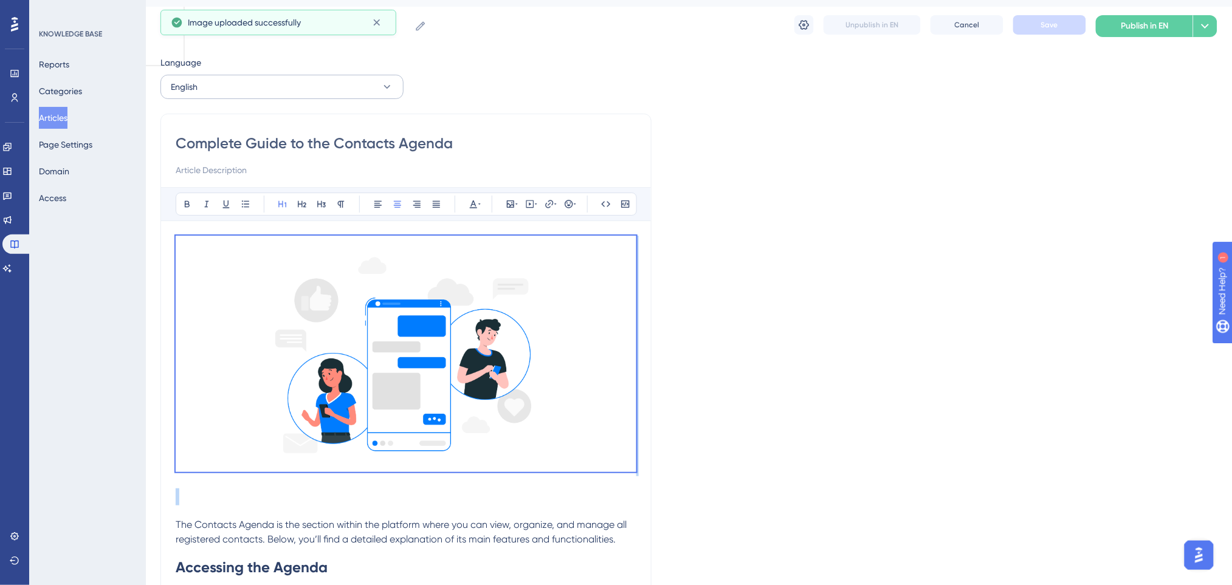
scroll to position [0, 0]
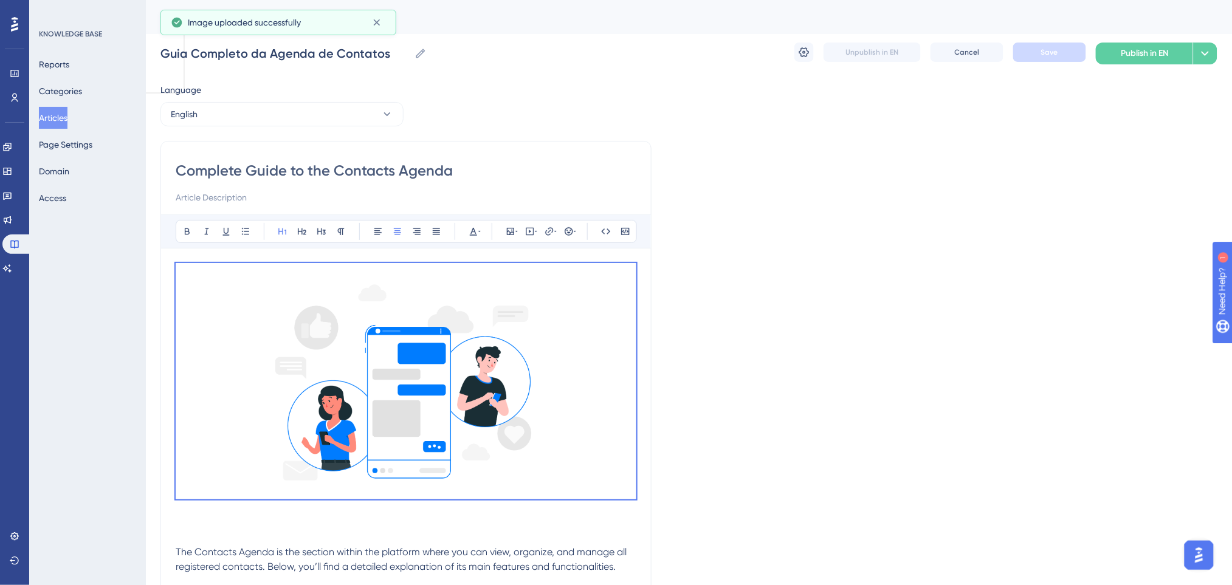
click at [273, 119] on button "English" at bounding box center [281, 114] width 243 height 24
click at [218, 201] on button "Spanish Spanish Draft" at bounding box center [281, 200] width 227 height 24
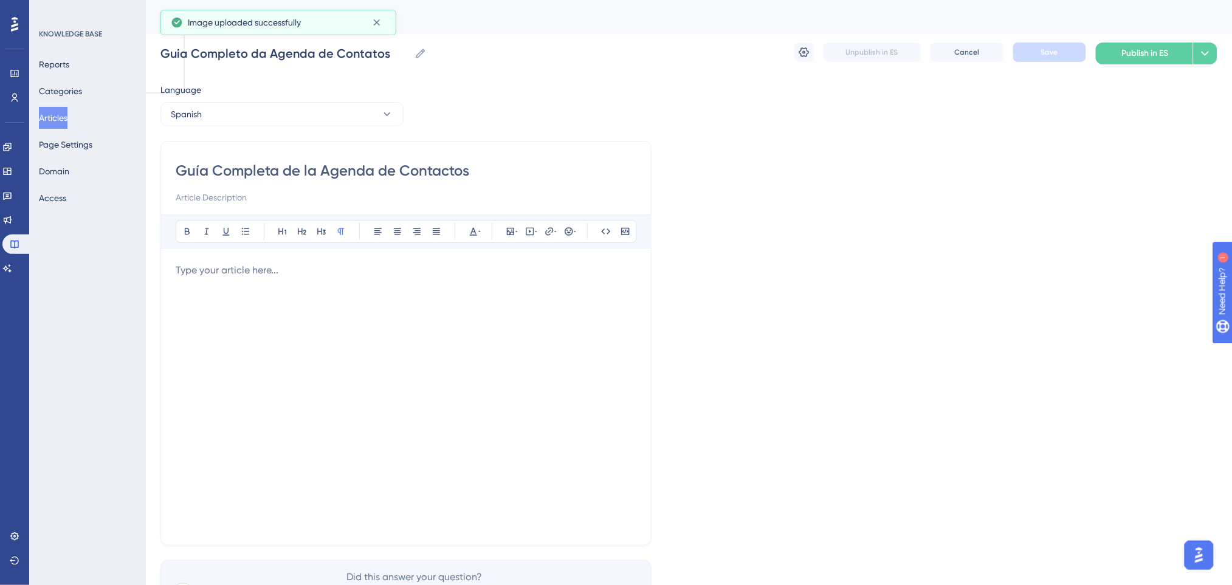
click at [270, 272] on p at bounding box center [406, 270] width 461 height 15
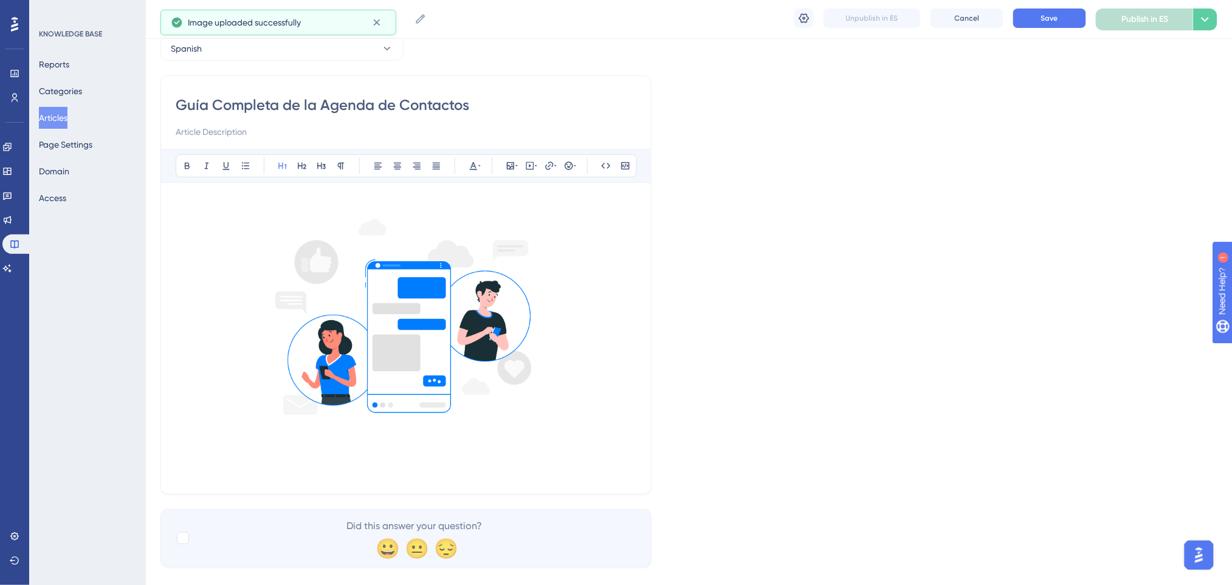
scroll to position [81, 0]
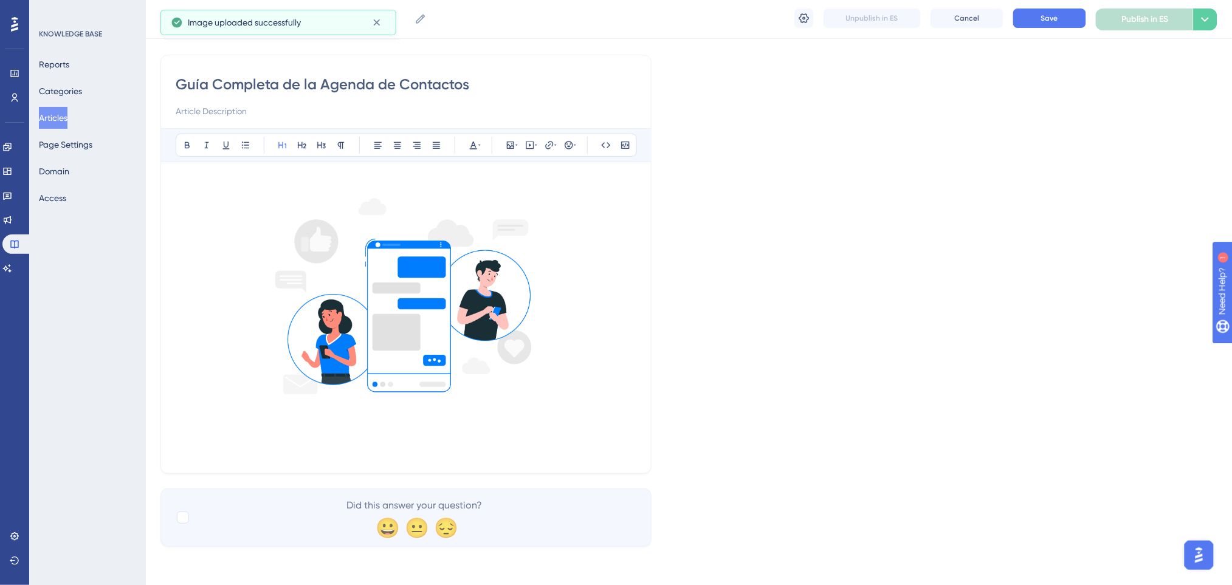
click at [215, 452] on h1 at bounding box center [406, 438] width 461 height 41
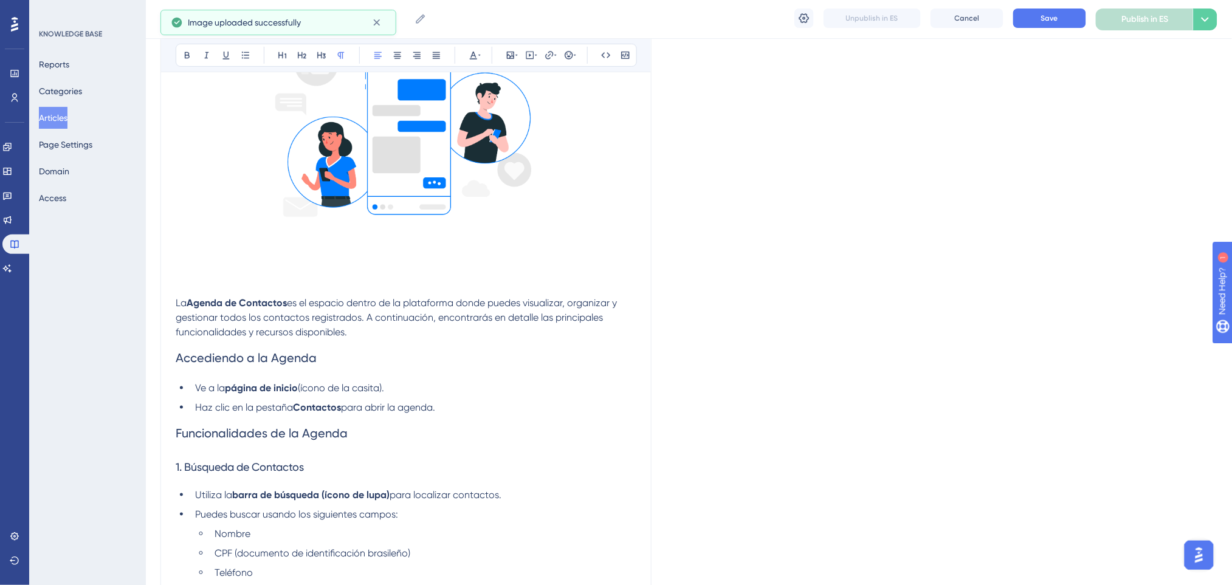
scroll to position [231, 0]
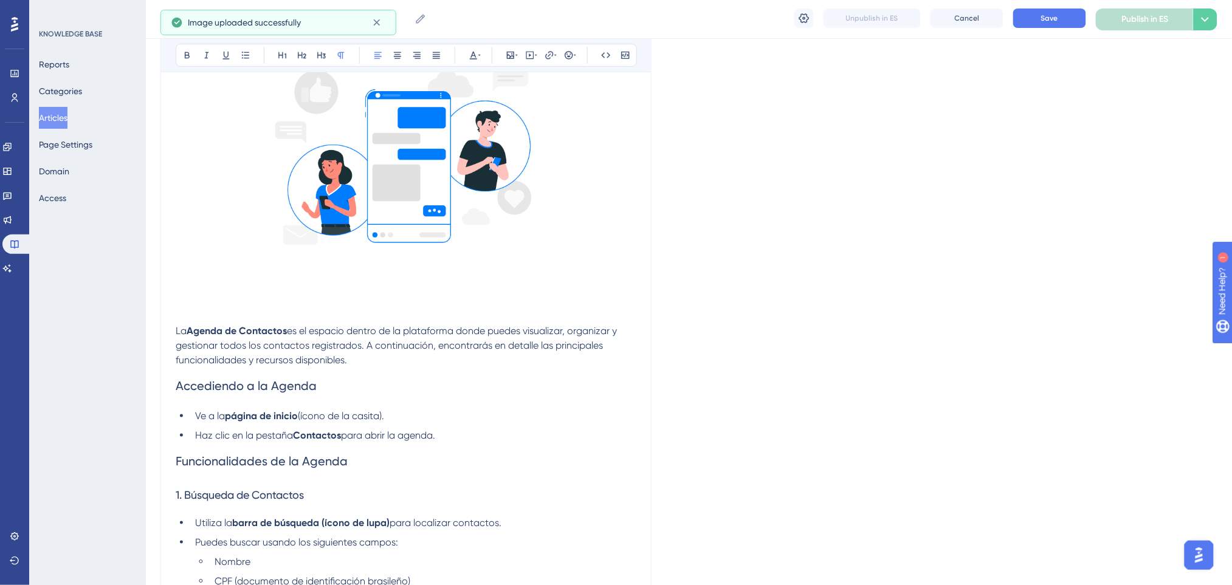
click at [374, 361] on p "La Agenda de Contactos es el espacio dentro de la plataforma donde puedes visua…" at bounding box center [406, 346] width 461 height 44
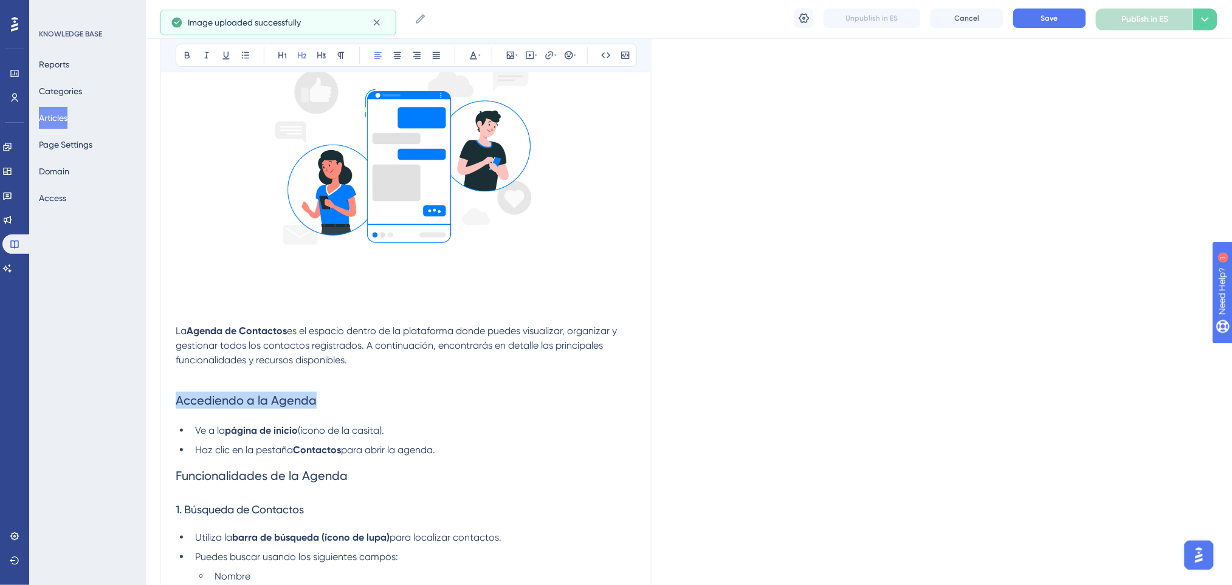
drag, startPoint x: 327, startPoint y: 400, endPoint x: 142, endPoint y: 391, distance: 185.6
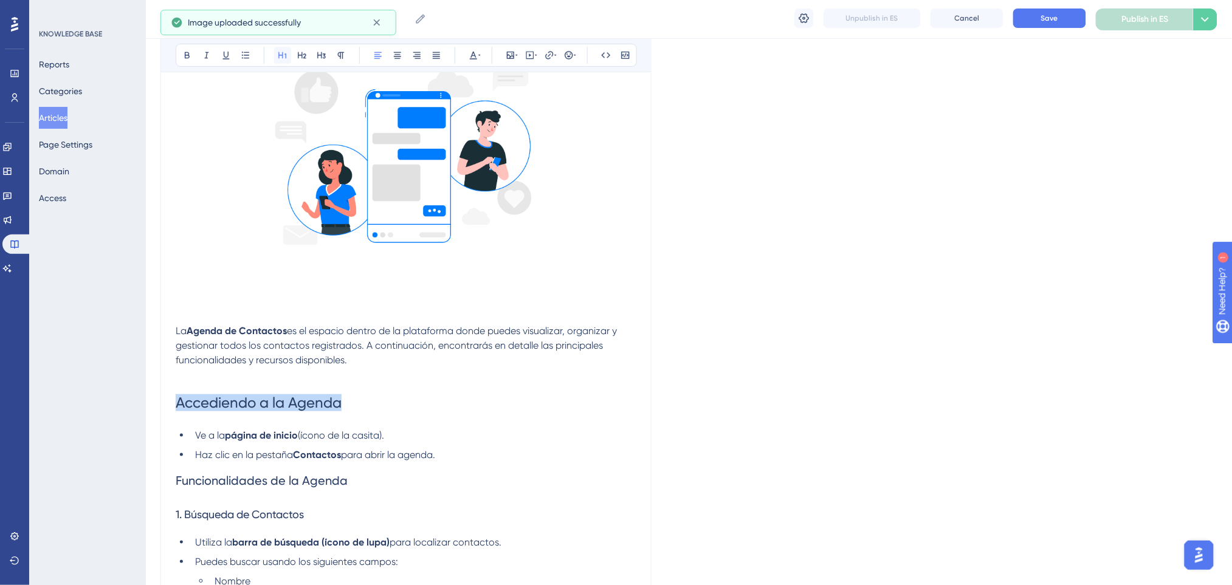
click at [282, 55] on icon at bounding box center [282, 55] width 8 height 7
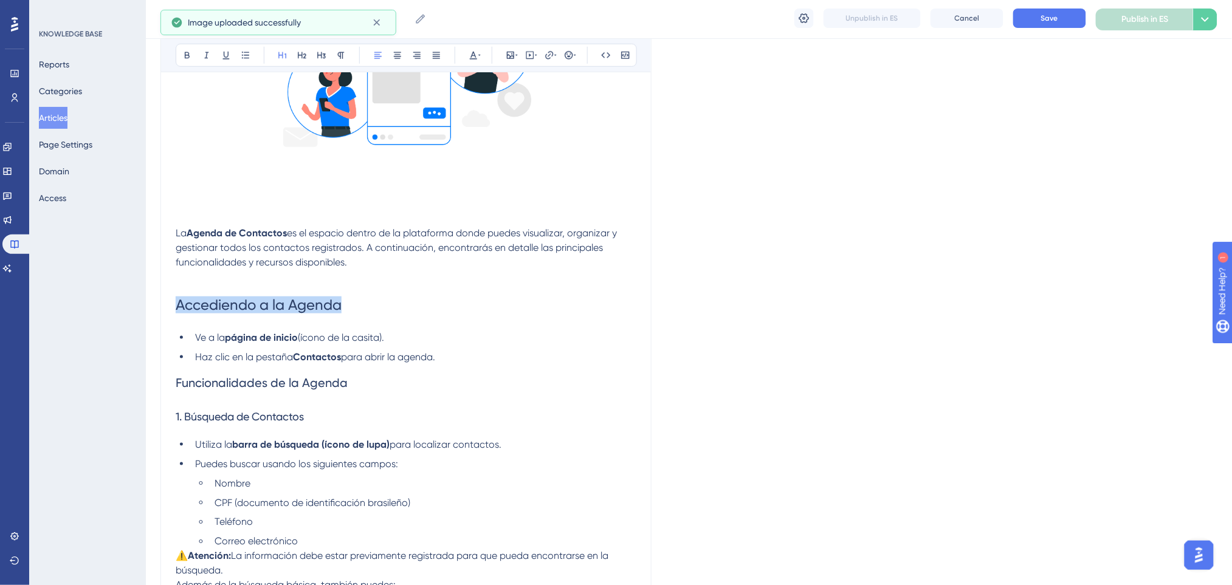
scroll to position [393, 0]
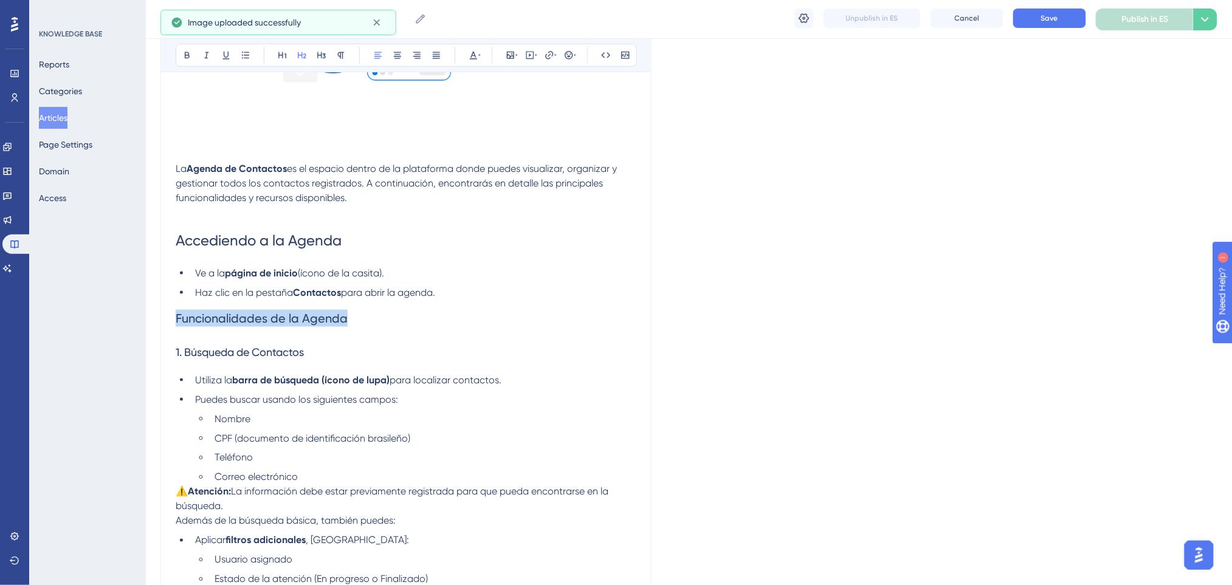
drag, startPoint x: 374, startPoint y: 317, endPoint x: 173, endPoint y: 322, distance: 201.2
drag, startPoint x: 286, startPoint y: 52, endPoint x: 327, endPoint y: 125, distance: 83.0
click at [286, 52] on icon at bounding box center [283, 55] width 10 height 10
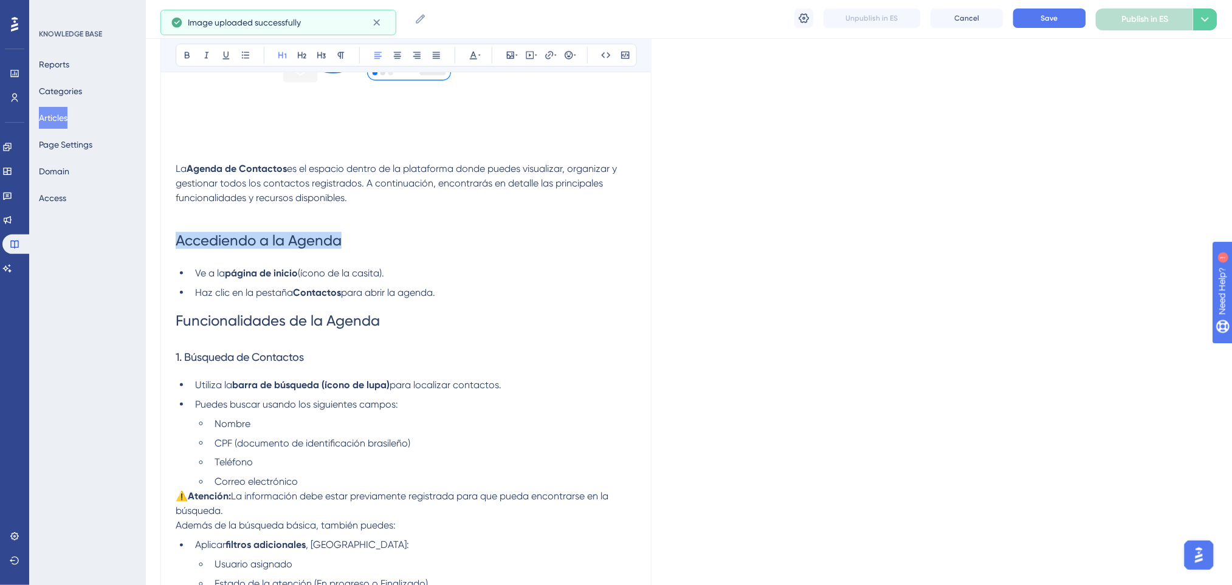
drag, startPoint x: 362, startPoint y: 245, endPoint x: 133, endPoint y: 246, distance: 229.1
click at [188, 53] on icon at bounding box center [187, 55] width 5 height 7
drag, startPoint x: 387, startPoint y: 323, endPoint x: 157, endPoint y: 323, distance: 230.3
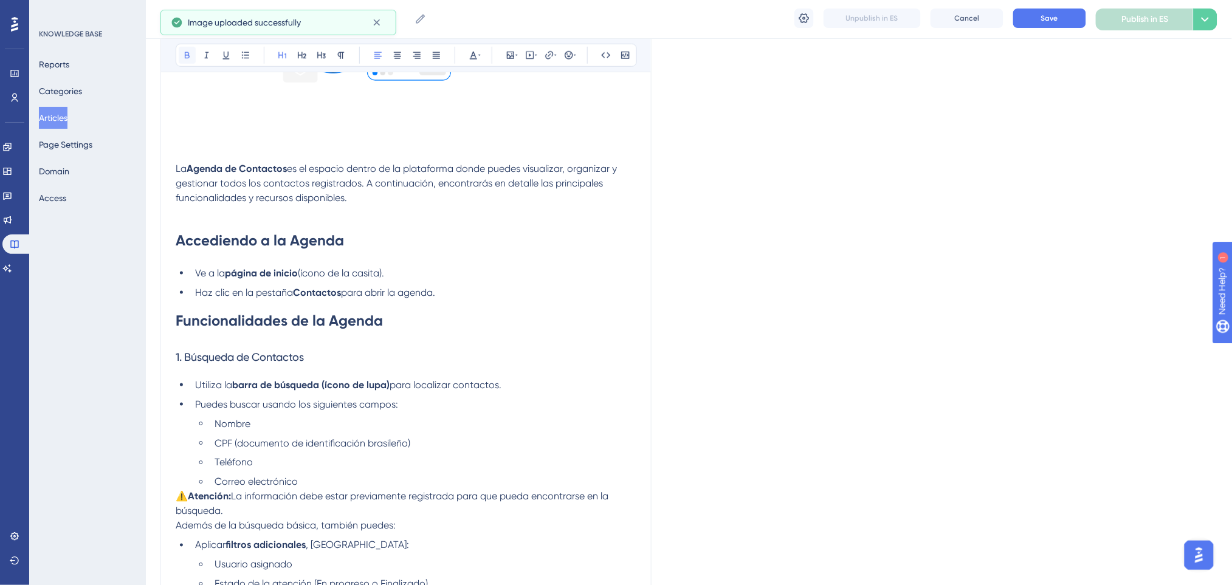
click at [182, 50] on icon at bounding box center [187, 55] width 10 height 10
drag, startPoint x: 325, startPoint y: 357, endPoint x: 91, endPoint y: 357, distance: 234.0
click at [303, 57] on icon at bounding box center [302, 55] width 10 height 10
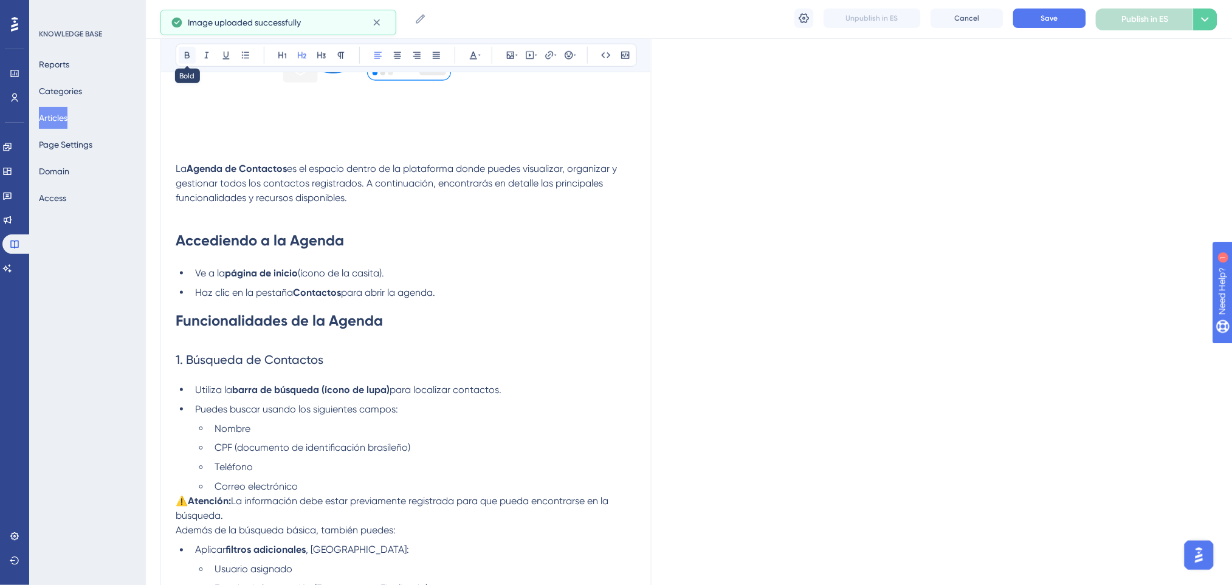
click at [180, 55] on button at bounding box center [187, 55] width 17 height 17
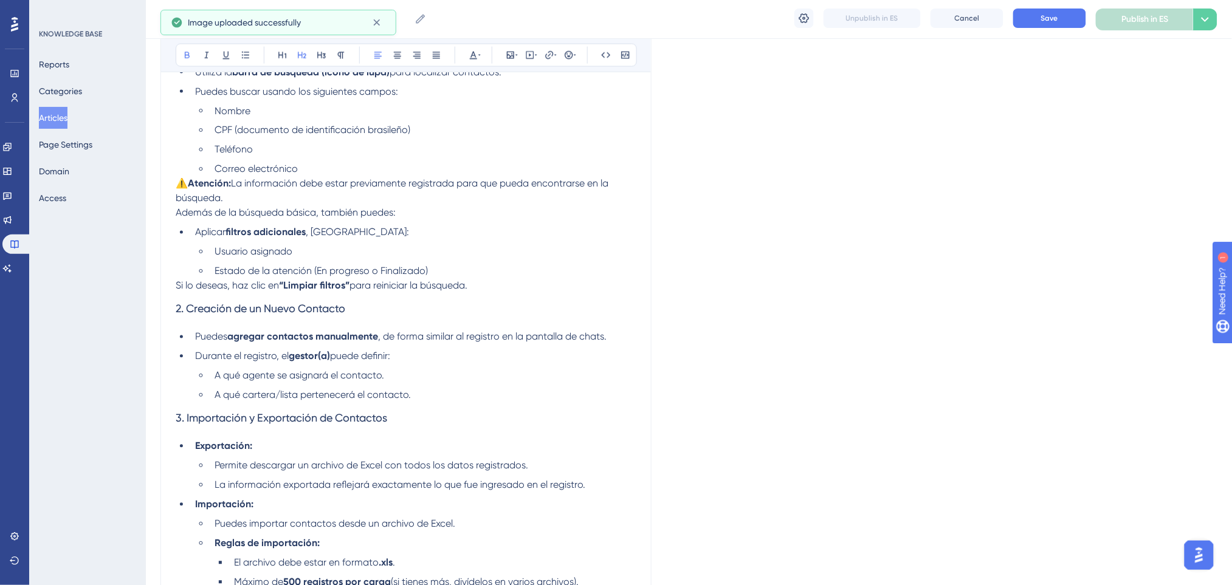
scroll to position [799, 0]
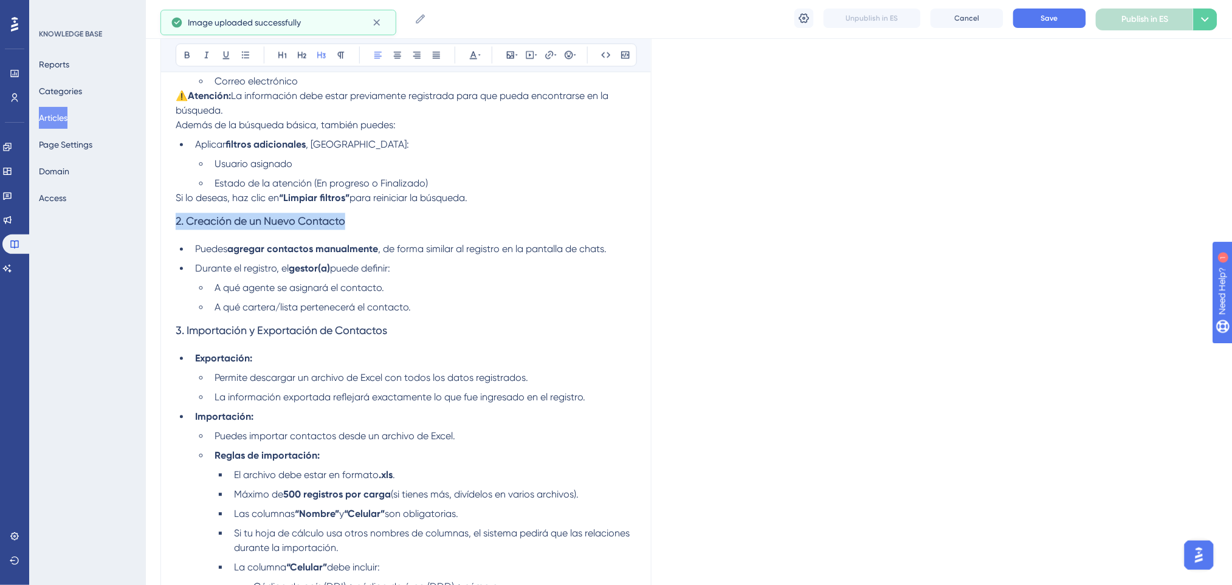
drag, startPoint x: 365, startPoint y: 225, endPoint x: 67, endPoint y: 225, distance: 297.8
click at [146, 225] on div "Performance Users Engagement Widgets Feedback Product Updates Knowledge Base AI…" at bounding box center [689, 252] width 1086 height 2102
click at [303, 56] on icon at bounding box center [302, 55] width 10 height 10
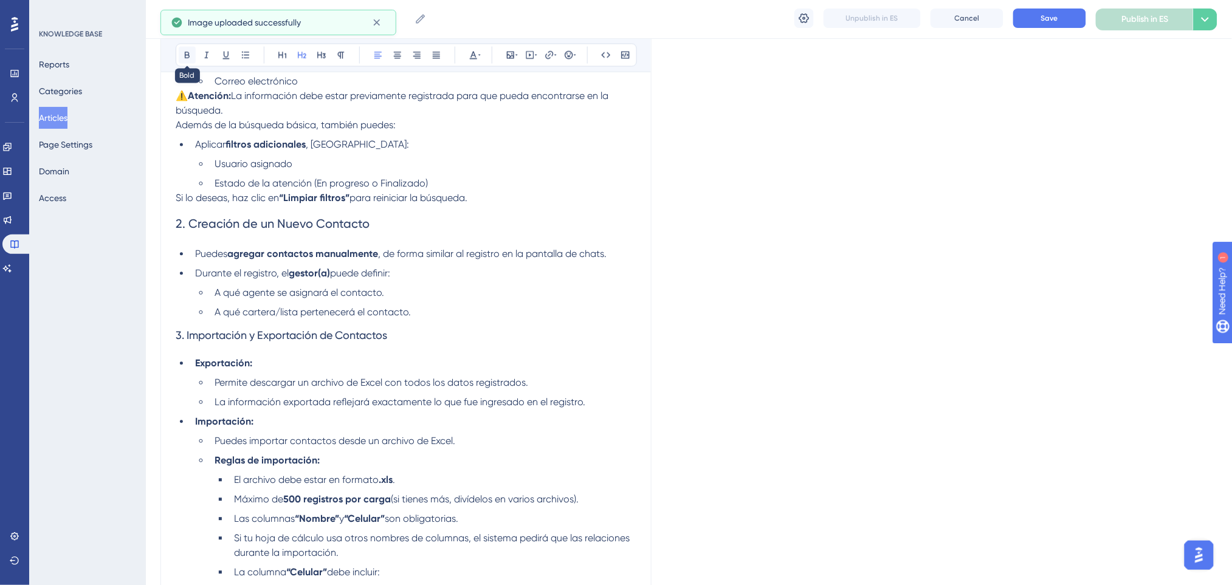
click at [185, 50] on icon at bounding box center [187, 55] width 10 height 10
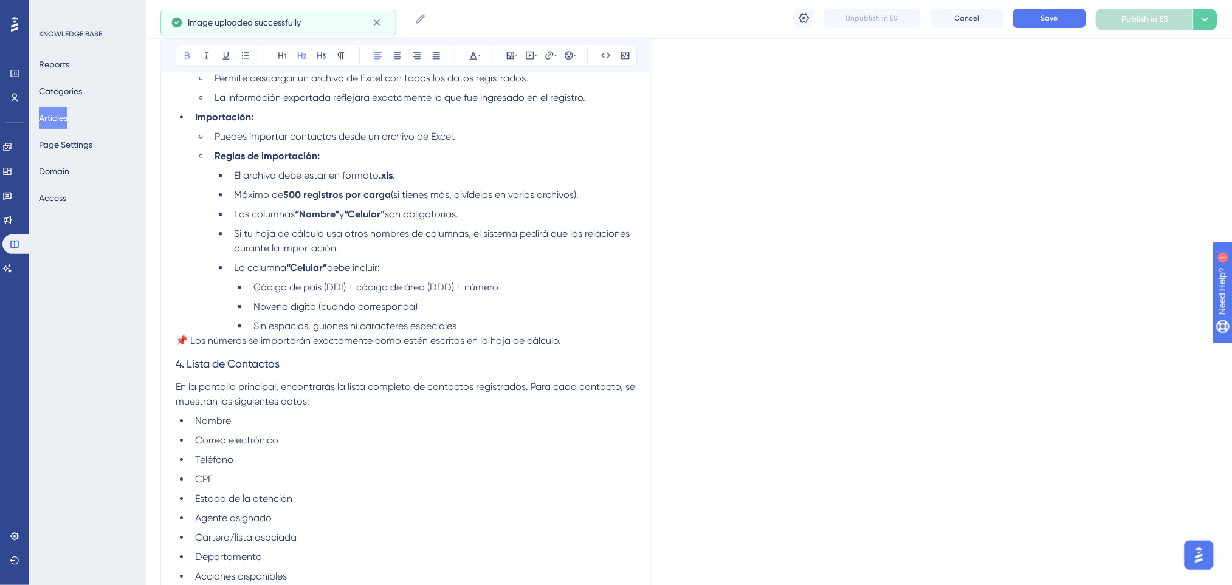
scroll to position [1203, 0]
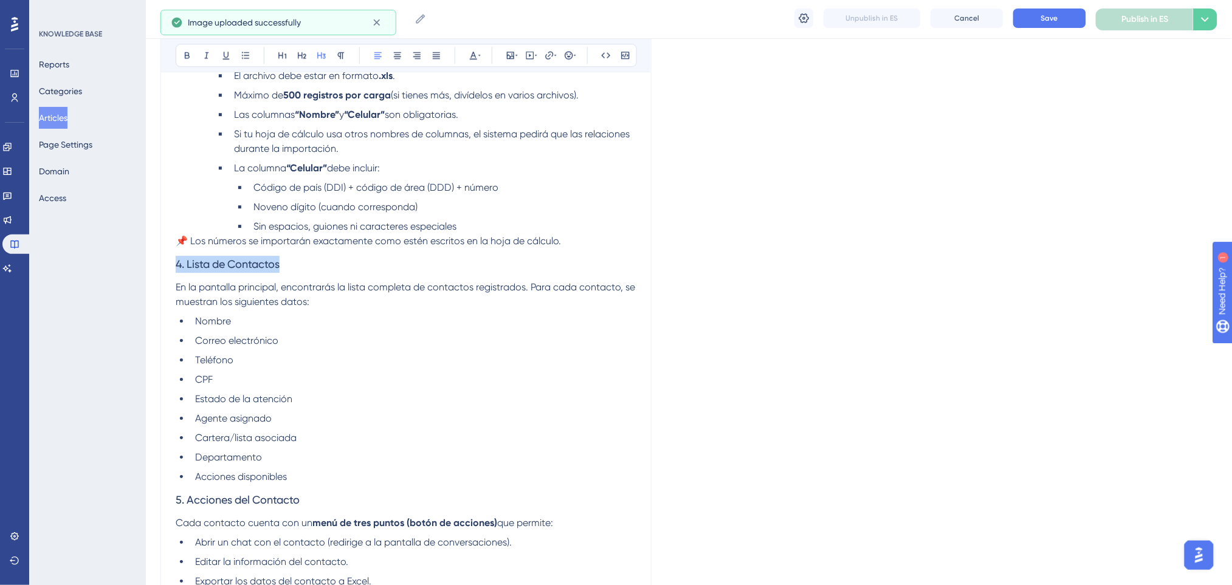
drag, startPoint x: 298, startPoint y: 267, endPoint x: 280, endPoint y: 100, distance: 167.5
click at [306, 52] on icon at bounding box center [302, 55] width 10 height 10
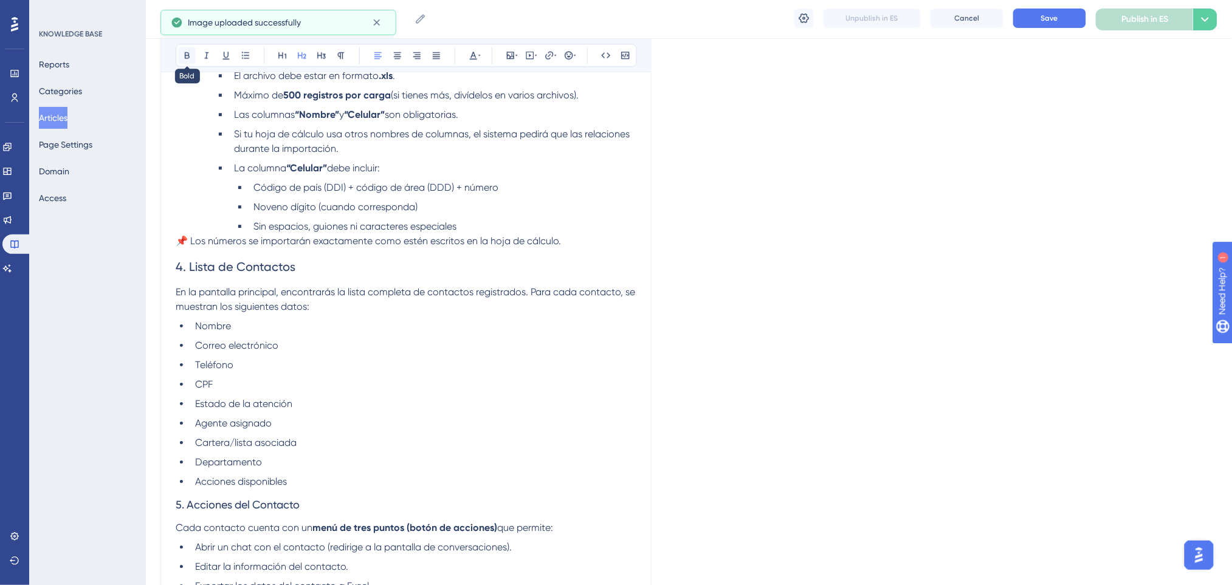
click at [190, 57] on icon at bounding box center [187, 55] width 10 height 10
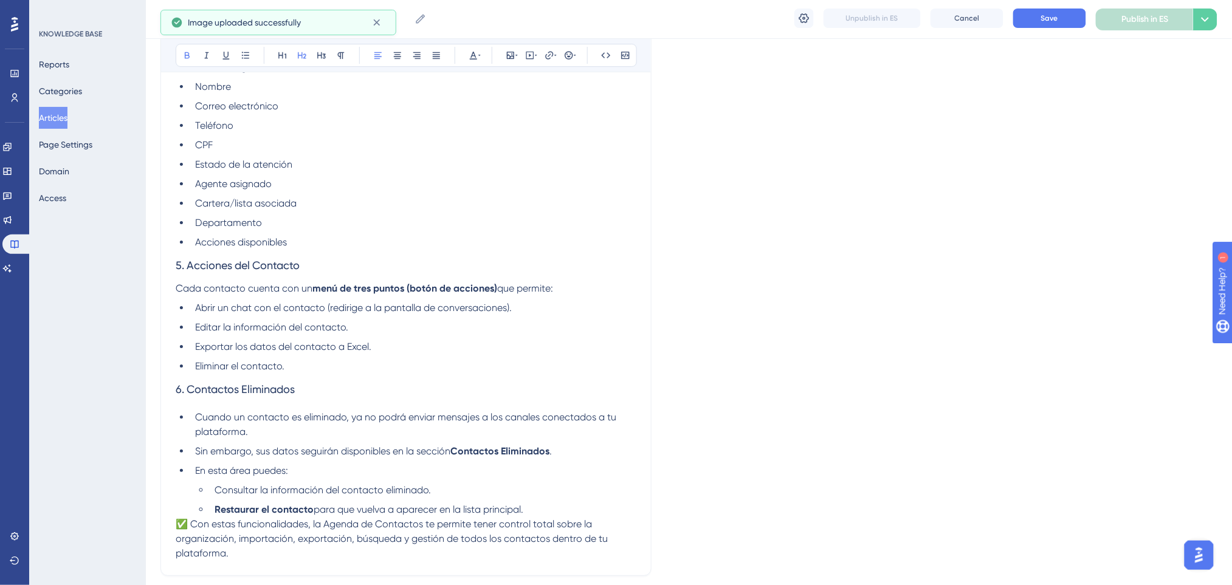
scroll to position [1447, 0]
drag, startPoint x: 338, startPoint y: 265, endPoint x: 94, endPoint y: 264, distance: 243.7
click at [305, 56] on icon at bounding box center [302, 55] width 9 height 7
click at [187, 53] on icon at bounding box center [187, 55] width 10 height 10
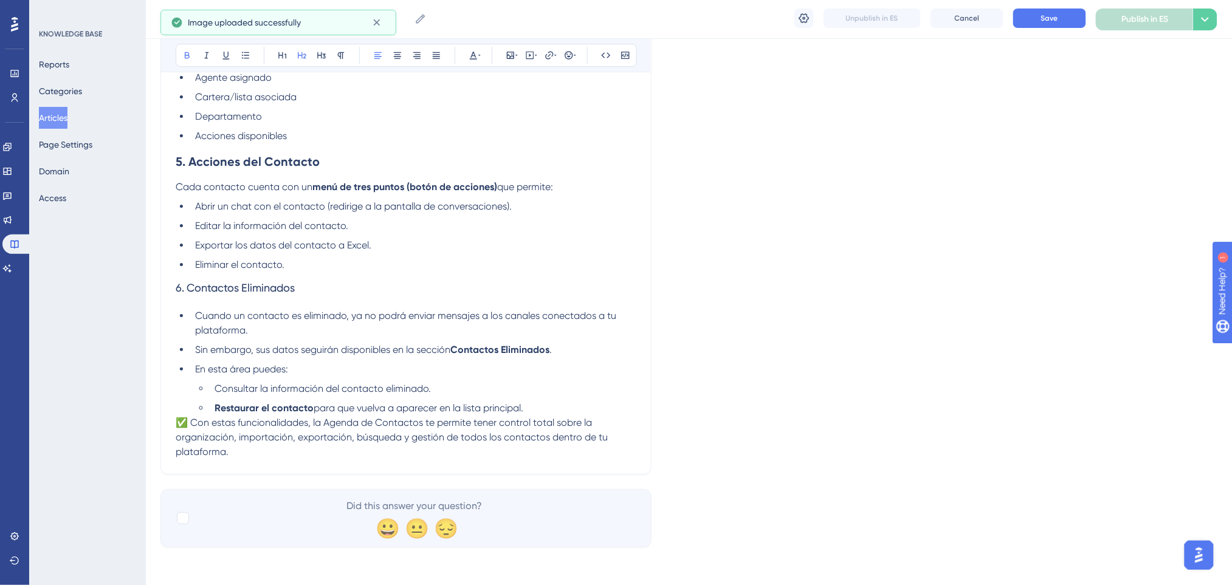
scroll to position [1550, 0]
drag, startPoint x: 318, startPoint y: 291, endPoint x: 159, endPoint y: 295, distance: 159.3
click at [308, 54] on button at bounding box center [302, 55] width 17 height 17
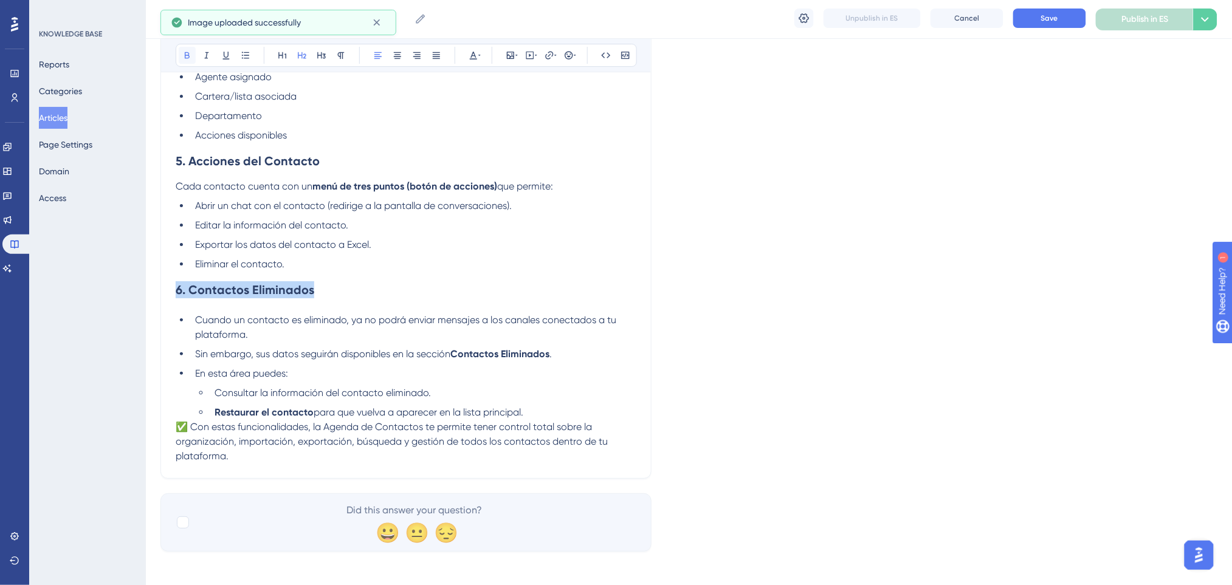
click at [185, 53] on icon at bounding box center [187, 55] width 5 height 7
click at [417, 275] on h2 "6. Contactos Eliminados" at bounding box center [406, 290] width 461 height 36
click at [374, 257] on li "Eliminar el contacto." at bounding box center [413, 264] width 446 height 15
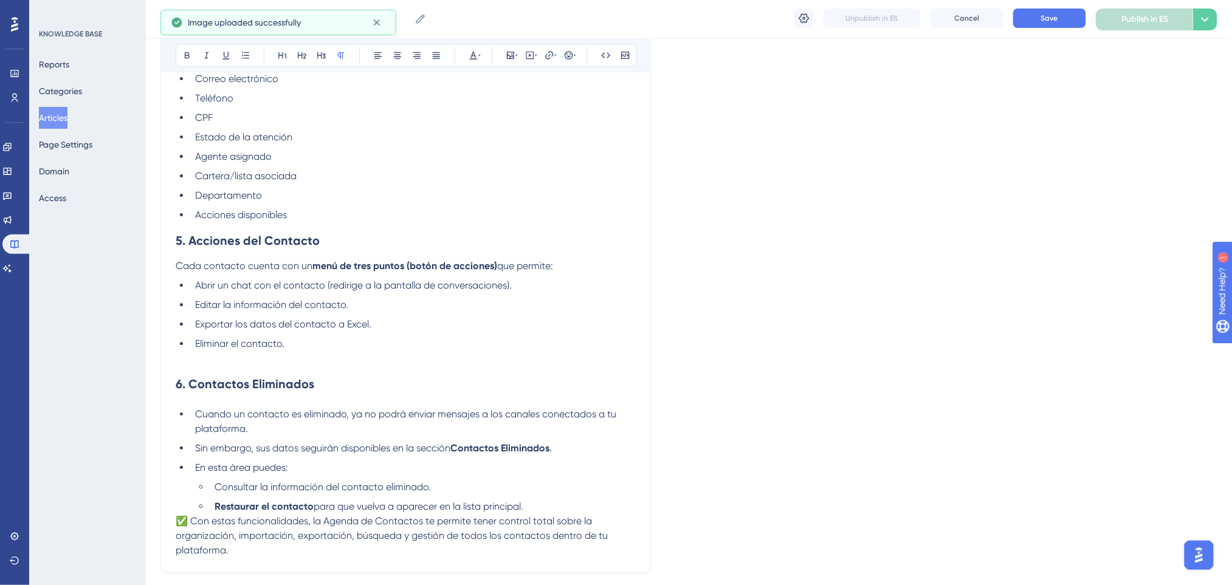
scroll to position [1388, 0]
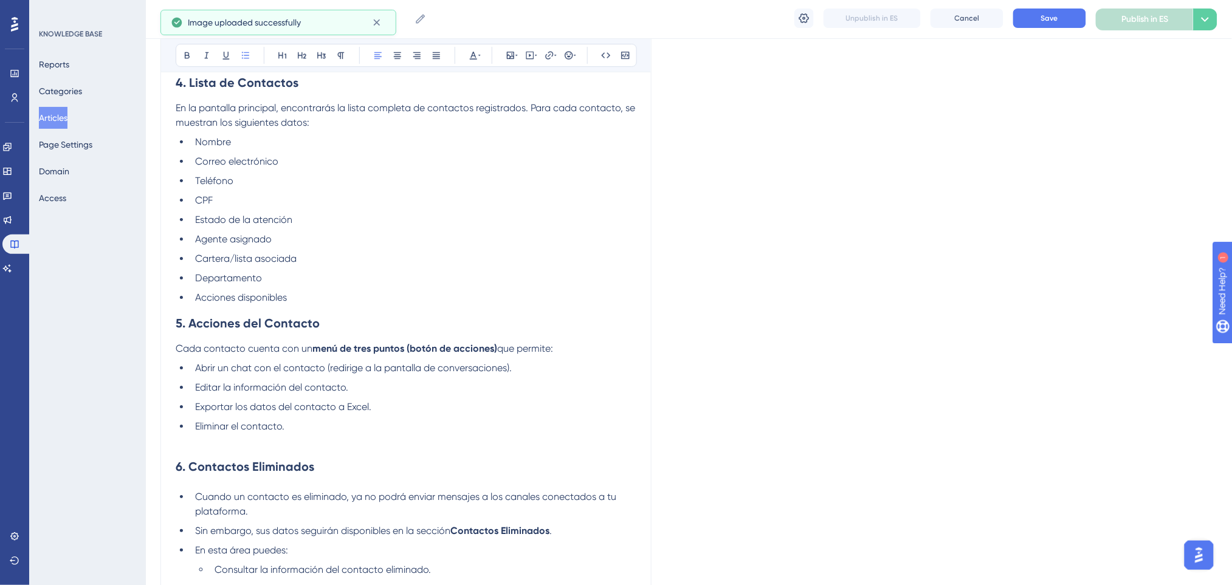
click at [343, 292] on li "Acciones disponibles" at bounding box center [413, 298] width 446 height 15
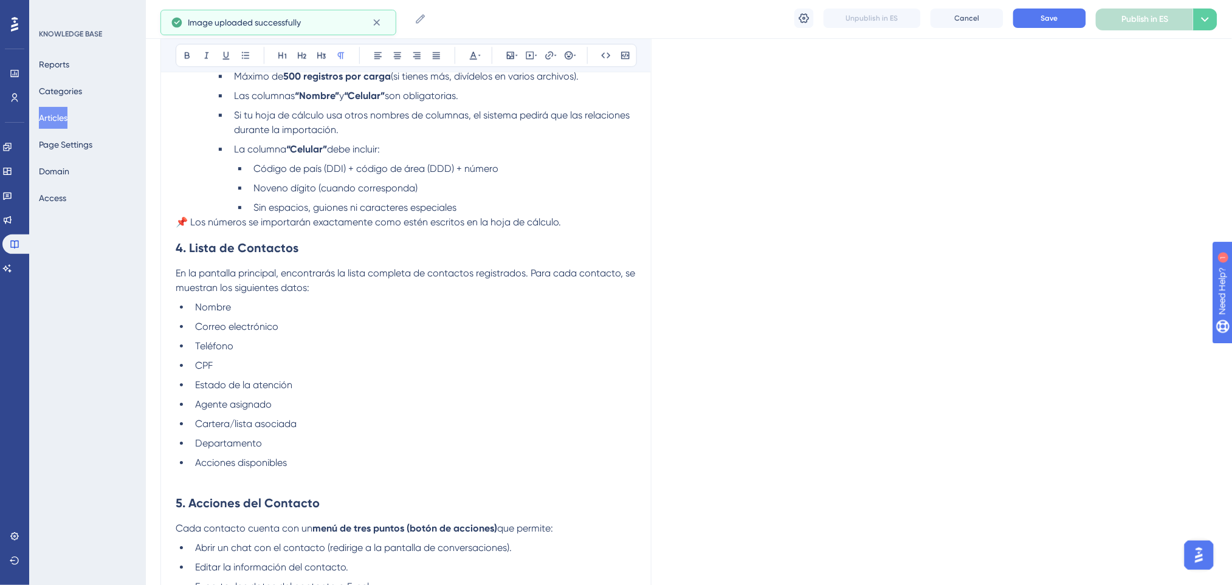
scroll to position [1064, 0]
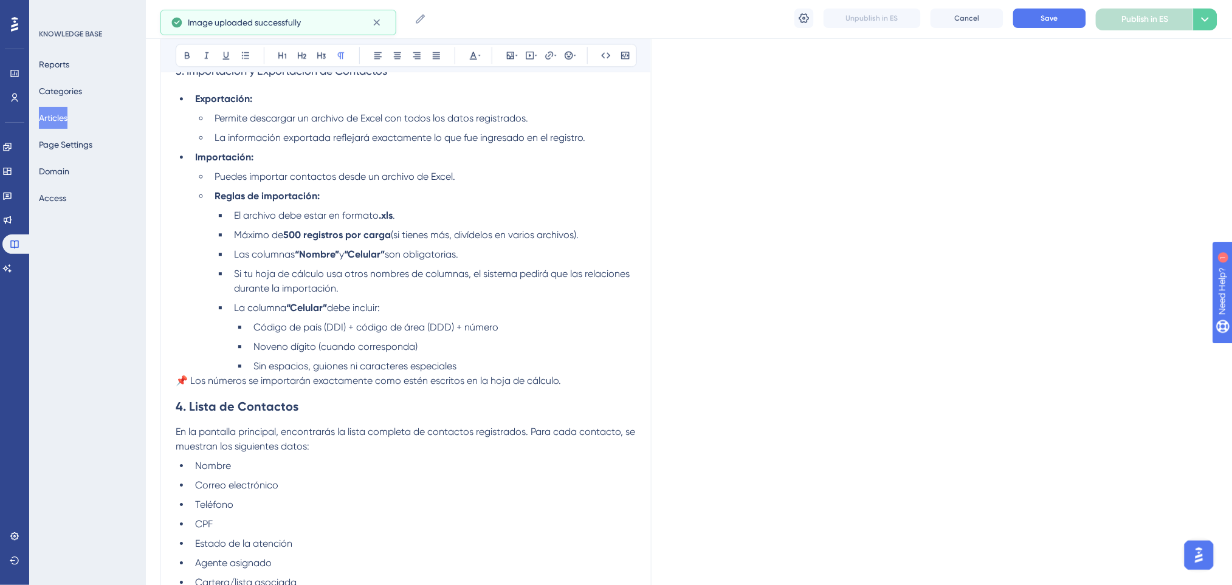
click at [577, 374] on p "📌 Los números se importarán exactamente como estén escritos en la hoja de cálcu…" at bounding box center [406, 381] width 461 height 15
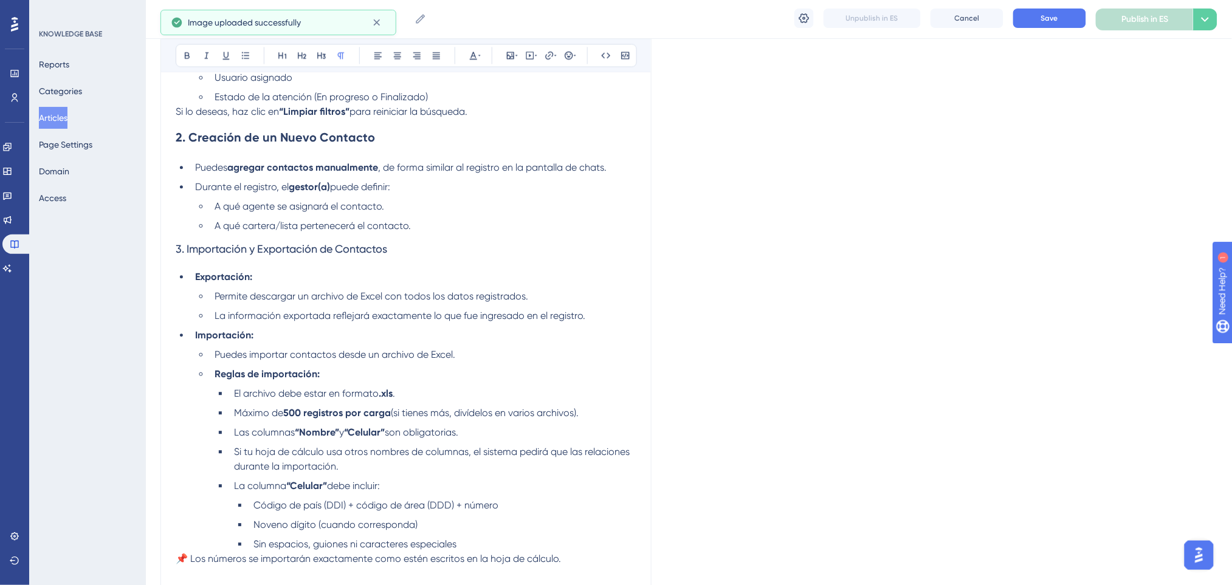
scroll to position [820, 0]
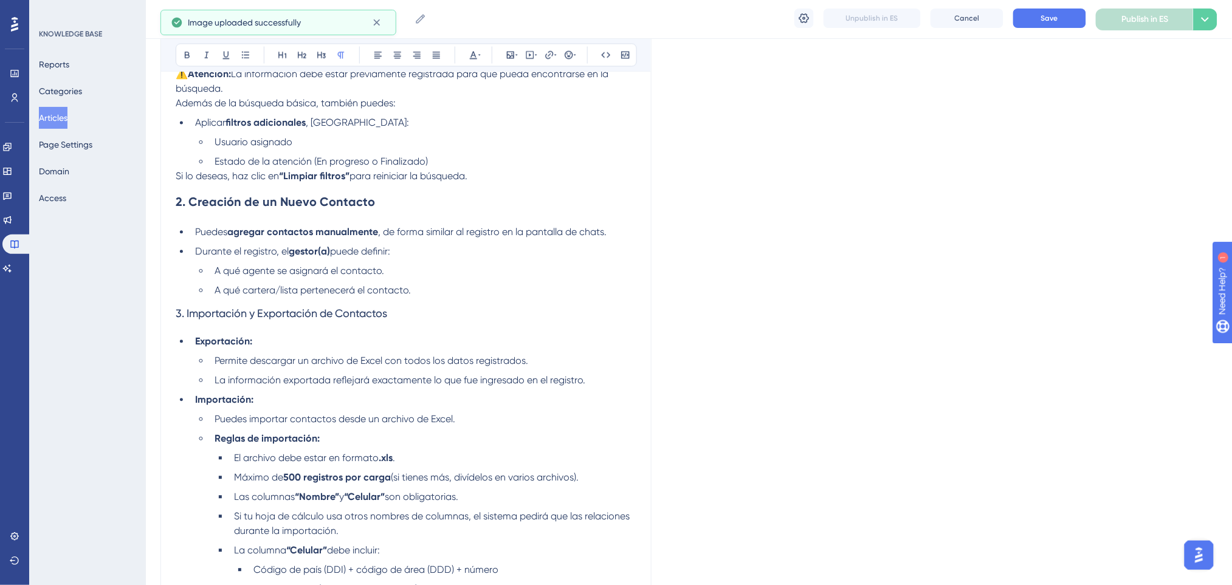
click at [426, 285] on li "A qué cartera/lista pertenecerá el contacto." at bounding box center [423, 291] width 427 height 15
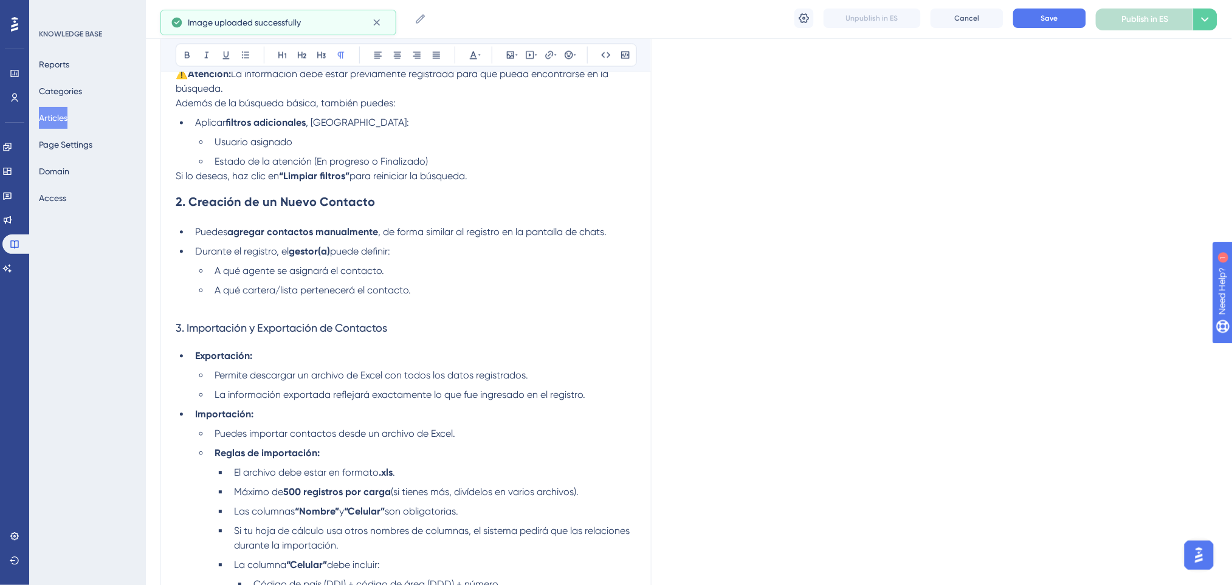
scroll to position [740, 0]
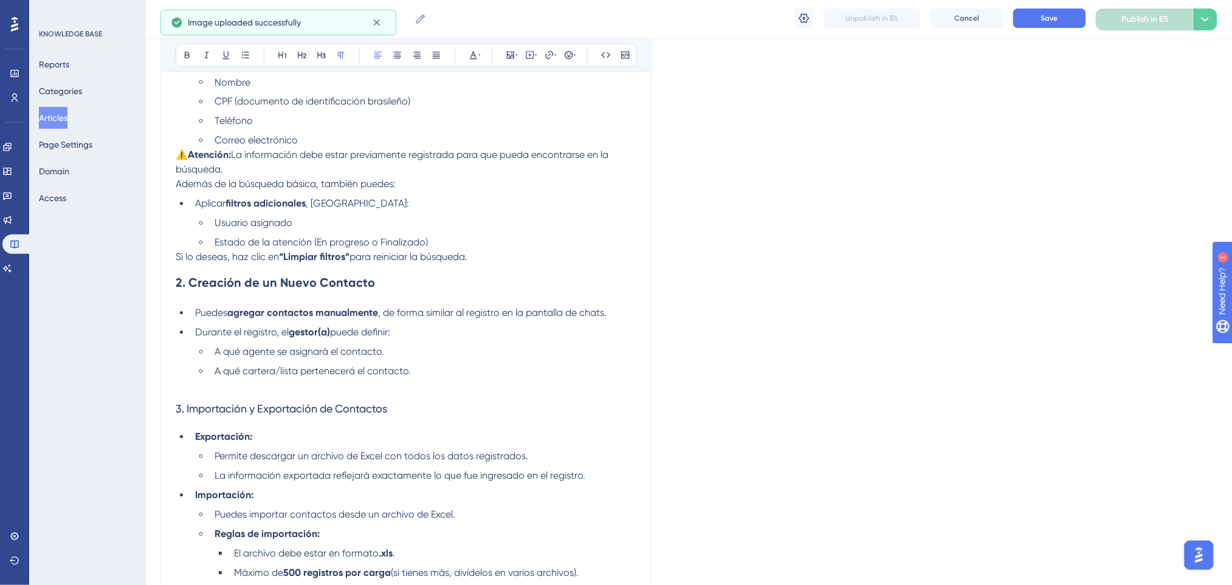
click at [492, 256] on p "Si lo deseas, haz clic en “Limpiar filtros” para reiniciar la búsqueda." at bounding box center [406, 257] width 461 height 15
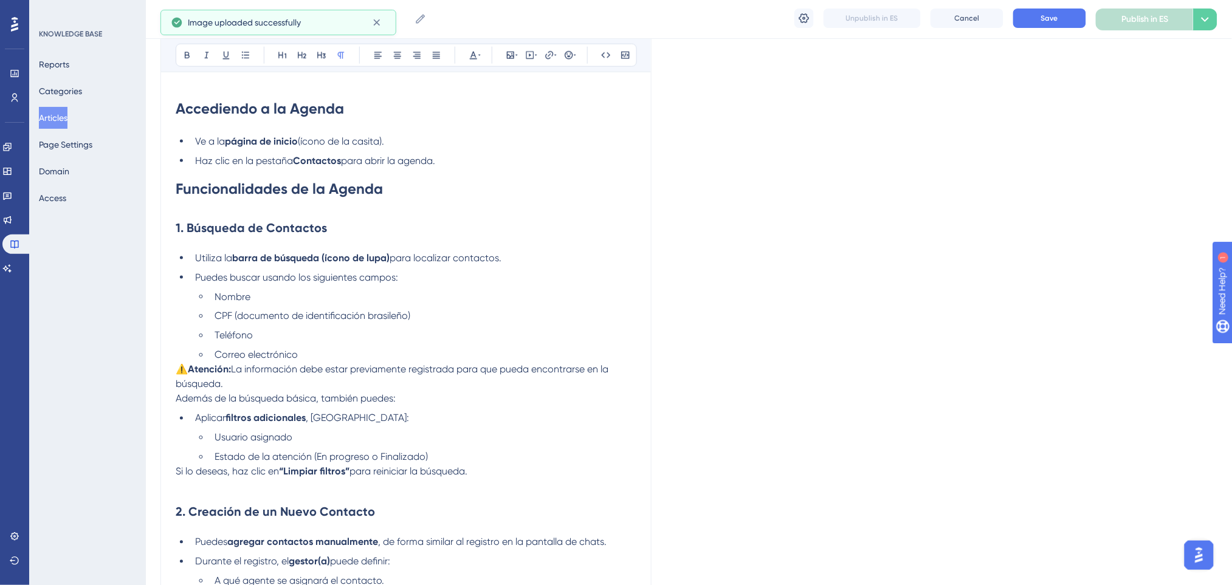
scroll to position [497, 0]
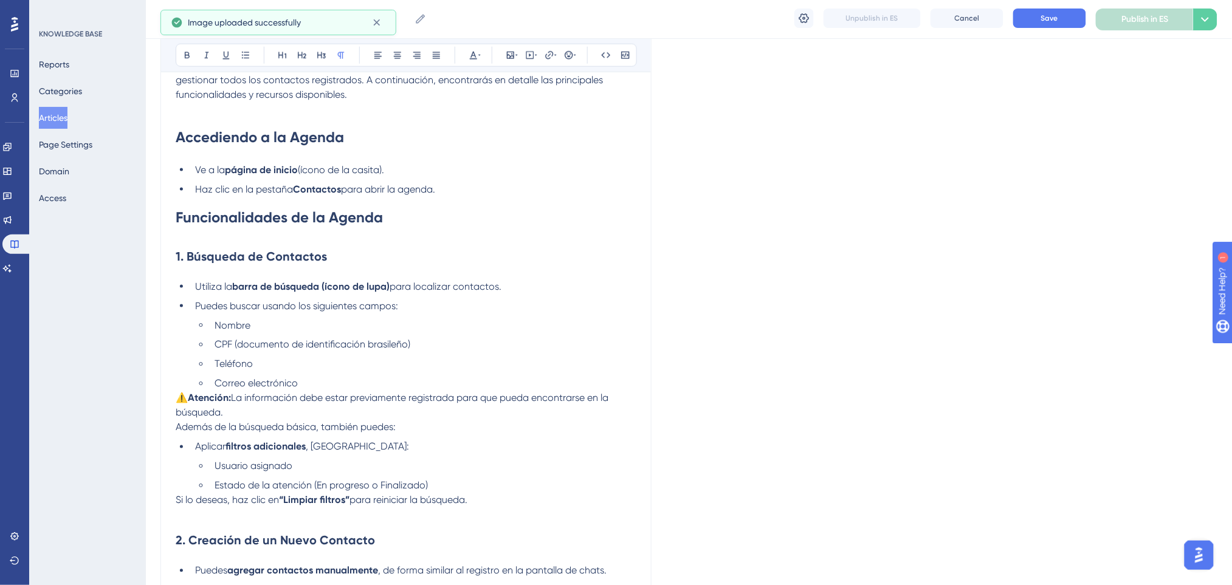
click at [461, 193] on li "Haz clic en la pestaña Contactos para abrir la agenda." at bounding box center [413, 189] width 446 height 15
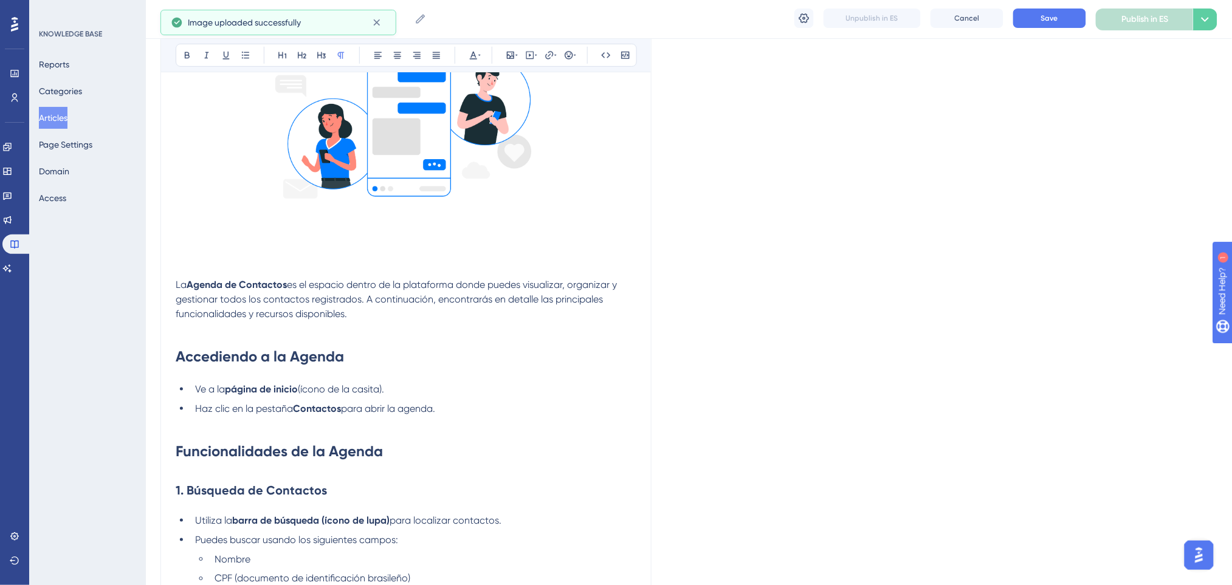
scroll to position [253, 0]
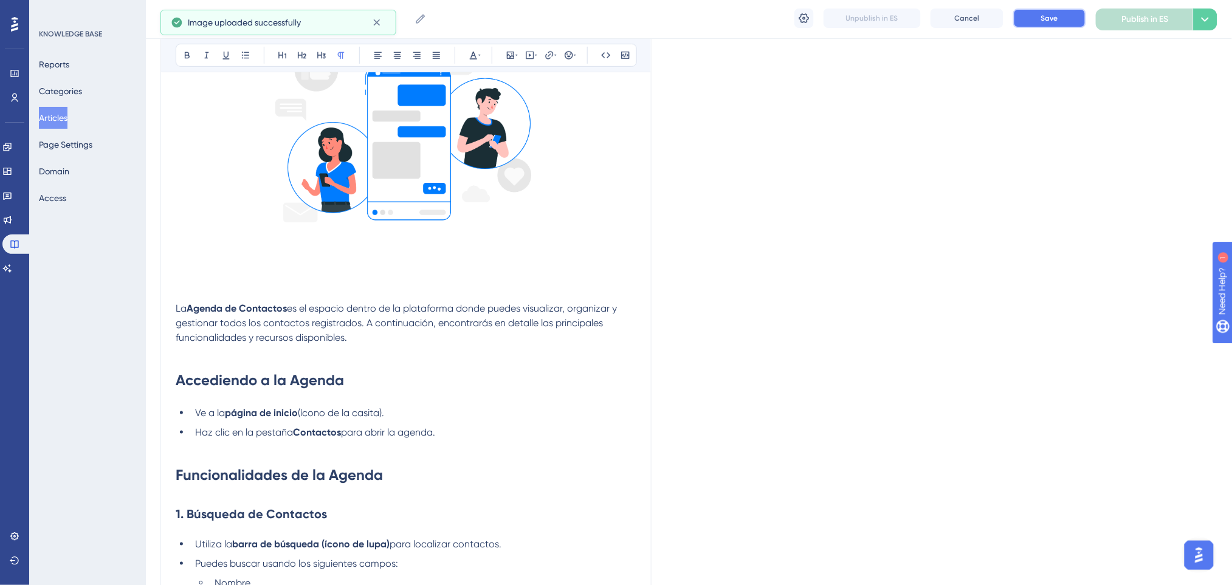
click at [1037, 13] on span "Save" at bounding box center [1049, 18] width 17 height 10
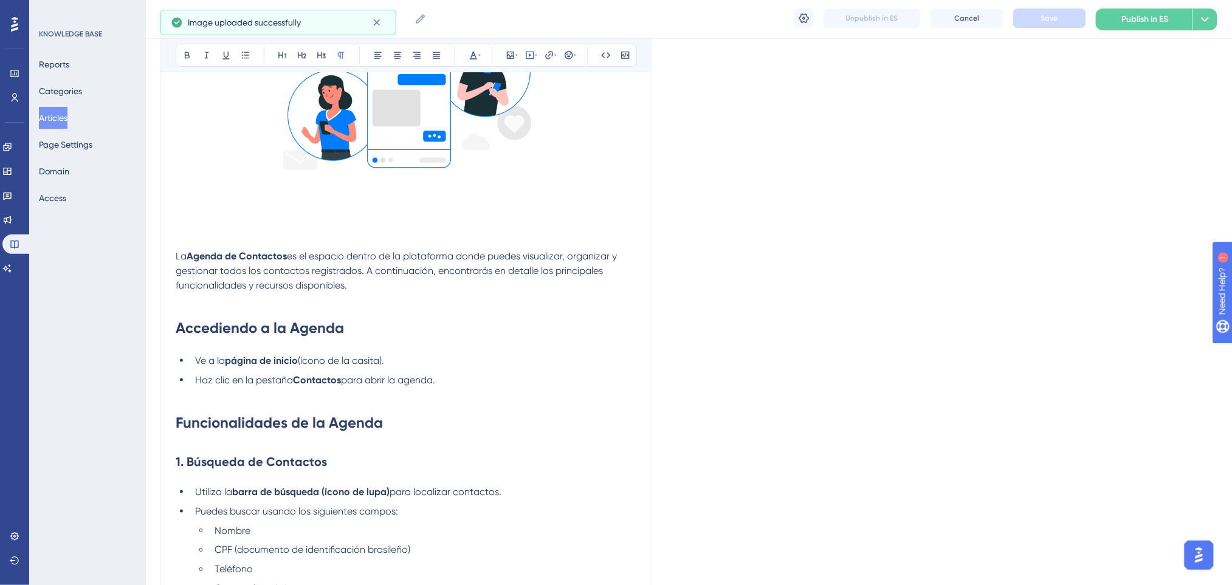
scroll to position [334, 0]
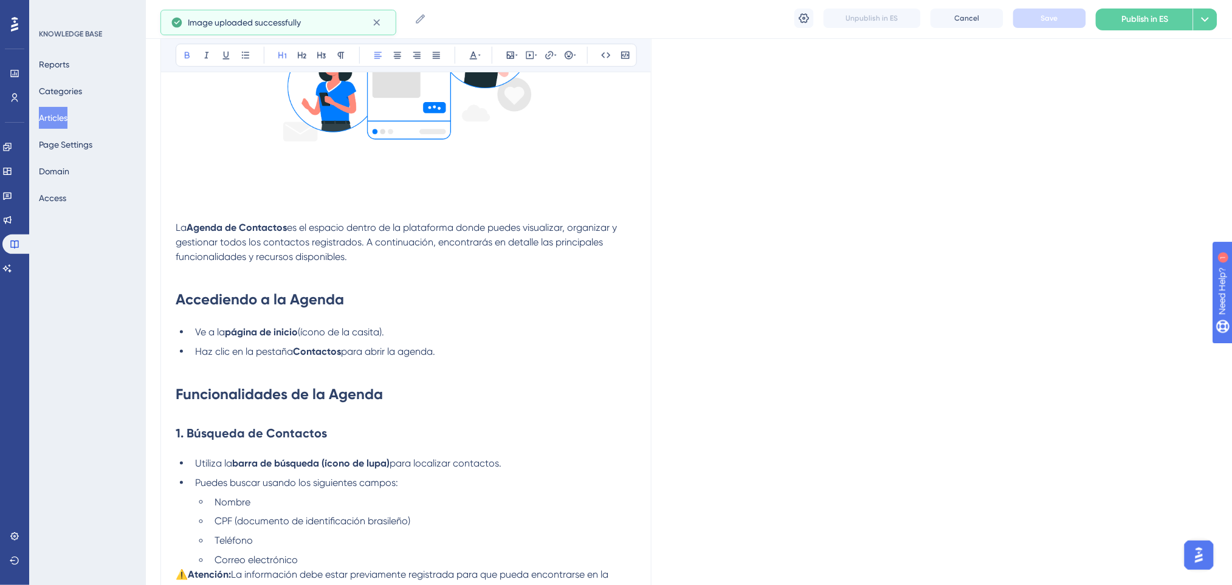
click at [410, 394] on h1 "Funcionalidades de la Agenda" at bounding box center [406, 394] width 461 height 41
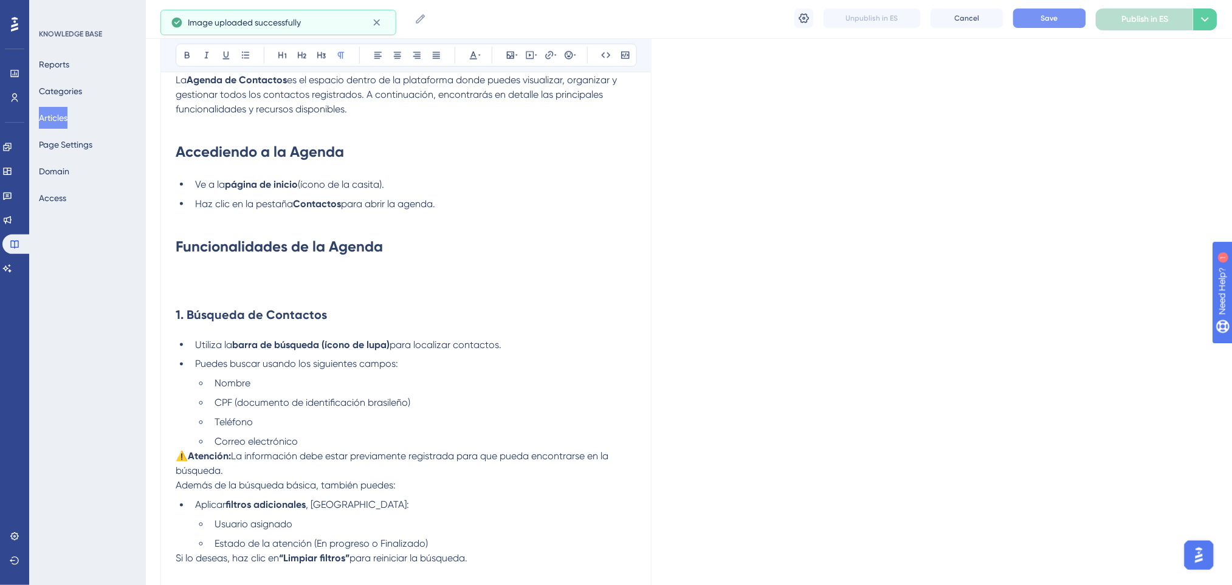
scroll to position [577, 0]
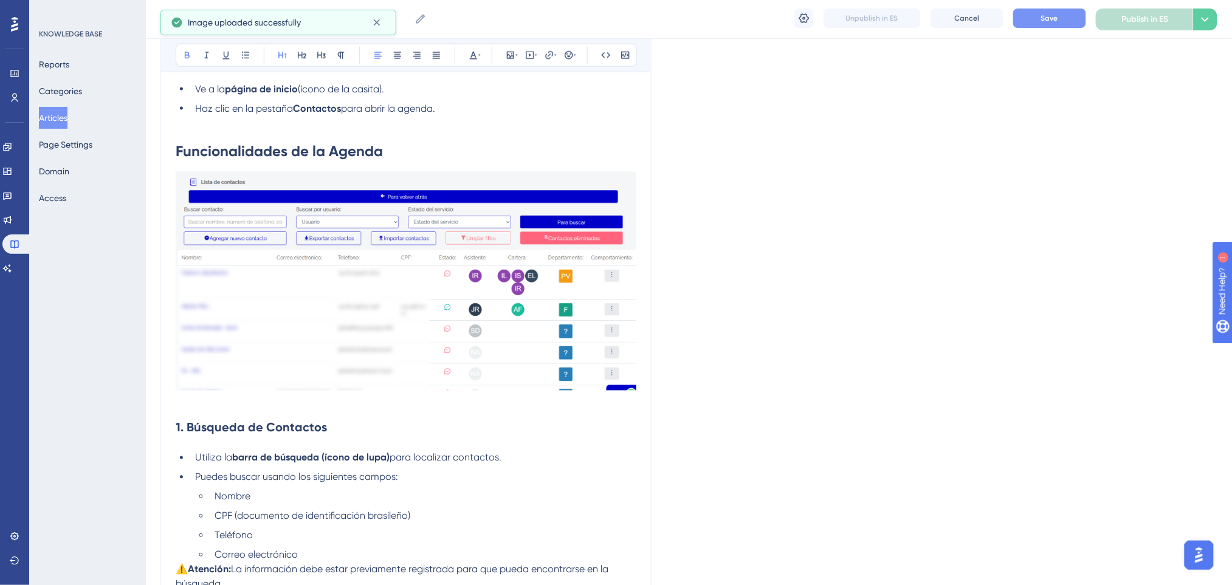
click at [425, 156] on h1 "Funcionalidades de la Agenda" at bounding box center [406, 151] width 461 height 41
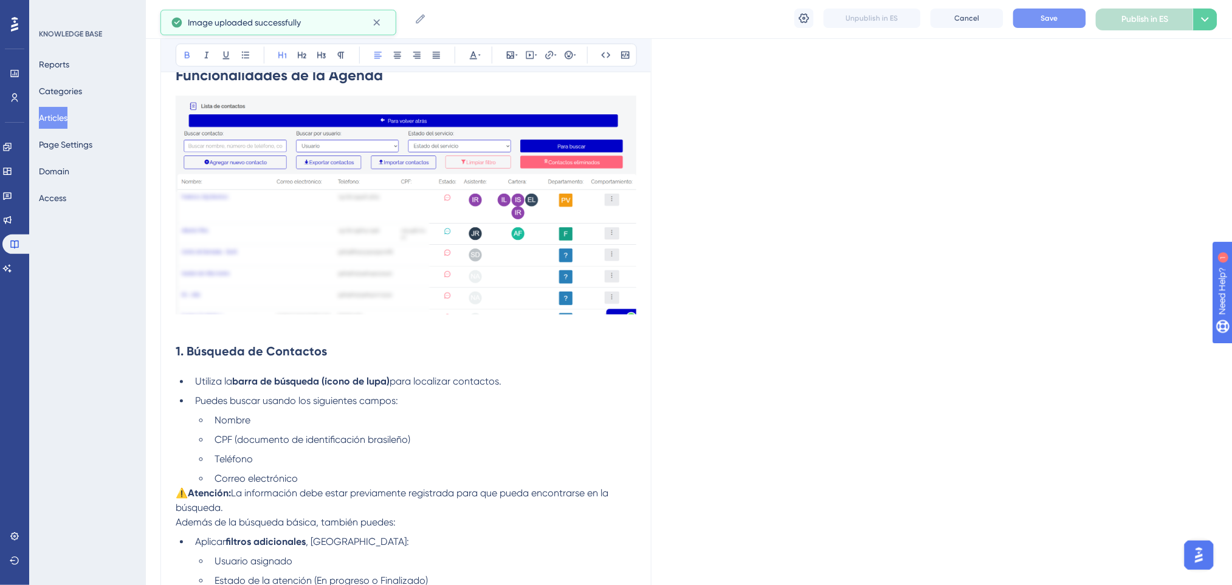
scroll to position [740, 0]
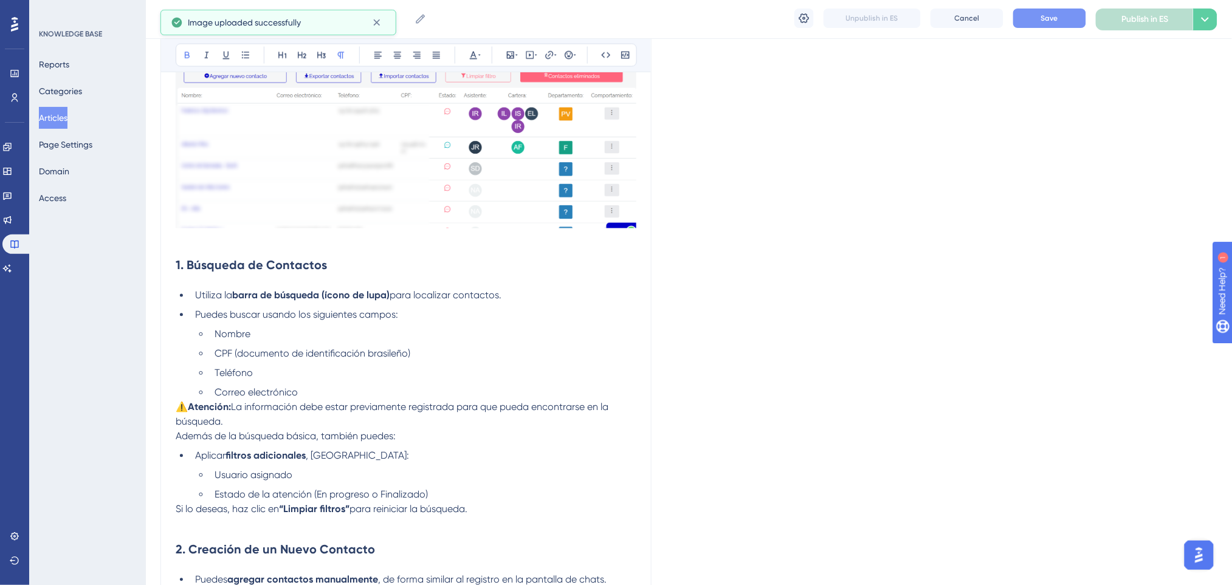
click at [300, 243] on p at bounding box center [406, 240] width 461 height 15
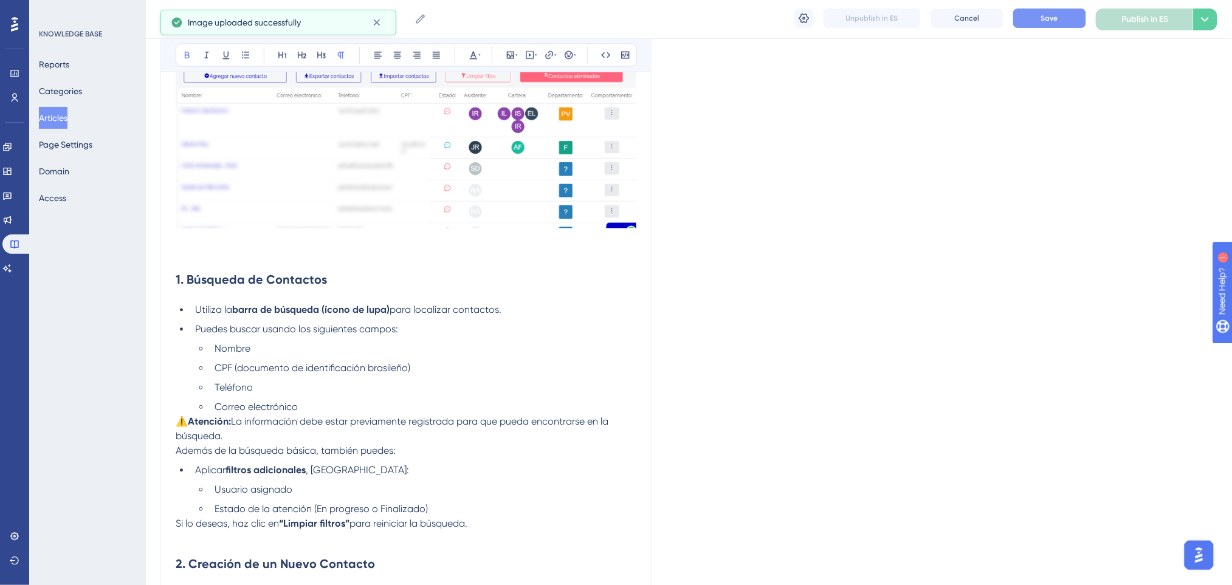
click at [504, 283] on h2 "1. Búsqueda de Contactos" at bounding box center [406, 280] width 461 height 36
click at [1037, 22] on button "Save" at bounding box center [1049, 18] width 73 height 19
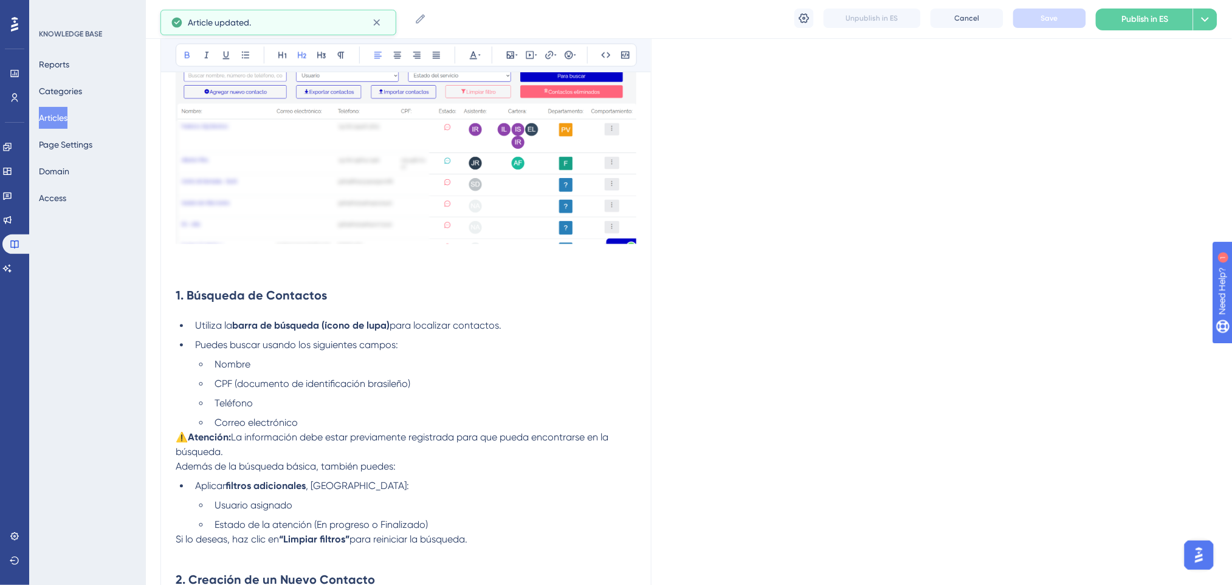
scroll to position [820, 0]
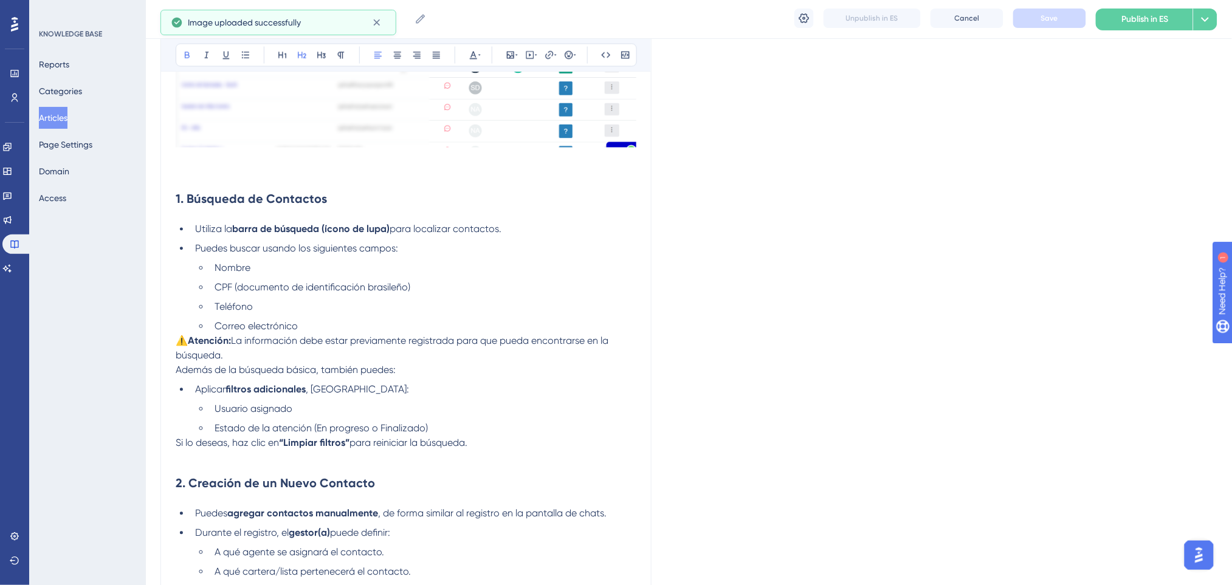
click at [188, 343] on span "⚠️" at bounding box center [182, 341] width 12 height 12
click at [182, 342] on strong "Atención:" at bounding box center [199, 341] width 43 height 12
click at [181, 343] on strong "Atención:" at bounding box center [199, 341] width 43 height 12
click at [376, 348] on p "Atención: La información debe estar previamente registrada para que pueda encon…" at bounding box center [406, 348] width 461 height 29
drag, startPoint x: 310, startPoint y: 390, endPoint x: 227, endPoint y: 384, distance: 83.5
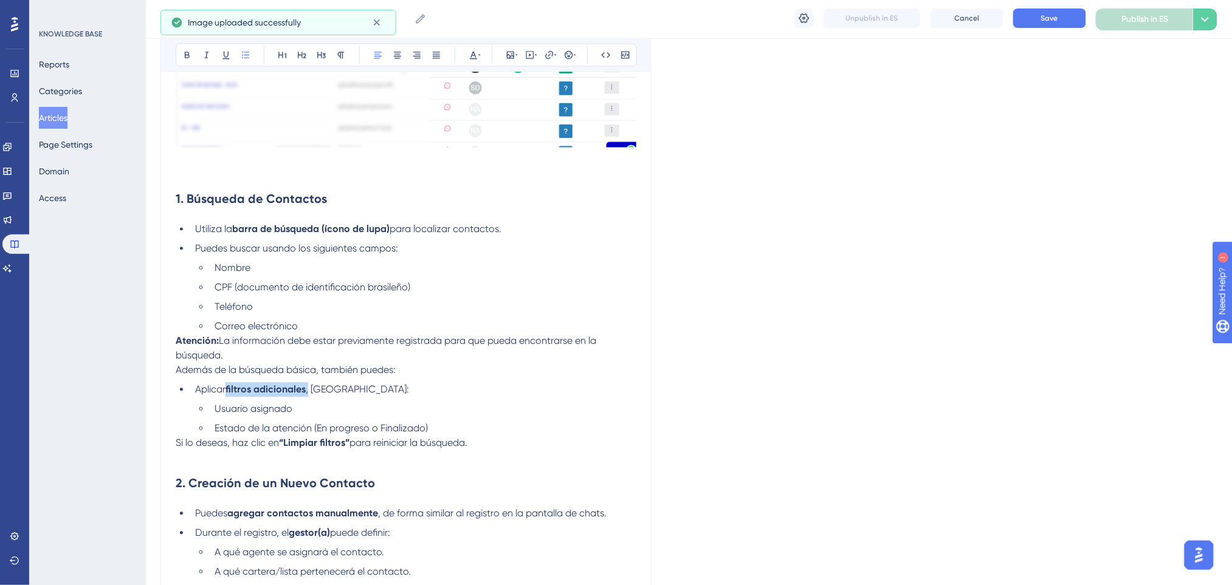
click at [227, 384] on li "Aplicar filtros adicionales , como:" at bounding box center [413, 390] width 446 height 15
click at [188, 51] on icon at bounding box center [187, 55] width 10 height 10
click at [190, 51] on icon at bounding box center [187, 55] width 10 height 10
click at [616, 339] on p "Atención: La información debe estar previamente registrada para que pueda encon…" at bounding box center [406, 348] width 461 height 29
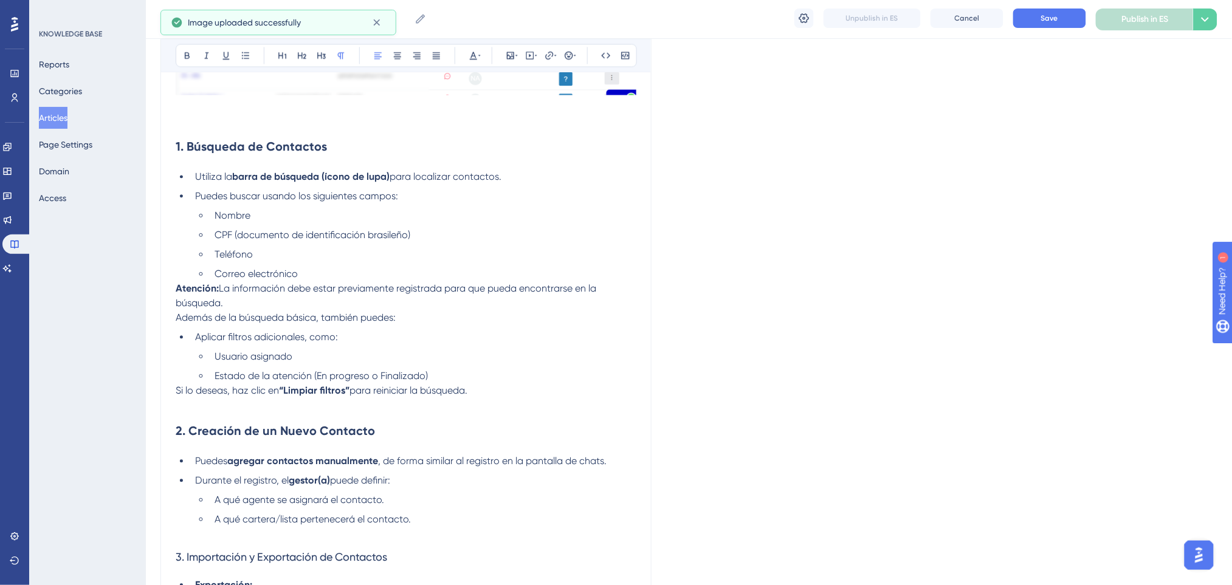
scroll to position [901, 0]
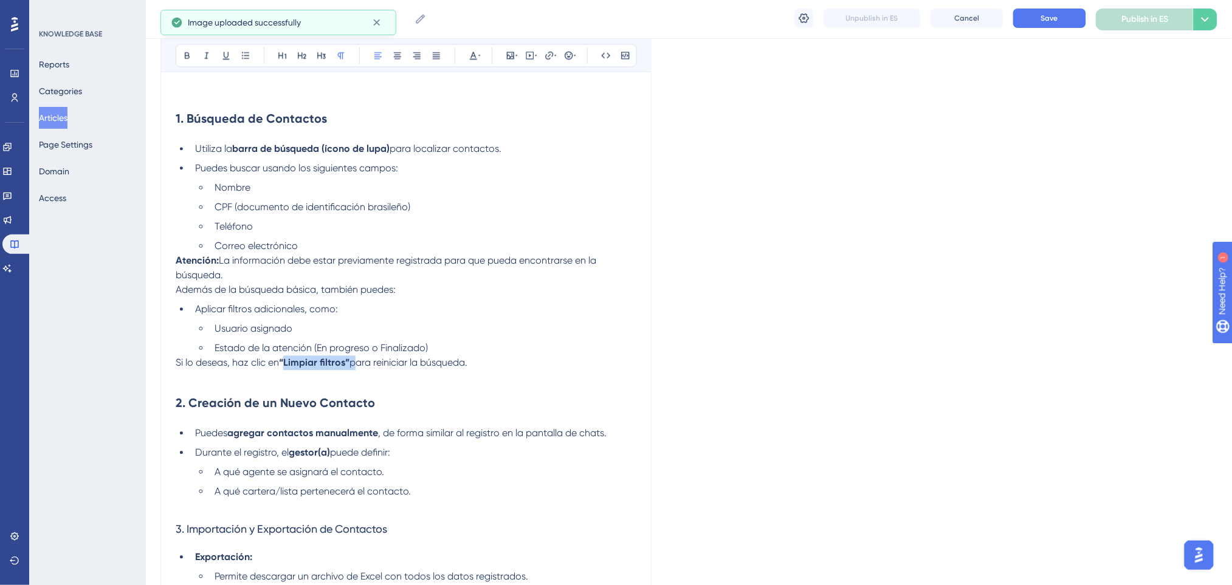
drag, startPoint x: 354, startPoint y: 359, endPoint x: 287, endPoint y: 362, distance: 67.0
click at [287, 362] on p "Si lo deseas, haz clic en “Limpiar filtros” para reiniciar la búsqueda." at bounding box center [406, 363] width 461 height 15
drag, startPoint x: 281, startPoint y: 363, endPoint x: 354, endPoint y: 363, distance: 72.9
click at [354, 363] on p "Si lo deseas, haz clic en “Limpiar filtros” para reiniciar la búsqueda." at bounding box center [406, 363] width 461 height 15
click at [187, 53] on icon at bounding box center [187, 55] width 10 height 10
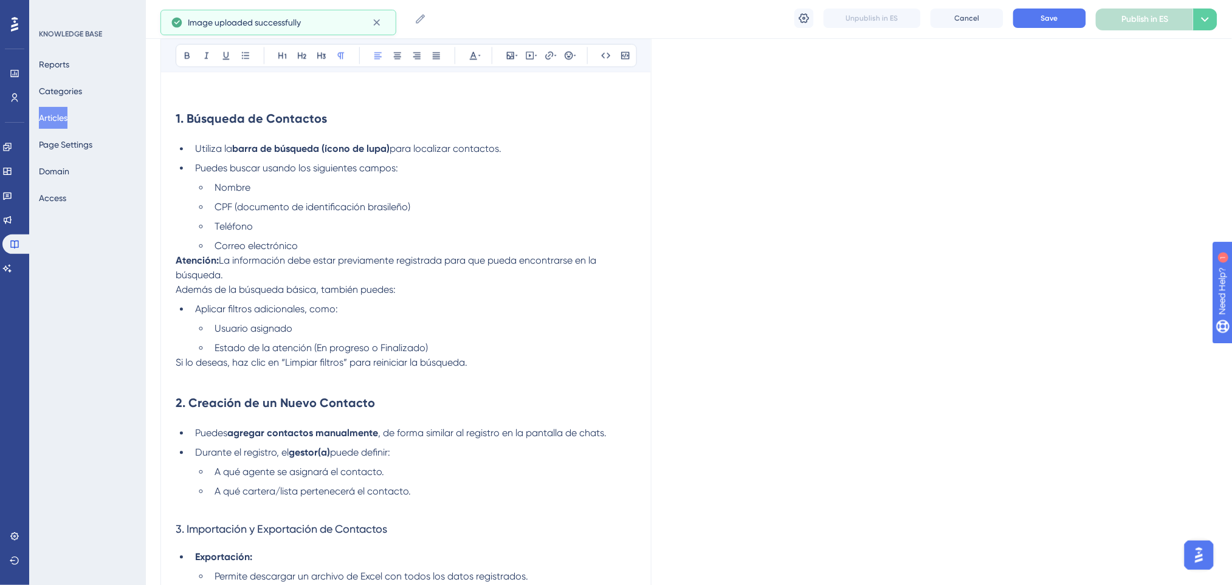
click at [481, 311] on li "Aplicar filtros adicionales, como:" at bounding box center [413, 309] width 446 height 15
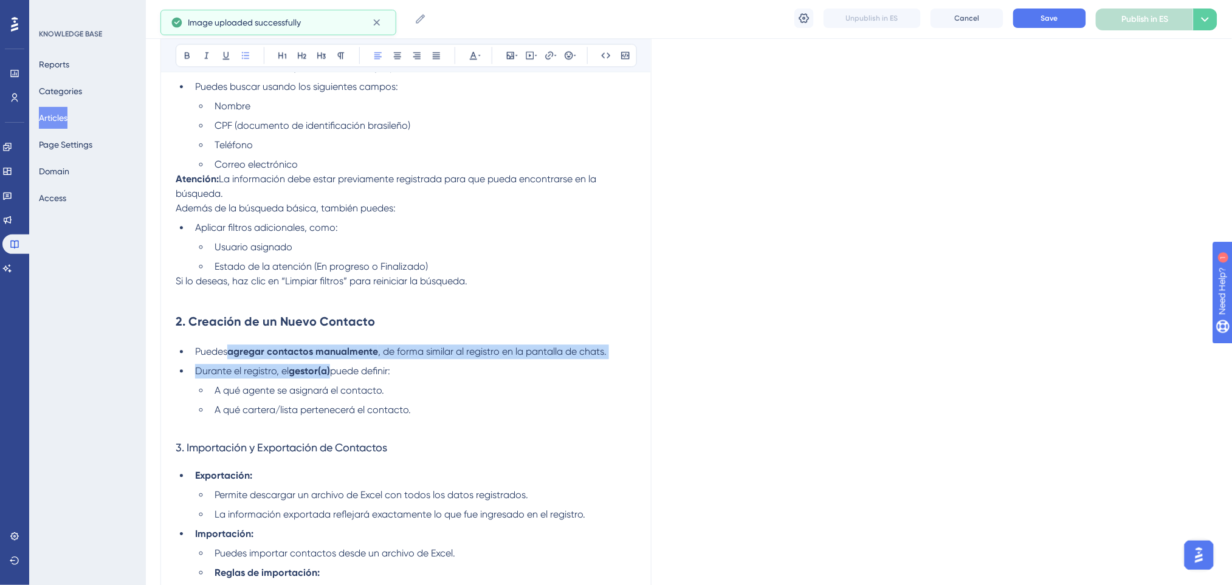
drag, startPoint x: 332, startPoint y: 374, endPoint x: 231, endPoint y: 345, distance: 105.6
click at [231, 345] on ul "Puedes agregar contactos manualmente , de forma similar al registro en la panta…" at bounding box center [406, 381] width 461 height 73
click at [185, 53] on icon at bounding box center [187, 55] width 5 height 7
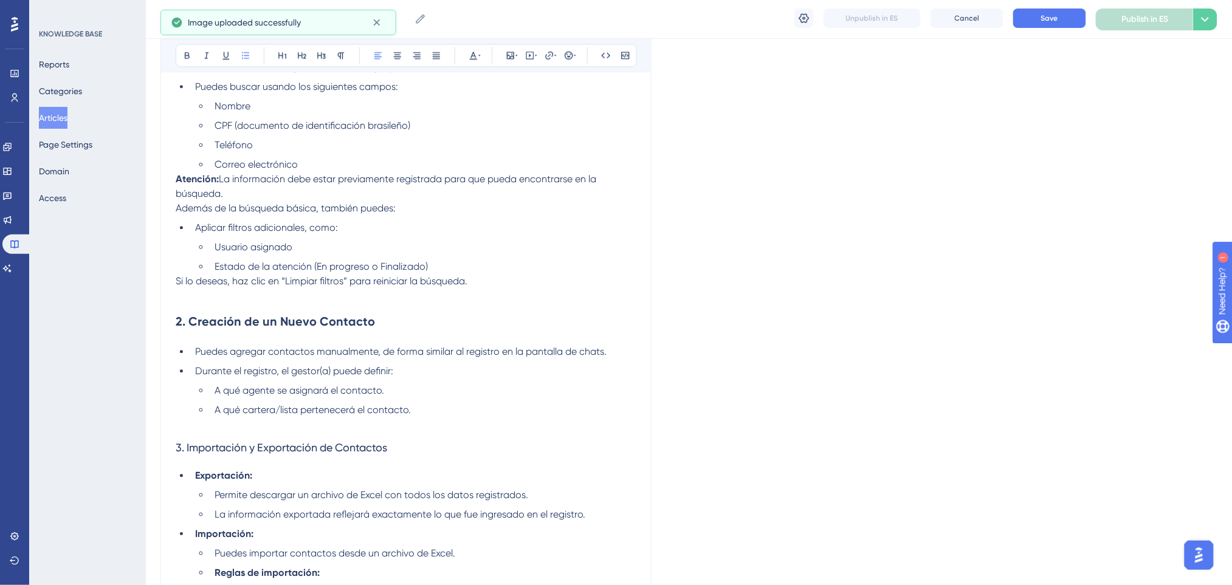
click at [590, 432] on h3 "3. Importación y Exportación de Contactos" at bounding box center [406, 448] width 461 height 32
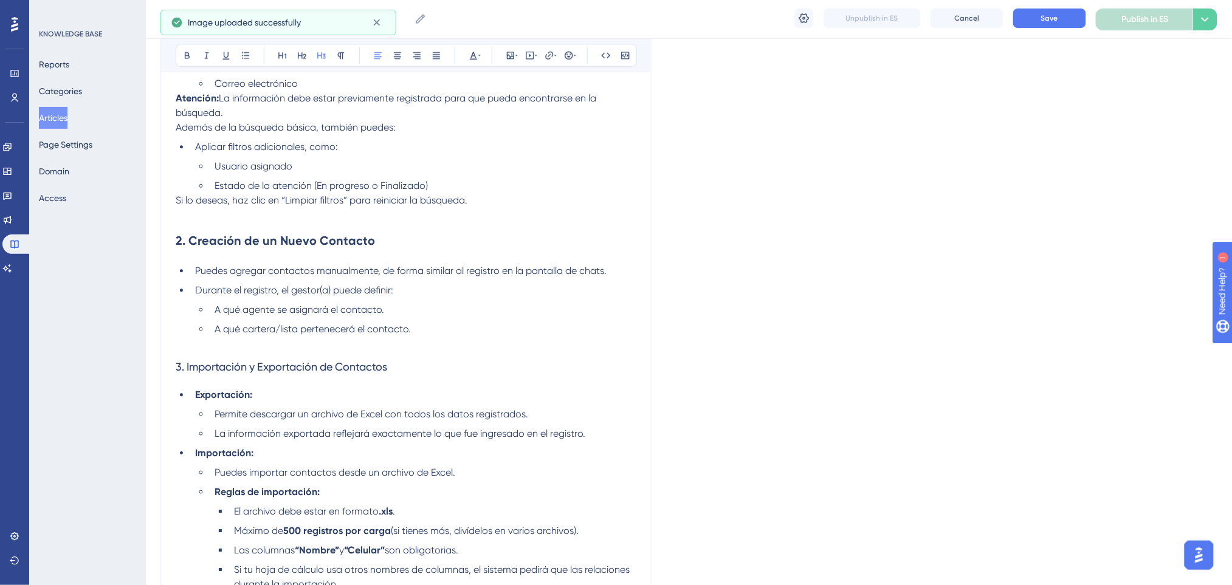
scroll to position [1226, 0]
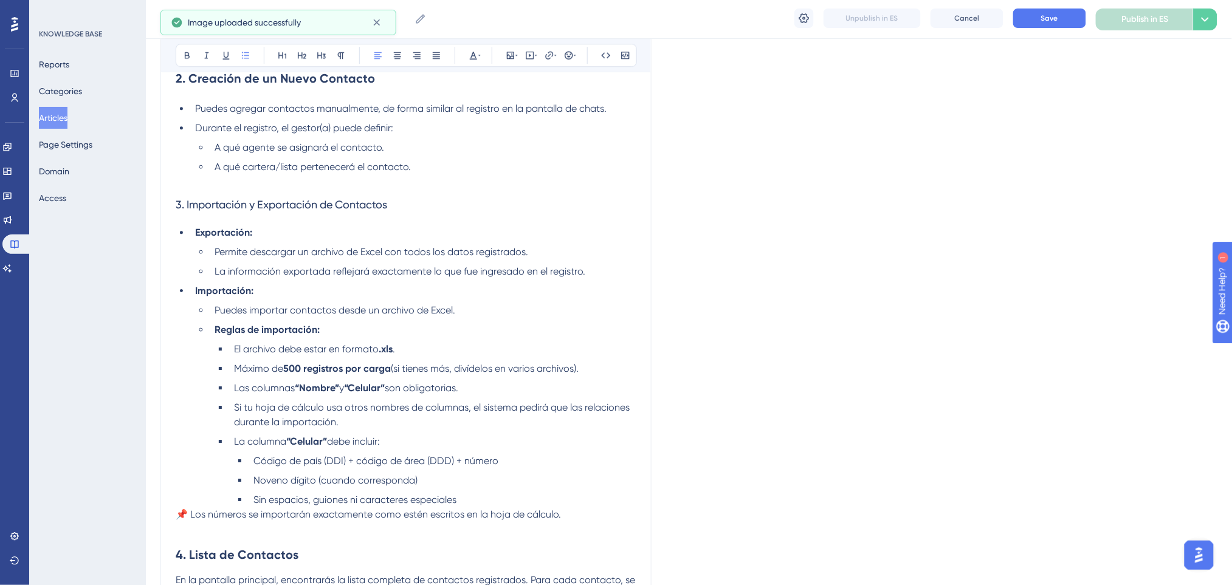
drag, startPoint x: 215, startPoint y: 330, endPoint x: 541, endPoint y: 446, distance: 346.2
click at [541, 446] on ul "Puedes importar contactos desde un archivo de Excel. Reglas de importación: El …" at bounding box center [415, 405] width 441 height 204
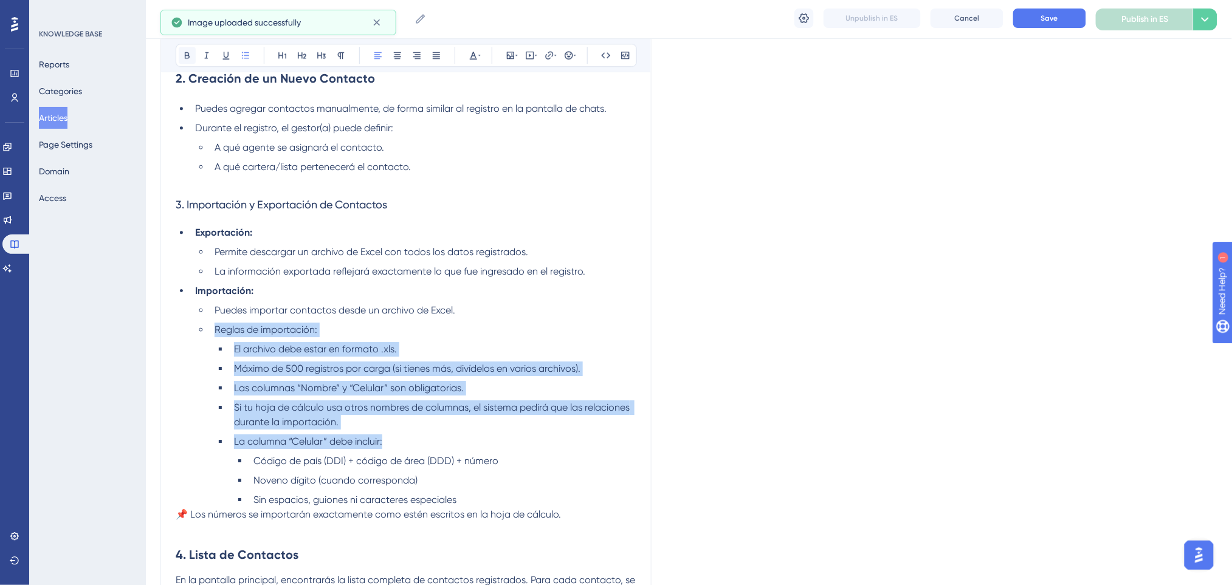
click at [185, 61] on button at bounding box center [187, 55] width 17 height 17
click at [618, 335] on li "Reglas de importación:" at bounding box center [423, 330] width 427 height 15
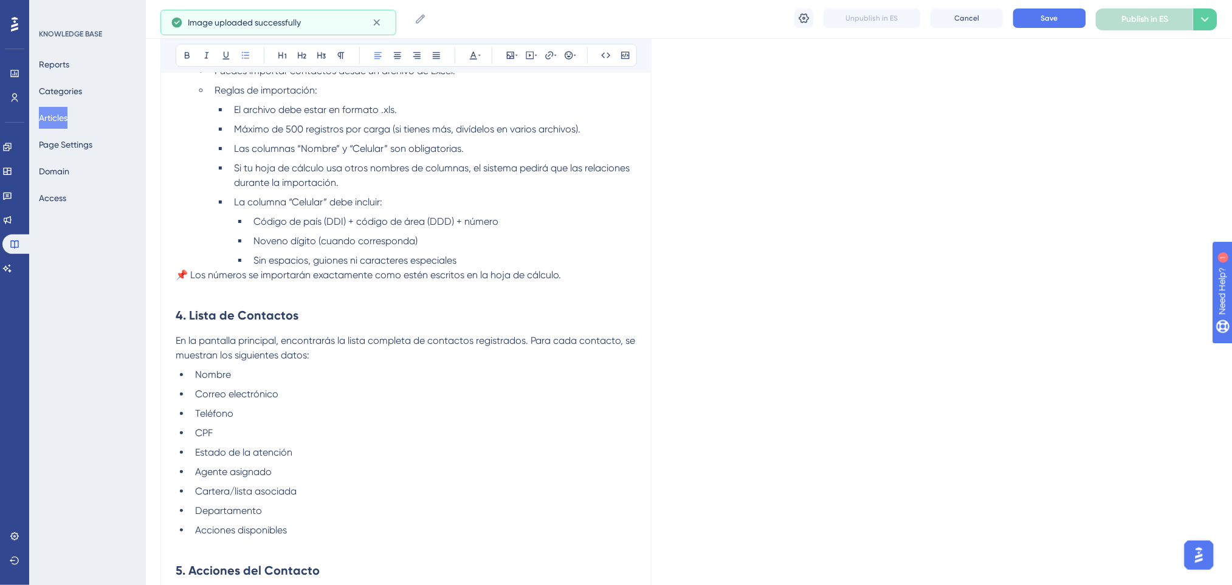
scroll to position [1469, 0]
click at [190, 273] on span "📌 Los números se importarán exactamente como estén escritos en la hoja de cálcu…" at bounding box center [368, 272] width 385 height 12
click at [526, 253] on li "Sin espacios, guiones ni caracteres especiales" at bounding box center [443, 257] width 388 height 15
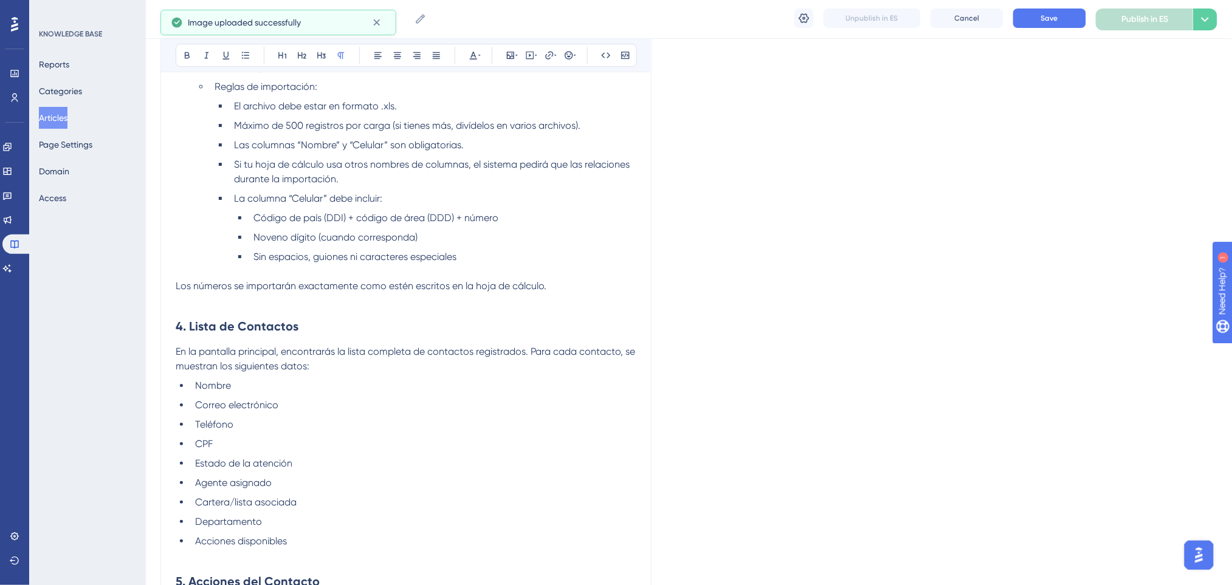
click at [559, 279] on p "Los números se importarán exactamente como estén escritos en la hoja de cálculo." at bounding box center [406, 286] width 461 height 15
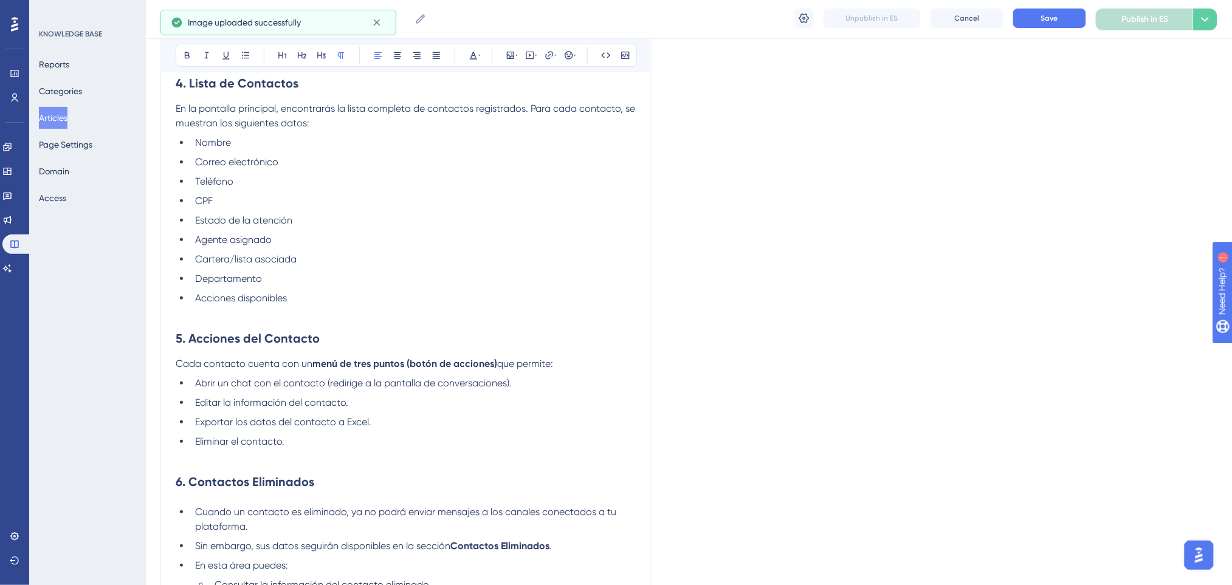
scroll to position [1874, 0]
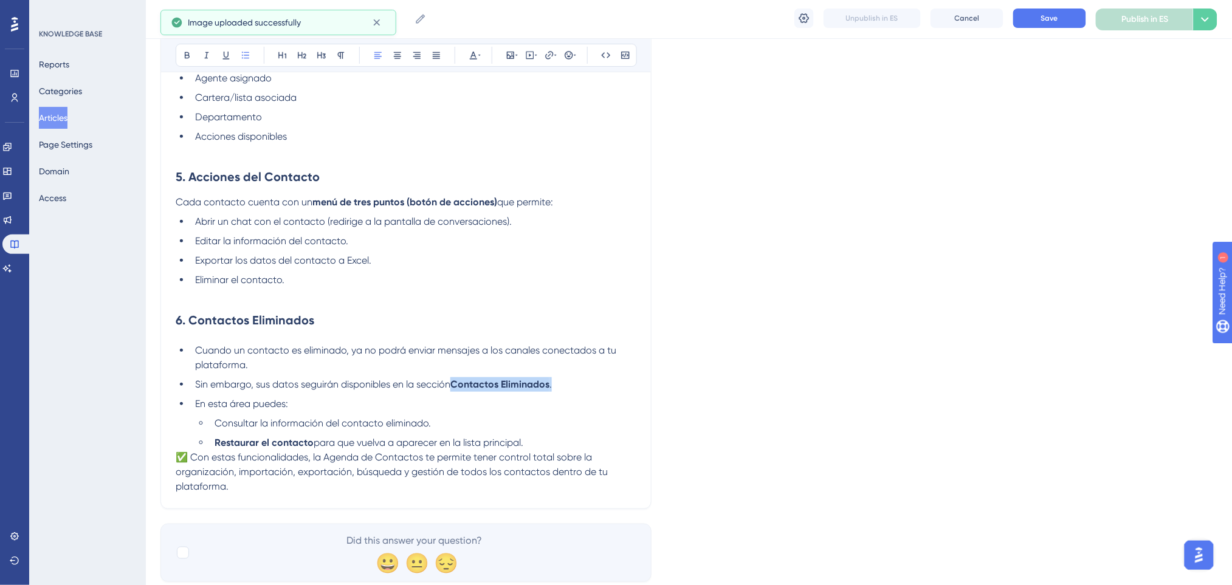
drag, startPoint x: 560, startPoint y: 380, endPoint x: 455, endPoint y: 382, distance: 105.2
click at [455, 382] on li "Sin embargo, sus datos seguirán disponibles en la sección Contactos Eliminados ." at bounding box center [413, 384] width 446 height 15
click at [189, 53] on icon at bounding box center [187, 55] width 5 height 7
click at [314, 445] on span "para que vuelva a aparecer en la lista principal." at bounding box center [419, 443] width 210 height 12
click at [540, 436] on li "Restaurar el contacto para que vuelva a aparecer en la lista principal." at bounding box center [423, 443] width 427 height 15
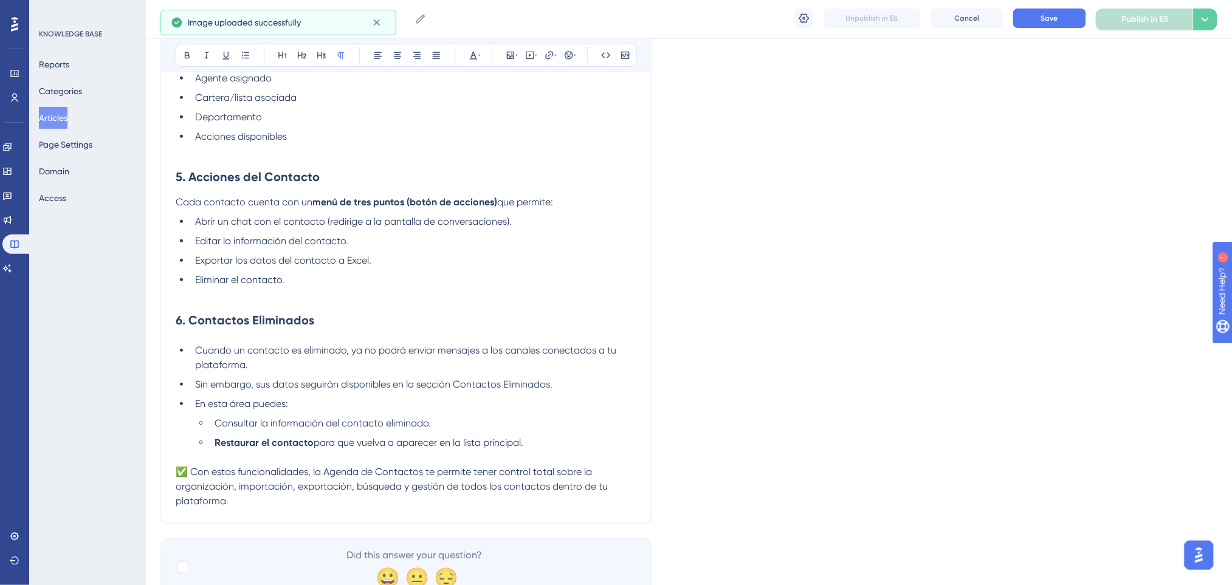
click at [191, 474] on span "✅ Con estas funcionalidades, la Agenda de Contactos te permite tener control to…" at bounding box center [393, 486] width 435 height 41
click at [518, 442] on span "para que vuelva a aparecer en la lista principal." at bounding box center [419, 443] width 210 height 12
click at [1030, 15] on button "Save" at bounding box center [1049, 18] width 73 height 19
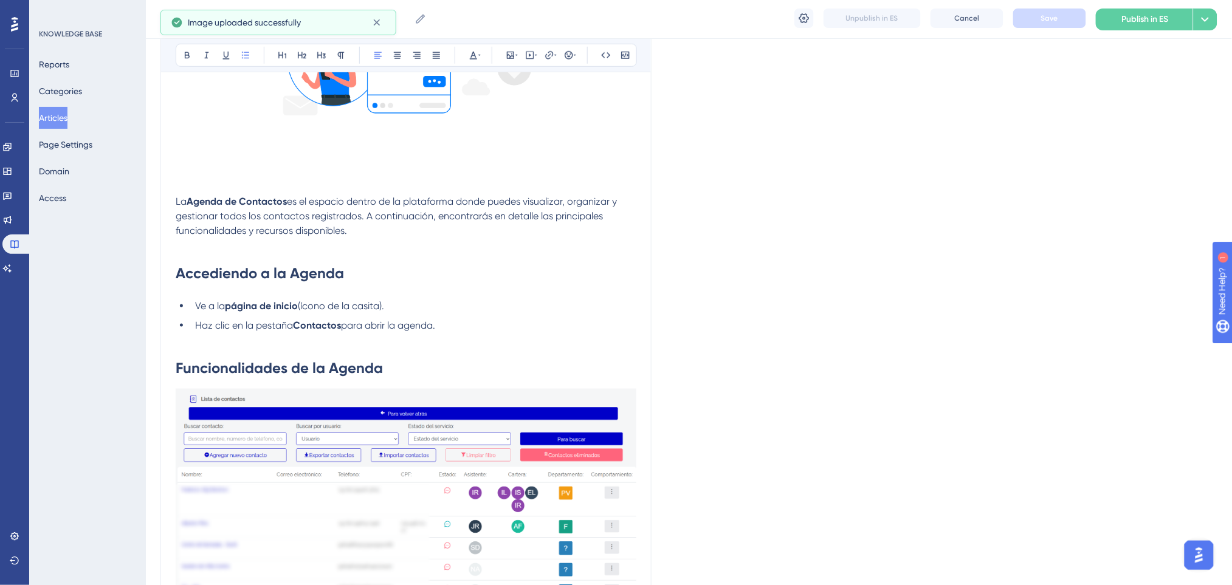
scroll to position [243, 0]
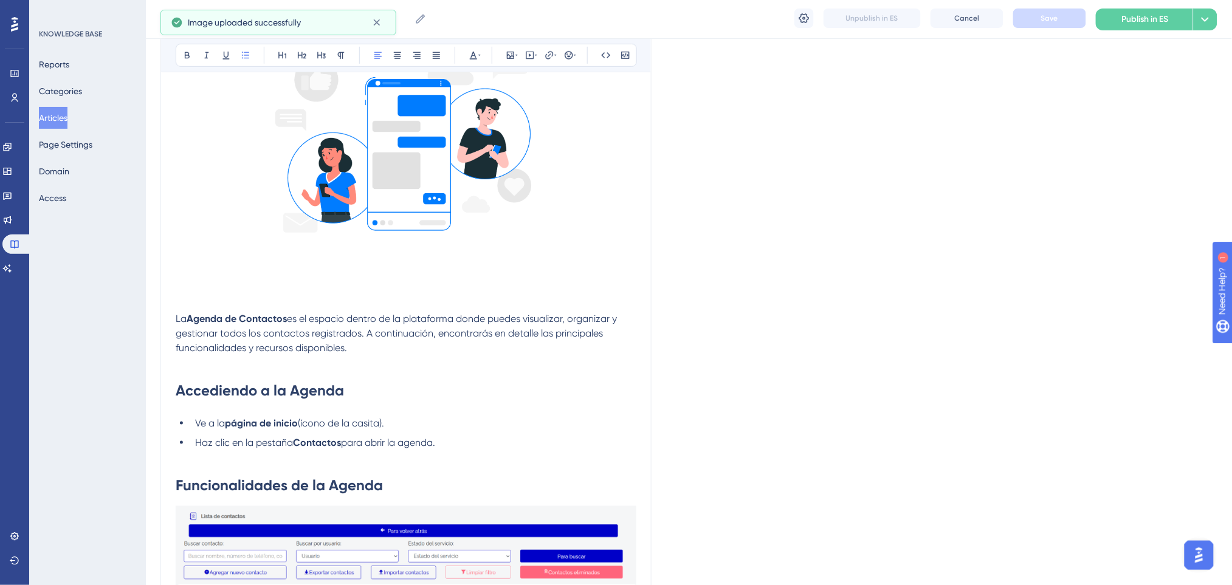
click at [462, 447] on li "Haz clic en la pestaña Contactos para abrir la agenda." at bounding box center [413, 443] width 446 height 15
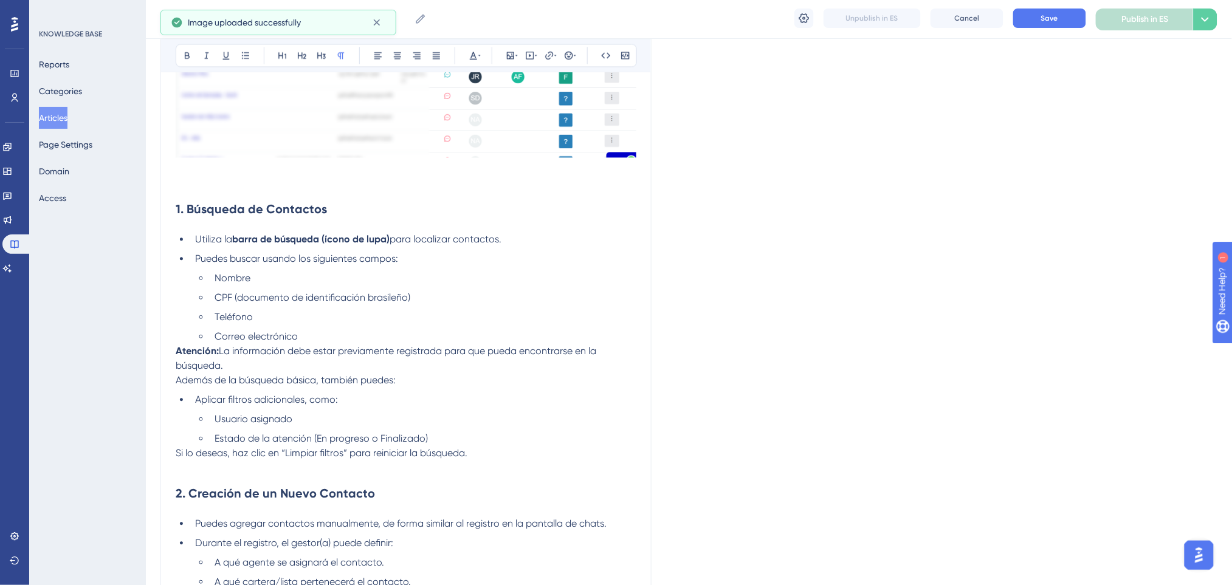
scroll to position [891, 0]
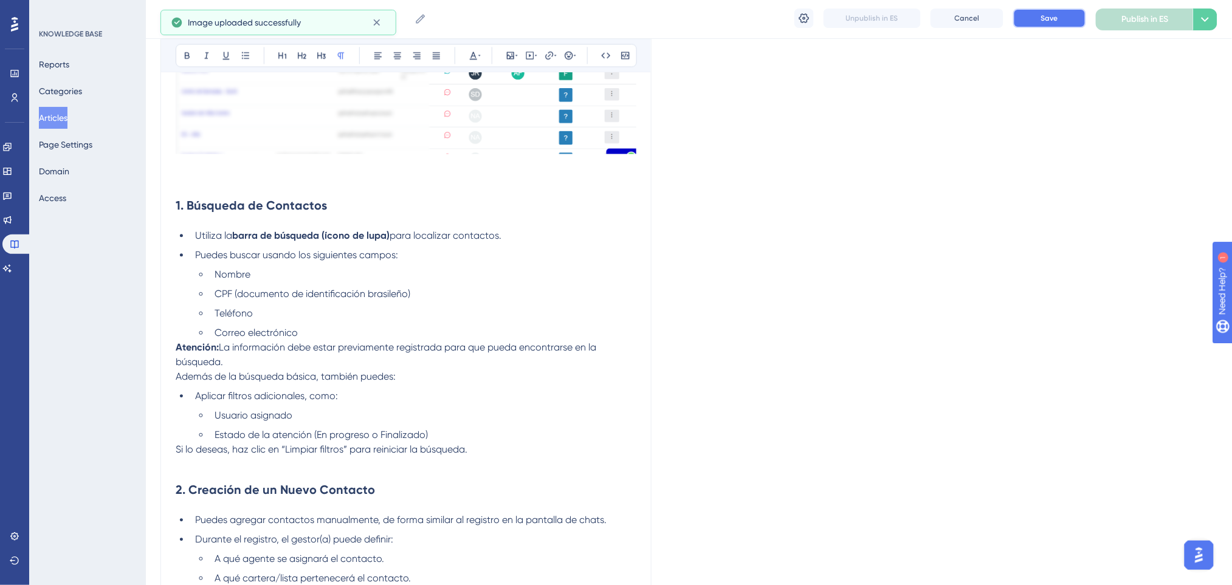
click at [1037, 24] on button "Save" at bounding box center [1049, 18] width 73 height 19
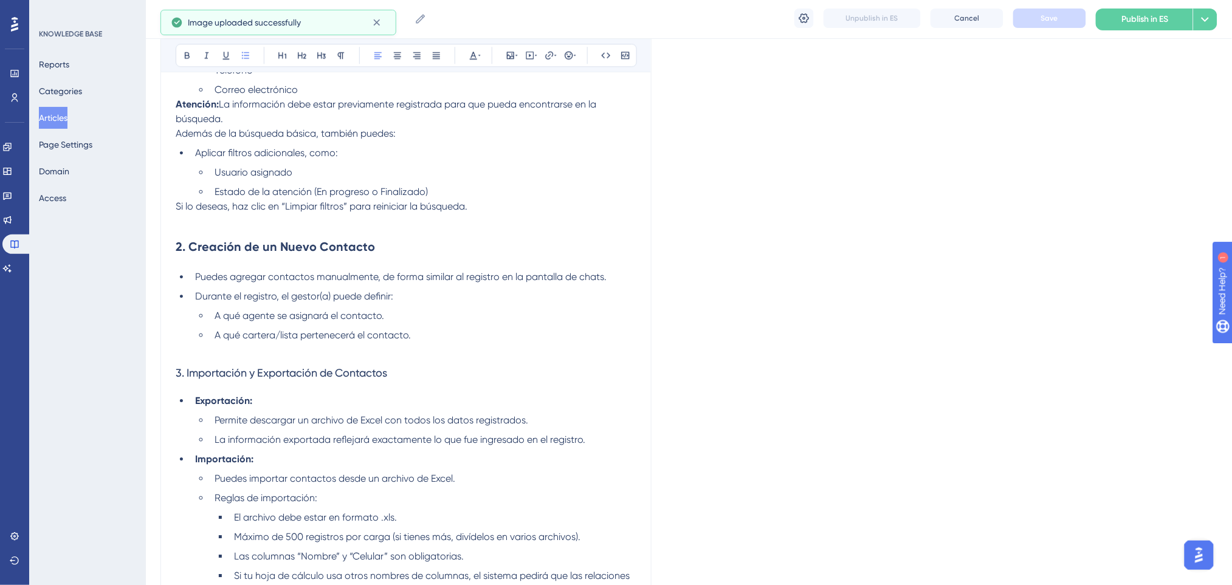
click at [463, 335] on li "A qué cartera/lista pertenecerá el contacto." at bounding box center [423, 335] width 427 height 15
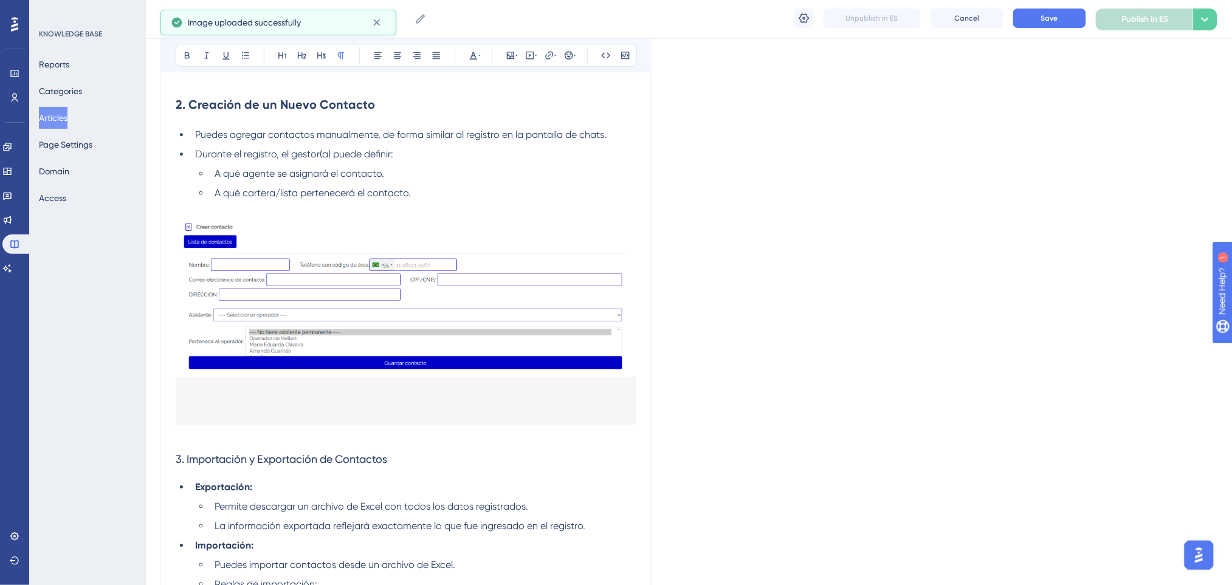
scroll to position [1377, 0]
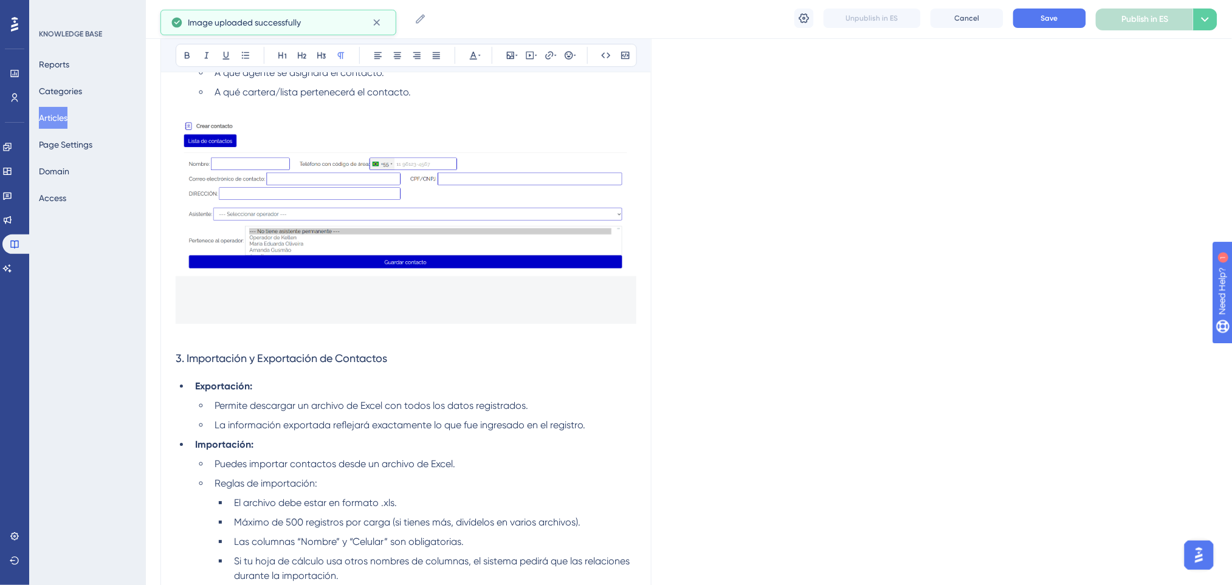
click at [463, 334] on p at bounding box center [406, 335] width 461 height 15
click at [466, 296] on img at bounding box center [406, 219] width 461 height 210
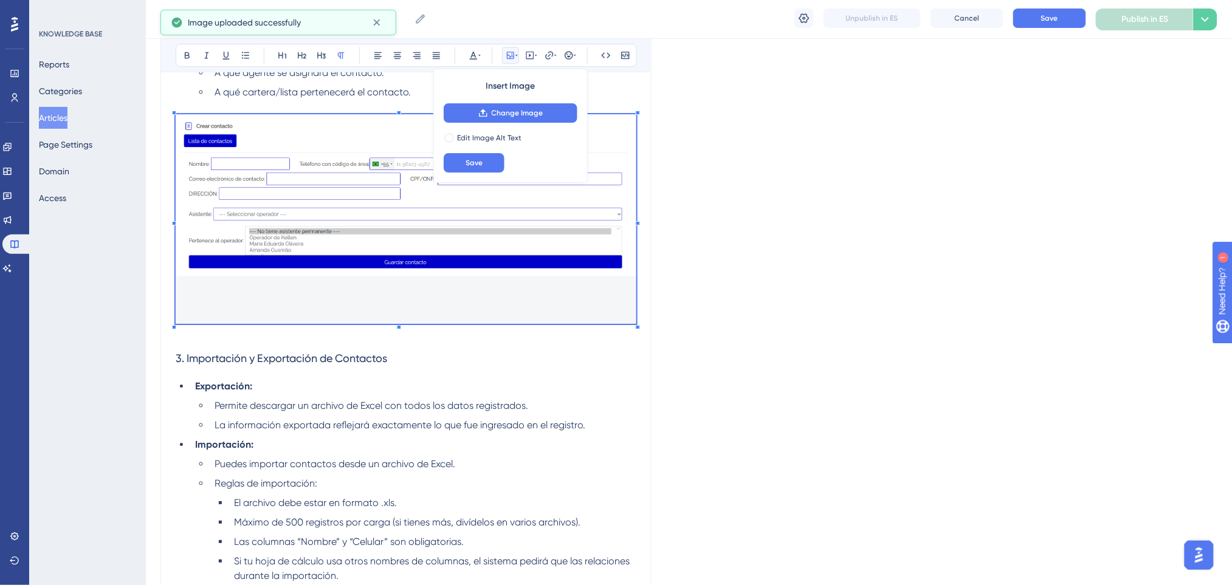
click at [480, 357] on h3 "3. Importación y Exportación de Contactos" at bounding box center [406, 359] width 461 height 32
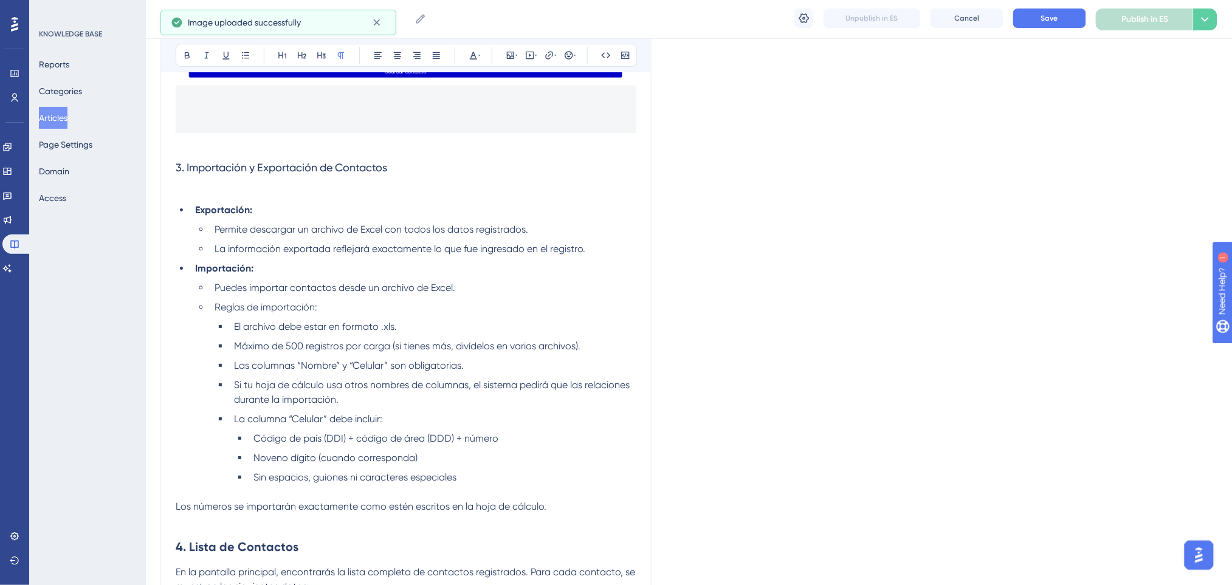
scroll to position [1539, 0]
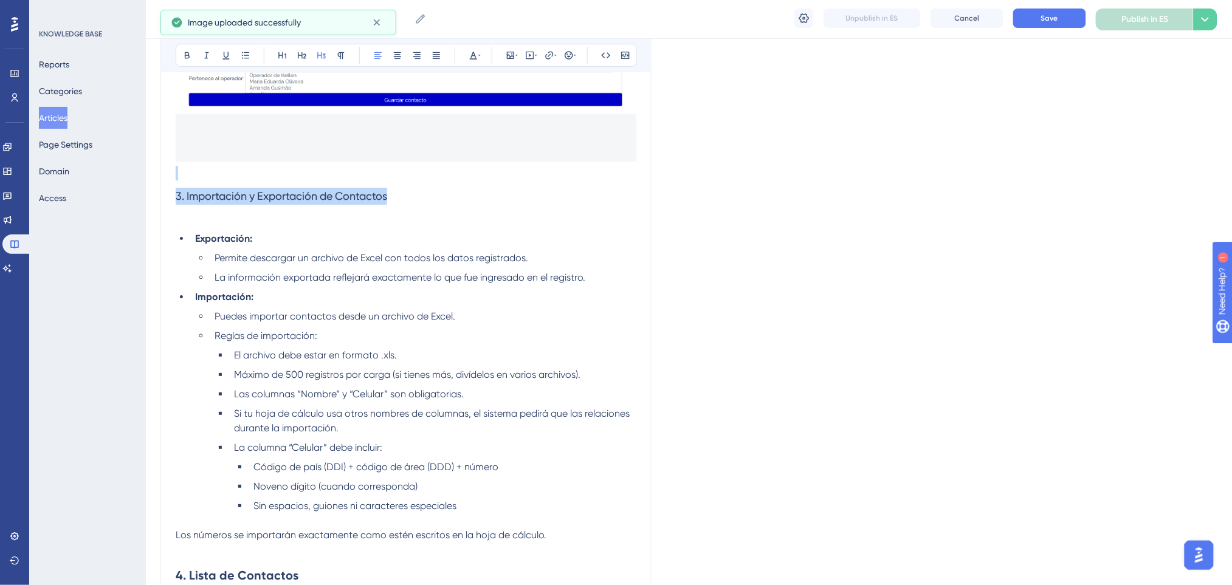
drag, startPoint x: 402, startPoint y: 195, endPoint x: 123, endPoint y: 127, distance: 287.2
click at [181, 53] on button at bounding box center [187, 55] width 17 height 17
click at [307, 59] on button at bounding box center [302, 55] width 17 height 17
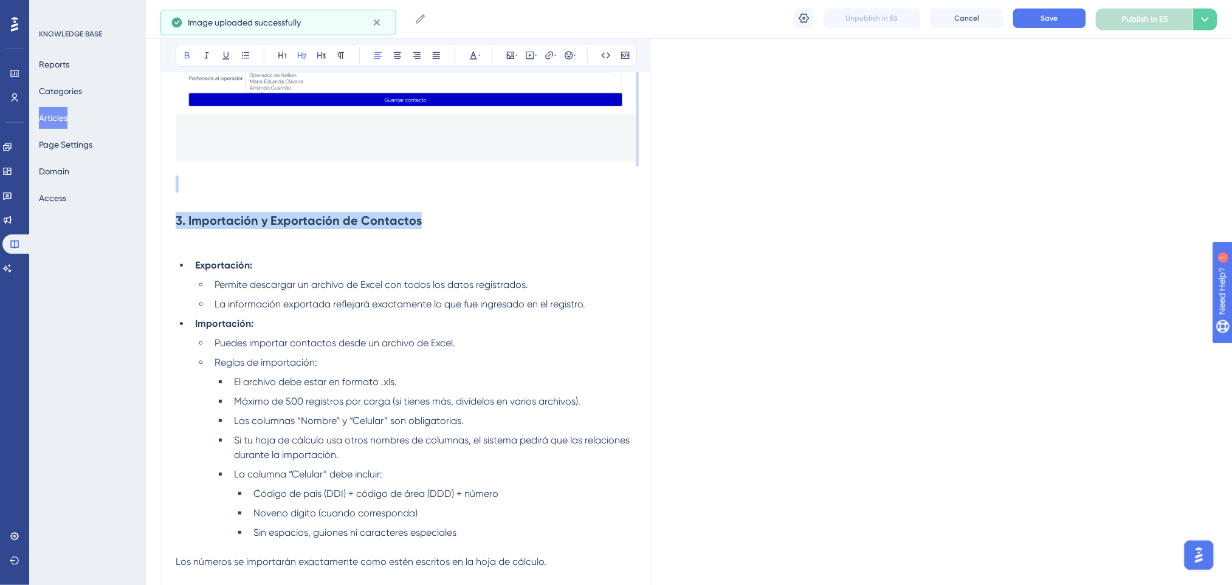
click at [450, 209] on h2 "3. Importación y Exportación de Contactos" at bounding box center [406, 220] width 461 height 36
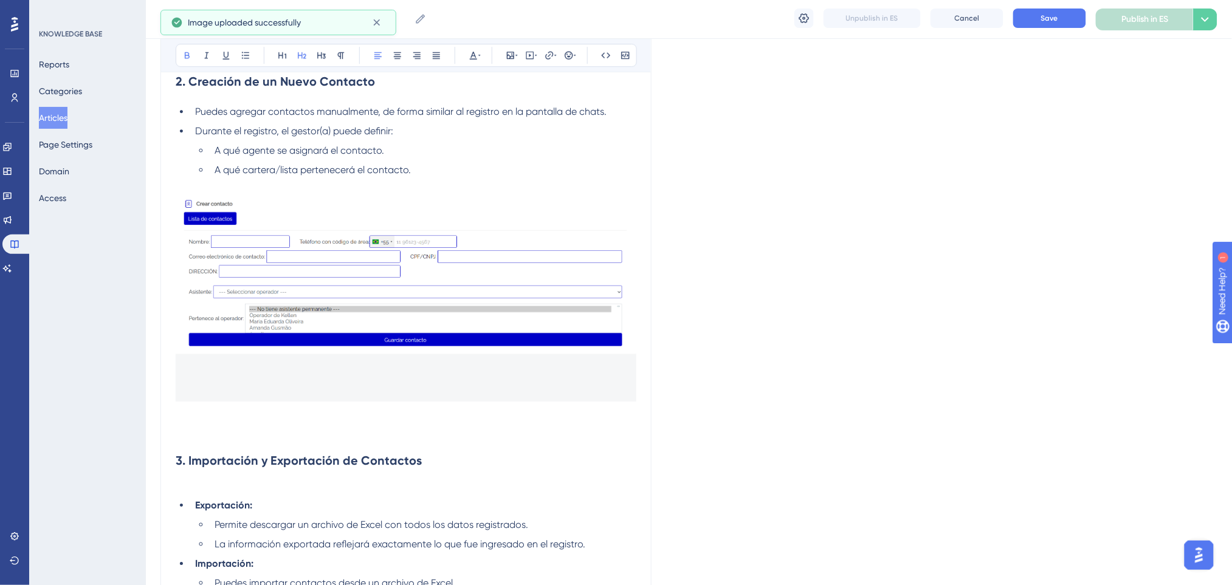
scroll to position [1296, 0]
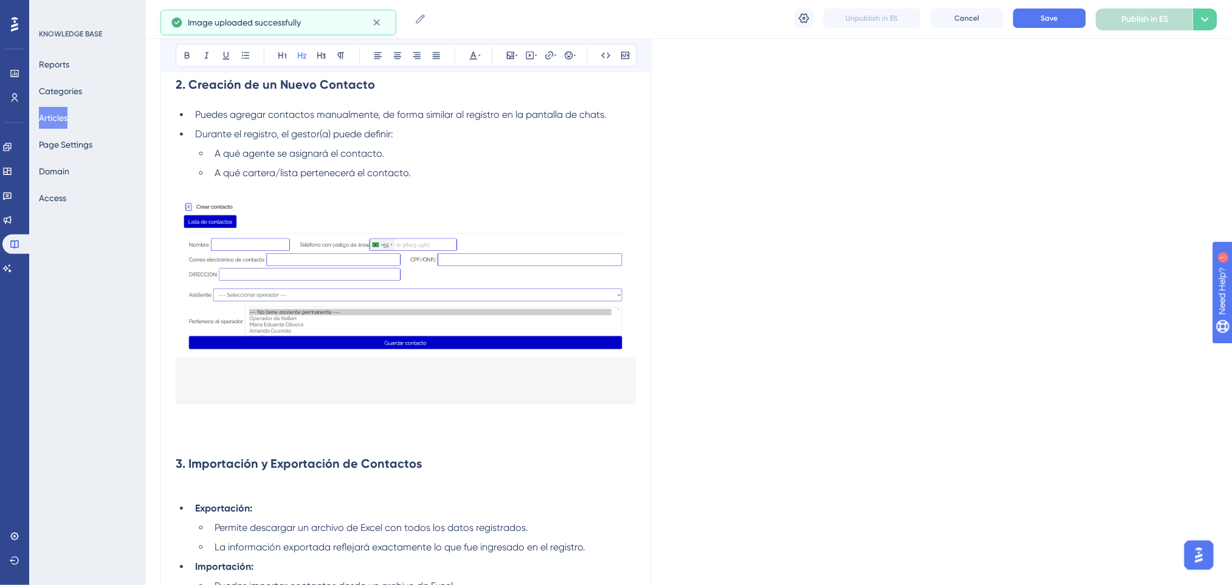
click at [340, 436] on h2 at bounding box center [406, 427] width 461 height 36
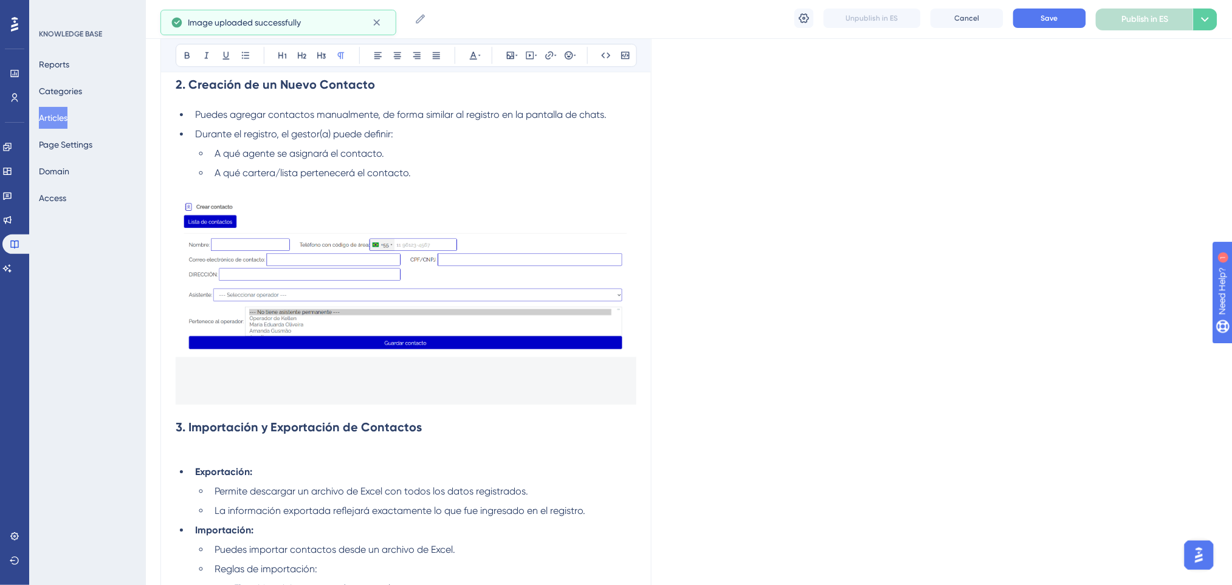
click at [438, 442] on h2 "3. Importación y Exportación de Contactos" at bounding box center [406, 427] width 461 height 36
click at [424, 462] on div "La Agenda de Contactos es el espacio dentro de la plataforma donde puedes visua…" at bounding box center [406, 179] width 461 height 2434
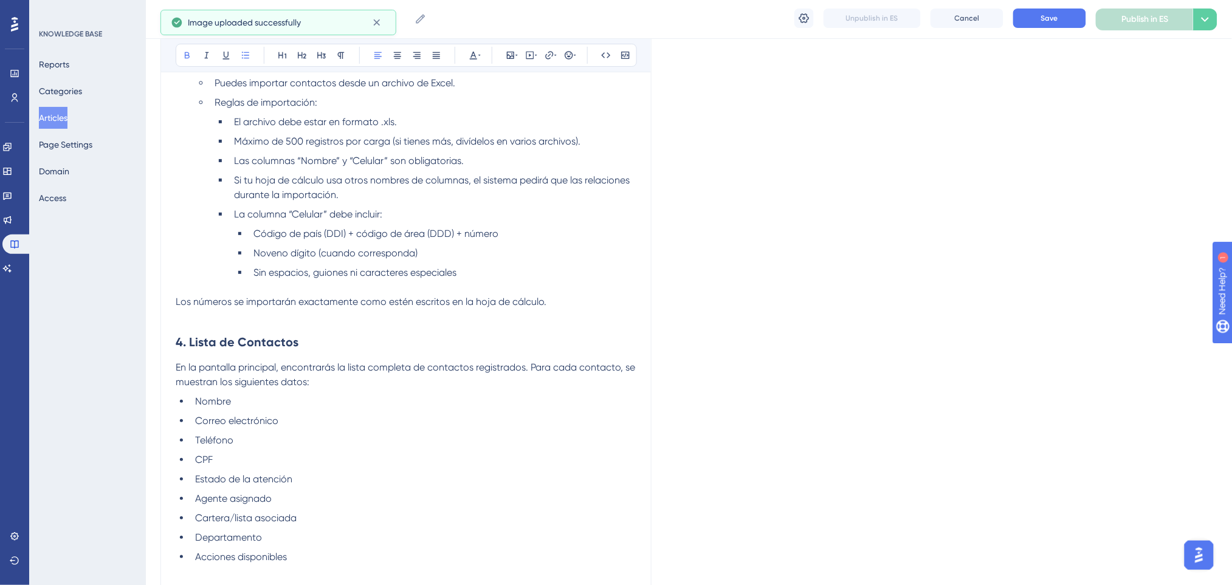
scroll to position [1459, 0]
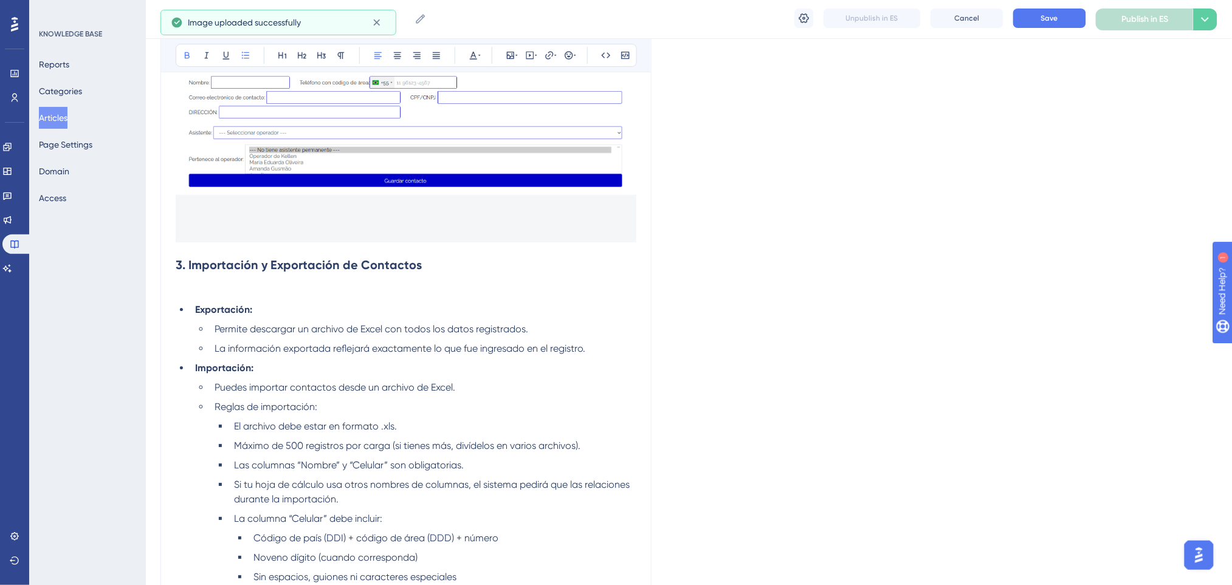
click at [309, 289] on p at bounding box center [406, 290] width 461 height 15
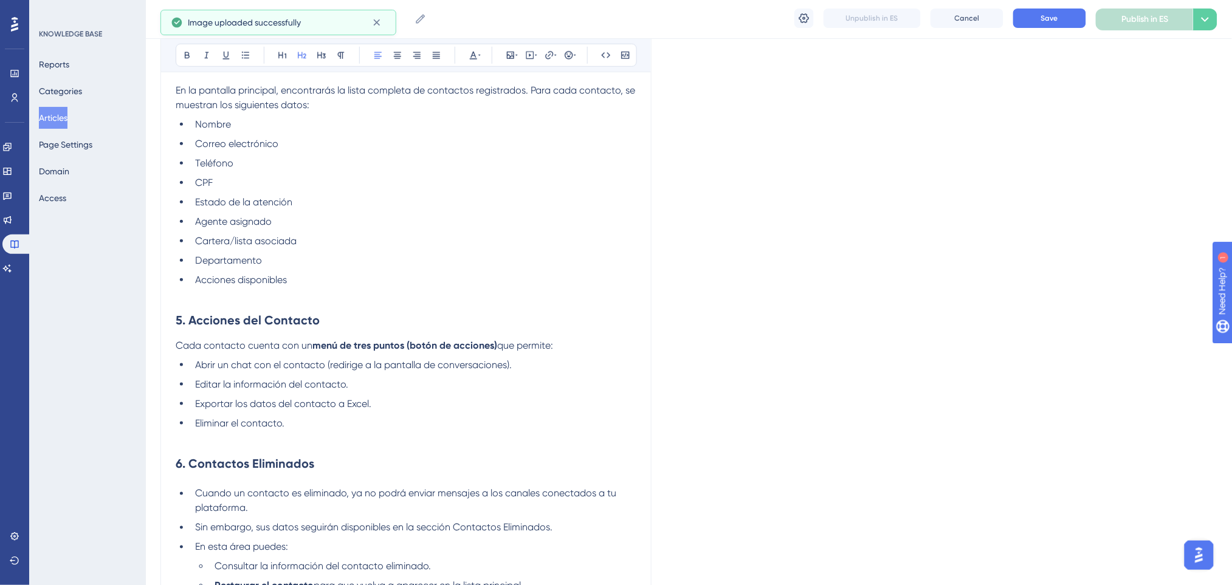
scroll to position [2188, 0]
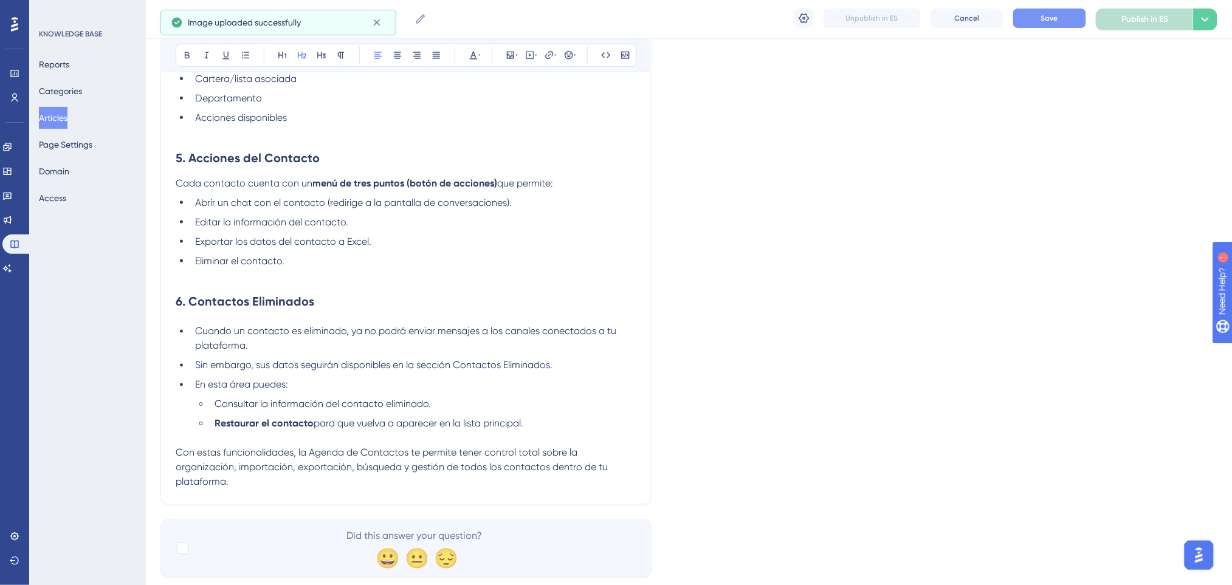
click at [1037, 12] on button "Save" at bounding box center [1049, 18] width 73 height 19
click at [373, 278] on p at bounding box center [406, 276] width 461 height 15
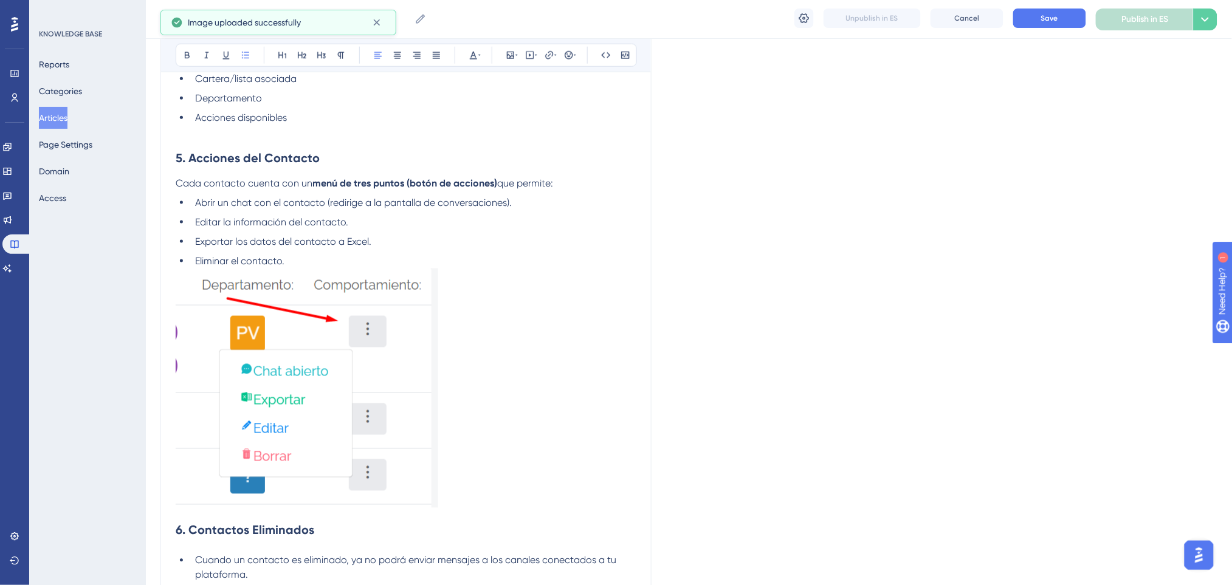
click at [339, 261] on li "Eliminar el contacto." at bounding box center [413, 261] width 446 height 15
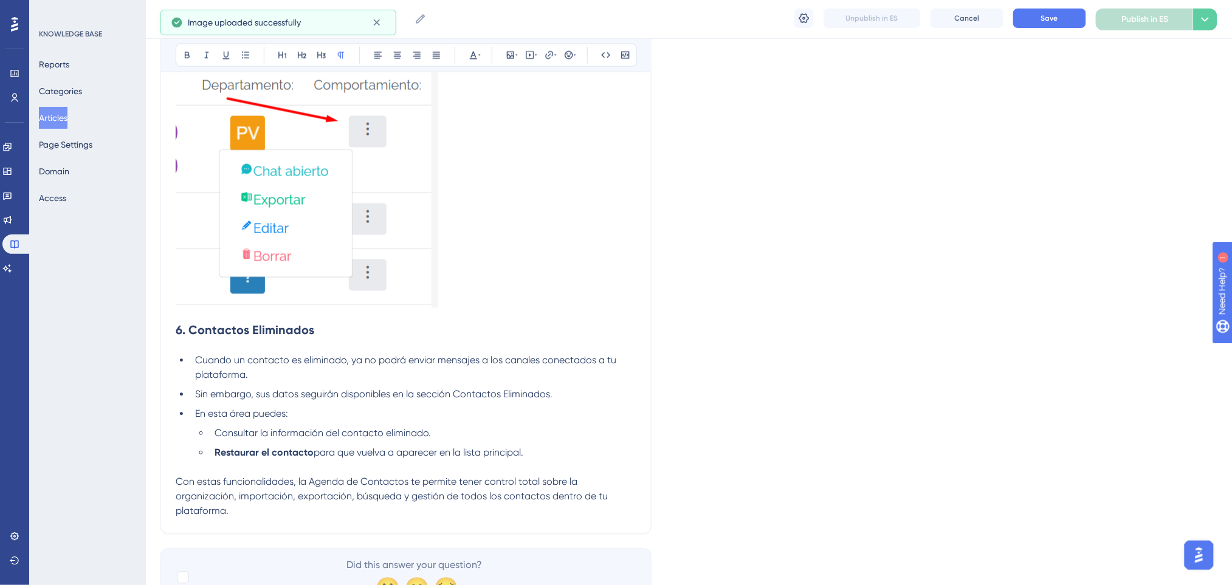
scroll to position [2431, 0]
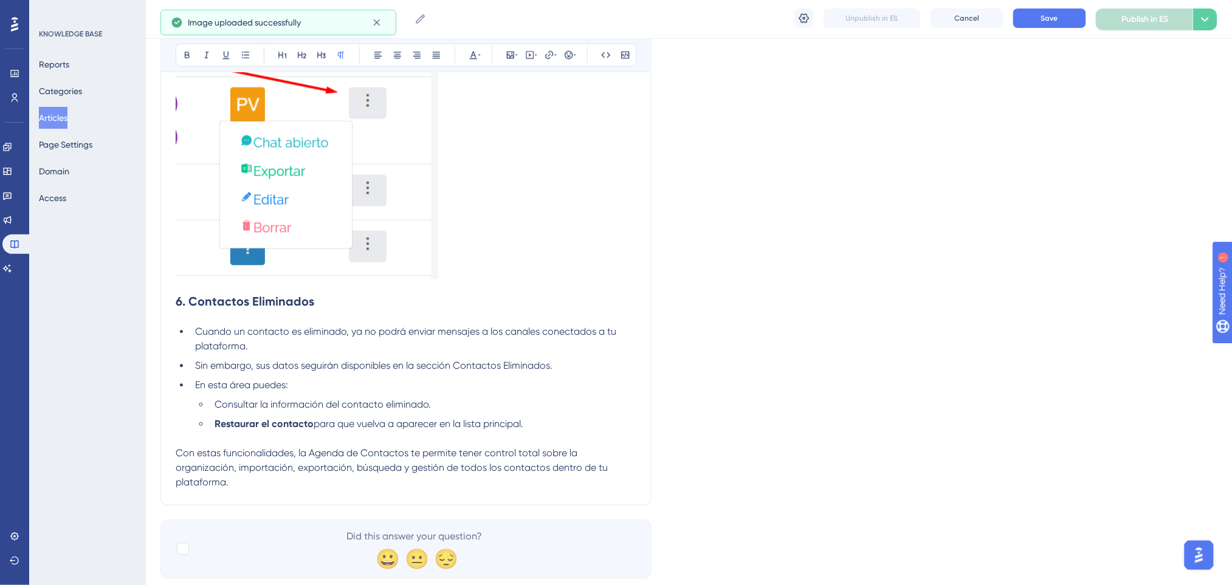
click at [401, 289] on h2 "6. Contactos Eliminados" at bounding box center [406, 302] width 461 height 36
click at [469, 276] on p at bounding box center [406, 162] width 461 height 244
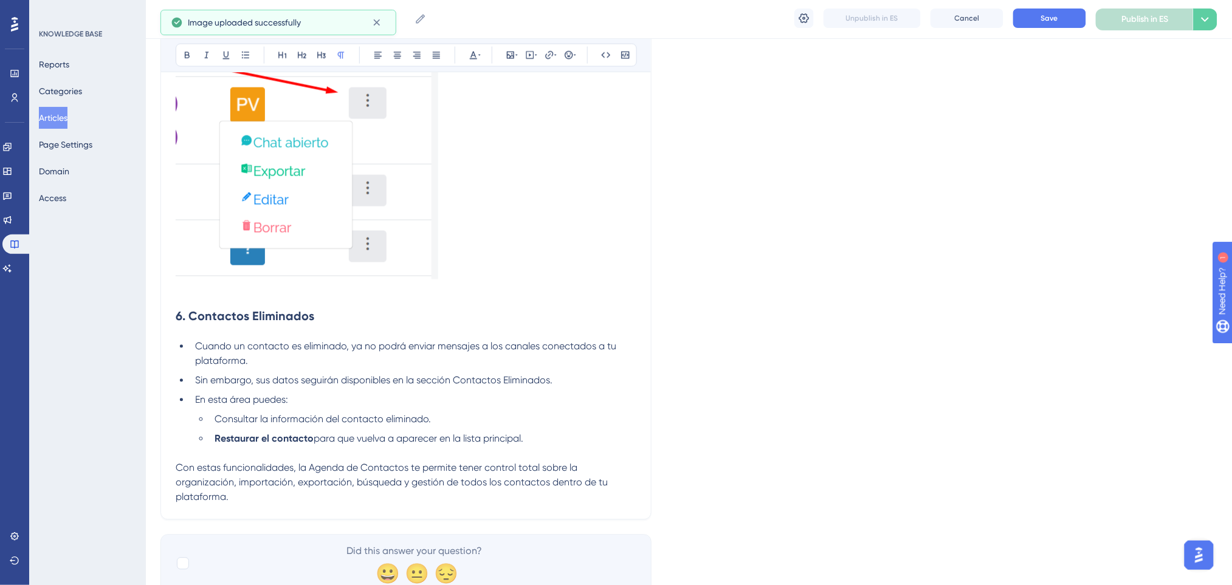
click at [493, 272] on p at bounding box center [406, 162] width 461 height 244
click at [1037, 24] on button "Save" at bounding box center [1049, 18] width 73 height 19
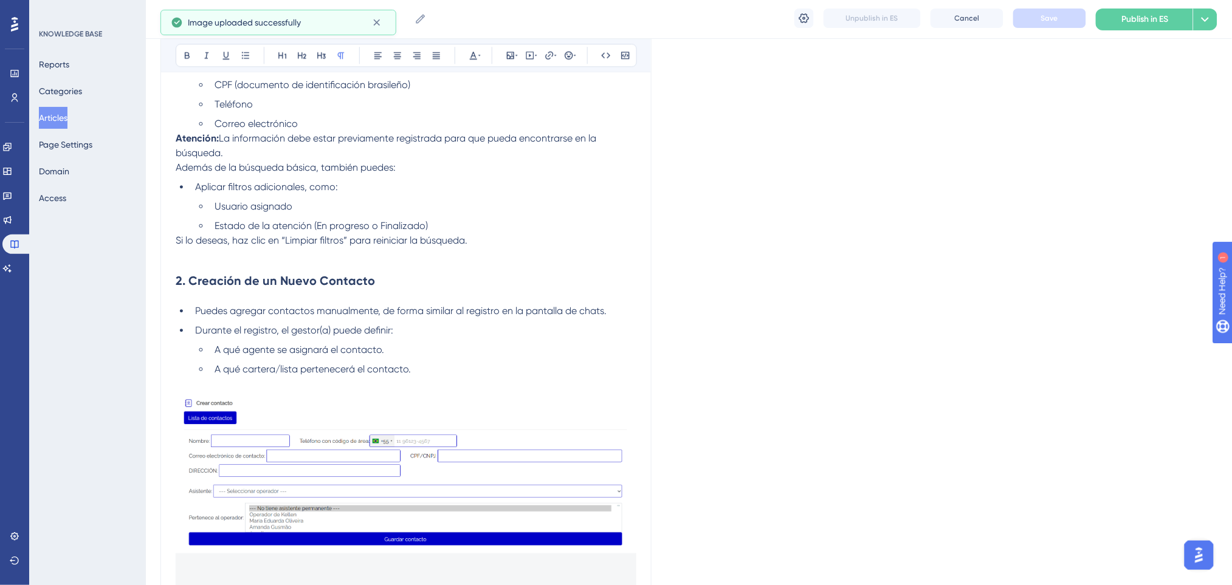
scroll to position [614, 0]
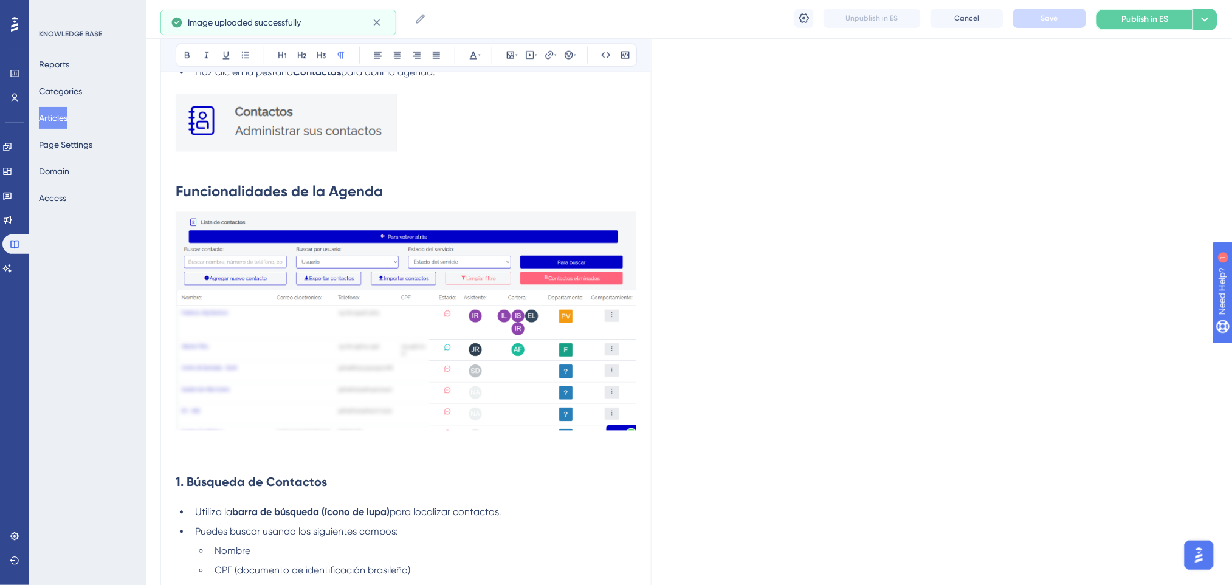
click at [1037, 13] on button "Publish in ES" at bounding box center [1144, 20] width 97 height 22
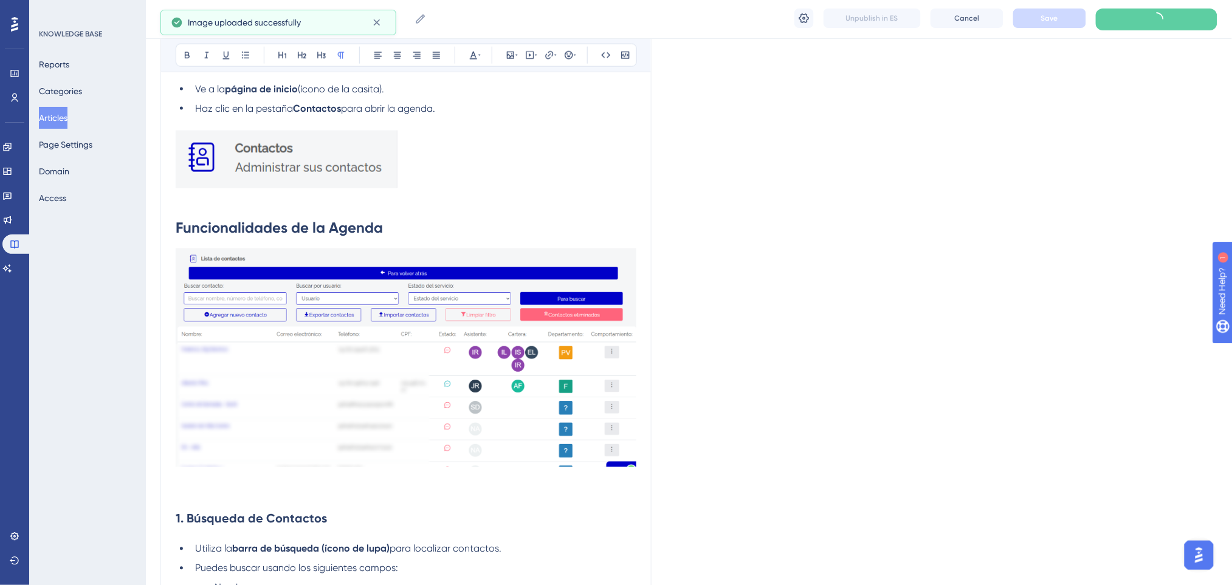
scroll to position [0, 0]
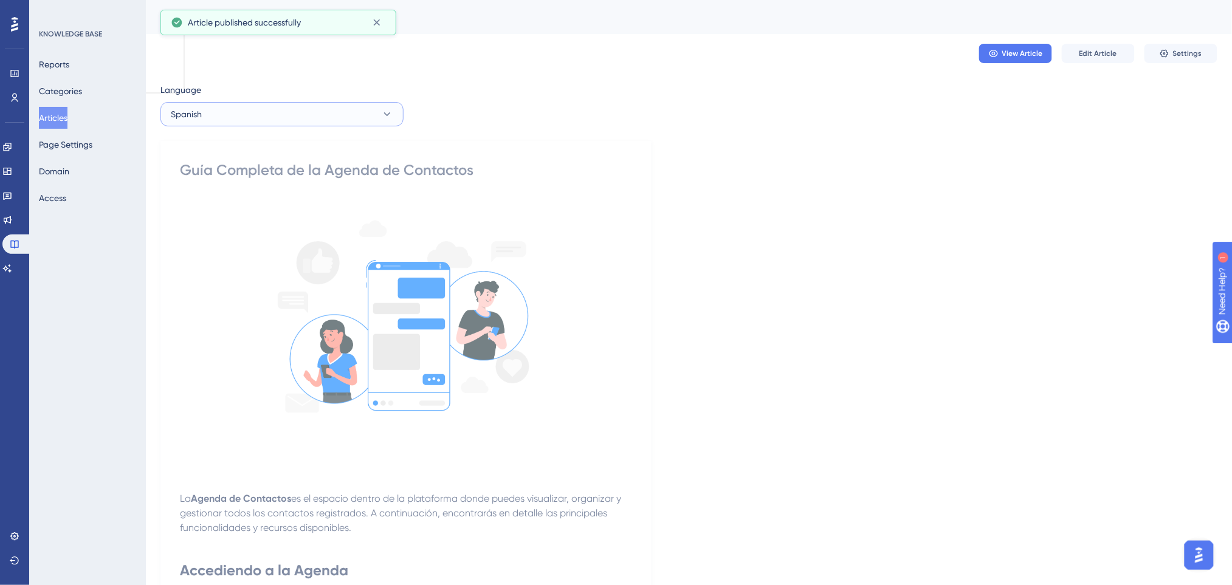
click at [360, 119] on button "Spanish" at bounding box center [281, 114] width 243 height 24
click at [272, 173] on button "English English Draft" at bounding box center [281, 175] width 227 height 24
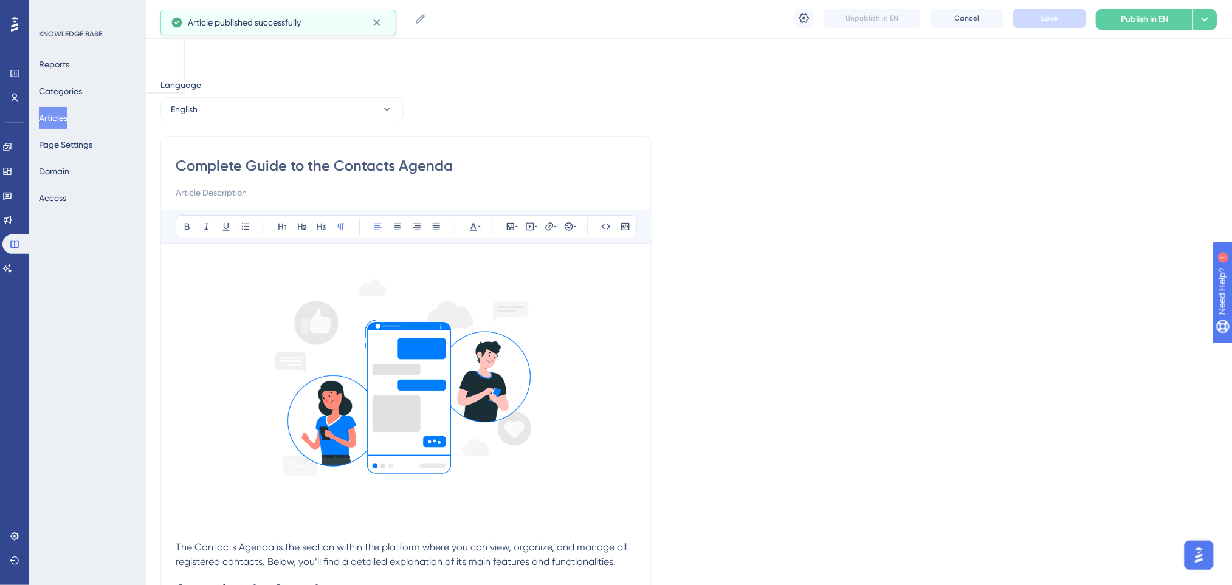
scroll to position [1402, 0]
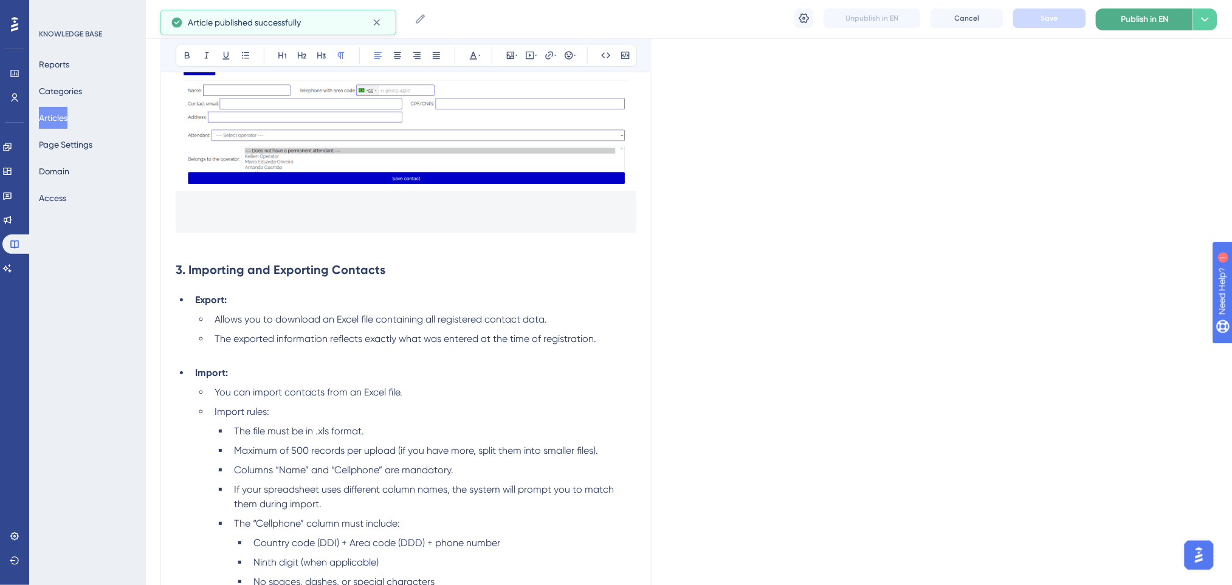
click at [1037, 29] on button "Publish in EN" at bounding box center [1144, 20] width 97 height 22
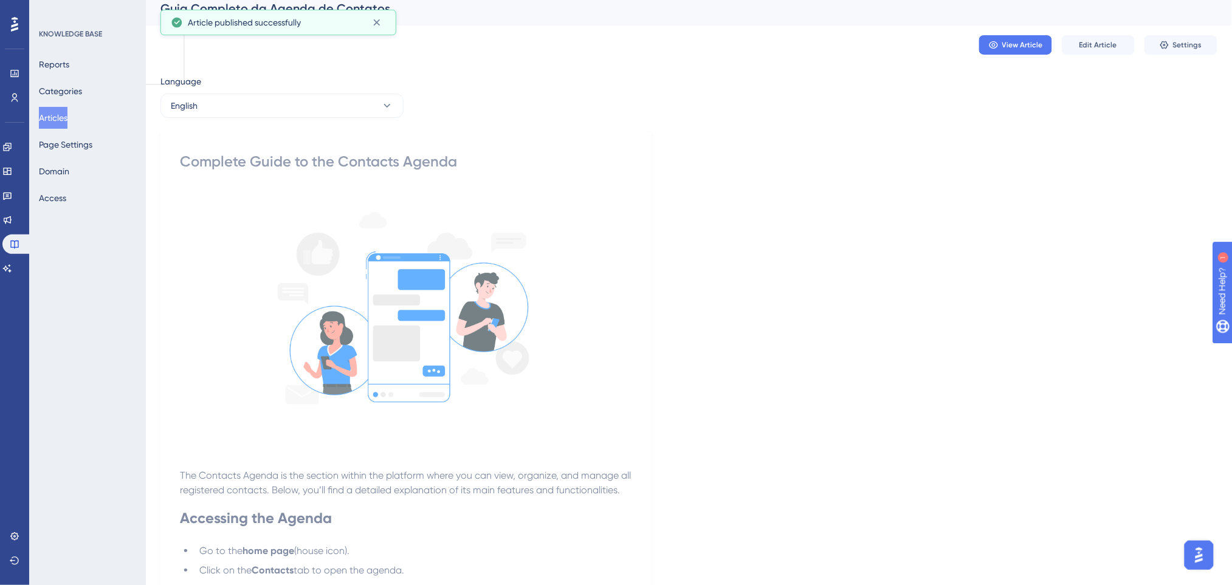
scroll to position [0, 0]
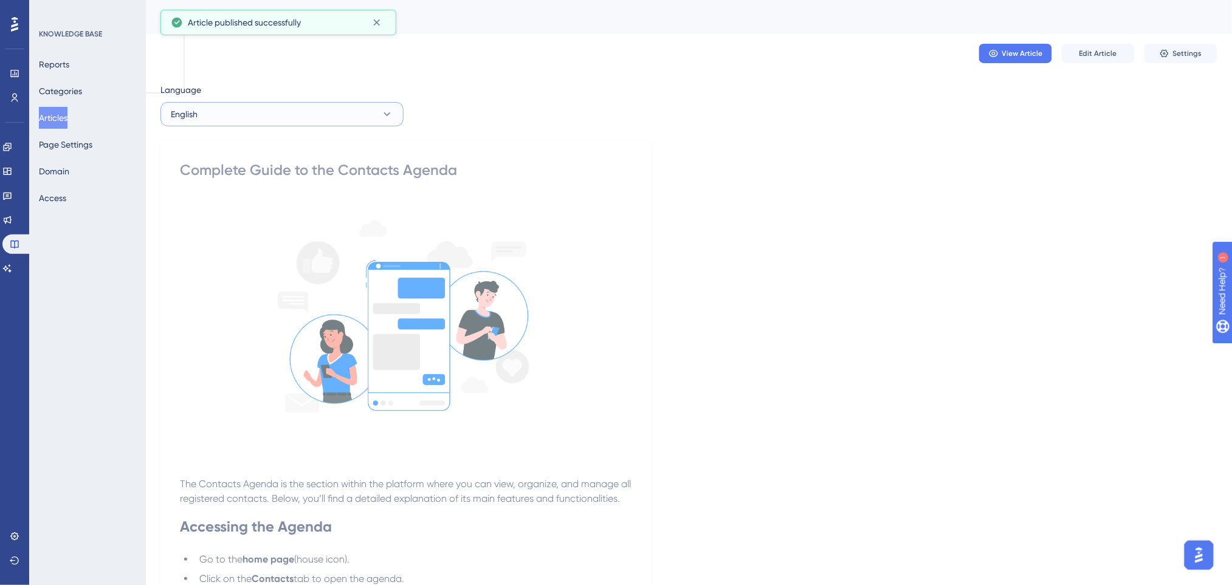
click at [323, 120] on button "English" at bounding box center [281, 114] width 243 height 24
click at [270, 148] on div "Published with pending draft" at bounding box center [326, 151] width 120 height 15
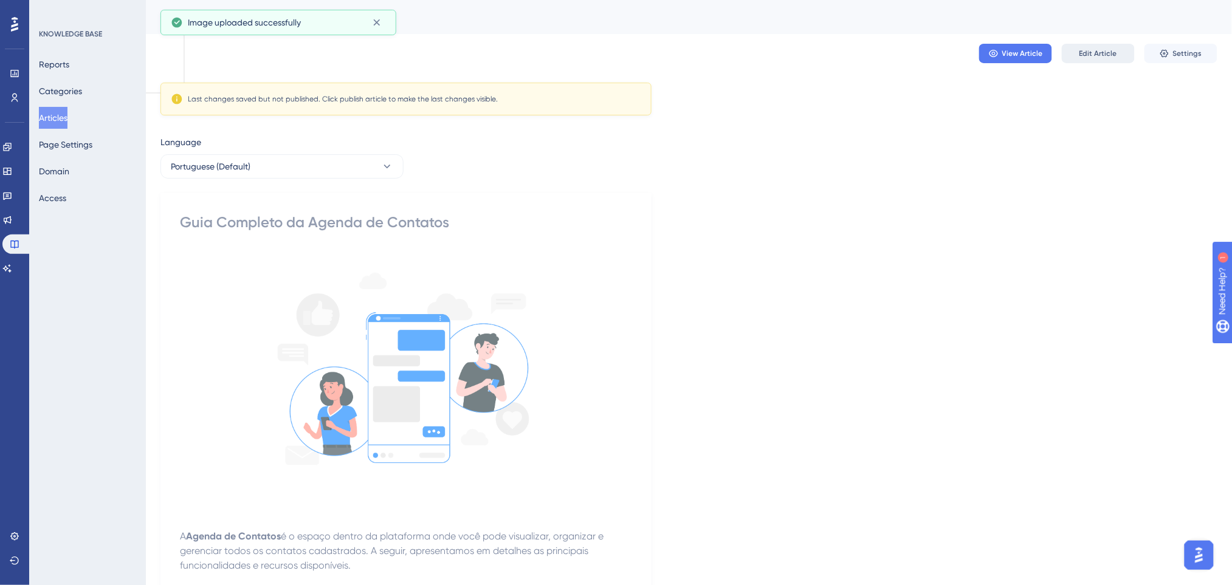
click at [1037, 50] on span "Edit Article" at bounding box center [1098, 54] width 38 height 10
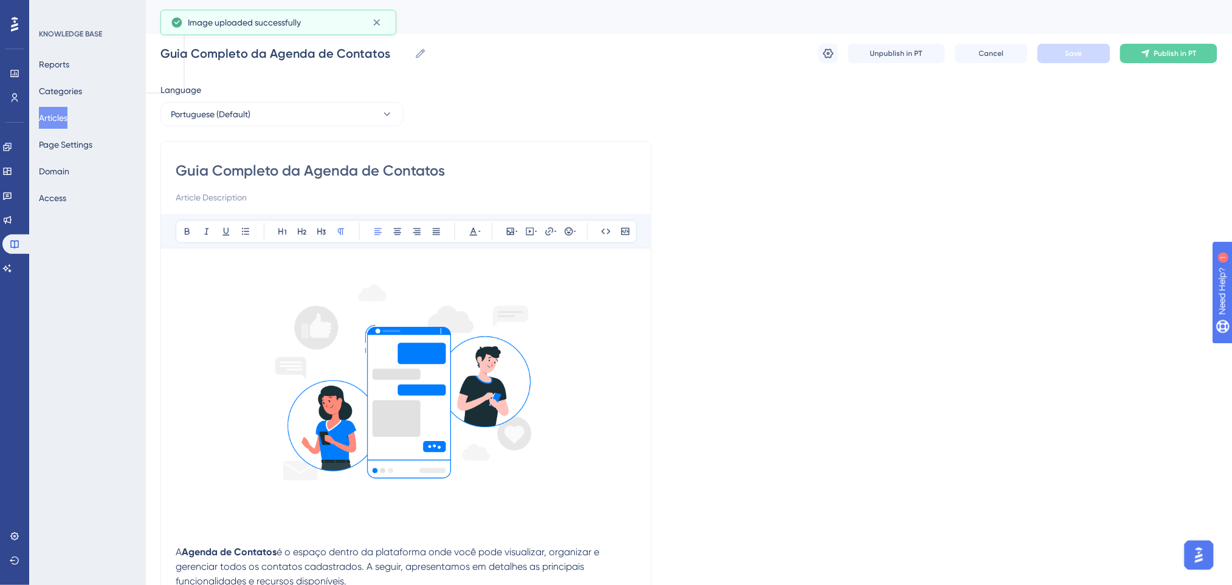
scroll to position [2089, 0]
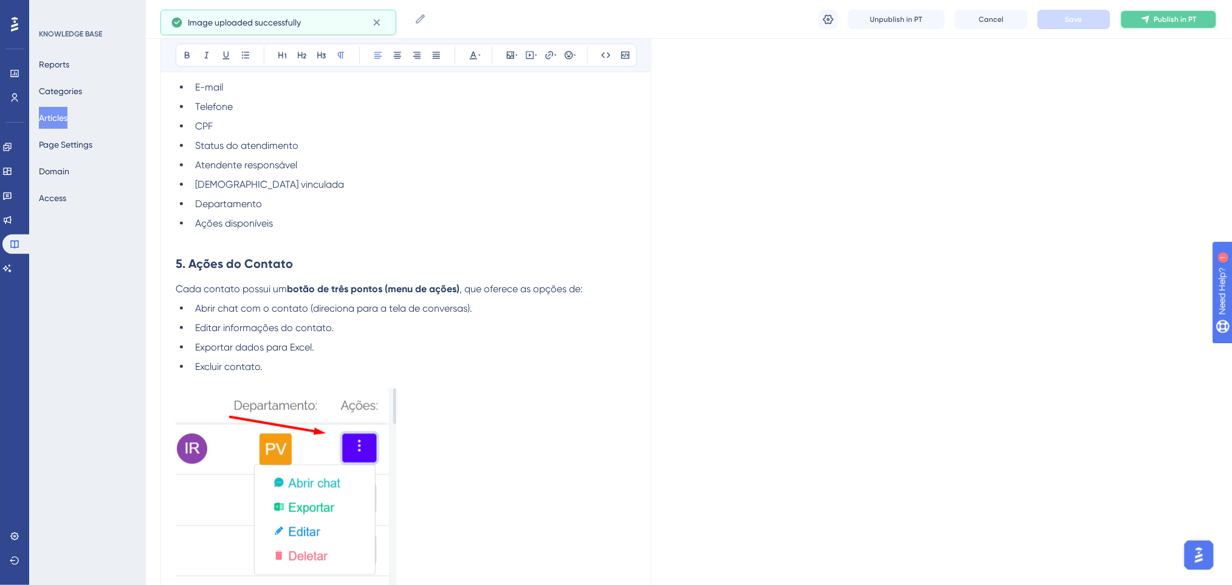
click at [1037, 22] on icon at bounding box center [1146, 20] width 10 height 10
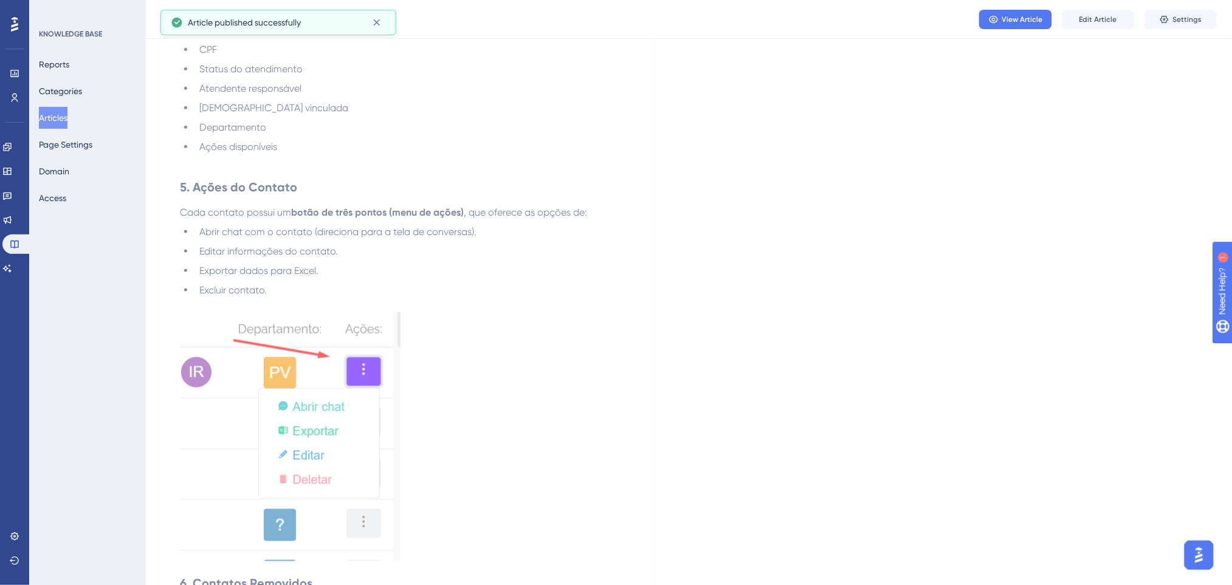
scroll to position [2152, 0]
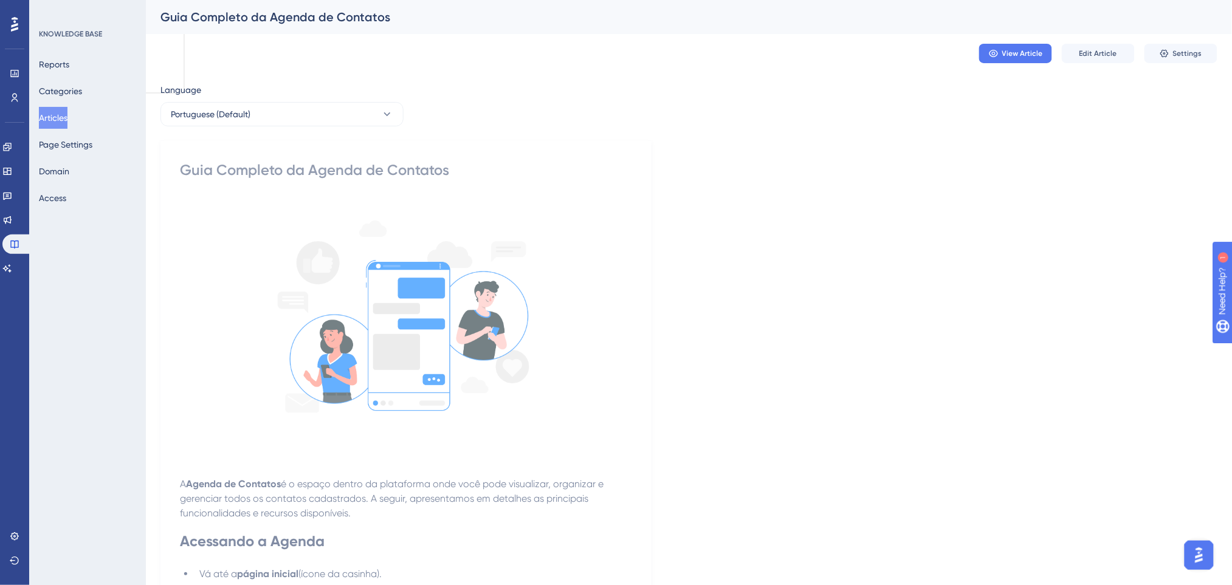
click at [61, 114] on button "Articles" at bounding box center [53, 118] width 29 height 22
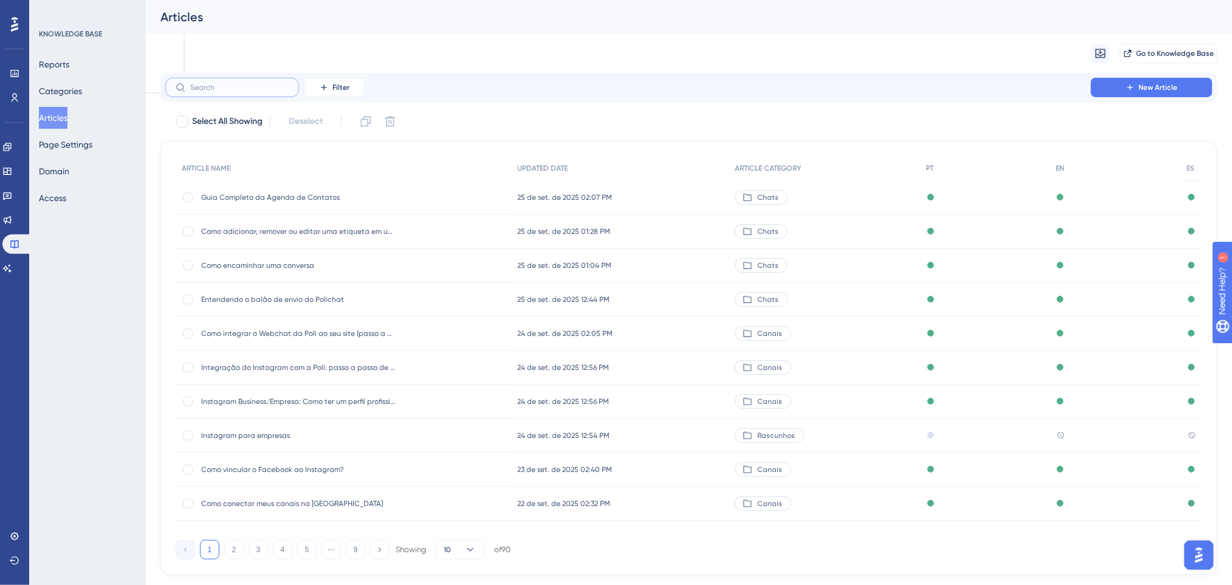
click at [207, 90] on input "text" at bounding box center [239, 87] width 98 height 9
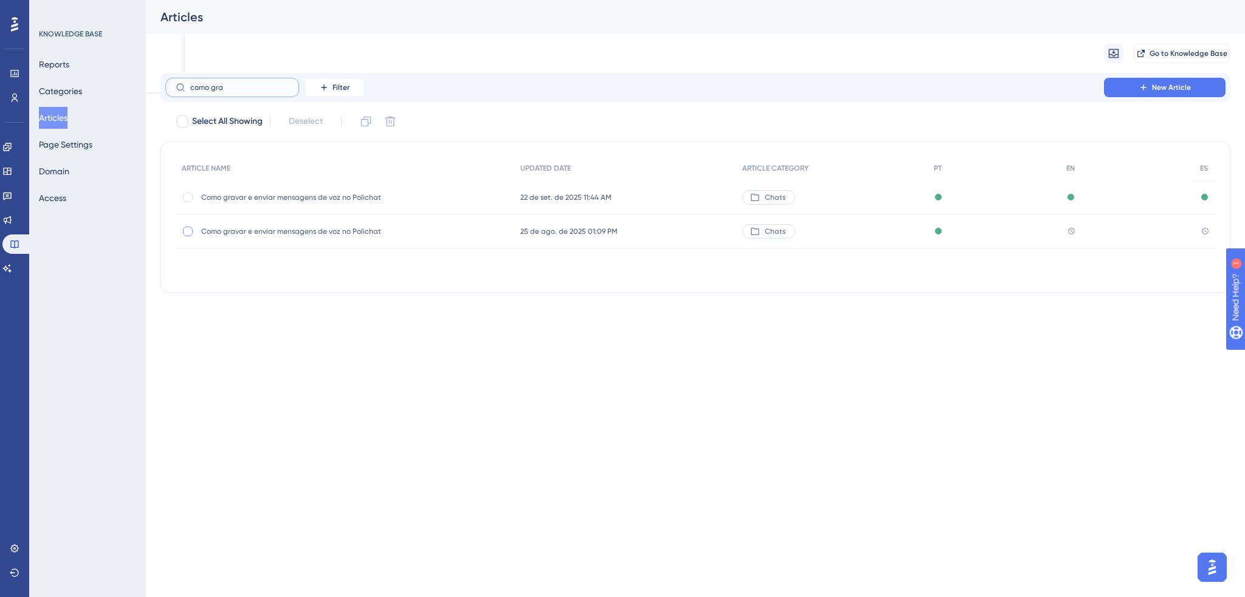
type input "como gra"
click at [186, 233] on div at bounding box center [188, 232] width 10 height 10
click at [395, 120] on icon at bounding box center [390, 122] width 10 height 10
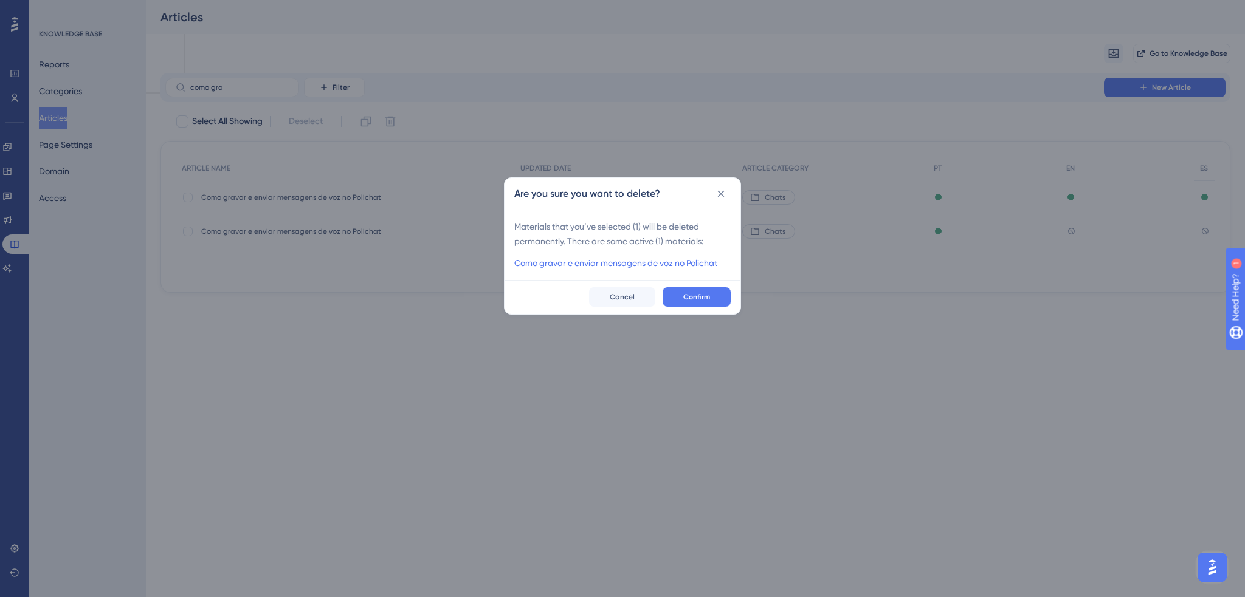
checkbox input "false"
click at [693, 300] on span "Confirm" at bounding box center [696, 297] width 27 height 10
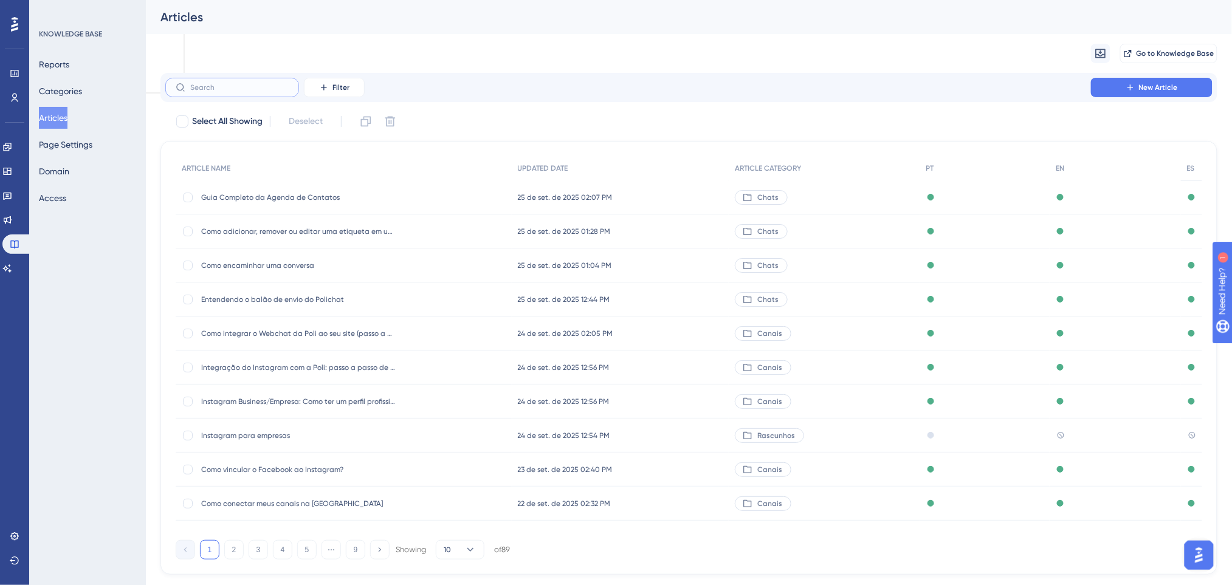
click at [239, 86] on input "text" at bounding box center [239, 87] width 98 height 9
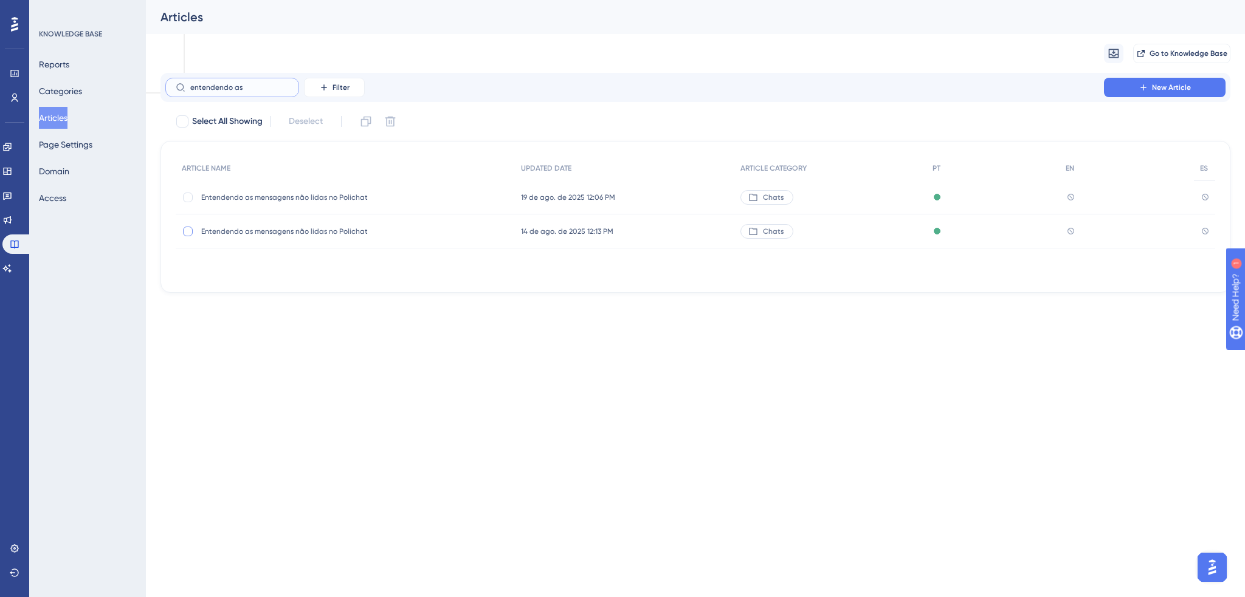
type input "entendendo as"
click at [189, 234] on div at bounding box center [188, 232] width 10 height 10
click at [394, 119] on icon at bounding box center [390, 121] width 12 height 12
checkbox input "false"
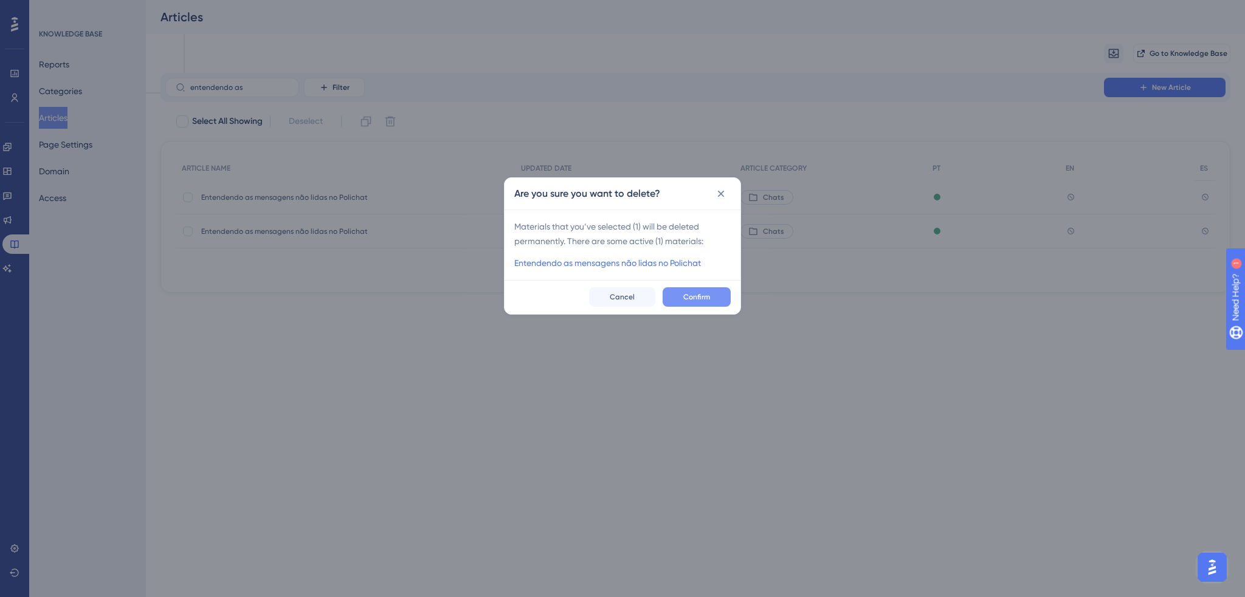
click at [707, 299] on span "Confirm" at bounding box center [696, 297] width 27 height 10
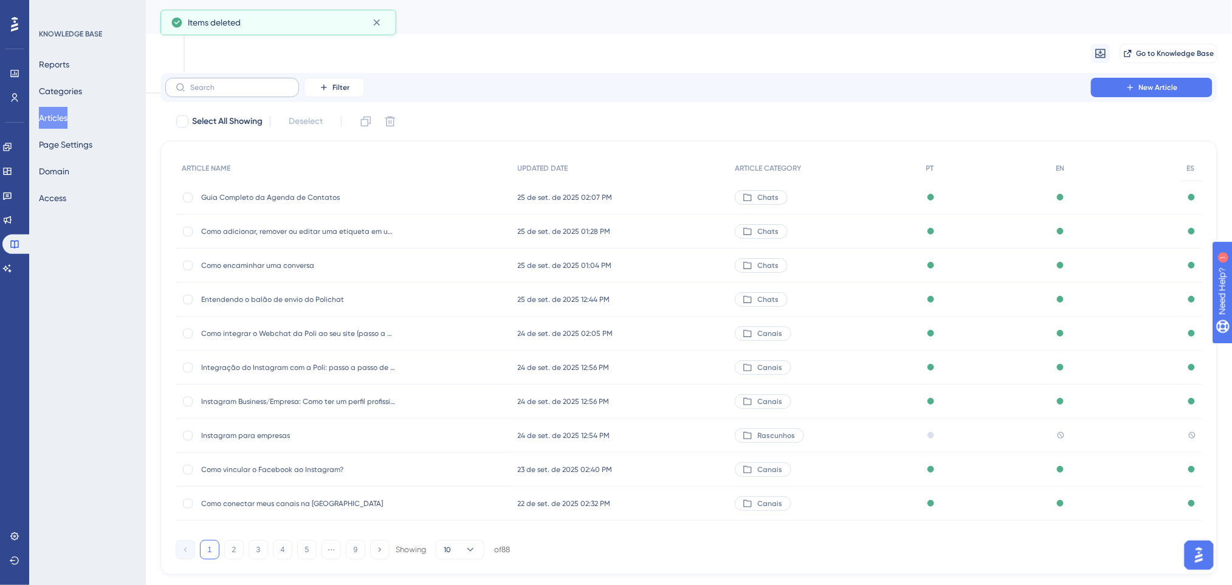
click at [239, 97] on label at bounding box center [232, 87] width 134 height 19
click at [239, 92] on input "text" at bounding box center [239, 87] width 98 height 9
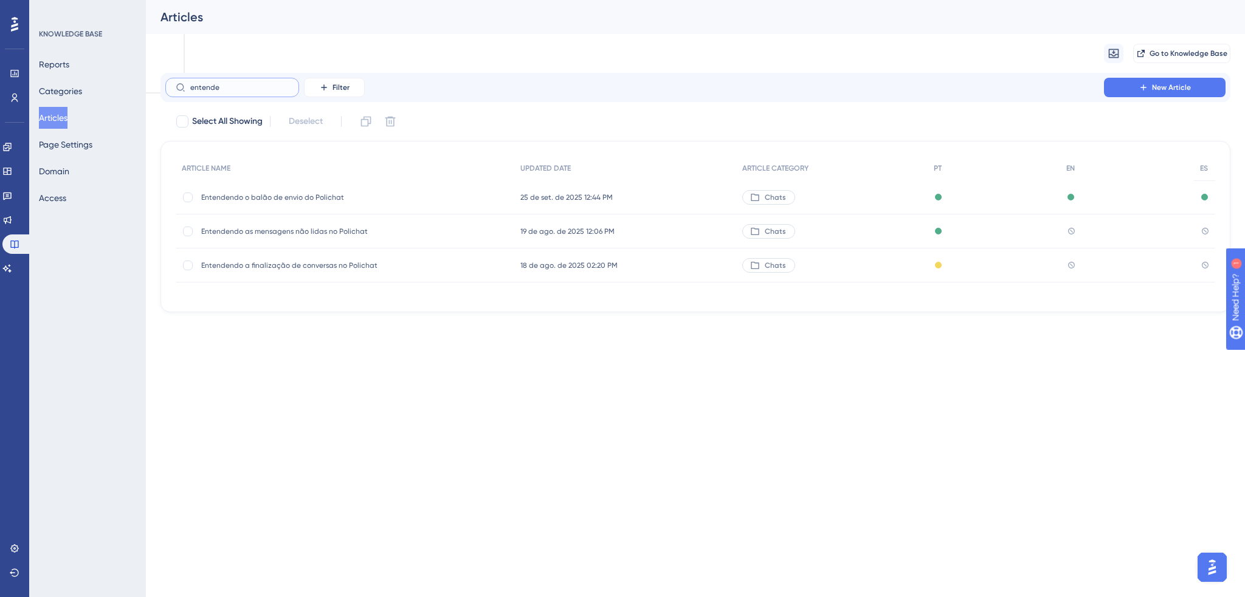
type input "entende"
click at [304, 232] on span "Entendendo as mensagens não lidas no Polichat" at bounding box center [298, 232] width 194 height 10
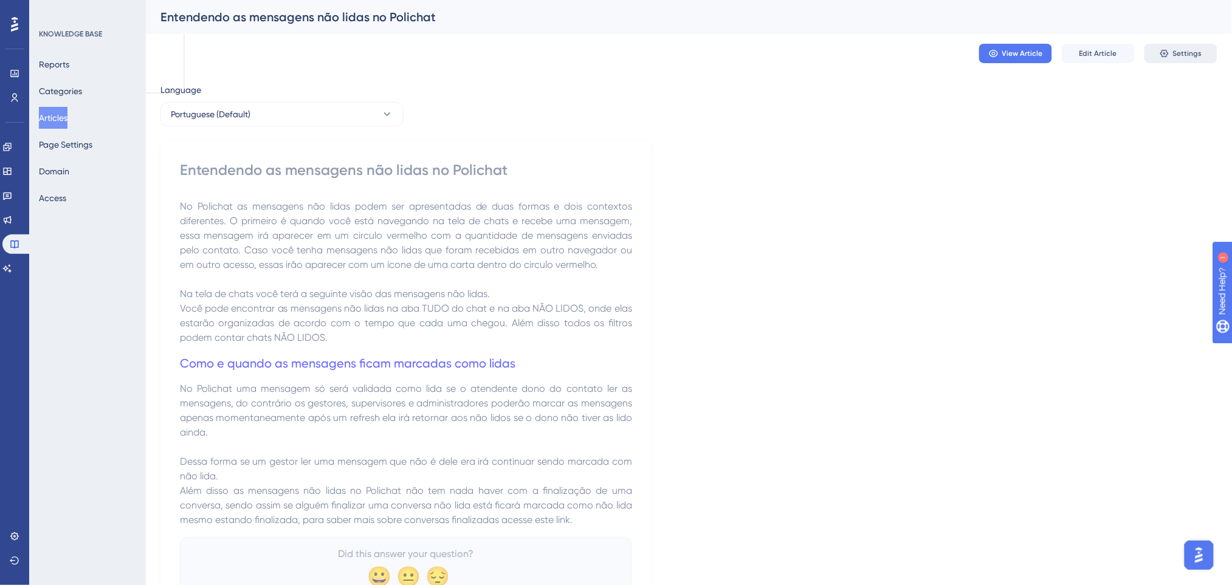
click at [1168, 52] on icon at bounding box center [1164, 54] width 8 height 8
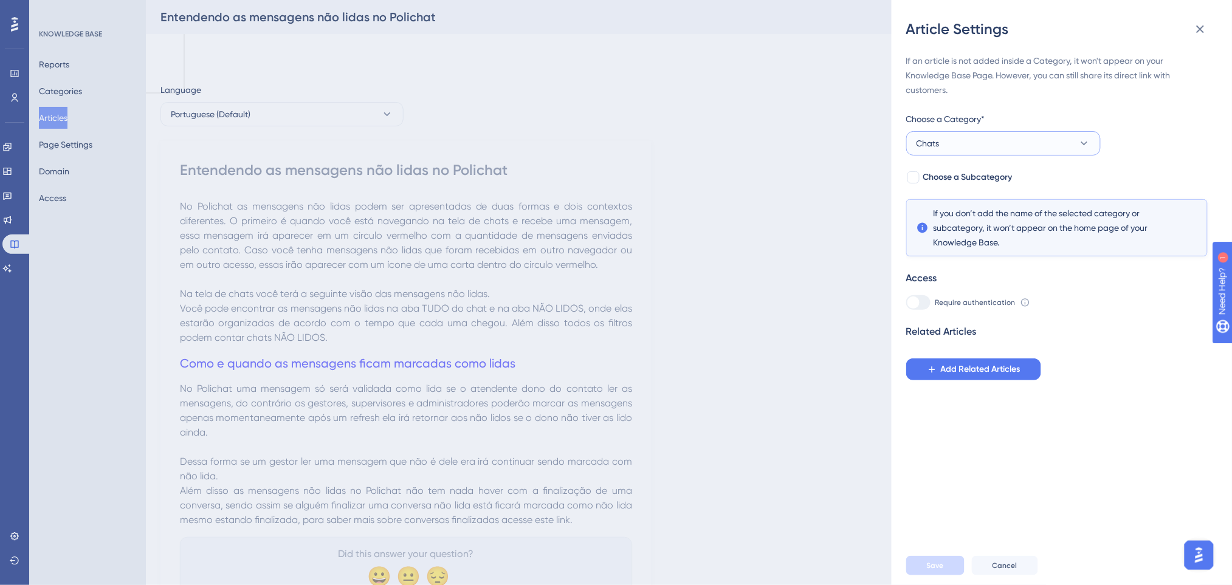
click at [957, 142] on button "Chats" at bounding box center [1003, 143] width 194 height 24
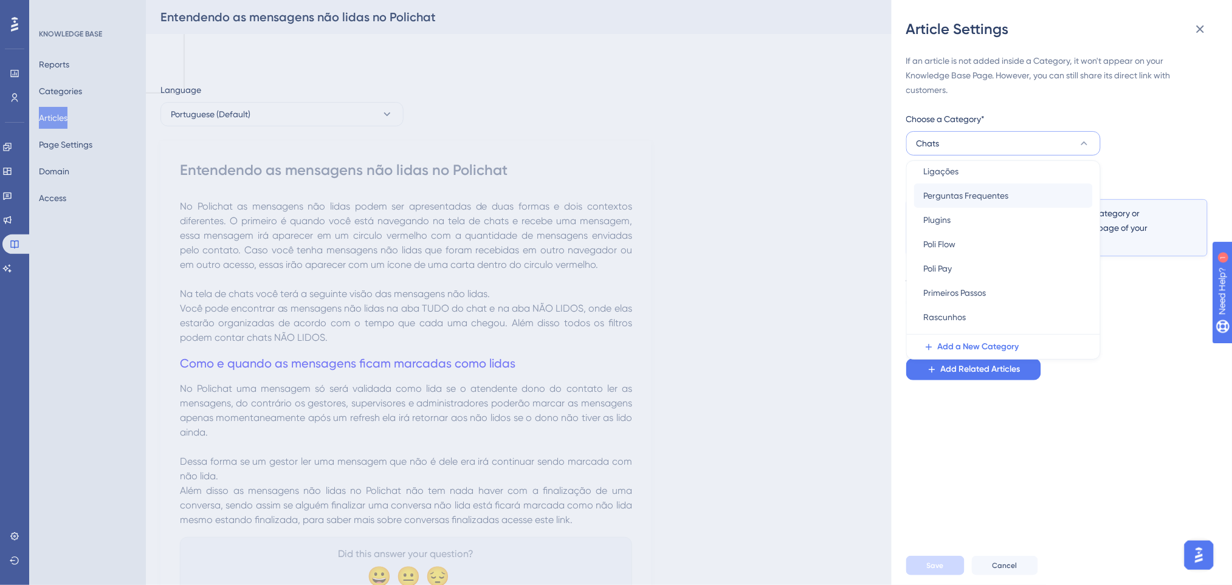
scroll to position [295, 0]
click at [973, 296] on div "Rascunhos Rascunhos" at bounding box center [1003, 298] width 159 height 24
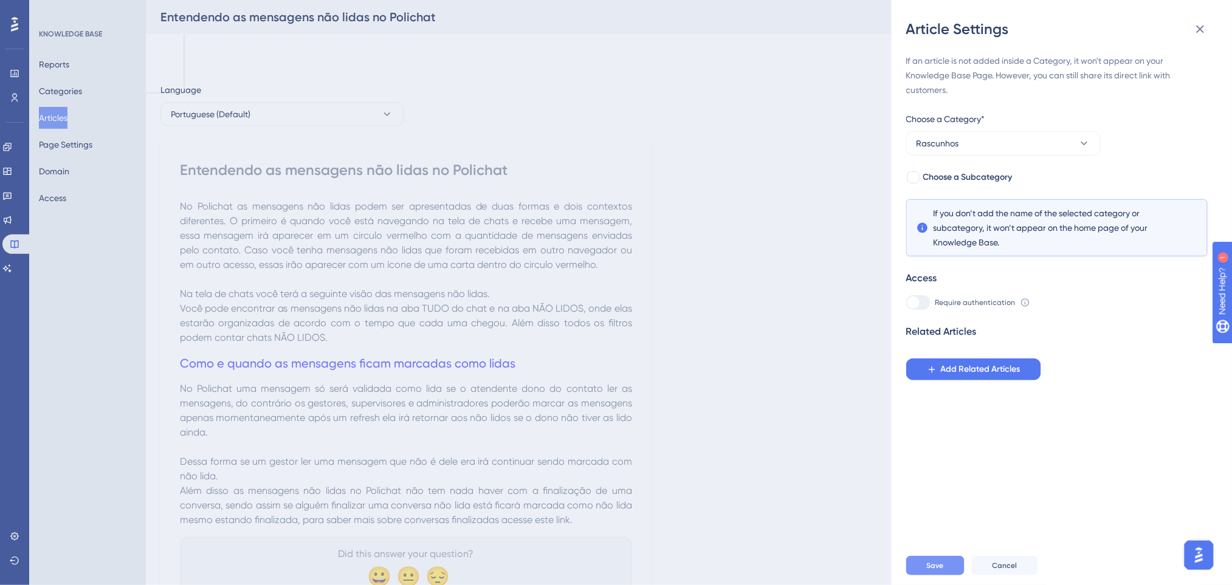
click at [949, 576] on button "Save" at bounding box center [935, 565] width 58 height 19
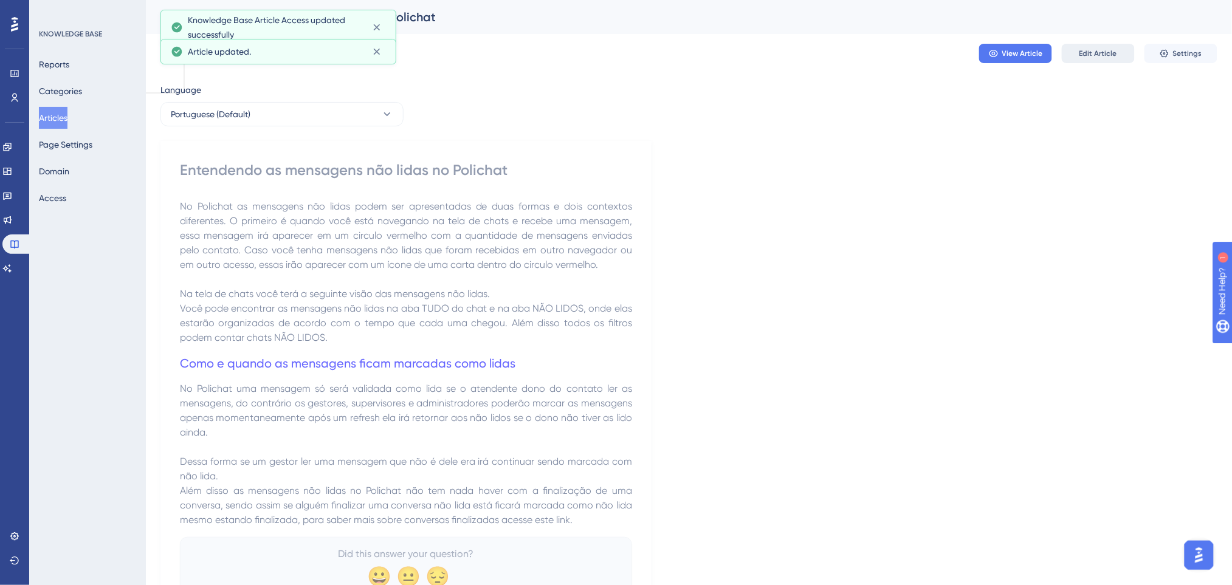
click at [1095, 56] on span "Edit Article" at bounding box center [1098, 54] width 38 height 10
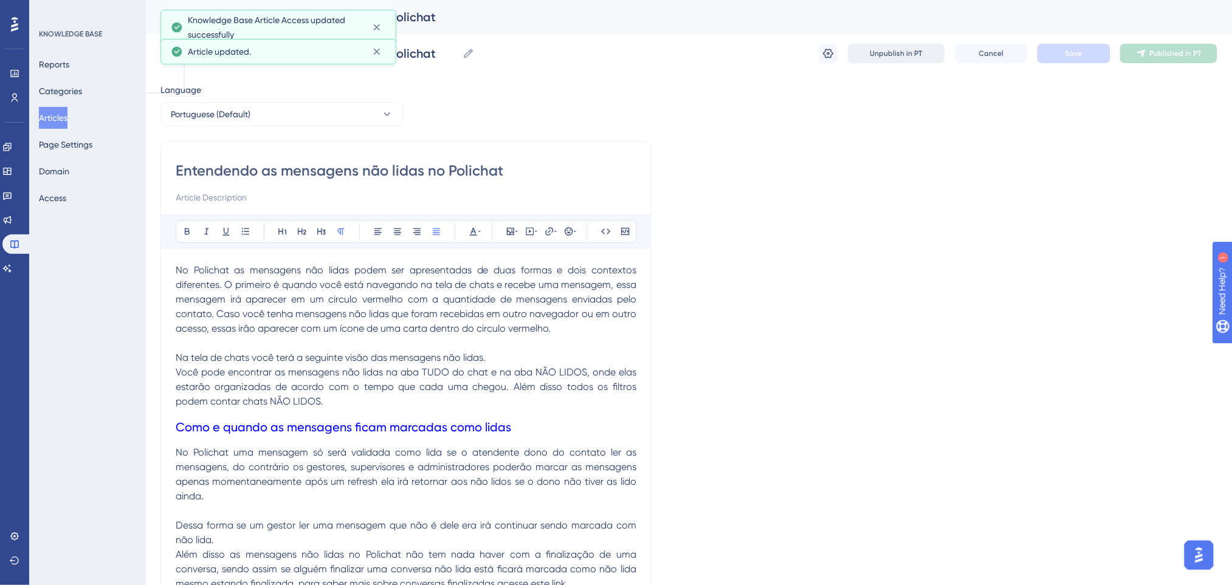
click at [888, 55] on span "Unpublish in PT" at bounding box center [896, 54] width 52 height 10
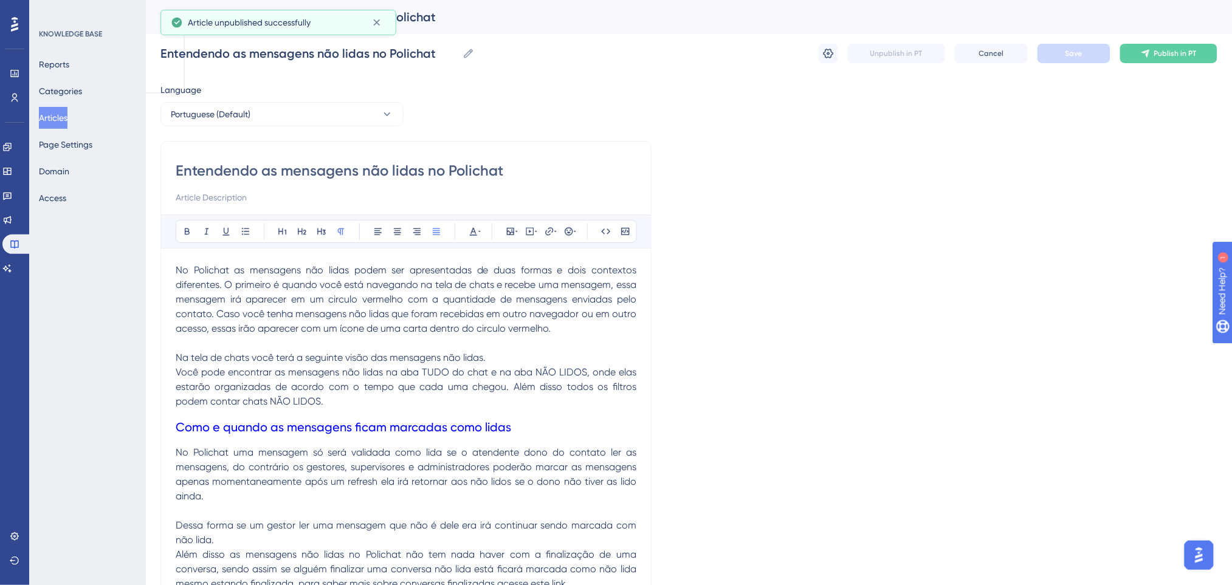
click at [597, 90] on div "Language Portuguese (Default) Entendendo as mensagens não lidas no Polichat Bol…" at bounding box center [688, 381] width 1057 height 597
click at [830, 49] on icon at bounding box center [828, 53] width 12 height 12
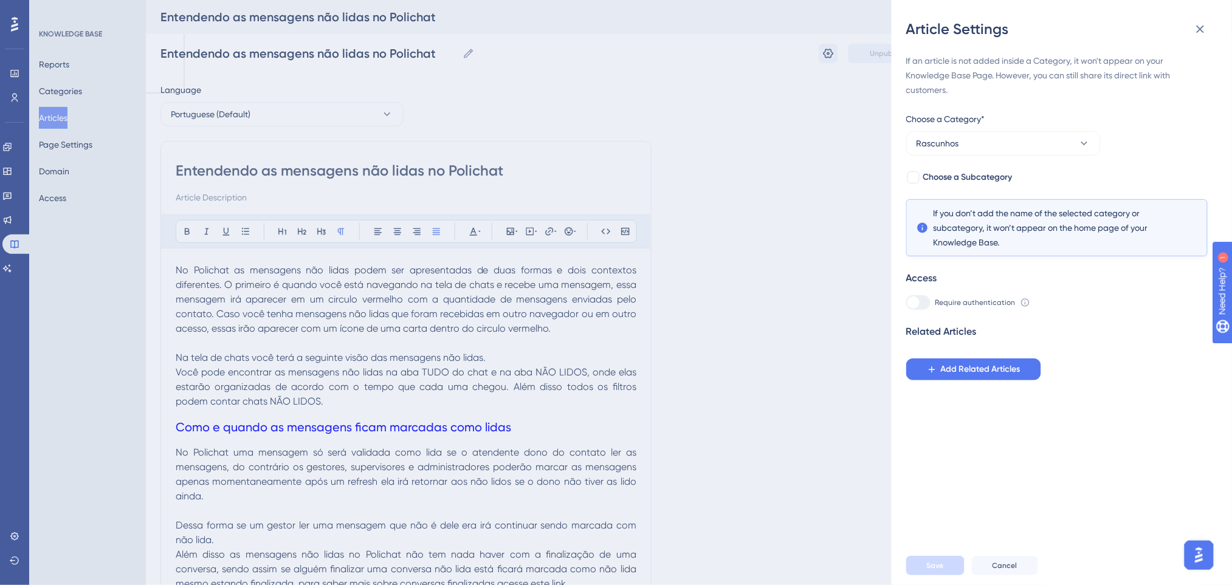
click at [607, 83] on div "Article Settings If an article is not added inside a Category, it won't appear …" at bounding box center [616, 292] width 1232 height 585
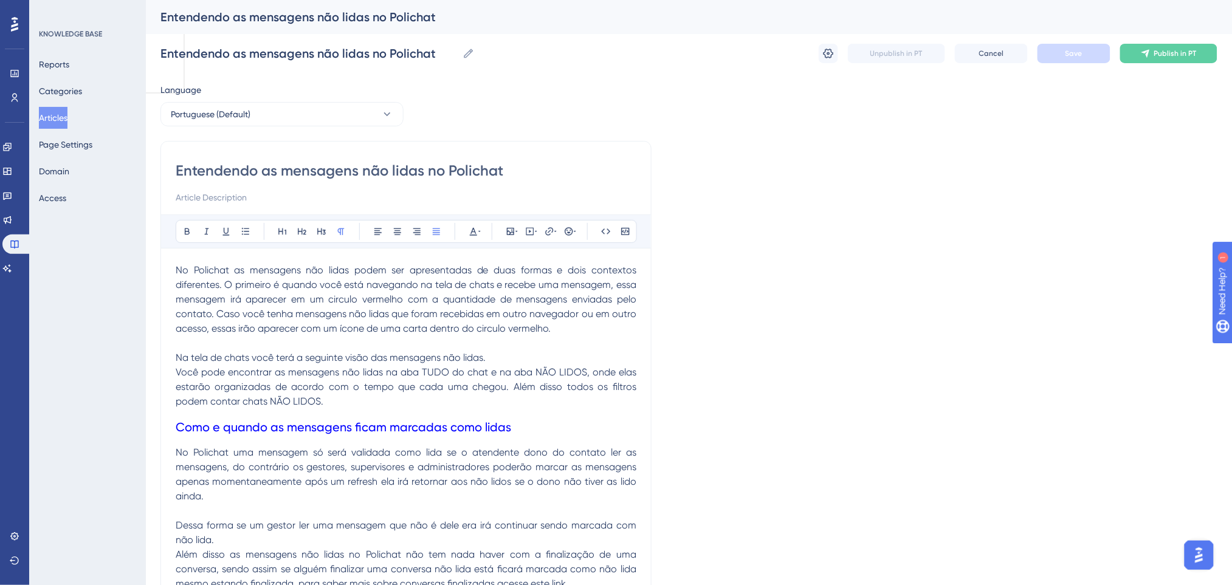
click at [64, 115] on button "Articles" at bounding box center [53, 118] width 29 height 22
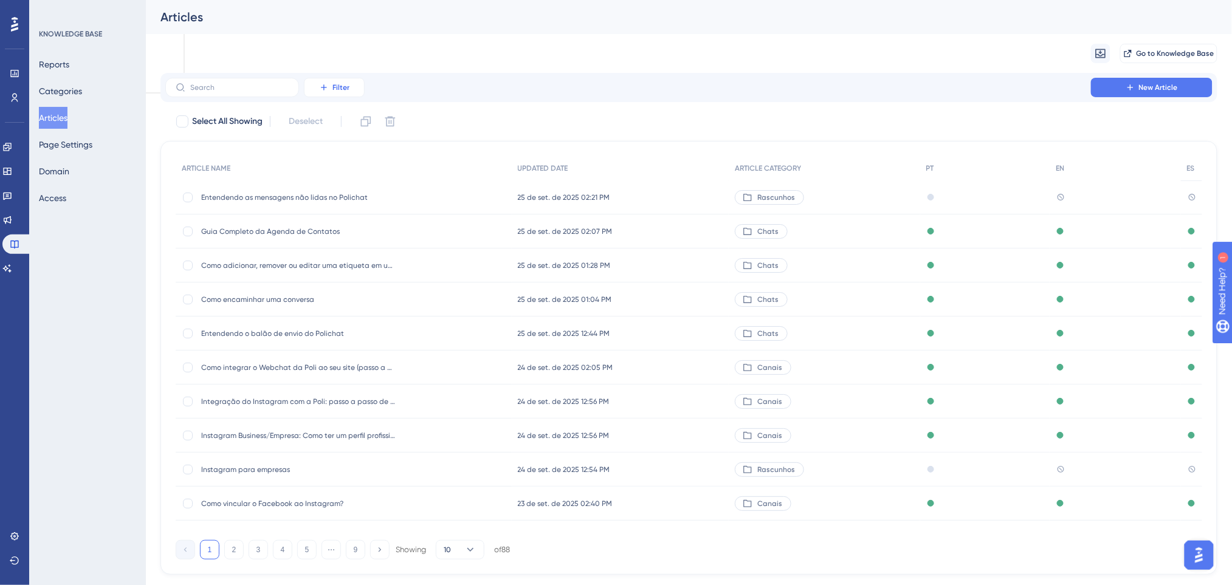
click at [351, 82] on button "Filter" at bounding box center [334, 87] width 61 height 19
click at [362, 200] on div "Category Category" at bounding box center [347, 195] width 50 height 24
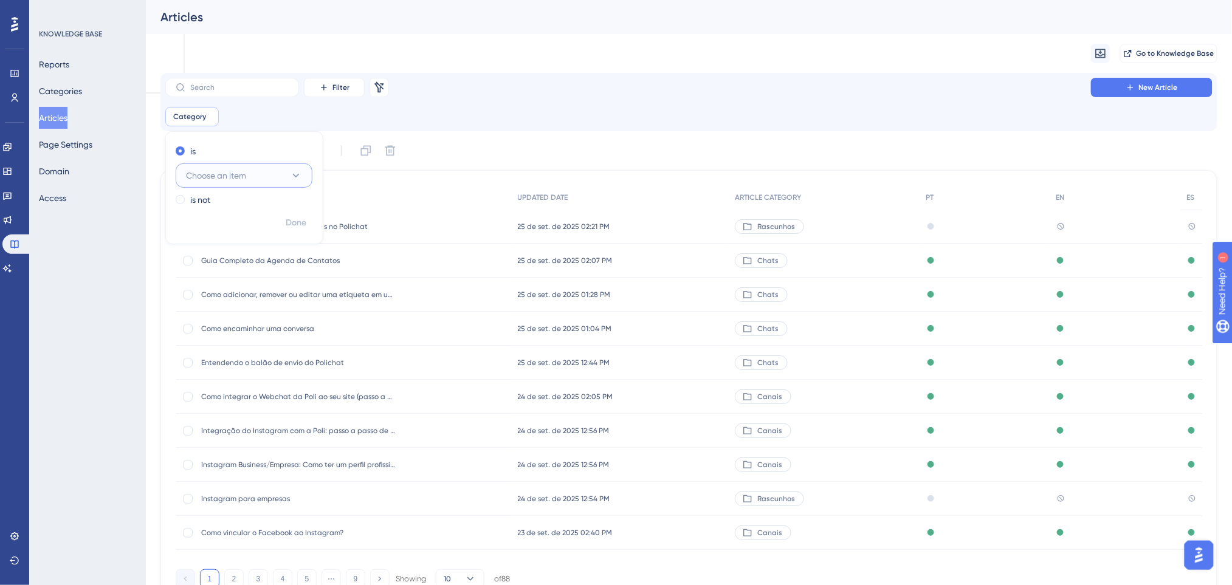
click at [239, 179] on span "Choose an item" at bounding box center [216, 175] width 60 height 15
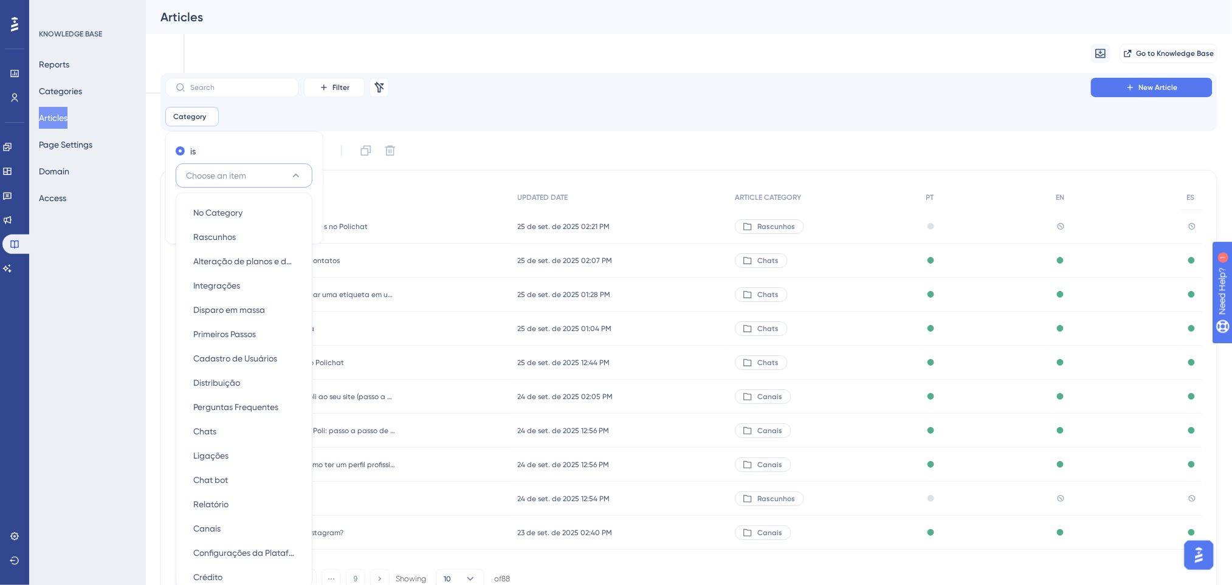
scroll to position [84, 0]
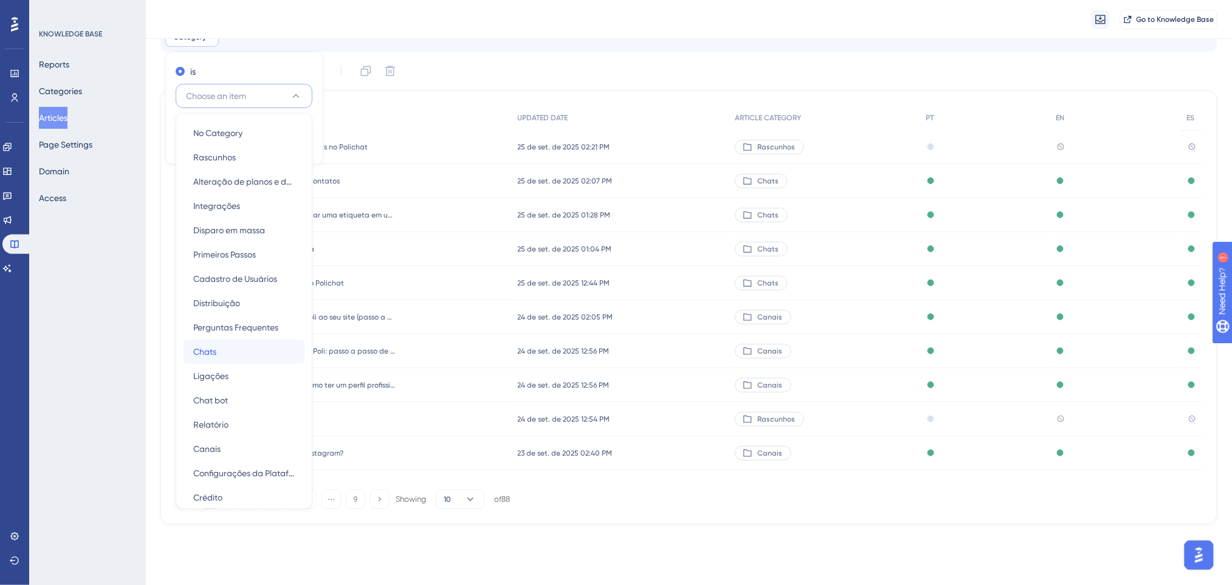
click at [231, 351] on div "Chats Chats" at bounding box center [243, 352] width 101 height 24
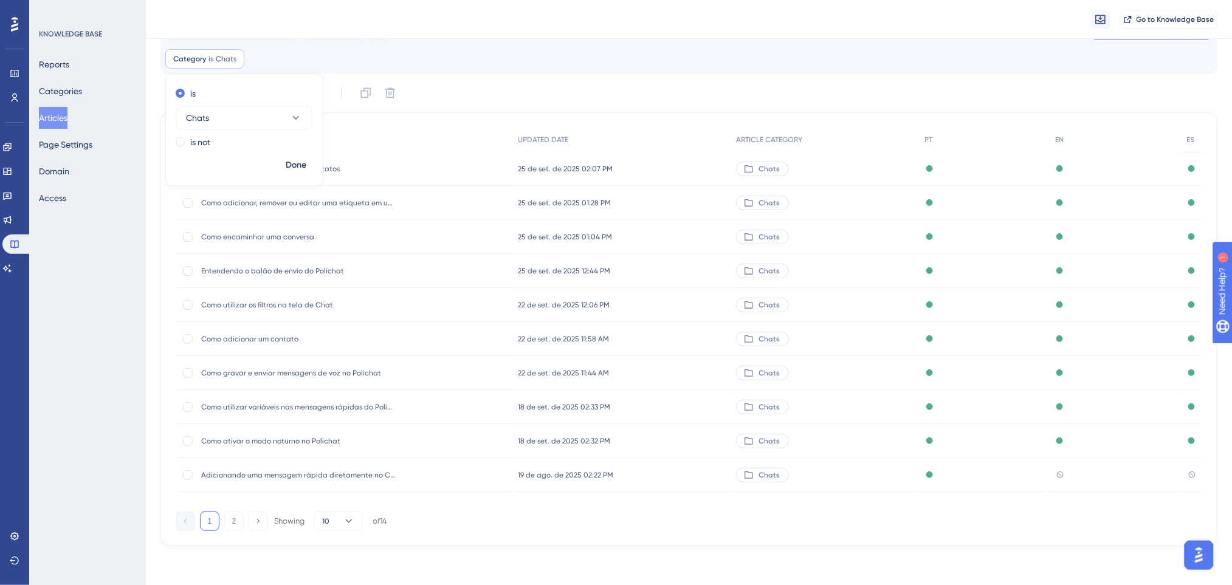
click at [709, 63] on div "Category is Chats Chats Remove is Chats is not Done" at bounding box center [688, 58] width 1047 height 19
click at [325, 266] on span "Entendendo o balão de envio do Polichat" at bounding box center [298, 271] width 194 height 10
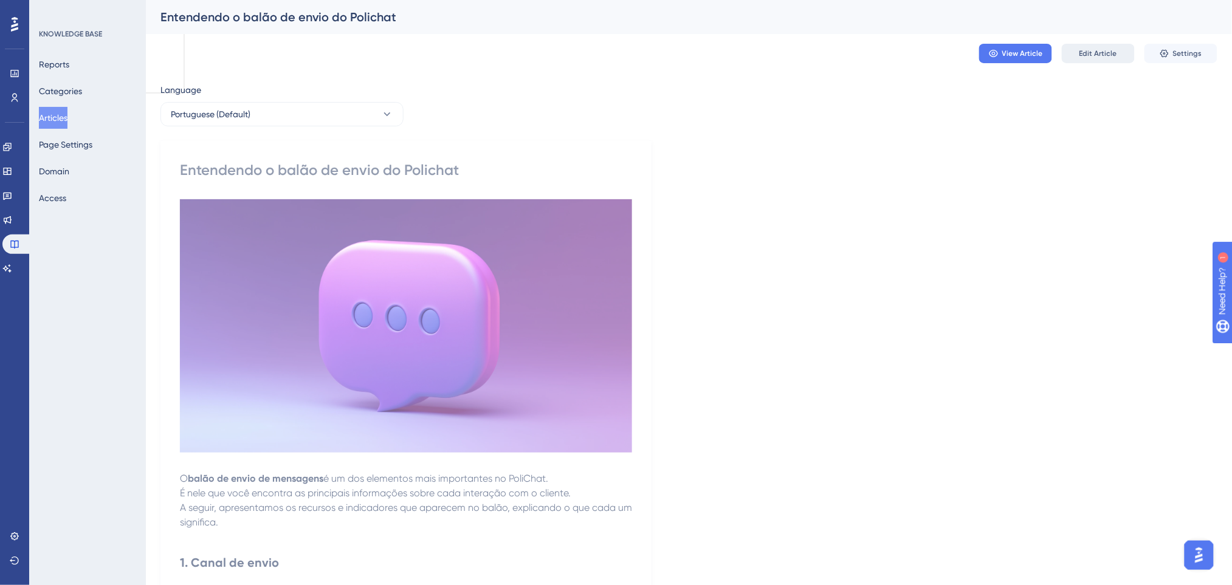
click at [1110, 53] on span "Edit Article" at bounding box center [1098, 54] width 38 height 10
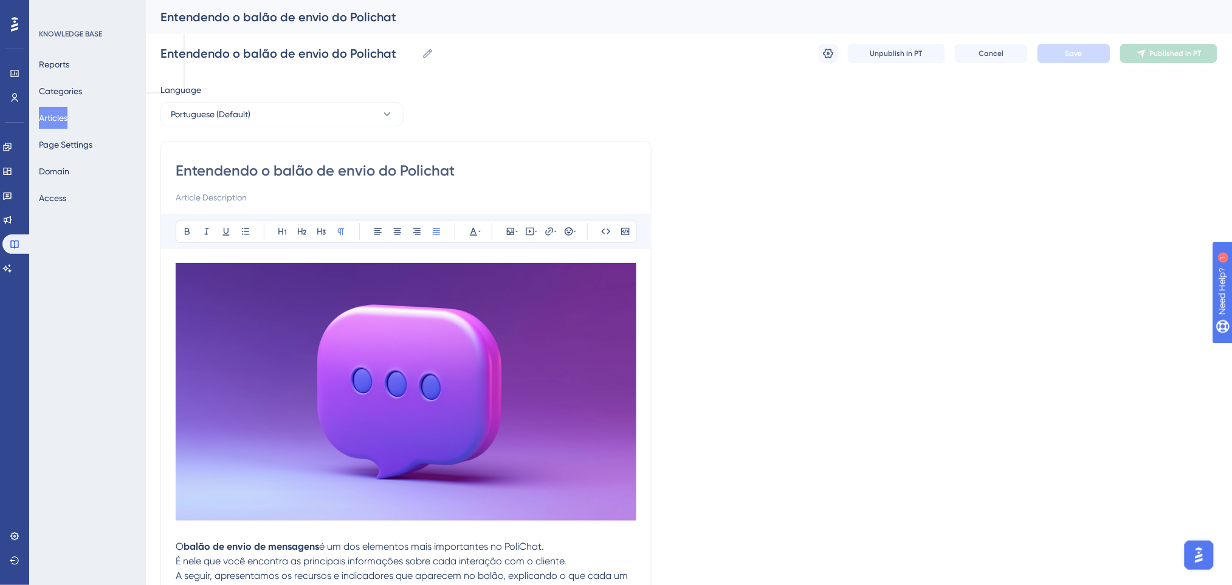
click at [419, 168] on input "Entendendo o balão de envio do Polichat" at bounding box center [406, 170] width 461 height 19
click at [425, 168] on input "Entendendo o balão de envio do Polichat" at bounding box center [406, 170] width 461 height 19
type input "Entendendo o balão de envio dochat"
type input "Entendendo o balão de envio do chat"
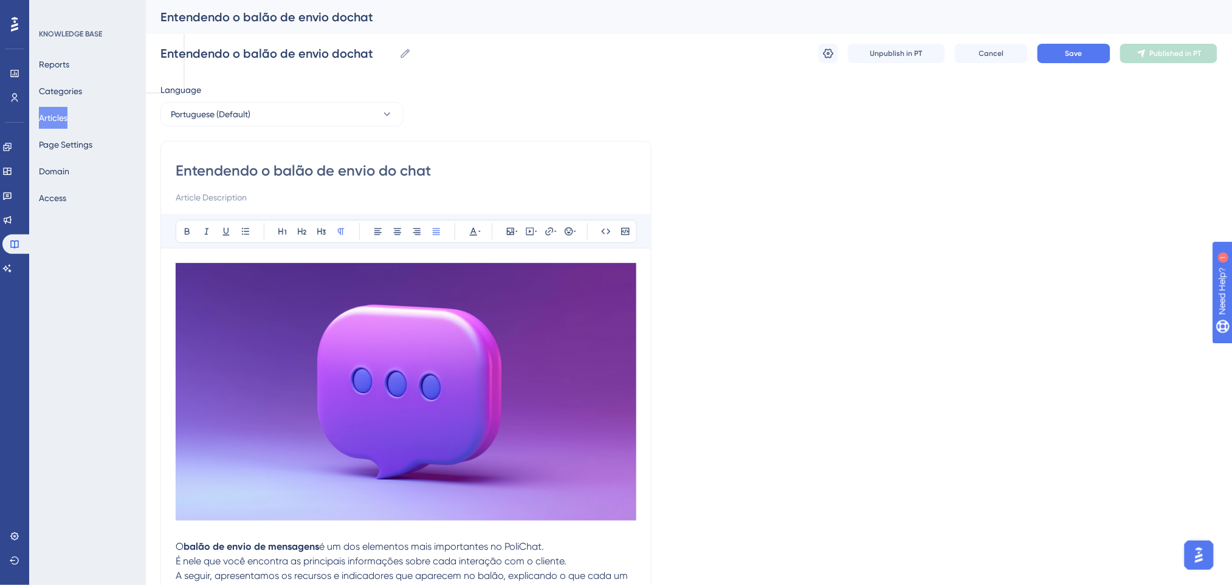
type input "Entendendo o balão de envio do chat"
type input "Entendendo o balão de envio do Chat"
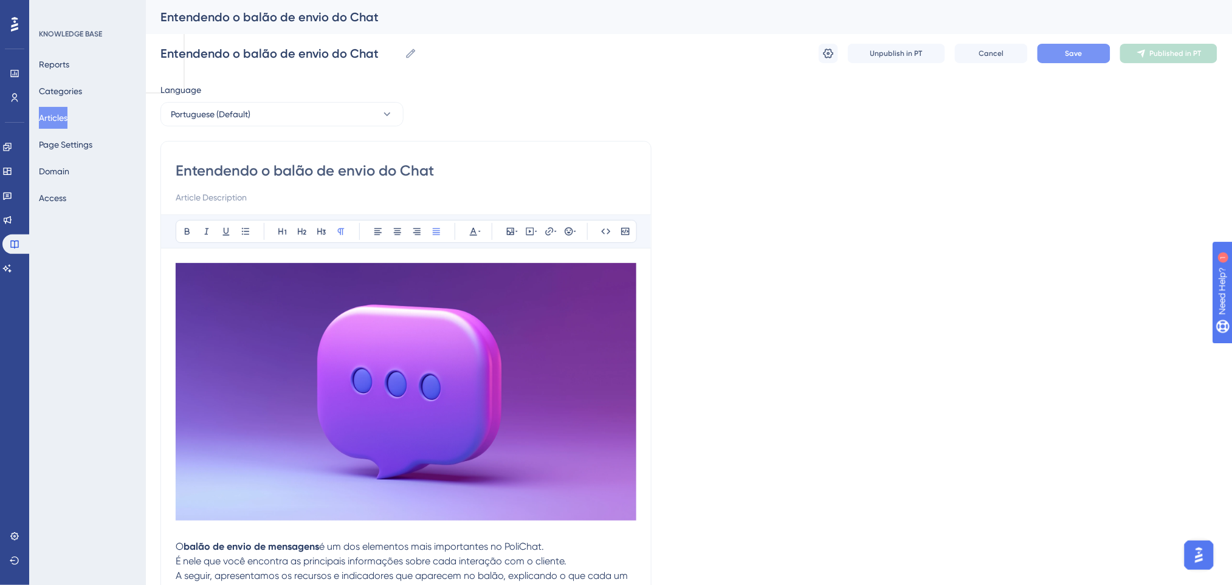
click at [1095, 57] on button "Save" at bounding box center [1073, 53] width 73 height 19
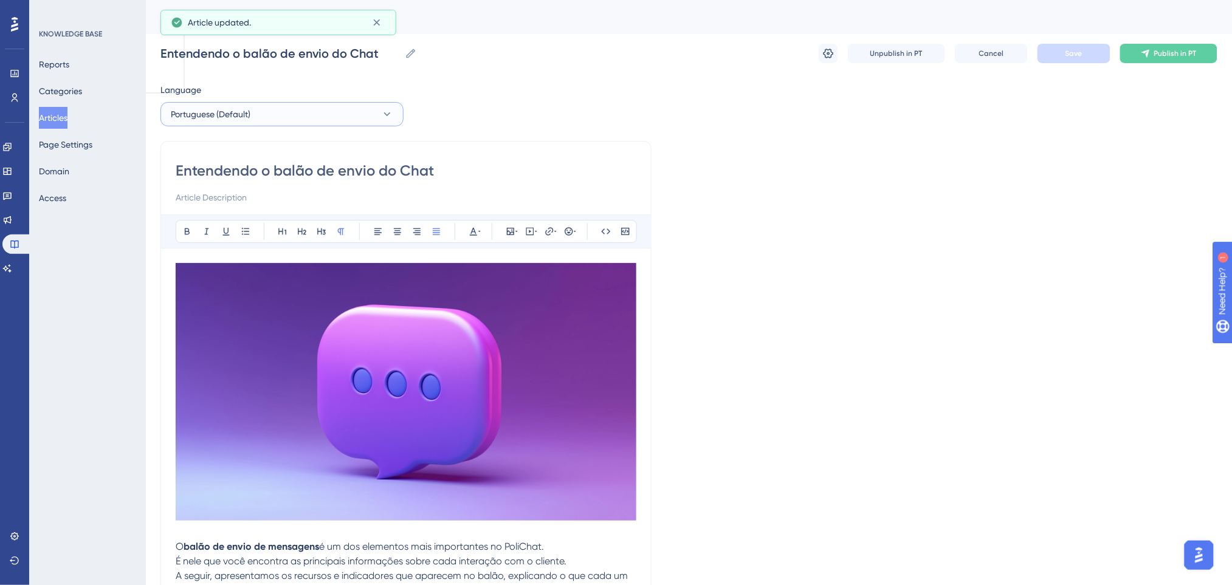
click at [327, 115] on button "Portuguese (Default)" at bounding box center [281, 114] width 243 height 24
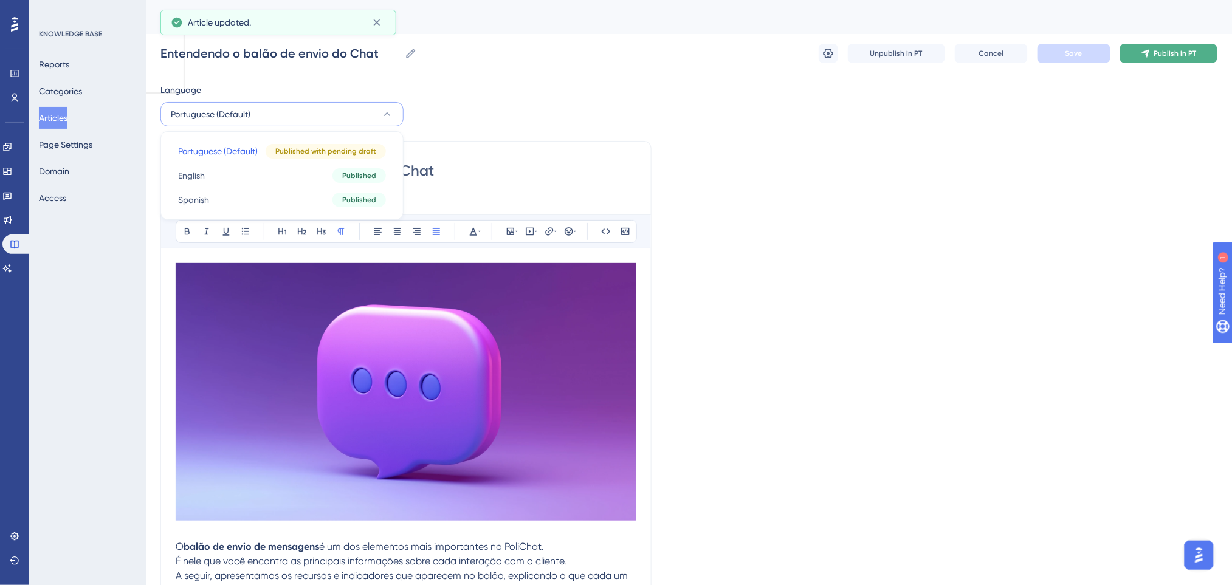
click at [1199, 51] on button "Publish in PT" at bounding box center [1168, 53] width 97 height 19
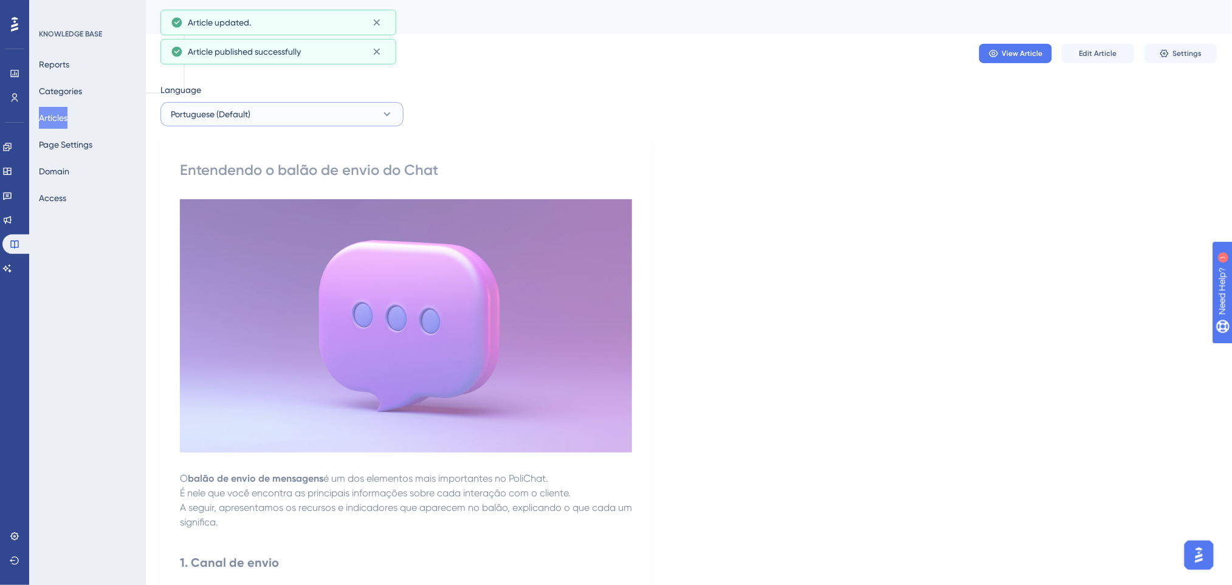
click at [368, 109] on button "Portuguese (Default)" at bounding box center [281, 114] width 243 height 24
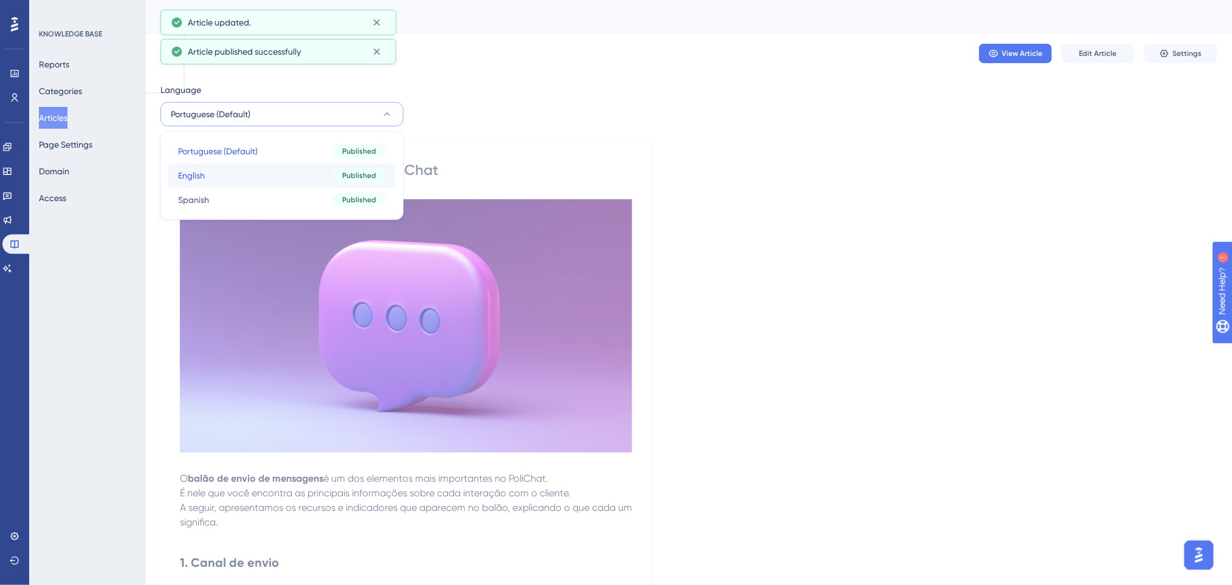
click at [247, 173] on button "English English Published" at bounding box center [281, 175] width 227 height 24
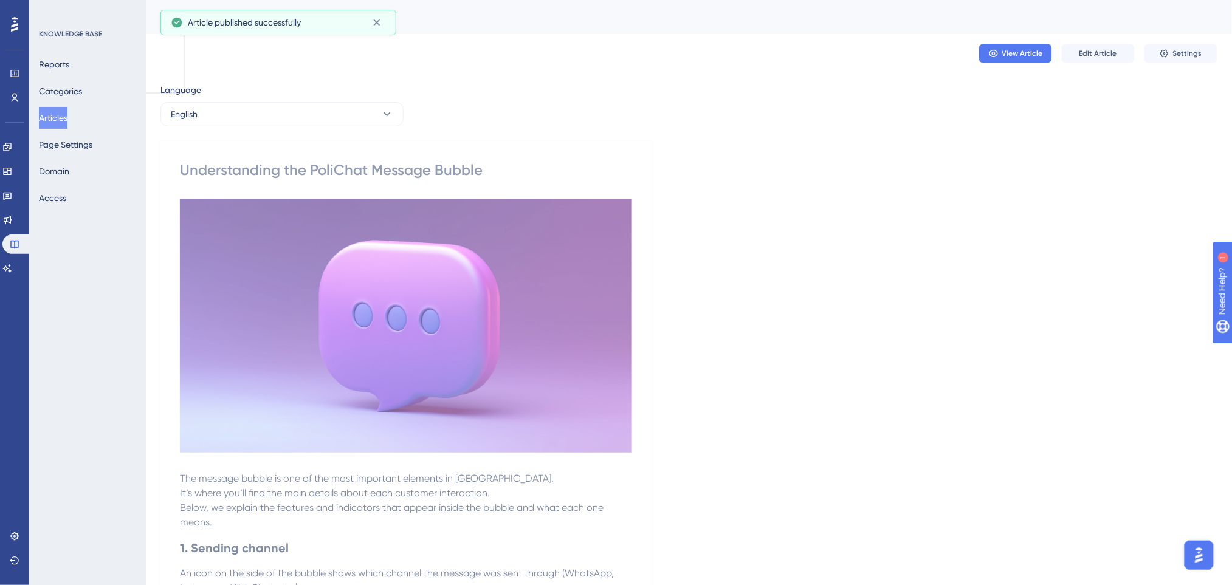
click at [1090, 42] on div "View Article Edit Article Settings" at bounding box center [688, 53] width 1057 height 39
click at [1090, 53] on span "Edit Article" at bounding box center [1098, 54] width 38 height 10
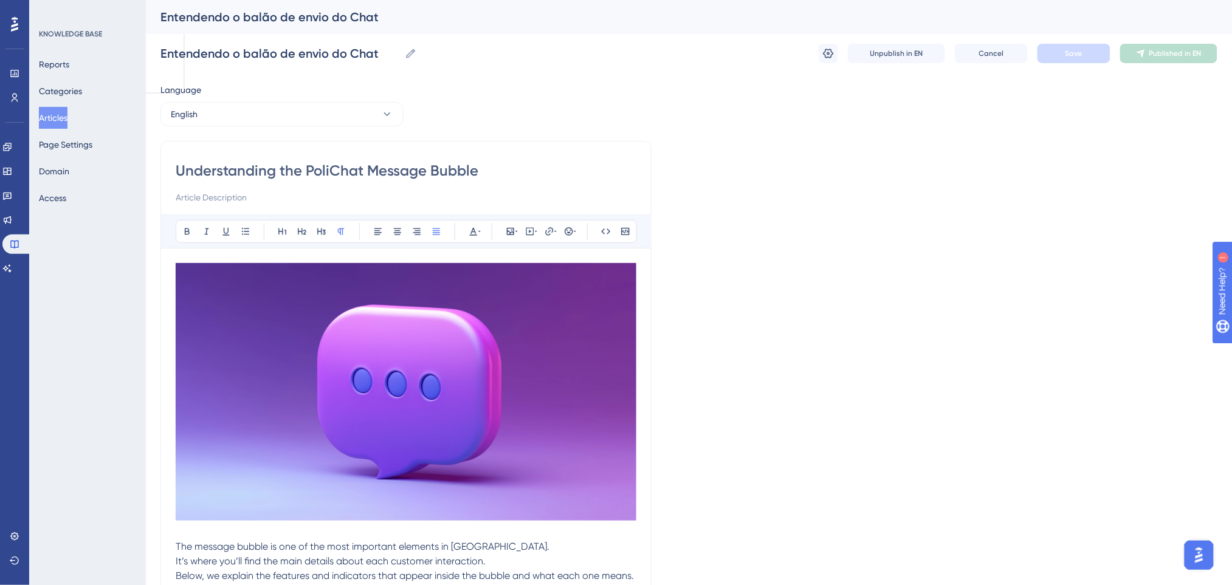
click at [327, 171] on input "Understanding the PoliChat Message Bubble" at bounding box center [406, 170] width 461 height 19
type input "Understanding the Chat Message Bubble"
click at [1078, 58] on span "Save" at bounding box center [1073, 54] width 17 height 10
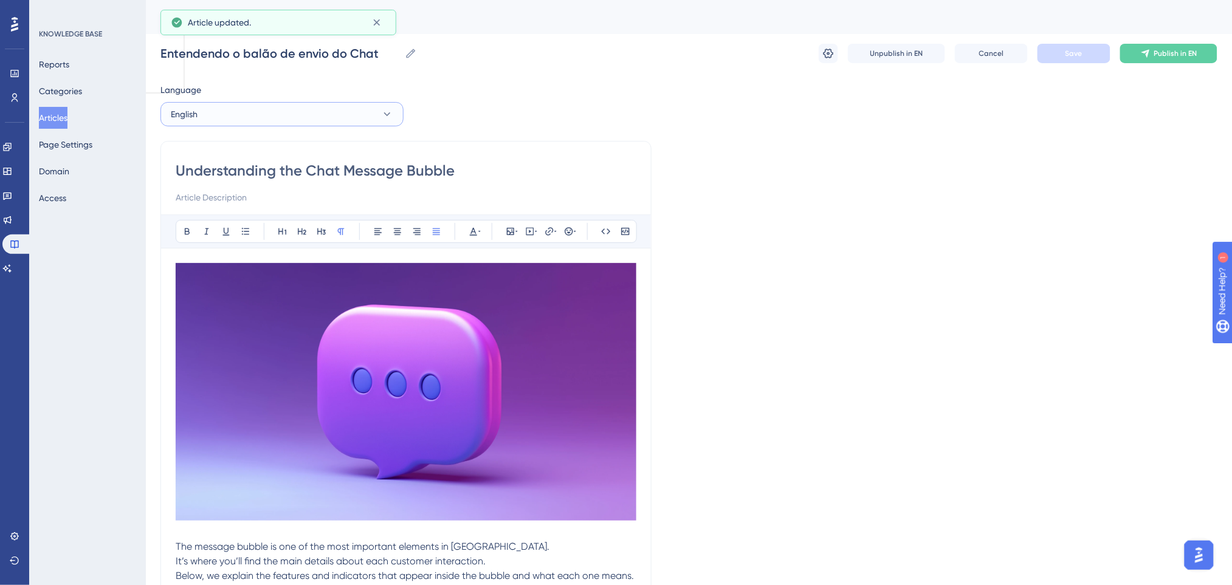
click at [220, 110] on button "English" at bounding box center [281, 114] width 243 height 24
click at [1179, 58] on span "Publish in EN" at bounding box center [1175, 54] width 43 height 10
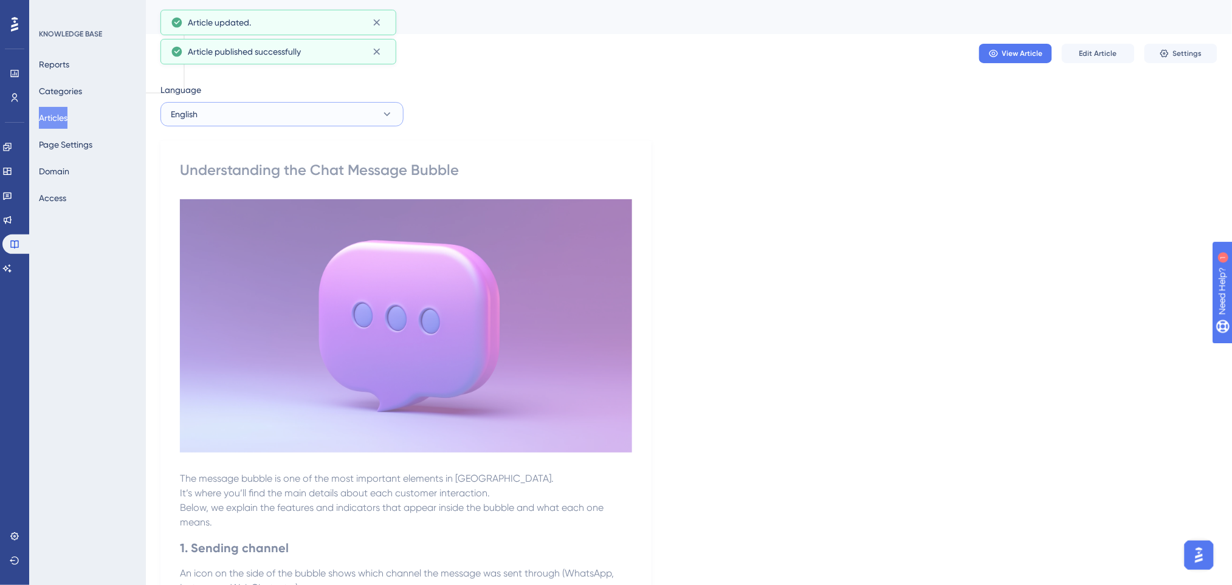
click at [249, 116] on button "English" at bounding box center [281, 114] width 243 height 24
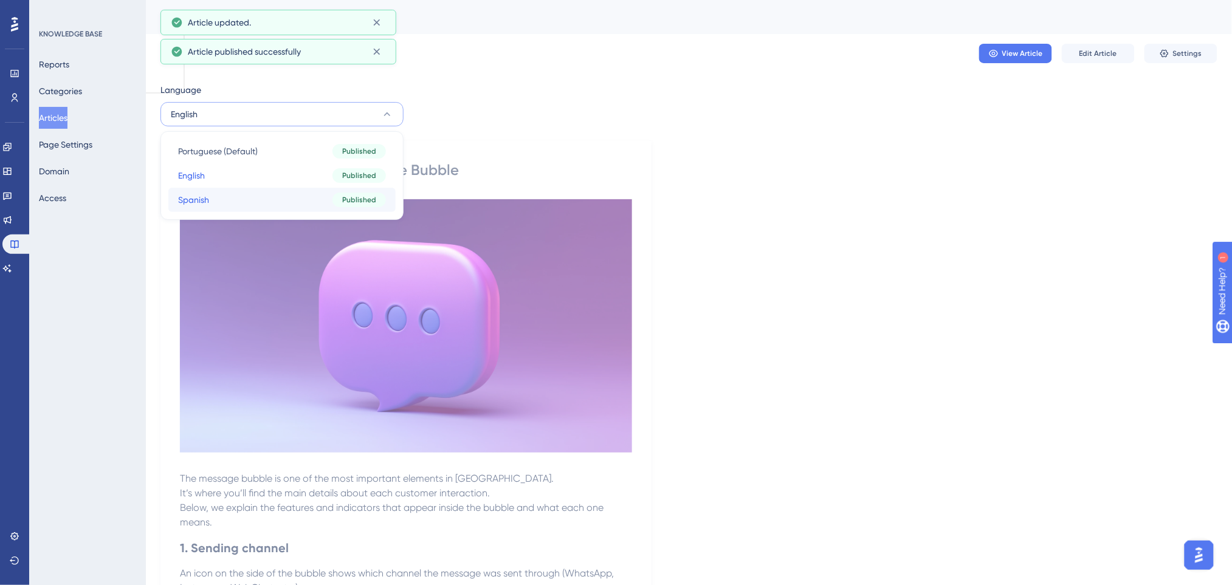
click at [207, 204] on span "Spanish" at bounding box center [193, 200] width 31 height 15
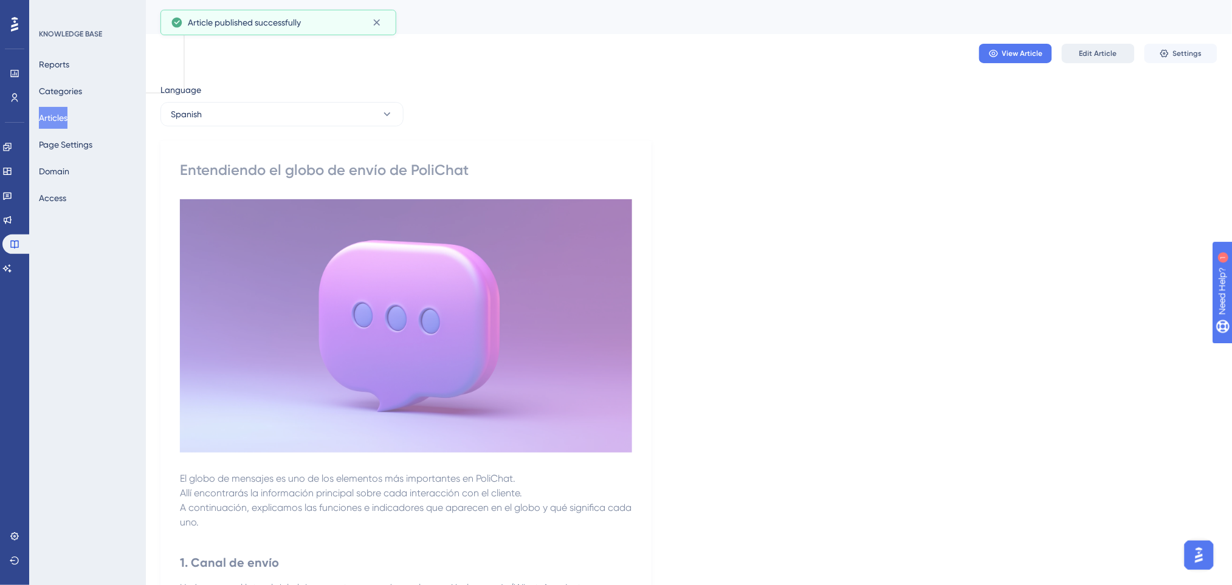
click at [1098, 50] on span "Edit Article" at bounding box center [1098, 54] width 38 height 10
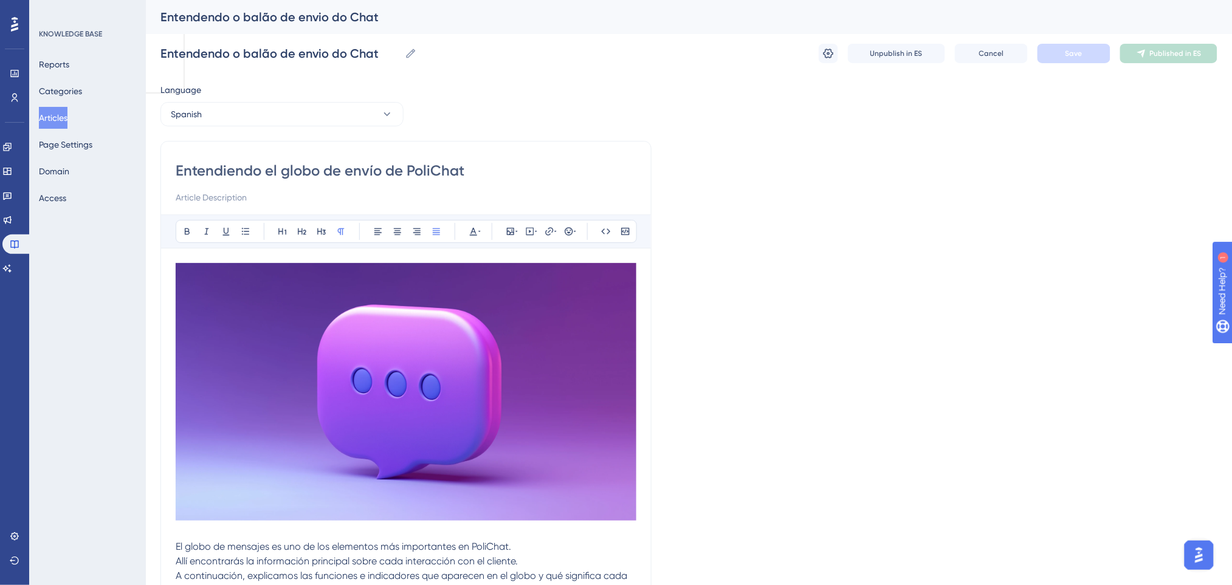
click at [430, 165] on input "Entendiendo el globo de envío de PoliChat" at bounding box center [406, 170] width 461 height 19
type input "Entendiendo el globo de envío de Chat"
click at [1084, 52] on button "Save" at bounding box center [1073, 53] width 73 height 19
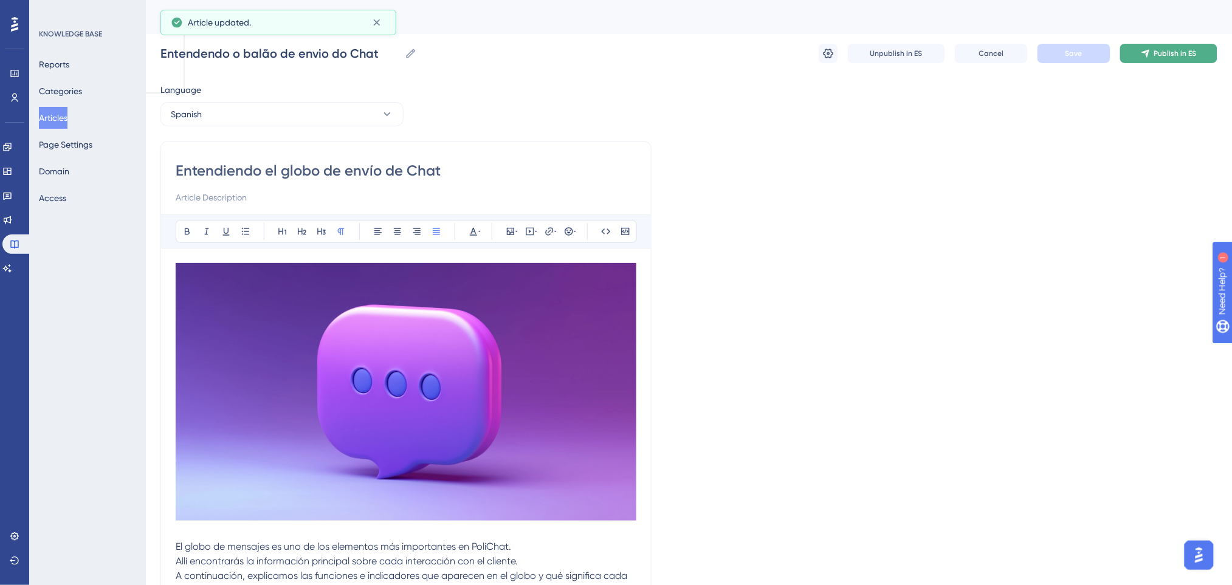
click at [1154, 52] on button "Publish in ES" at bounding box center [1168, 53] width 97 height 19
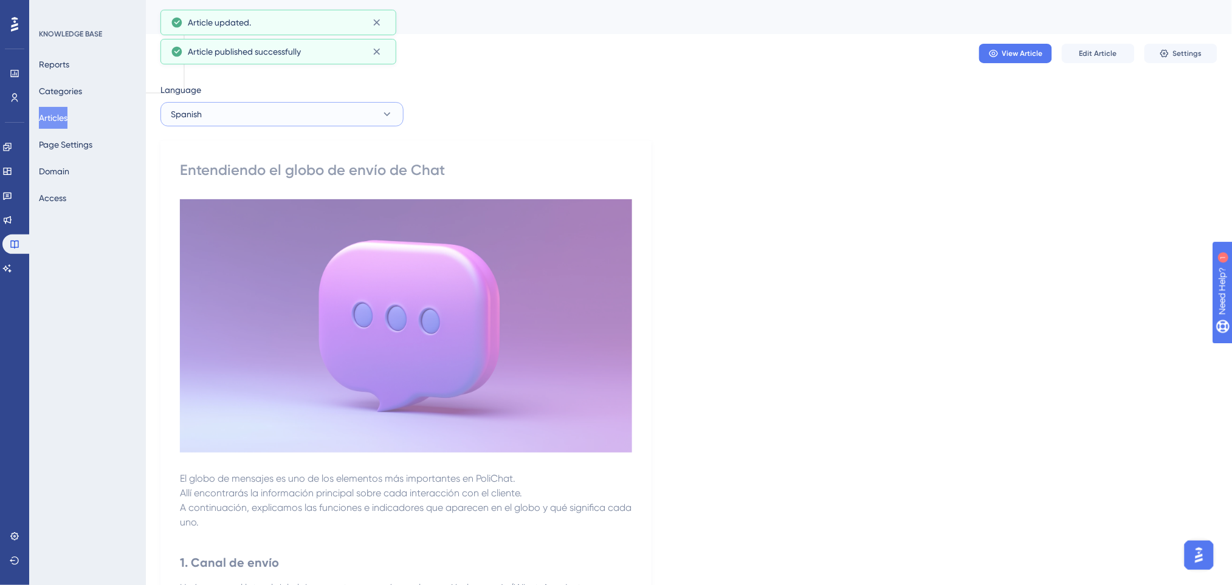
click at [226, 108] on button "Spanish" at bounding box center [281, 114] width 243 height 24
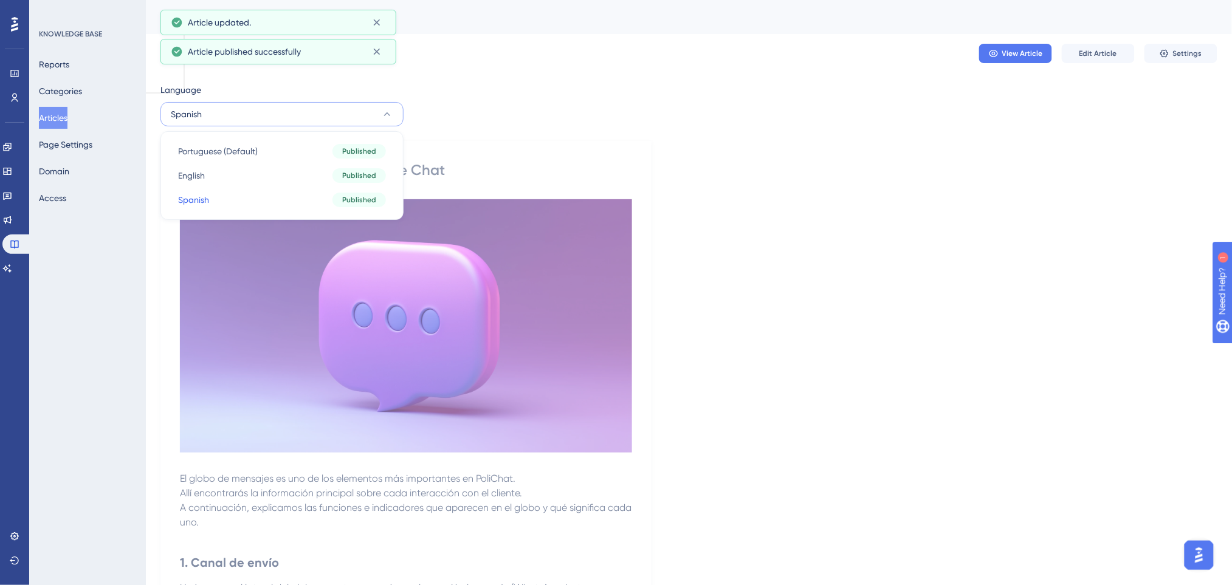
click at [228, 108] on button "Spanish" at bounding box center [281, 114] width 243 height 24
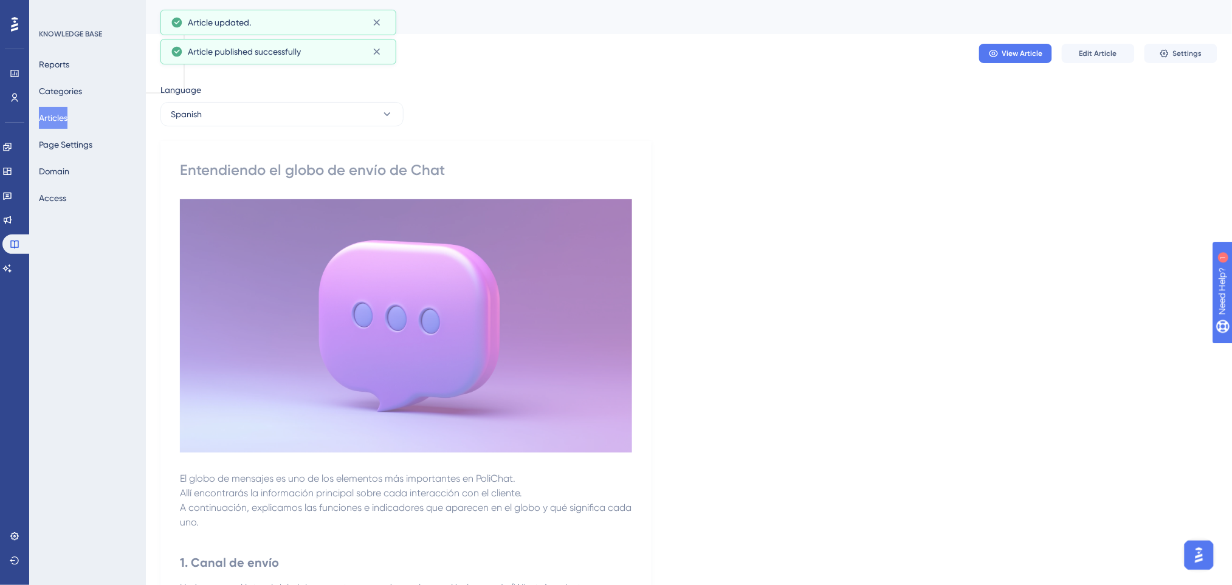
click at [61, 117] on button "Articles" at bounding box center [53, 118] width 29 height 22
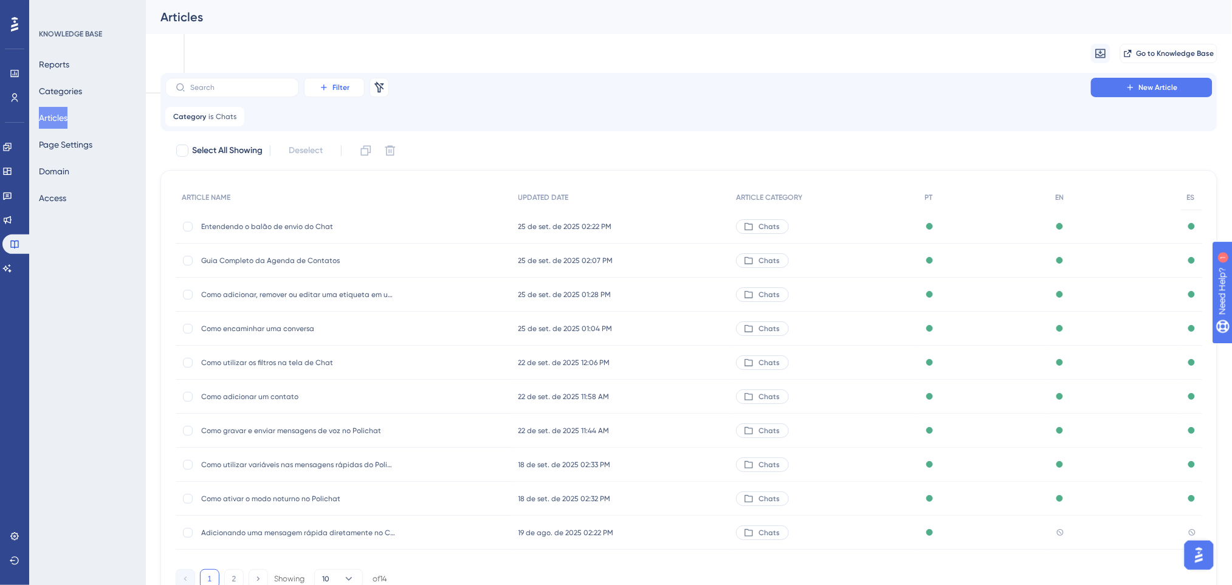
click at [336, 91] on span "Filter" at bounding box center [340, 88] width 17 height 10
click at [273, 93] on label at bounding box center [232, 87] width 134 height 19
click at [273, 92] on input "text" at bounding box center [239, 87] width 98 height 9
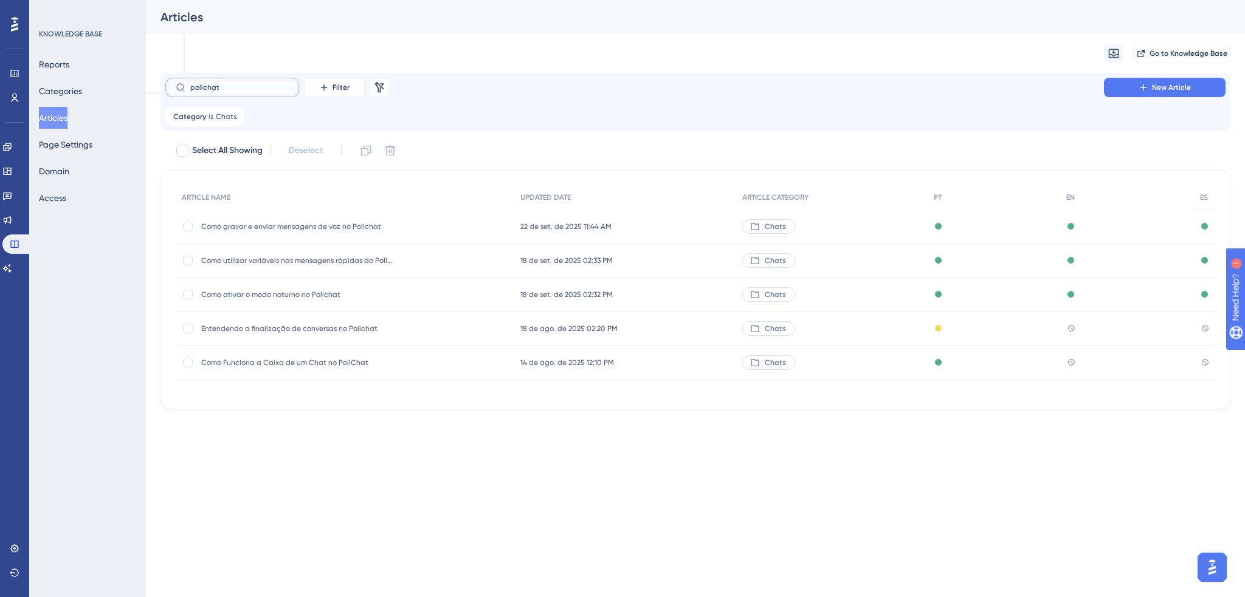
type input "polichat"
click at [387, 226] on span "Como gravar e enviar mensagens de voz no Polichat" at bounding box center [298, 227] width 194 height 10
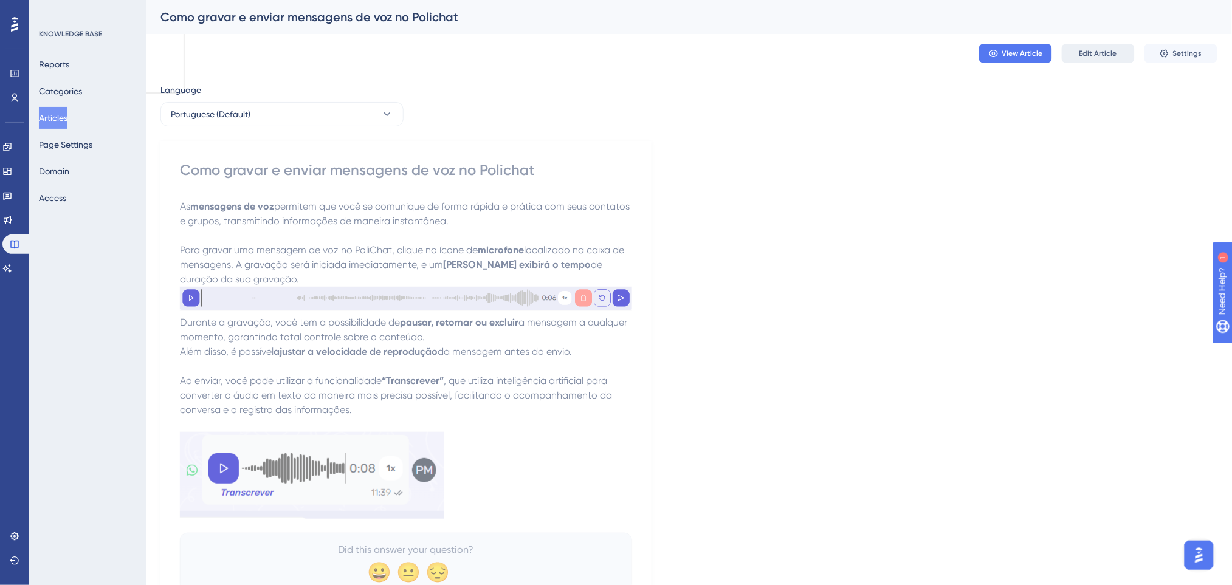
click at [1095, 56] on span "Edit Article" at bounding box center [1098, 54] width 38 height 10
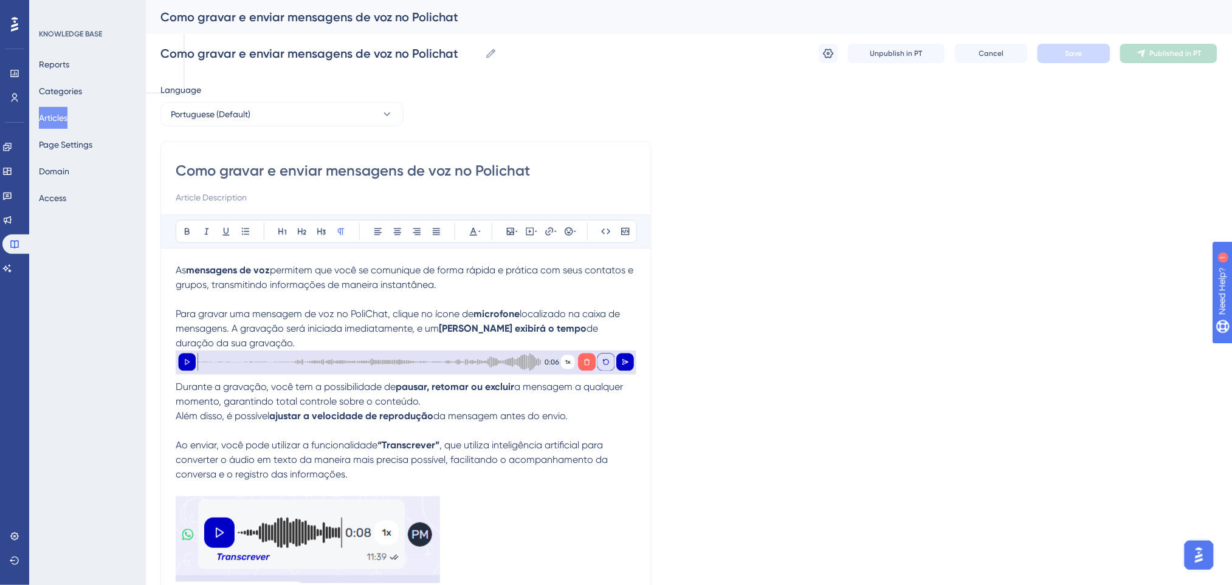
click at [545, 170] on input "Como gravar e enviar mensagens de voz no Polichat" at bounding box center [406, 170] width 461 height 19
drag, startPoint x: 503, startPoint y: 167, endPoint x: 479, endPoint y: 167, distance: 24.3
click at [479, 167] on input "Como gravar e enviar mensagens de voz no Polichat" at bounding box center [406, 170] width 461 height 19
type input "Como gravar e enviar mensagens de voz no Chat"
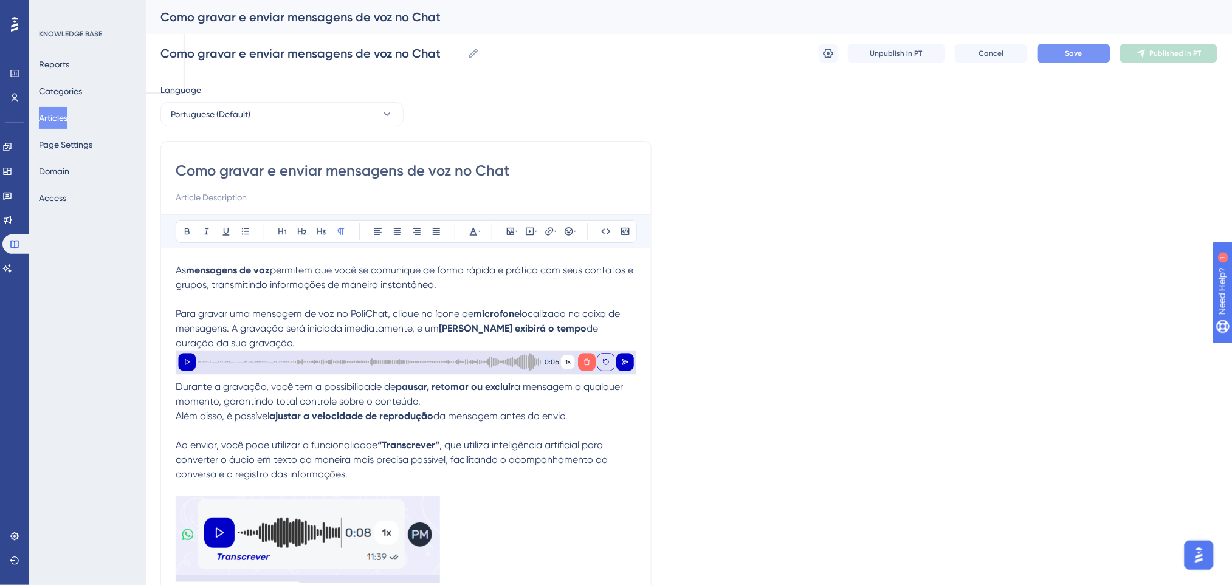
type input "Como gravar e enviar mensagens de voz no Chat"
click at [1062, 46] on button "Save" at bounding box center [1073, 53] width 73 height 19
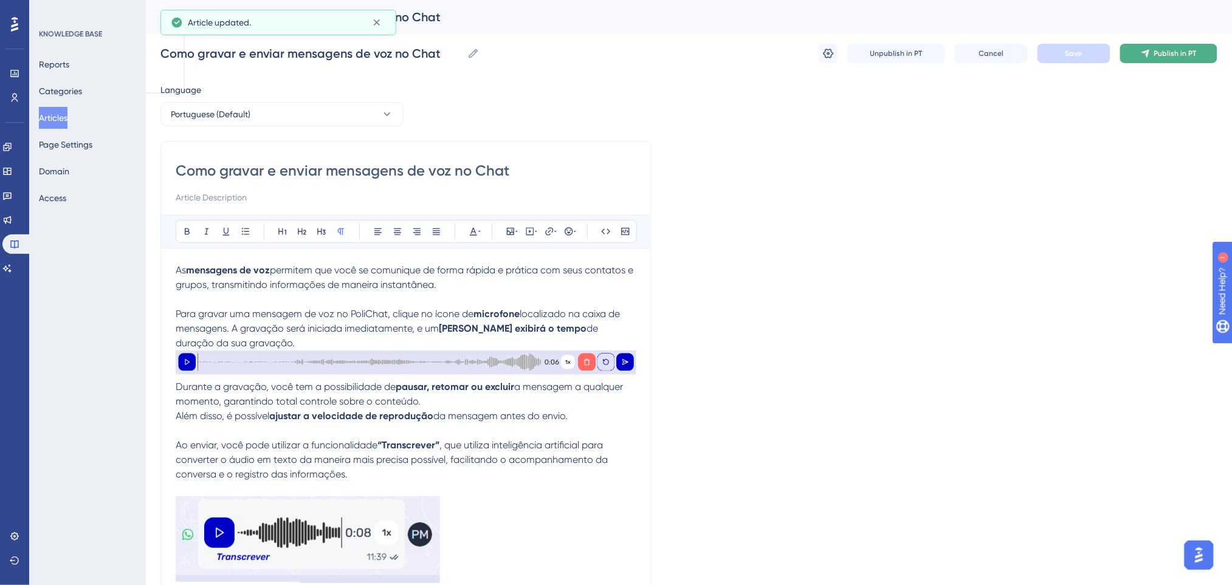
drag, startPoint x: 1219, startPoint y: 57, endPoint x: 1205, endPoint y: 53, distance: 15.0
click at [1217, 57] on div "Performance Users Engagement Widgets Feedback Product Updates Knowledge Base AI…" at bounding box center [689, 347] width 1086 height 695
click at [1205, 53] on button "Publish in PT" at bounding box center [1168, 53] width 97 height 19
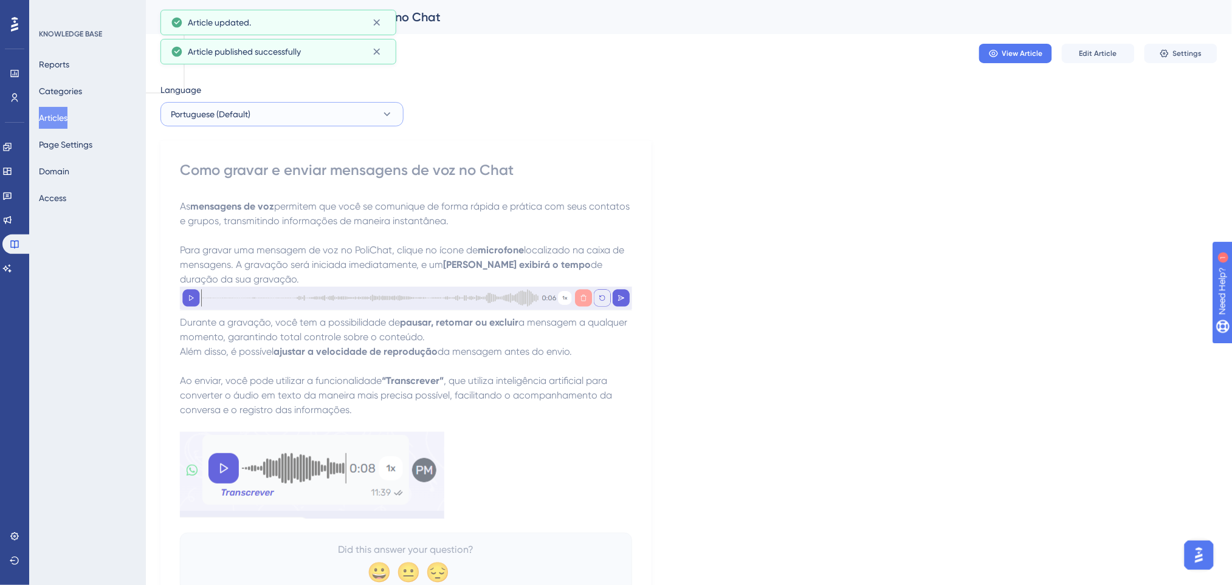
click at [287, 106] on button "Portuguese (Default)" at bounding box center [281, 114] width 243 height 24
click at [230, 180] on button "English English Published" at bounding box center [281, 175] width 227 height 24
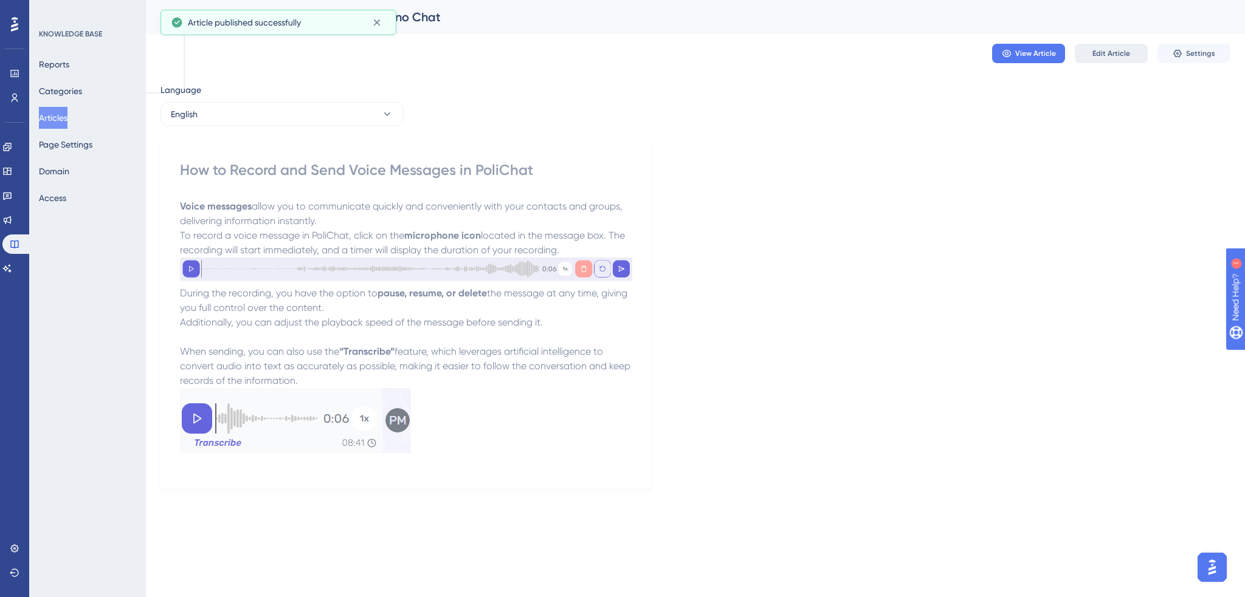
click at [1089, 54] on button "Edit Article" at bounding box center [1111, 53] width 73 height 19
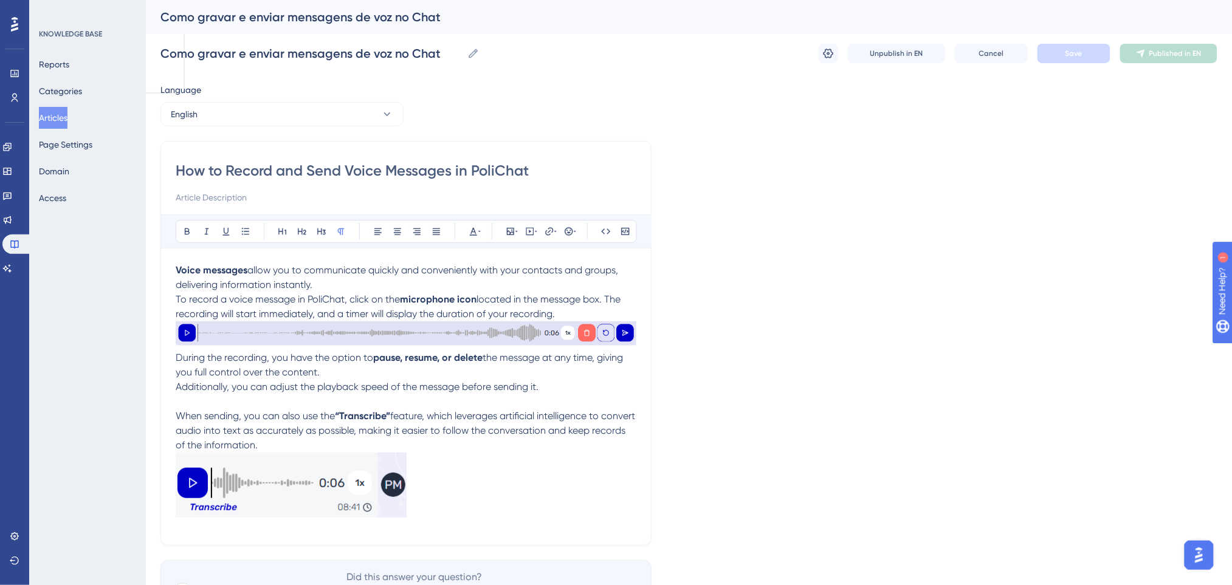
drag, startPoint x: 495, startPoint y: 169, endPoint x: 473, endPoint y: 169, distance: 21.3
click at [473, 169] on input "How to Record and Send Voice Messages in PoliChat" at bounding box center [406, 170] width 461 height 19
type input "How to Record and Send Voice Messages in Chat"
click at [1096, 53] on button "Save" at bounding box center [1073, 53] width 73 height 19
click at [1161, 57] on span "Publish in EN" at bounding box center [1175, 54] width 43 height 10
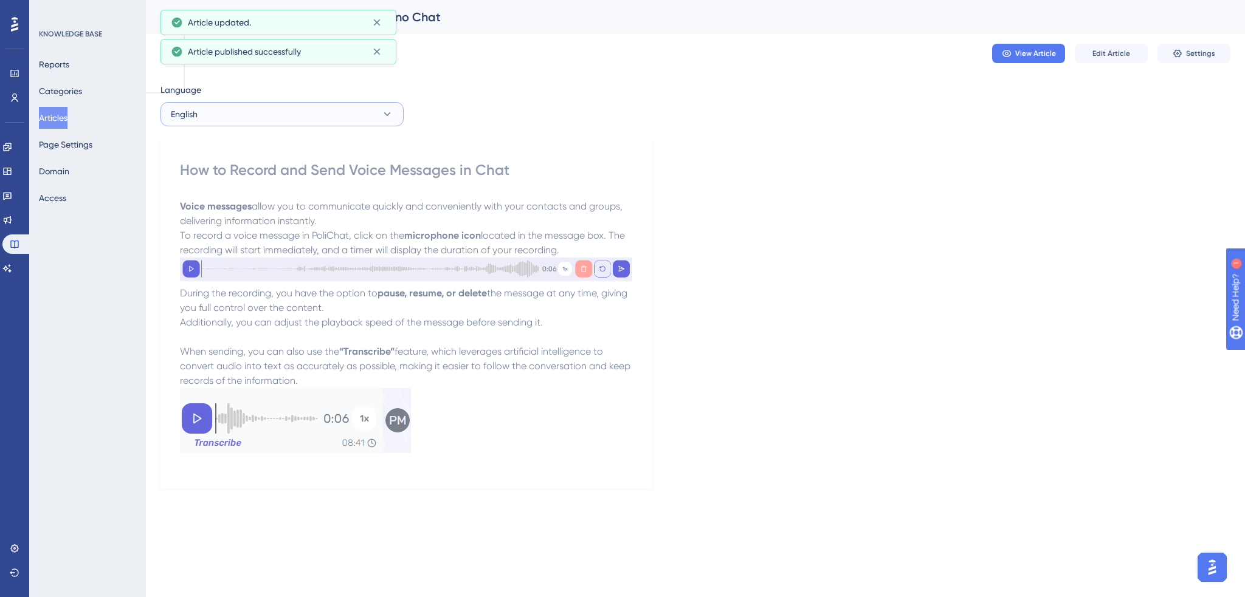
click at [258, 122] on button "English" at bounding box center [281, 114] width 243 height 24
click at [249, 198] on button "Spanish Spanish Published" at bounding box center [281, 200] width 227 height 24
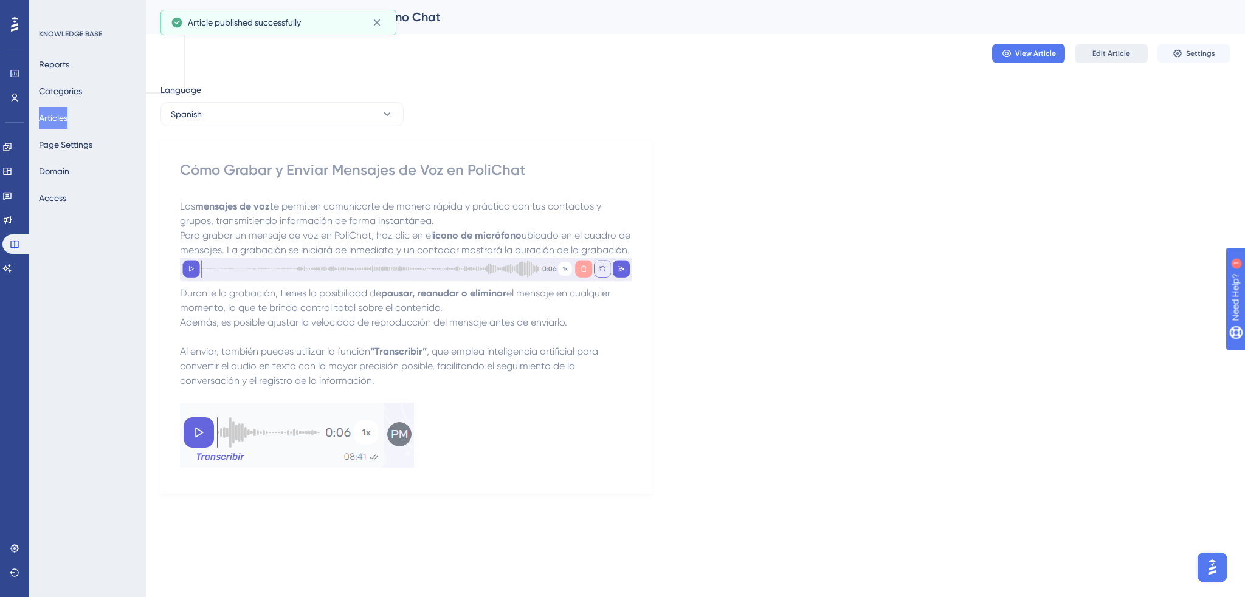
click at [1103, 47] on button "Edit Article" at bounding box center [1111, 53] width 73 height 19
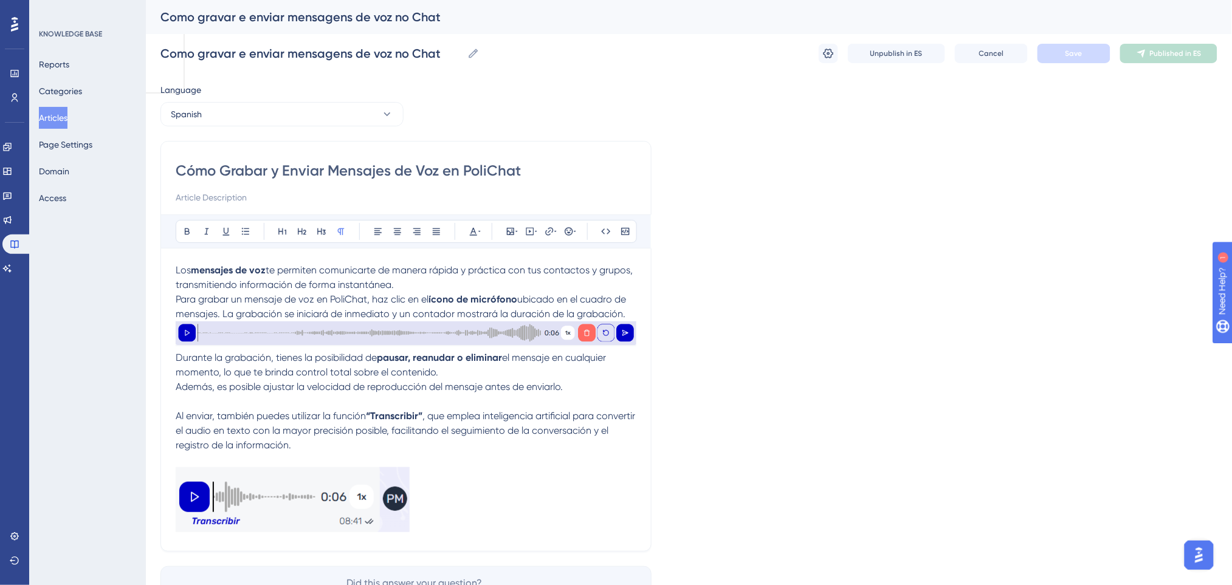
drag, startPoint x: 490, startPoint y: 173, endPoint x: 463, endPoint y: 170, distance: 27.5
click at [463, 170] on input "Cómo Grabar y Enviar Mensajes de Voz en PoliChat" at bounding box center [406, 170] width 461 height 19
type input "Cómo Grabar y Enviar Mensajes de Voz en Chat"
click at [1080, 47] on button "Save" at bounding box center [1073, 53] width 73 height 19
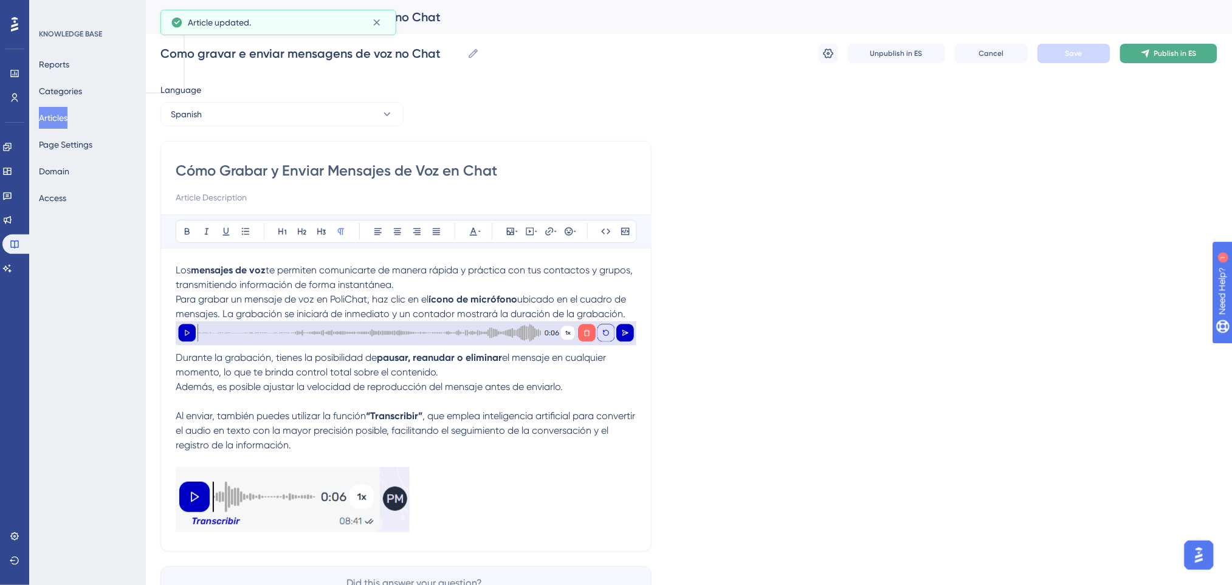
click at [1198, 53] on button "Publish in ES" at bounding box center [1168, 53] width 97 height 19
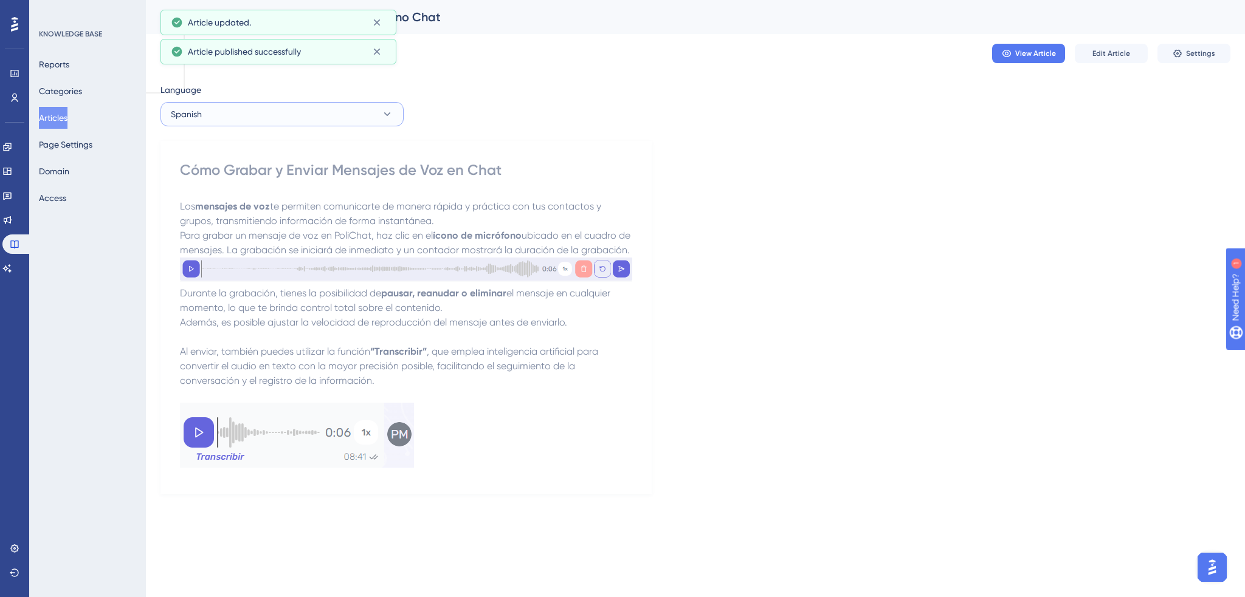
click at [202, 103] on button "Spanish" at bounding box center [281, 114] width 243 height 24
click at [202, 108] on button "Spanish" at bounding box center [281, 114] width 243 height 24
click at [63, 112] on button "Articles" at bounding box center [53, 118] width 29 height 22
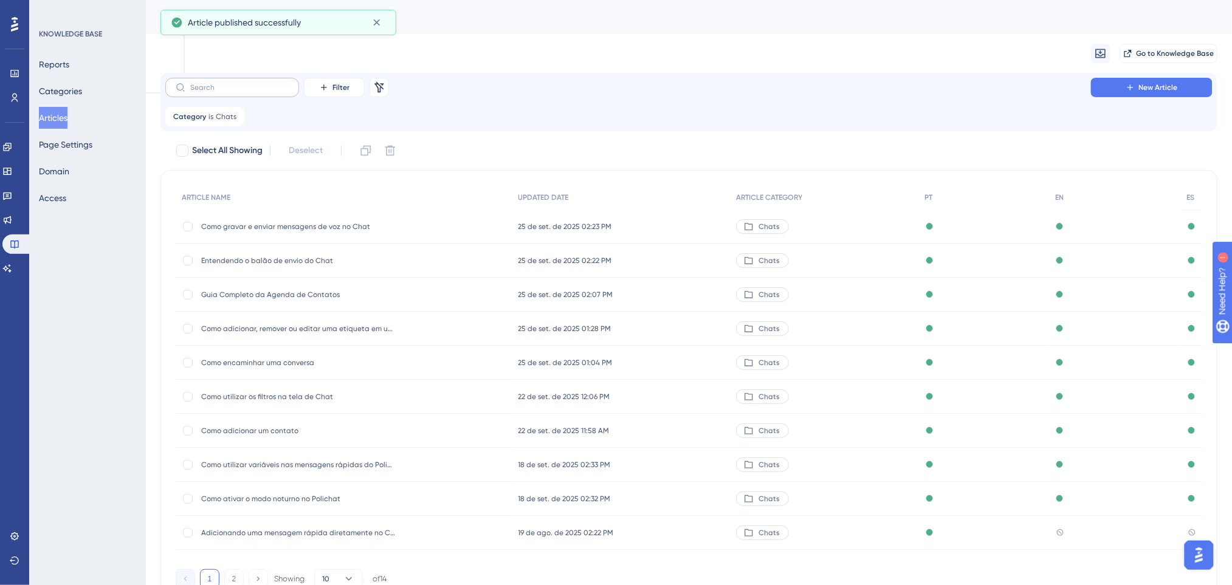
click at [256, 94] on label at bounding box center [232, 87] width 134 height 19
click at [256, 92] on input "text" at bounding box center [239, 87] width 98 height 9
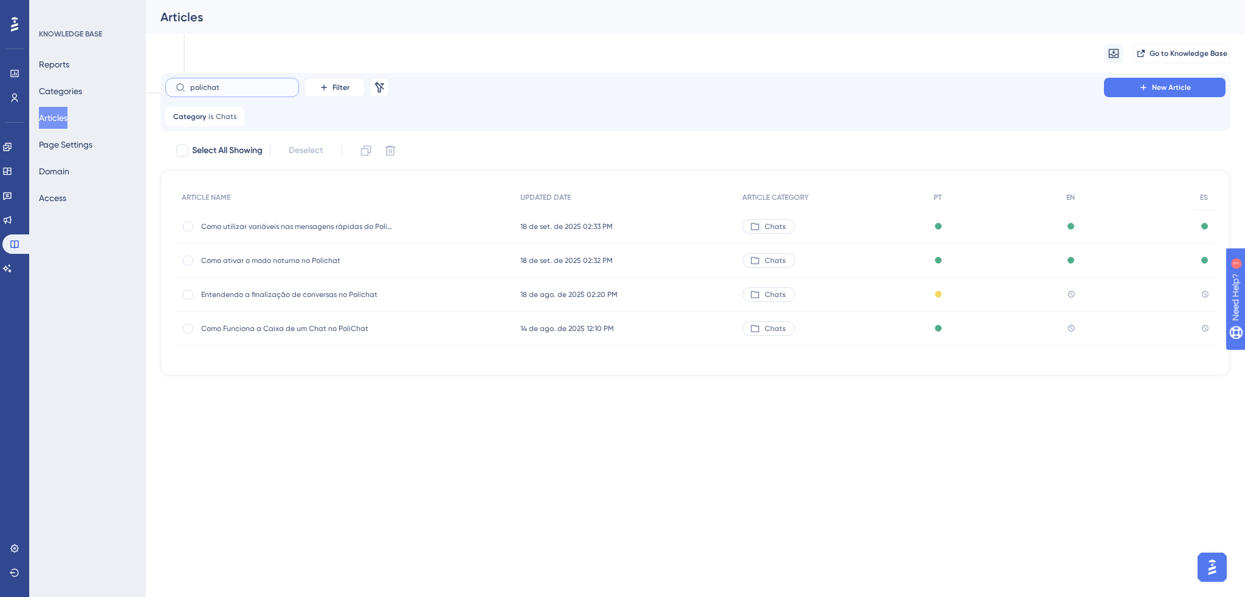
type input "polichat"
click at [323, 263] on span "Como ativar o modo noturno no Polichat" at bounding box center [298, 261] width 194 height 10
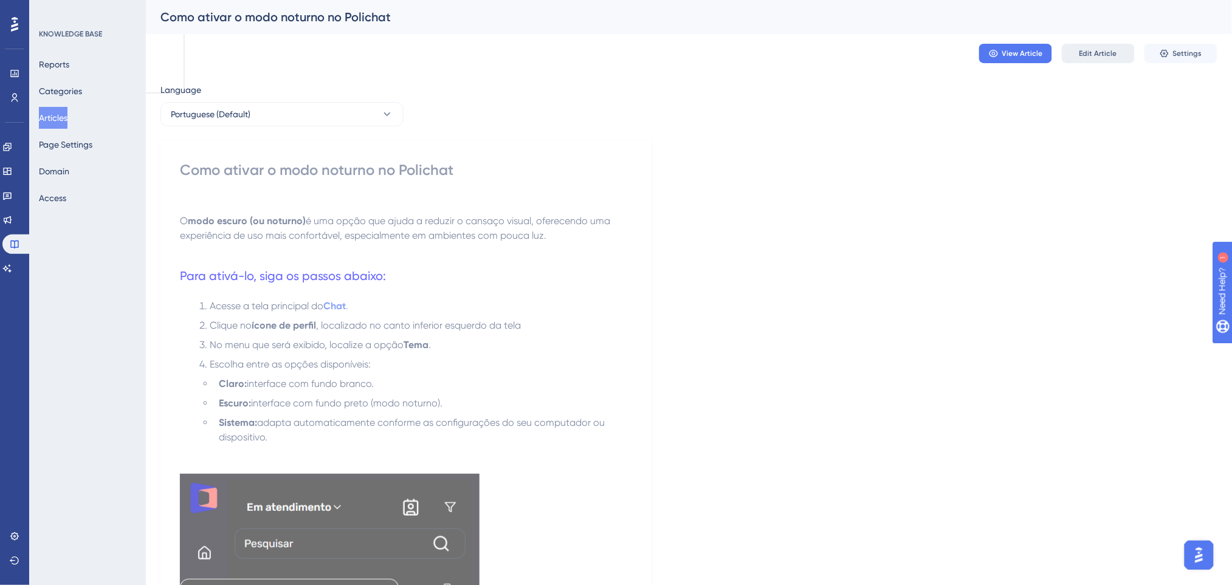
click at [1113, 47] on button "Edit Article" at bounding box center [1098, 53] width 73 height 19
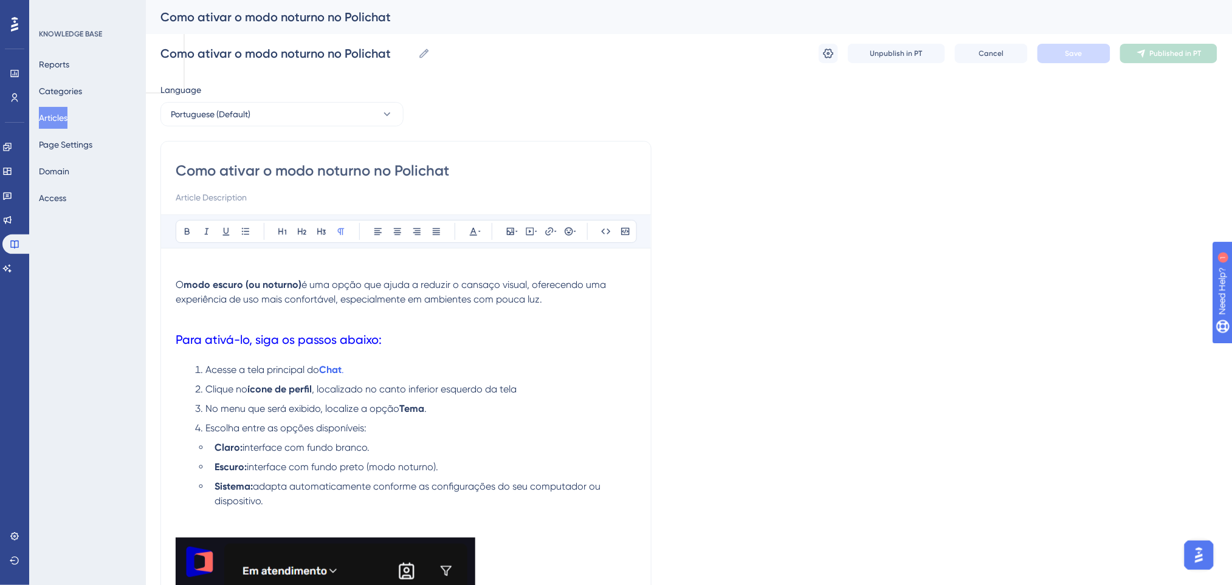
drag, startPoint x: 394, startPoint y: 168, endPoint x: 418, endPoint y: 166, distance: 23.8
click at [418, 166] on input "Como ativar o modo noturno no Polichat" at bounding box center [406, 170] width 461 height 19
drag, startPoint x: 464, startPoint y: 170, endPoint x: 396, endPoint y: 168, distance: 68.1
click at [396, 168] on input "Como ativar o modo noturno no Polichat" at bounding box center [406, 170] width 461 height 19
type input "Como ativar o modo noturno nA"
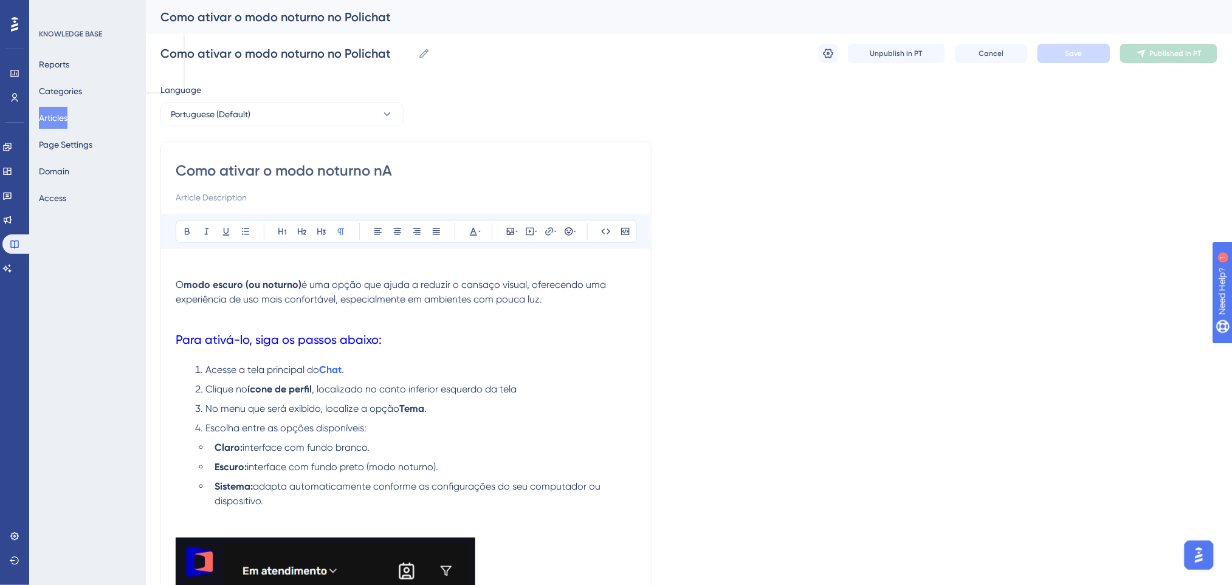
type input "Como ativar o modo noturno nA"
type input "Como ativar o modo noturno na Poli"
drag, startPoint x: 430, startPoint y: 168, endPoint x: 397, endPoint y: 166, distance: 32.3
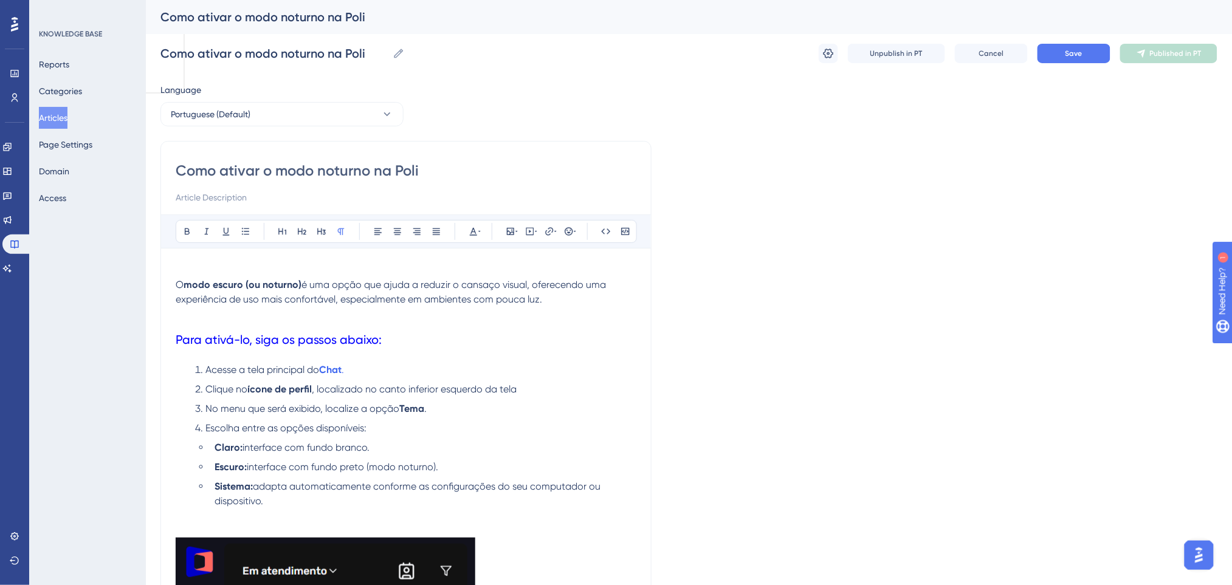
click at [397, 166] on input "Como ativar o modo noturno na Poli" at bounding box center [406, 170] width 461 height 19
type input "Como ativar o modo noturno"
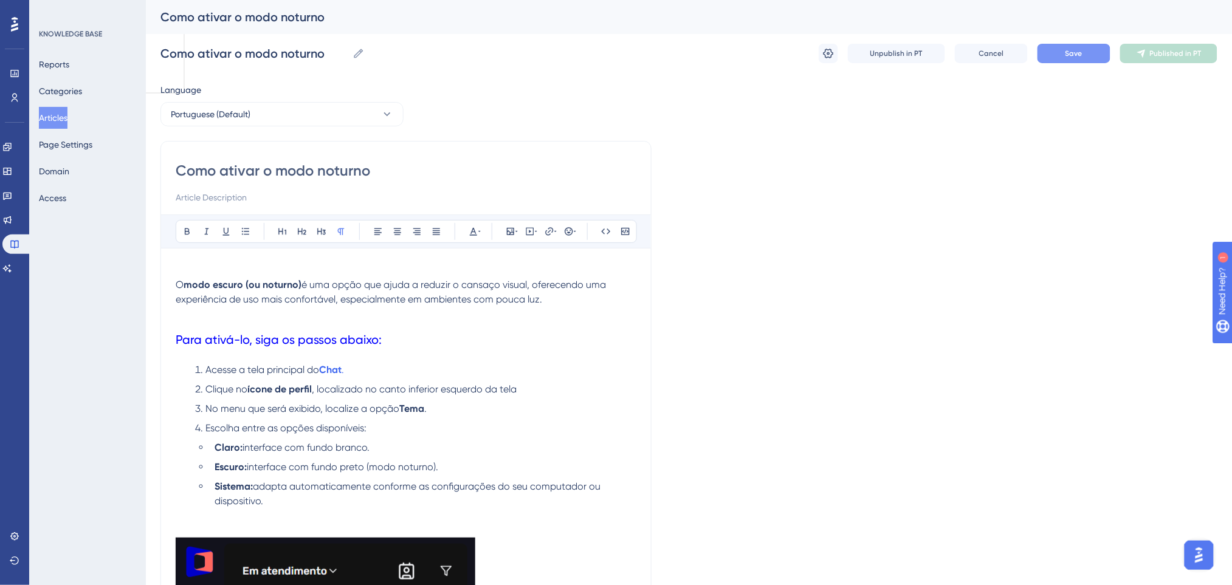
type input "Como ativar o modo noturno"
click at [1081, 50] on span "Save" at bounding box center [1073, 54] width 17 height 10
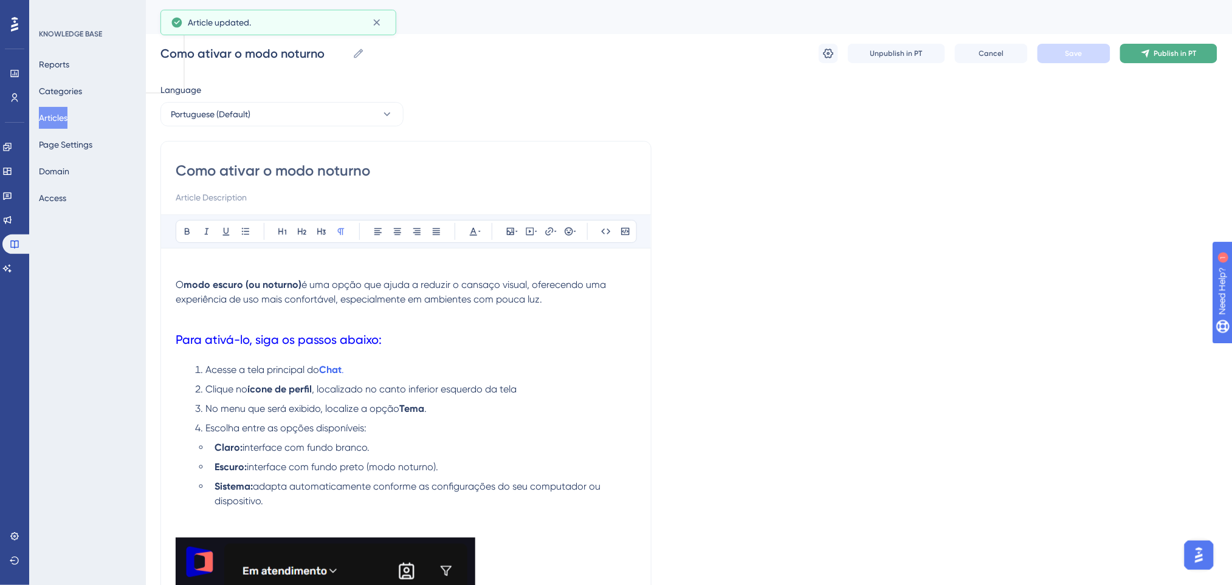
click at [1151, 50] on icon at bounding box center [1146, 54] width 10 height 10
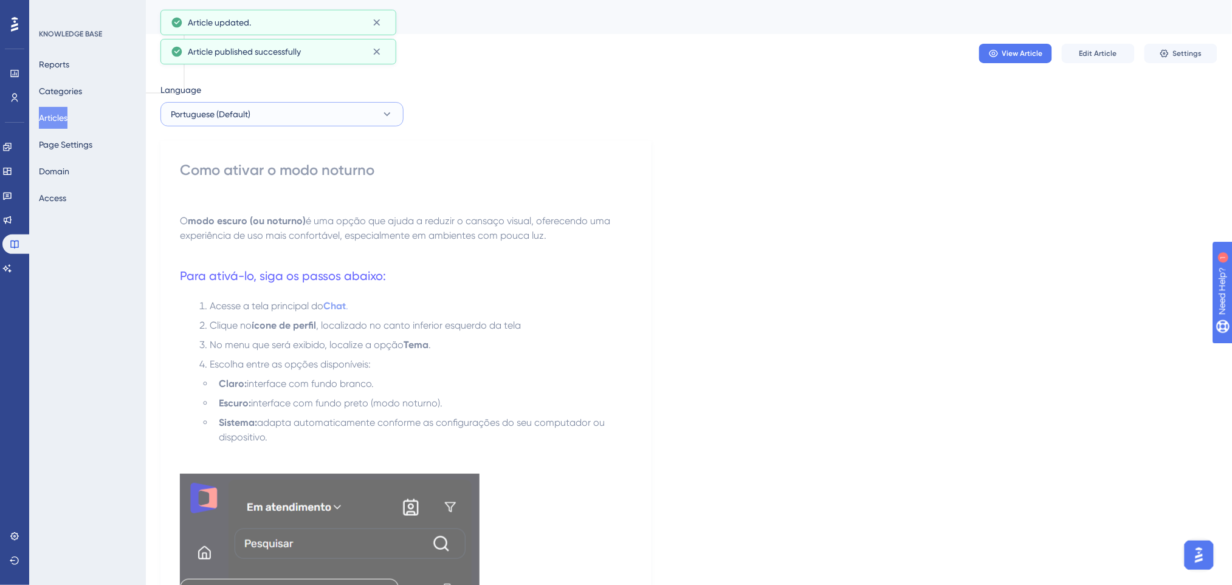
click at [335, 109] on button "Portuguese (Default)" at bounding box center [281, 114] width 243 height 24
click at [253, 174] on button "English English Published" at bounding box center [281, 175] width 227 height 24
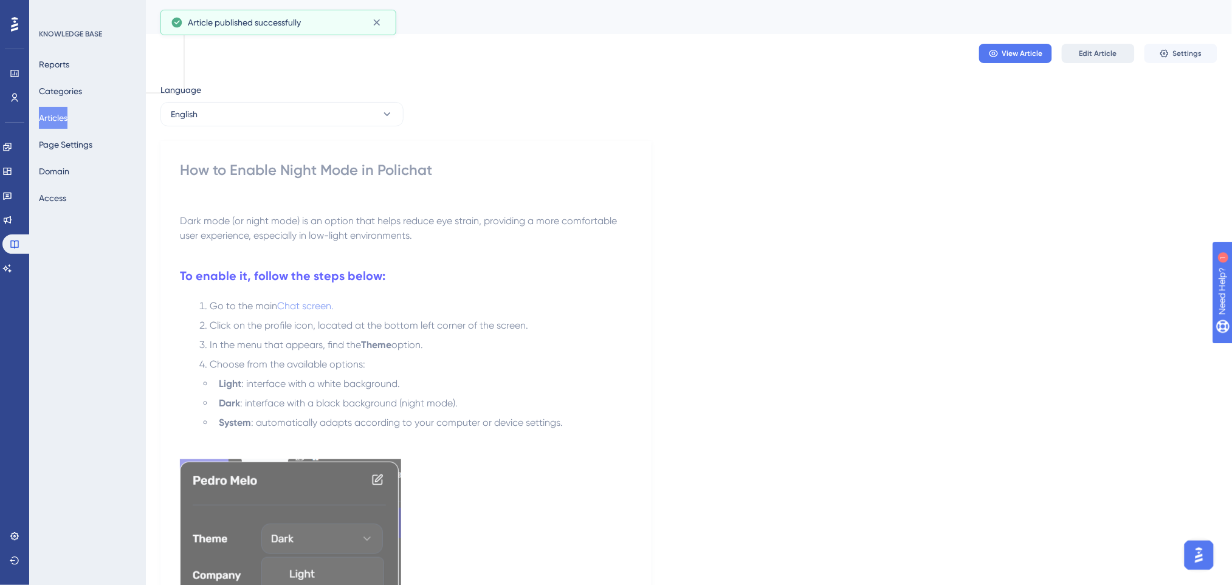
click at [1112, 51] on span "Edit Article" at bounding box center [1098, 54] width 38 height 10
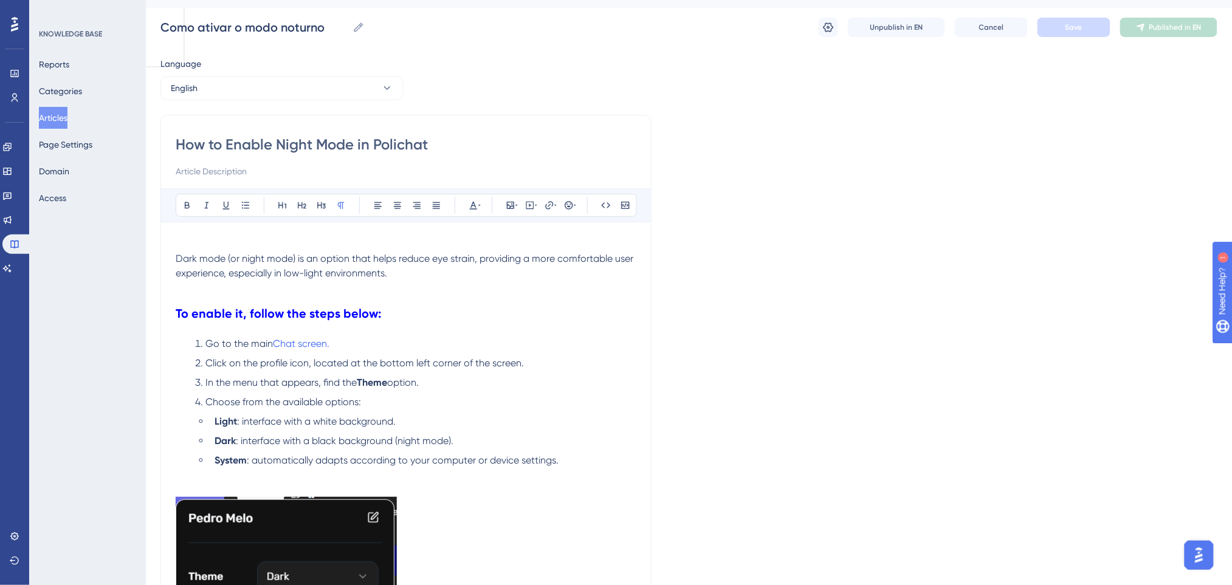
drag, startPoint x: 455, startPoint y: 151, endPoint x: 354, endPoint y: 141, distance: 100.8
click at [354, 141] on input "How to Enable Night Mode in Polichat" at bounding box center [406, 144] width 461 height 19
type input "How to Enable Night Mode"
click at [1093, 30] on button "Save" at bounding box center [1073, 27] width 73 height 19
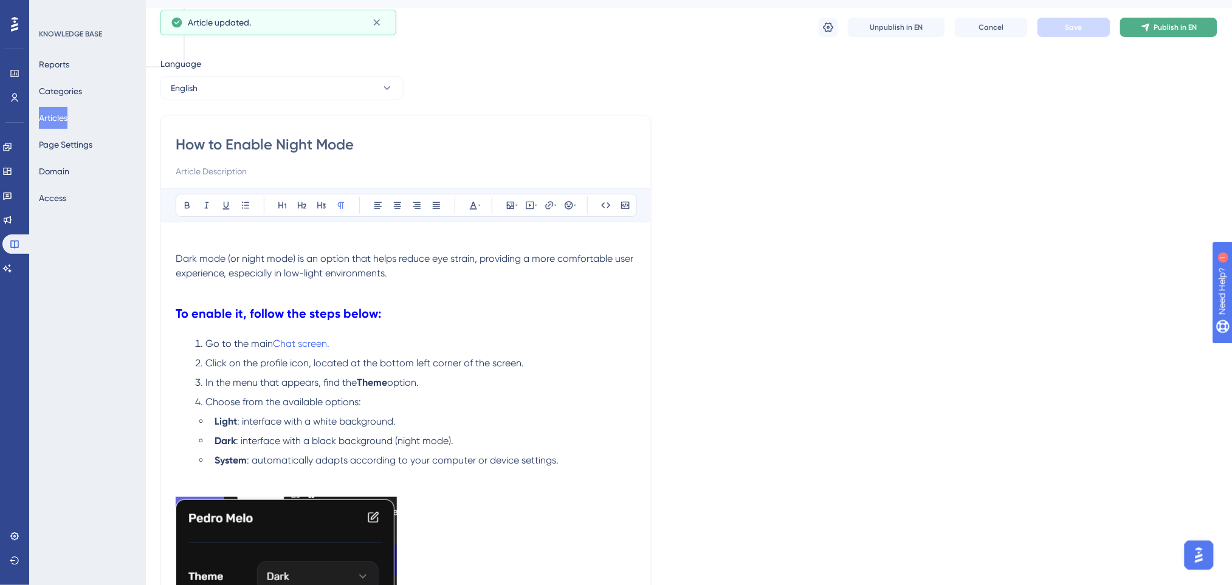
click at [1156, 28] on span "Publish in EN" at bounding box center [1175, 27] width 43 height 10
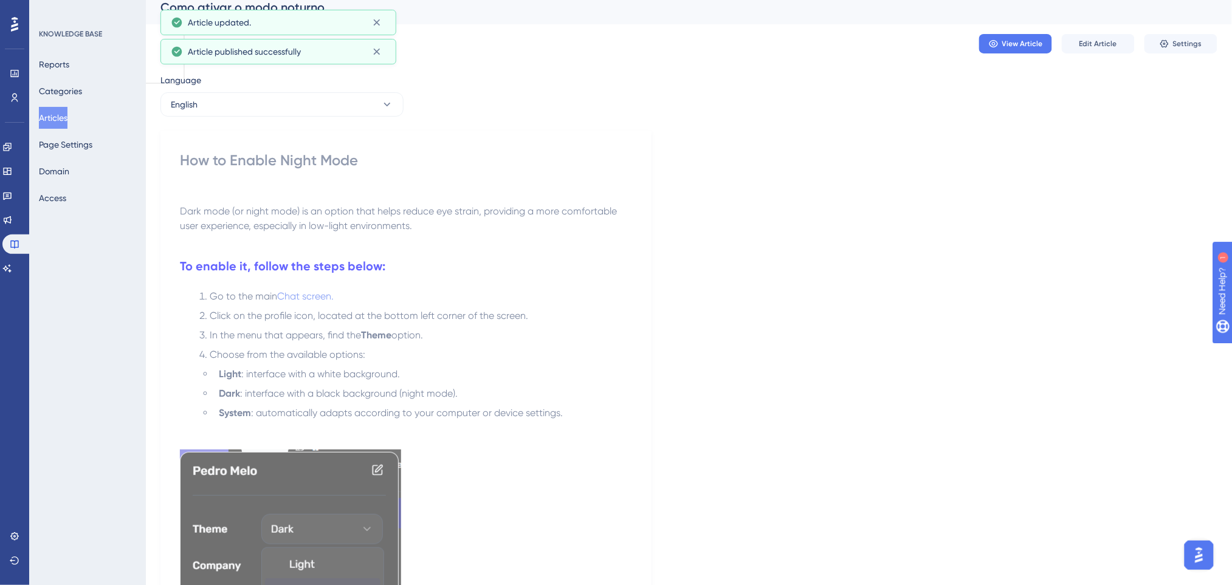
scroll to position [0, 0]
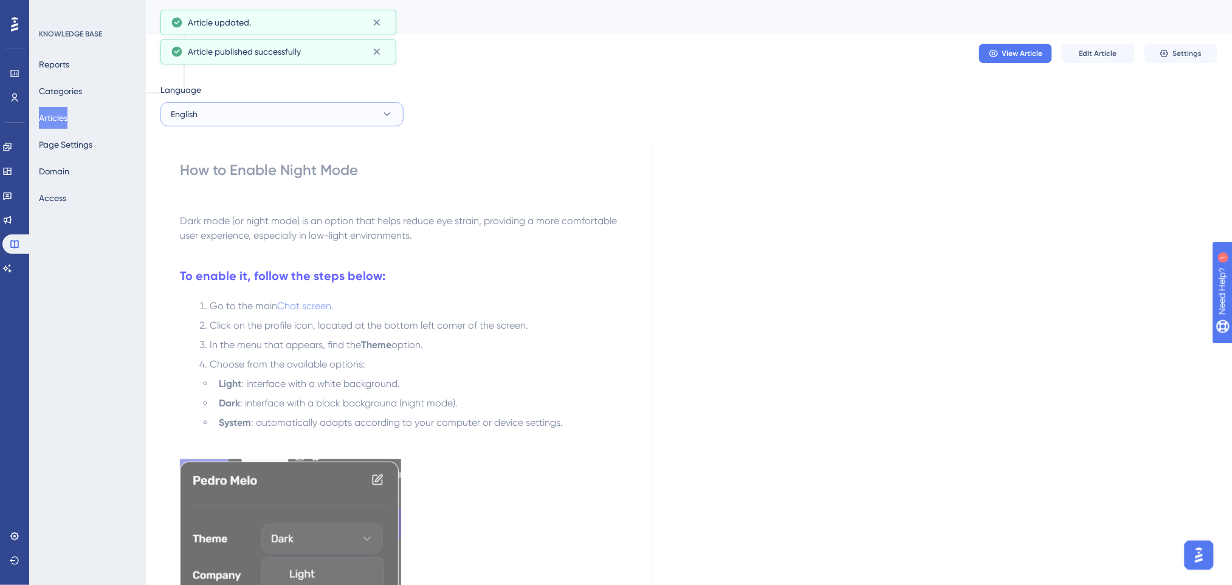
click at [245, 118] on button "English" at bounding box center [281, 114] width 243 height 24
click at [229, 196] on button "Spanish Spanish Published" at bounding box center [281, 200] width 227 height 24
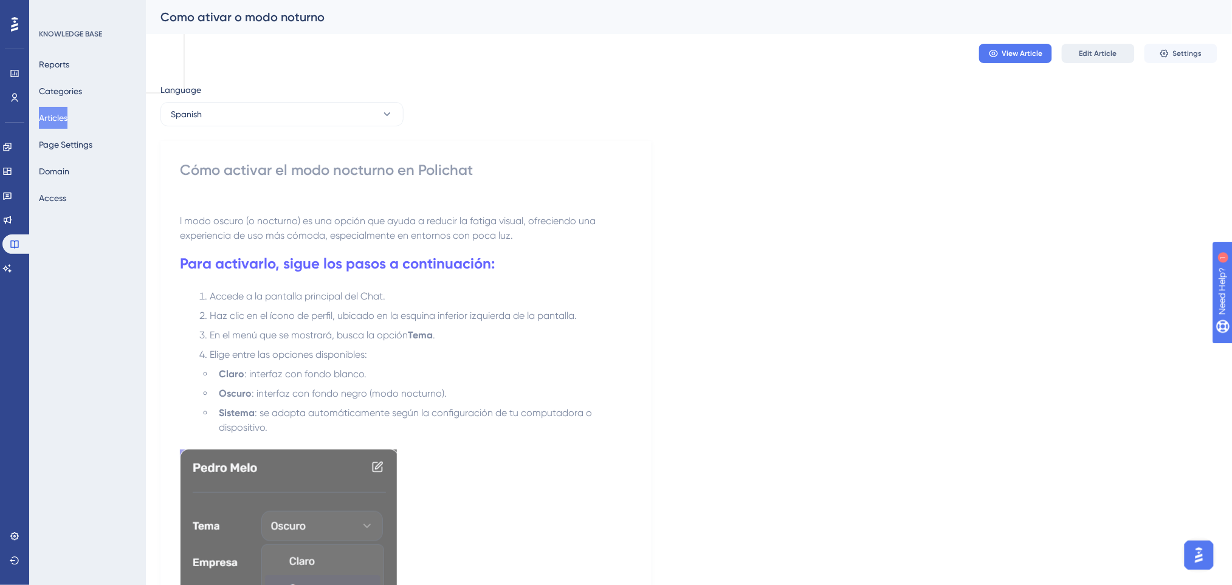
click at [1089, 52] on span "Edit Article" at bounding box center [1098, 54] width 38 height 10
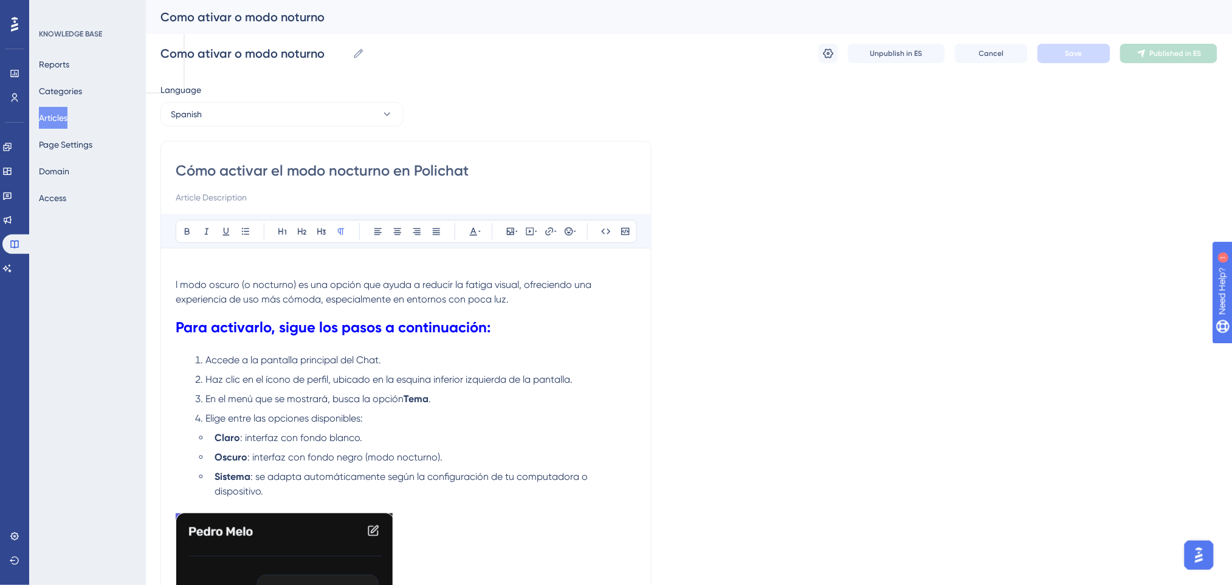
scroll to position [16, 0]
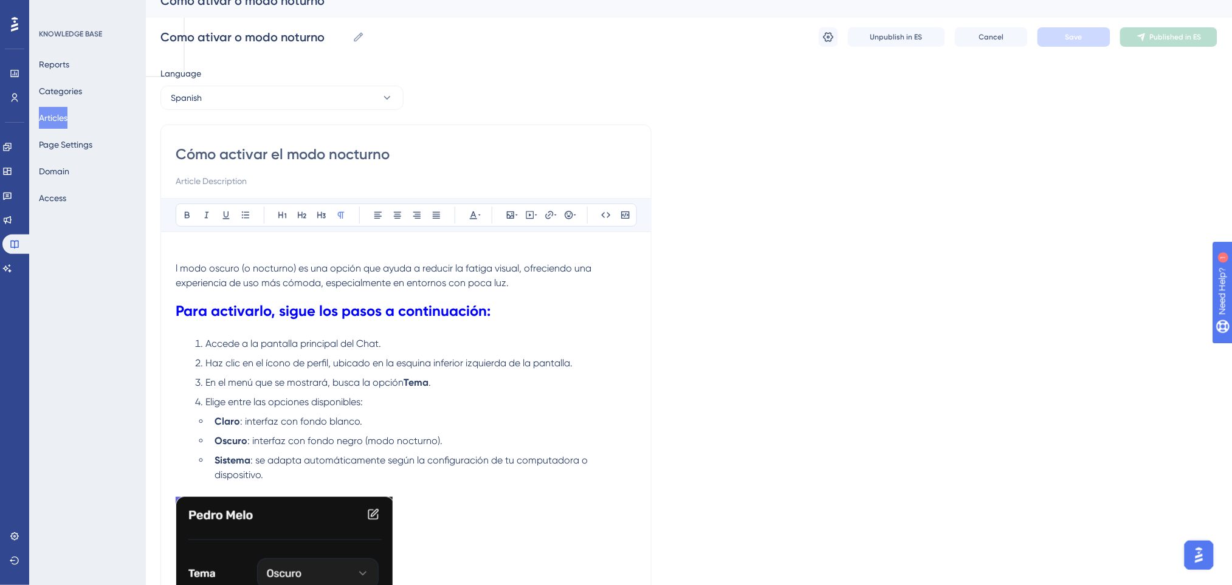
drag, startPoint x: 559, startPoint y: 156, endPoint x: 392, endPoint y: 154, distance: 167.2
click at [392, 154] on input "Cómo activar el modo nocturno" at bounding box center [406, 154] width 461 height 19
type input "Cómo activar el modo nocturno"
click at [1088, 35] on button "Save" at bounding box center [1073, 36] width 73 height 19
click at [1172, 41] on button "Publish in ES" at bounding box center [1168, 36] width 97 height 19
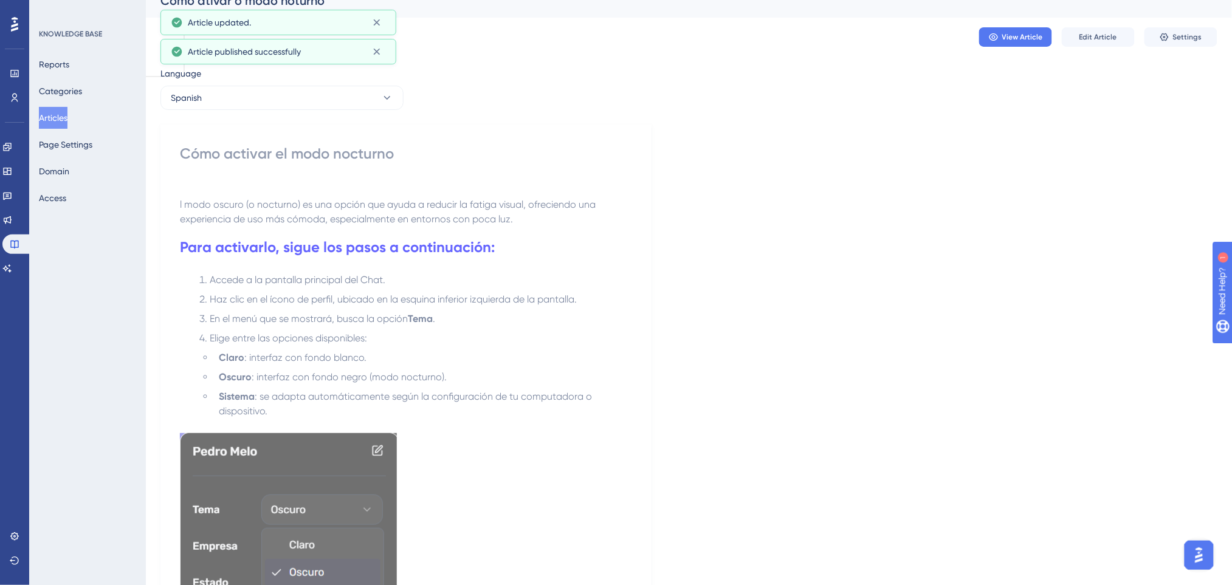
click at [55, 113] on button "Articles" at bounding box center [53, 118] width 29 height 22
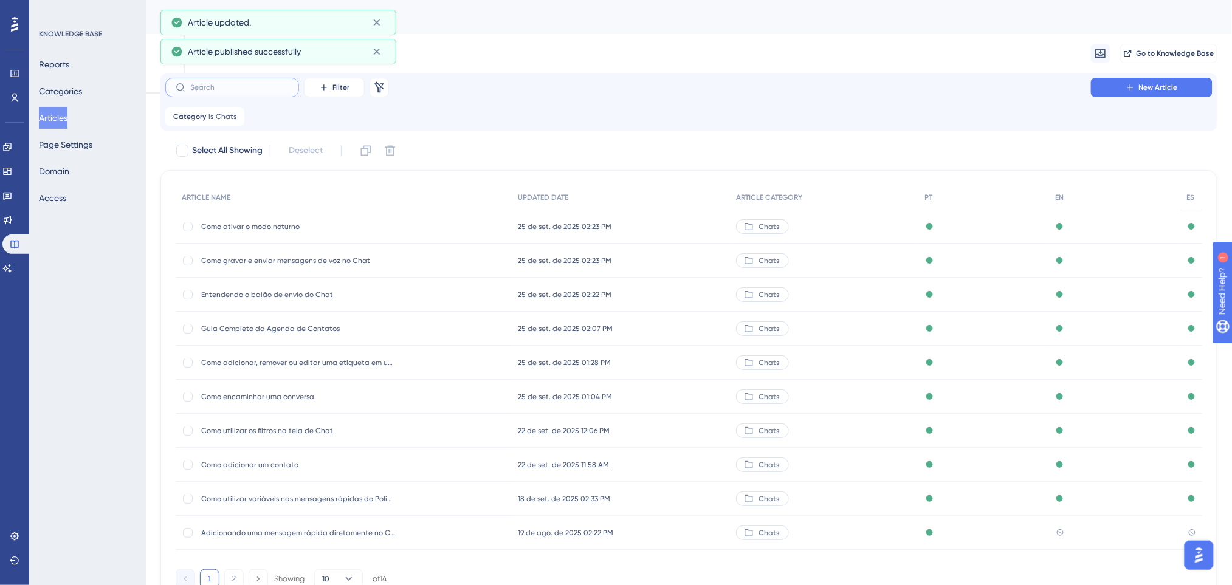
click at [277, 89] on input "text" at bounding box center [239, 87] width 98 height 9
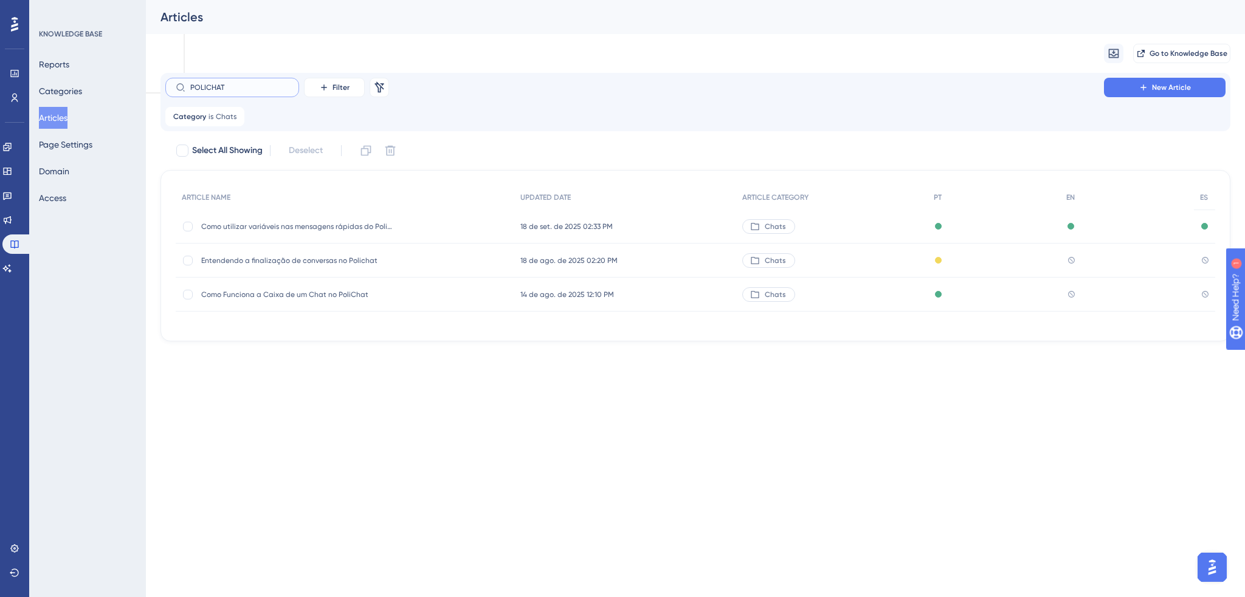
type input "POLICHAT"
click at [359, 293] on span "Como Funciona a Caixa de um Chat no PoliChat" at bounding box center [298, 295] width 194 height 10
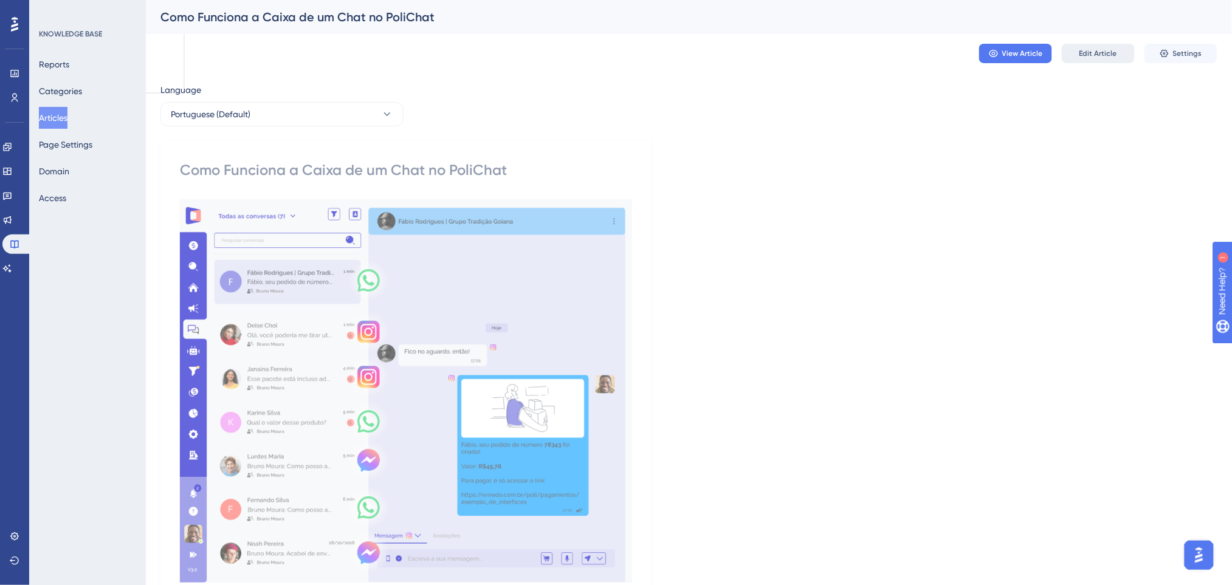
click at [1092, 49] on span "Edit Article" at bounding box center [1098, 54] width 38 height 10
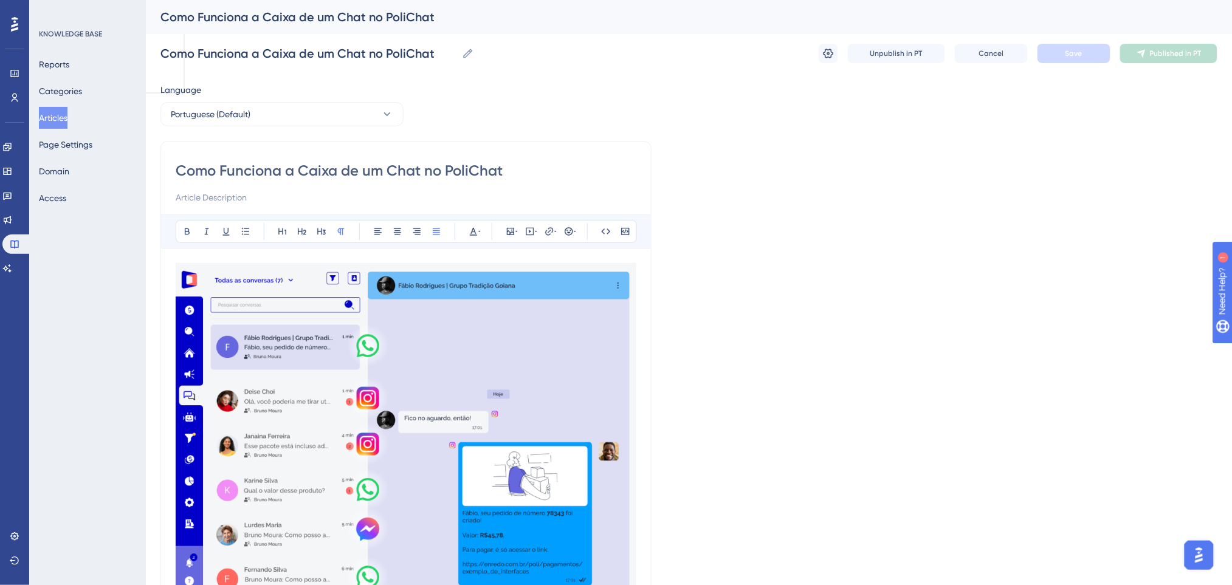
drag, startPoint x: 517, startPoint y: 168, endPoint x: 428, endPoint y: 173, distance: 88.8
click at [428, 173] on input "Como Funciona a Caixa de um Chat no PoliChat" at bounding box center [406, 170] width 461 height 19
type input "Como Funciona a Caixa de um Chat"
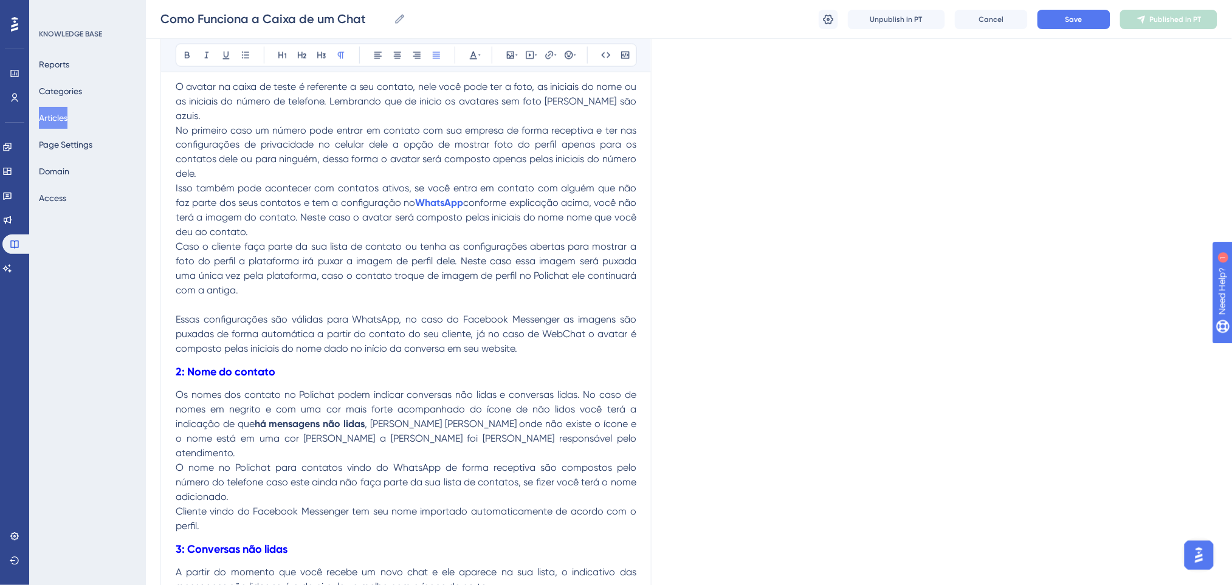
scroll to position [567, 0]
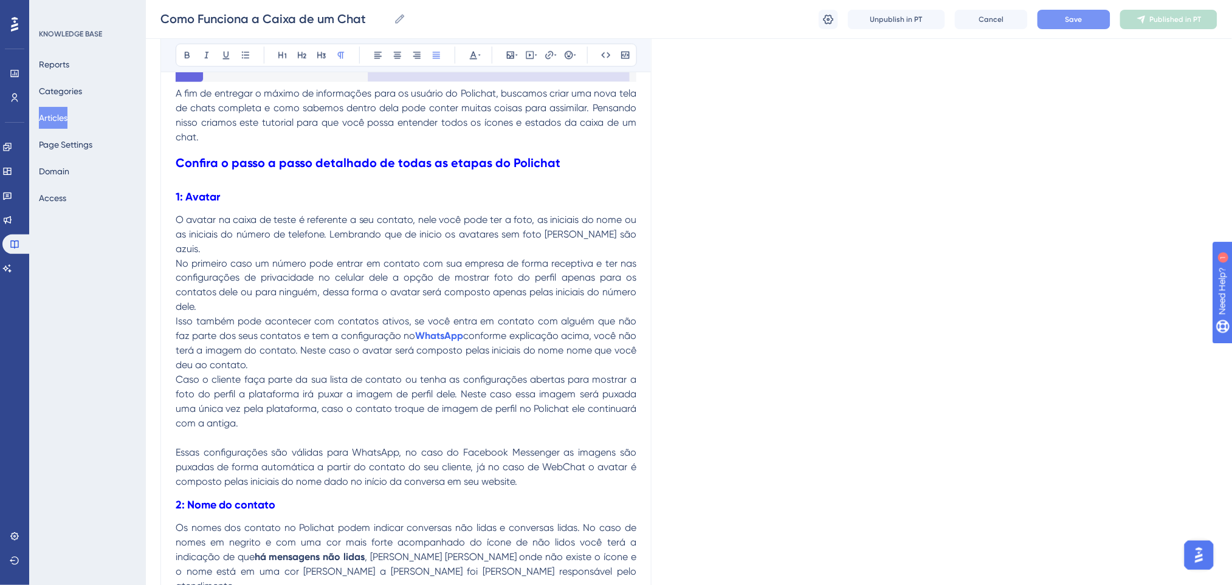
type input "Como Funciona a Caixa de um Chat"
click at [1068, 19] on span "Save" at bounding box center [1073, 20] width 17 height 10
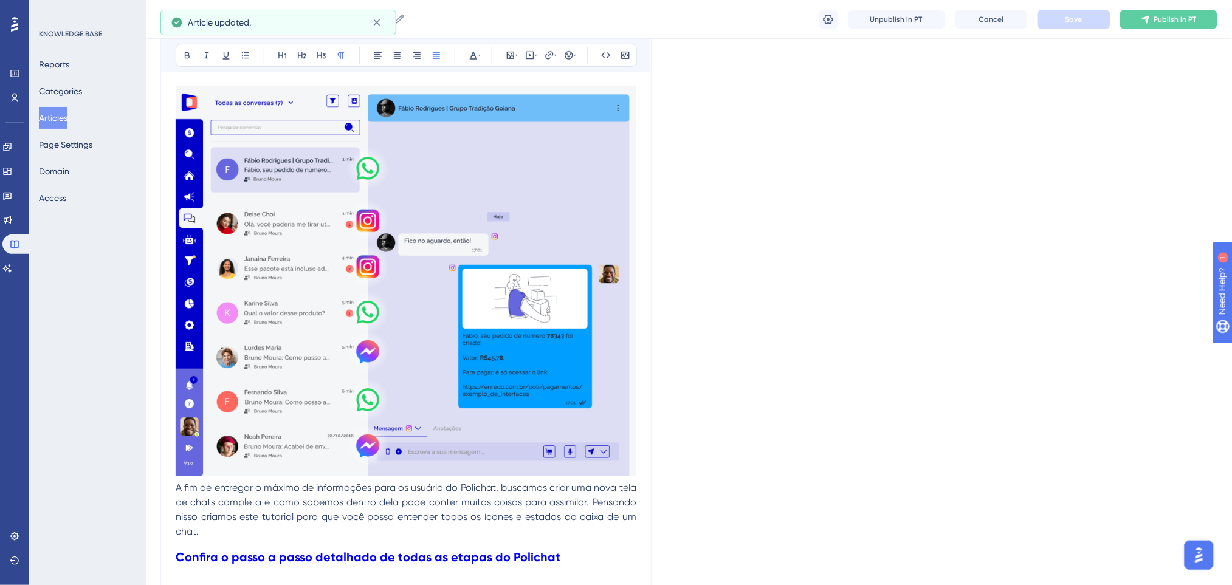
scroll to position [0, 0]
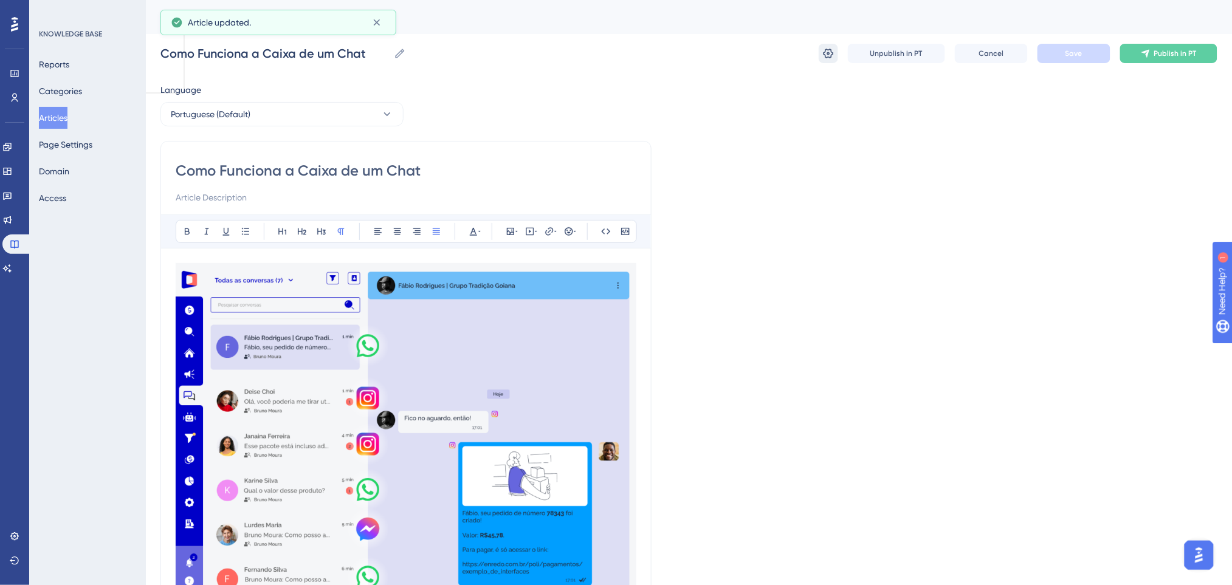
click at [827, 53] on icon at bounding box center [828, 53] width 12 height 12
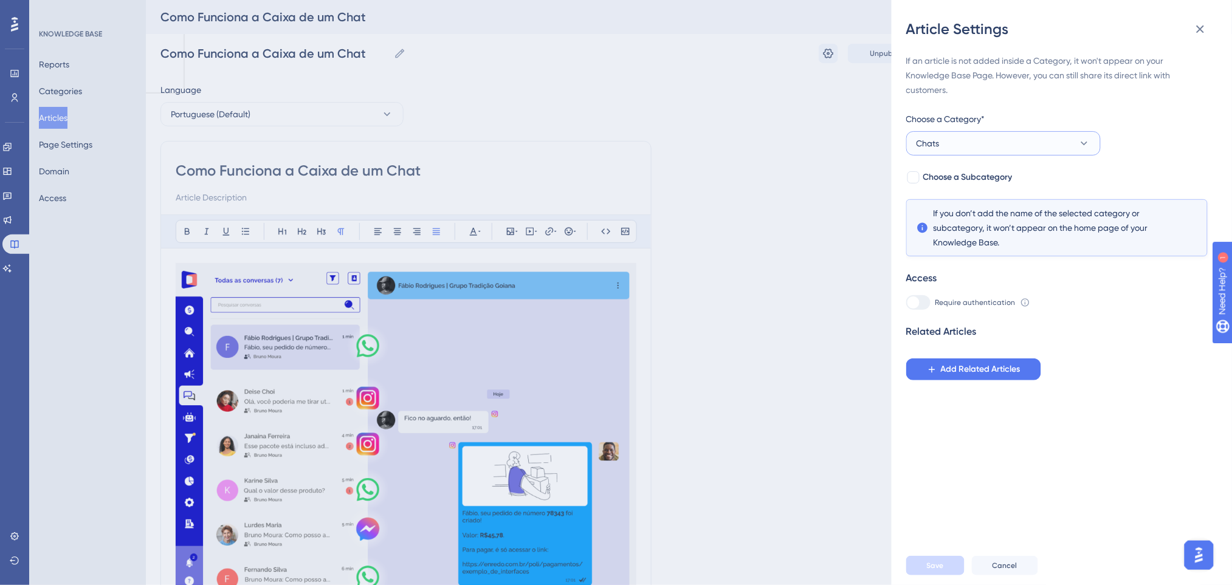
click at [999, 143] on button "Chats" at bounding box center [1003, 143] width 194 height 24
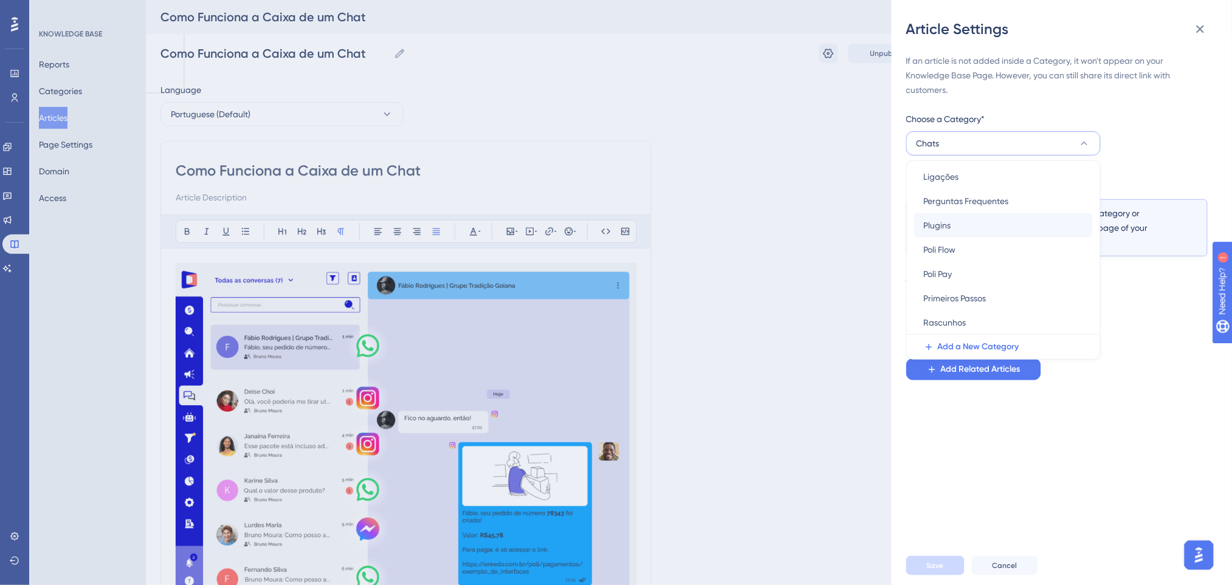
scroll to position [295, 0]
click at [938, 299] on span "Rascunhos" at bounding box center [945, 298] width 43 height 15
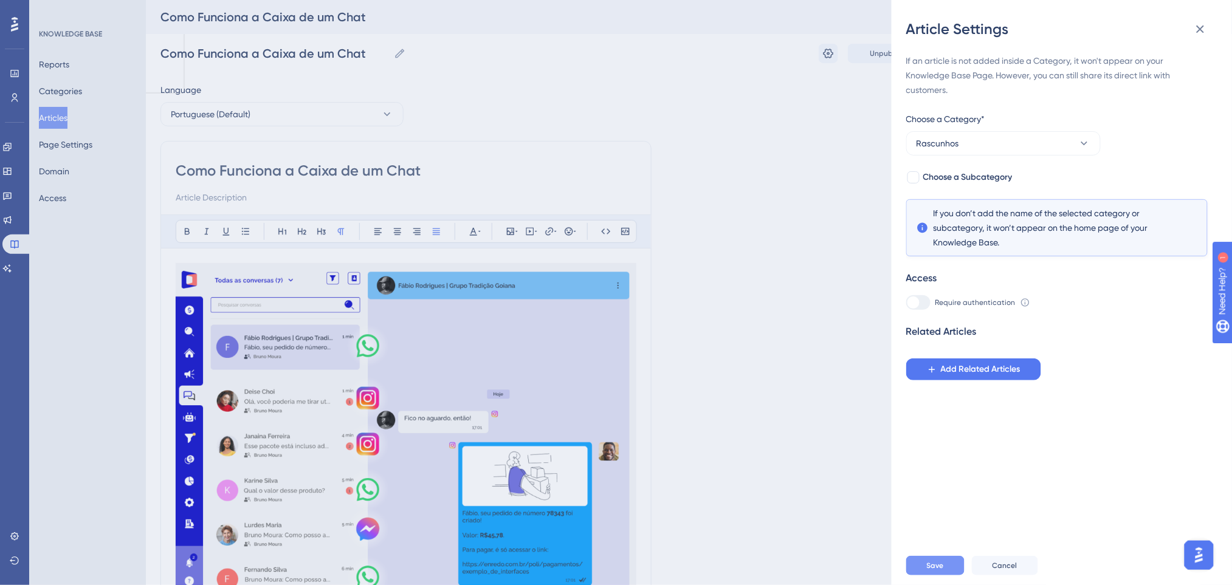
click at [942, 571] on span "Save" at bounding box center [935, 566] width 17 height 10
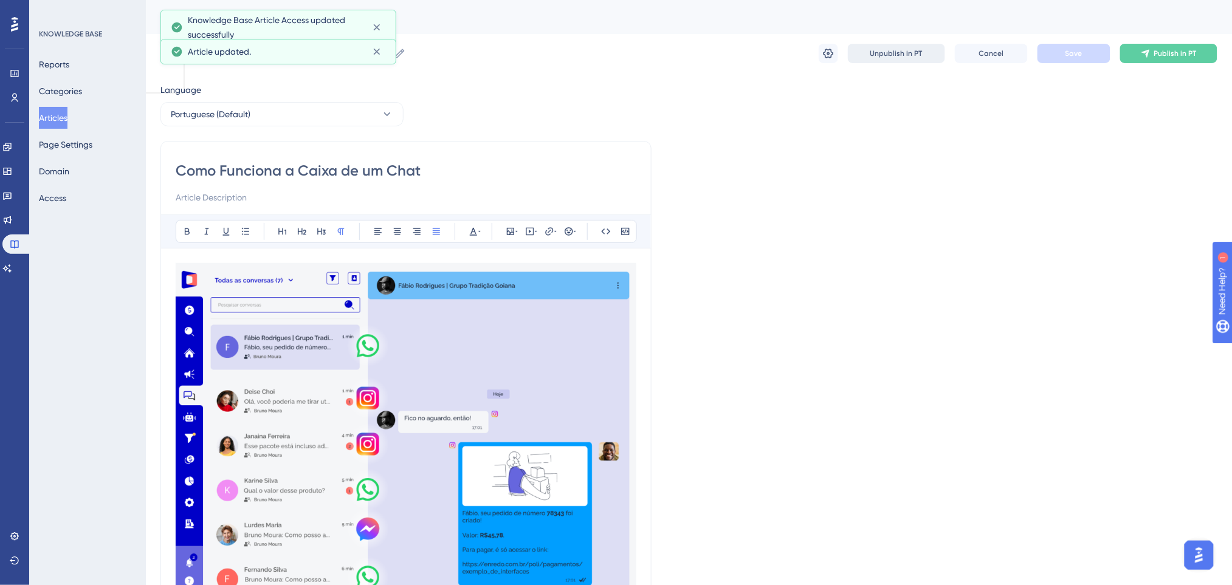
click at [911, 52] on span "Unpublish in PT" at bounding box center [896, 54] width 52 height 10
click at [210, 119] on span "Portuguese (Default)" at bounding box center [211, 114] width 80 height 15
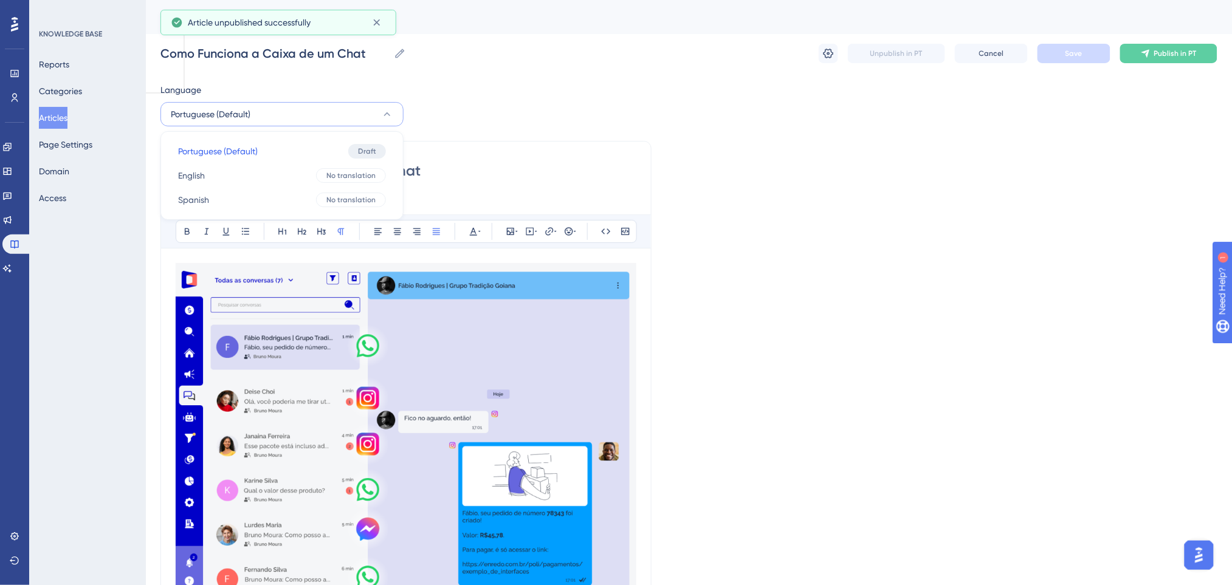
click at [210, 119] on span "Portuguese (Default)" at bounding box center [211, 114] width 80 height 15
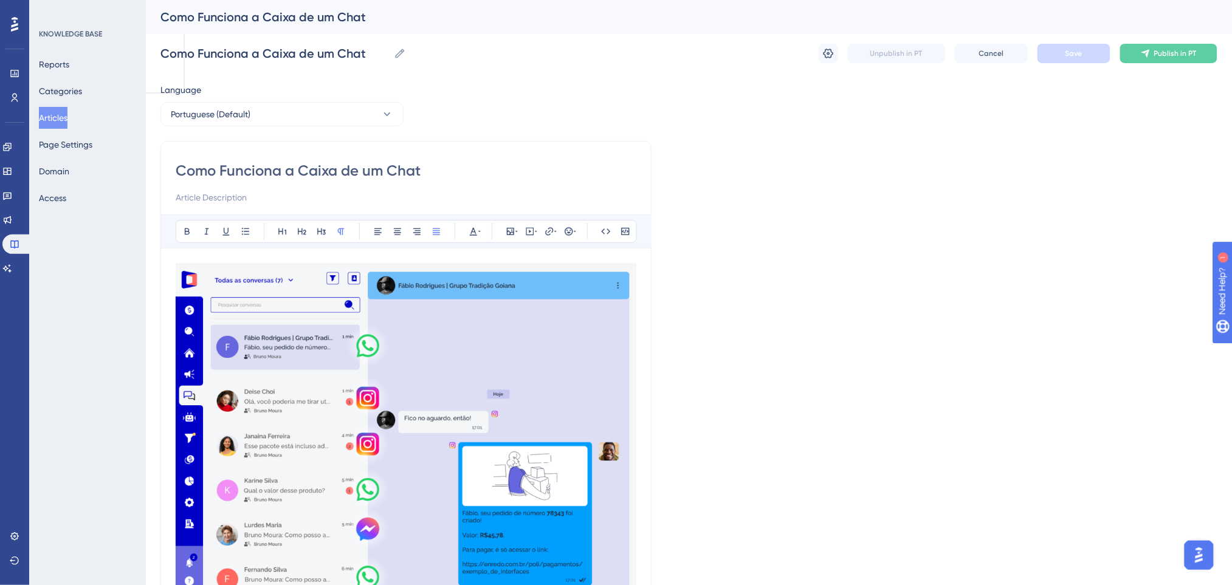
click at [67, 115] on button "Articles" at bounding box center [53, 118] width 29 height 22
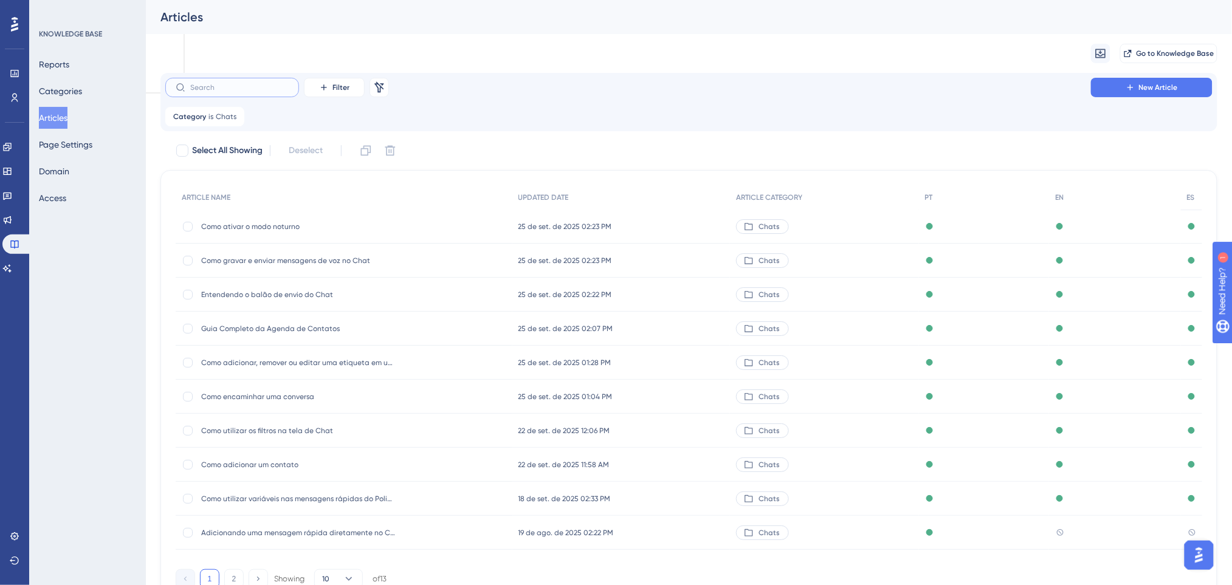
click at [216, 87] on input "text" at bounding box center [239, 87] width 98 height 9
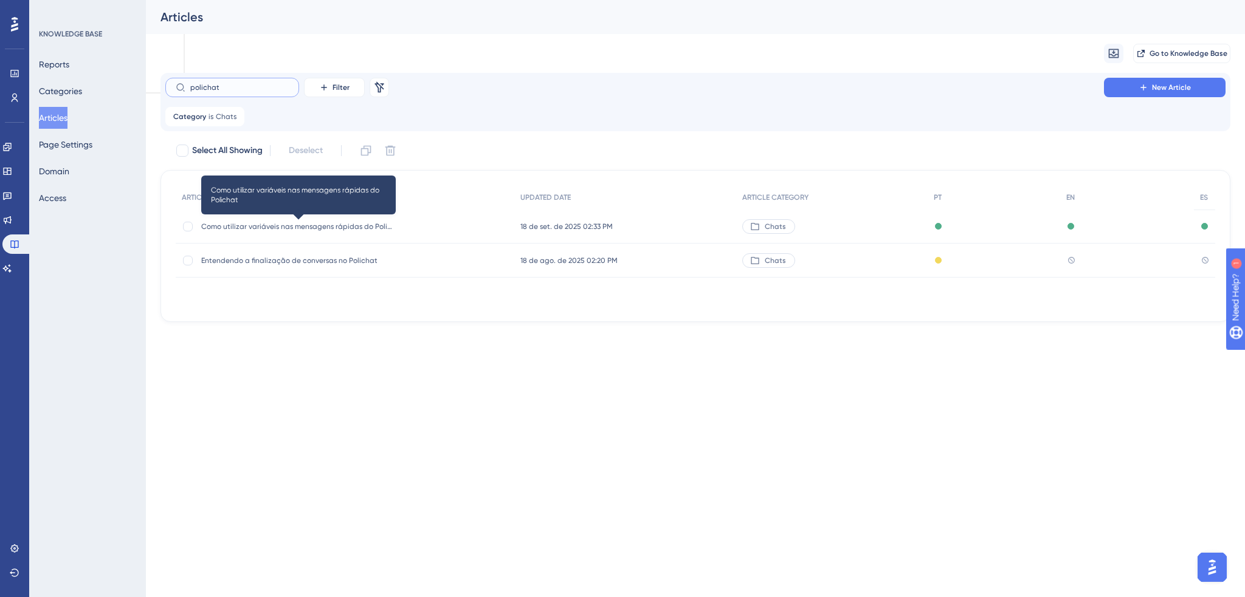
type input "polichat"
click at [337, 227] on span "Como utilizar variáveis nas mensagens rápidas do Polichat" at bounding box center [298, 227] width 194 height 10
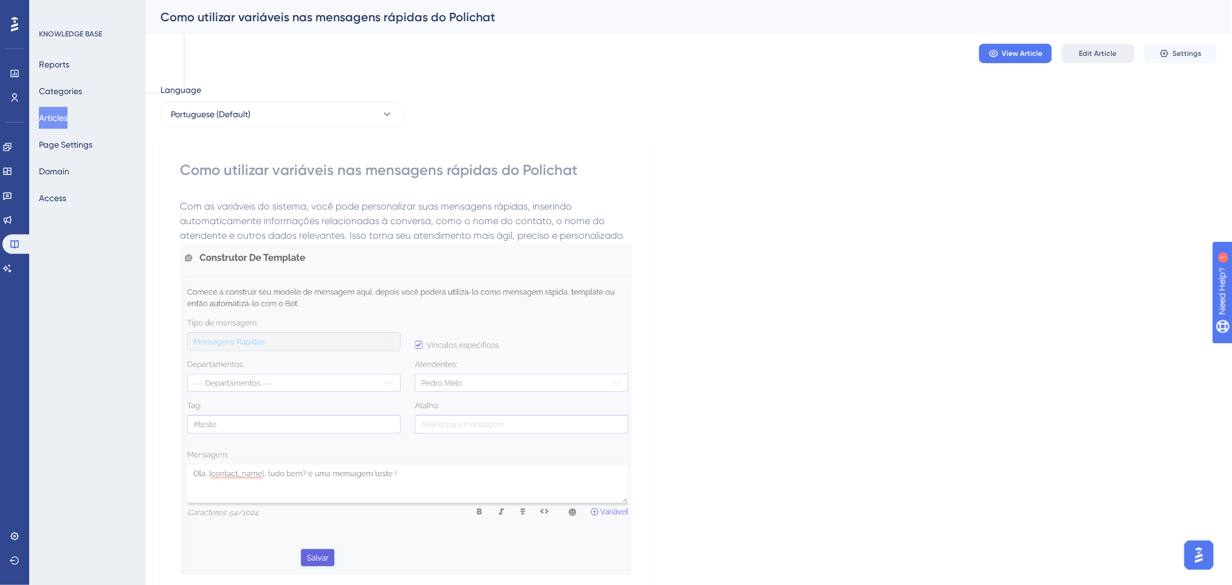
click at [1100, 56] on span "Edit Article" at bounding box center [1098, 54] width 38 height 10
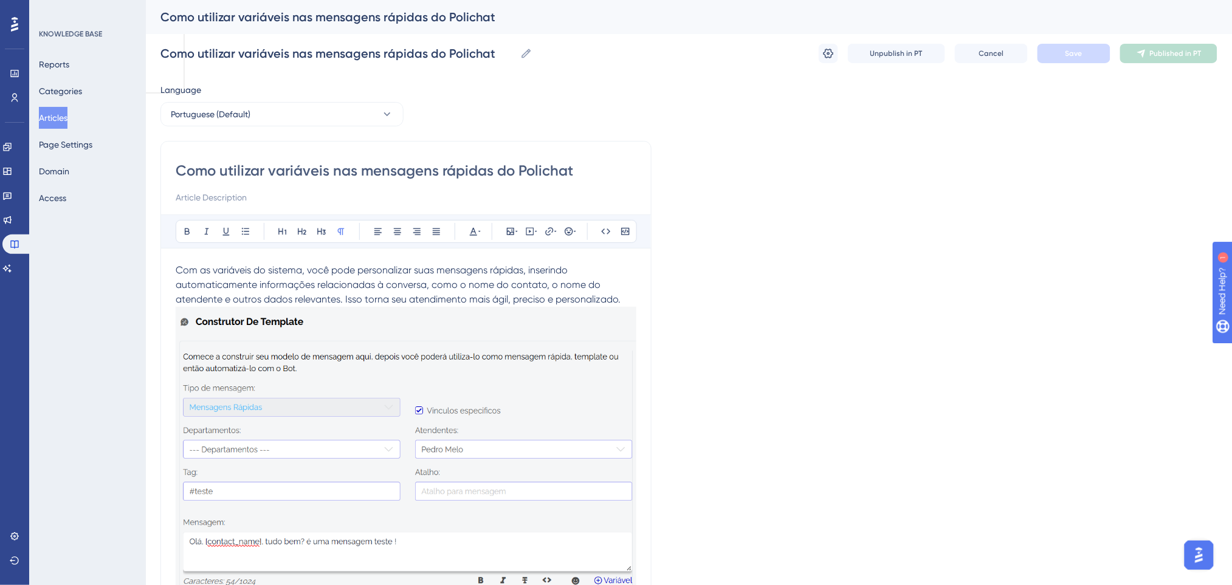
scroll to position [24, 0]
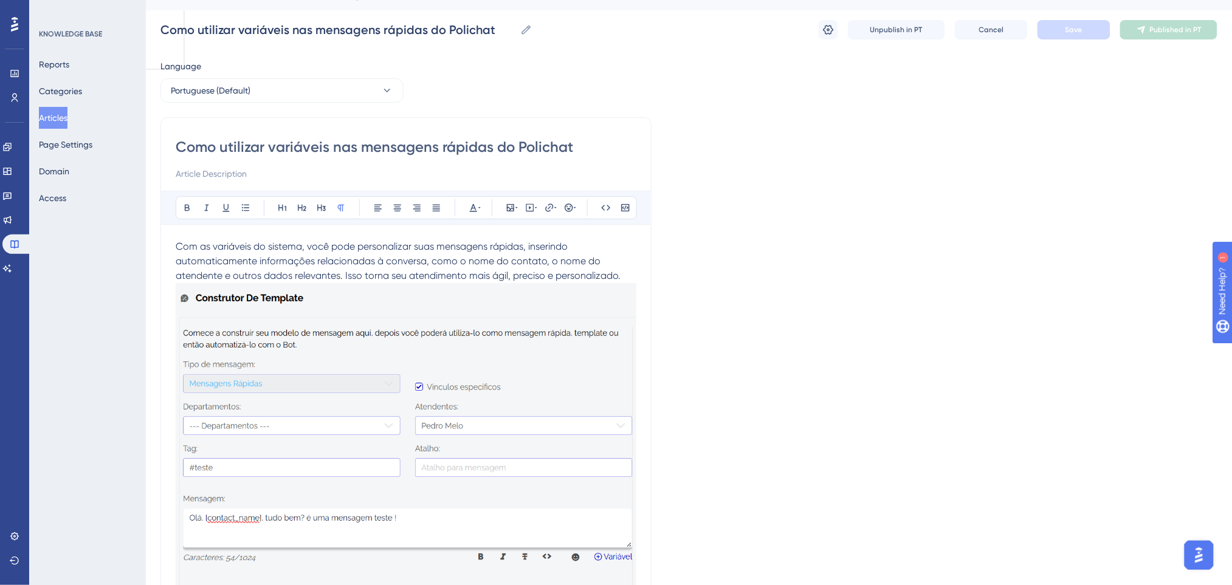
drag, startPoint x: 588, startPoint y: 150, endPoint x: 497, endPoint y: 148, distance: 91.8
click at [497, 148] on input "Como utilizar variáveis nas mensagens rápidas do Polichat" at bounding box center [406, 146] width 461 height 19
type input "Como utilizar variáveis nas mensagens rápidas"
click at [507, 148] on input "Como utilizar variáveis nas mensagens rápidas" at bounding box center [406, 146] width 461 height 19
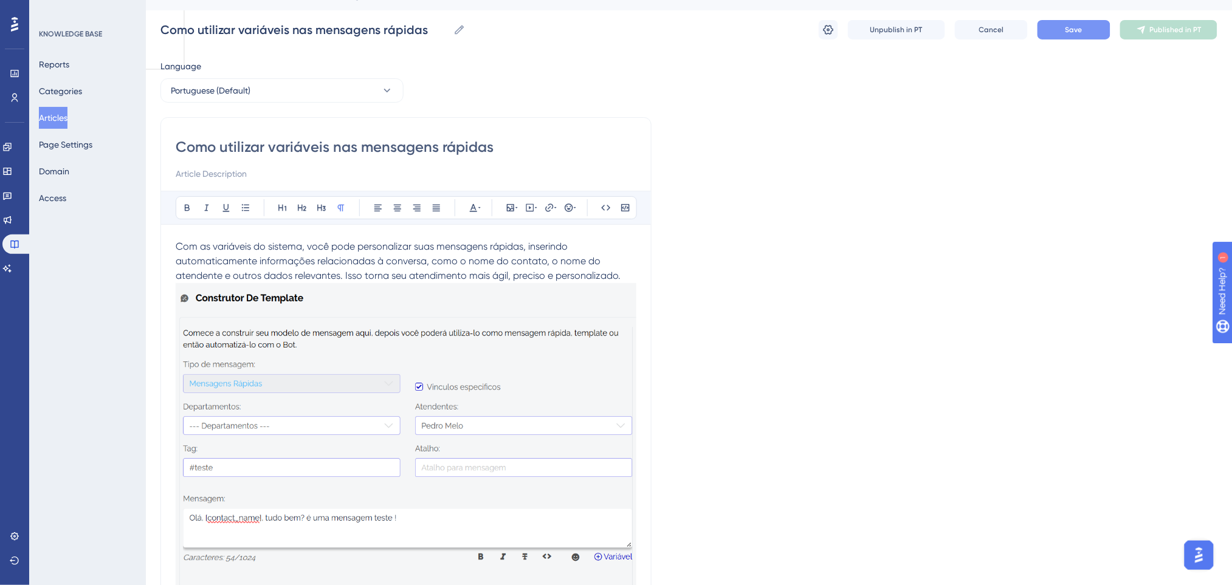
type input "Como utilizar variáveis nas mensagens rápidas"
click at [1083, 35] on button "Save" at bounding box center [1073, 29] width 73 height 19
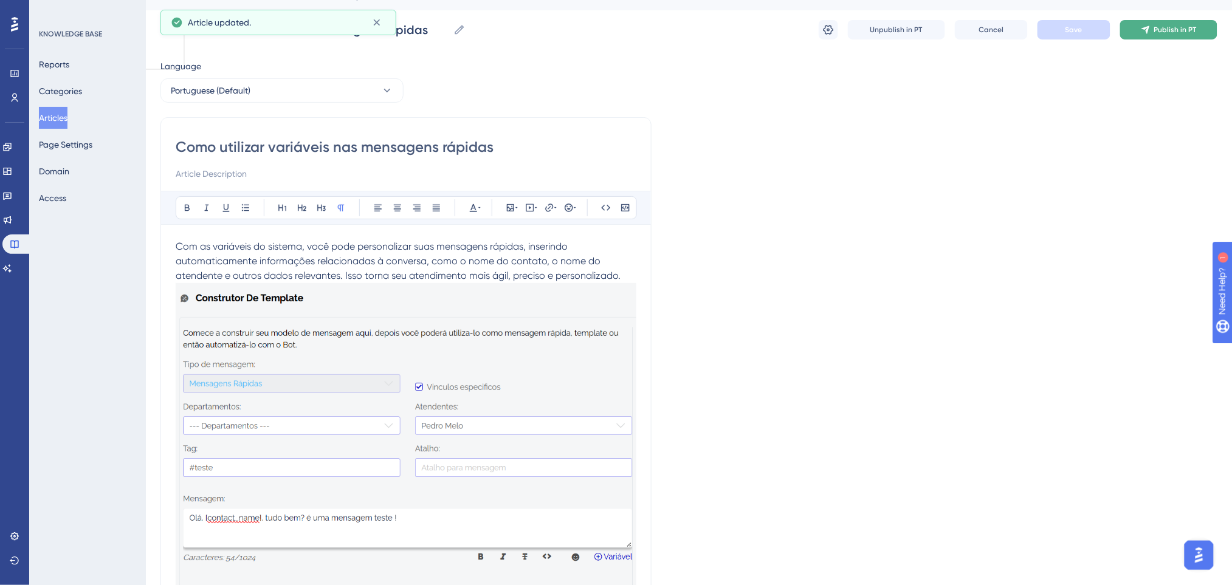
click at [1155, 26] on span "Publish in PT" at bounding box center [1175, 30] width 43 height 10
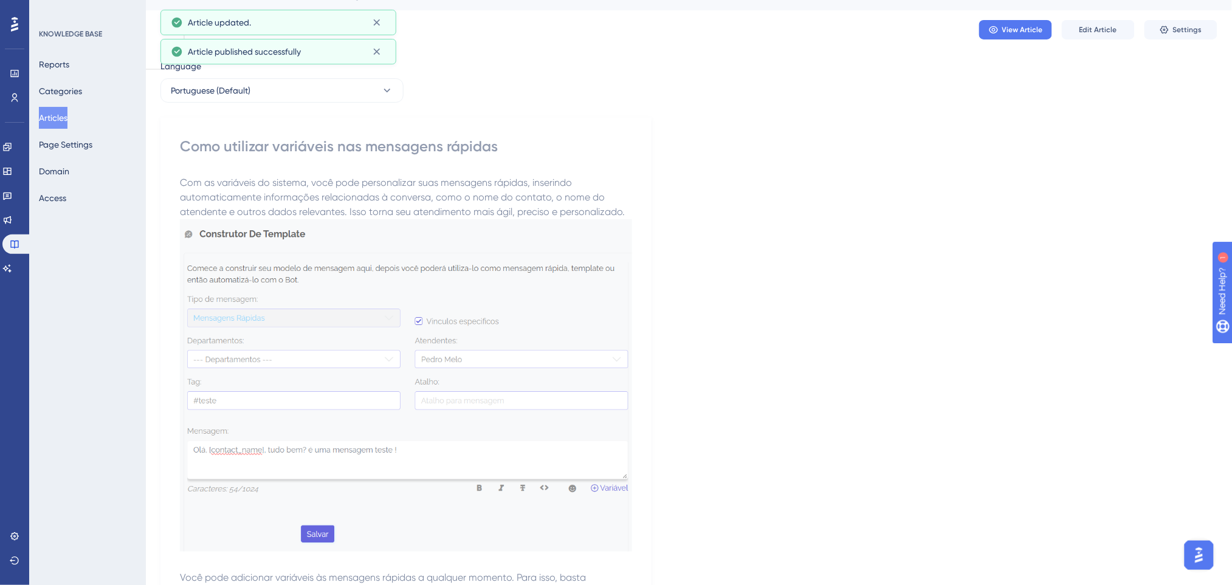
click at [325, 102] on div "Language Portuguese (Default) Como utilizar variáveis nas mensagens rápidas Com…" at bounding box center [688, 539] width 1057 height 960
click at [323, 92] on button "Portuguese (Default)" at bounding box center [281, 90] width 243 height 24
click at [273, 156] on button "English English Published" at bounding box center [281, 152] width 227 height 24
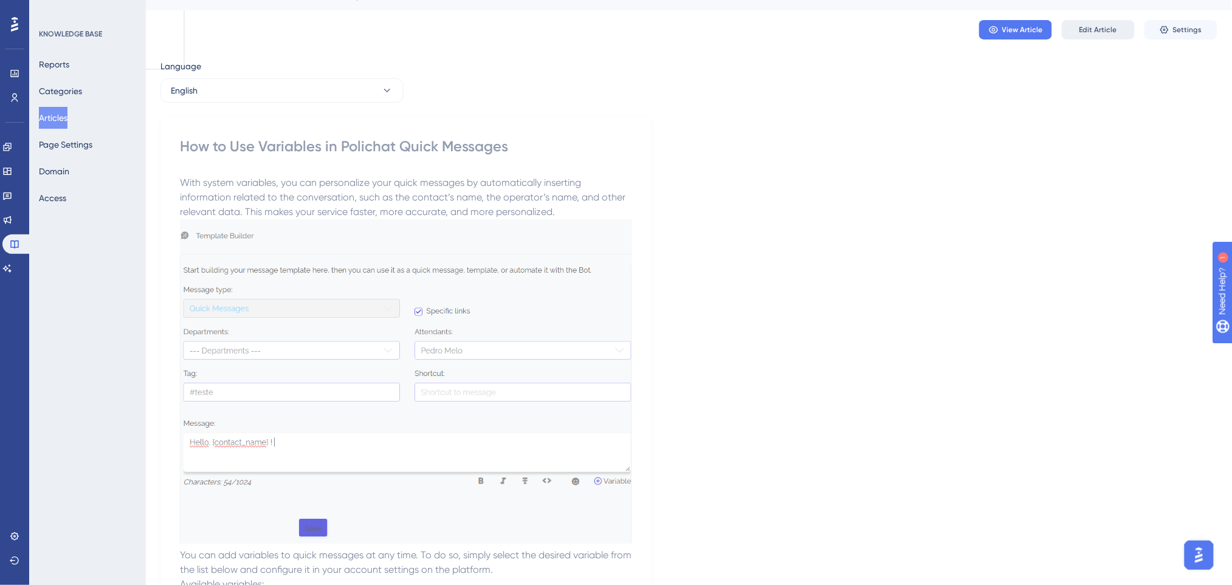
click at [1095, 26] on span "Edit Article" at bounding box center [1098, 30] width 38 height 10
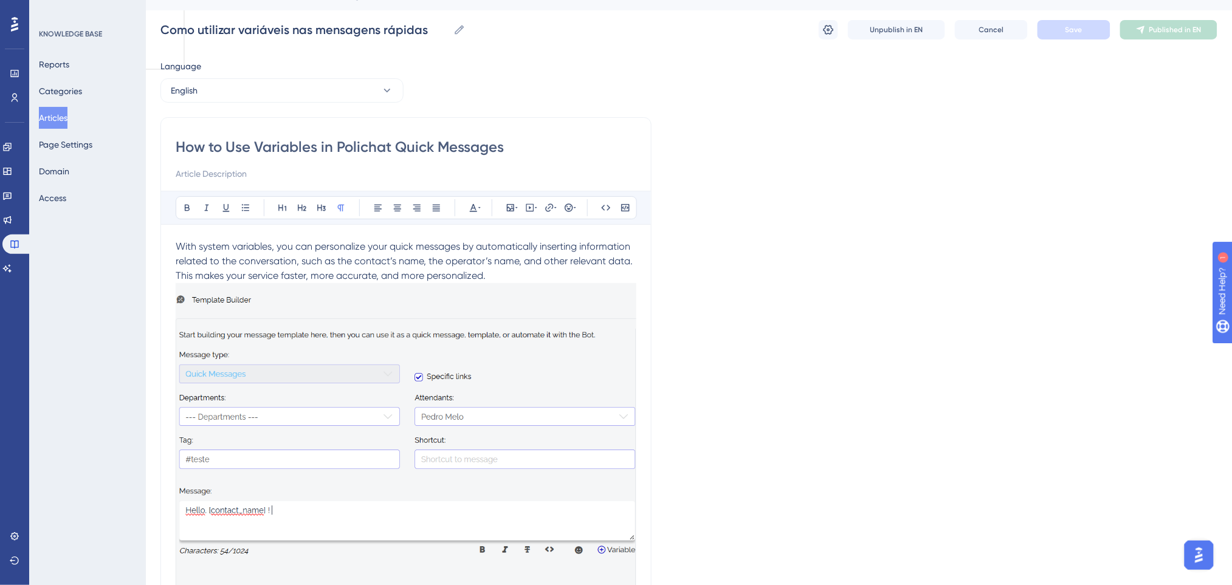
drag, startPoint x: 393, startPoint y: 142, endPoint x: 346, endPoint y: 144, distance: 47.4
click at [346, 144] on input "How to Use Variables in Polichat Quick Messages" at bounding box center [406, 146] width 461 height 19
click at [365, 143] on input "How to Use Variables in Polichat Quick Messages" at bounding box center [406, 146] width 461 height 19
drag, startPoint x: 365, startPoint y: 143, endPoint x: 331, endPoint y: 146, distance: 34.1
click at [331, 146] on input "How to Use Variables in Polichat Quick Messages" at bounding box center [406, 146] width 461 height 19
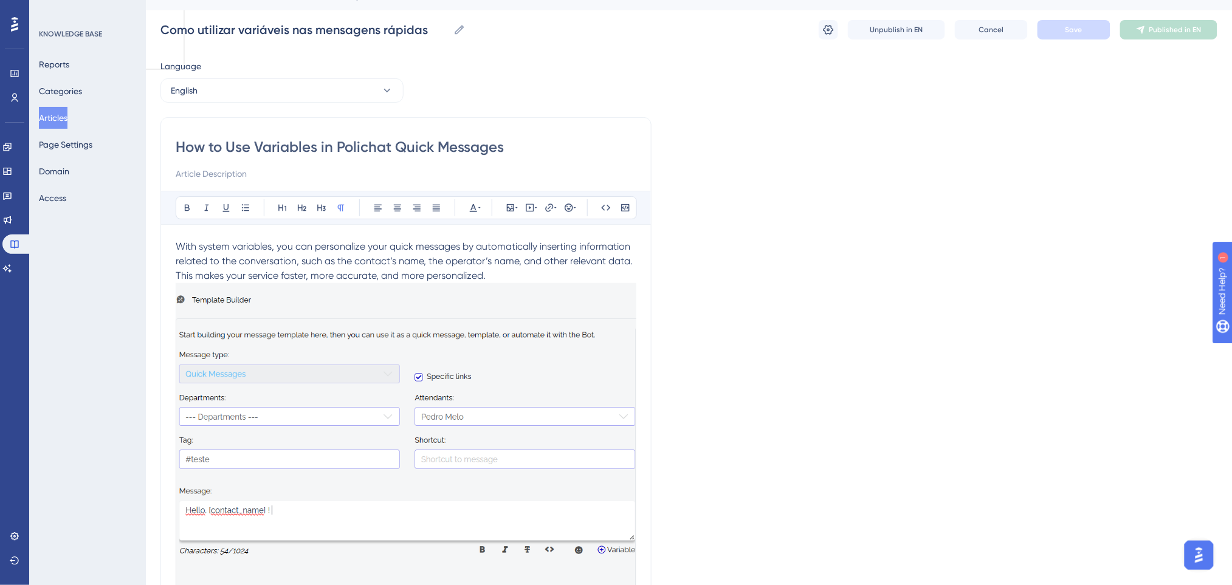
click at [353, 145] on input "How to Use Variables in Polichat Quick Messages" at bounding box center [406, 146] width 461 height 19
drag, startPoint x: 388, startPoint y: 146, endPoint x: 336, endPoint y: 147, distance: 51.7
click at [336, 147] on input "How to Use Variables in Polichat Quick Messages" at bounding box center [406, 146] width 461 height 19
type input "How to Use Variables in Chat Quick Messages"
click at [665, 120] on div "Language English How to Use Variables in Chat Quick Messages Bold Italic Underl…" at bounding box center [688, 555] width 1057 height 992
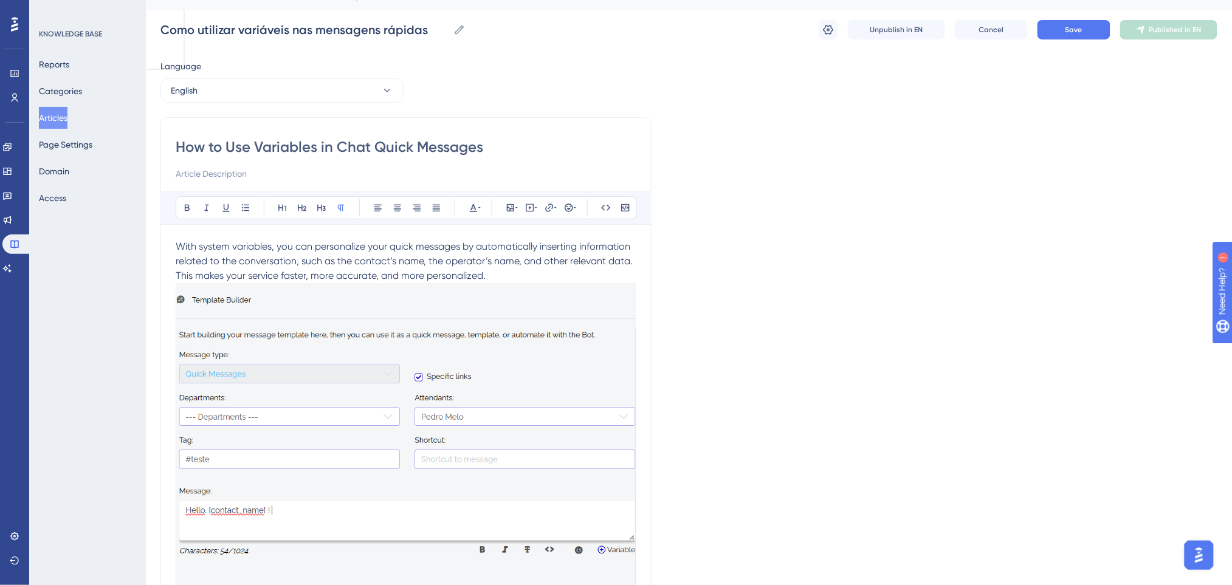
click at [1065, 17] on div "Como utilizar variáveis nas mensagens rápidas Como utilizar variáveis nas mensa…" at bounding box center [688, 29] width 1057 height 39
click at [1066, 25] on span "Save" at bounding box center [1073, 30] width 17 height 10
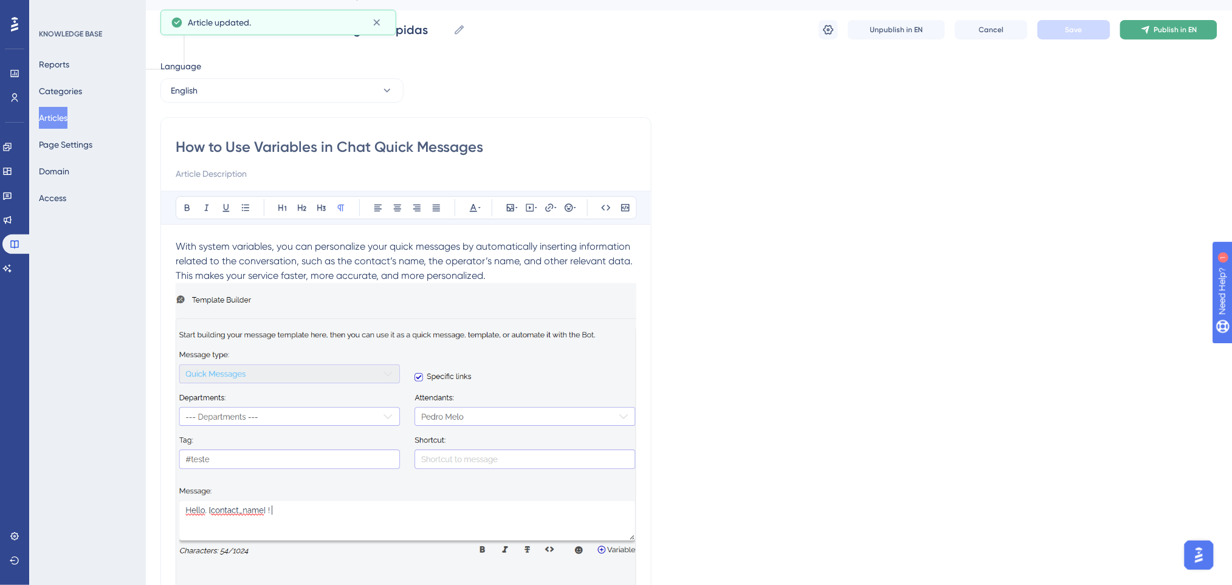
click at [1185, 30] on span "Publish in EN" at bounding box center [1175, 30] width 43 height 10
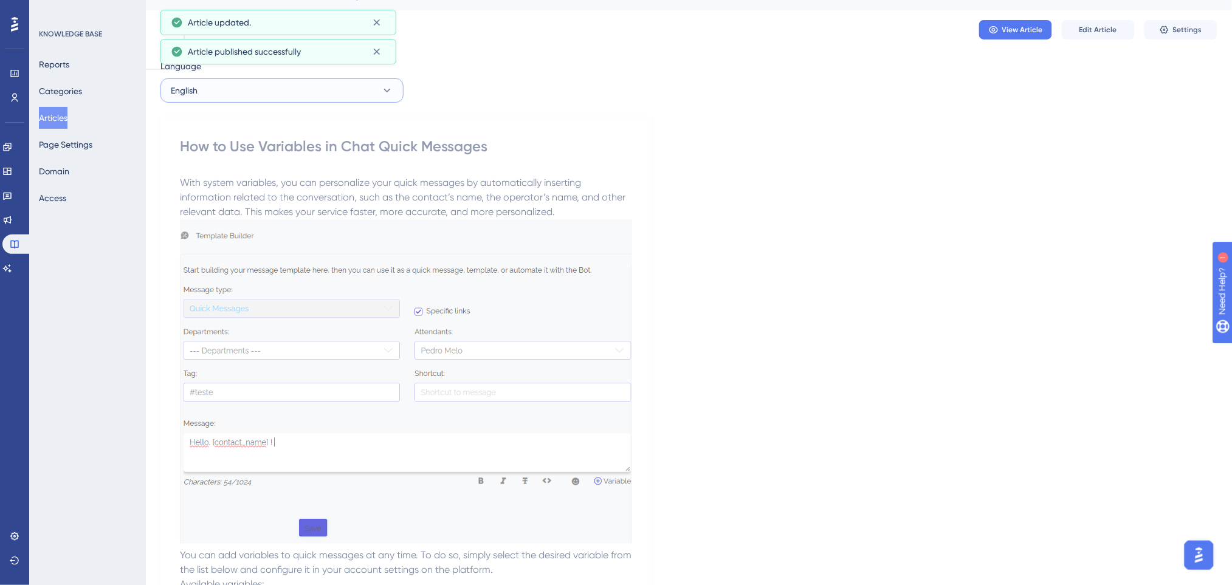
click at [368, 89] on button "English" at bounding box center [281, 90] width 243 height 24
click at [283, 174] on button "Spanish Spanish Published" at bounding box center [281, 176] width 227 height 24
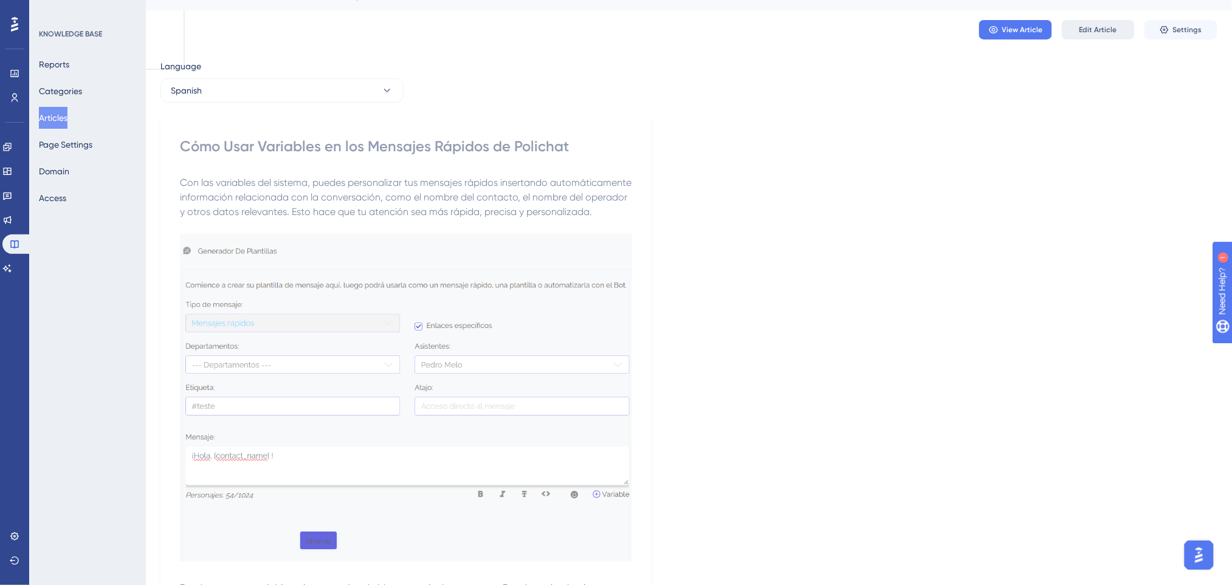
click at [1095, 30] on span "Edit Article" at bounding box center [1098, 30] width 38 height 10
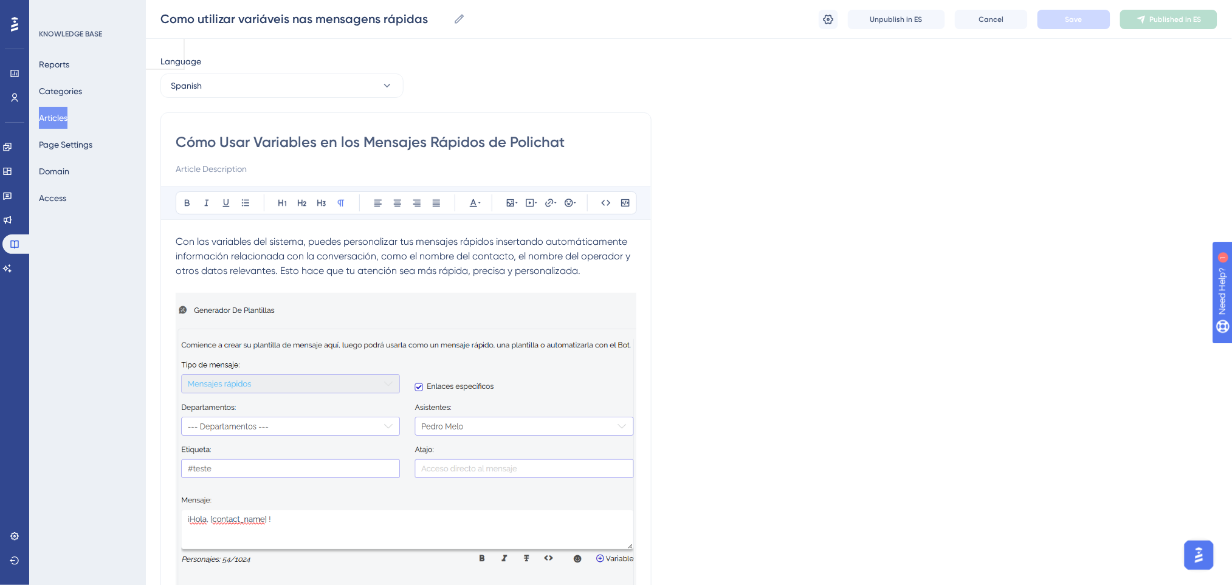
scroll to position [68, 0]
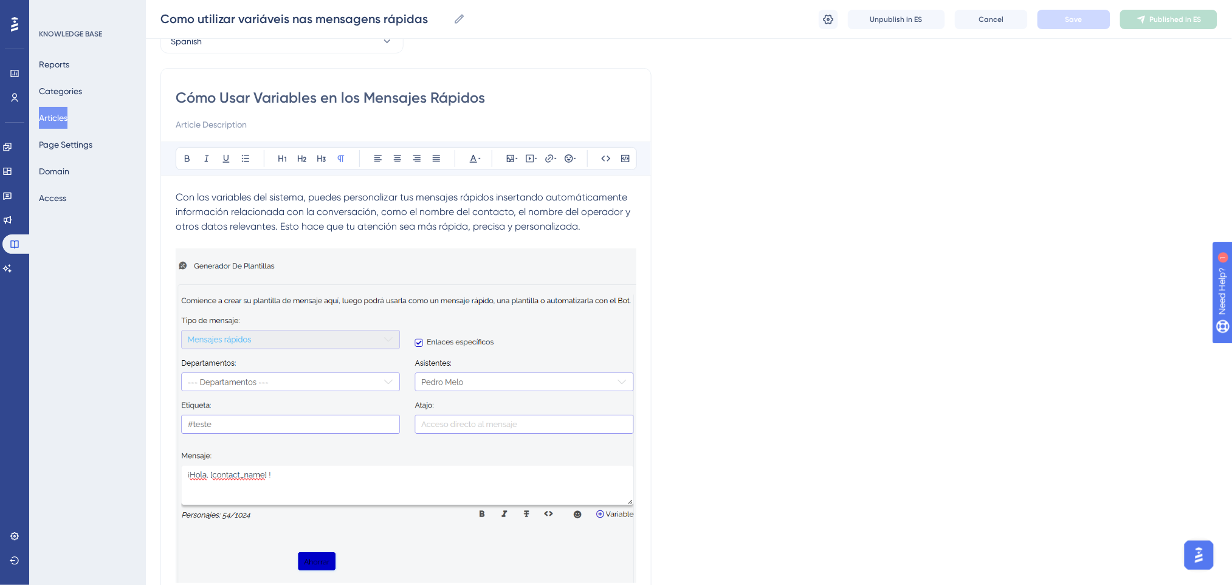
drag, startPoint x: 581, startPoint y: 102, endPoint x: 488, endPoint y: 101, distance: 93.0
click at [488, 101] on input "Cómo Usar Variables en los Mensajes Rápidos" at bounding box center [406, 97] width 461 height 19
type input "Cómo Usar Variables en los Mensajes Rápidos"
click at [1092, 15] on button "Save" at bounding box center [1073, 19] width 73 height 19
click at [1158, 18] on span "Publish in ES" at bounding box center [1175, 20] width 43 height 10
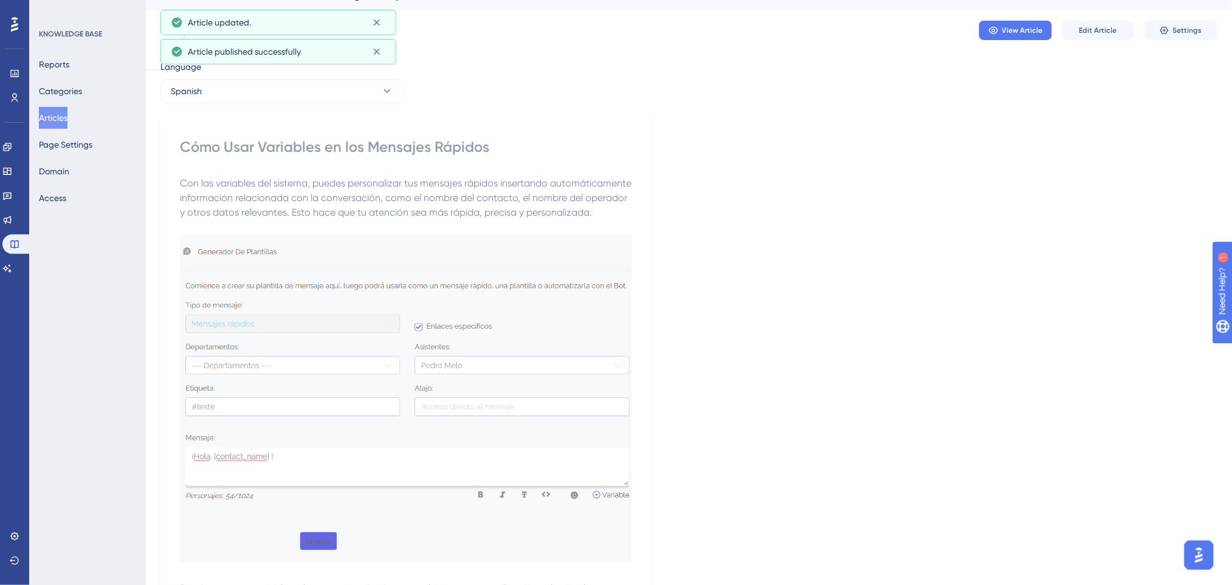
scroll to position [0, 0]
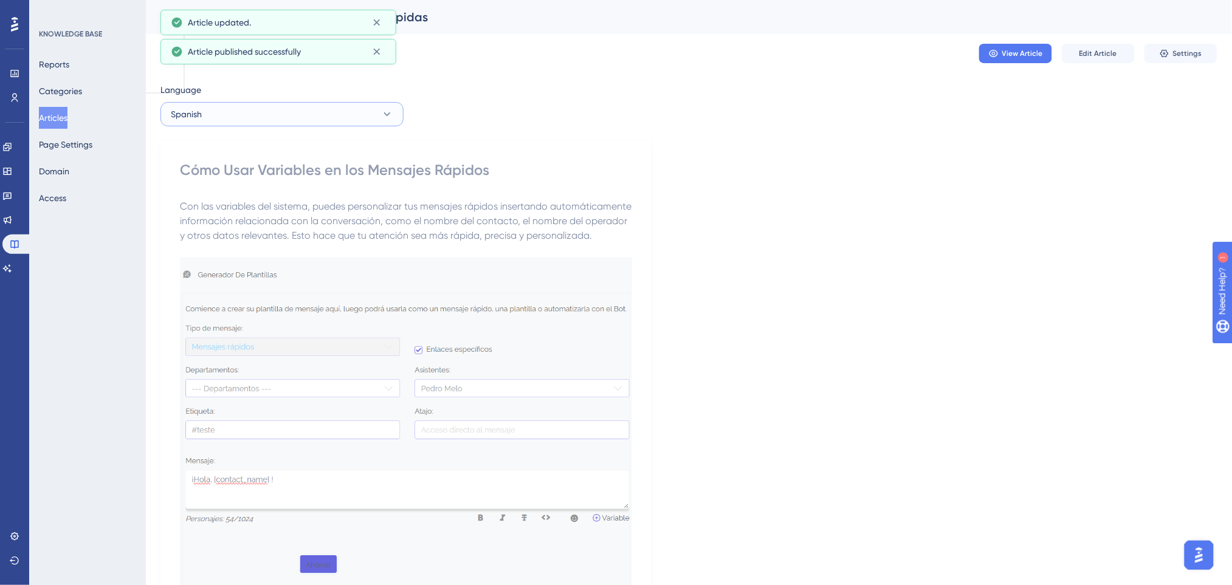
click at [314, 113] on button "Spanish" at bounding box center [281, 114] width 243 height 24
click at [537, 115] on div "Language Spanish Portuguese (Default) Portuguese (Default) Published English En…" at bounding box center [688, 542] width 1057 height 918
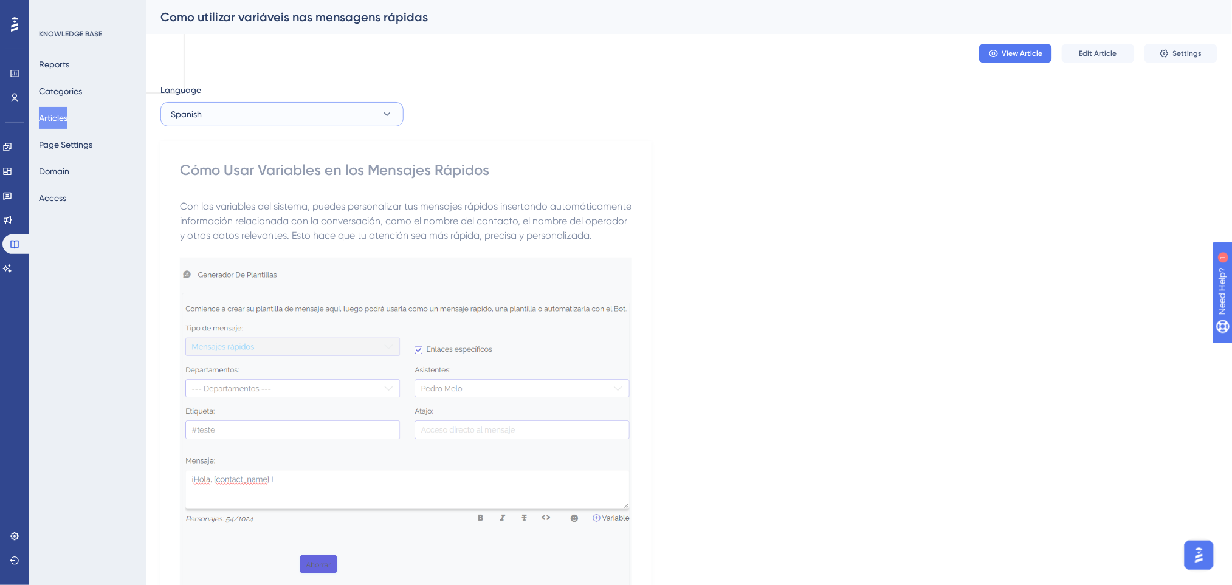
click at [373, 114] on button "Spanish" at bounding box center [281, 114] width 243 height 24
click at [560, 71] on div "View Article Edit Article Settings" at bounding box center [688, 53] width 1057 height 39
click at [270, 109] on button "Spanish" at bounding box center [281, 114] width 243 height 24
click at [258, 151] on span "Portuguese (Default)" at bounding box center [218, 151] width 80 height 15
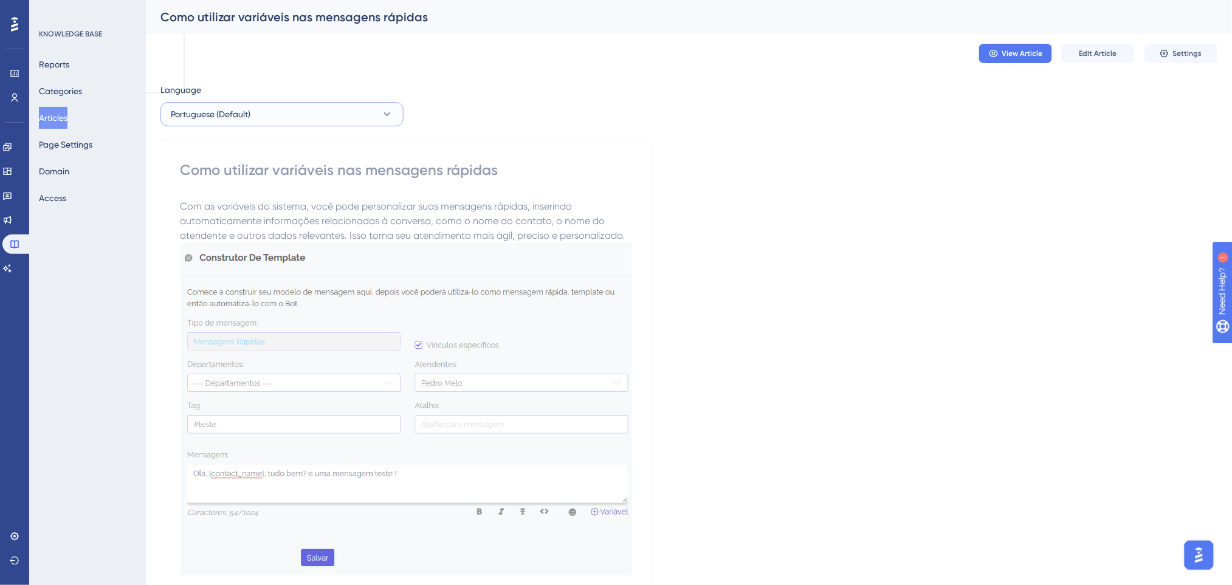
click at [322, 115] on button "Portuguese (Default)" at bounding box center [281, 114] width 243 height 24
click at [280, 177] on button "English English Published" at bounding box center [281, 175] width 227 height 24
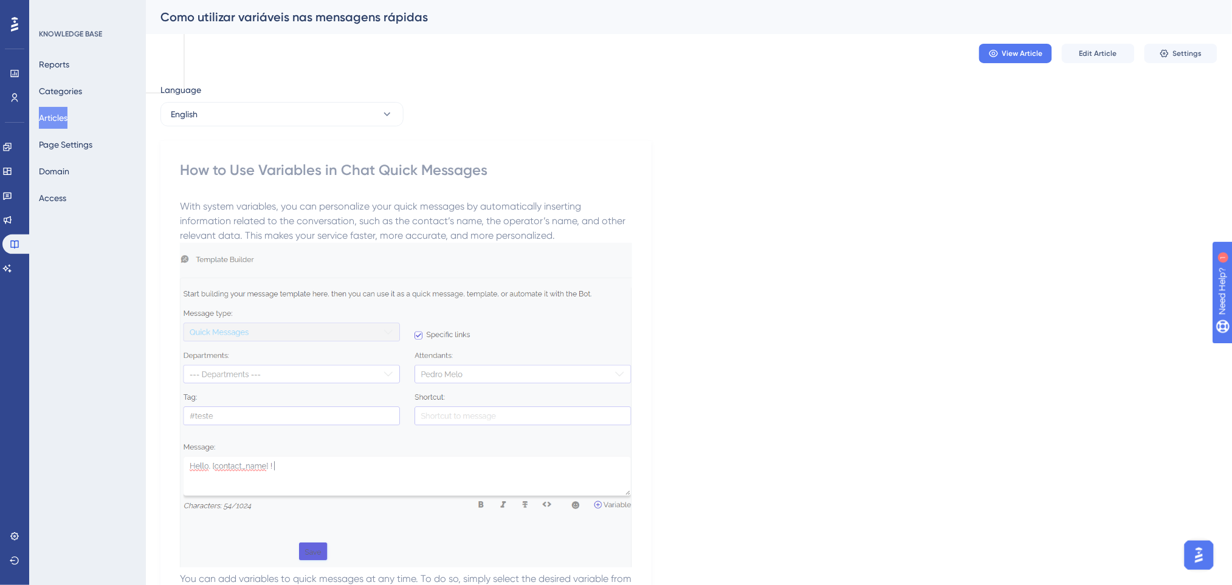
click at [54, 119] on button "Articles" at bounding box center [53, 118] width 29 height 22
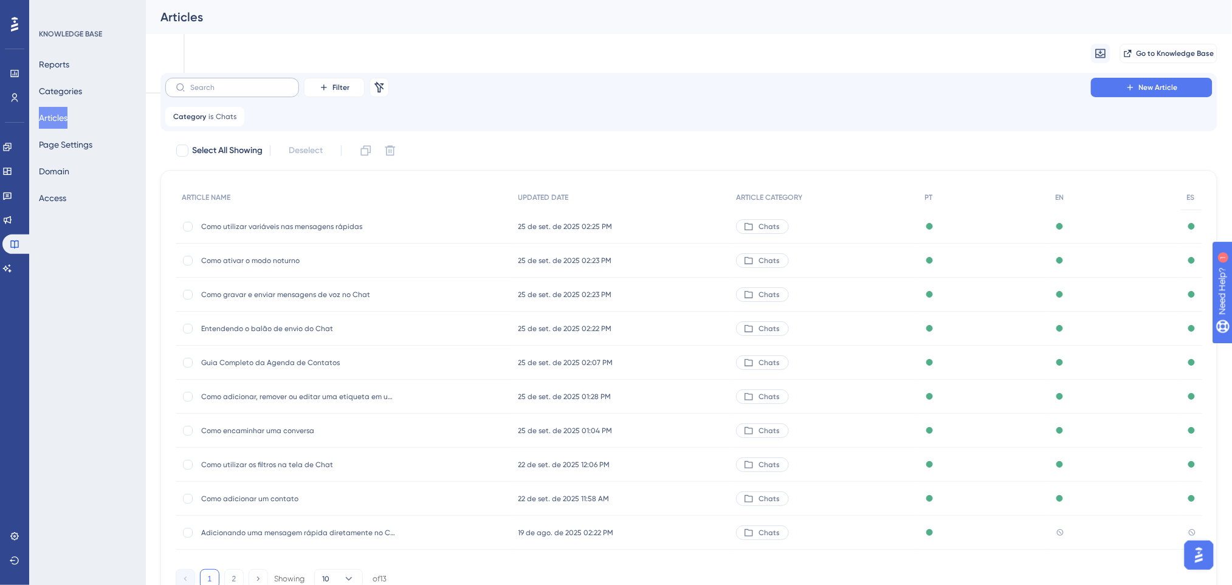
click at [269, 95] on label at bounding box center [232, 87] width 134 height 19
click at [269, 92] on input "text" at bounding box center [239, 87] width 98 height 9
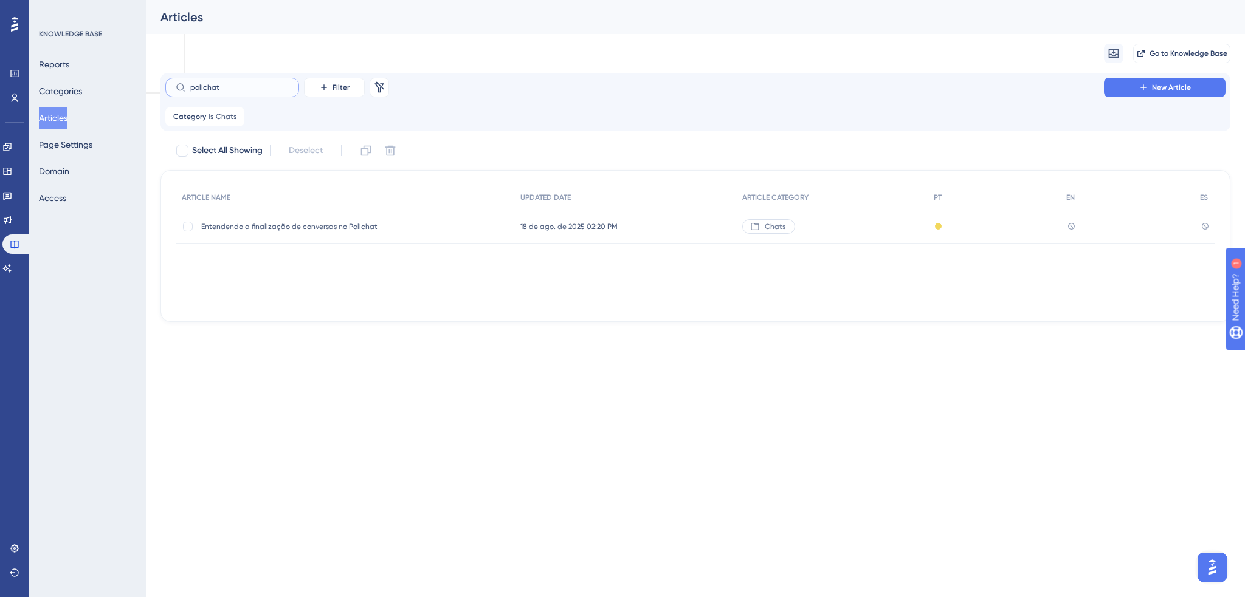
type input "polichat"
click at [848, 223] on div "Chats" at bounding box center [831, 227] width 191 height 34
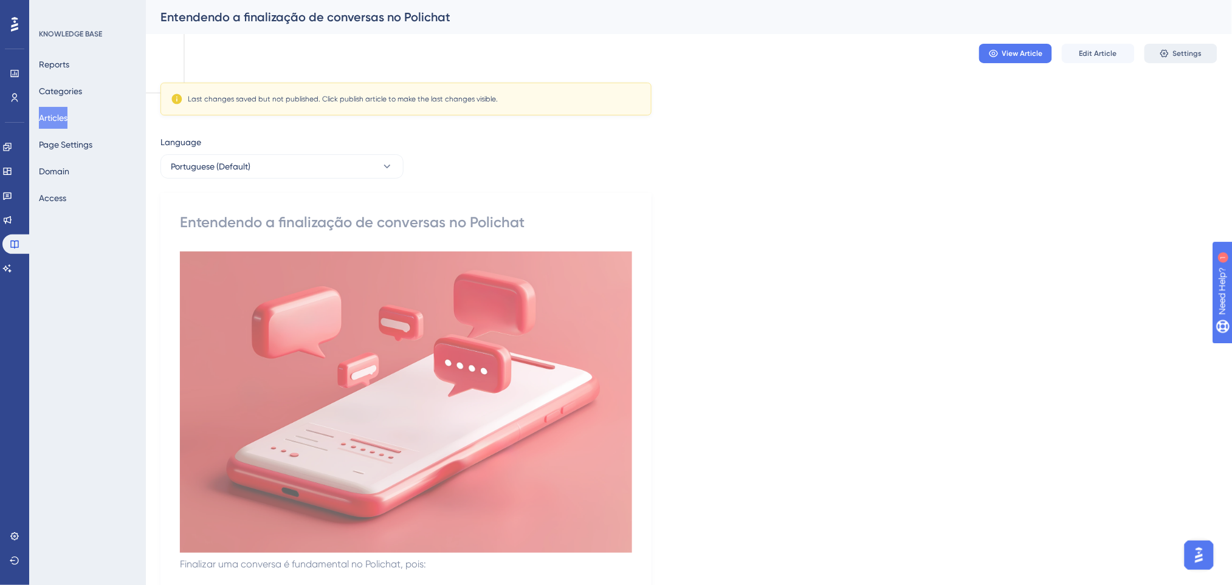
click at [1181, 50] on span "Settings" at bounding box center [1187, 54] width 29 height 10
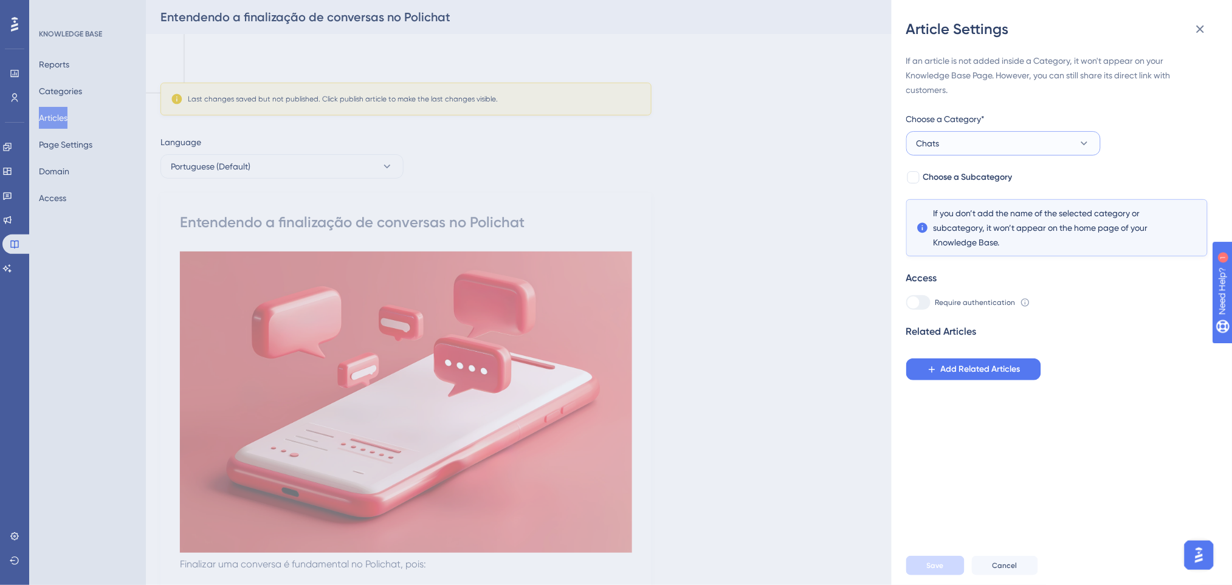
click at [987, 140] on button "Chats" at bounding box center [1003, 143] width 194 height 24
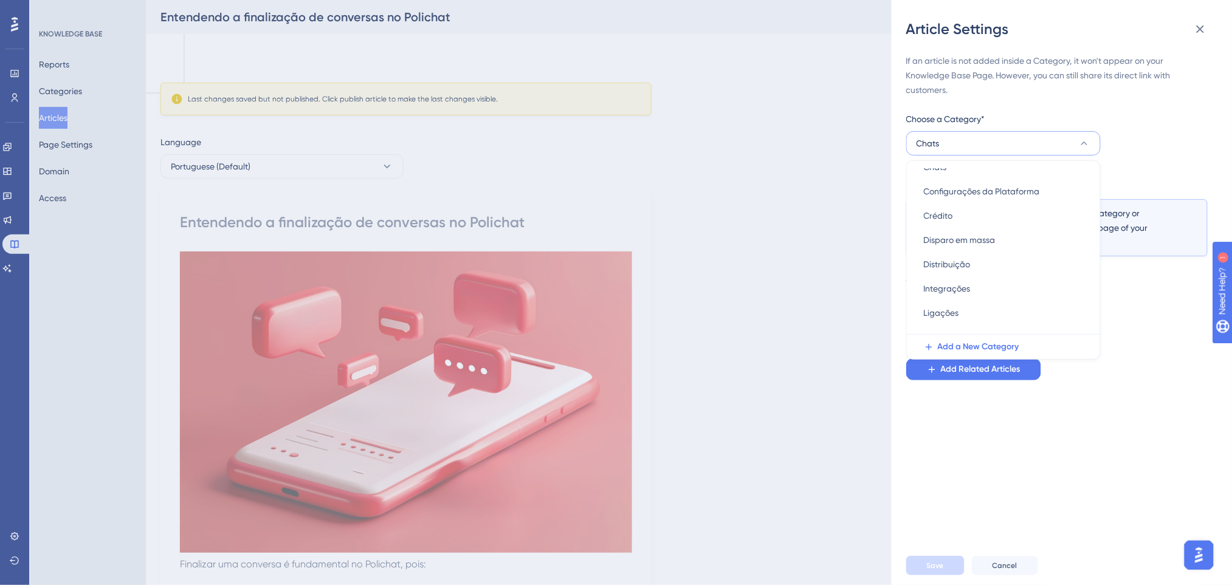
scroll to position [295, 0]
click at [963, 300] on span "Rascunhos" at bounding box center [945, 298] width 43 height 15
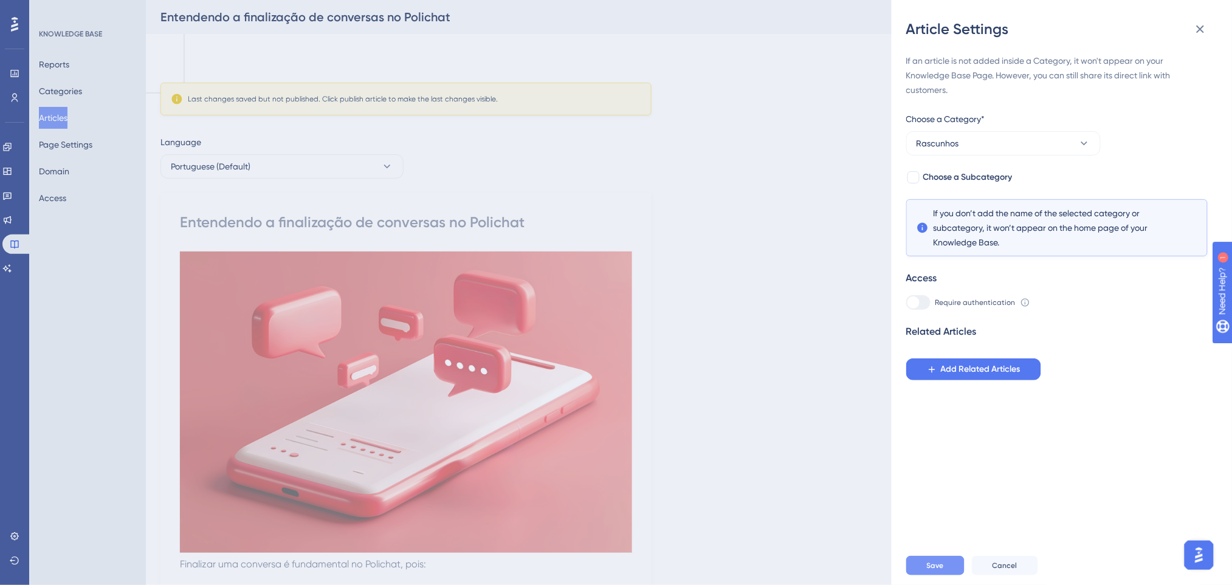
click at [937, 571] on span "Save" at bounding box center [935, 566] width 17 height 10
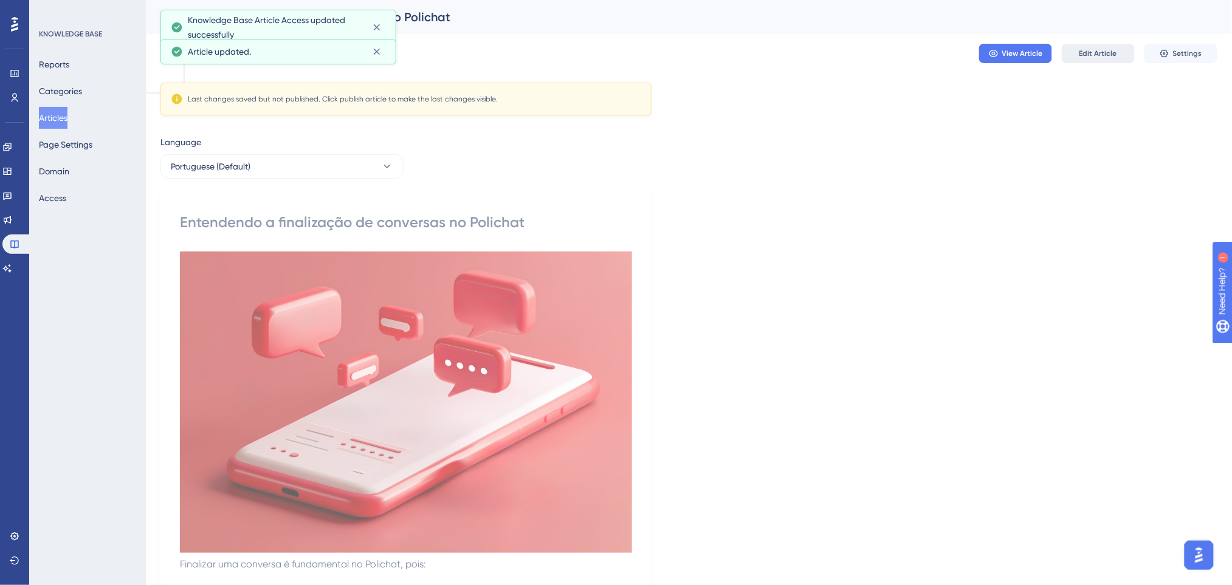
click at [1088, 51] on span "Edit Article" at bounding box center [1098, 54] width 38 height 10
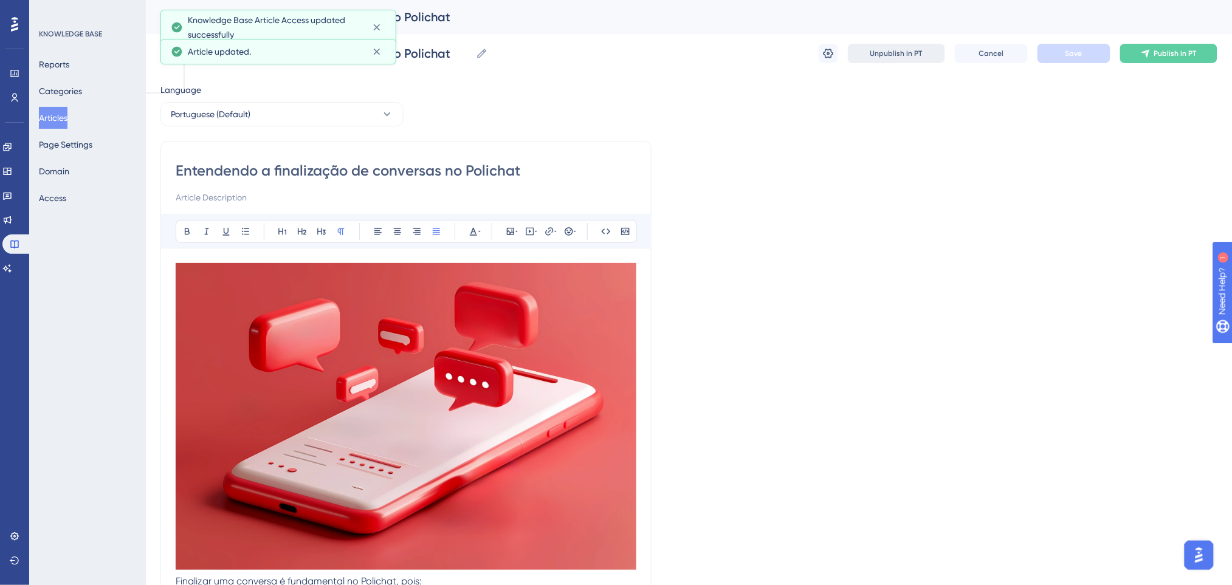
click at [928, 53] on button "Unpublish in PT" at bounding box center [896, 53] width 97 height 19
click at [60, 117] on button "Articles" at bounding box center [53, 118] width 29 height 22
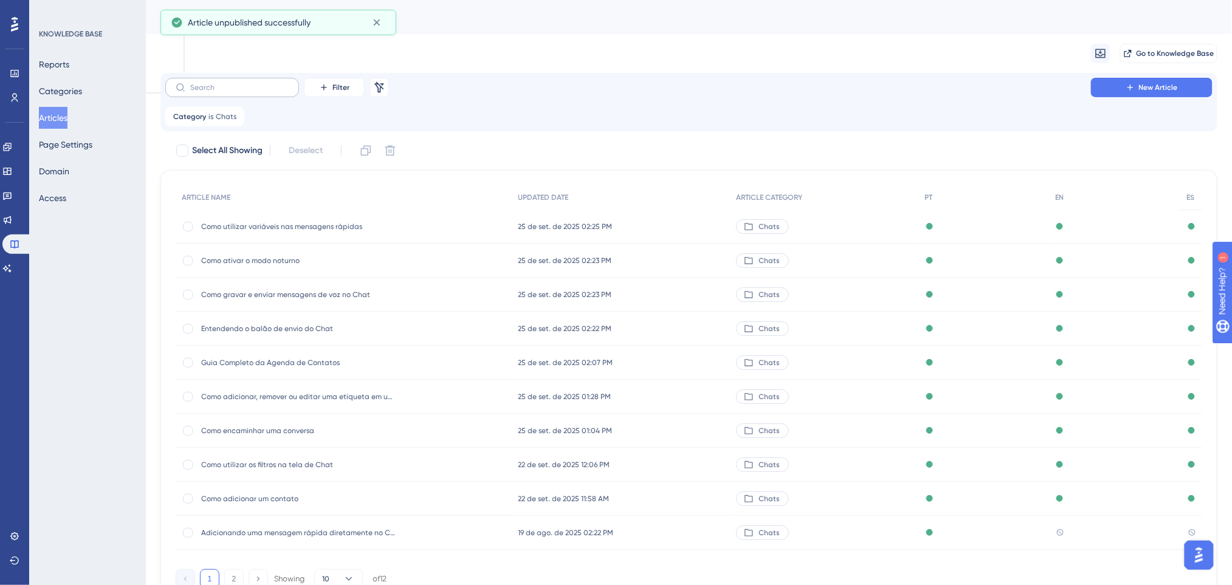
click at [275, 82] on label at bounding box center [232, 87] width 134 height 19
click at [275, 83] on input "text" at bounding box center [239, 87] width 98 height 9
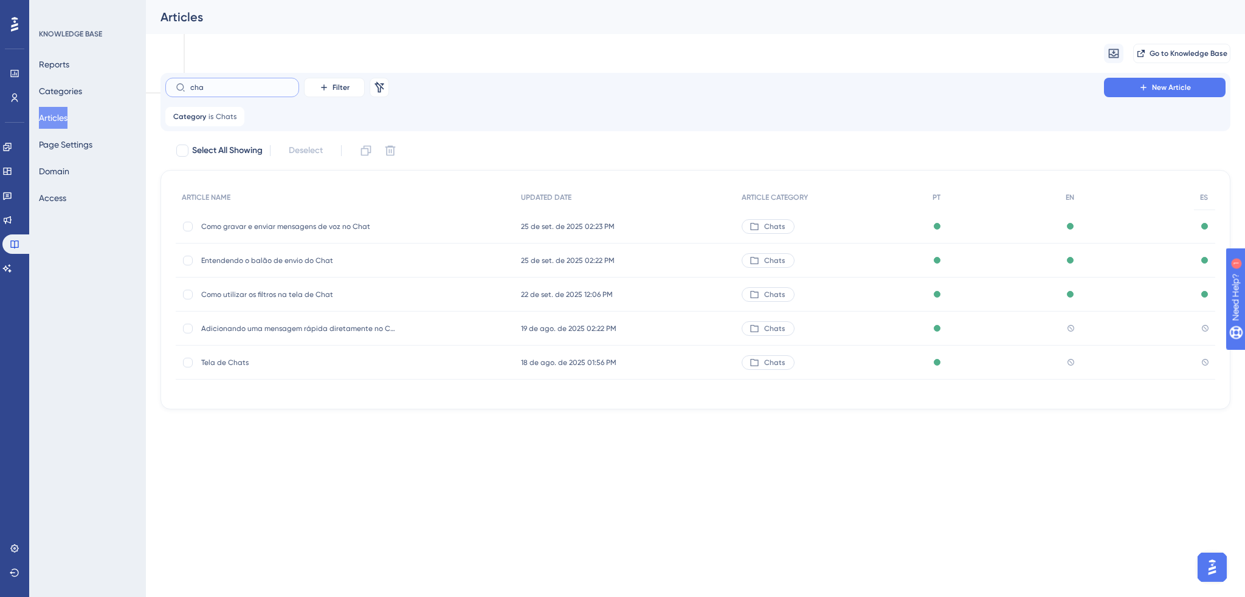
type input "chat"
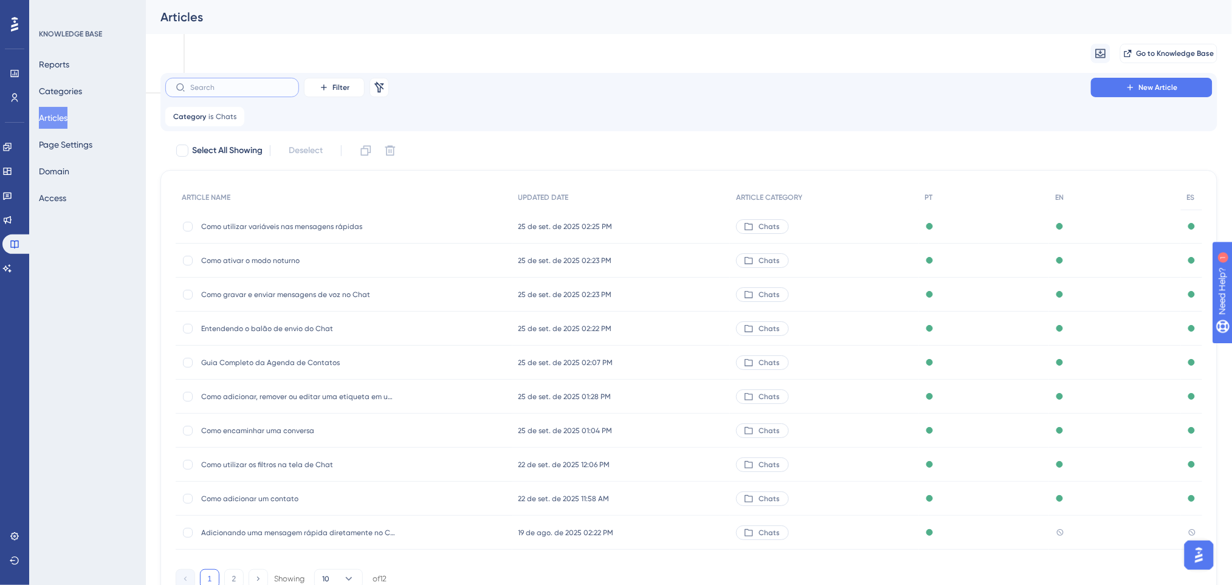
scroll to position [57, 0]
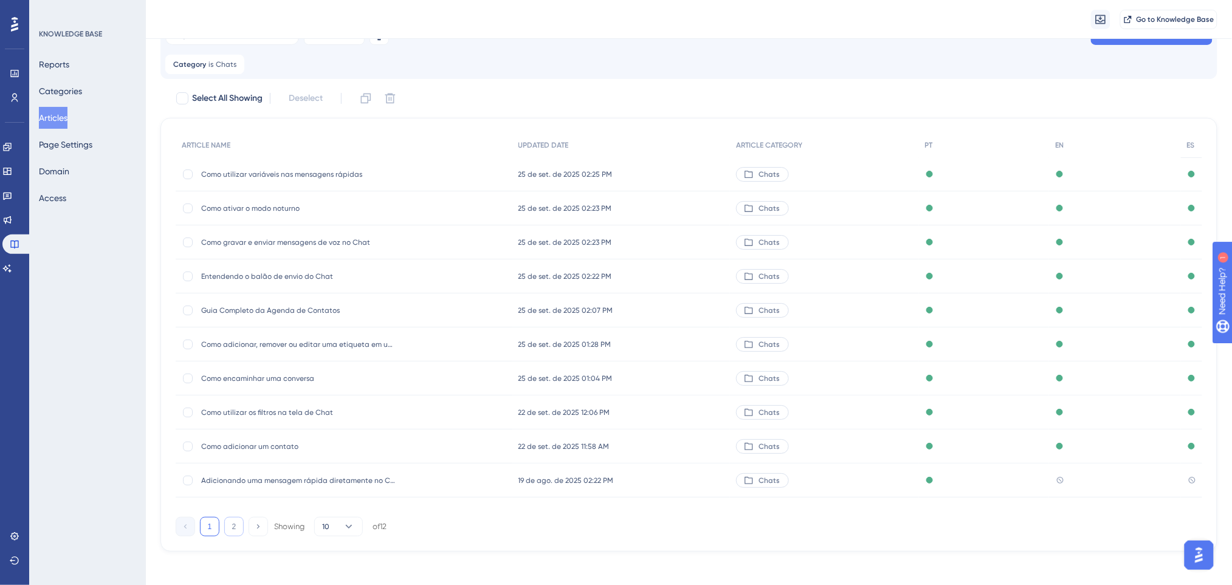
click at [235, 529] on button "2" at bounding box center [233, 526] width 19 height 19
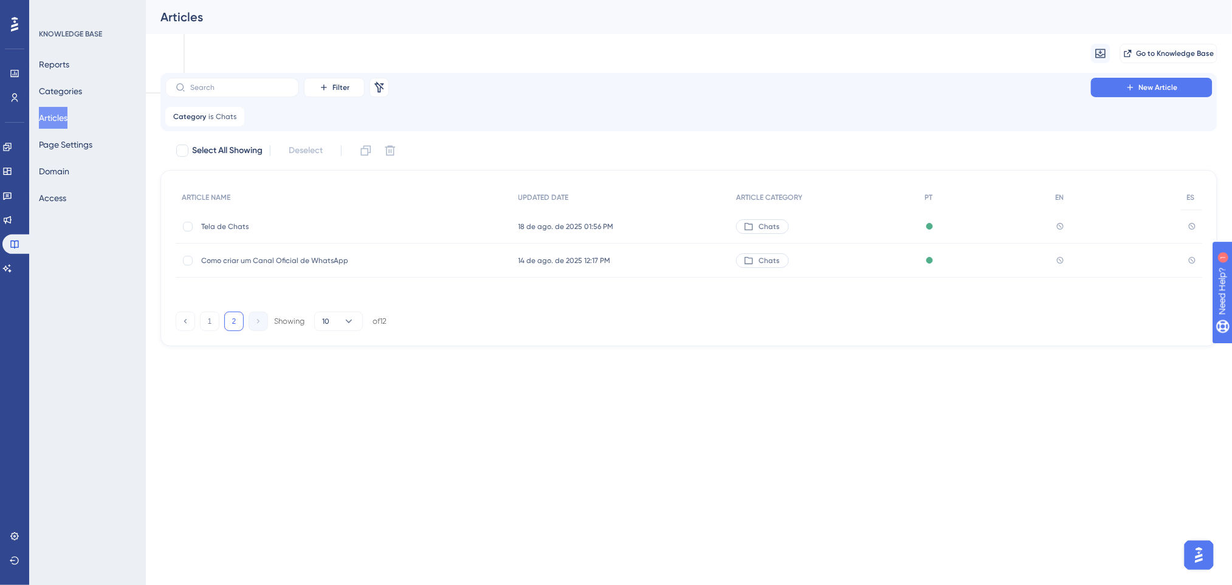
scroll to position [0, 0]
click at [249, 89] on input "text" at bounding box center [239, 87] width 98 height 9
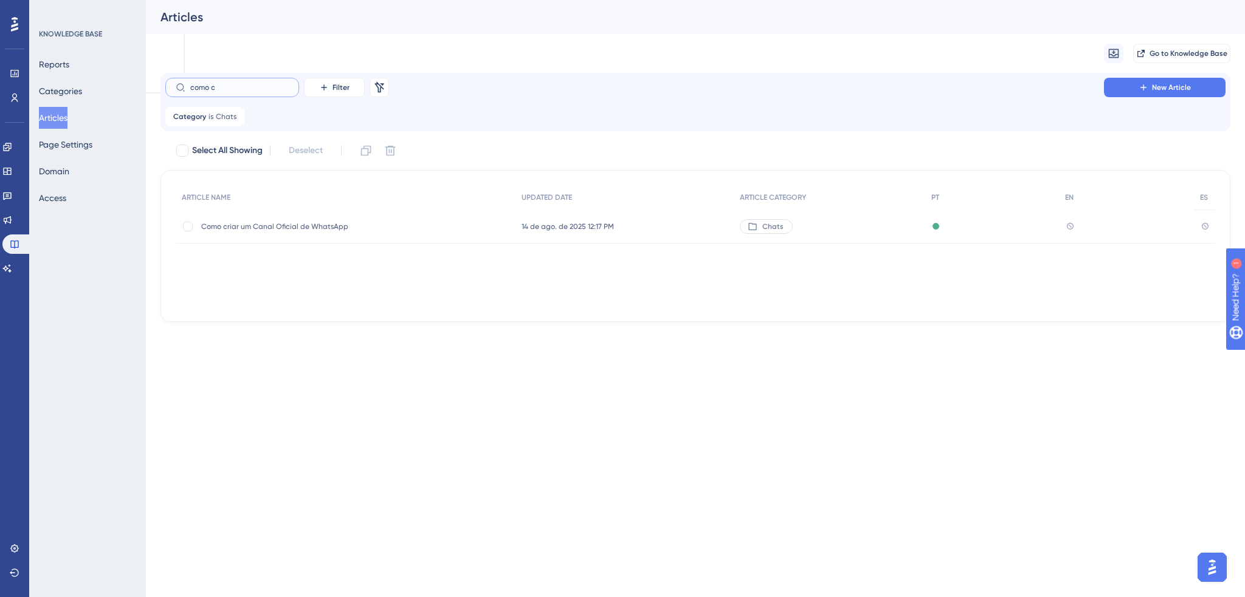
type input "como ca"
checkbox input "true"
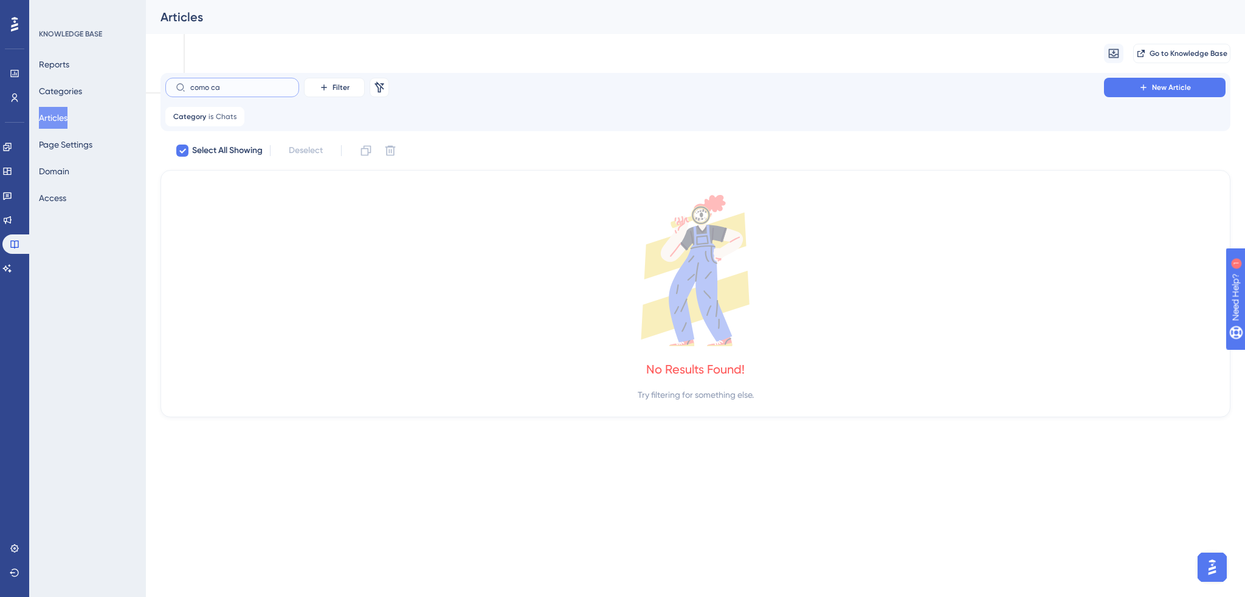
type input "como c"
checkbox input "false"
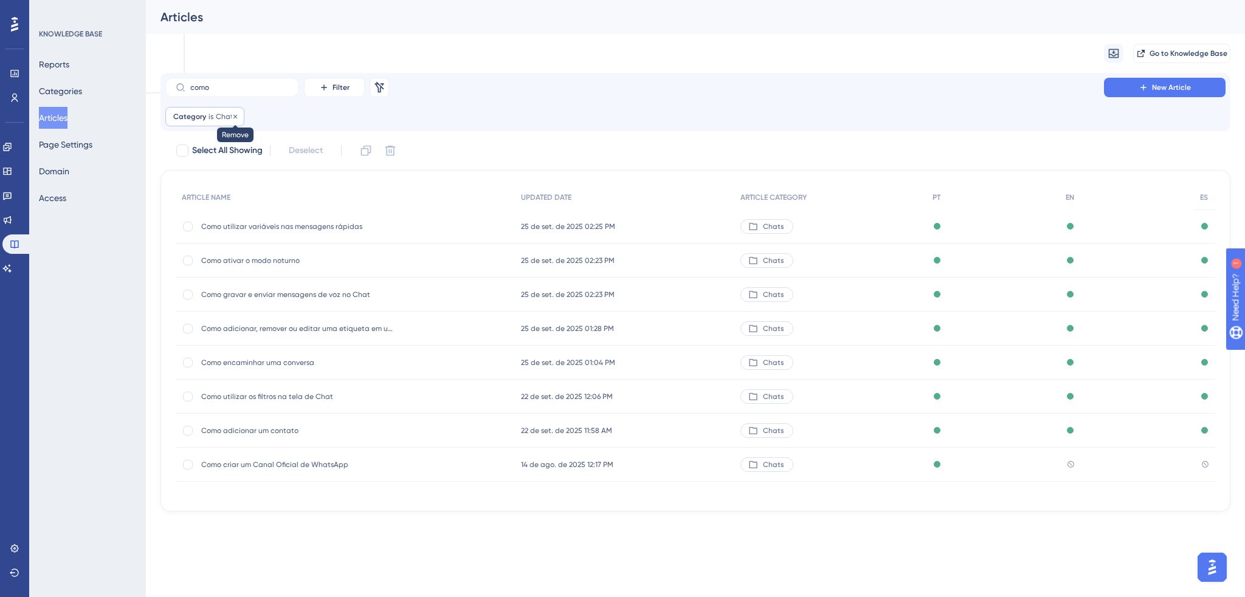
click at [233, 116] on icon at bounding box center [235, 116] width 7 height 7
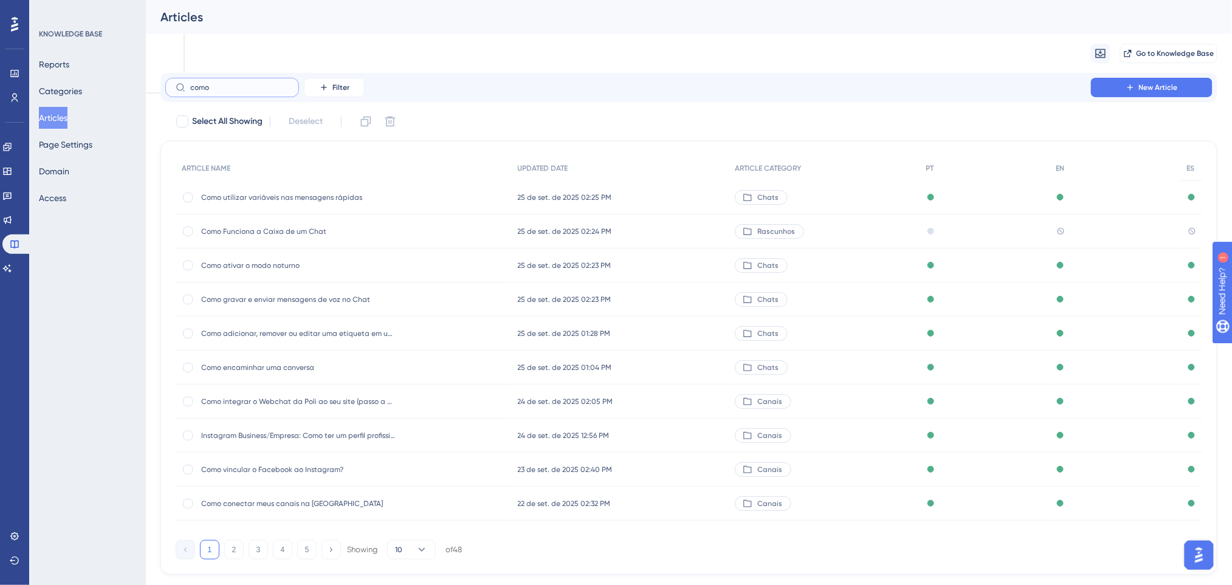
click at [246, 90] on input "como" at bounding box center [239, 87] width 98 height 9
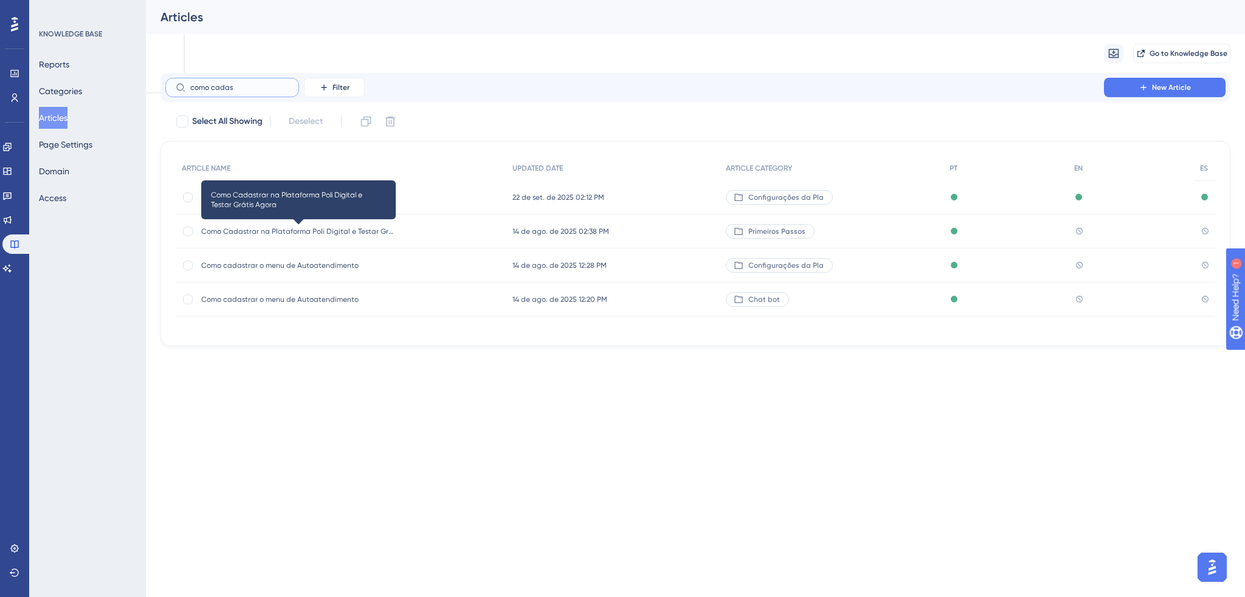
type input "como cadas"
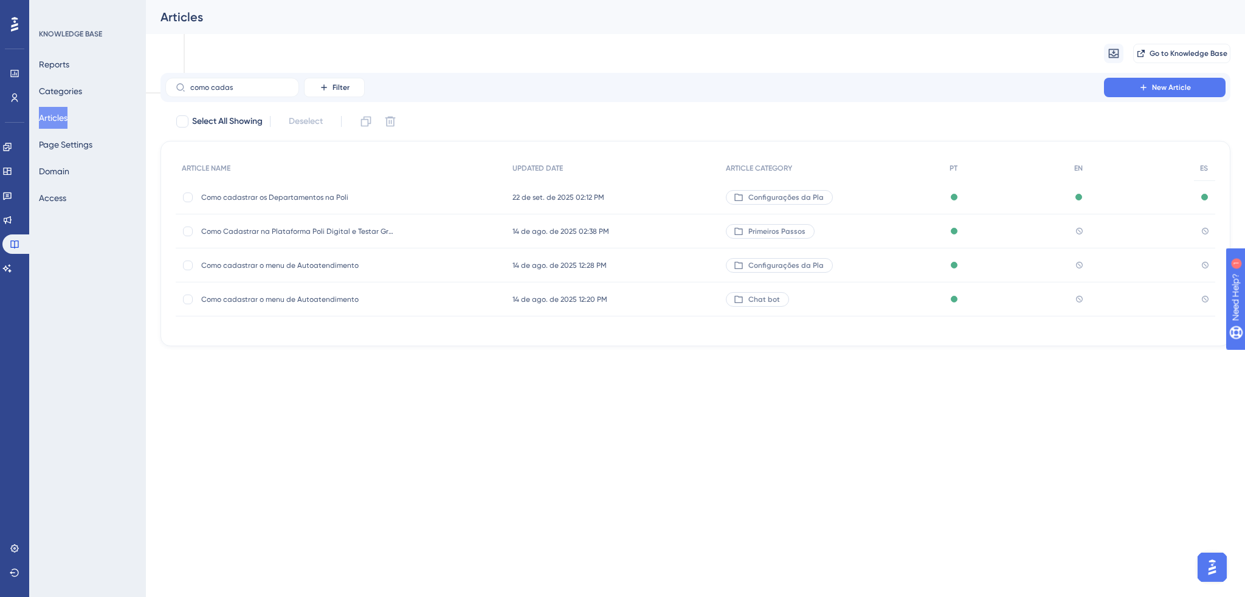
click at [367, 225] on div "Como Cadastrar na Plataforma Poli Digital e Testar Grátis Agora Como Cadastrar …" at bounding box center [298, 232] width 194 height 34
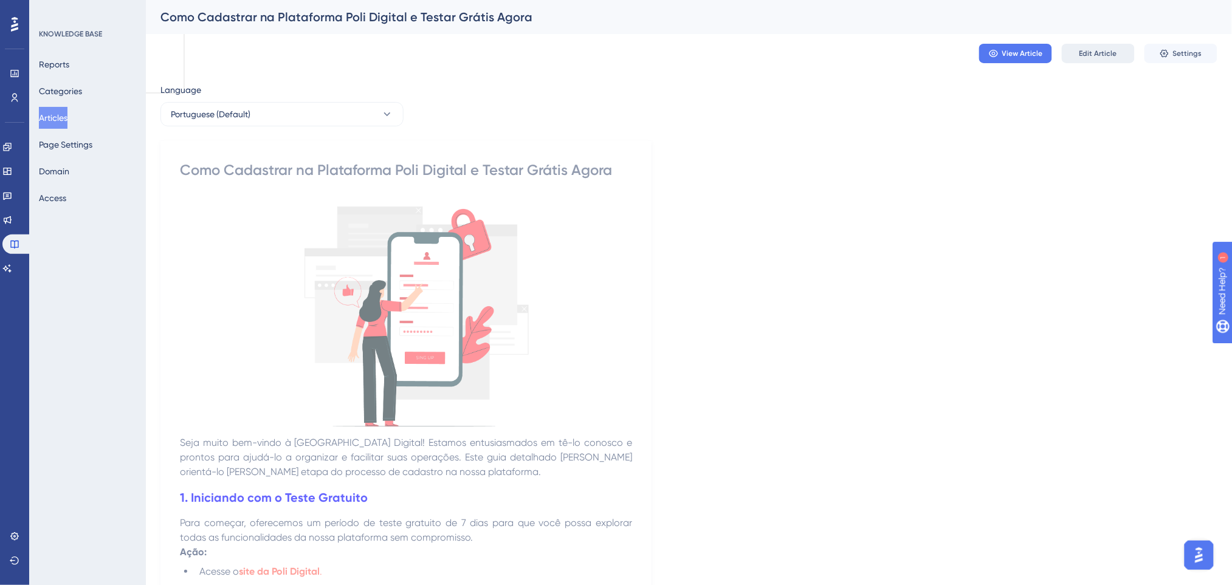
click at [1089, 57] on span "Edit Article" at bounding box center [1098, 54] width 38 height 10
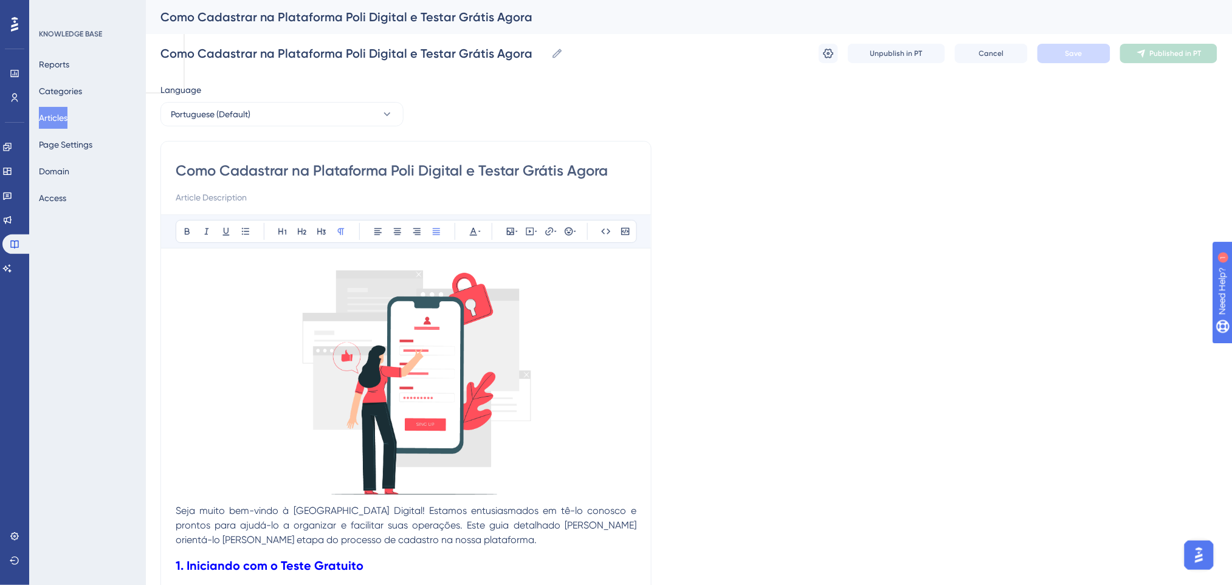
drag, startPoint x: 618, startPoint y: 170, endPoint x: 117, endPoint y: 167, distance: 501.4
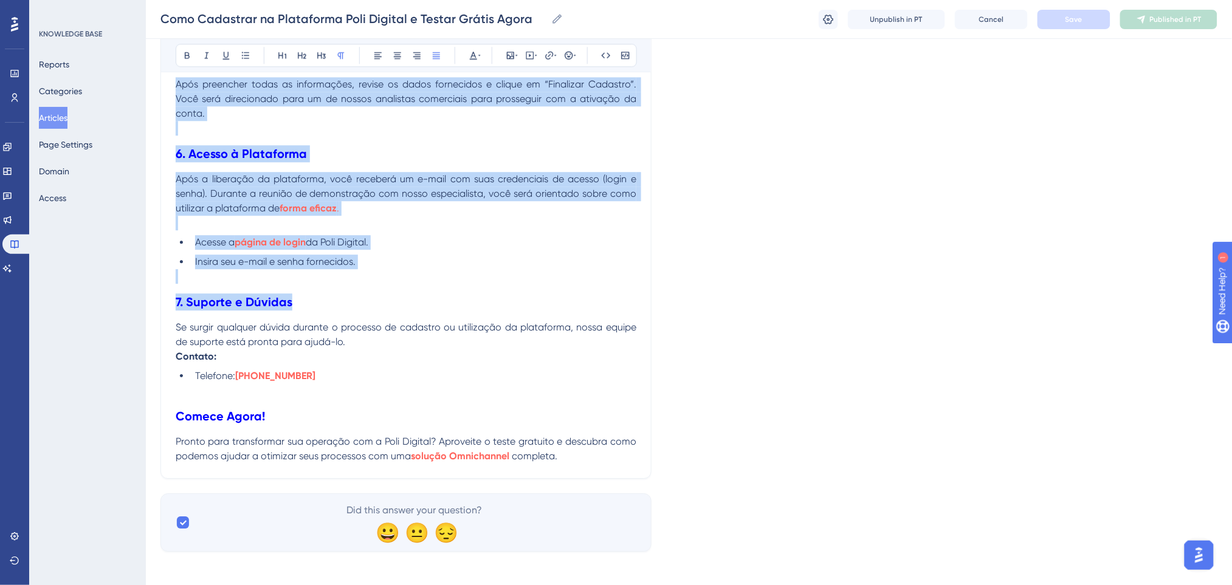
scroll to position [1105, 0]
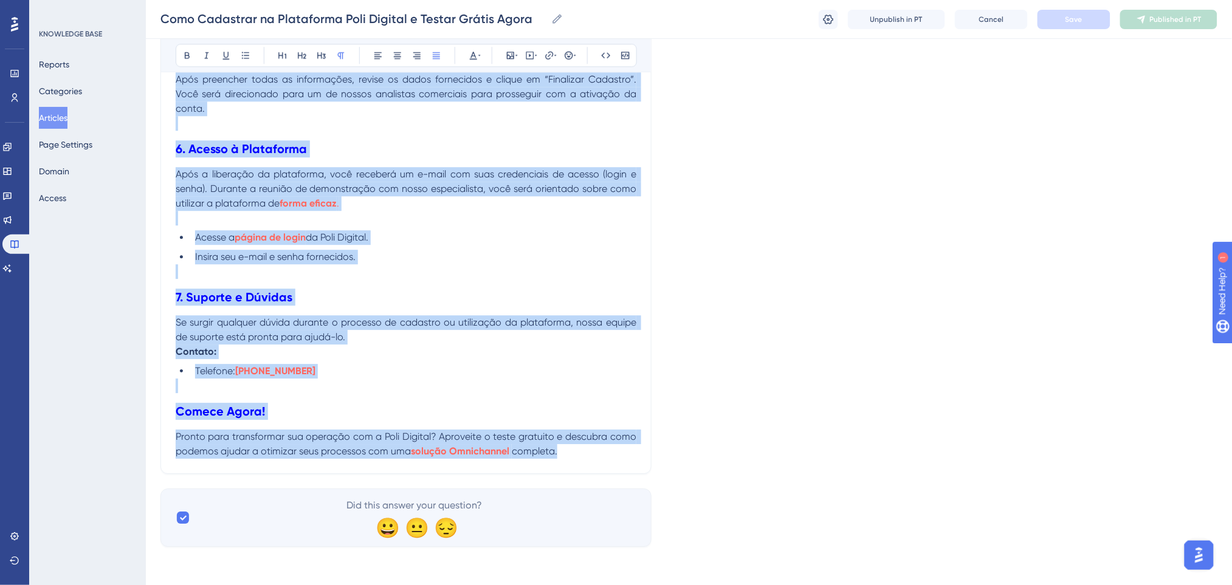
drag, startPoint x: 177, startPoint y: 340, endPoint x: 568, endPoint y: 448, distance: 405.5
copy div "Seja muito bem-vindo à Poli Digital! Estamos entusiasmados em tê-lo conosco e p…"
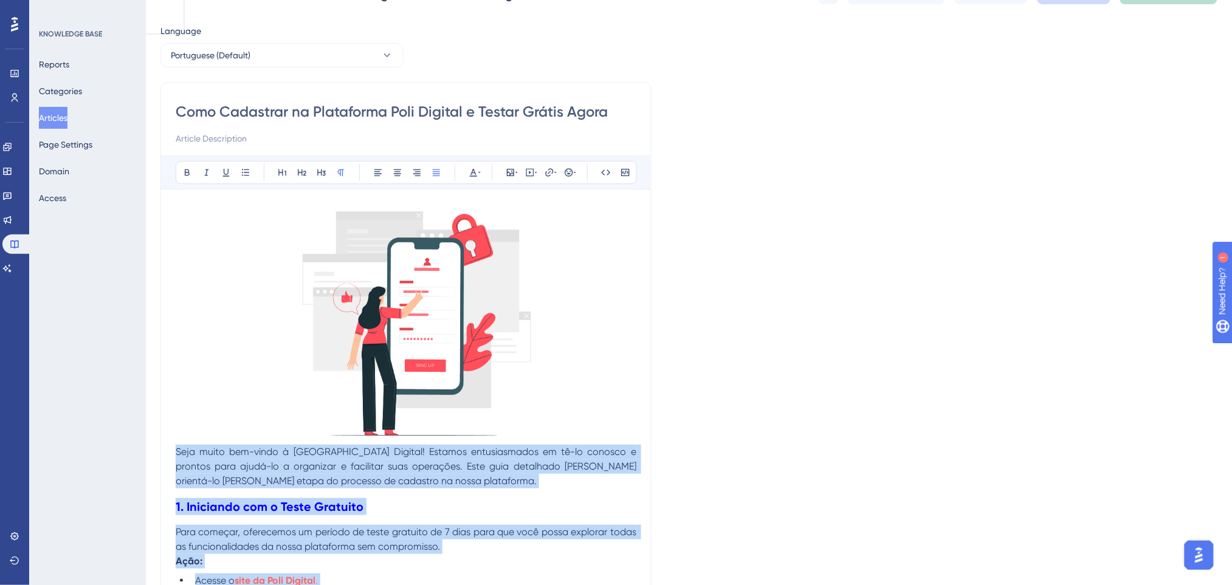
scroll to position [0, 0]
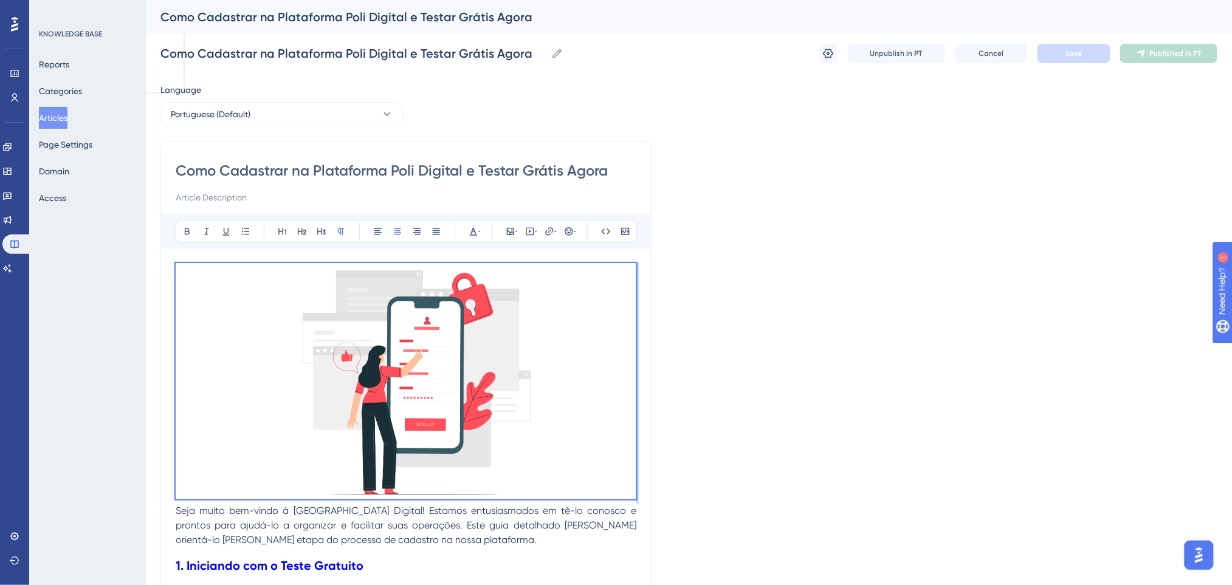
drag, startPoint x: 176, startPoint y: 512, endPoint x: 114, endPoint y: 195, distance: 322.8
copy p
click at [294, 120] on button "Portuguese (Default)" at bounding box center [281, 114] width 243 height 24
click at [250, 169] on button "English English No translation" at bounding box center [281, 175] width 227 height 24
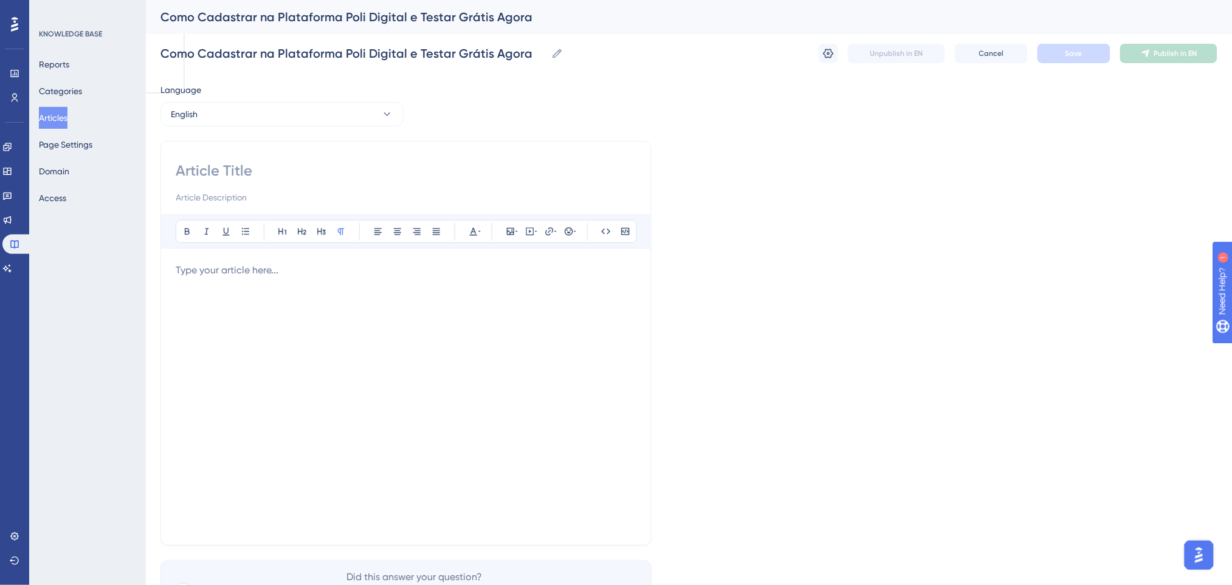
click at [248, 272] on p at bounding box center [406, 270] width 461 height 15
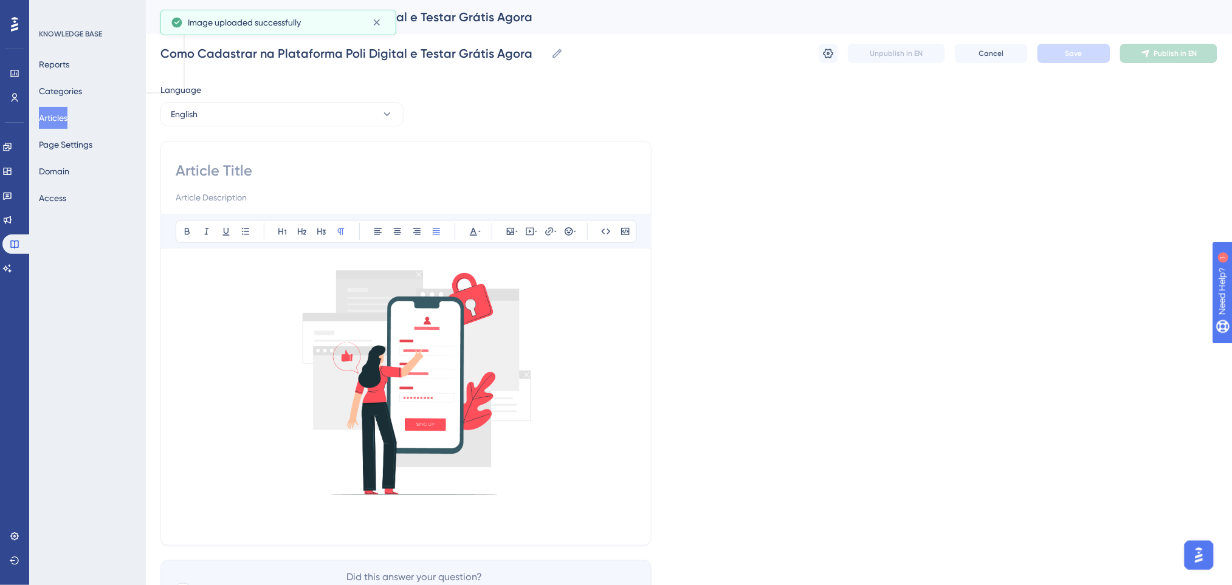
click at [260, 504] on p at bounding box center [406, 511] width 461 height 15
click at [275, 173] on input at bounding box center [406, 170] width 461 height 19
paste input "How to Register on the Poli Digital Platform and Test for Free Now"
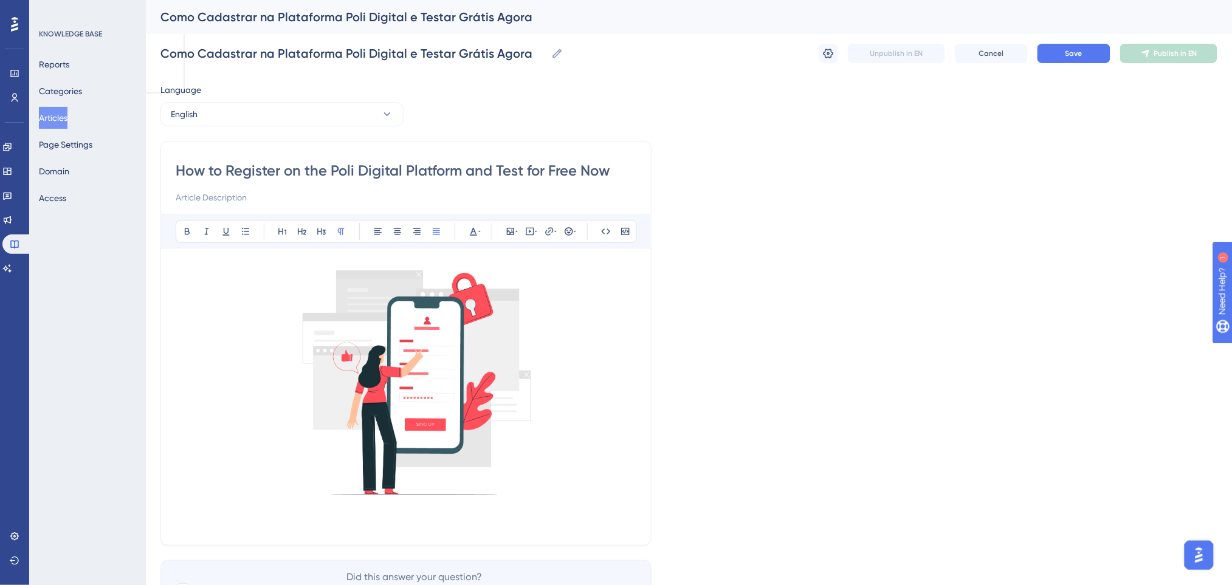
type input "How to Register on the Poli Digital Platform and Test for Free Now"
click at [837, 176] on div "Language English How to Register on the Poli Digital Platform and Test for Free…" at bounding box center [688, 351] width 1057 height 536
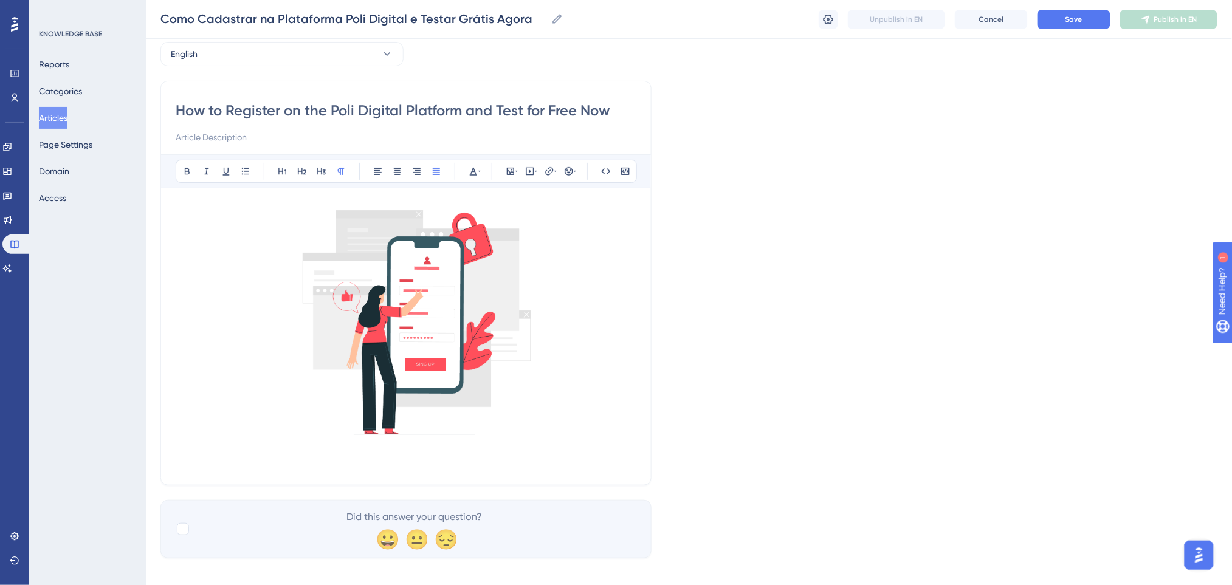
scroll to position [67, 0]
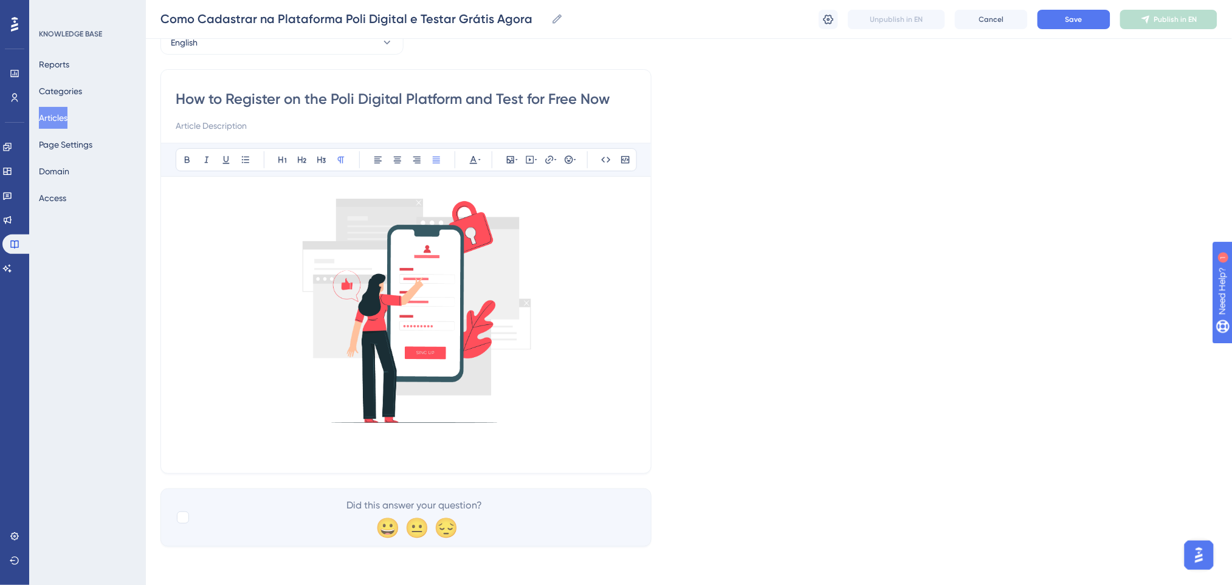
click at [310, 458] on div "How to Register on the Poli Digital Platform and Test for Free Now Bold Italic …" at bounding box center [405, 271] width 491 height 405
click at [321, 452] on div at bounding box center [406, 324] width 461 height 267
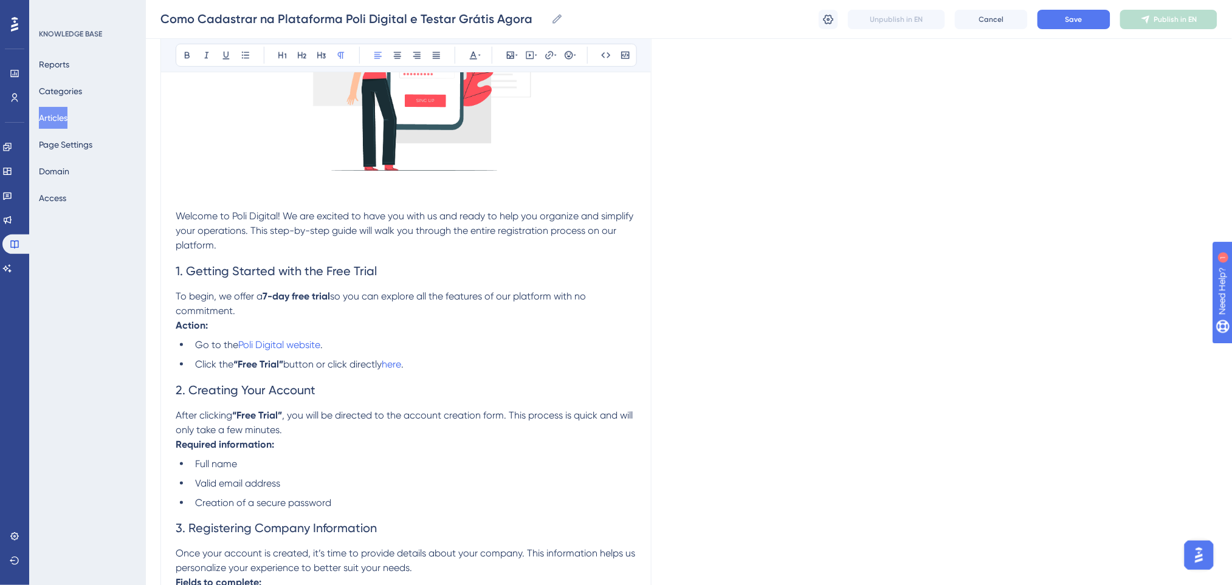
scroll to position [224, 0]
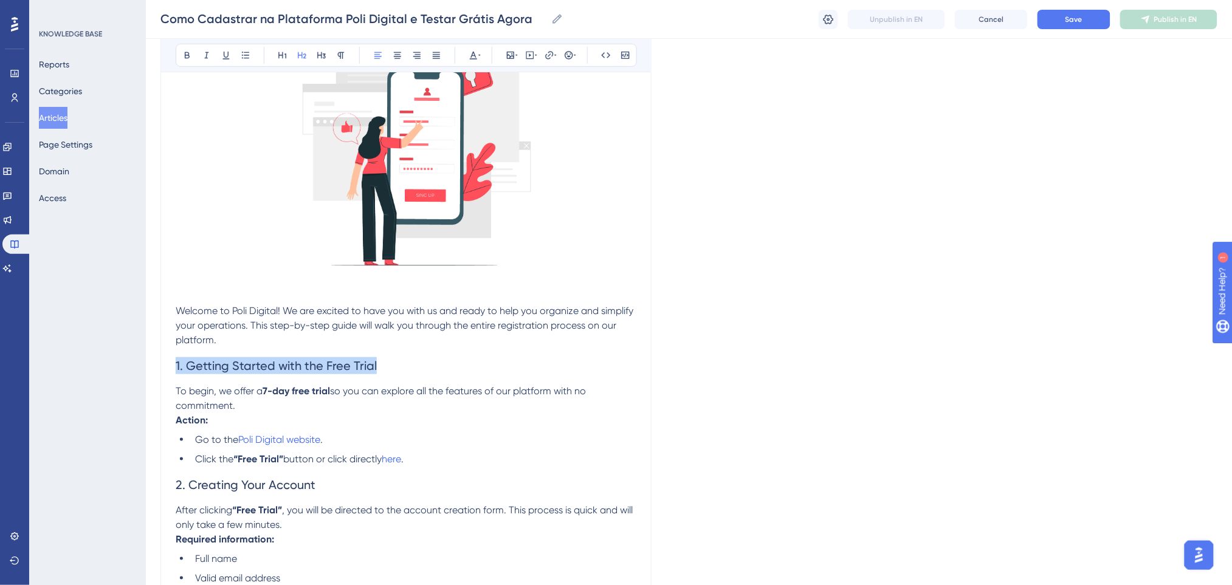
drag, startPoint x: 382, startPoint y: 361, endPoint x: 167, endPoint y: 370, distance: 216.0
click at [167, 370] on div "How to Register on the Poli Digital Platform and Test for Free Now Bold Italic …" at bounding box center [405, 587] width 491 height 1350
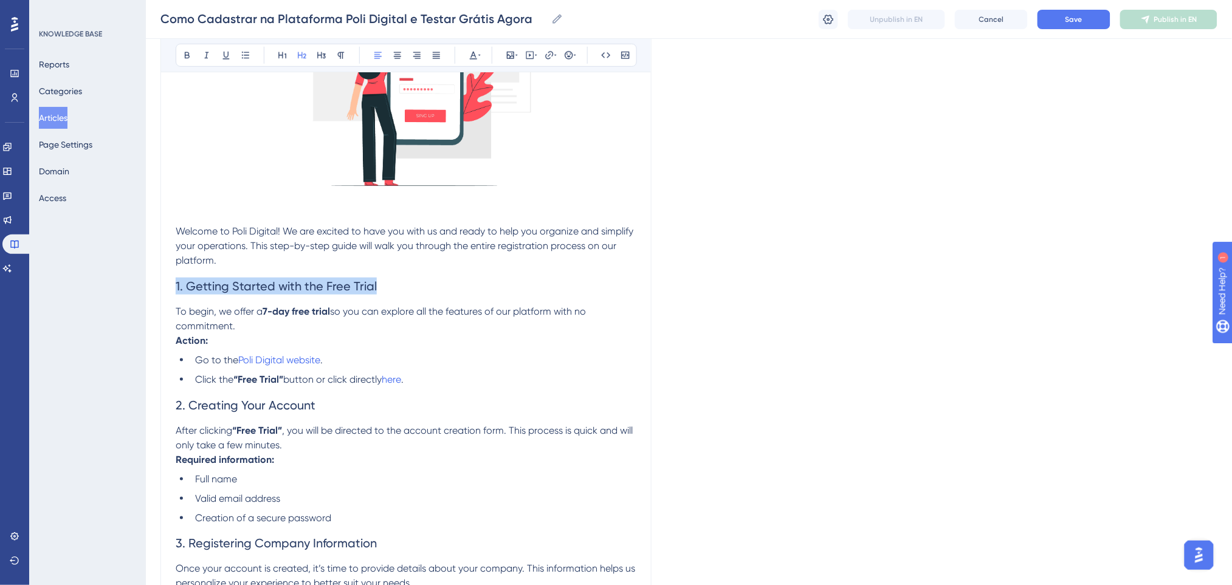
scroll to position [467, 0]
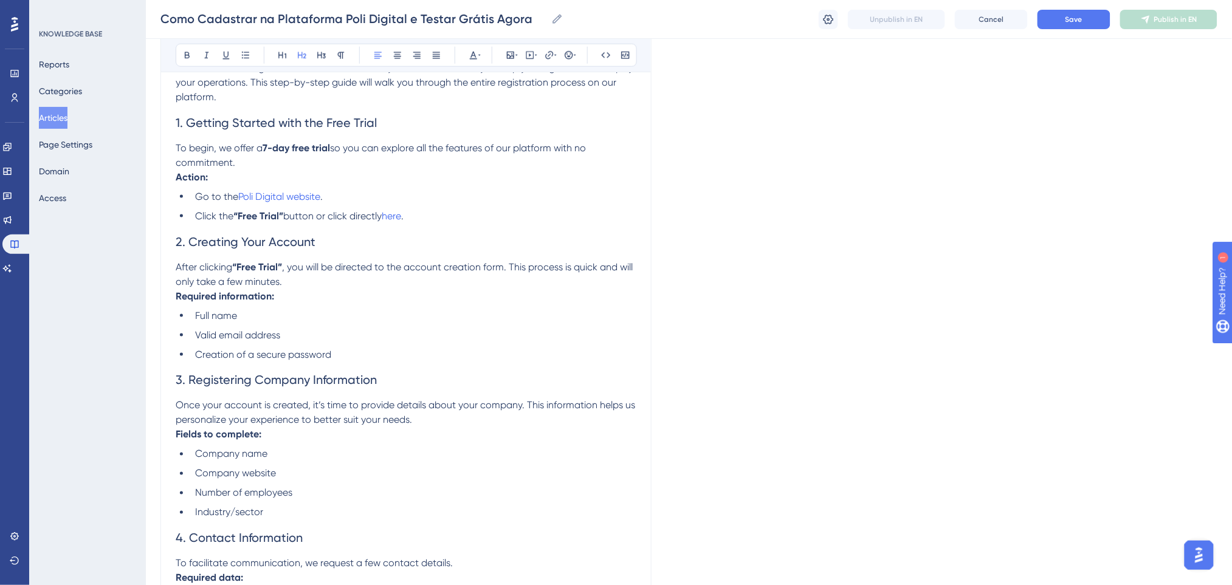
click at [448, 235] on h2 "2. Creating Your Account" at bounding box center [406, 242] width 461 height 36
click at [452, 219] on li "Click the “Free Trial” button or click directly here ." at bounding box center [413, 216] width 446 height 15
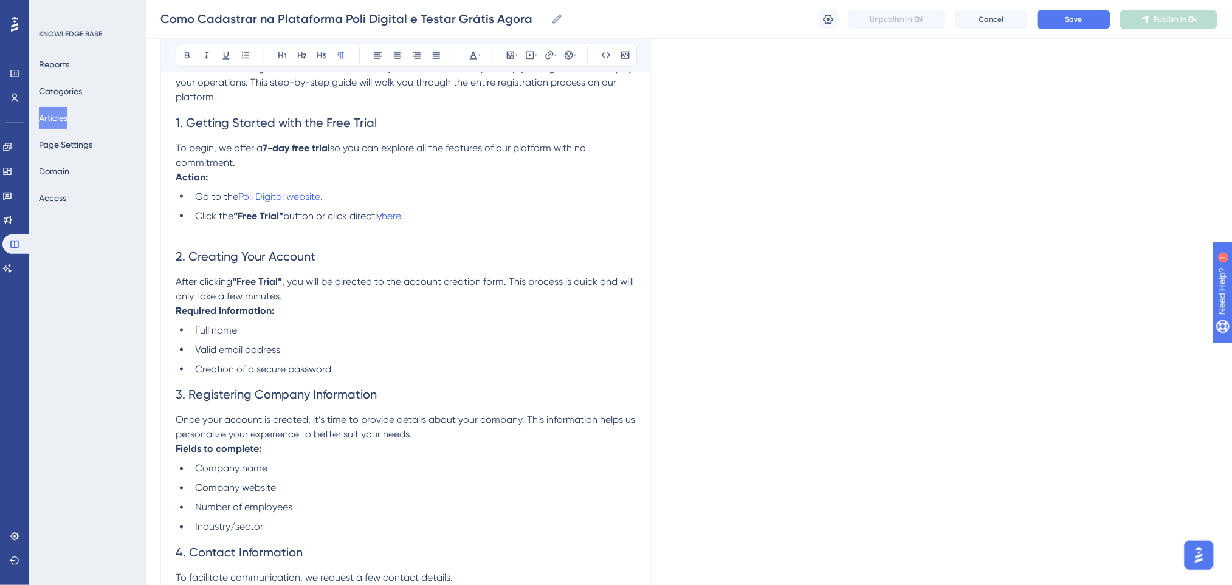
click at [394, 367] on li "Creation of a secure password" at bounding box center [413, 369] width 446 height 15
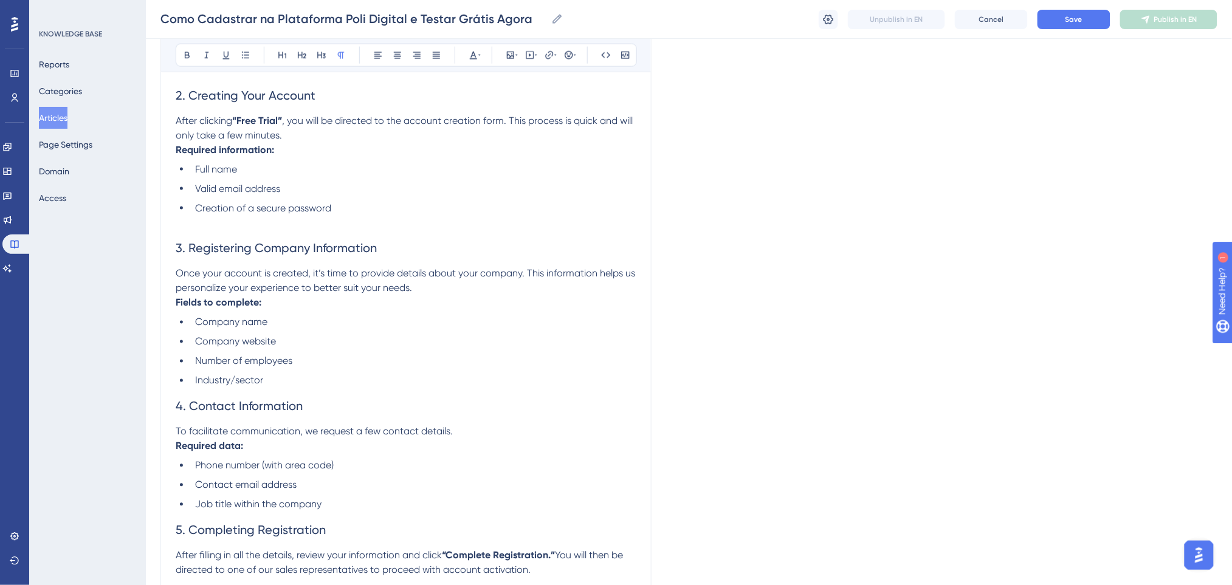
scroll to position [629, 0]
drag, startPoint x: 404, startPoint y: 247, endPoint x: 27, endPoint y: 243, distance: 376.8
click at [146, 244] on div "Performance Users Engagement Widgets Feedback Product Updates Knowledge Base AI…" at bounding box center [689, 175] width 1086 height 1608
click at [188, 55] on icon at bounding box center [187, 55] width 5 height 7
drag, startPoint x: 322, startPoint y: 96, endPoint x: 108, endPoint y: 92, distance: 214.0
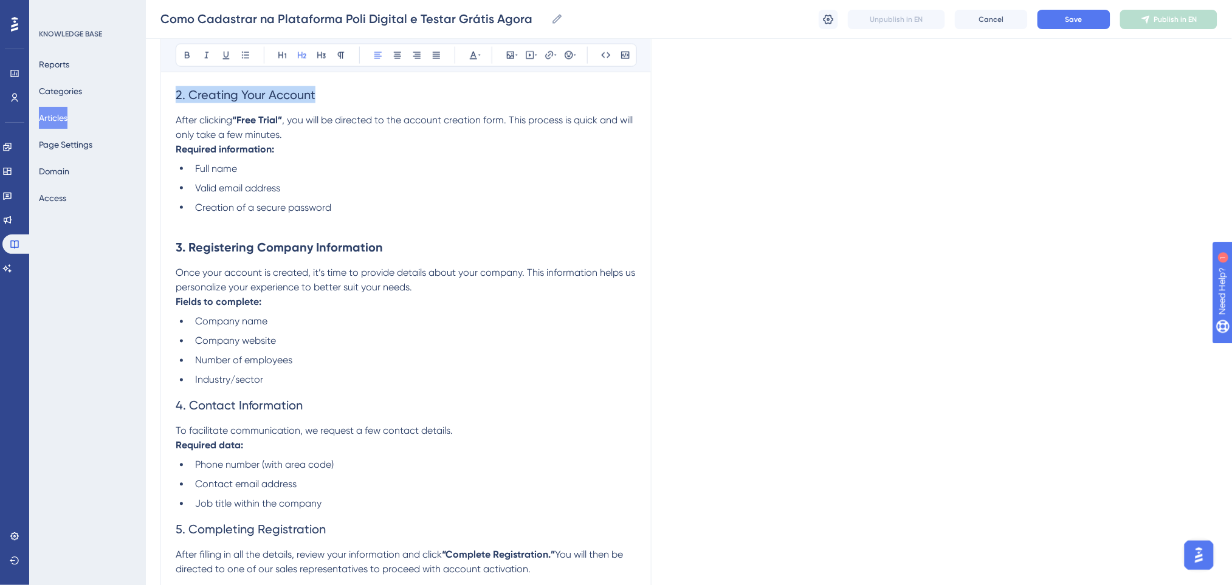
click at [146, 92] on div "Performance Users Engagement Widgets Feedback Product Updates Knowledge Base AI…" at bounding box center [689, 175] width 1086 height 1608
click at [184, 55] on icon at bounding box center [187, 55] width 10 height 10
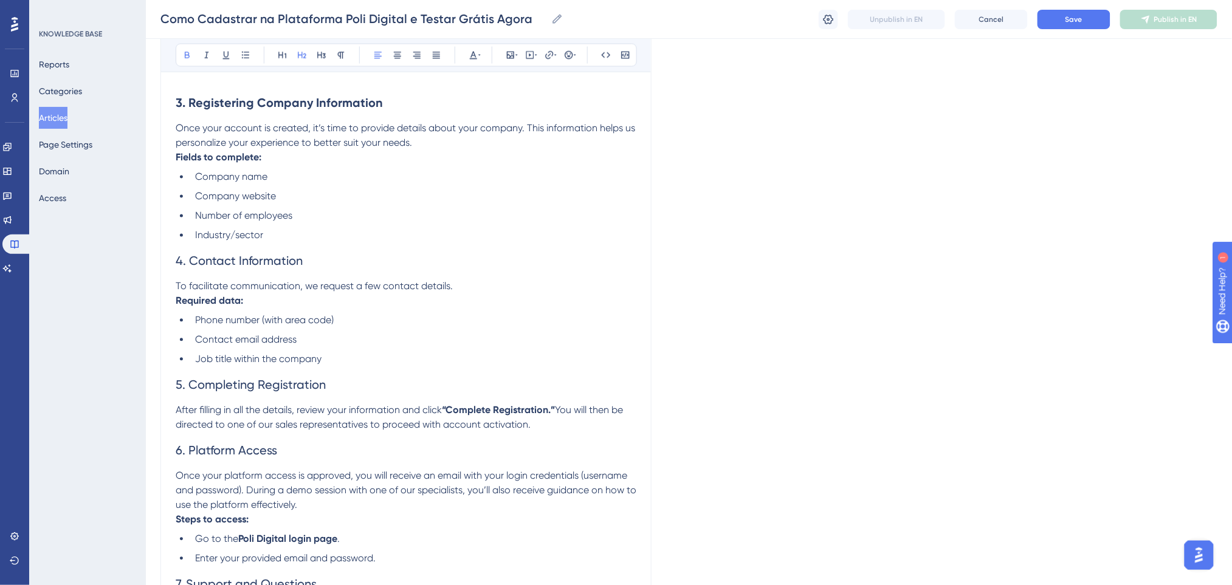
scroll to position [791, 0]
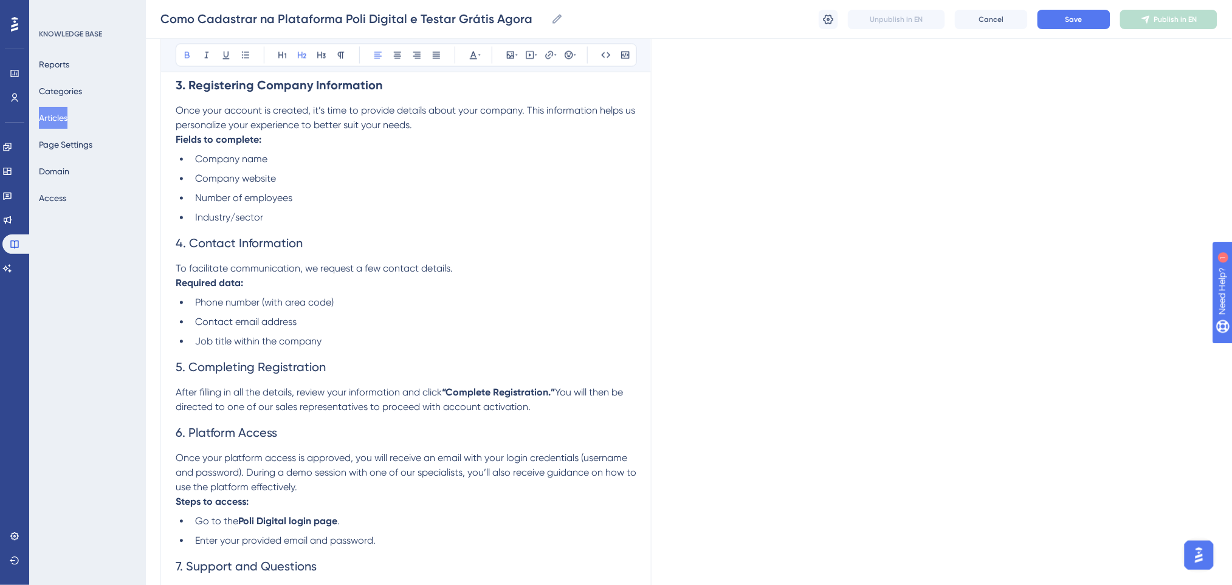
click at [363, 227] on h2 "4. Contact Information" at bounding box center [406, 243] width 461 height 36
click at [331, 220] on li "Industry/sector" at bounding box center [413, 218] width 446 height 15
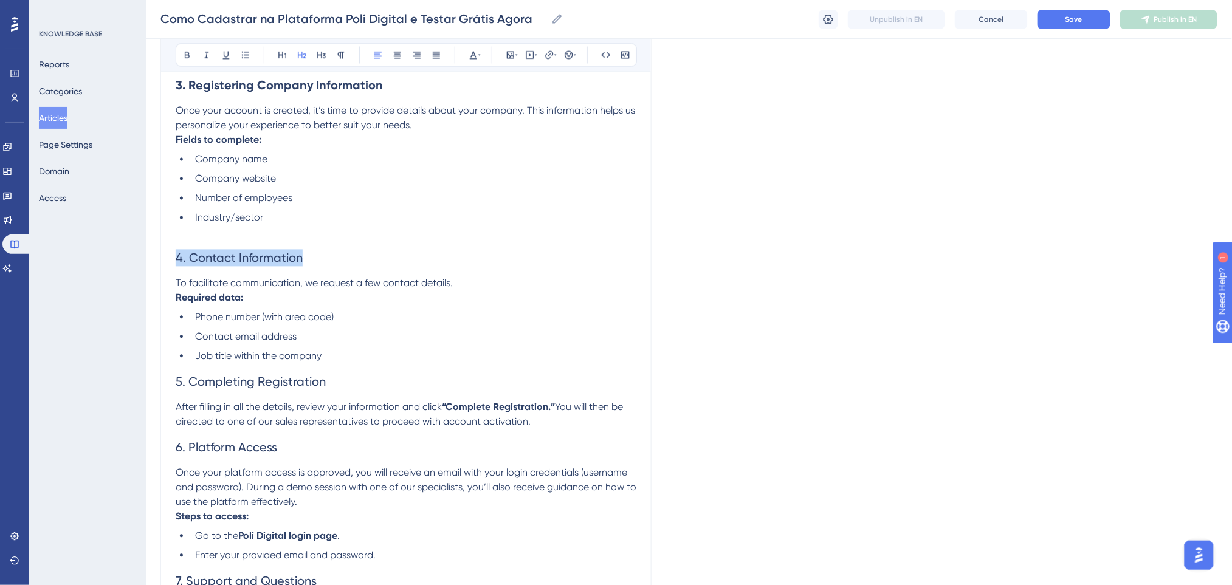
drag, startPoint x: 342, startPoint y: 257, endPoint x: 38, endPoint y: 206, distance: 308.1
click at [146, 258] on div "Performance Users Engagement Widgets Feedback Product Updates Knowledge Base AI…" at bounding box center [689, 20] width 1086 height 1623
click at [188, 57] on icon at bounding box center [187, 55] width 10 height 10
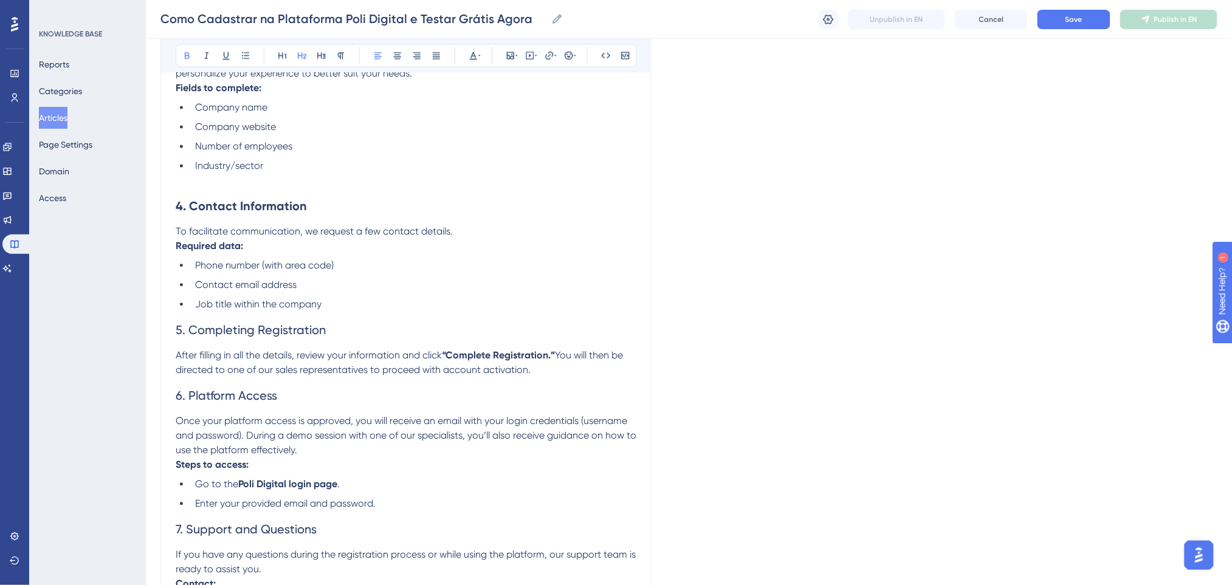
scroll to position [872, 0]
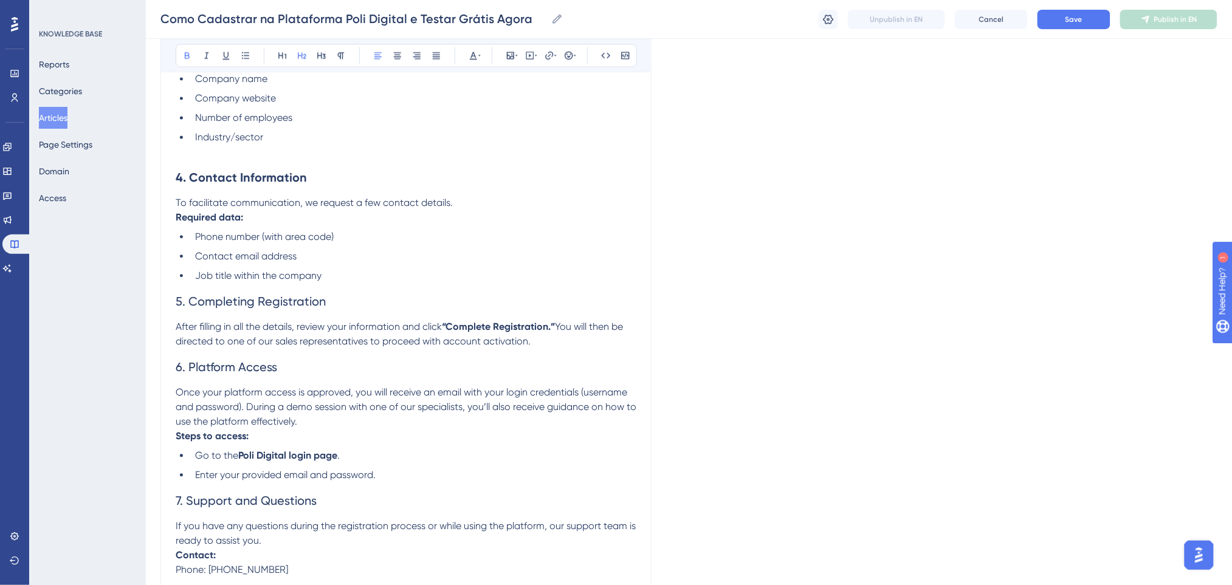
click at [334, 284] on h2 "5. Completing Registration" at bounding box center [406, 301] width 461 height 36
click at [342, 271] on li "Job title within the company" at bounding box center [413, 276] width 446 height 15
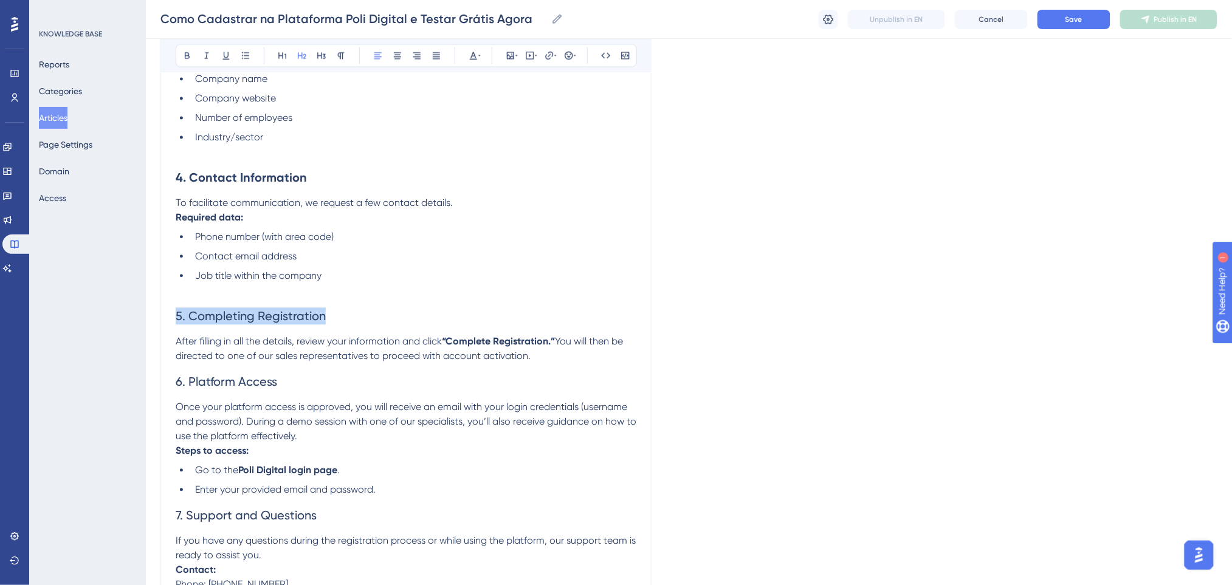
drag, startPoint x: 329, startPoint y: 322, endPoint x: 231, endPoint y: 100, distance: 241.9
click at [182, 53] on icon at bounding box center [187, 55] width 10 height 10
click at [562, 363] on h2 "6. Platform Access" at bounding box center [406, 381] width 461 height 36
click at [542, 362] on p "After filling in all the details, review your information and click “Complete R…" at bounding box center [406, 348] width 461 height 29
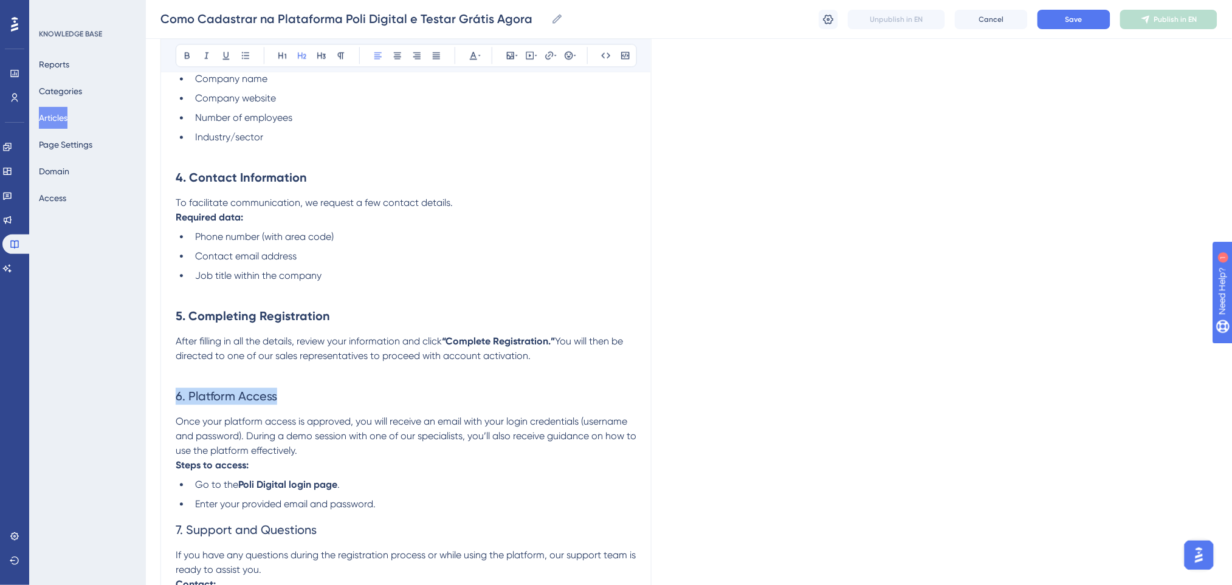
drag, startPoint x: 316, startPoint y: 391, endPoint x: 43, endPoint y: 391, distance: 272.9
click at [186, 60] on icon at bounding box center [187, 55] width 10 height 10
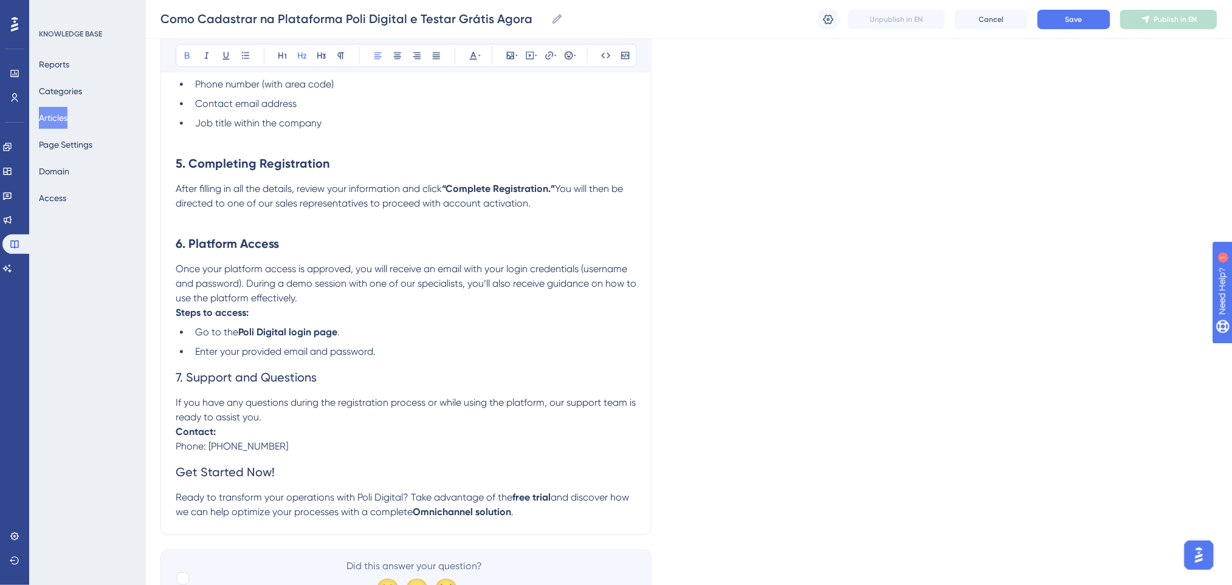
scroll to position [1034, 0]
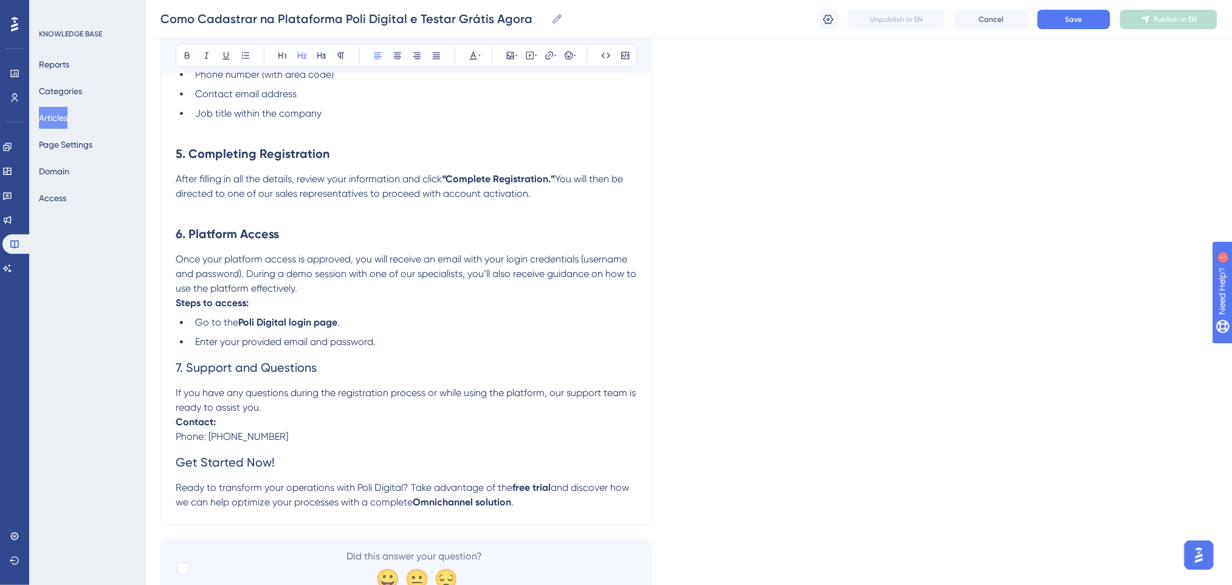
click at [354, 361] on h2 "7. Support and Questions" at bounding box center [406, 367] width 461 height 36
drag, startPoint x: 339, startPoint y: 320, endPoint x: 290, endPoint y: 315, distance: 49.5
click at [290, 315] on li "Go to the Poli Digital login page ." at bounding box center [413, 322] width 446 height 15
click at [550, 54] on icon at bounding box center [549, 55] width 8 height 8
drag, startPoint x: 556, startPoint y: 134, endPoint x: 471, endPoint y: 132, distance: 84.5
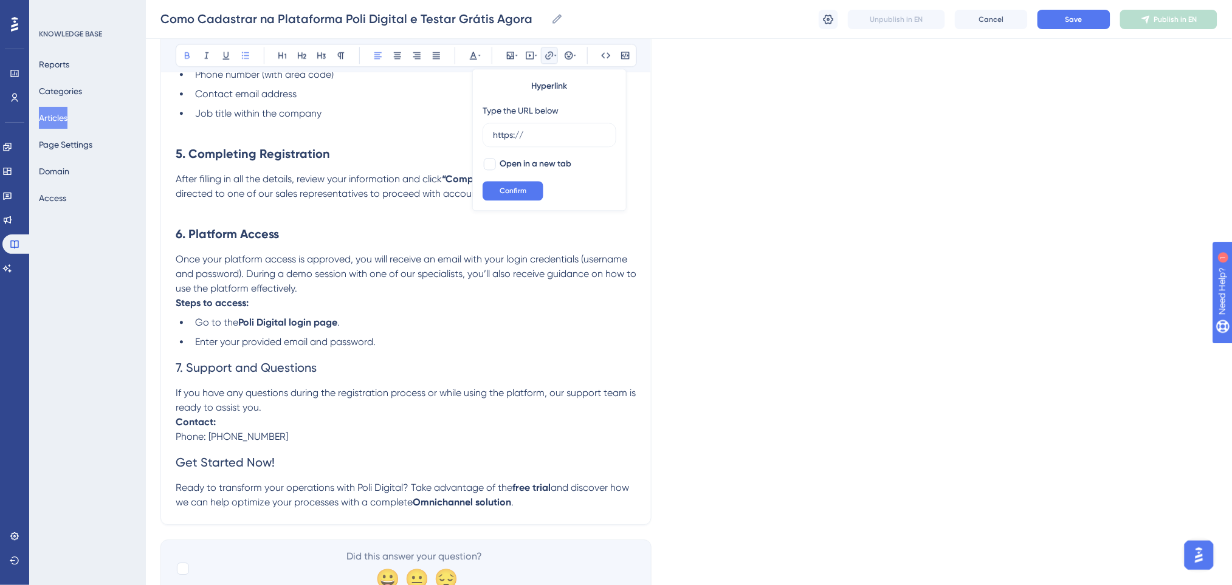
click at [546, 53] on icon at bounding box center [550, 55] width 10 height 10
type input "https://app.poli.digital/home"
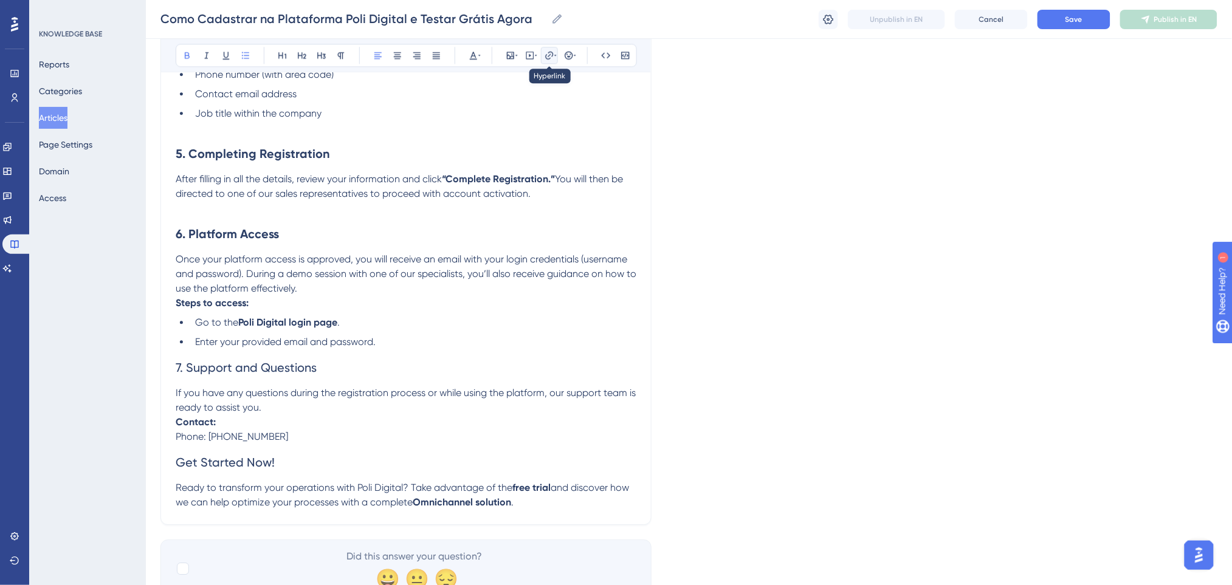
click at [552, 53] on icon at bounding box center [550, 55] width 10 height 10
drag, startPoint x: 543, startPoint y: 139, endPoint x: 494, endPoint y: 126, distance: 51.4
click at [494, 126] on label "https://" at bounding box center [550, 135] width 134 height 24
click at [494, 128] on input "https://" at bounding box center [549, 134] width 113 height 13
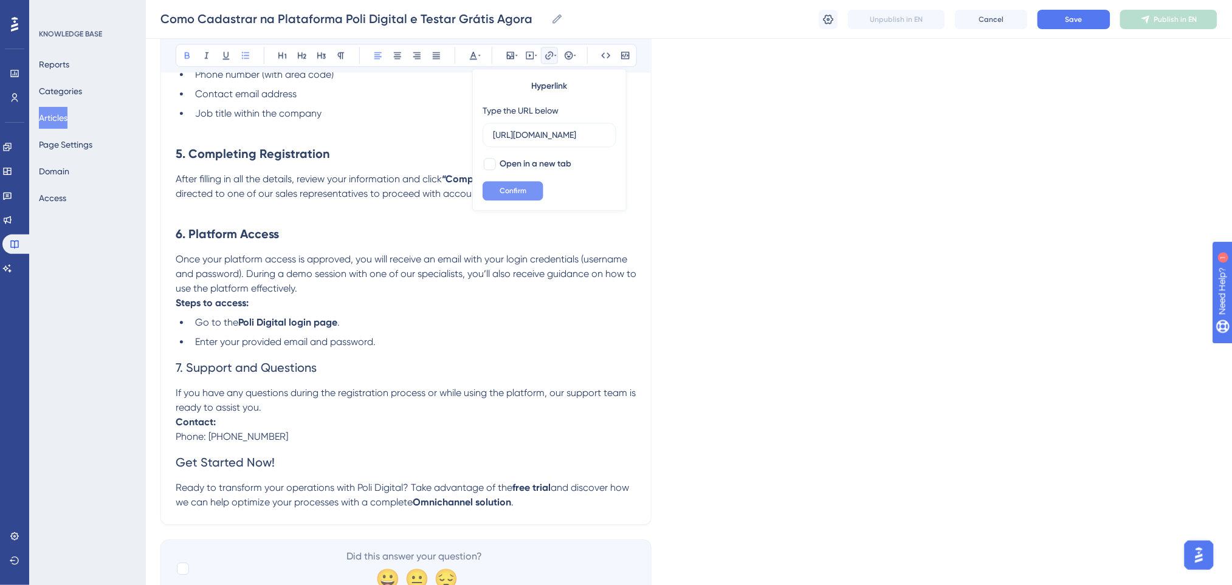
type input "https://app.poli.digital/home"
click at [513, 193] on span "Confirm" at bounding box center [513, 191] width 27 height 10
click at [453, 329] on li "Go to the Poli Digital login page ." at bounding box center [413, 322] width 446 height 15
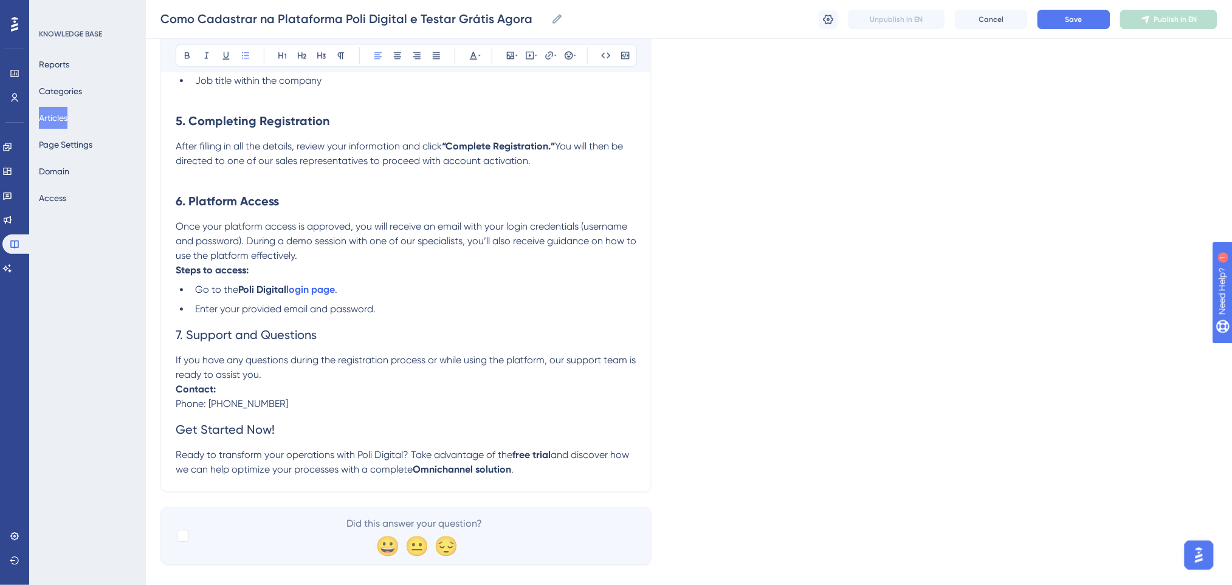
scroll to position [1085, 0]
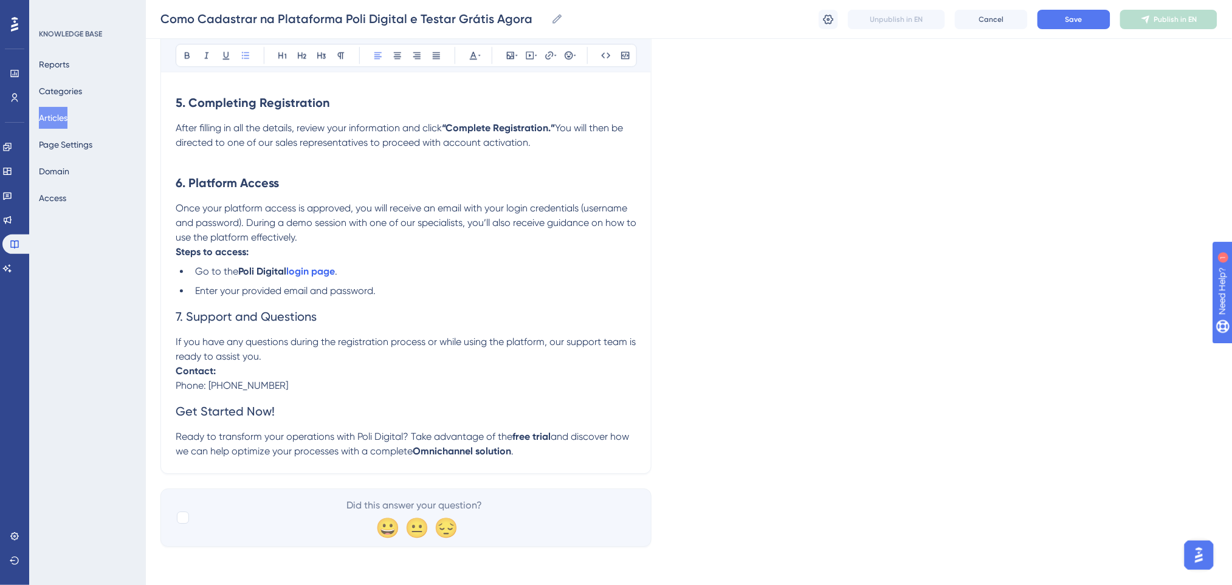
click at [397, 294] on li "Enter your provided email and password." at bounding box center [413, 291] width 446 height 15
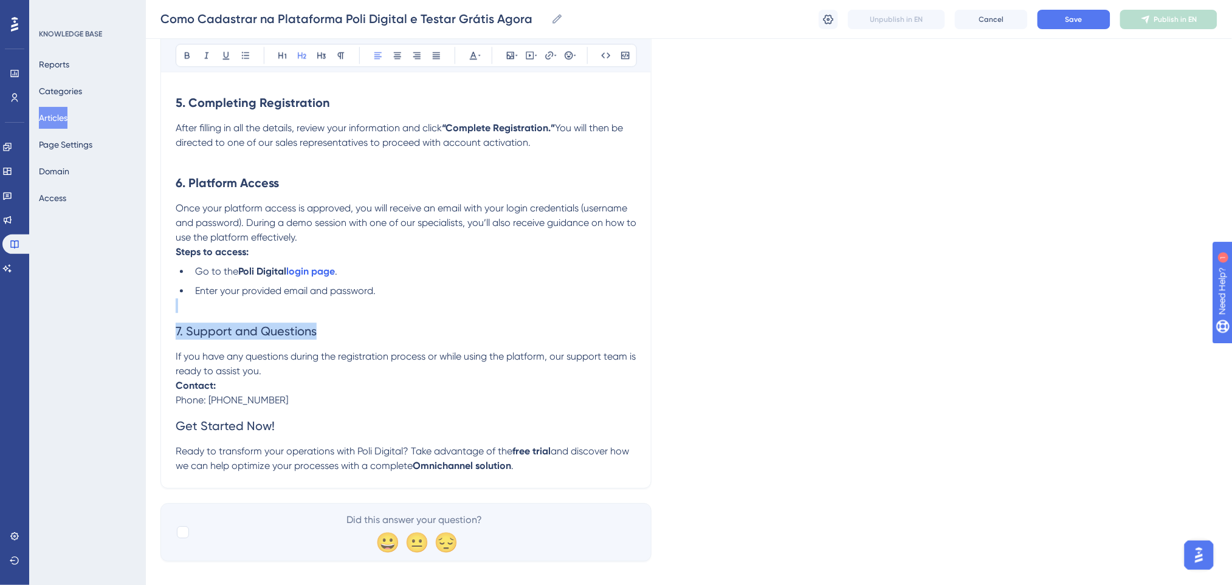
drag, startPoint x: 337, startPoint y: 332, endPoint x: 0, endPoint y: 303, distance: 338.6
click at [322, 326] on h2 "7. Support and Questions" at bounding box center [406, 331] width 461 height 36
click at [328, 328] on h2 "7. Support and Questions" at bounding box center [406, 331] width 461 height 36
drag, startPoint x: 323, startPoint y: 333, endPoint x: 156, endPoint y: 322, distance: 167.5
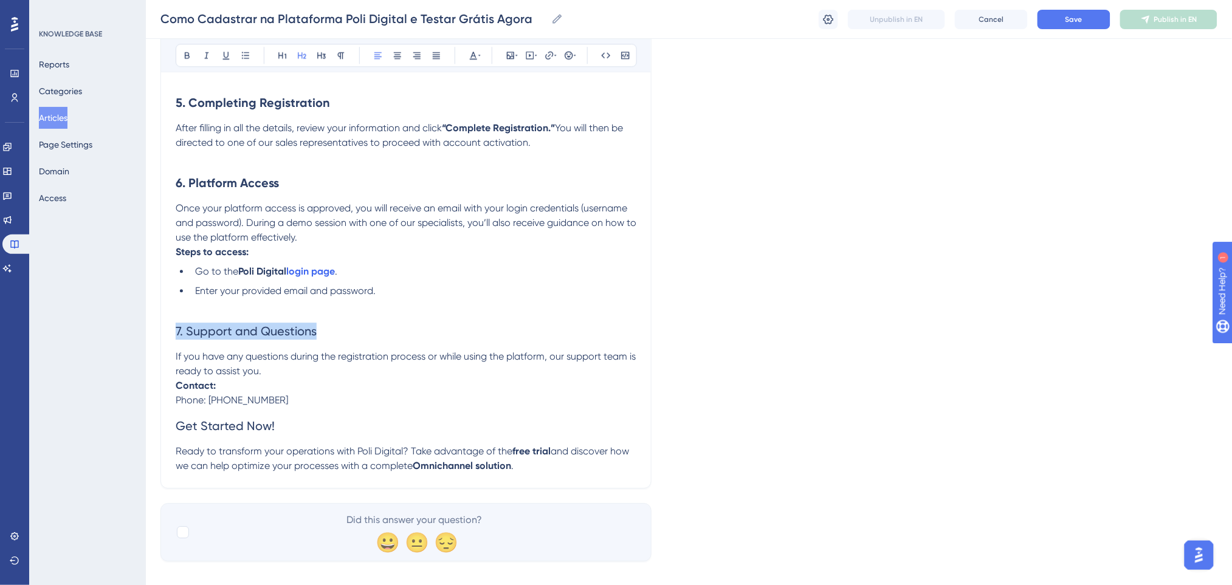
click at [191, 60] on icon at bounding box center [187, 55] width 10 height 10
click at [445, 275] on li "Go to the Poli Digital login page ." at bounding box center [413, 271] width 446 height 15
click at [325, 399] on p "Contact: Phone: +55 (62) 3626-6660" at bounding box center [406, 393] width 461 height 29
drag, startPoint x: 289, startPoint y: 423, endPoint x: 139, endPoint y: 423, distance: 150.1
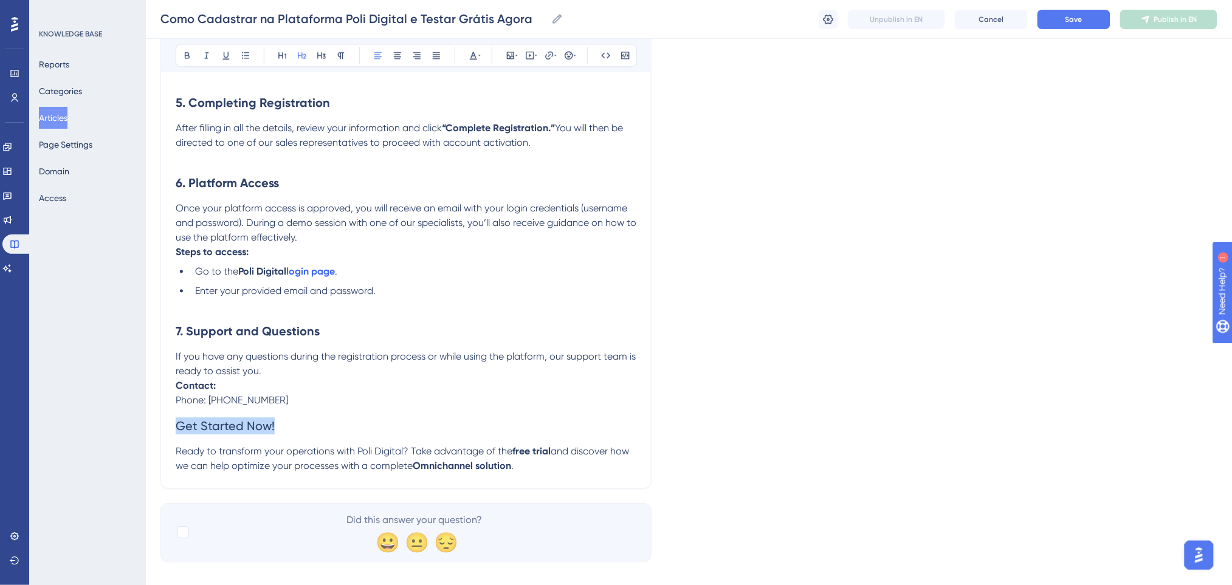
click at [190, 57] on icon at bounding box center [187, 55] width 10 height 10
click at [359, 375] on p "If you have any questions during the registration process or while using the pl…" at bounding box center [406, 363] width 461 height 29
click at [312, 402] on p "Contact: Phone: +55 (62) 3626-6660" at bounding box center [406, 393] width 461 height 29
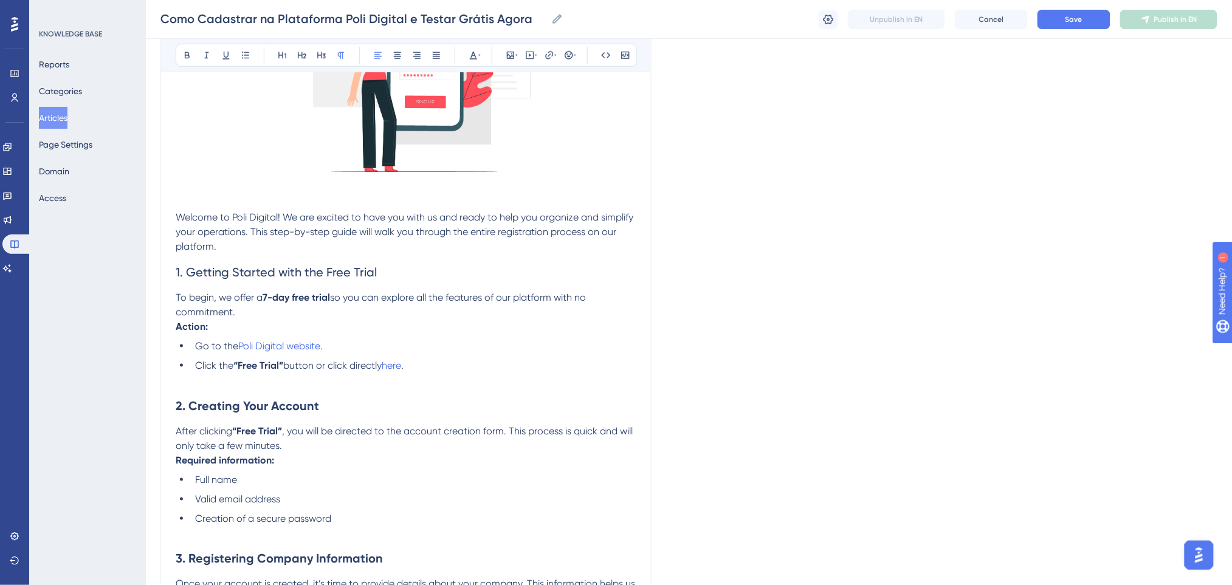
scroll to position [194, 0]
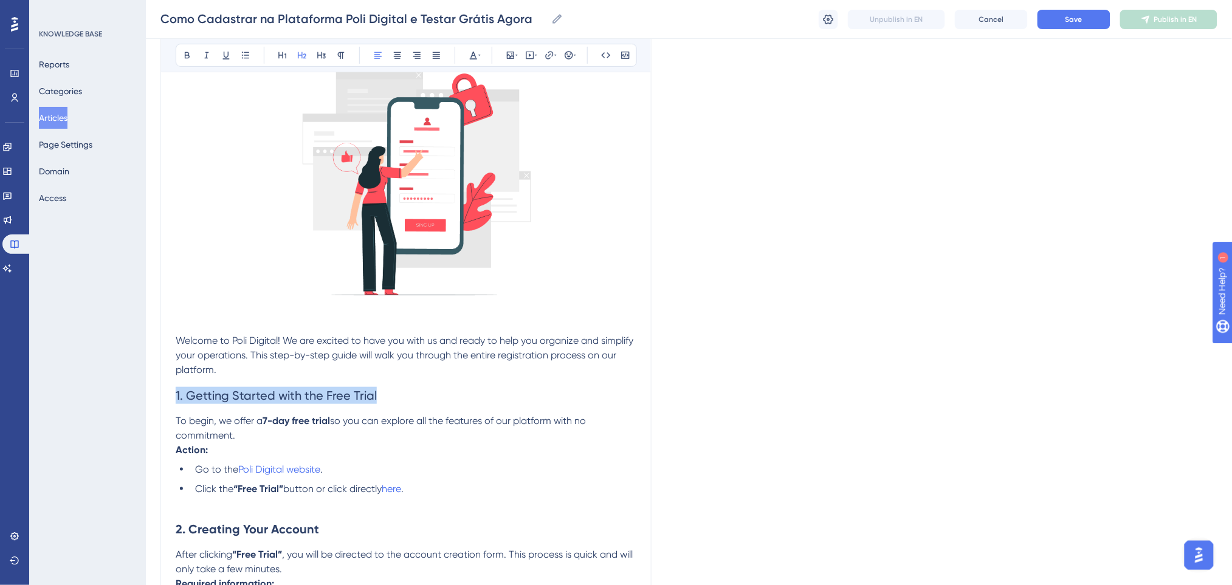
drag, startPoint x: 343, startPoint y: 400, endPoint x: 31, endPoint y: 400, distance: 312.4
click at [187, 54] on icon at bounding box center [187, 55] width 10 height 10
click at [351, 378] on h2 "1. Getting Started with the Free Trial" at bounding box center [406, 395] width 461 height 36
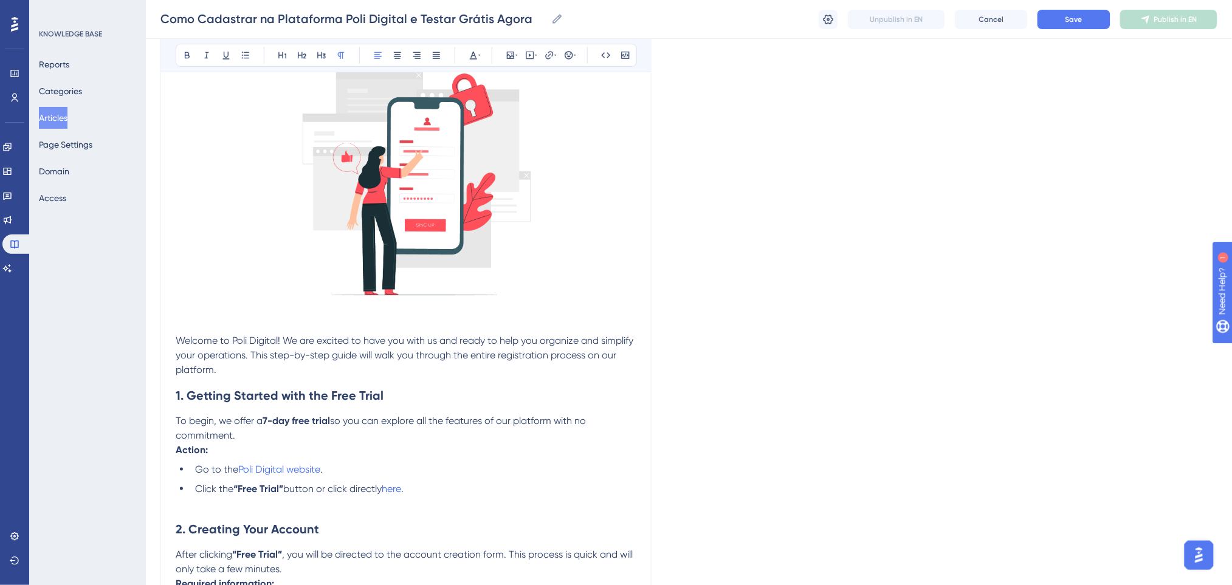
click at [345, 376] on p "Welcome to Poli Digital! We are excited to have you with us and ready to help y…" at bounding box center [406, 356] width 461 height 44
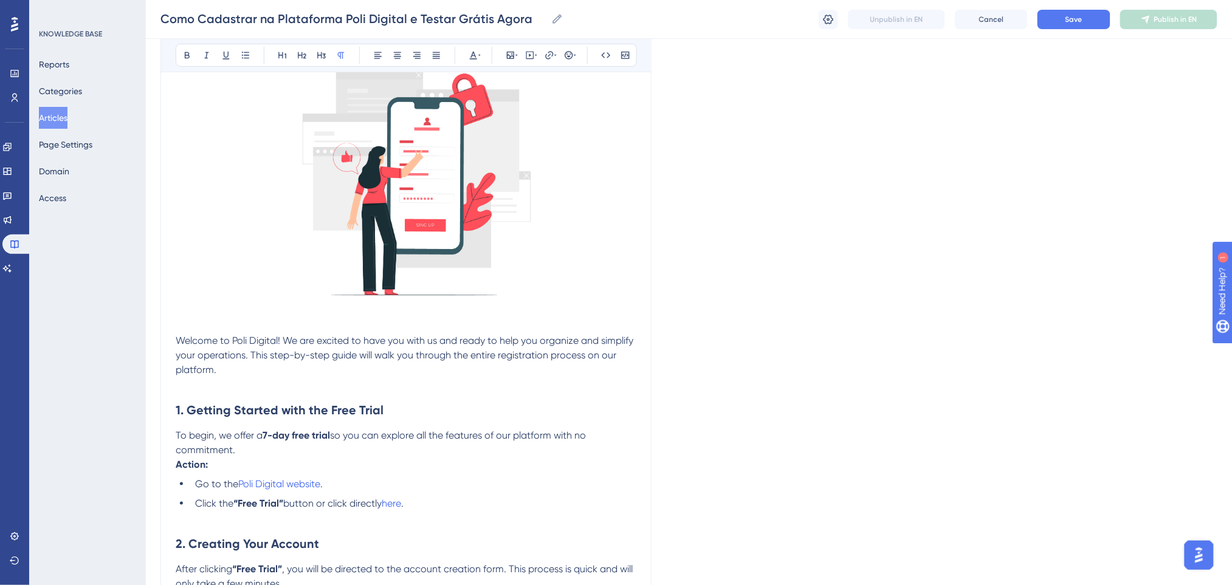
click at [451, 380] on p at bounding box center [406, 384] width 461 height 15
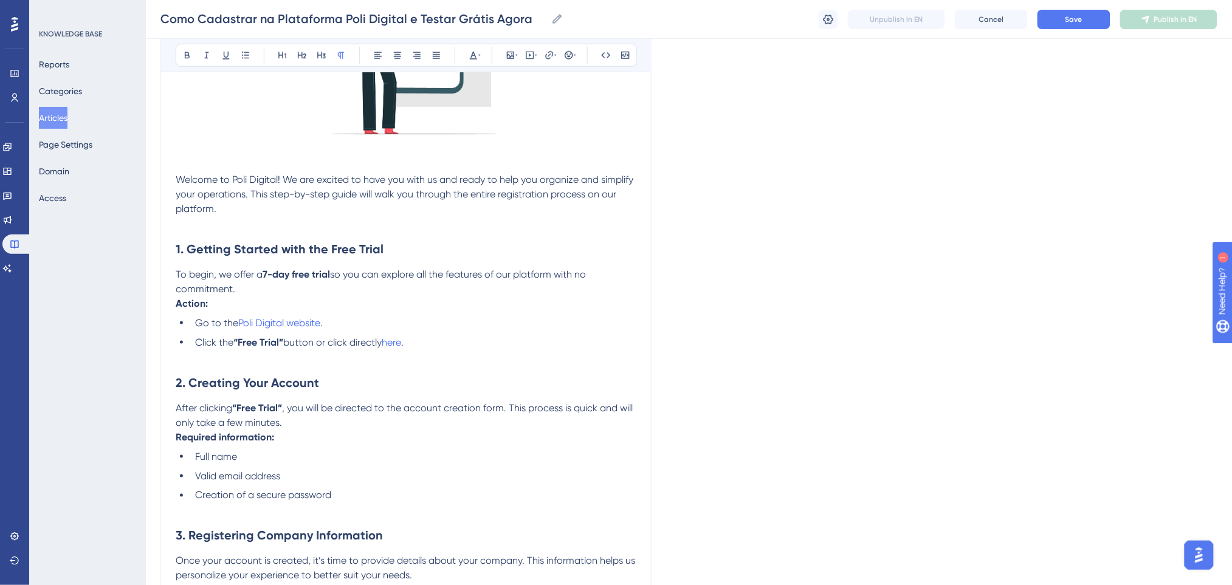
scroll to position [356, 0]
click at [374, 368] on h2 "2. Creating Your Account" at bounding box center [406, 382] width 461 height 36
click at [1096, 10] on button "Save" at bounding box center [1073, 19] width 73 height 19
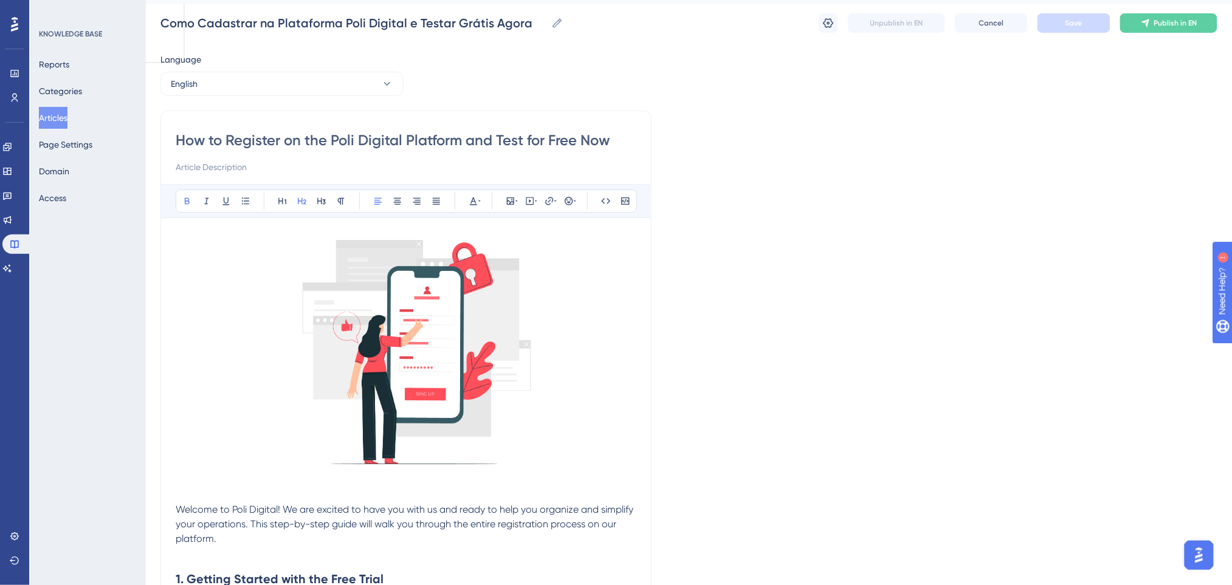
scroll to position [0, 0]
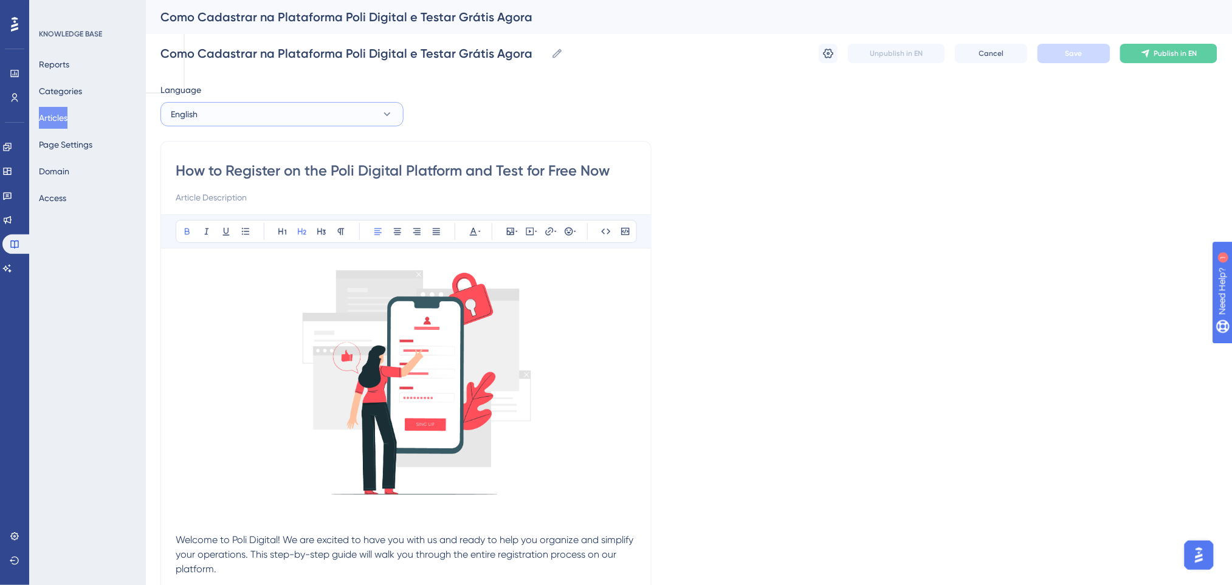
click at [250, 119] on button "English" at bounding box center [281, 114] width 243 height 24
click at [231, 161] on button "Portuguese (Default) Portuguese (Default) Published" at bounding box center [281, 151] width 227 height 24
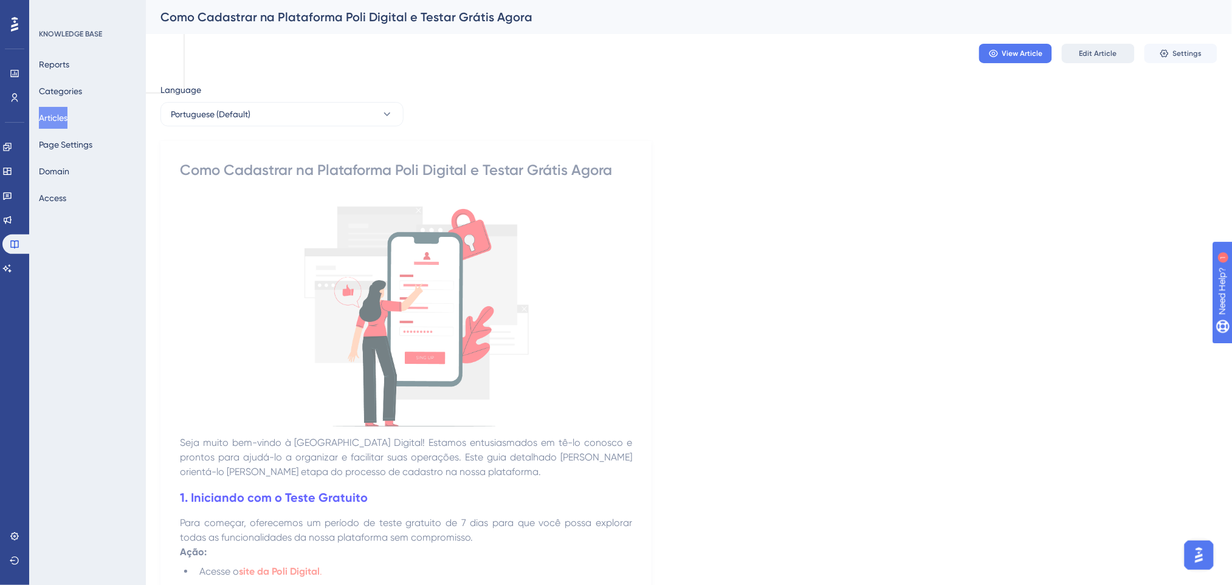
click at [1090, 49] on span "Edit Article" at bounding box center [1098, 54] width 38 height 10
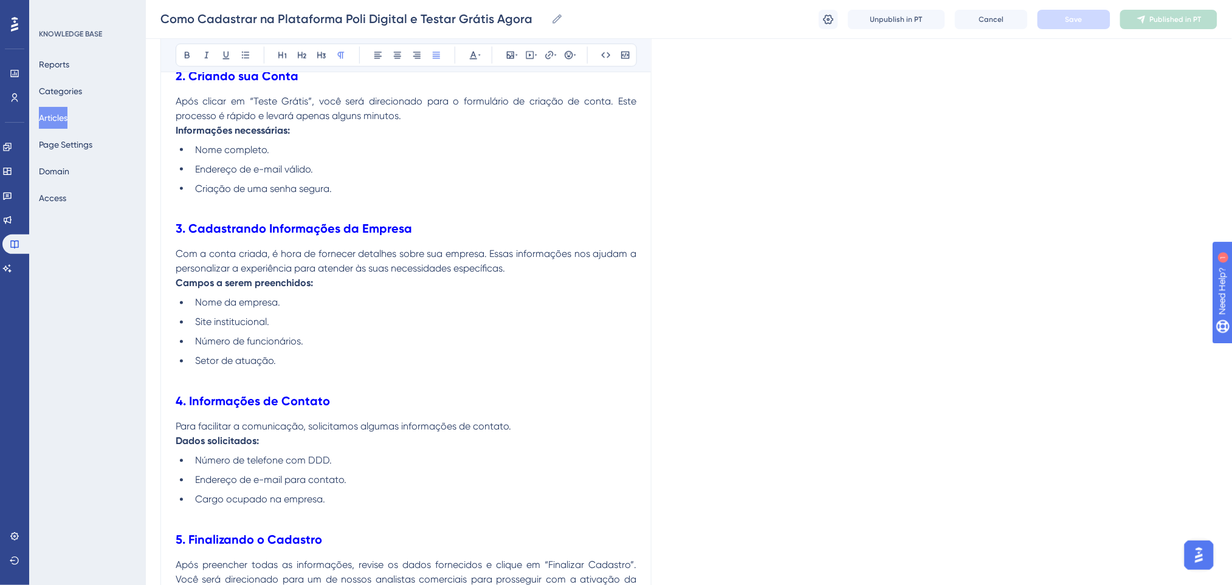
scroll to position [295, 0]
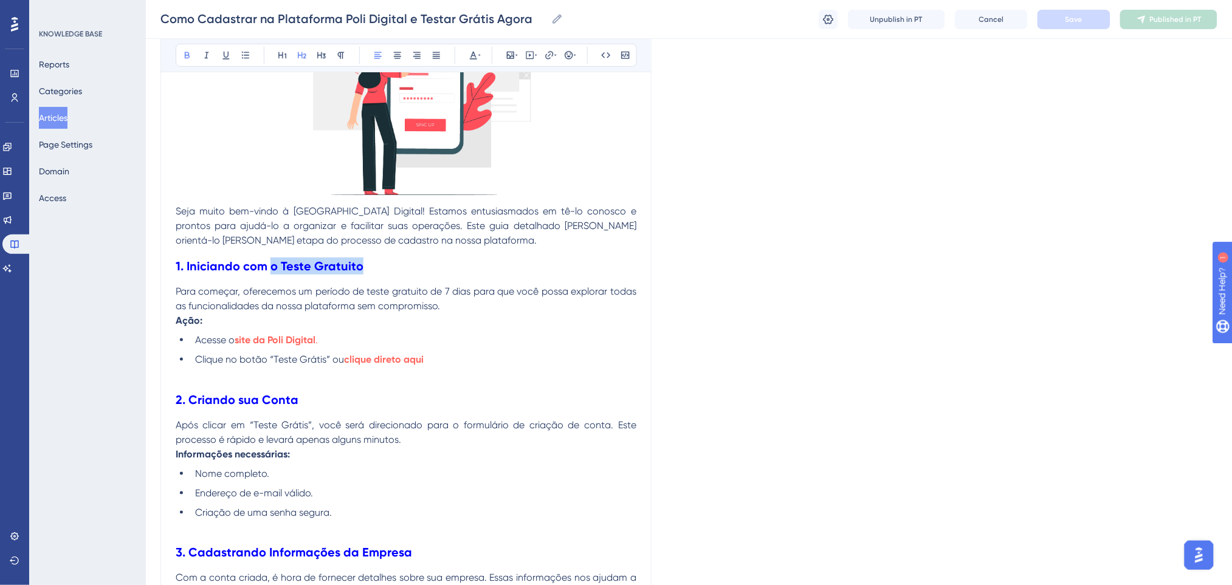
drag, startPoint x: 360, startPoint y: 267, endPoint x: 269, endPoint y: 254, distance: 91.5
click at [269, 254] on h2 "1. Iniciando com o Teste Gratuito" at bounding box center [406, 266] width 461 height 36
click at [475, 50] on icon at bounding box center [474, 55] width 10 height 10
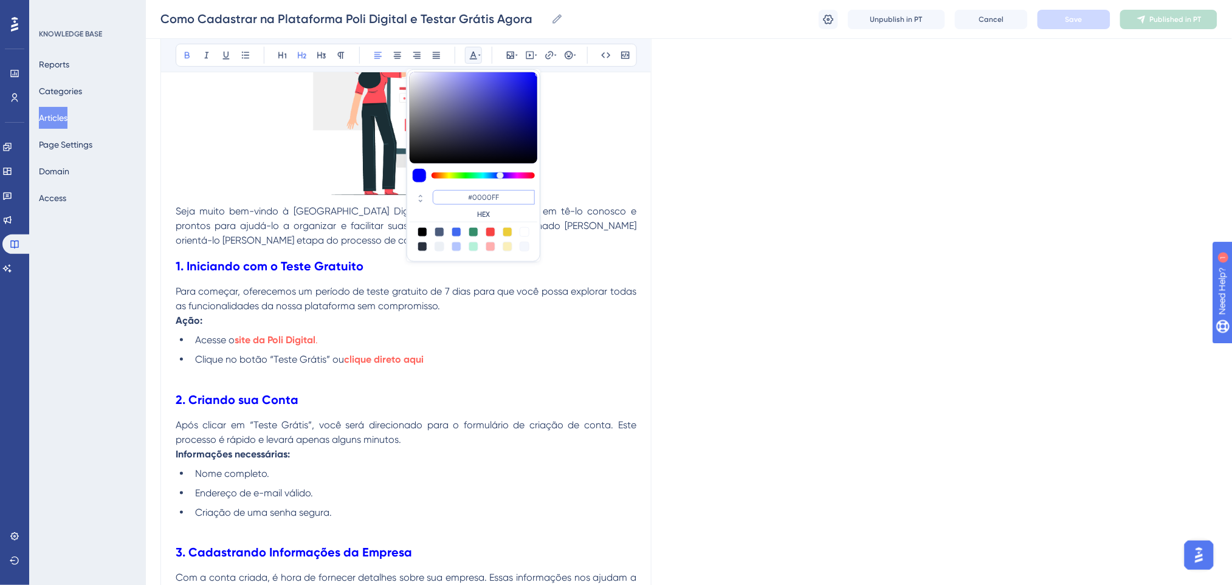
drag, startPoint x: 529, startPoint y: 199, endPoint x: 444, endPoint y: 185, distance: 86.2
click at [444, 185] on div "#0000FF HEX" at bounding box center [474, 165] width 134 height 193
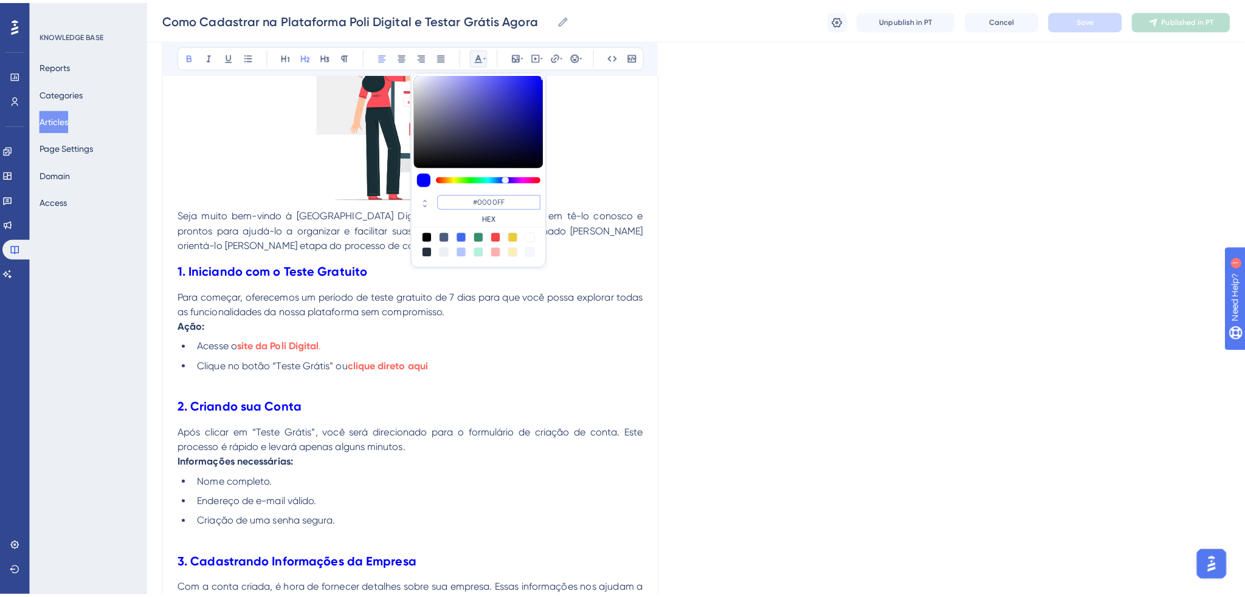
scroll to position [0, 0]
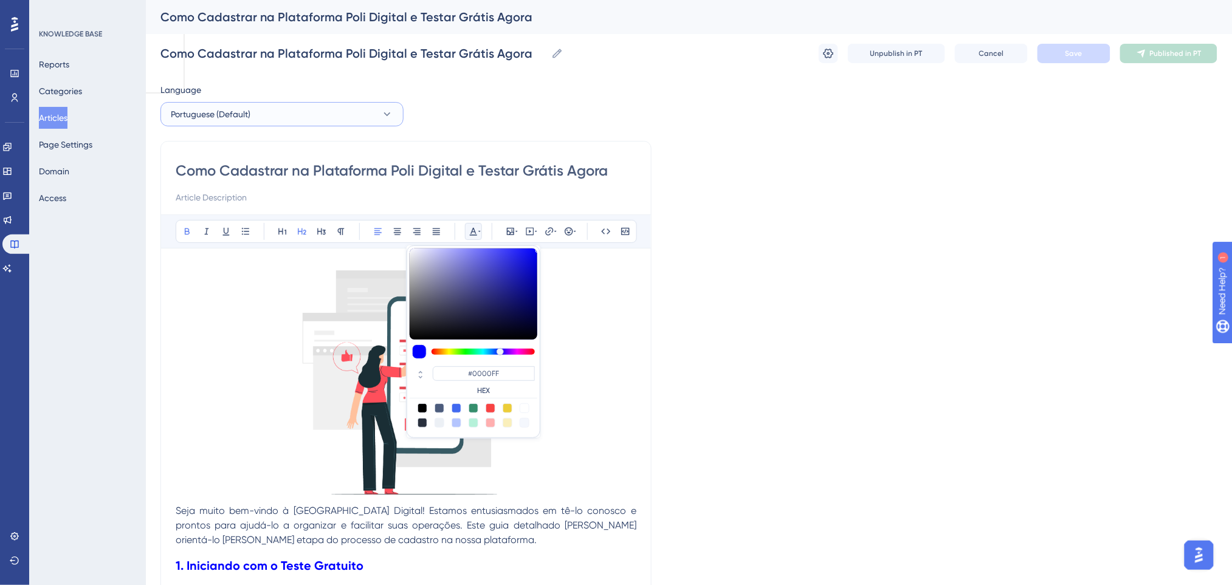
click at [249, 114] on span "Portuguese (Default)" at bounding box center [211, 114] width 80 height 15
click at [224, 173] on button "English English Draft" at bounding box center [281, 175] width 227 height 24
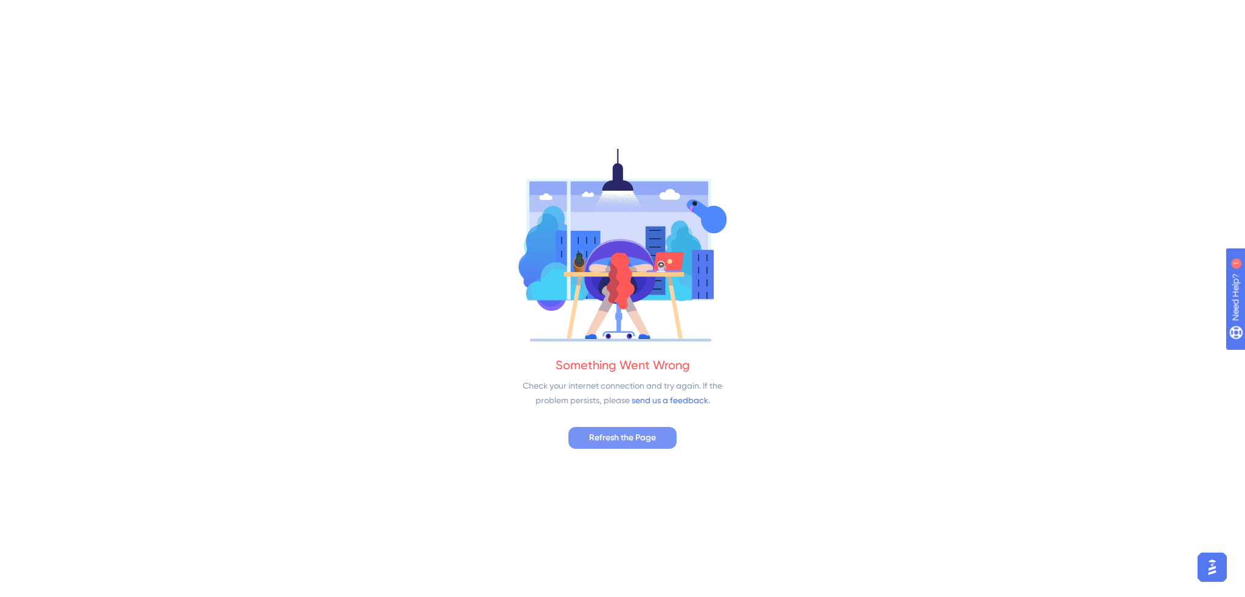
click at [655, 432] on span "Refresh the Page" at bounding box center [622, 438] width 67 height 15
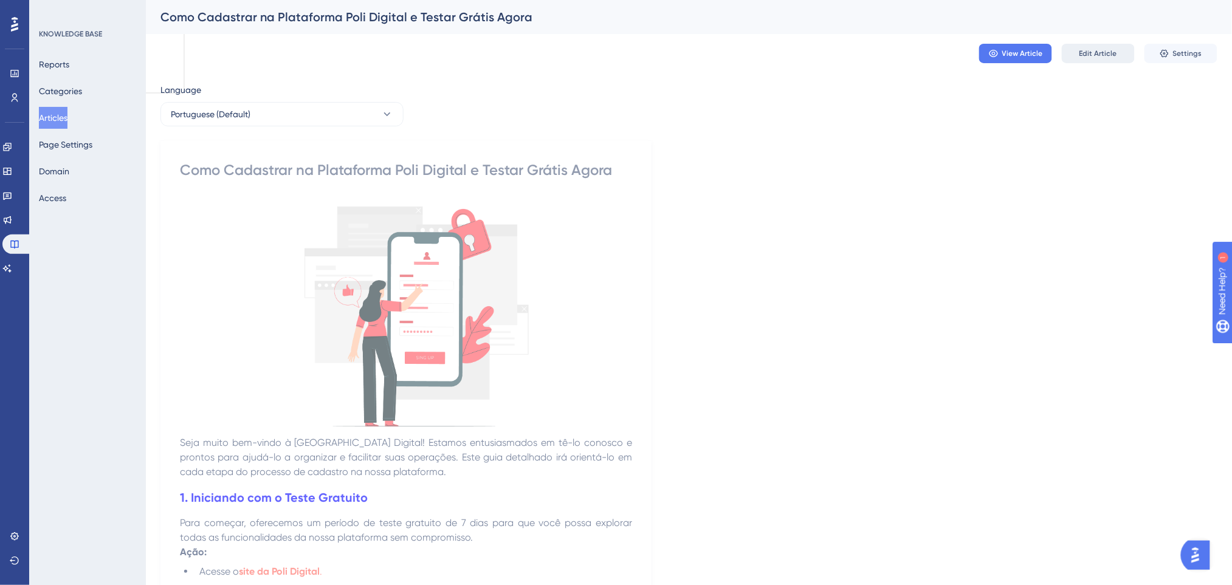
click at [1098, 57] on span "Edit Article" at bounding box center [1098, 54] width 38 height 10
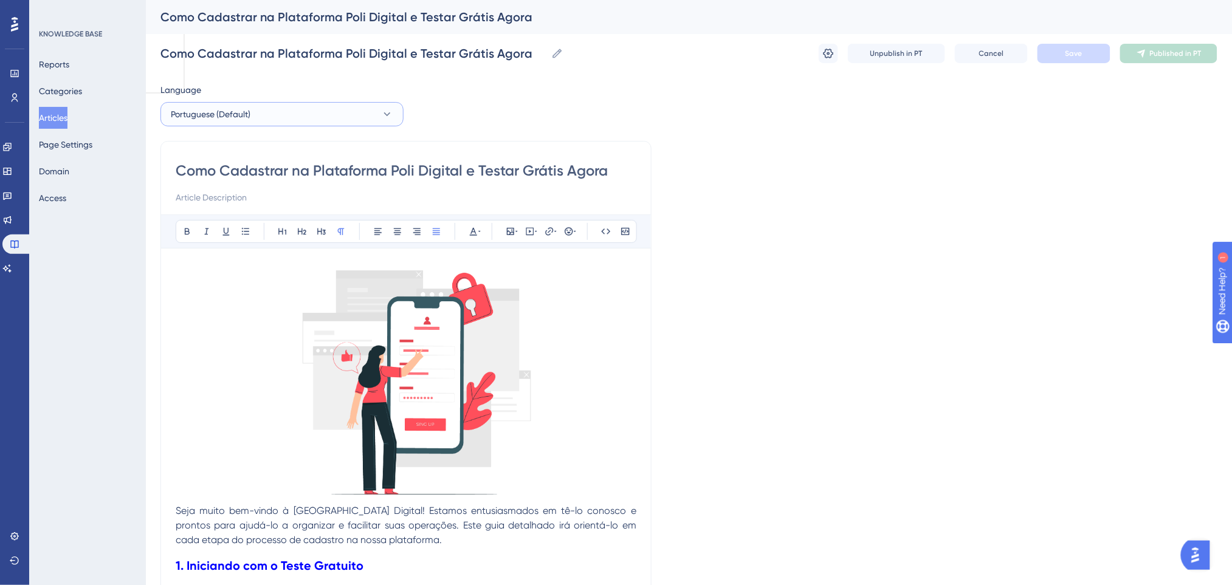
click at [238, 117] on span "Portuguese (Default)" at bounding box center [211, 114] width 80 height 15
click at [221, 168] on button "English English Draft" at bounding box center [281, 175] width 227 height 24
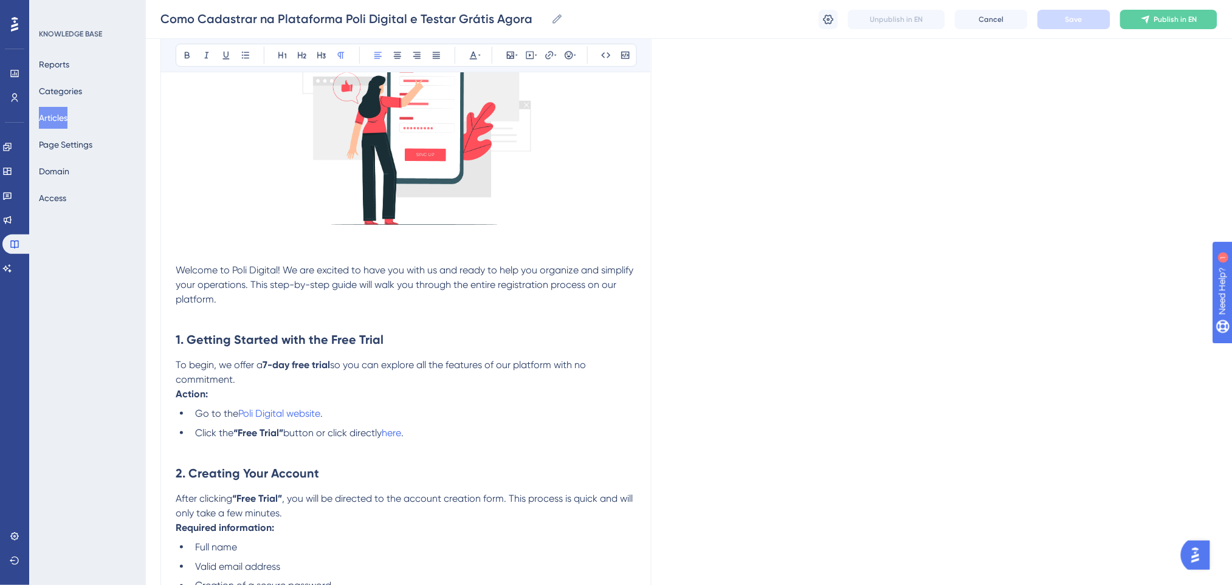
scroll to position [168, 0]
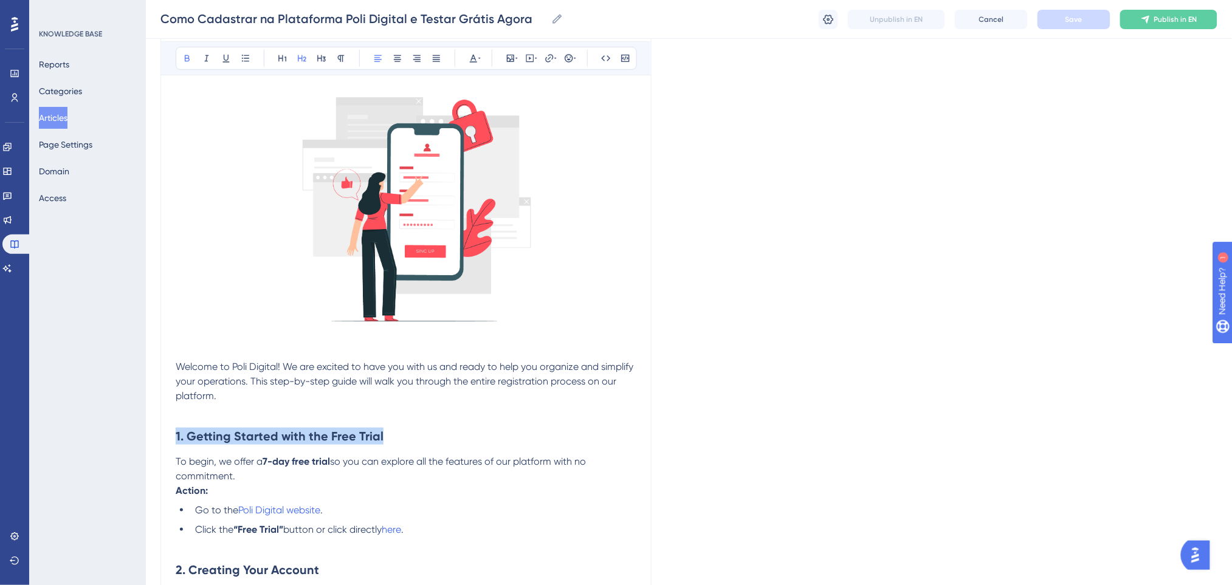
drag, startPoint x: 394, startPoint y: 433, endPoint x: 1, endPoint y: 433, distance: 393.8
click at [472, 57] on icon at bounding box center [474, 58] width 10 height 10
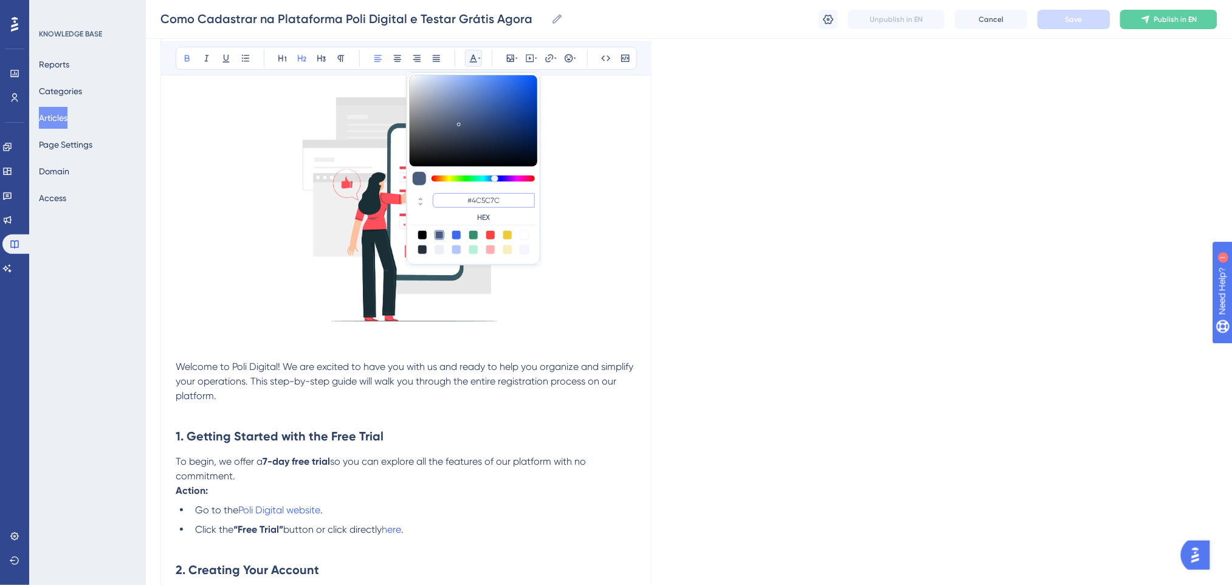
drag, startPoint x: 509, startPoint y: 194, endPoint x: 452, endPoint y: 197, distance: 57.8
click at [452, 197] on input "#4C5C7C" at bounding box center [484, 200] width 102 height 15
paste input "0000FF"
type input "#0000FF"
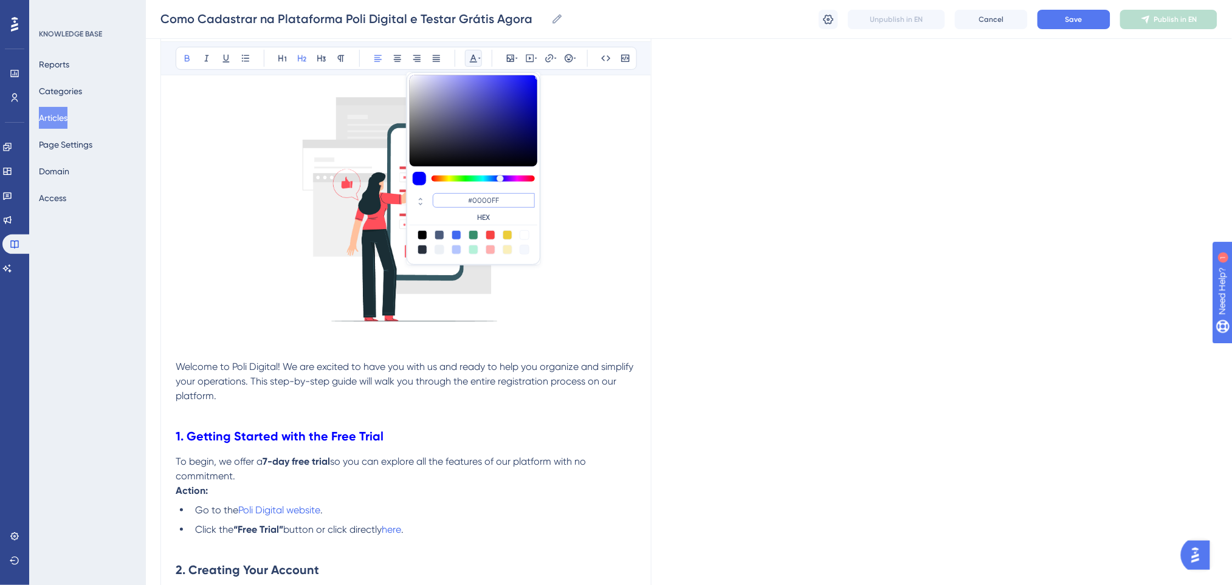
scroll to position [411, 0]
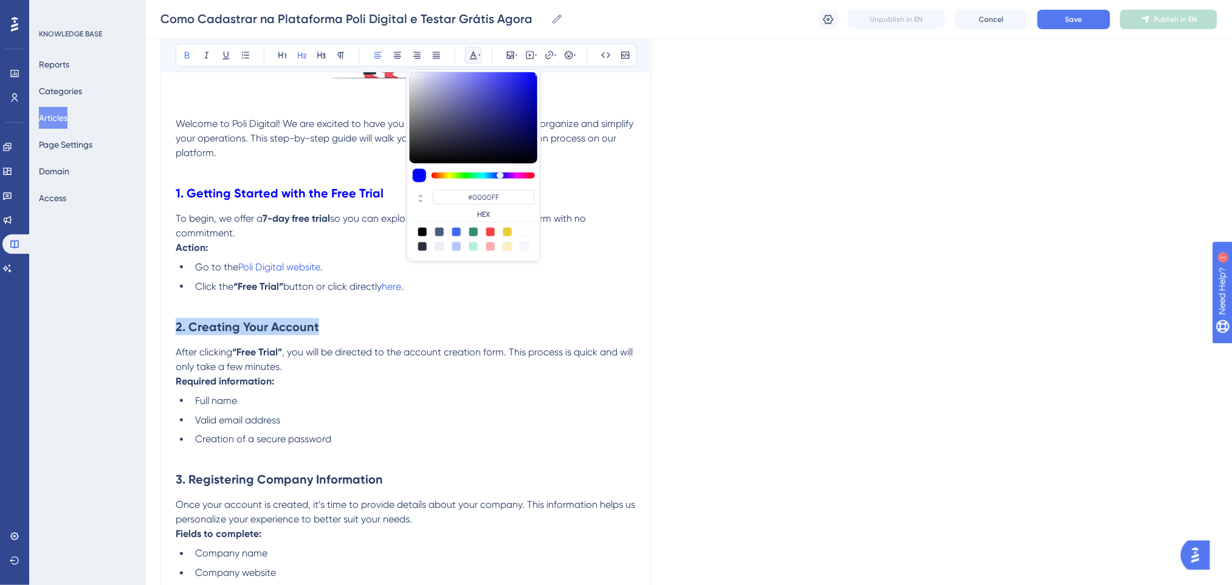
drag, startPoint x: 347, startPoint y: 322, endPoint x: 63, endPoint y: 323, distance: 283.8
click at [146, 323] on div "Performance Users Engagement Widgets Feedback Product Updates Knowledge Base AI…" at bounding box center [689, 429] width 1086 height 1681
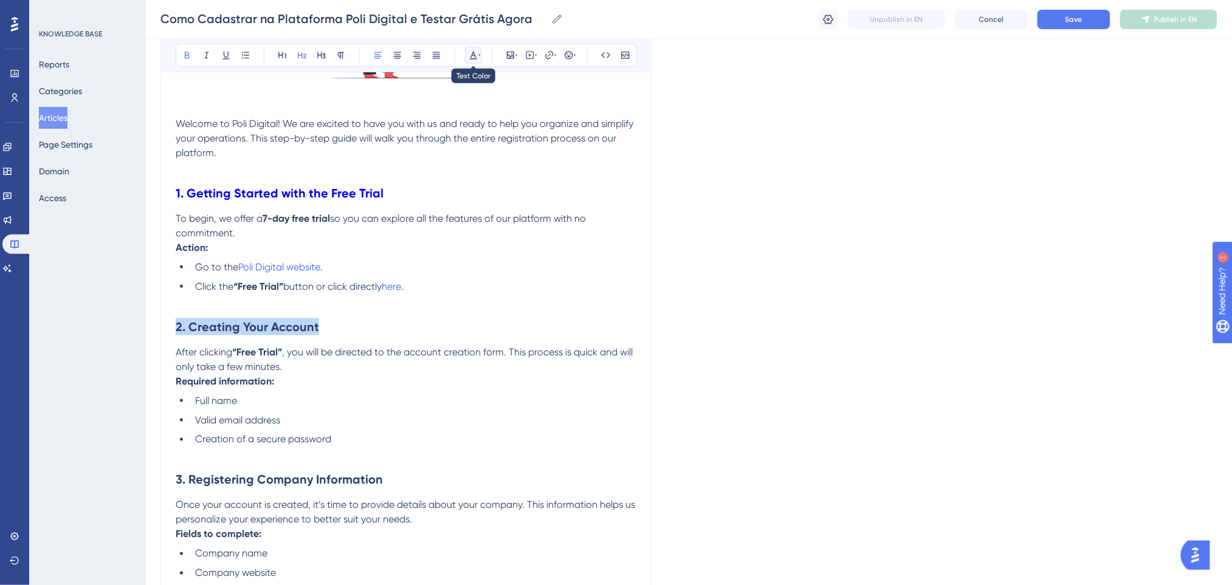
click at [473, 58] on icon at bounding box center [474, 55] width 10 height 10
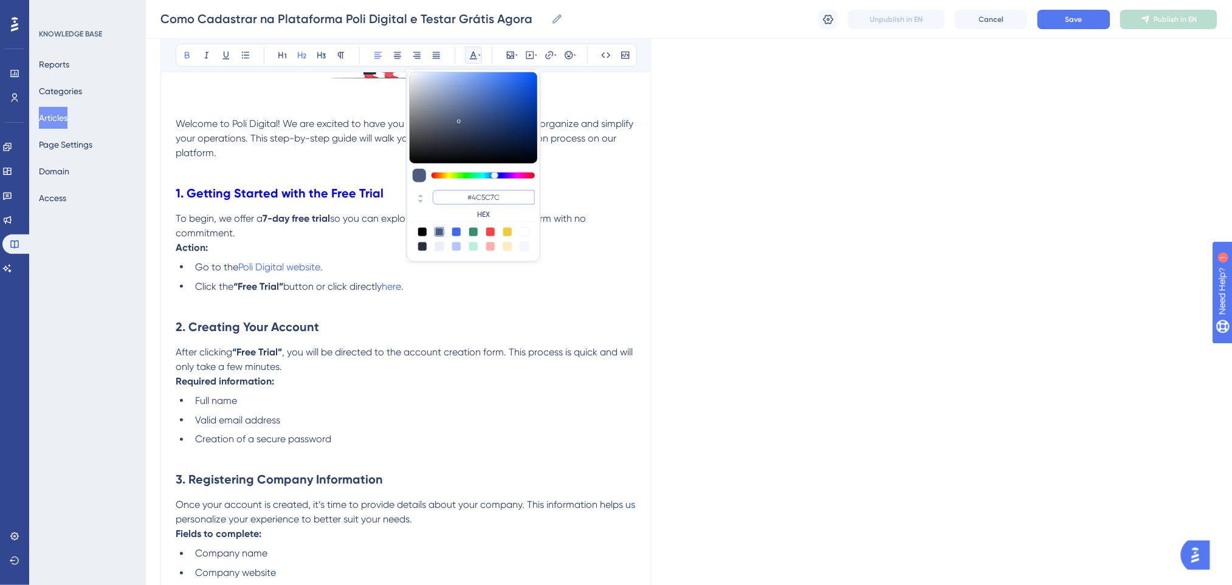
drag, startPoint x: 506, startPoint y: 194, endPoint x: 454, endPoint y: 194, distance: 51.7
click at [454, 194] on input "#4C5C7C" at bounding box center [484, 197] width 102 height 15
paste input "0000FF"
type input "#0000FF"
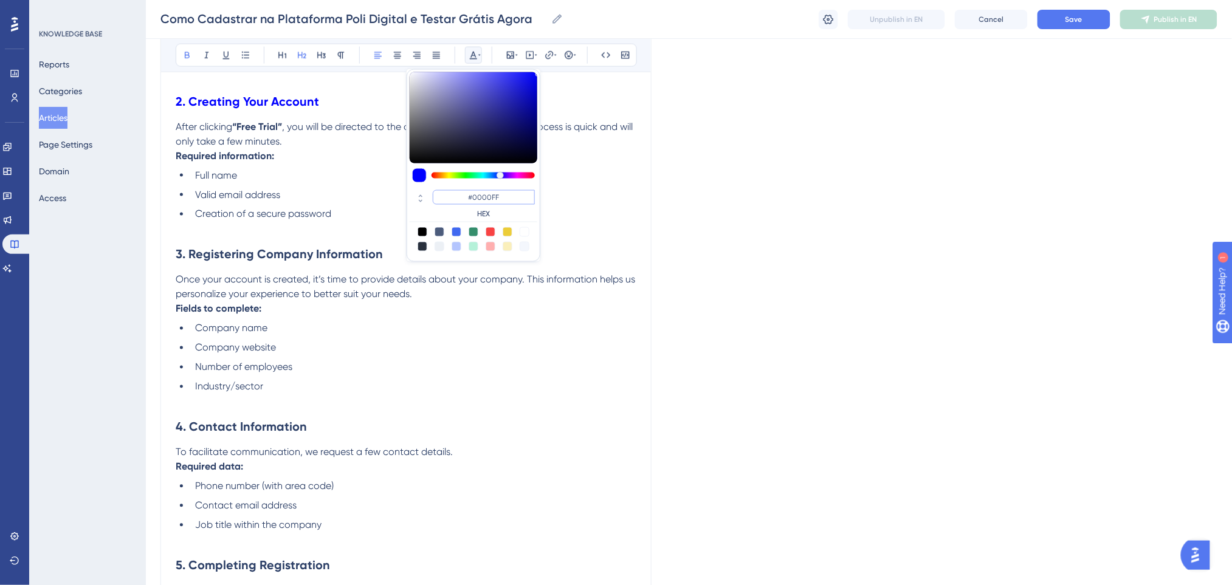
scroll to position [655, 0]
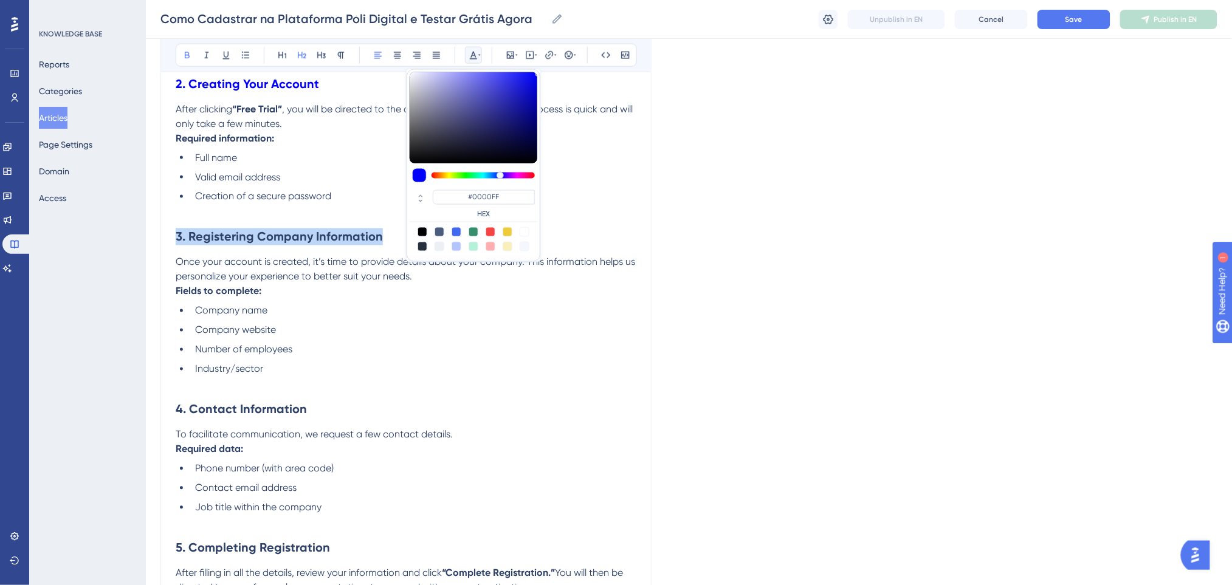
drag, startPoint x: 378, startPoint y: 238, endPoint x: 108, endPoint y: 239, distance: 269.9
click at [146, 239] on div "Performance Users Engagement Widgets Feedback Product Updates Knowledge Base AI…" at bounding box center [689, 185] width 1086 height 1681
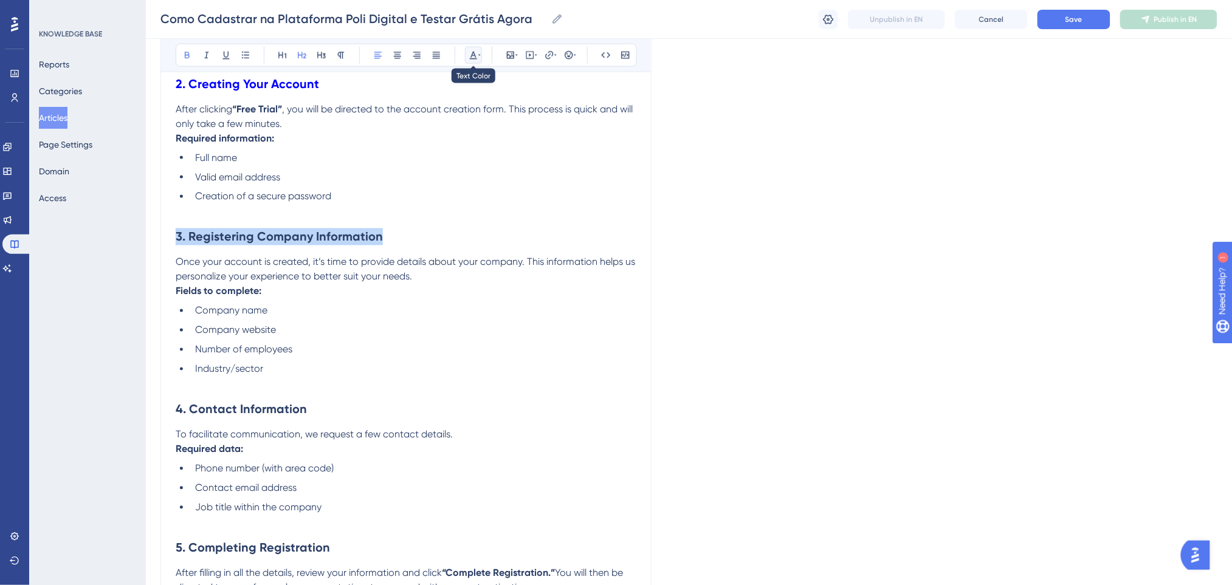
click at [480, 49] on button at bounding box center [473, 55] width 17 height 17
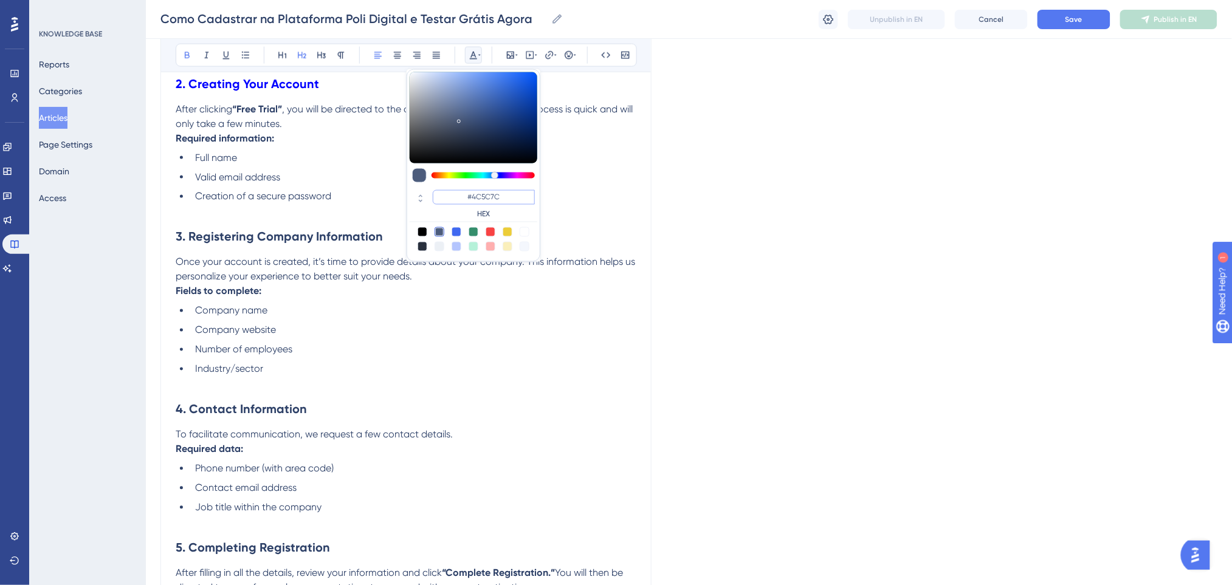
paste input "0000FF"
type input "#0000FF"
drag, startPoint x: 506, startPoint y: 193, endPoint x: 459, endPoint y: 194, distance: 46.8
click at [459, 194] on input "#0000FF" at bounding box center [484, 197] width 102 height 15
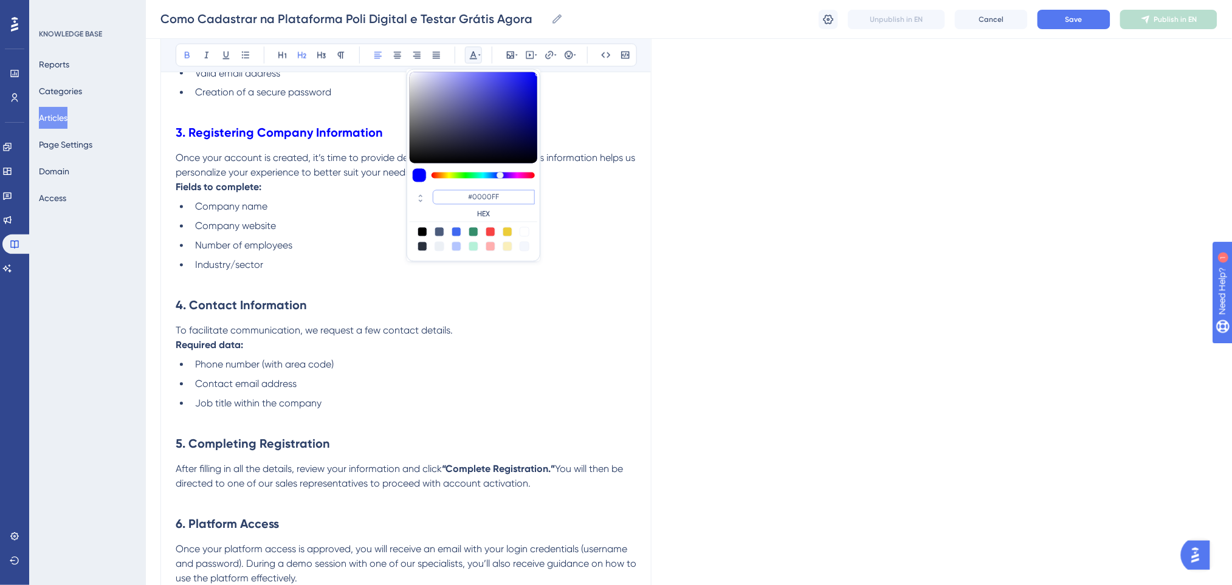
scroll to position [898, 0]
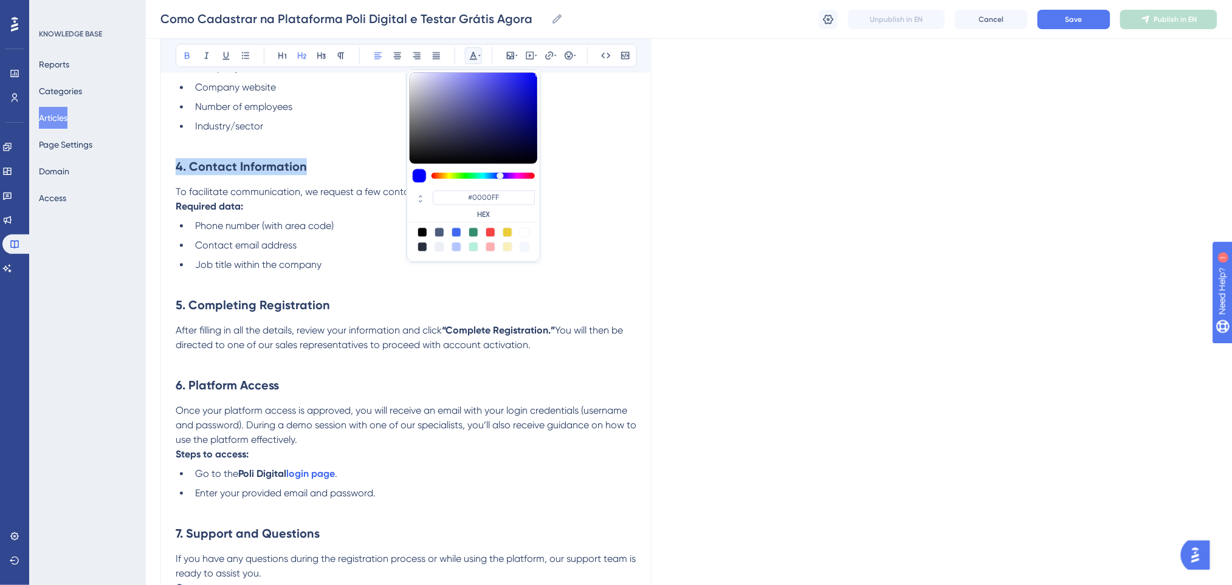
drag, startPoint x: 334, startPoint y: 173, endPoint x: 123, endPoint y: 173, distance: 210.3
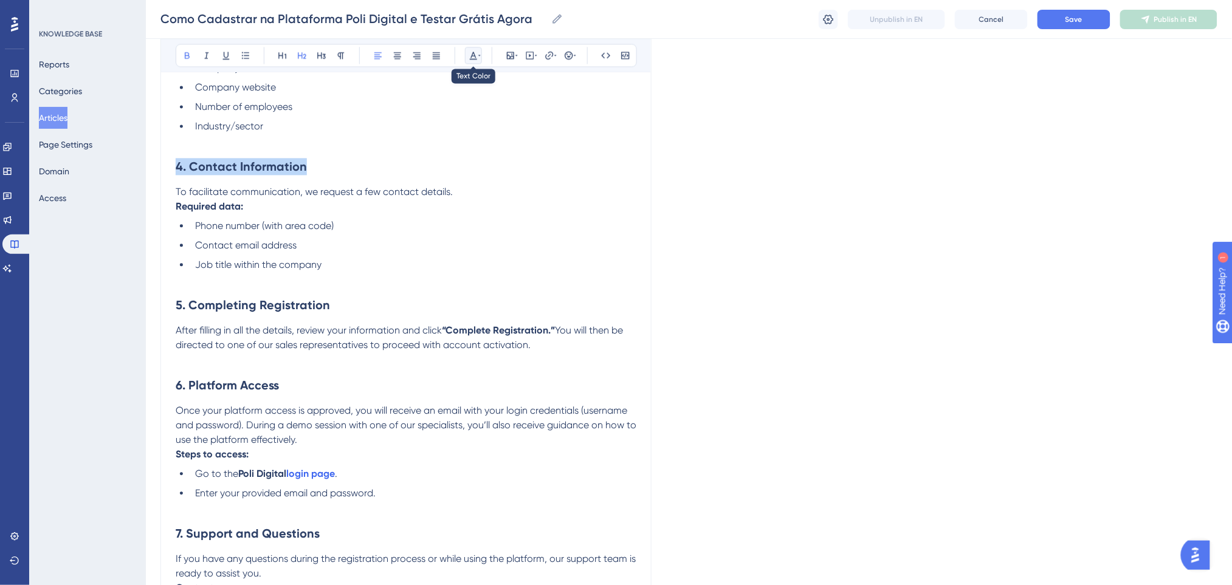
click at [472, 53] on icon at bounding box center [473, 56] width 7 height 8
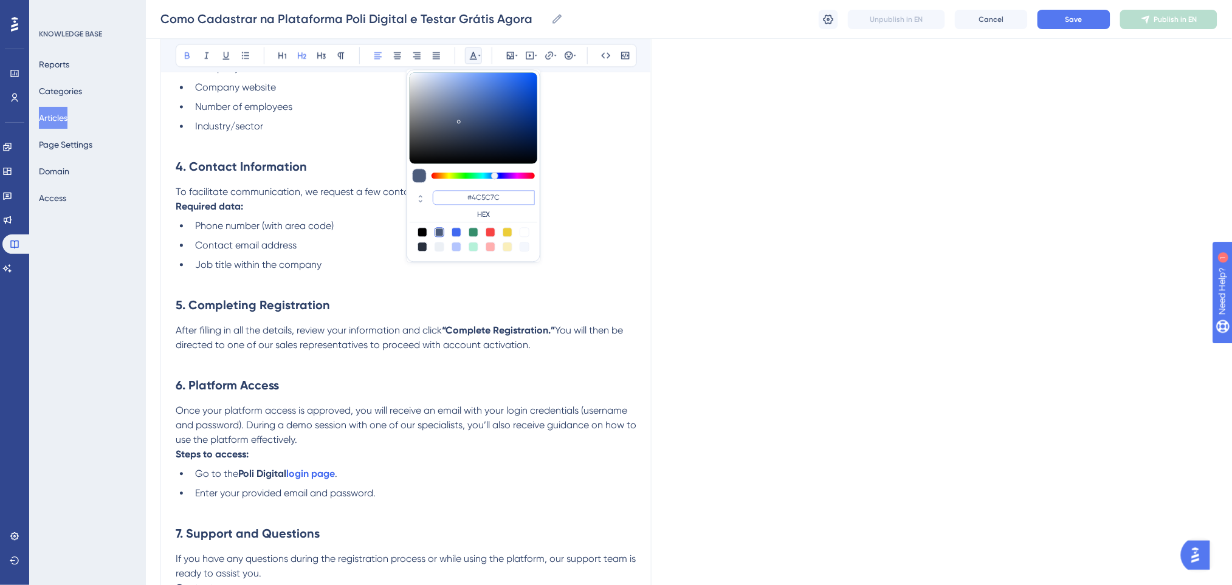
drag, startPoint x: 509, startPoint y: 200, endPoint x: 454, endPoint y: 194, distance: 55.0
click at [454, 194] on input "#4C5C7C" at bounding box center [484, 197] width 102 height 15
paste input "0000FF"
type input "#0000FF"
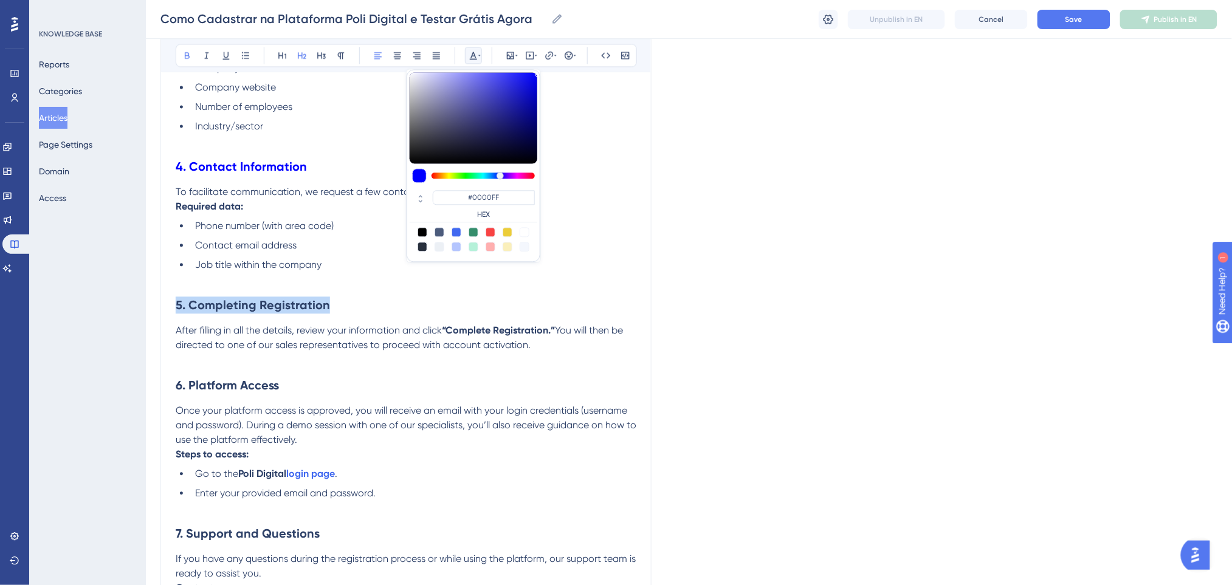
drag, startPoint x: 341, startPoint y: 309, endPoint x: 109, endPoint y: 305, distance: 232.2
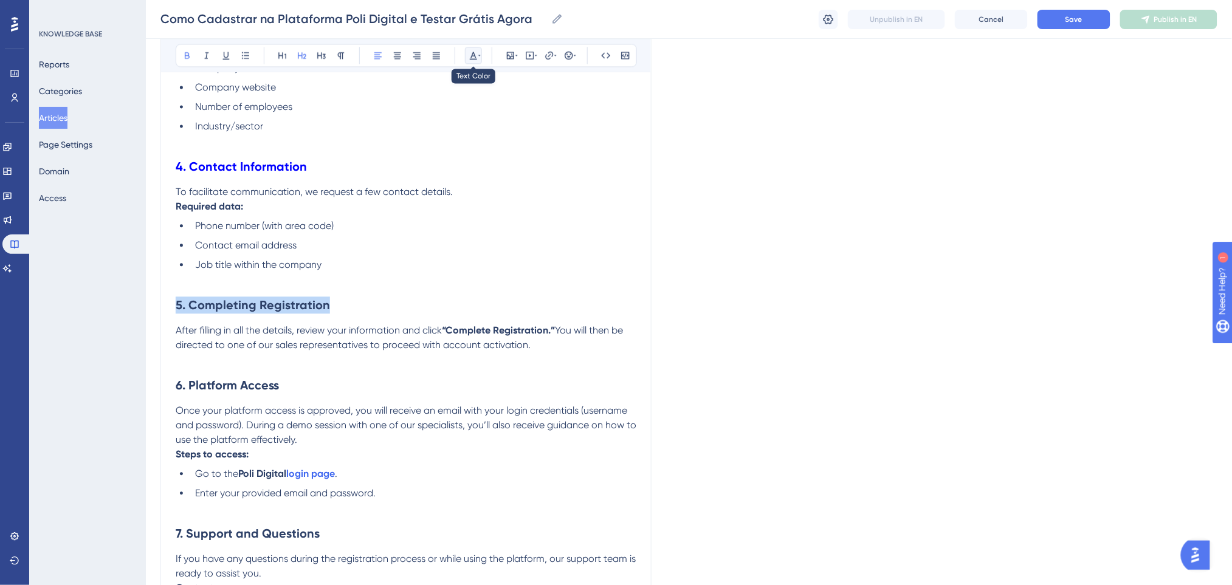
click at [467, 60] on button at bounding box center [473, 55] width 17 height 17
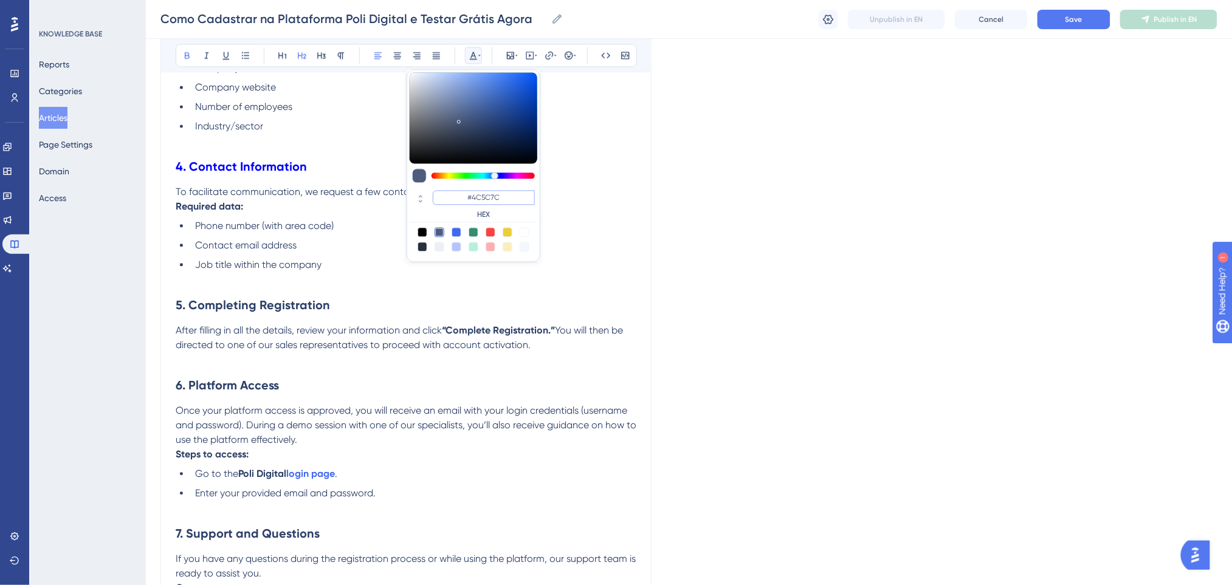
drag, startPoint x: 509, startPoint y: 199, endPoint x: 468, endPoint y: 196, distance: 40.8
click at [468, 196] on input "#4C5C7C" at bounding box center [484, 197] width 102 height 15
paste input "0000FF"
type input "#0000FF"
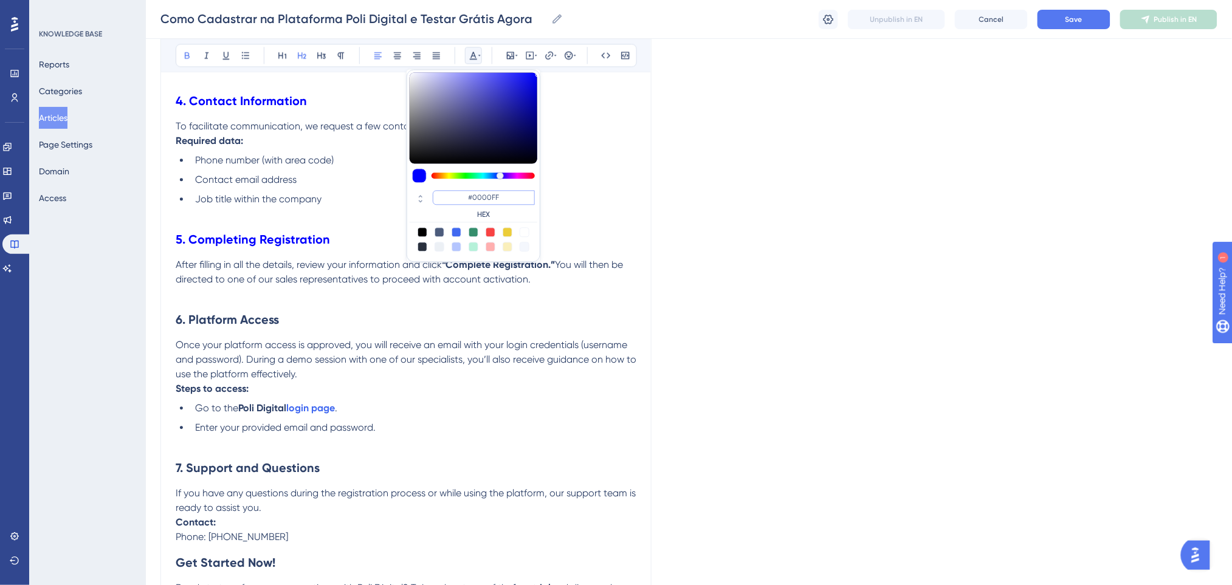
scroll to position [1060, 0]
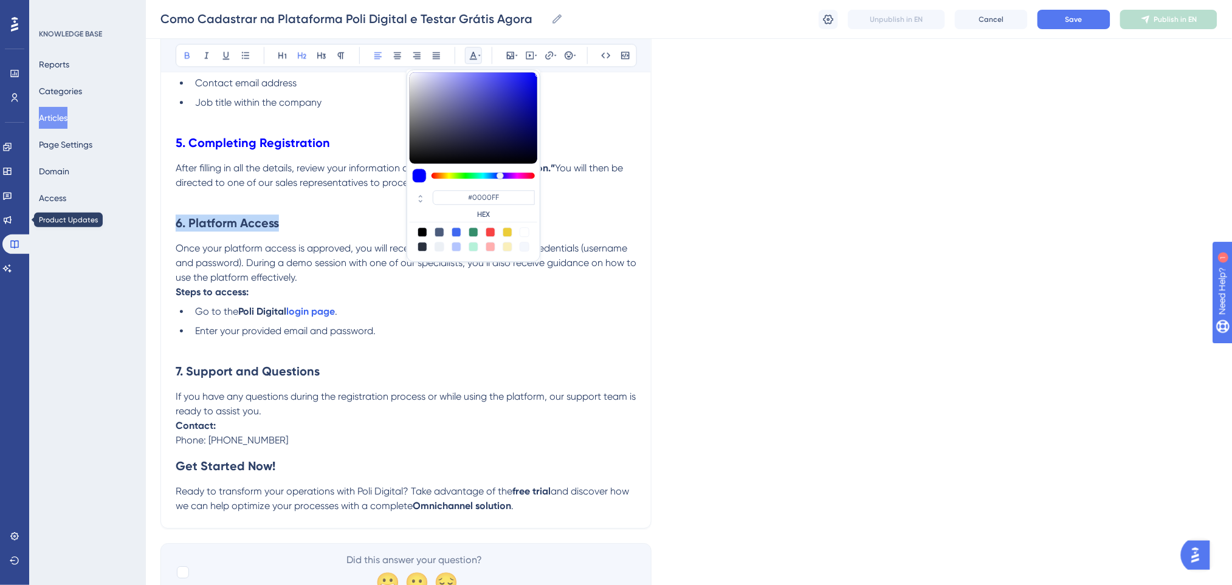
drag, startPoint x: 266, startPoint y: 225, endPoint x: 287, endPoint y: 123, distance: 104.3
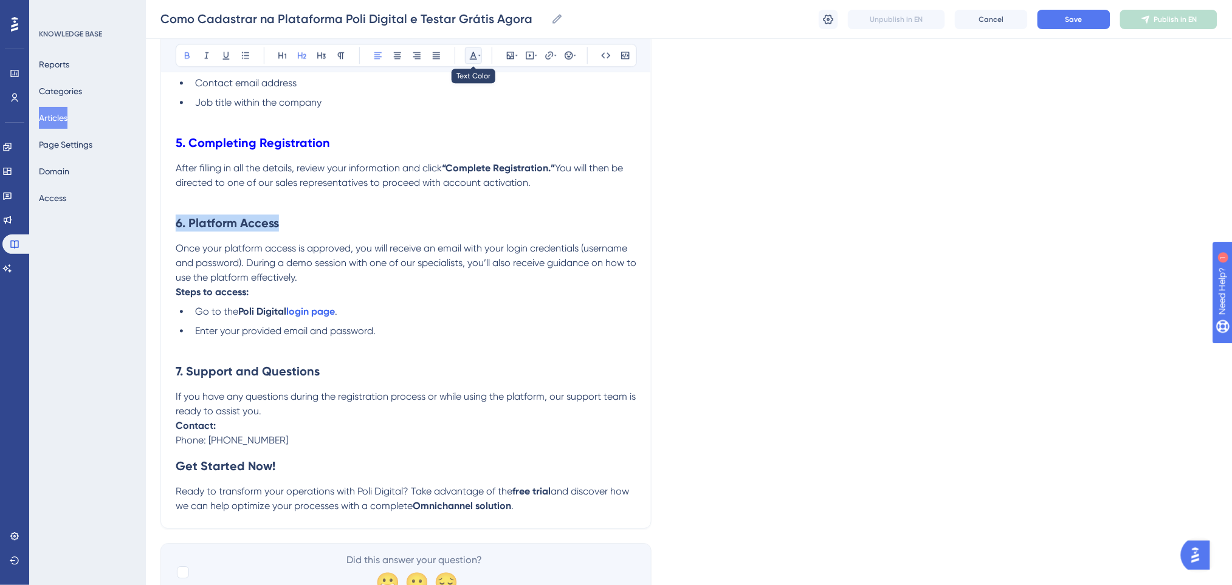
click at [481, 50] on button at bounding box center [473, 55] width 17 height 17
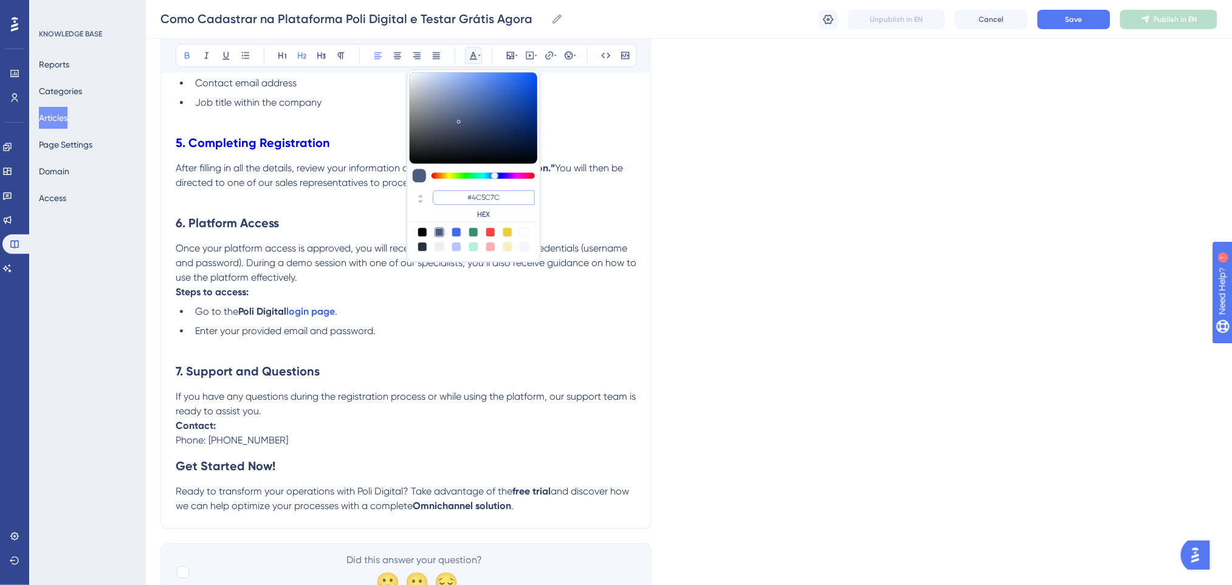
drag, startPoint x: 506, startPoint y: 199, endPoint x: 449, endPoint y: 191, distance: 57.7
click at [449, 191] on input "#4C5C7C" at bounding box center [484, 197] width 102 height 15
paste input "0000FF"
type input "#0000FF"
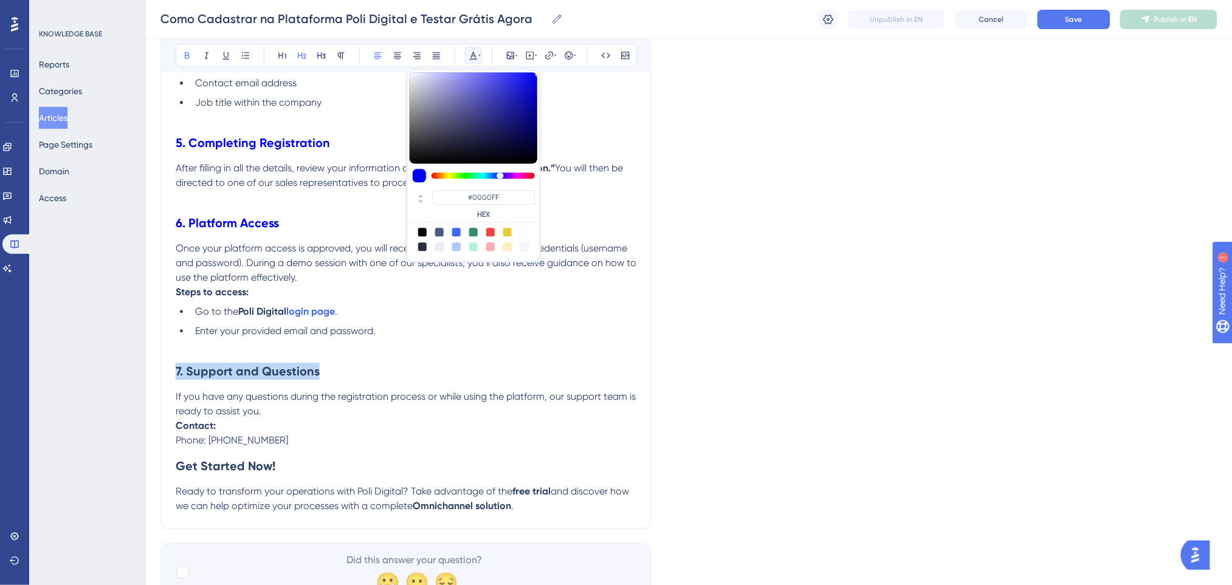
drag, startPoint x: 303, startPoint y: 368, endPoint x: 11, endPoint y: 346, distance: 293.1
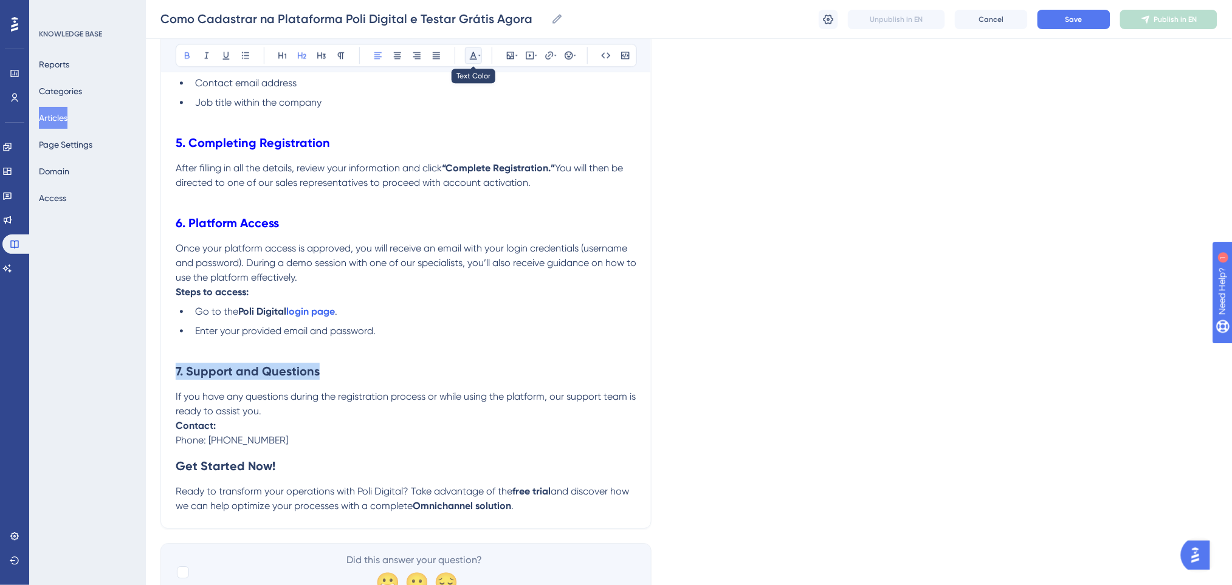
drag, startPoint x: 474, startPoint y: 49, endPoint x: 474, endPoint y: 59, distance: 9.7
click at [474, 53] on icon at bounding box center [474, 55] width 10 height 10
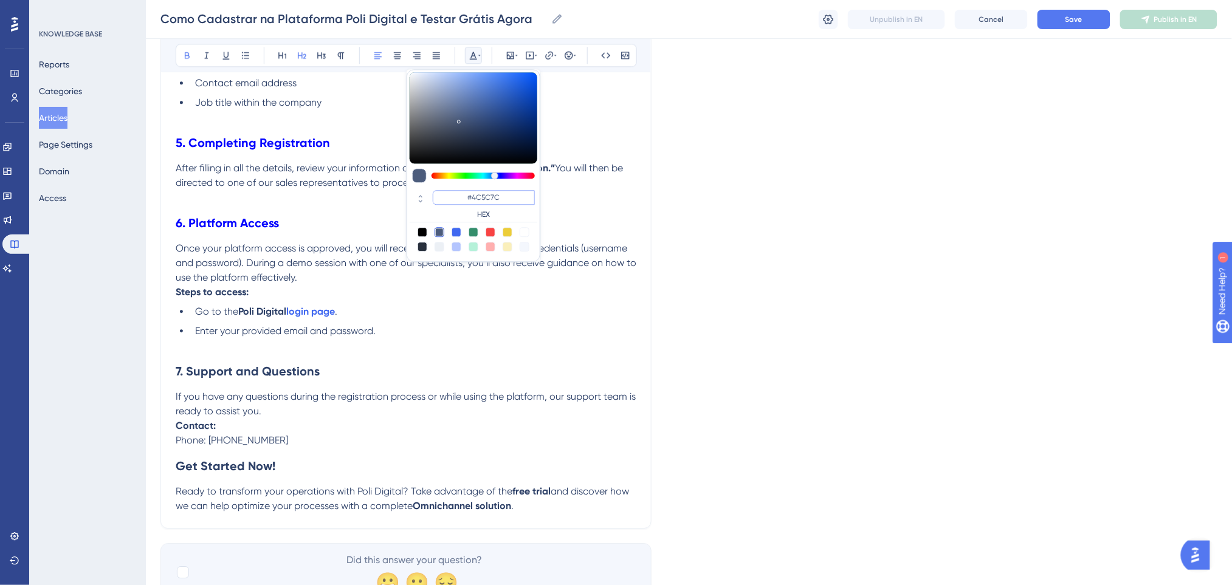
drag, startPoint x: 514, startPoint y: 197, endPoint x: 436, endPoint y: 198, distance: 77.8
click at [436, 198] on input "#4C5C7C" at bounding box center [484, 197] width 102 height 15
paste input "0000FF"
type input "#0000FF"
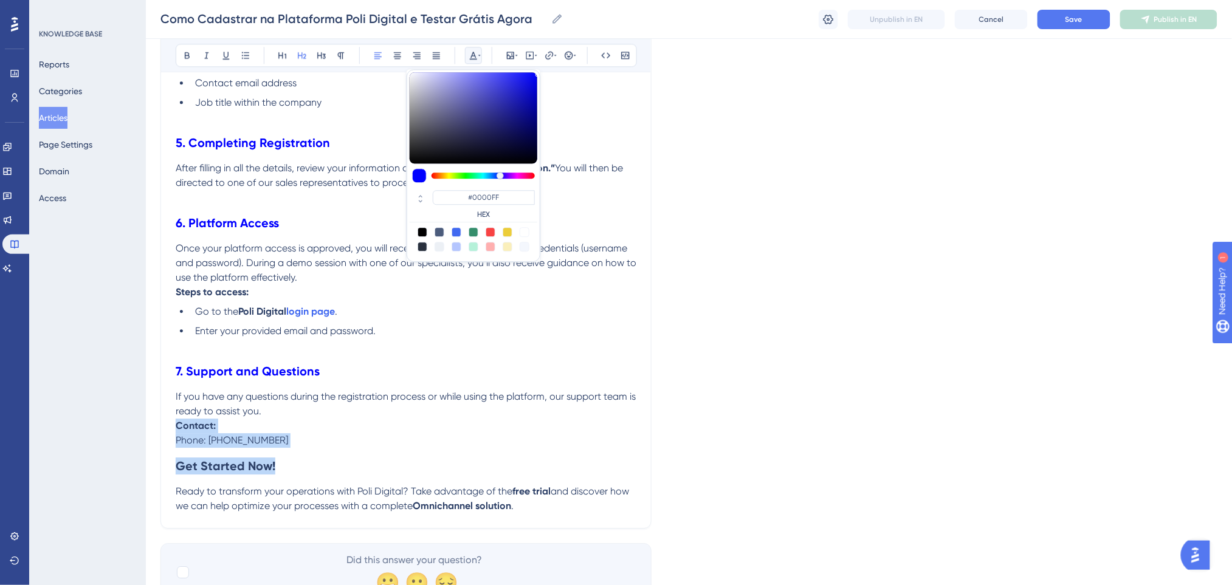
drag, startPoint x: 299, startPoint y: 466, endPoint x: 29, endPoint y: 409, distance: 275.7
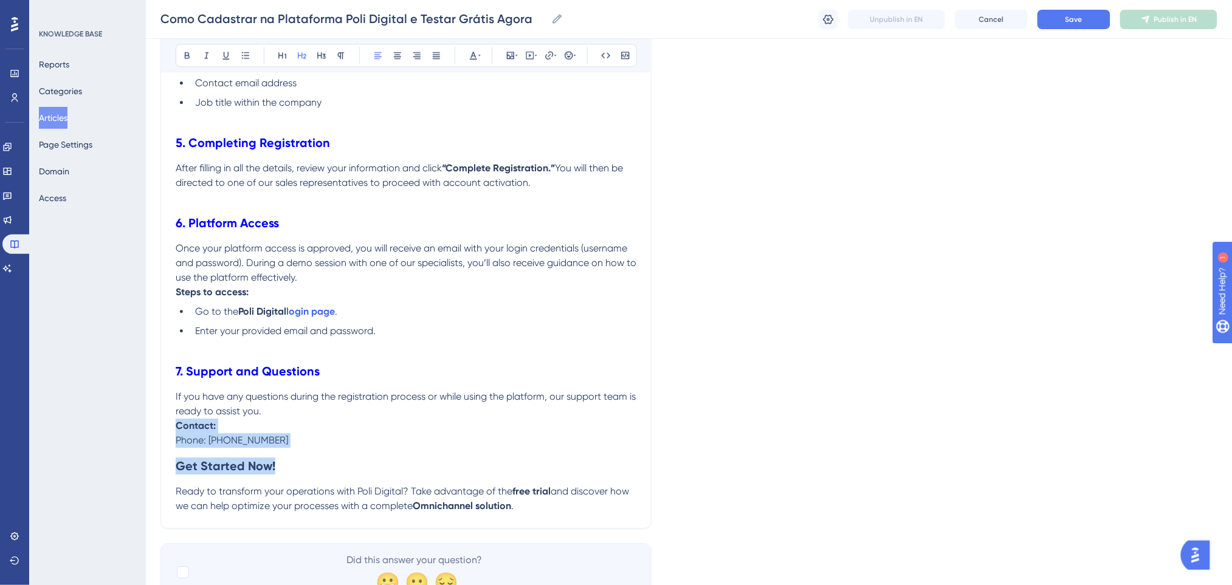
click at [253, 446] on span "Phone: [PHONE_NUMBER]" at bounding box center [232, 441] width 112 height 12
drag, startPoint x: 322, startPoint y: 466, endPoint x: 94, endPoint y: 461, distance: 228.0
click at [472, 53] on icon at bounding box center [474, 55] width 10 height 10
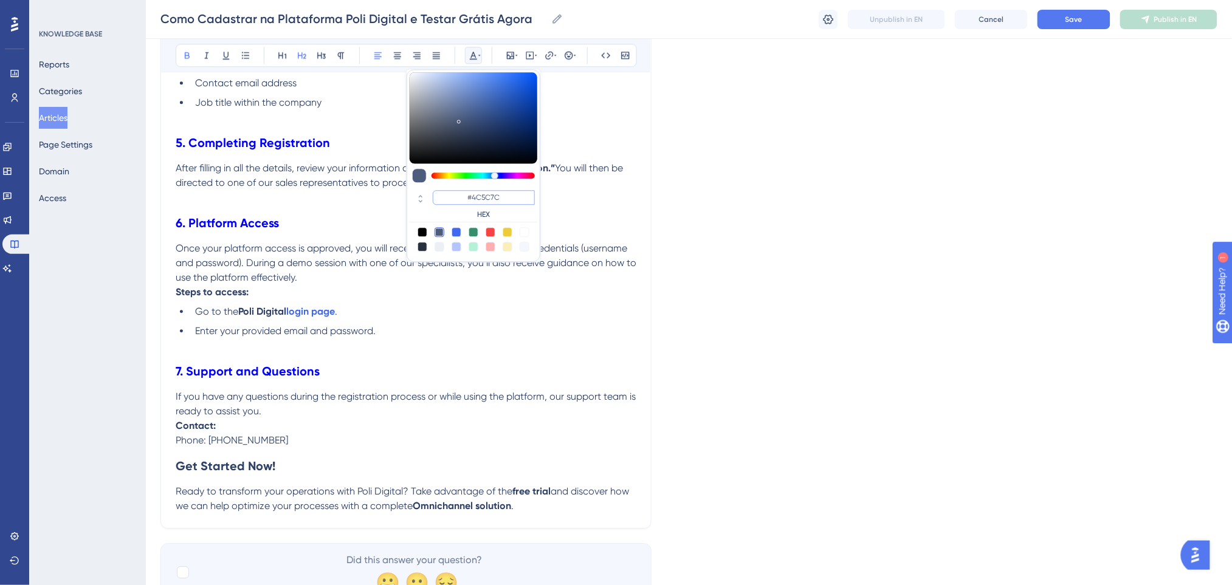
drag, startPoint x: 509, startPoint y: 199, endPoint x: 463, endPoint y: 200, distance: 46.2
click at [463, 200] on input "#4C5C7C" at bounding box center [484, 197] width 102 height 15
paste input "0000FF"
type input "#0000FF"
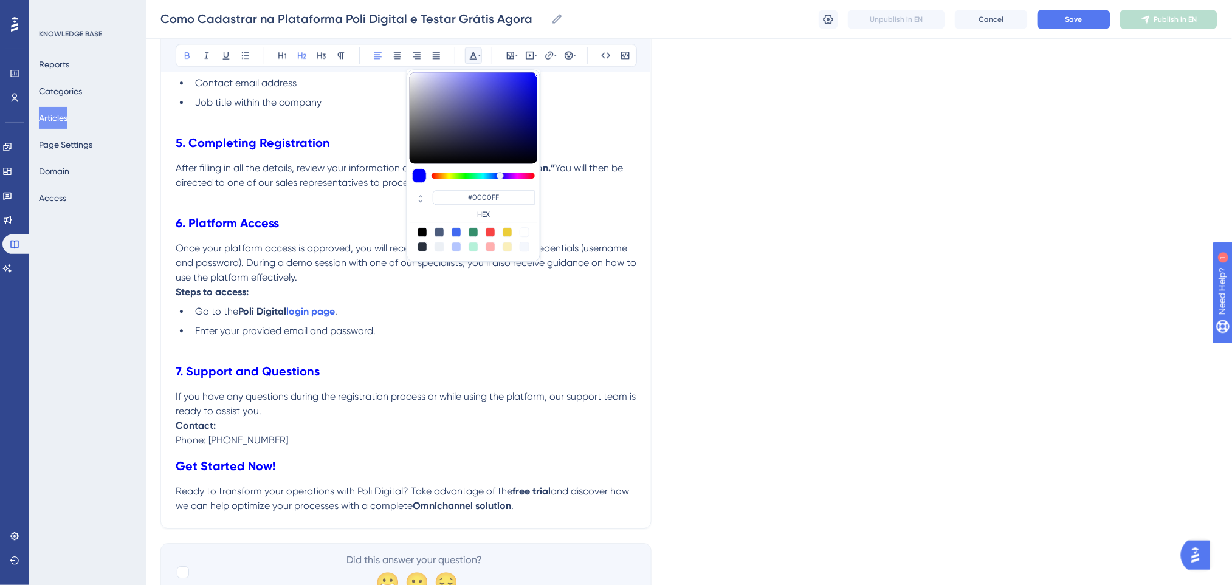
click at [575, 346] on p at bounding box center [406, 346] width 461 height 15
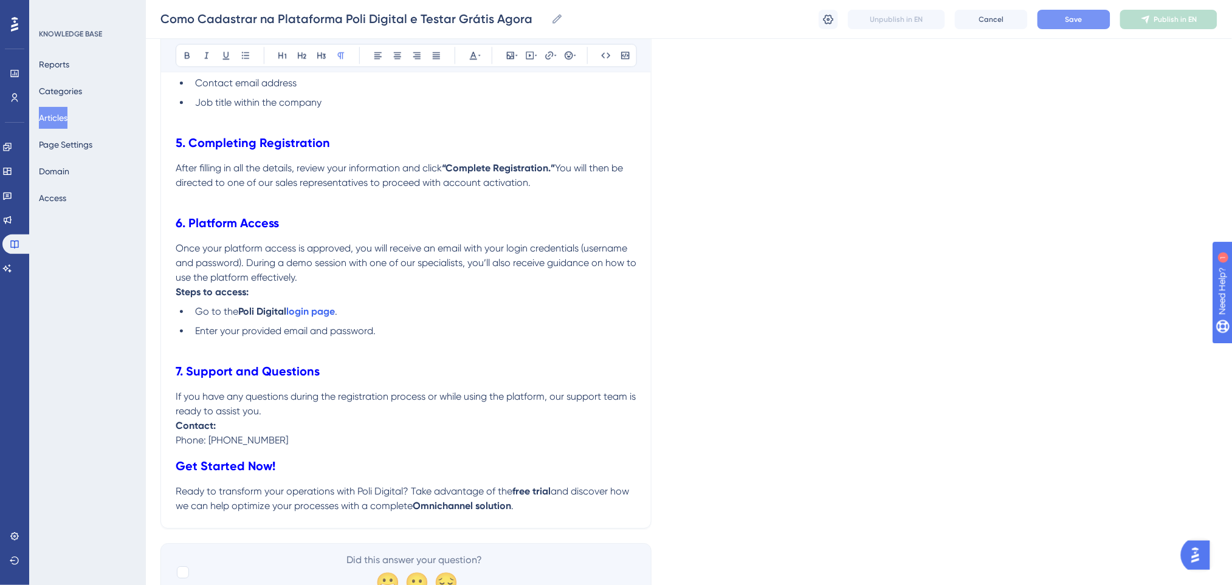
click at [1072, 22] on span "Save" at bounding box center [1073, 20] width 17 height 10
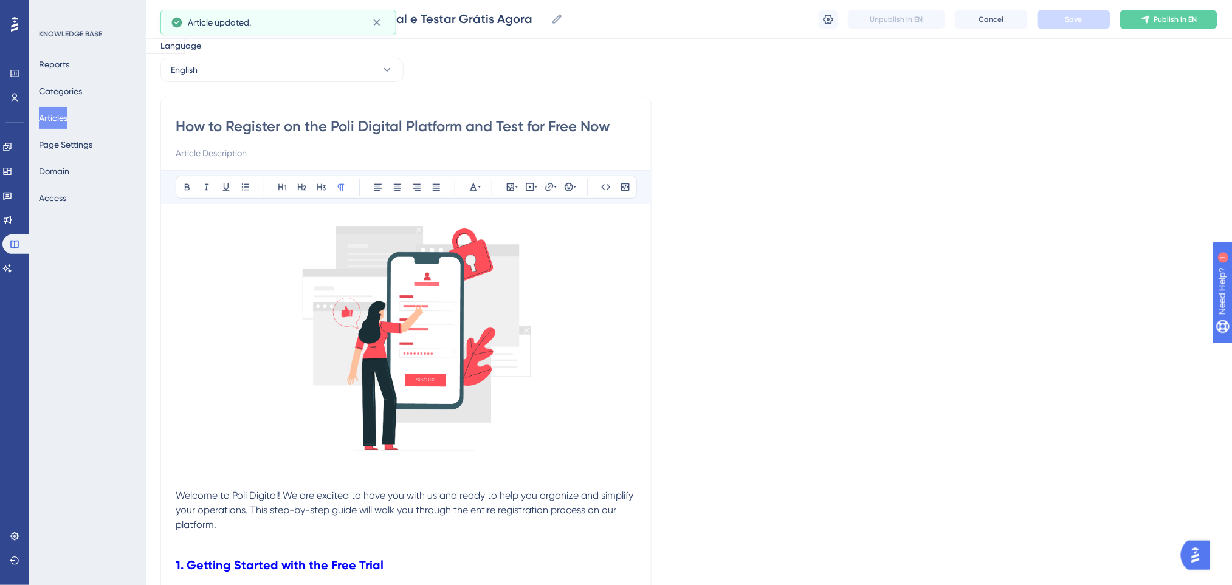
scroll to position [0, 0]
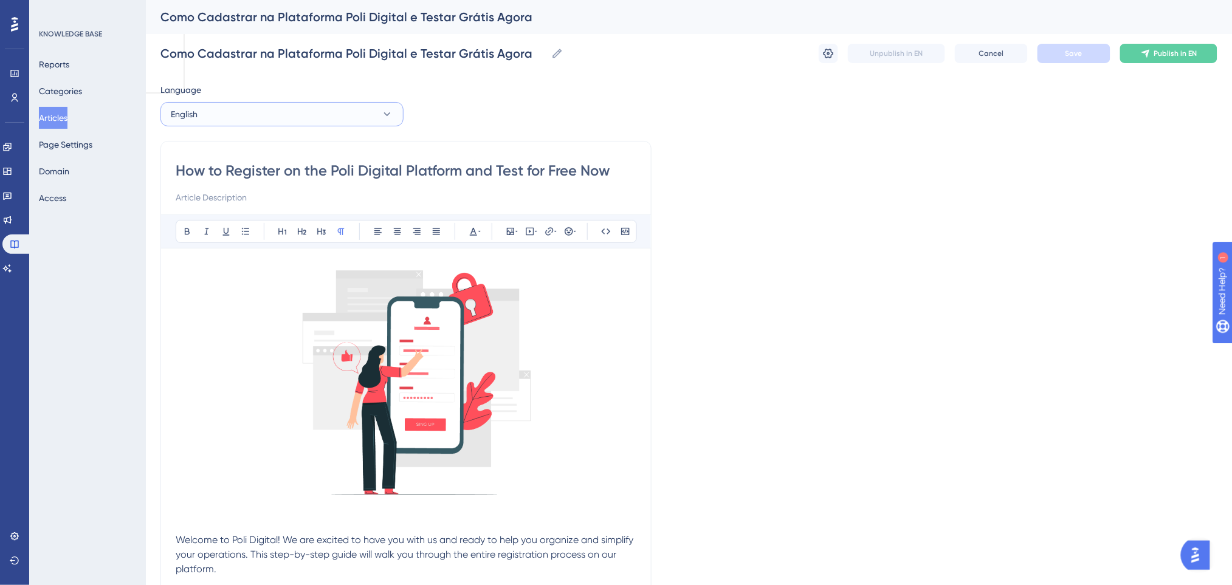
click at [308, 114] on button "English" at bounding box center [281, 114] width 243 height 24
click at [202, 504] on p at bounding box center [406, 511] width 461 height 15
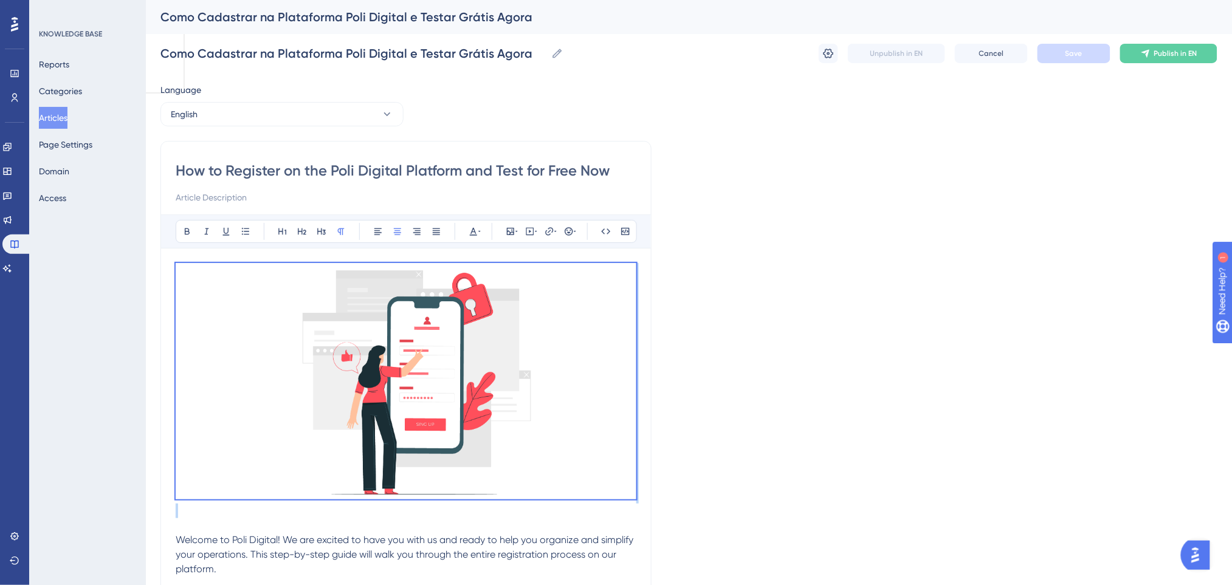
drag, startPoint x: 183, startPoint y: 469, endPoint x: 137, endPoint y: 239, distance: 234.9
copy p
click at [272, 115] on button "English" at bounding box center [281, 114] width 243 height 24
click at [233, 199] on button "Spanish Spanish No translation" at bounding box center [281, 200] width 227 height 24
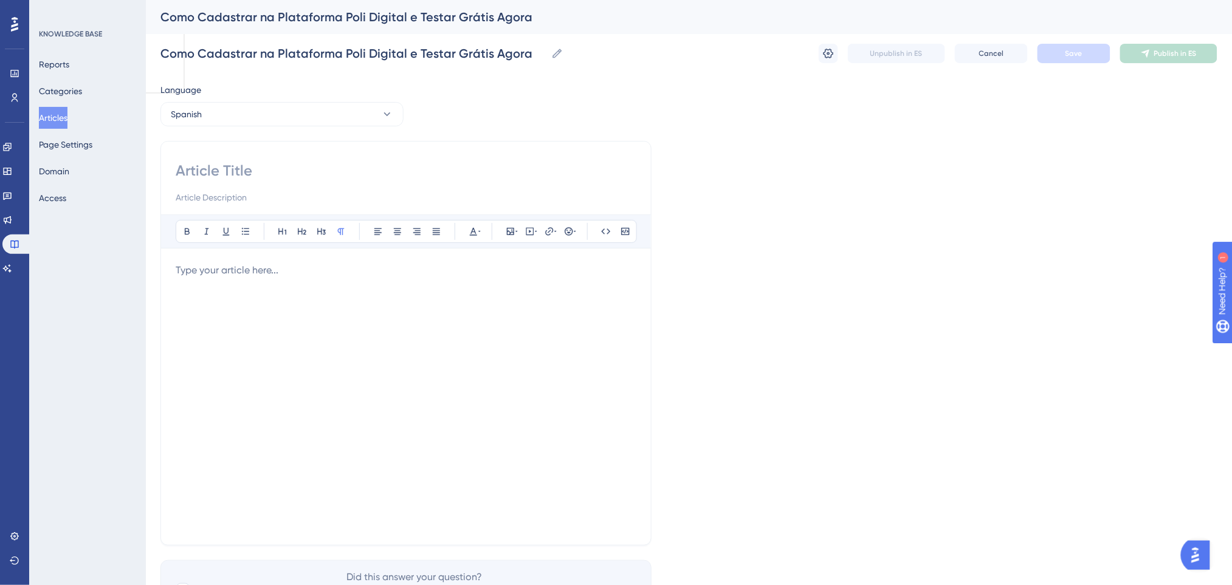
click at [249, 278] on div at bounding box center [406, 396] width 461 height 267
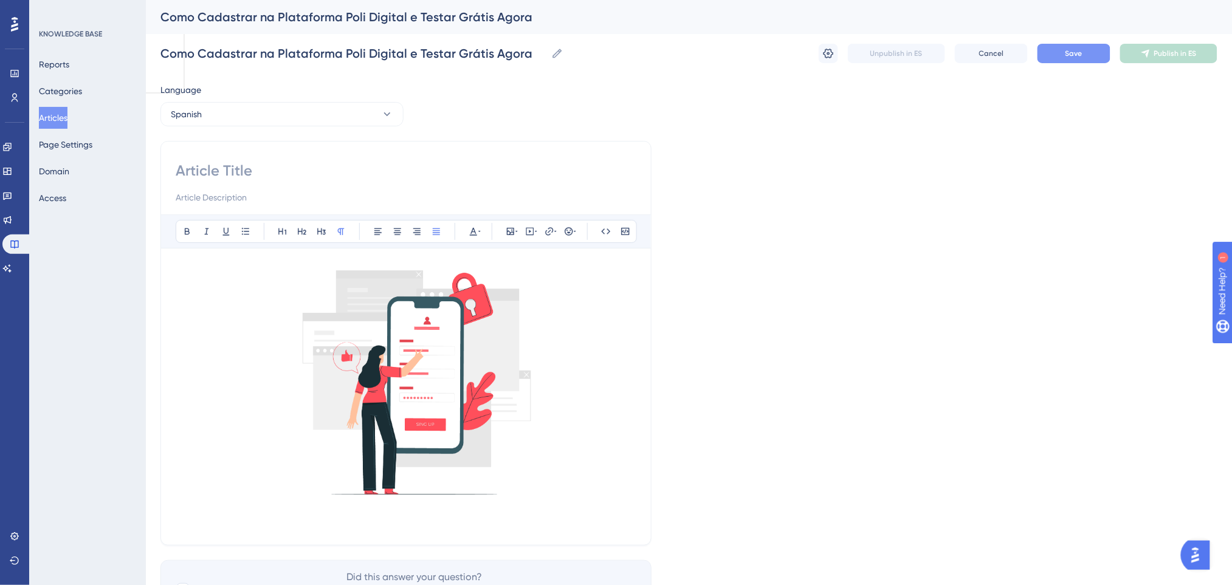
click at [273, 166] on input at bounding box center [406, 170] width 461 height 19
paste input "Cómo Registrarse en la Plataforma Poli Digital y Probar Gratis Ahora"
type input "Cómo Registrarse en la Plataforma Poli Digital y Probar Gratis Ahora"
click at [881, 199] on div "Language Spanish Cómo Registrarse en la Plataforma Poli Digital y Probar Gratis…" at bounding box center [688, 351] width 1057 height 536
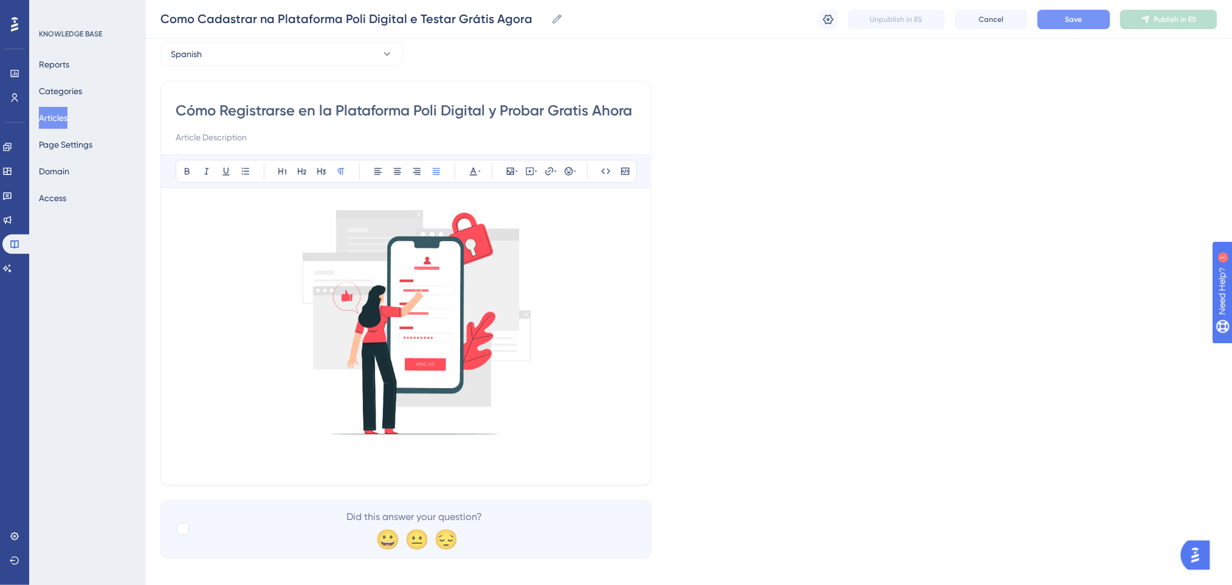
scroll to position [67, 0]
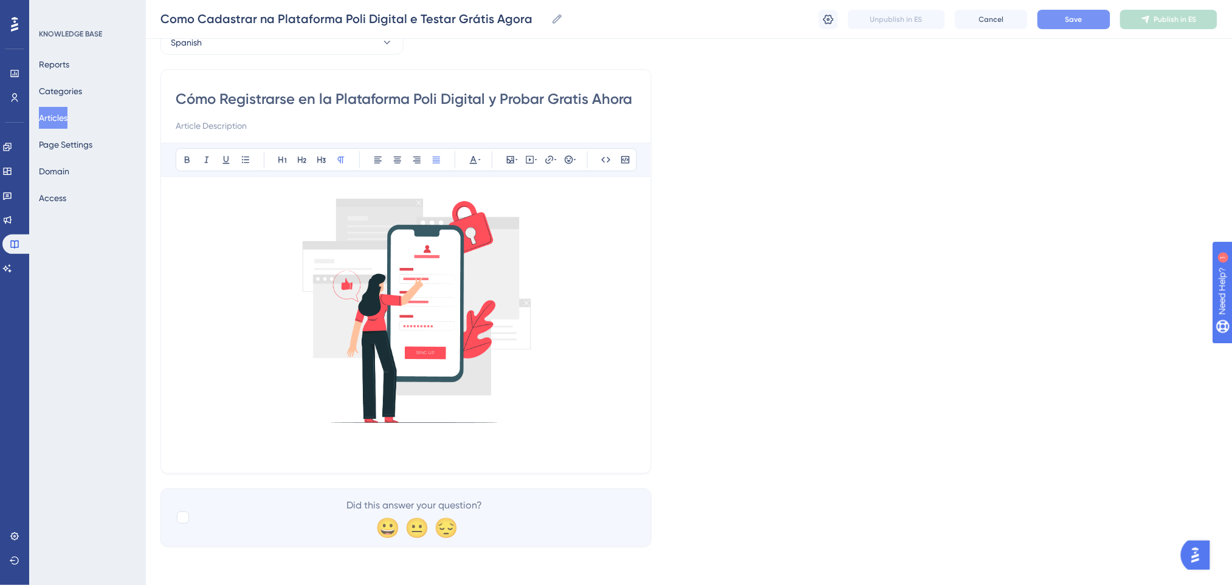
click at [215, 459] on div "Cómo Registrarse en la Plataforma Poli Digital y Probar Gratis Ahora Bold Itali…" at bounding box center [405, 271] width 491 height 405
click at [263, 436] on p at bounding box center [406, 439] width 461 height 15
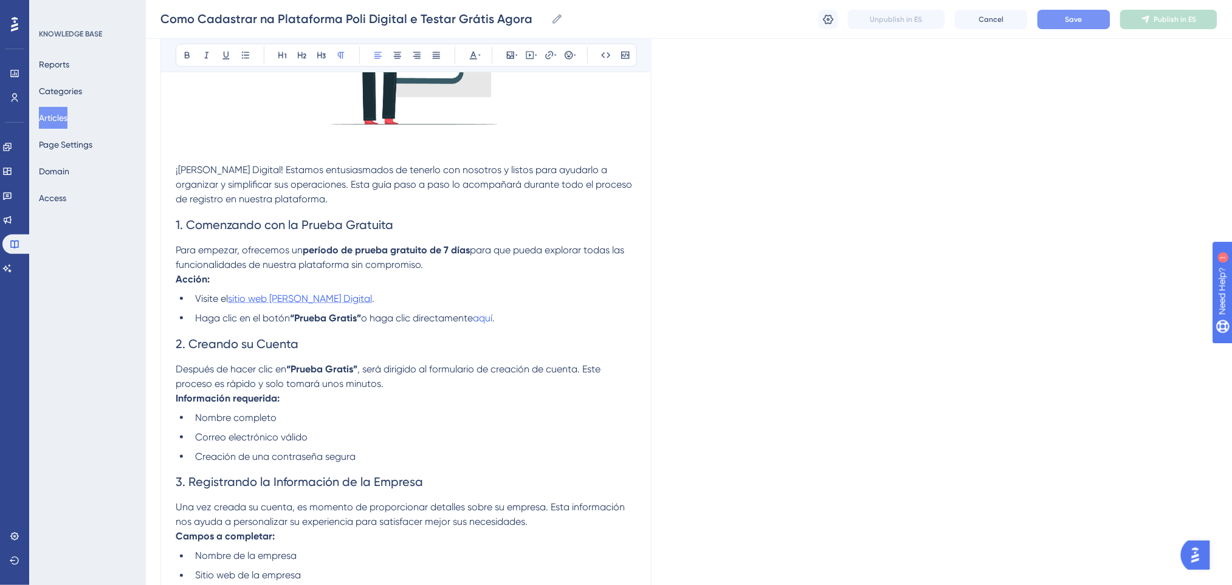
scroll to position [238, 0]
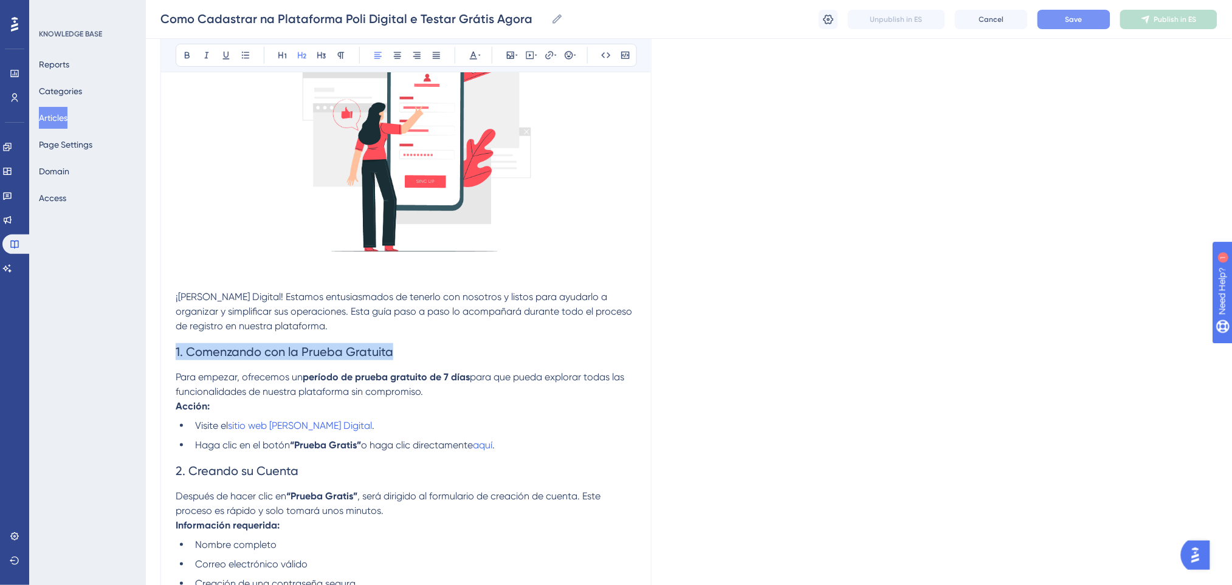
drag, startPoint x: 395, startPoint y: 349, endPoint x: 127, endPoint y: 348, distance: 268.0
click at [146, 348] on div "Performance Users Engagement Widgets Feedback Product Updates Knowledge Base AI…" at bounding box center [689, 559] width 1086 height 1594
click at [185, 58] on icon at bounding box center [187, 55] width 5 height 7
click at [473, 57] on icon at bounding box center [474, 55] width 10 height 10
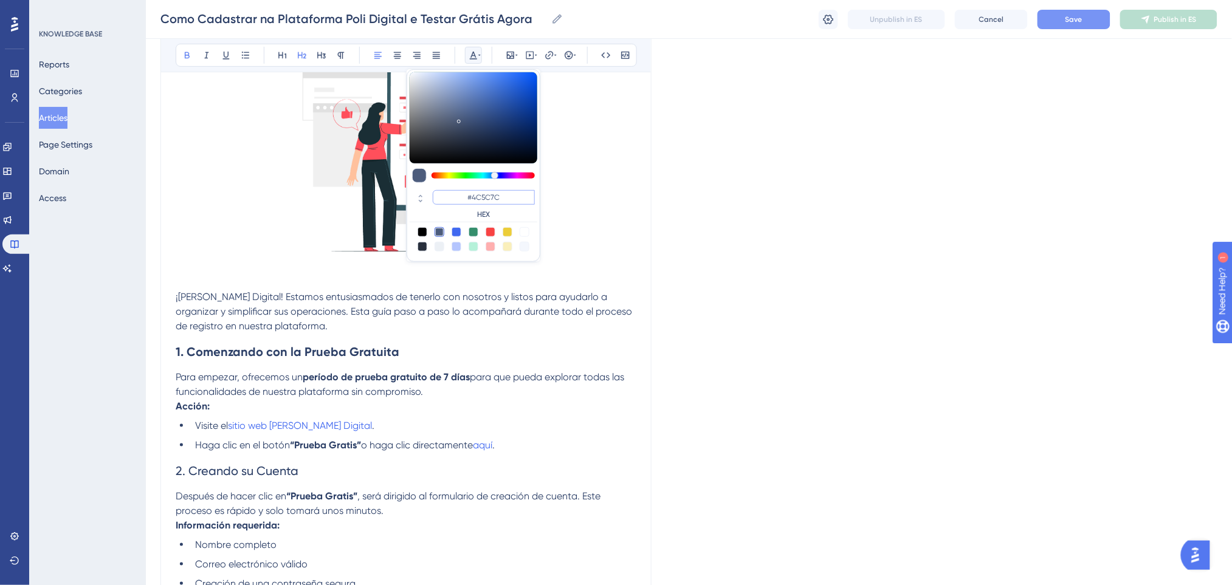
drag, startPoint x: 516, startPoint y: 200, endPoint x: 461, endPoint y: 200, distance: 54.7
click at [461, 200] on input "#4C5C7C" at bounding box center [484, 197] width 102 height 15
paste input "BEEDADAEAEAADDEEECAAADAAAAFCAEACEEAAAAAACAADAEDECEDEEEEAAAFA1CEADCAEBAAAAAEEAFE…"
type input "#BEEDADAEAEAADDEEECAAADAAAAFCAEACEEAAAAAACAADAEDECEDEEEEAAAFA1CEADCAEBAAAAAEEAF…"
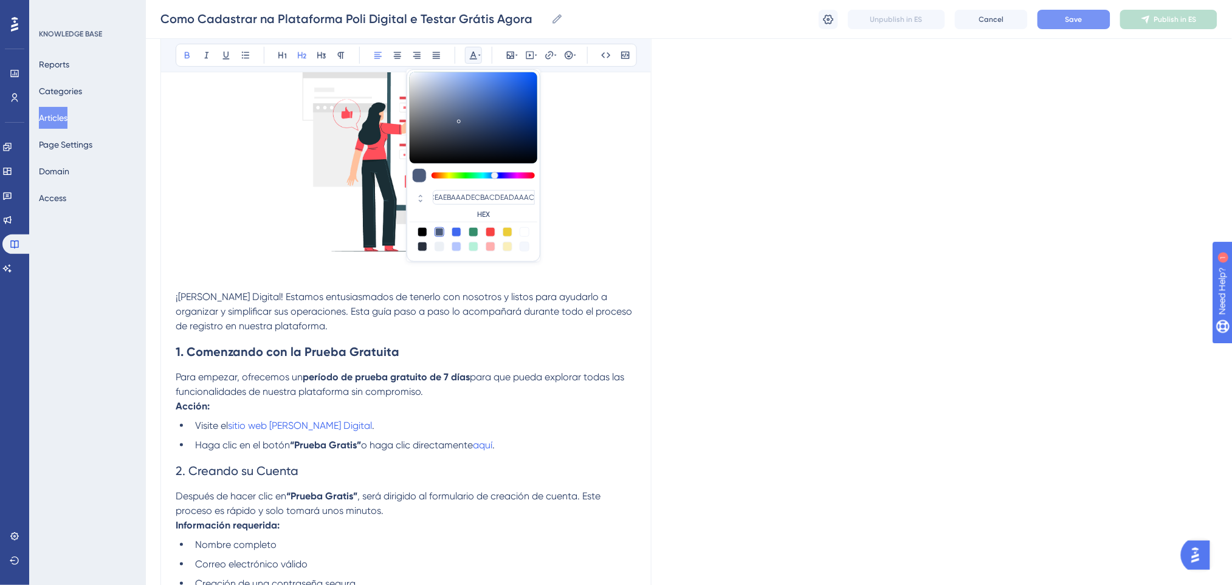
type input "#4C5C7C"
drag, startPoint x: 517, startPoint y: 194, endPoint x: 447, endPoint y: 195, distance: 69.9
click at [447, 195] on input "#4C5C7C" at bounding box center [484, 197] width 102 height 15
paste input "0000FF"
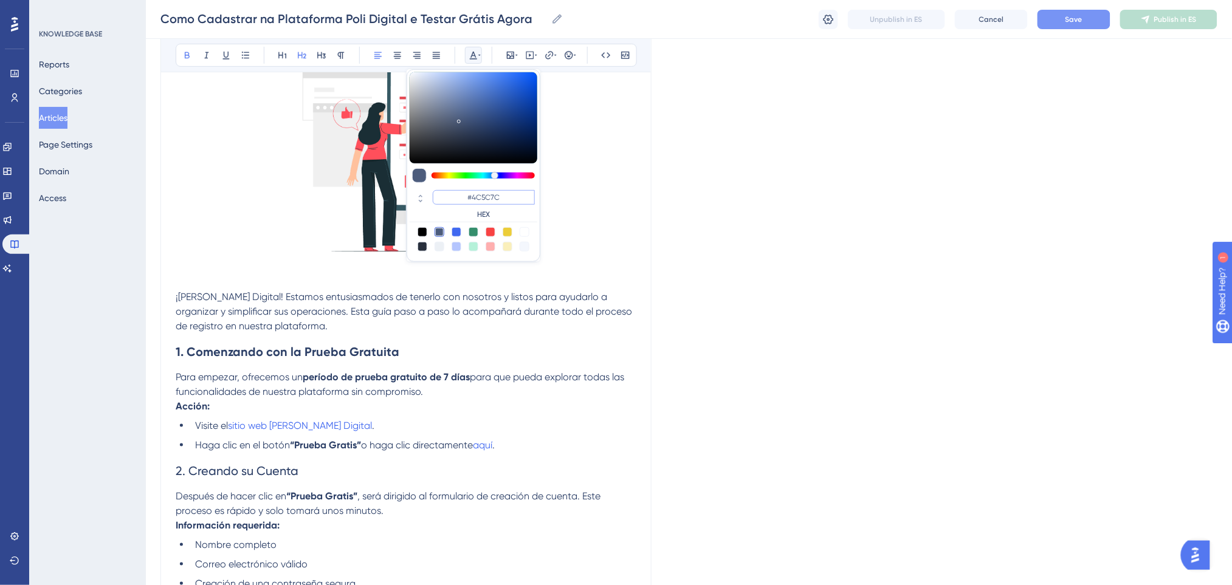
type input "#0000FF"
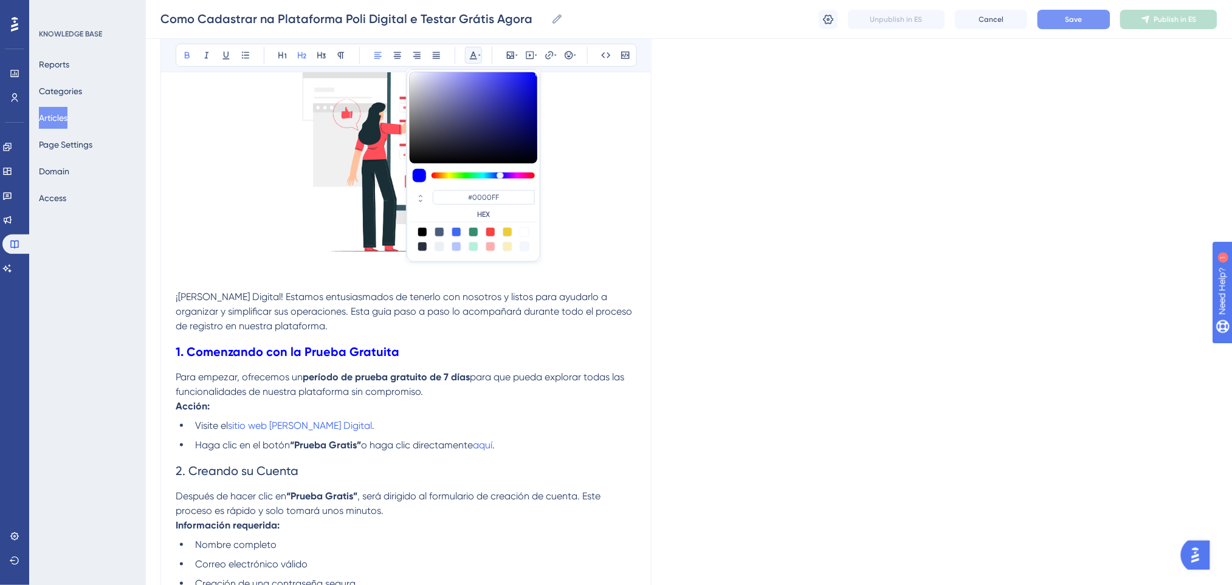
click at [578, 214] on img at bounding box center [406, 138] width 461 height 236
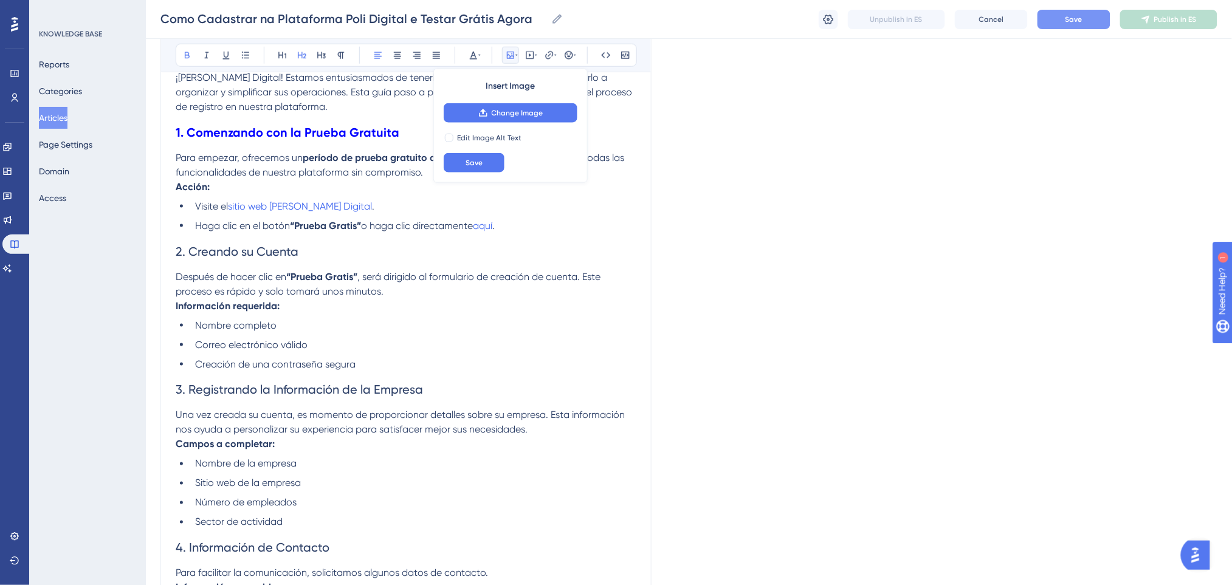
scroll to position [481, 0]
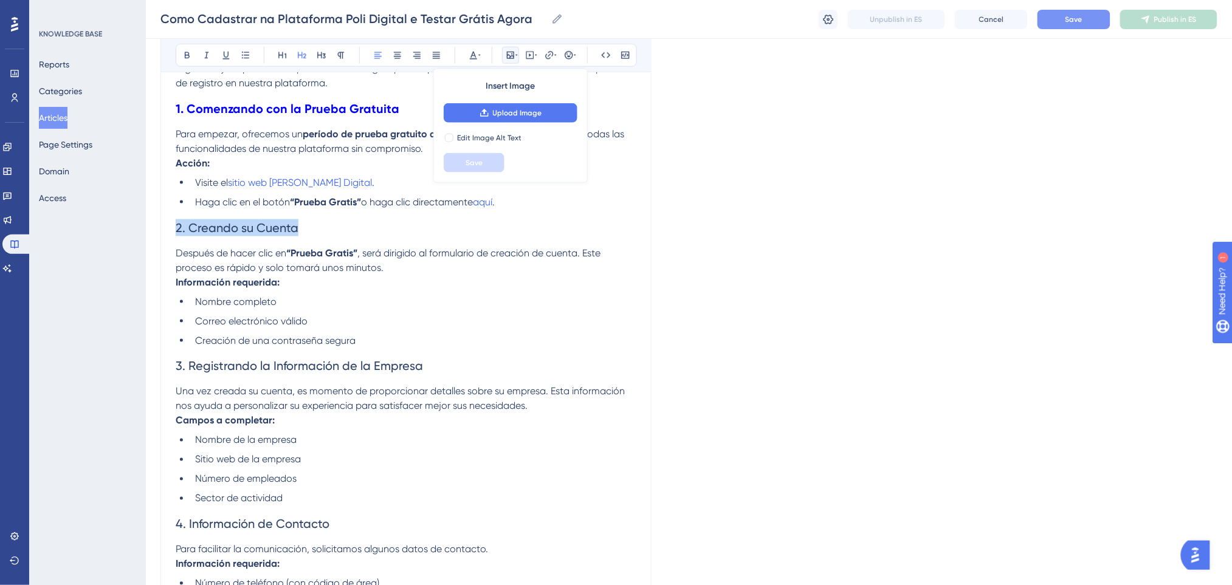
drag, startPoint x: 331, startPoint y: 229, endPoint x: 146, endPoint y: 229, distance: 184.2
click at [146, 229] on div "Performance Users Engagement Widgets Feedback Product Updates Knowledge Base AI…" at bounding box center [689, 316] width 1086 height 1594
click at [184, 54] on icon at bounding box center [187, 55] width 10 height 10
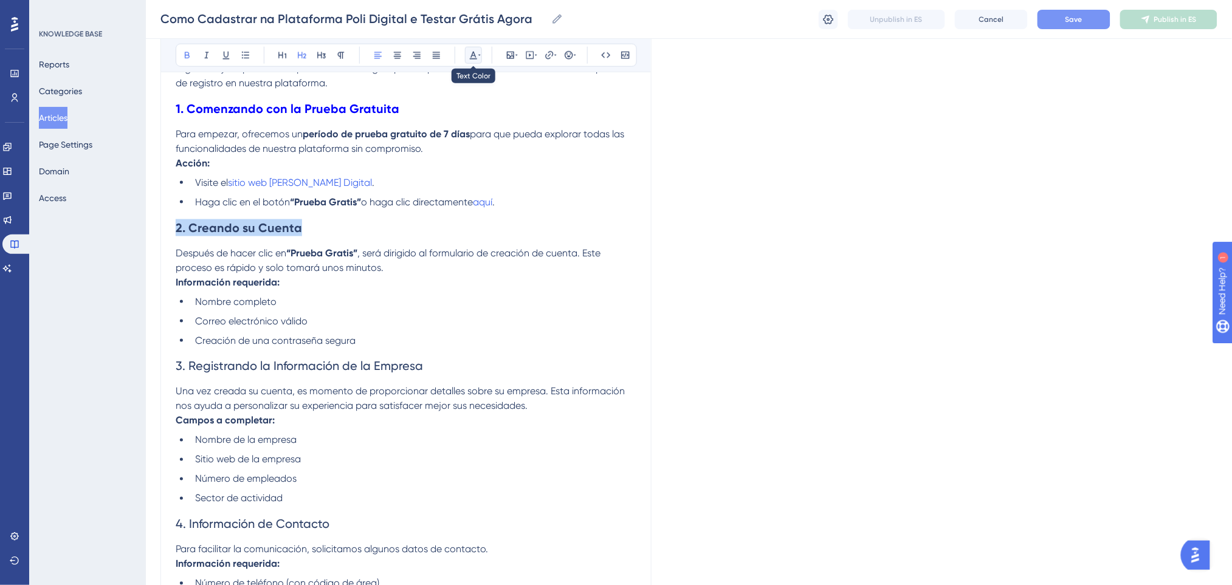
click at [475, 55] on icon at bounding box center [474, 55] width 10 height 10
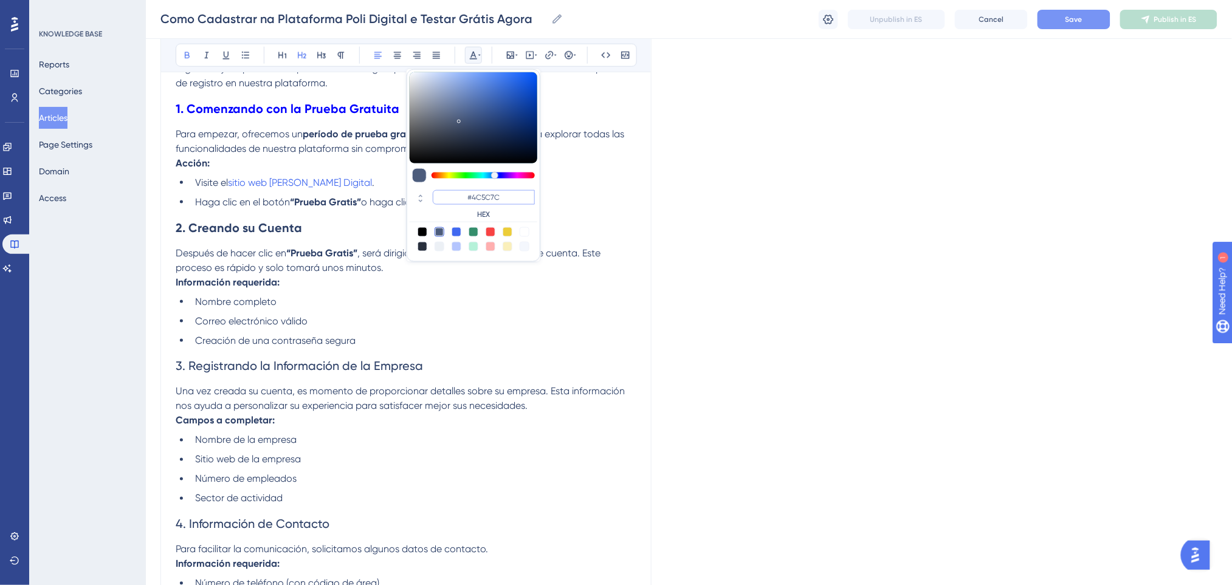
drag, startPoint x: 518, startPoint y: 202, endPoint x: 466, endPoint y: 202, distance: 52.3
click at [466, 202] on input "#4C5C7C" at bounding box center [484, 197] width 102 height 15
paste input "0000FF"
type input "#0000FF"
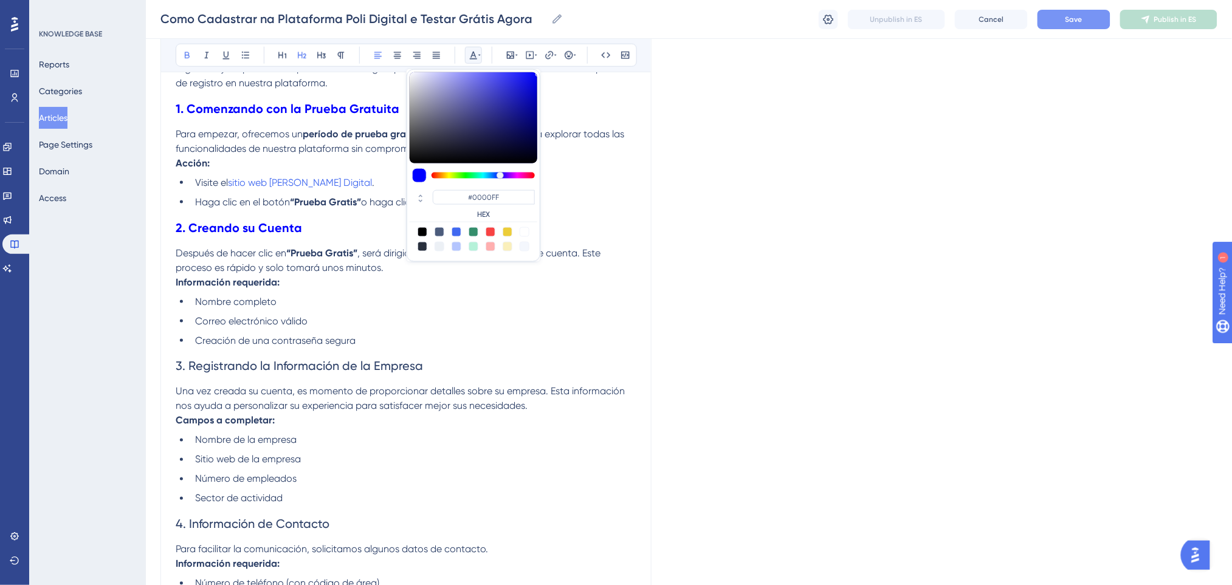
click at [578, 205] on li "Haga clic en el botón “Prueba Gratis” o haga clic directamente aquí ." at bounding box center [413, 202] width 446 height 15
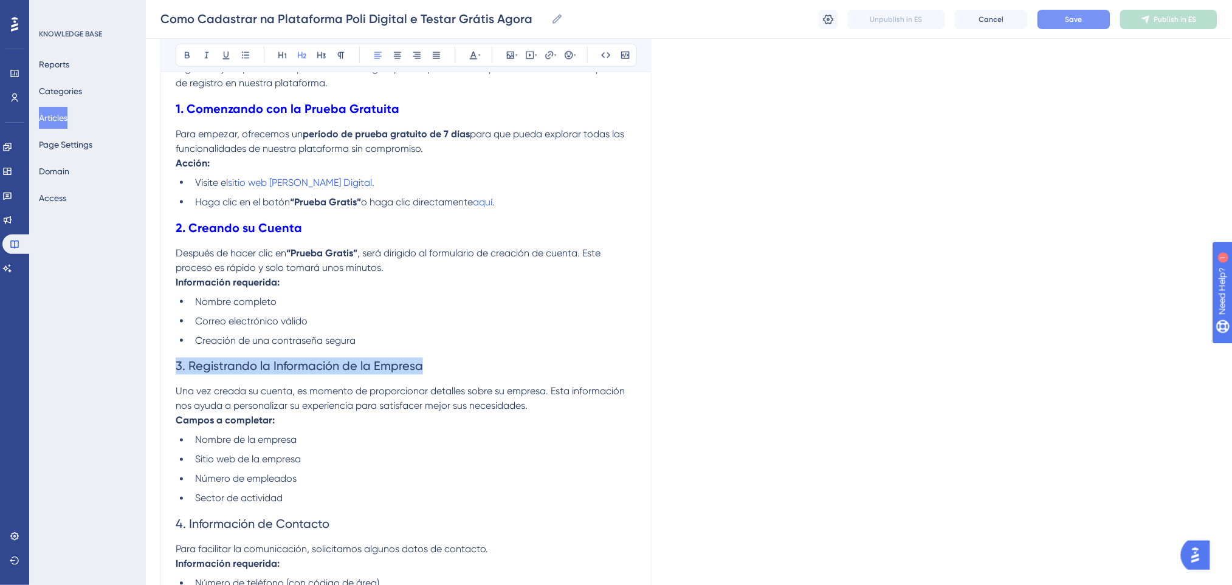
drag, startPoint x: 434, startPoint y: 364, endPoint x: 162, endPoint y: 370, distance: 272.4
click at [162, 370] on div "Bold Italic Underline Bullet Point Heading 1 Heading 2 Heading 3 Normal Align L…" at bounding box center [405, 337] width 491 height 1365
click at [184, 52] on icon at bounding box center [187, 55] width 10 height 10
click at [478, 53] on icon at bounding box center [479, 55] width 2 height 10
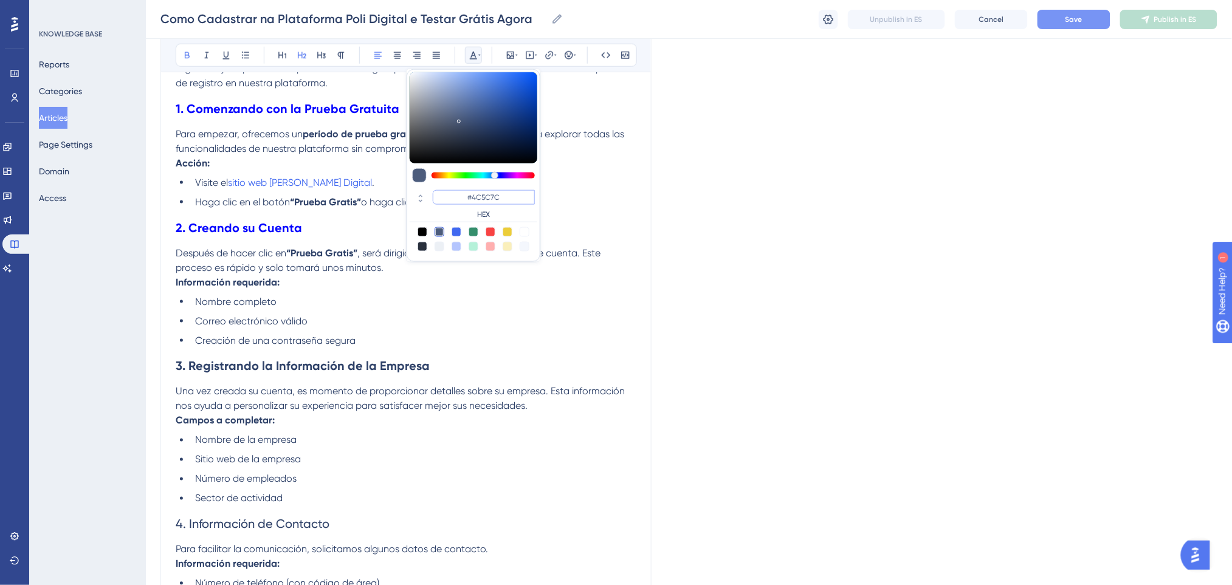
drag, startPoint x: 514, startPoint y: 195, endPoint x: 459, endPoint y: 194, distance: 54.7
click at [459, 194] on input "#4C5C7C" at bounding box center [484, 197] width 102 height 15
paste input "0000FF"
type input "#0000FF"
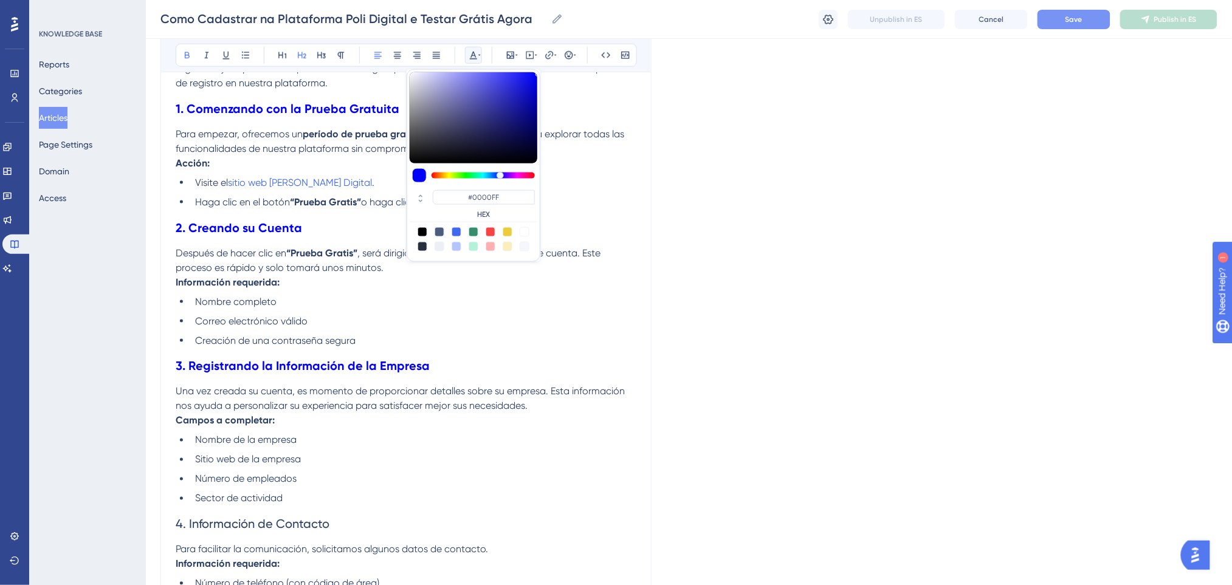
click at [389, 314] on li "Correo electrónico válido" at bounding box center [413, 321] width 446 height 15
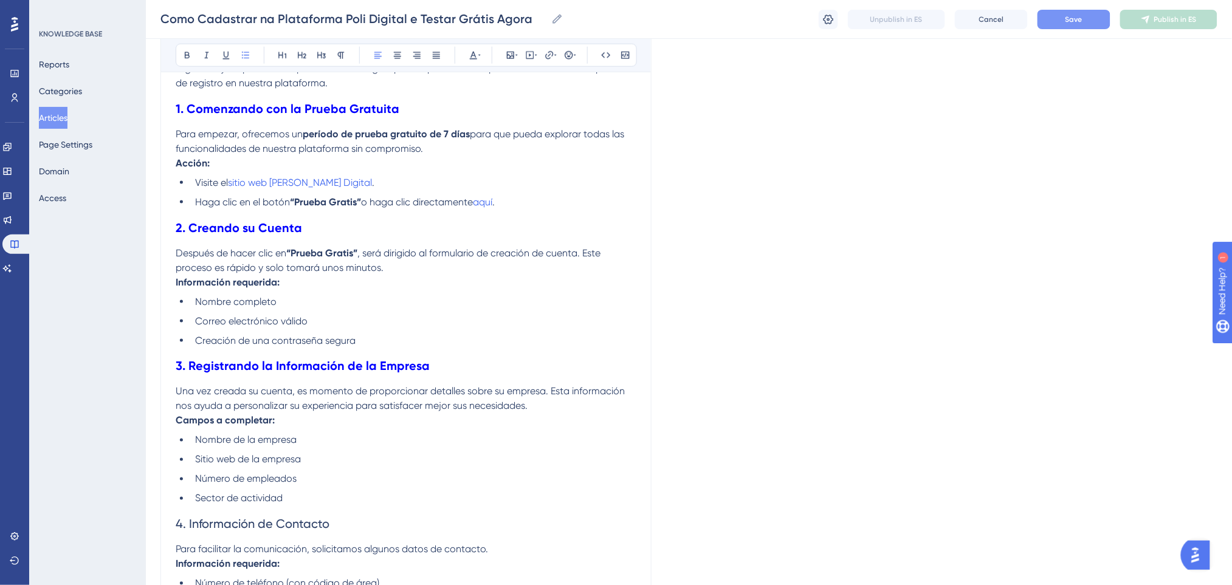
scroll to position [724, 0]
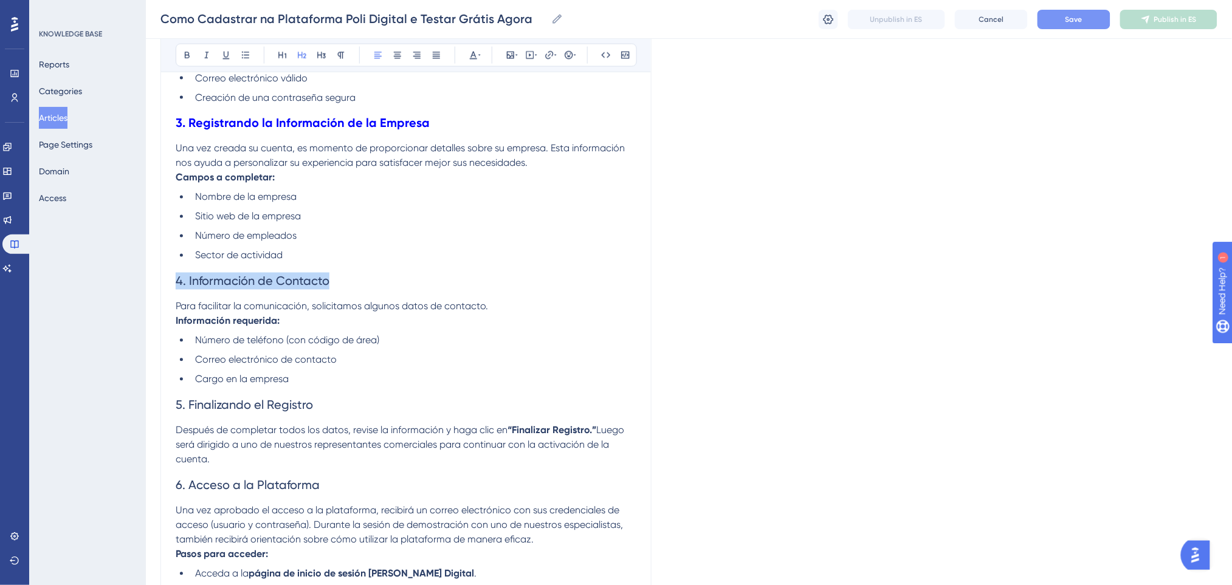
drag, startPoint x: 316, startPoint y: 284, endPoint x: 143, endPoint y: 286, distance: 173.2
click at [146, 286] on div "Performance Users Engagement Widgets Feedback Product Updates Knowledge Base AI…" at bounding box center [689, 73] width 1086 height 1594
drag, startPoint x: 187, startPoint y: 52, endPoint x: 354, endPoint y: 4, distance: 173.9
click at [188, 53] on icon at bounding box center [187, 55] width 10 height 10
drag, startPoint x: 469, startPoint y: 55, endPoint x: 475, endPoint y: 60, distance: 7.7
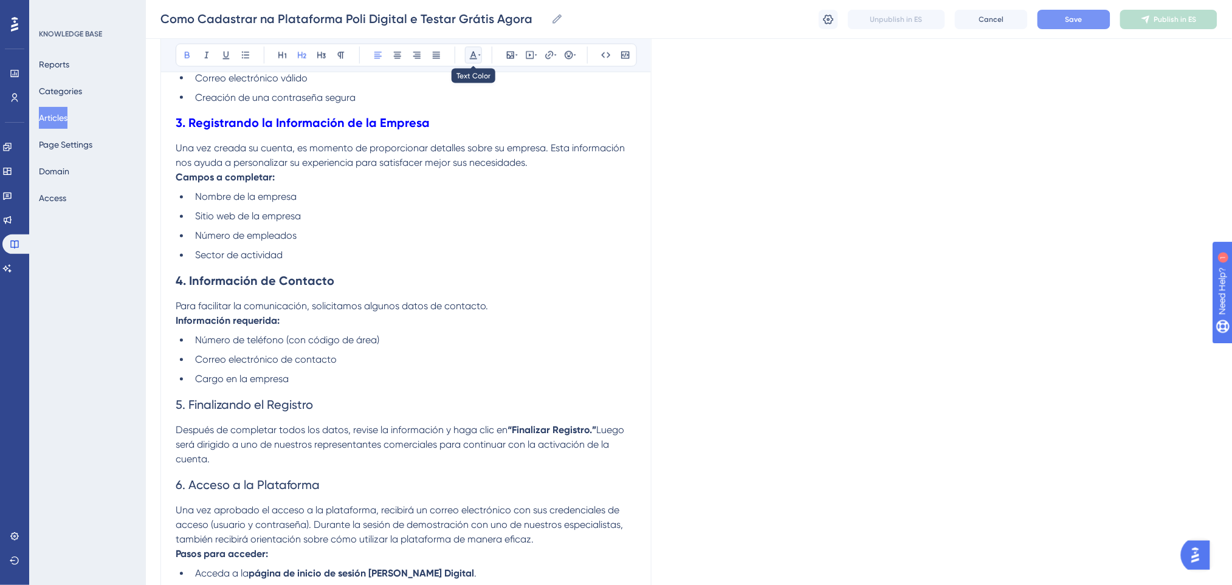
click at [470, 55] on icon at bounding box center [474, 55] width 10 height 10
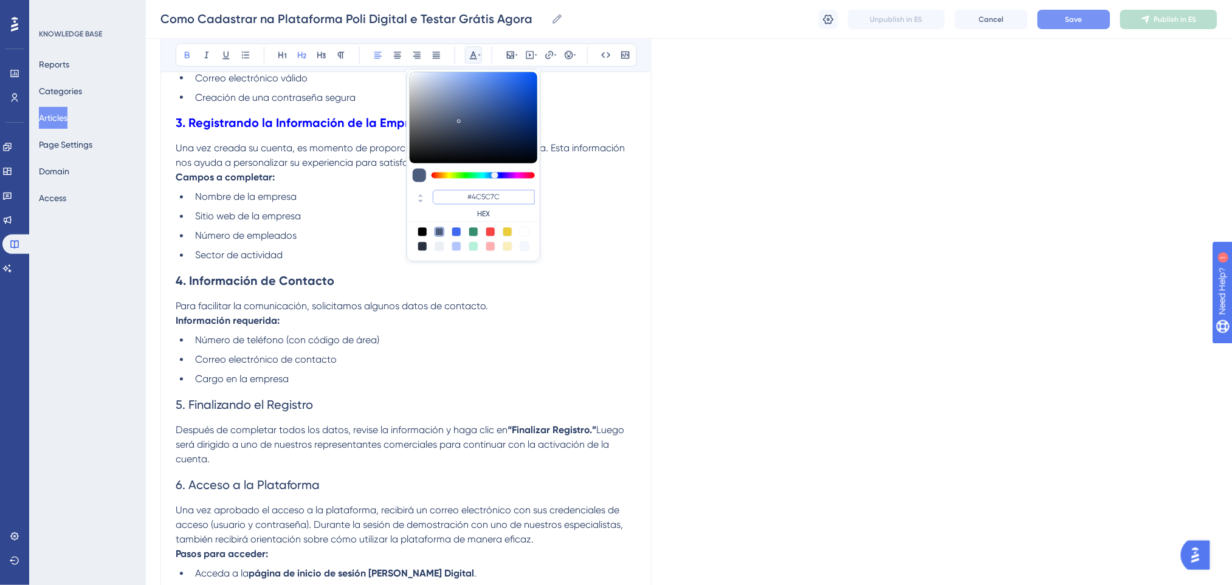
drag, startPoint x: 509, startPoint y: 195, endPoint x: 461, endPoint y: 203, distance: 49.3
click at [461, 203] on input "#4C5C7C" at bounding box center [484, 197] width 102 height 15
paste input "0000FF"
type input "#0000FF"
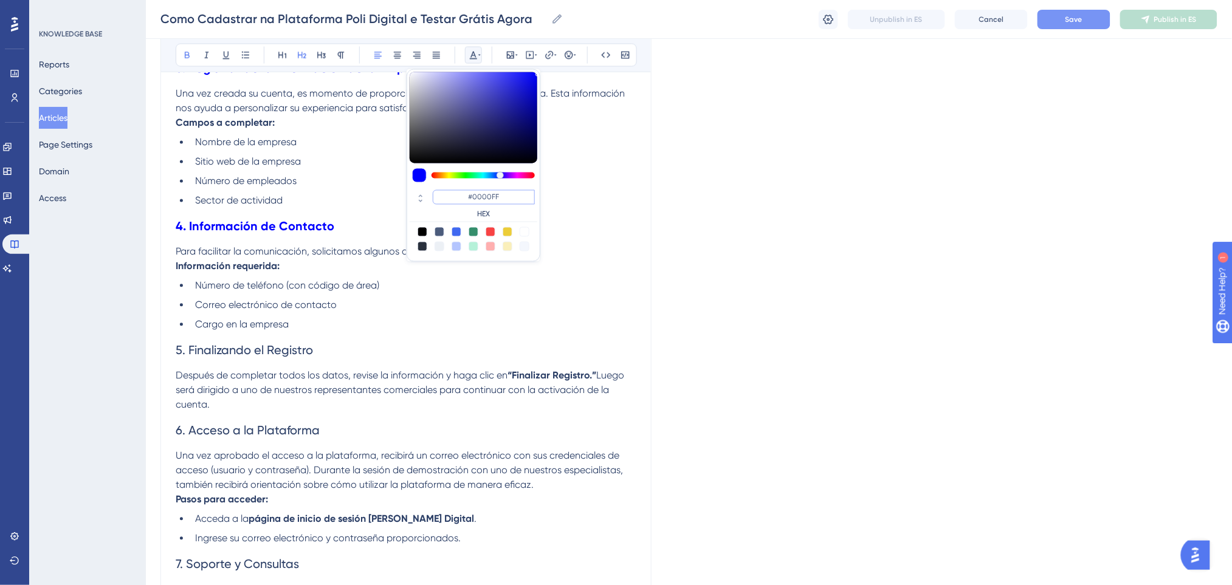
scroll to position [887, 0]
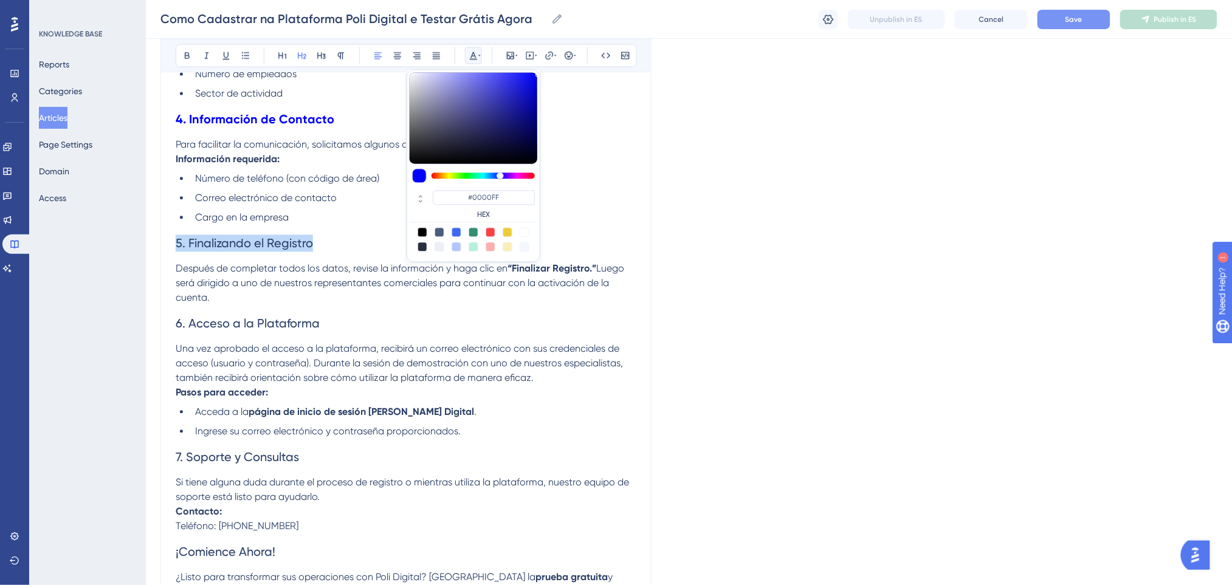
drag, startPoint x: 351, startPoint y: 235, endPoint x: 42, endPoint y: 239, distance: 309.4
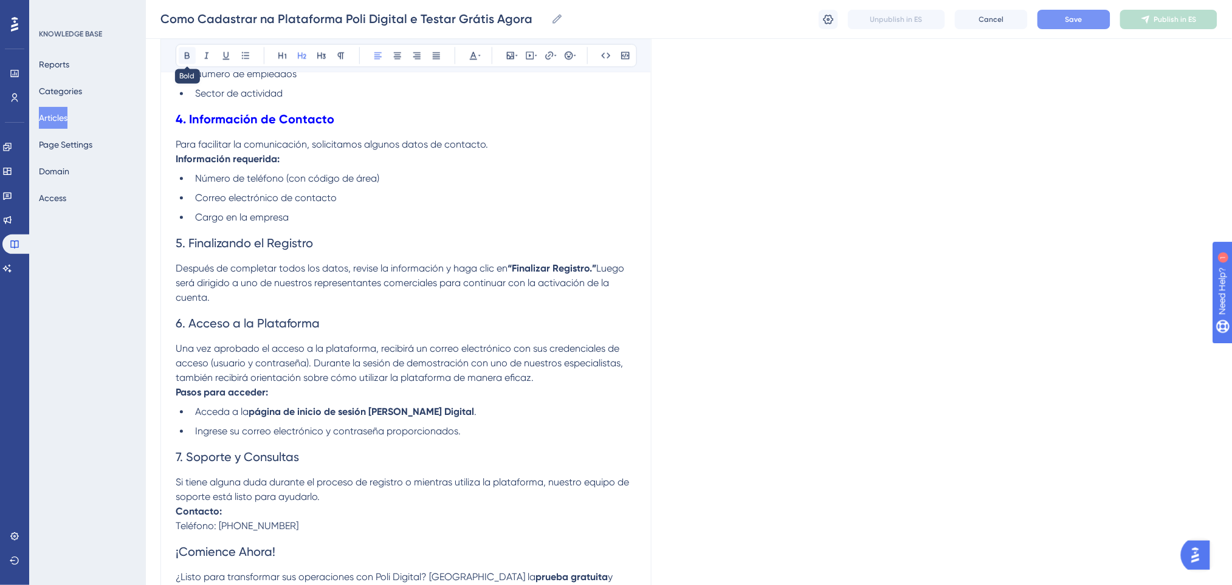
click at [181, 53] on button at bounding box center [187, 55] width 17 height 17
drag, startPoint x: 476, startPoint y: 52, endPoint x: 479, endPoint y: 63, distance: 11.2
click at [475, 53] on icon at bounding box center [474, 55] width 10 height 10
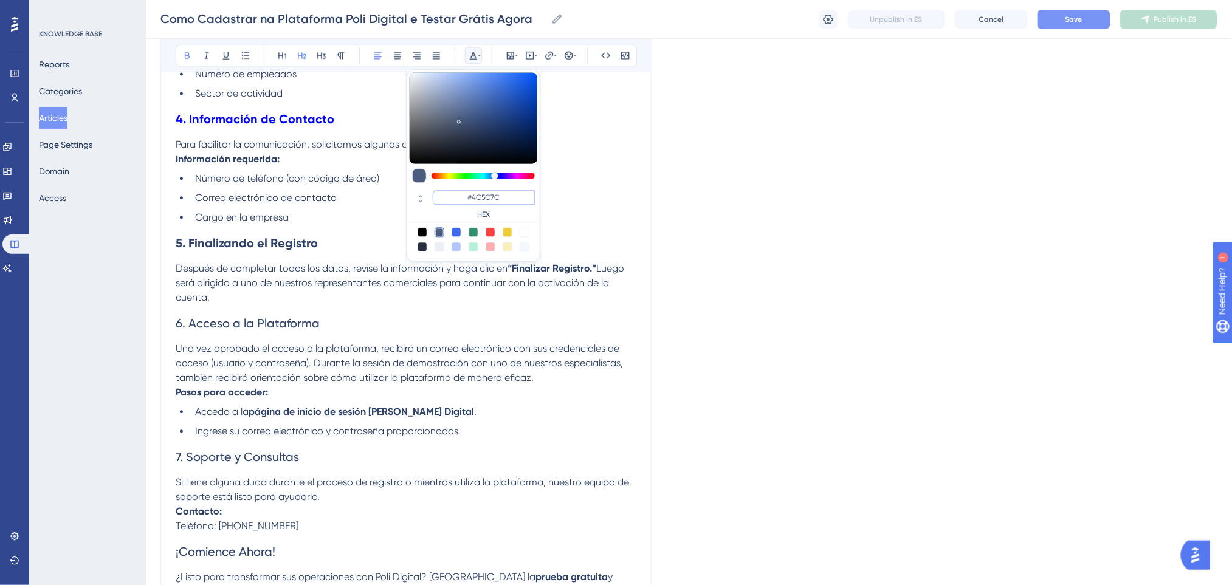
drag, startPoint x: 509, startPoint y: 197, endPoint x: 469, endPoint y: 196, distance: 40.1
click at [469, 196] on input "#4C5C7C" at bounding box center [484, 197] width 102 height 15
paste input "0000FF"
type input "#0000FF"
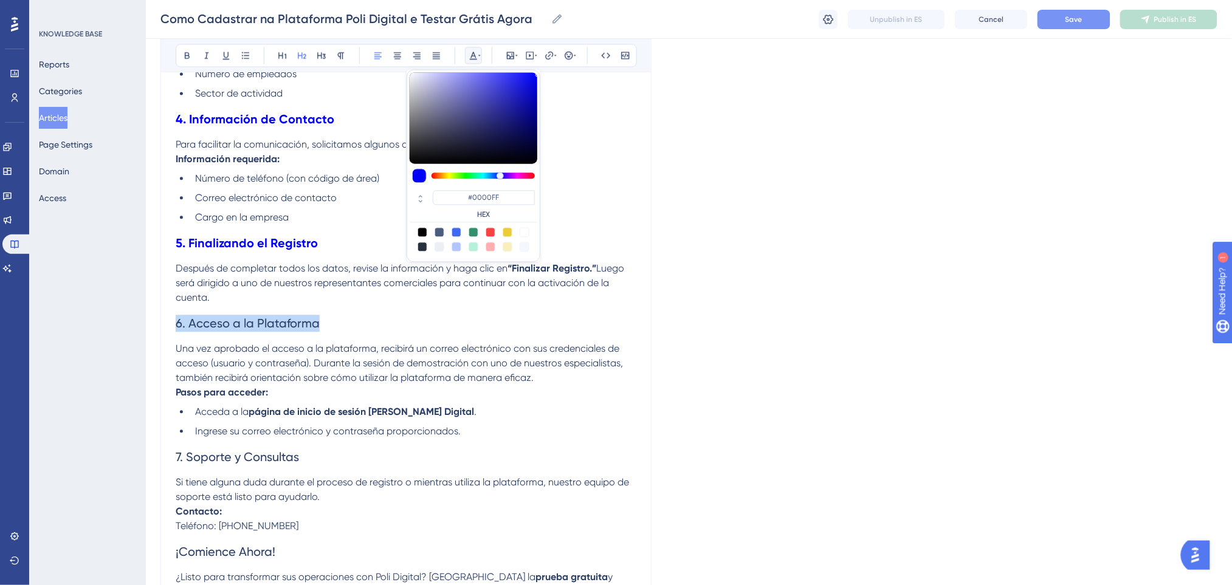
drag, startPoint x: 328, startPoint y: 318, endPoint x: 104, endPoint y: 317, distance: 223.7
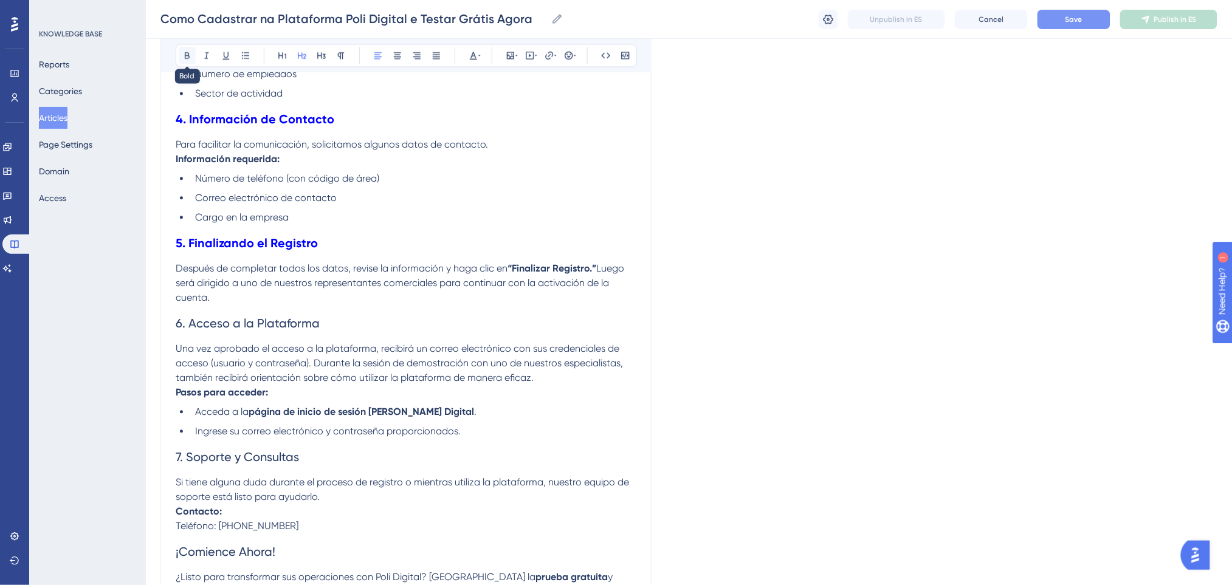
click at [186, 61] on button at bounding box center [187, 55] width 17 height 17
click at [478, 58] on icon at bounding box center [479, 55] width 2 height 10
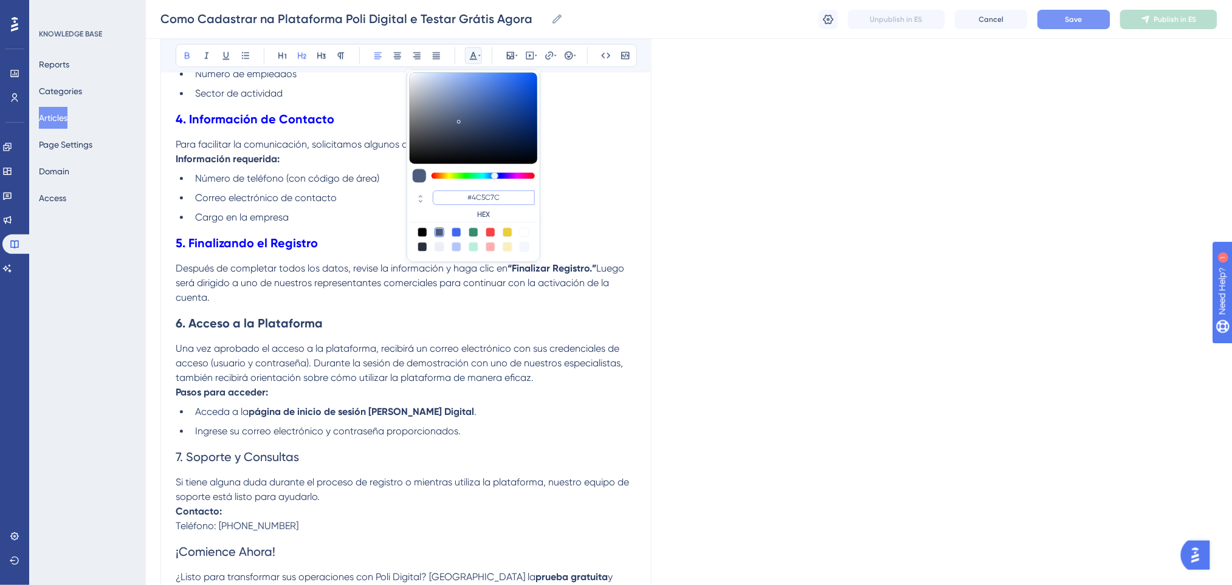
drag, startPoint x: 475, startPoint y: 196, endPoint x: 458, endPoint y: 198, distance: 17.1
click at [458, 198] on input "#4C5C7C" at bounding box center [484, 197] width 102 height 15
paste input "0000FF"
type input "#0000FF"
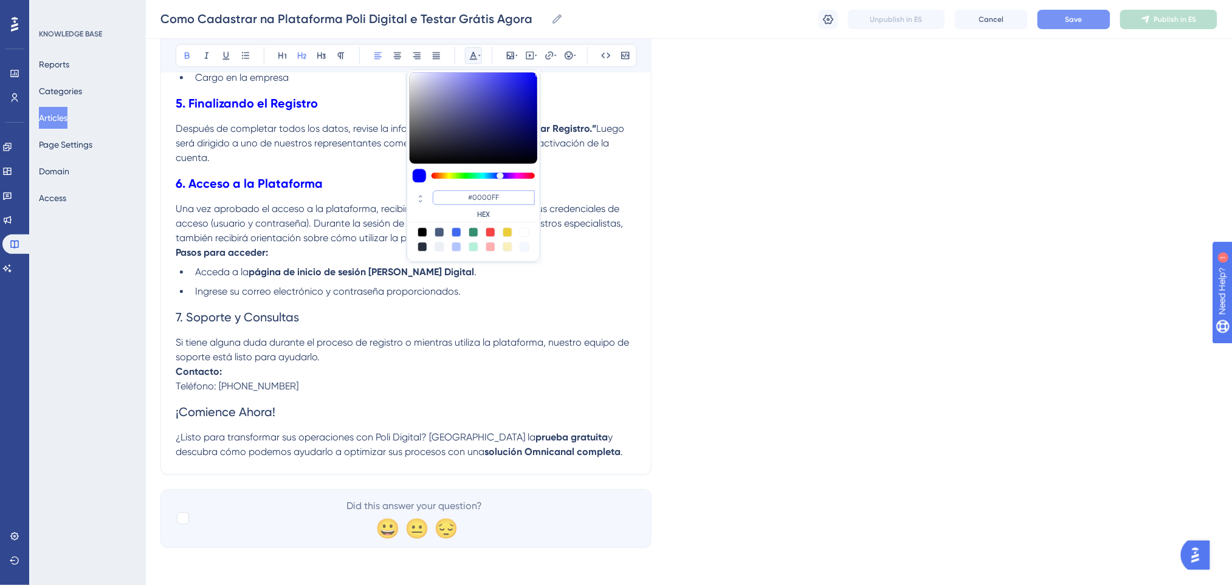
scroll to position [1027, 0]
drag, startPoint x: 314, startPoint y: 312, endPoint x: 111, endPoint y: 294, distance: 203.9
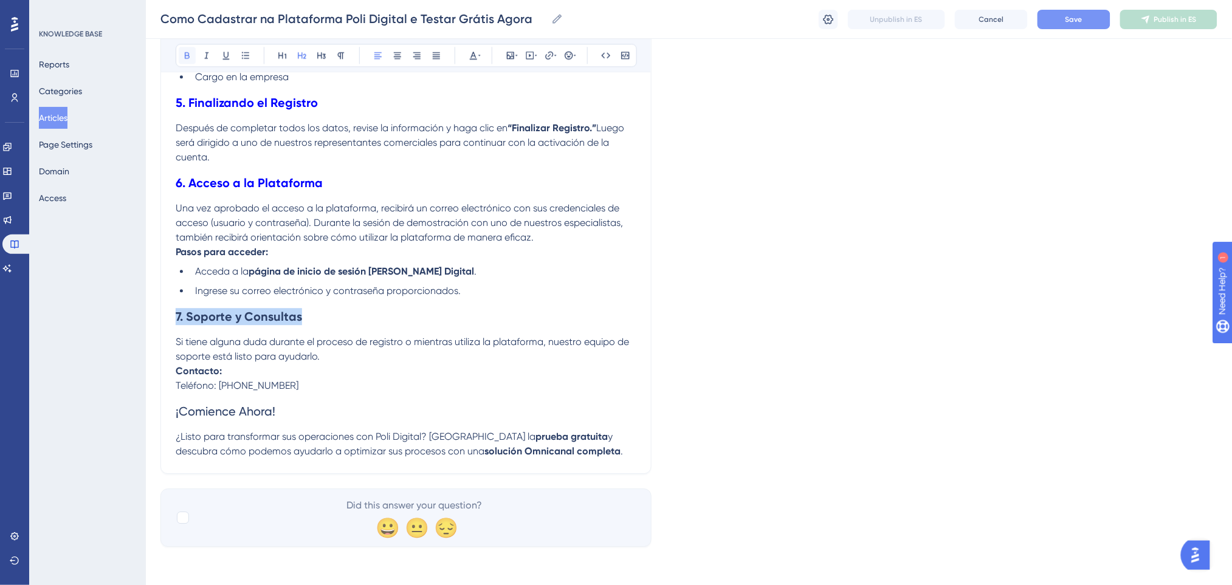
click at [180, 57] on button at bounding box center [187, 55] width 17 height 17
click at [469, 54] on icon at bounding box center [474, 55] width 10 height 10
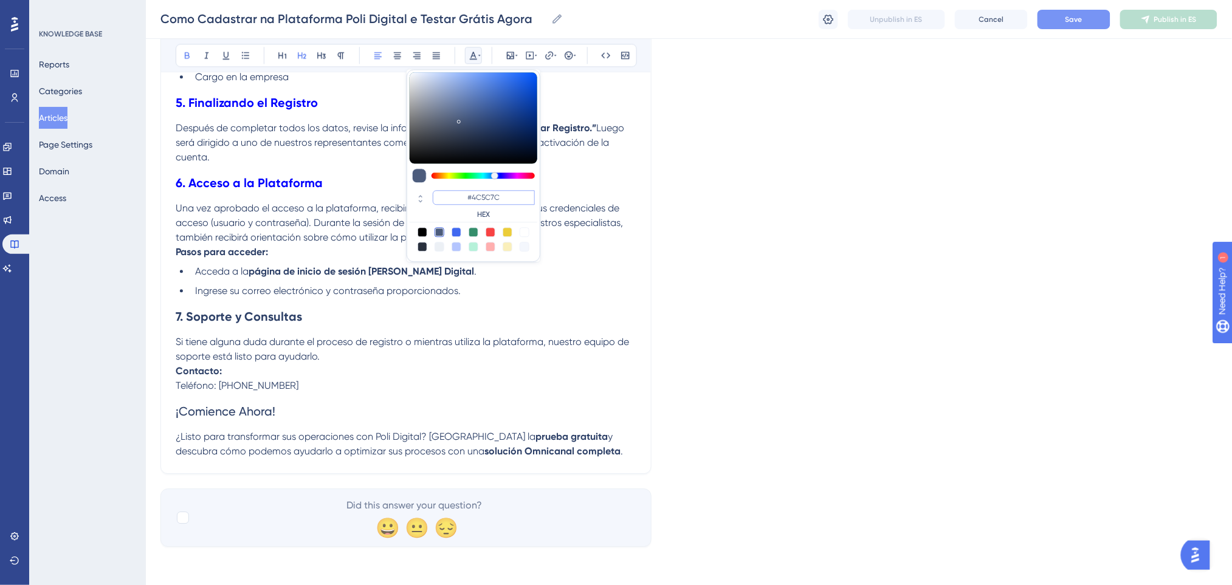
drag, startPoint x: 509, startPoint y: 202, endPoint x: 453, endPoint y: 202, distance: 55.3
click at [453, 202] on input "#4C5C7C" at bounding box center [484, 197] width 102 height 15
paste input "0000FF"
type input "#0000FF"
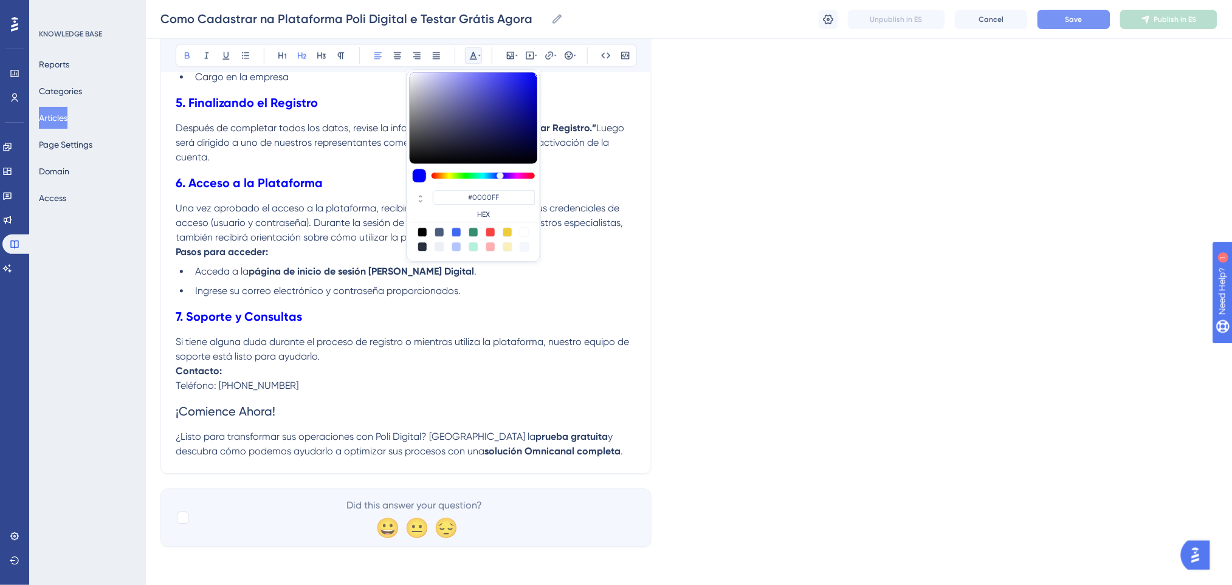
click at [347, 315] on h2 "7. Soporte y Consultas" at bounding box center [406, 316] width 461 height 36
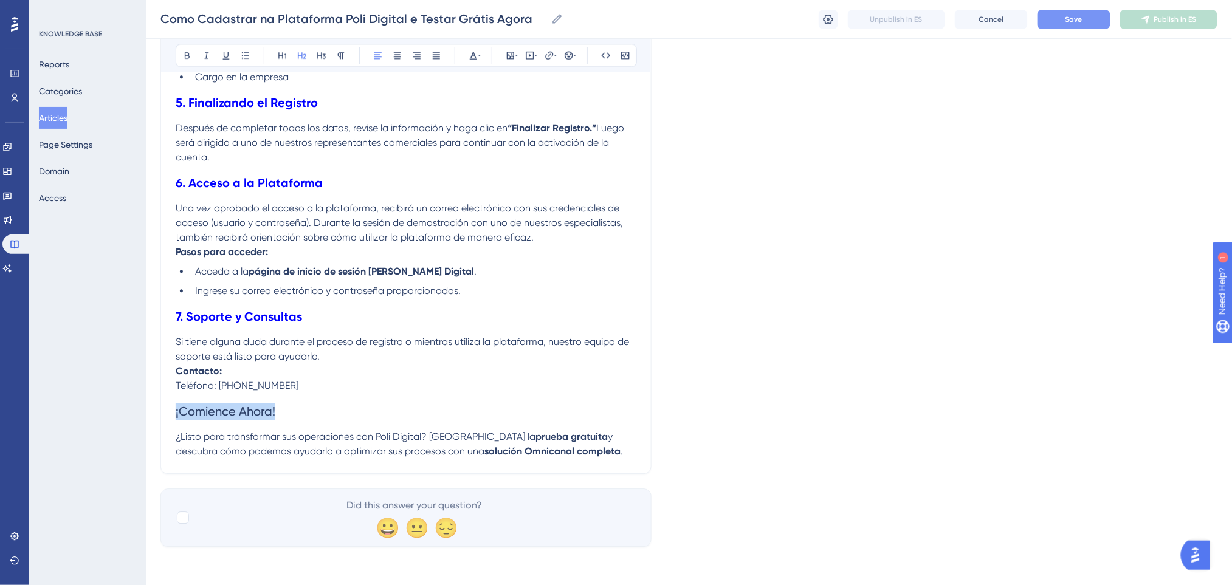
drag, startPoint x: 281, startPoint y: 420, endPoint x: 197, endPoint y: 143, distance: 289.0
click at [190, 57] on icon at bounding box center [187, 55] width 10 height 10
click at [480, 49] on button at bounding box center [473, 55] width 17 height 17
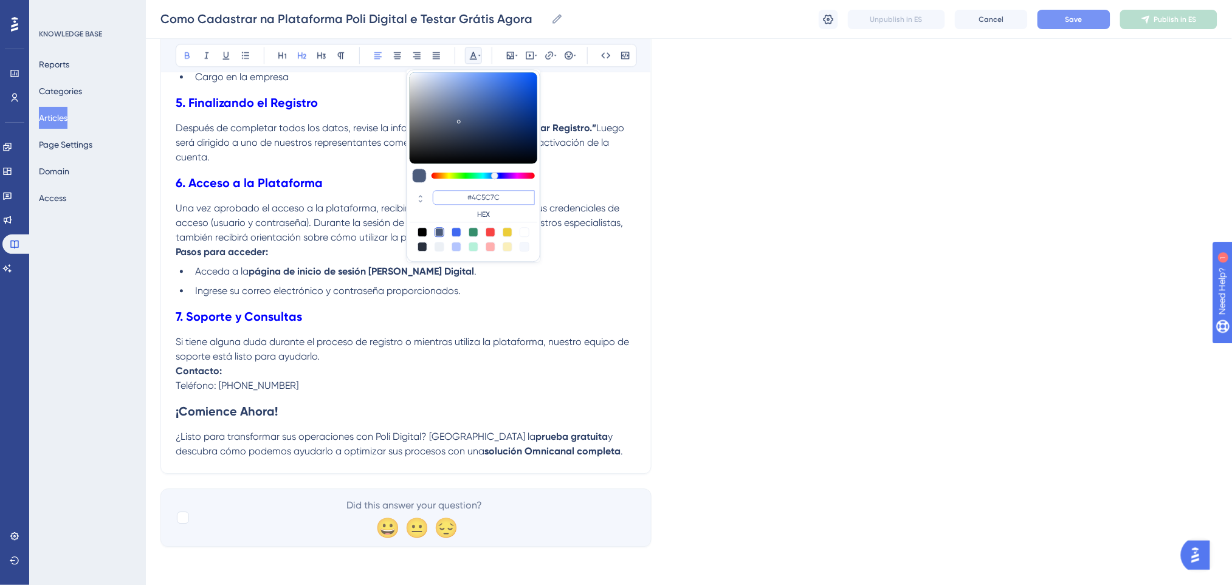
drag, startPoint x: 514, startPoint y: 196, endPoint x: 446, endPoint y: 194, distance: 68.1
click at [446, 194] on input "#4C5C7C" at bounding box center [484, 197] width 102 height 15
paste input "0000FF"
type input "#0000FF"
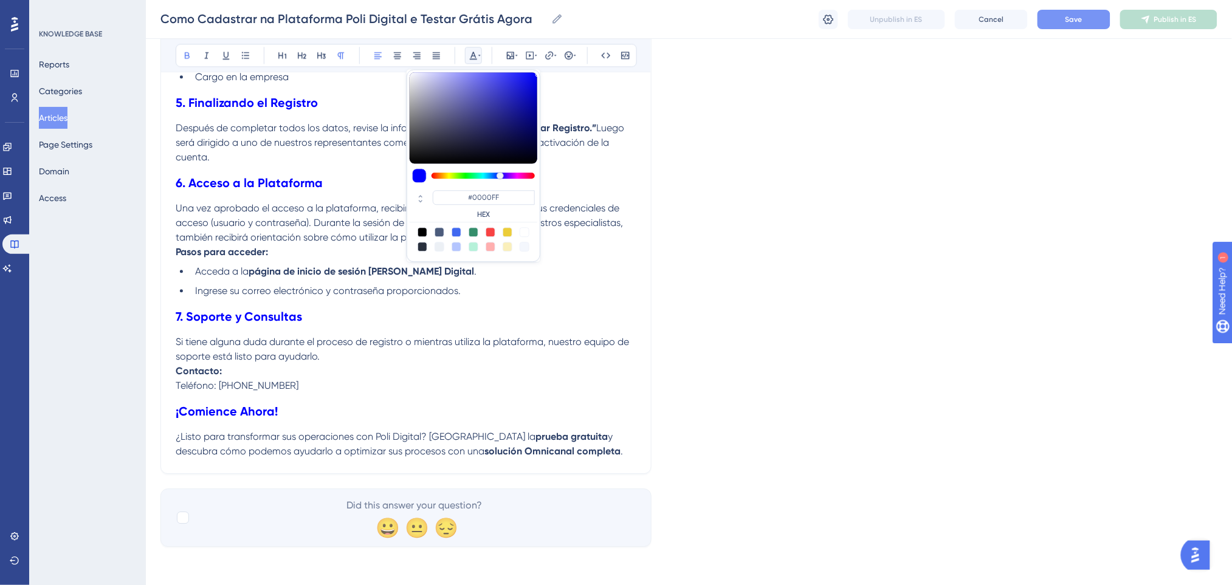
click at [335, 370] on p "Contacto: Teléfono: [PHONE_NUMBER]" at bounding box center [406, 378] width 461 height 29
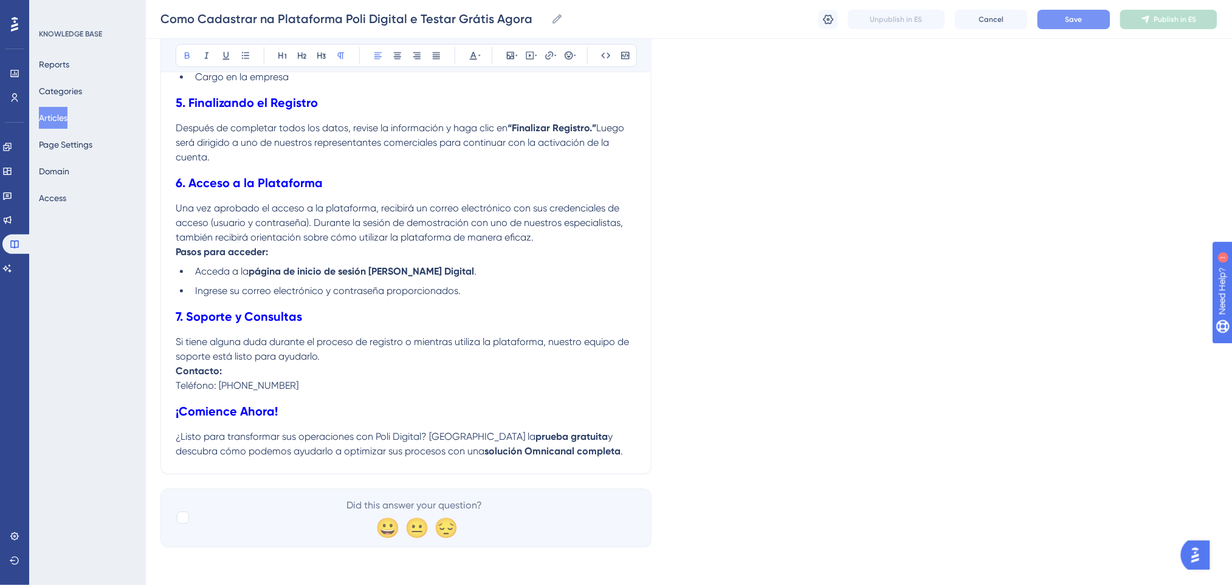
click at [336, 387] on p "Contacto: Teléfono: [PHONE_NUMBER]" at bounding box center [406, 378] width 461 height 29
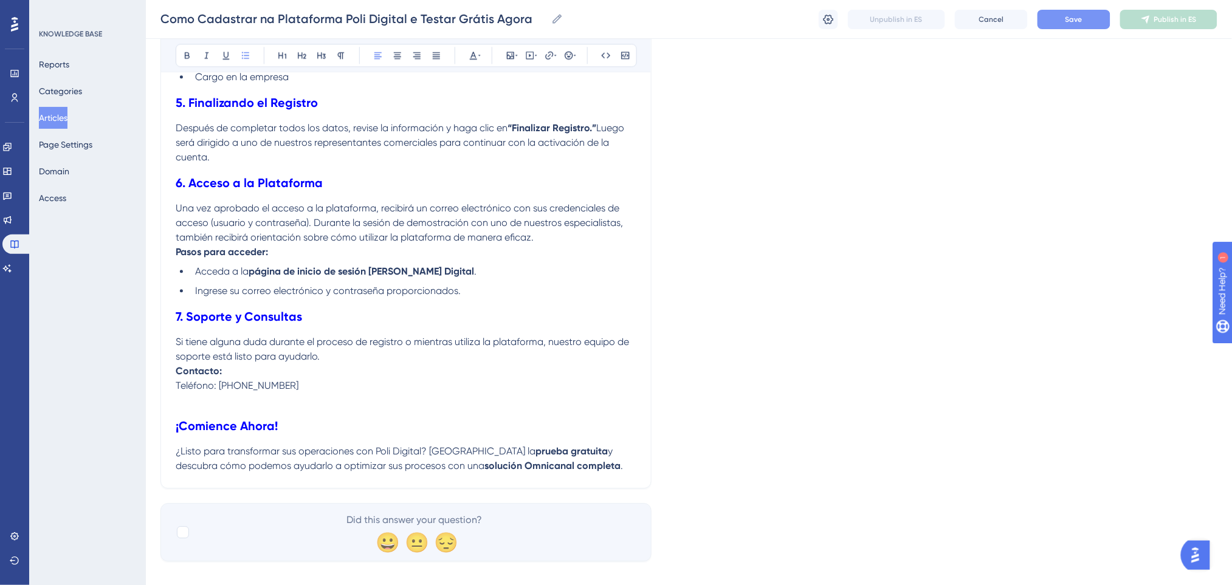
click at [480, 292] on li "Ingrese su correo electrónico y contraseña proporcionados." at bounding box center [413, 291] width 446 height 15
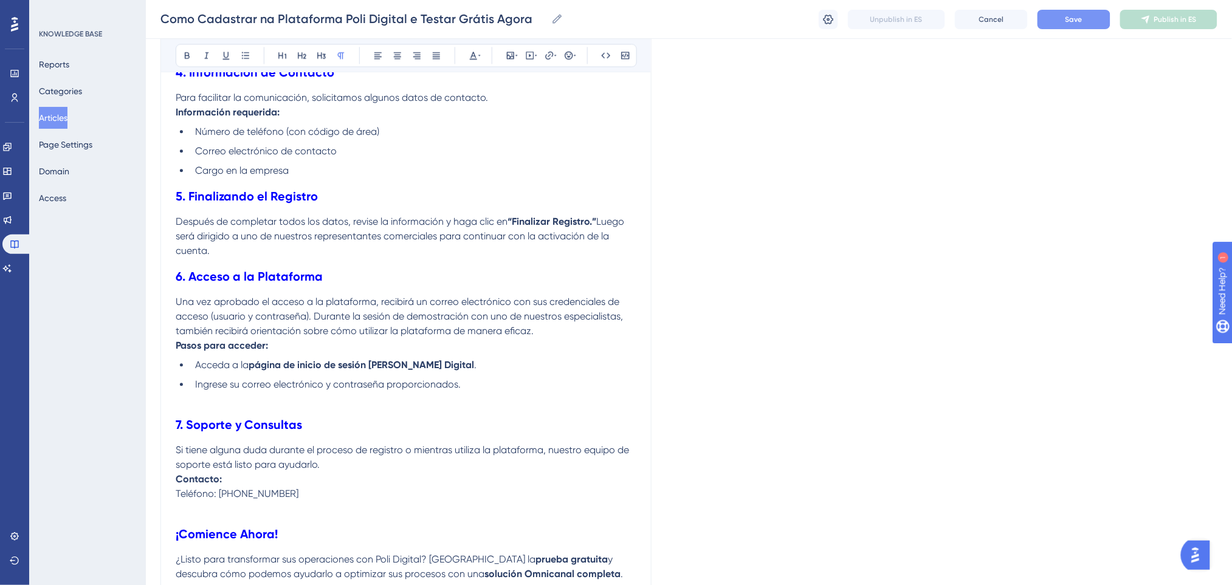
scroll to position [865, 0]
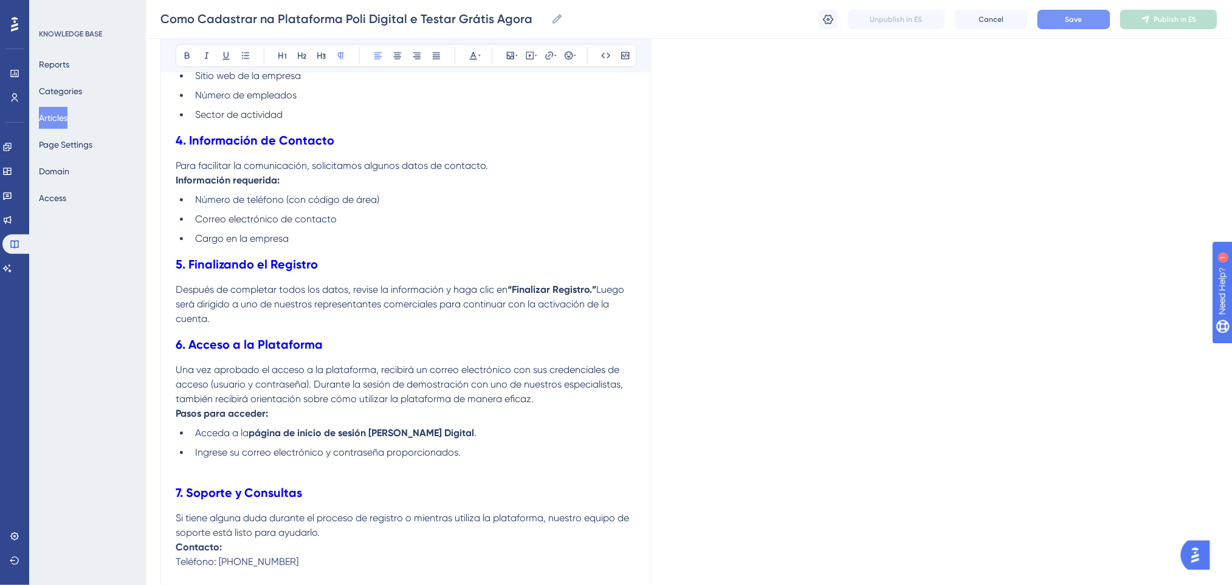
click at [300, 324] on p "Después de completar todos los datos, revise la información y haga clic en “Fin…" at bounding box center [406, 305] width 461 height 44
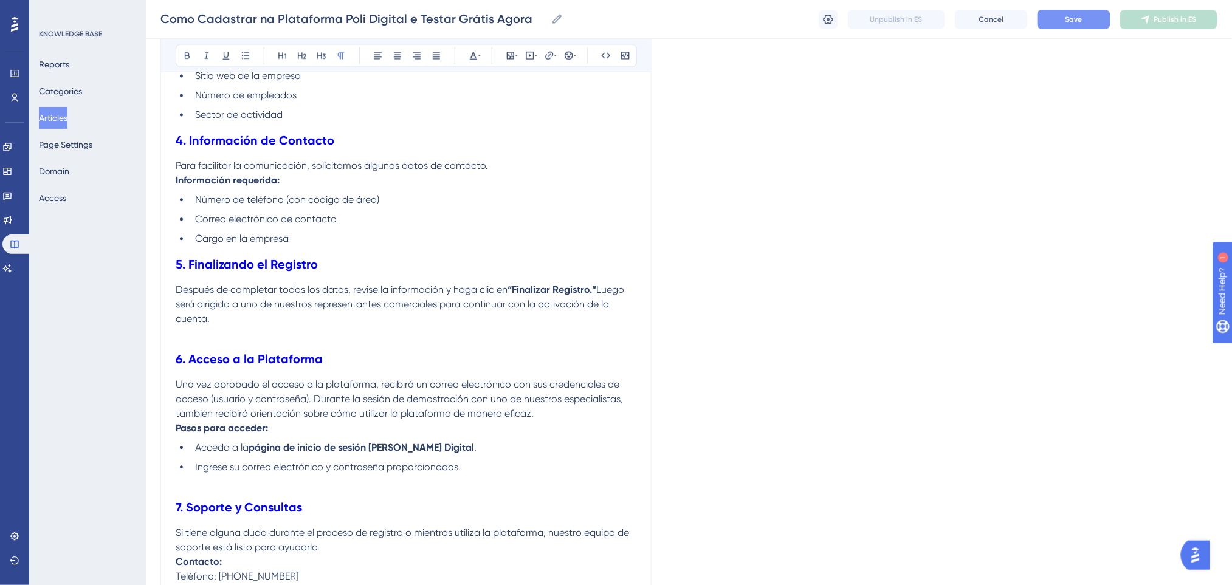
click at [301, 235] on li "Cargo en la empresa" at bounding box center [413, 239] width 446 height 15
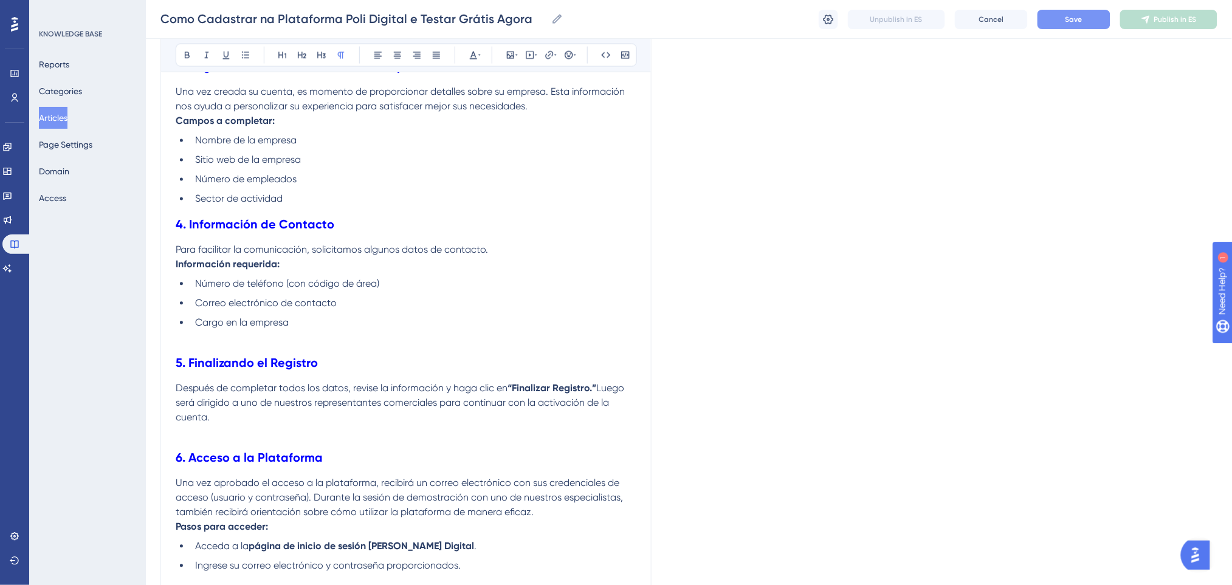
scroll to position [703, 0]
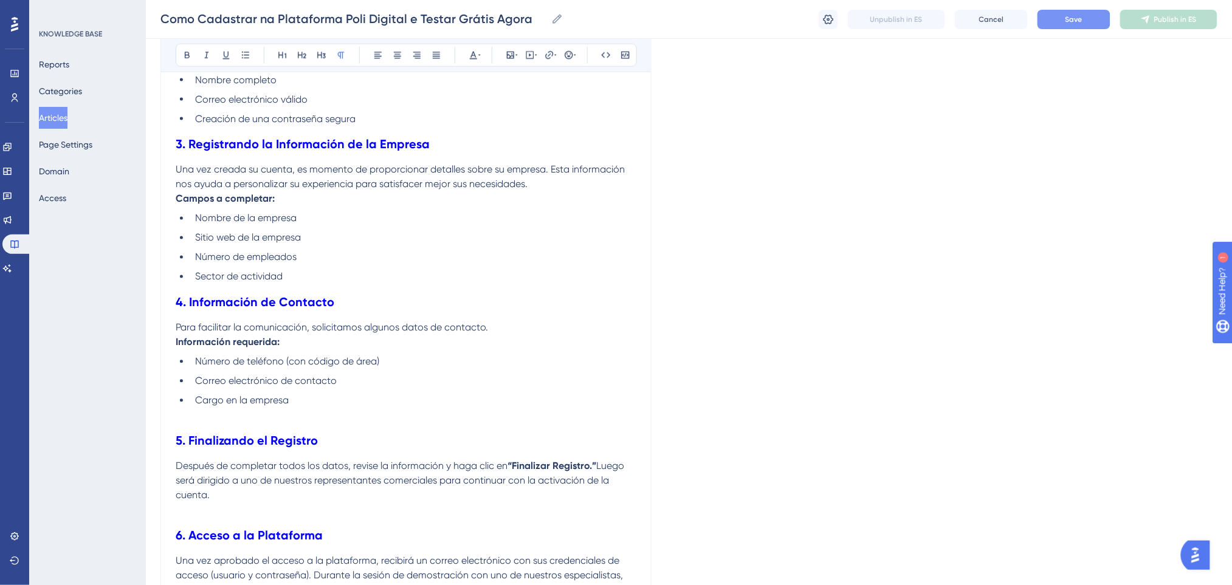
click at [312, 280] on li "Sector de actividad" at bounding box center [413, 277] width 446 height 15
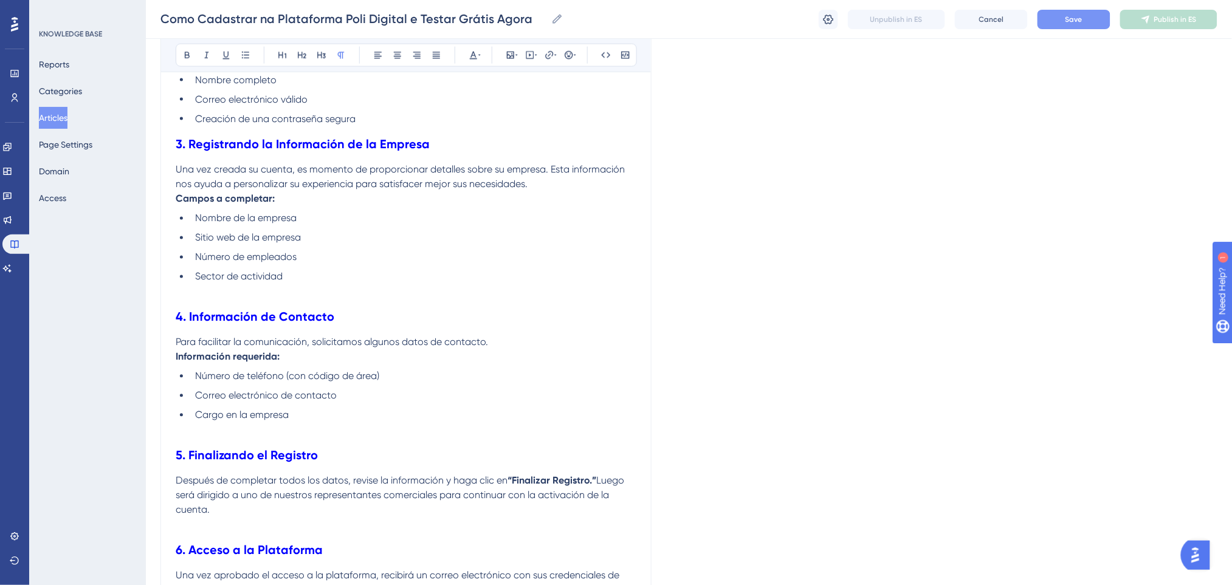
scroll to position [541, 0]
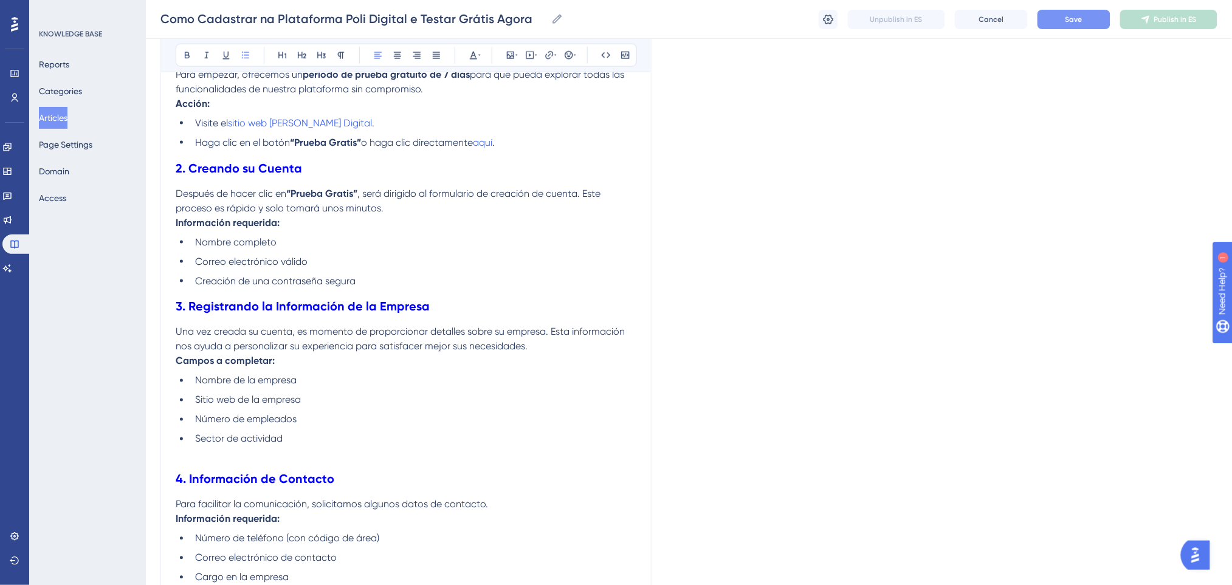
click at [372, 283] on li "Creación de una contraseña segura" at bounding box center [413, 281] width 446 height 15
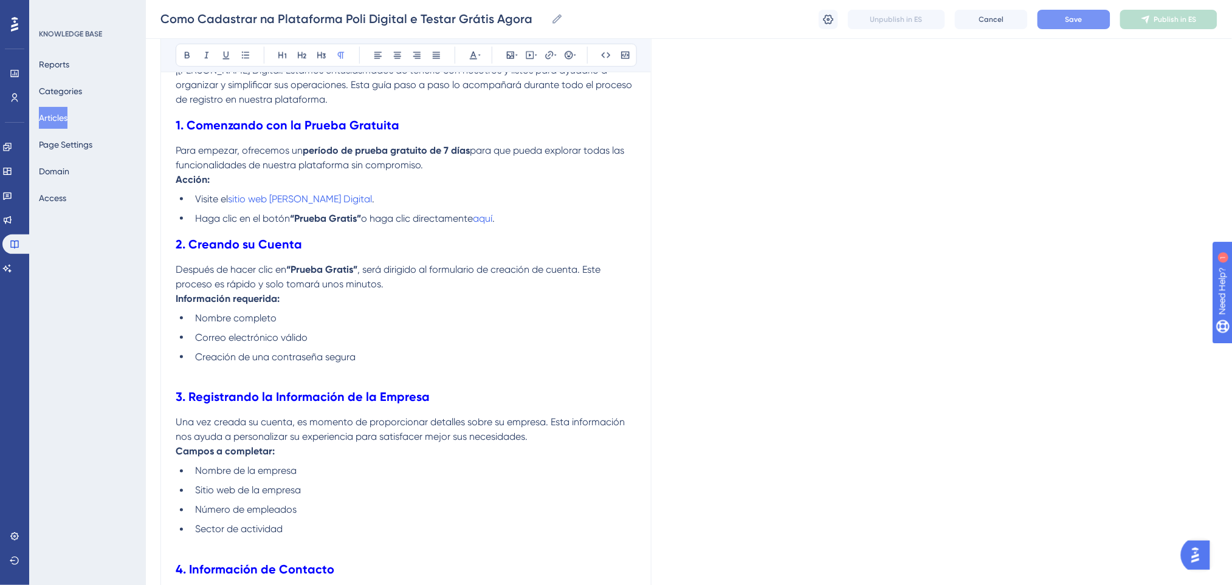
scroll to position [379, 0]
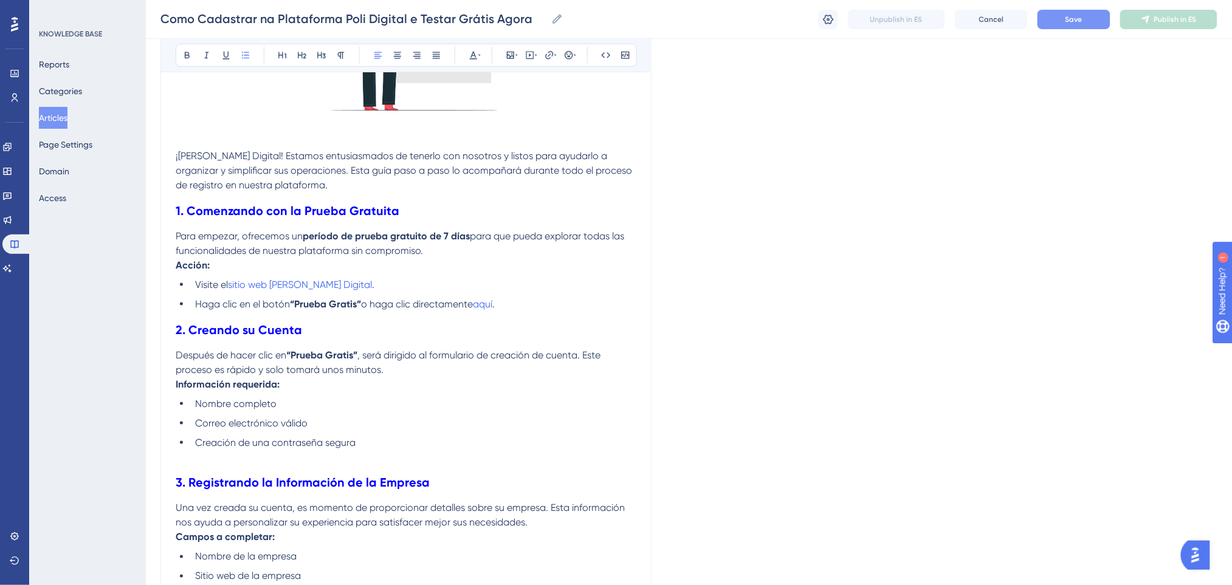
click at [523, 304] on li "Haga clic en el botón “Prueba Gratis” o haga clic directamente aquí ." at bounding box center [413, 304] width 446 height 15
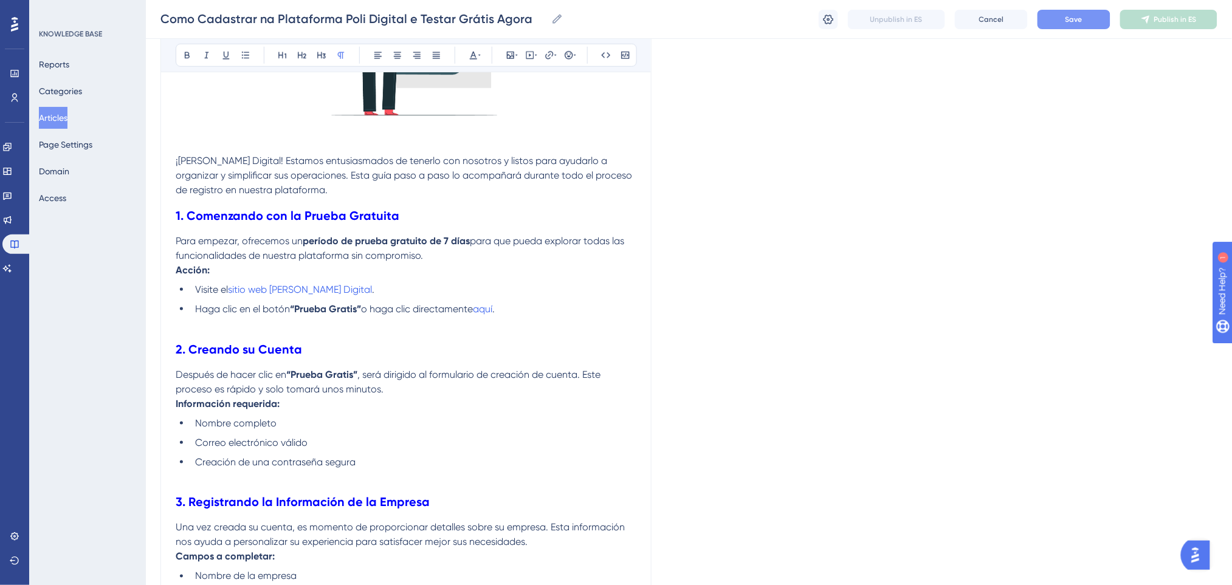
scroll to position [298, 0]
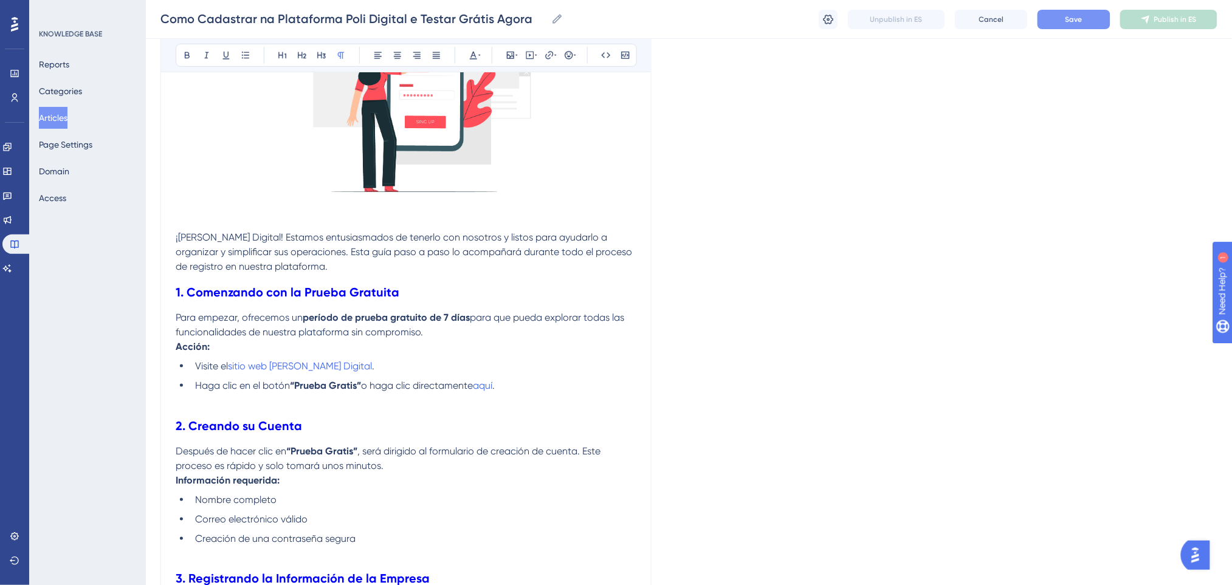
click at [424, 270] on p "¡[PERSON_NAME] Digital! Estamos entusiasmados de tenerlo con nosotros y listos …" at bounding box center [406, 252] width 461 height 44
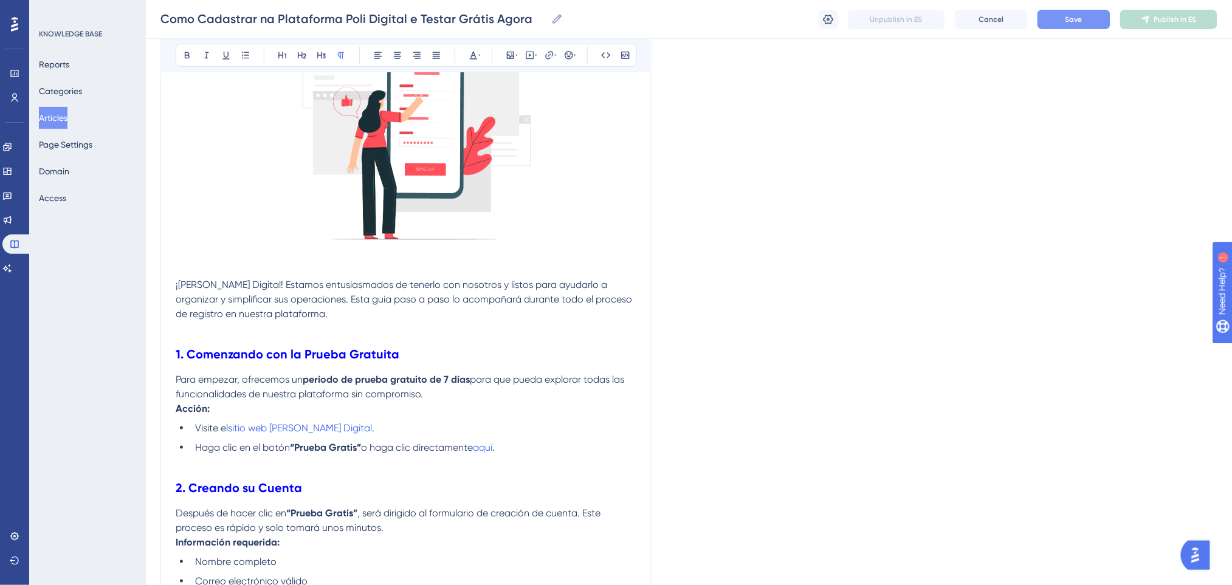
scroll to position [55, 0]
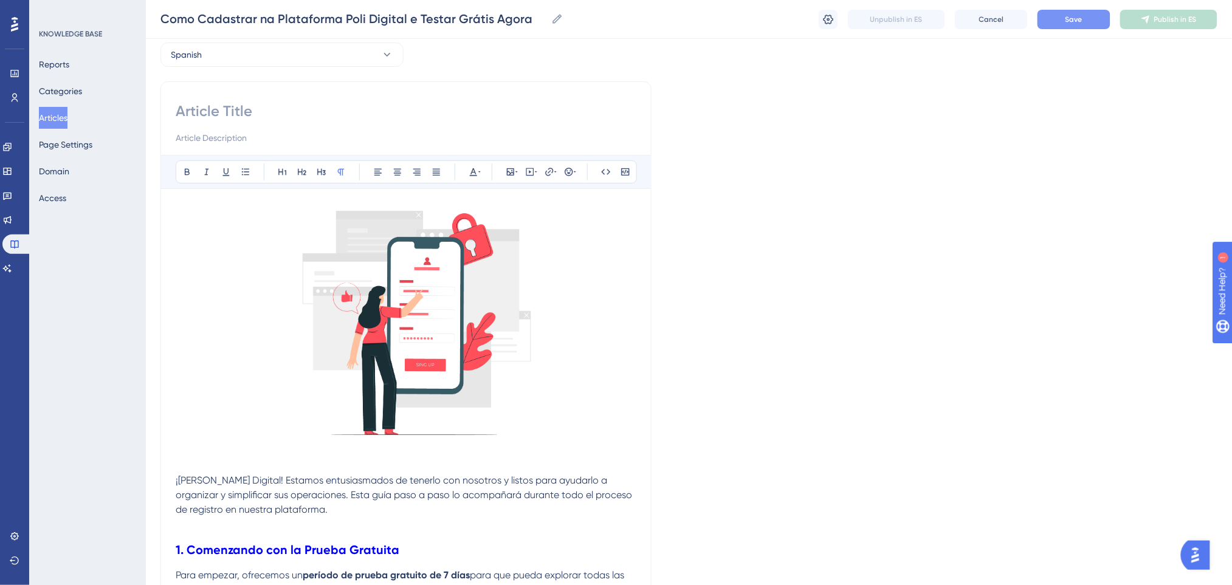
click at [1081, 15] on span "Save" at bounding box center [1073, 20] width 17 height 10
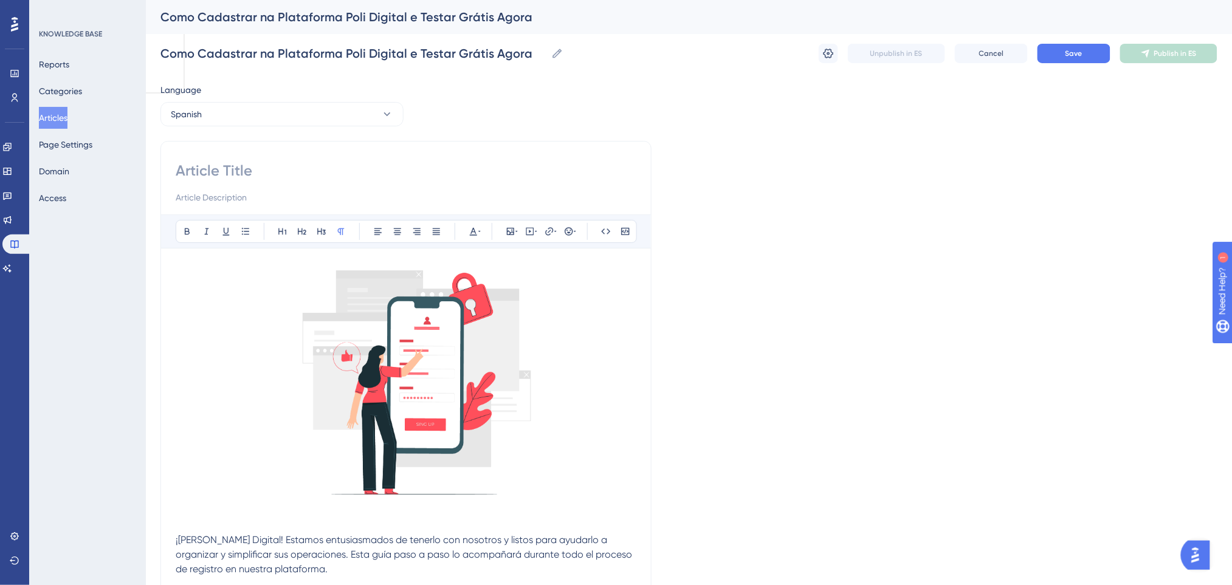
click at [269, 178] on input at bounding box center [406, 170] width 461 height 19
paste input "Cómo Registrarse en la Plataforma Poli Digital y Probar Gratis Ahora"
type input "Cómo Registrarse en la Plataforma Poli Digital y Probar Gratis Ahora"
click at [1100, 51] on button "Save" at bounding box center [1073, 53] width 73 height 19
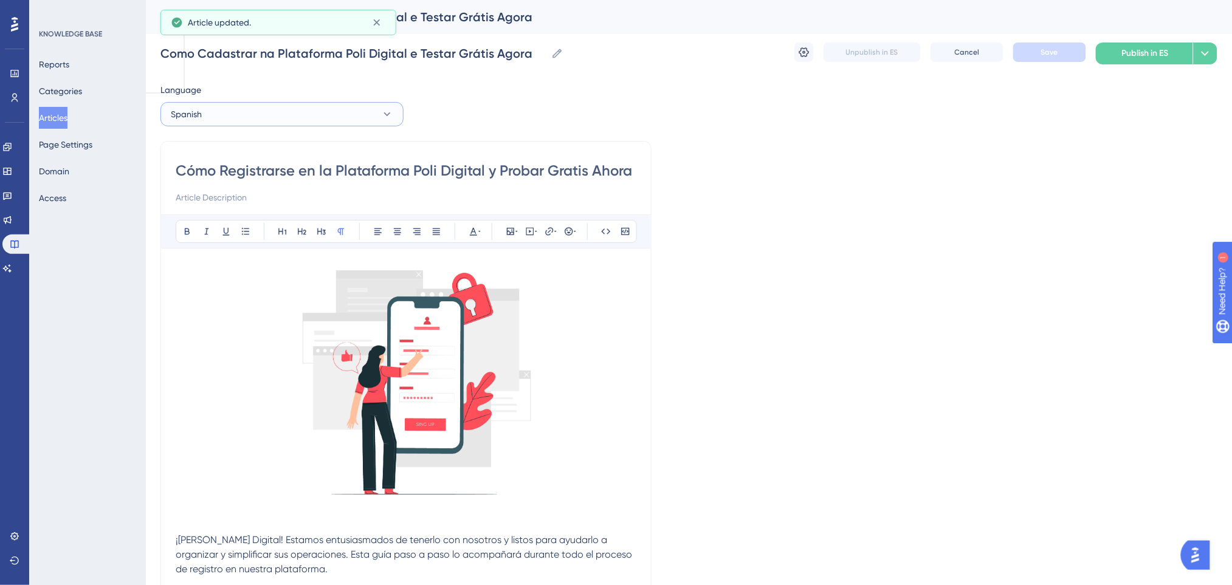
click at [286, 103] on button "Spanish" at bounding box center [281, 114] width 243 height 24
click at [236, 171] on button "English English Draft" at bounding box center [281, 175] width 227 height 24
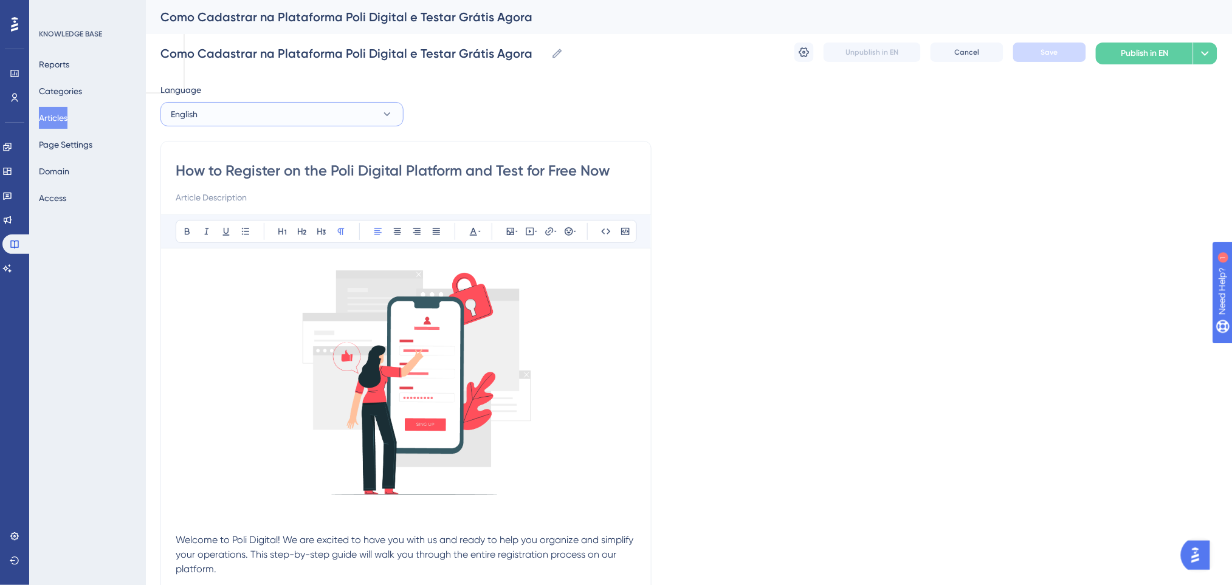
click at [346, 119] on button "English" at bounding box center [281, 114] width 243 height 24
click at [287, 204] on button "Spanish Spanish Draft" at bounding box center [281, 200] width 227 height 24
click at [221, 113] on button "Spanish" at bounding box center [281, 114] width 243 height 24
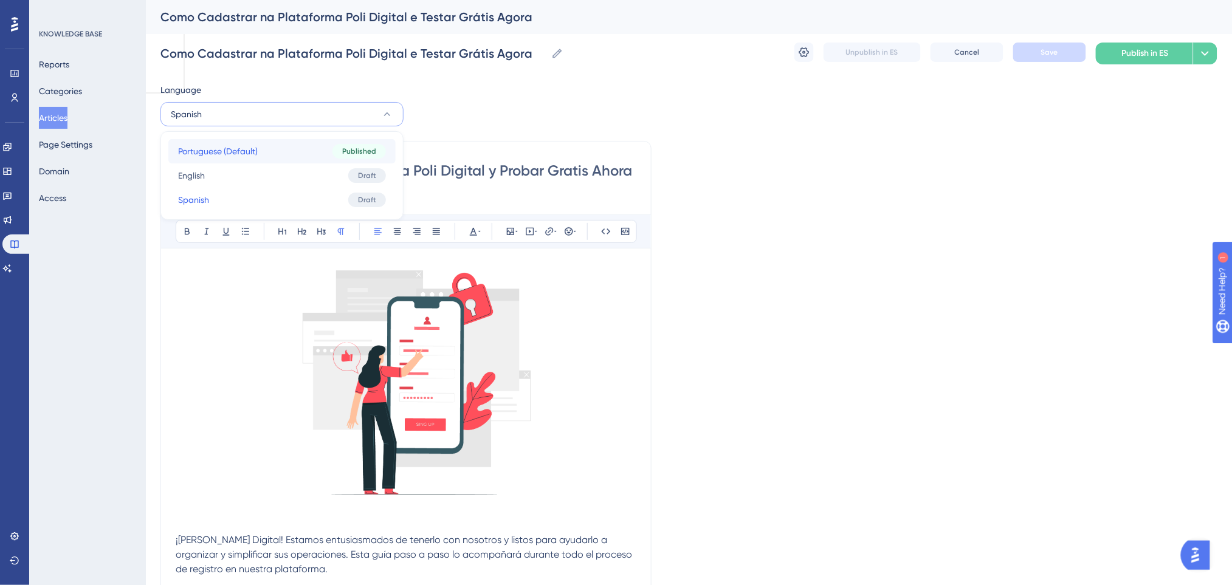
click at [208, 159] on button "Portuguese (Default) Portuguese (Default) Published" at bounding box center [281, 151] width 227 height 24
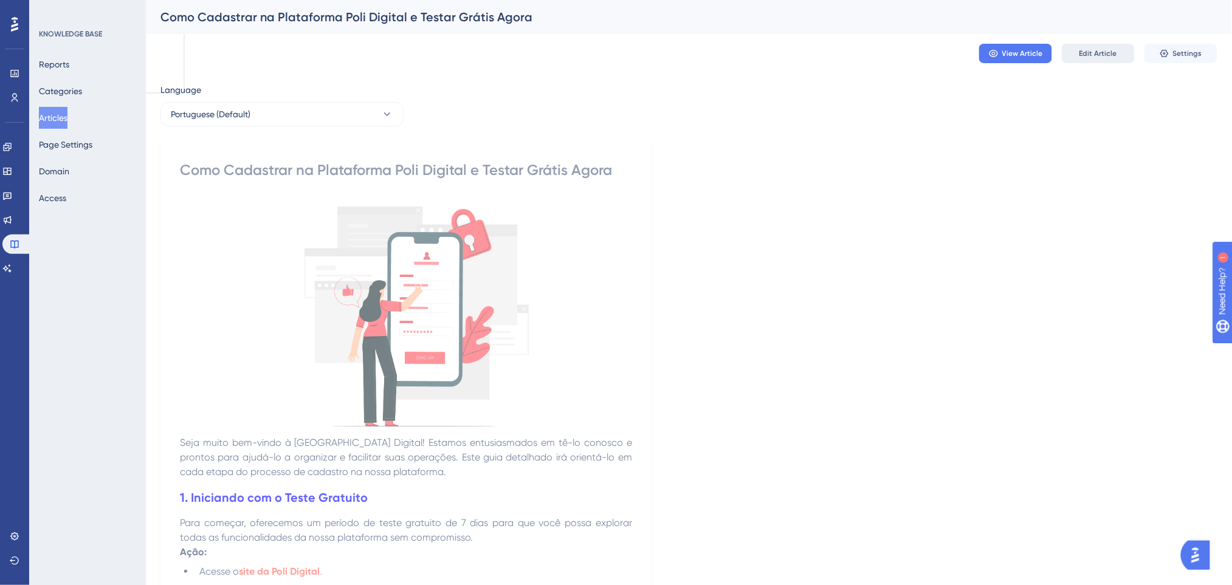
click at [1101, 49] on span "Edit Article" at bounding box center [1098, 54] width 38 height 10
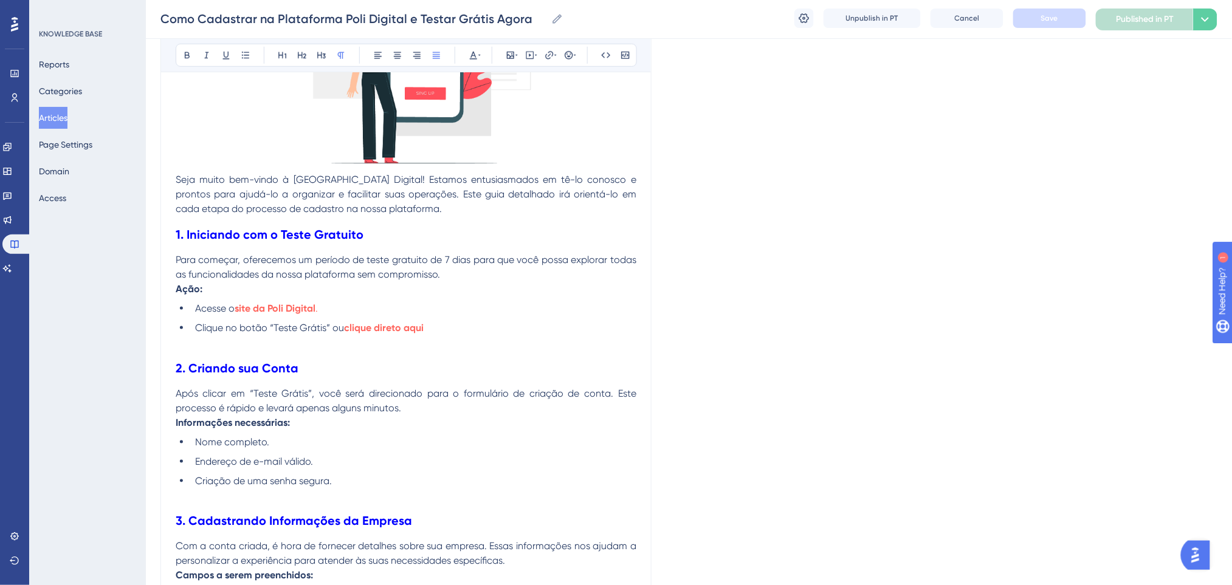
scroll to position [257, 0]
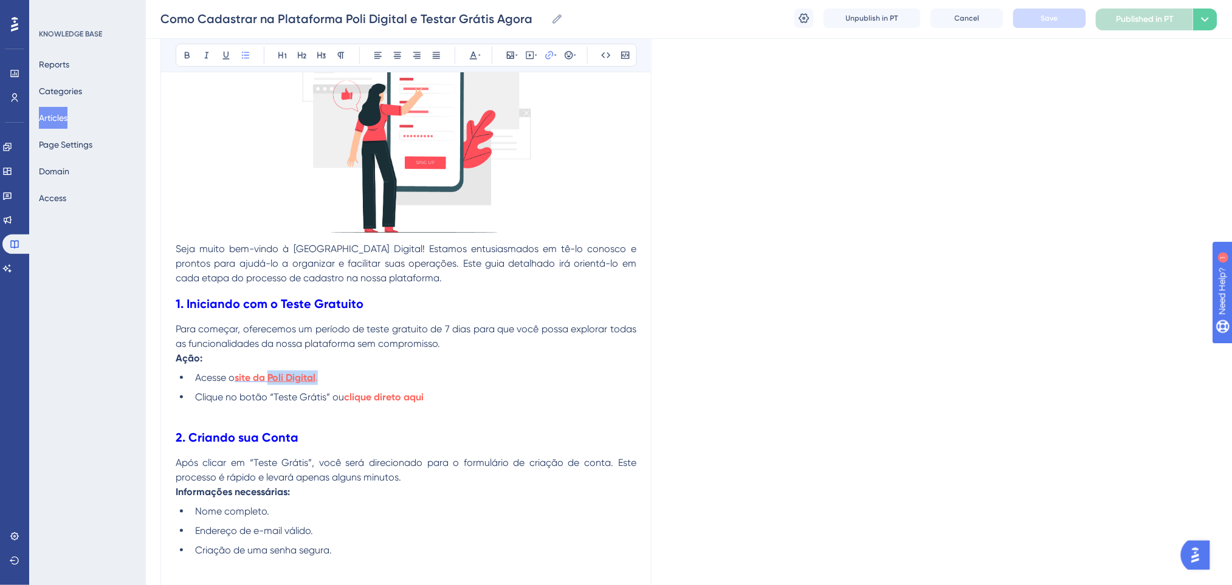
drag, startPoint x: 340, startPoint y: 378, endPoint x: 269, endPoint y: 372, distance: 72.0
click at [269, 372] on li "Acesse o site da Poli Digital ." at bounding box center [413, 378] width 446 height 15
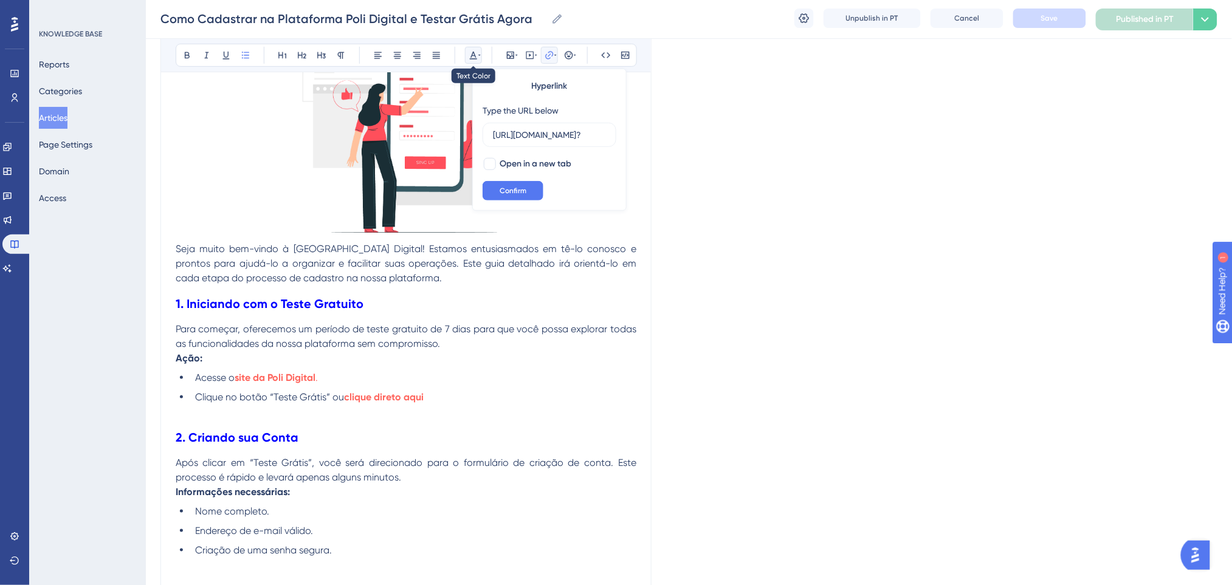
drag, startPoint x: 471, startPoint y: 54, endPoint x: 470, endPoint y: 64, distance: 9.8
click at [469, 56] on icon at bounding box center [474, 55] width 10 height 10
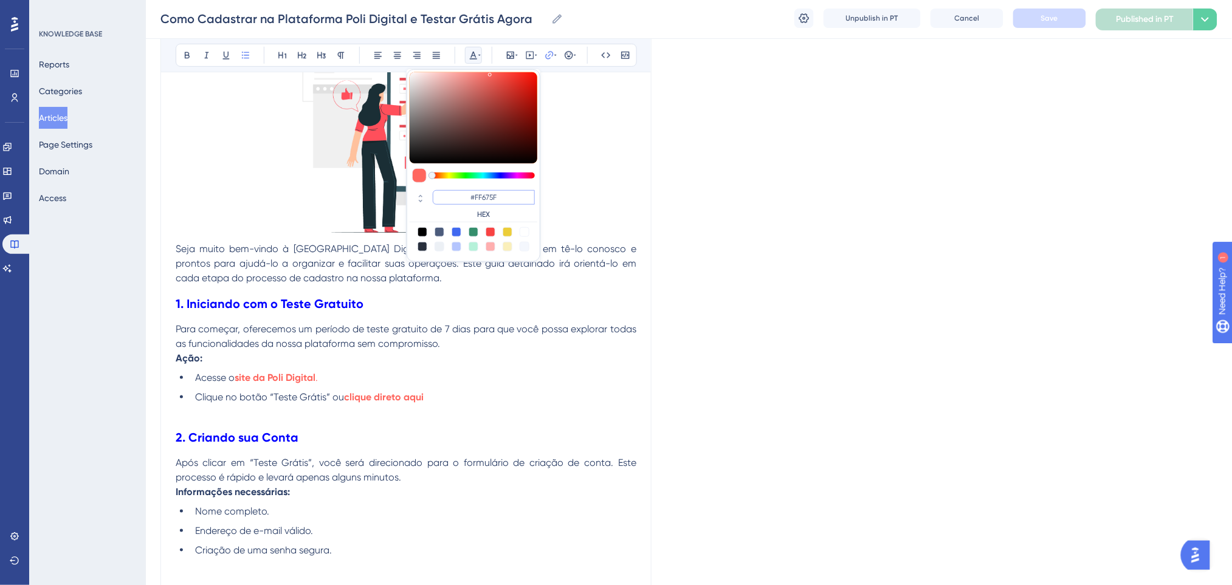
drag, startPoint x: 507, startPoint y: 202, endPoint x: 463, endPoint y: 202, distance: 45.0
click at [463, 202] on input "#FF675F" at bounding box center [484, 197] width 102 height 15
click at [206, 269] on p "Seja muito bem-vindo à [GEOGRAPHIC_DATA] Digital! Estamos entusiasmados em tê-l…" at bounding box center [406, 264] width 461 height 44
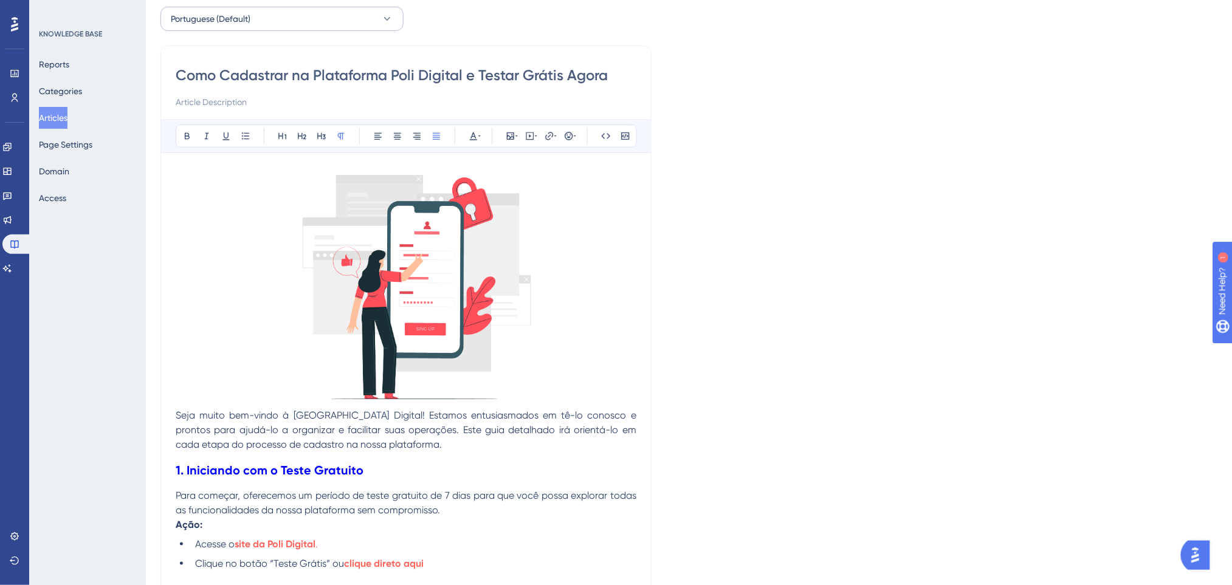
scroll to position [0, 0]
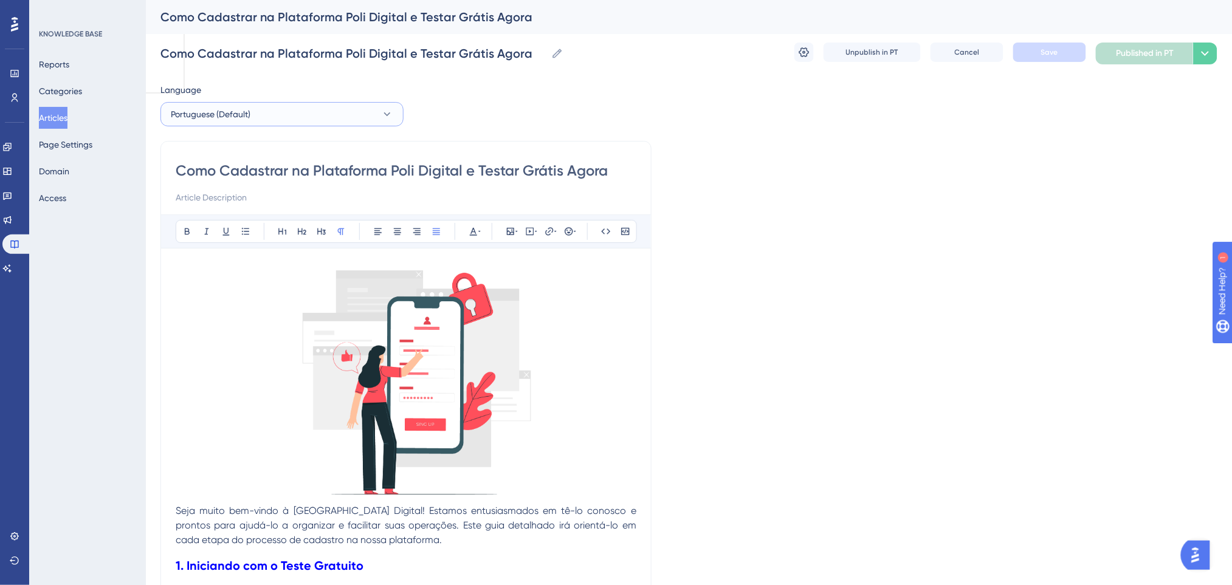
drag, startPoint x: 289, startPoint y: 117, endPoint x: 284, endPoint y: 121, distance: 6.5
click at [287, 117] on button "Portuguese (Default)" at bounding box center [281, 114] width 243 height 24
click at [253, 178] on button "English English Draft" at bounding box center [281, 175] width 227 height 24
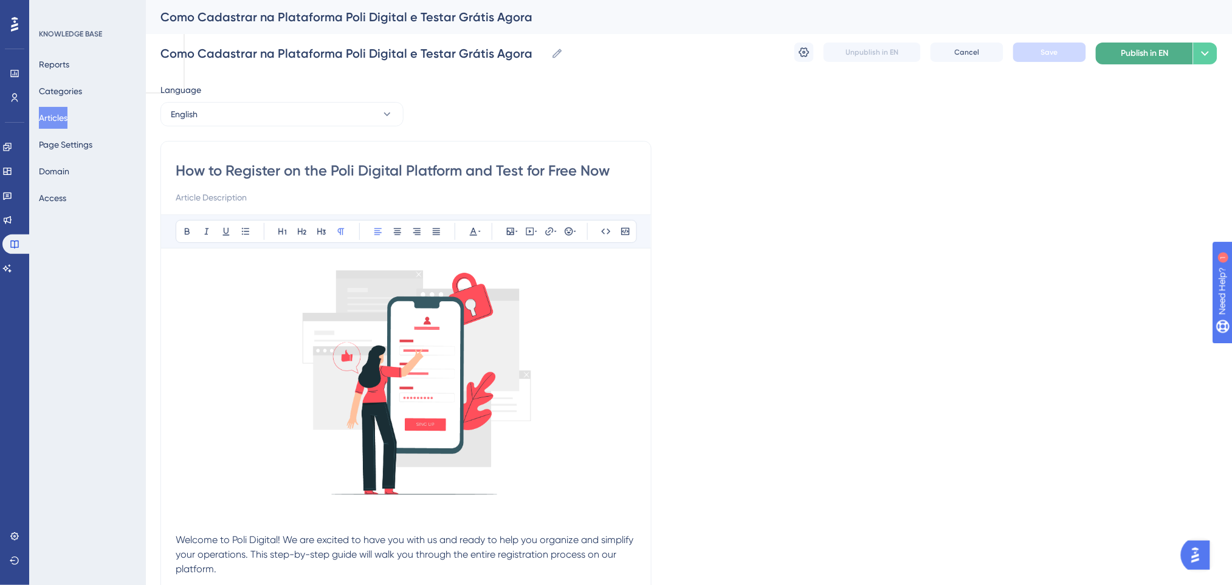
click at [1130, 50] on span "Publish in EN" at bounding box center [1144, 53] width 47 height 15
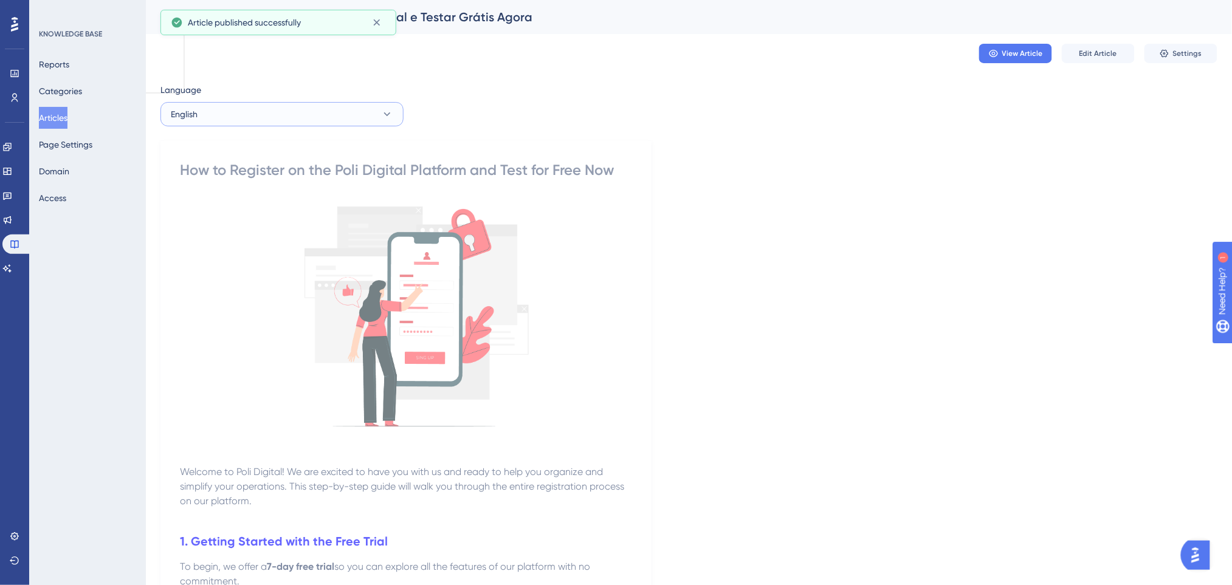
click at [303, 122] on button "English" at bounding box center [281, 114] width 243 height 24
click at [307, 196] on button "Spanish Spanish Draft" at bounding box center [281, 200] width 227 height 24
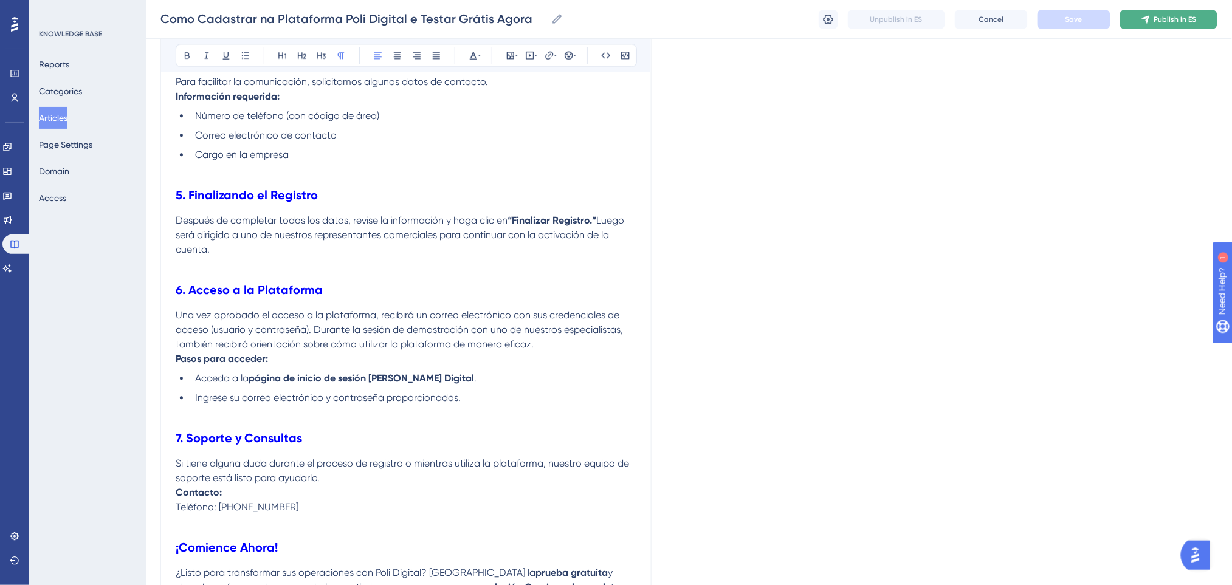
click at [1149, 23] on icon at bounding box center [1146, 20] width 10 height 10
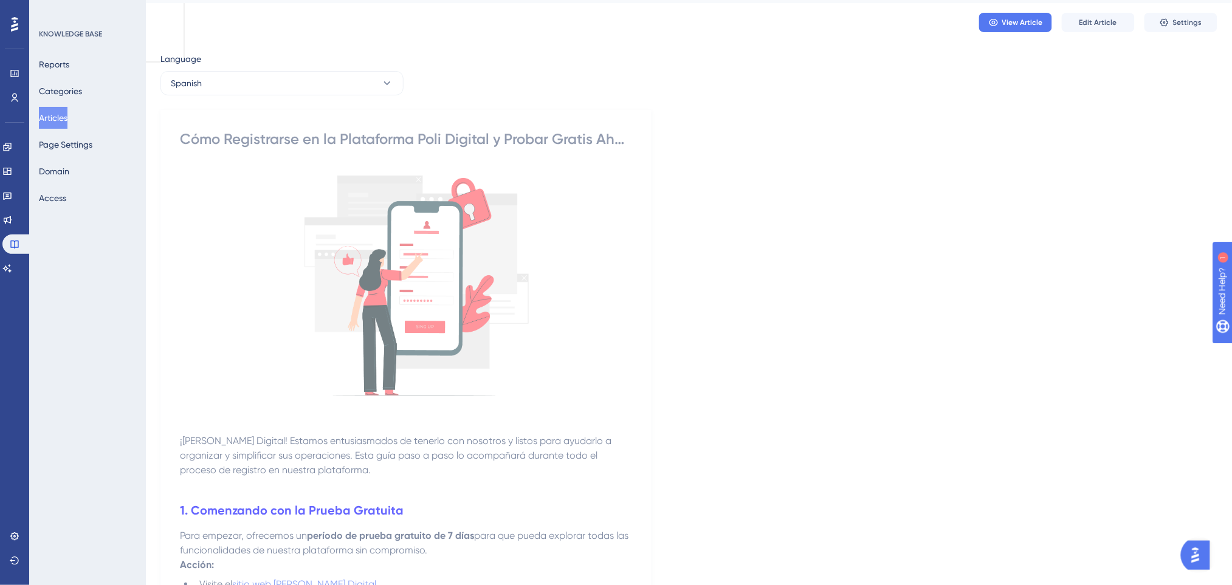
scroll to position [0, 0]
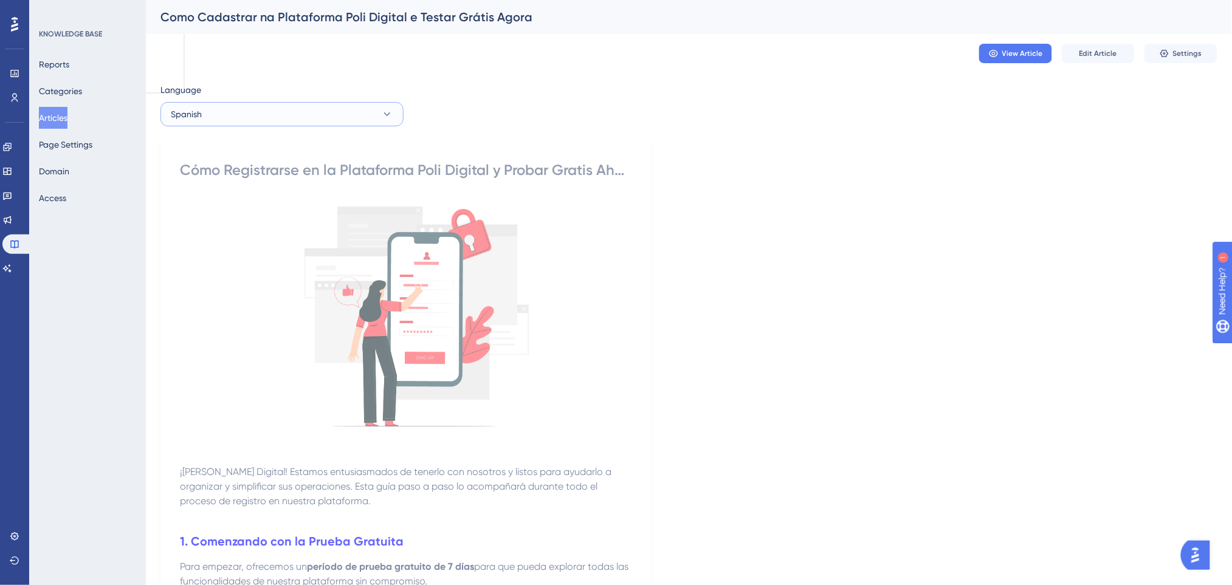
click at [264, 109] on button "Spanish" at bounding box center [281, 114] width 243 height 24
click at [207, 148] on span "Portuguese (Default)" at bounding box center [218, 151] width 80 height 15
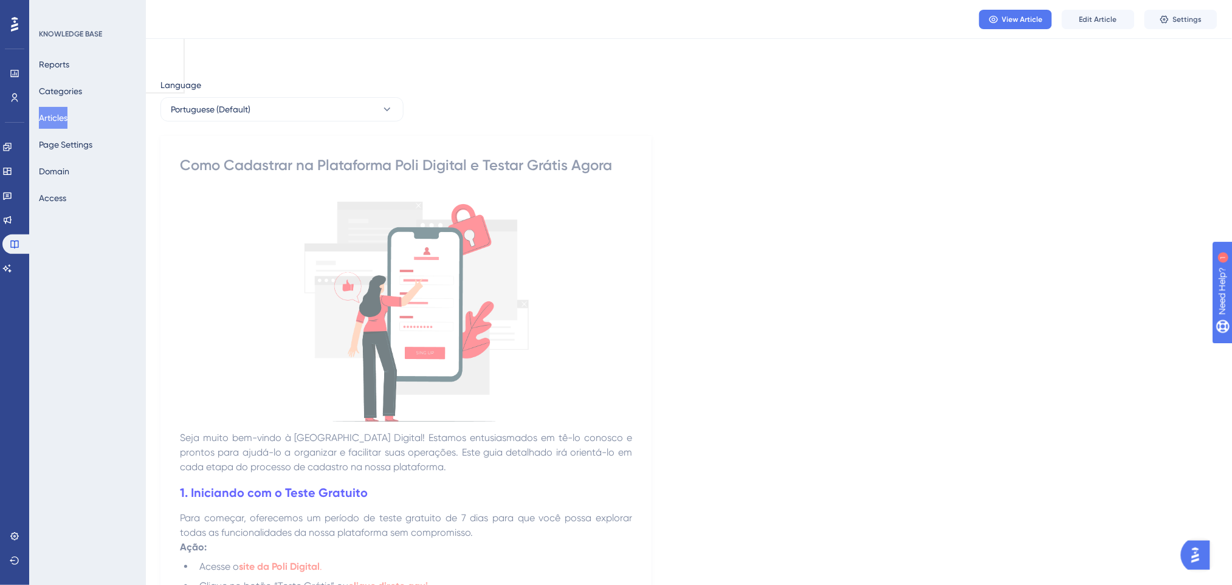
scroll to position [405, 0]
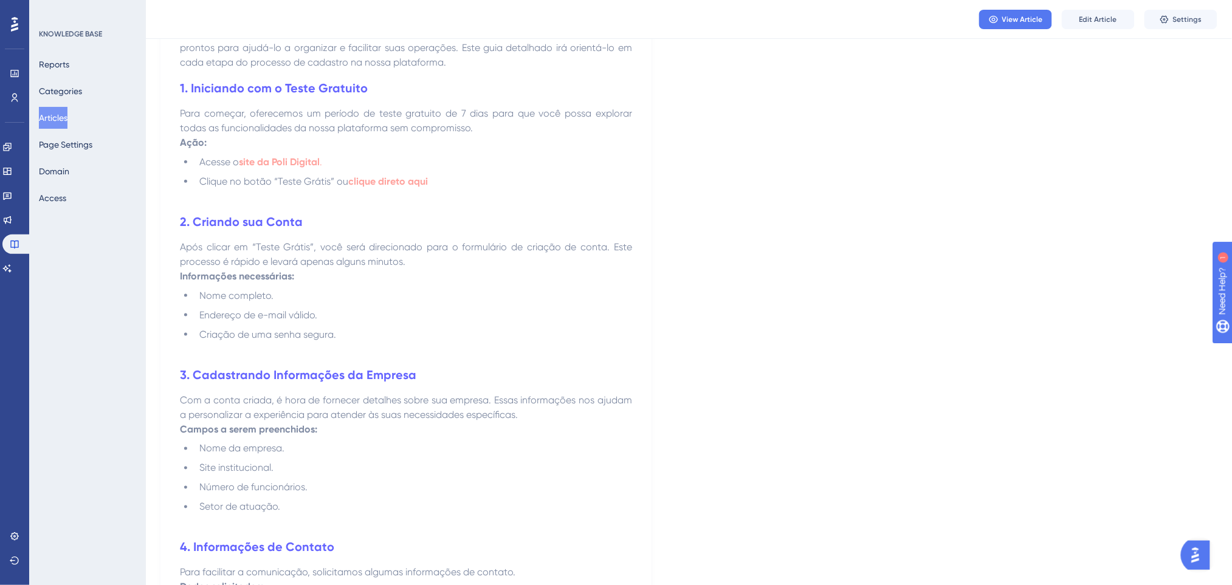
click at [64, 119] on button "Articles" at bounding box center [53, 118] width 29 height 22
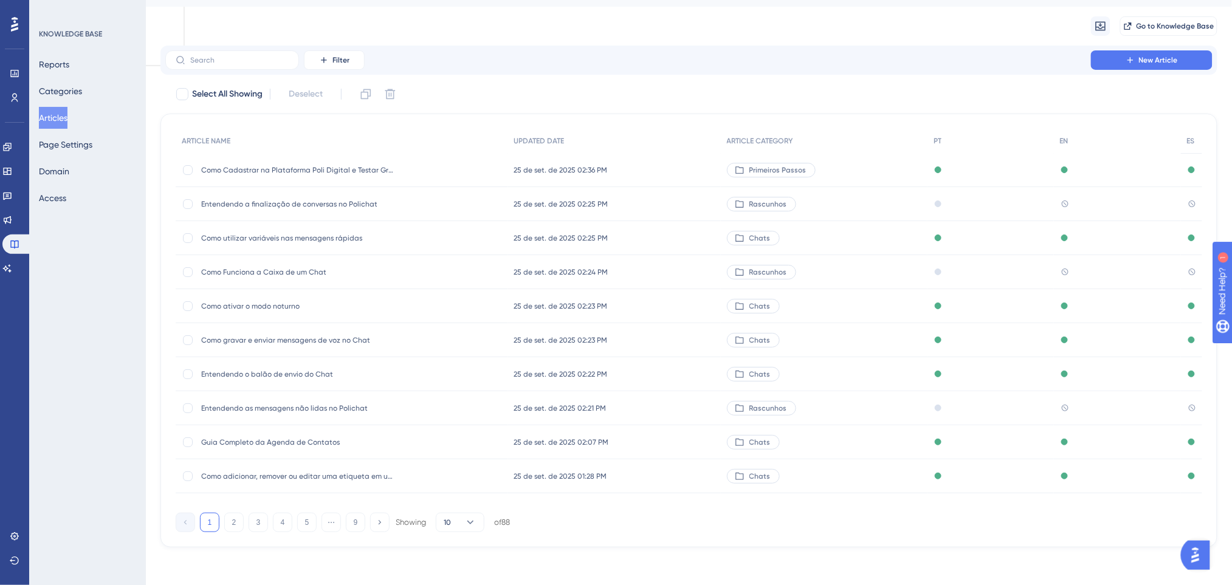
scroll to position [28, 0]
click at [249, 63] on input "text" at bounding box center [239, 59] width 98 height 9
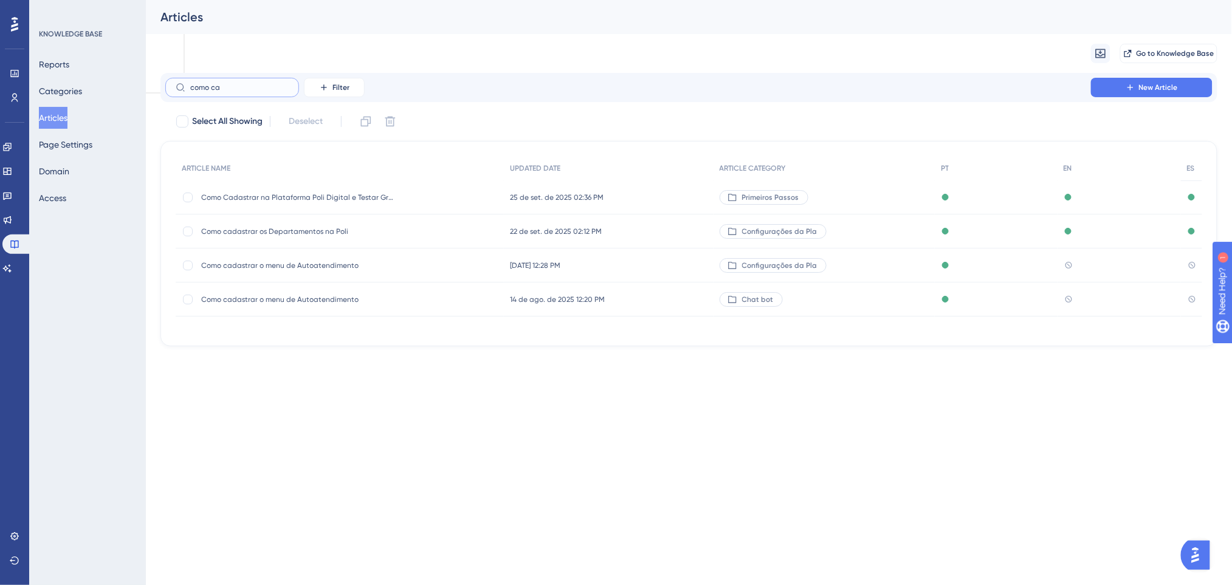
scroll to position [0, 0]
type input "como cad"
click at [335, 265] on span "Como cadastrar o menu de Autoatendimento" at bounding box center [298, 266] width 194 height 10
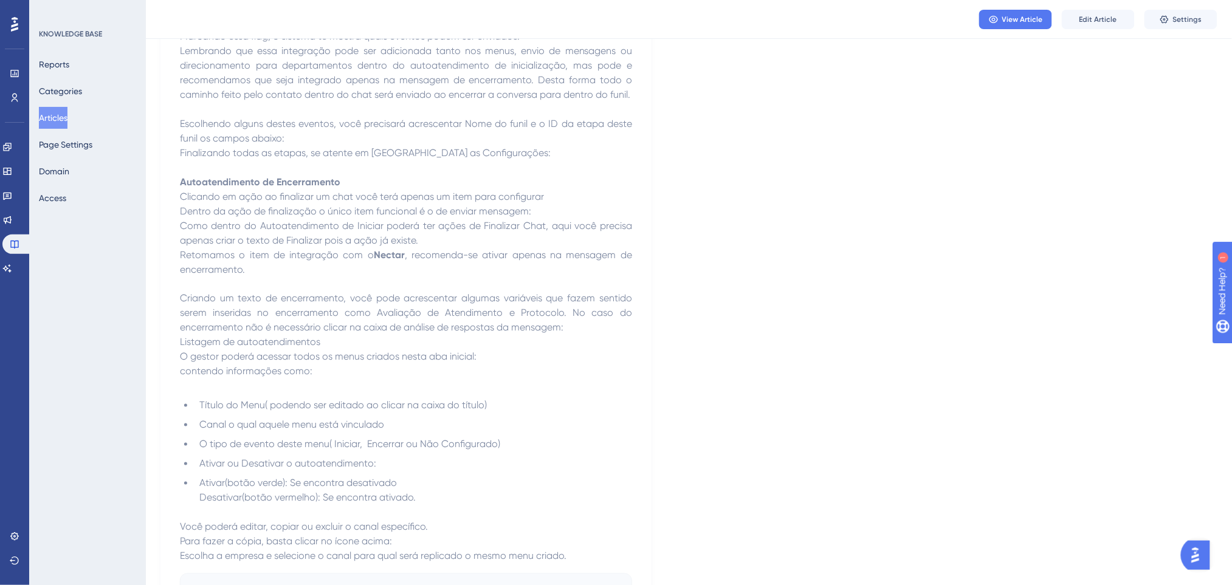
scroll to position [2337, 0]
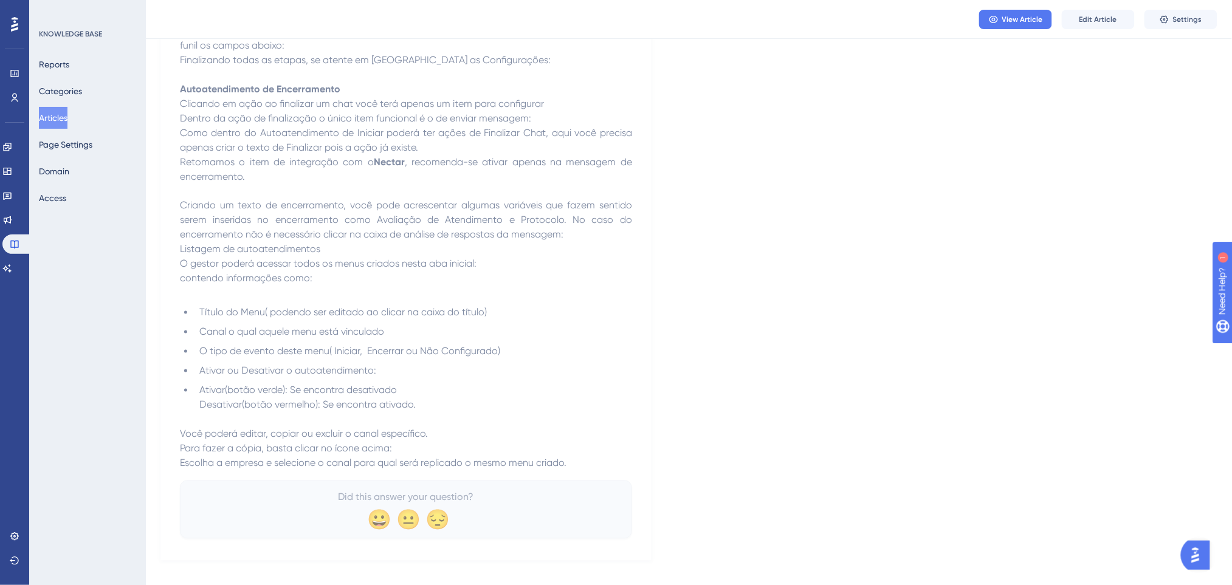
click at [67, 115] on button "Articles" at bounding box center [53, 118] width 29 height 22
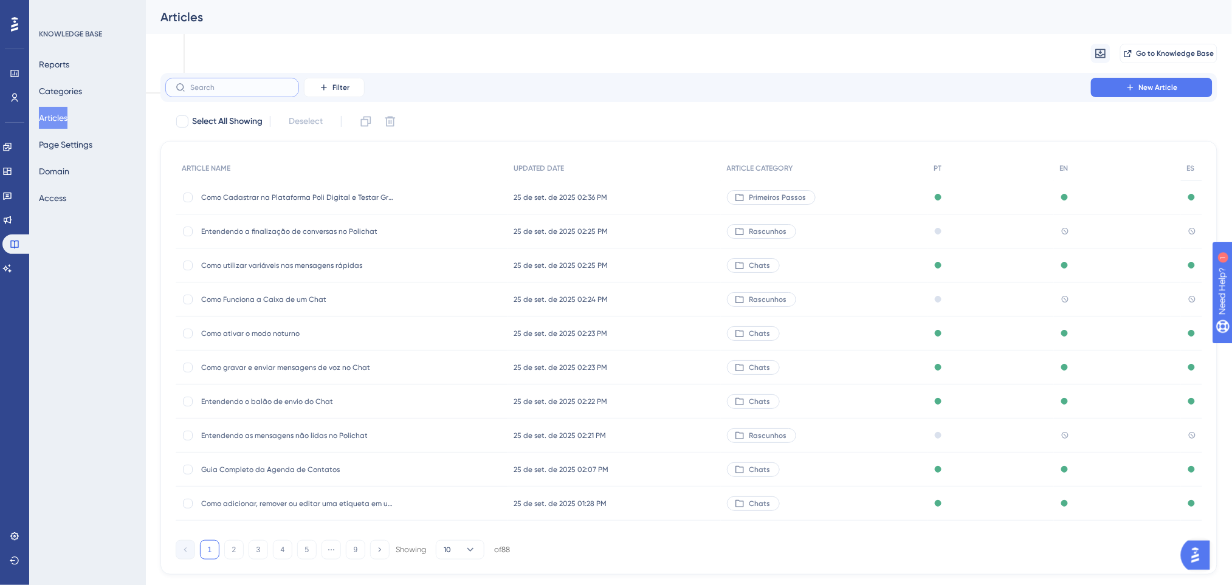
click at [248, 88] on input "text" at bounding box center [239, 87] width 98 height 9
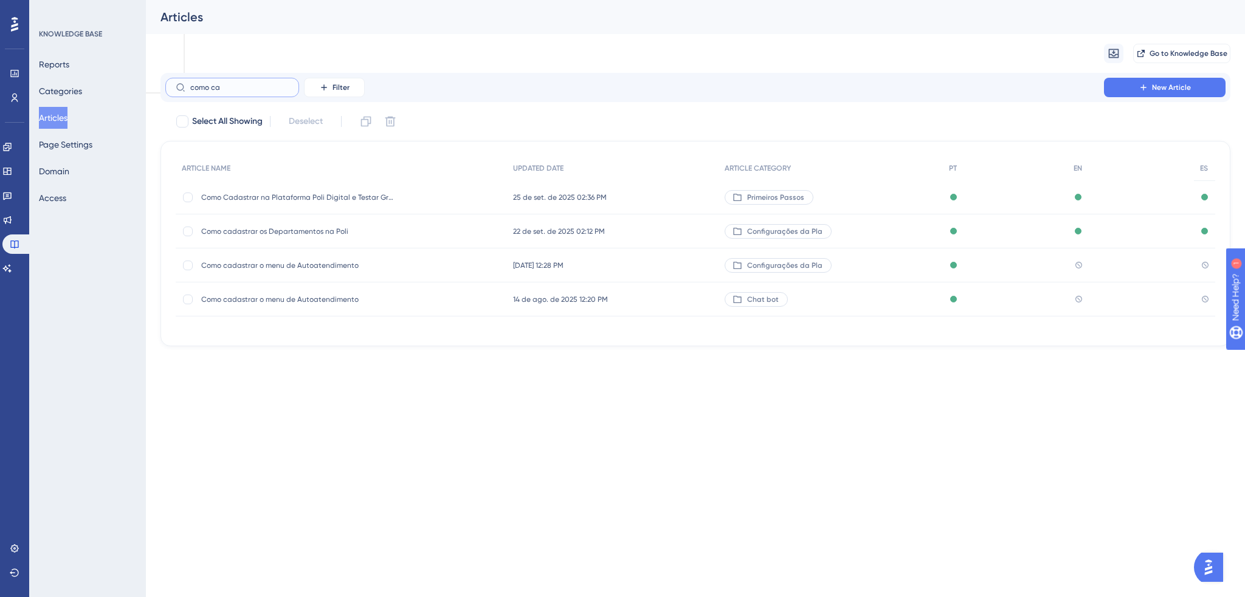
type input "como ca"
click at [302, 266] on span "Como cadastrar o menu de Autoatendimento" at bounding box center [298, 266] width 194 height 10
